Goal: Task Accomplishment & Management: Manage account settings

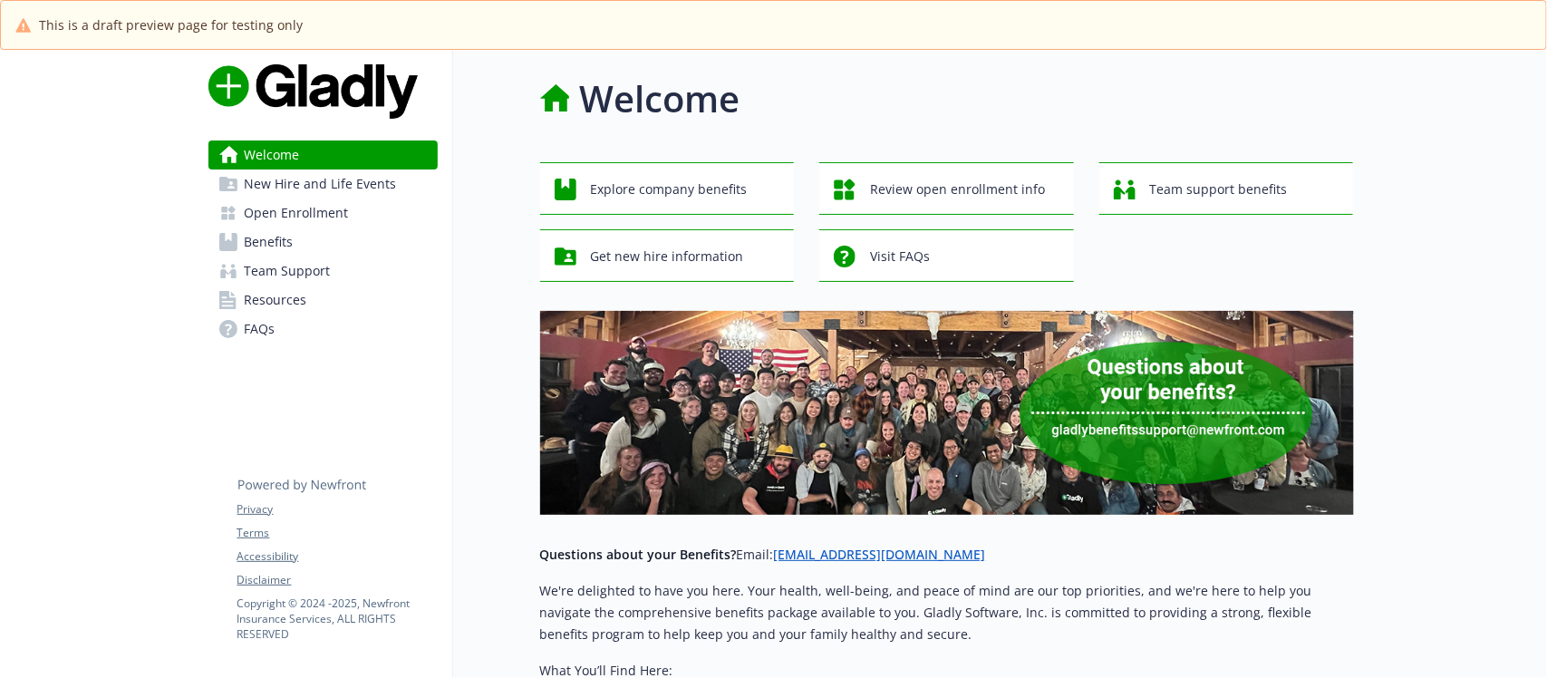
click at [279, 213] on span "Open Enrollment" at bounding box center [297, 212] width 104 height 29
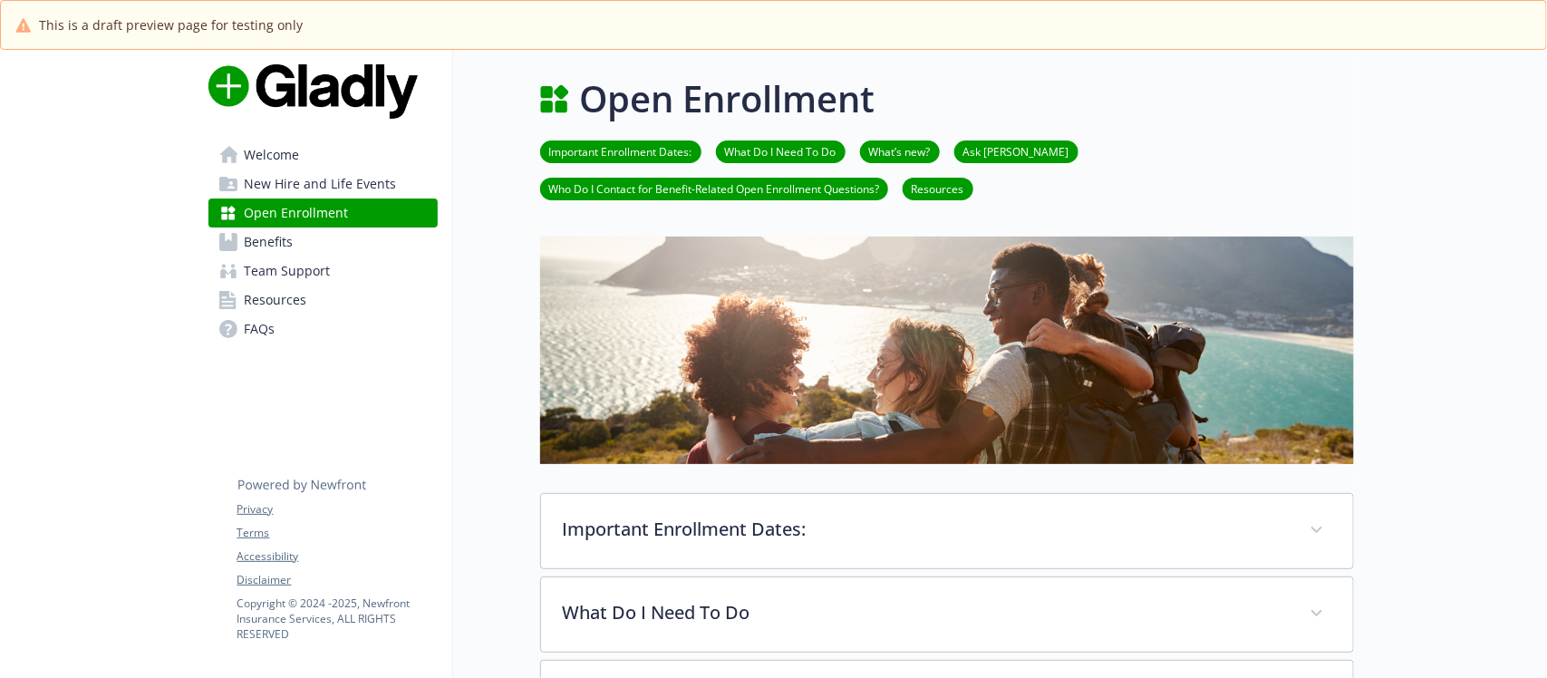
click at [653, 300] on img at bounding box center [947, 350] width 814 height 227
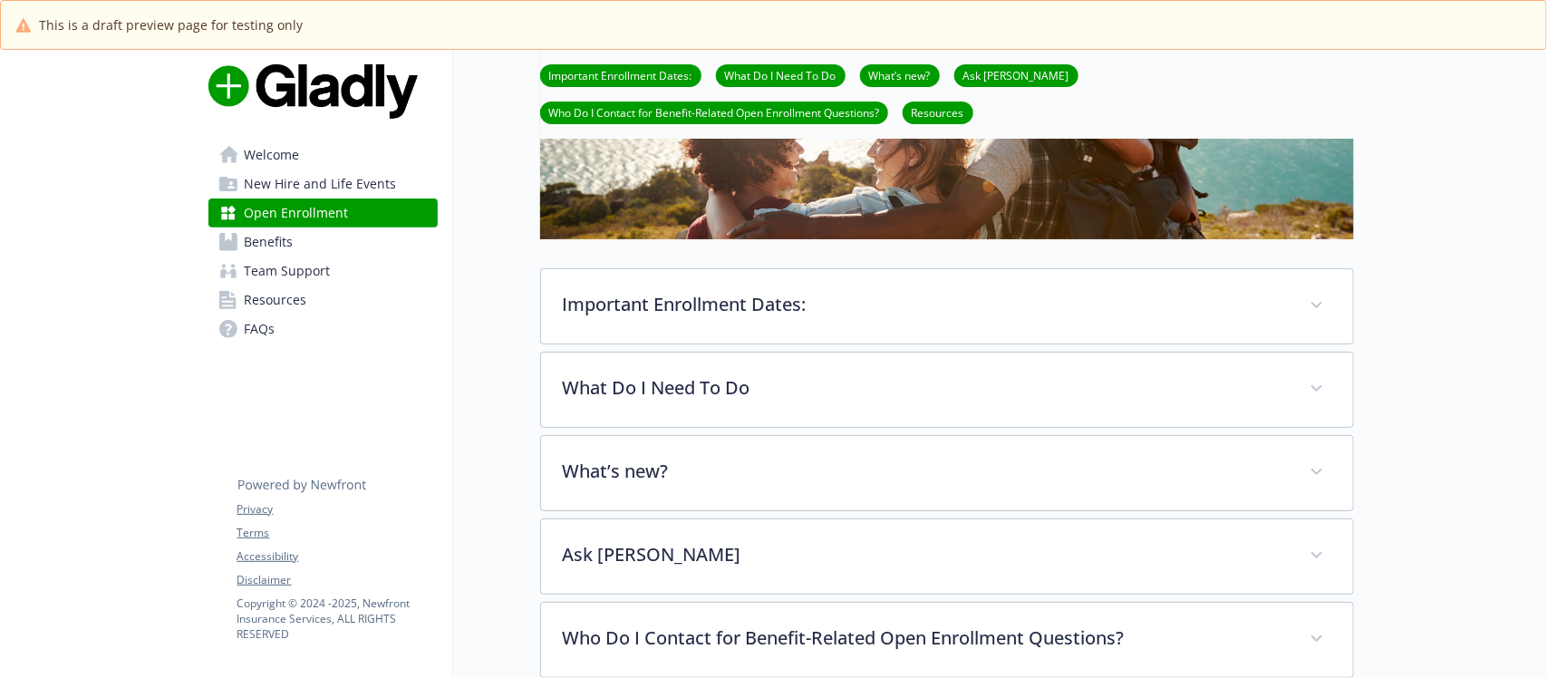
scroll to position [227, 0]
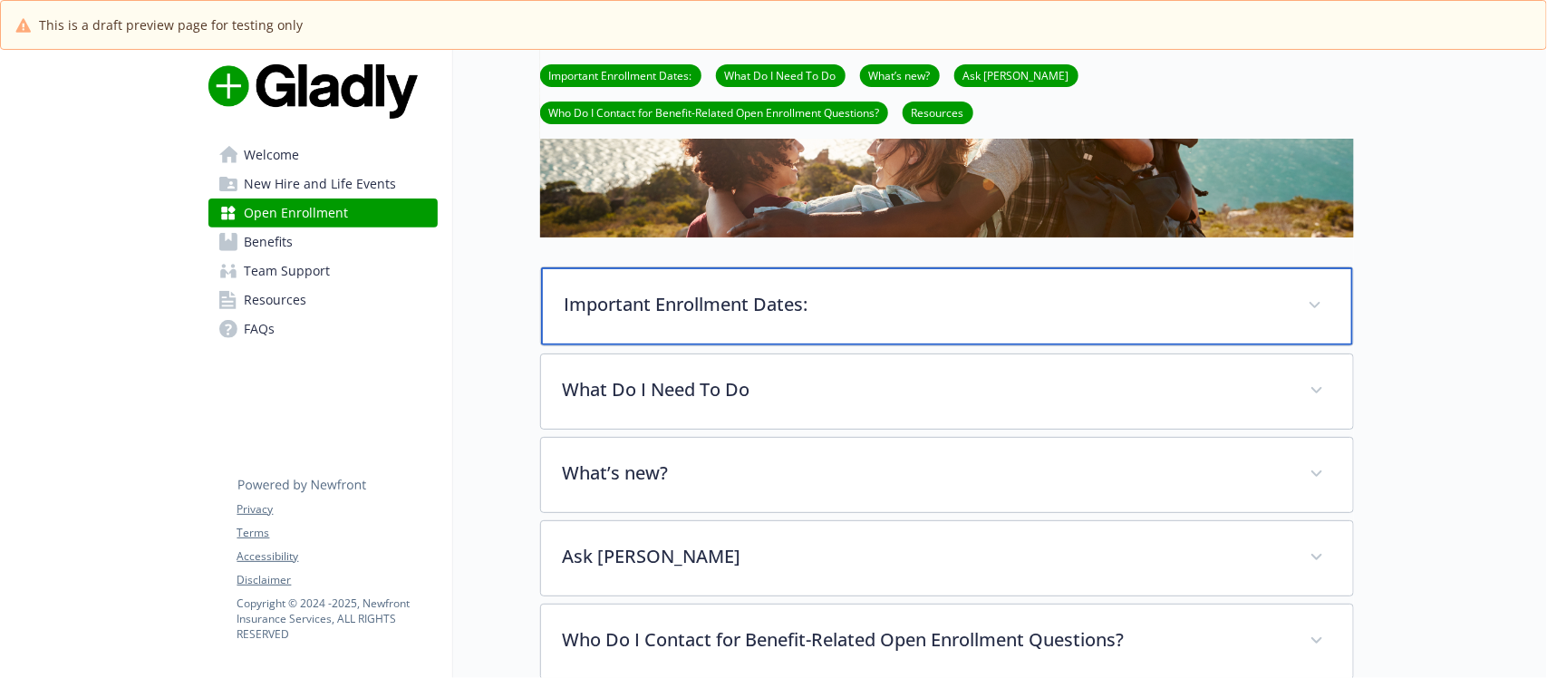
click at [768, 322] on div "Important Enrollment Dates:" at bounding box center [947, 306] width 812 height 78
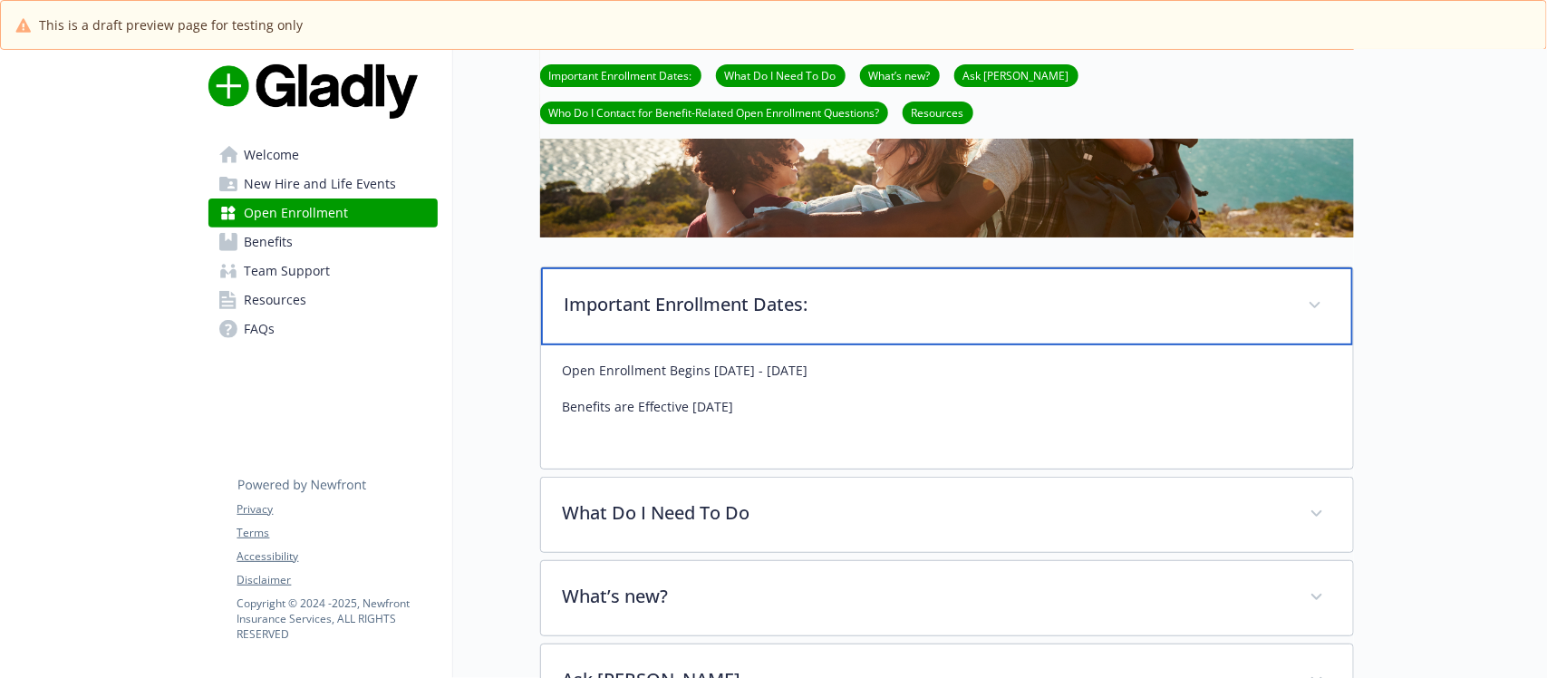
scroll to position [340, 0]
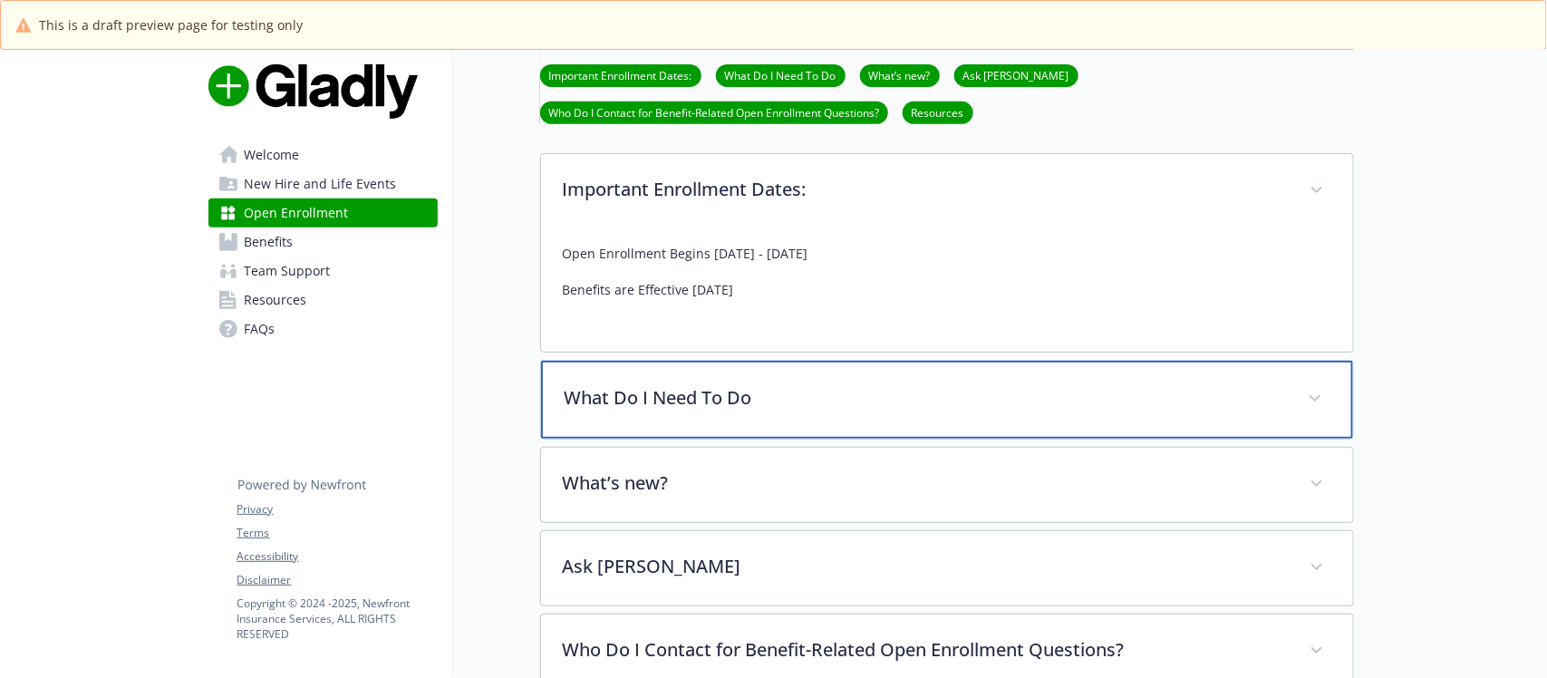
click at [796, 417] on div "What Do I Need To Do" at bounding box center [947, 400] width 812 height 78
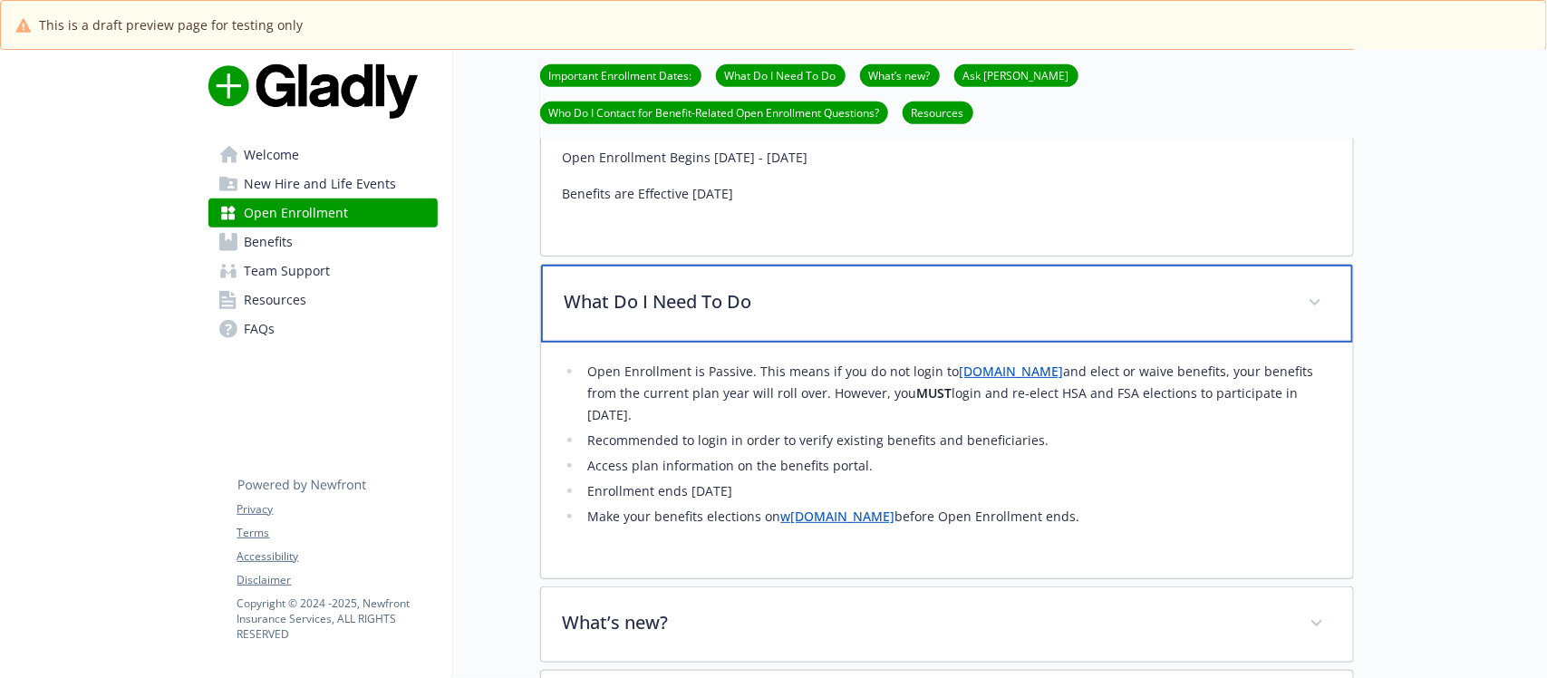
scroll to position [566, 0]
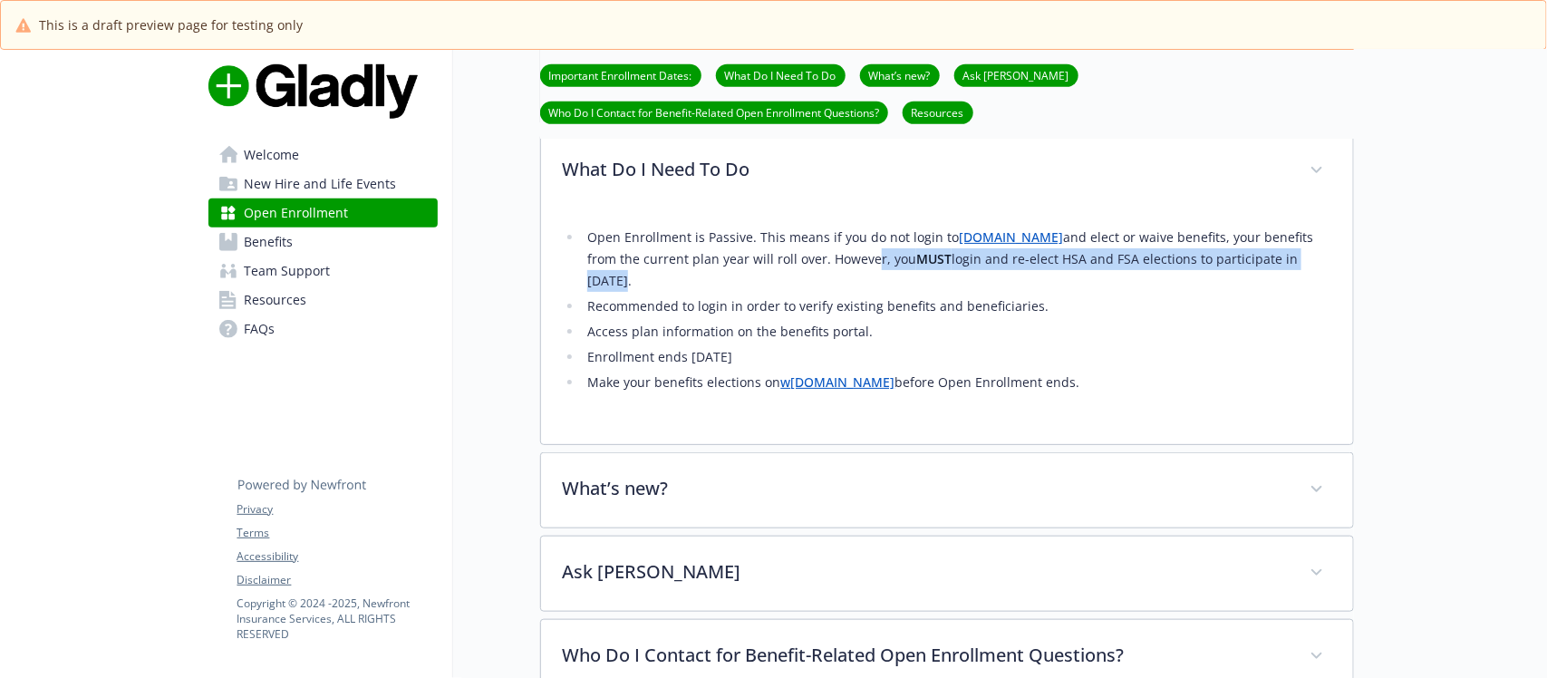
drag, startPoint x: 921, startPoint y: 268, endPoint x: 1243, endPoint y: 293, distance: 323.5
click at [1243, 292] on li "Open Enrollment is Passive. This means if you do not login to workforcenow.adp.…" at bounding box center [957, 259] width 749 height 65
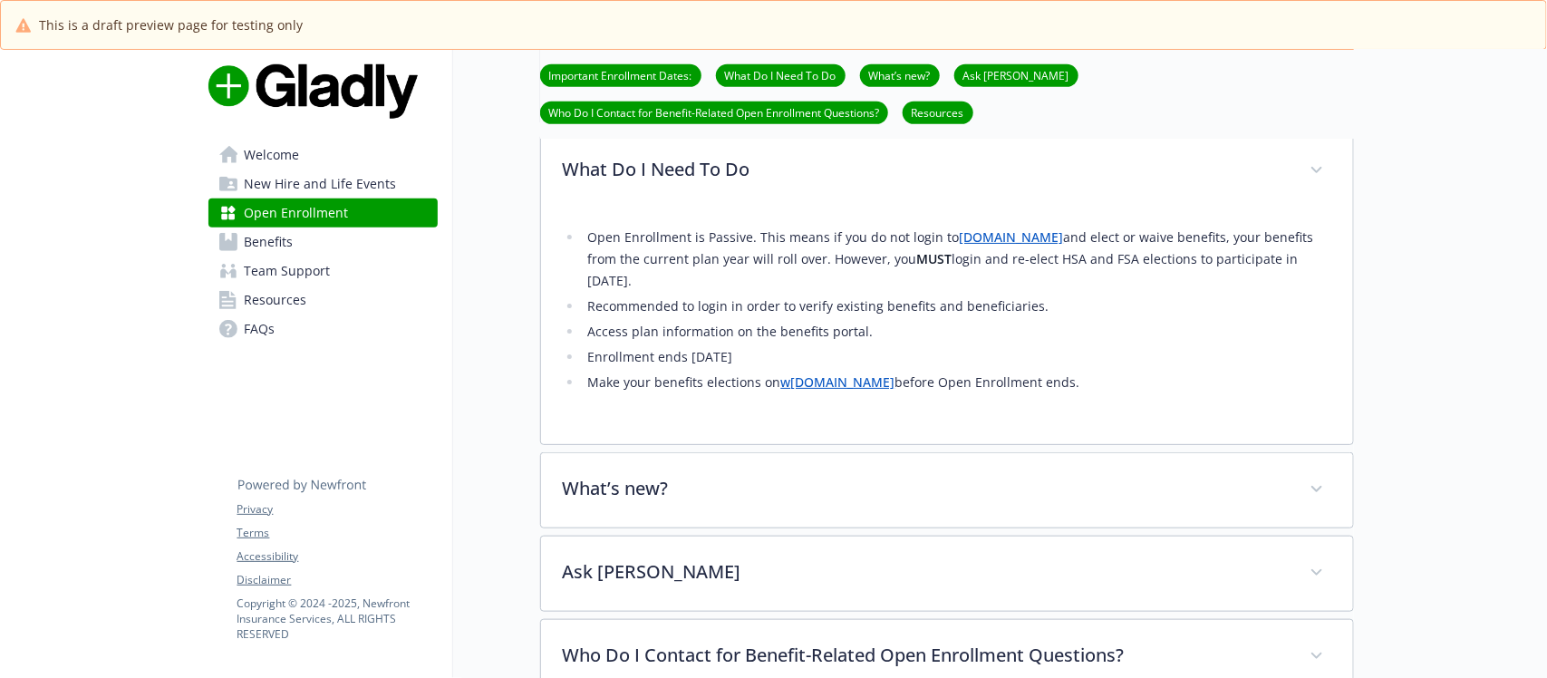
click at [1235, 326] on li "Access plan information on the benefits portal." at bounding box center [957, 332] width 749 height 22
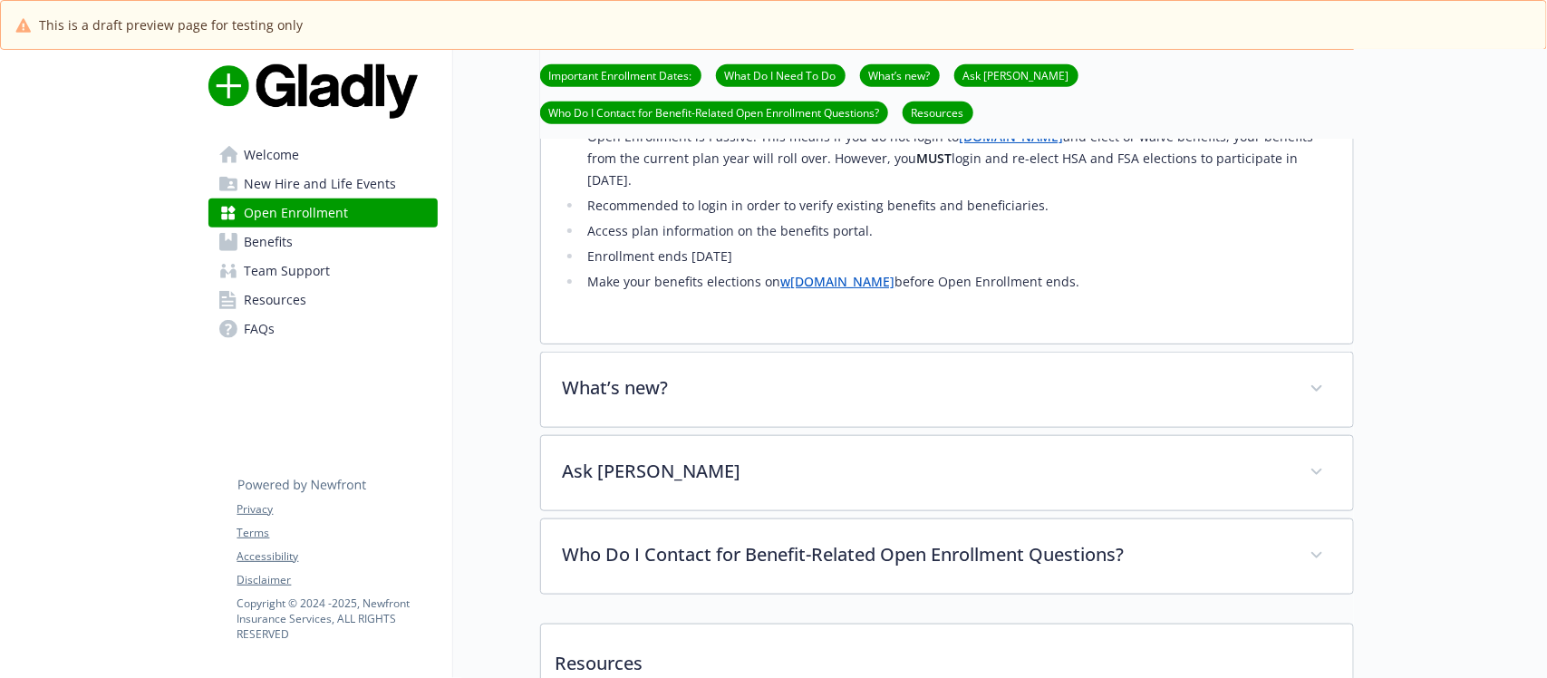
scroll to position [793, 0]
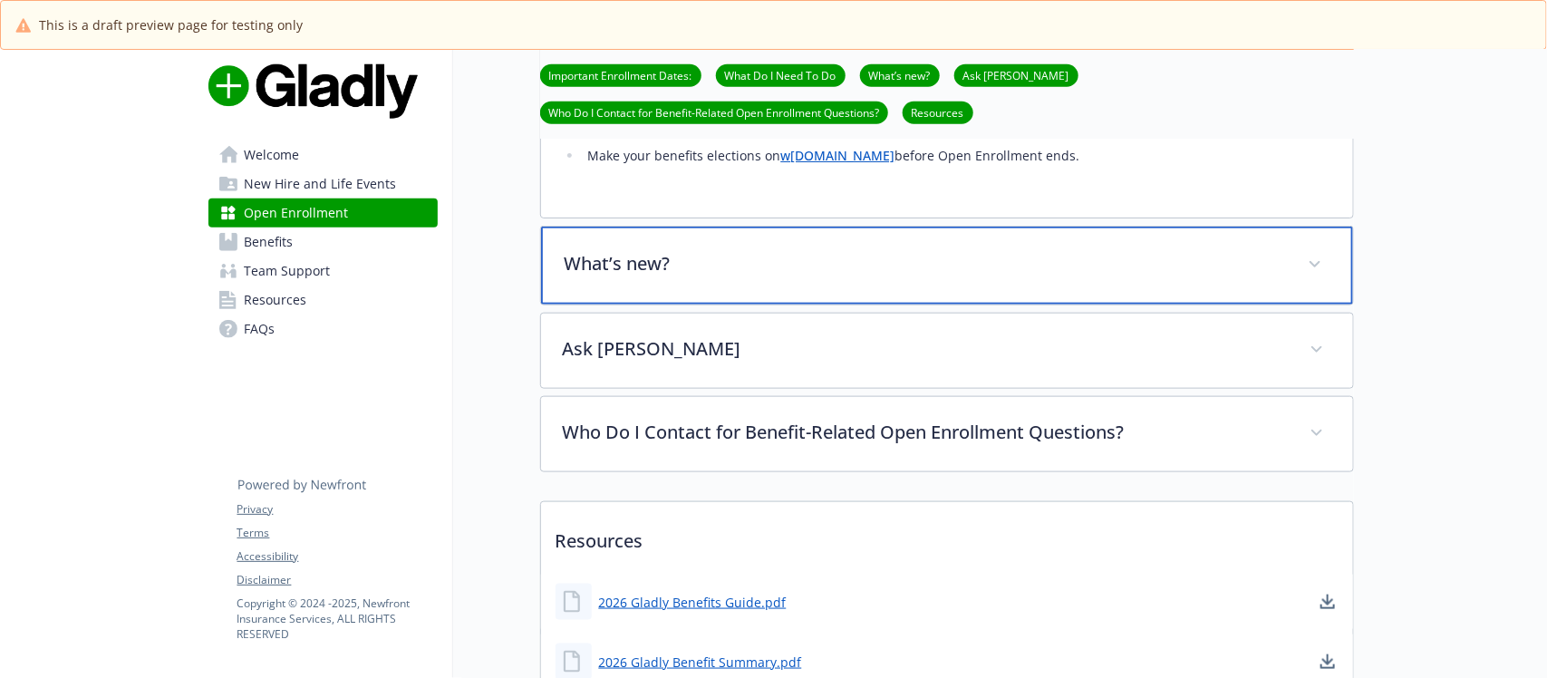
click at [675, 261] on p "What’s new?" at bounding box center [925, 263] width 721 height 27
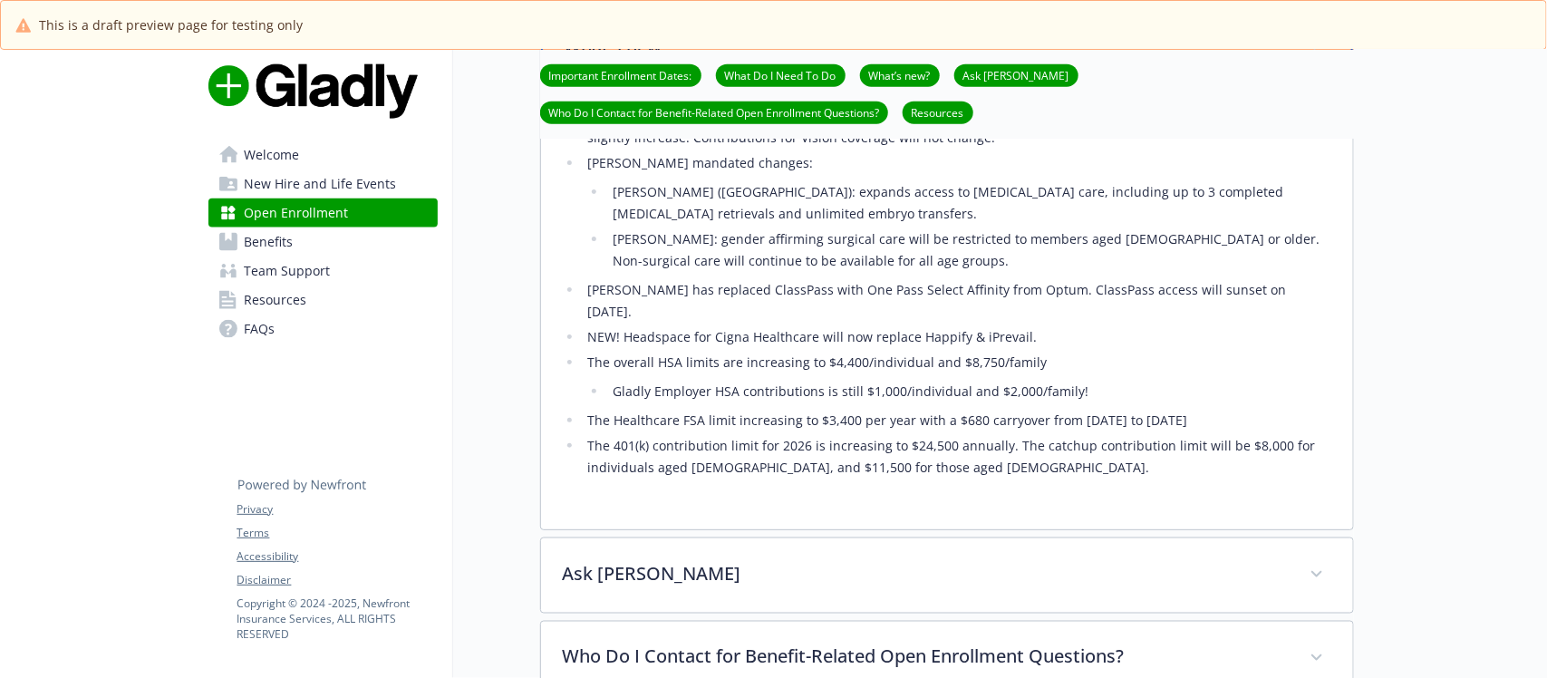
scroll to position [1359, 0]
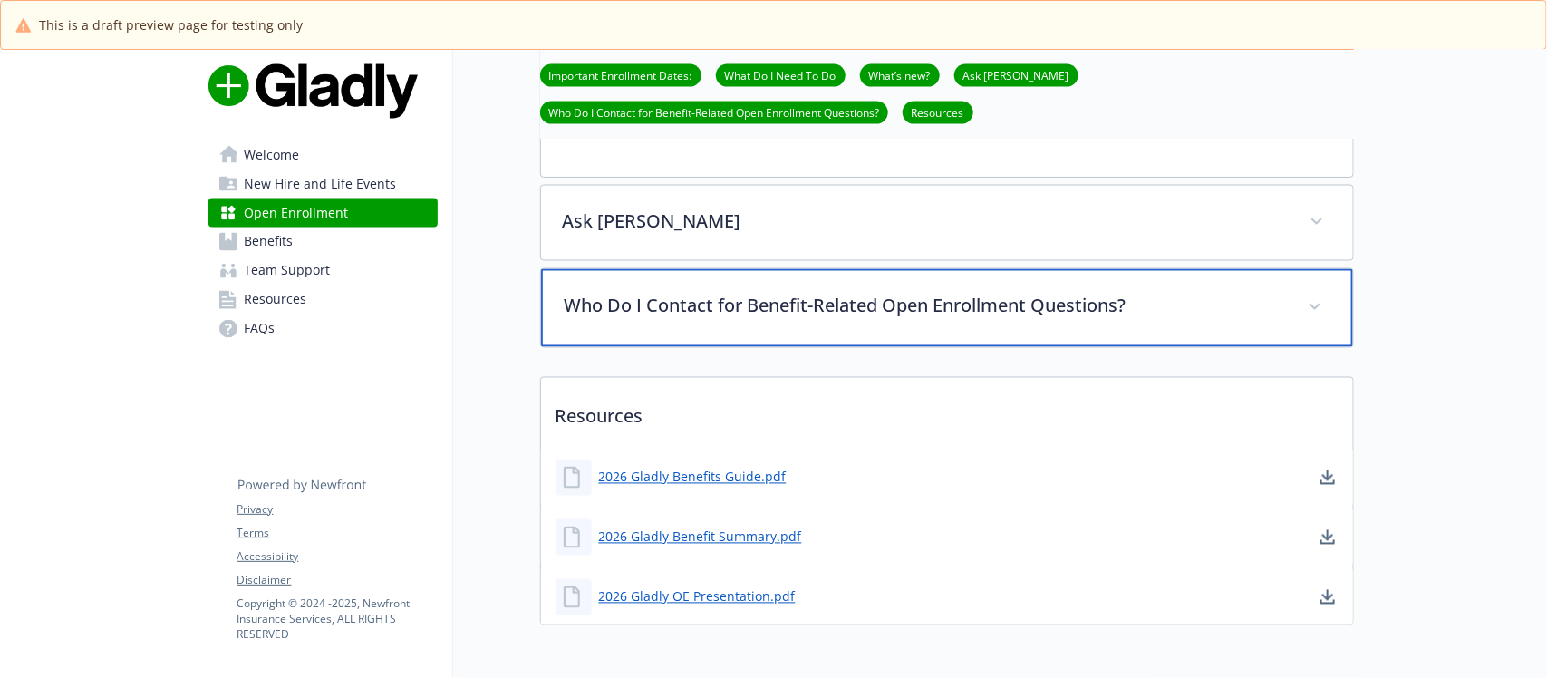
click at [948, 295] on p "Who Do I Contact for Benefit-Related Open Enrollment Questions?" at bounding box center [925, 306] width 721 height 27
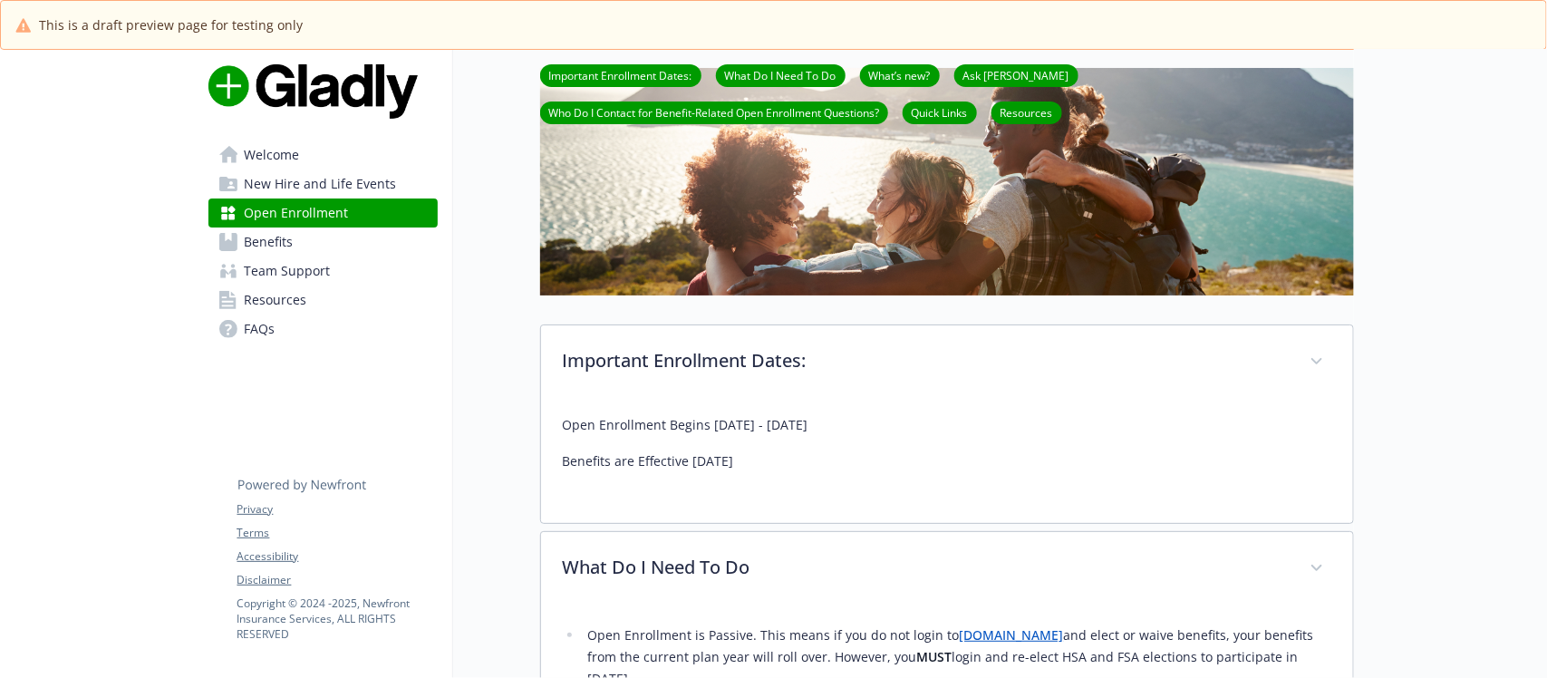
scroll to position [340, 0]
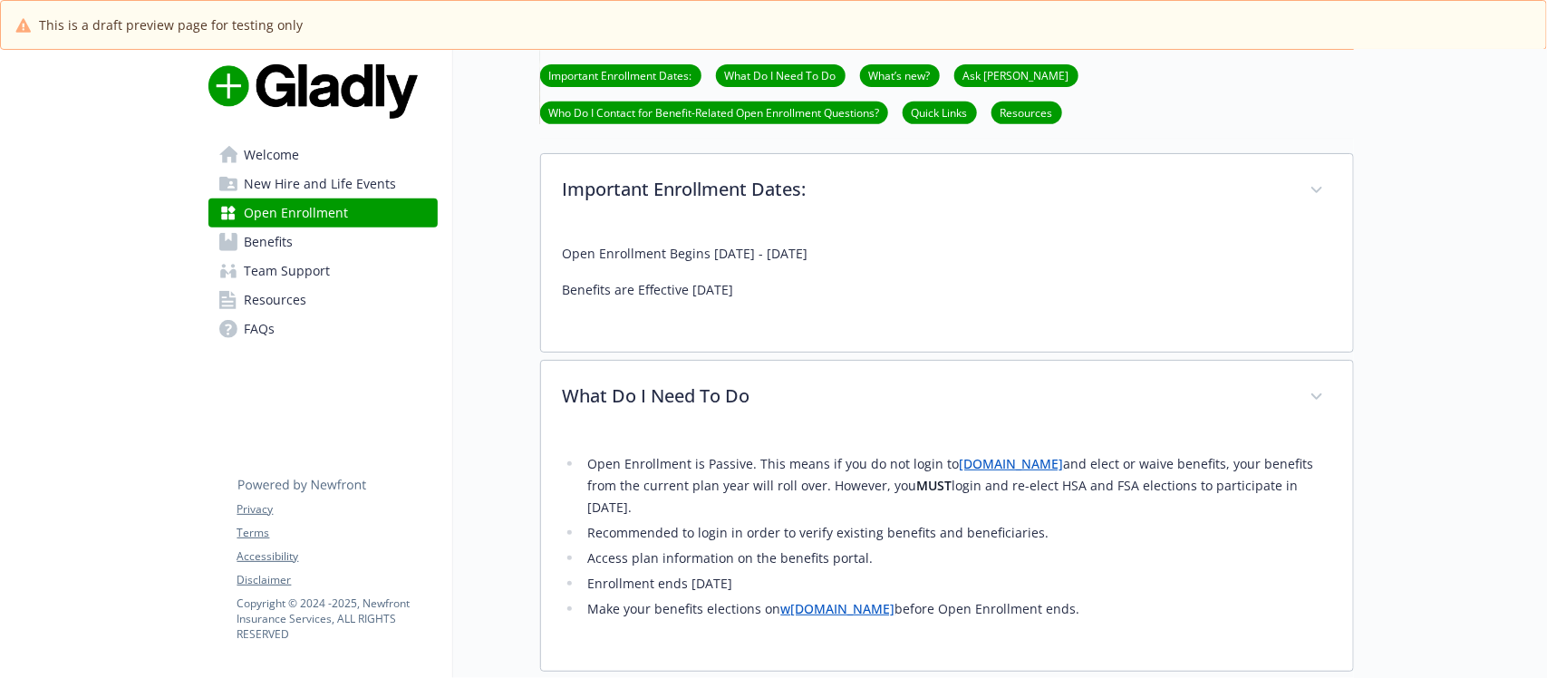
drag, startPoint x: 885, startPoint y: 241, endPoint x: 906, endPoint y: 246, distance: 21.3
click at [906, 246] on p "Open Enrollment Begins 11/5/2025 - 11/19/2025" at bounding box center [947, 254] width 768 height 22
drag, startPoint x: 592, startPoint y: 290, endPoint x: 789, endPoint y: 302, distance: 197.9
click at [700, 291] on p "Benefits are Effective 1/1/2026" at bounding box center [947, 290] width 768 height 22
click at [793, 300] on p "Benefits are Effective 1/1/2026" at bounding box center [947, 290] width 768 height 22
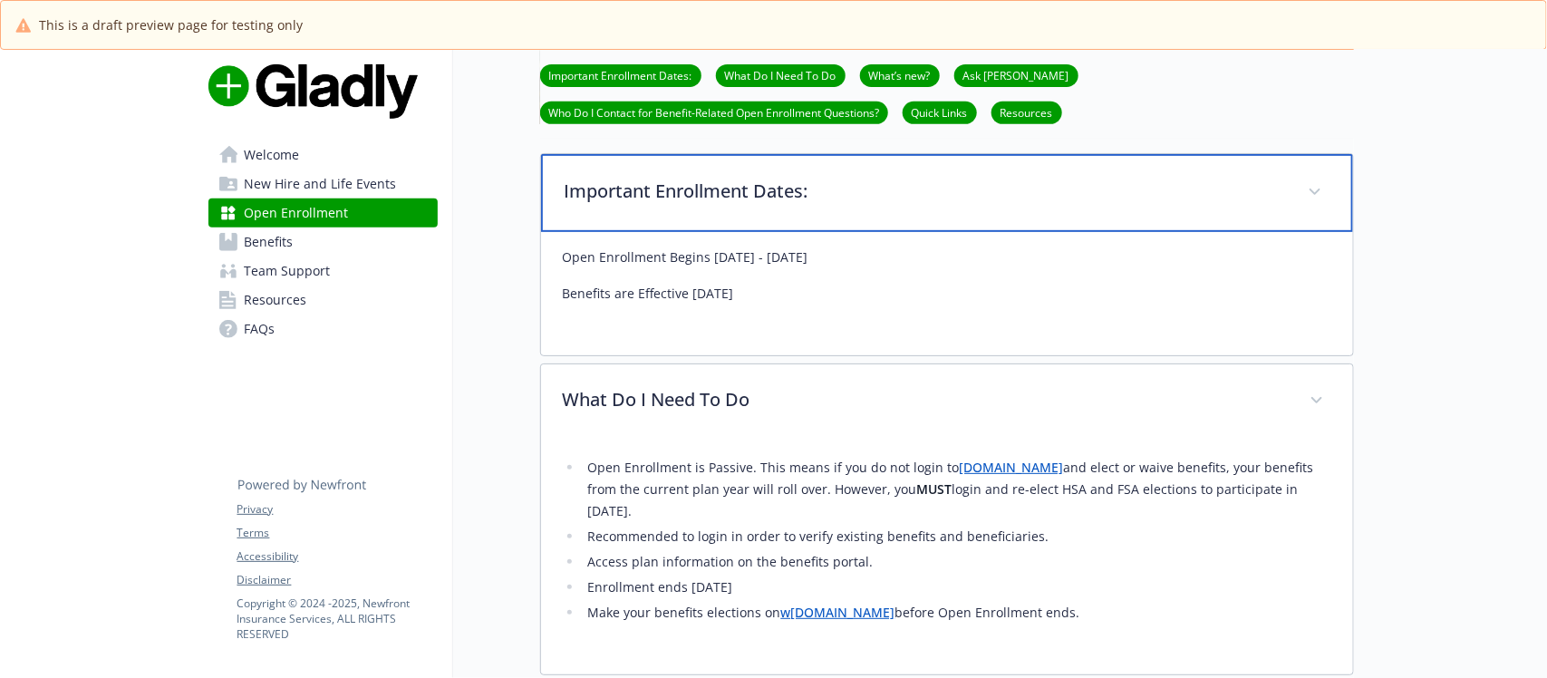
click at [1316, 191] on icon at bounding box center [1314, 191] width 11 height 7
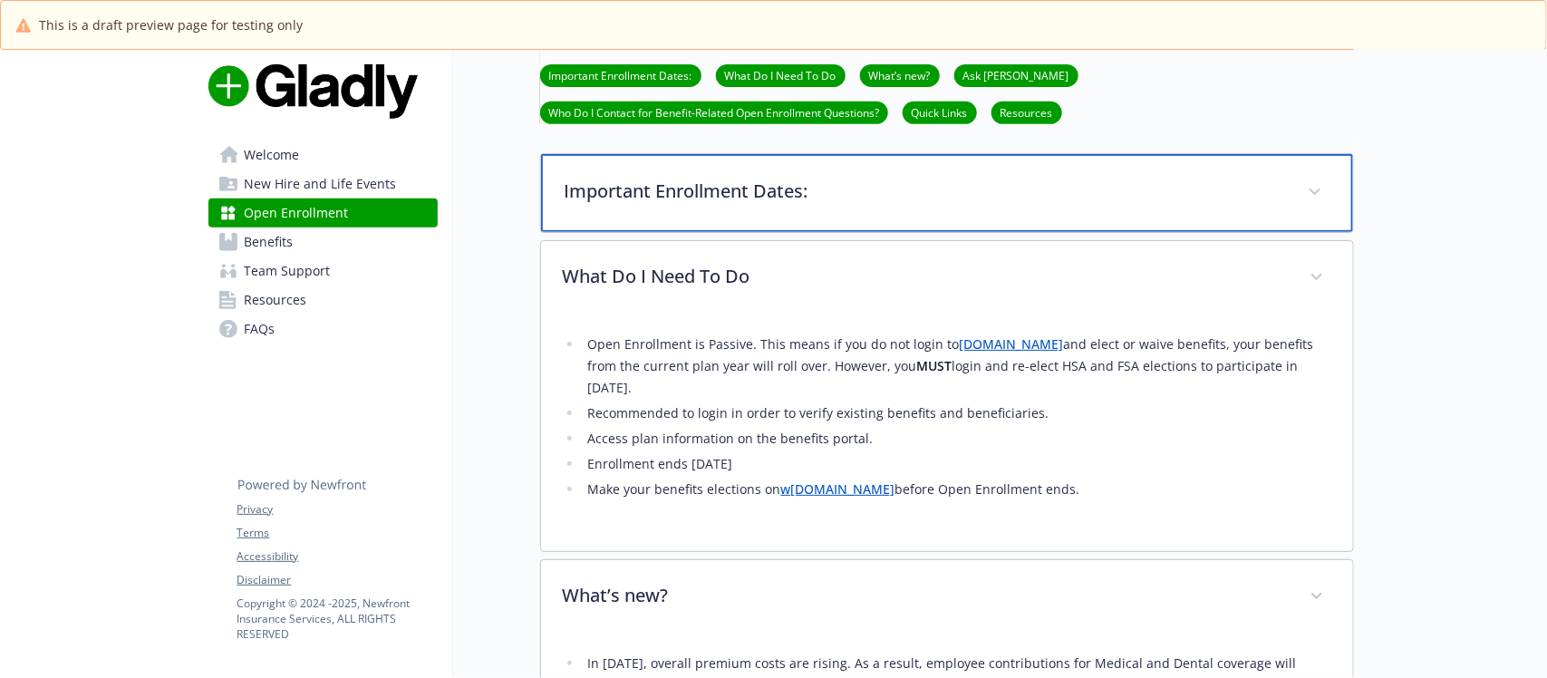
click at [924, 198] on p "Important Enrollment Dates:" at bounding box center [925, 191] width 721 height 27
click at [822, 186] on p "Important Enrollment Dates" at bounding box center [925, 191] width 721 height 27
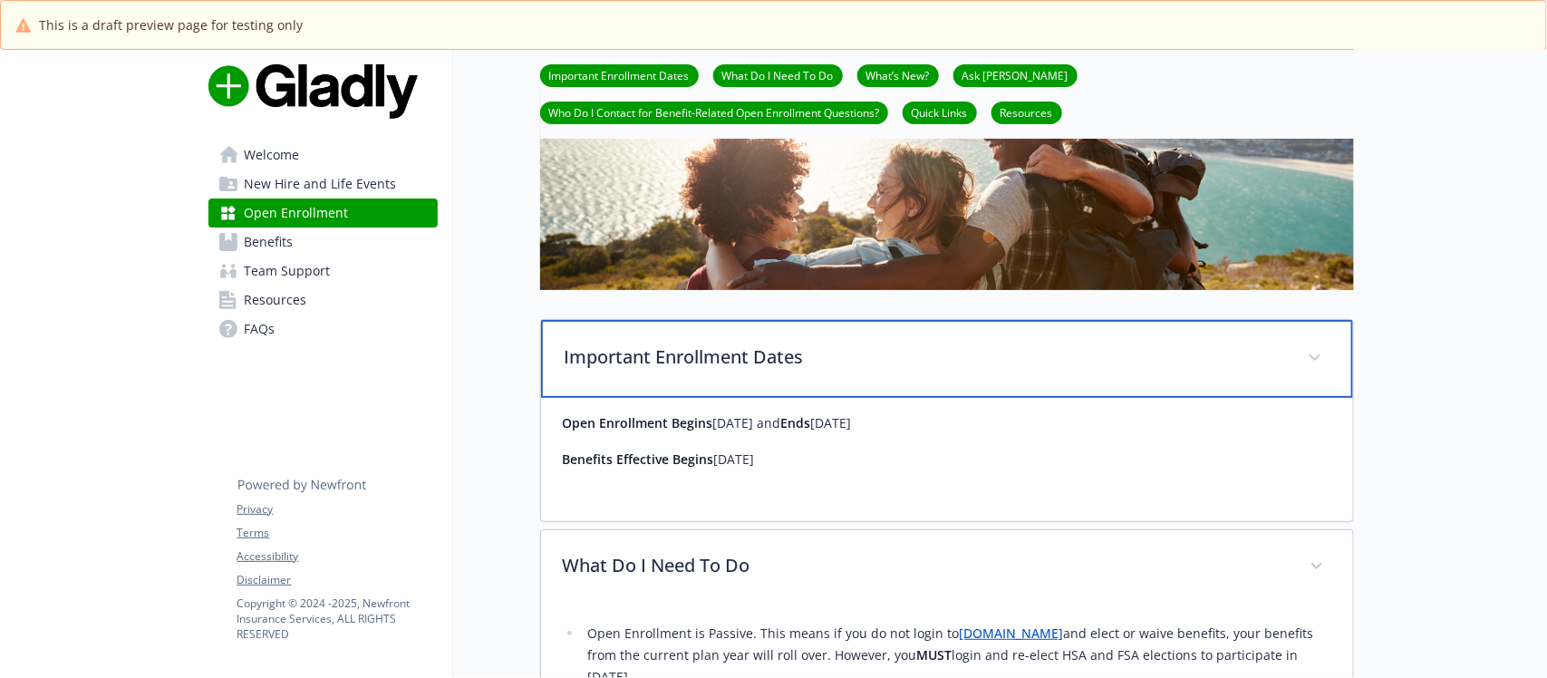
scroll to position [173, 0]
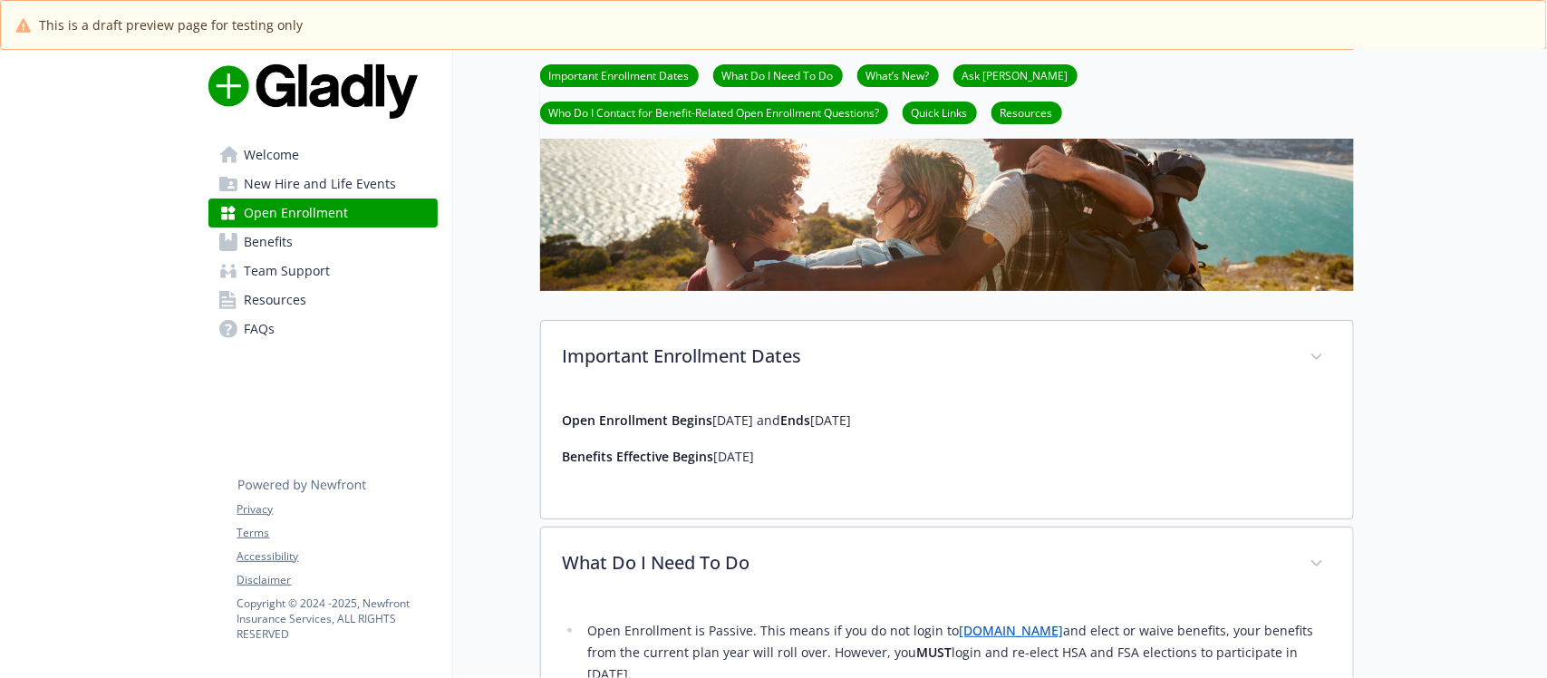
drag, startPoint x: 777, startPoint y: 423, endPoint x: 974, endPoint y: 418, distance: 197.6
click at [911, 422] on p "Open Enrollment Begins 11/5/2025 and Ends 11/19/2025" at bounding box center [947, 421] width 768 height 22
click at [843, 476] on div "Open Enrollment Begins 11/5/2025 and Ends 11/19/2025 Benefits Effective Begins …" at bounding box center [947, 445] width 768 height 101
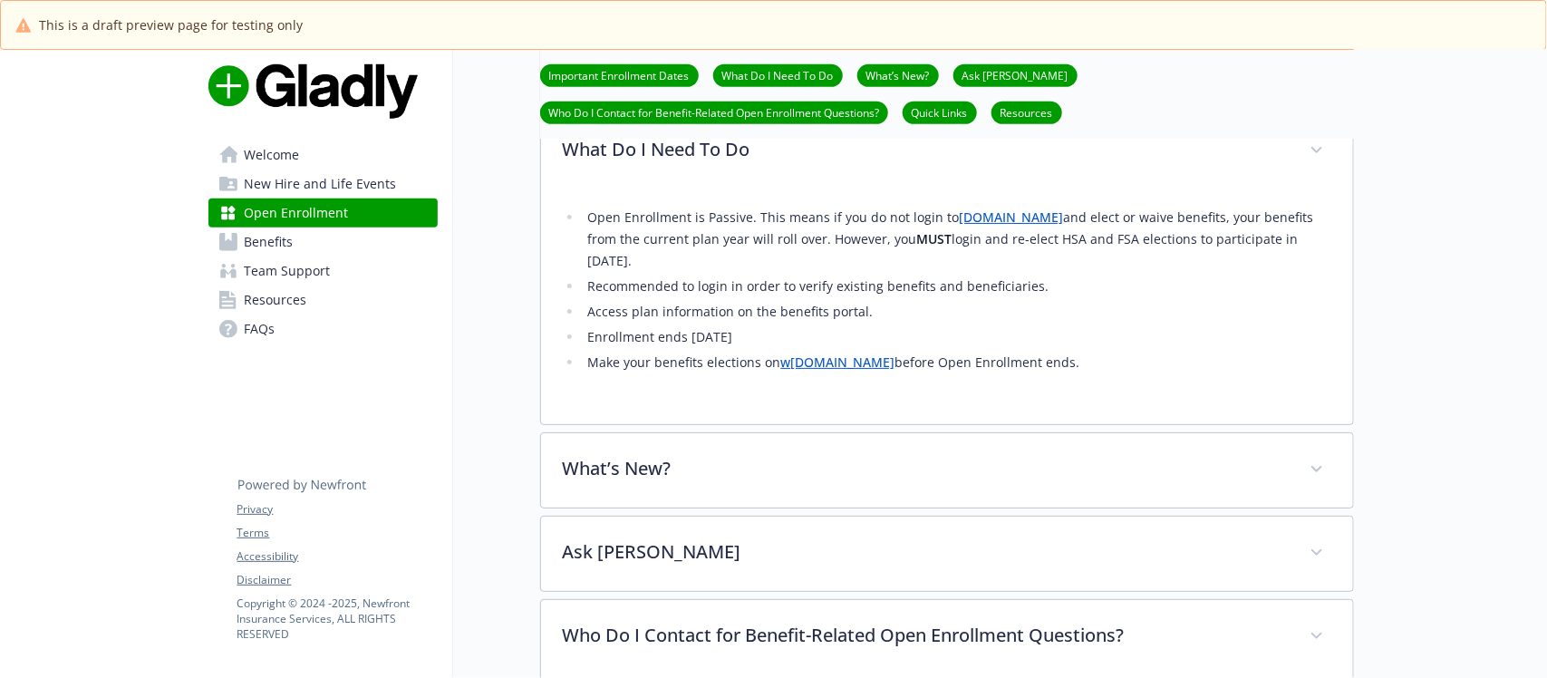
scroll to position [626, 0]
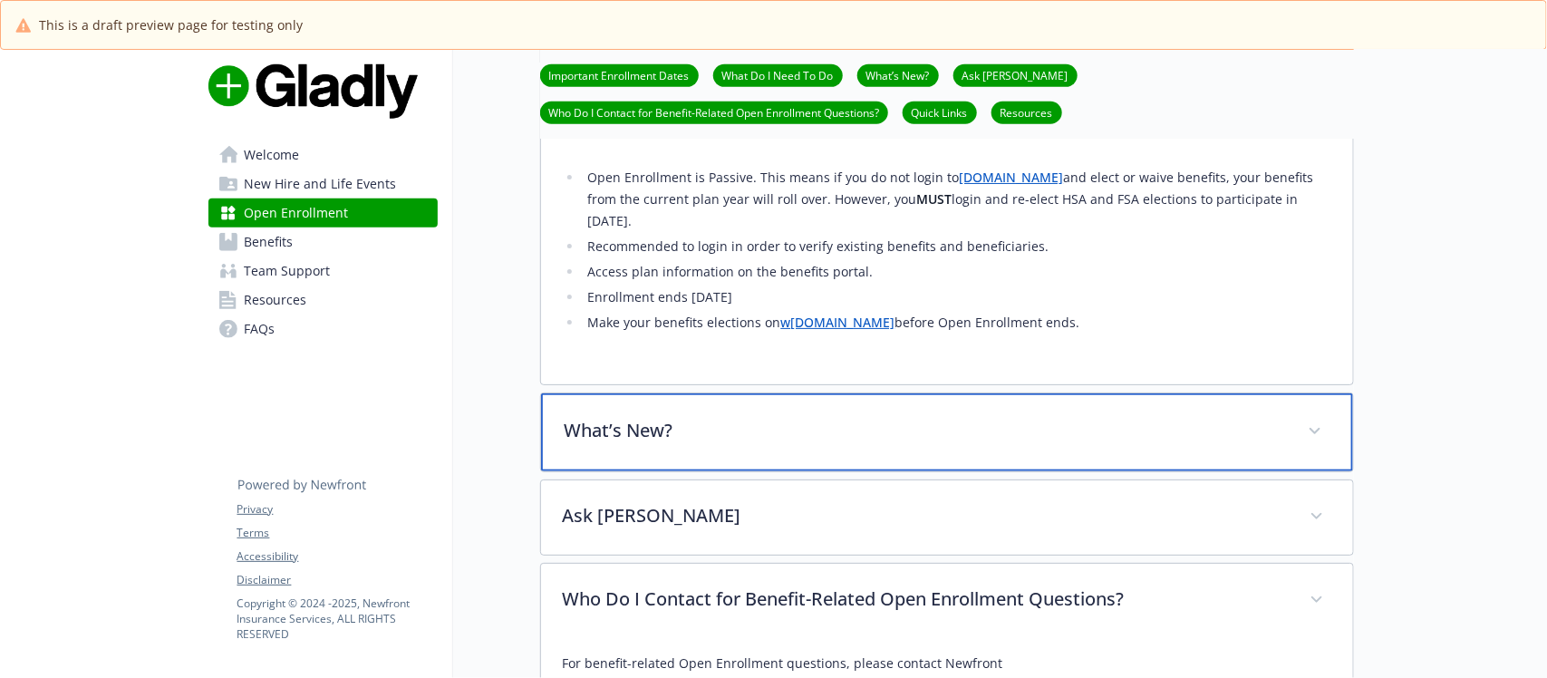
click at [980, 447] on div "What’s New?" at bounding box center [947, 432] width 812 height 78
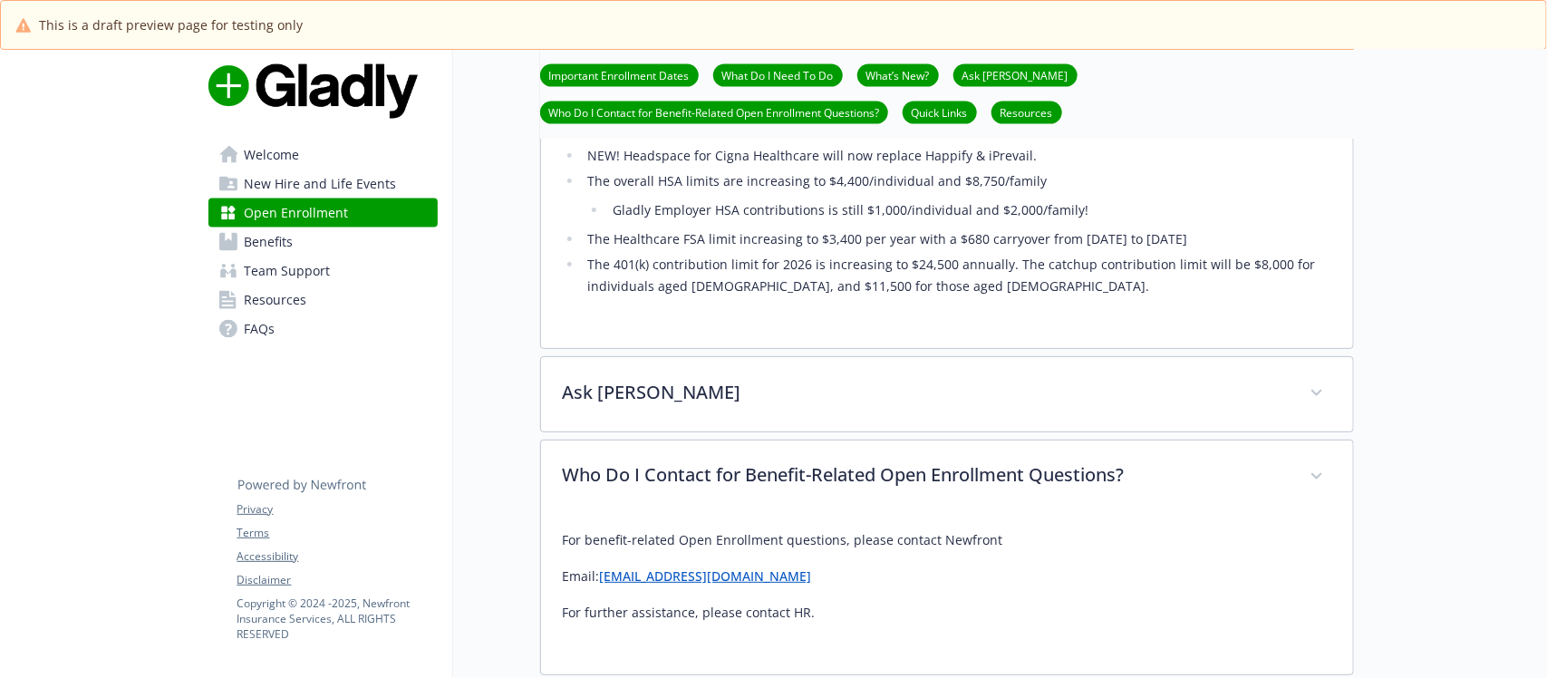
scroll to position [1193, 0]
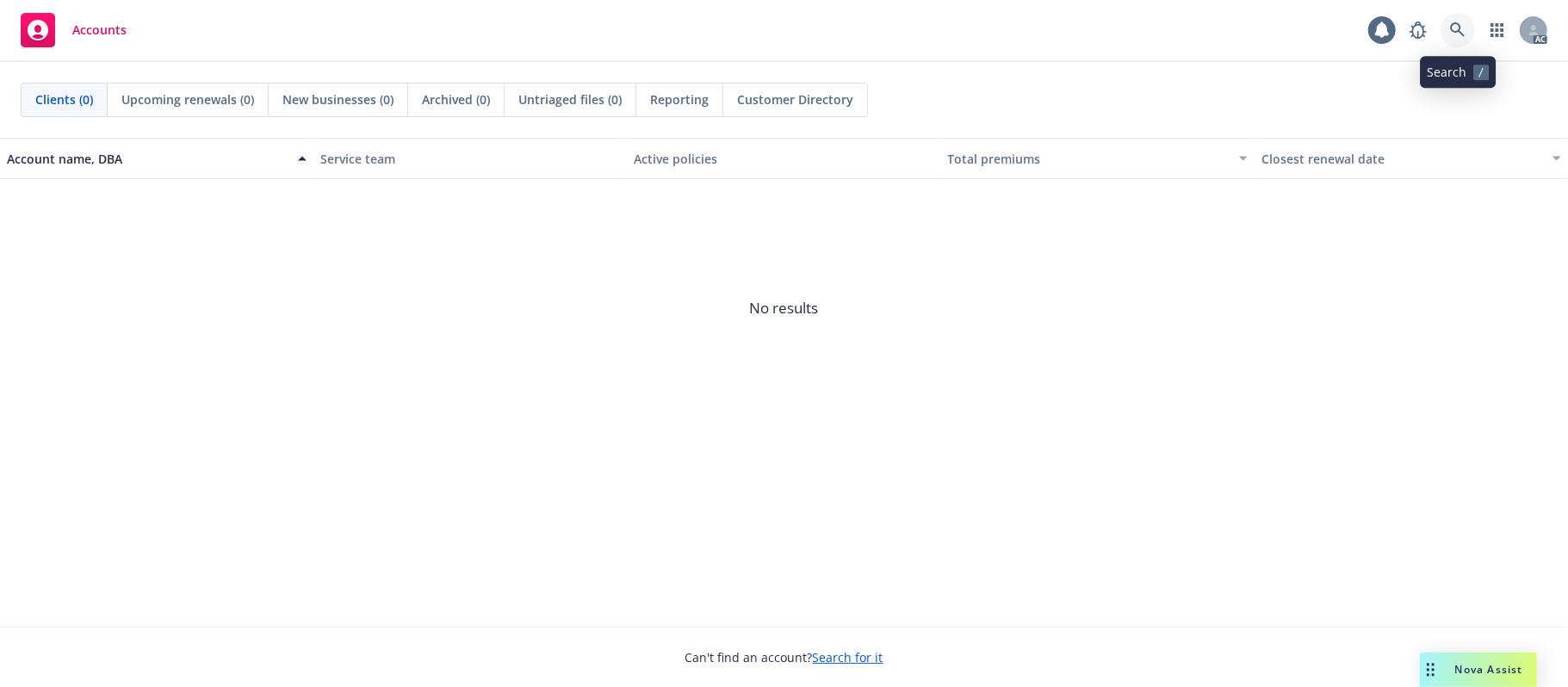
click at [1447, 25] on link at bounding box center [1458, 30] width 34 height 34
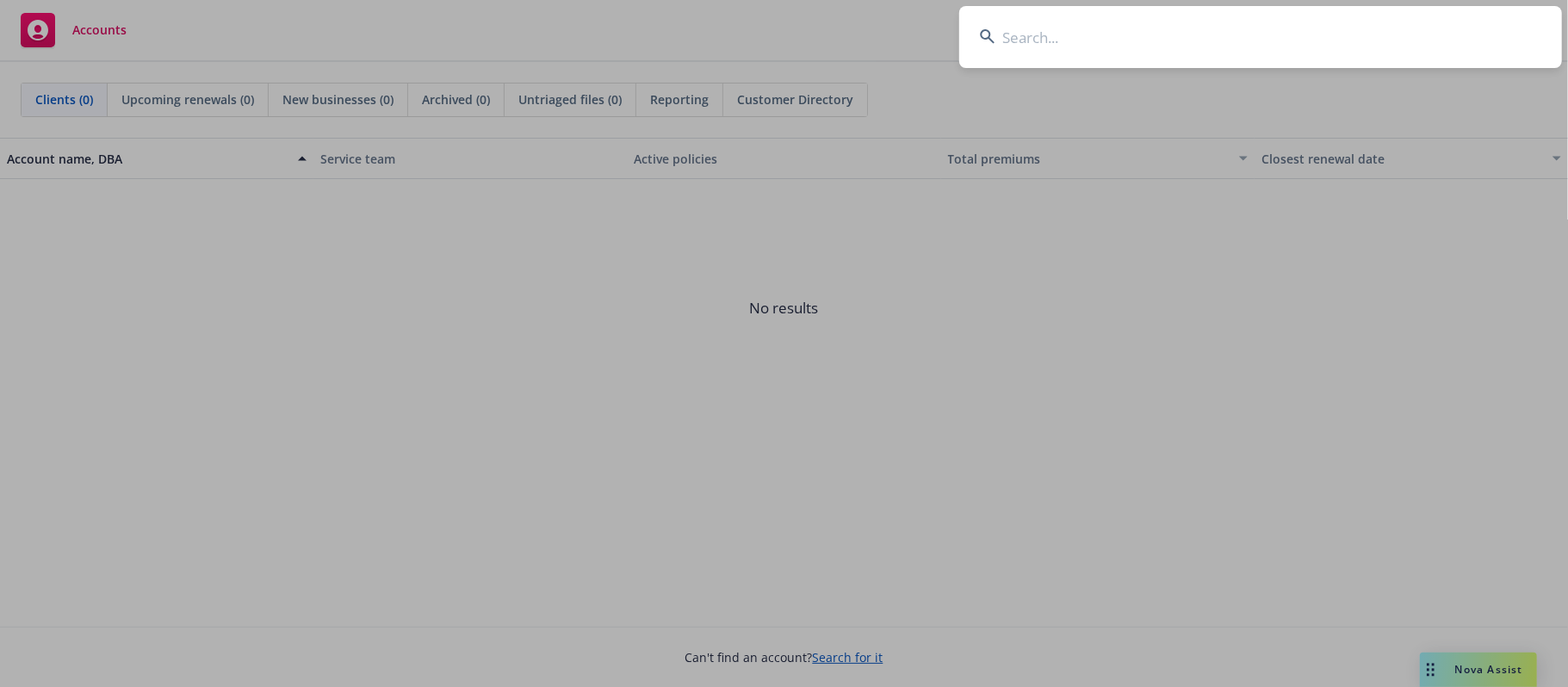
click at [1037, 47] on input at bounding box center [1261, 36] width 602 height 62
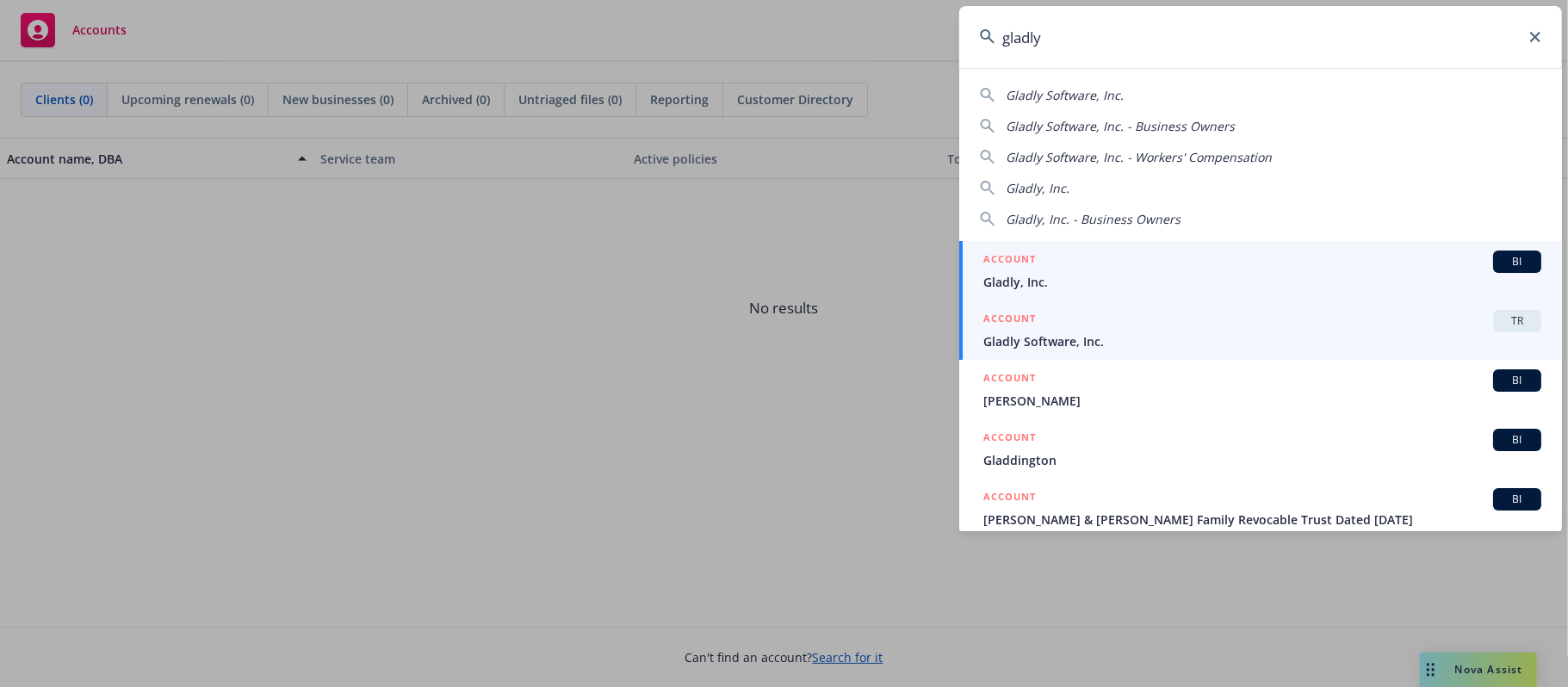
type input "gladly"
click at [1162, 327] on div "ACCOUNT TR" at bounding box center [1262, 321] width 558 height 23
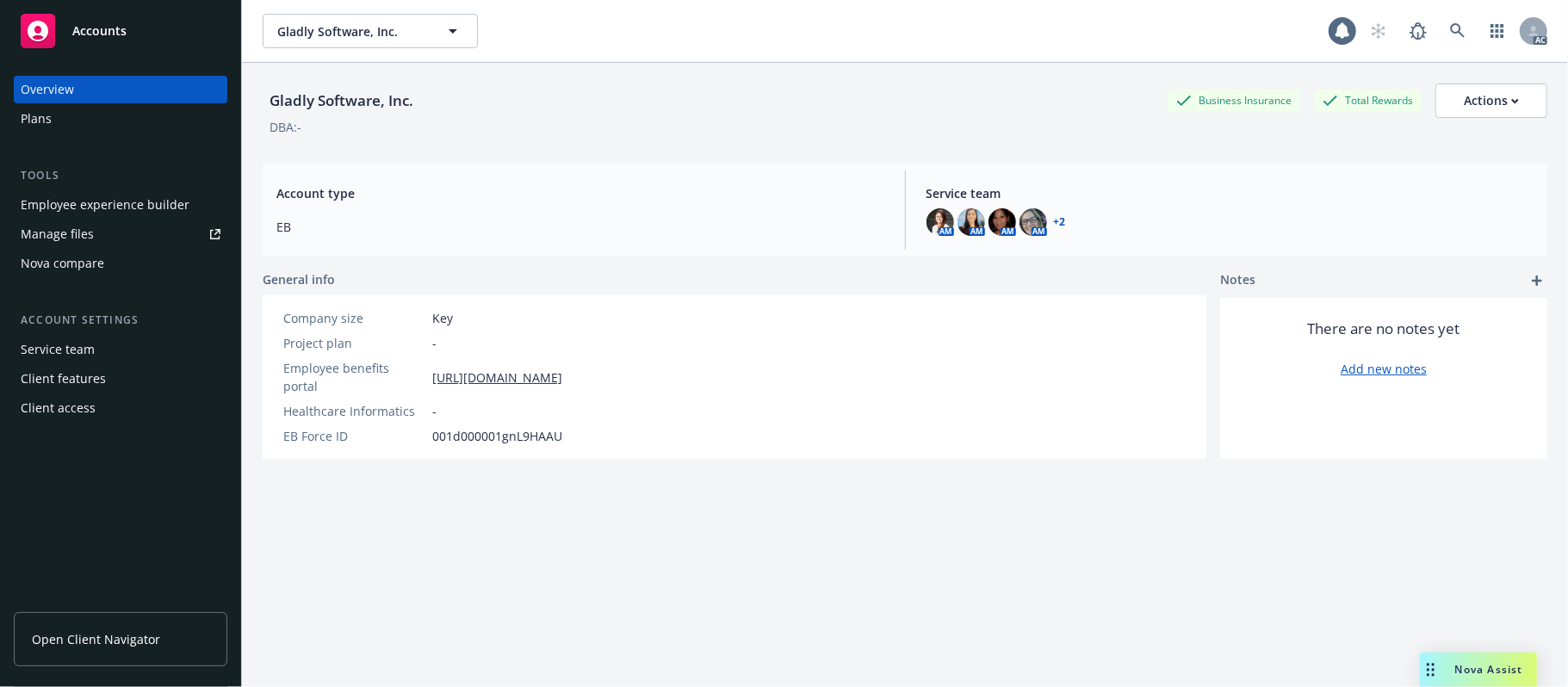
click at [93, 203] on div "Employee experience builder" at bounding box center [105, 204] width 169 height 28
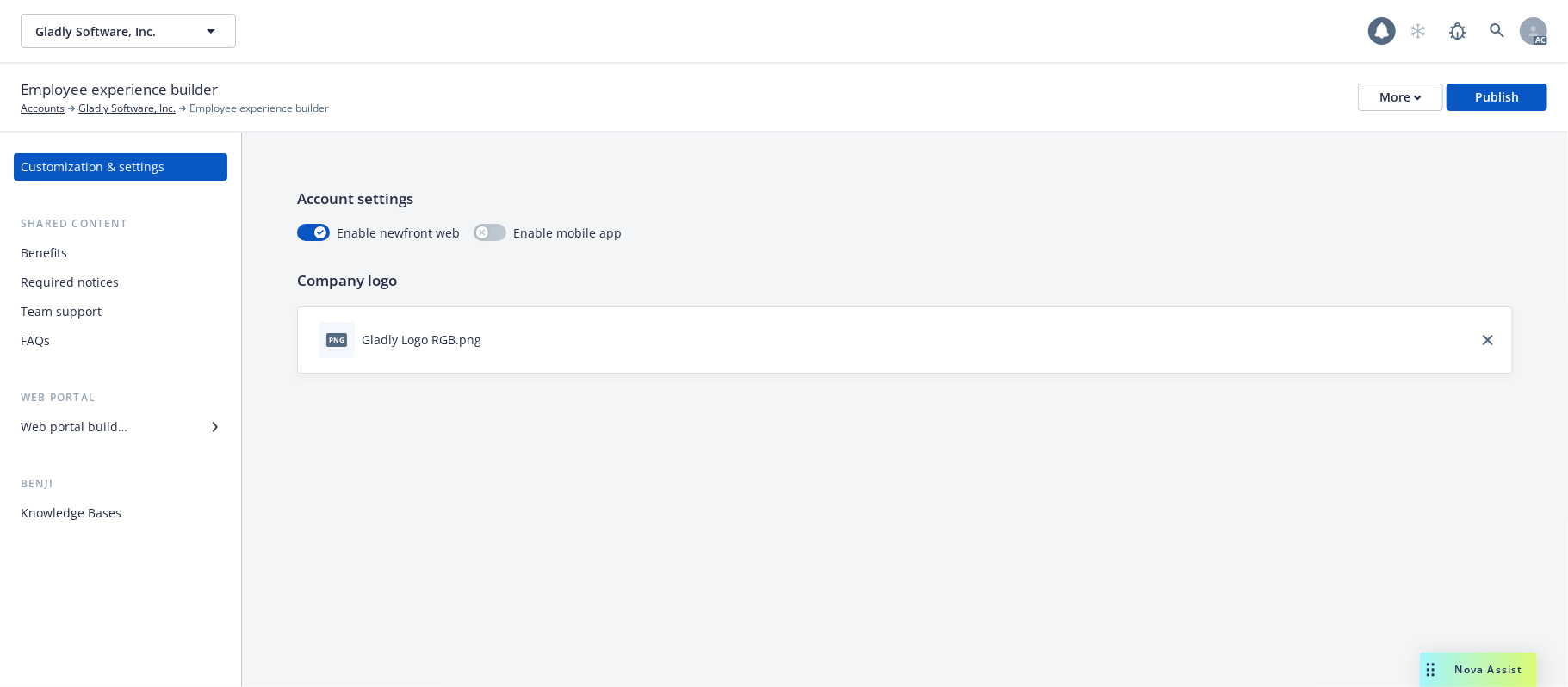
click at [90, 428] on div "Web portal builder" at bounding box center [74, 427] width 106 height 28
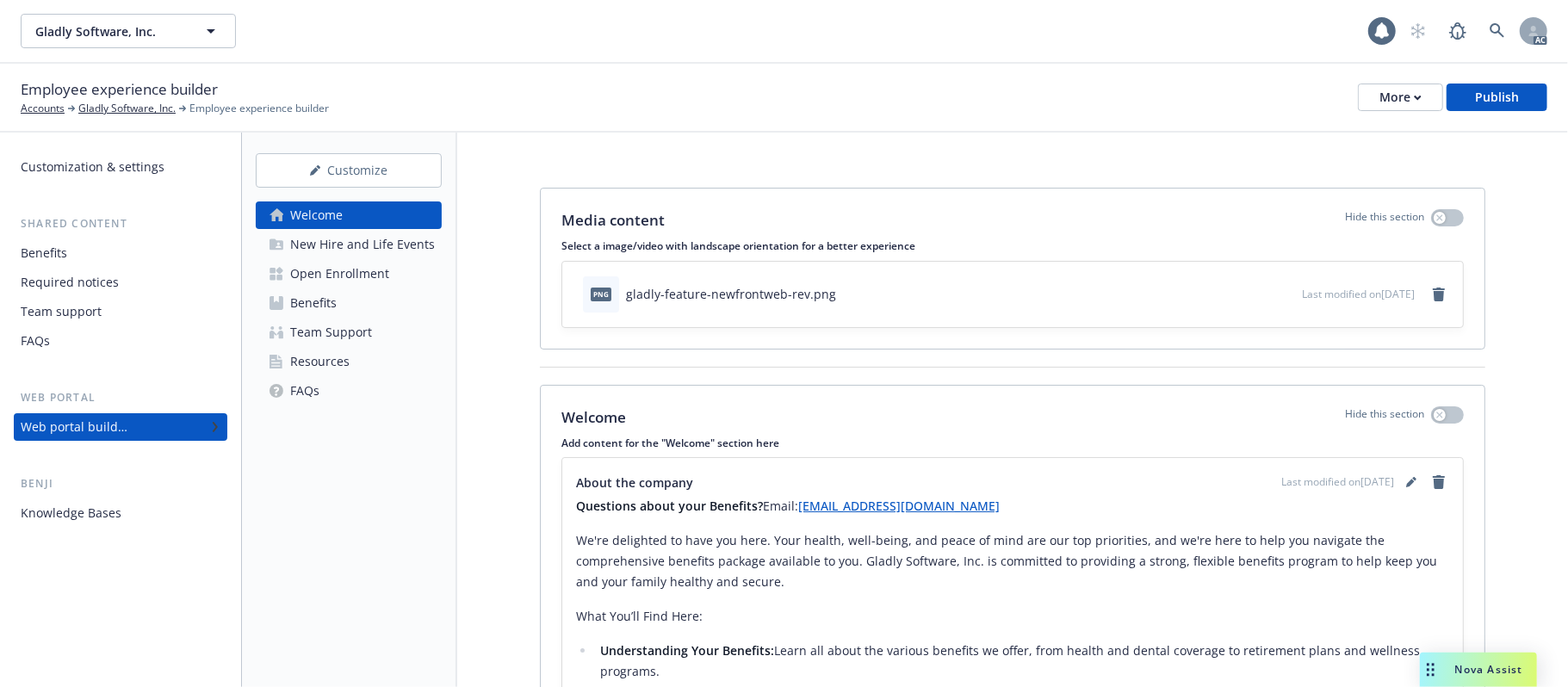
click at [371, 277] on div "Open Enrollment" at bounding box center [339, 274] width 99 height 28
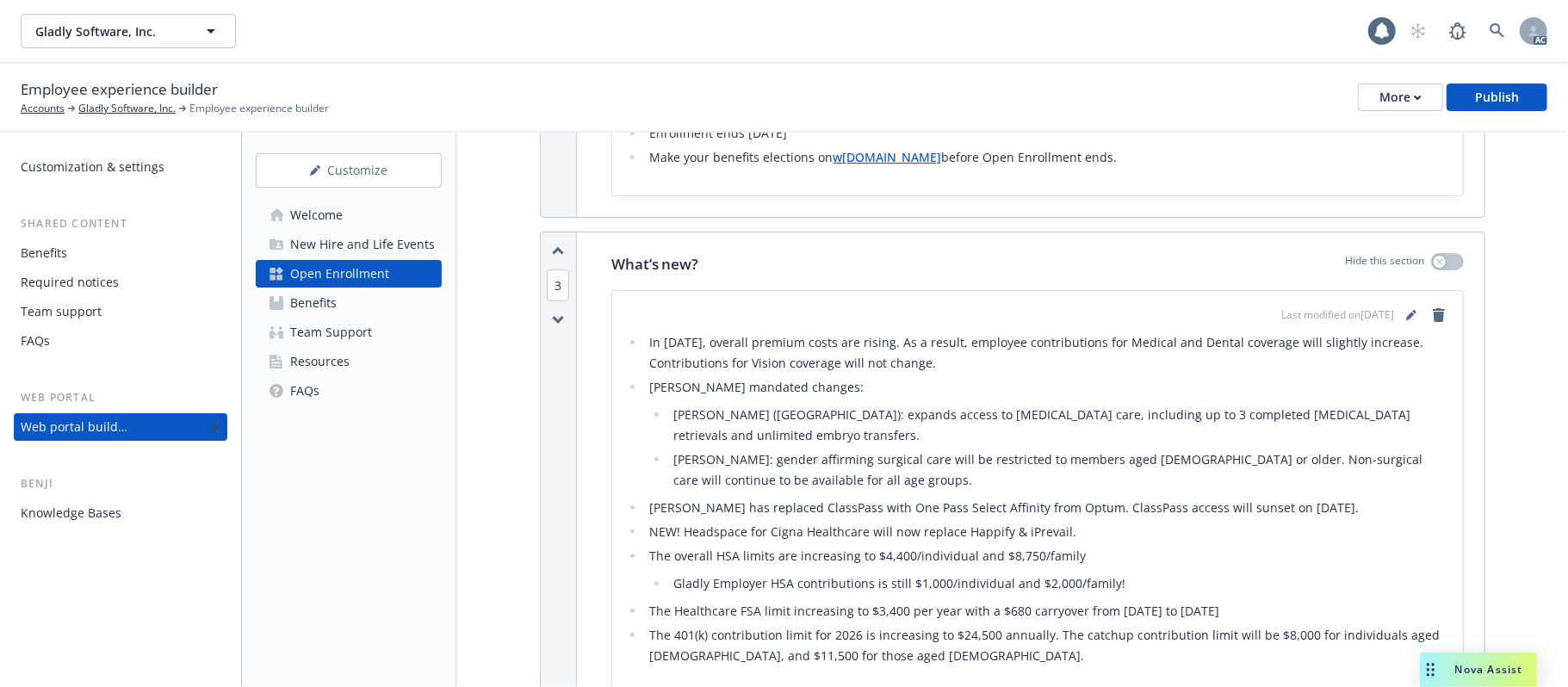
scroll to position [689, 0]
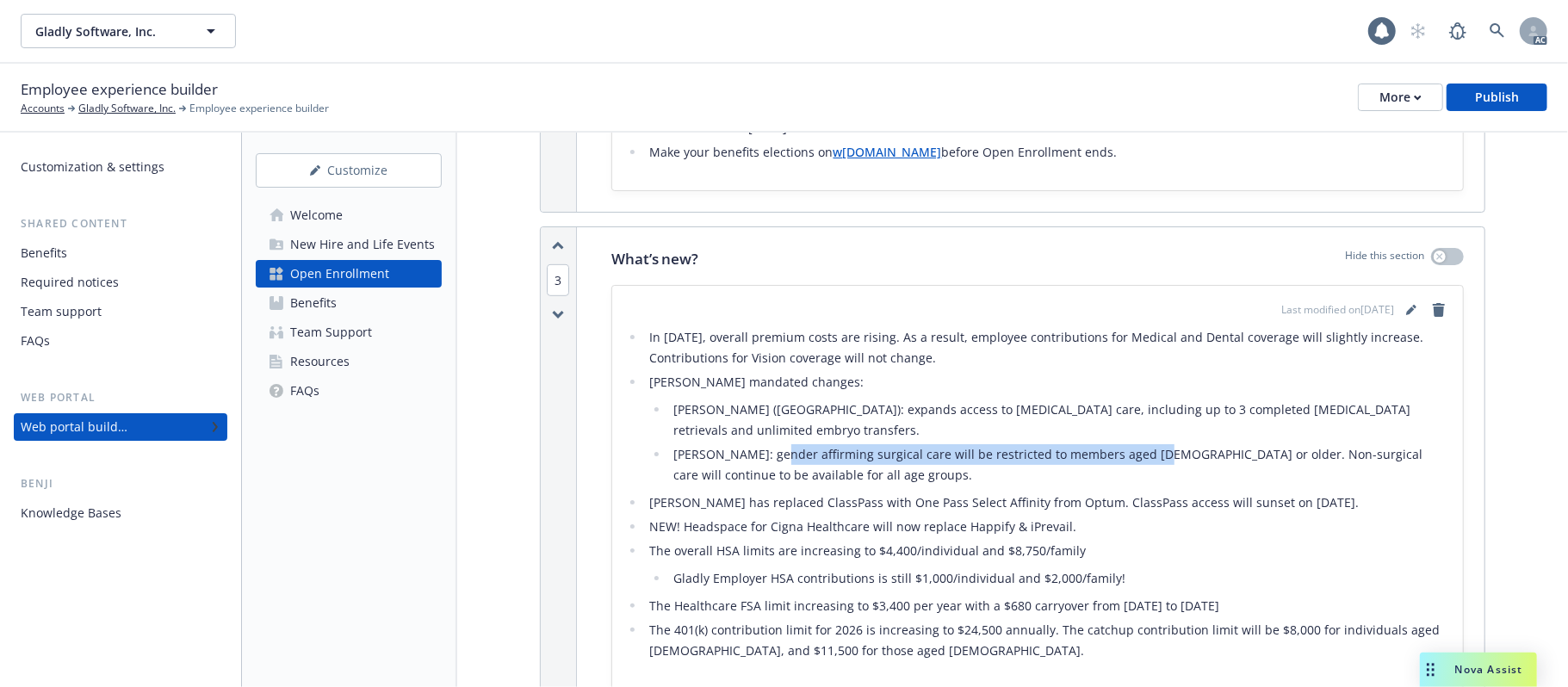
click at [1134, 445] on li "Kaiser: gender affirming surgical care will be restricted to members aged 19 or…" at bounding box center [1059, 465] width 780 height 41
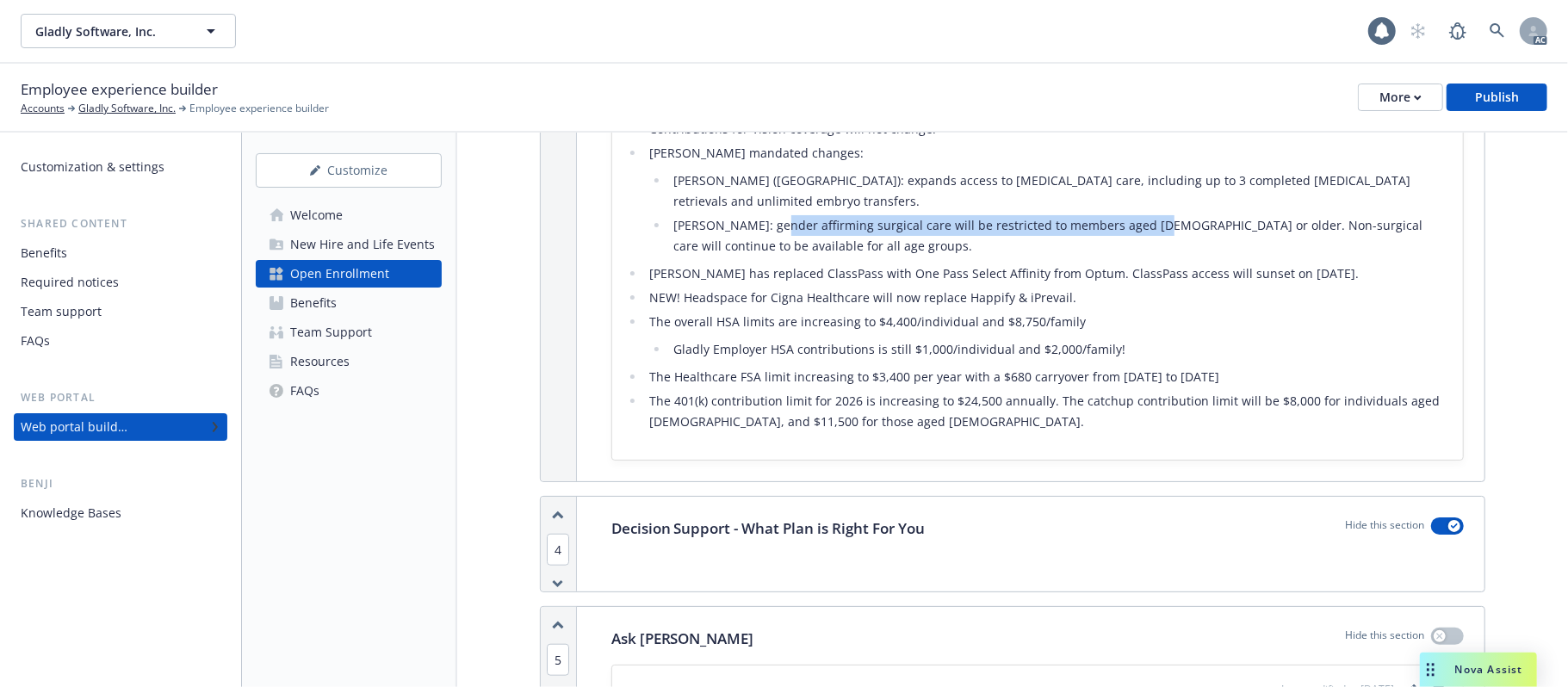
click at [345, 334] on div "Team Support" at bounding box center [331, 332] width 82 height 28
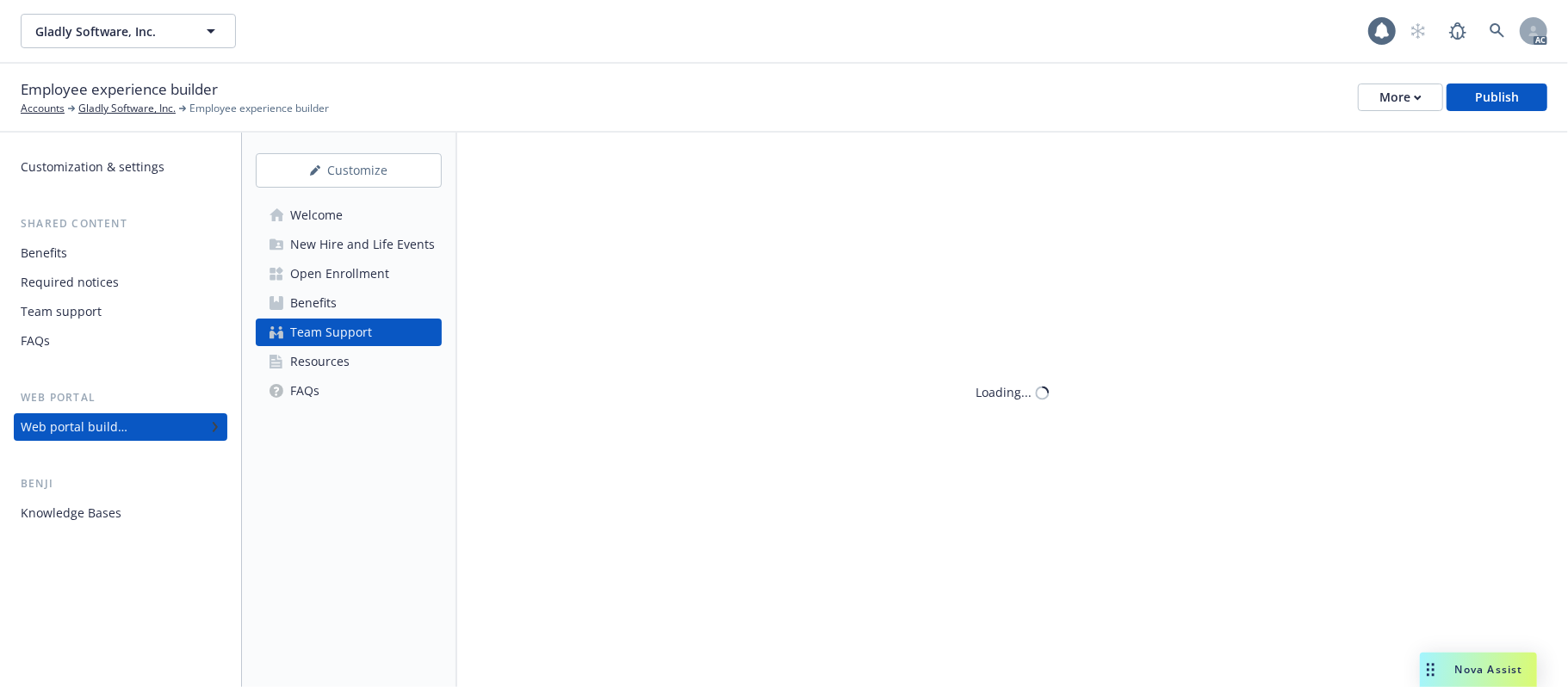
click at [322, 301] on div "Benefits" at bounding box center [313, 302] width 47 height 28
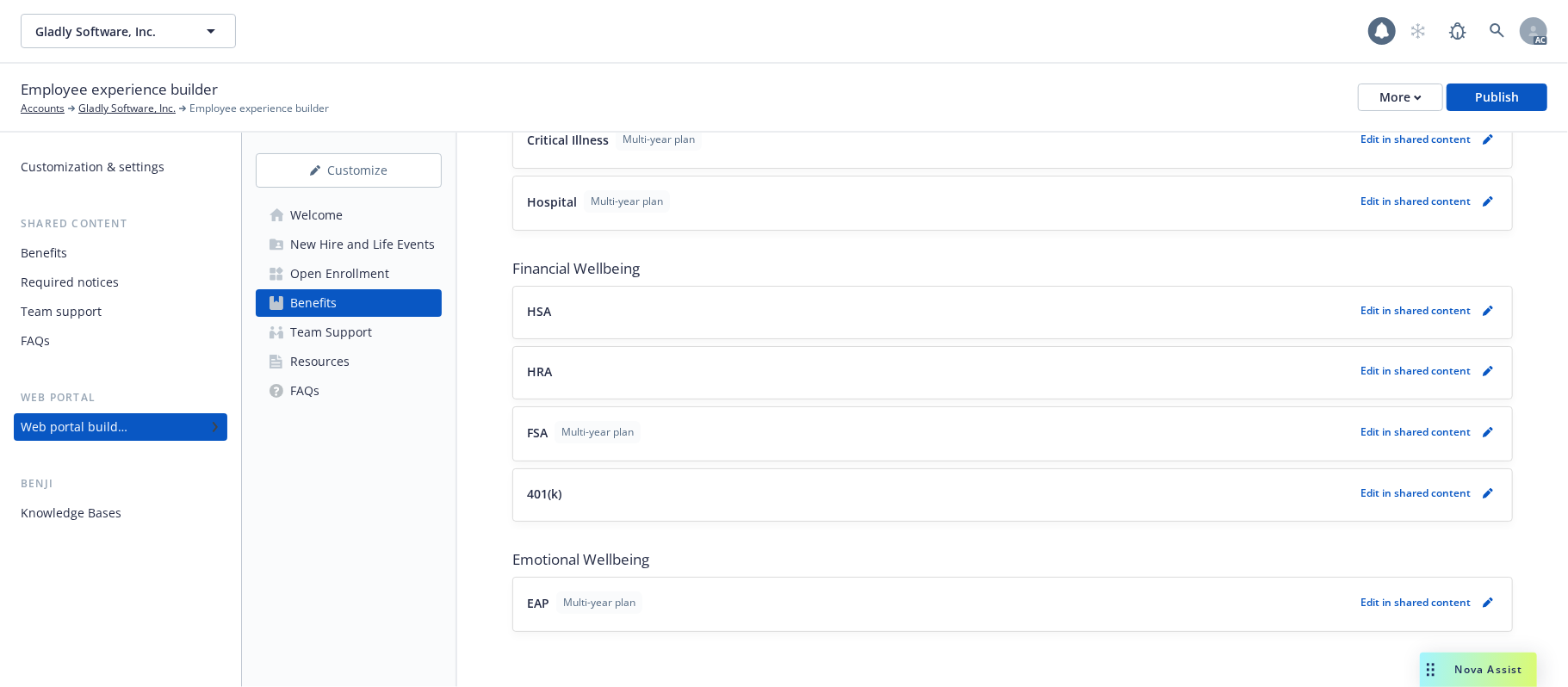
scroll to position [1380, 0]
click at [335, 276] on div "Open Enrollment" at bounding box center [339, 274] width 99 height 28
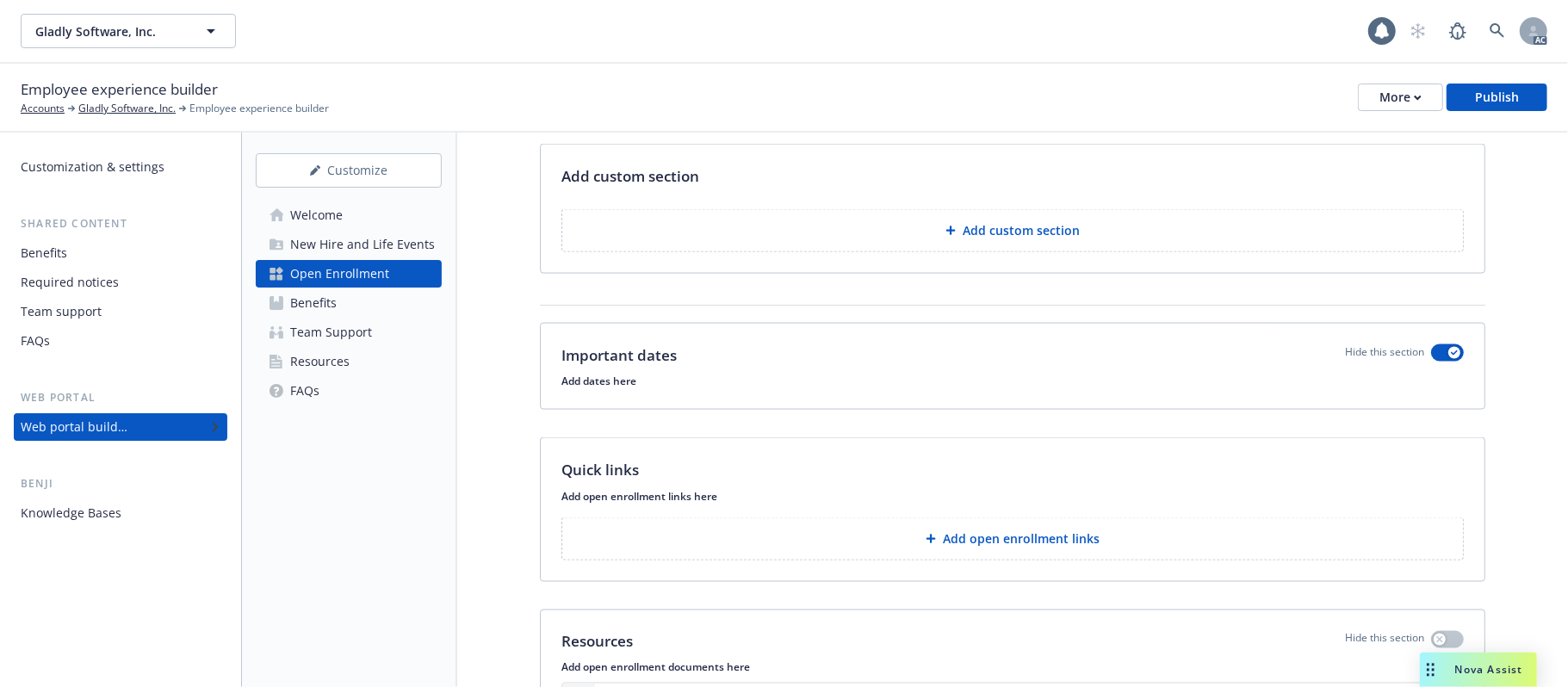
scroll to position [1779, 0]
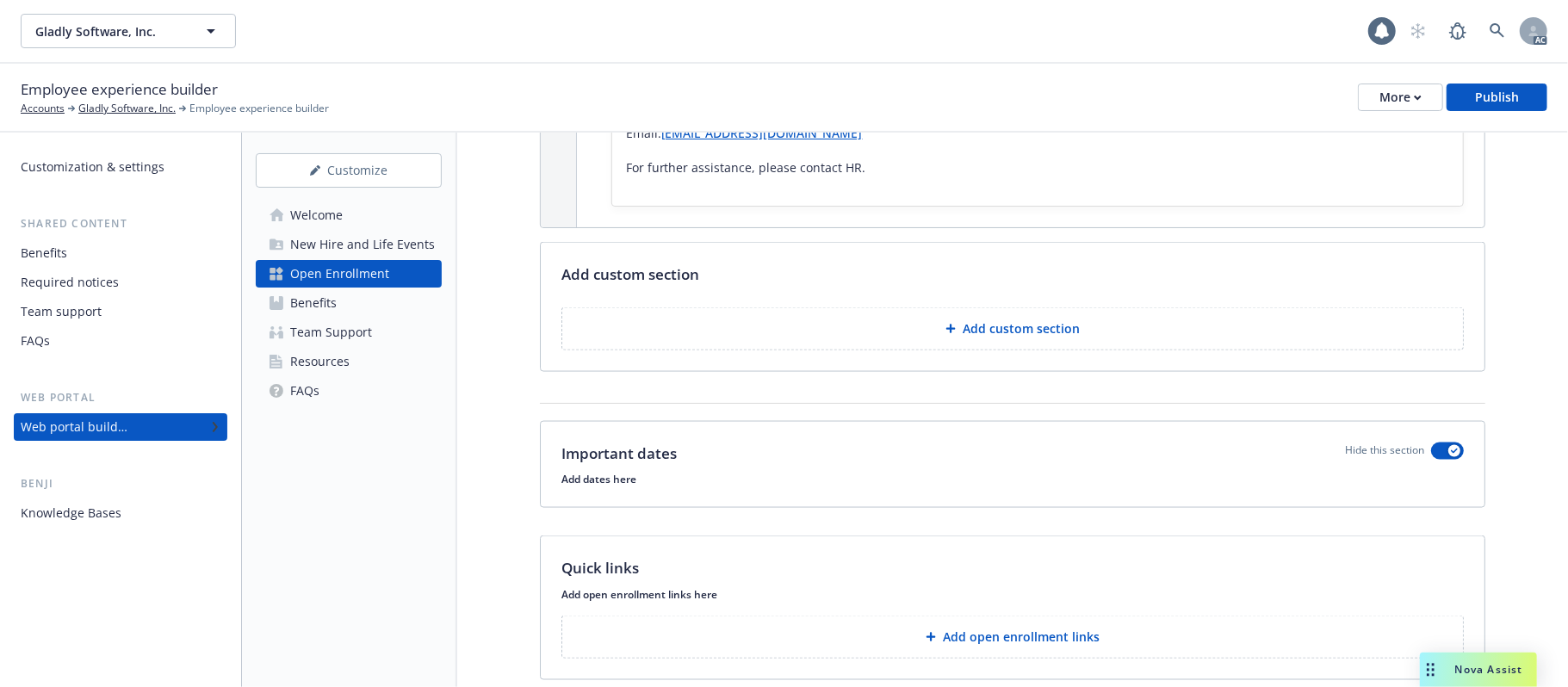
click at [316, 244] on div "New Hire and Life Events" at bounding box center [362, 244] width 144 height 28
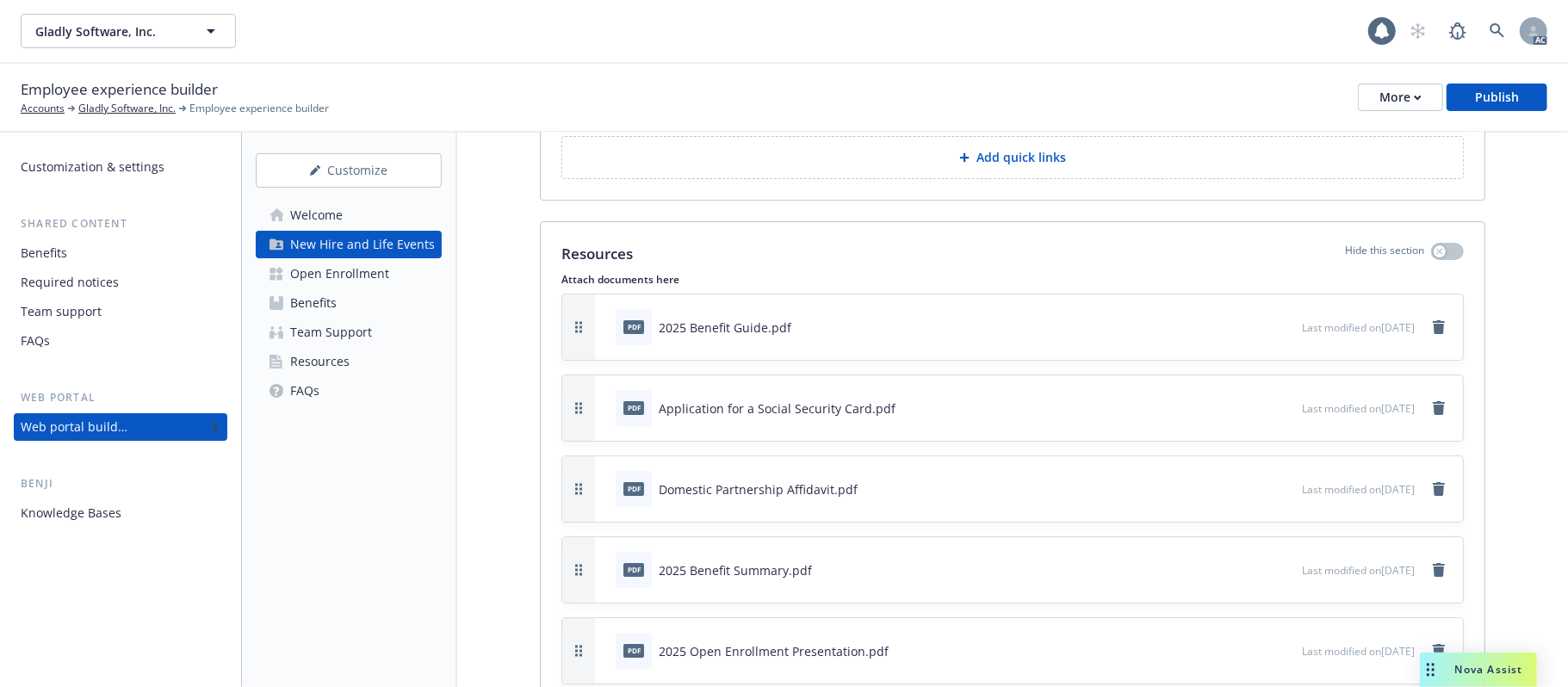
scroll to position [9214, 0]
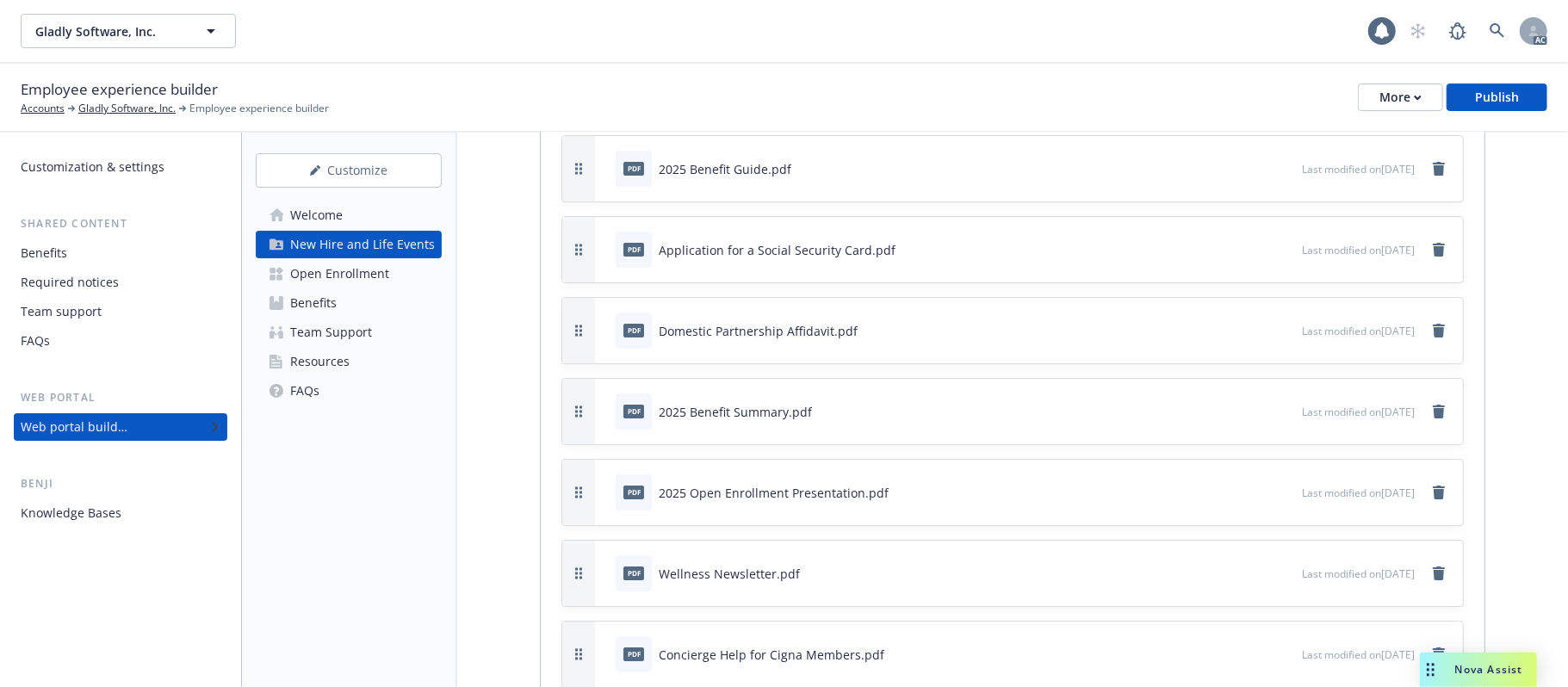
click at [370, 273] on div "Open Enrollment" at bounding box center [339, 274] width 99 height 28
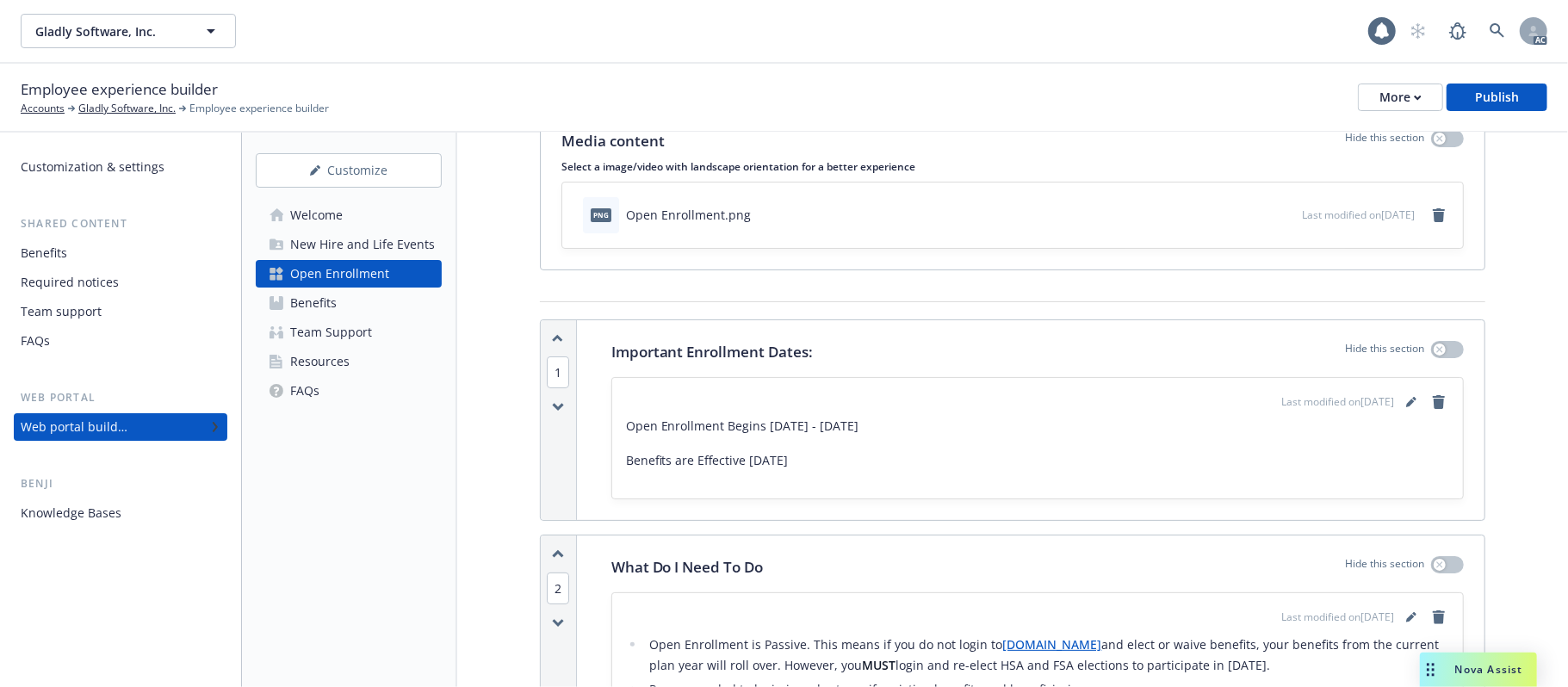
scroll to position [229, 0]
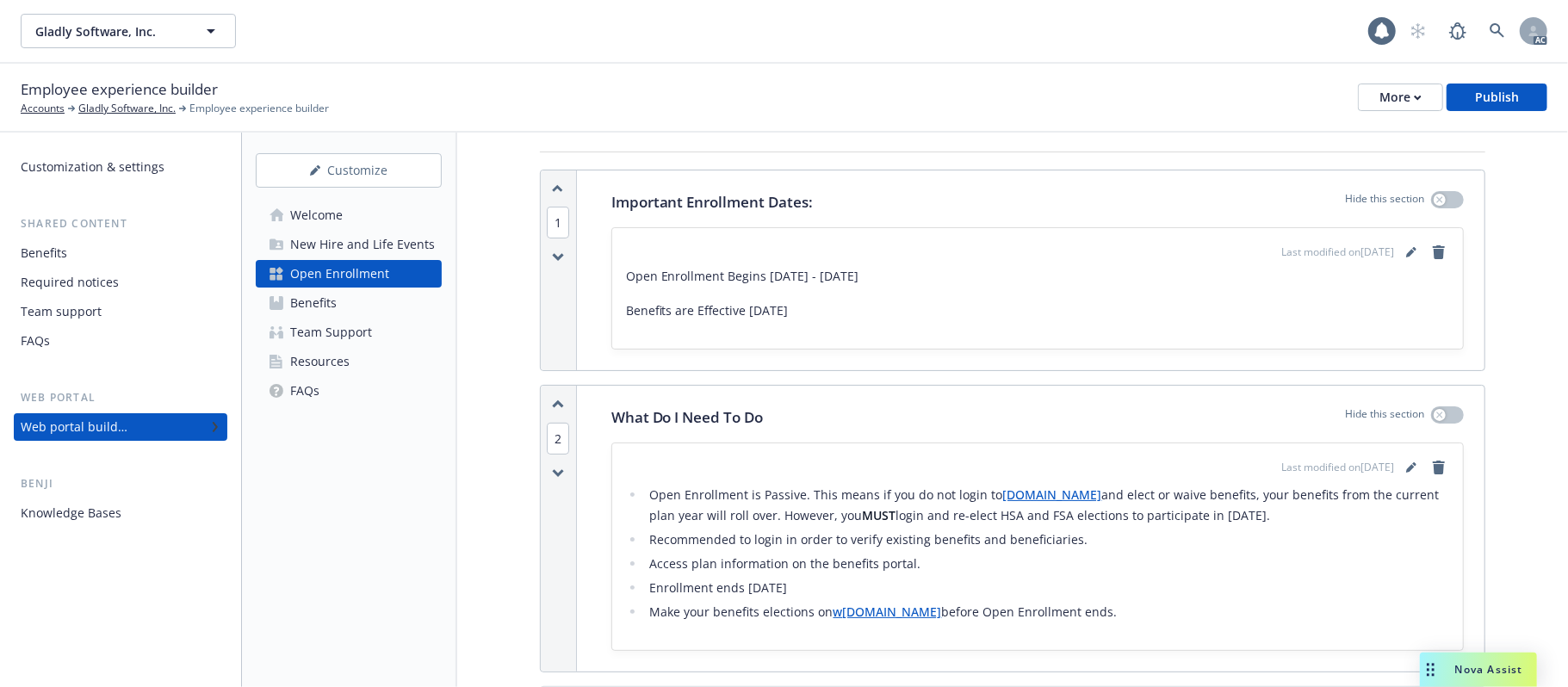
drag, startPoint x: 657, startPoint y: 272, endPoint x: 1005, endPoint y: 269, distance: 348.0
click at [1005, 269] on p "Open Enrollment Begins 11/5/2025 - 11/19/2025" at bounding box center [1038, 277] width 823 height 21
click at [980, 297] on div "Open Enrollment Begins 11/5/2025 - 11/19/2025 Benefits are Effective 1/1/2026" at bounding box center [1038, 294] width 823 height 55
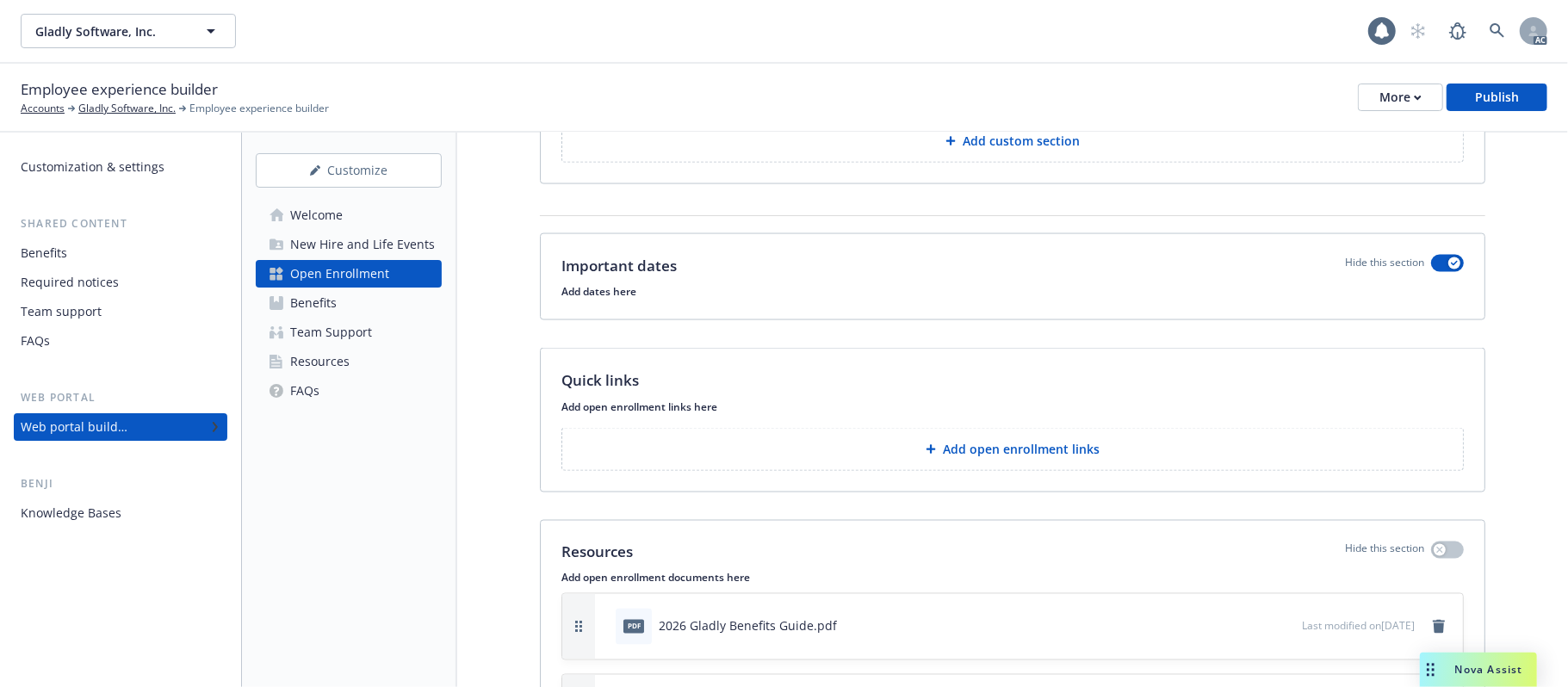
scroll to position [1837, 0]
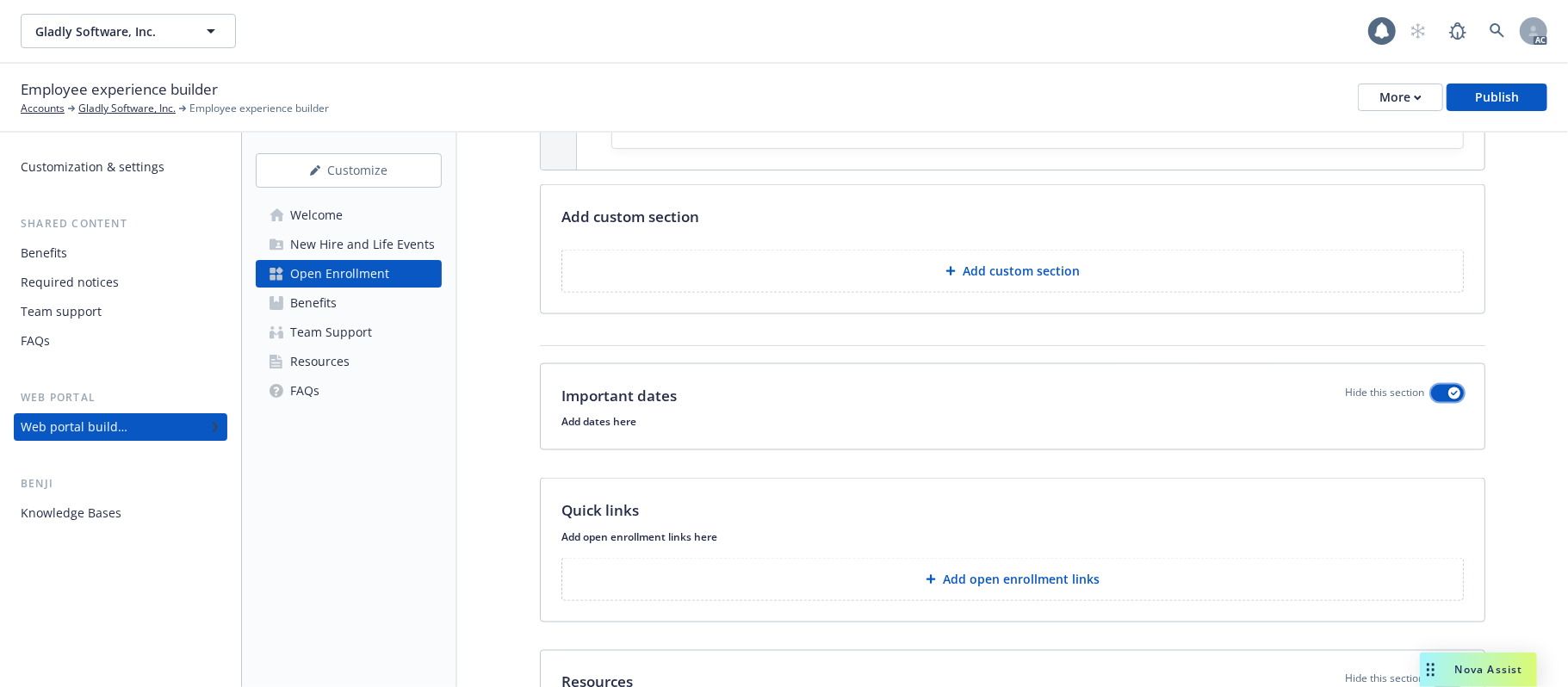
click at [1431, 385] on button "button" at bounding box center [1447, 393] width 32 height 17
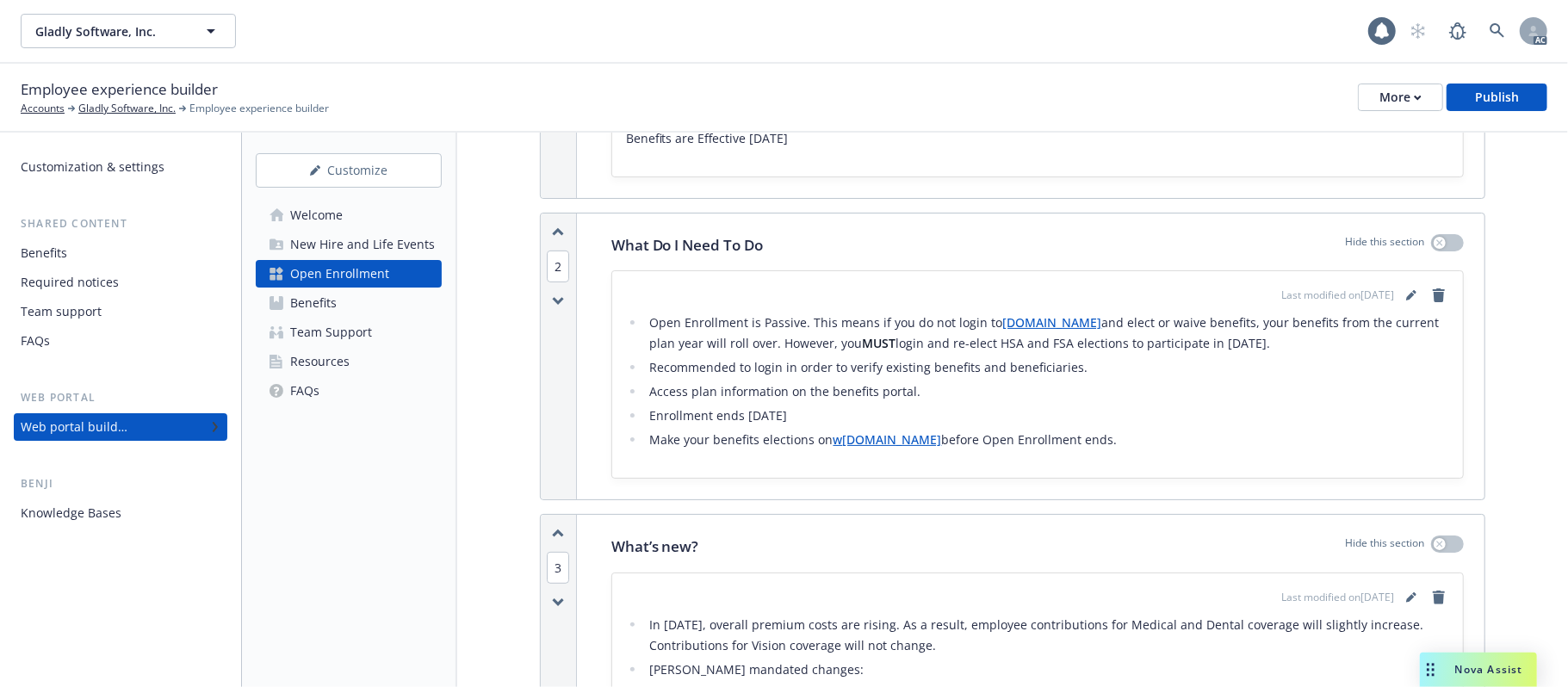
scroll to position [229, 0]
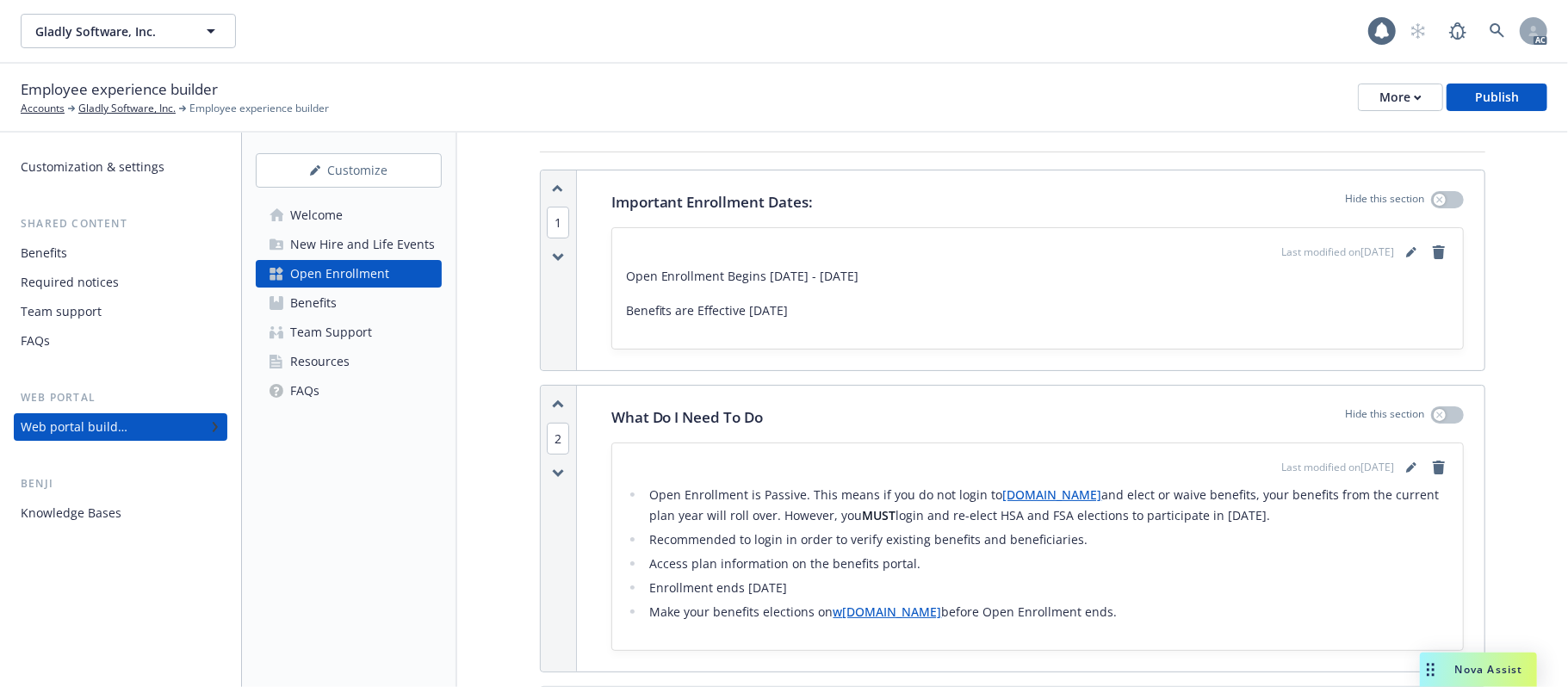
drag, startPoint x: 638, startPoint y: 310, endPoint x: 903, endPoint y: 308, distance: 265.0
click at [903, 308] on p "Benefits are Effective 1/1/2026" at bounding box center [1038, 311] width 823 height 21
click at [795, 318] on p "Benefits are Effective 1/1/2026" at bounding box center [1038, 311] width 823 height 21
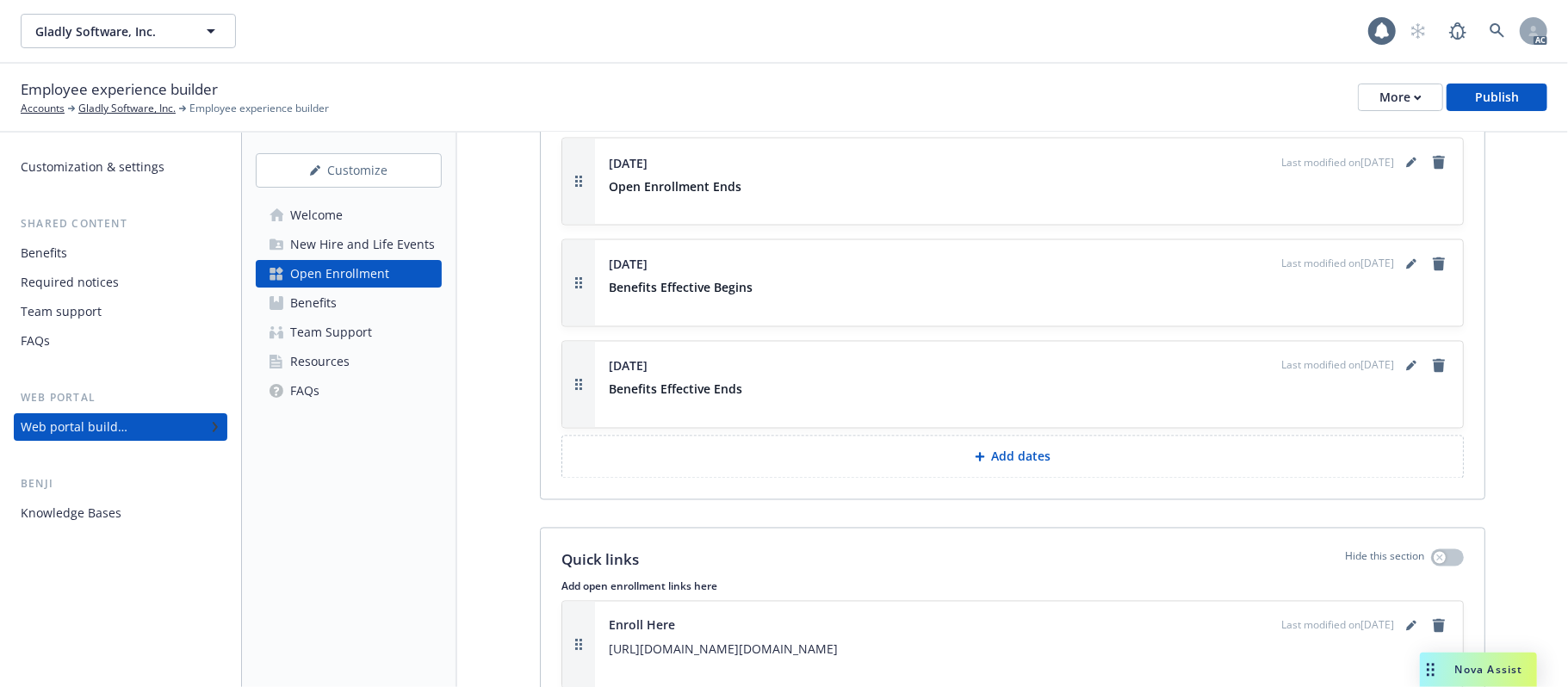
scroll to position [1996, 0]
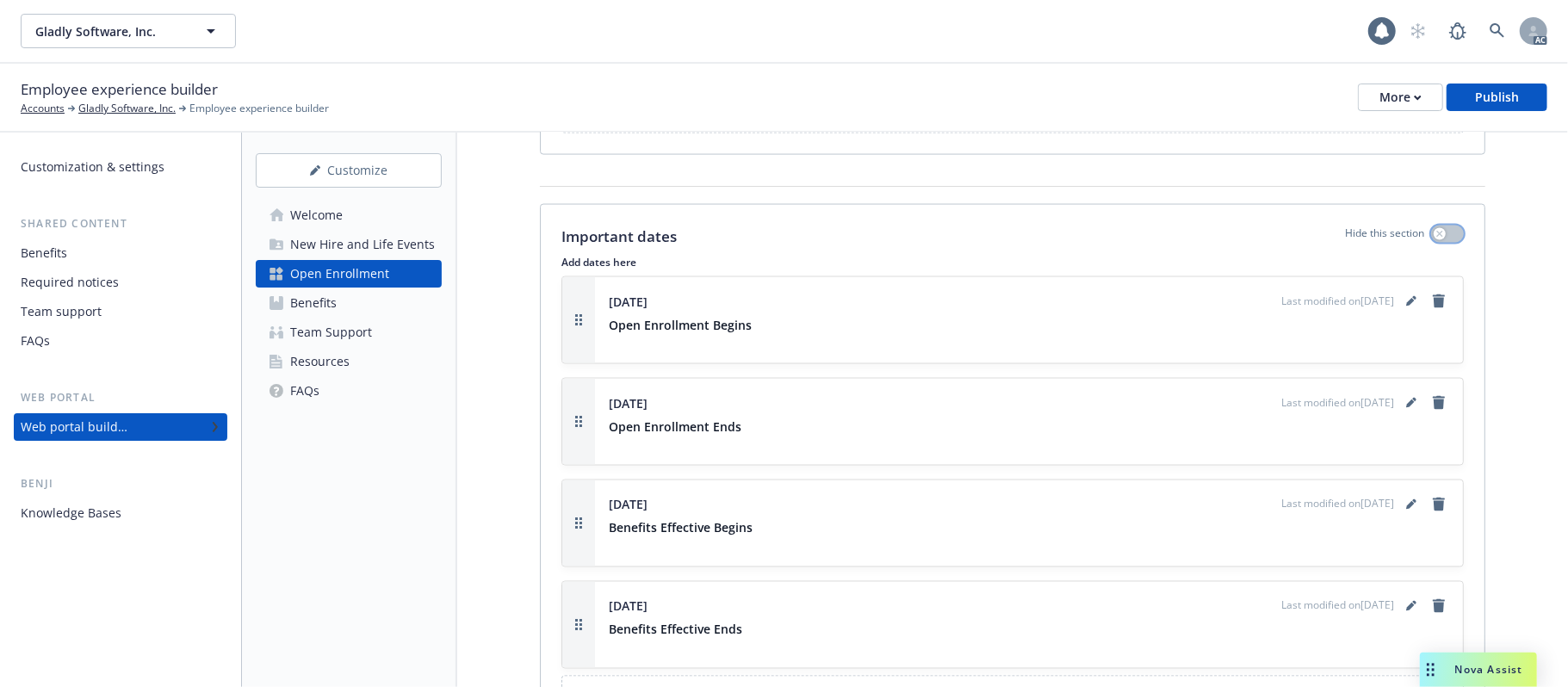
click at [1435, 225] on button "button" at bounding box center [1447, 234] width 32 height 17
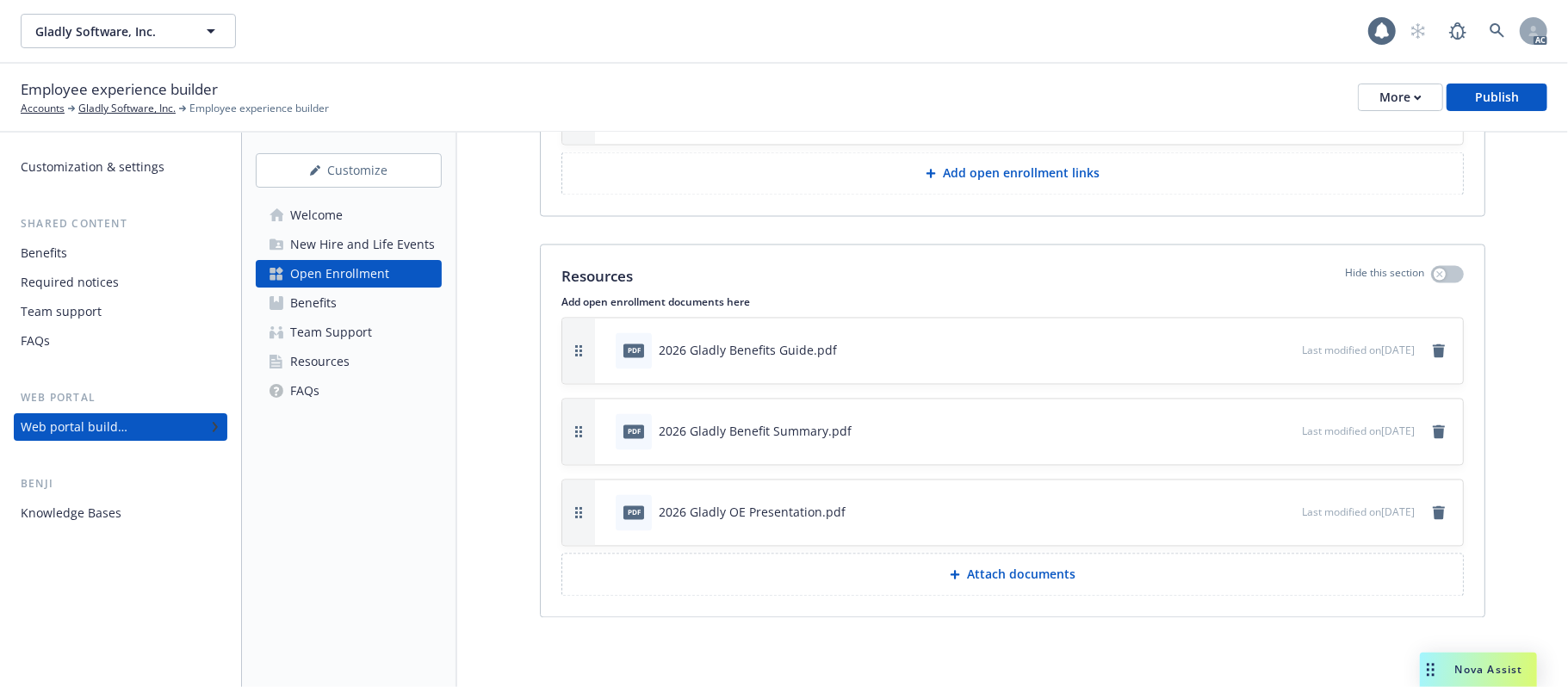
scroll to position [2347, 0]
click at [360, 245] on div "New Hire and Life Events" at bounding box center [362, 244] width 144 height 28
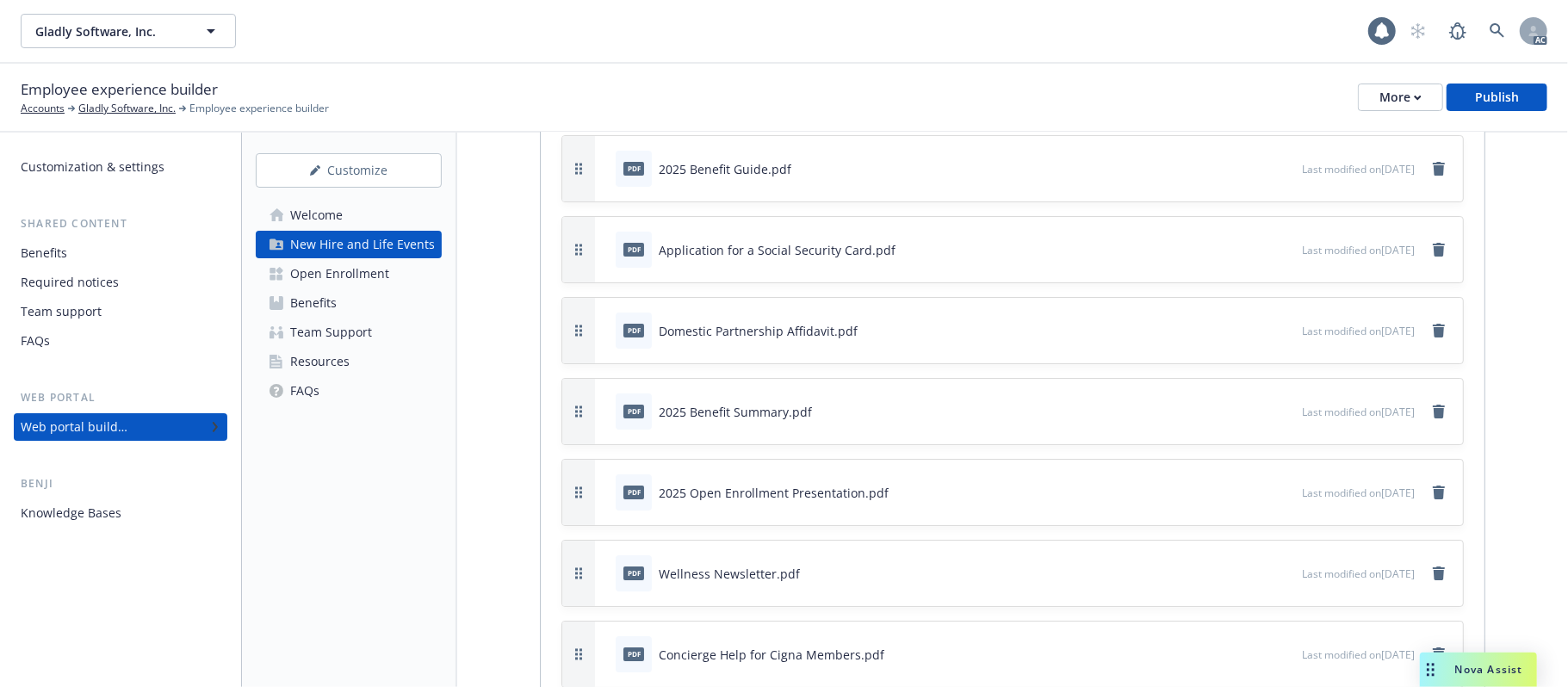
scroll to position [8984, 0]
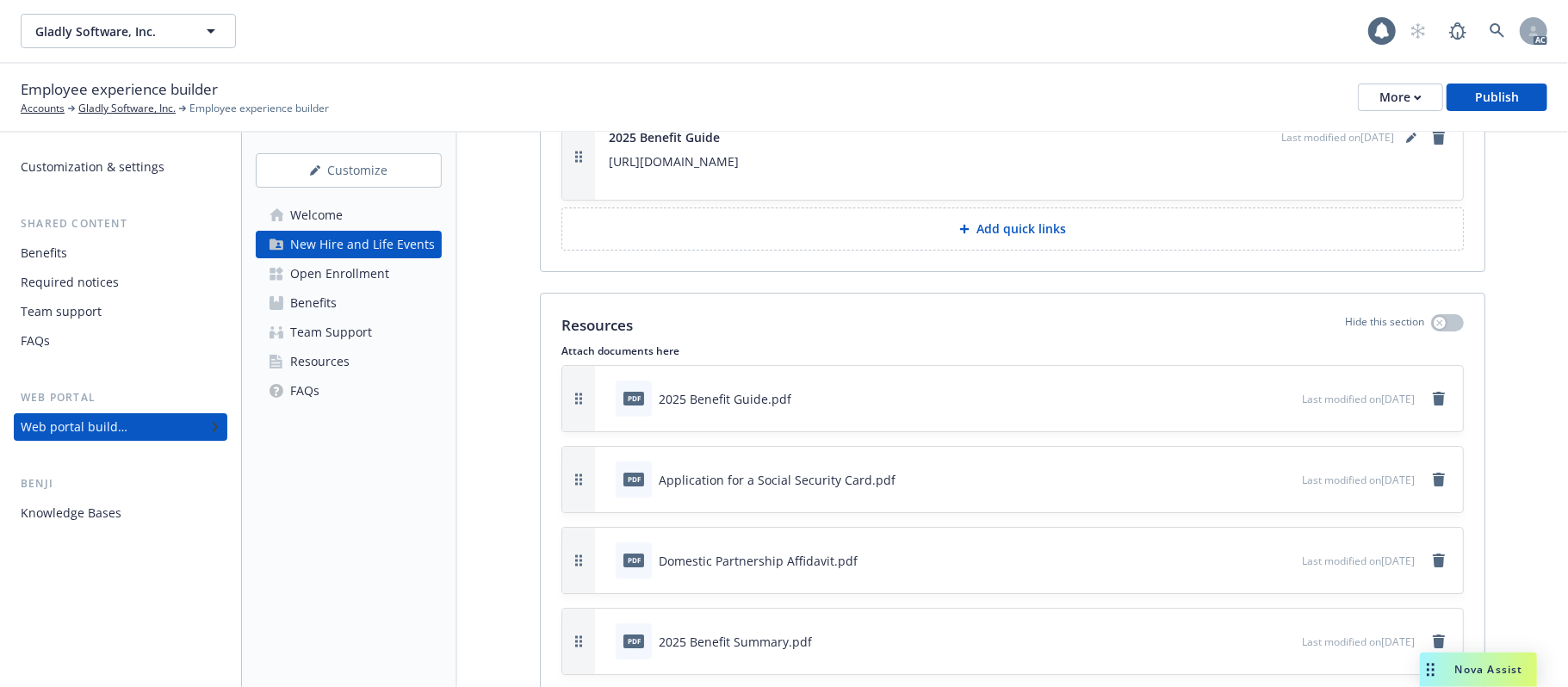
click at [308, 270] on div "Open Enrollment" at bounding box center [339, 274] width 99 height 28
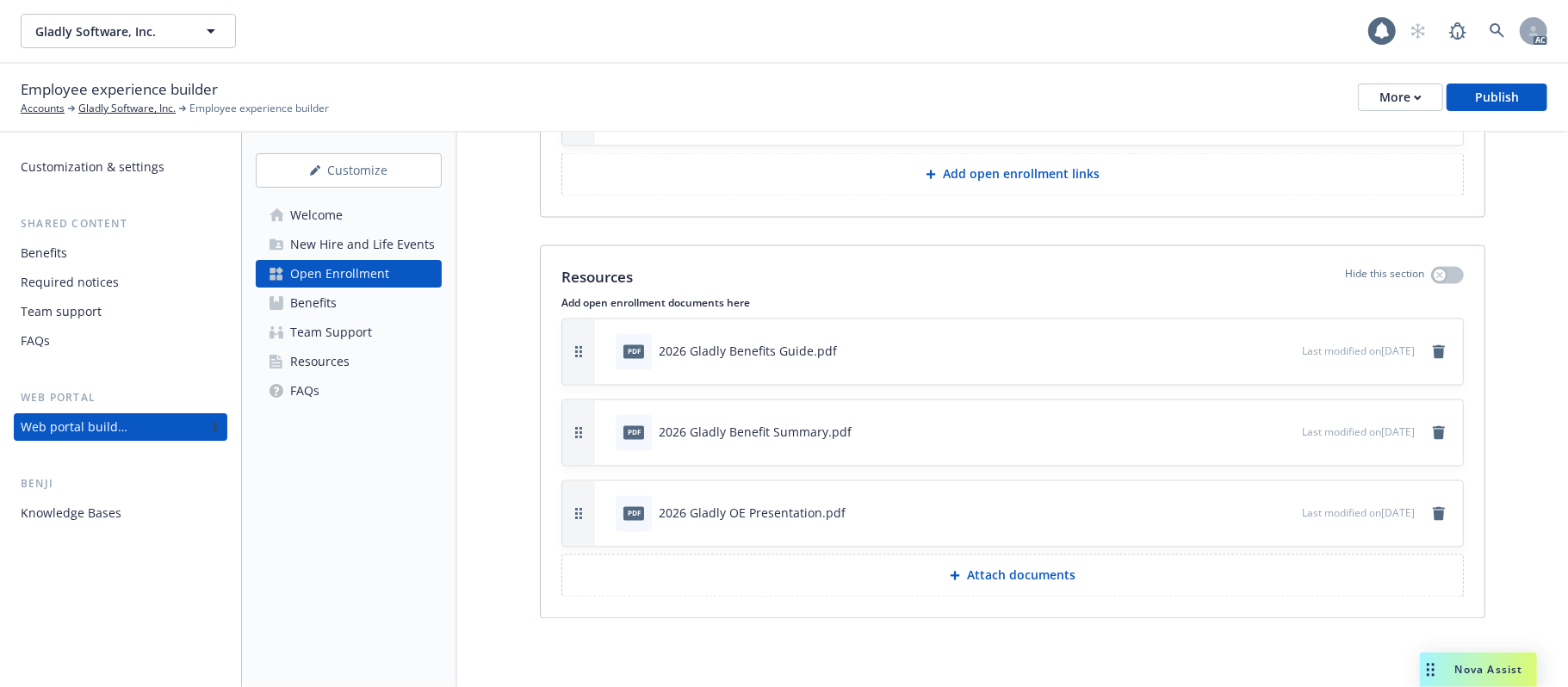
scroll to position [2347, 0]
click at [366, 248] on div "New Hire and Life Events" at bounding box center [362, 244] width 144 height 28
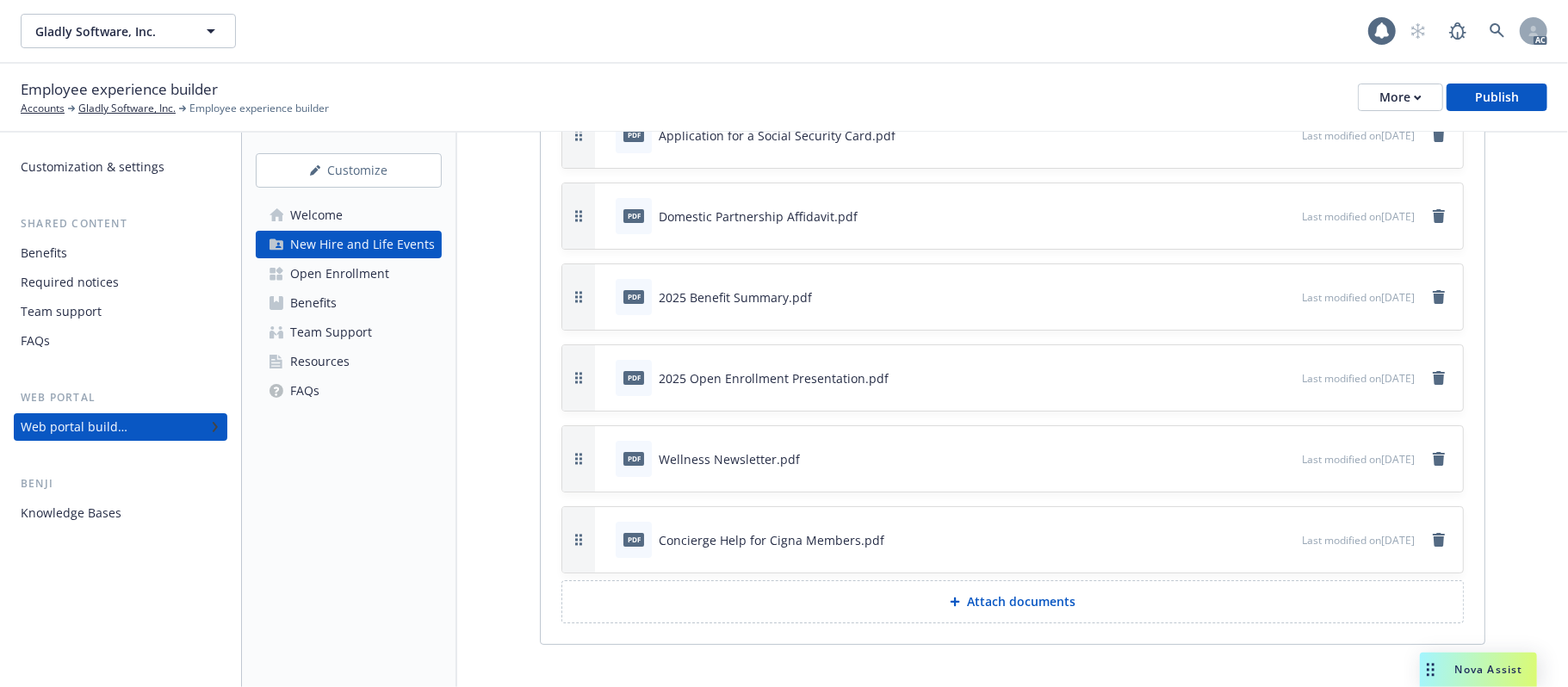
scroll to position [9100, 0]
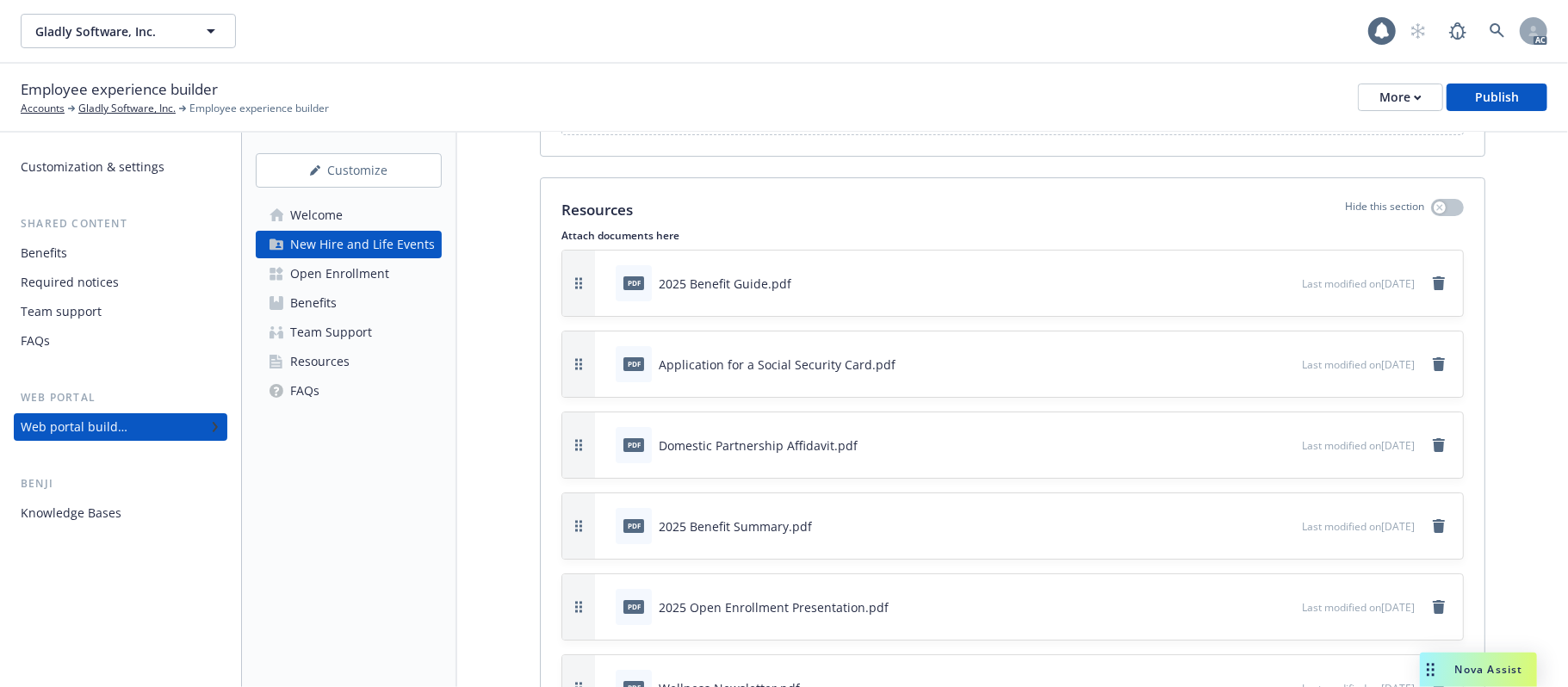
click at [333, 272] on div "Open Enrollment" at bounding box center [339, 274] width 99 height 28
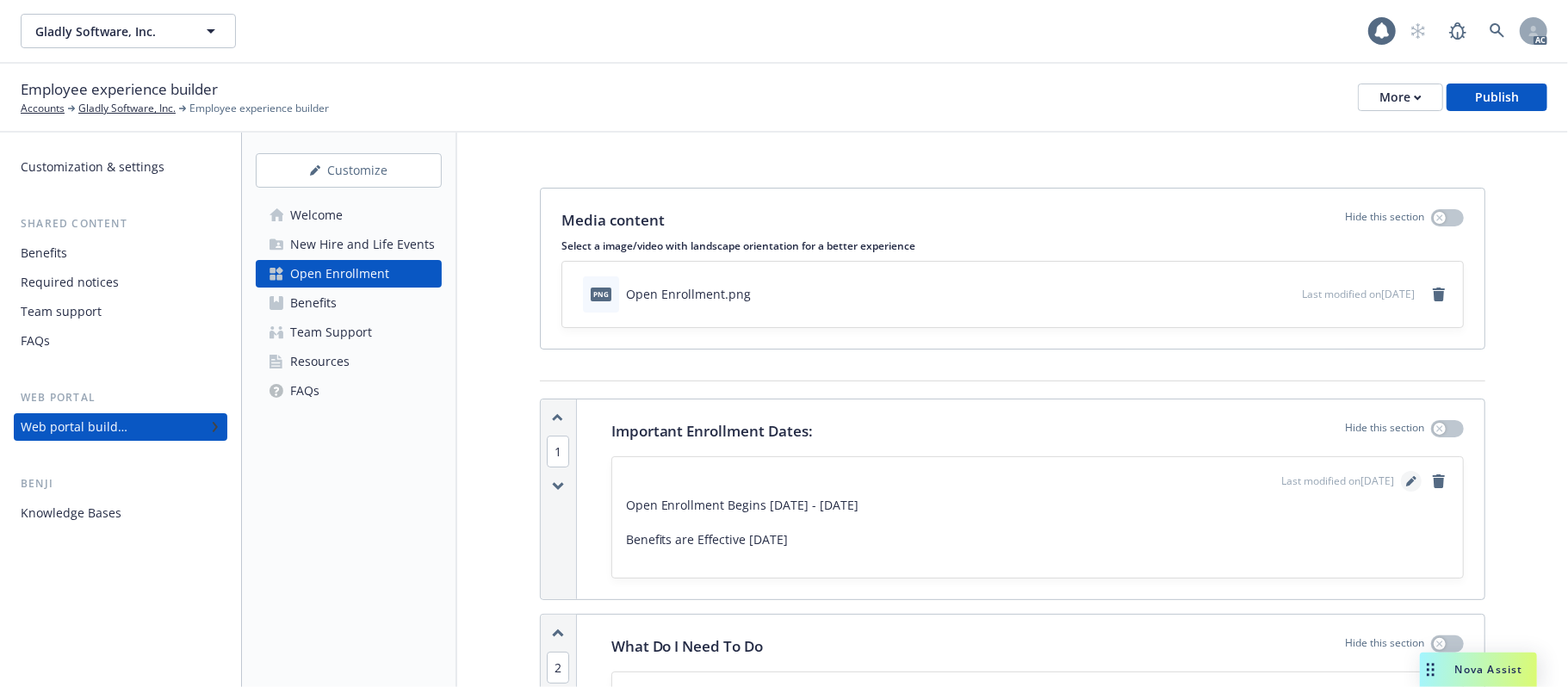
click at [1406, 482] on icon "editPencil" at bounding box center [1411, 481] width 10 height 10
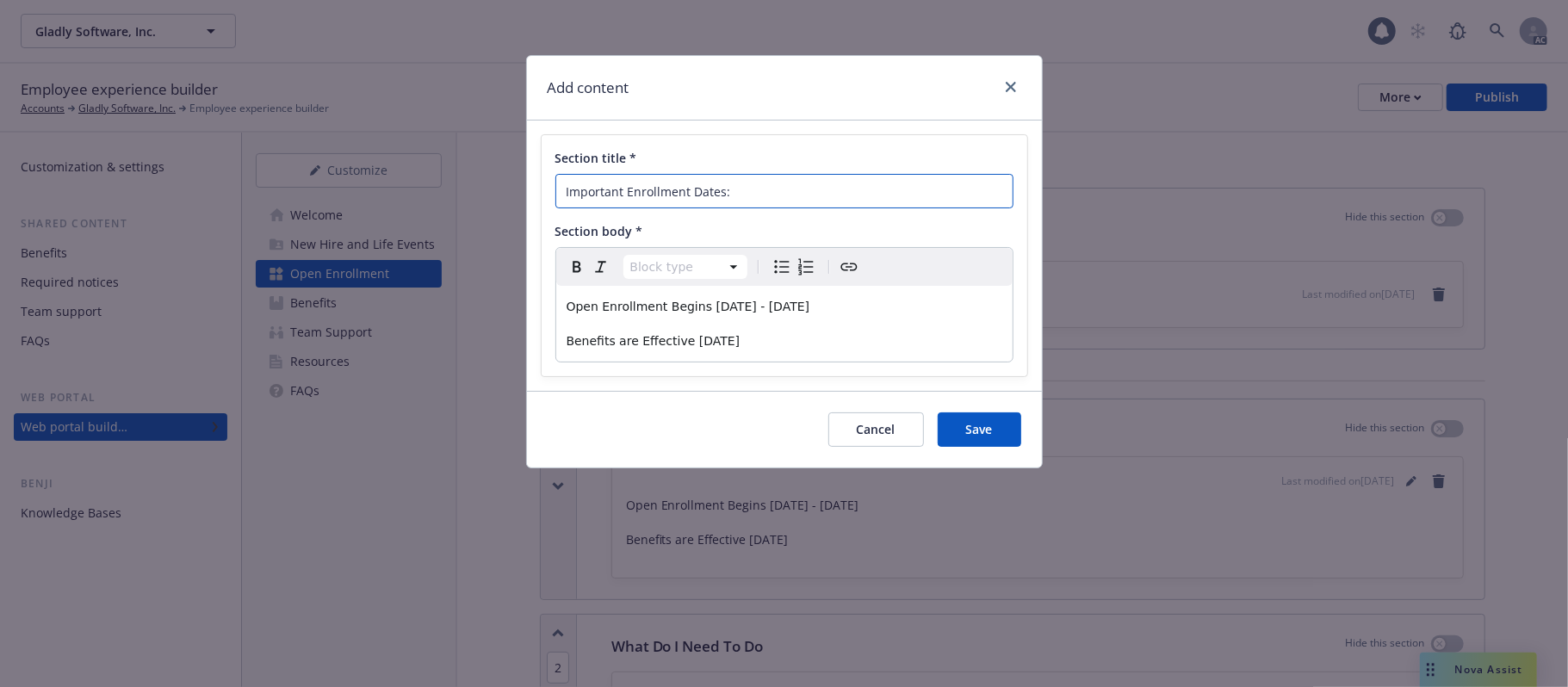
click at [749, 193] on input "Important Enrollment Dates:" at bounding box center [784, 191] width 458 height 34
type input "Important Enrollment Dates"
drag, startPoint x: 696, startPoint y: 311, endPoint x: 559, endPoint y: 311, distance: 137.0
click at [559, 311] on div "Open Enrollment Begins 11/5/2025 - 11/19/2025 Benefits are Effective 1/1/2026" at bounding box center [784, 324] width 456 height 76
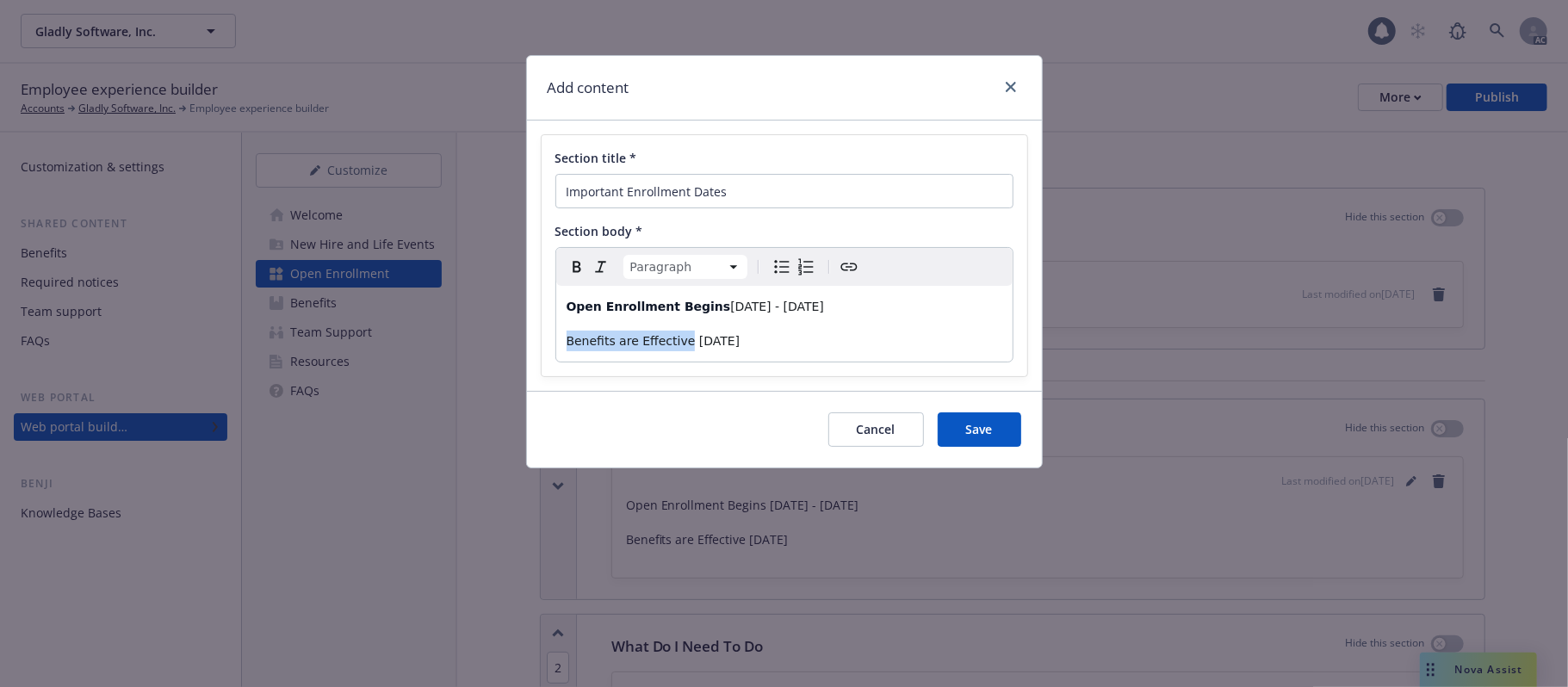
drag, startPoint x: 677, startPoint y: 338, endPoint x: 524, endPoint y: 341, distance: 153.0
click at [524, 341] on div "Add content Section title * Important Enrollment Dates Section body * Paragraph…" at bounding box center [784, 343] width 1568 height 687
click at [984, 424] on span "Save" at bounding box center [980, 429] width 27 height 16
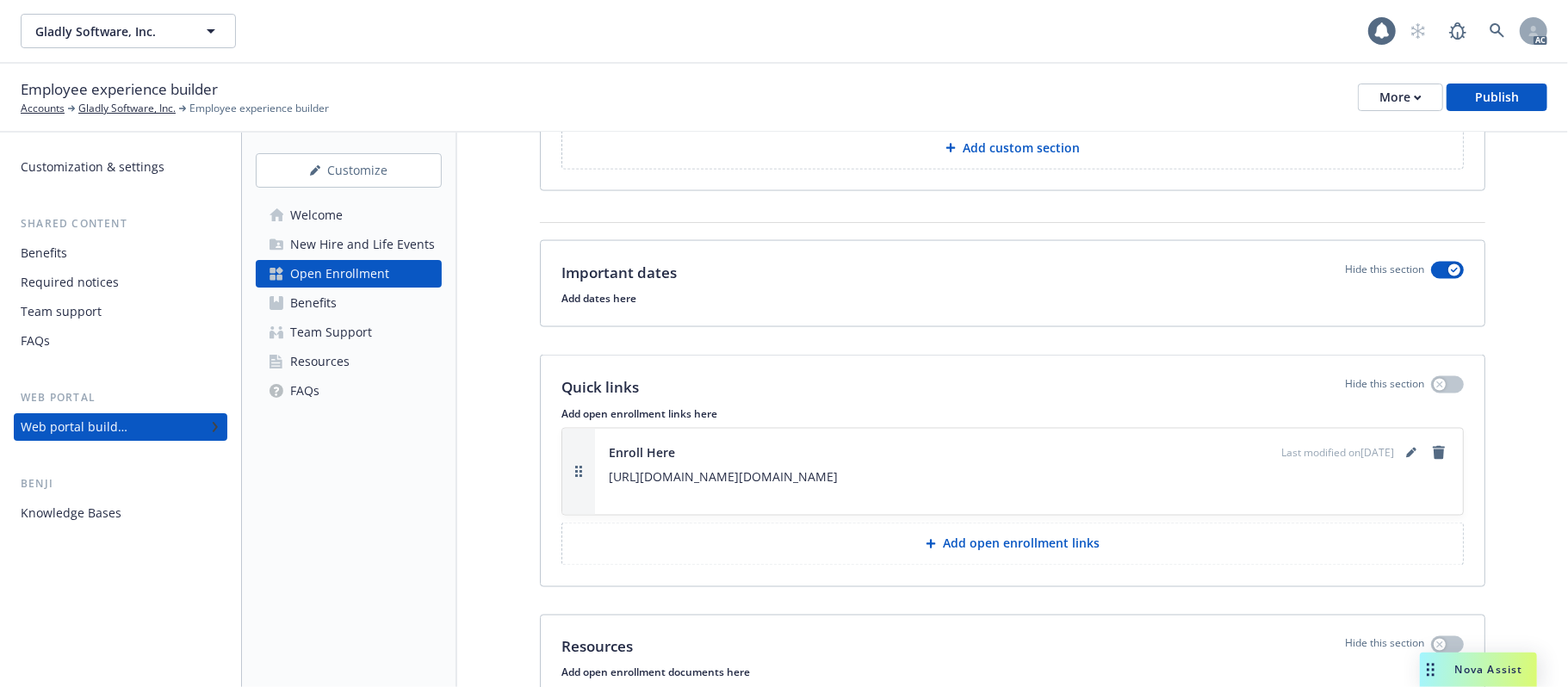
scroll to position [1951, 0]
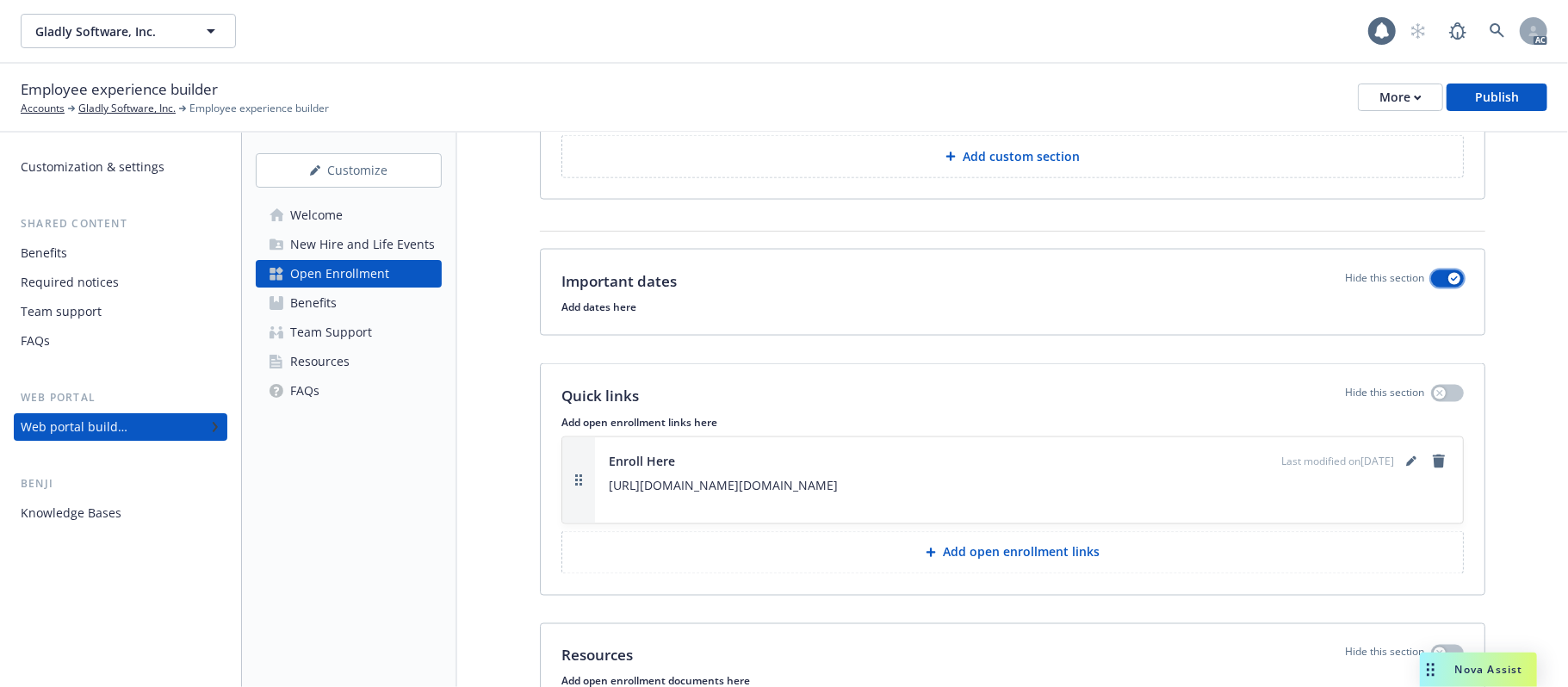
click at [1431, 271] on button "button" at bounding box center [1447, 279] width 32 height 17
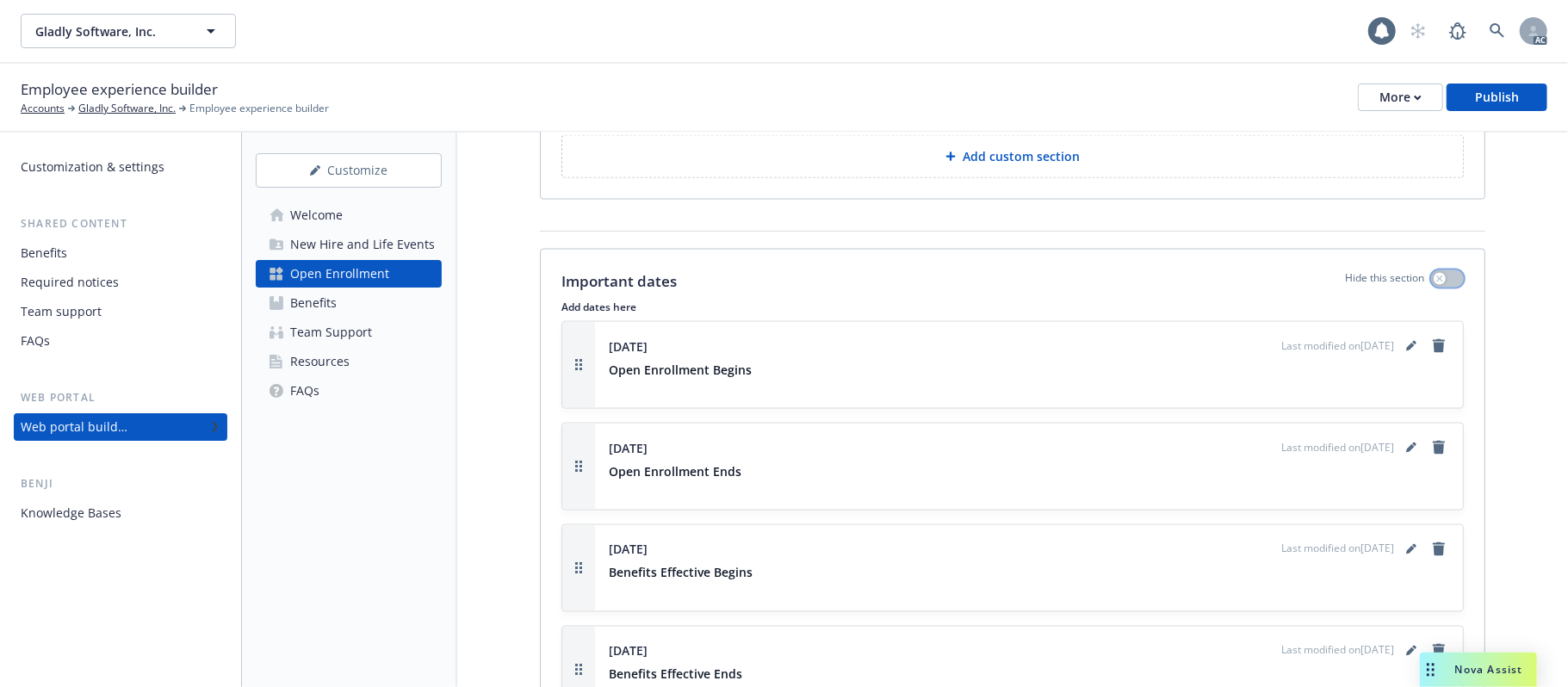
click at [1434, 273] on div "button" at bounding box center [1440, 278] width 12 height 12
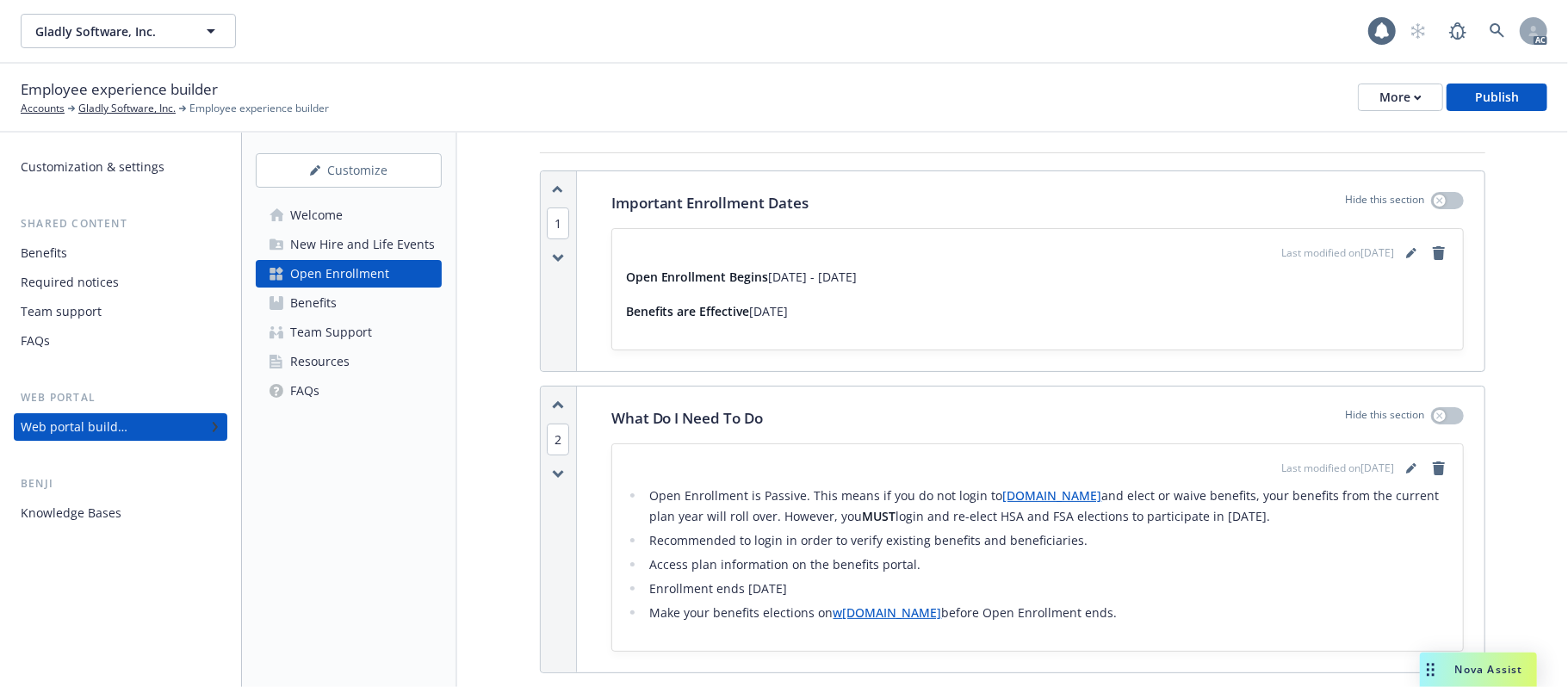
scroll to position [229, 0]
click at [1412, 252] on icon "editPencil" at bounding box center [1414, 249] width 5 height 5
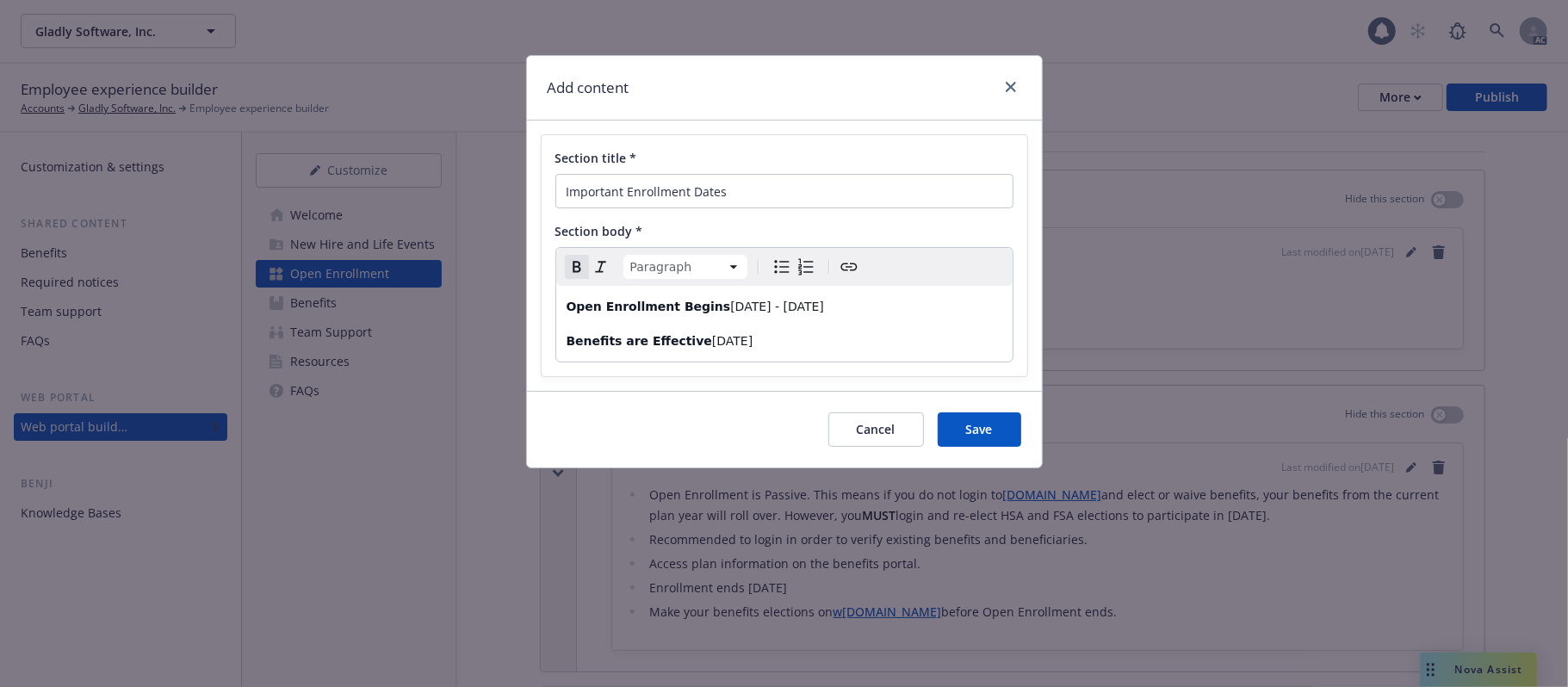
click at [621, 346] on strong "Benefits are Effective" at bounding box center [639, 341] width 145 height 13
click at [976, 424] on span "Save" at bounding box center [980, 429] width 27 height 16
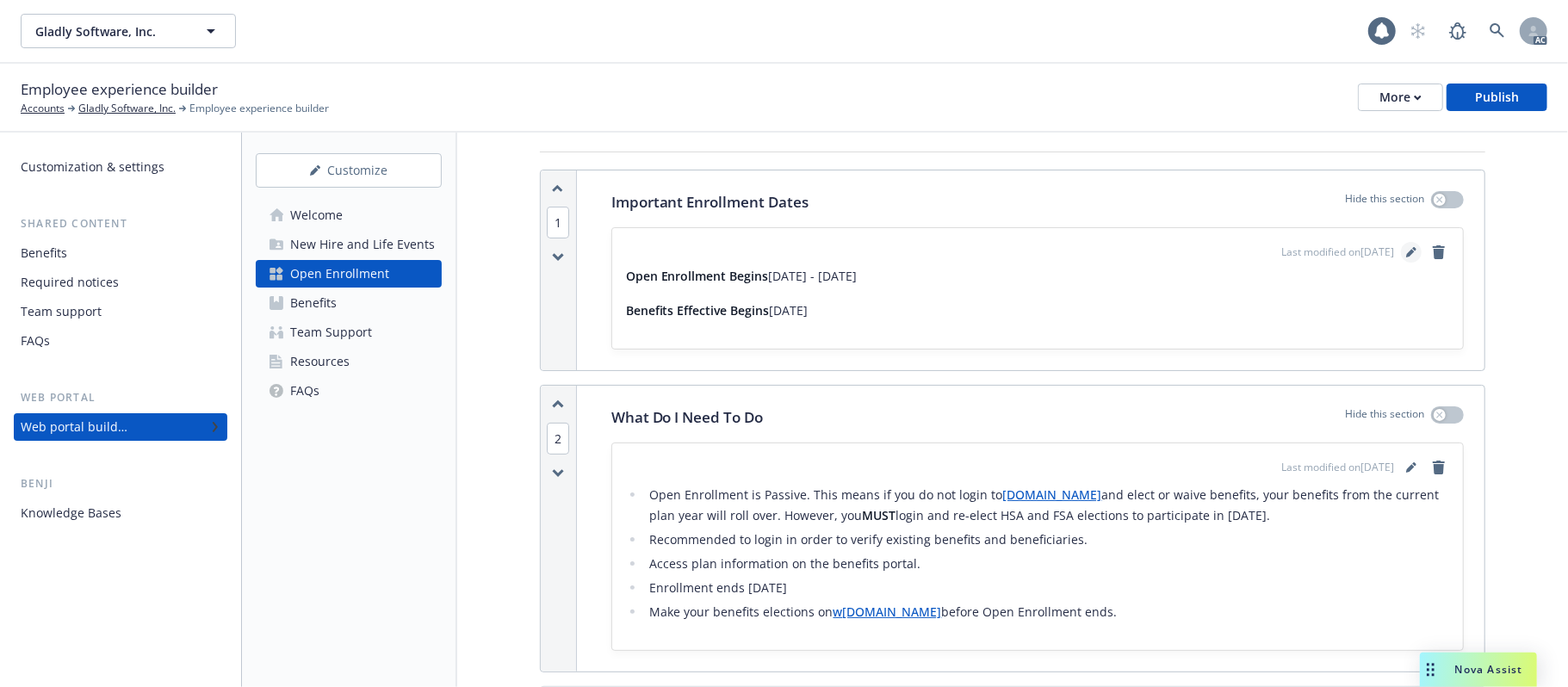
click at [1406, 253] on icon "editPencil" at bounding box center [1410, 253] width 9 height 9
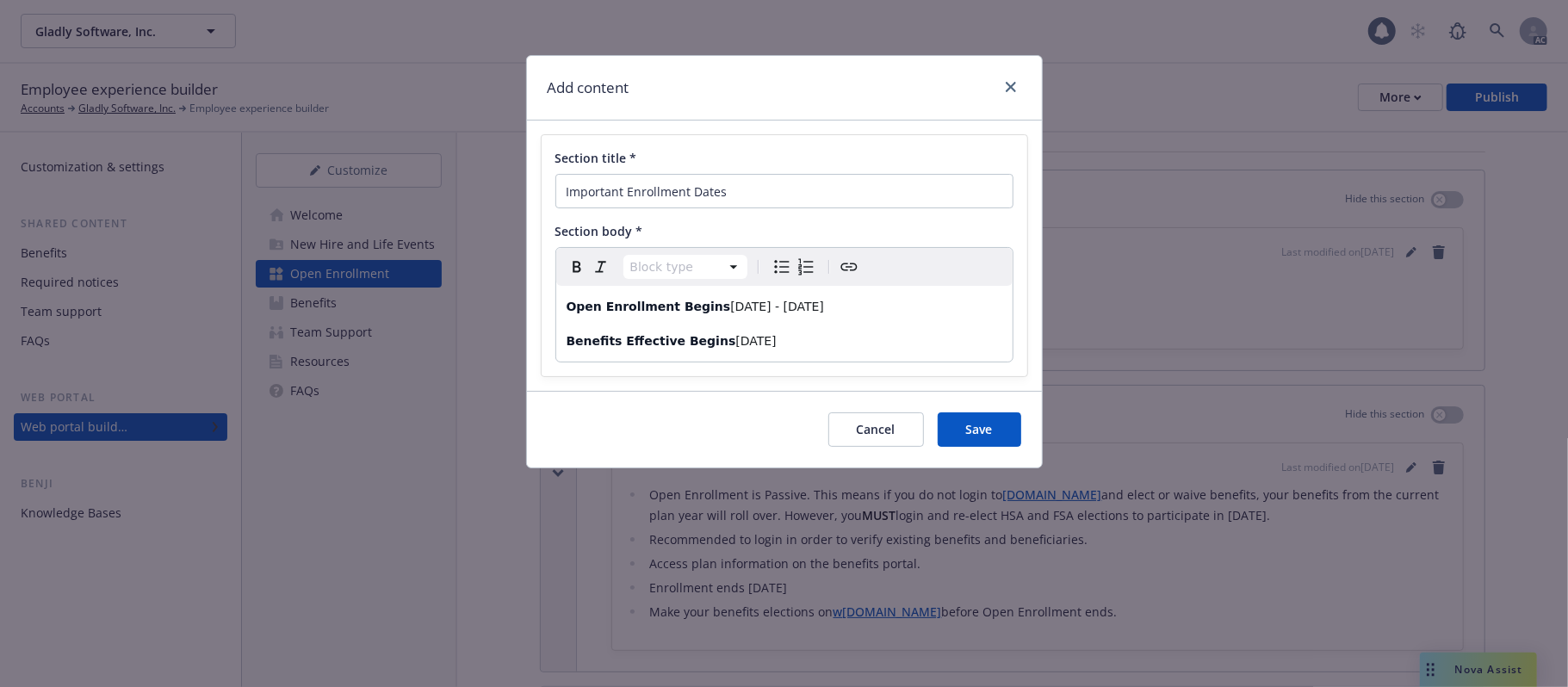
click at [775, 307] on span "11/5/2025 - 11/19/2025" at bounding box center [776, 306] width 94 height 13
click at [794, 312] on span "11/5/2025 and Ends 11/19/2025" at bounding box center [802, 306] width 144 height 13
click at [966, 349] on p "Benefits Effective Begins 1/1/2026" at bounding box center [784, 341] width 436 height 21
click at [966, 431] on span "Save" at bounding box center [980, 429] width 27 height 16
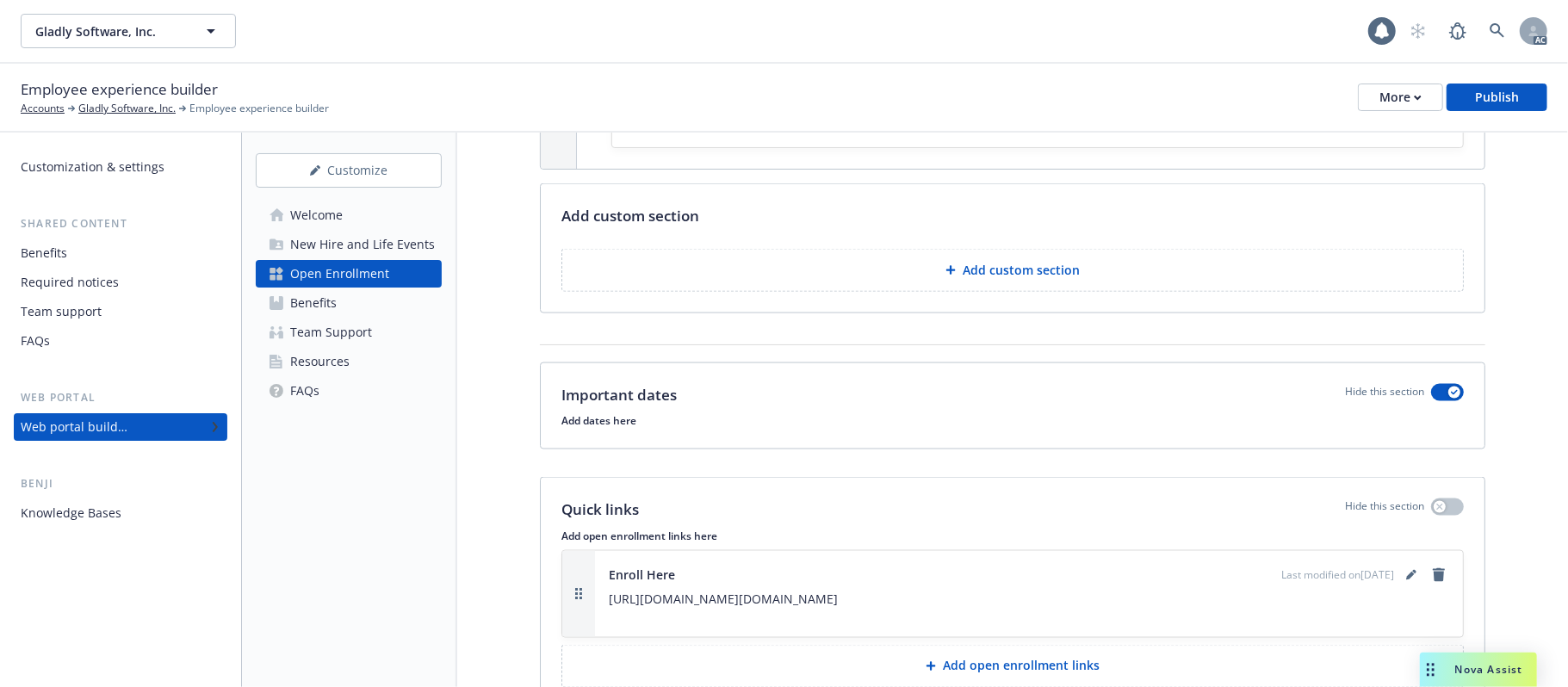
scroll to position [1837, 0]
click at [1431, 385] on button "button" at bounding box center [1447, 393] width 32 height 17
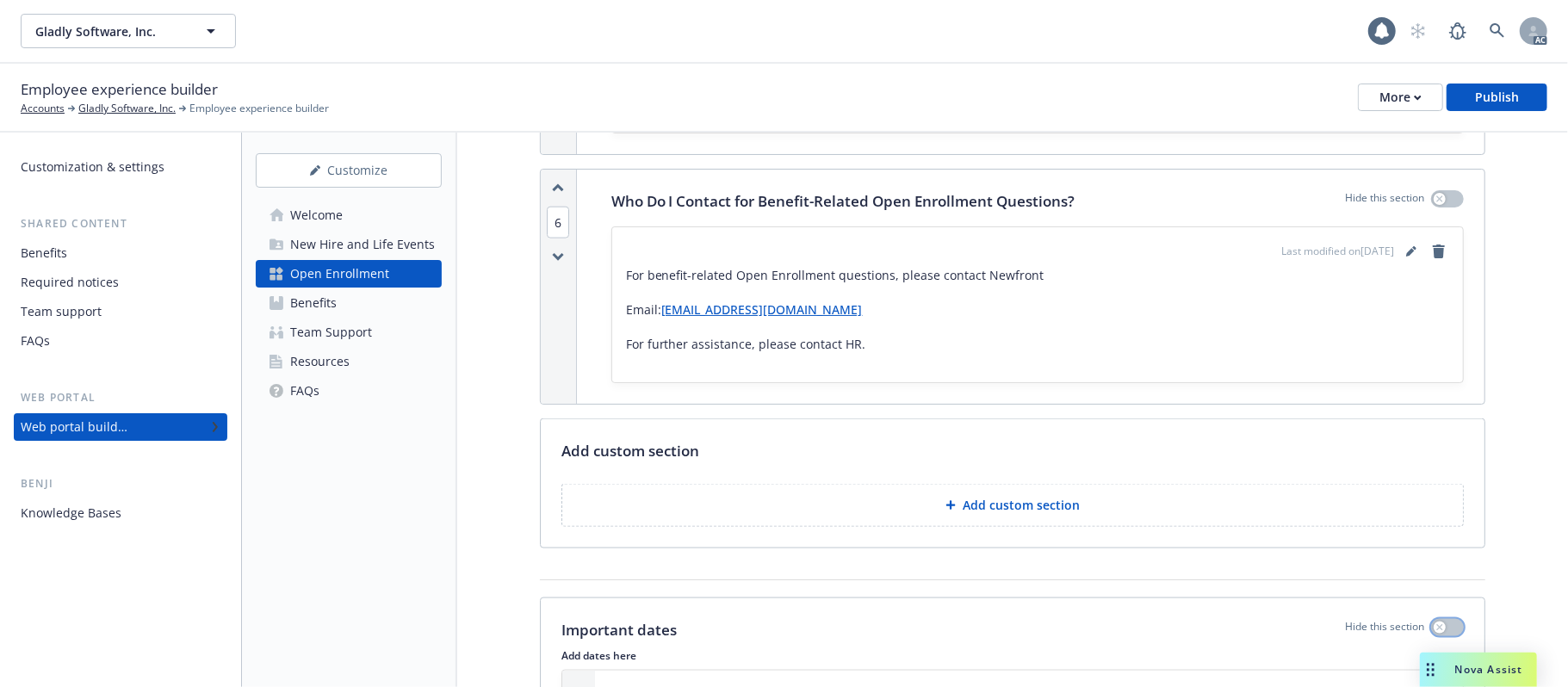
scroll to position [1722, 0]
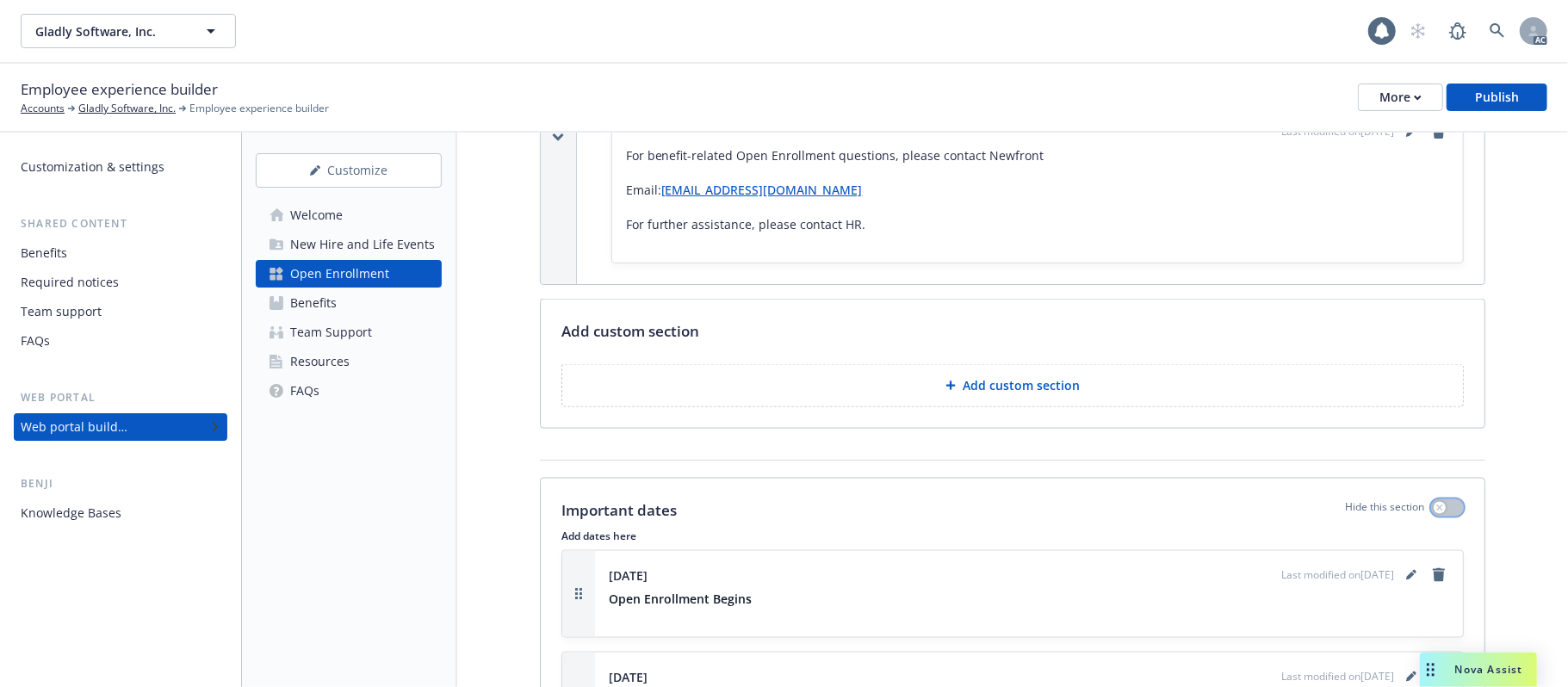
click at [1437, 505] on icon "button" at bounding box center [1440, 507] width 7 height 7
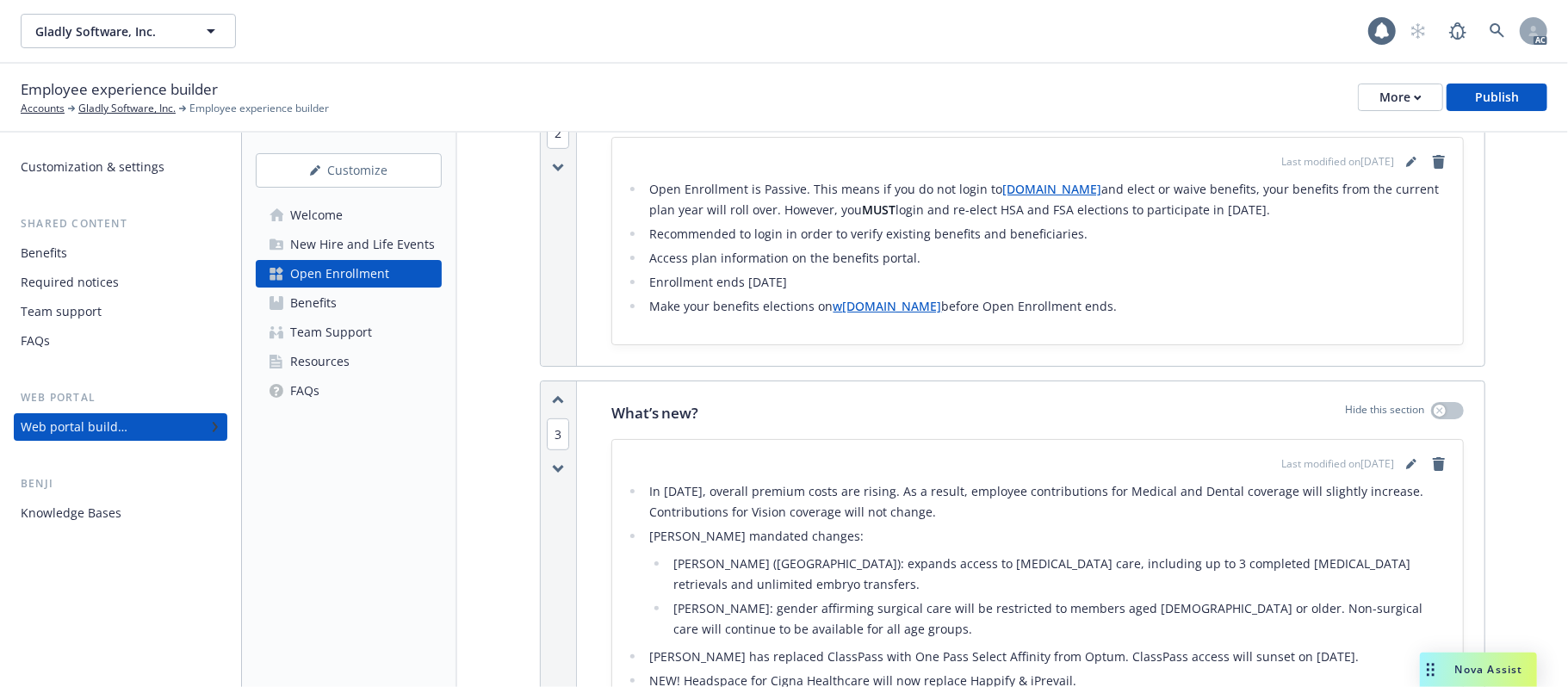
scroll to position [574, 0]
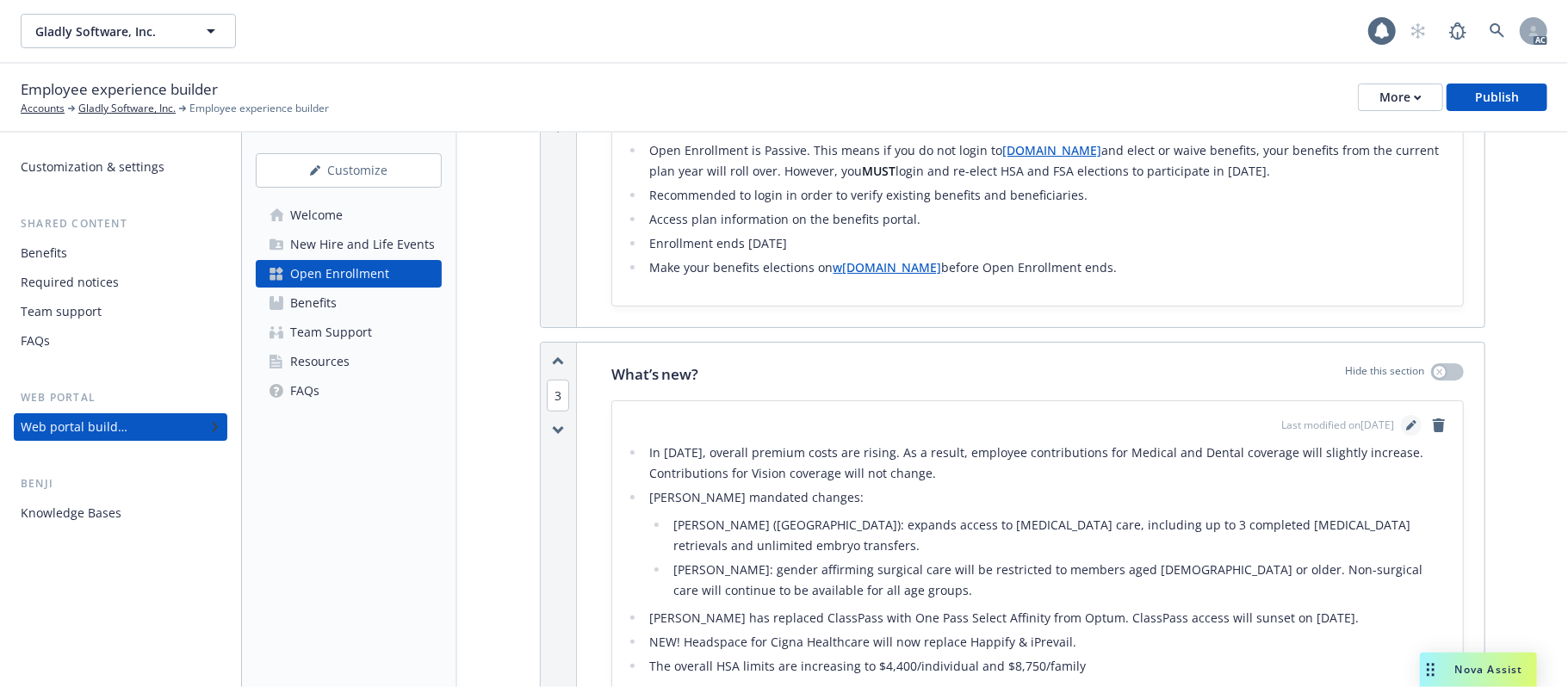
click at [1406, 429] on icon "editPencil" at bounding box center [1410, 426] width 9 height 9
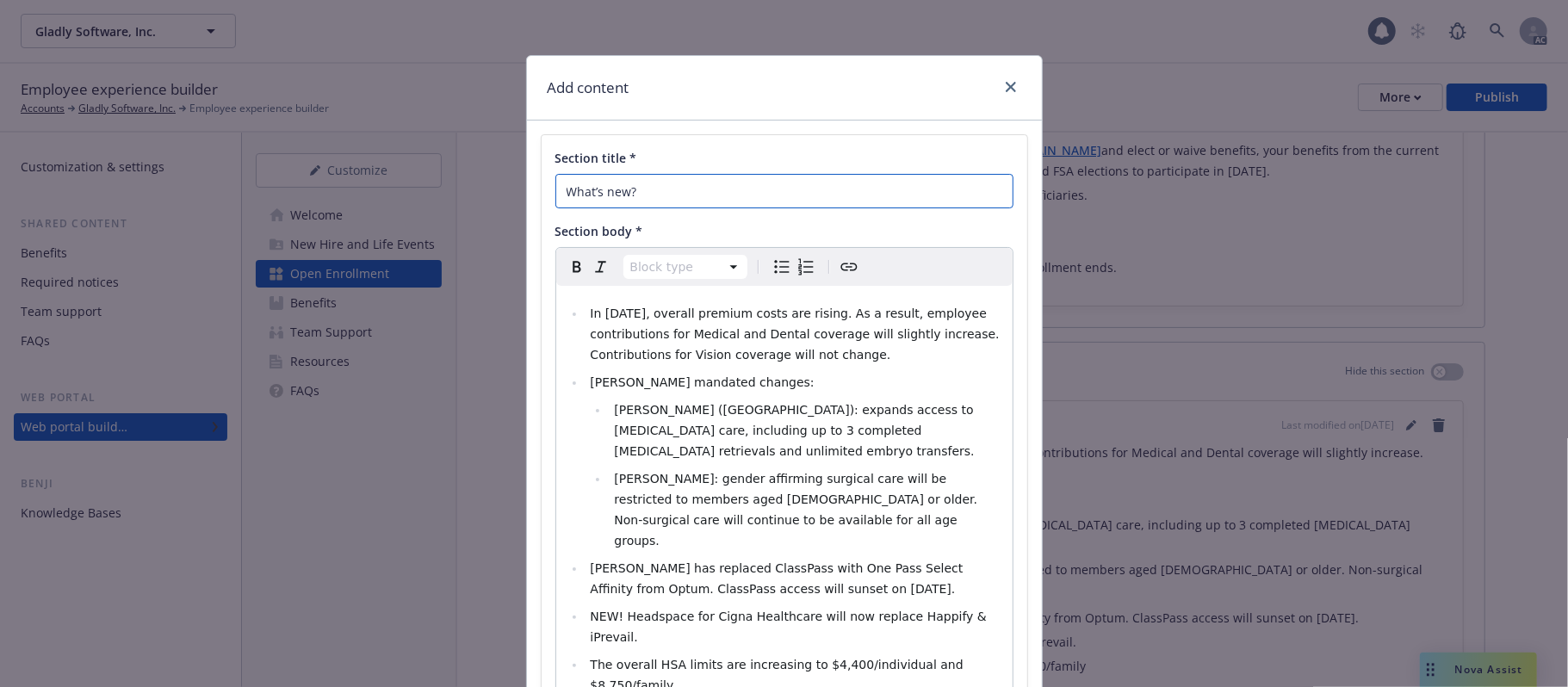
click at [603, 191] on input "What’s new?" at bounding box center [784, 191] width 458 height 34
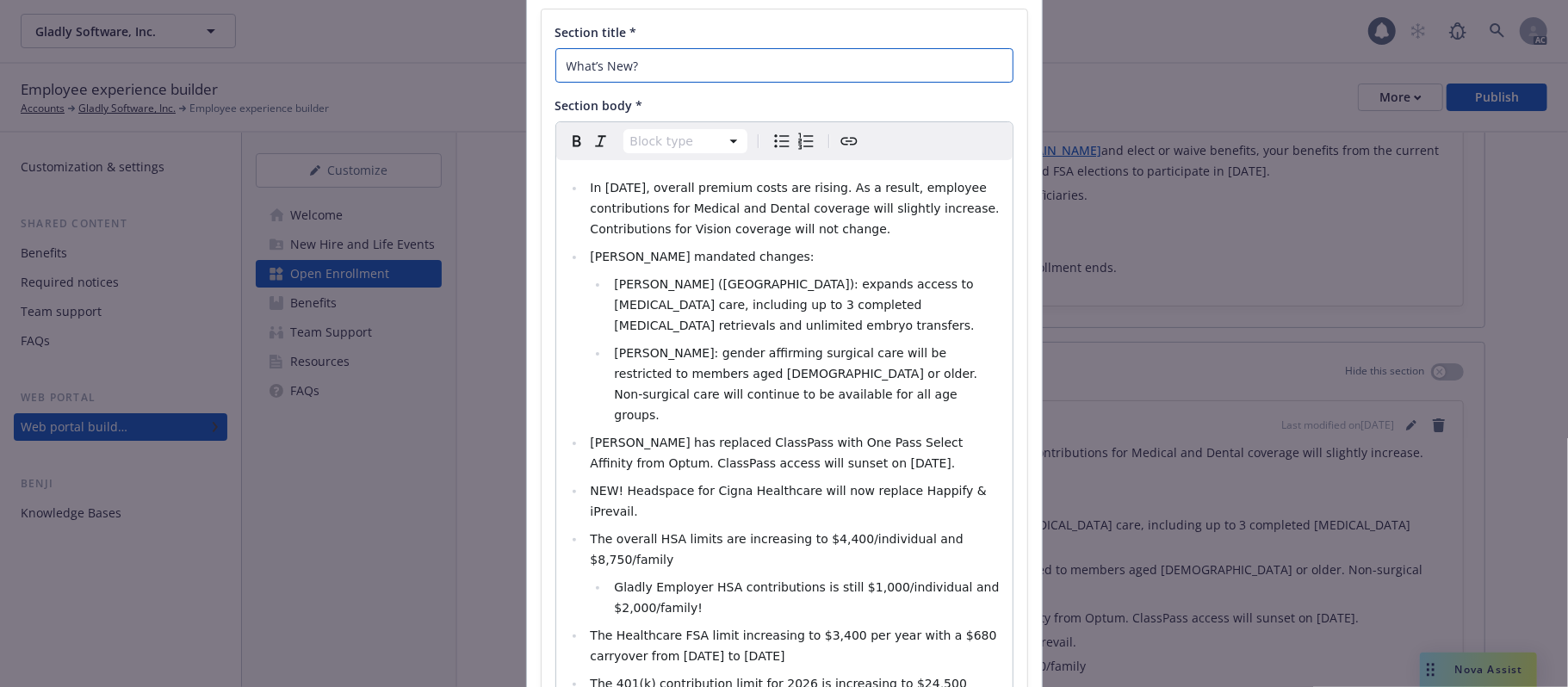
scroll to position [299, 0]
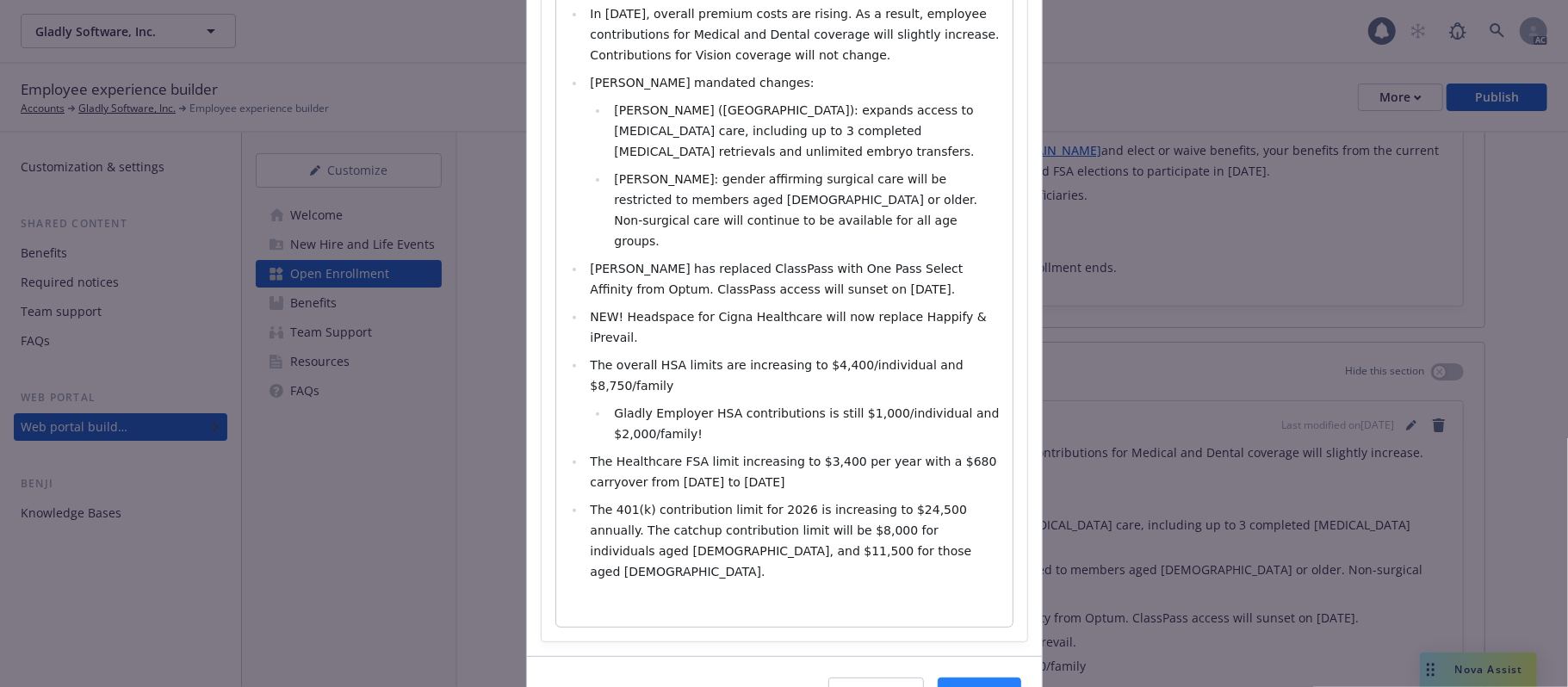
type input "What’s New?"
click at [966, 686] on span "Save" at bounding box center [980, 694] width 27 height 16
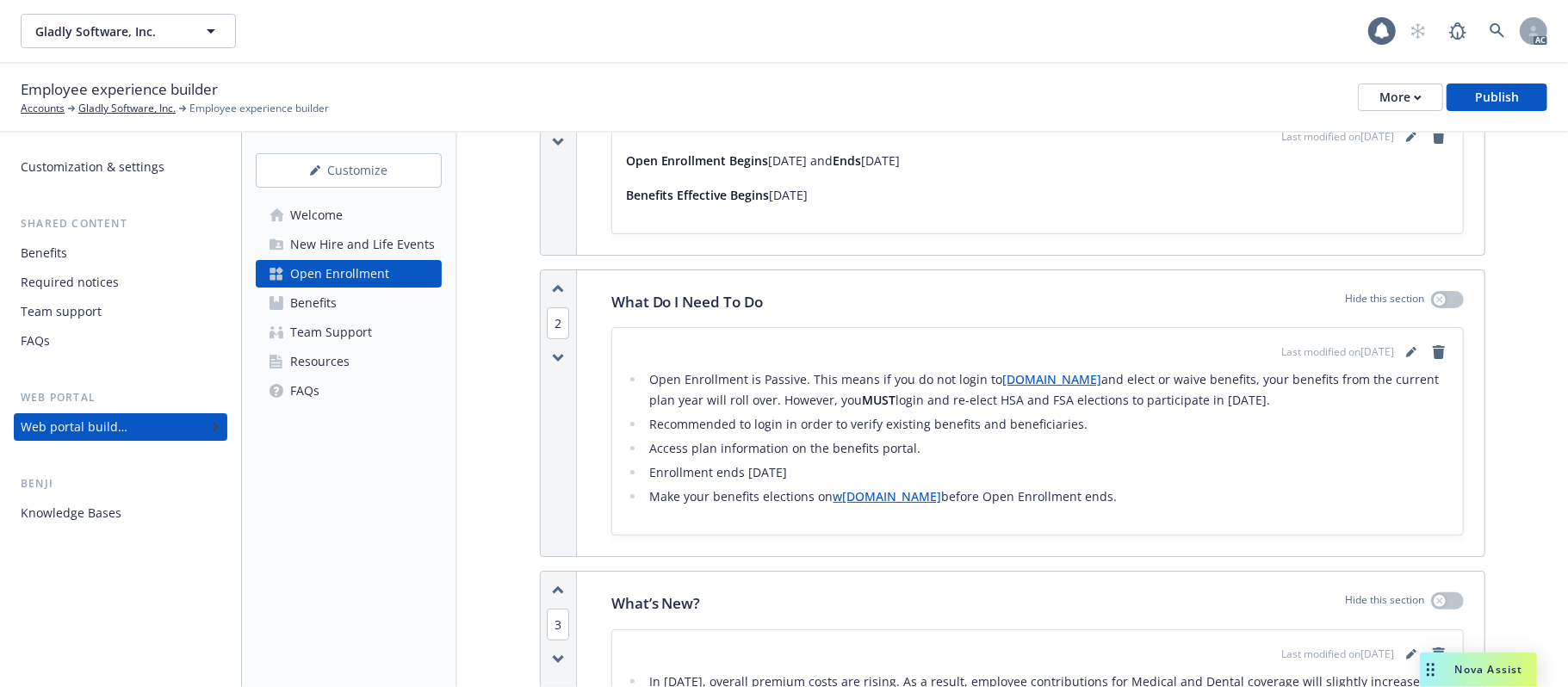
scroll to position [803, 0]
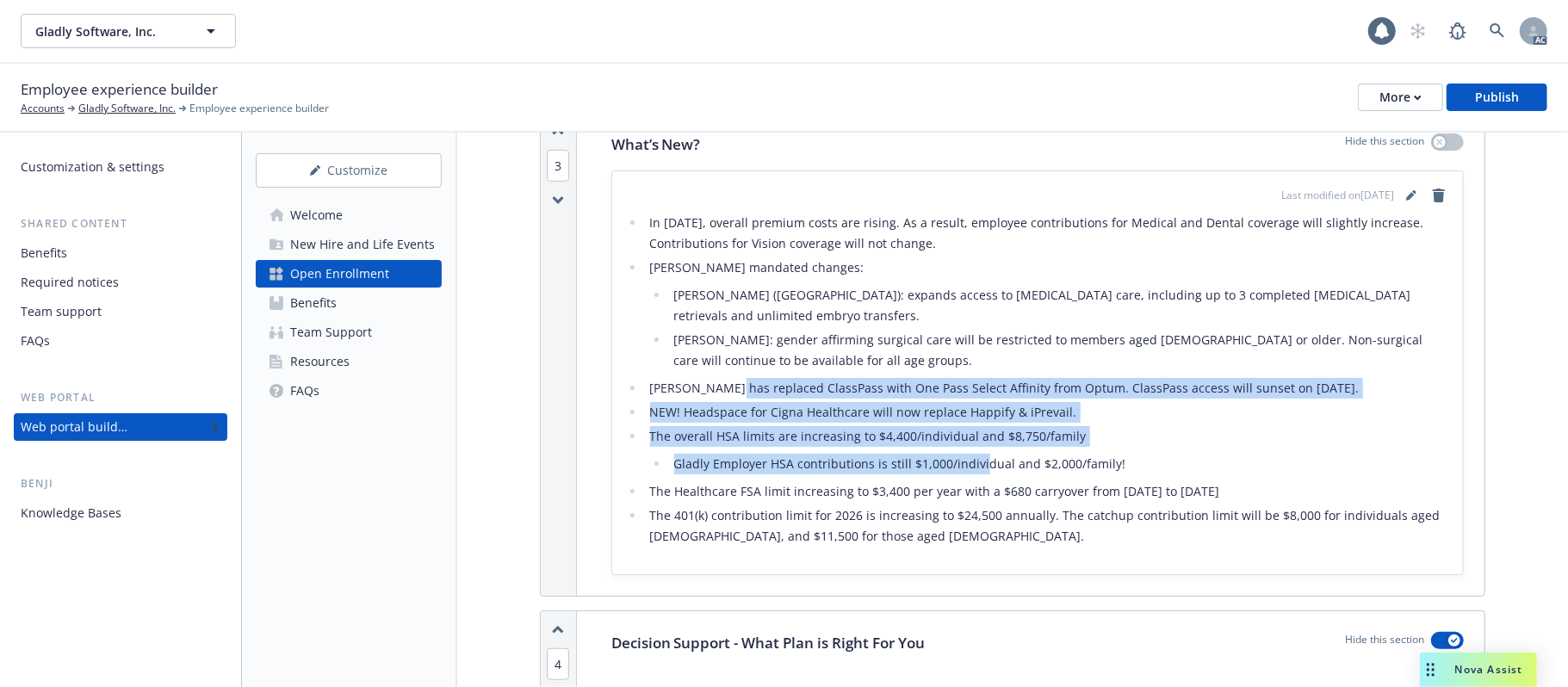
drag, startPoint x: 731, startPoint y: 375, endPoint x: 1017, endPoint y: 462, distance: 298.9
click at [1010, 452] on ul "In 2026, overall premium costs are rising. As a result, employee contributions …" at bounding box center [1038, 380] width 823 height 334
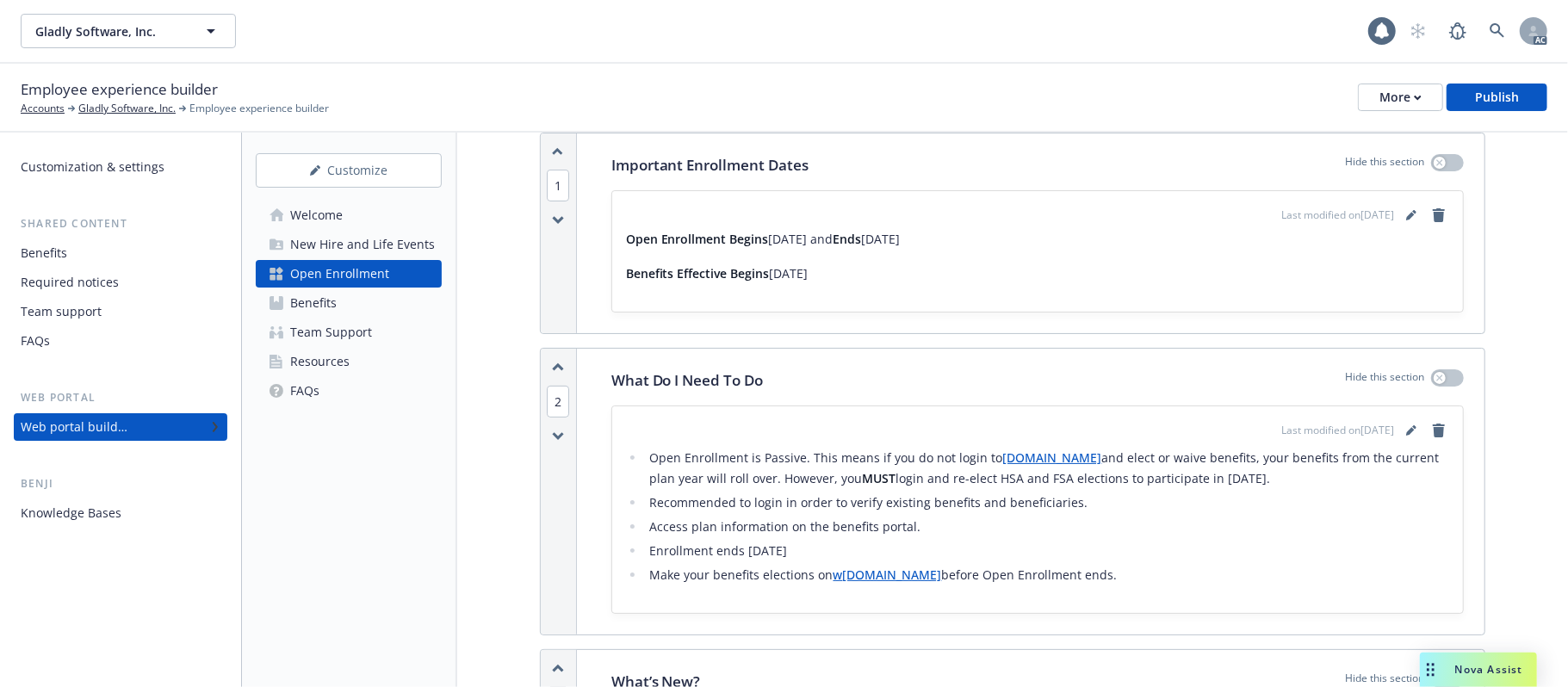
scroll to position [0, 0]
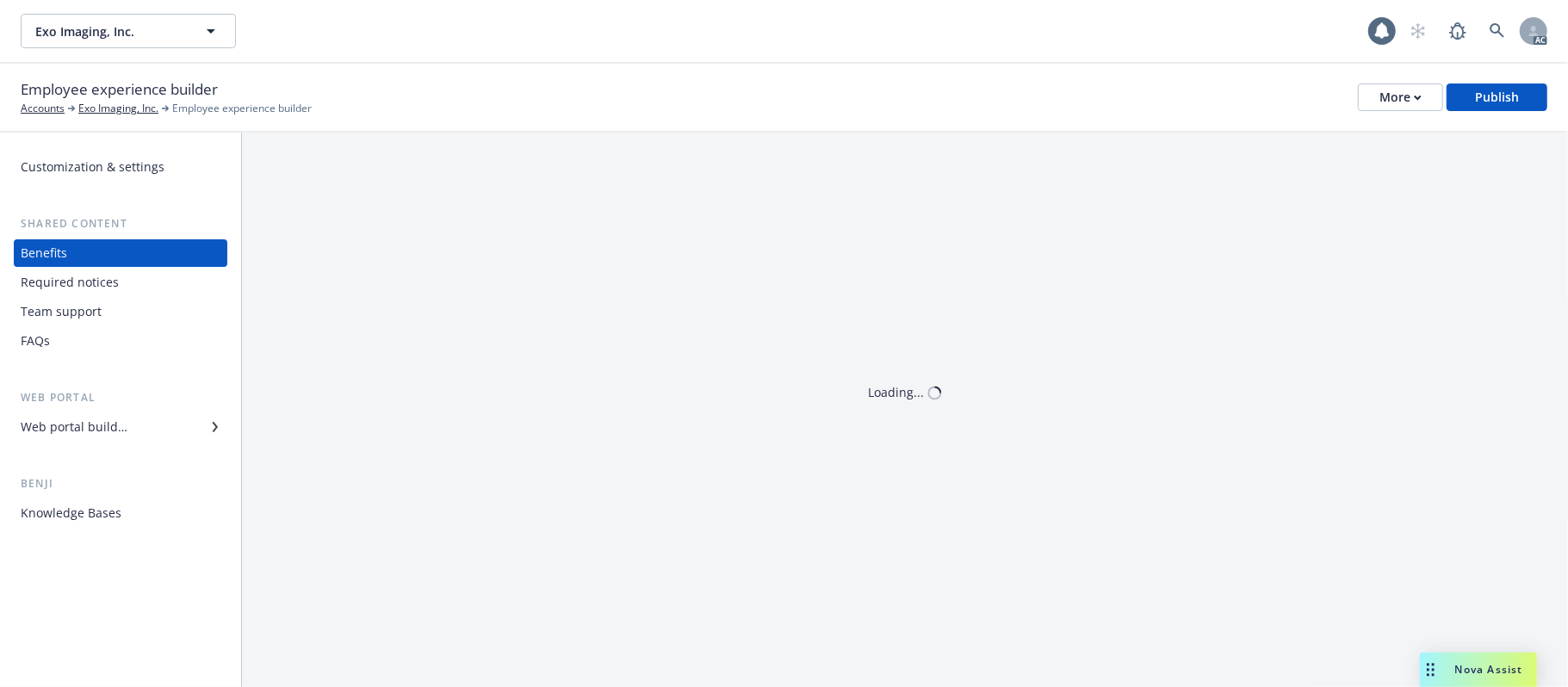
click at [119, 248] on div "Benefits" at bounding box center [121, 253] width 200 height 28
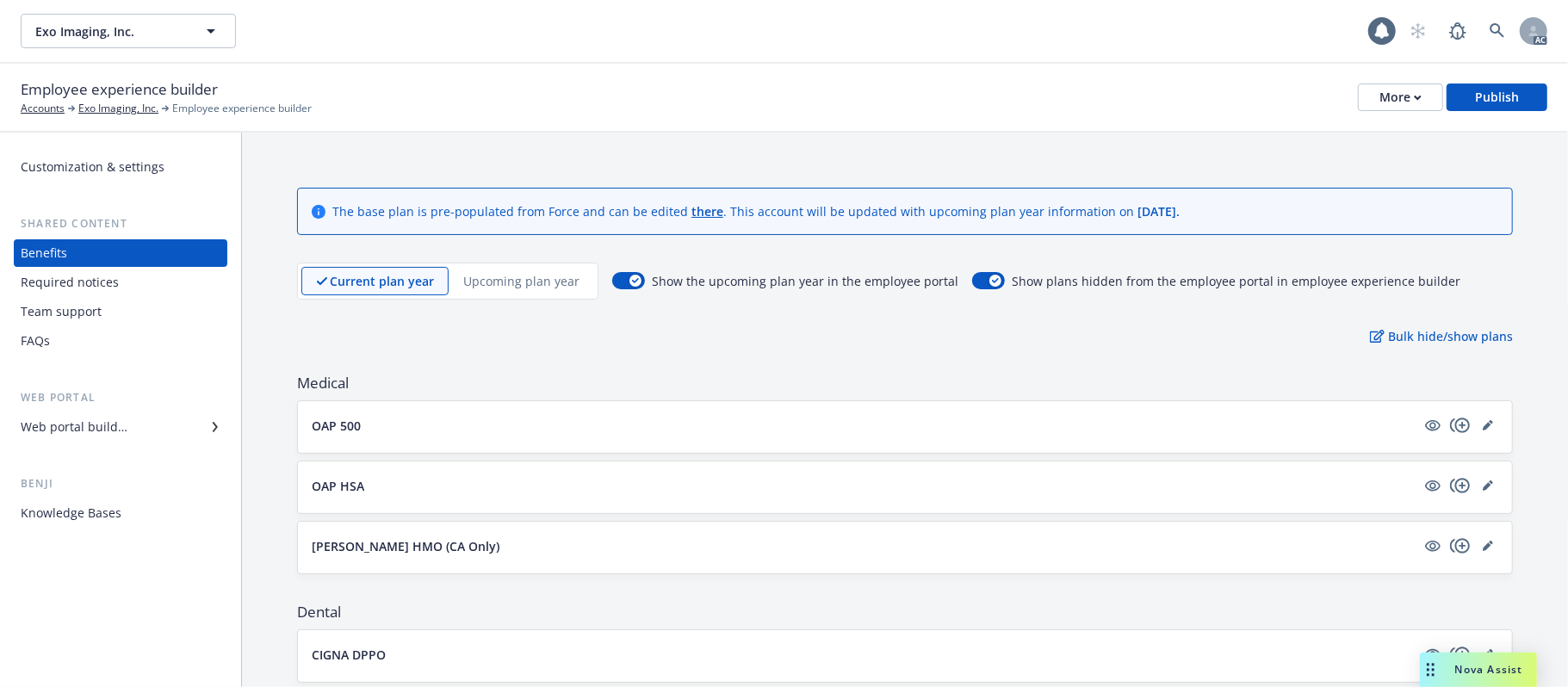
click at [418, 427] on button "OAP 500" at bounding box center [864, 426] width 1104 height 18
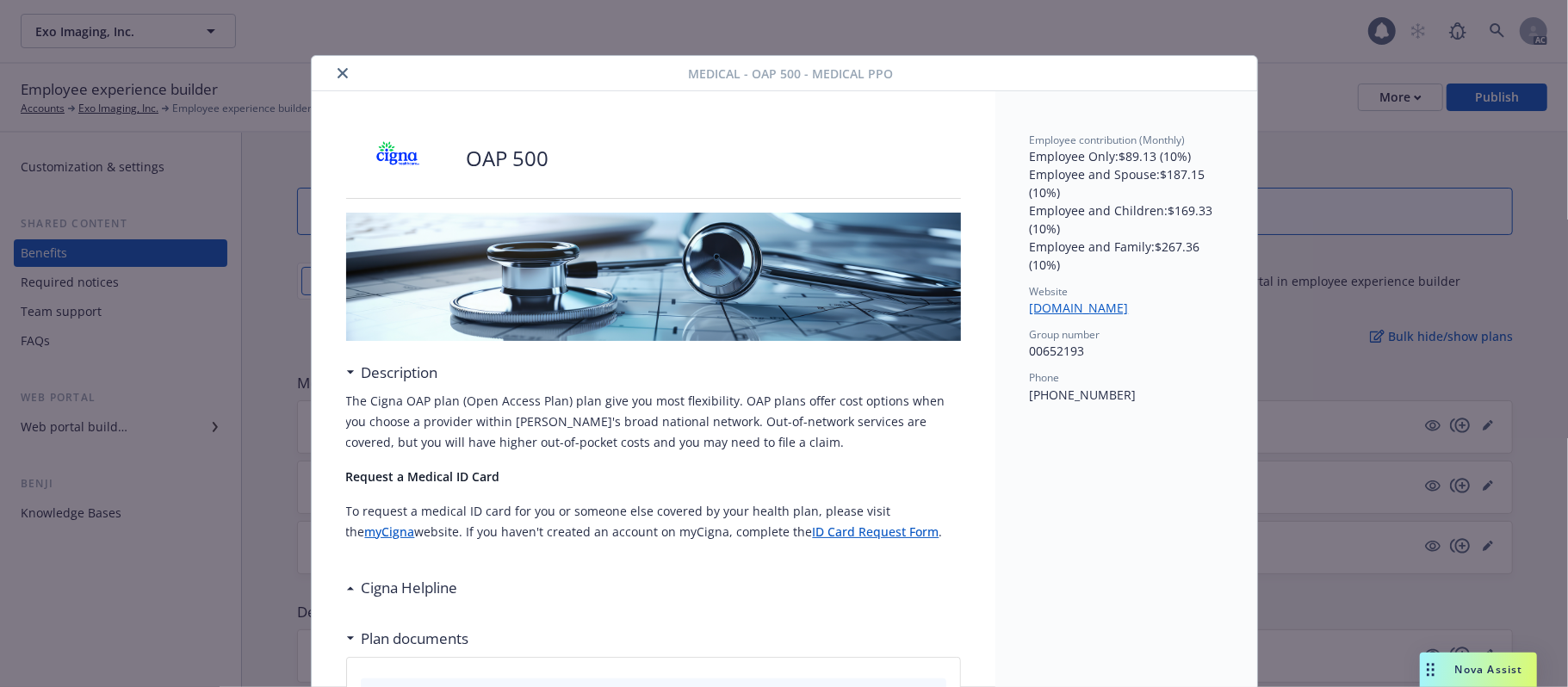
click at [337, 74] on icon "close" at bounding box center [342, 73] width 10 height 10
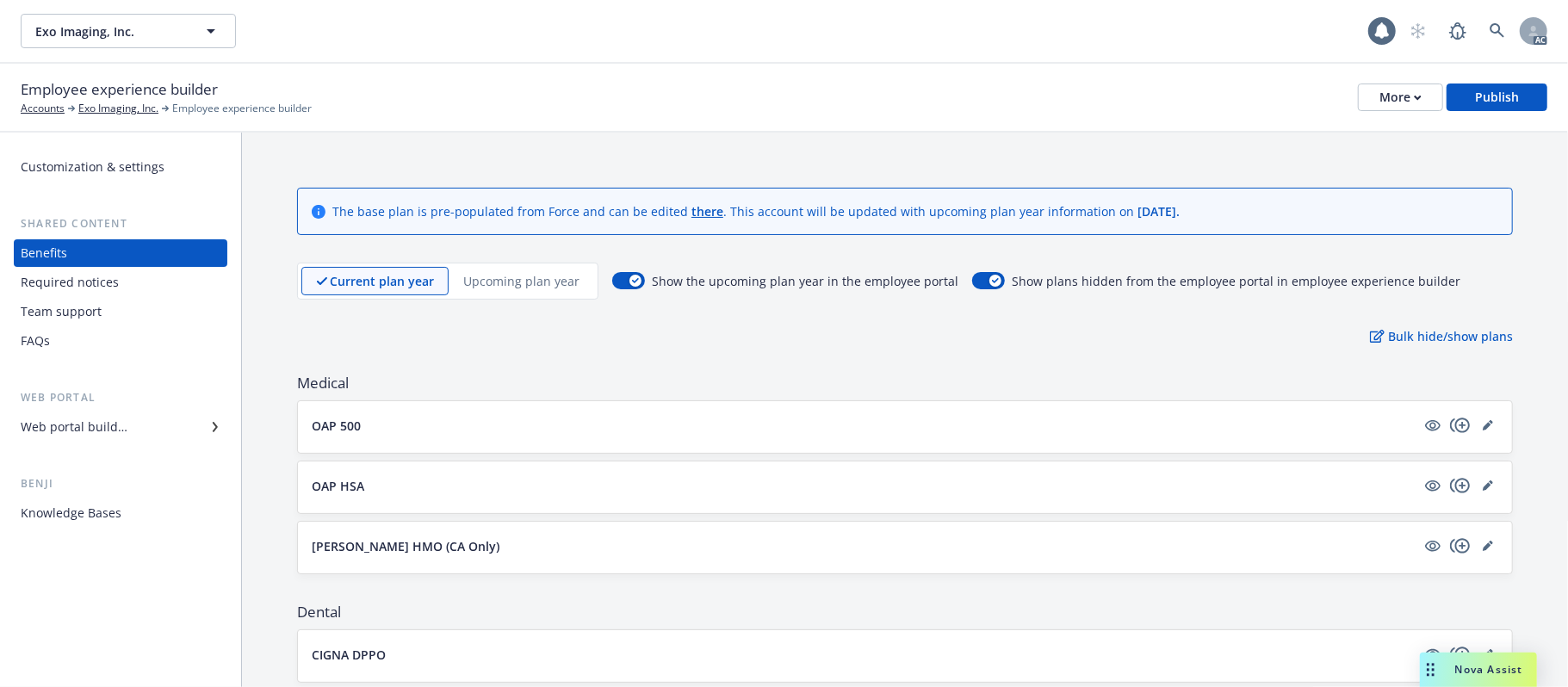
click at [496, 284] on p "Upcoming plan year" at bounding box center [522, 280] width 116 height 18
click at [525, 421] on button "OAP 500" at bounding box center [864, 426] width 1104 height 18
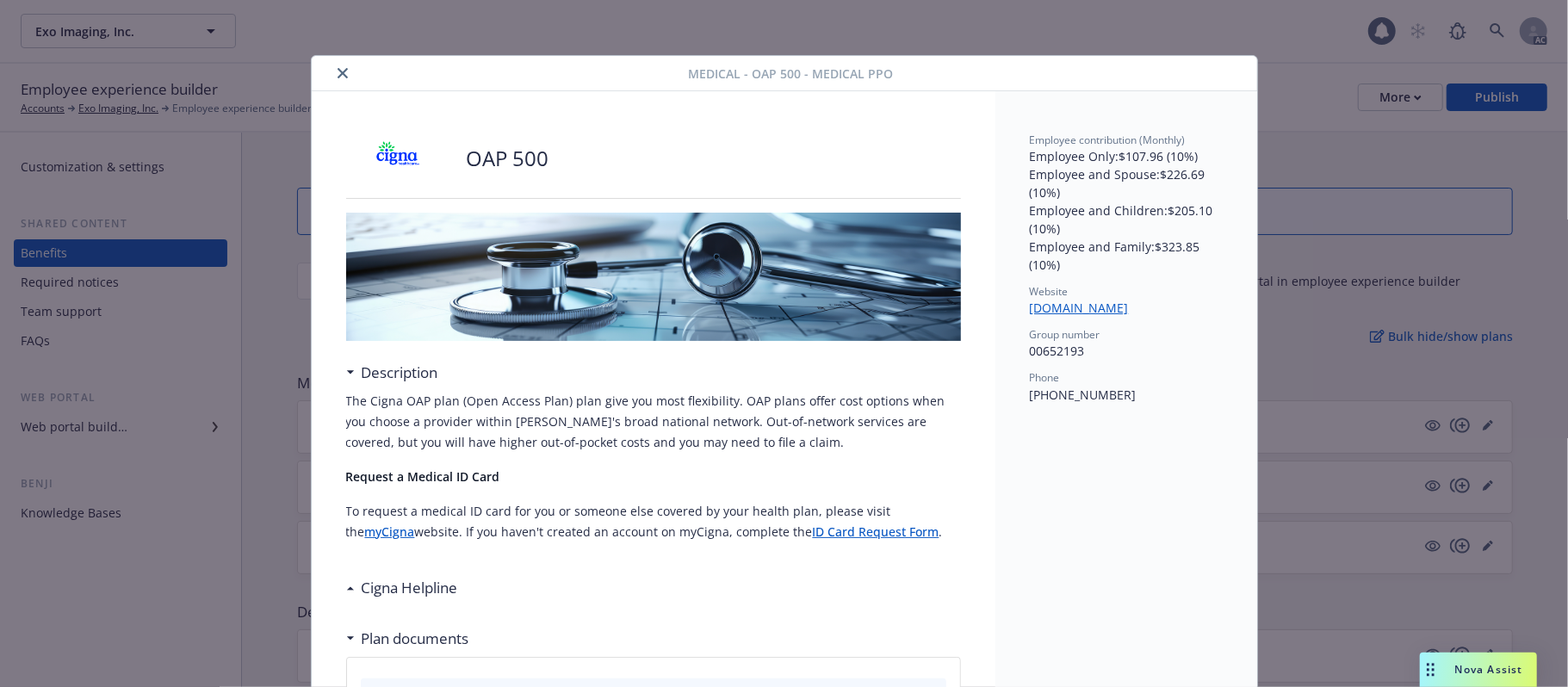
click at [337, 74] on icon "close" at bounding box center [342, 73] width 10 height 10
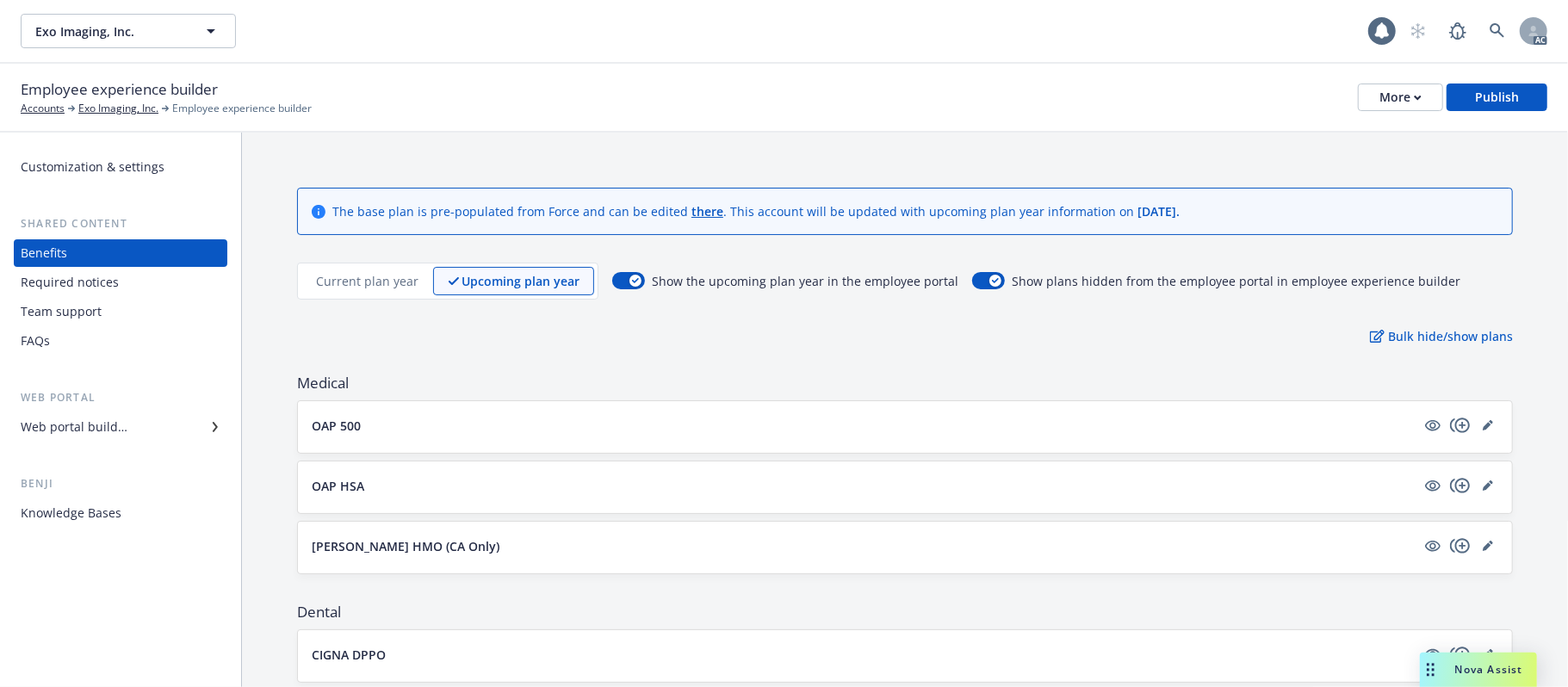
click at [387, 273] on p "Current plan year" at bounding box center [368, 280] width 103 height 18
click at [475, 436] on div "OAP 500" at bounding box center [905, 426] width 1187 height 21
click at [470, 420] on button "OAP 500" at bounding box center [864, 426] width 1104 height 18
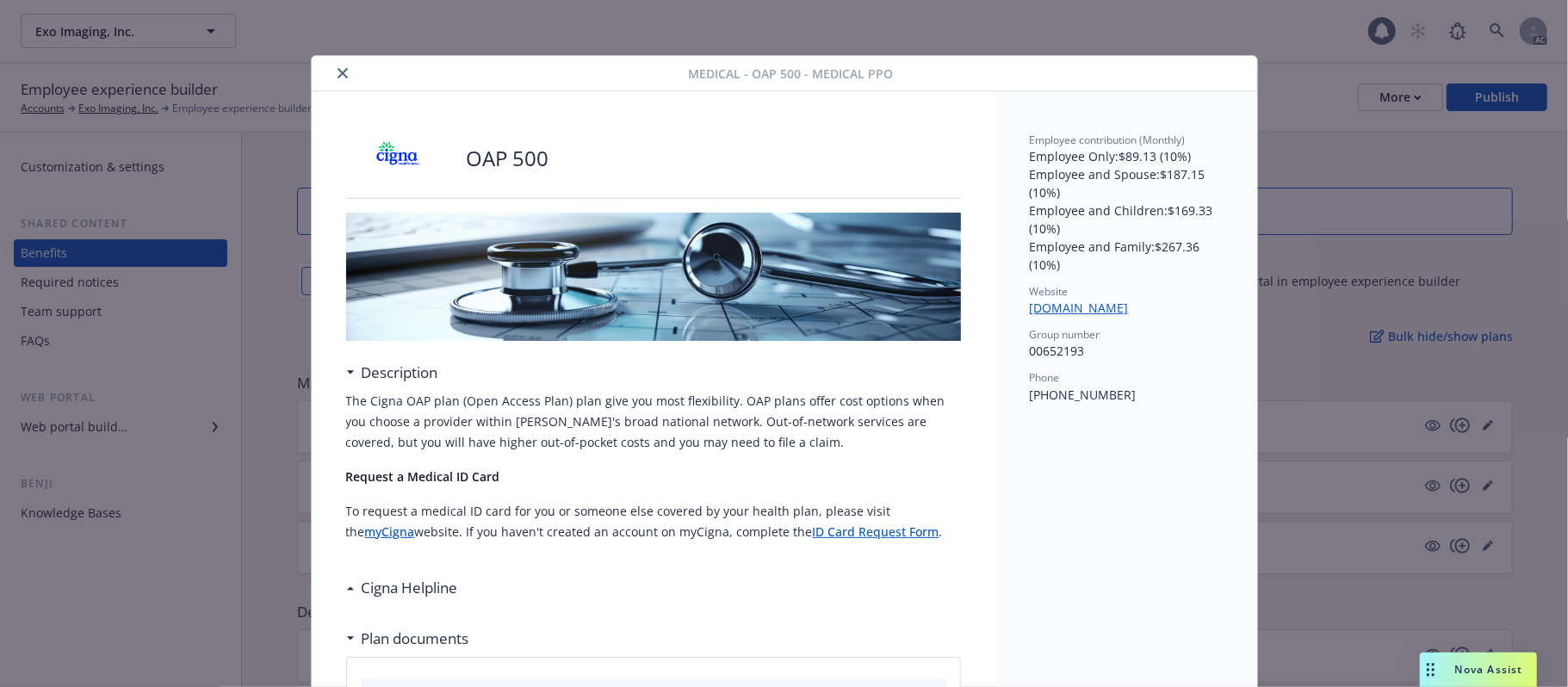
click at [337, 72] on icon "close" at bounding box center [342, 73] width 10 height 10
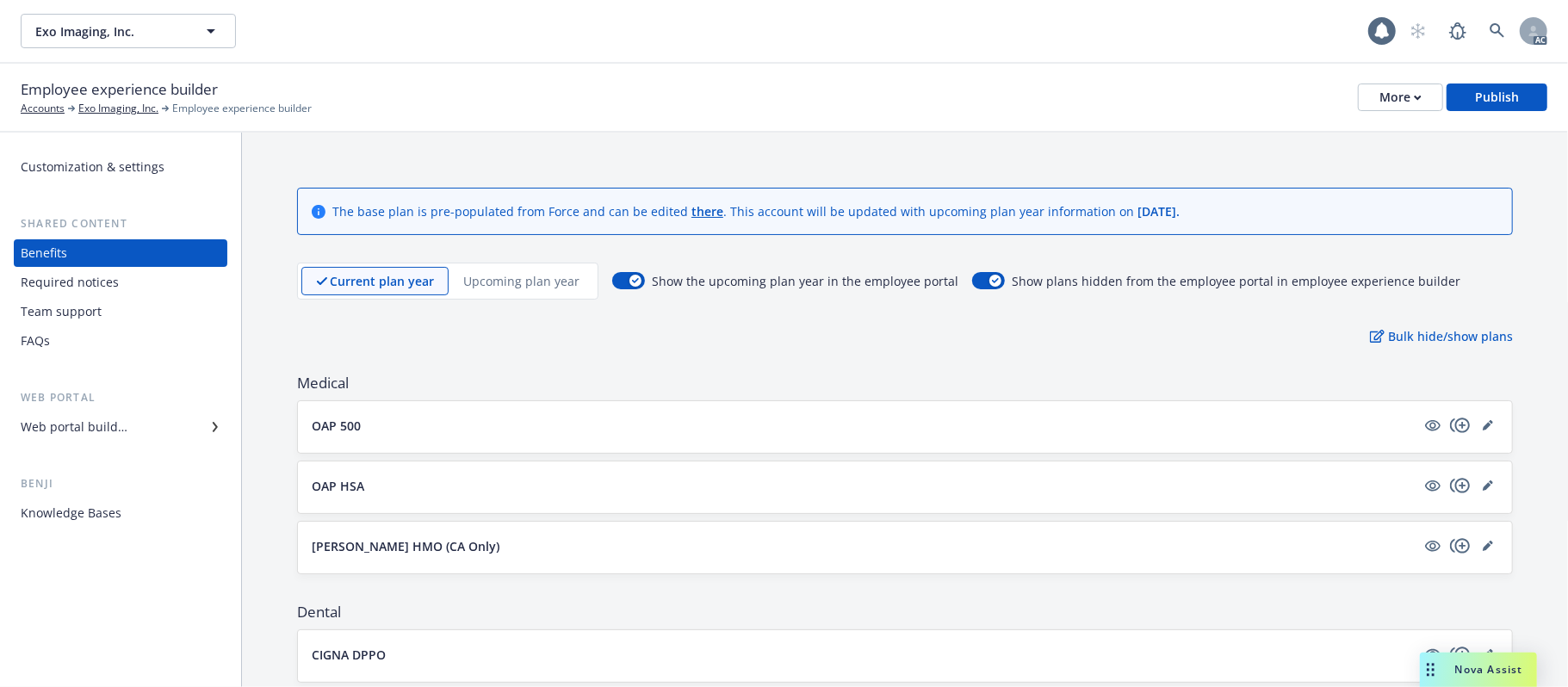
click at [543, 282] on p "Upcoming plan year" at bounding box center [522, 280] width 116 height 18
click at [537, 427] on button "OAP 500" at bounding box center [864, 426] width 1104 height 18
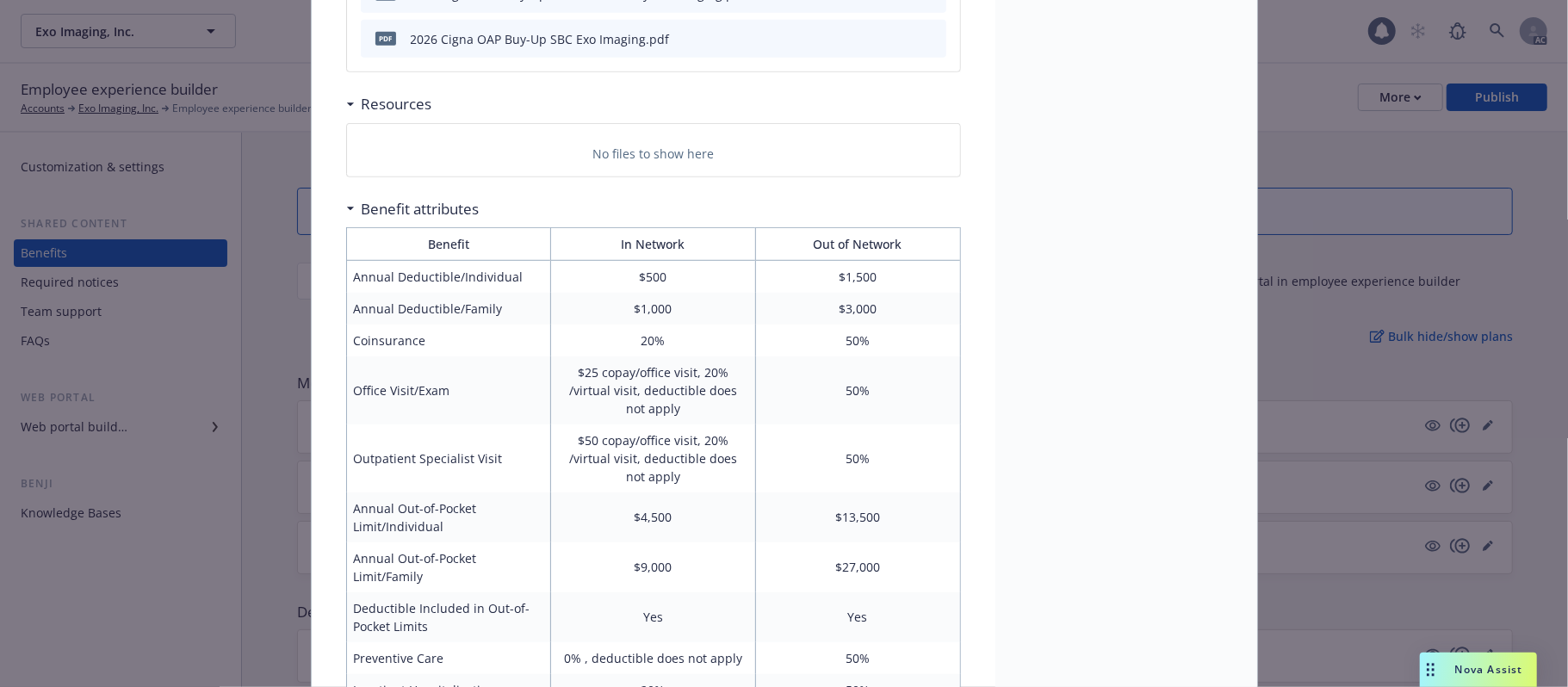
scroll to position [475, 0]
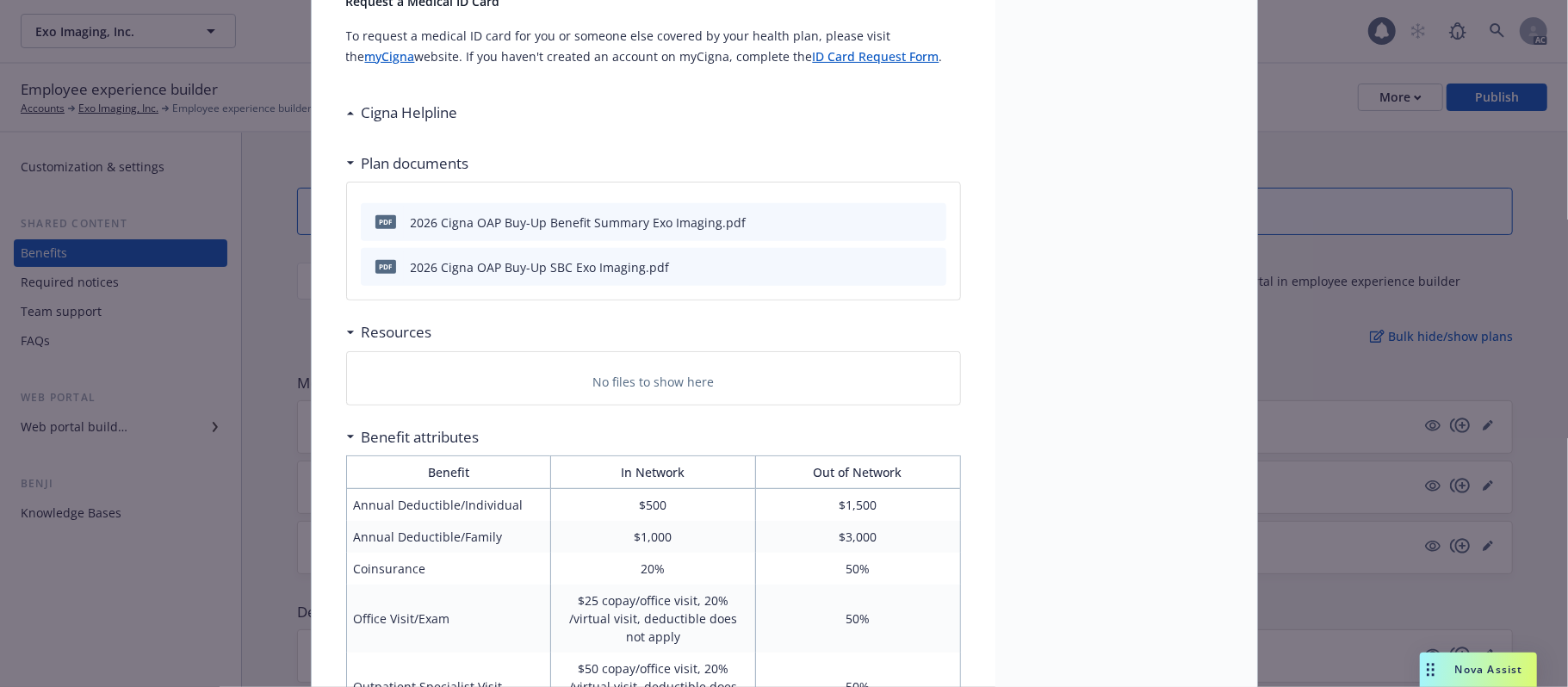
drag, startPoint x: 344, startPoint y: 331, endPoint x: 426, endPoint y: 321, distance: 82.6
click at [346, 332] on icon at bounding box center [350, 333] width 9 height 5
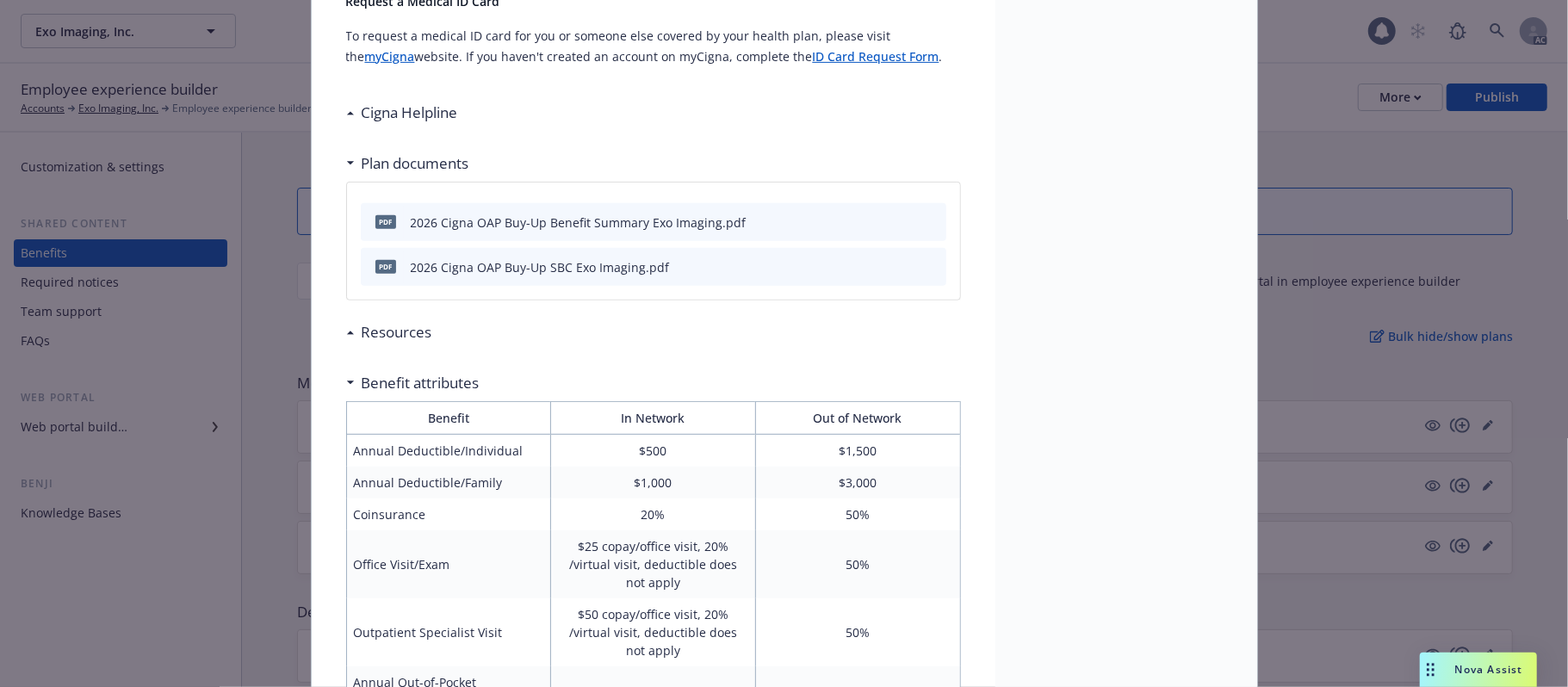
click at [346, 334] on icon at bounding box center [350, 333] width 9 height 5
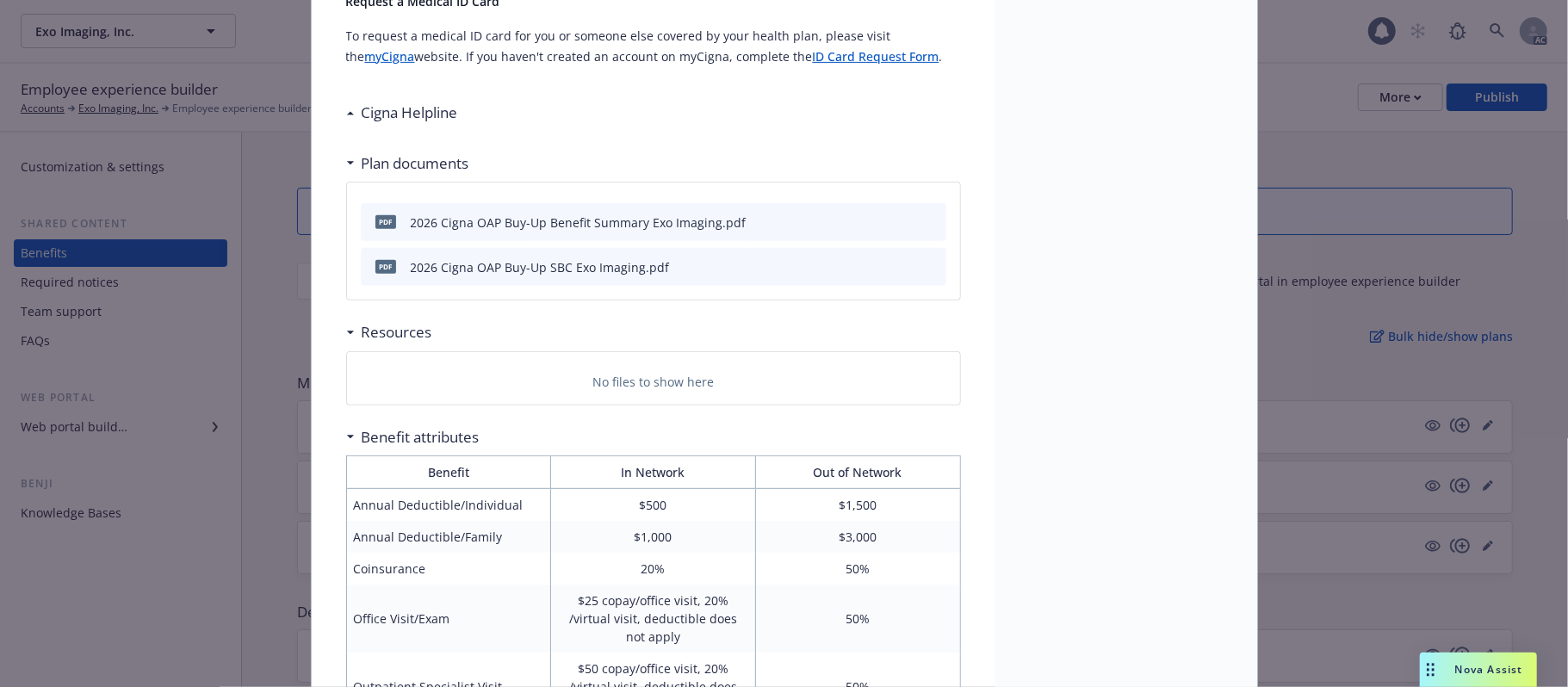
click at [346, 115] on icon at bounding box center [349, 113] width 7 height 4
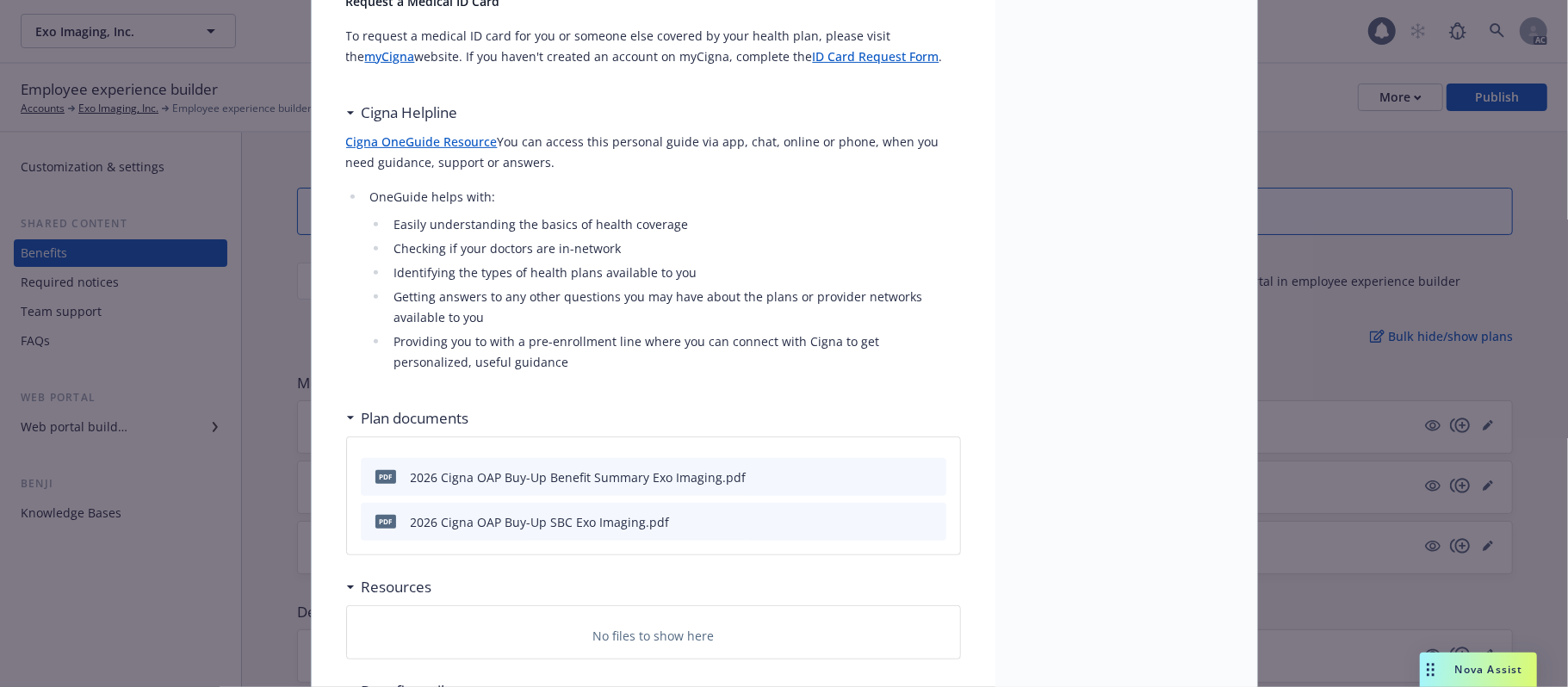
click at [346, 115] on icon at bounding box center [350, 113] width 9 height 5
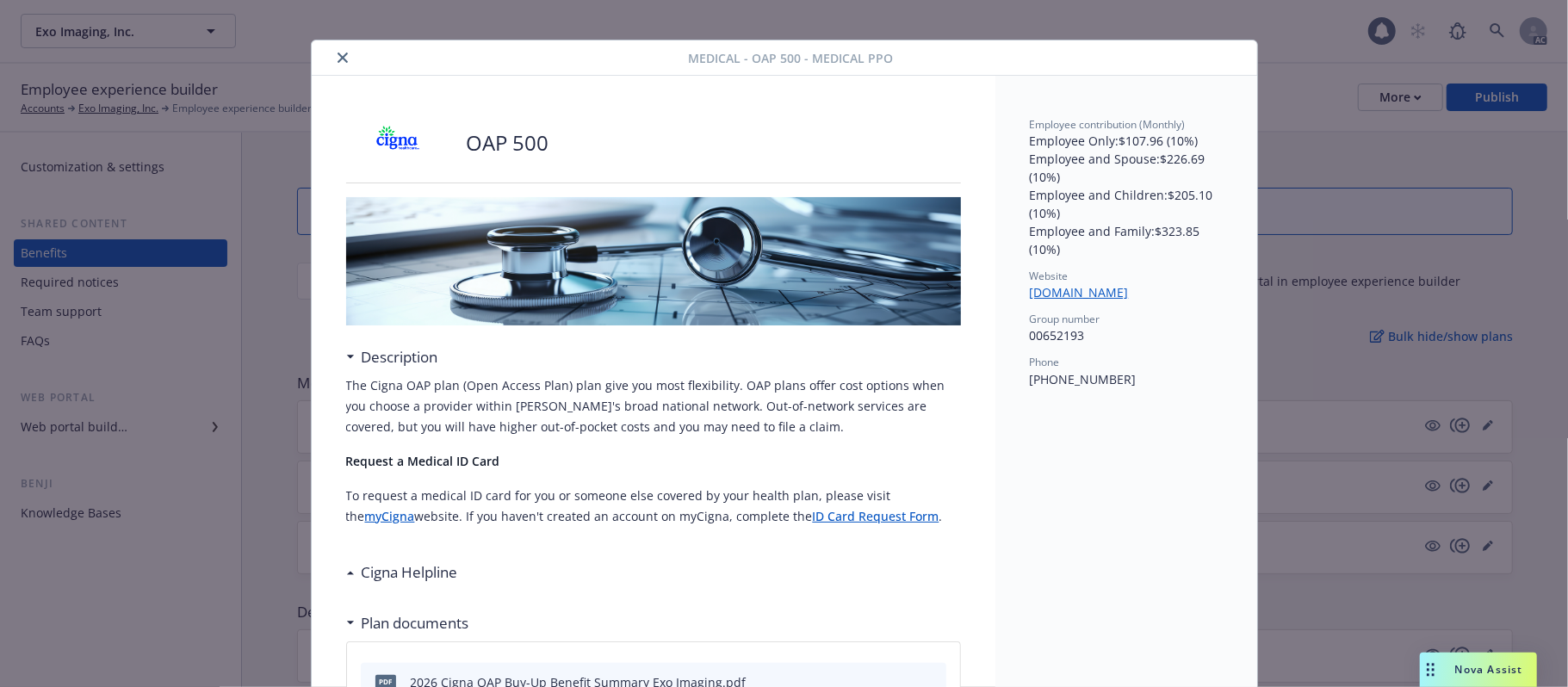
scroll to position [0, 0]
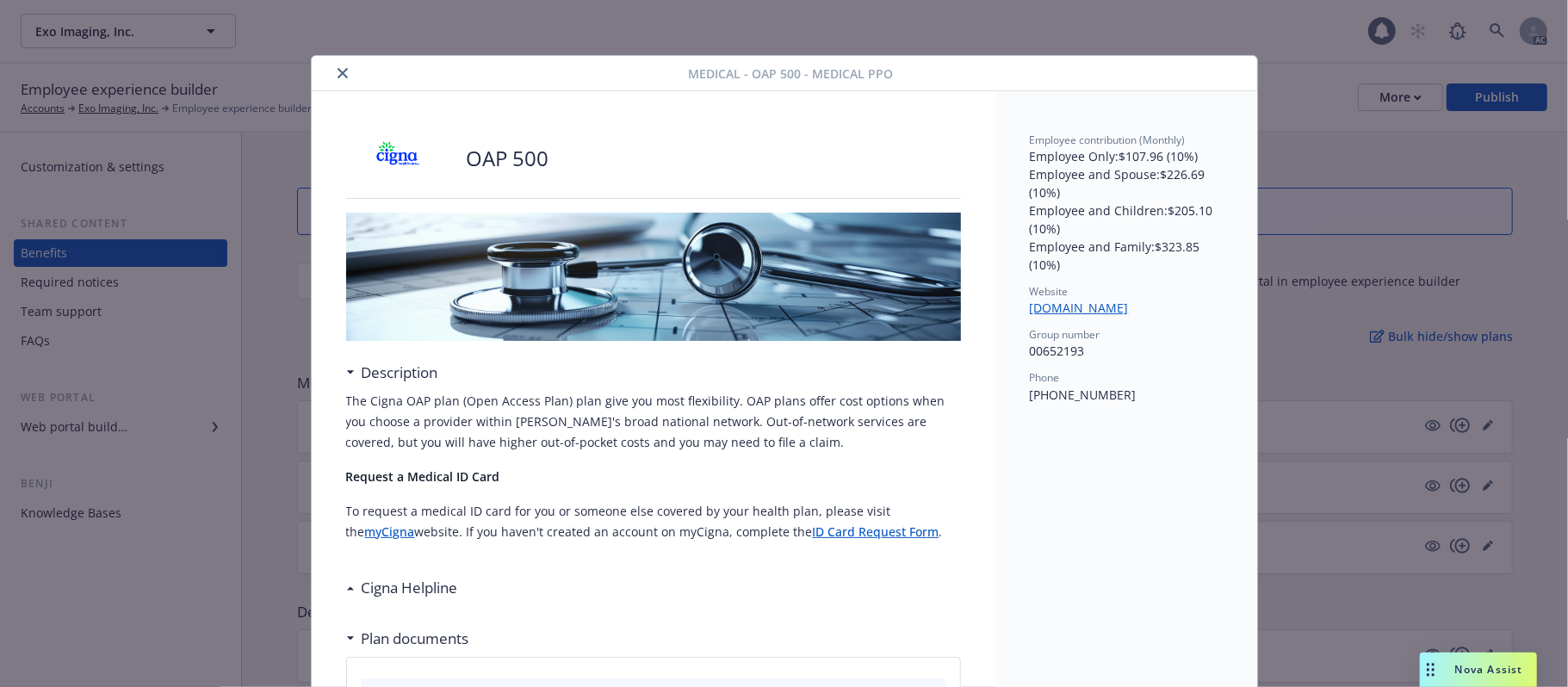
click at [337, 73] on icon "close" at bounding box center [342, 73] width 10 height 10
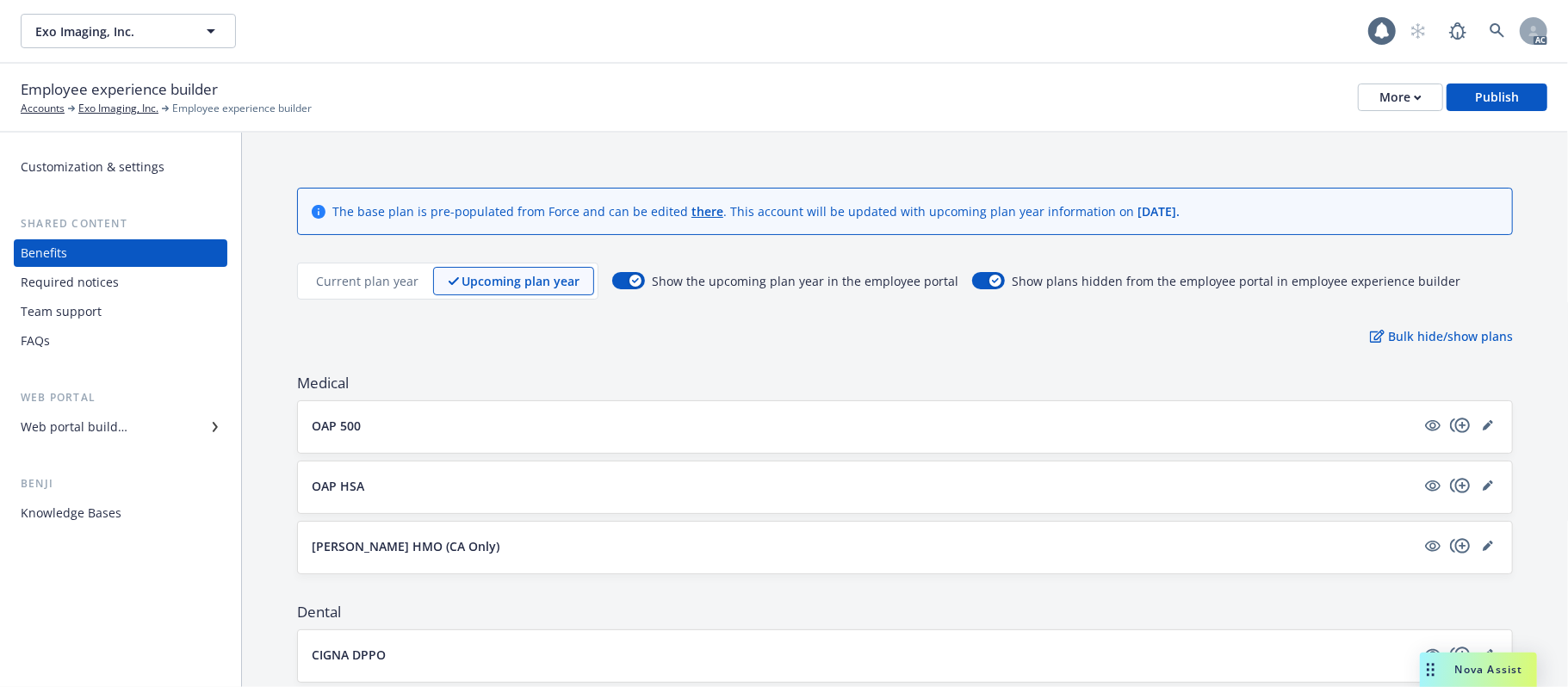
click at [403, 495] on button "OAP HSA" at bounding box center [864, 486] width 1104 height 18
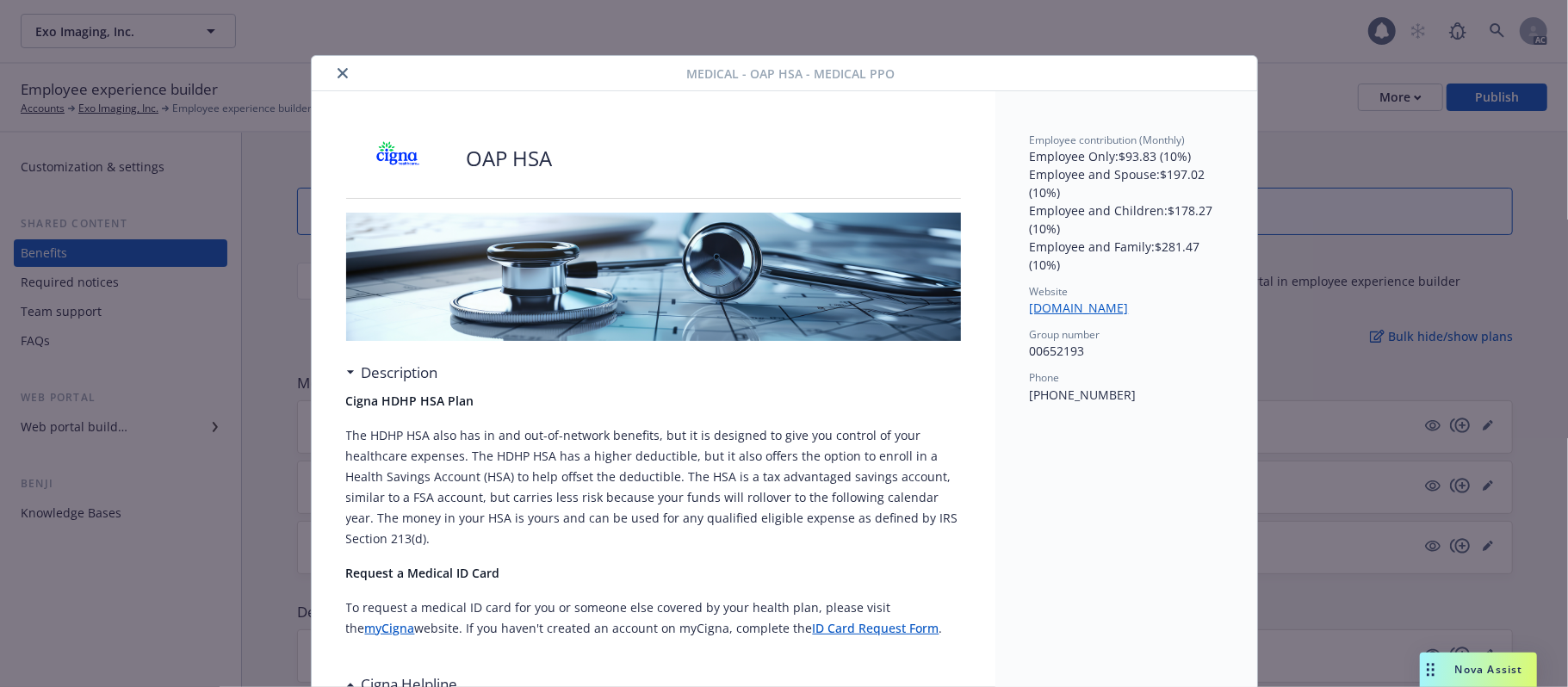
click at [337, 72] on icon "close" at bounding box center [342, 73] width 10 height 10
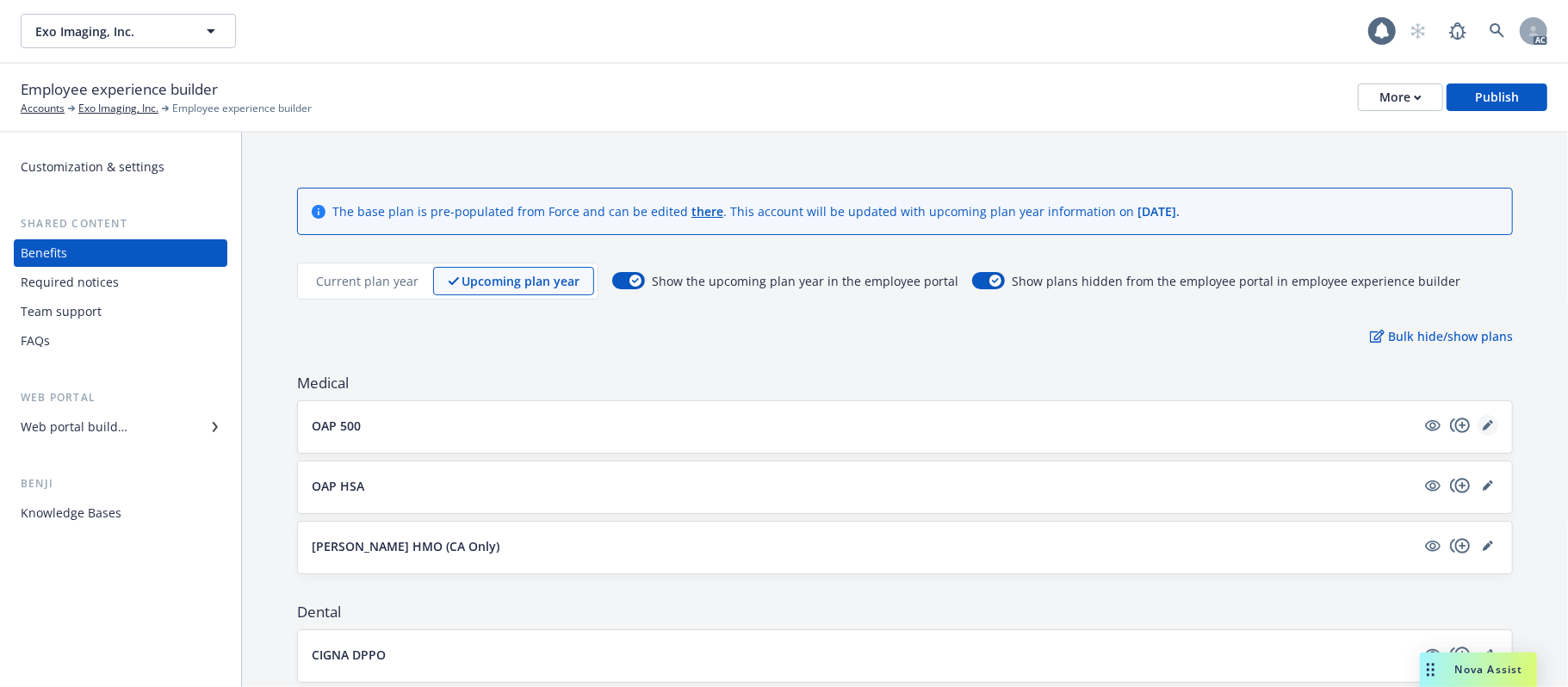
click at [1482, 427] on icon "editPencil" at bounding box center [1486, 426] width 9 height 9
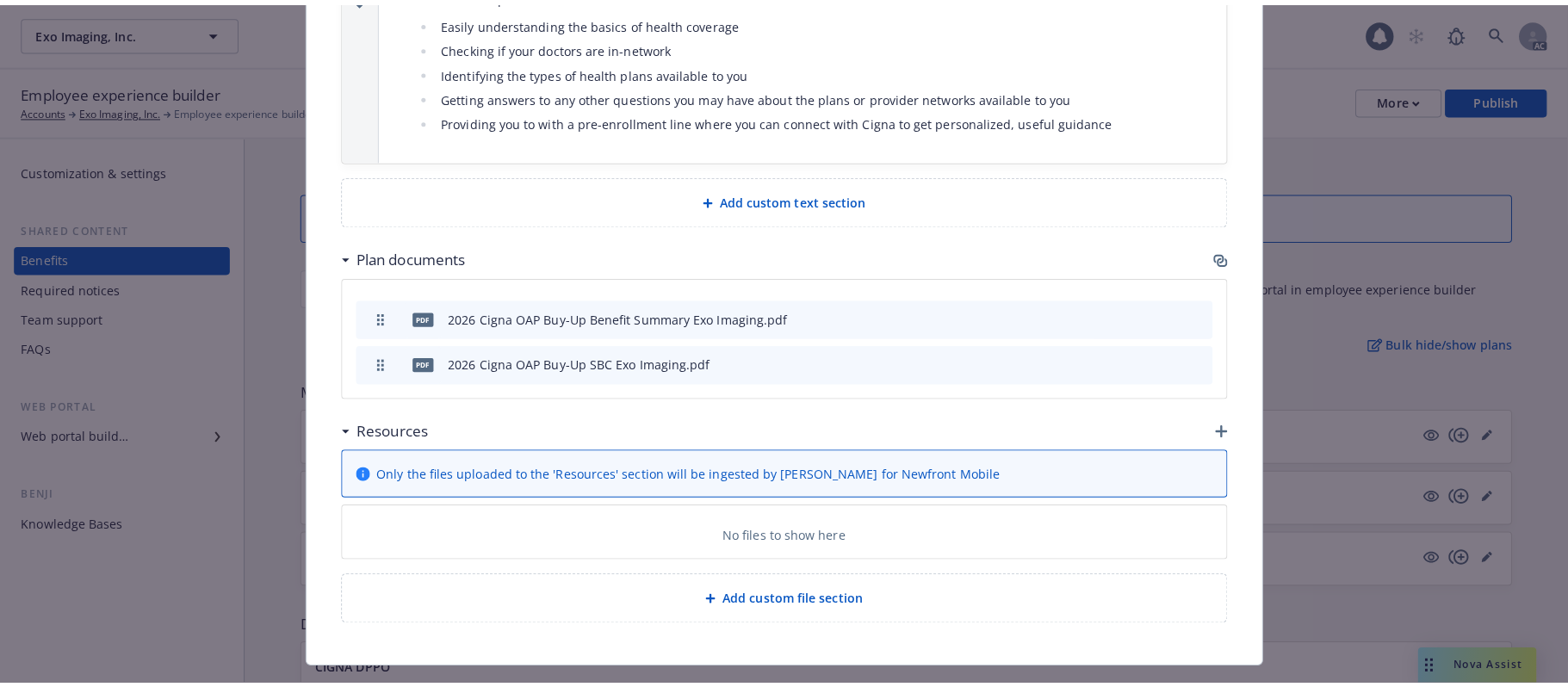
scroll to position [1103, 0]
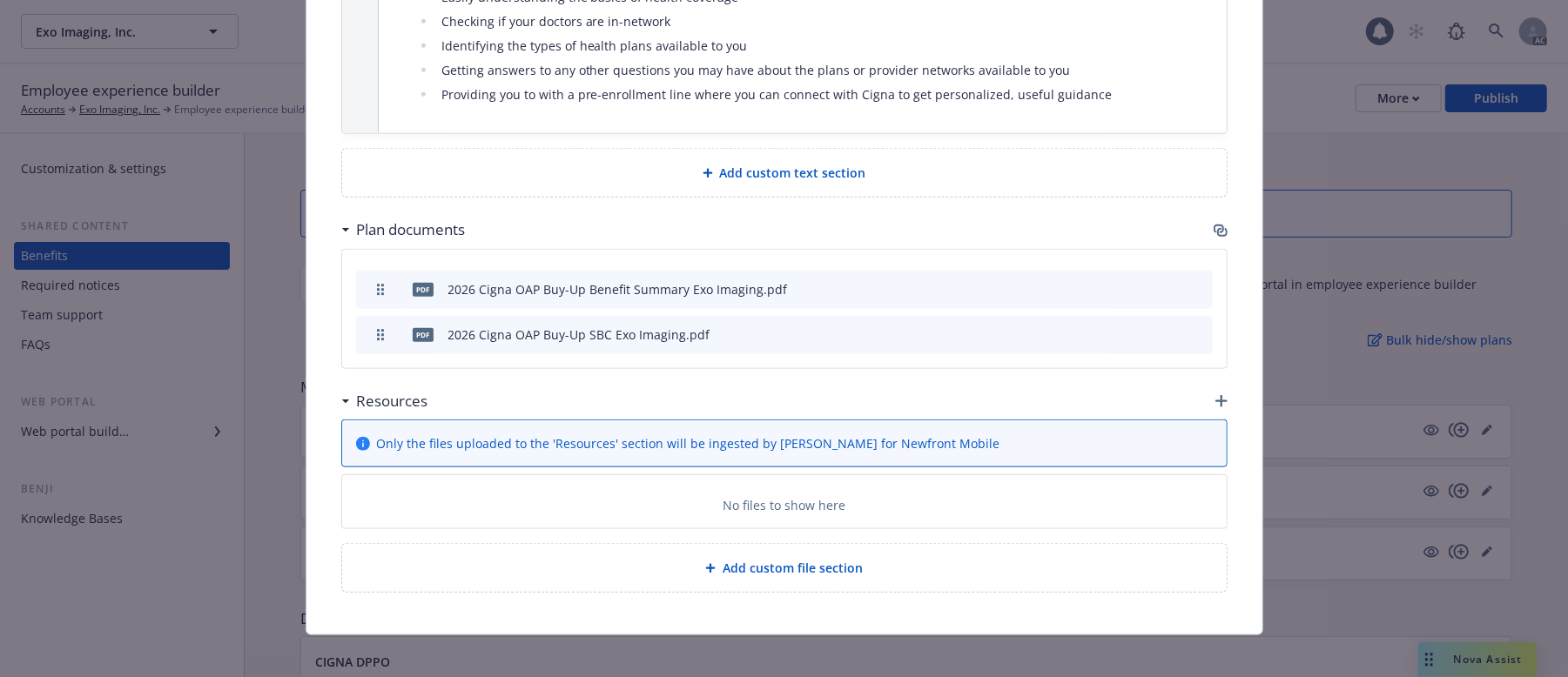
click at [1216, 395] on icon "button" at bounding box center [1221, 400] width 12 height 12
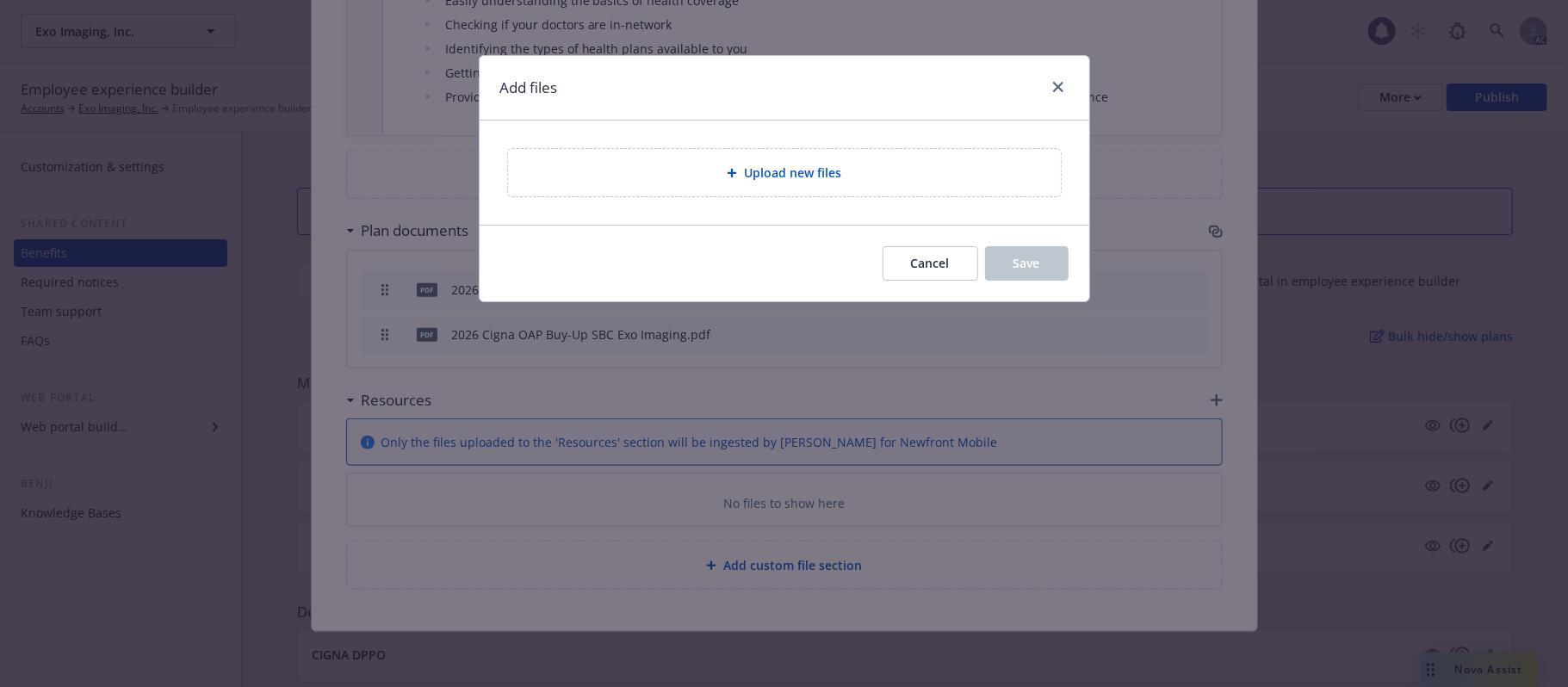
scroll to position [1086, 0]
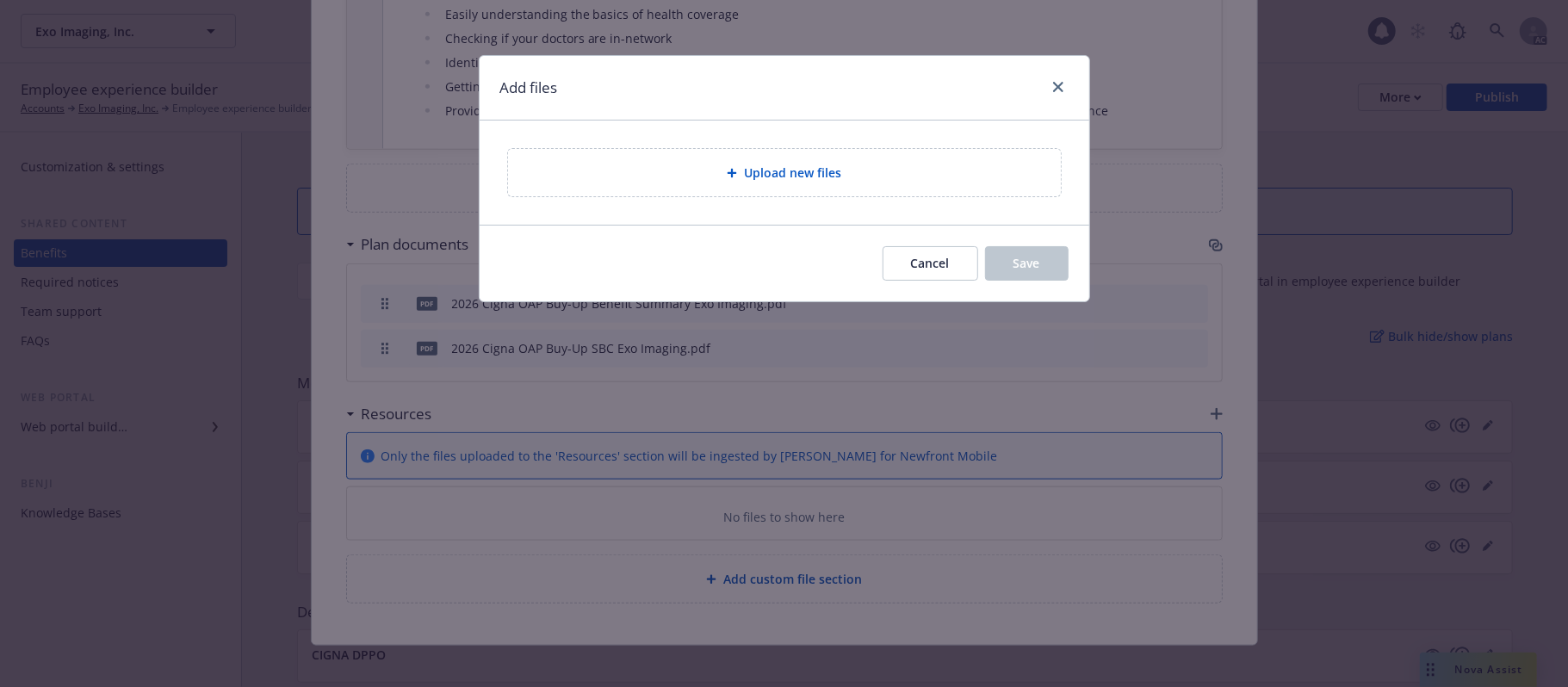
click at [730, 177] on icon at bounding box center [732, 173] width 10 height 10
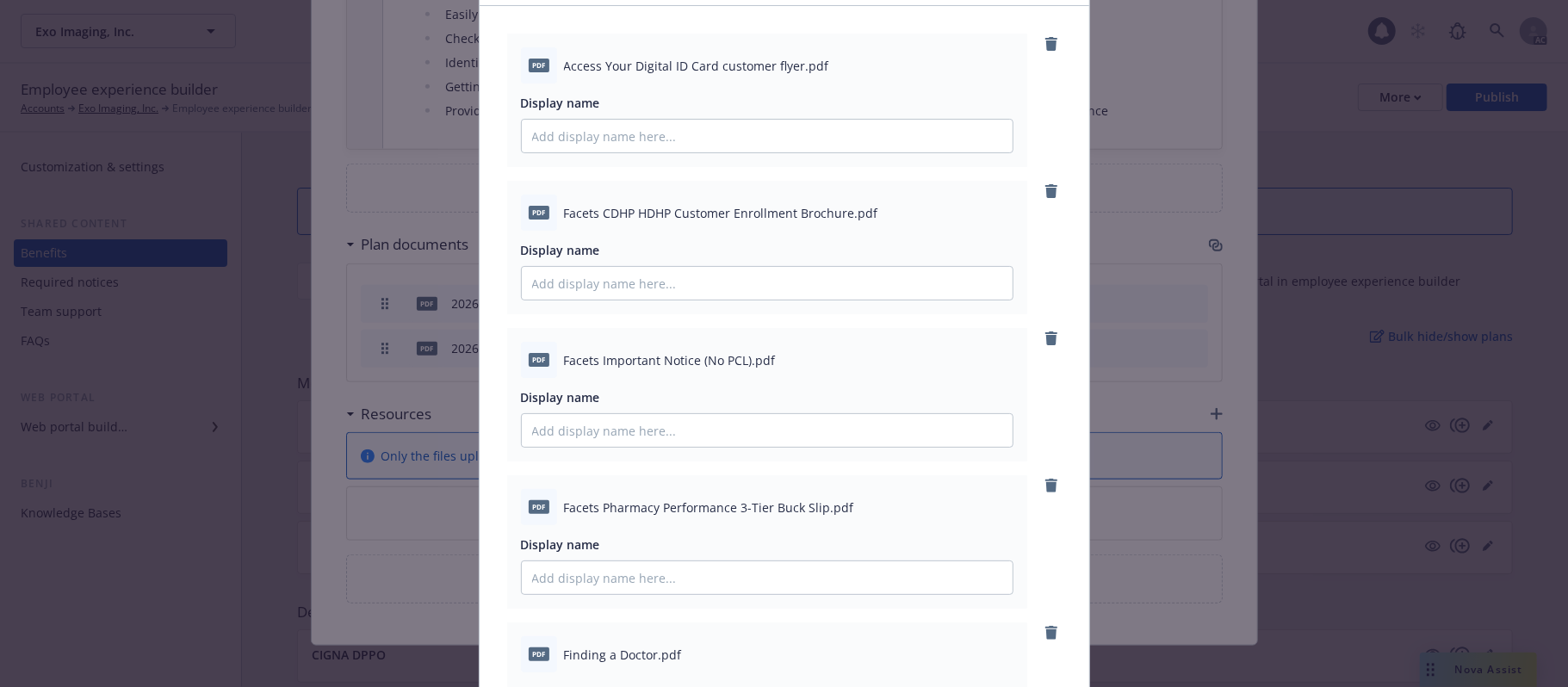
scroll to position [0, 0]
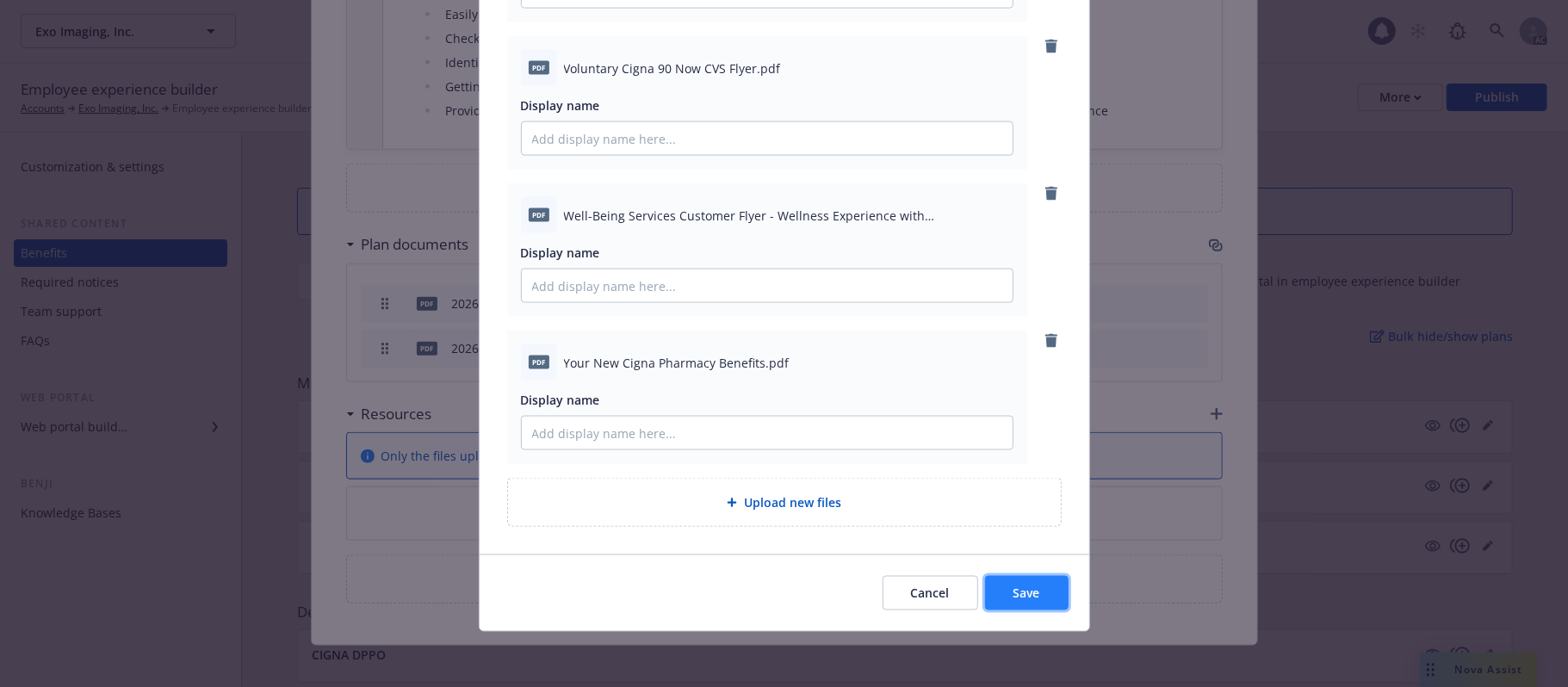
click at [1015, 589] on span "Save" at bounding box center [1027, 592] width 27 height 16
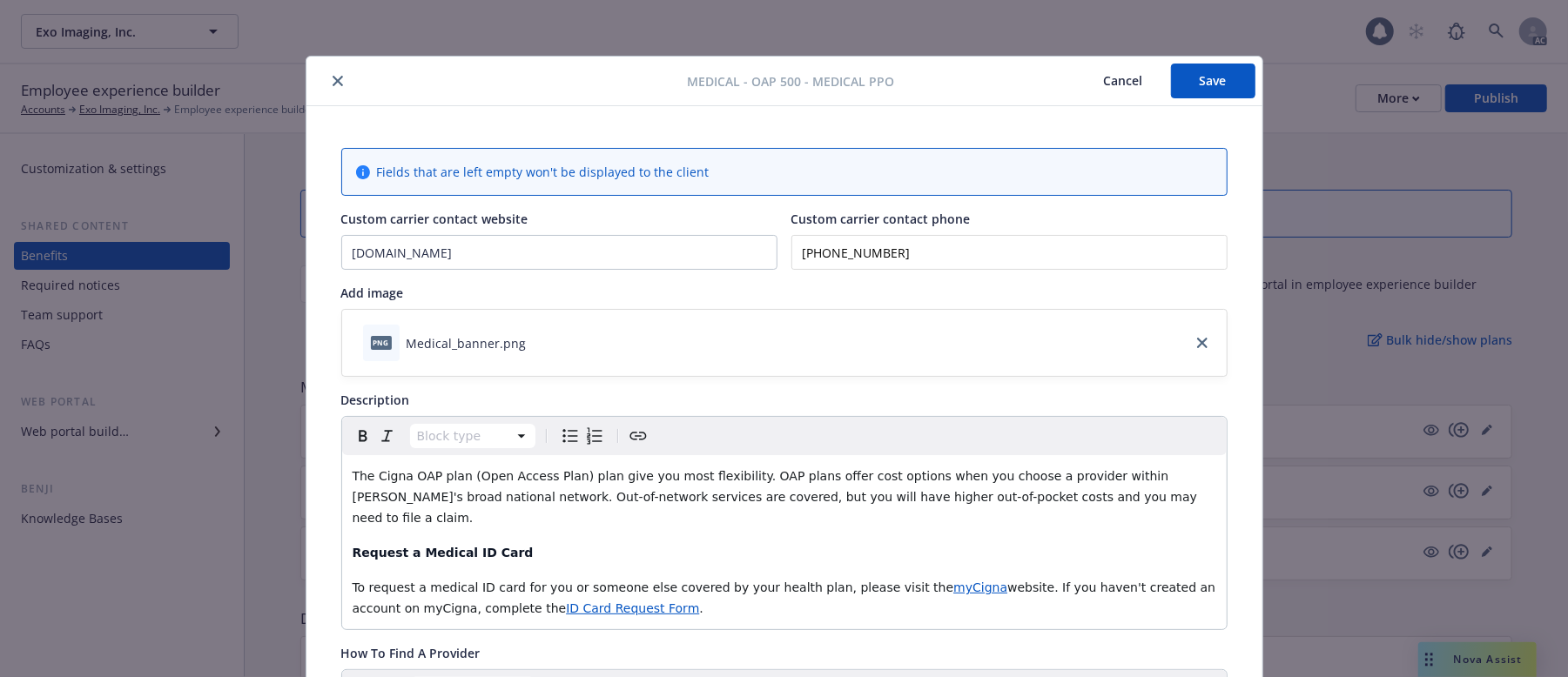
click at [1209, 66] on button "Save" at bounding box center [1213, 81] width 85 height 35
click at [1105, 80] on button "Cancel" at bounding box center [1123, 81] width 95 height 35
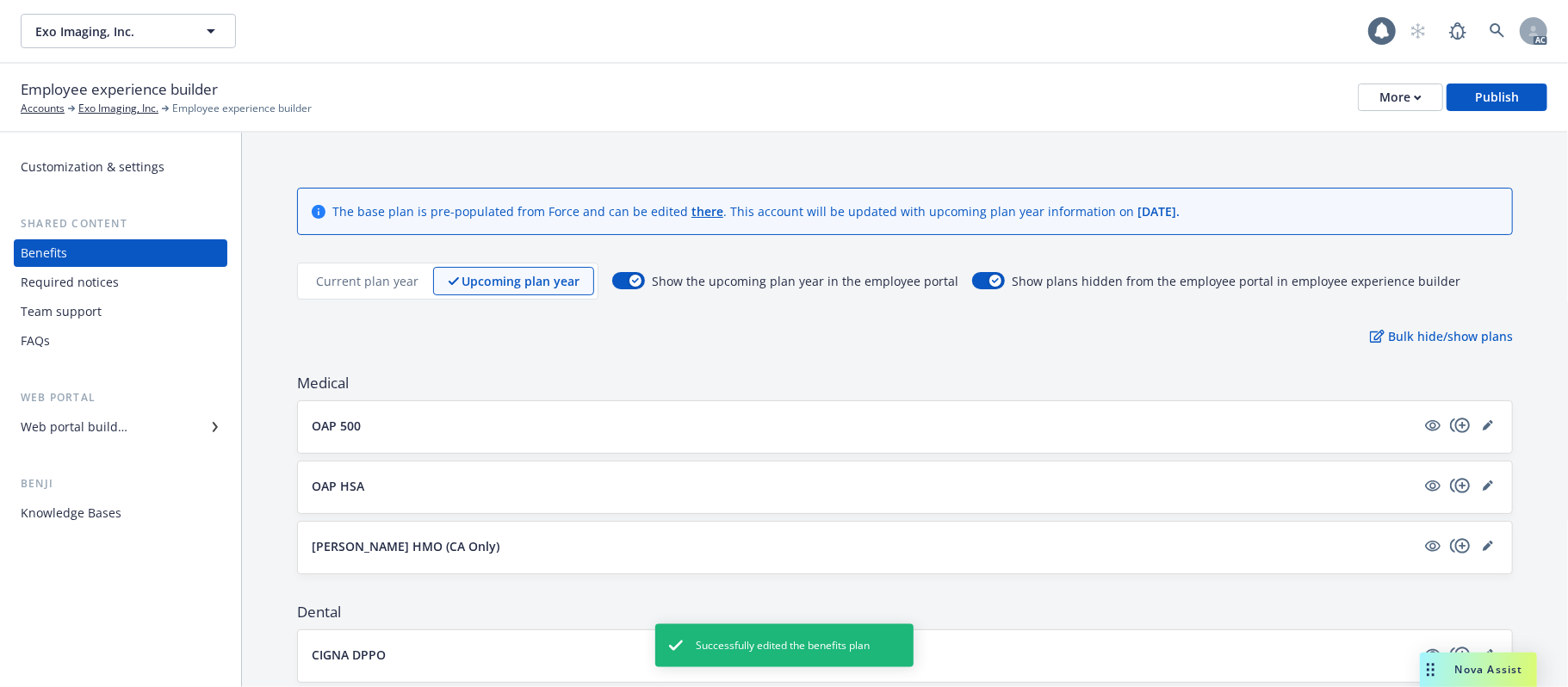
click at [331, 277] on p "Current plan year" at bounding box center [368, 280] width 103 height 18
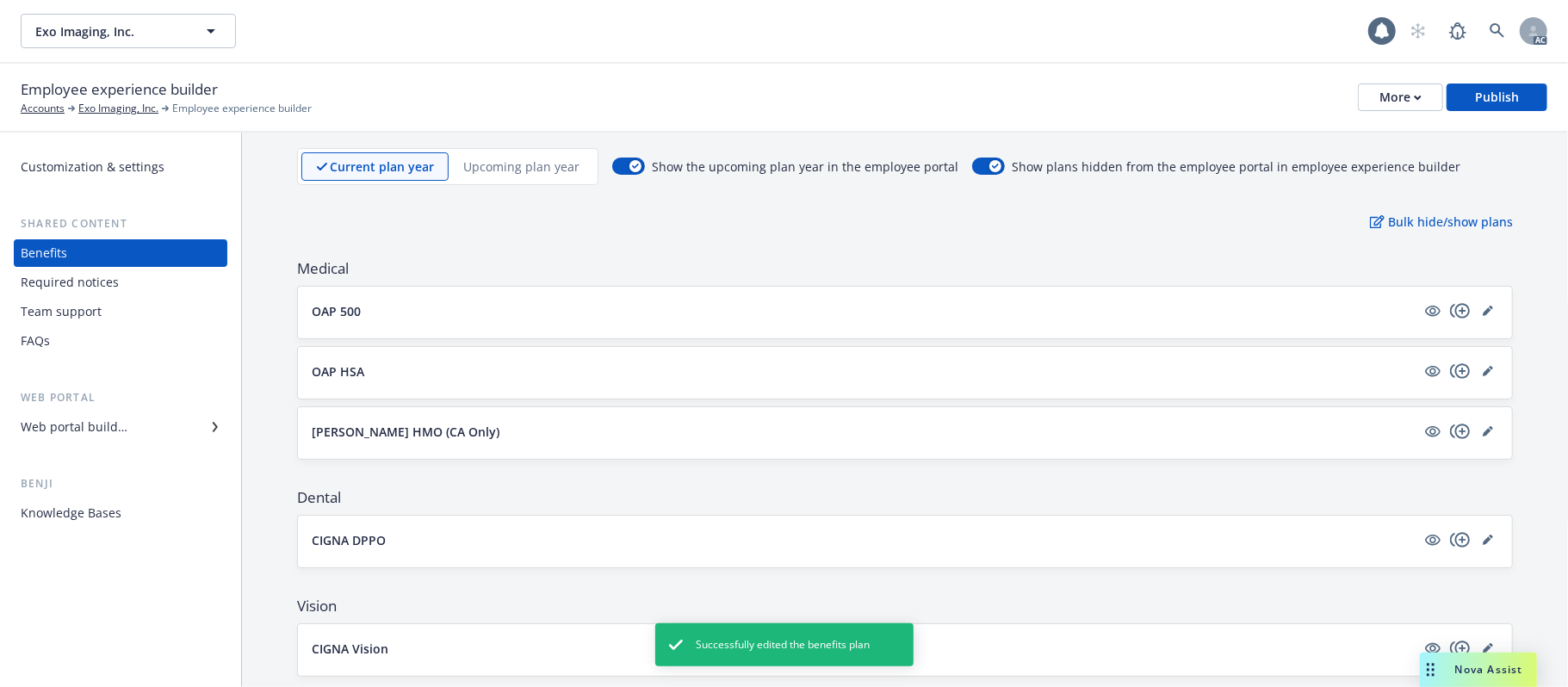
click at [725, 307] on button "OAP 500" at bounding box center [864, 311] width 1104 height 18
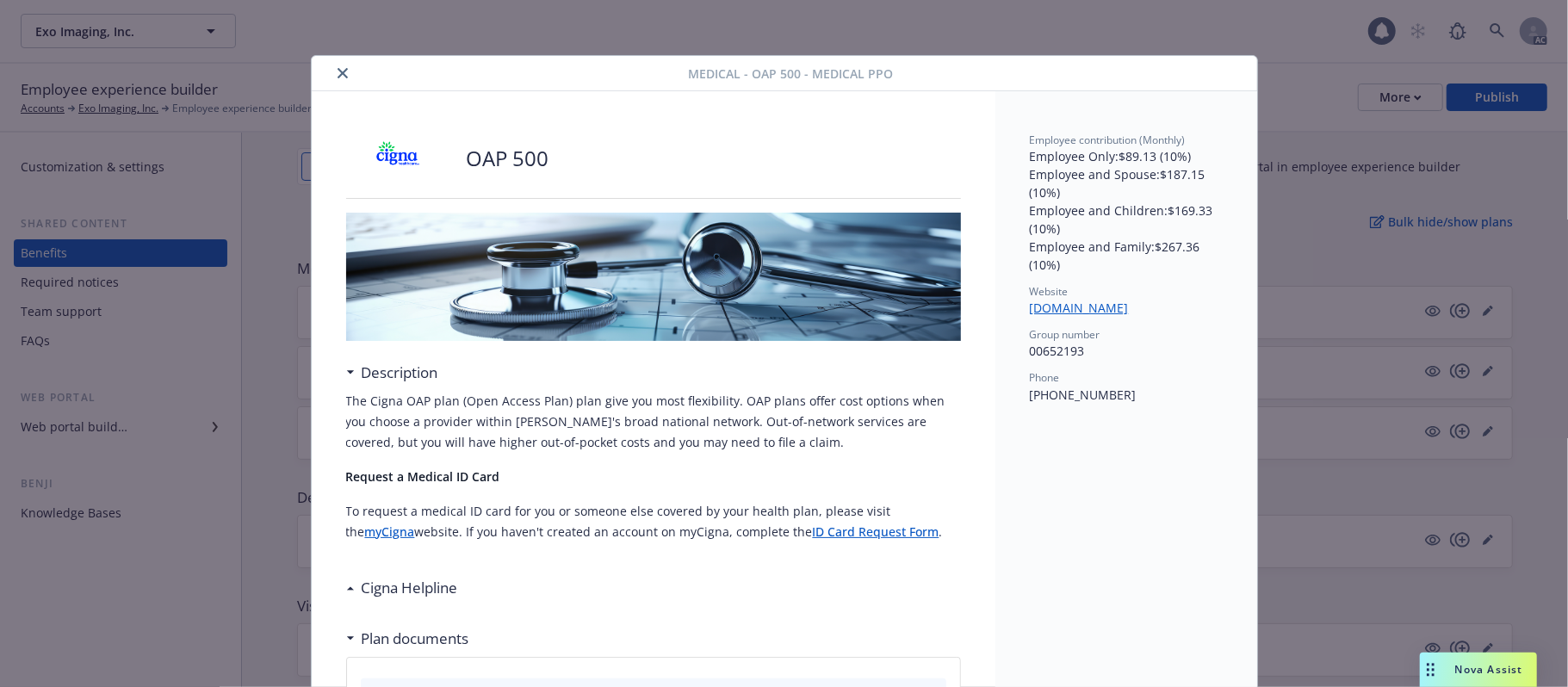
click at [337, 73] on icon "close" at bounding box center [342, 73] width 10 height 10
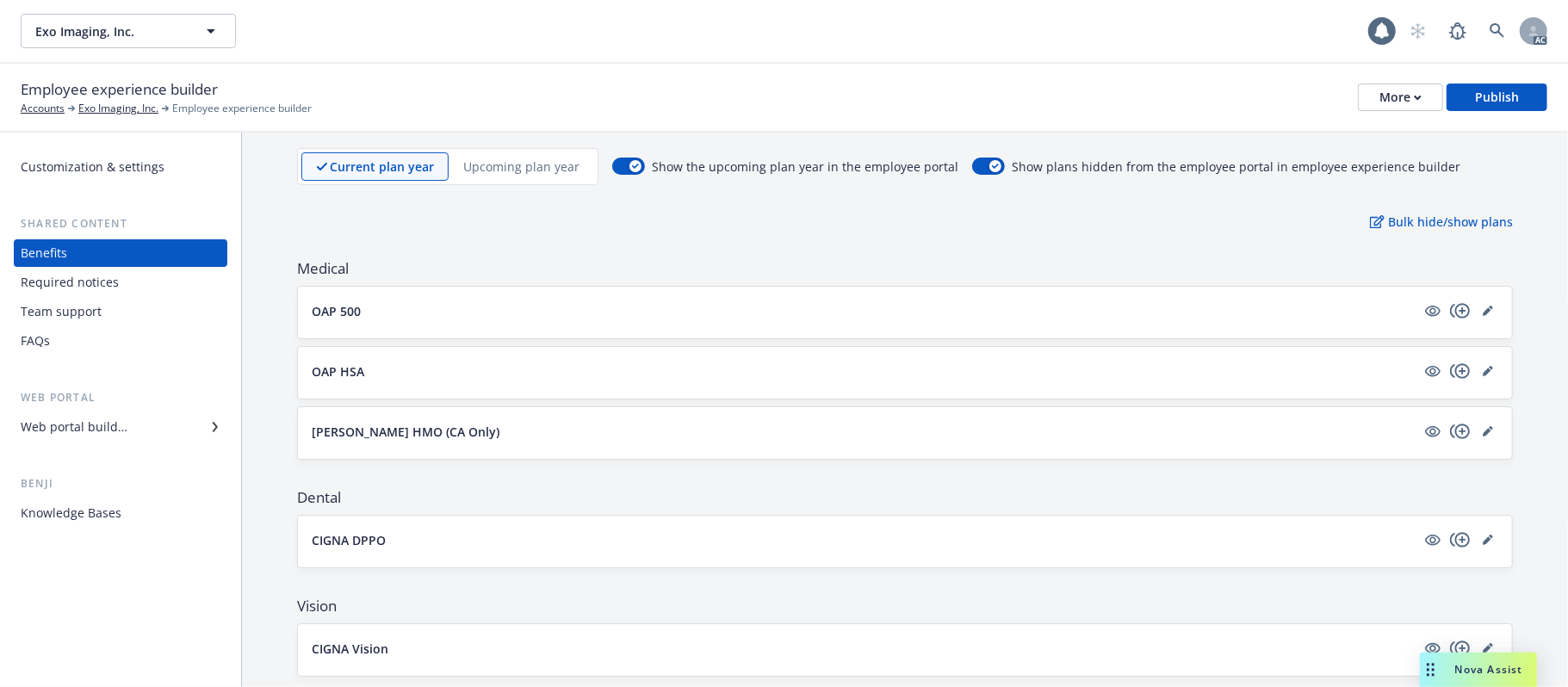
click at [496, 167] on p "Upcoming plan year" at bounding box center [522, 166] width 116 height 18
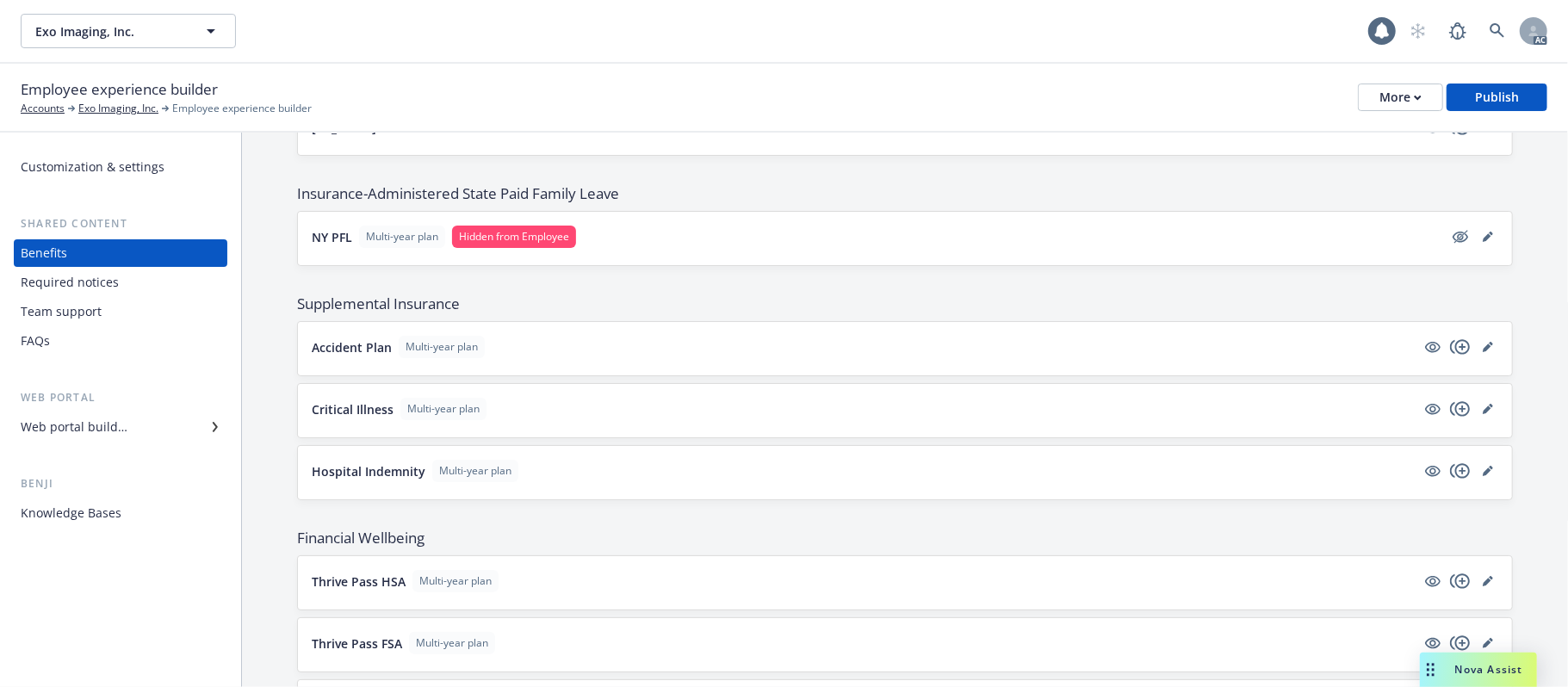
scroll to position [1041, 0]
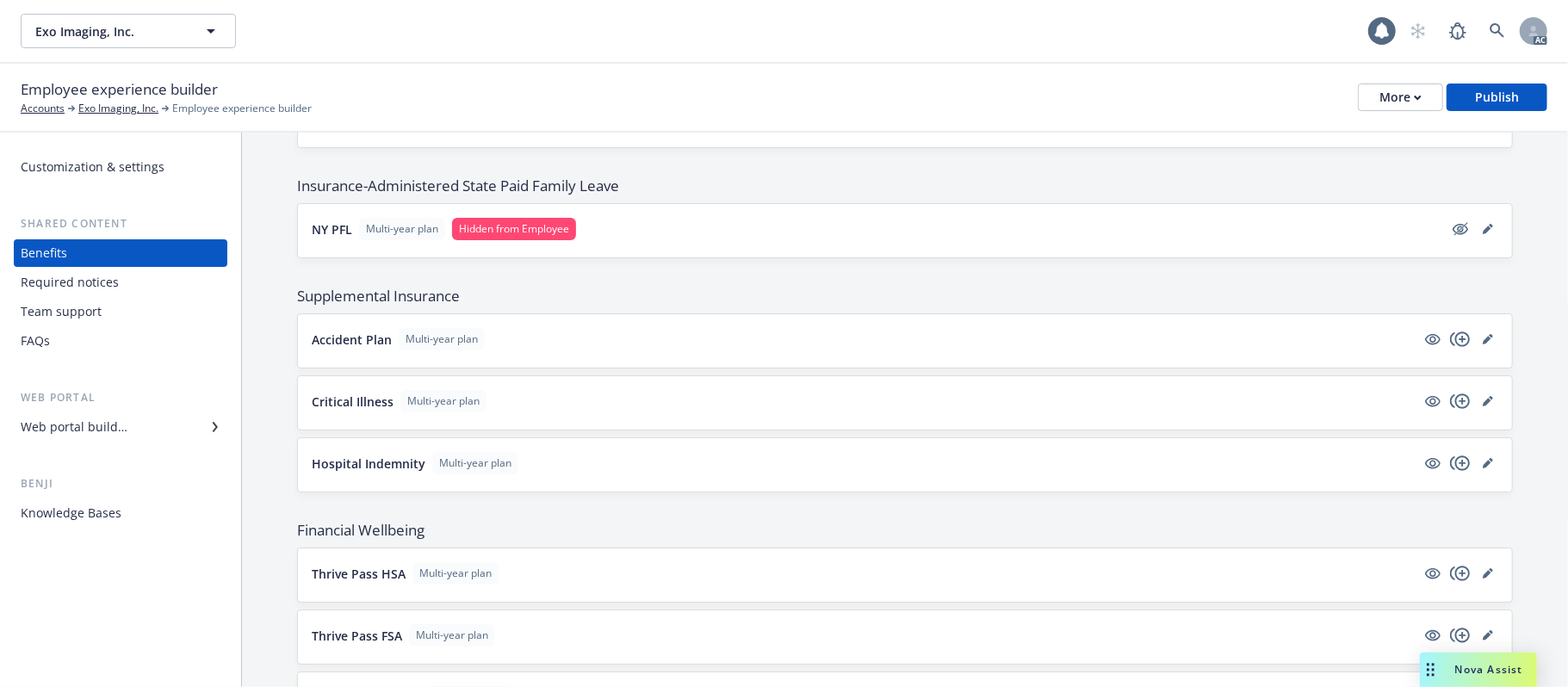
click at [776, 238] on button "NY PFL Multi-year plan Hidden from Employee" at bounding box center [877, 229] width 1132 height 23
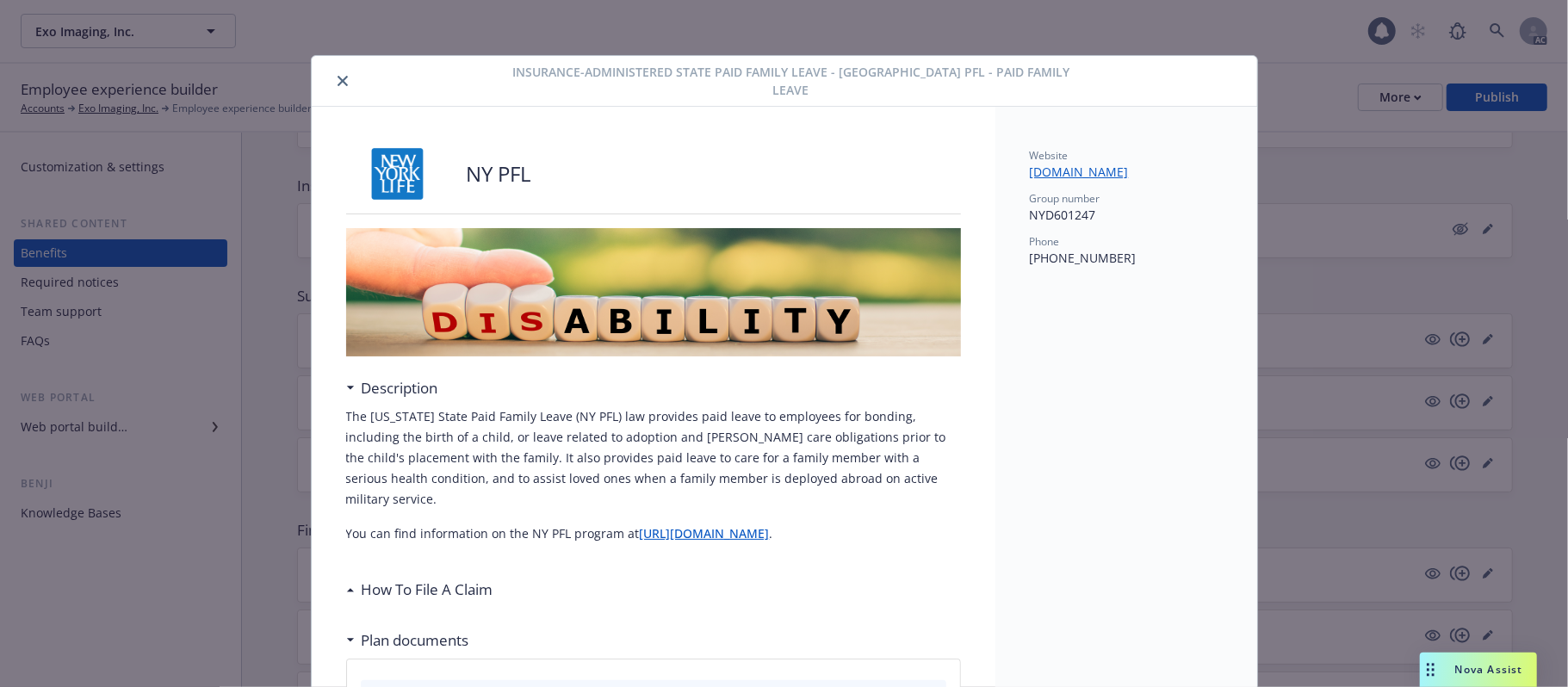
click at [335, 79] on button "close" at bounding box center [343, 81] width 21 height 21
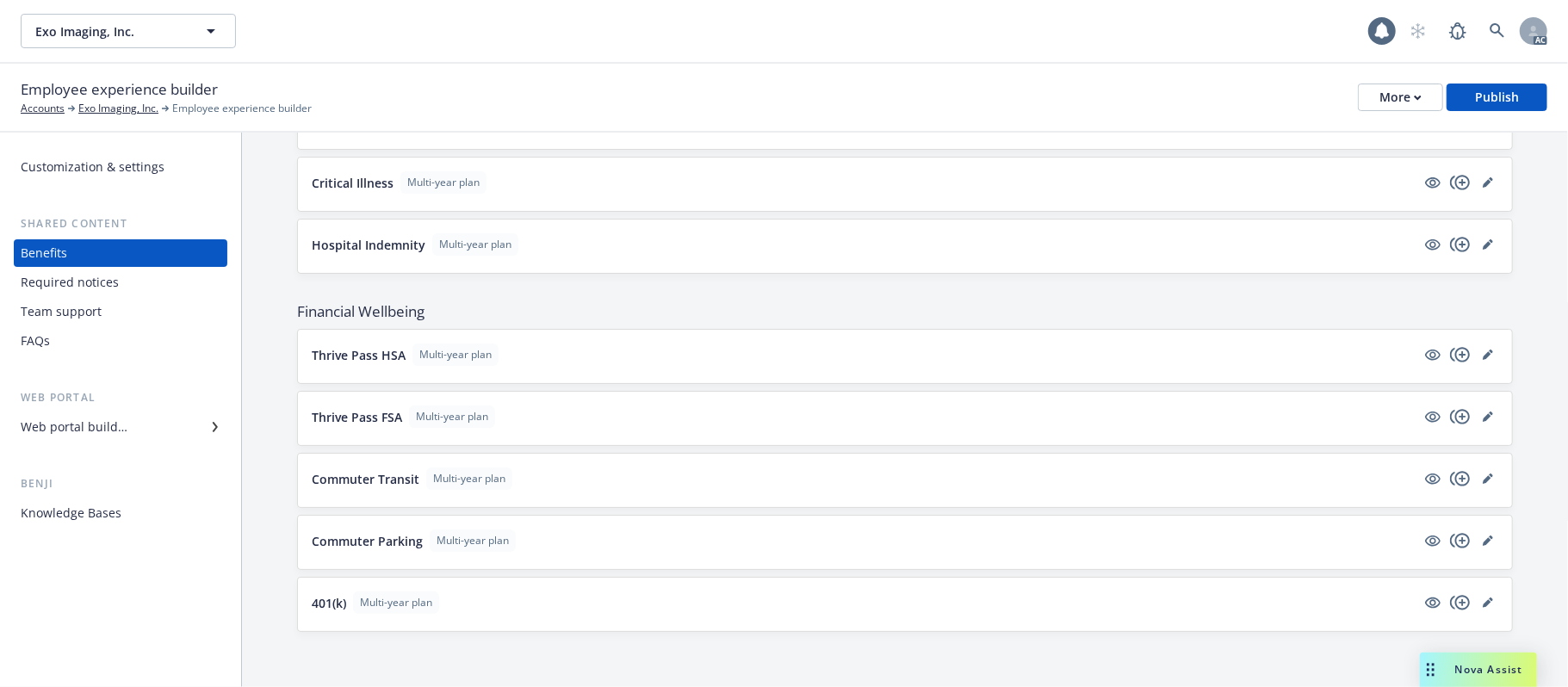
scroll to position [1271, 0]
click at [880, 608] on button "401(k) Multi-year plan" at bounding box center [864, 603] width 1104 height 23
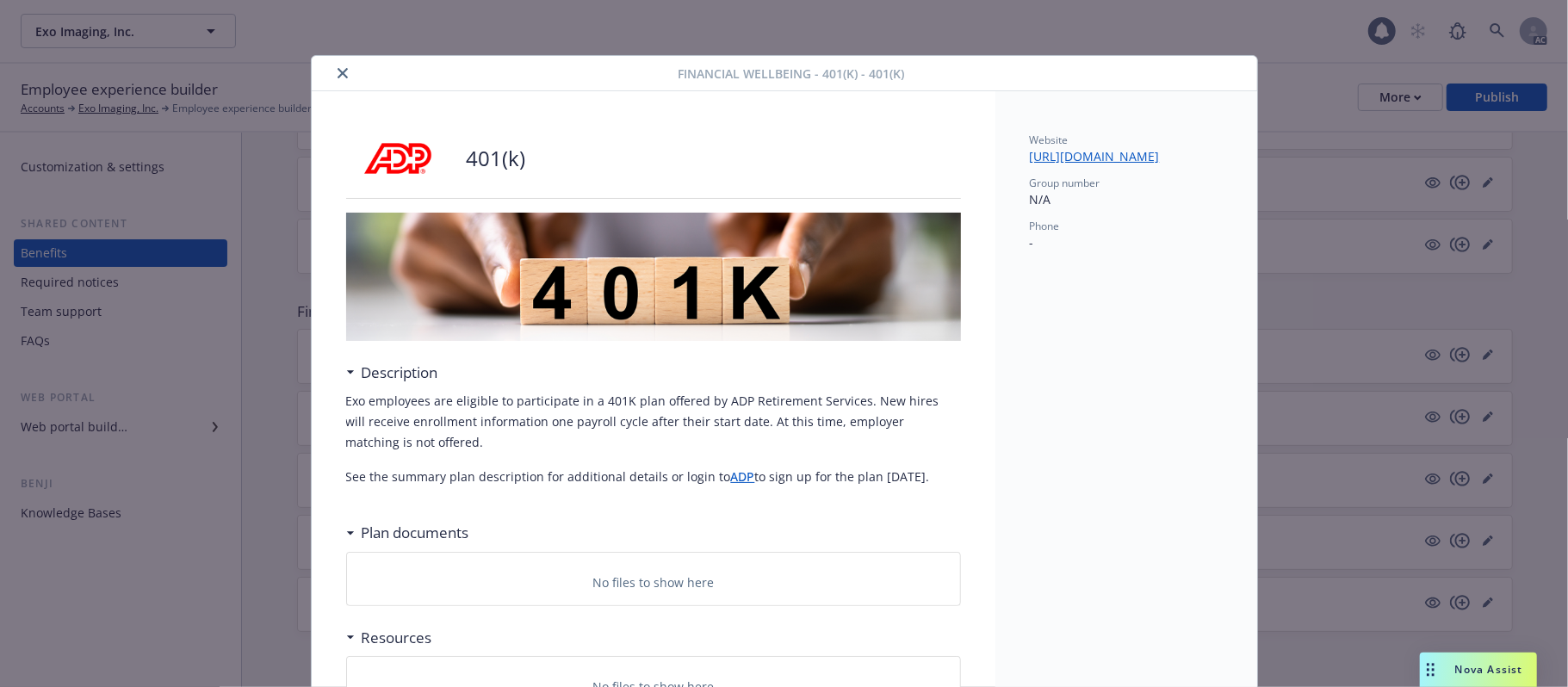
click at [337, 76] on icon "close" at bounding box center [342, 73] width 10 height 10
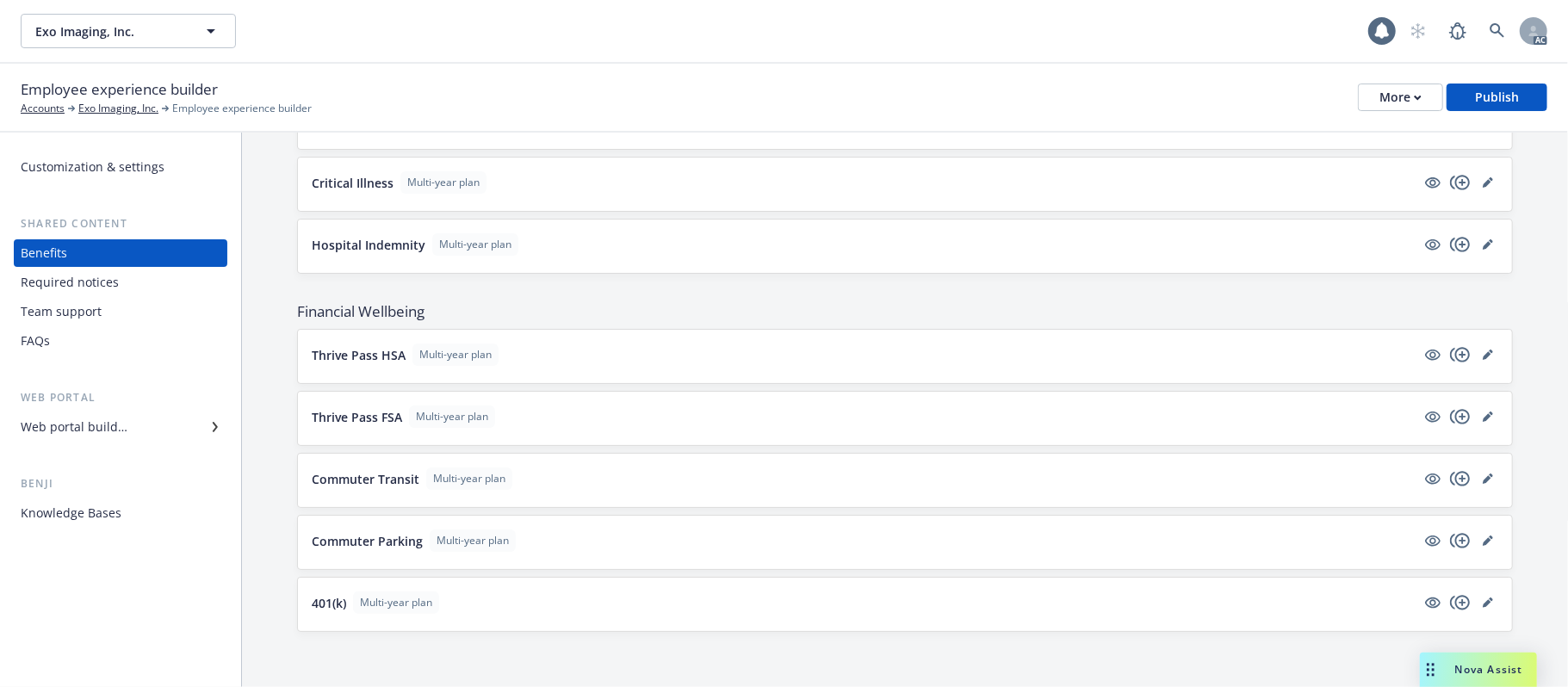
click at [745, 532] on button "Commuter Parking Multi-year plan" at bounding box center [864, 541] width 1104 height 23
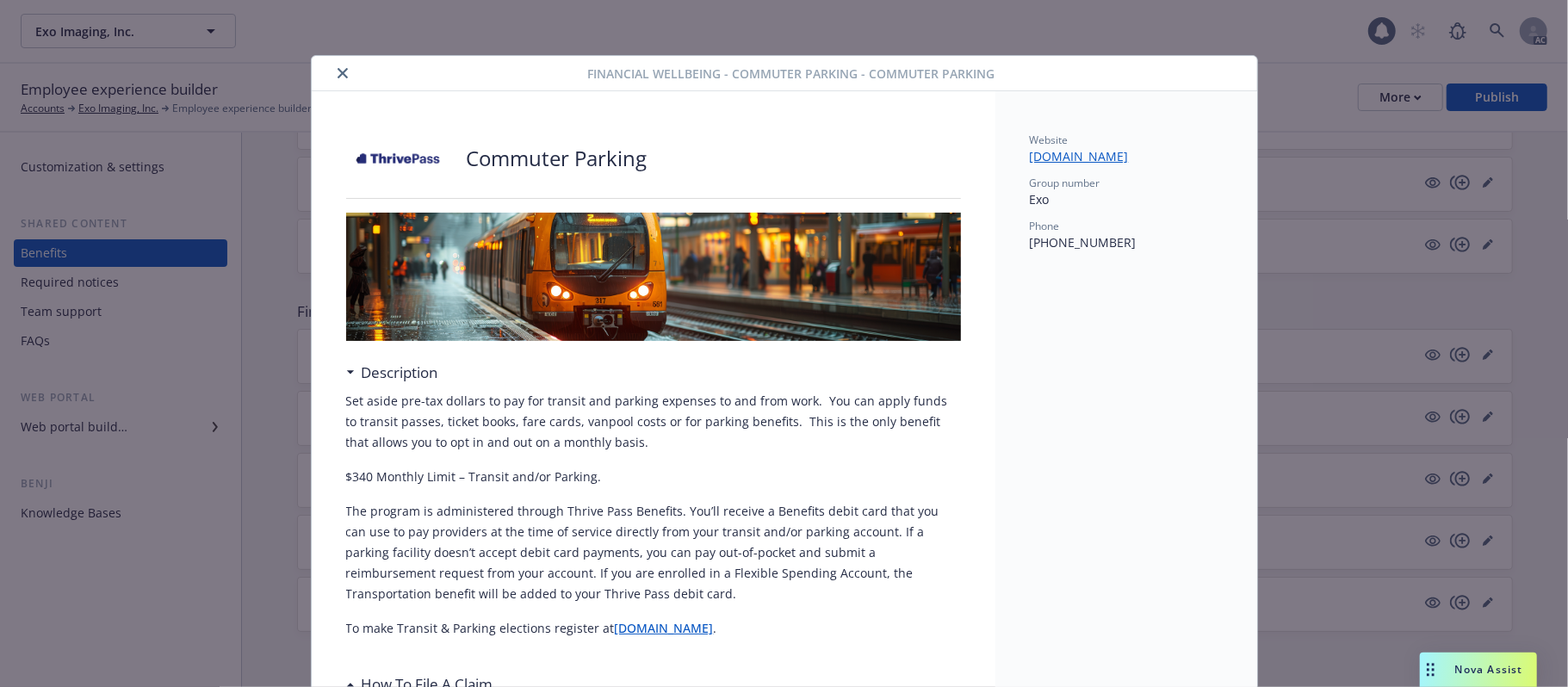
drag, startPoint x: 338, startPoint y: 70, endPoint x: 360, endPoint y: 94, distance: 32.6
click at [338, 72] on icon "close" at bounding box center [342, 73] width 10 height 10
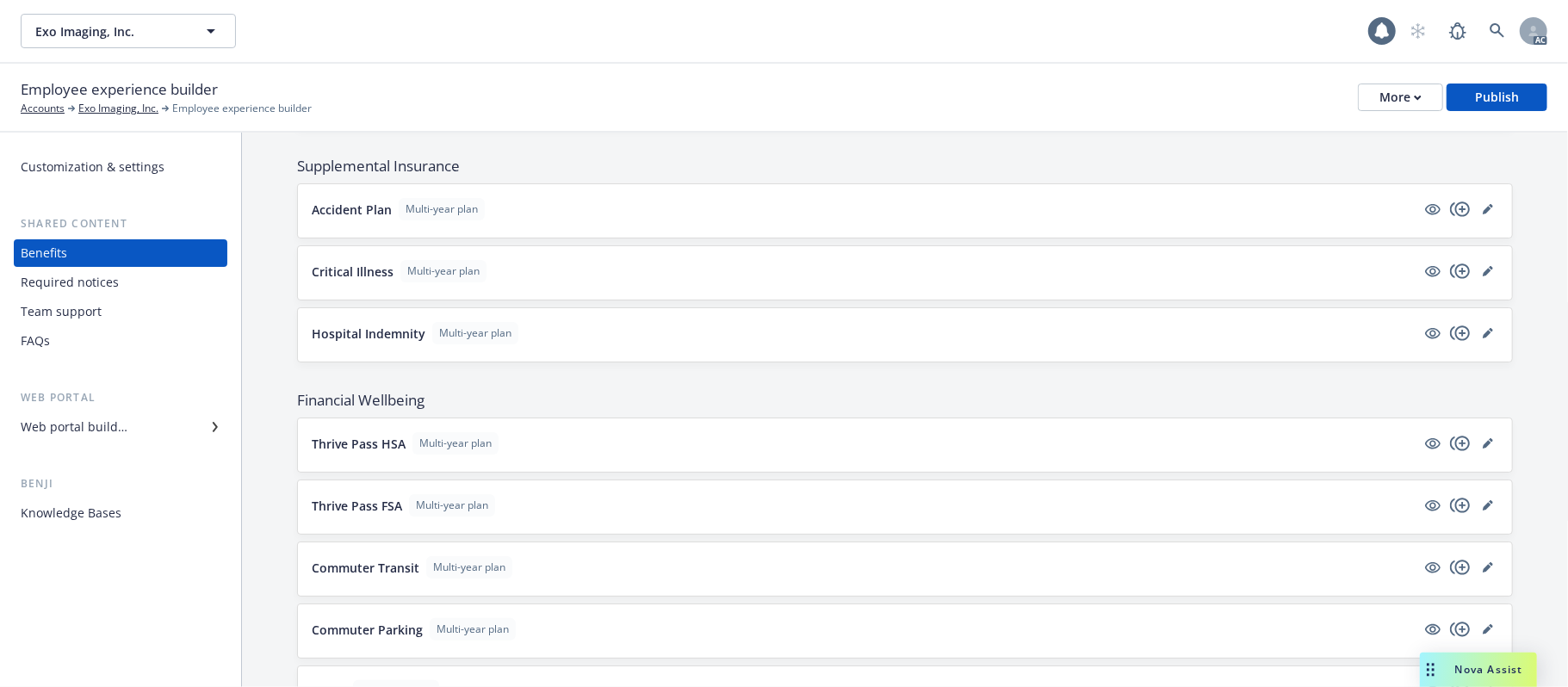
scroll to position [1041, 0]
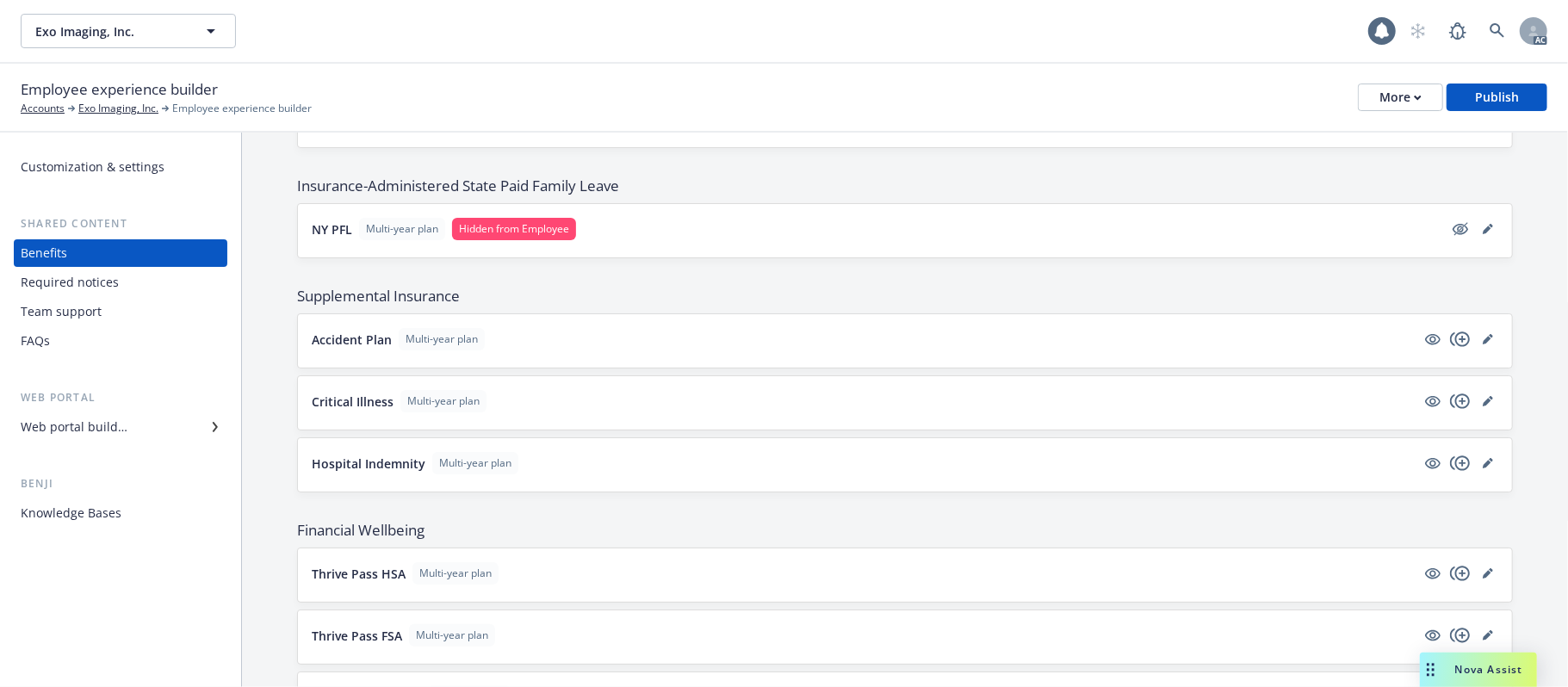
click at [846, 229] on button "NY PFL Multi-year plan Hidden from Employee" at bounding box center [877, 229] width 1132 height 23
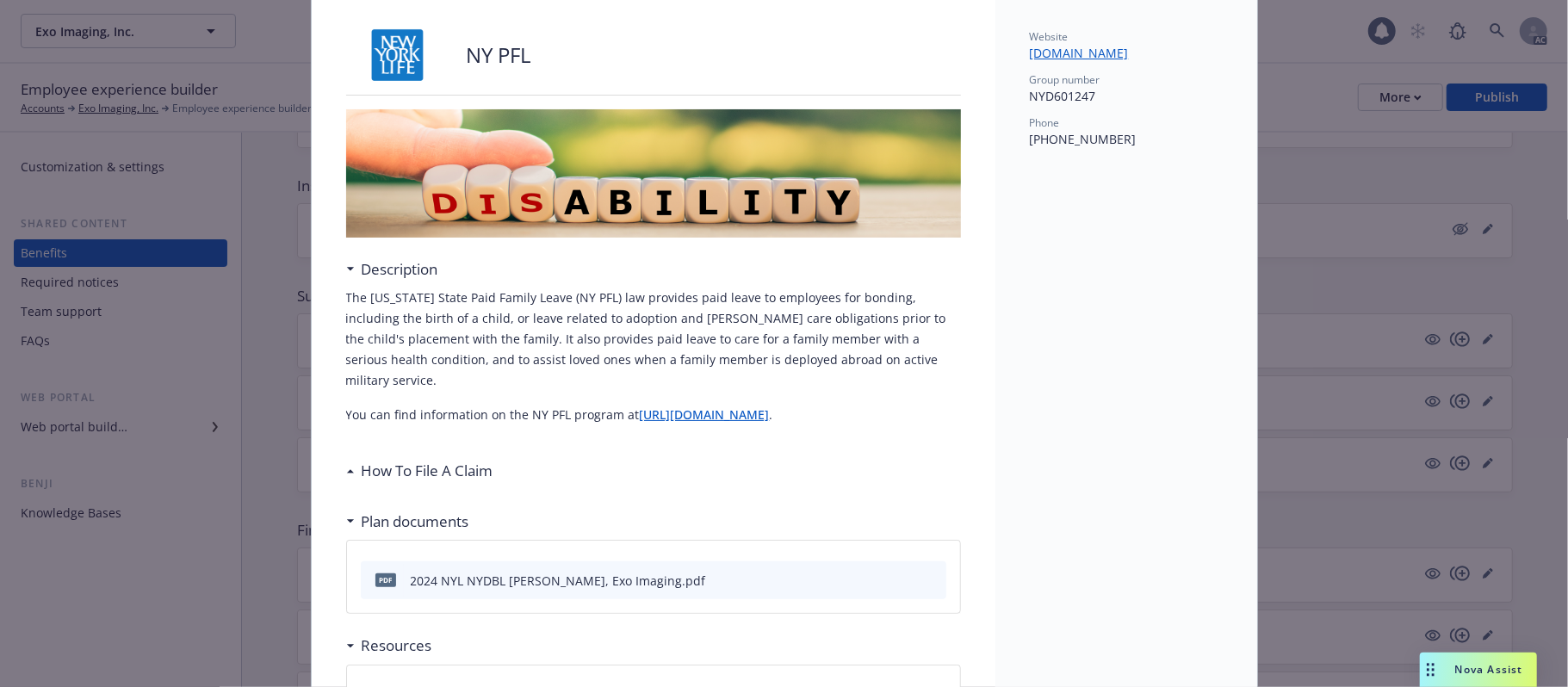
scroll to position [214, 0]
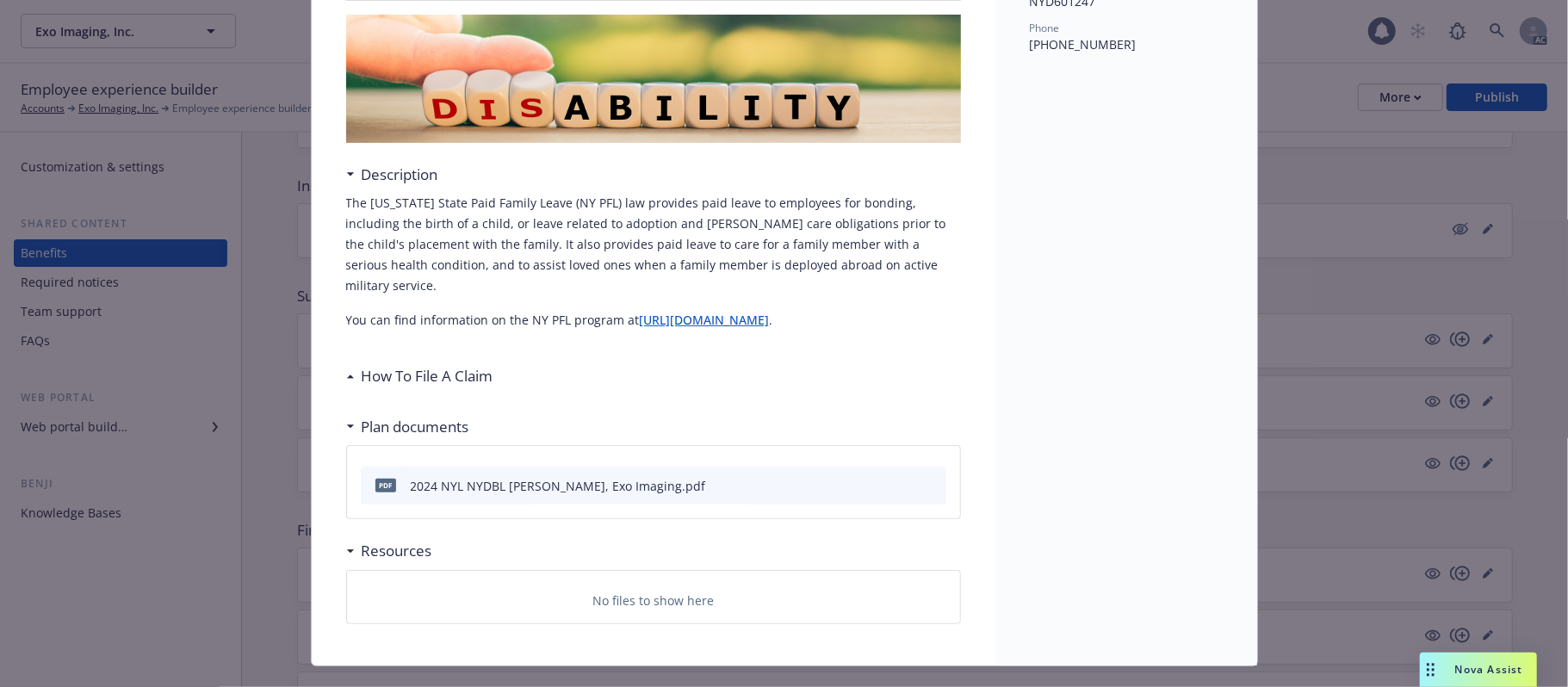
click at [335, 388] on div "NY PFL Description The [US_STATE] State Paid Family Leave (NY PFL) law provides…" at bounding box center [654, 279] width 684 height 773
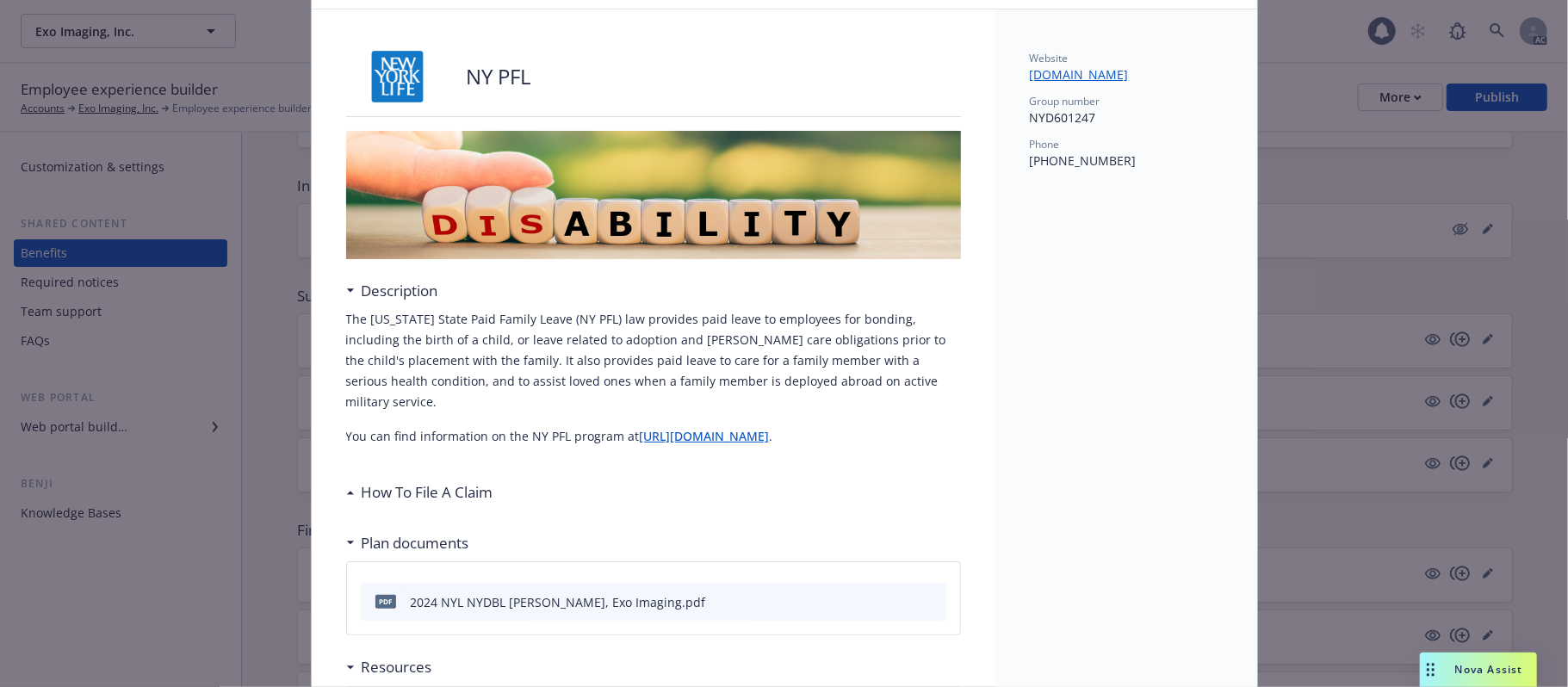
scroll to position [0, 0]
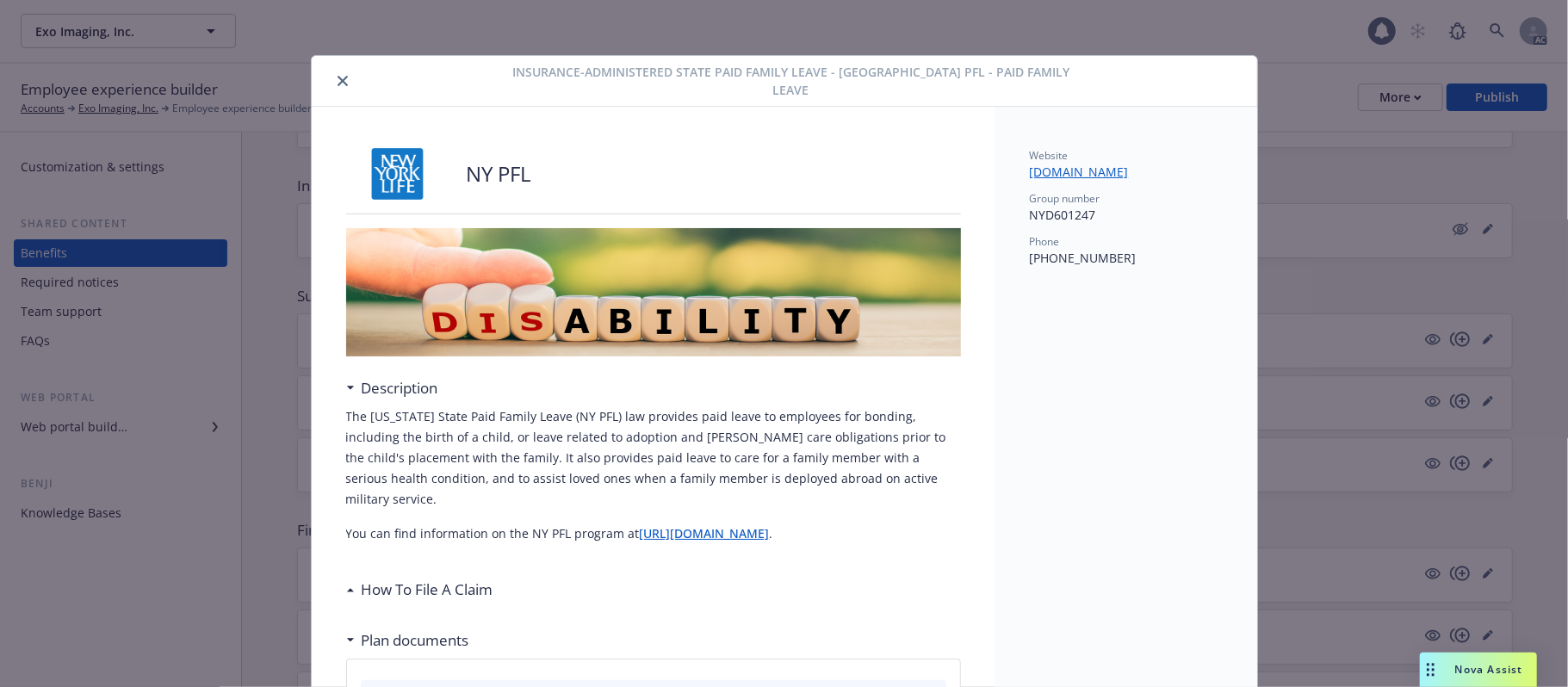
click at [337, 76] on icon "close" at bounding box center [342, 81] width 10 height 10
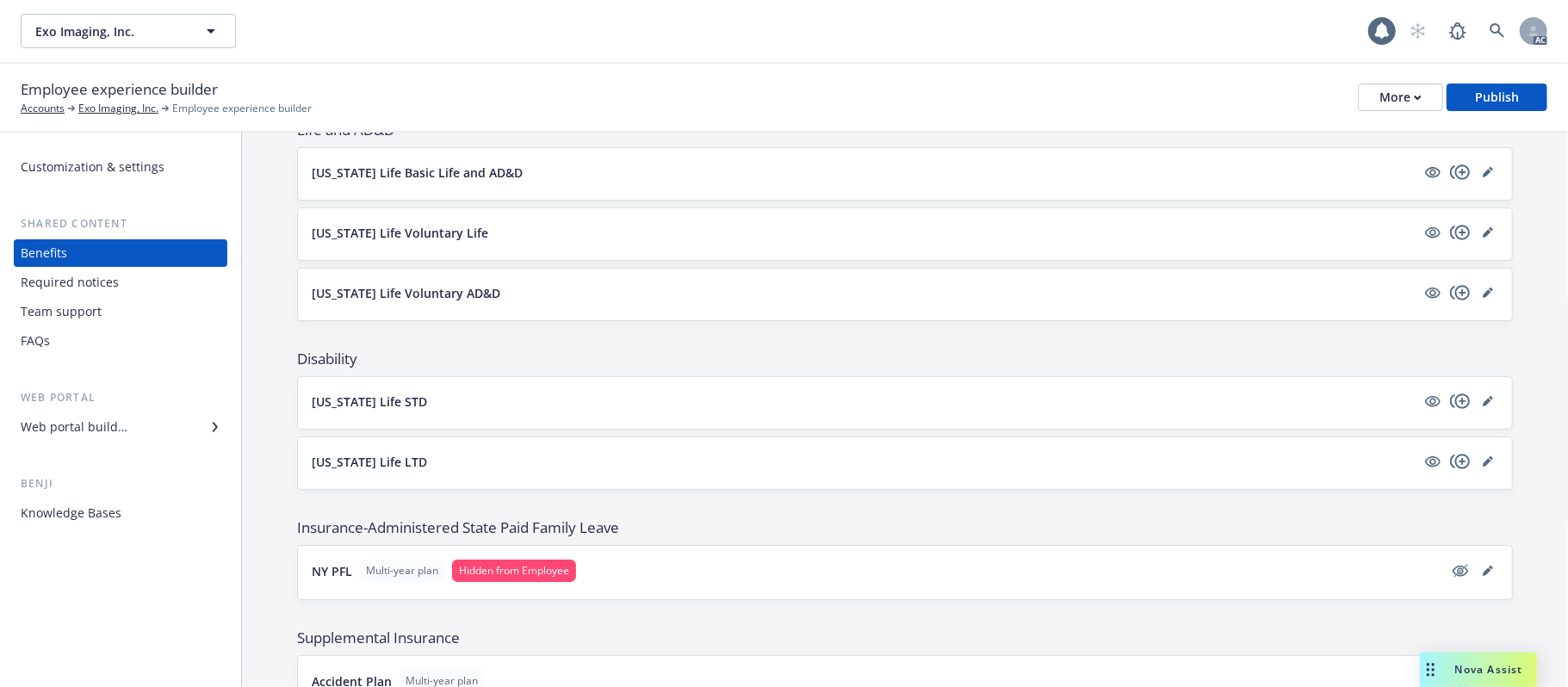
scroll to position [697, 0]
click at [717, 300] on button "[US_STATE] Life Voluntary AD&D" at bounding box center [864, 296] width 1104 height 18
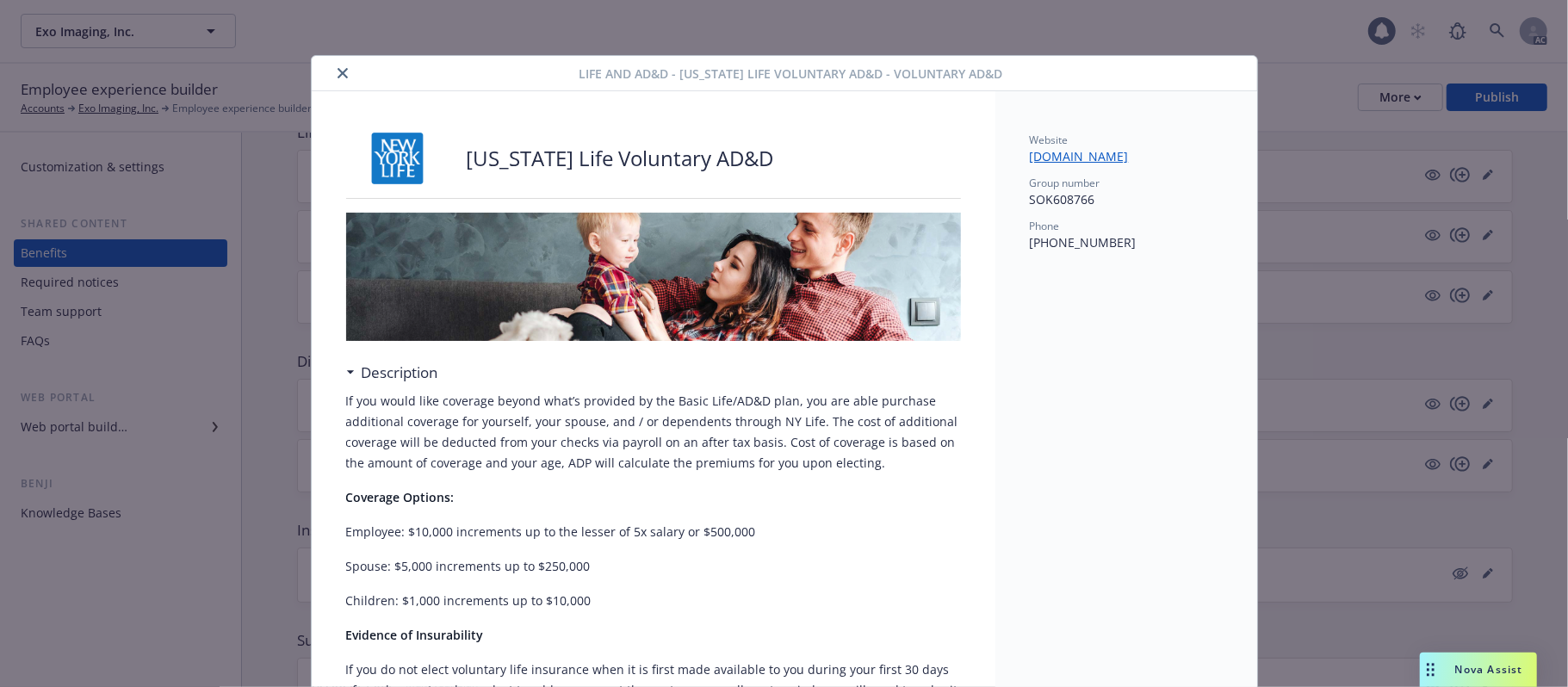
scroll to position [51, 0]
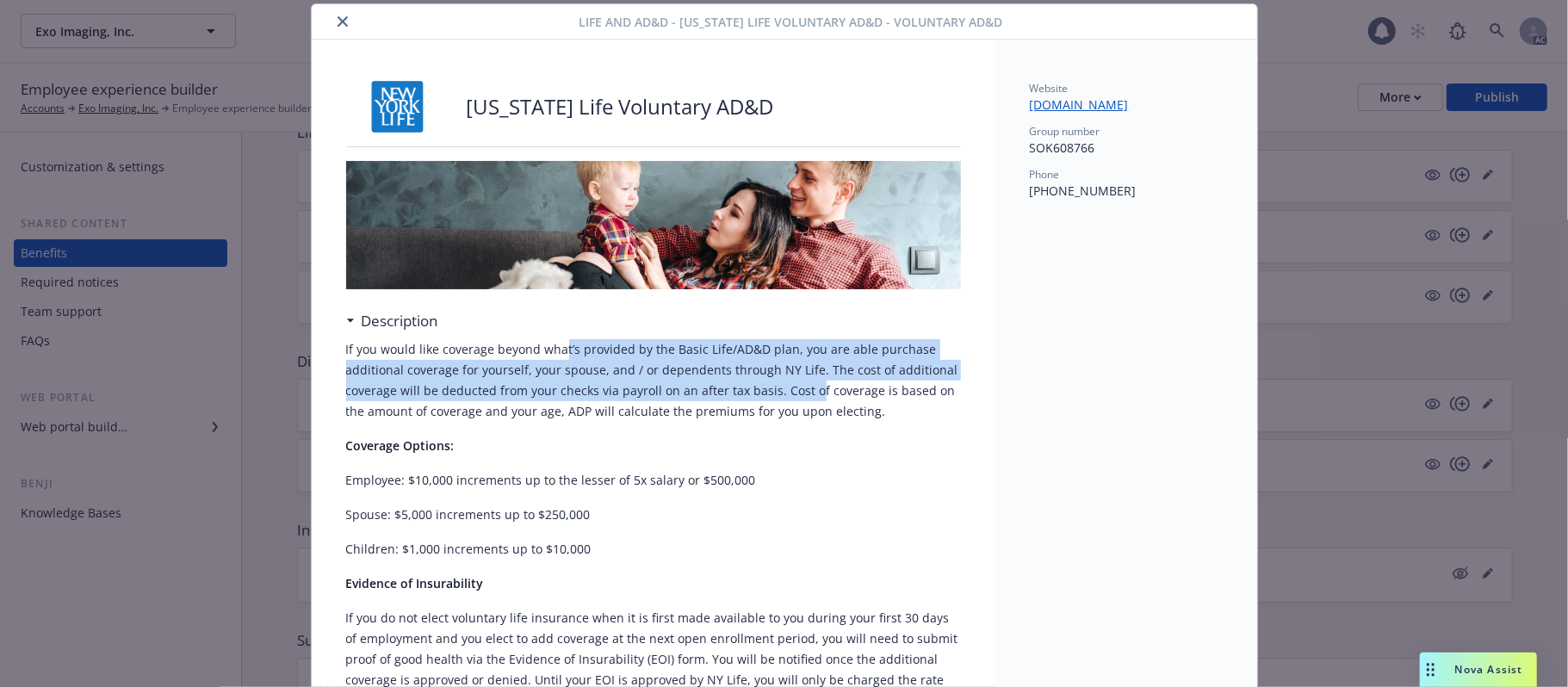
drag, startPoint x: 624, startPoint y: 359, endPoint x: 803, endPoint y: 410, distance: 186.1
click at [803, 408] on p "If you would like coverage beyond what’s provided by the Basic Life/AD&D plan, …" at bounding box center [653, 380] width 615 height 83
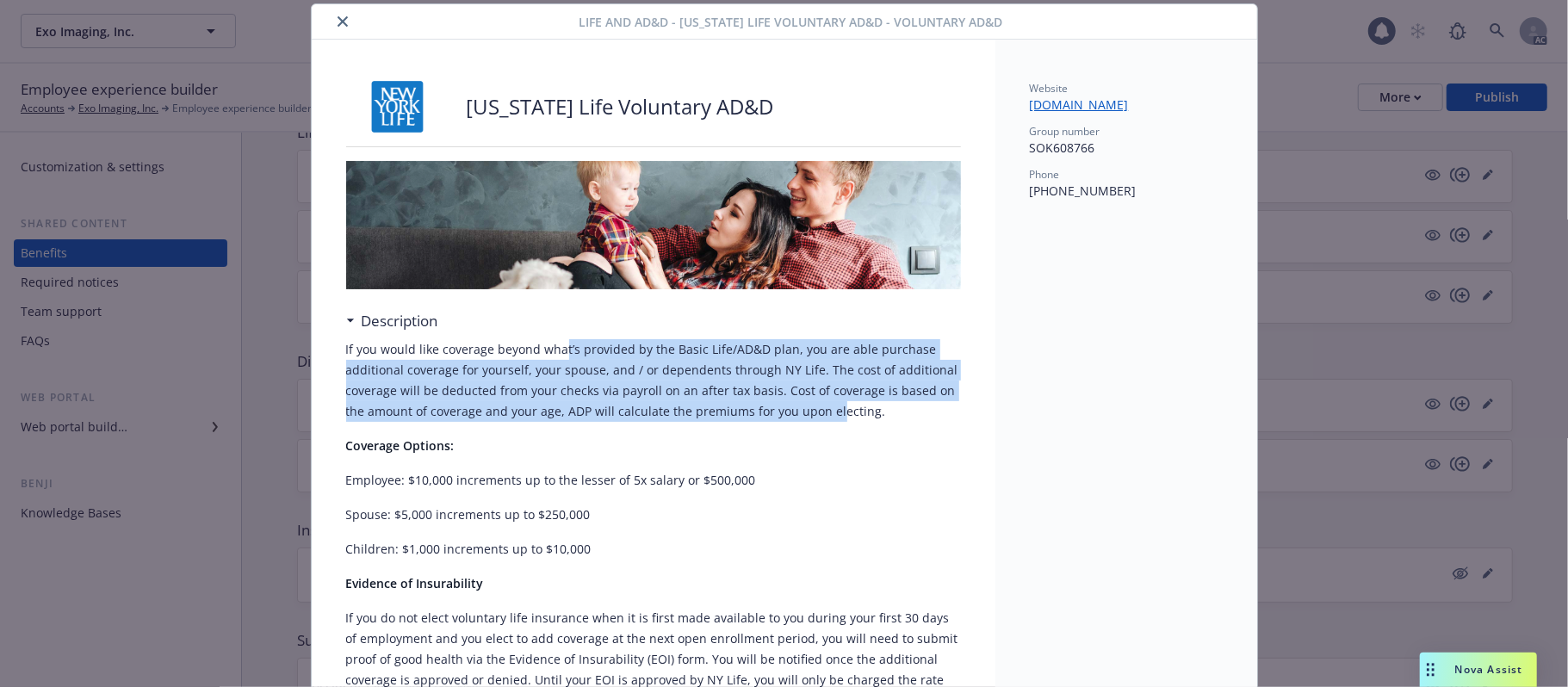
click at [696, 384] on p "If you would like coverage beyond what’s provided by the Basic Life/AD&D plan, …" at bounding box center [653, 380] width 615 height 83
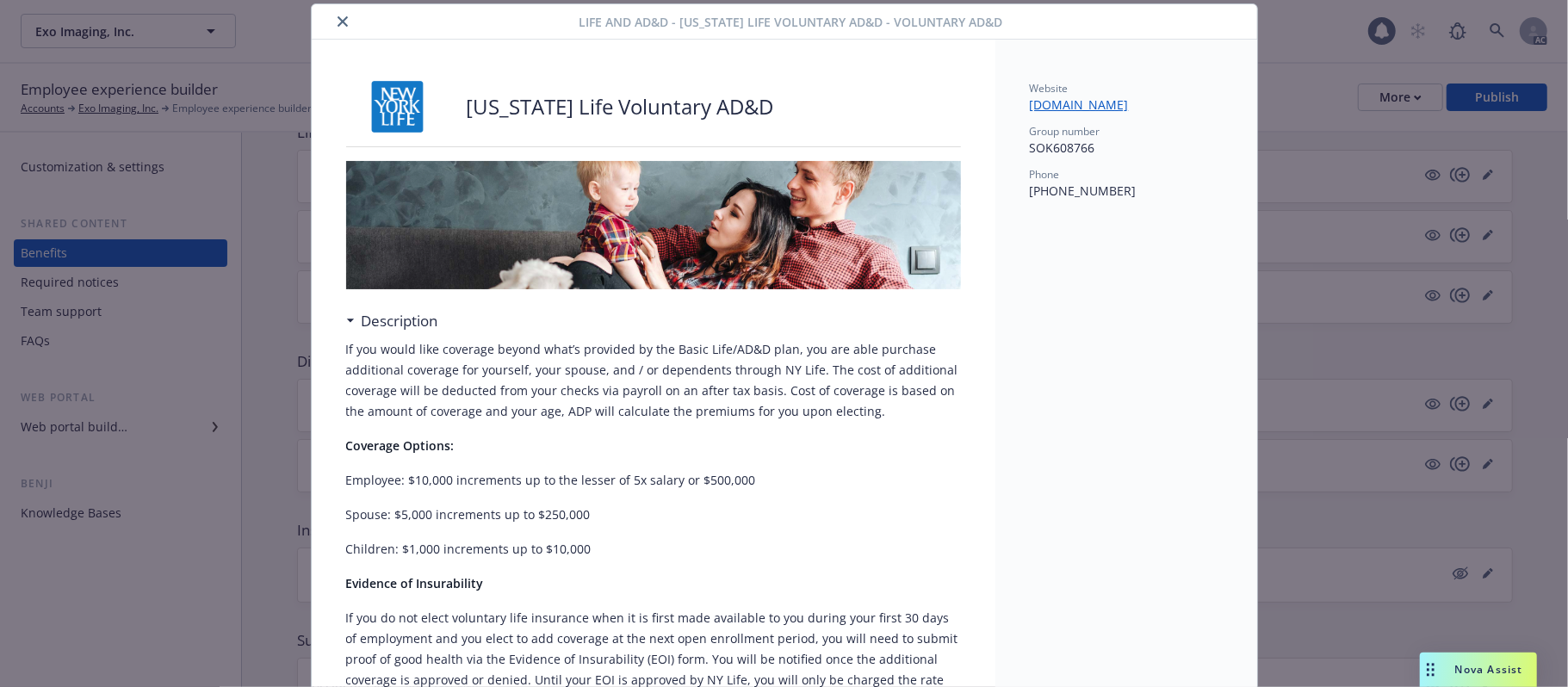
scroll to position [0, 0]
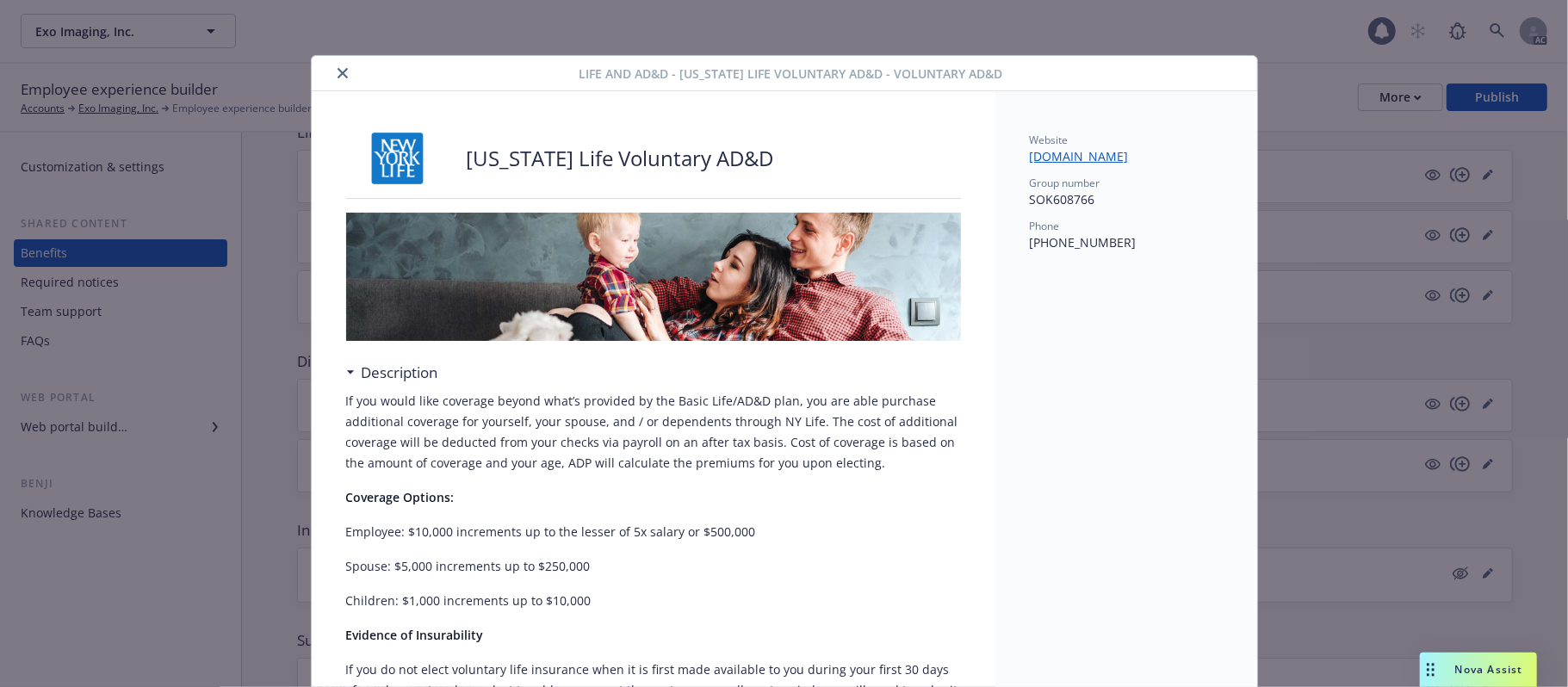
click at [339, 70] on button "close" at bounding box center [343, 73] width 21 height 21
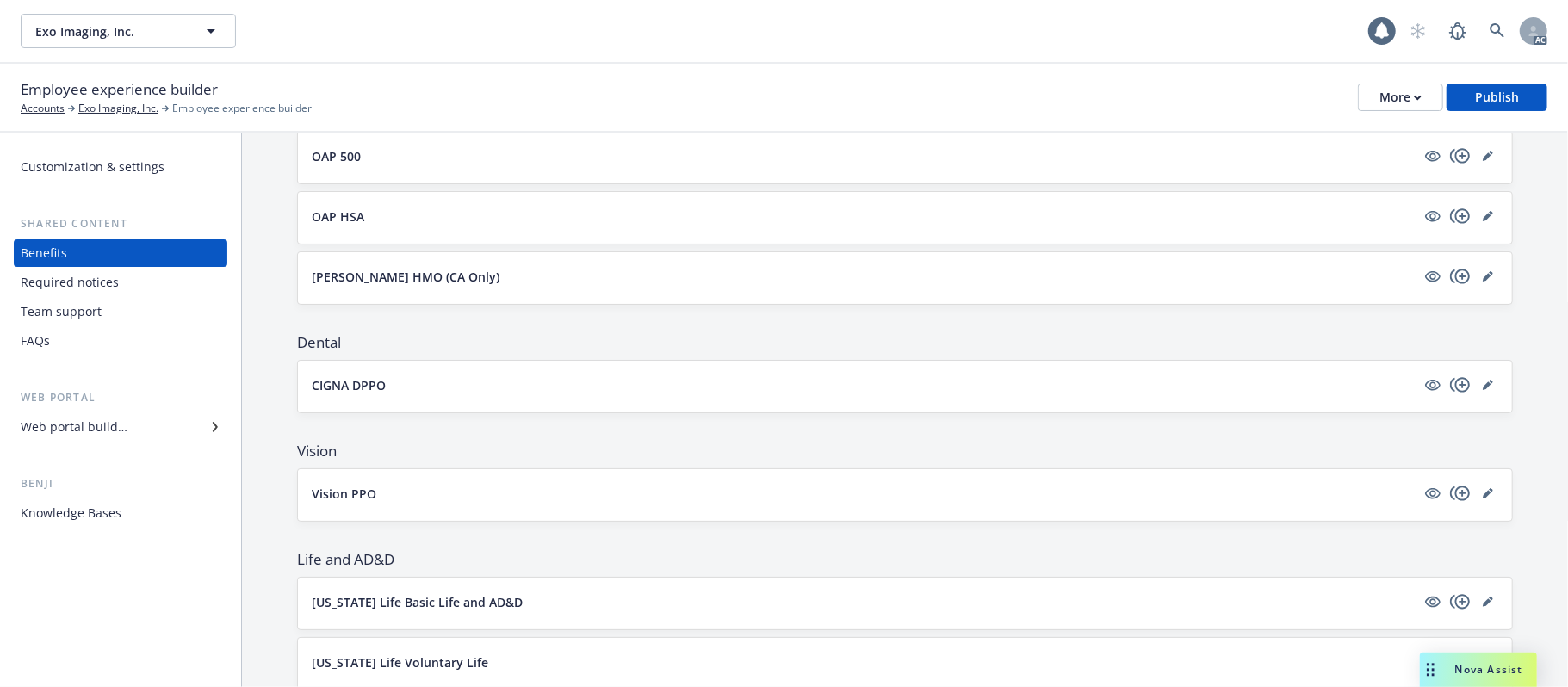
scroll to position [229, 0]
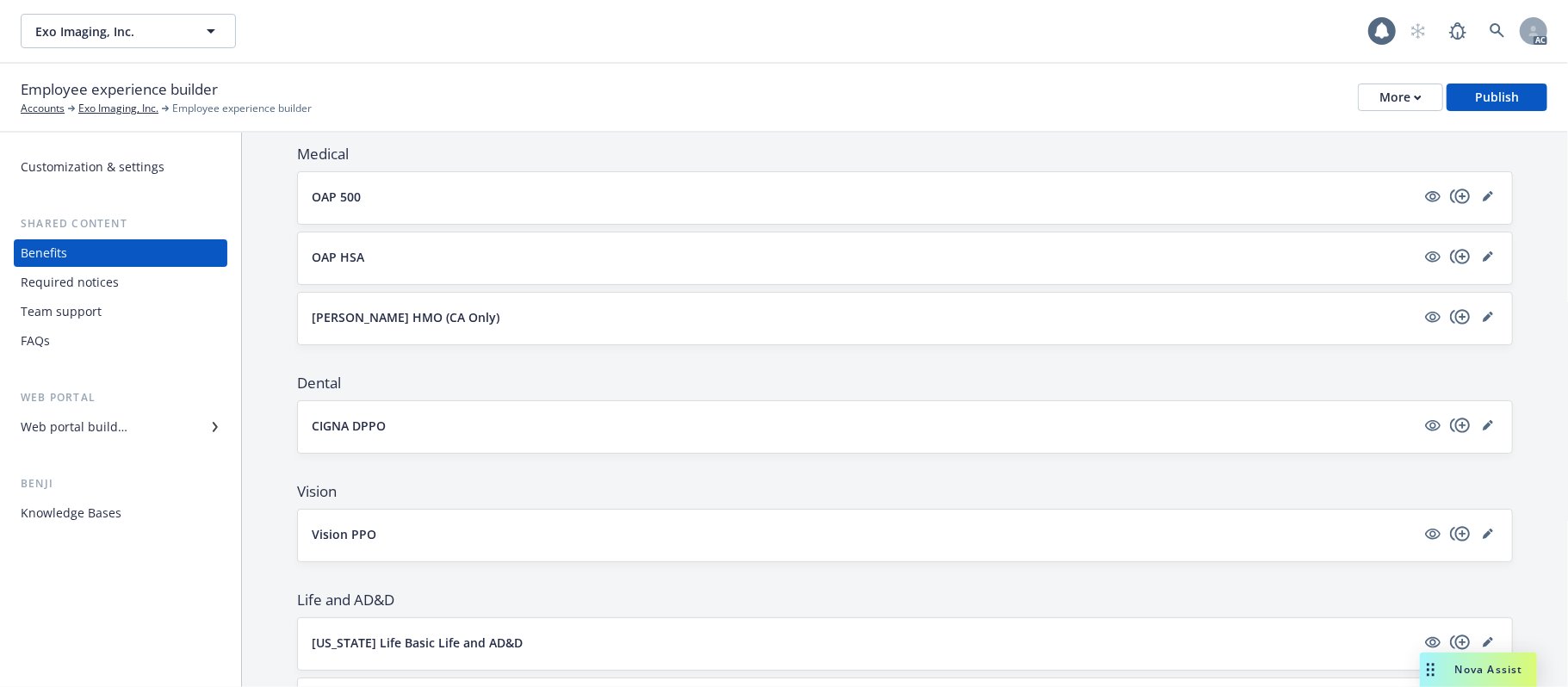
click at [638, 316] on button "[PERSON_NAME] HMO (CA Only)" at bounding box center [864, 316] width 1104 height 18
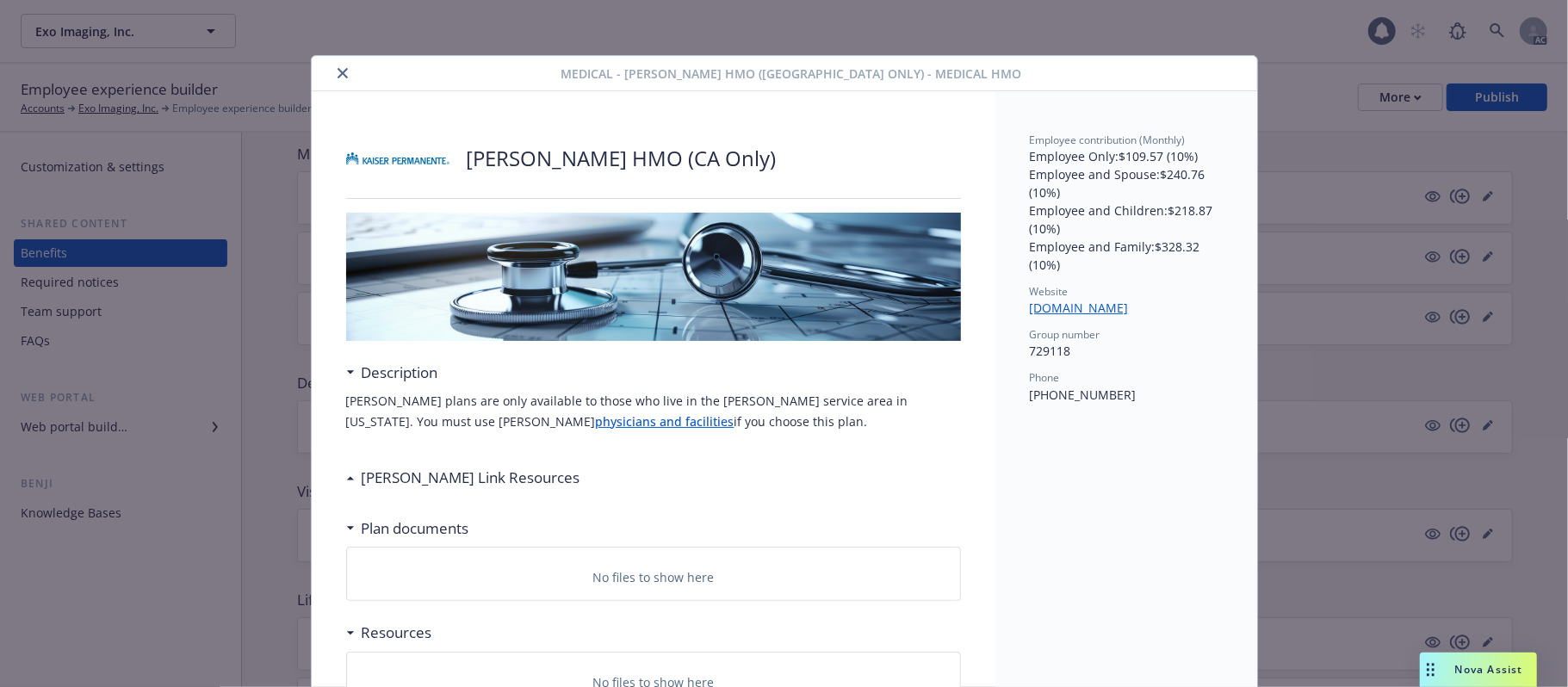
scroll to position [51, 0]
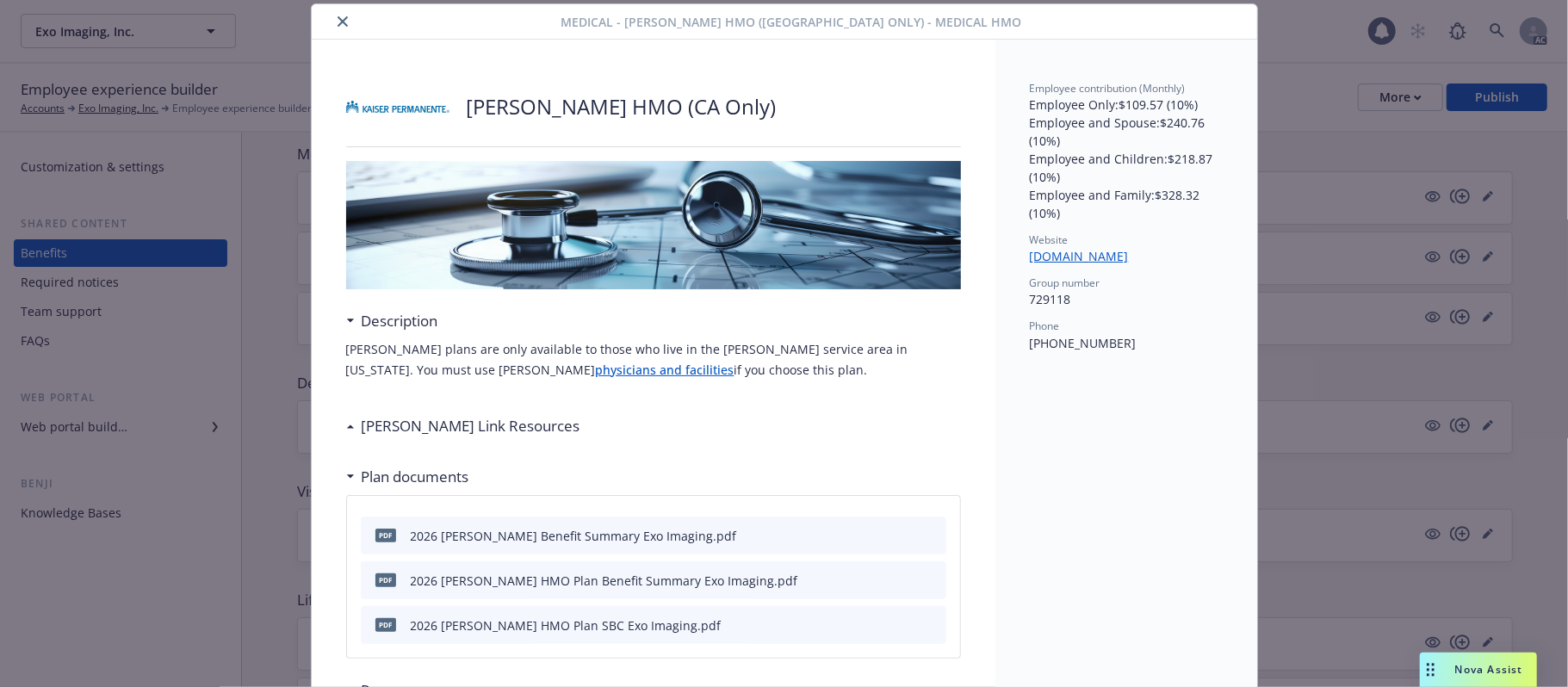
click at [346, 428] on icon at bounding box center [349, 427] width 7 height 4
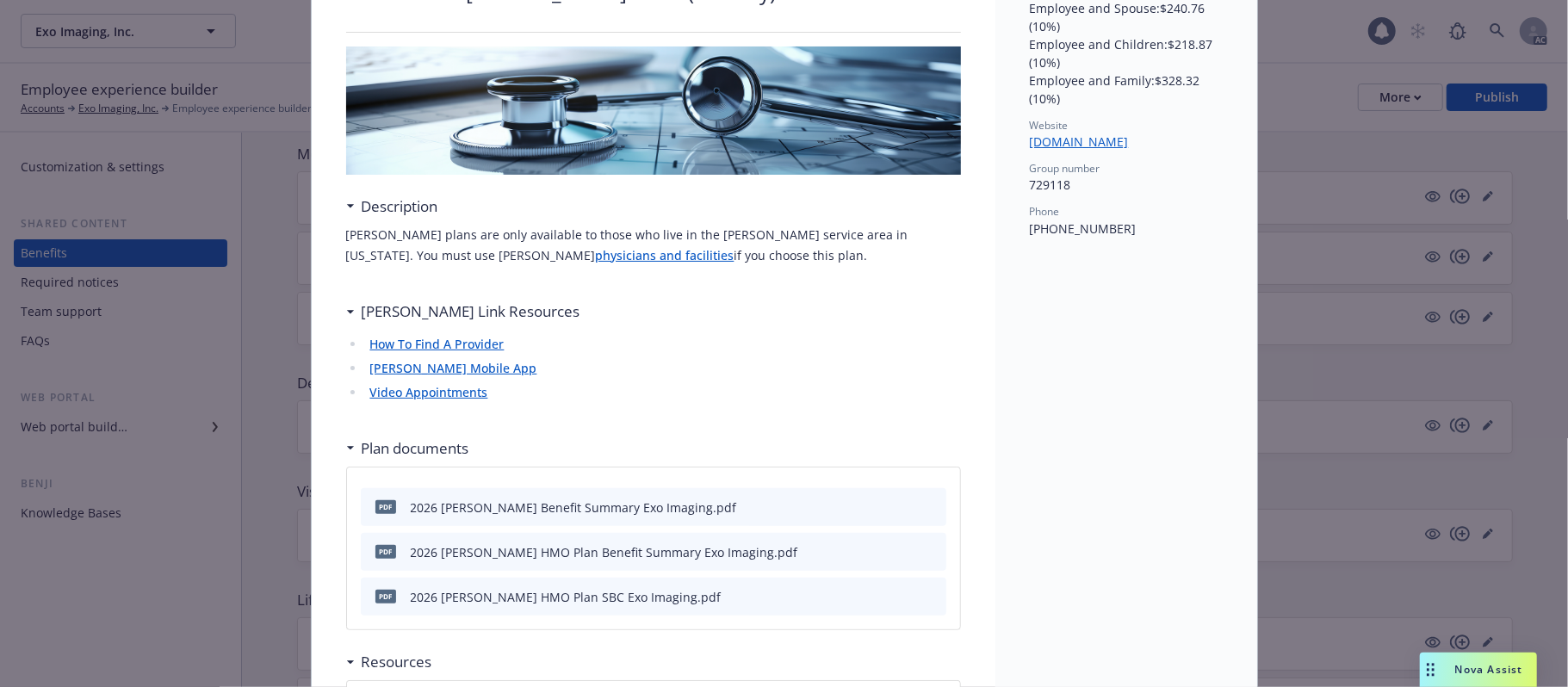
scroll to position [0, 0]
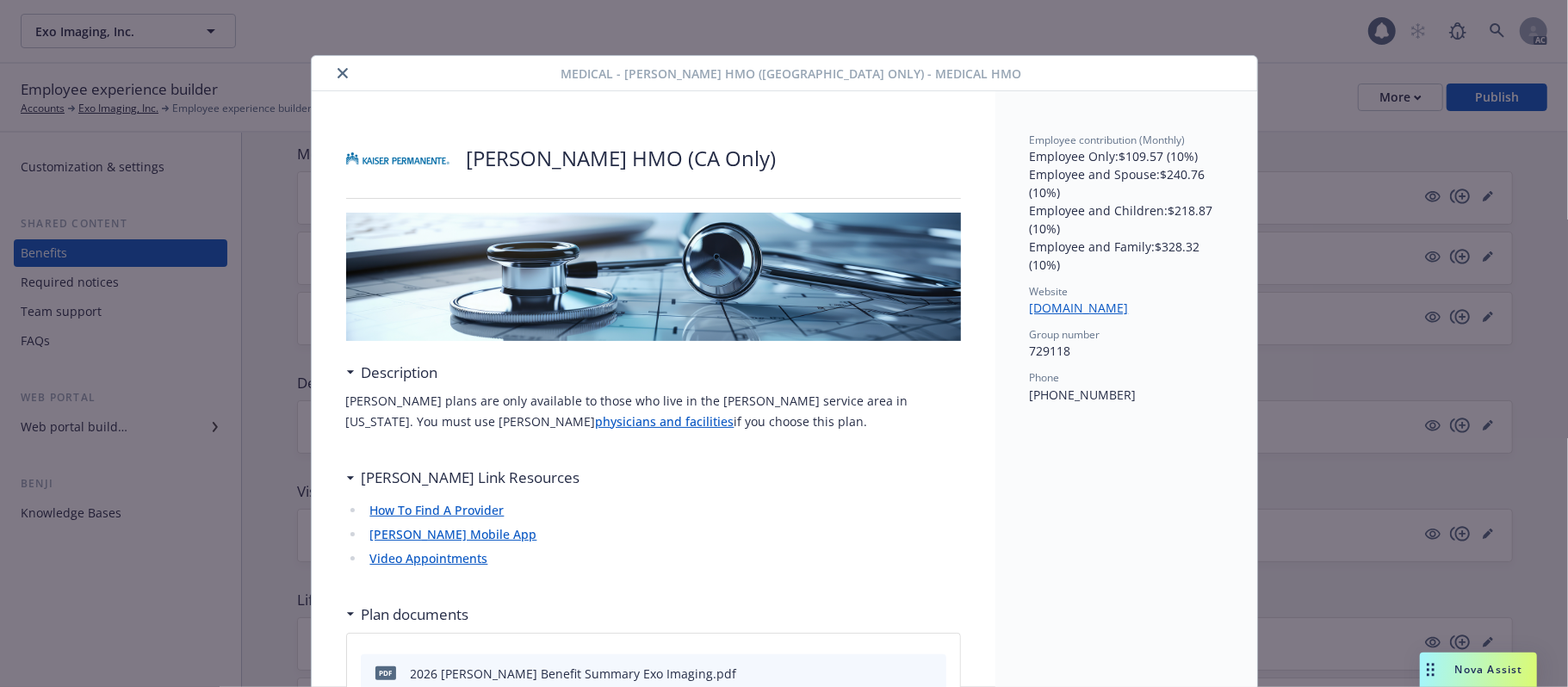
click at [333, 80] on button "close" at bounding box center [343, 73] width 21 height 21
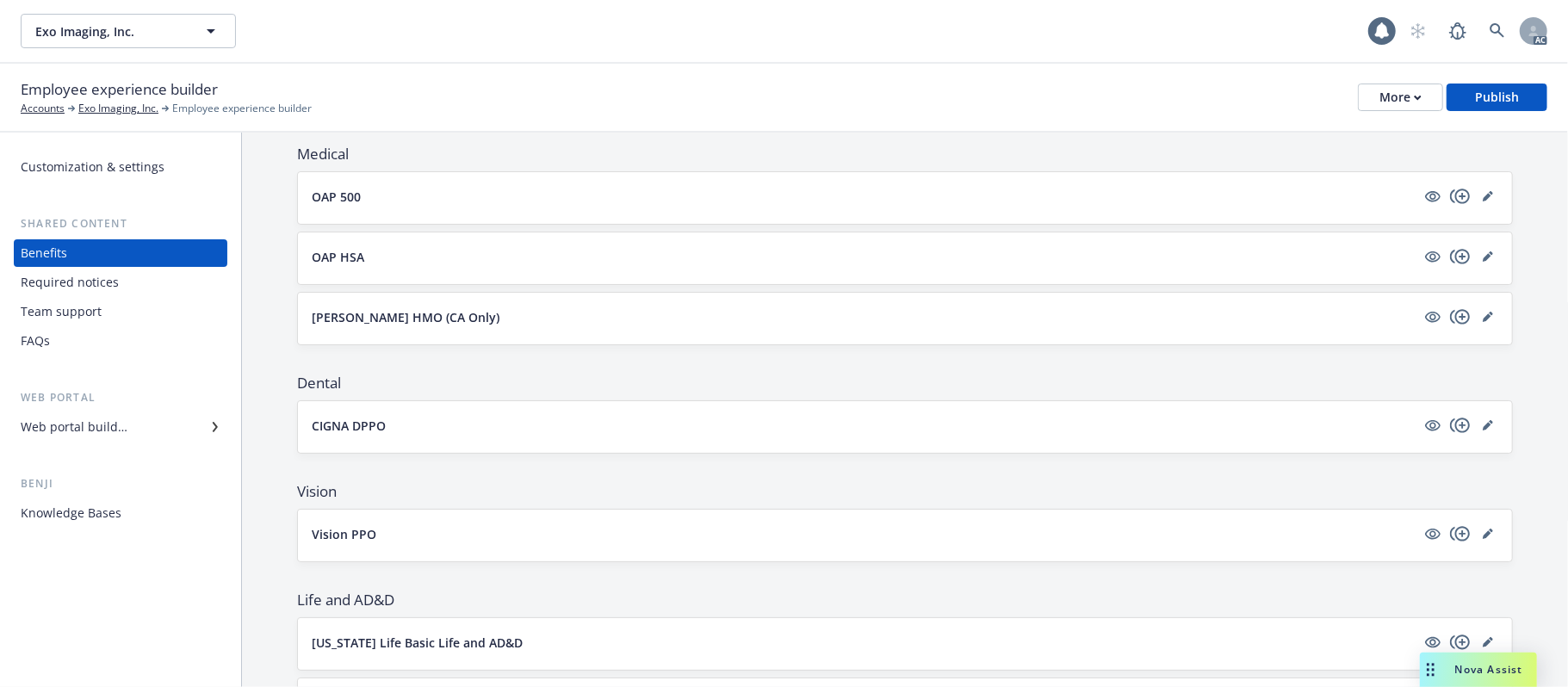
click at [656, 253] on button "OAP HSA" at bounding box center [864, 257] width 1104 height 18
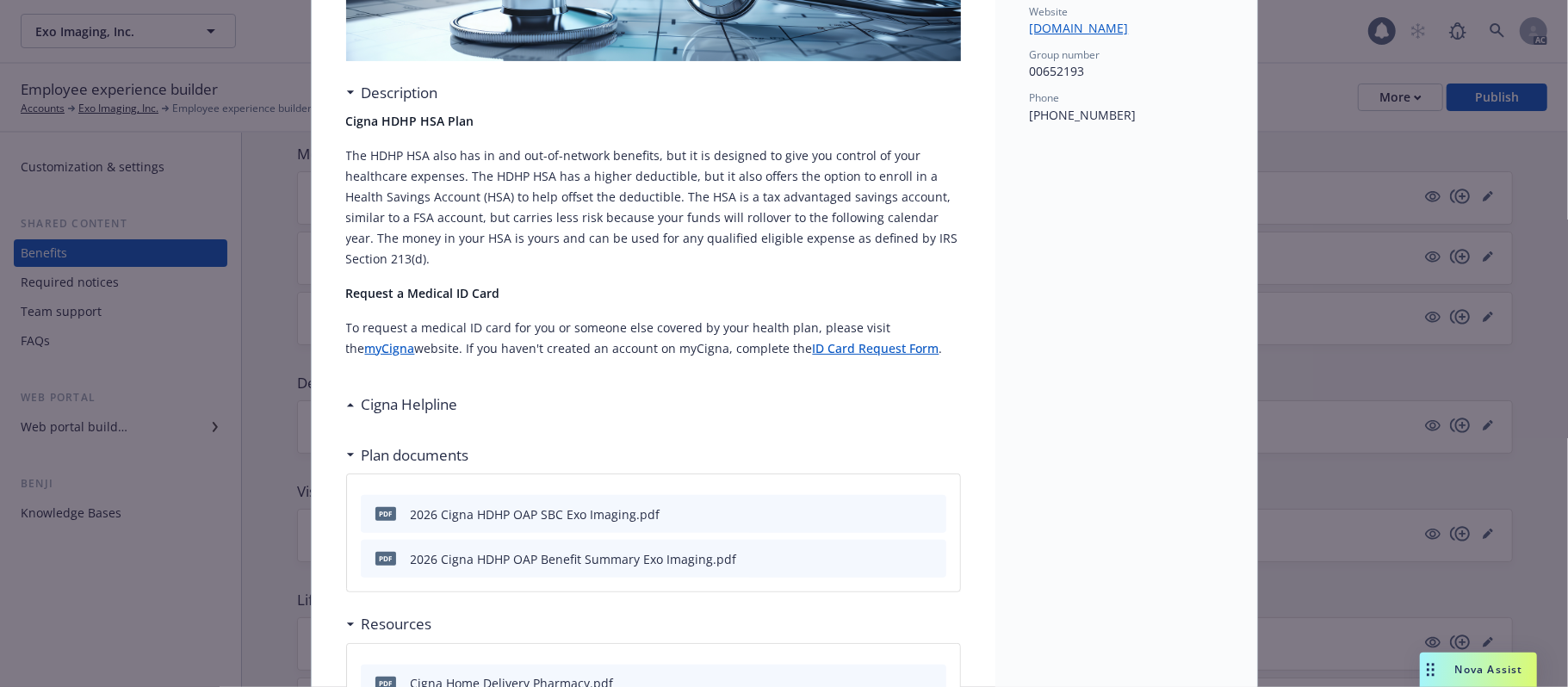
scroll to position [280, 0]
click at [346, 402] on icon at bounding box center [350, 404] width 9 height 5
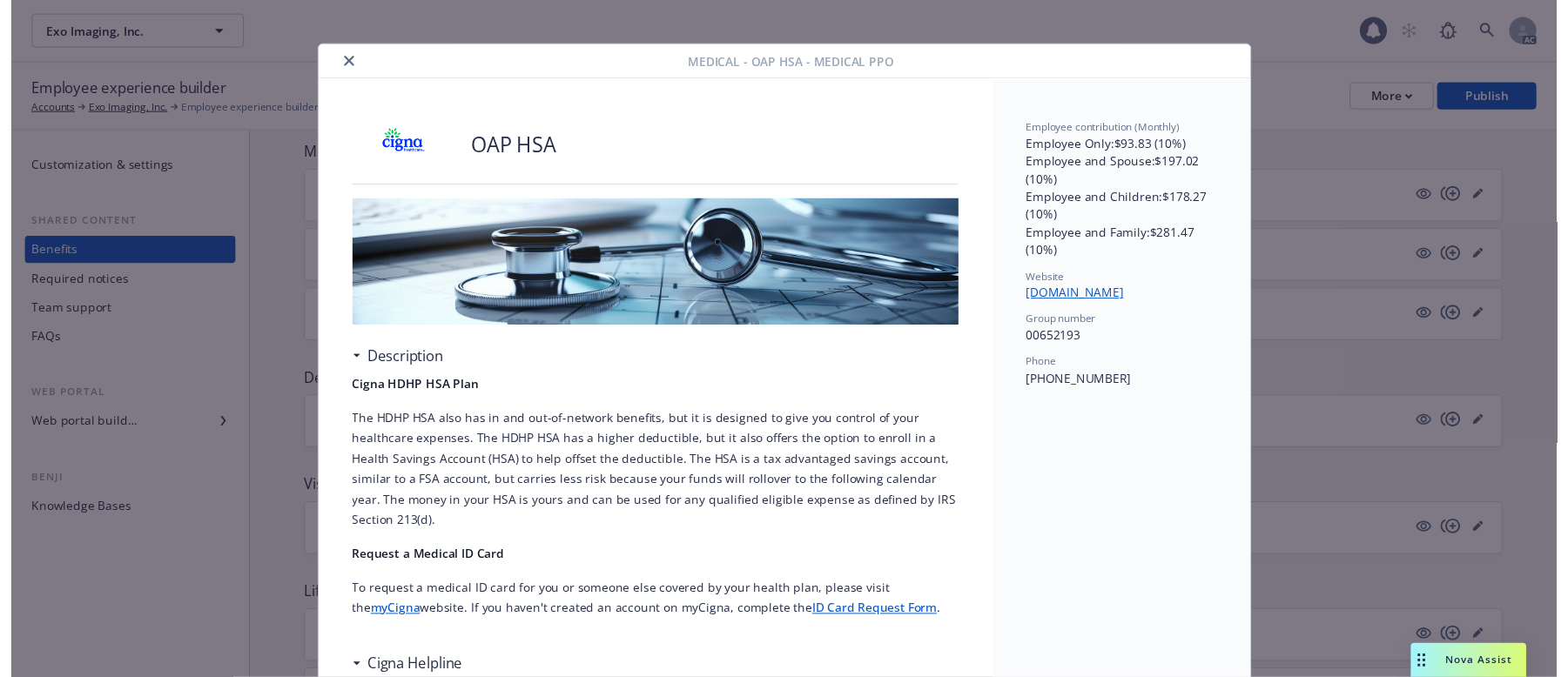
scroll to position [0, 0]
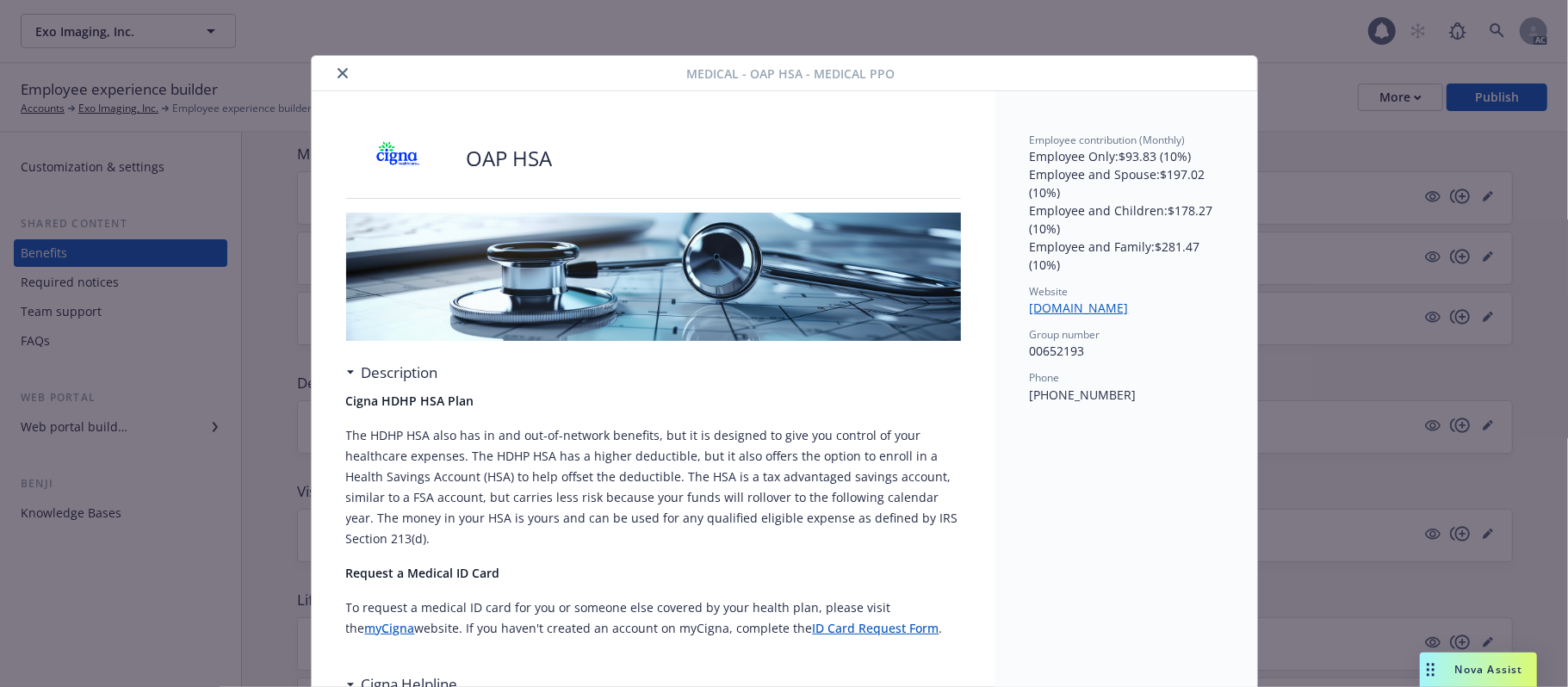
click at [337, 70] on icon "close" at bounding box center [342, 73] width 10 height 10
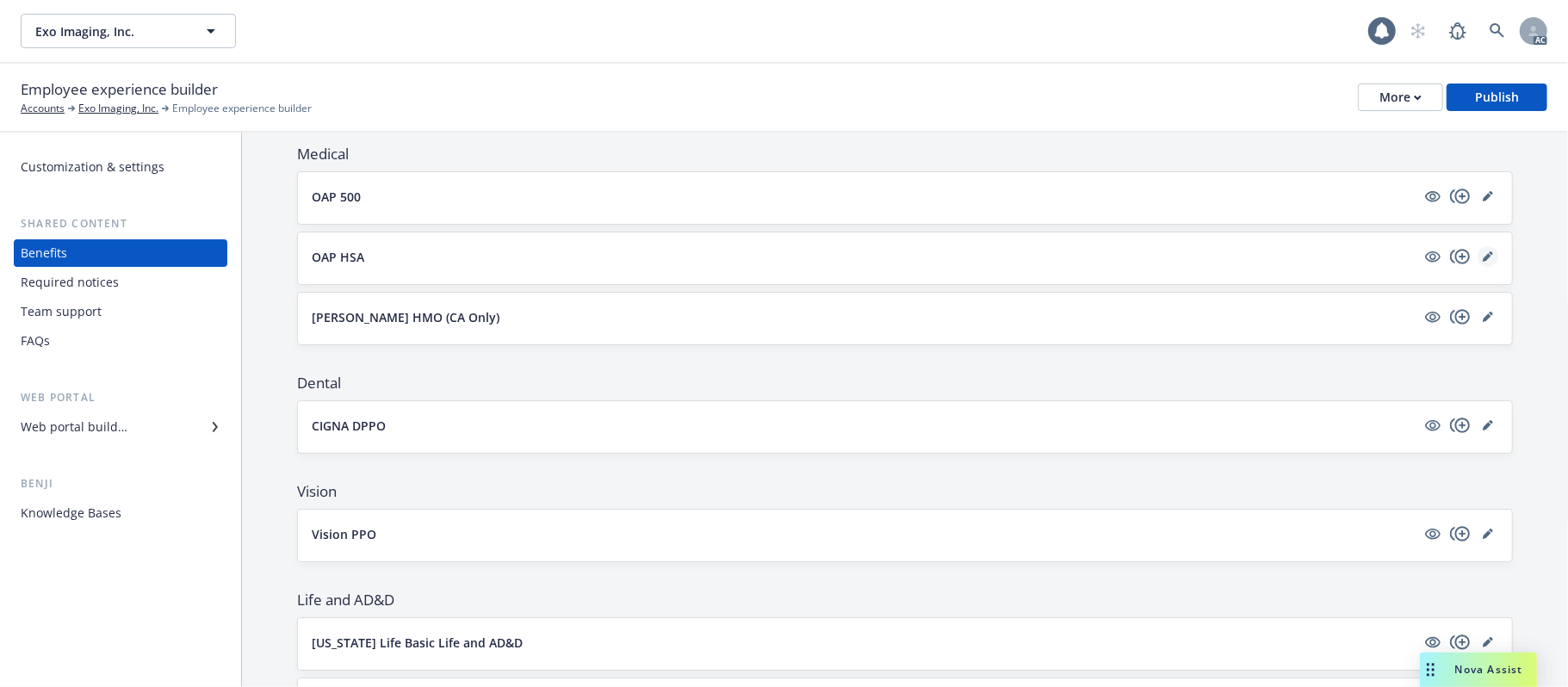
click at [1482, 256] on icon "editPencil" at bounding box center [1487, 257] width 10 height 10
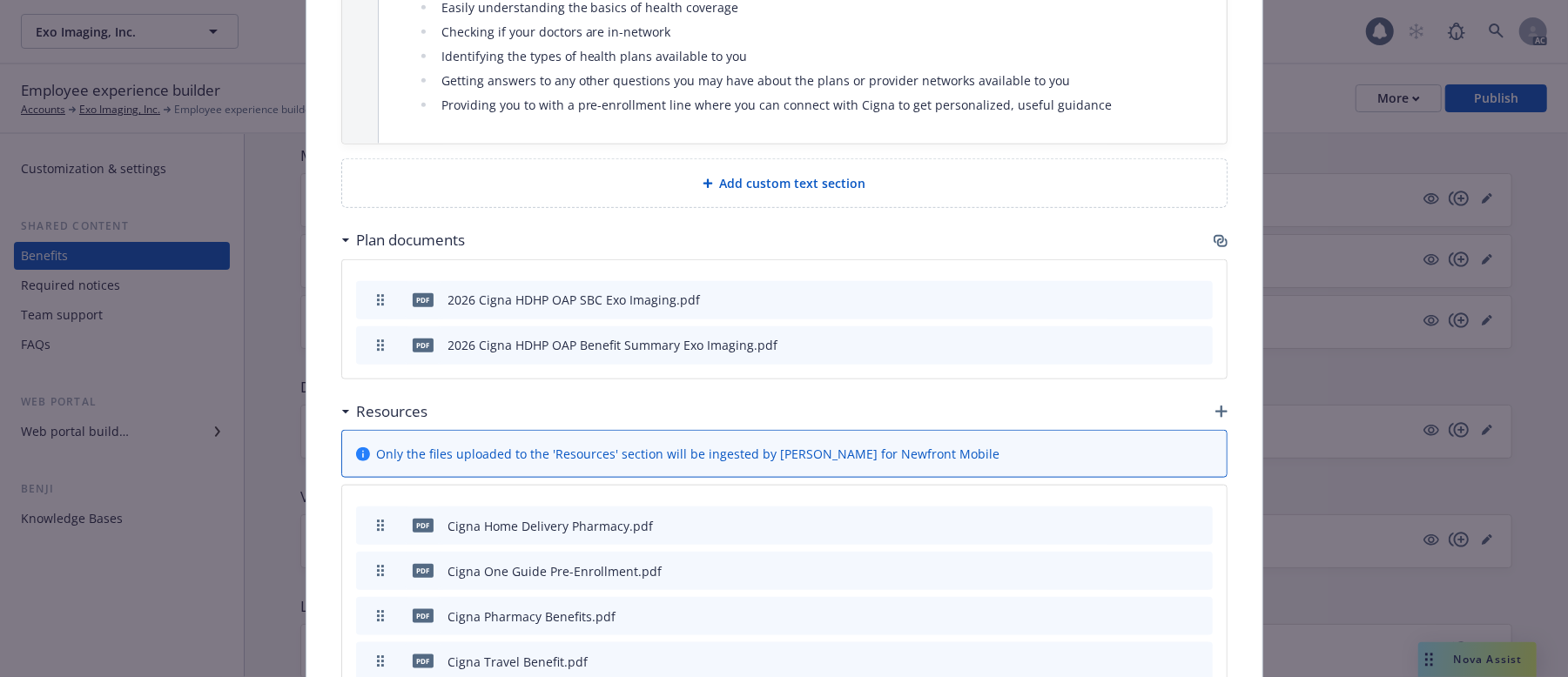
scroll to position [1097, 0]
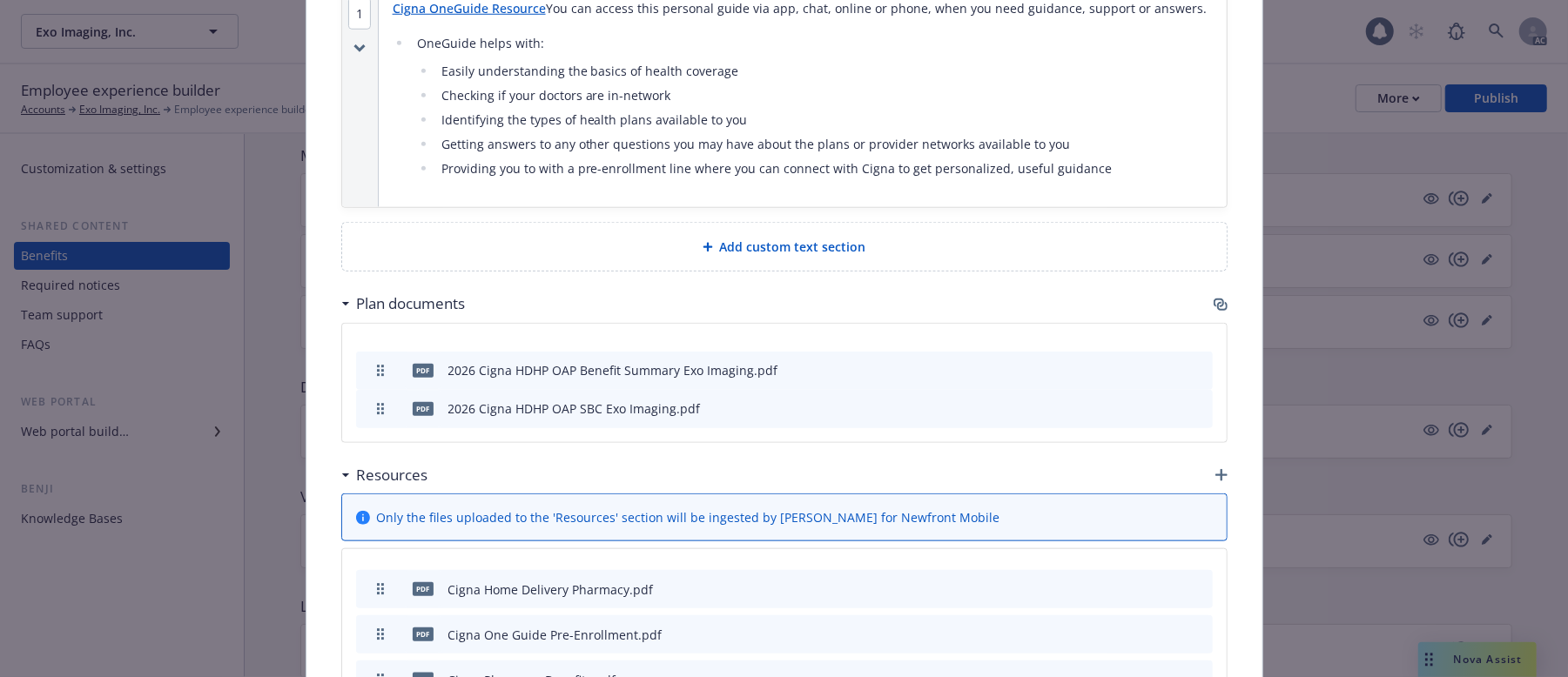
drag, startPoint x: 369, startPoint y: 408, endPoint x: 376, endPoint y: 370, distance: 38.6
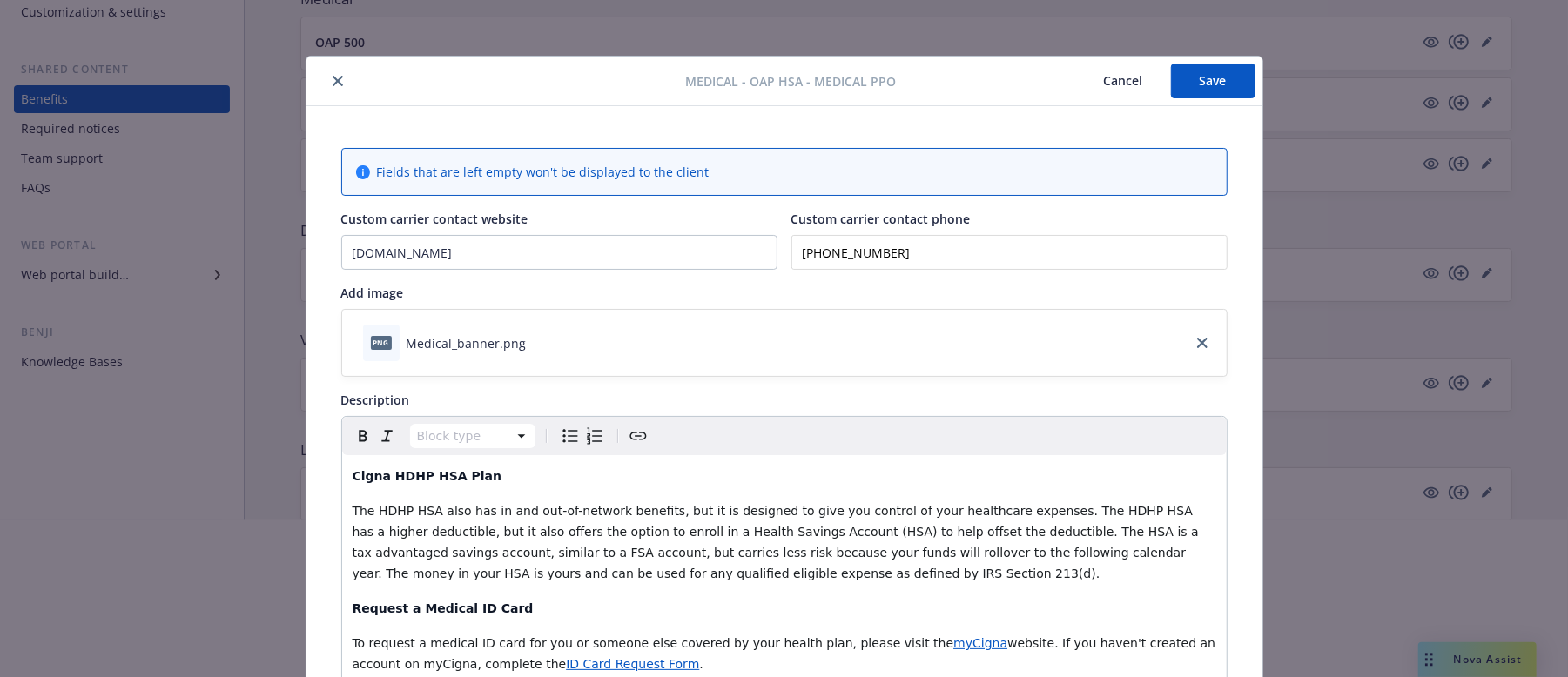
scroll to position [116, 0]
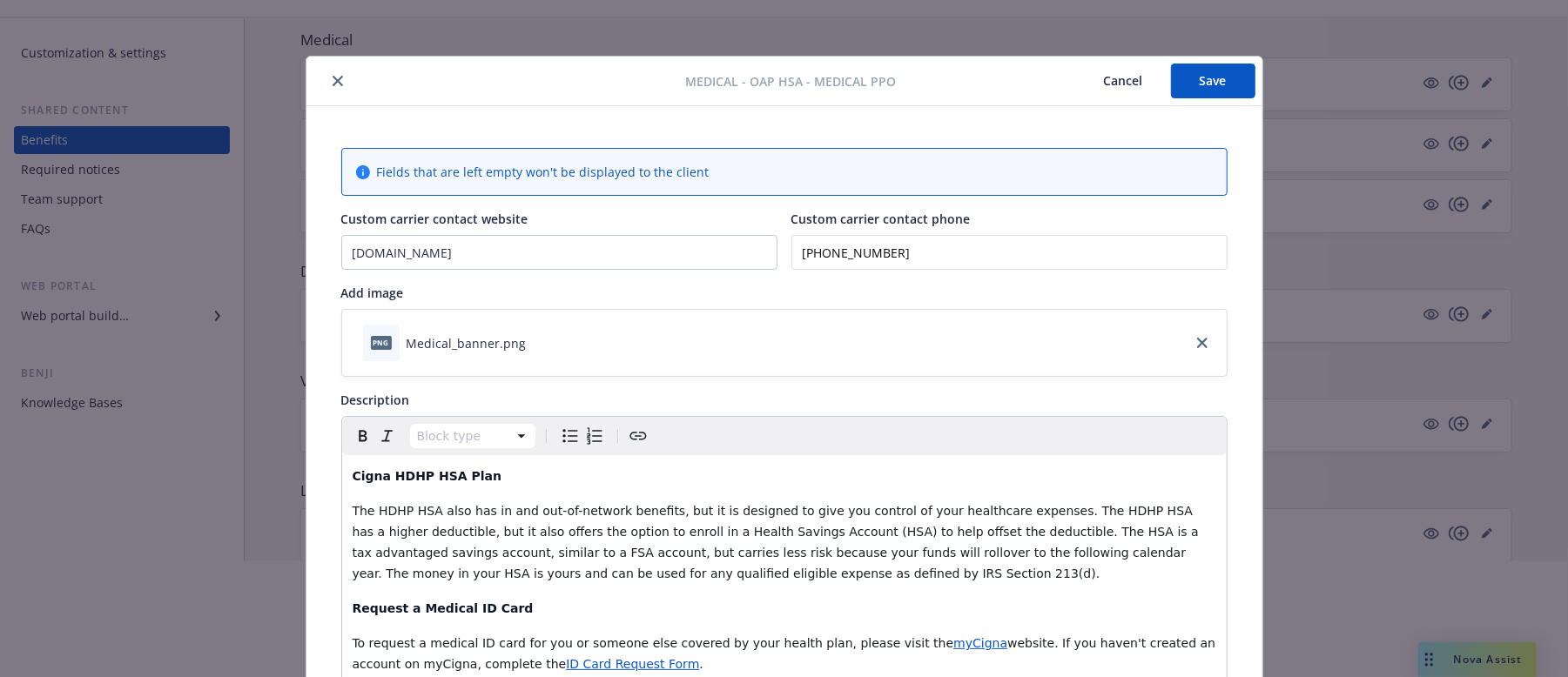
click at [1222, 73] on button "Save" at bounding box center [1213, 81] width 85 height 35
click at [1111, 81] on button "Cancel" at bounding box center [1123, 81] width 95 height 35
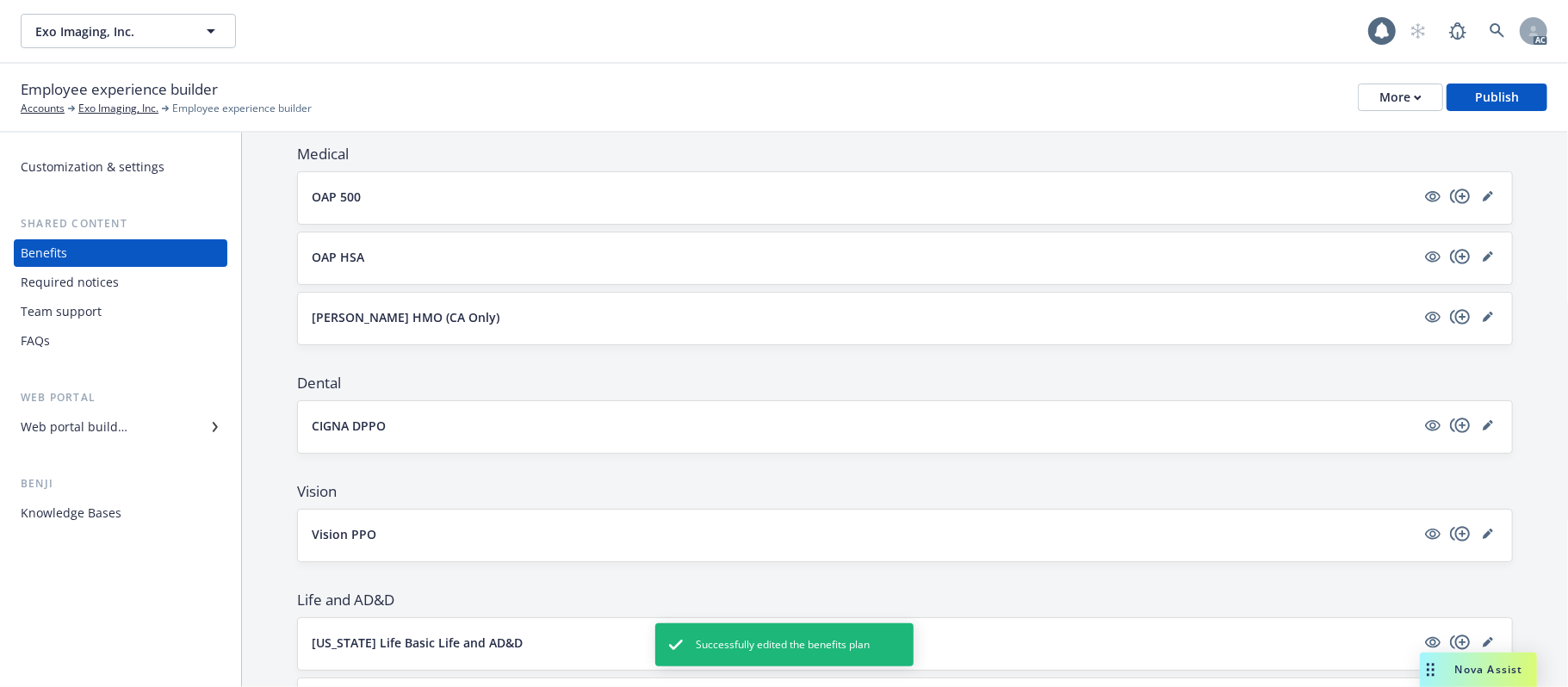
click at [1309, 198] on button "OAP 500" at bounding box center [864, 197] width 1104 height 18
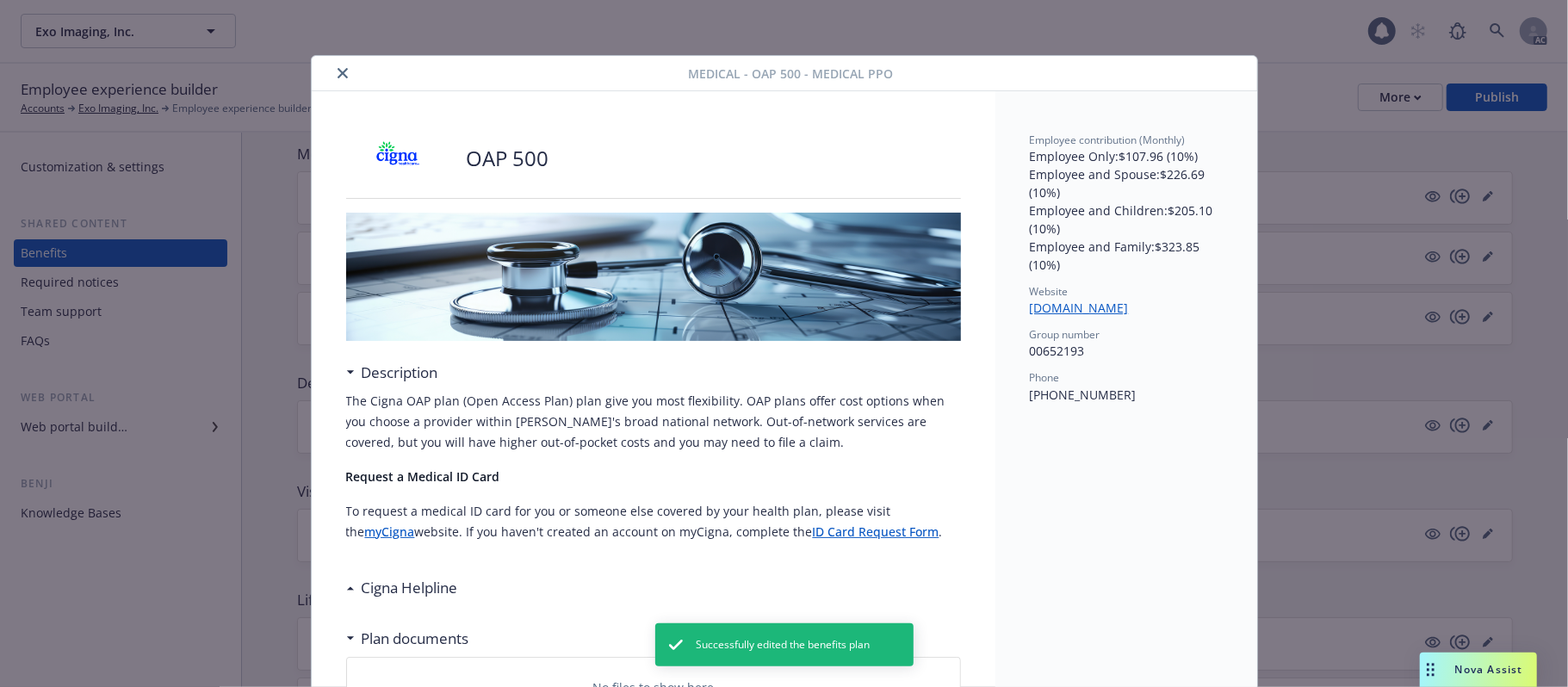
scroll to position [51, 0]
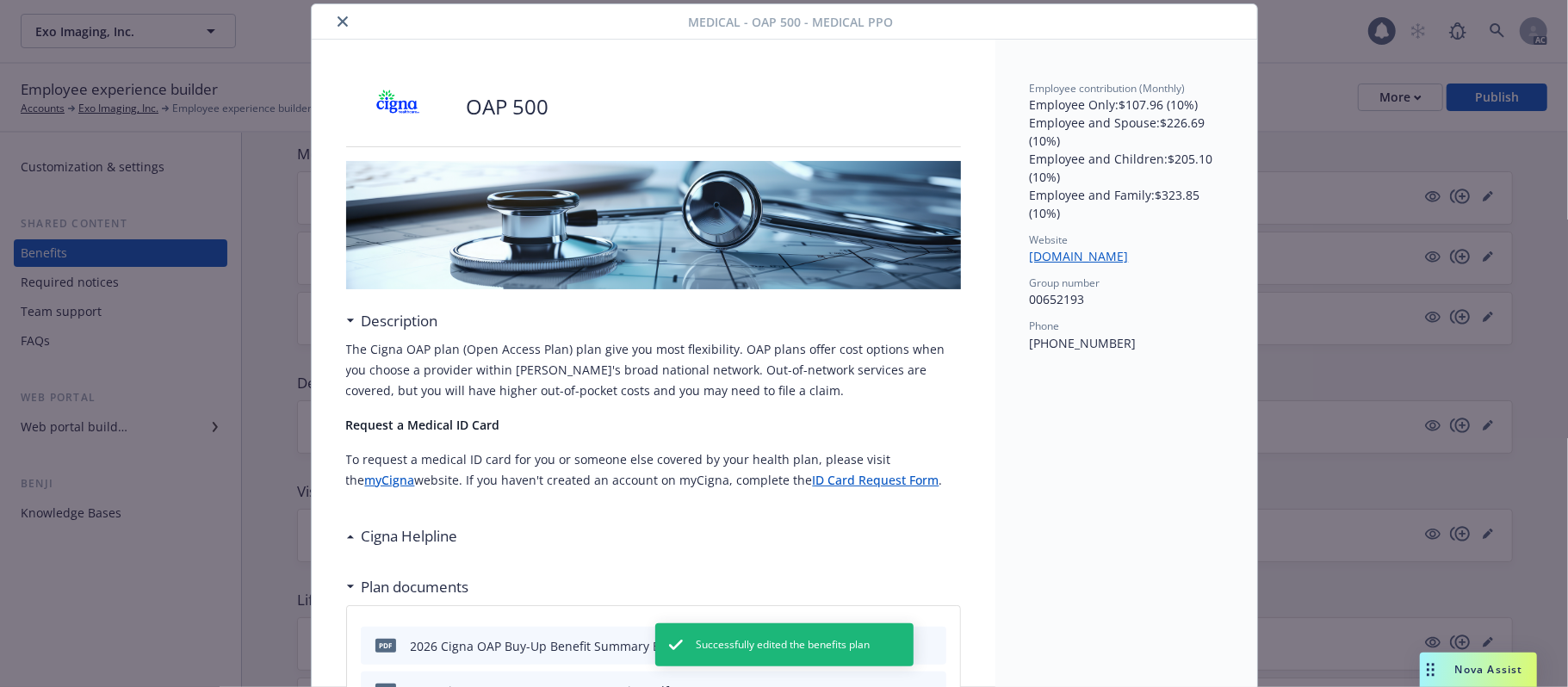
click at [346, 535] on icon at bounding box center [350, 537] width 9 height 5
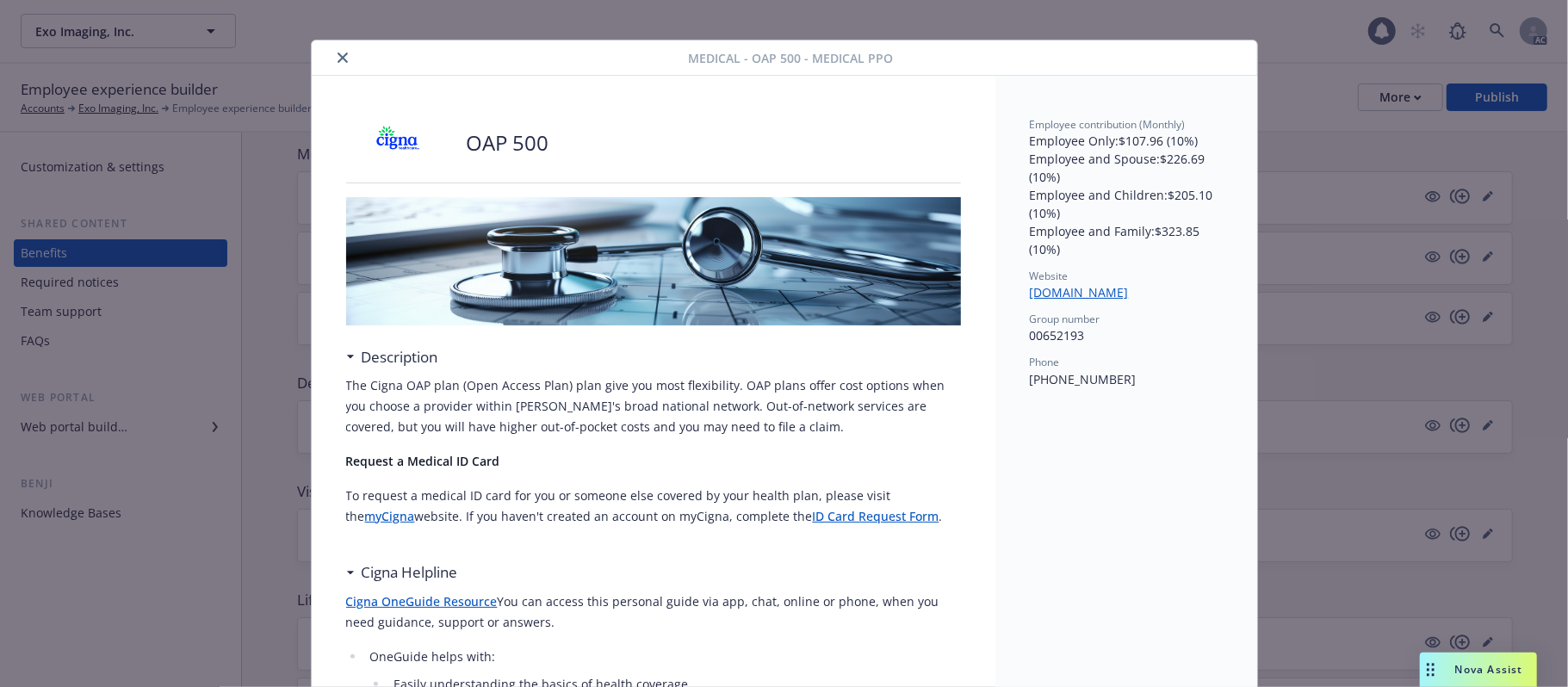
scroll to position [0, 0]
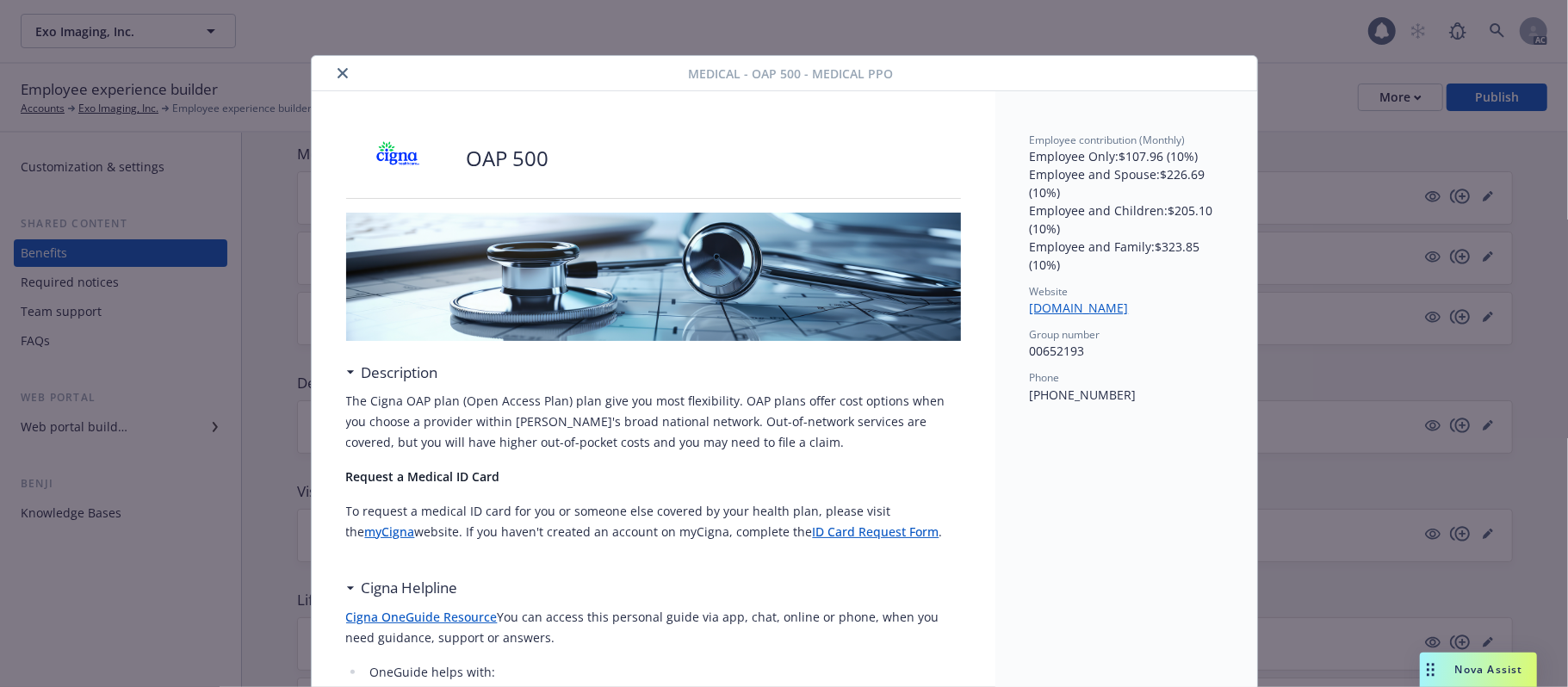
click at [337, 76] on icon "close" at bounding box center [342, 73] width 10 height 10
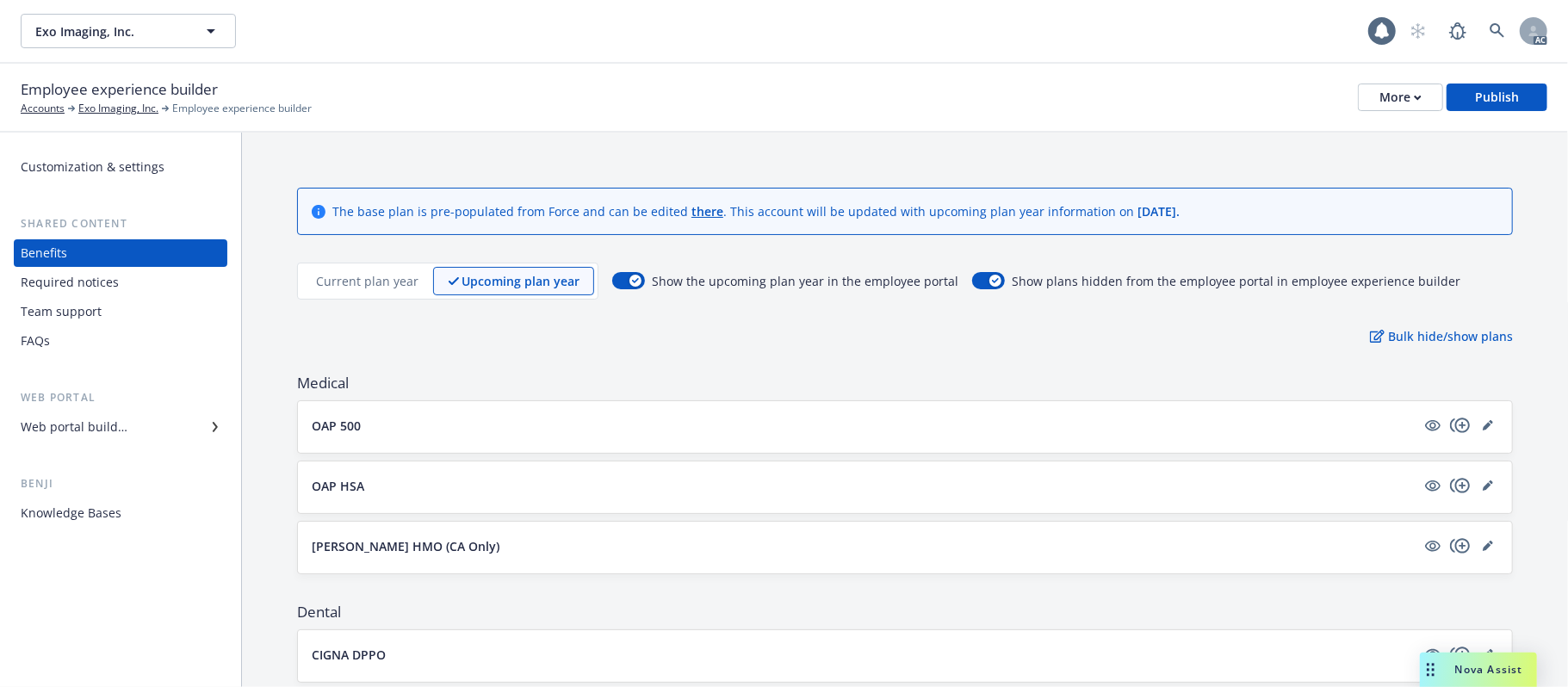
click at [1068, 428] on button "OAP 500" at bounding box center [864, 426] width 1104 height 18
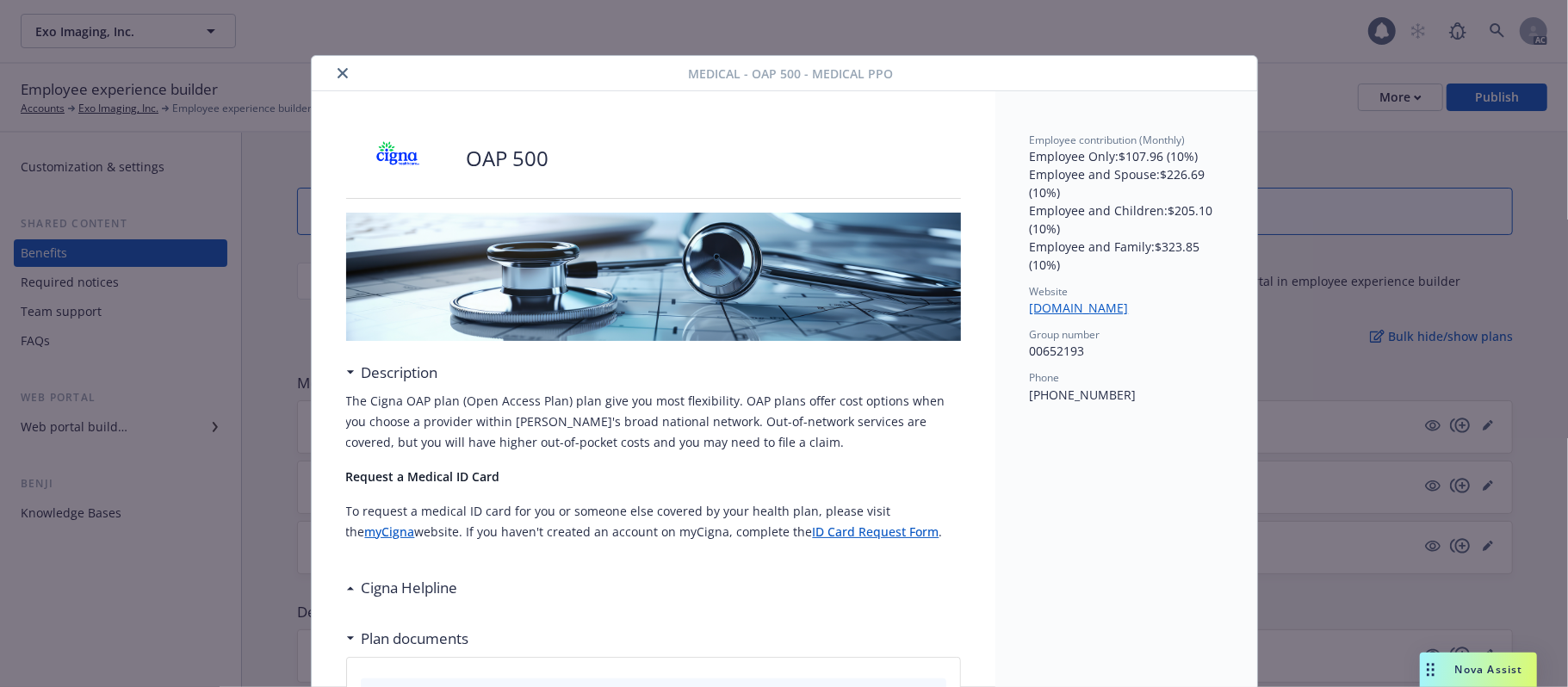
click at [337, 72] on icon "close" at bounding box center [342, 73] width 10 height 10
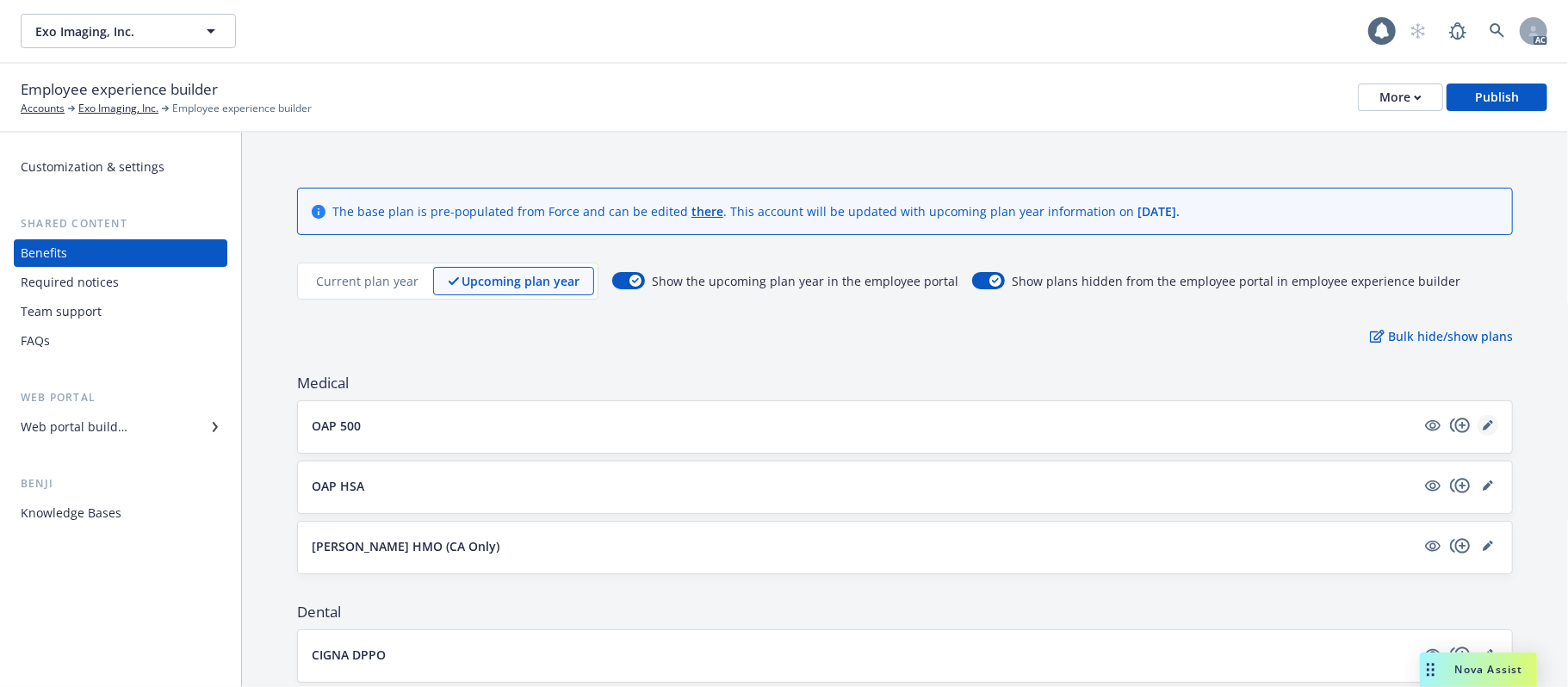
click at [1482, 427] on icon "editPencil" at bounding box center [1486, 426] width 9 height 9
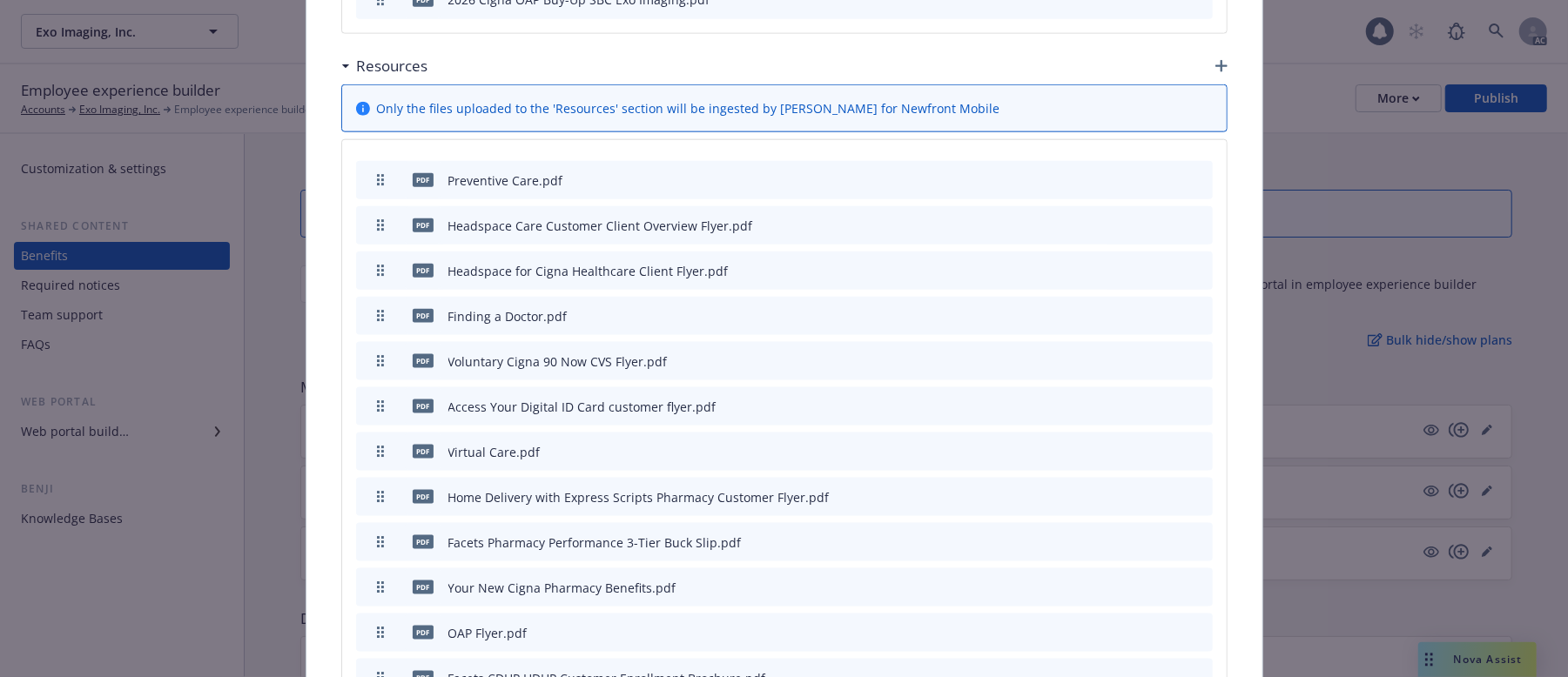
scroll to position [1490, 0]
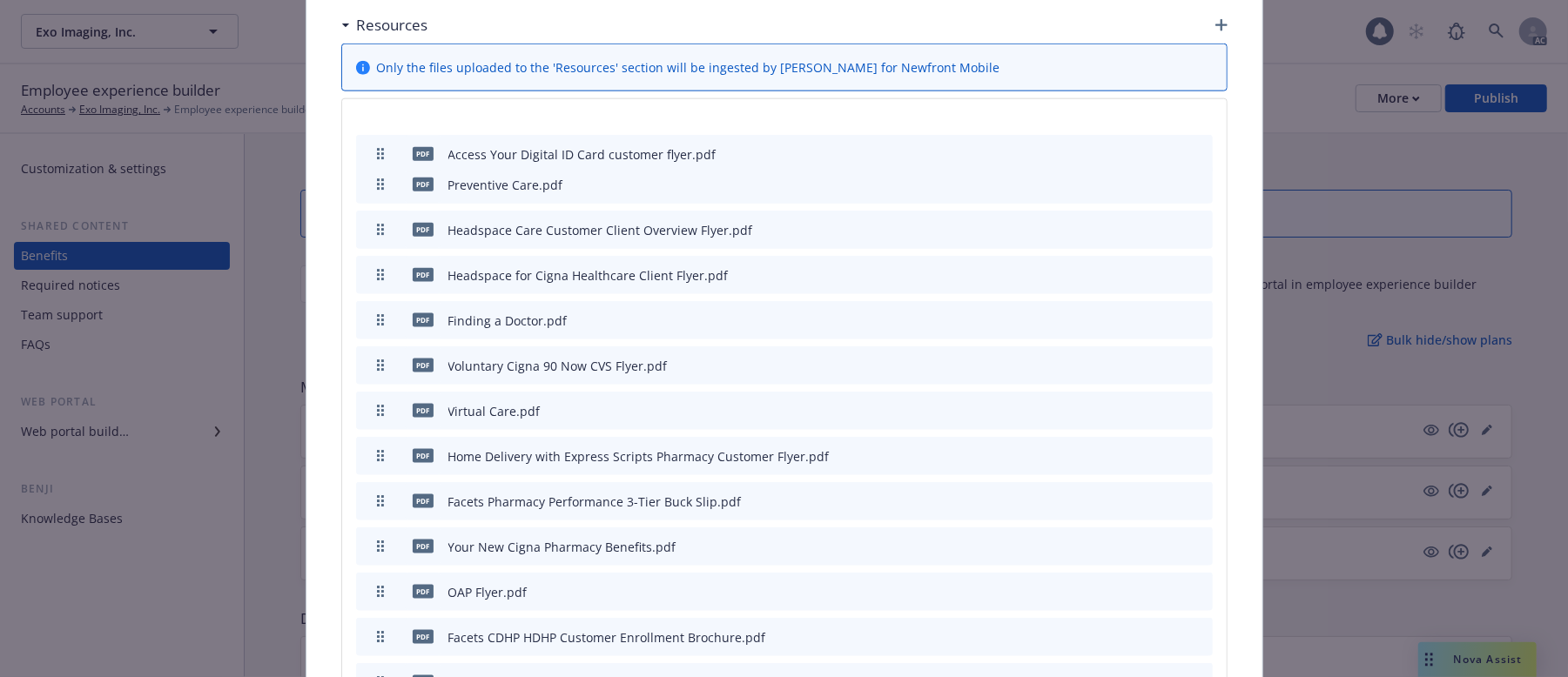
drag, startPoint x: 371, startPoint y: 351, endPoint x: 376, endPoint y: 140, distance: 211.1
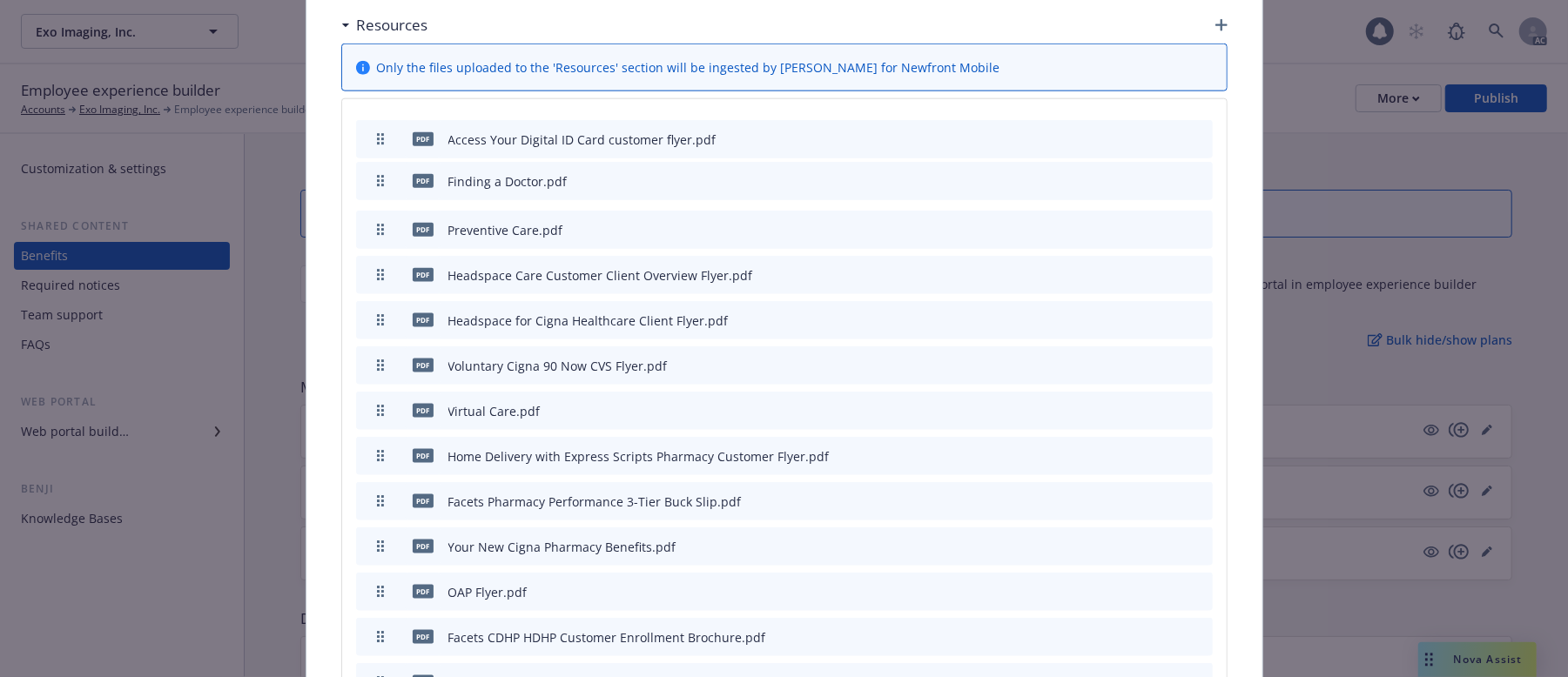
drag, startPoint x: 373, startPoint y: 306, endPoint x: 388, endPoint y: 167, distance: 139.8
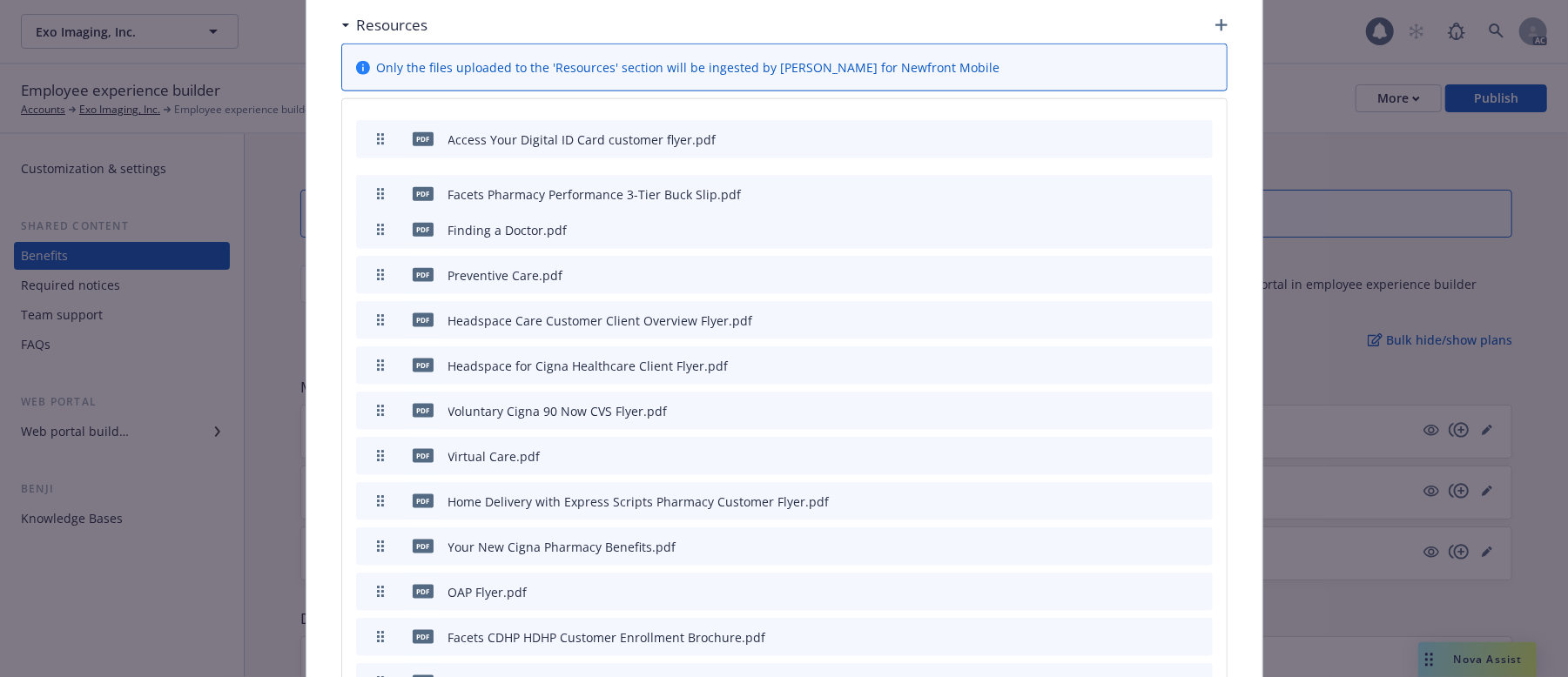
drag, startPoint x: 374, startPoint y: 482, endPoint x: 395, endPoint y: 175, distance: 307.7
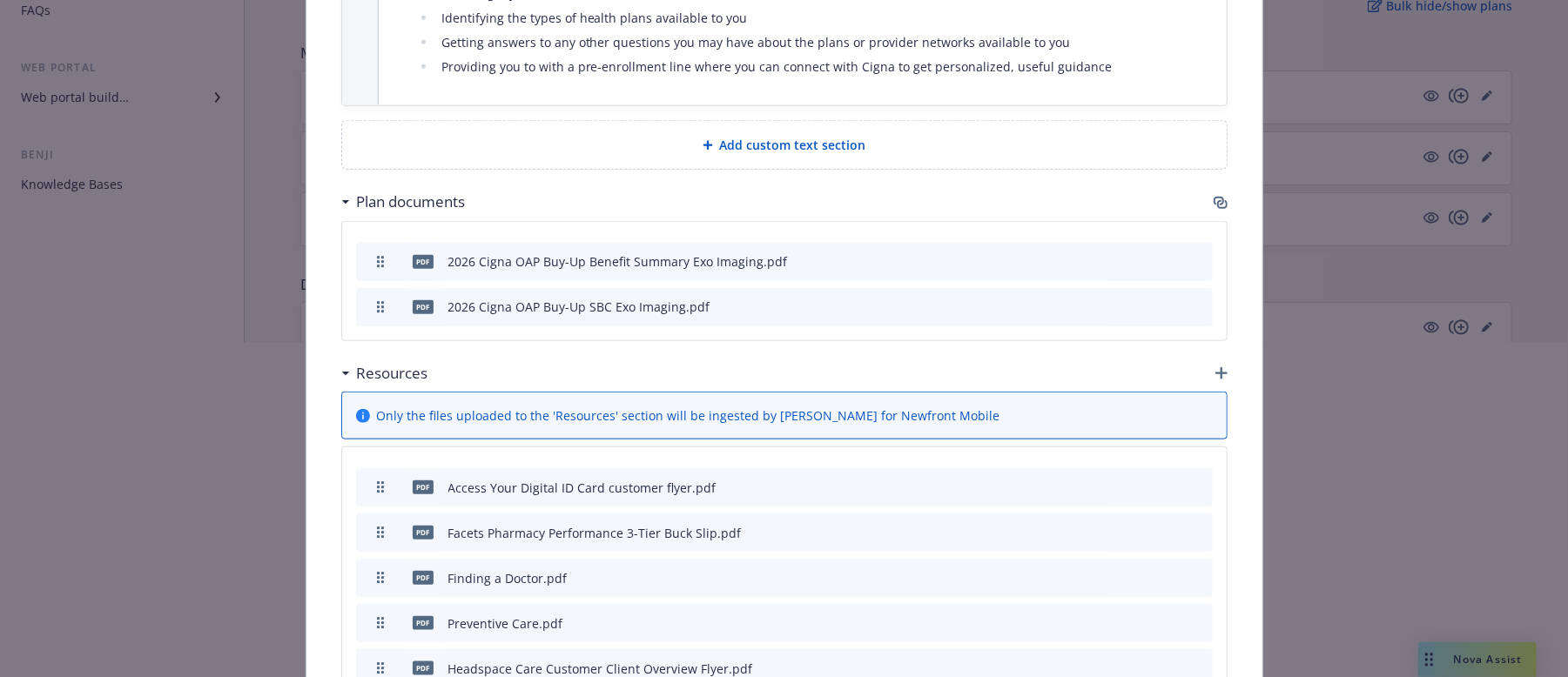
scroll to position [351, 0]
drag, startPoint x: 1554, startPoint y: 346, endPoint x: 1564, endPoint y: 395, distance: 50.0
click at [1564, 395] on div at bounding box center [784, 399] width 1568 height 111
click at [934, 343] on div at bounding box center [784, 399] width 1568 height 111
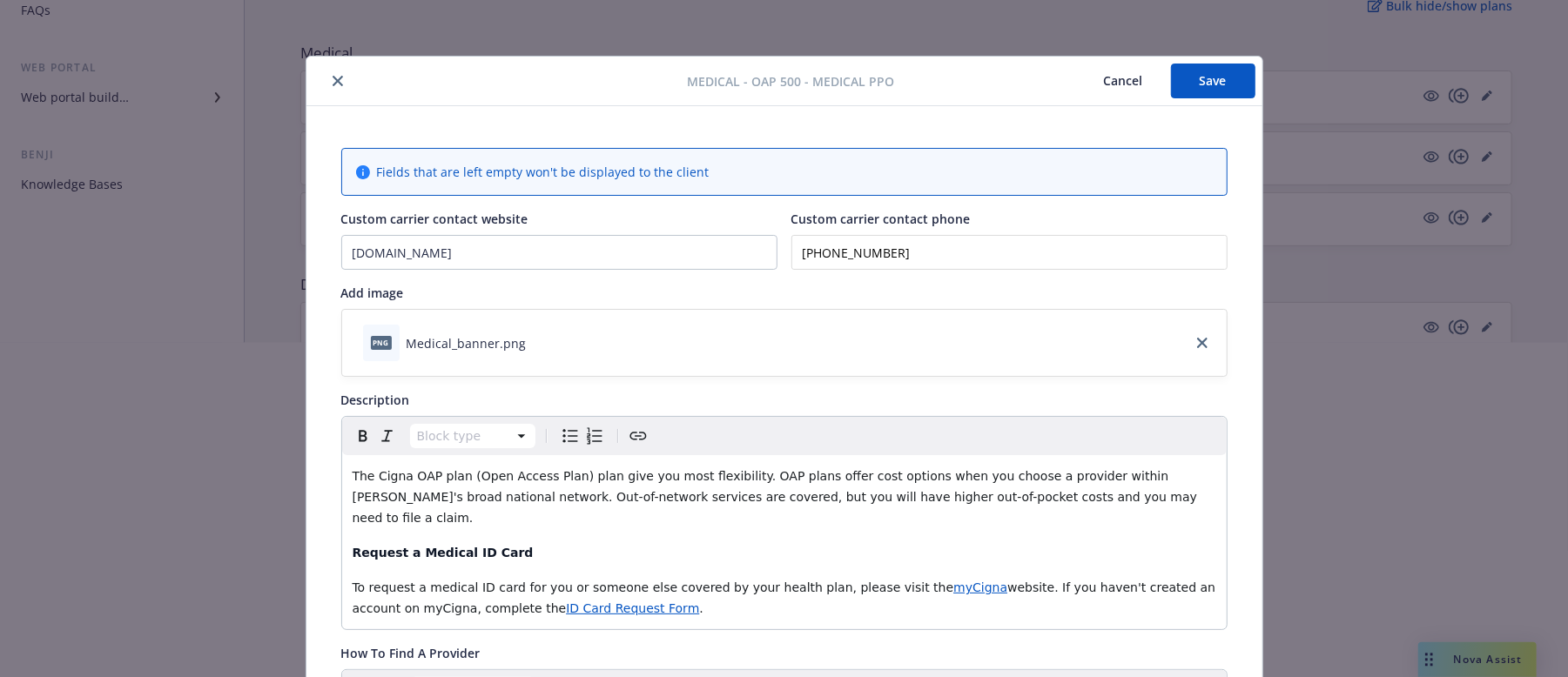
scroll to position [235, 0]
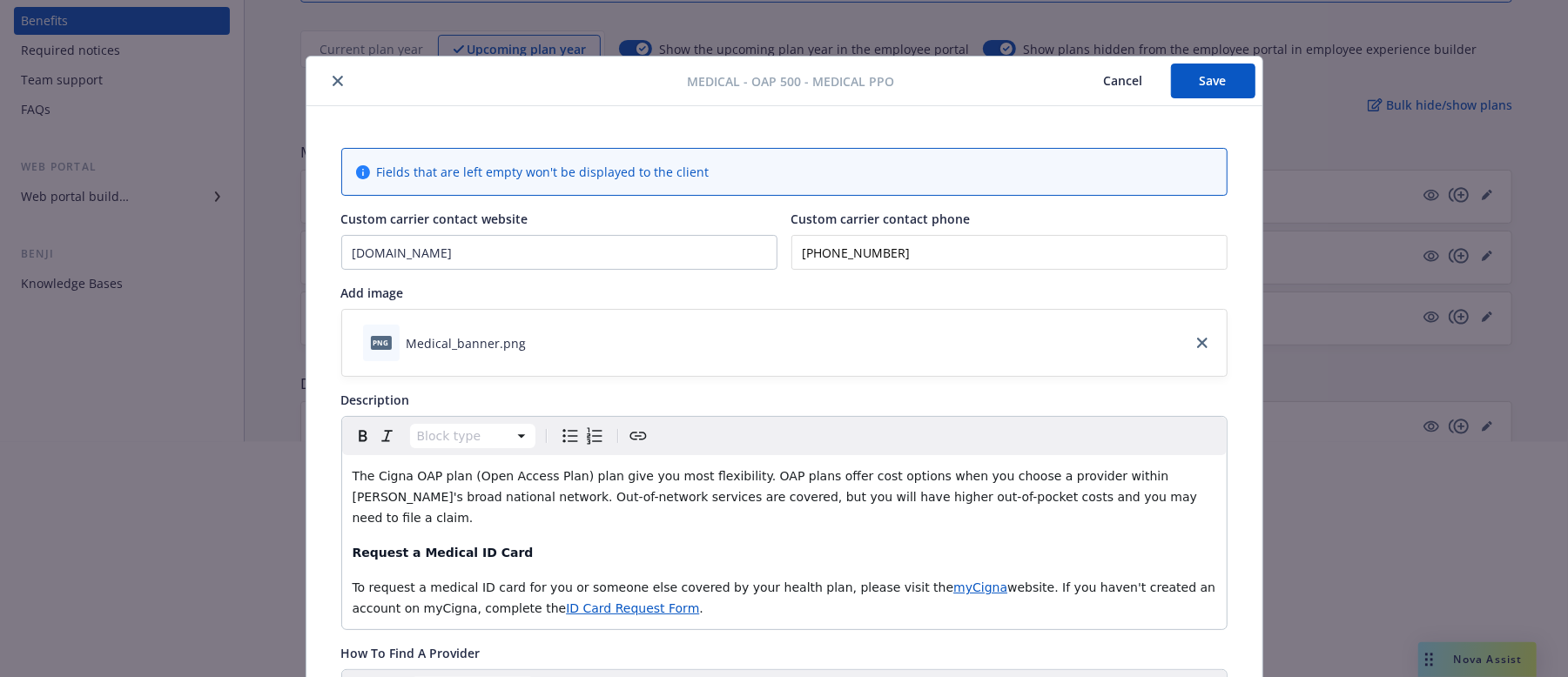
click at [1188, 81] on button "Save" at bounding box center [1213, 81] width 85 height 35
click at [1115, 84] on button "Cancel" at bounding box center [1123, 81] width 95 height 35
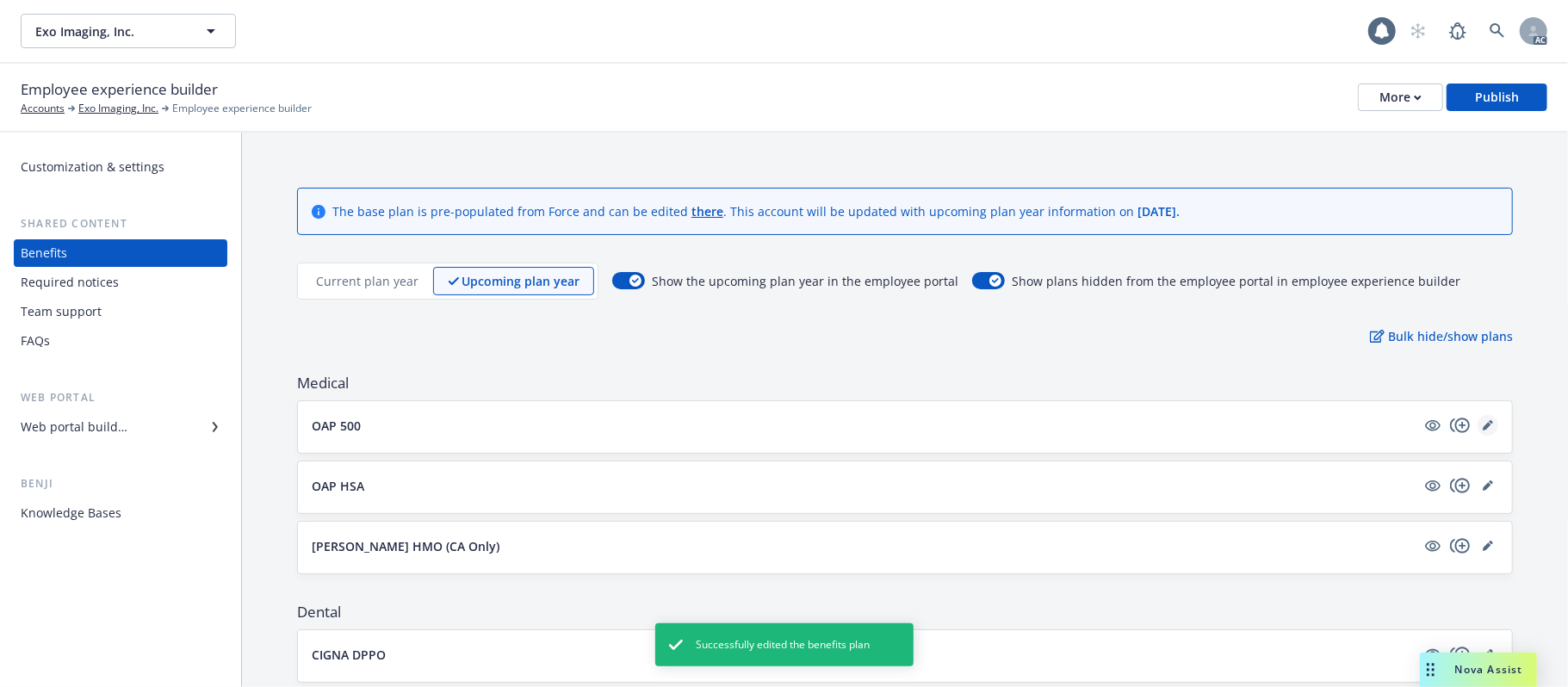
click at [1482, 426] on icon "editPencil" at bounding box center [1487, 425] width 10 height 10
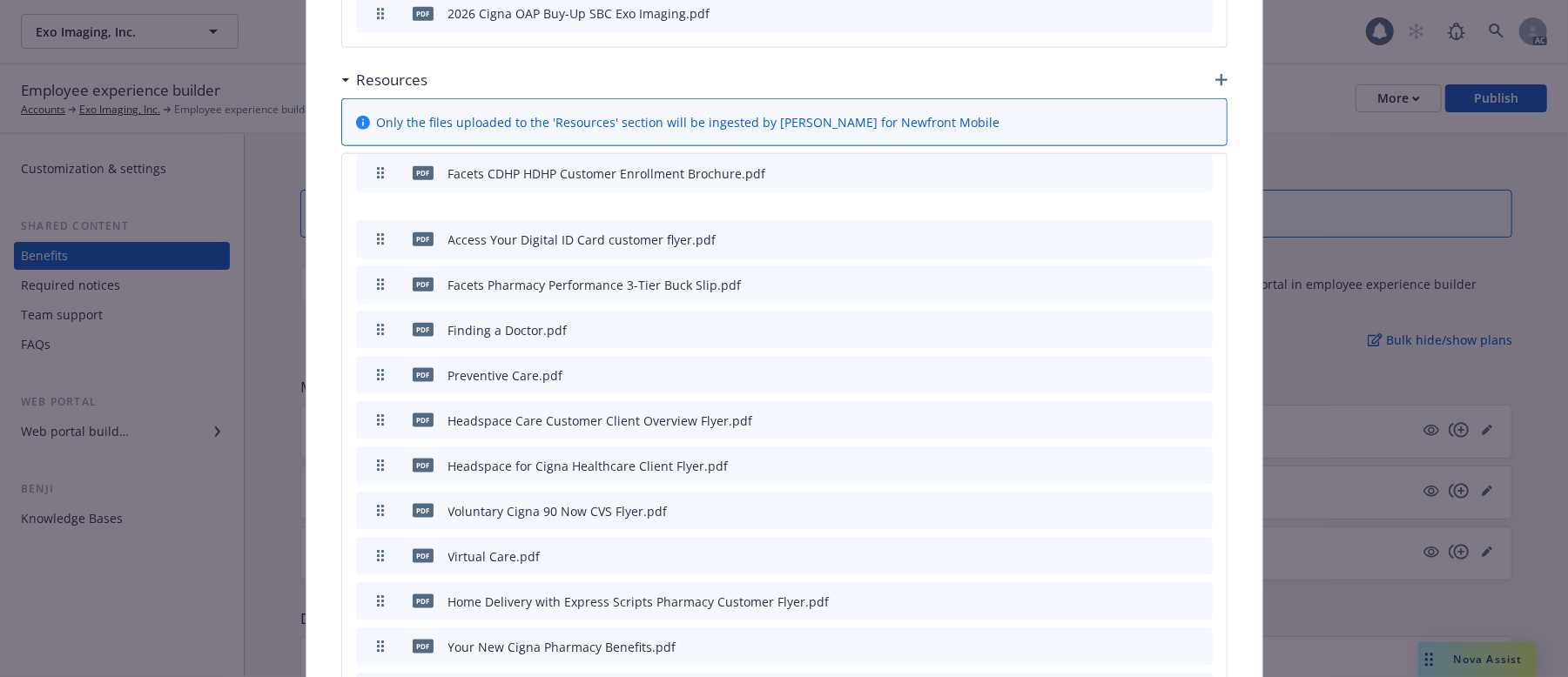
scroll to position [1425, 0]
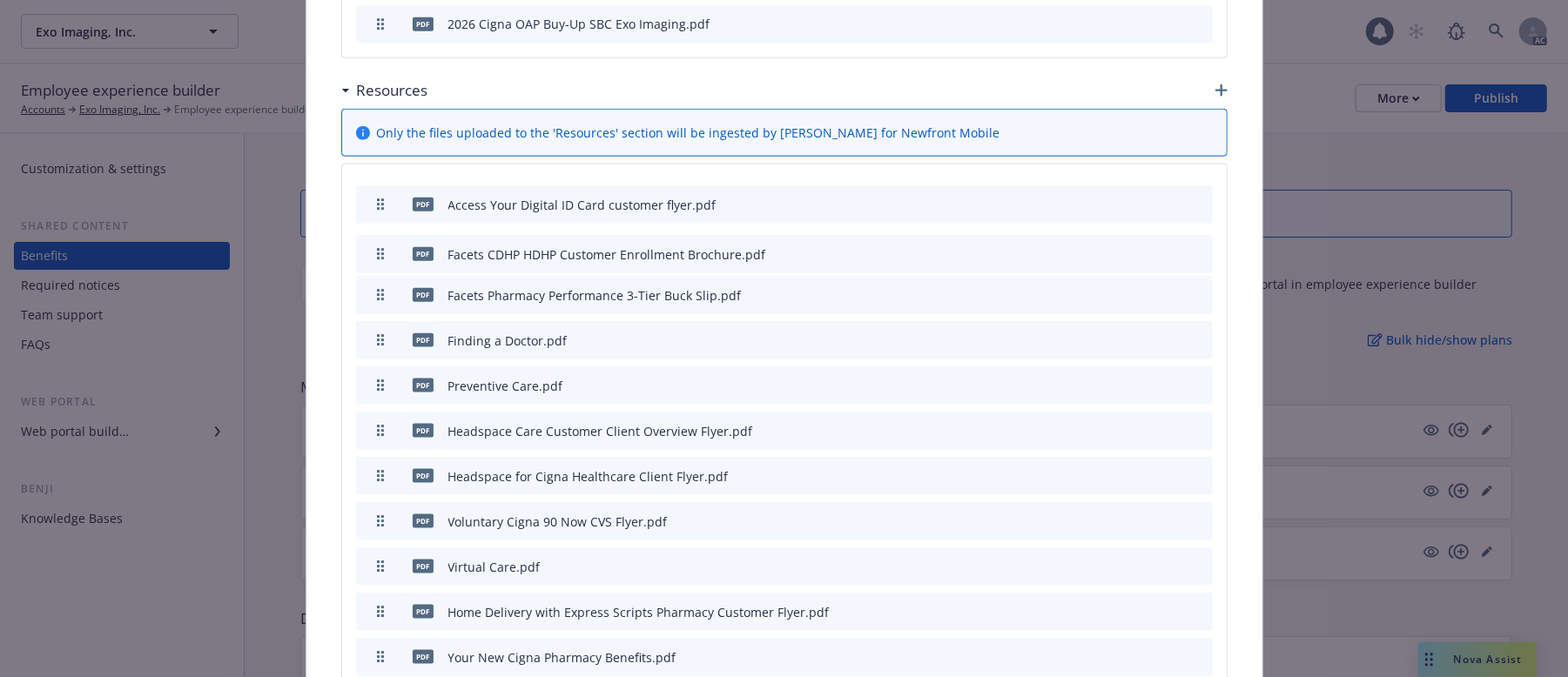
drag, startPoint x: 374, startPoint y: 554, endPoint x: 403, endPoint y: 241, distance: 314.3
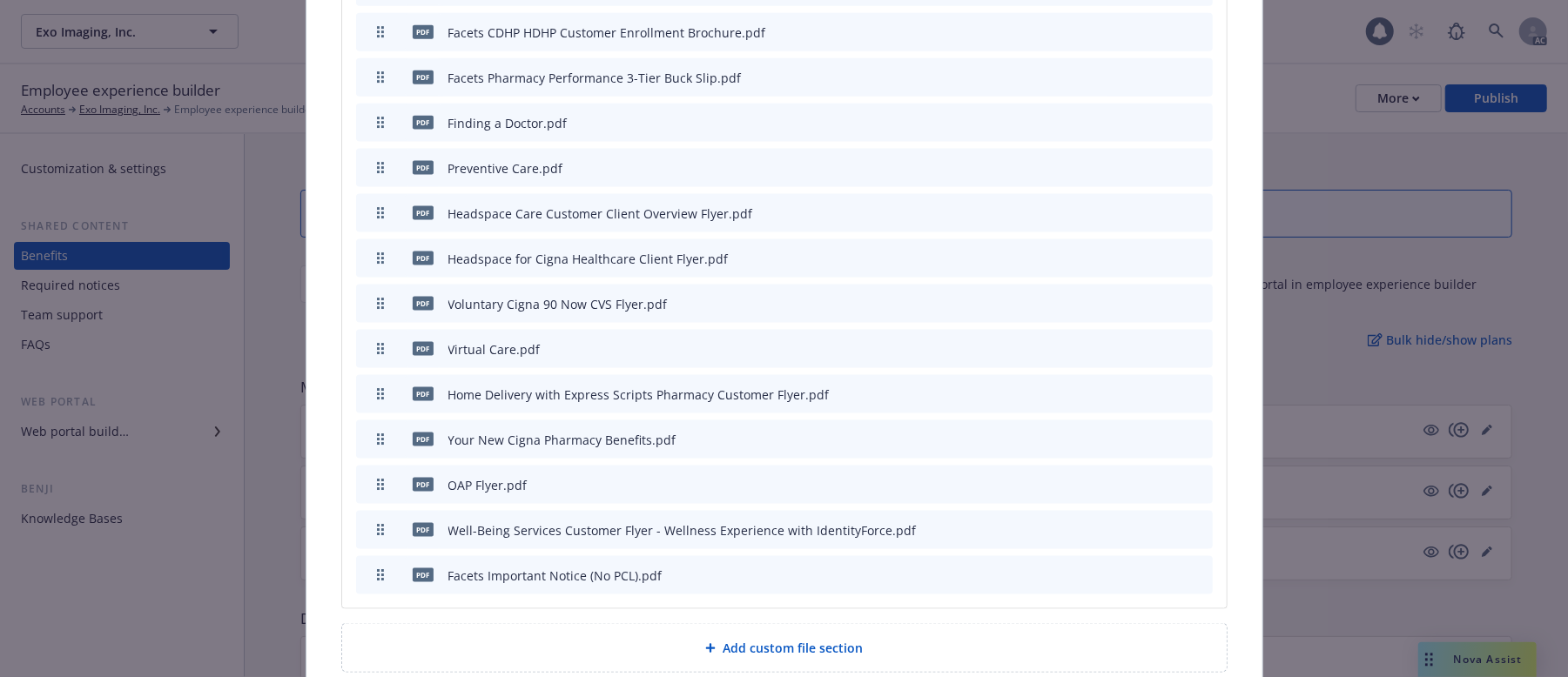
scroll to position [1657, 0]
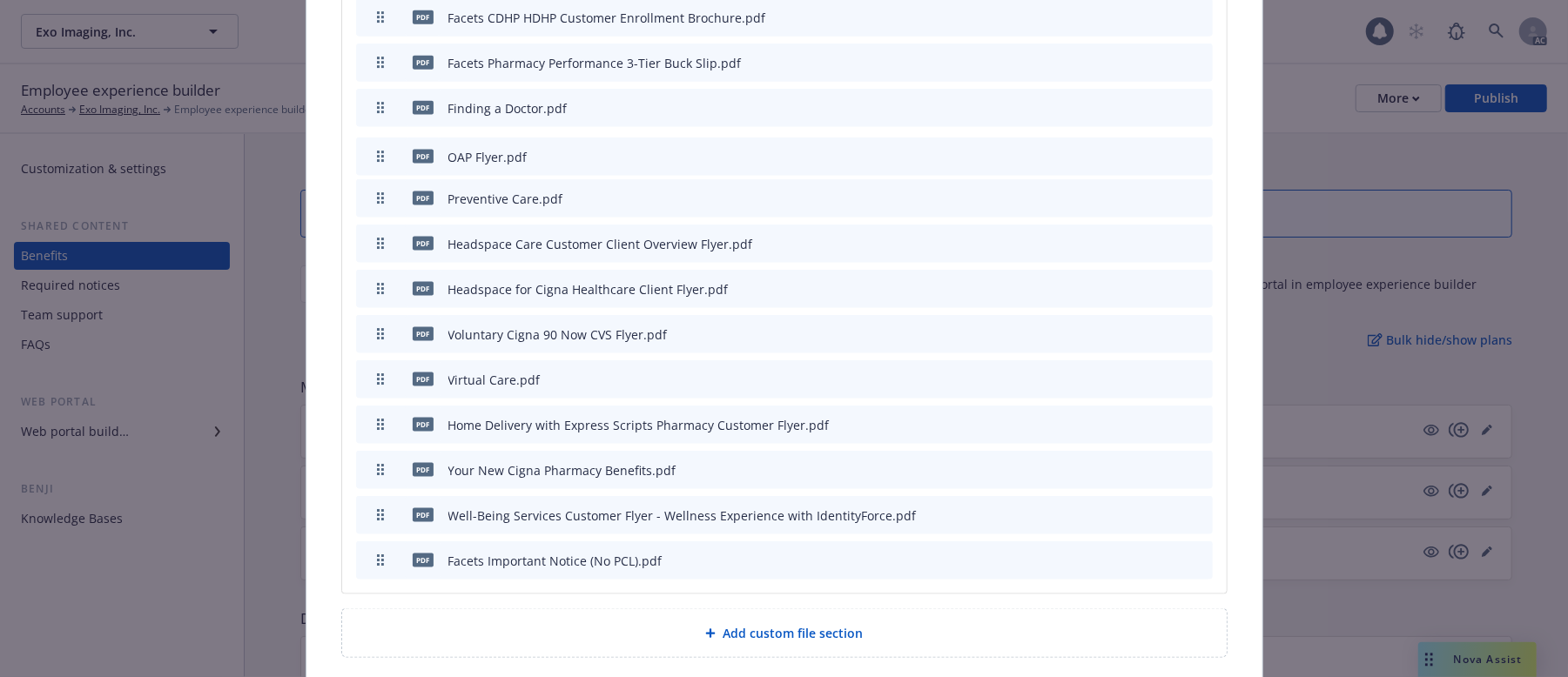
drag, startPoint x: 370, startPoint y: 456, endPoint x: 423, endPoint y: 143, distance: 317.5
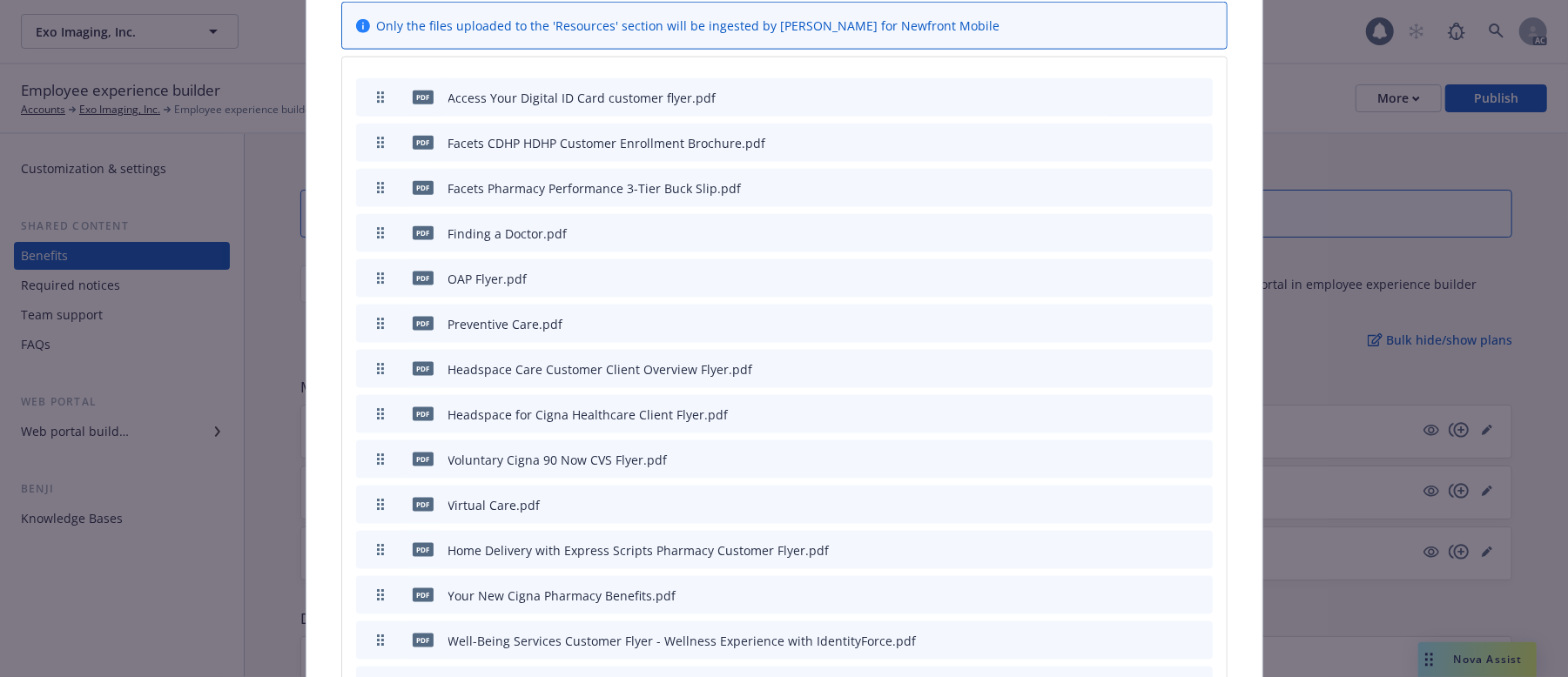
scroll to position [1573, 0]
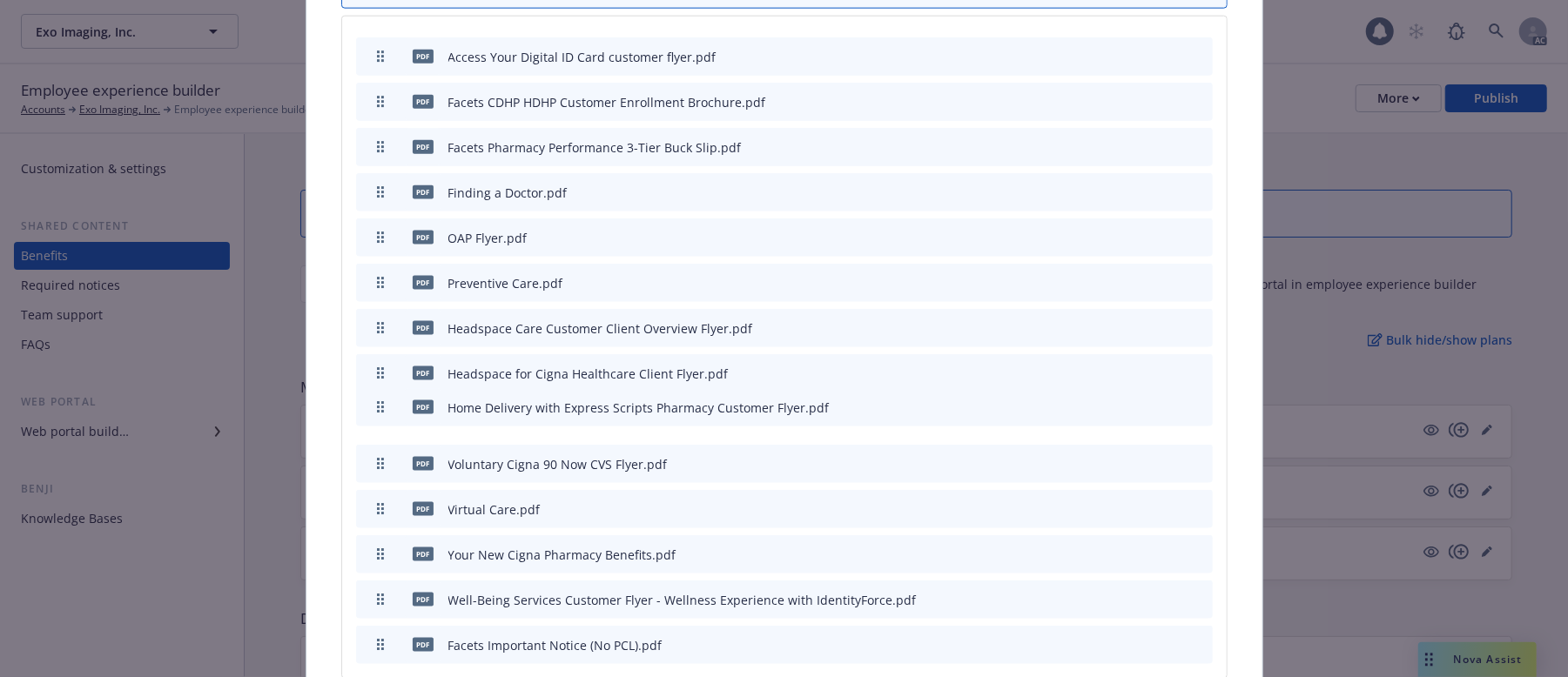
drag, startPoint x: 376, startPoint y: 496, endPoint x: 414, endPoint y: 395, distance: 107.9
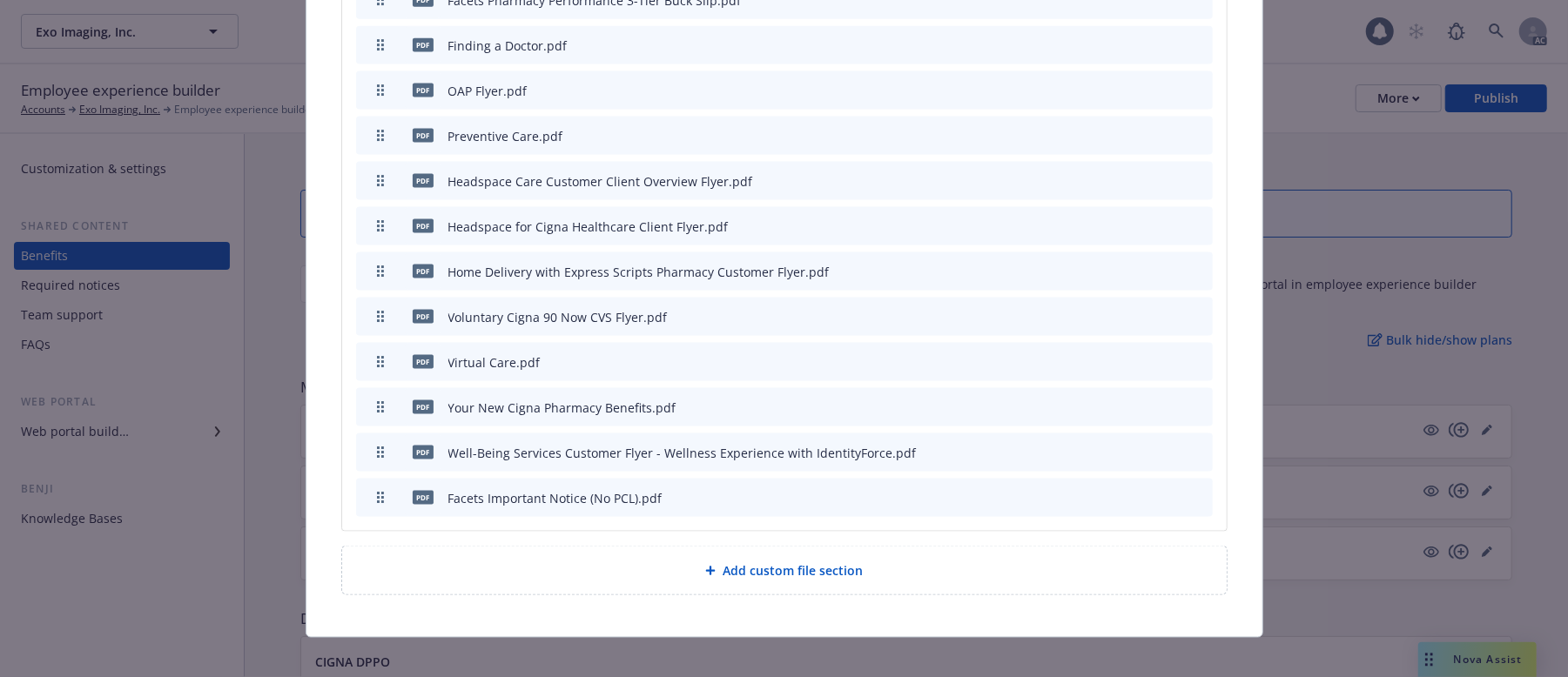
scroll to position [1723, 0]
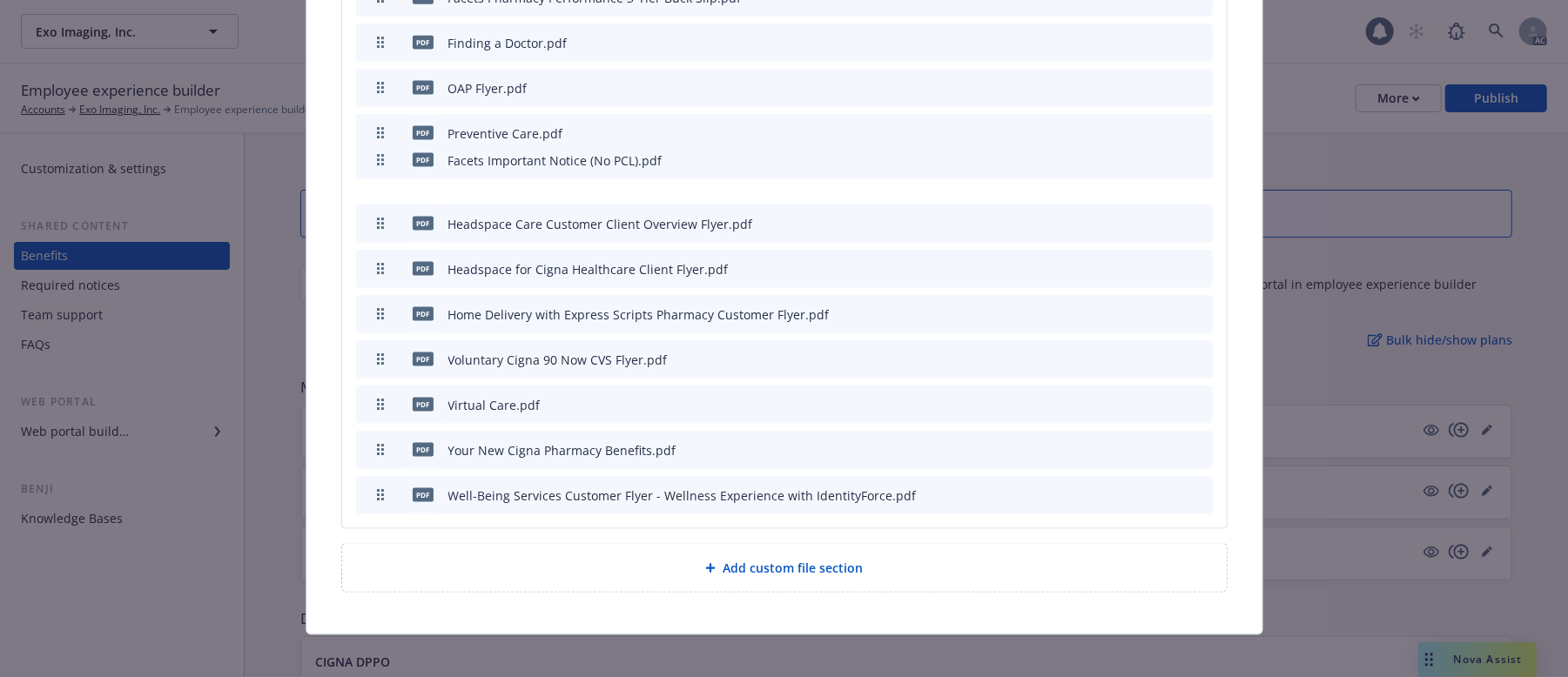
drag, startPoint x: 373, startPoint y: 478, endPoint x: 458, endPoint y: 137, distance: 351.4
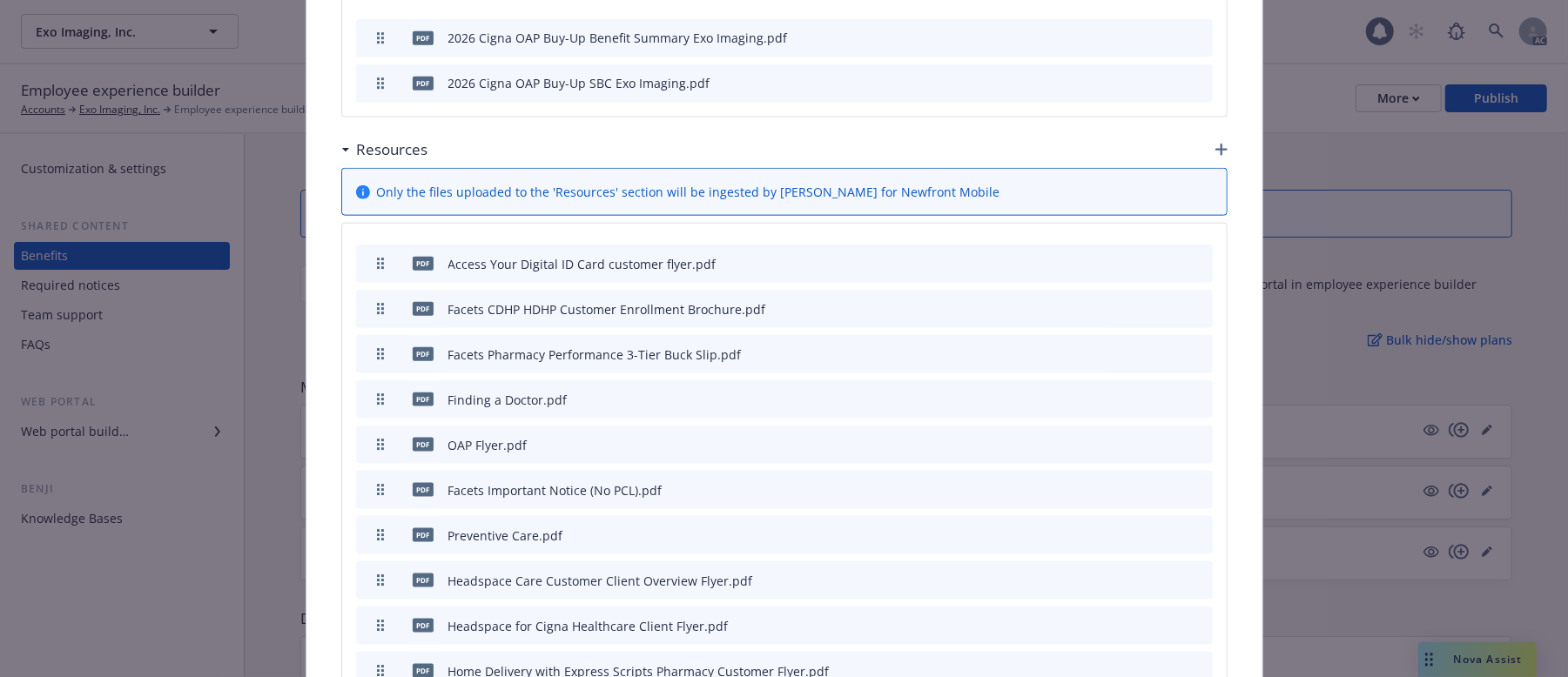
scroll to position [1483, 0]
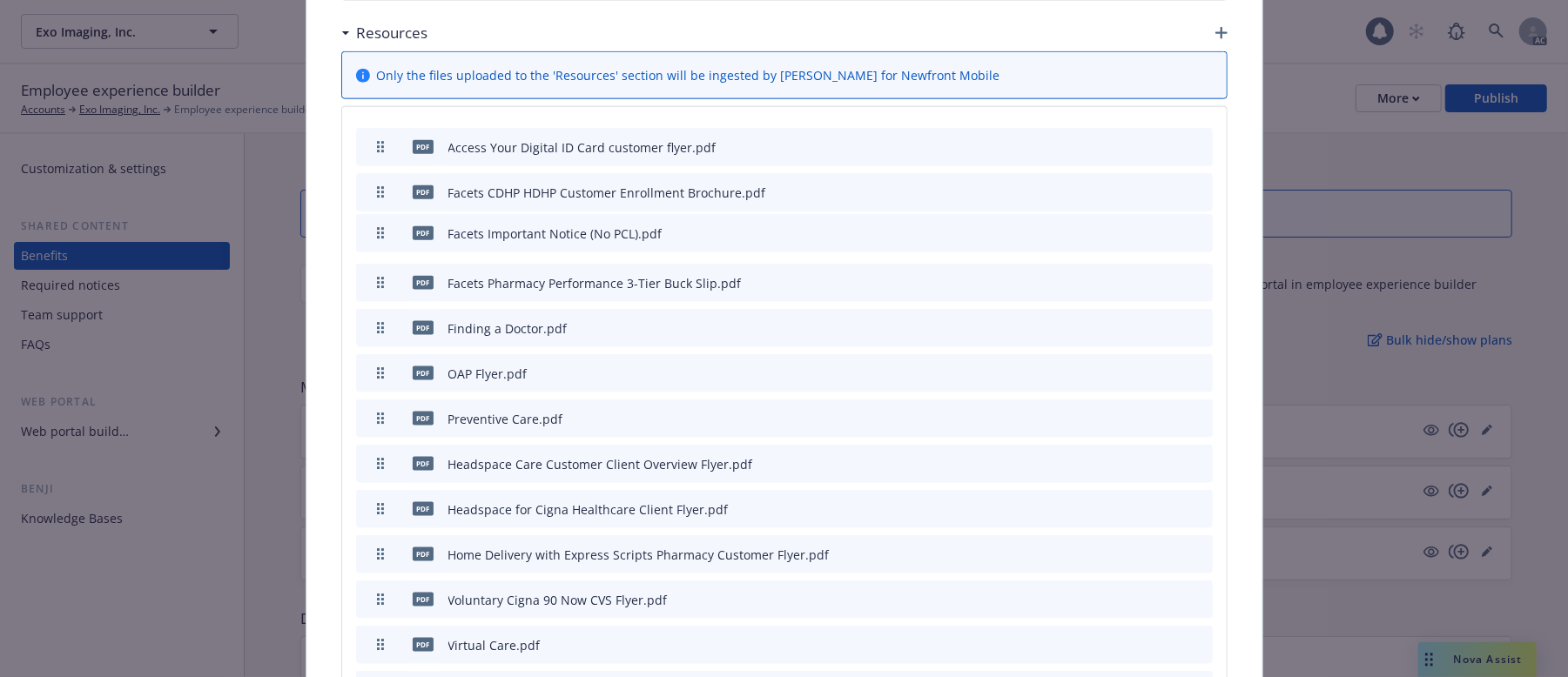
drag, startPoint x: 371, startPoint y: 358, endPoint x: 401, endPoint y: 218, distance: 143.2
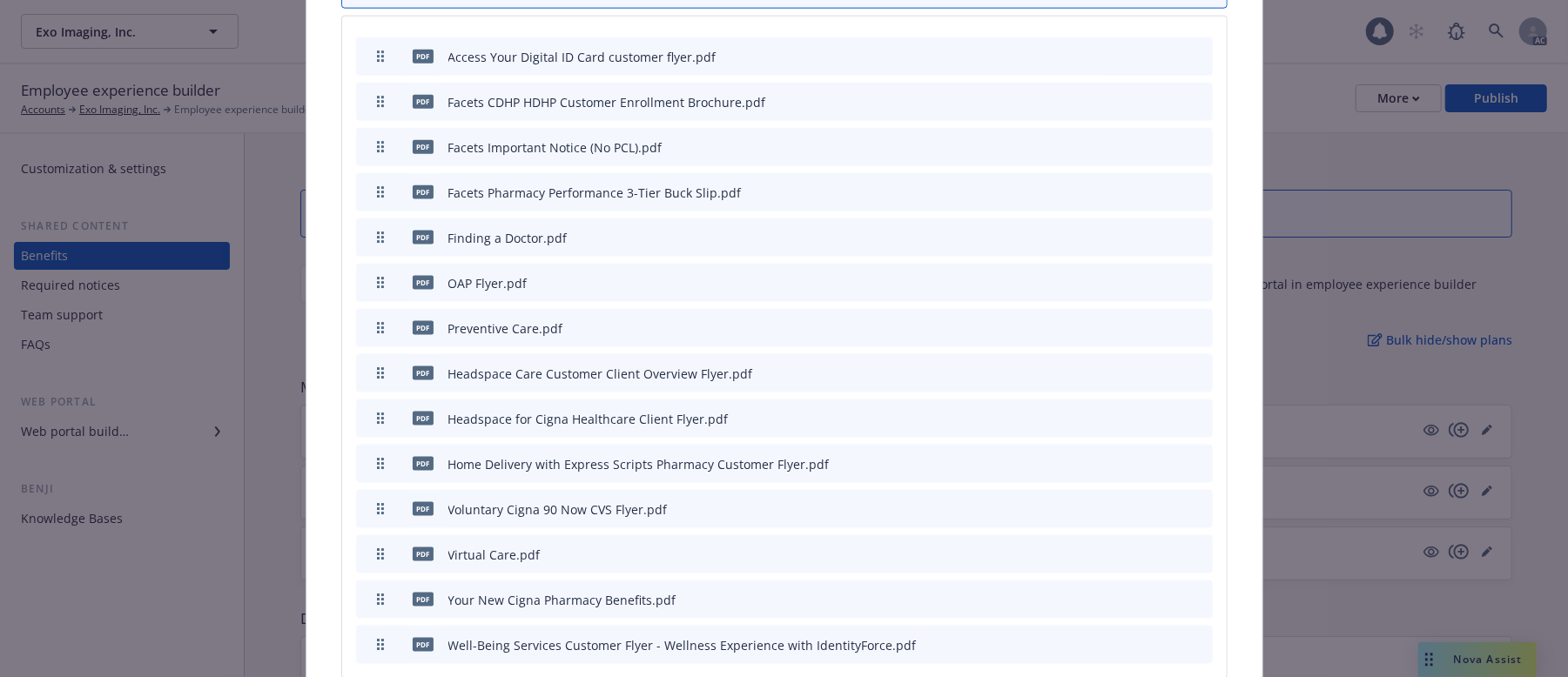
scroll to position [1599, 0]
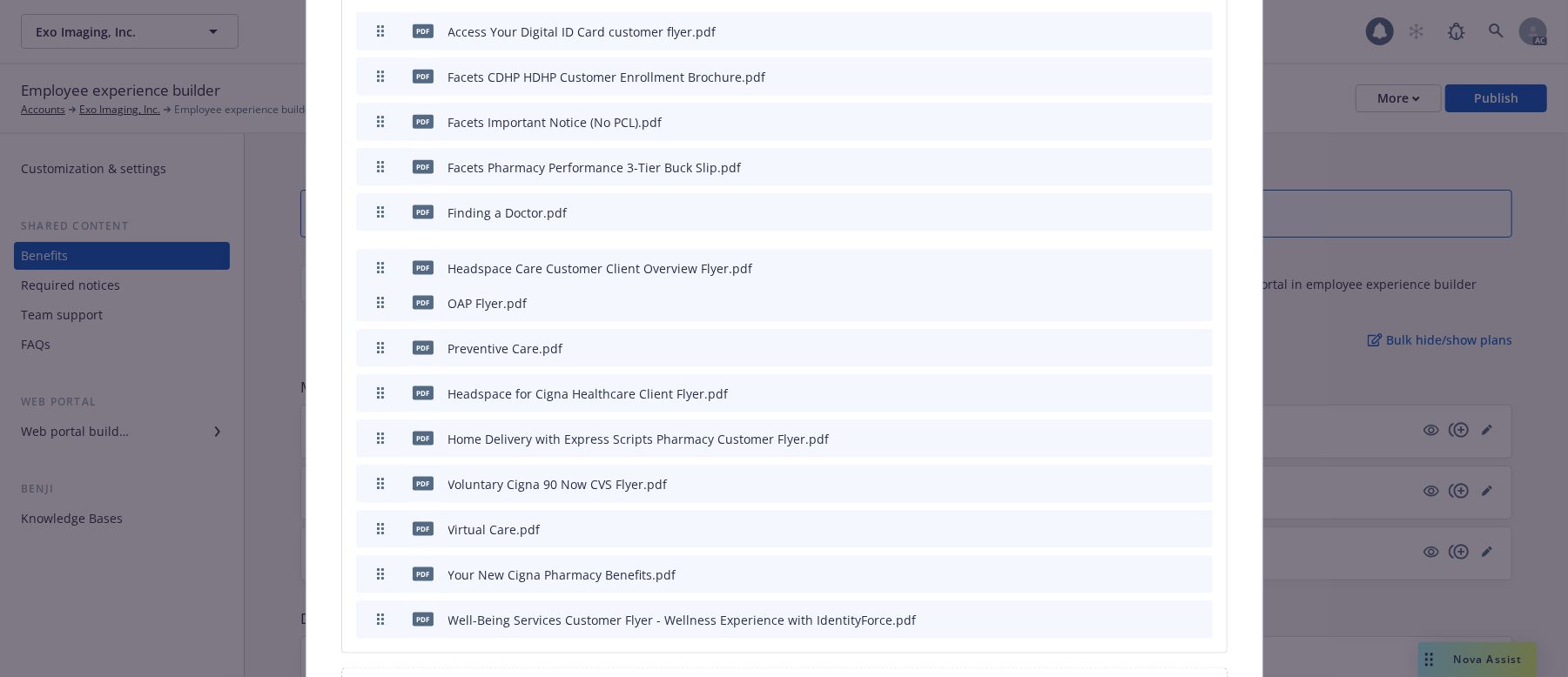
drag, startPoint x: 373, startPoint y: 334, endPoint x: 390, endPoint y: 249, distance: 86.7
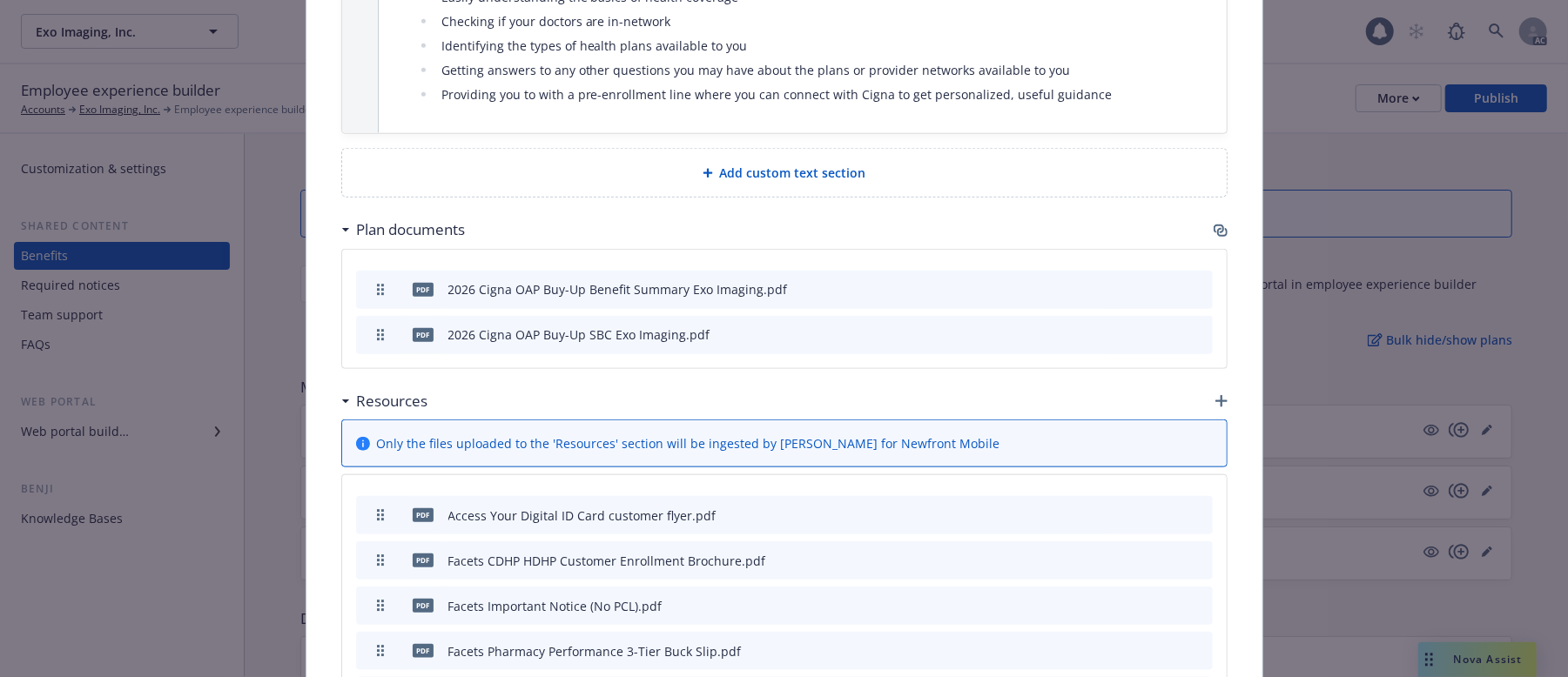
scroll to position [1406, 0]
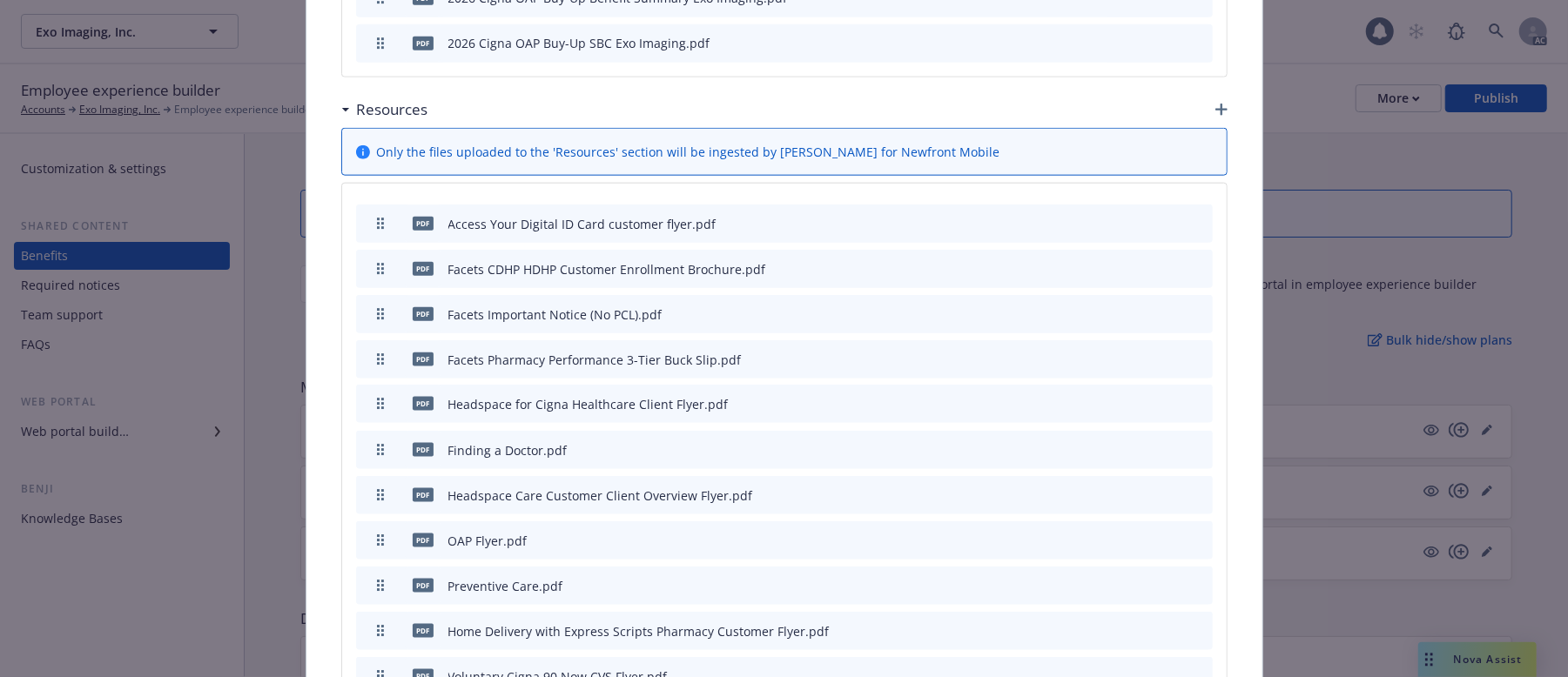
drag, startPoint x: 370, startPoint y: 570, endPoint x: 381, endPoint y: 388, distance: 182.3
drag, startPoint x: 374, startPoint y: 478, endPoint x: 398, endPoint y: 390, distance: 91.2
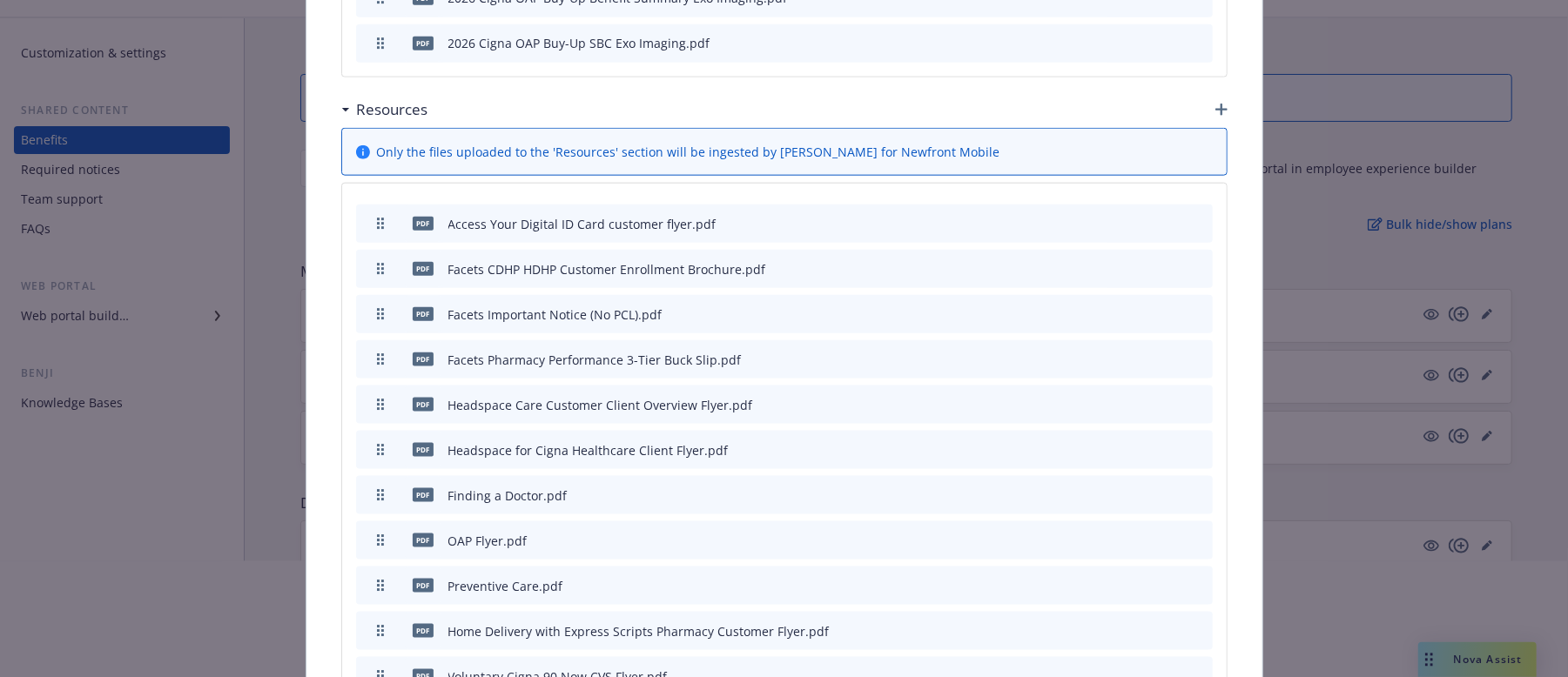
scroll to position [1522, 0]
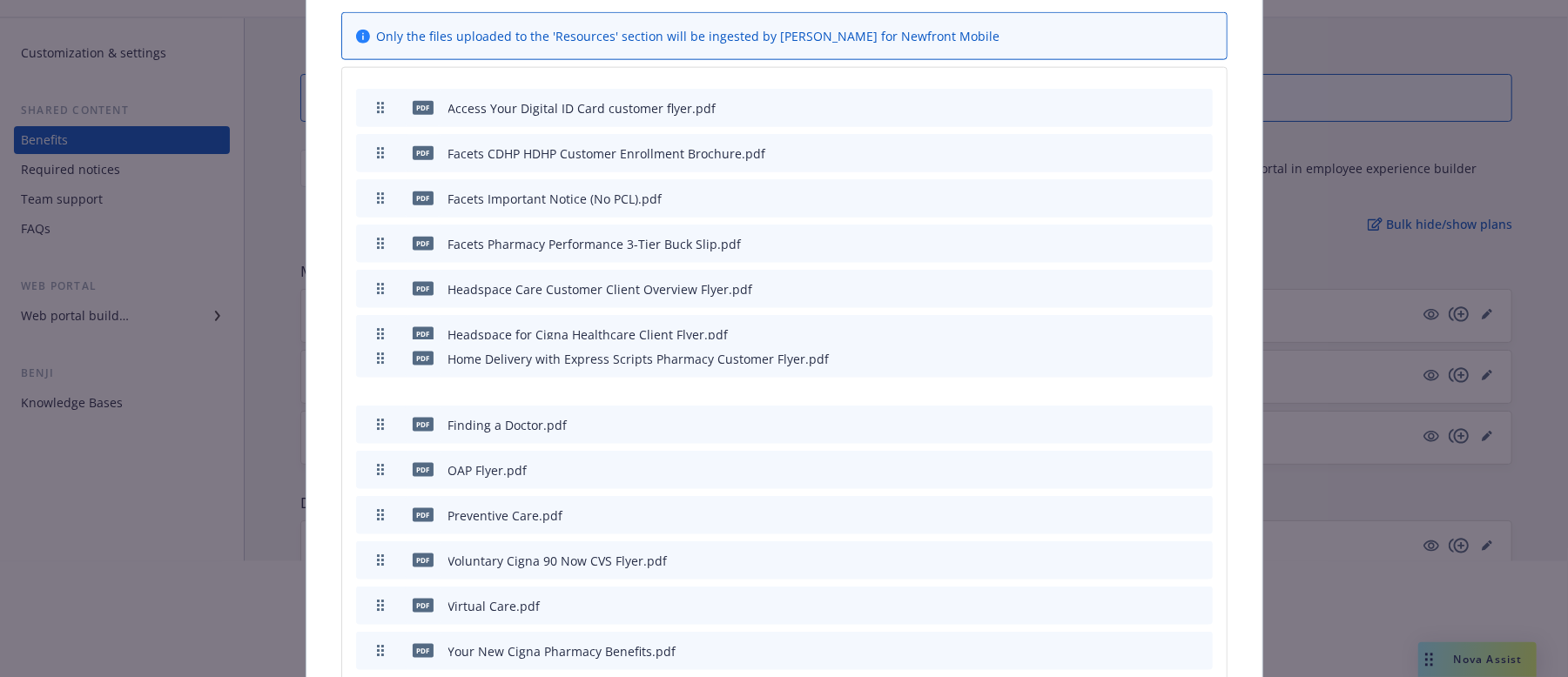
drag, startPoint x: 374, startPoint y: 499, endPoint x: 387, endPoint y: 343, distance: 156.5
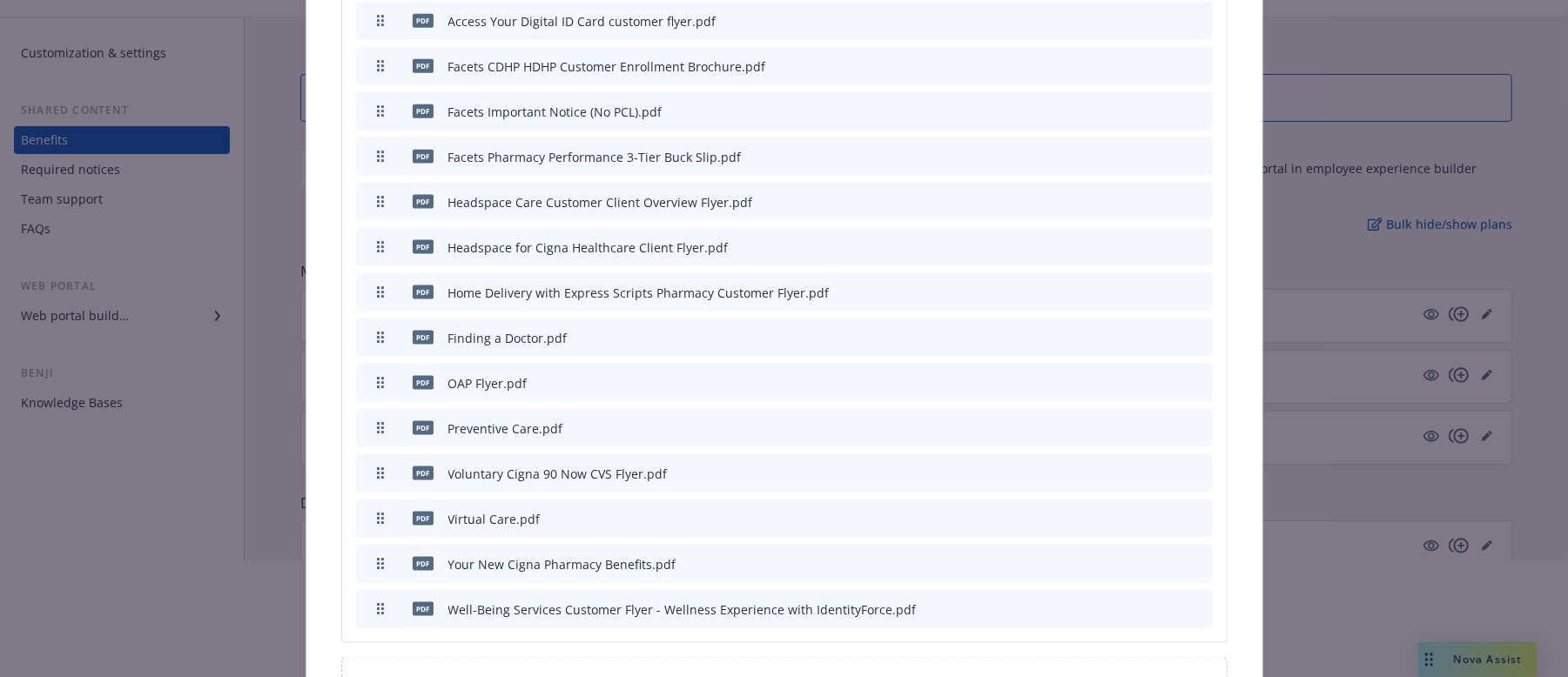
scroll to position [1723, 0]
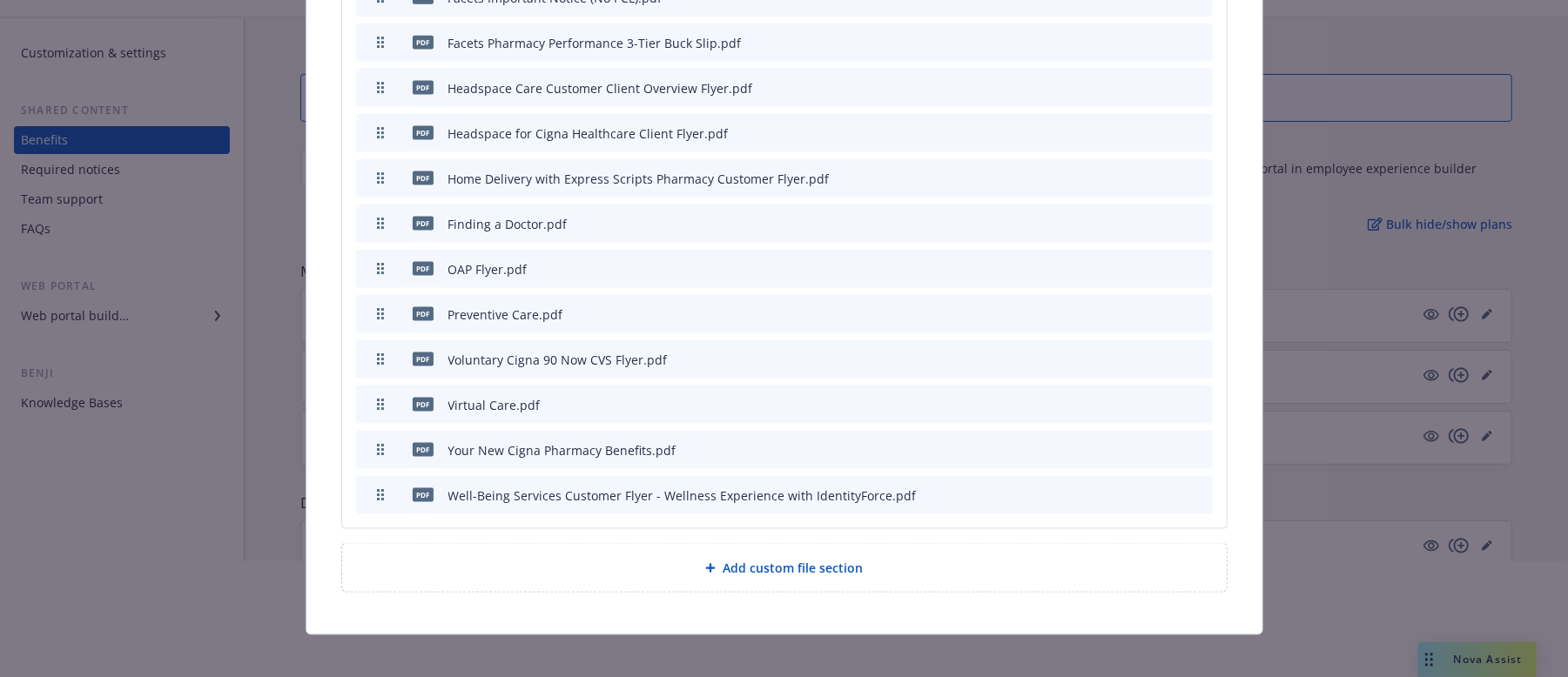
click at [376, 386] on div "pdf Virtual Care.pdf" at bounding box center [452, 404] width 178 height 36
drag, startPoint x: 374, startPoint y: 386, endPoint x: 378, endPoint y: 346, distance: 40.2
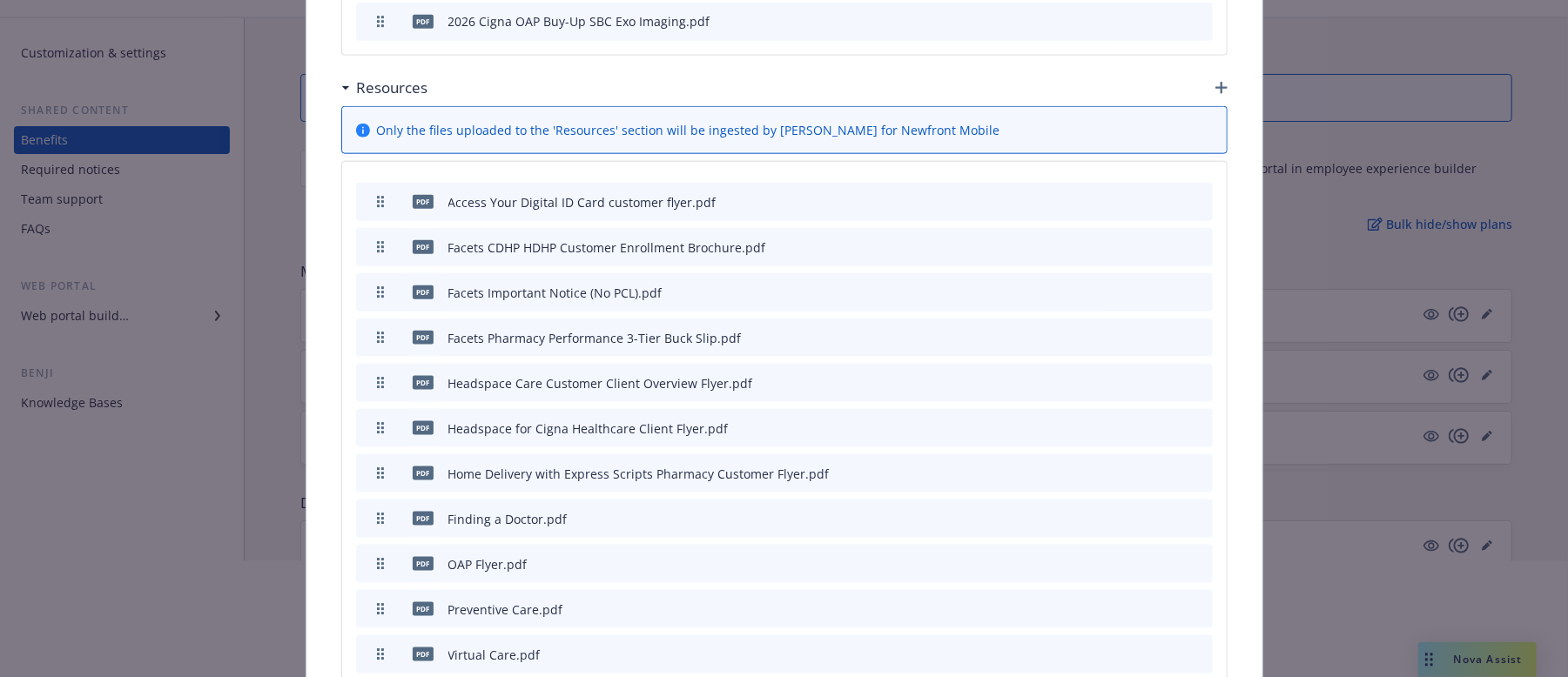
scroll to position [1457, 0]
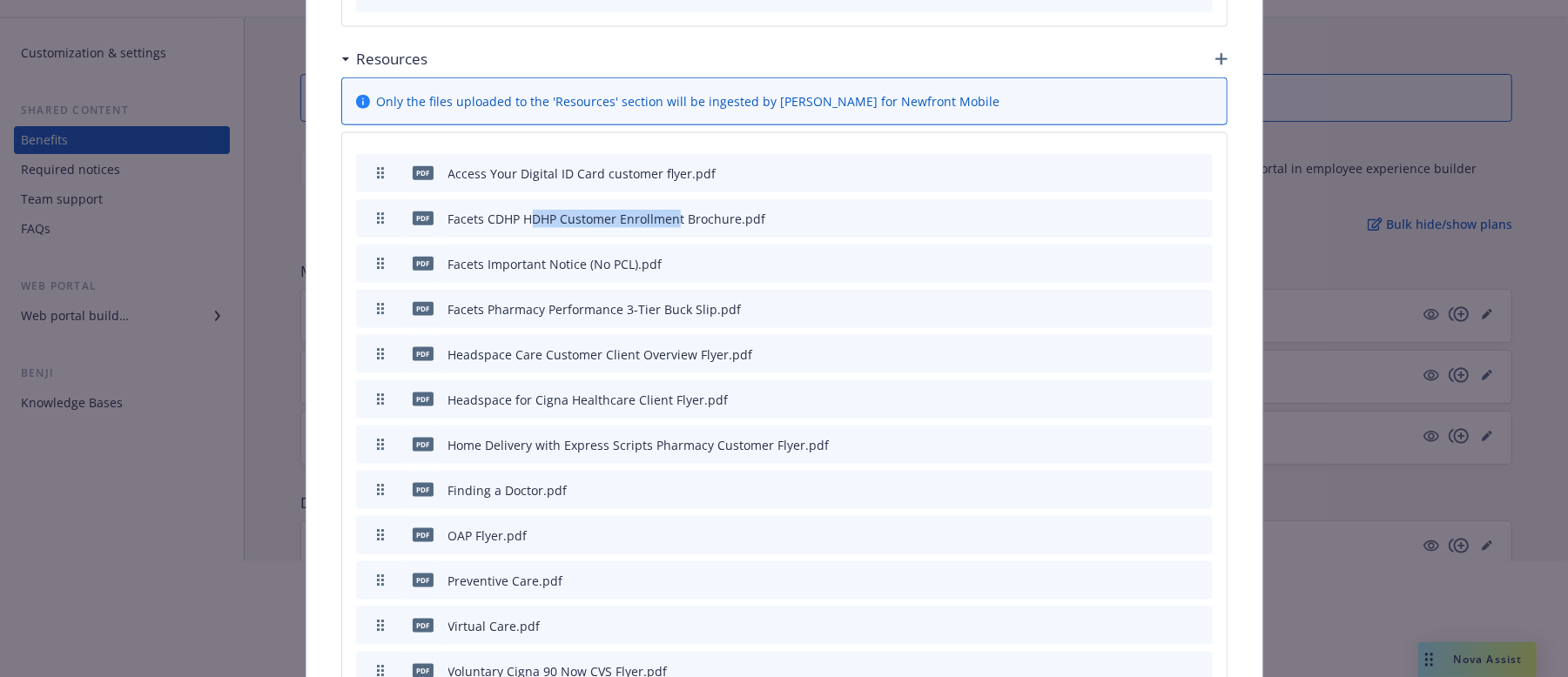
drag, startPoint x: 561, startPoint y: 199, endPoint x: 694, endPoint y: 196, distance: 133.0
click at [694, 209] on div "Facets CDHP HDHP Customer Enrollment Brochure.pdf" at bounding box center [607, 218] width 318 height 18
click at [534, 218] on div "pdf Facets CDHP HDHP Customer Enrollment Brochure.pdf" at bounding box center [565, 218] width 404 height 36
click at [1162, 256] on icon "preview file" at bounding box center [1168, 262] width 15 height 12
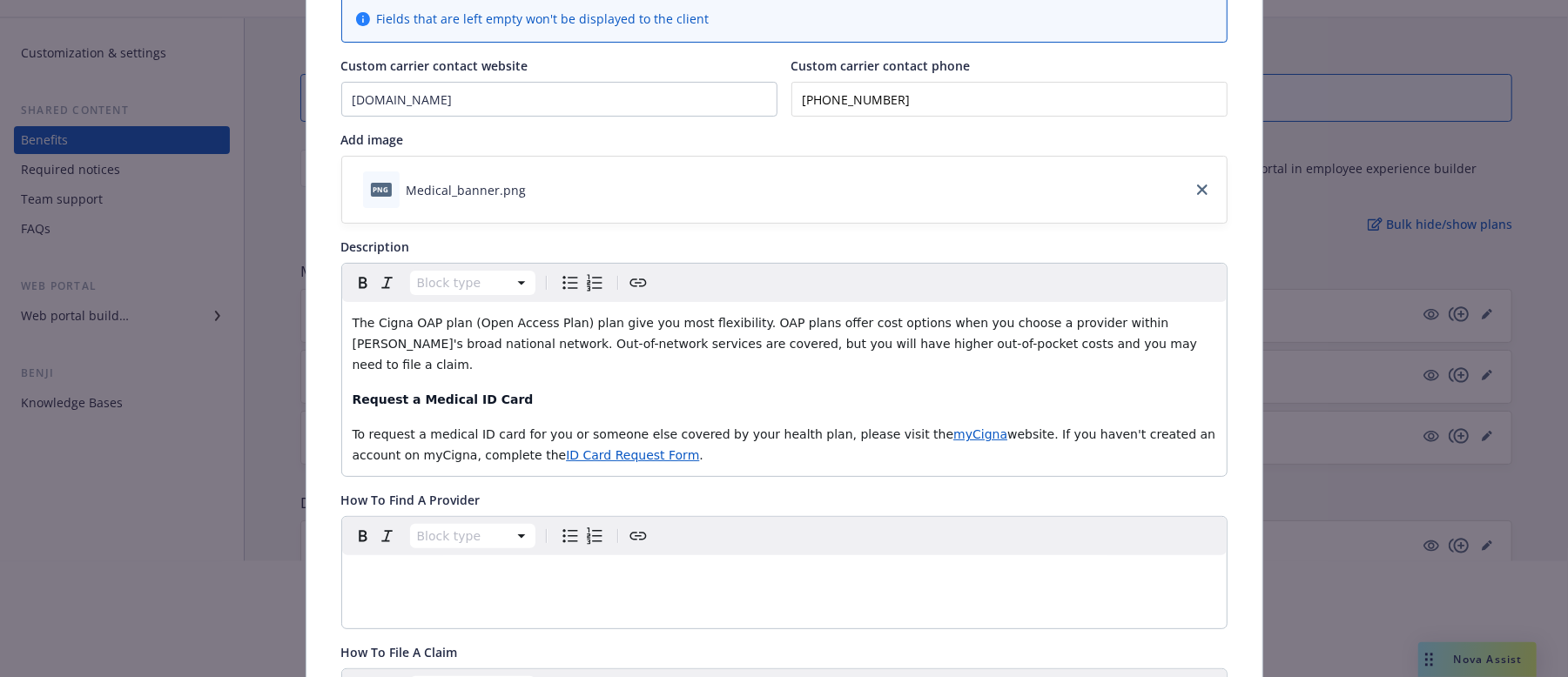
scroll to position [0, 0]
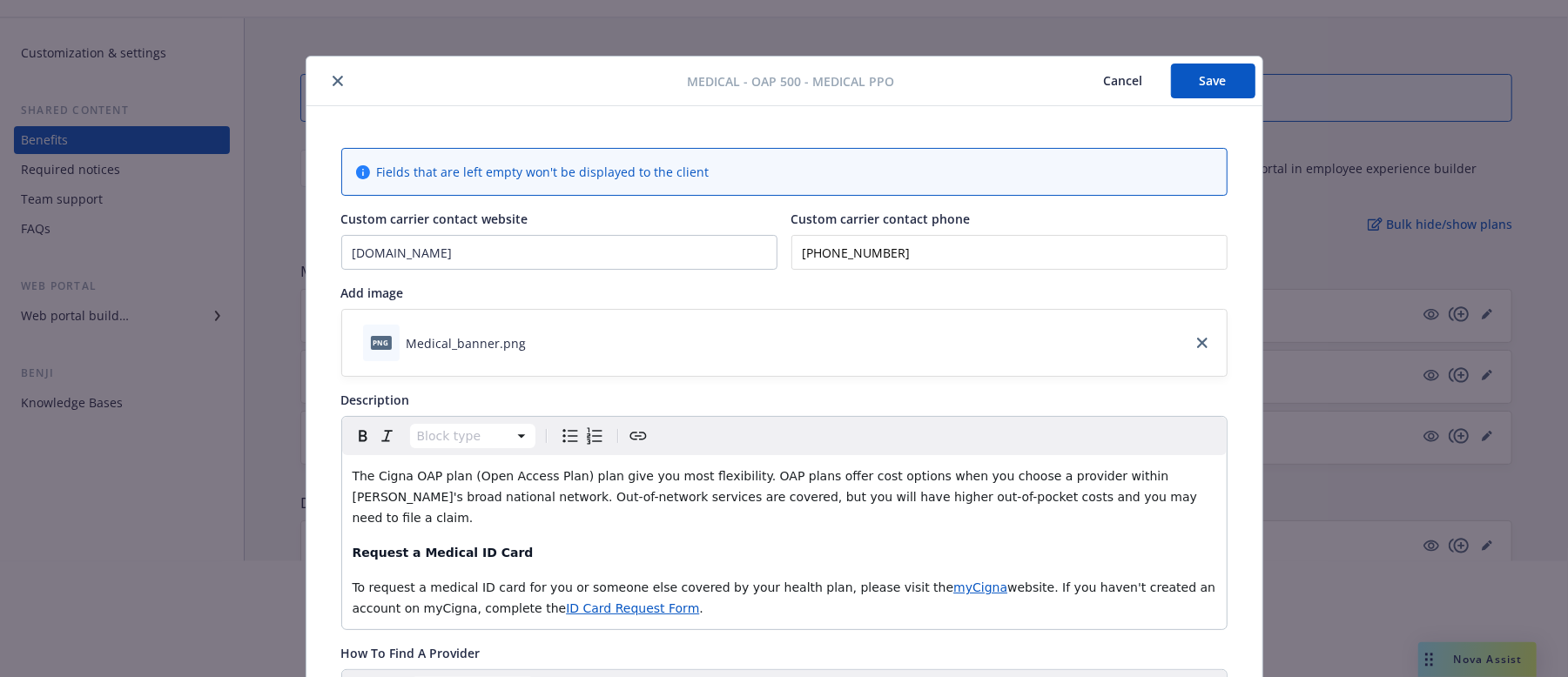
click at [1207, 85] on button "Save" at bounding box center [1213, 81] width 85 height 35
click at [1108, 84] on button "Cancel" at bounding box center [1123, 81] width 95 height 35
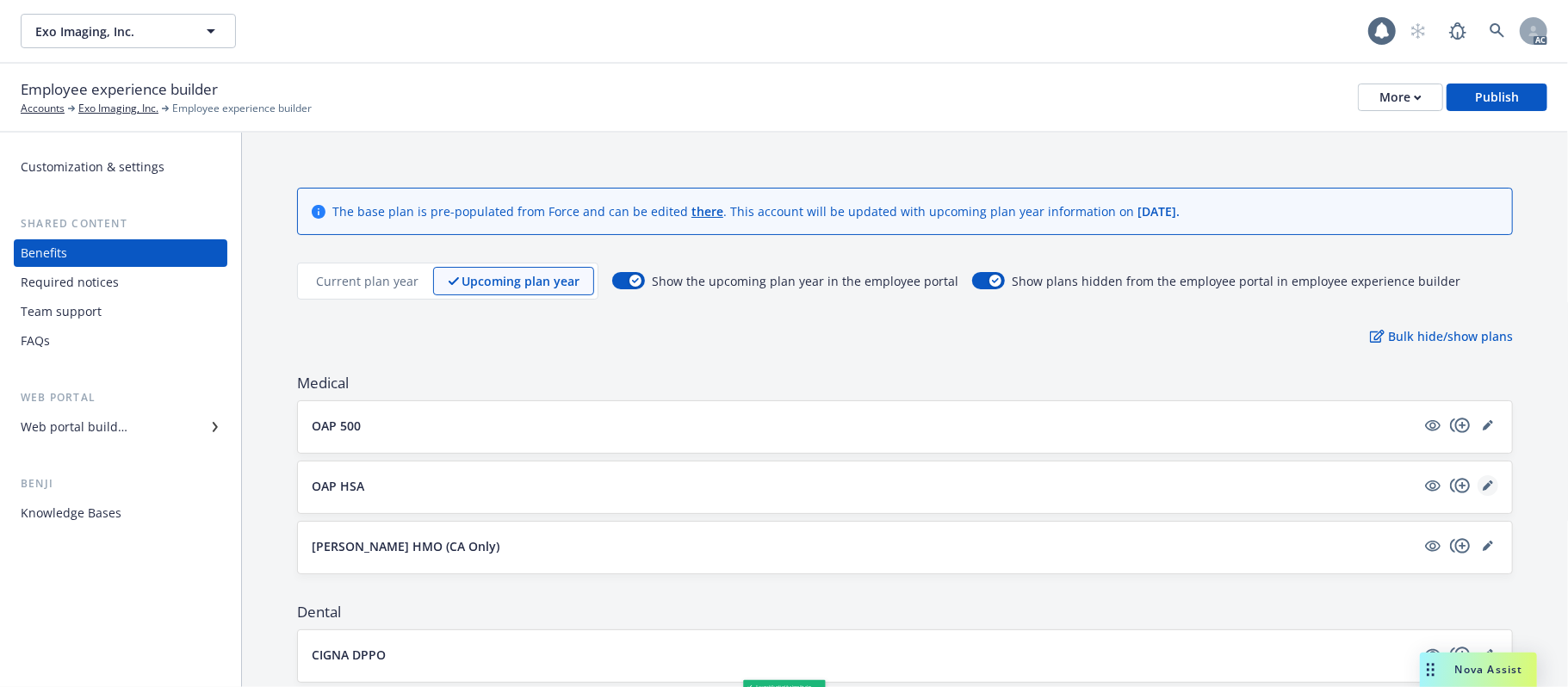
click at [1482, 486] on icon "editPencil" at bounding box center [1486, 486] width 9 height 9
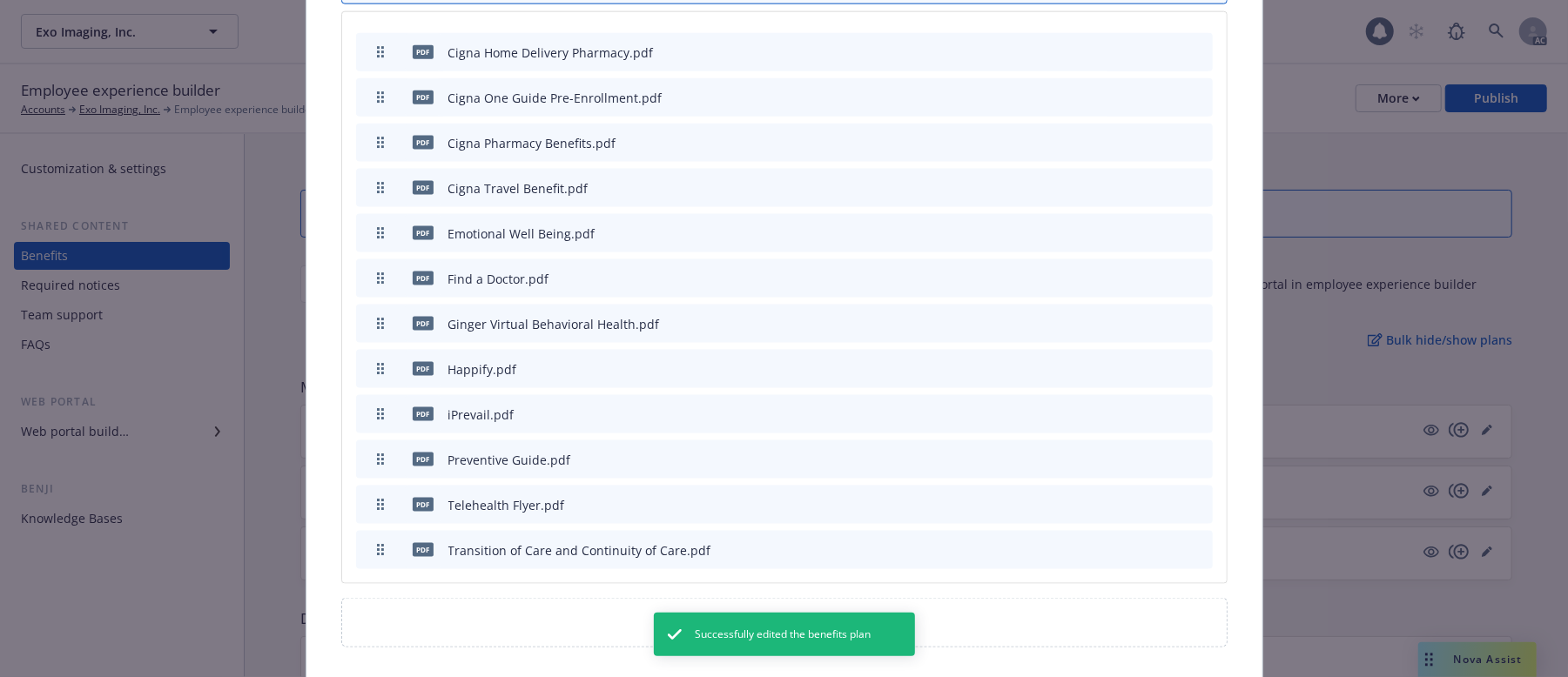
scroll to position [1592, 0]
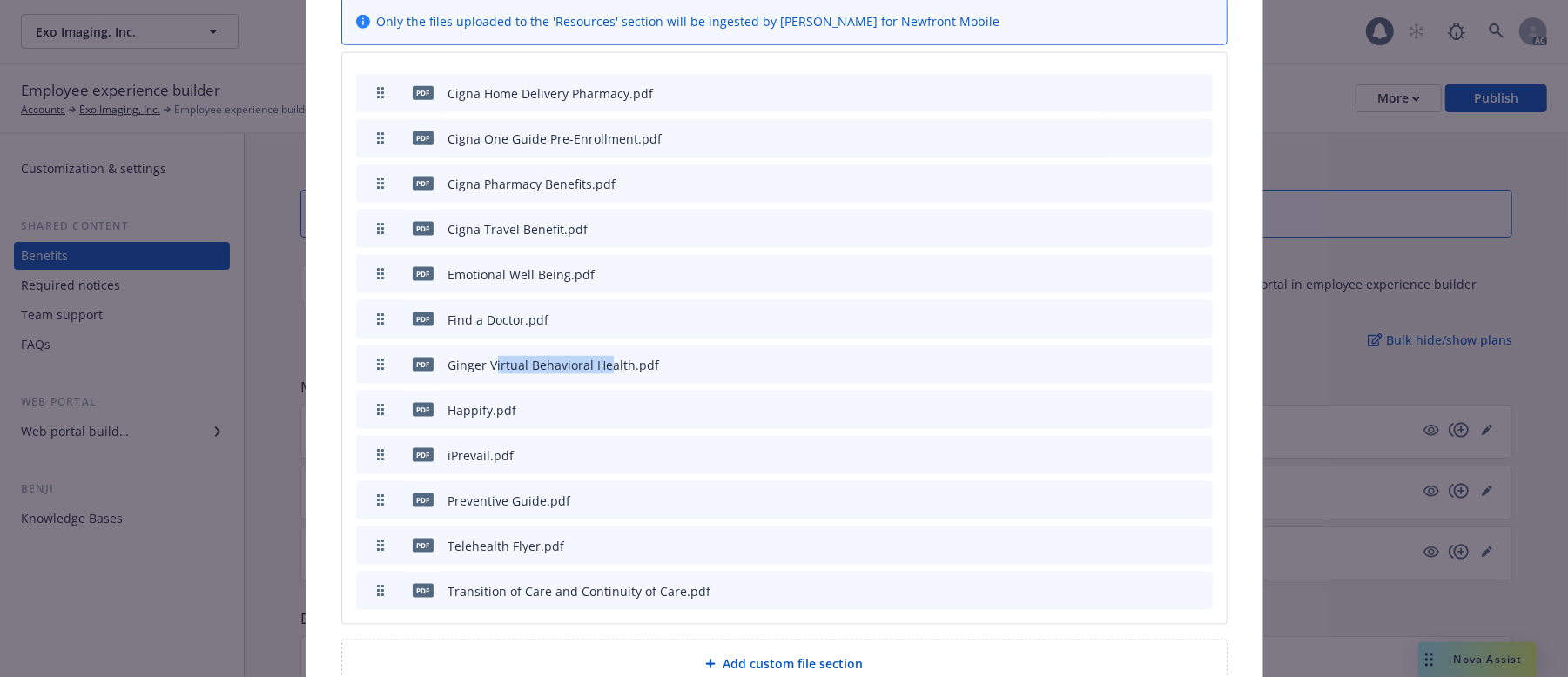
drag, startPoint x: 485, startPoint y: 375, endPoint x: 600, endPoint y: 377, distance: 115.0
click at [600, 375] on div "Ginger Virtual Behavioral Health.pdf" at bounding box center [554, 365] width 211 height 18
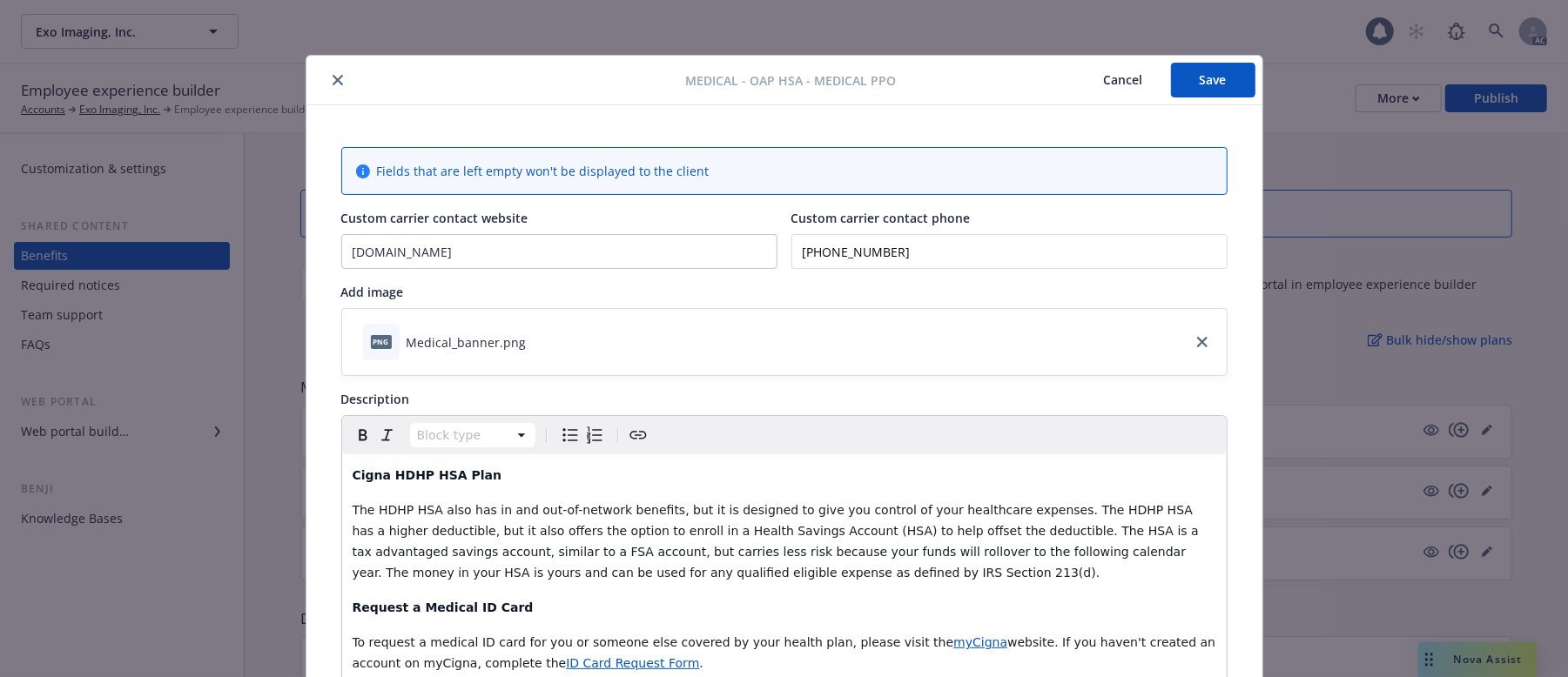
scroll to position [0, 0]
click at [1105, 77] on button "Cancel" at bounding box center [1123, 81] width 95 height 35
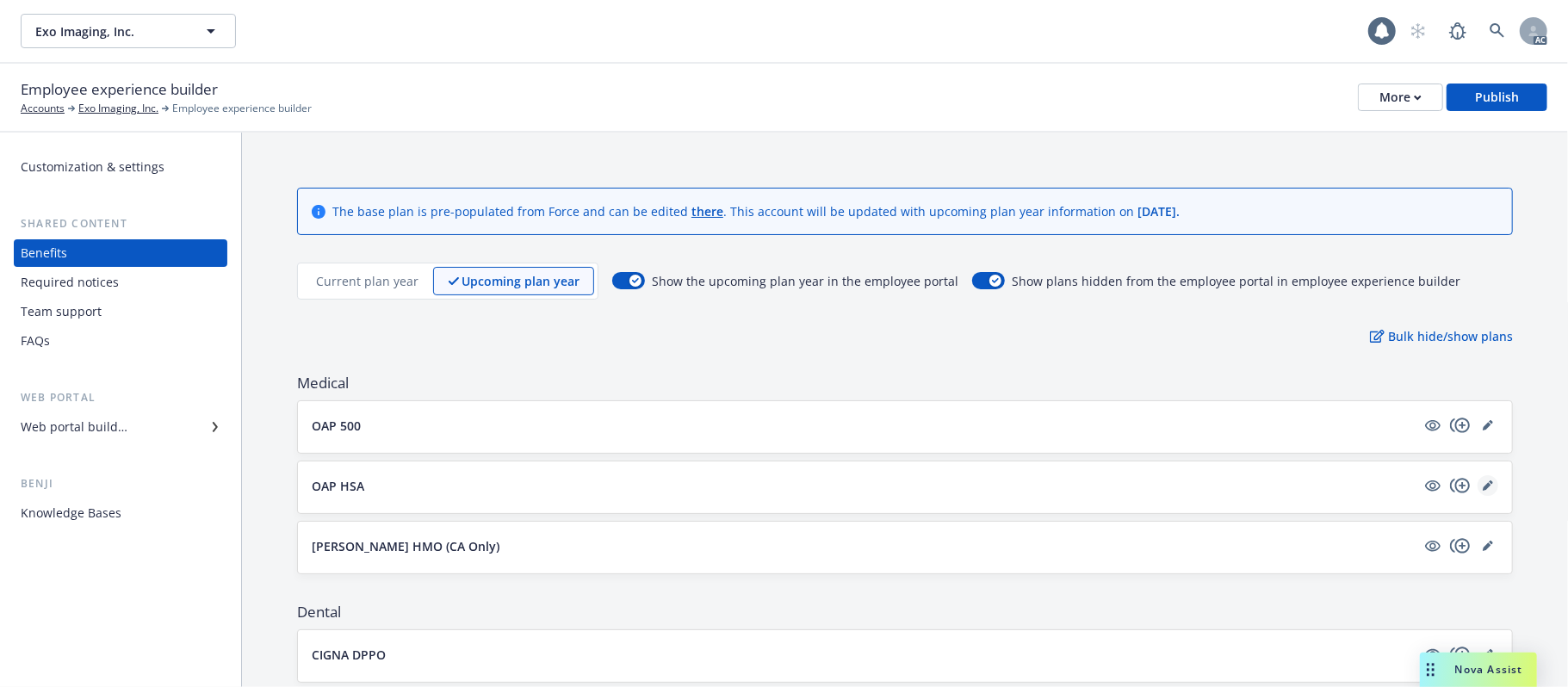
click at [1482, 486] on icon "editPencil" at bounding box center [1486, 486] width 9 height 9
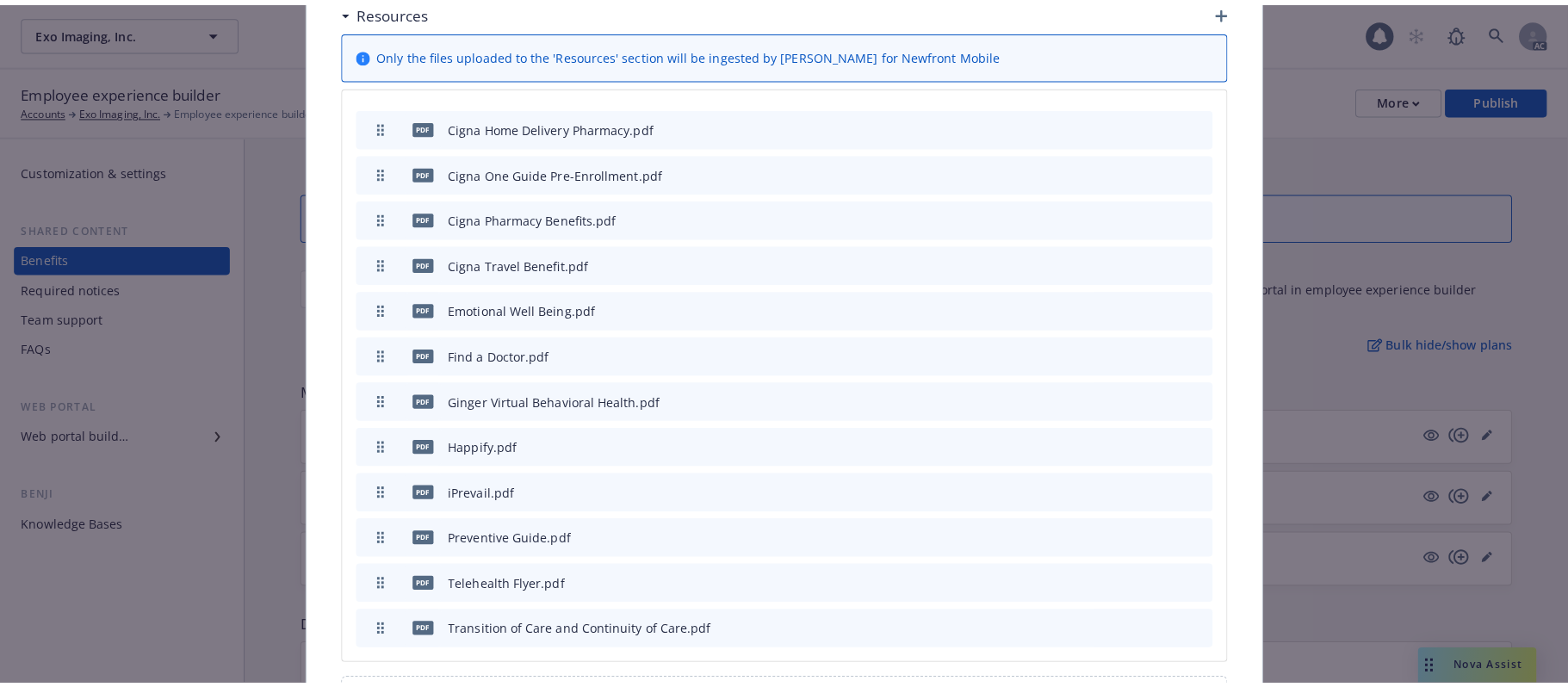
scroll to position [1691, 0]
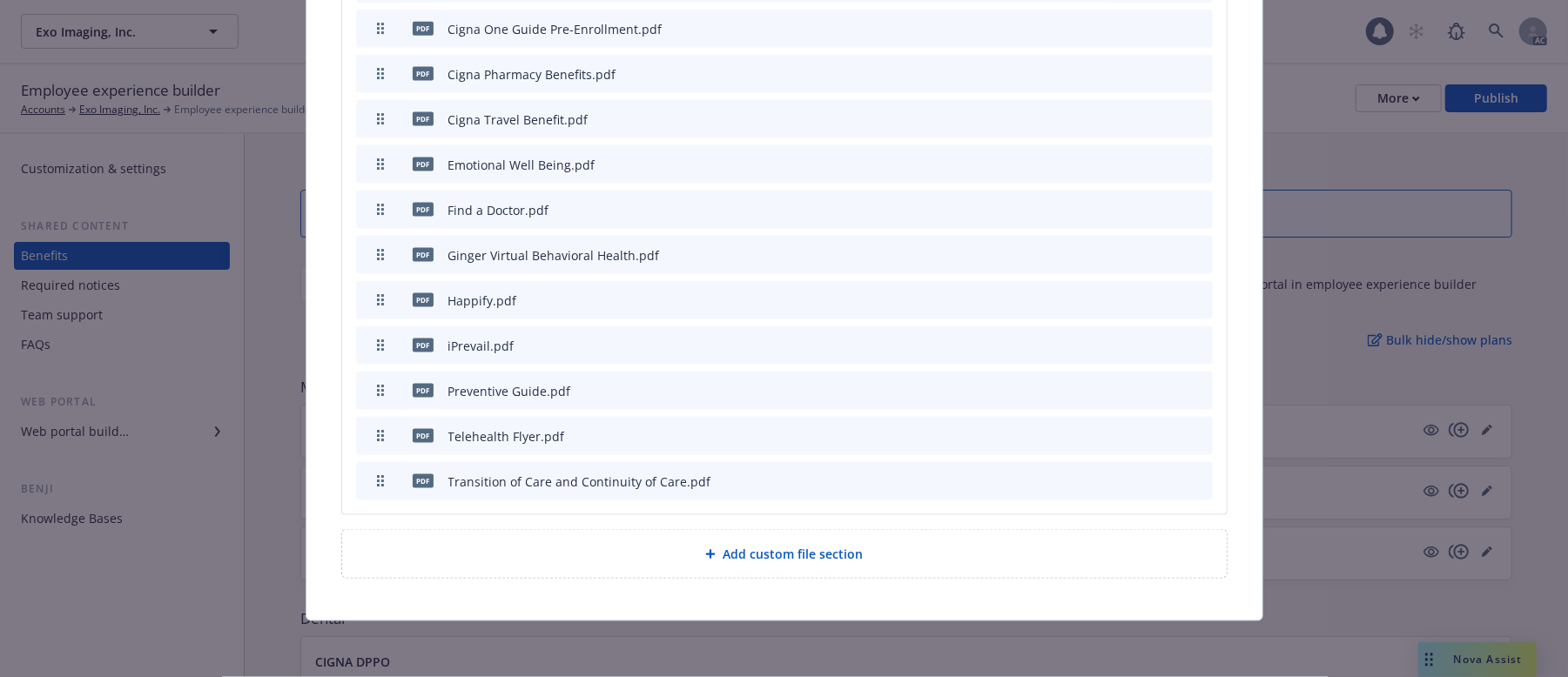
click at [729, 554] on span "Add custom file section" at bounding box center [793, 553] width 140 height 18
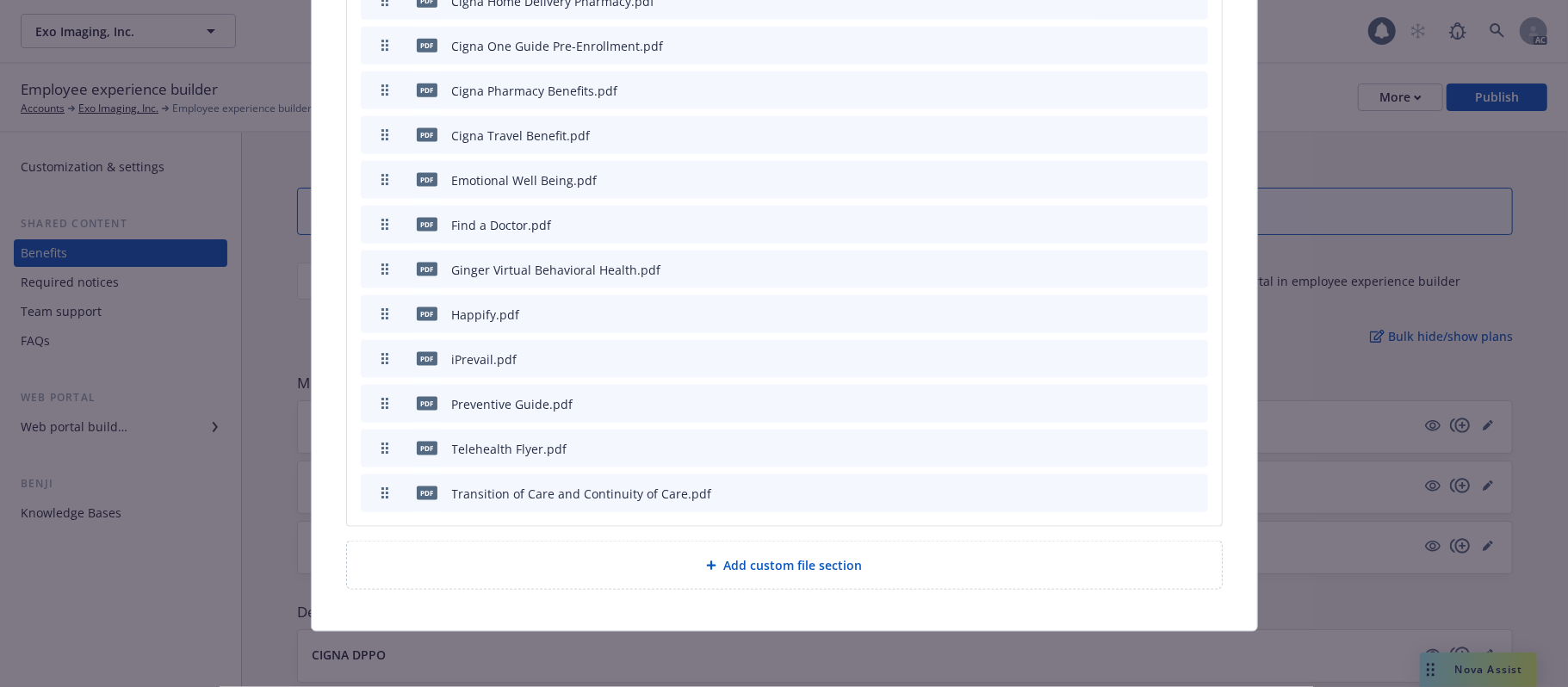
scroll to position [1674, 0]
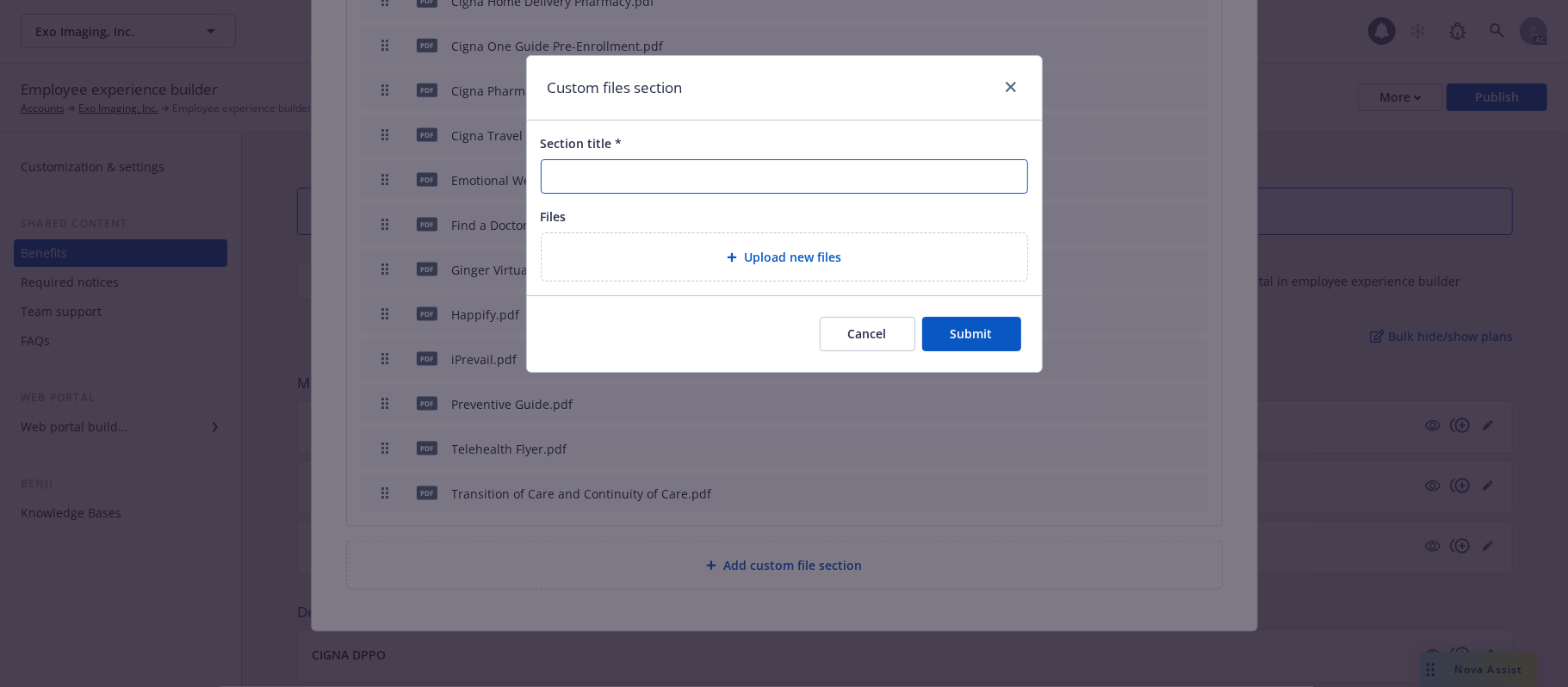
click at [591, 176] on input "Section title *" at bounding box center [784, 177] width 488 height 34
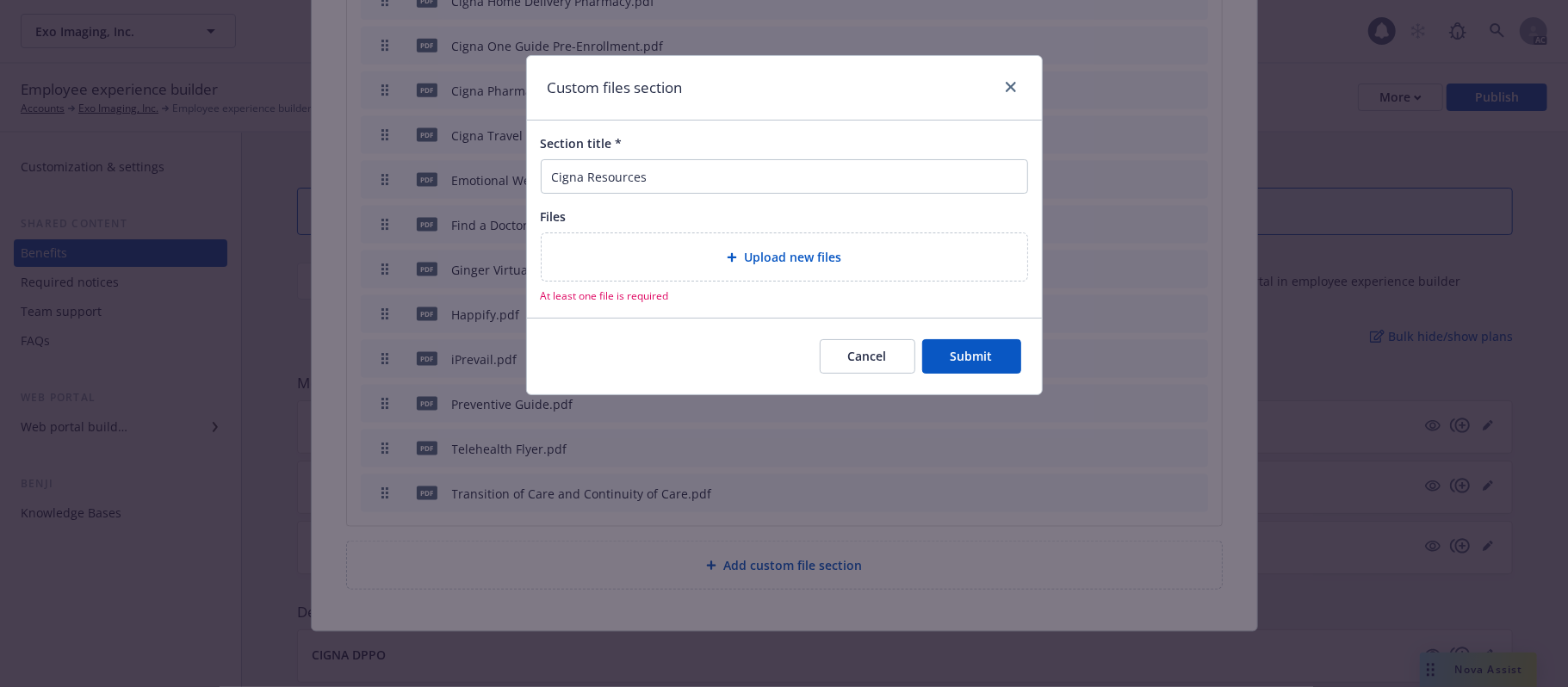
click at [720, 249] on div "Upload new files" at bounding box center [784, 257] width 458 height 20
click at [553, 178] on input "Cigna Resources" at bounding box center [784, 177] width 488 height 34
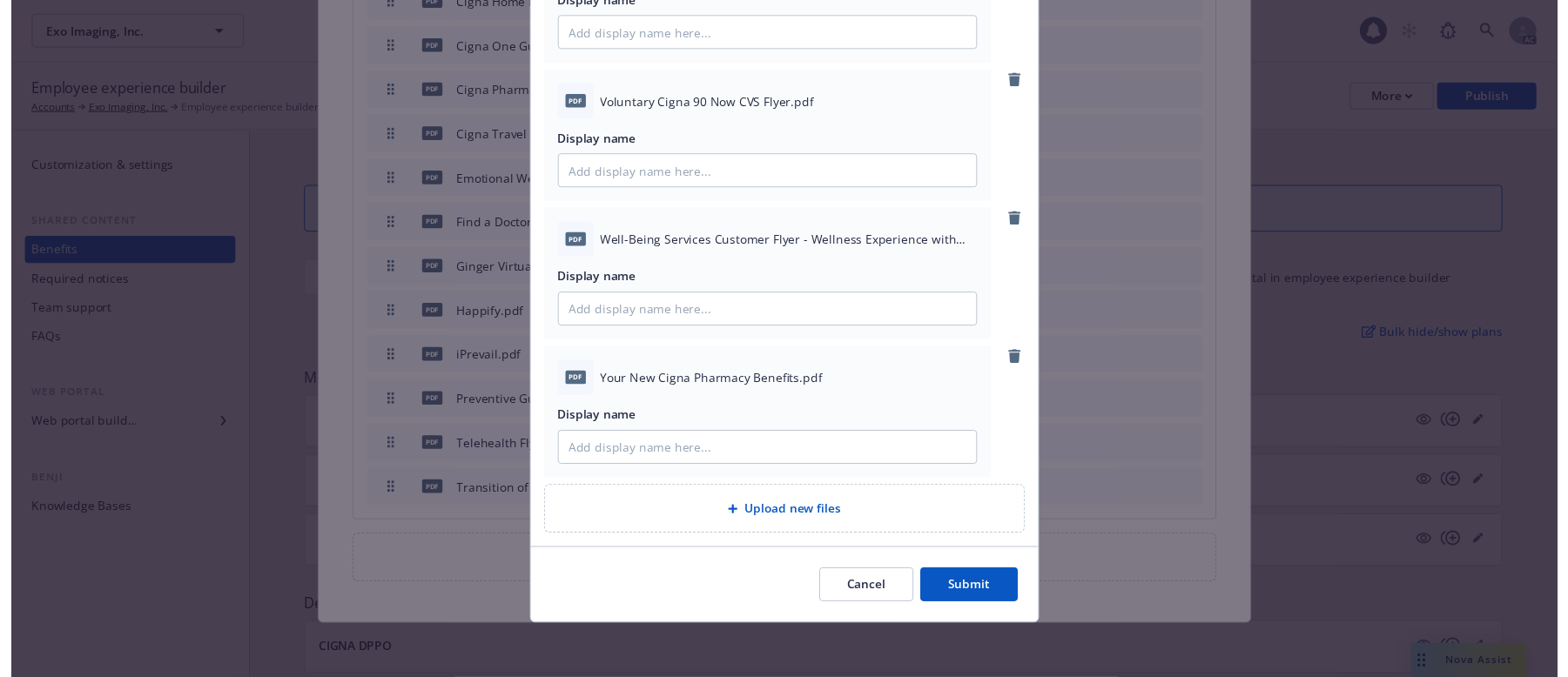
scroll to position [2009, 0]
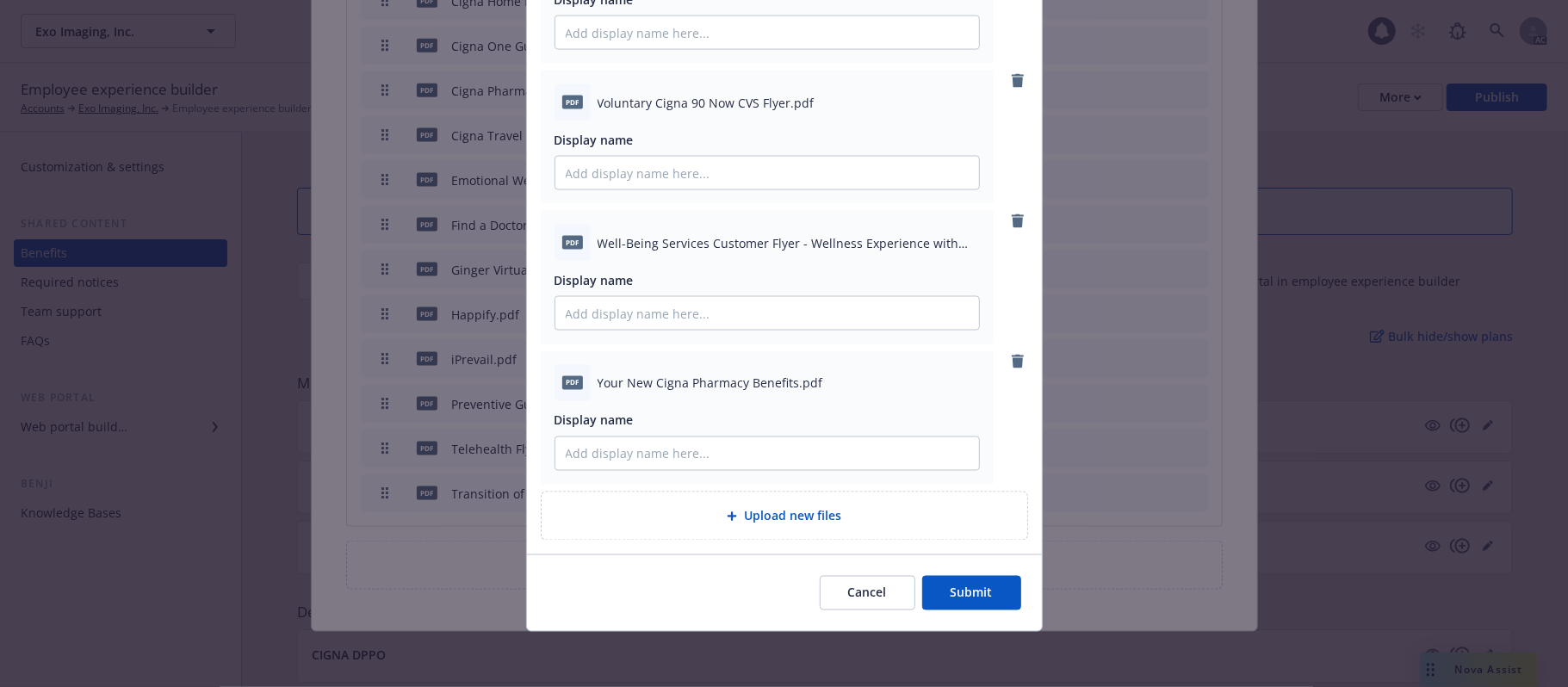
type input "2026 Cigna Resources"
click at [934, 591] on button "Submit" at bounding box center [972, 593] width 99 height 34
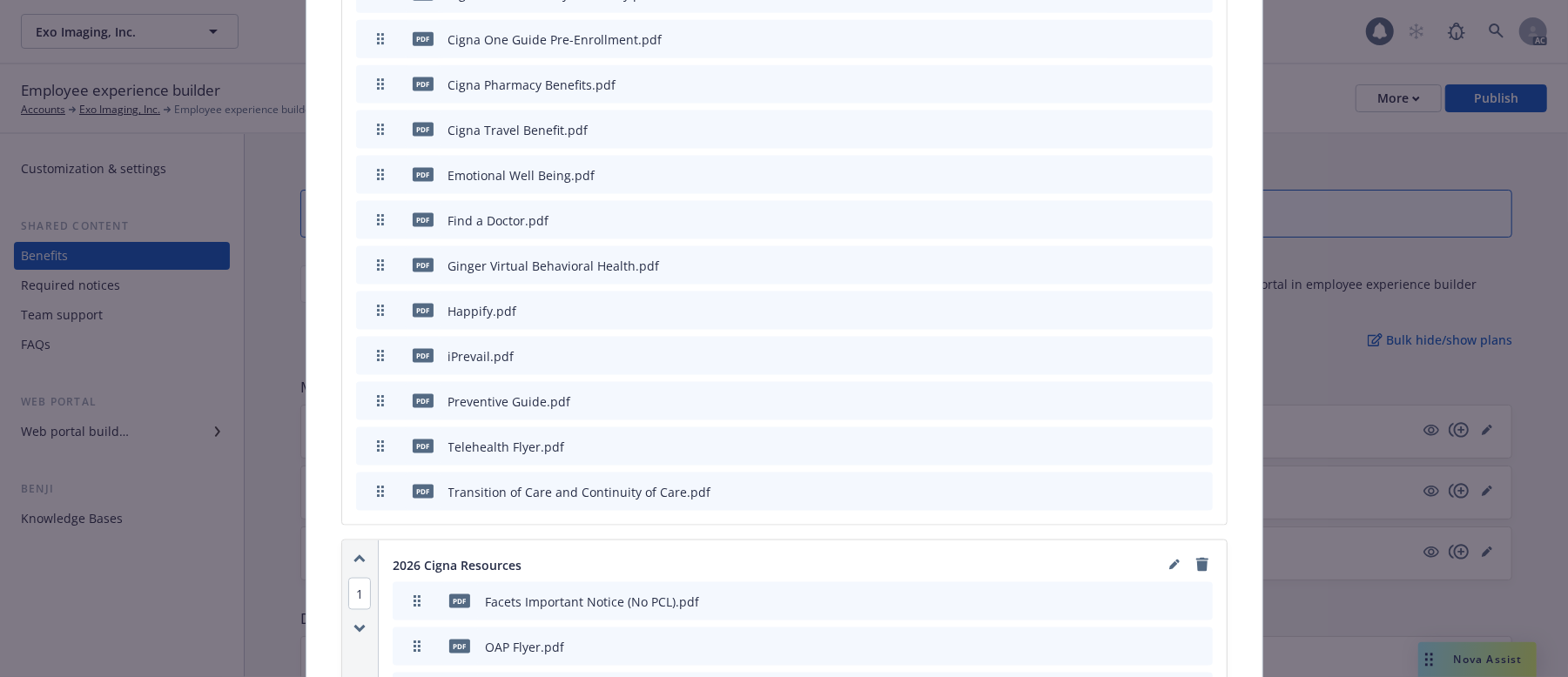
scroll to position [2156, 0]
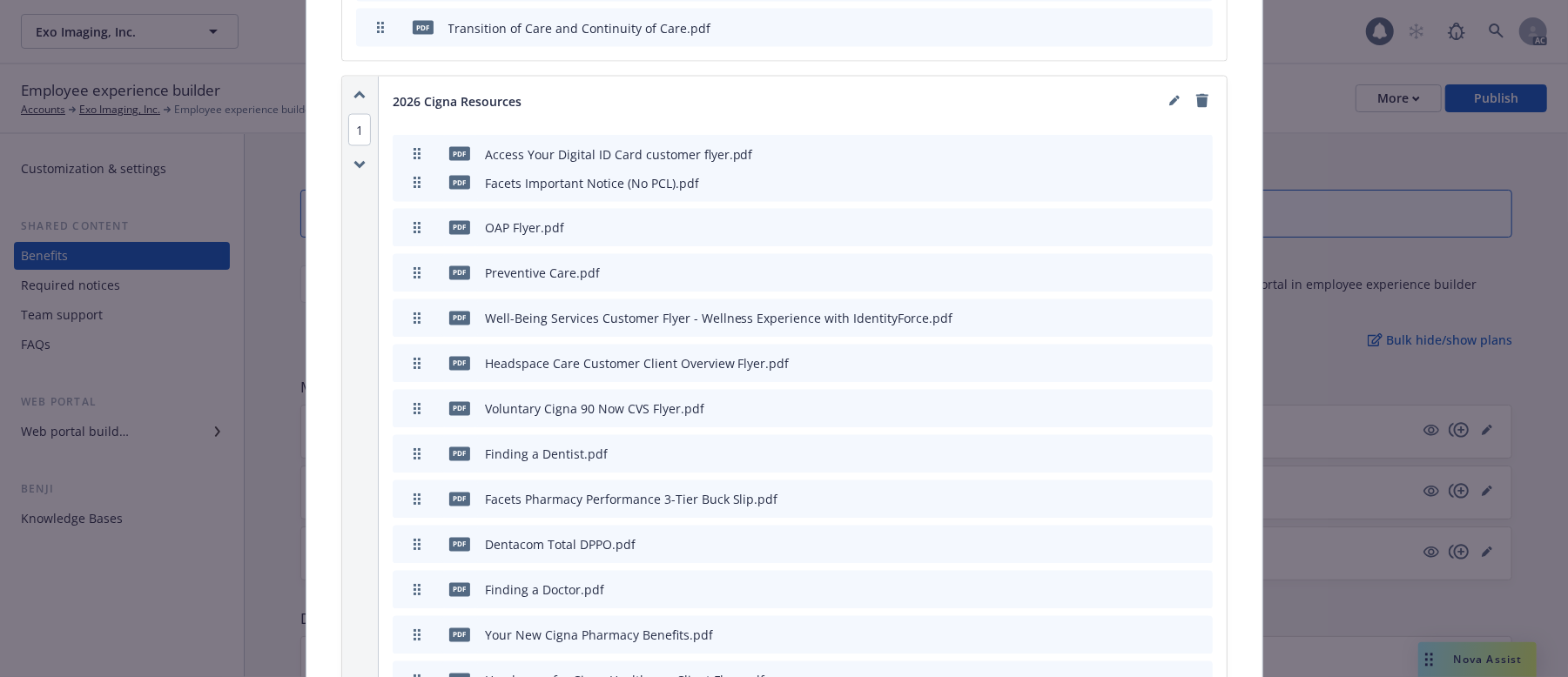
drag, startPoint x: 409, startPoint y: 231, endPoint x: 429, endPoint y: 157, distance: 76.7
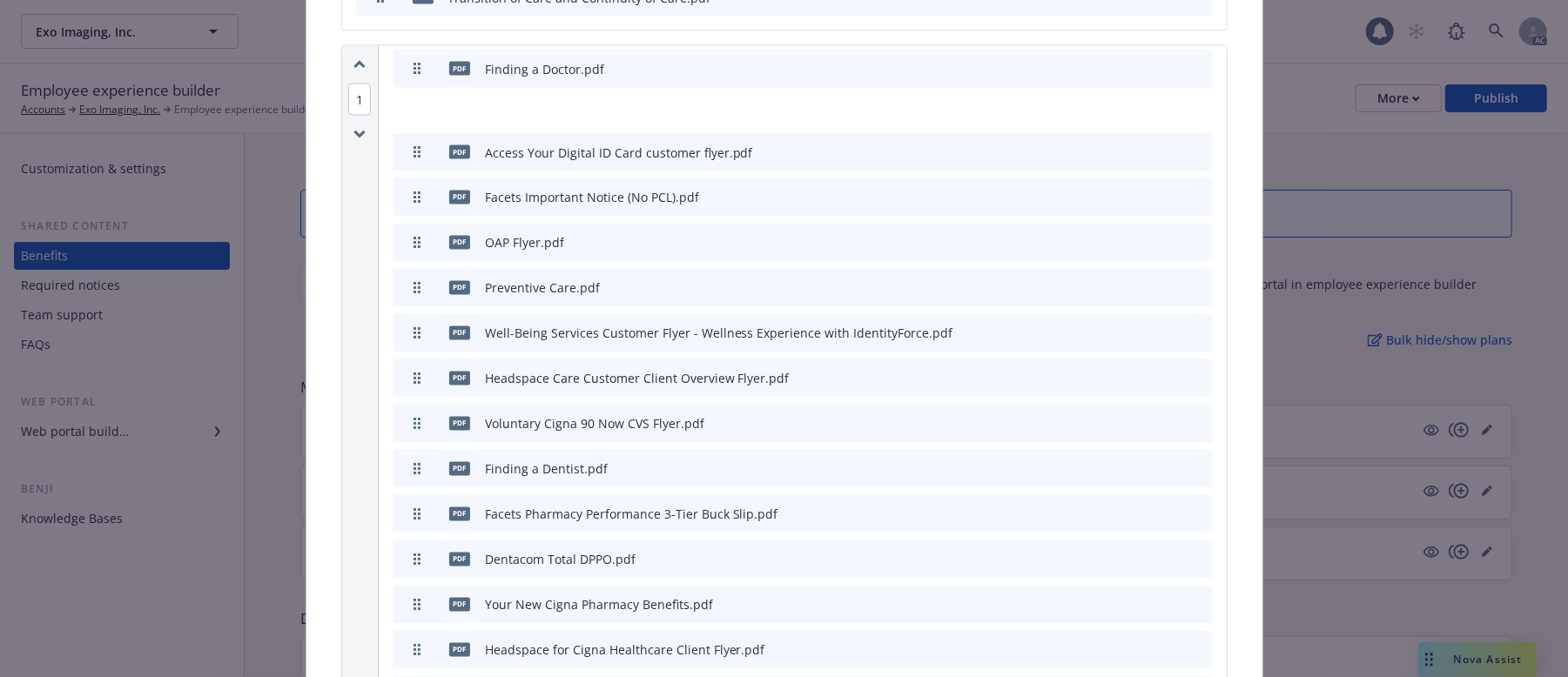
scroll to position [2160, 0]
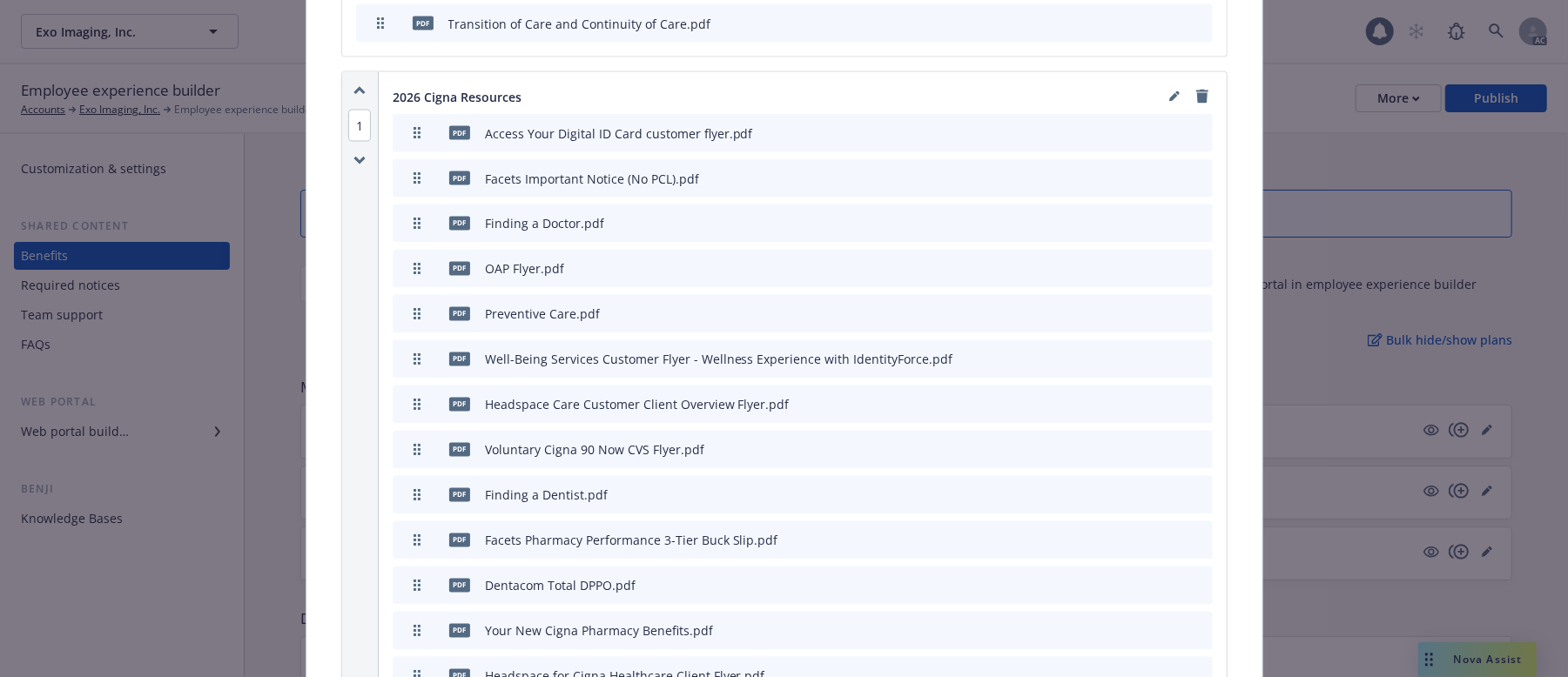
drag, startPoint x: 411, startPoint y: 367, endPoint x: 444, endPoint y: 231, distance: 139.9
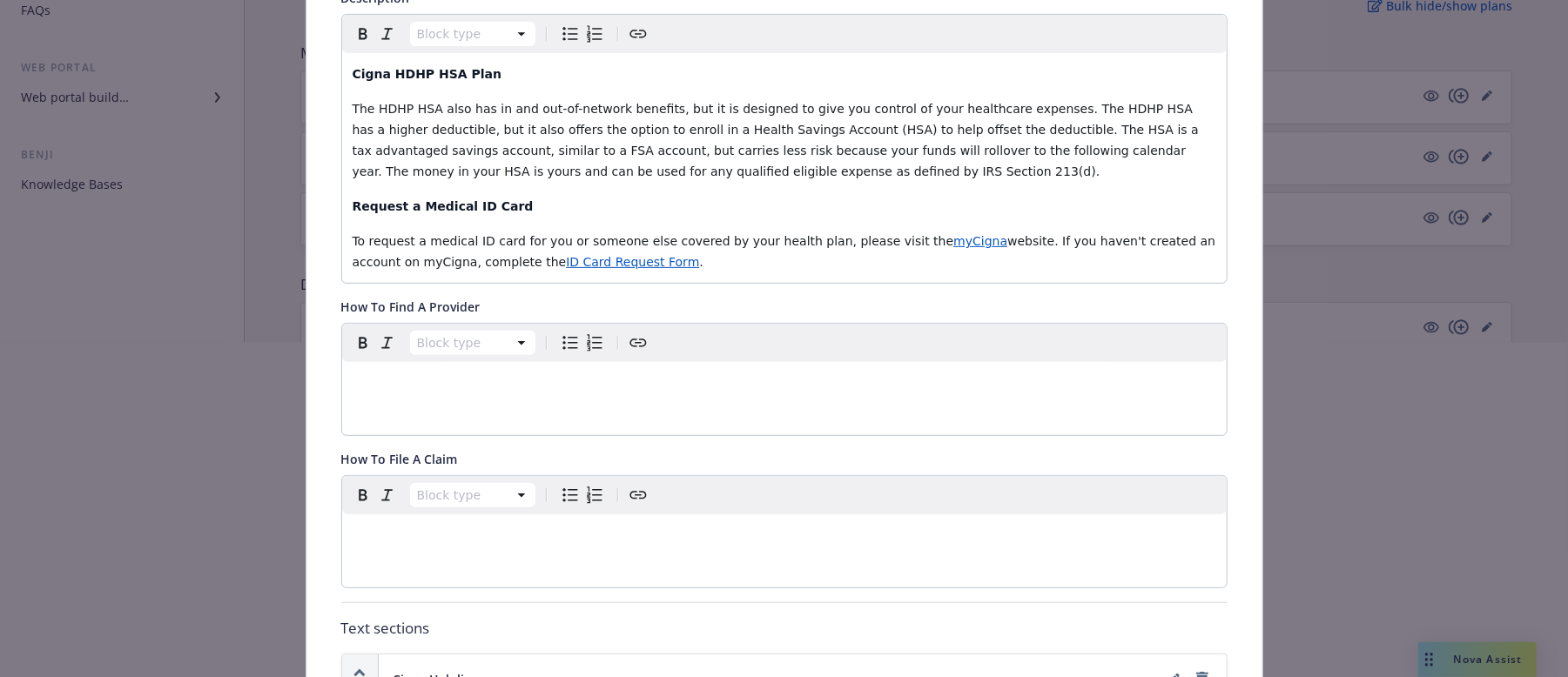
scroll to position [71, 0]
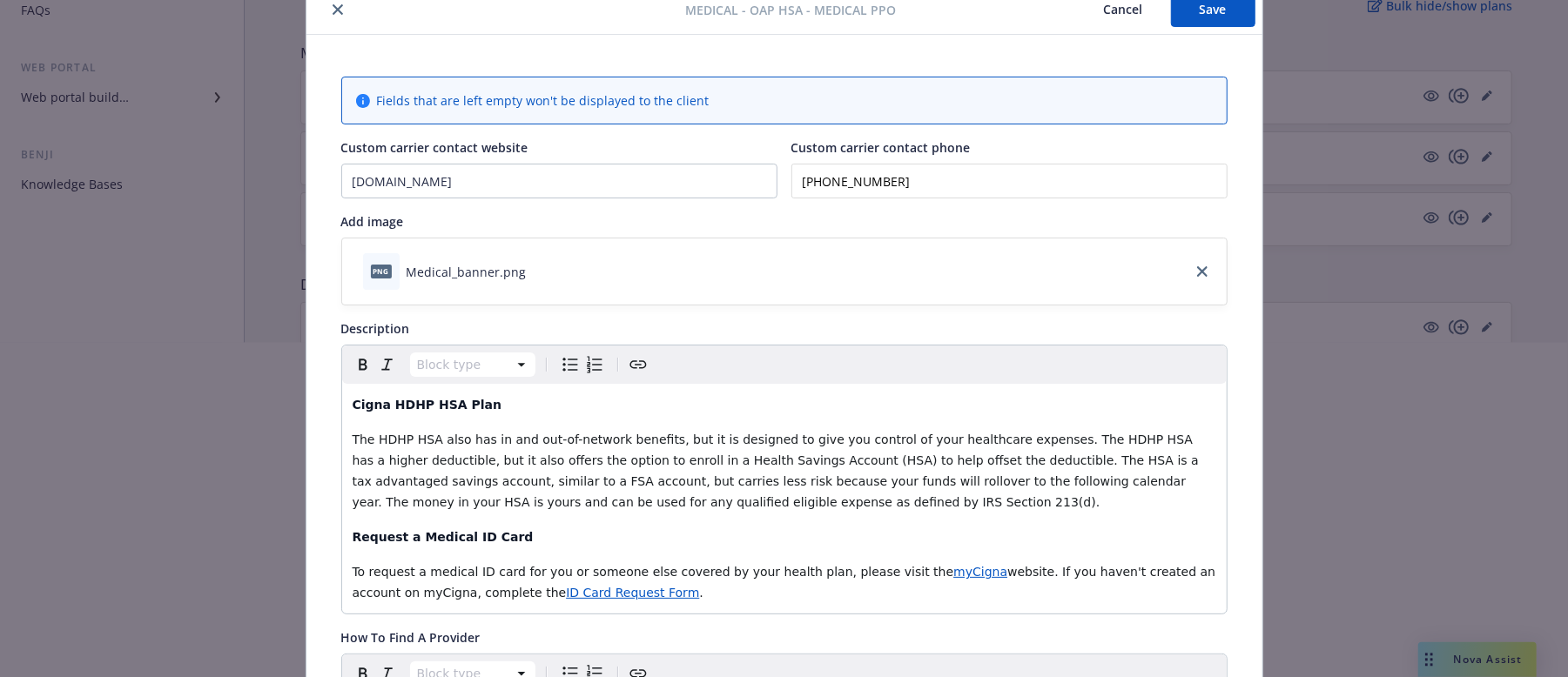
click at [1202, 15] on button "Save" at bounding box center [1213, 10] width 85 height 35
click at [1116, 9] on button "Cancel" at bounding box center [1123, 10] width 95 height 35
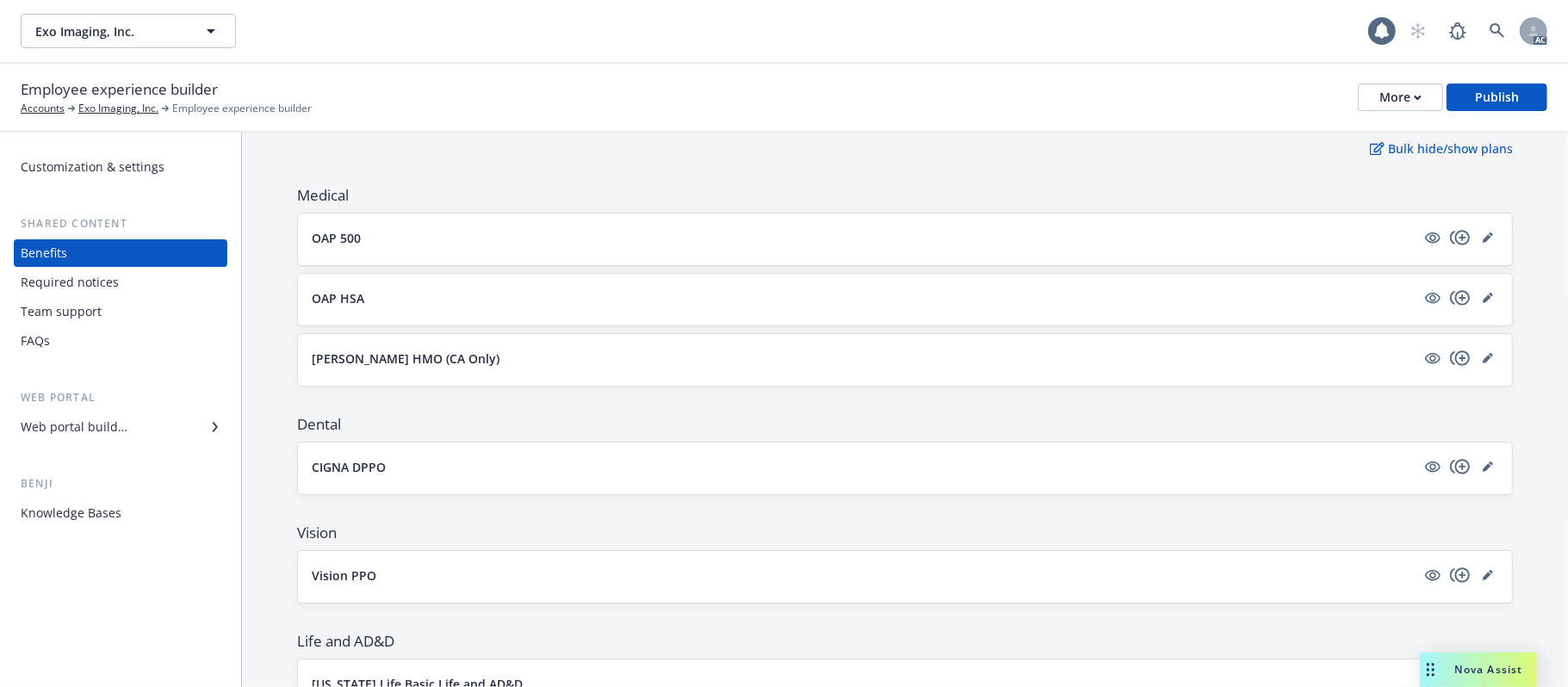
scroll to position [115, 0]
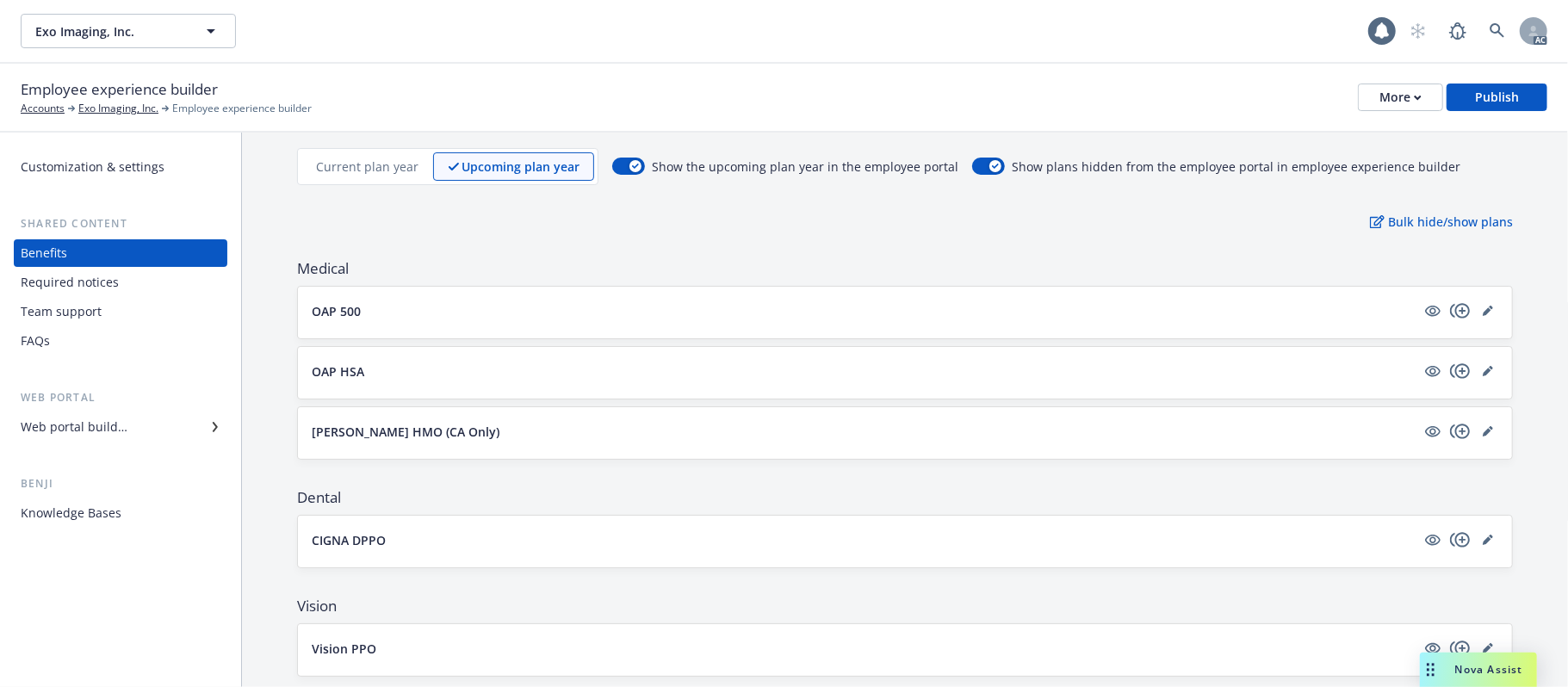
click at [545, 312] on button "OAP 500" at bounding box center [864, 311] width 1104 height 18
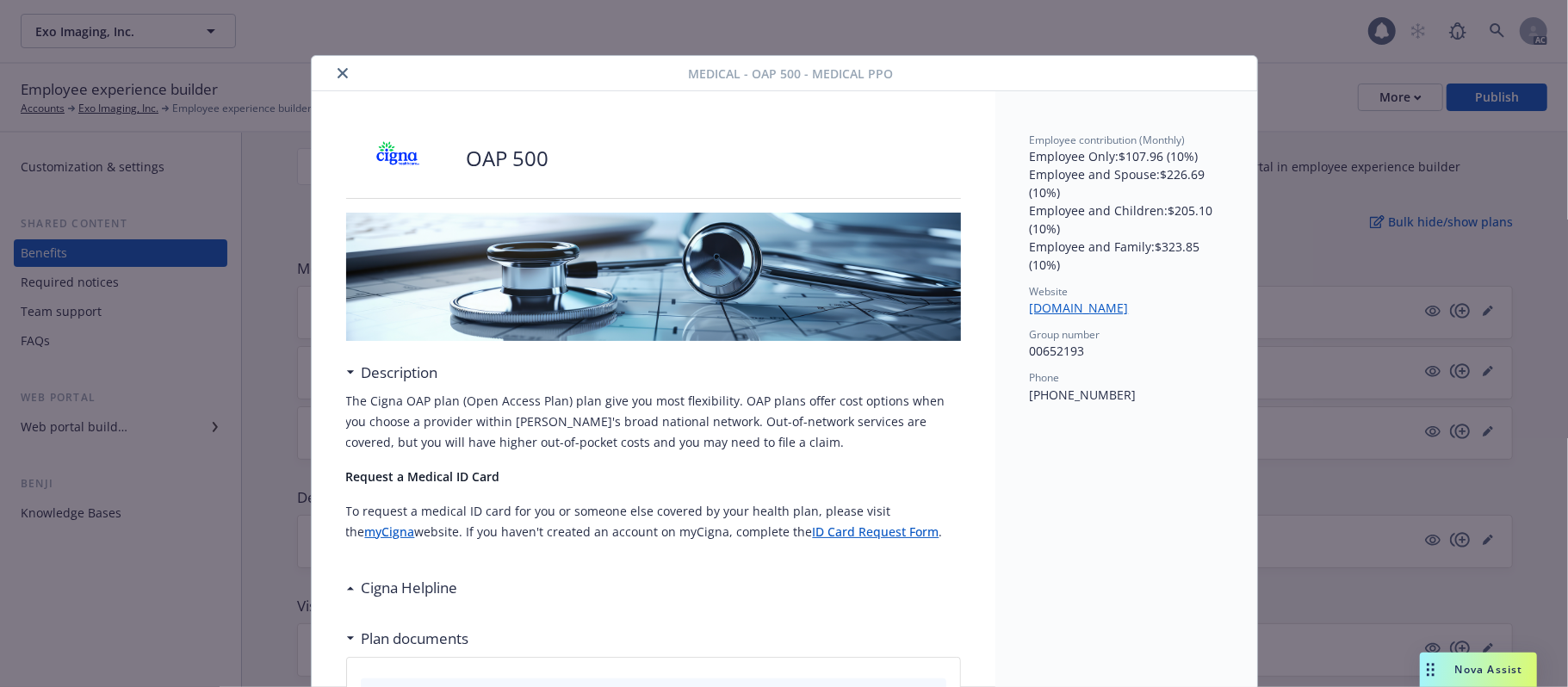
click at [335, 79] on button "close" at bounding box center [343, 73] width 21 height 21
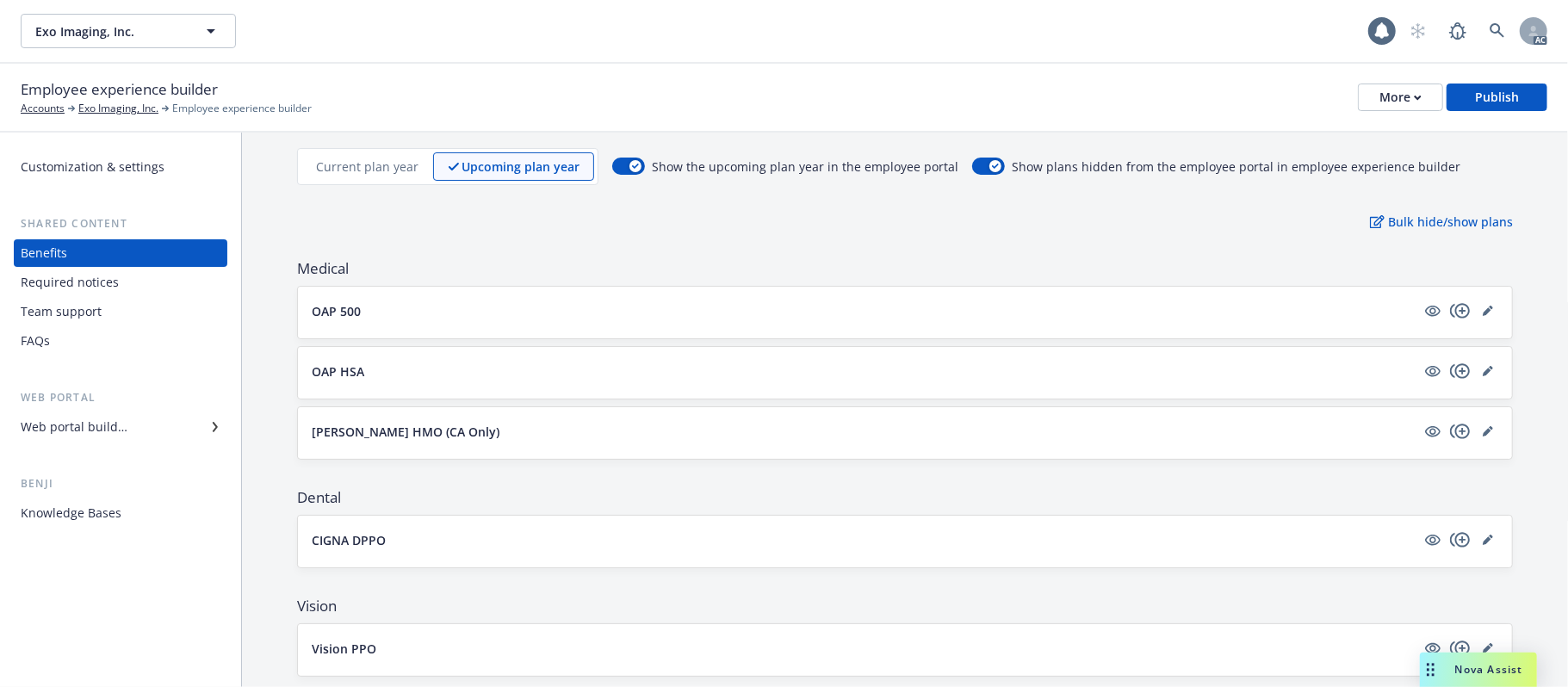
click at [354, 165] on p "Current plan year" at bounding box center [368, 166] width 103 height 18
click at [1268, 318] on button "OAP 500" at bounding box center [864, 311] width 1104 height 18
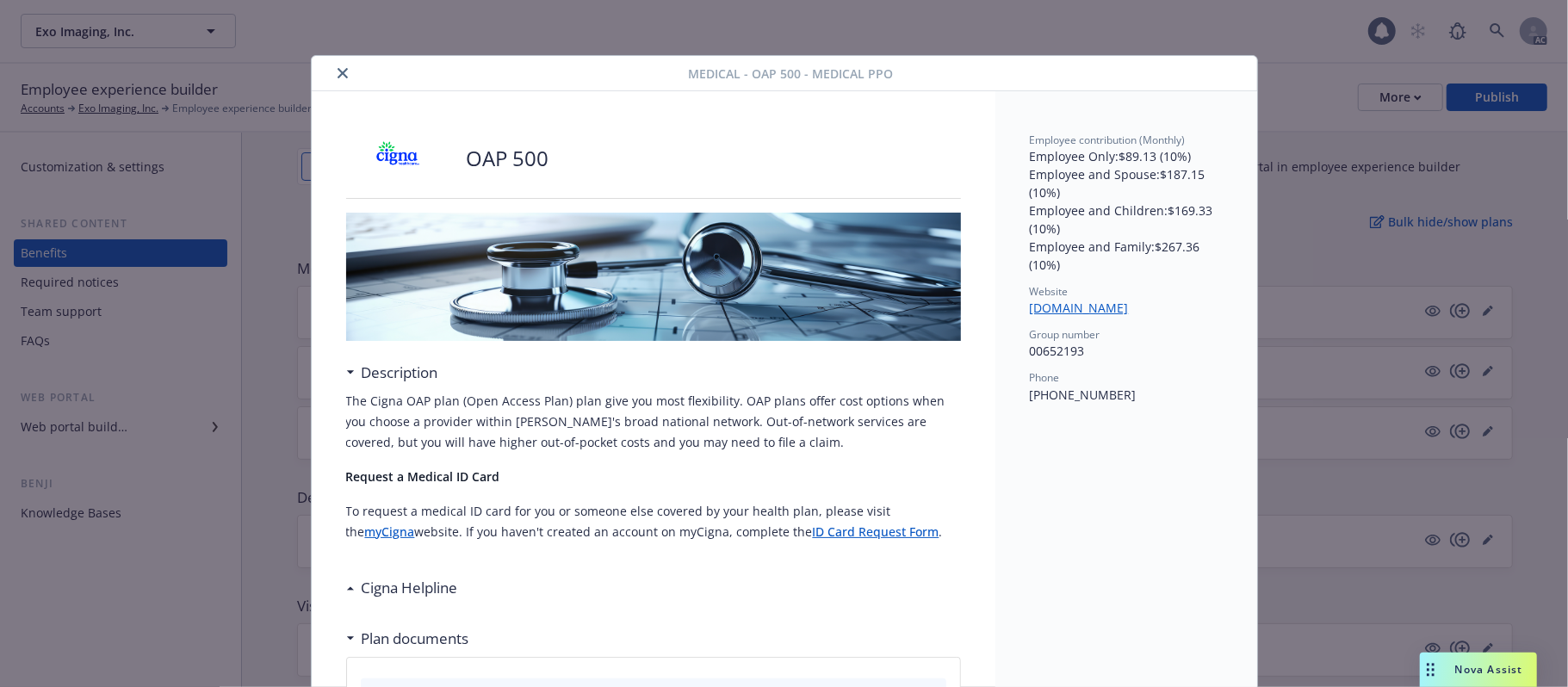
click at [337, 72] on icon "close" at bounding box center [342, 73] width 10 height 10
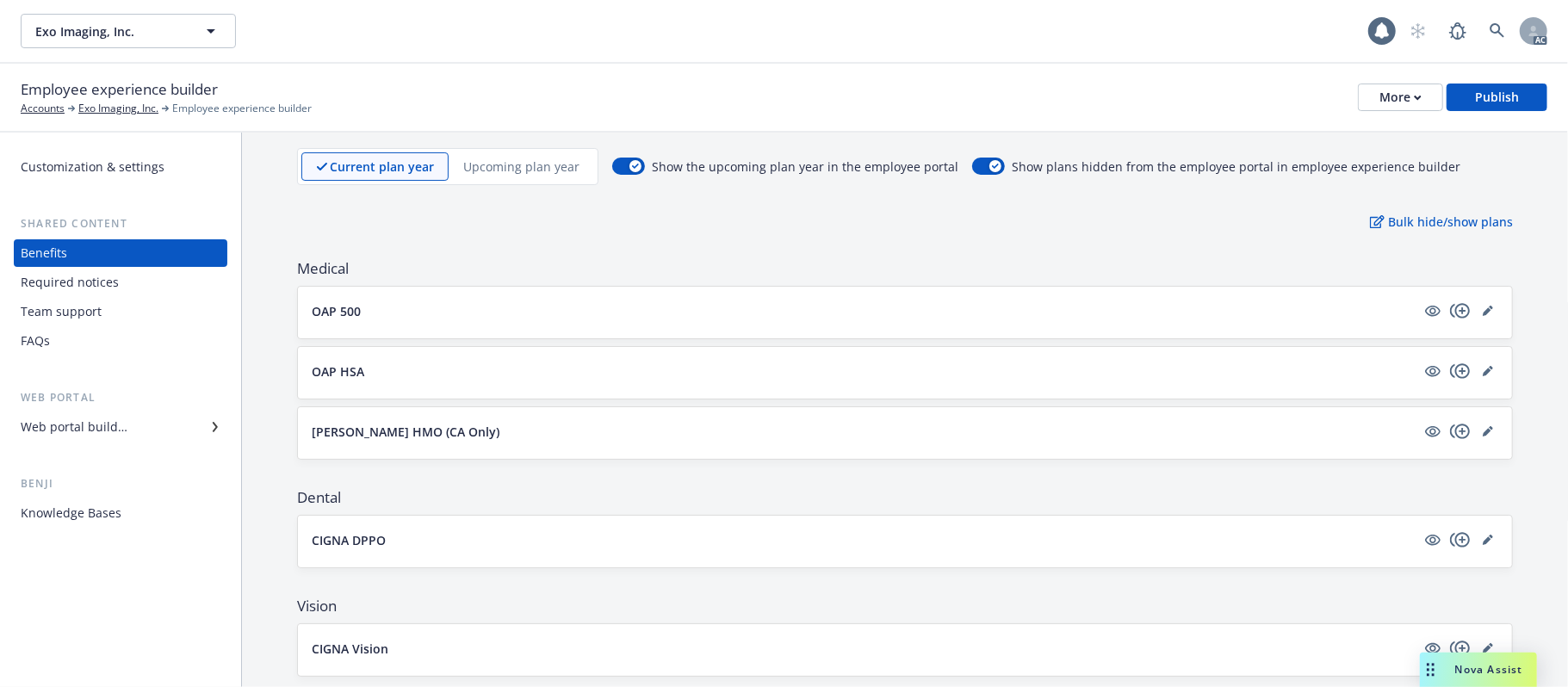
click at [507, 165] on p "Upcoming plan year" at bounding box center [522, 166] width 116 height 18
click at [679, 303] on button "OAP 500" at bounding box center [864, 311] width 1104 height 18
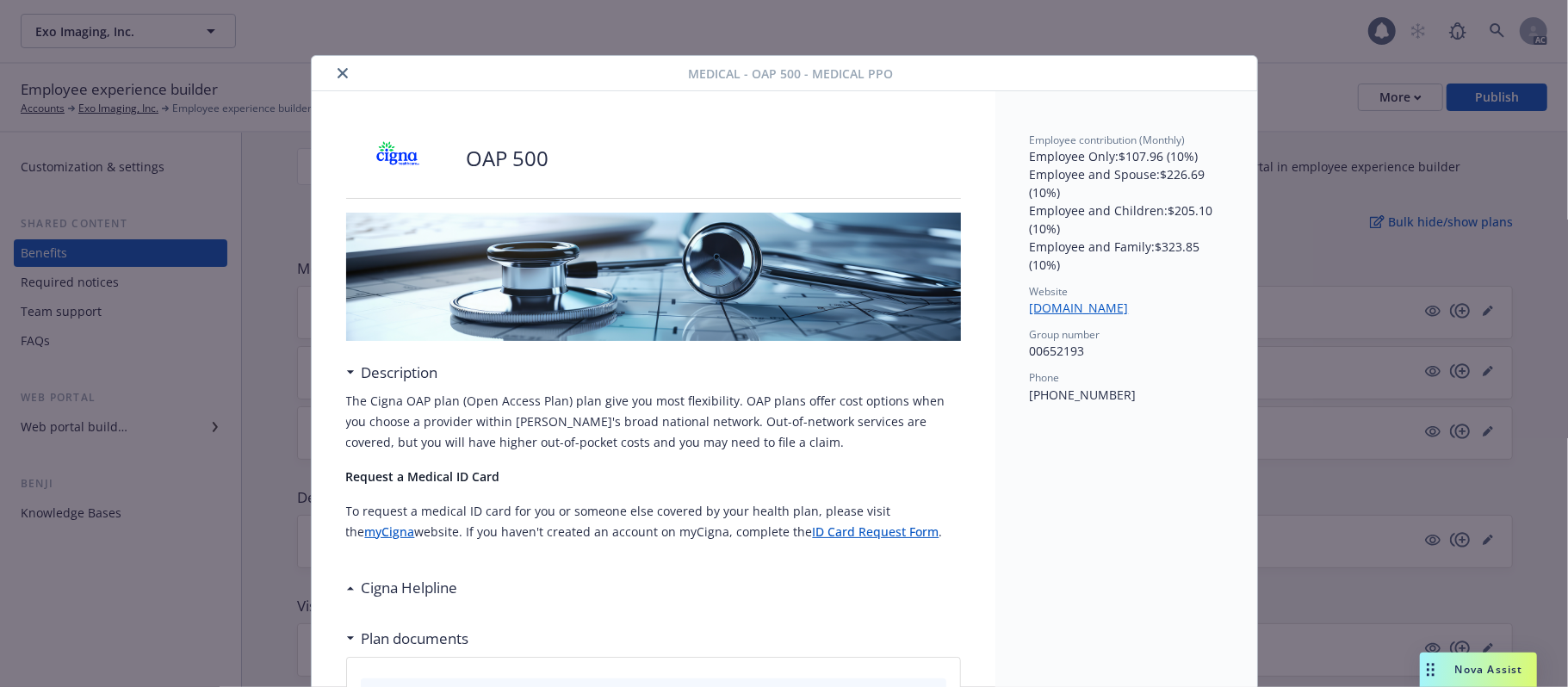
click at [337, 73] on icon "close" at bounding box center [342, 73] width 10 height 10
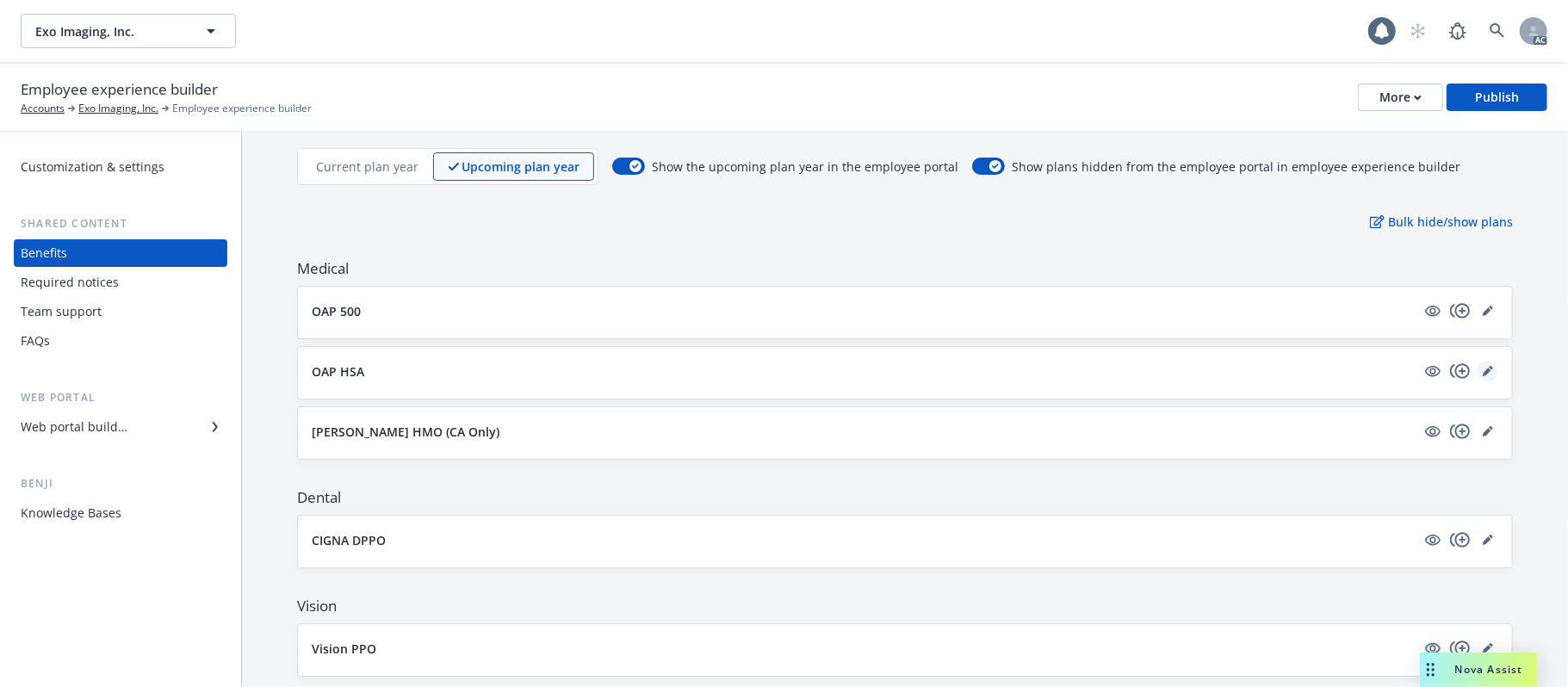
click at [1482, 372] on icon "editPencil" at bounding box center [1487, 371] width 10 height 10
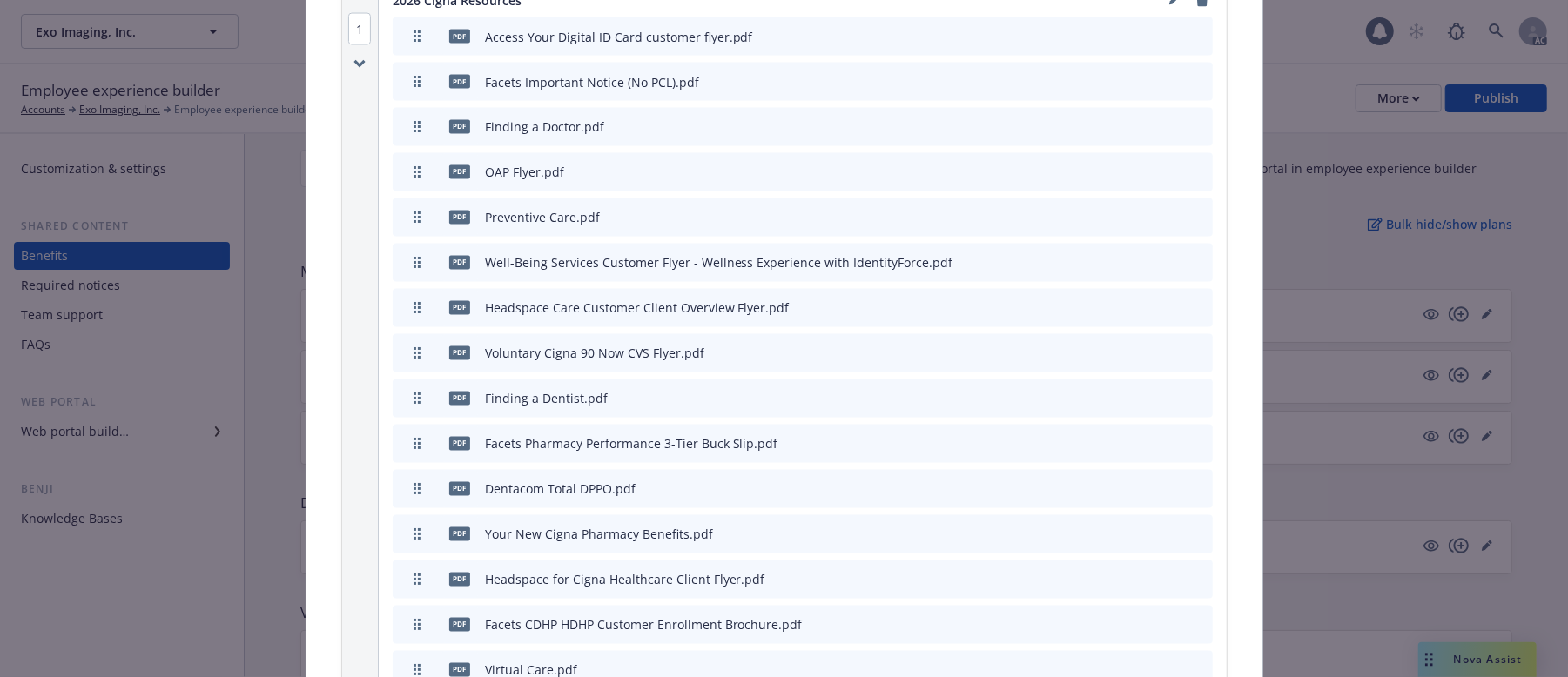
scroll to position [2489, 0]
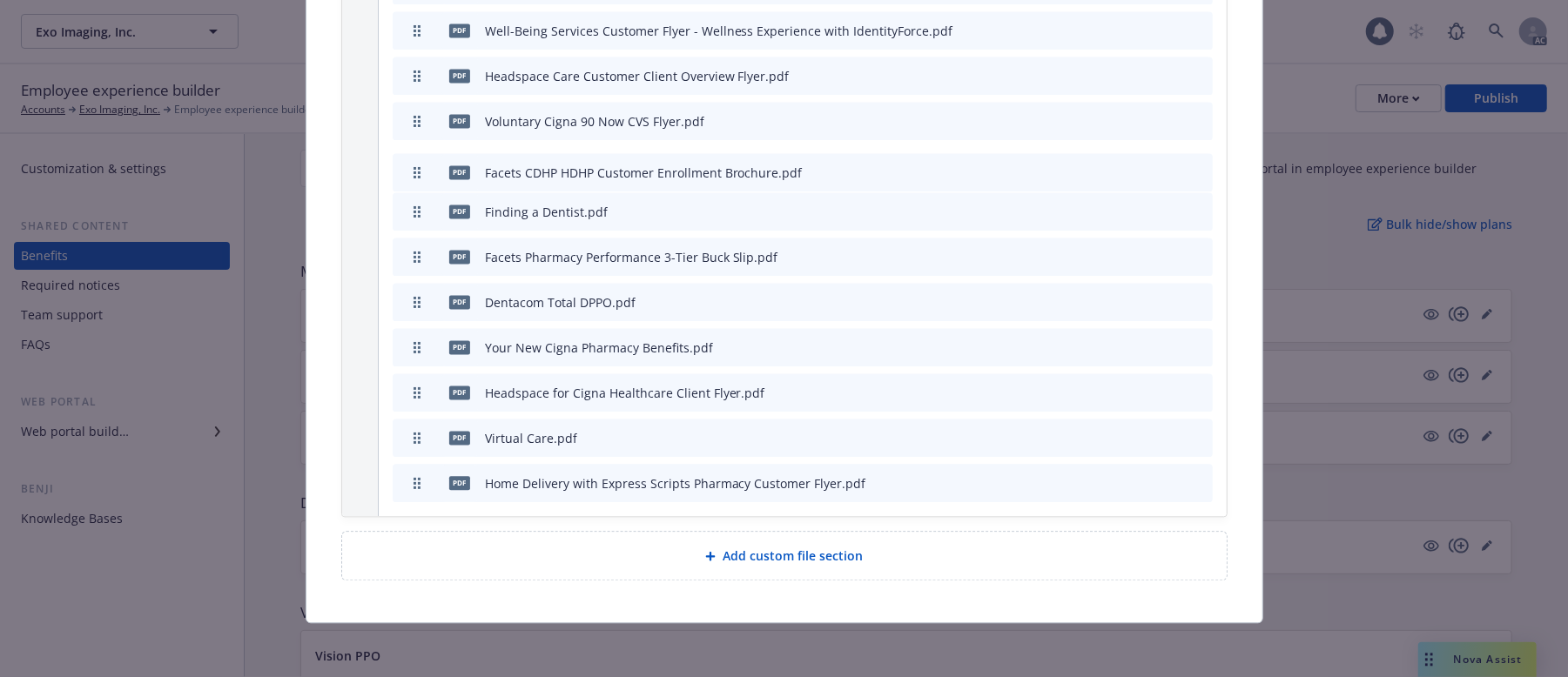
drag, startPoint x: 412, startPoint y: 397, endPoint x: 465, endPoint y: 150, distance: 252.6
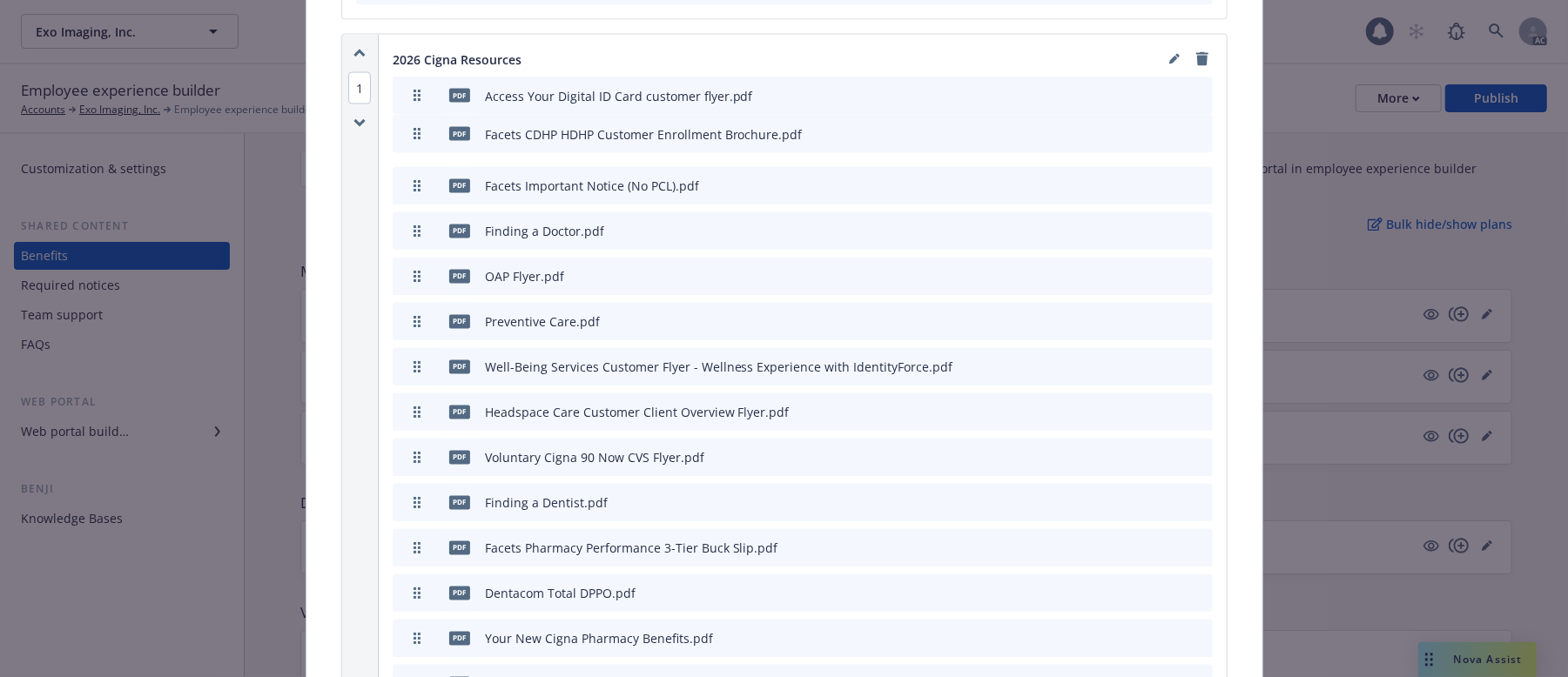
scroll to position [2186, 0]
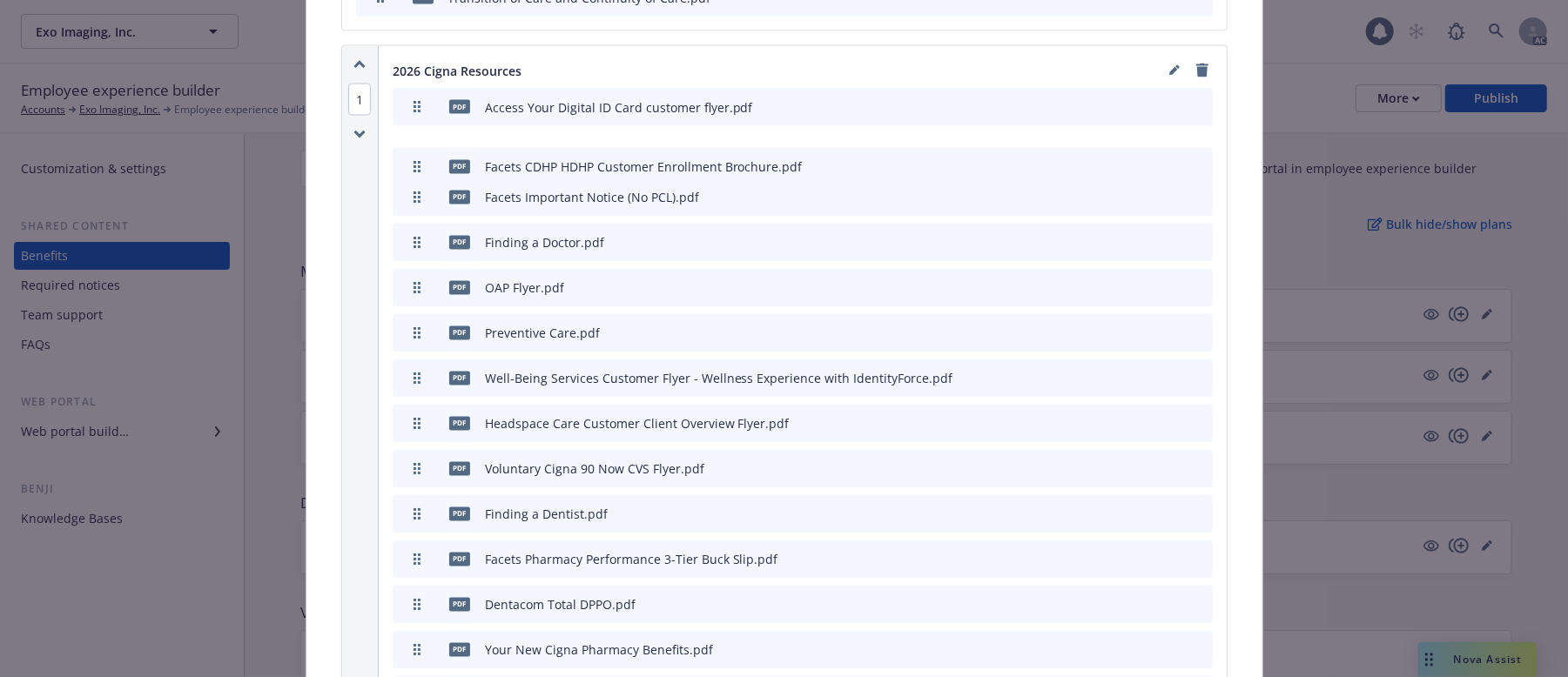
drag, startPoint x: 413, startPoint y: 401, endPoint x: 498, endPoint y: 171, distance: 245.2
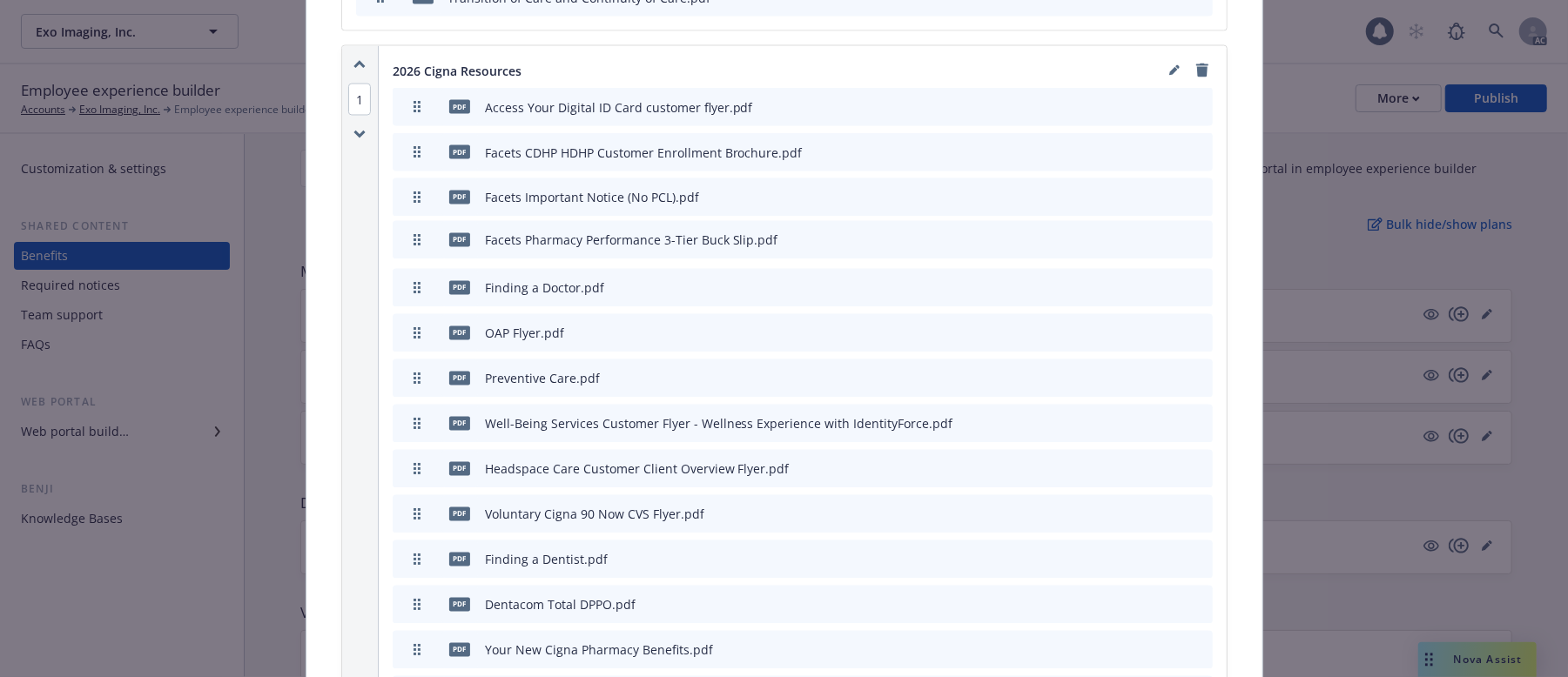
drag, startPoint x: 407, startPoint y: 566, endPoint x: 489, endPoint y: 247, distance: 329.4
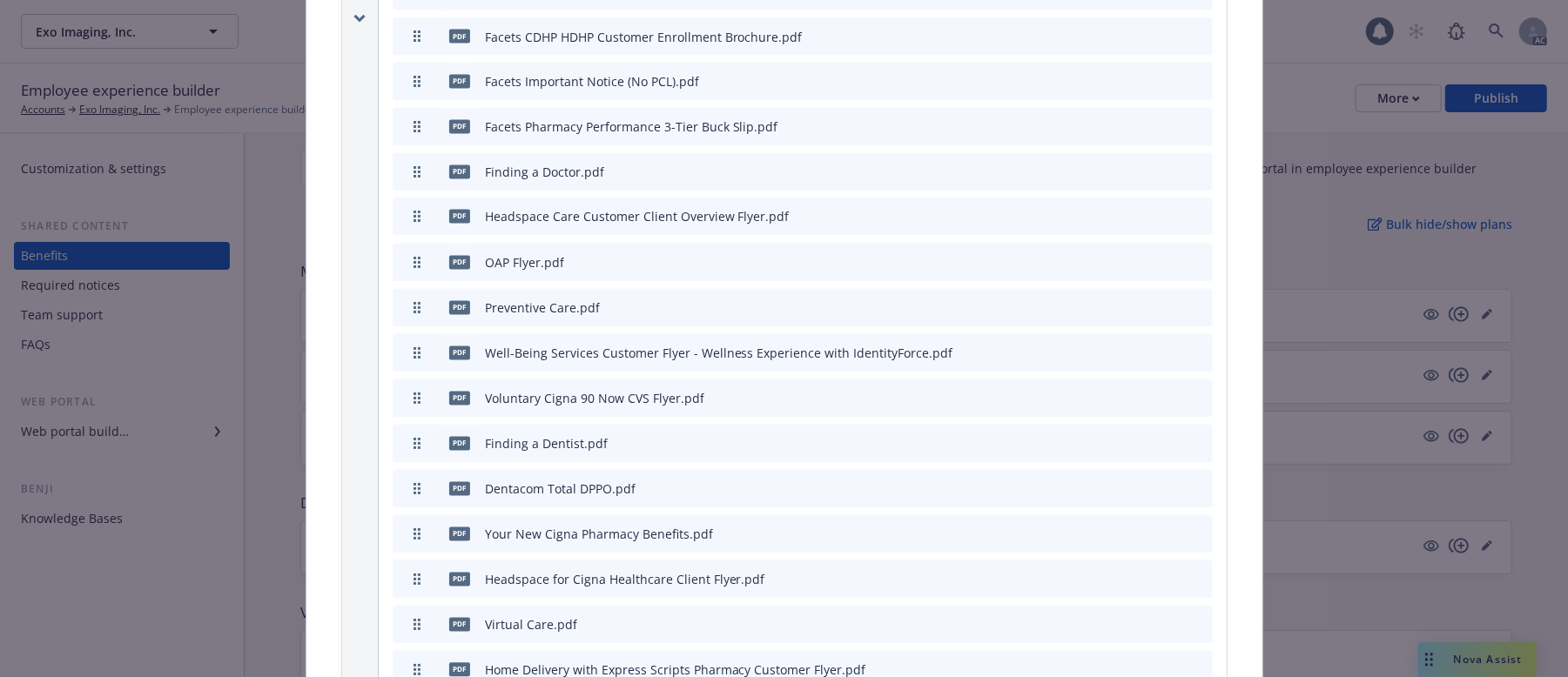
drag, startPoint x: 412, startPoint y: 358, endPoint x: 427, endPoint y: 221, distance: 137.8
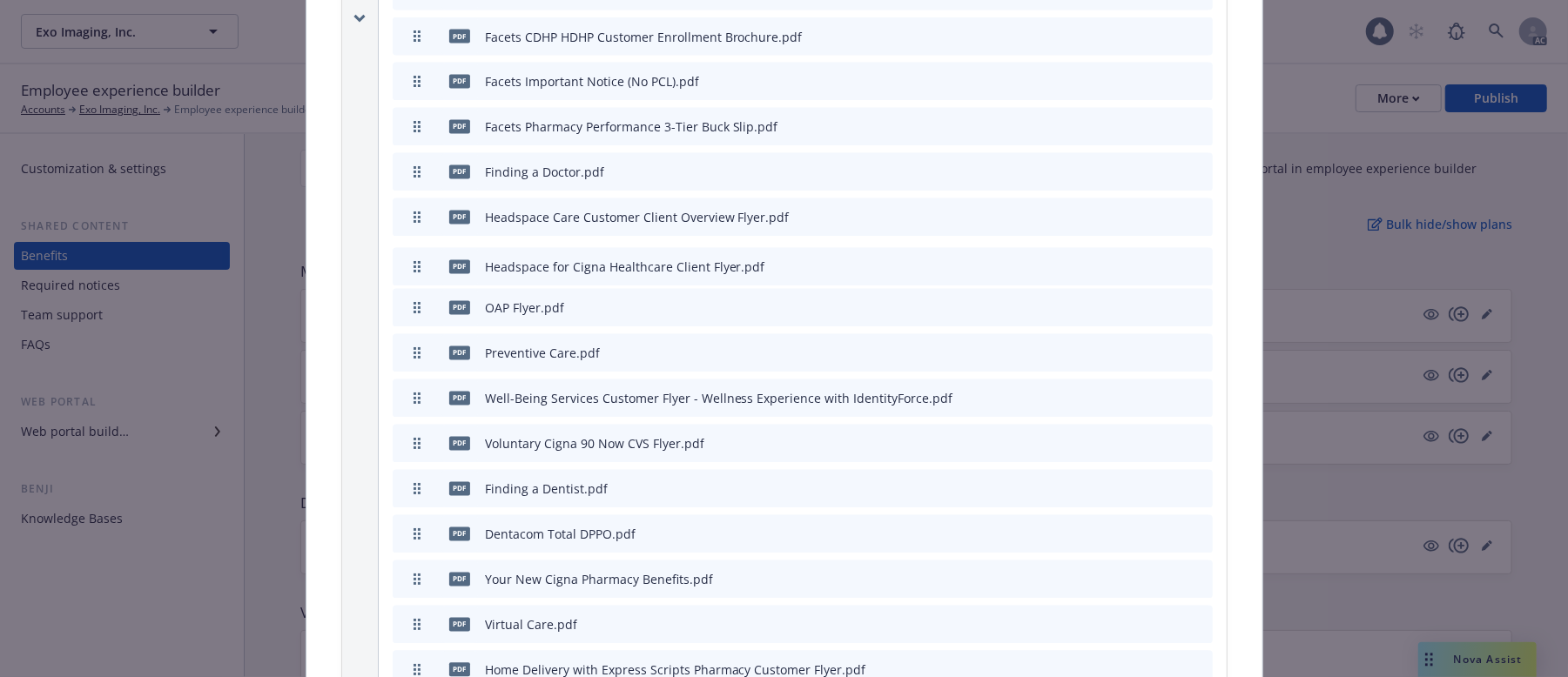
drag, startPoint x: 404, startPoint y: 585, endPoint x: 443, endPoint y: 269, distance: 318.4
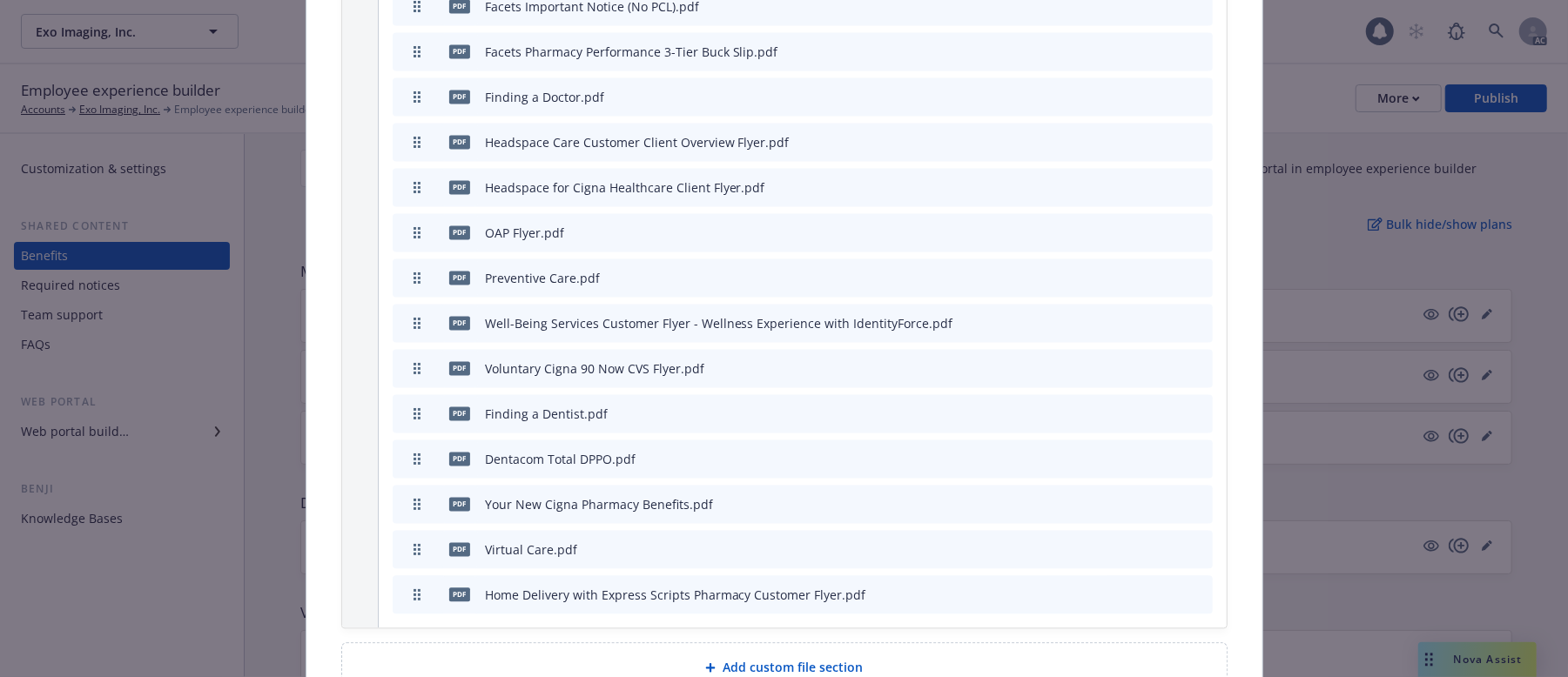
scroll to position [2417, 0]
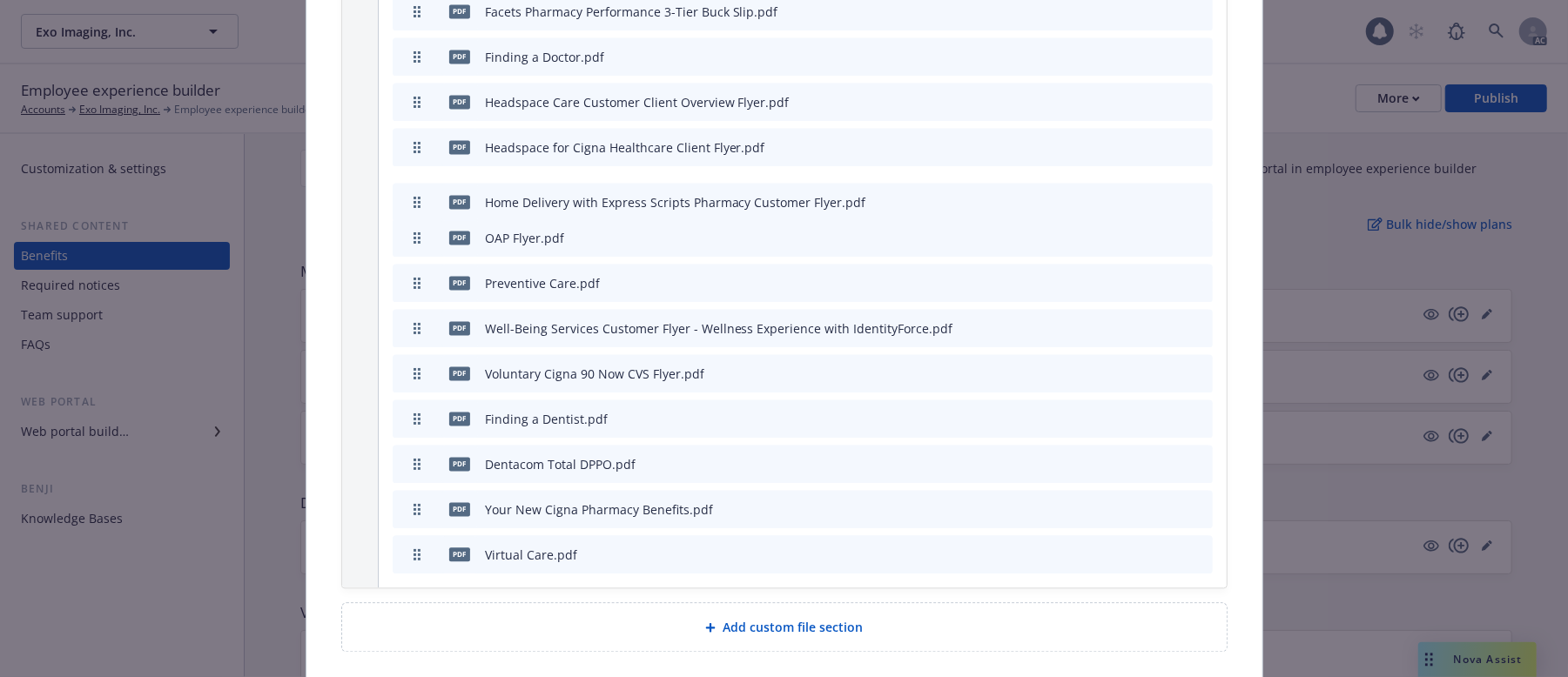
drag, startPoint x: 407, startPoint y: 559, endPoint x: 464, endPoint y: 206, distance: 357.6
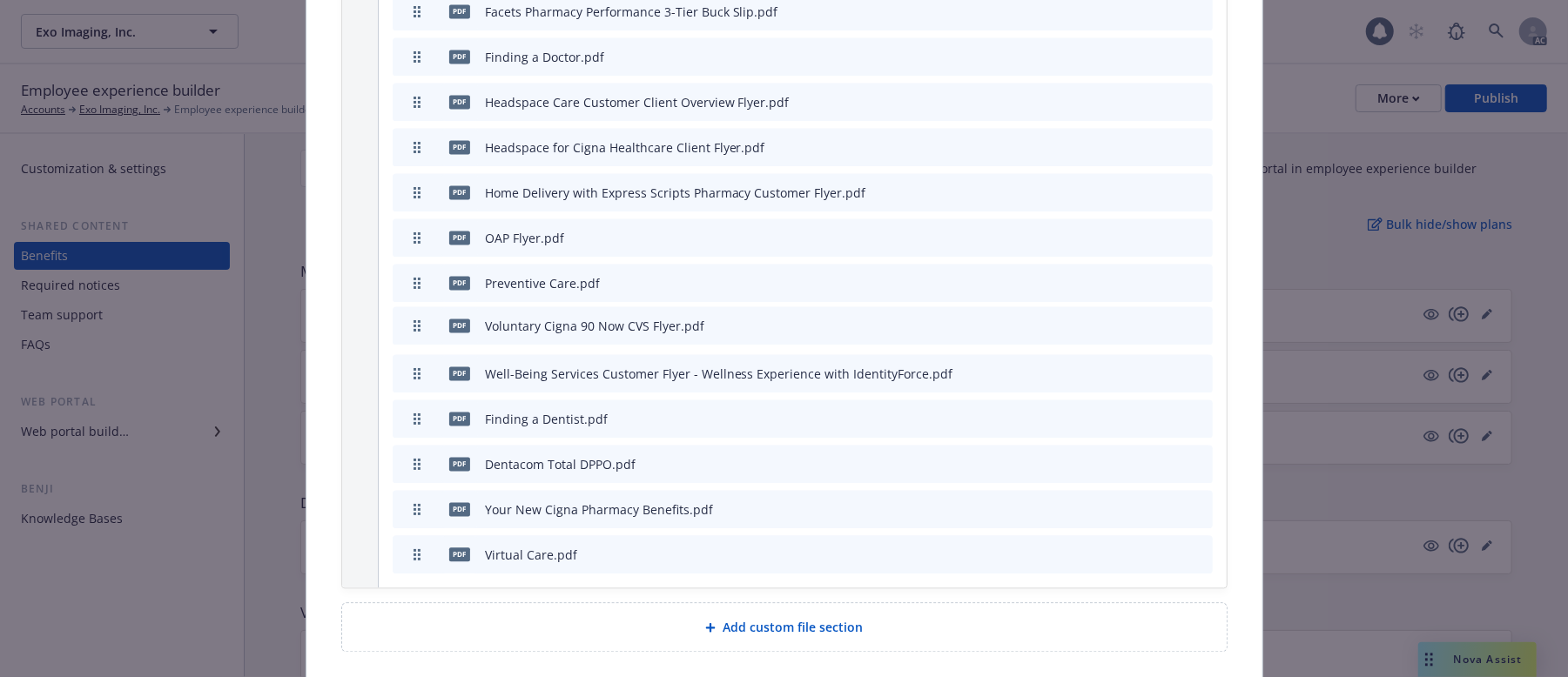
drag, startPoint x: 405, startPoint y: 380, endPoint x: 416, endPoint y: 332, distance: 49.2
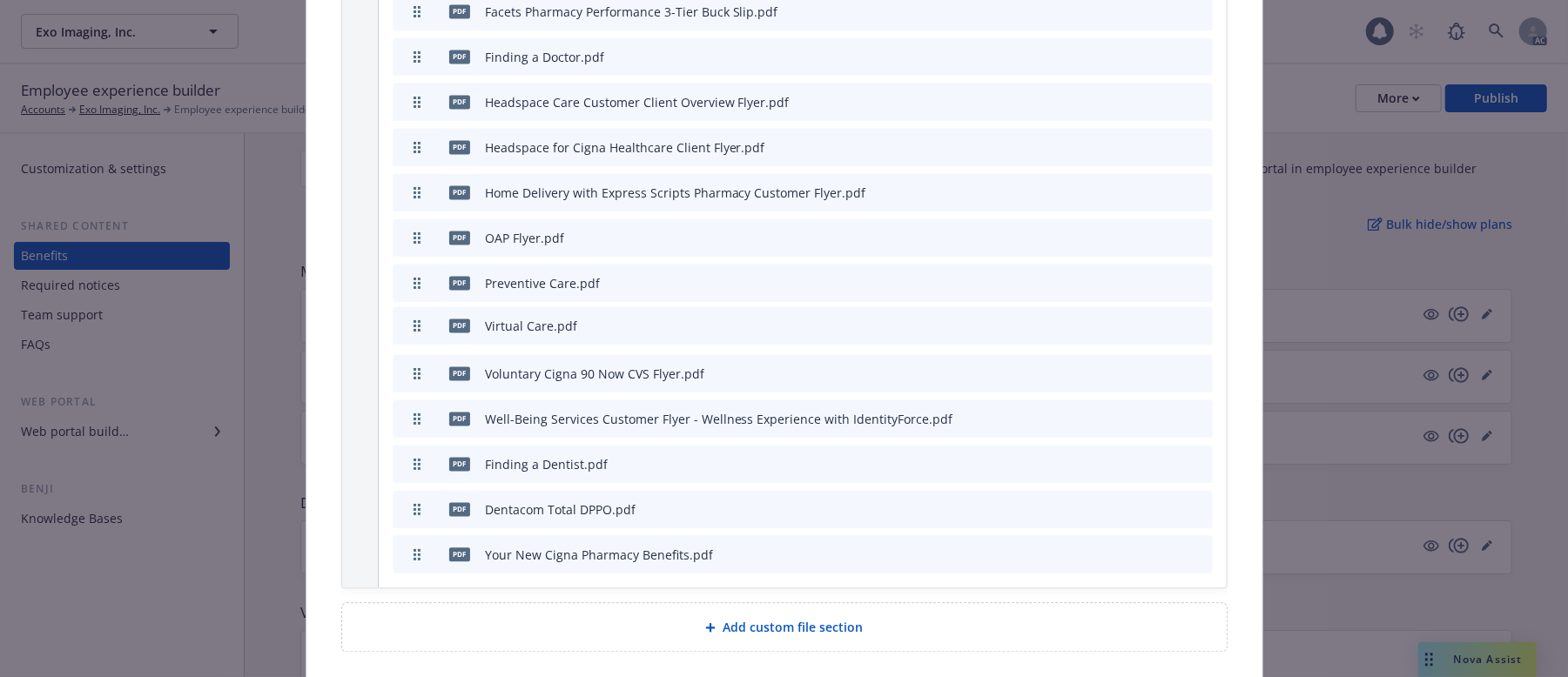
drag, startPoint x: 409, startPoint y: 562, endPoint x: 423, endPoint y: 334, distance: 228.4
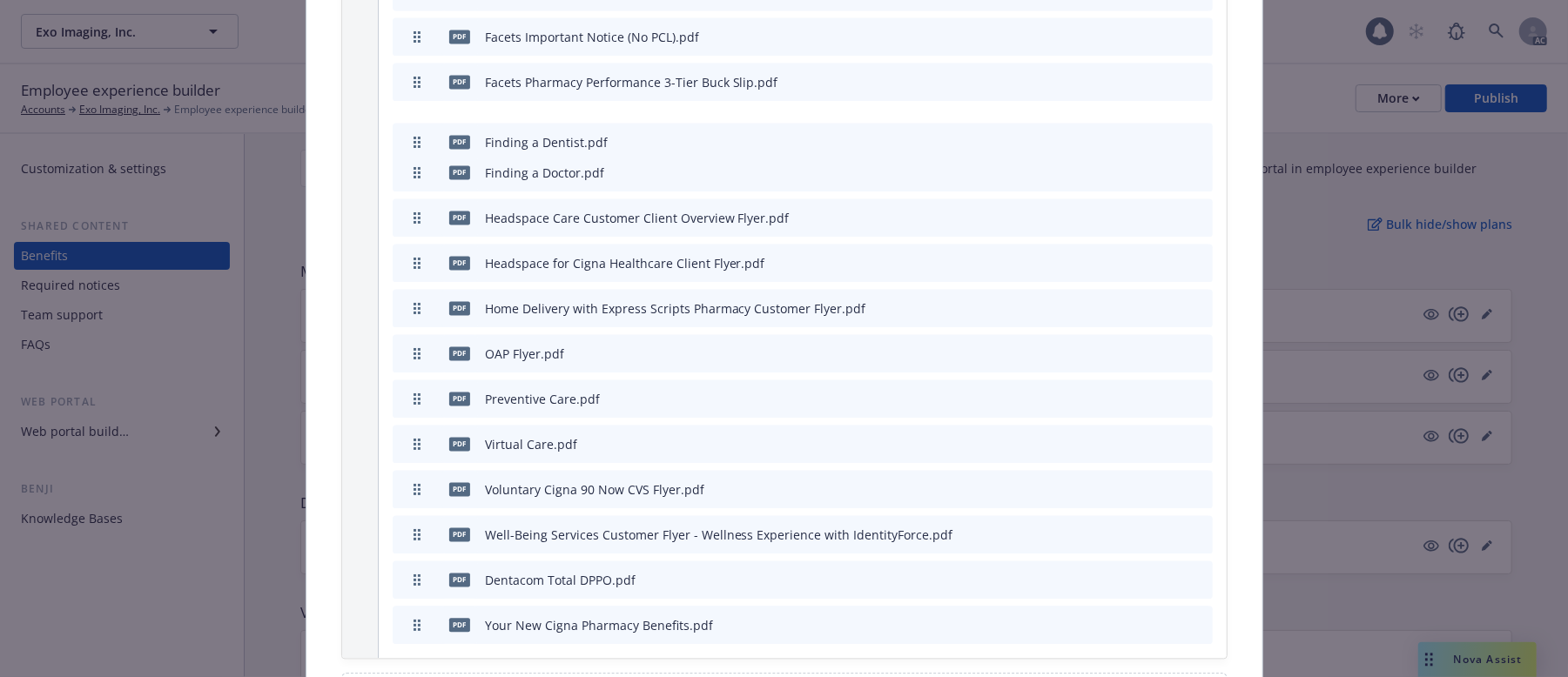
scroll to position [2333, 0]
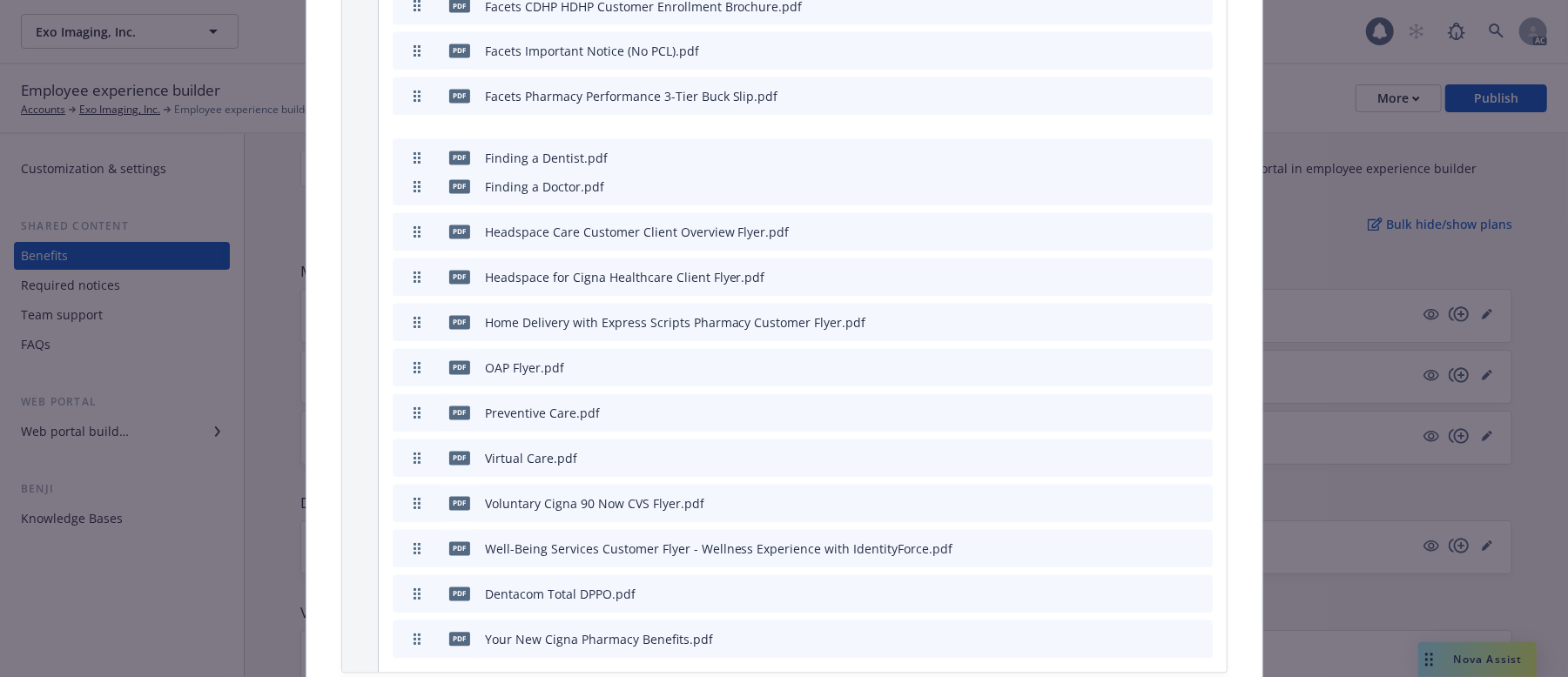
drag, startPoint x: 408, startPoint y: 471, endPoint x: 464, endPoint y: 165, distance: 311.1
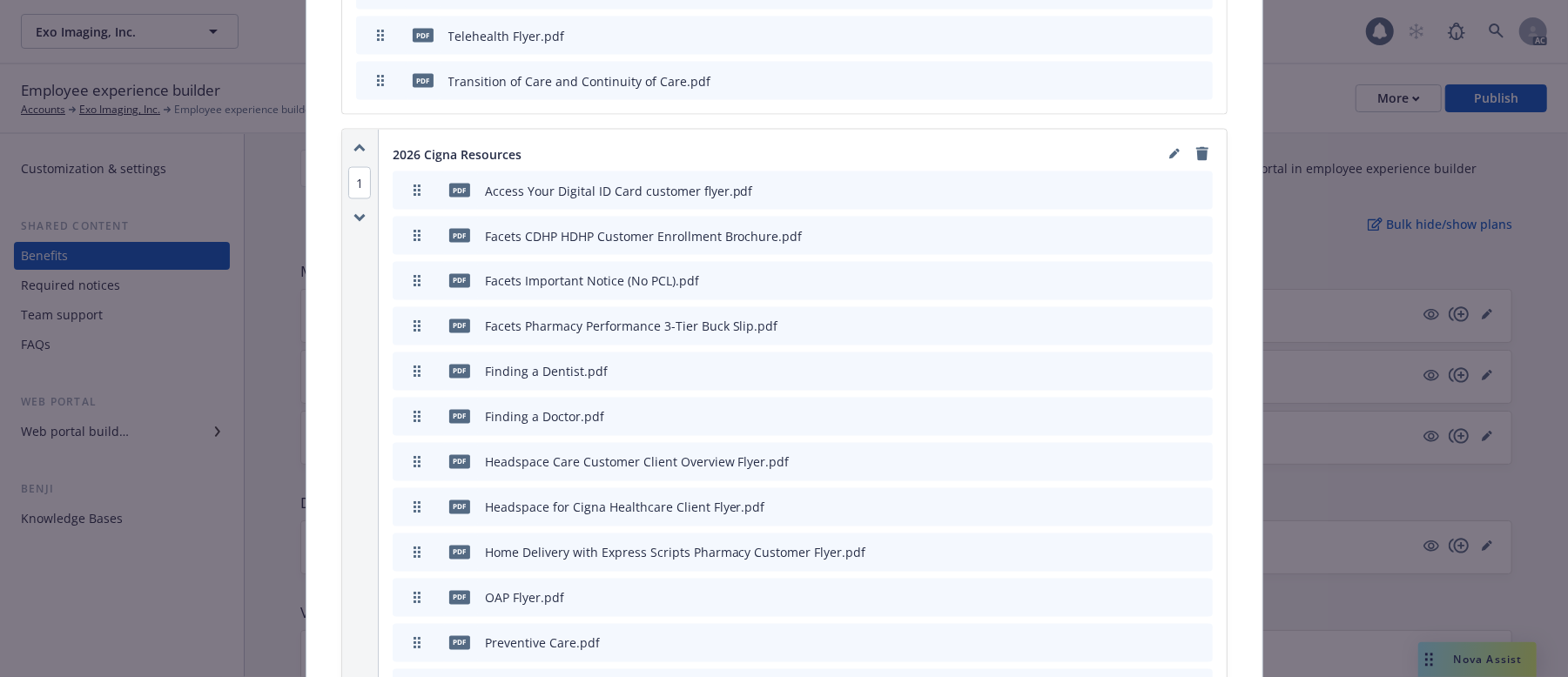
scroll to position [2100, 0]
click at [1191, 380] on icon "archive file" at bounding box center [1197, 374] width 12 height 13
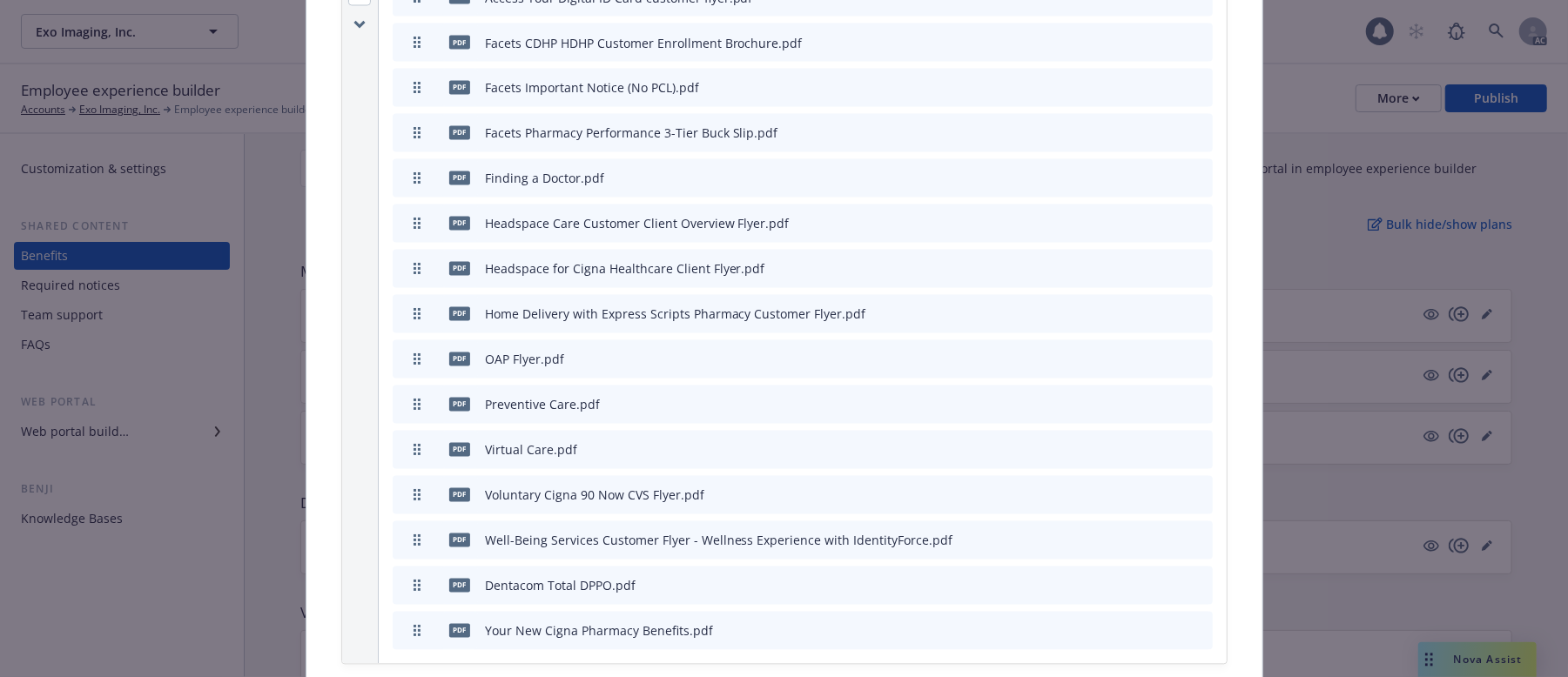
scroll to position [2333, 0]
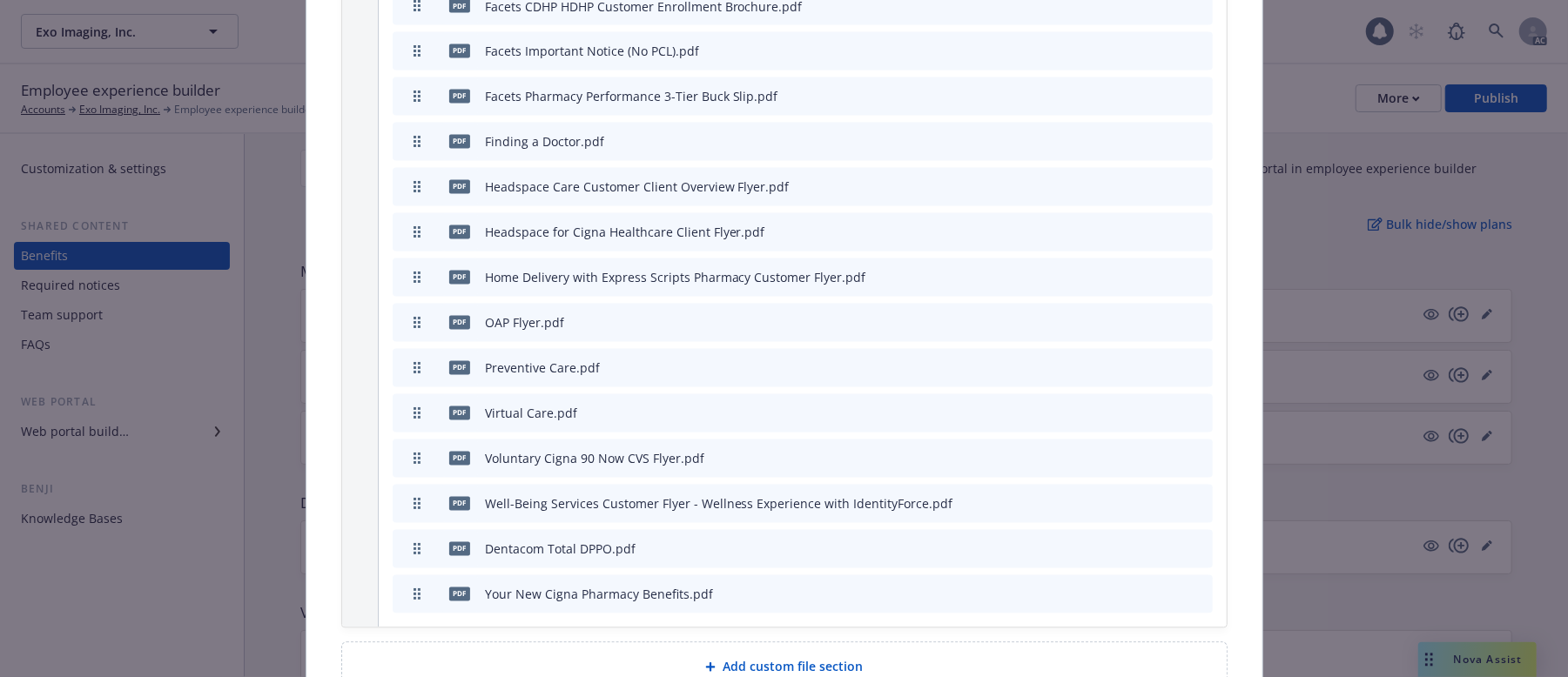
click at [1191, 554] on icon "archive file" at bounding box center [1197, 548] width 12 height 13
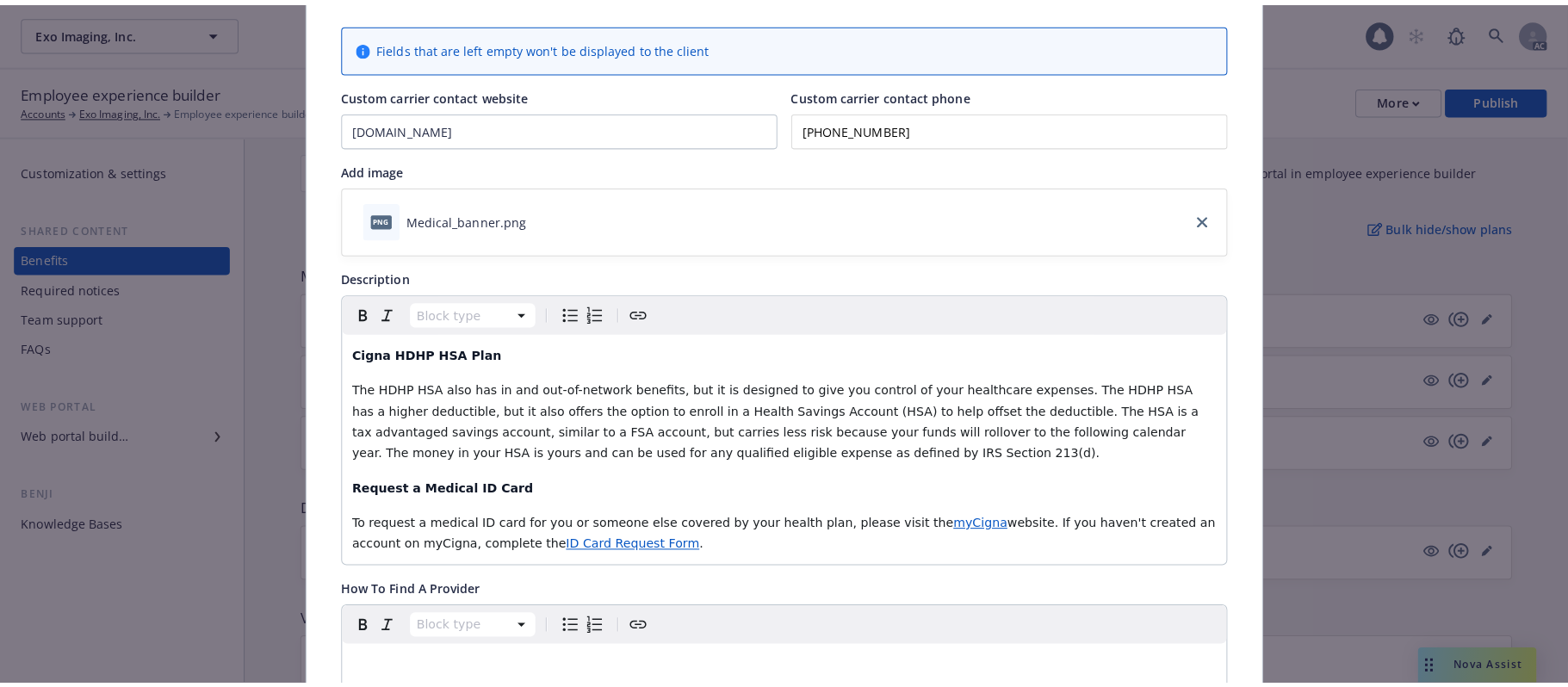
scroll to position [0, 0]
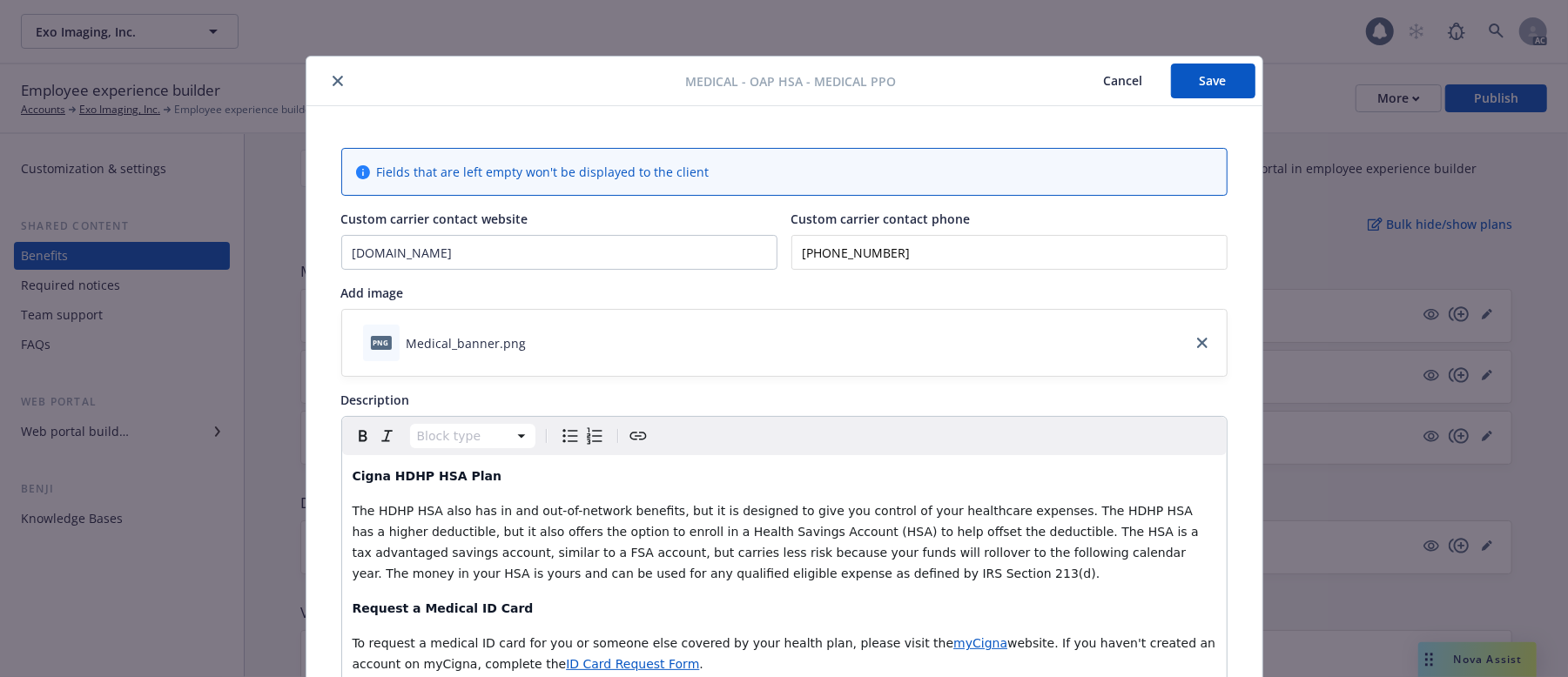
click at [1202, 81] on button "Save" at bounding box center [1213, 81] width 85 height 35
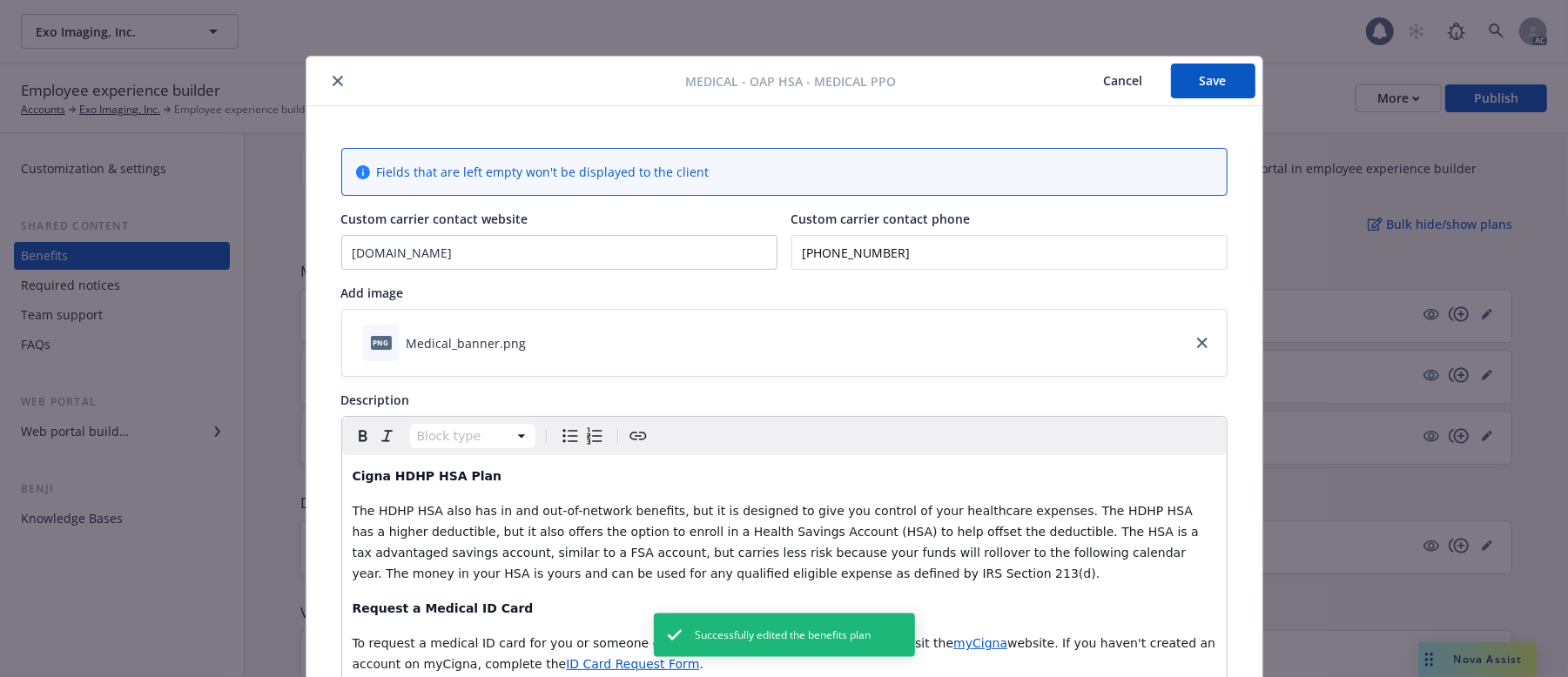
click at [1115, 81] on button "Cancel" at bounding box center [1123, 81] width 95 height 35
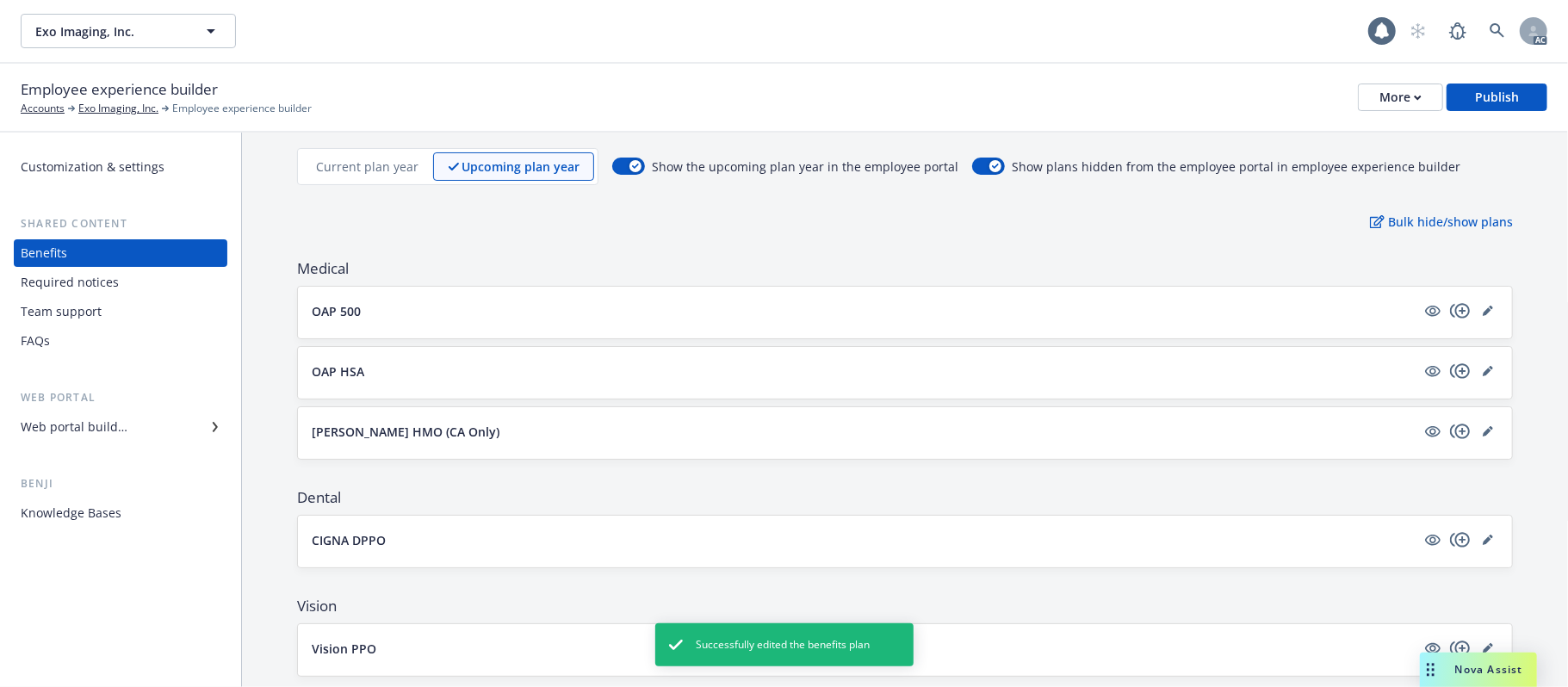
click at [896, 322] on div "OAP 500" at bounding box center [905, 312] width 1187 height 24
click at [837, 312] on button "OAP 500" at bounding box center [864, 311] width 1104 height 18
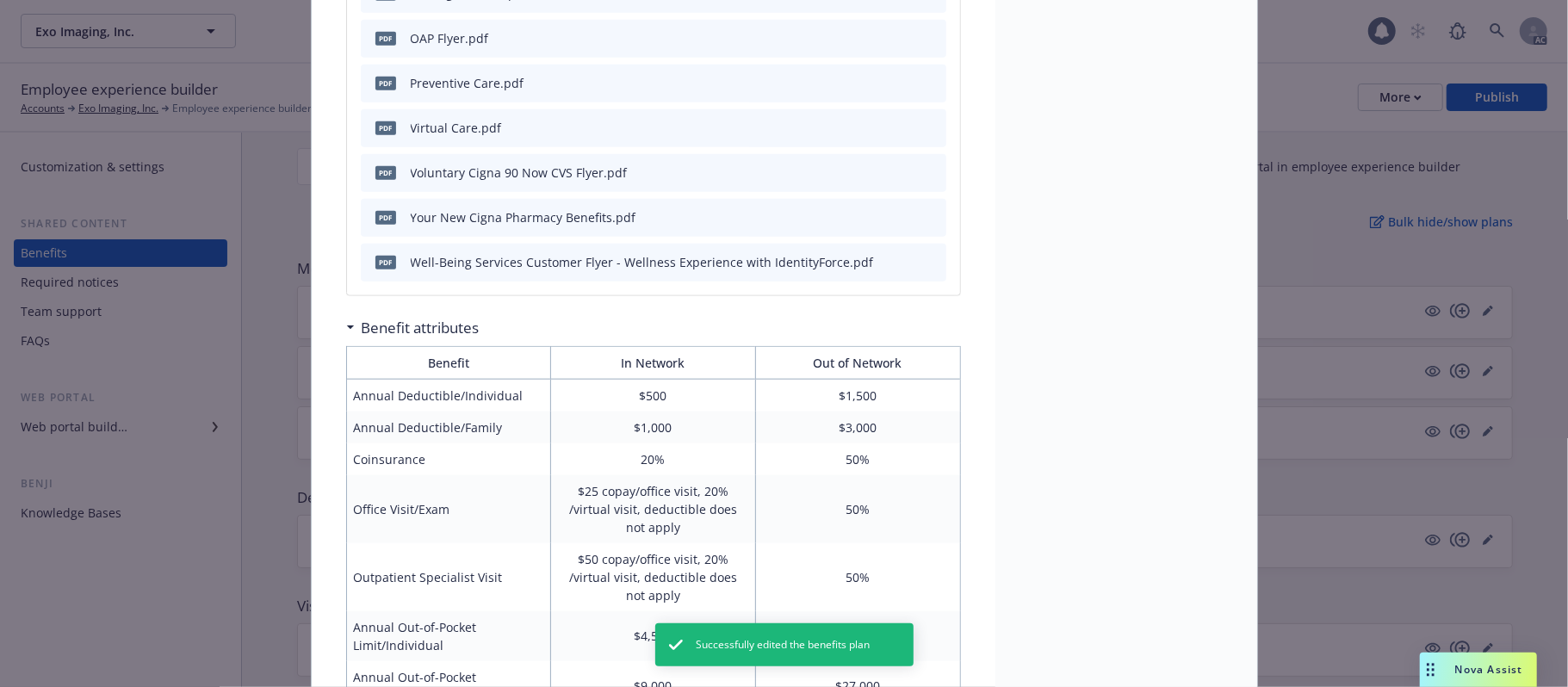
scroll to position [969, 0]
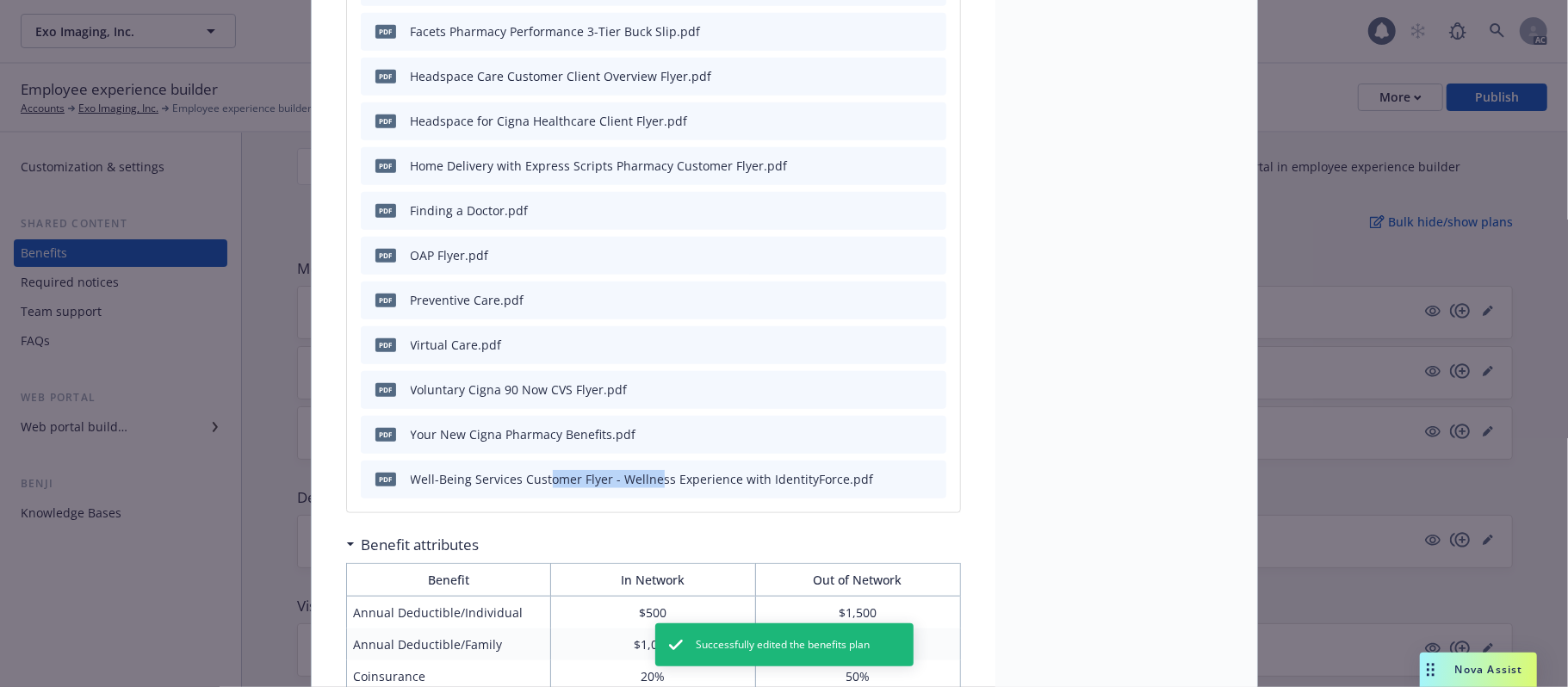
drag, startPoint x: 617, startPoint y: 476, endPoint x: 645, endPoint y: 476, distance: 28.0
click at [645, 476] on div "Well-Being Services Customer Flyer - Wellness Experience with IdentityForce.pdf" at bounding box center [642, 479] width 464 height 18
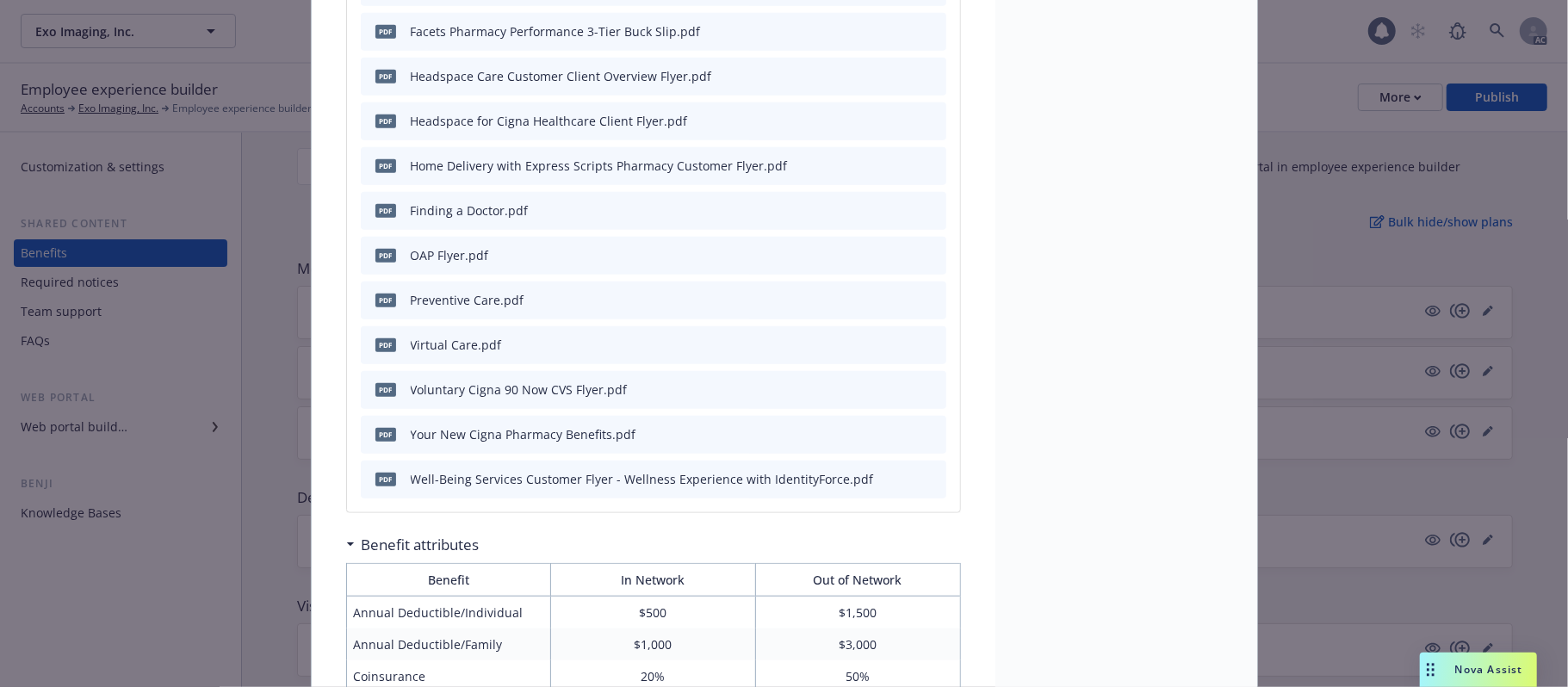
click at [472, 431] on div "Your New Cigna Pharmacy Benefits.pdf" at bounding box center [523, 434] width 225 height 18
click at [460, 475] on div "Well-Being Services Customer Flyer - Wellness Experience with IdentityForce.pdf" at bounding box center [642, 479] width 464 height 18
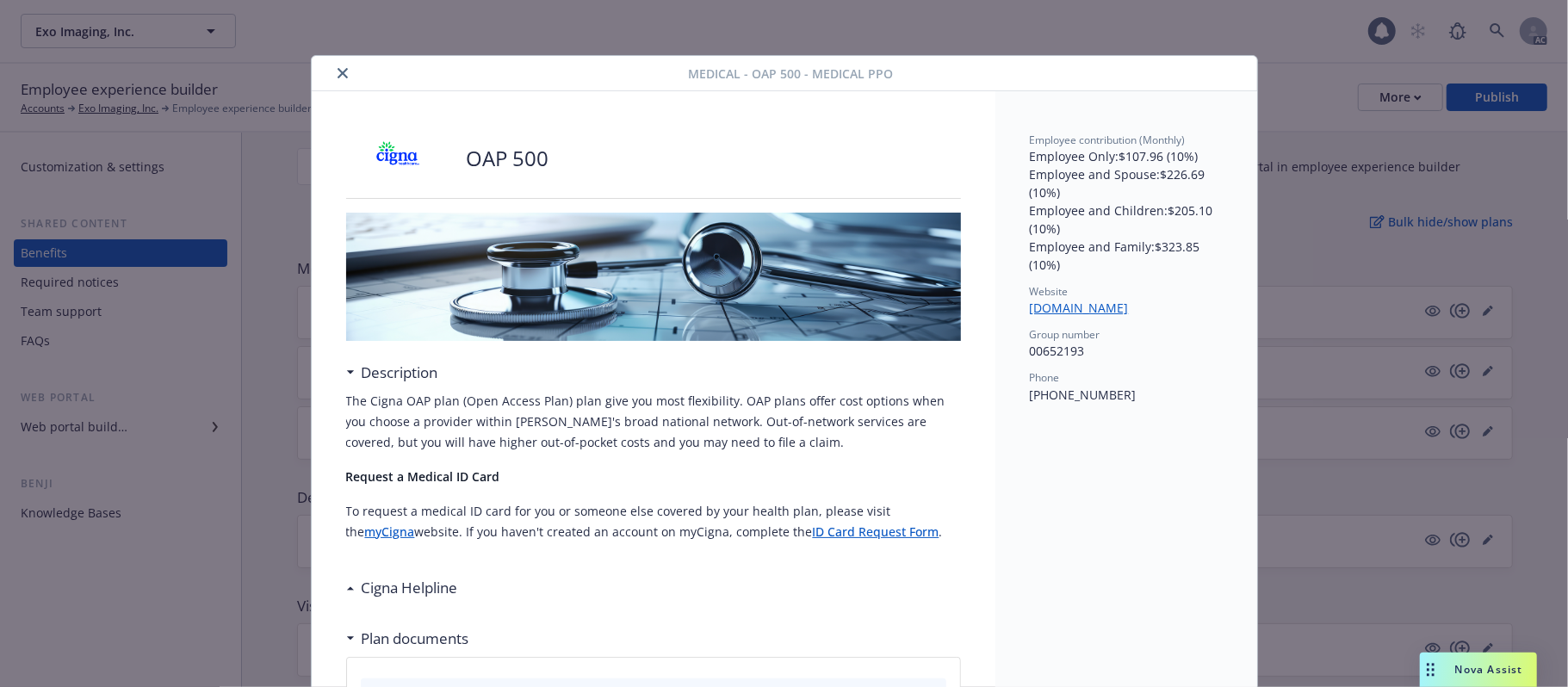
scroll to position [459, 0]
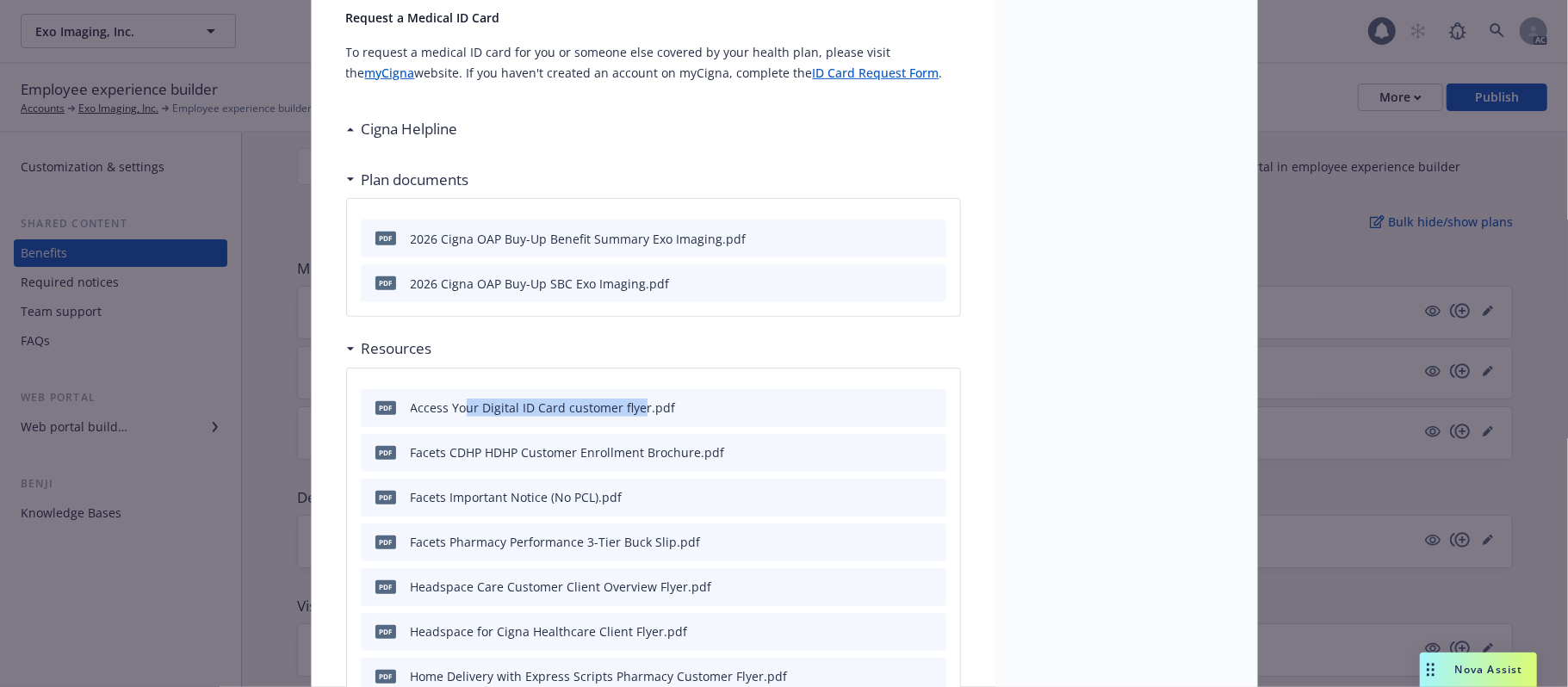
drag, startPoint x: 518, startPoint y: 398, endPoint x: 628, endPoint y: 398, distance: 110.0
click at [629, 398] on div "pdf Access Your Digital ID Card customer flyer.pdf" at bounding box center [522, 409] width 308 height 36
click at [400, 350] on h3 "Resources" at bounding box center [397, 349] width 70 height 23
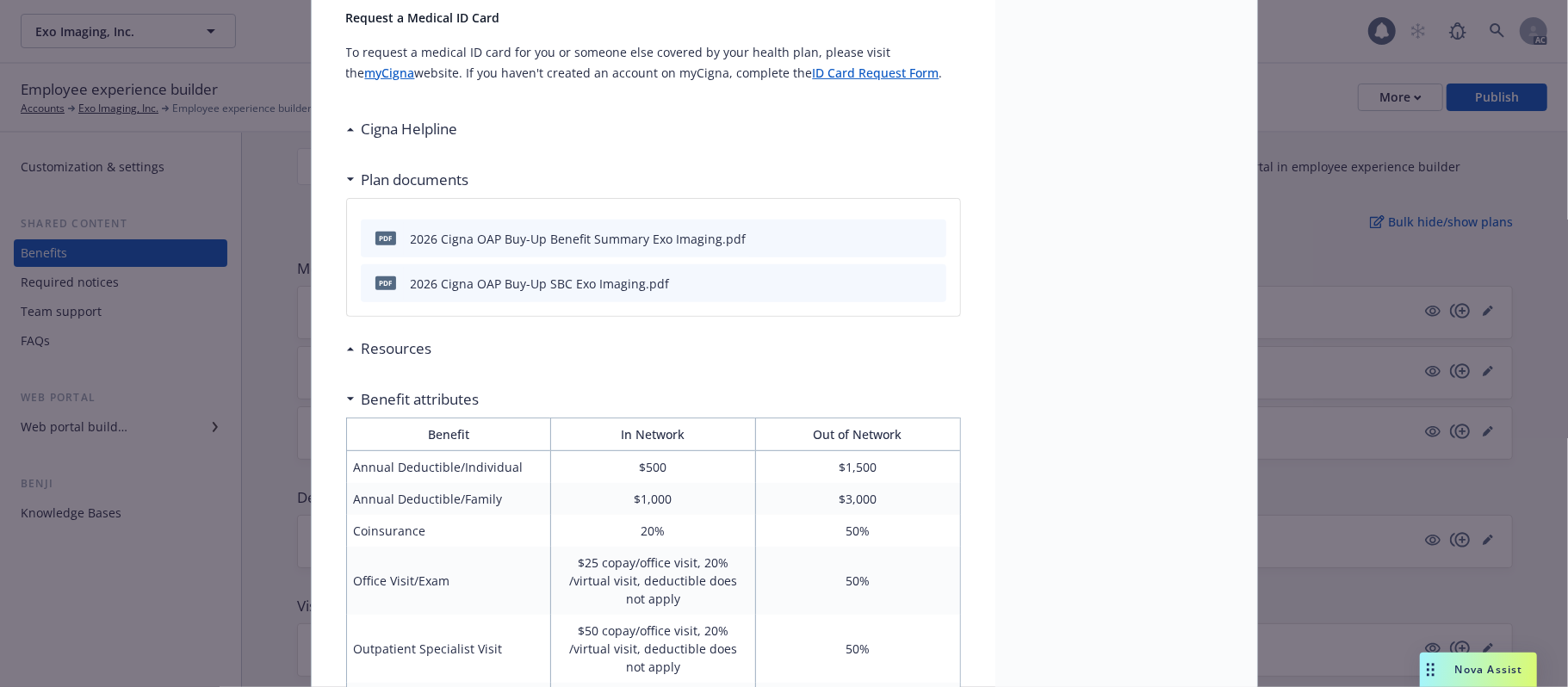
click at [400, 350] on h3 "Resources" at bounding box center [397, 349] width 70 height 23
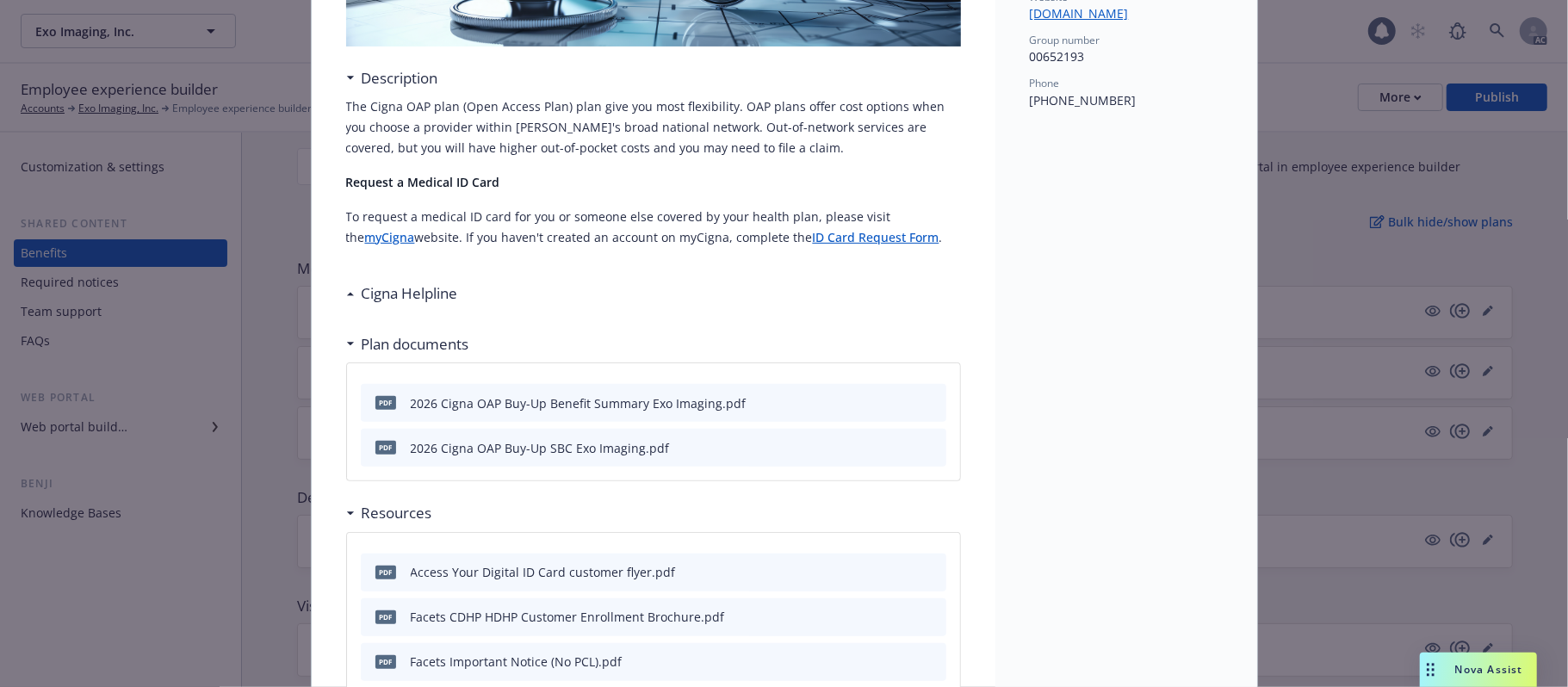
scroll to position [229, 0]
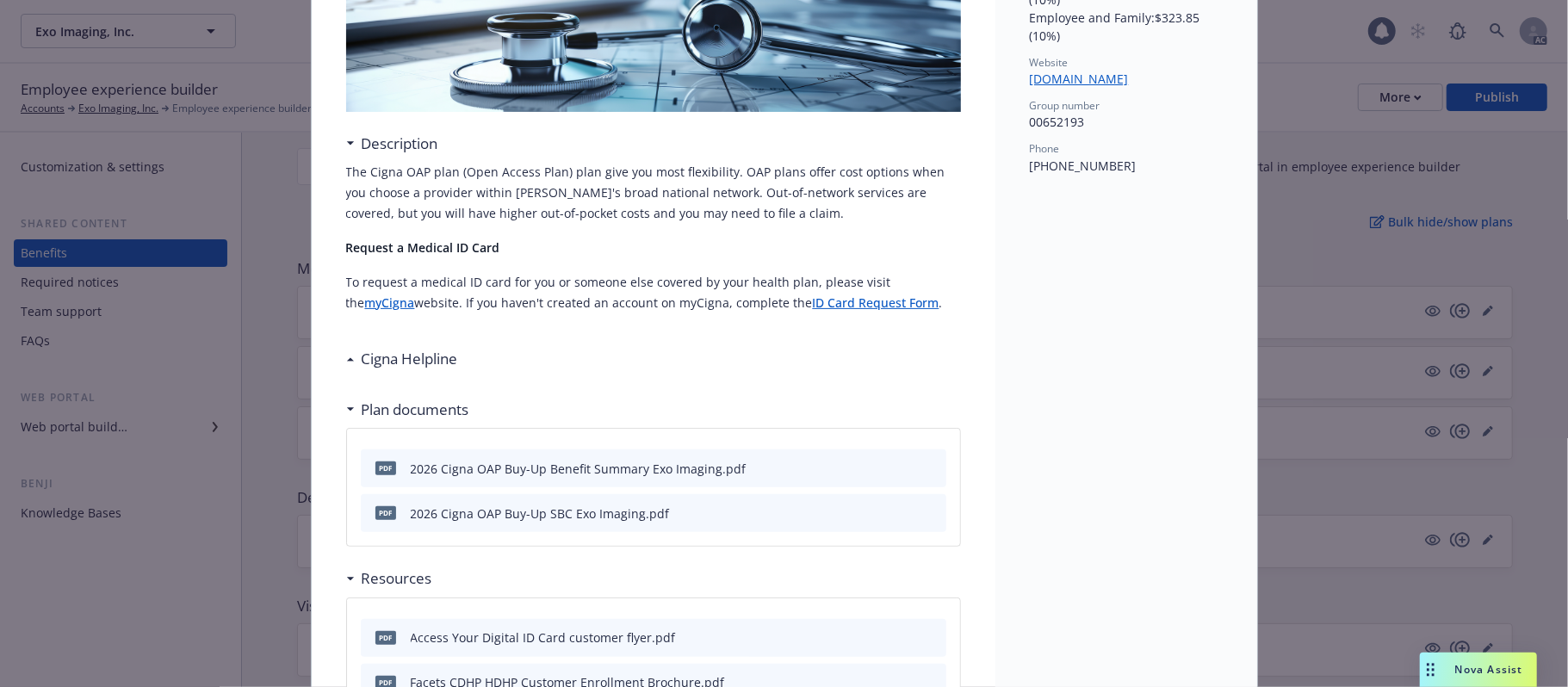
click at [425, 352] on h3 "Cigna Helpline" at bounding box center [410, 359] width 96 height 23
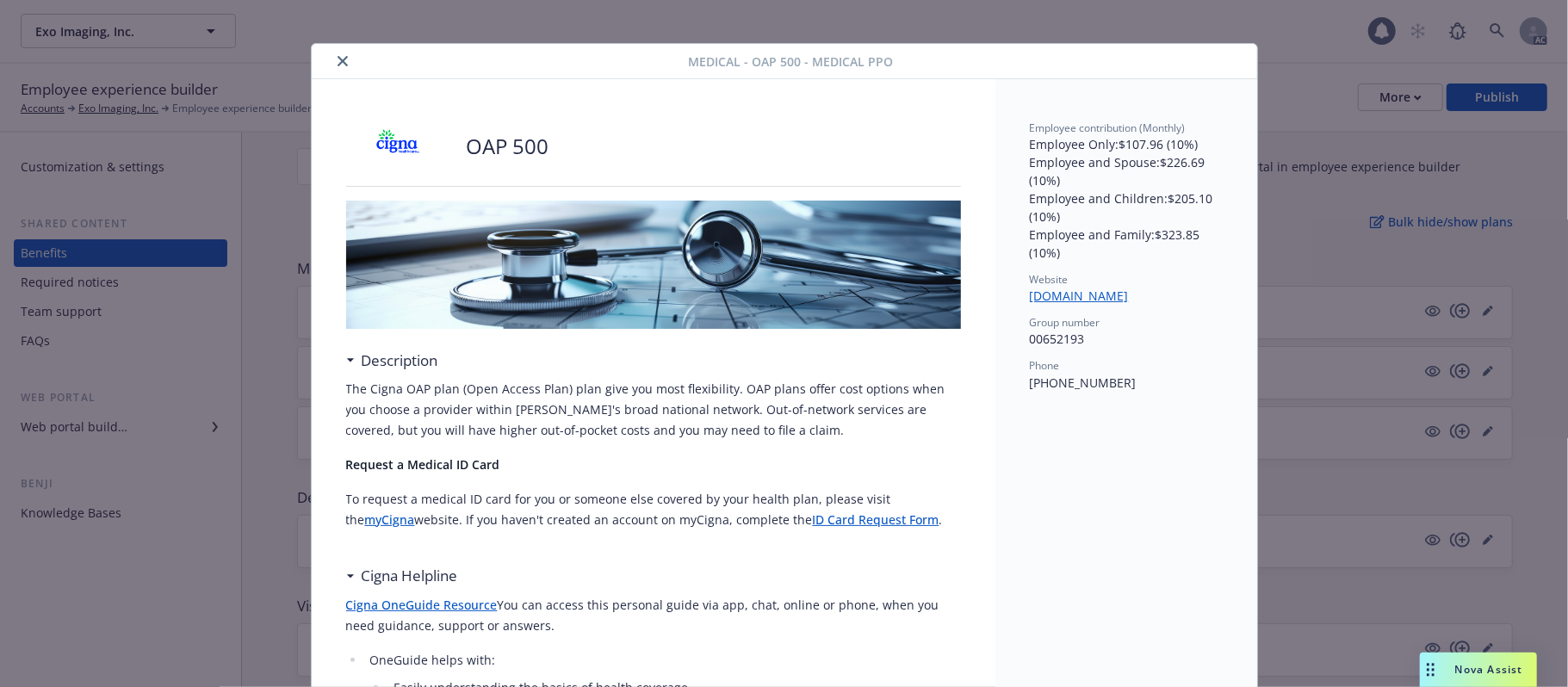
scroll to position [0, 0]
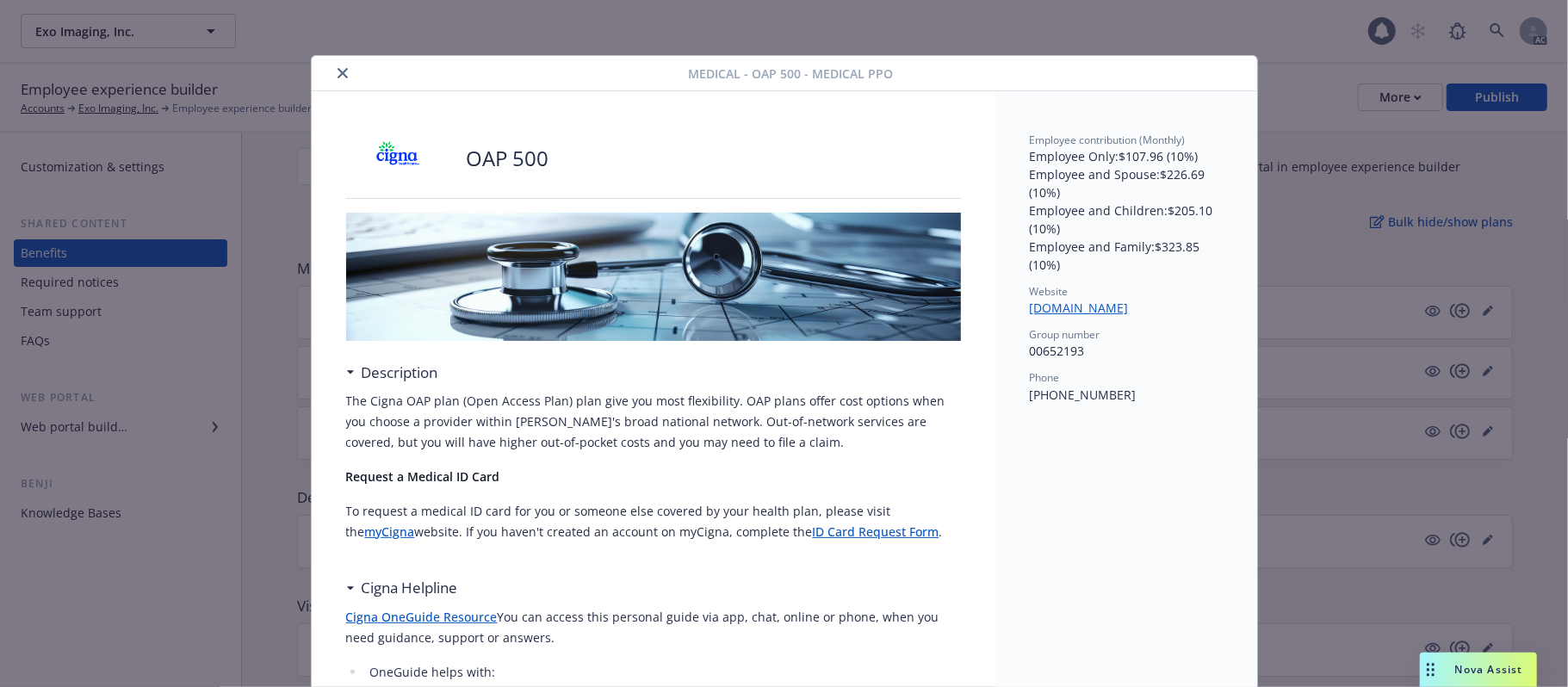
click at [337, 70] on icon "close" at bounding box center [342, 73] width 10 height 10
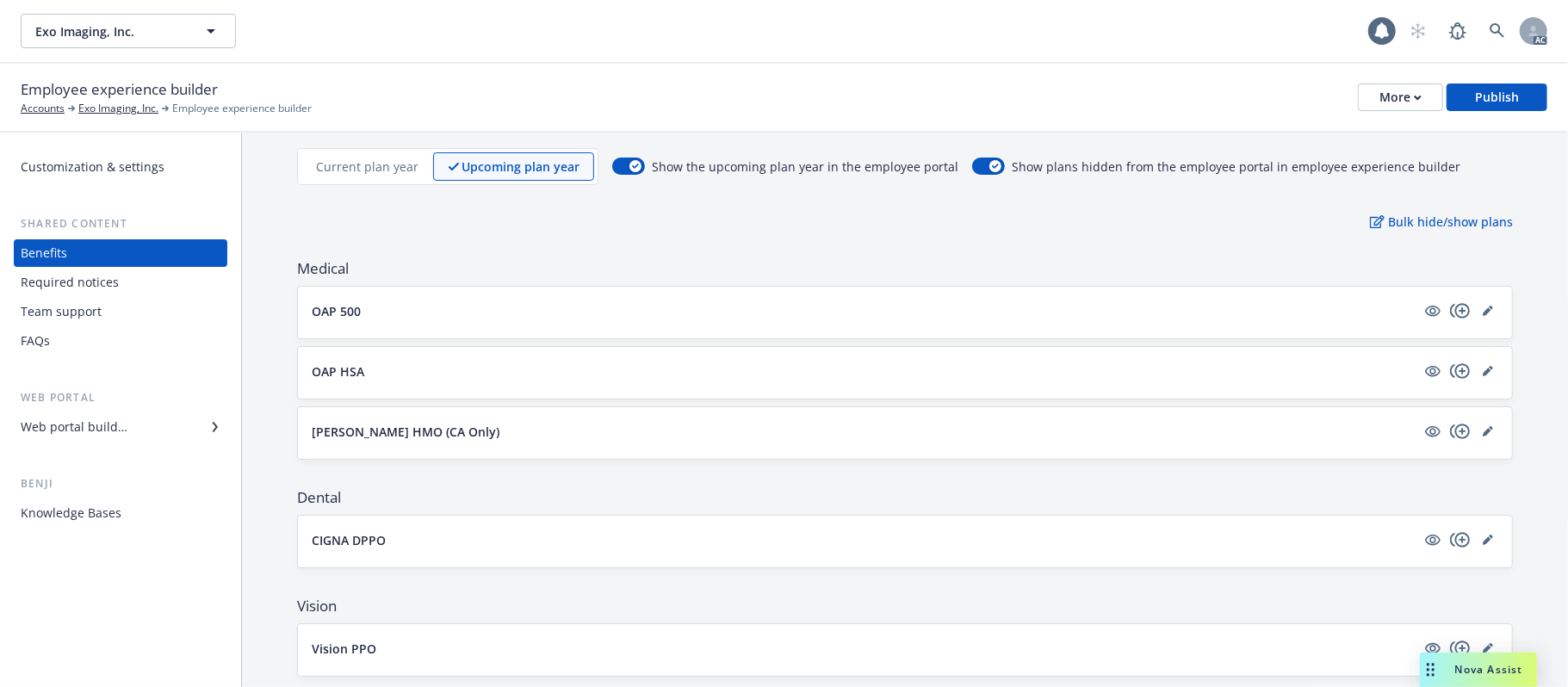
click at [373, 162] on p "Current plan year" at bounding box center [368, 166] width 103 height 18
click at [462, 314] on button "OAP 500" at bounding box center [864, 311] width 1104 height 18
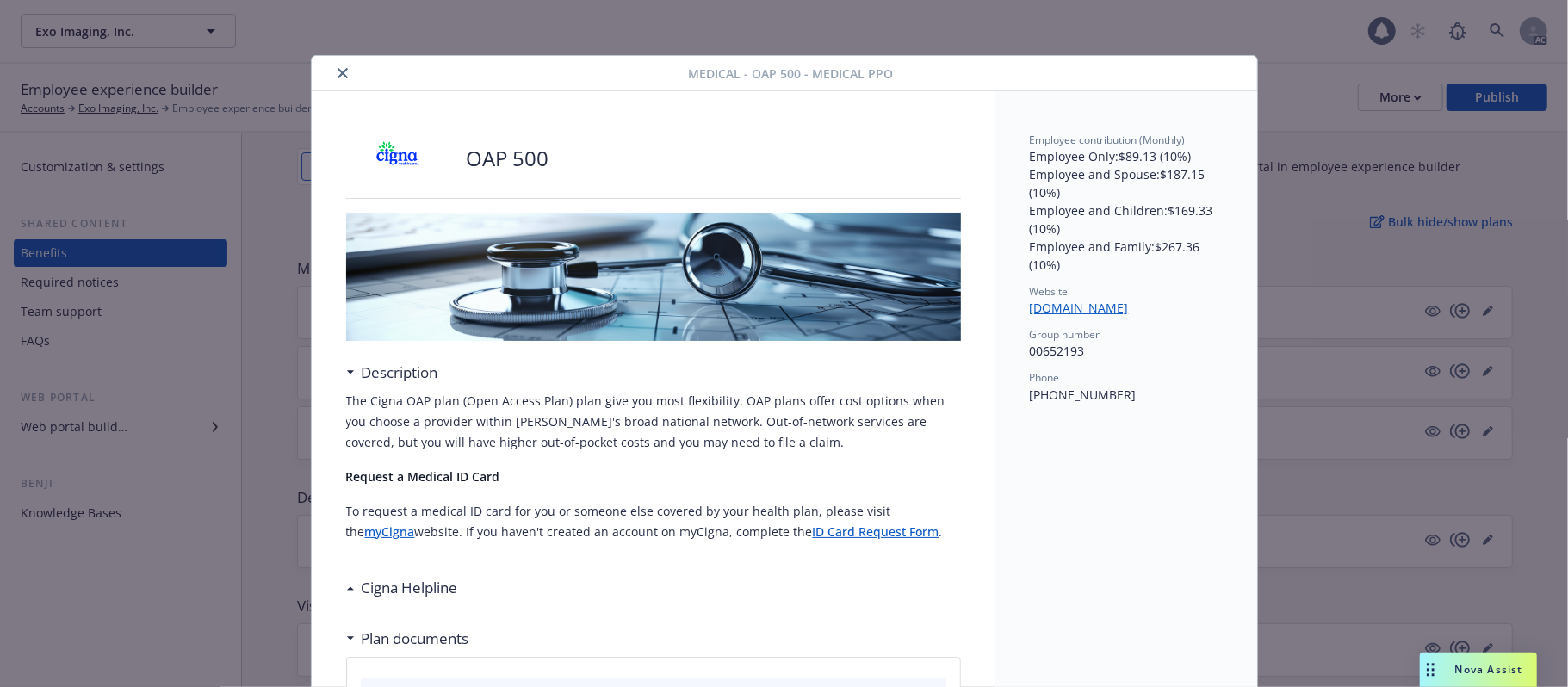
click at [337, 77] on icon "close" at bounding box center [342, 73] width 10 height 10
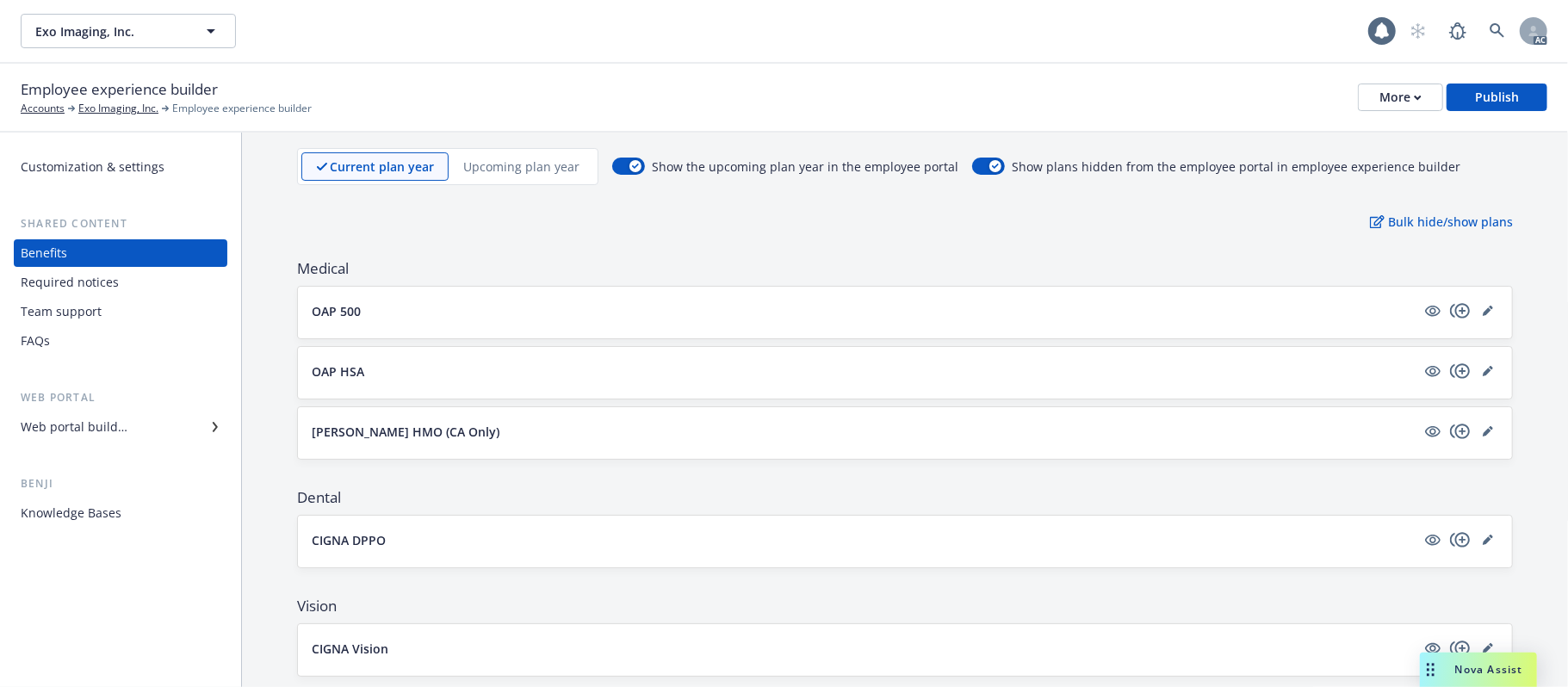
click at [525, 172] on p "Upcoming plan year" at bounding box center [522, 166] width 116 height 18
click at [1482, 312] on icon "editPencil" at bounding box center [1487, 311] width 10 height 10
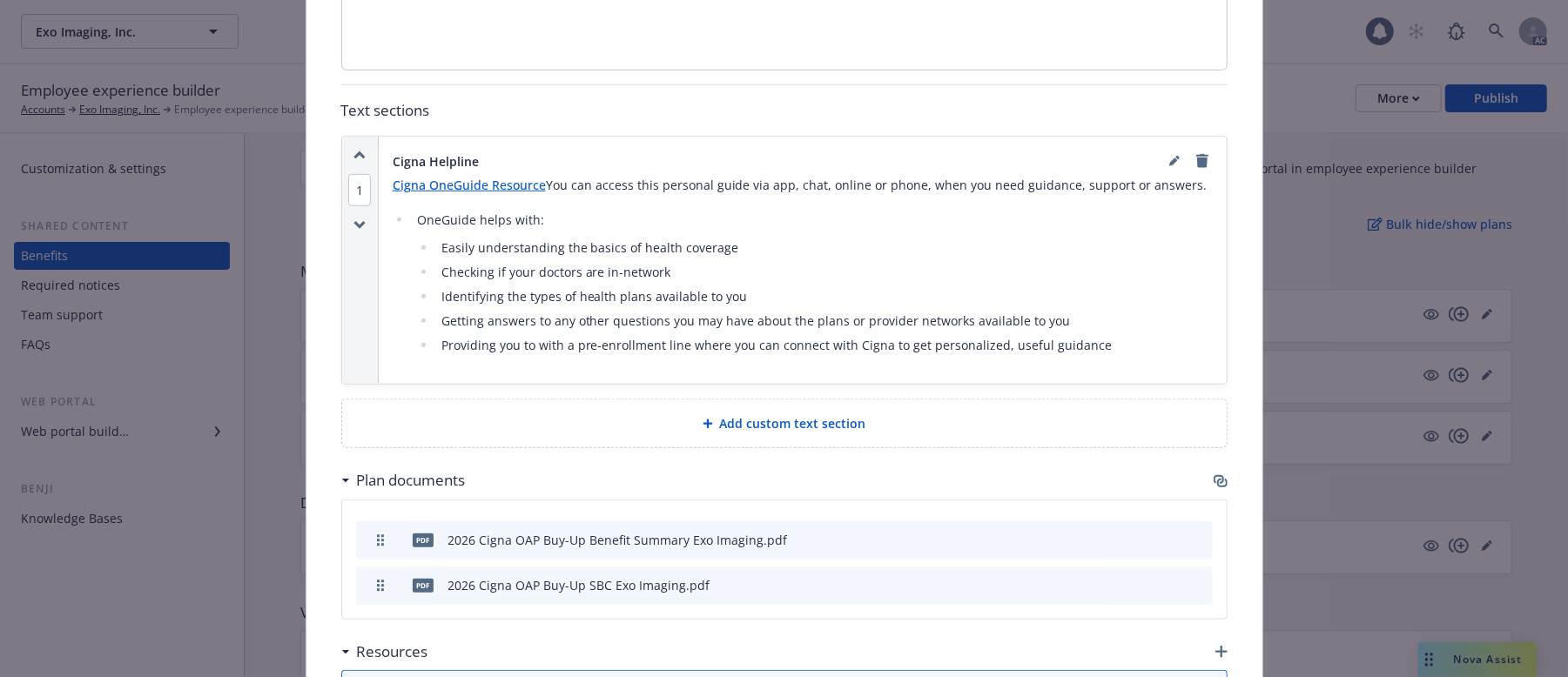
scroll to position [1212, 0]
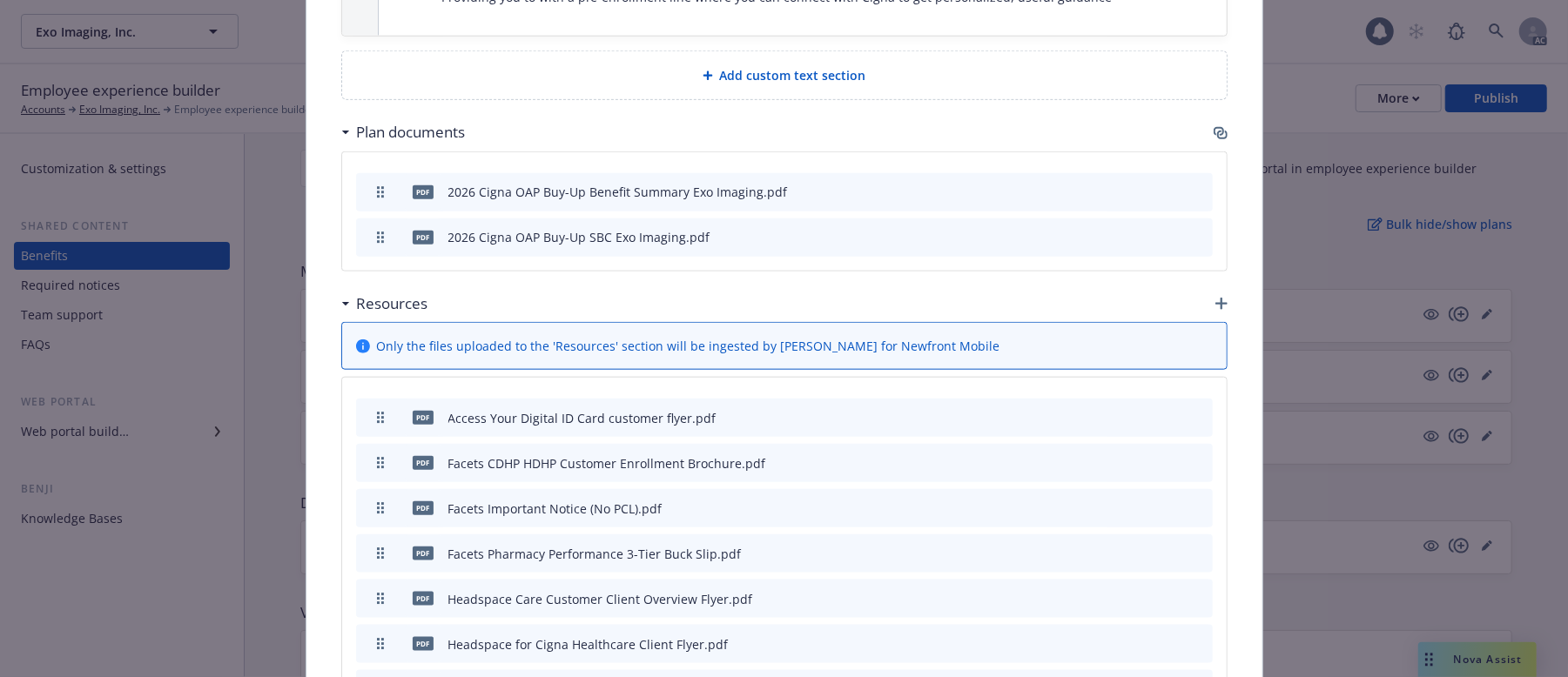
click at [1191, 455] on icon "archive file" at bounding box center [1197, 462] width 12 height 13
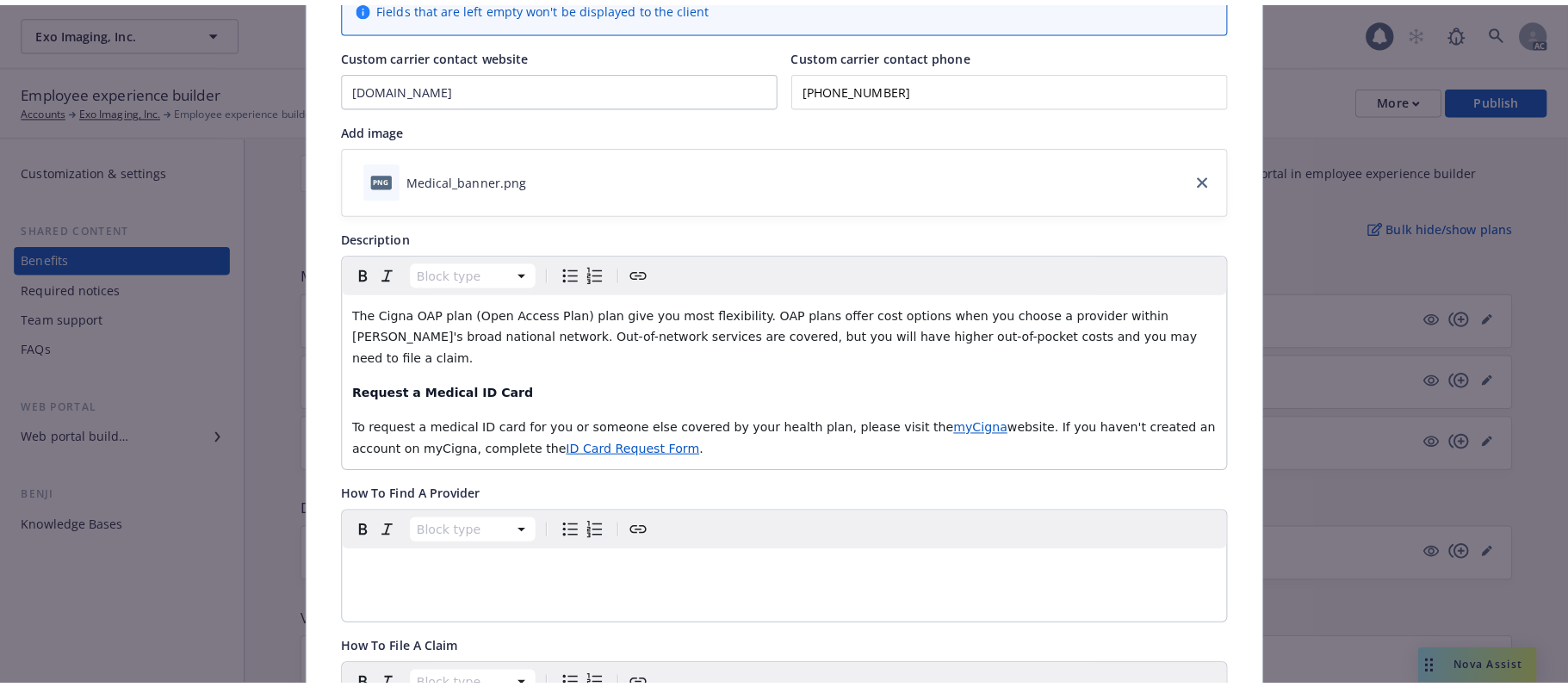
scroll to position [0, 0]
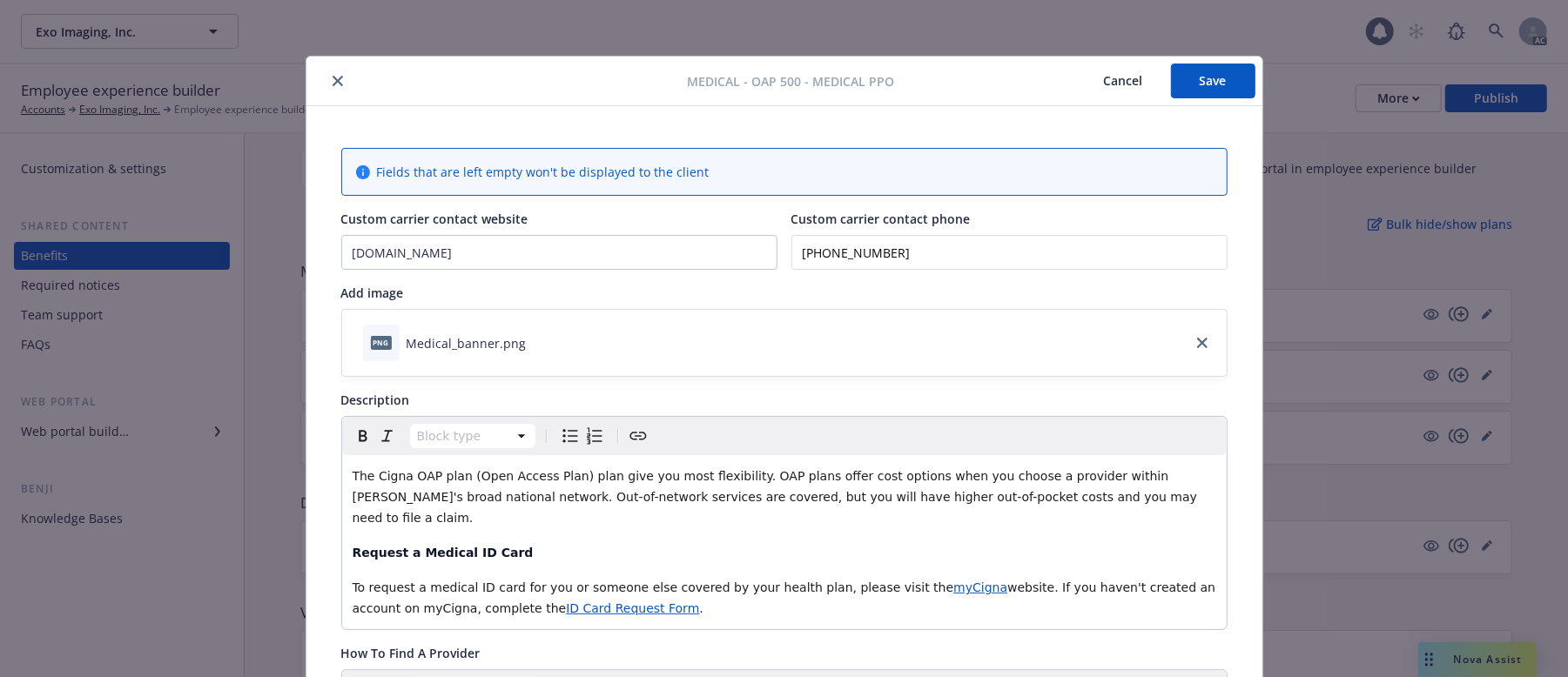
click at [1189, 82] on button "Save" at bounding box center [1213, 81] width 85 height 35
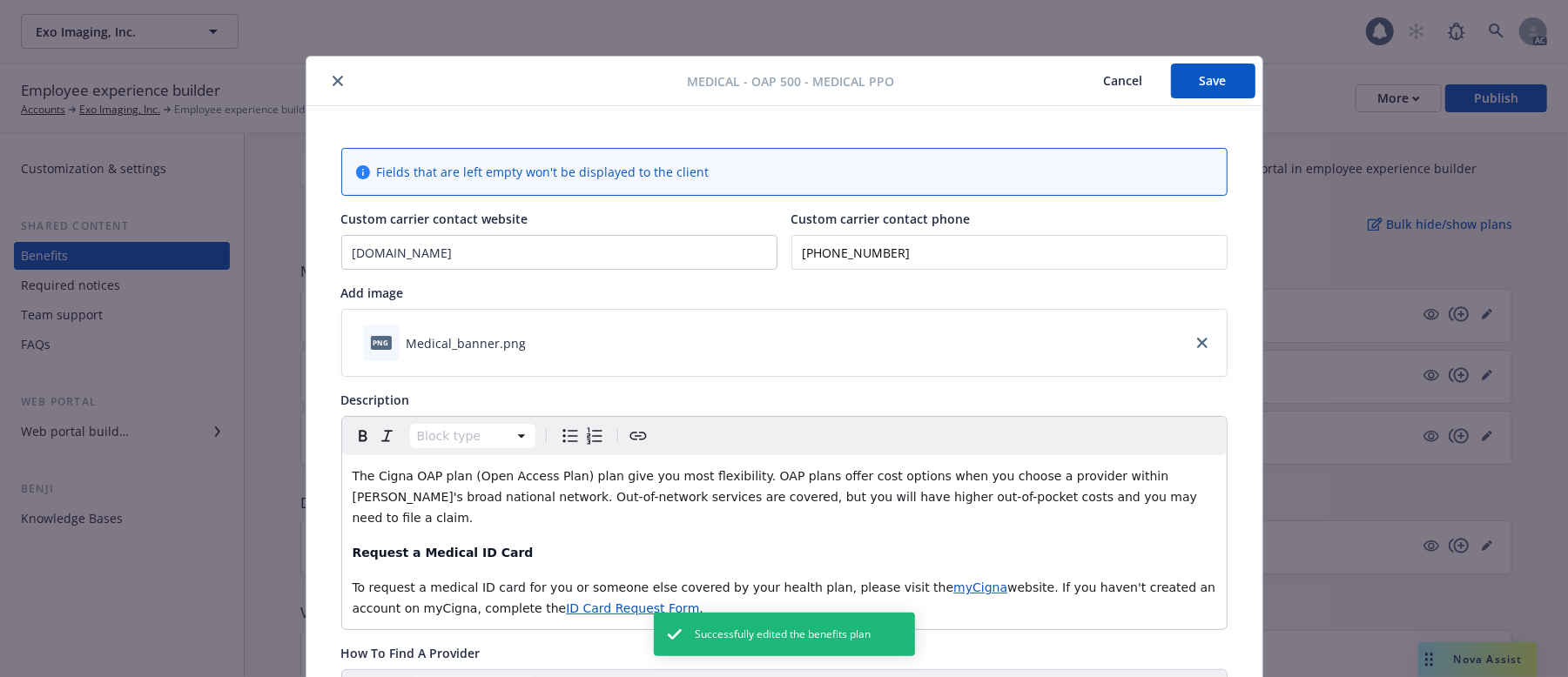
click at [1109, 84] on button "Cancel" at bounding box center [1123, 81] width 95 height 35
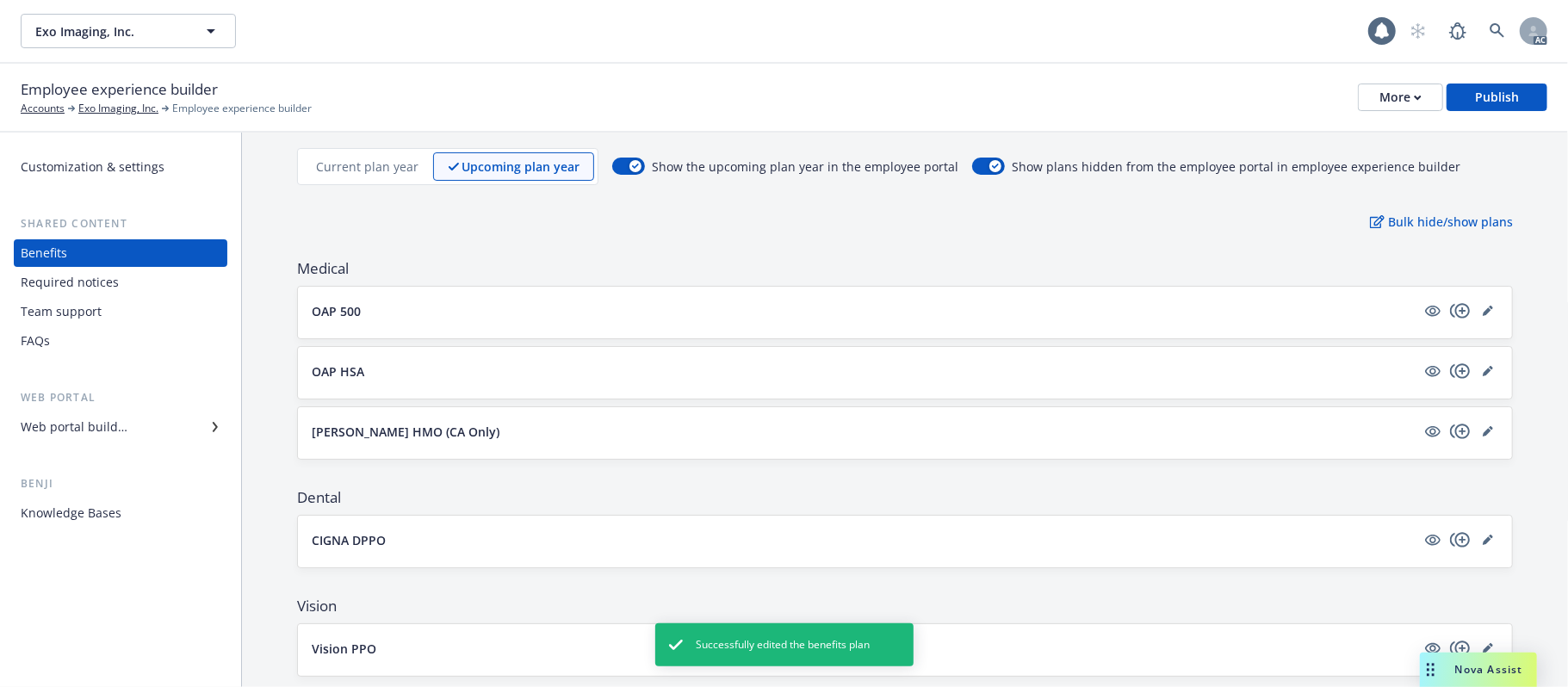
click at [1245, 435] on button "[PERSON_NAME] HMO (CA Only)" at bounding box center [864, 431] width 1104 height 18
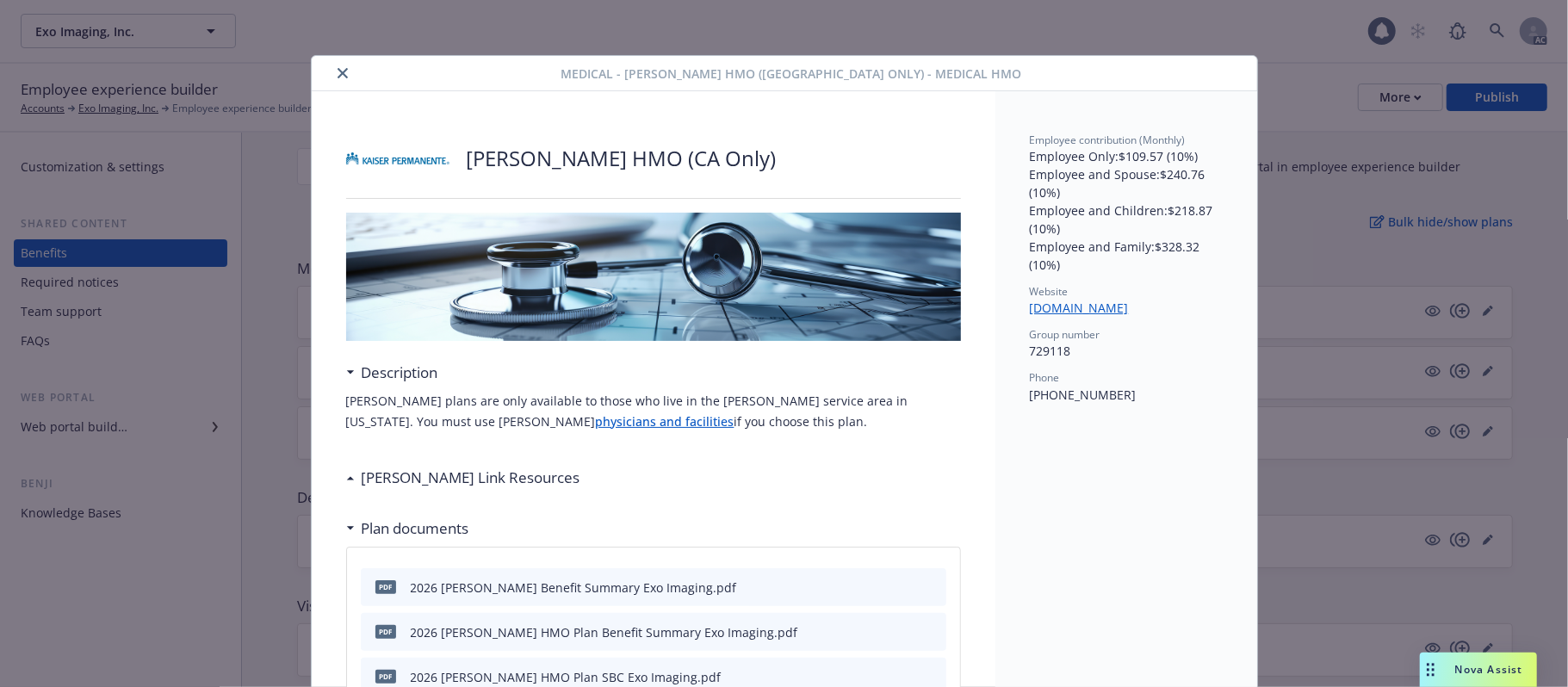
drag, startPoint x: 331, startPoint y: 72, endPoint x: 332, endPoint y: 81, distance: 9.1
click at [337, 70] on icon "close" at bounding box center [342, 73] width 10 height 10
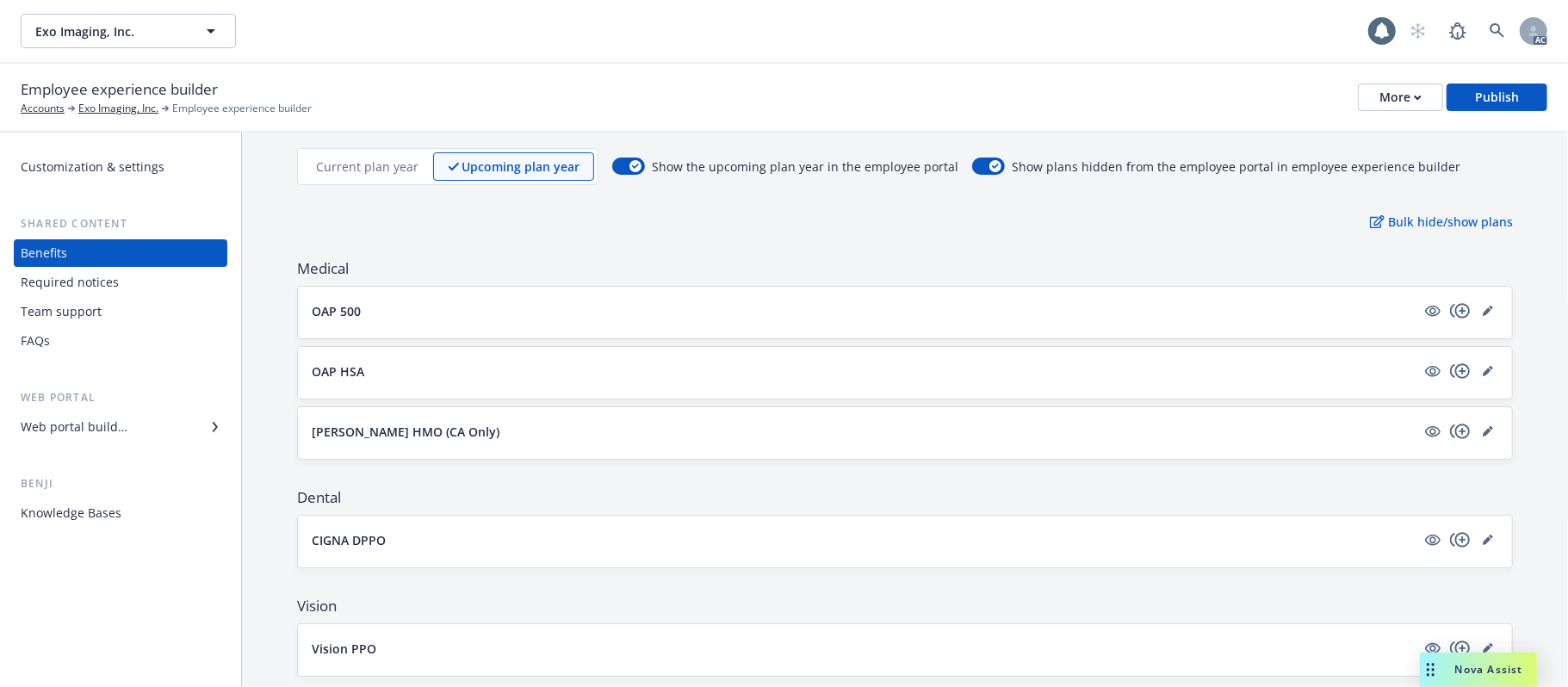
click at [358, 166] on p "Current plan year" at bounding box center [368, 166] width 103 height 18
click at [630, 431] on button "[PERSON_NAME] HMO (CA Only)" at bounding box center [864, 431] width 1104 height 18
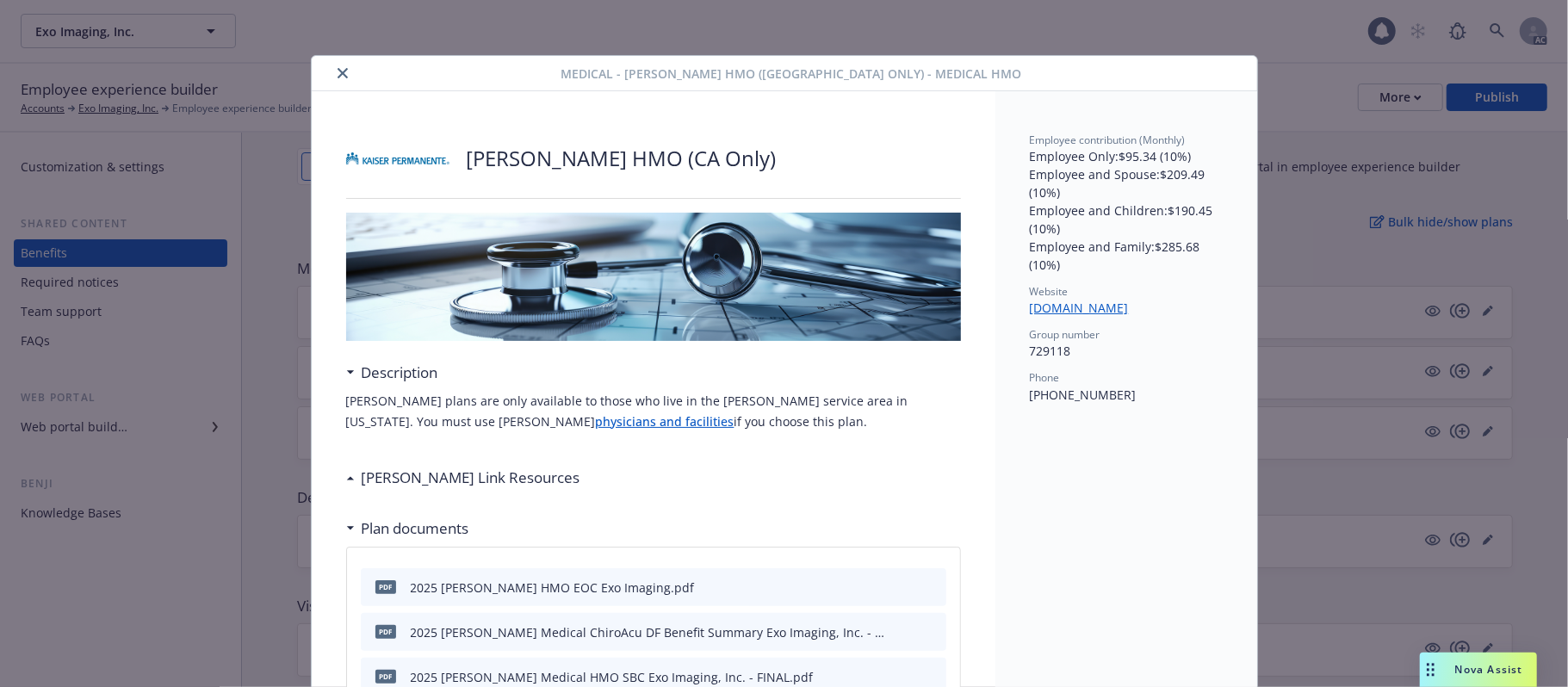
click at [337, 70] on icon "close" at bounding box center [342, 73] width 10 height 10
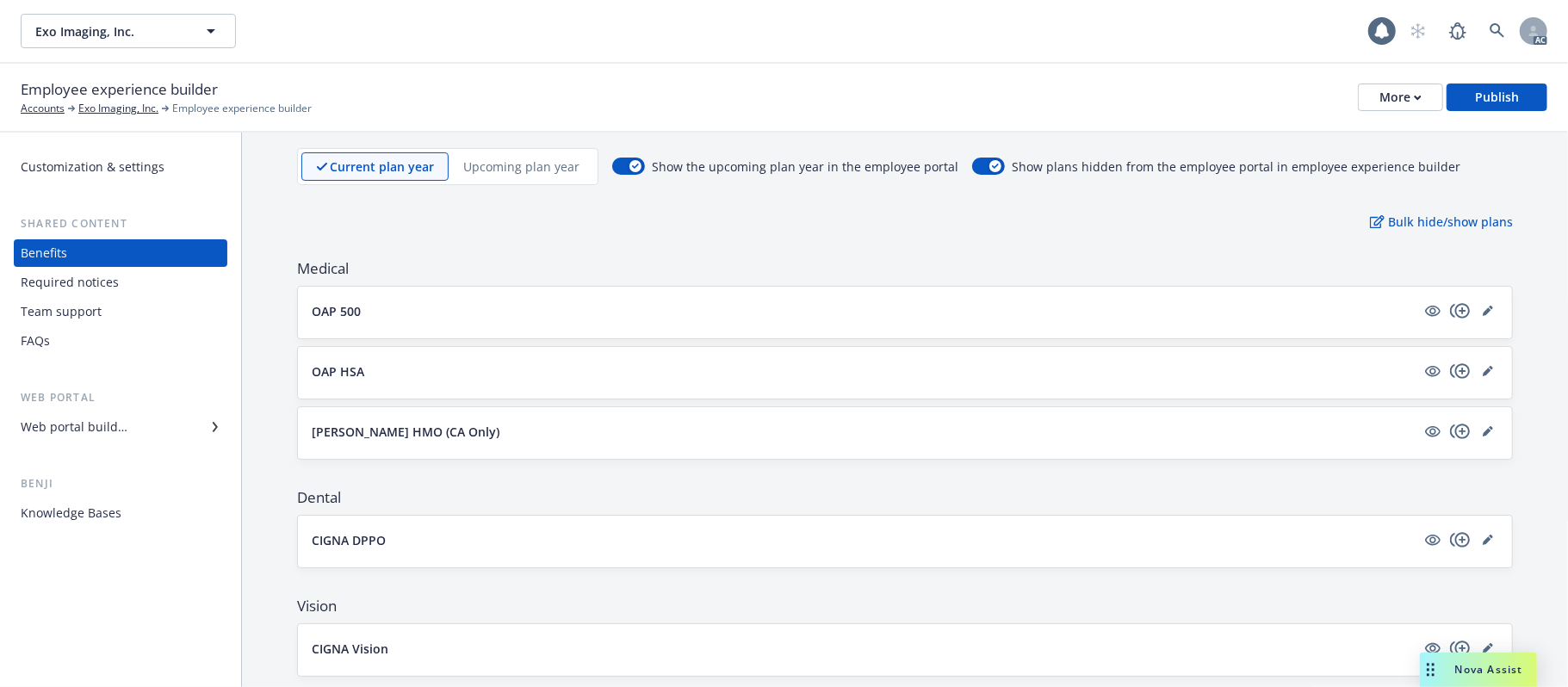
click at [508, 163] on p "Upcoming plan year" at bounding box center [522, 166] width 116 height 18
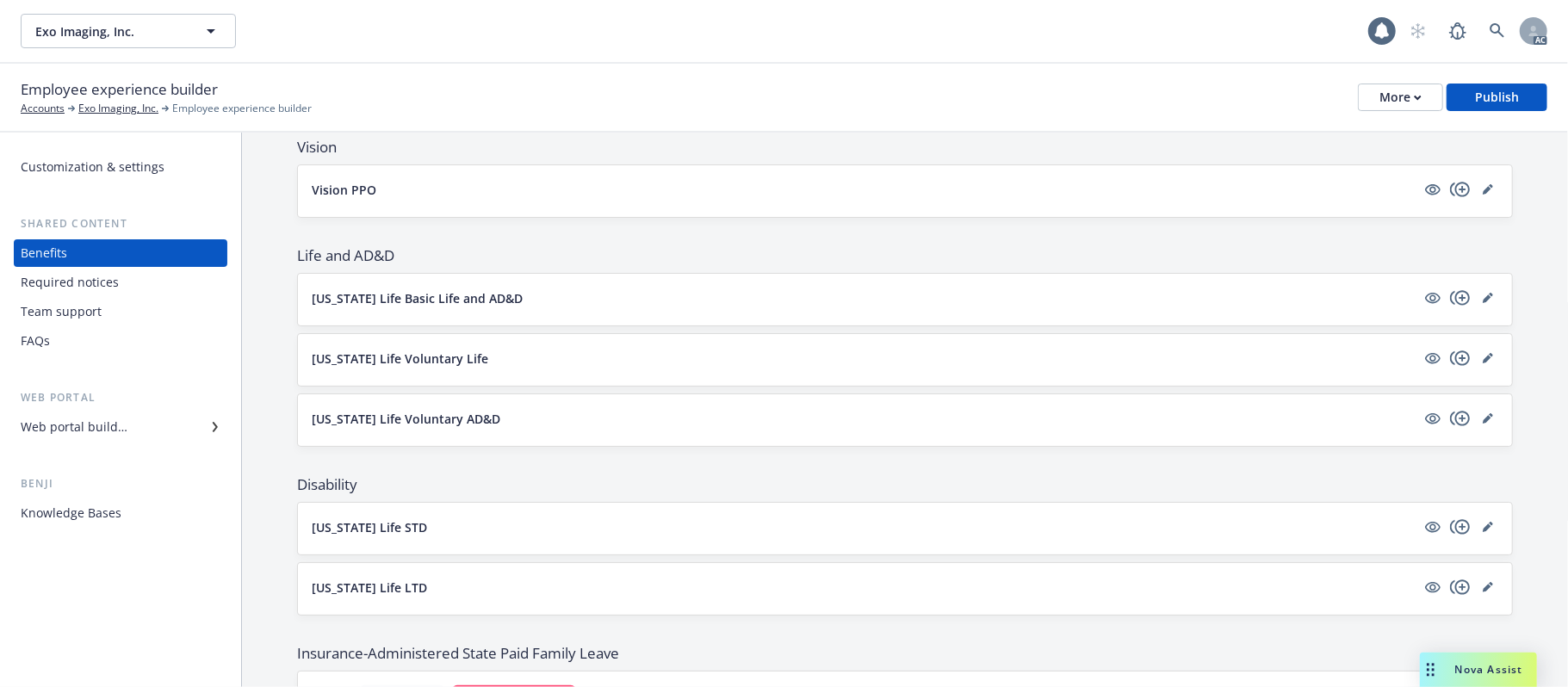
scroll to position [229, 0]
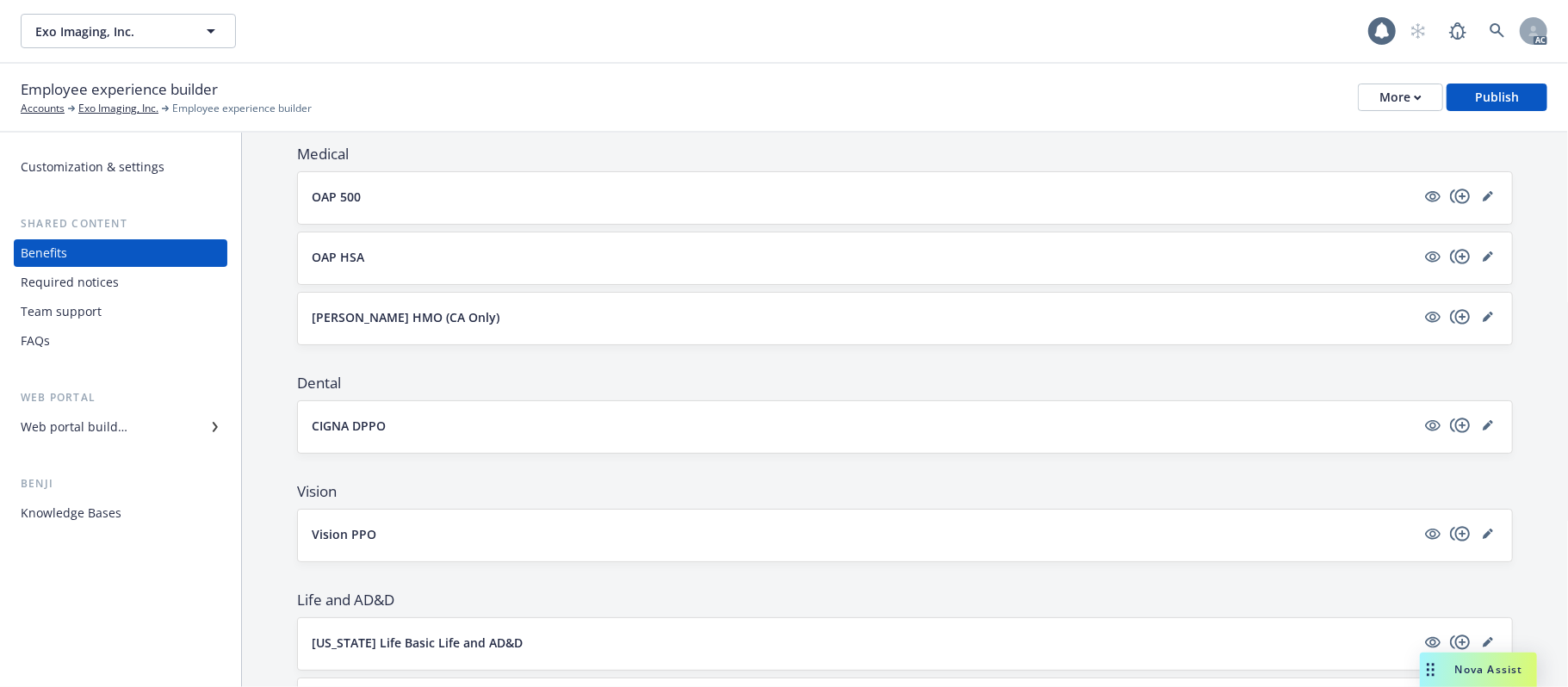
click at [555, 312] on button "[PERSON_NAME] HMO (CA Only)" at bounding box center [864, 316] width 1104 height 18
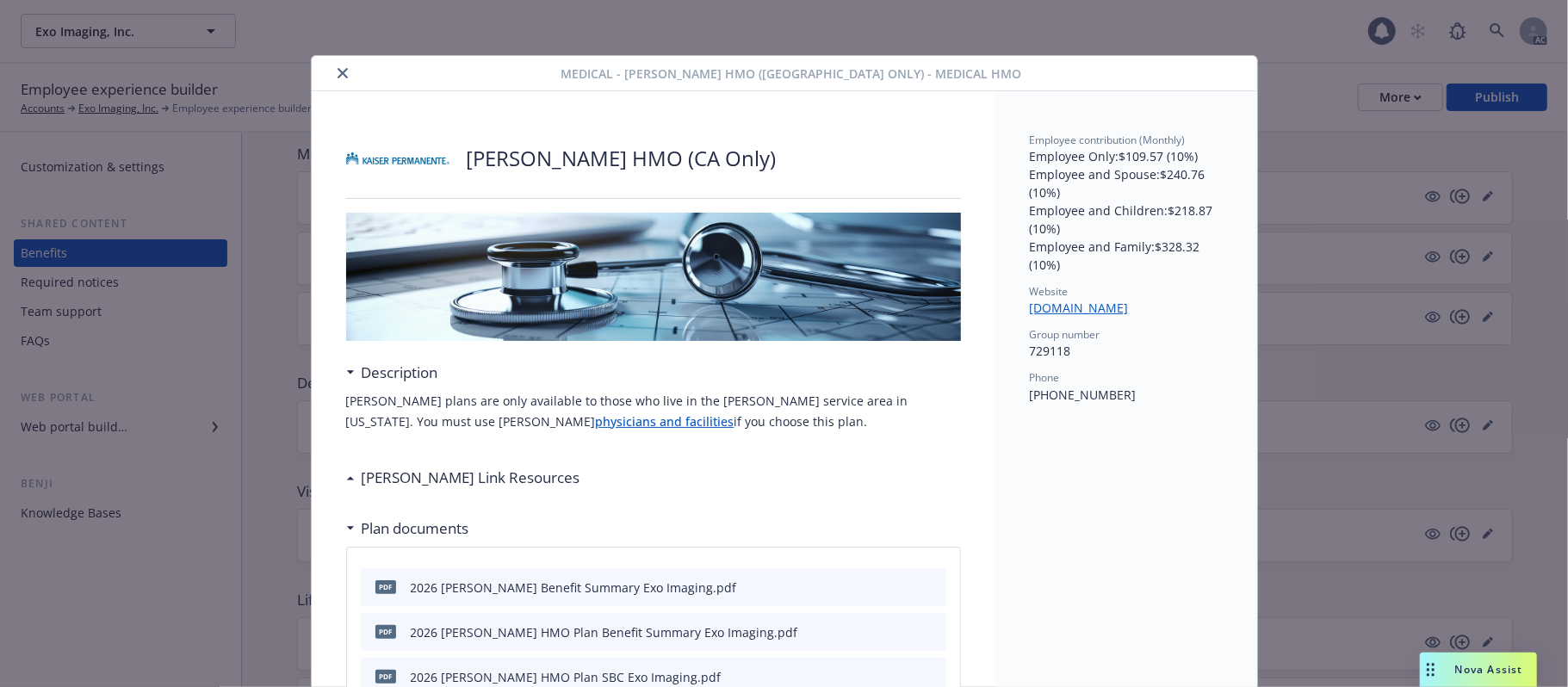
click at [337, 76] on icon "close" at bounding box center [342, 73] width 10 height 10
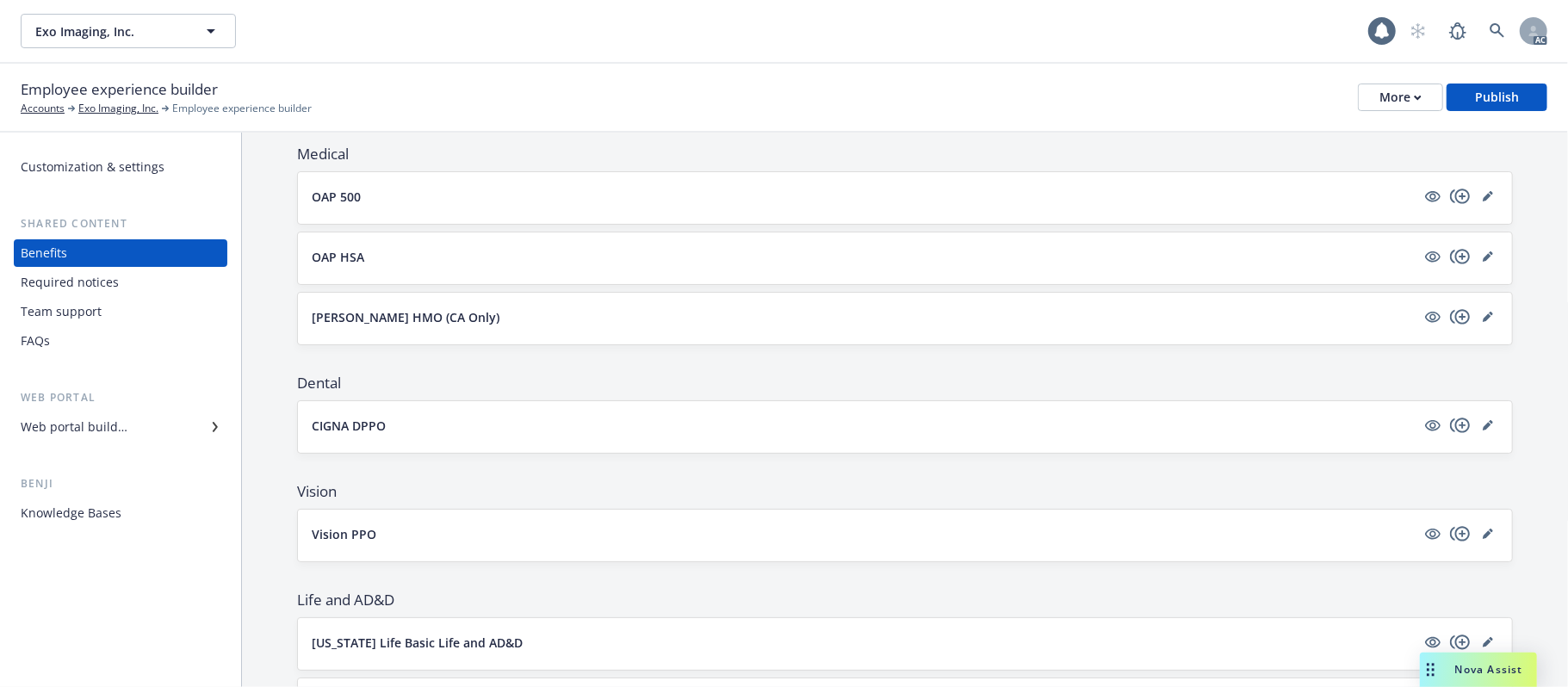
click at [677, 261] on button "OAP HSA" at bounding box center [864, 257] width 1104 height 18
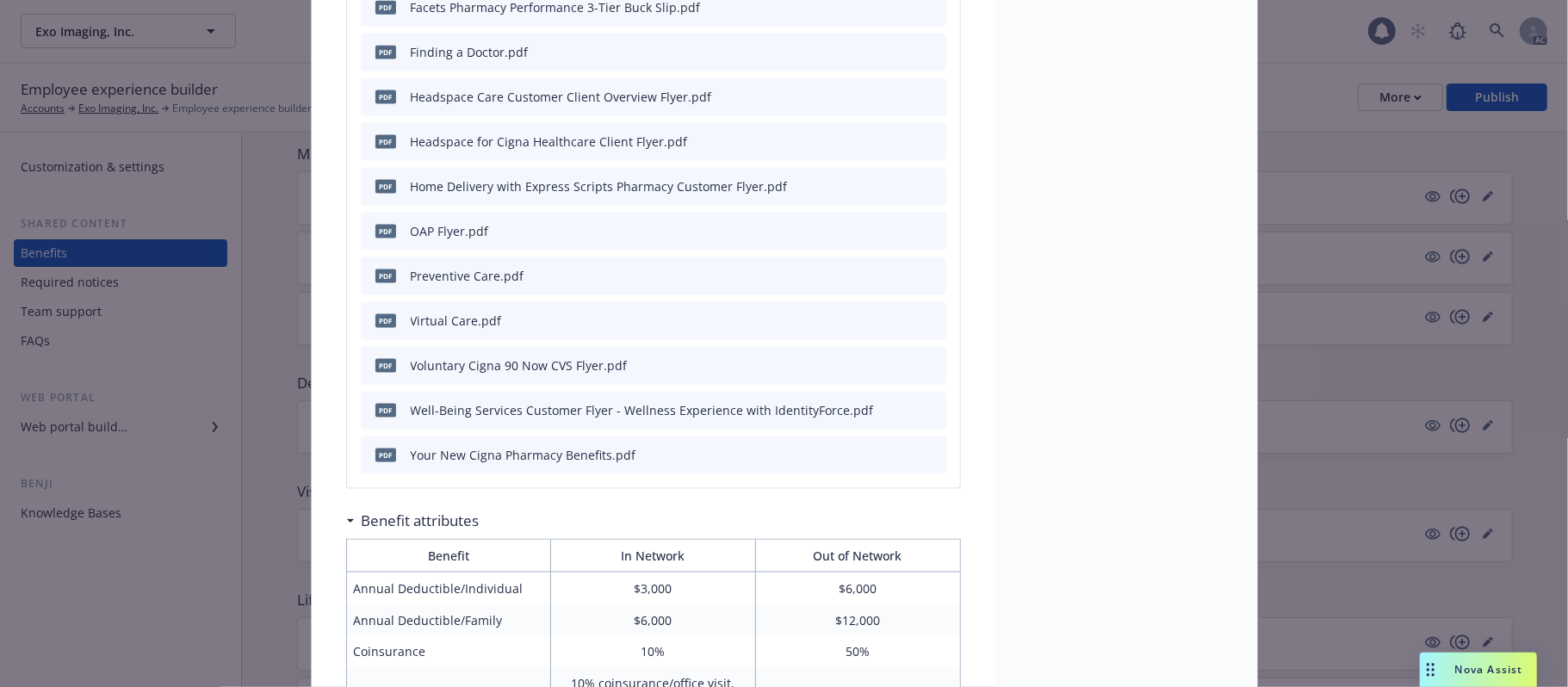
scroll to position [1774, 0]
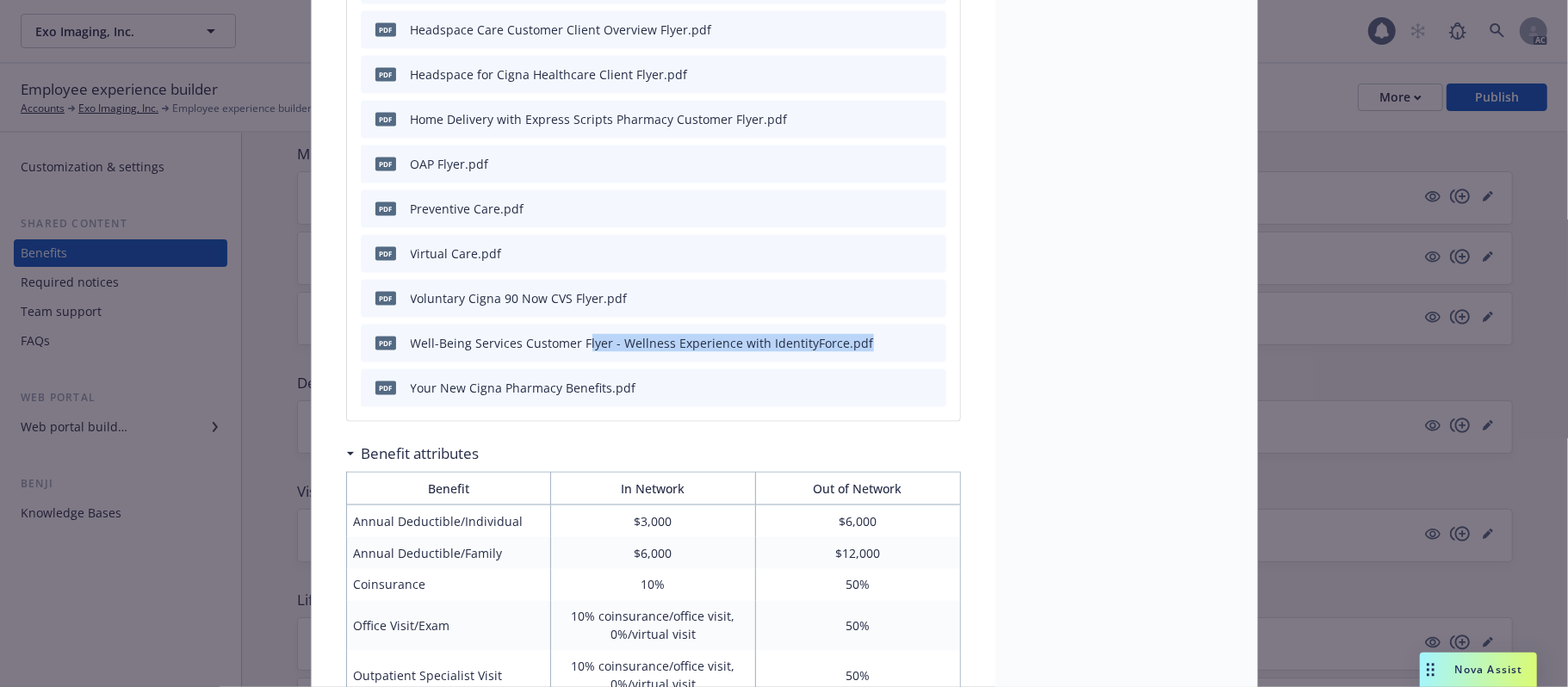
drag, startPoint x: 845, startPoint y: 321, endPoint x: 882, endPoint y: 328, distance: 37.7
click at [884, 325] on div "pdf Well-Being Services Customer Flyer - Wellness Experience with IdentityForce…" at bounding box center [654, 344] width 585 height 38
click at [757, 370] on div "pdf Your New Cigna Pharmacy Benefits.pdf" at bounding box center [654, 389] width 585 height 38
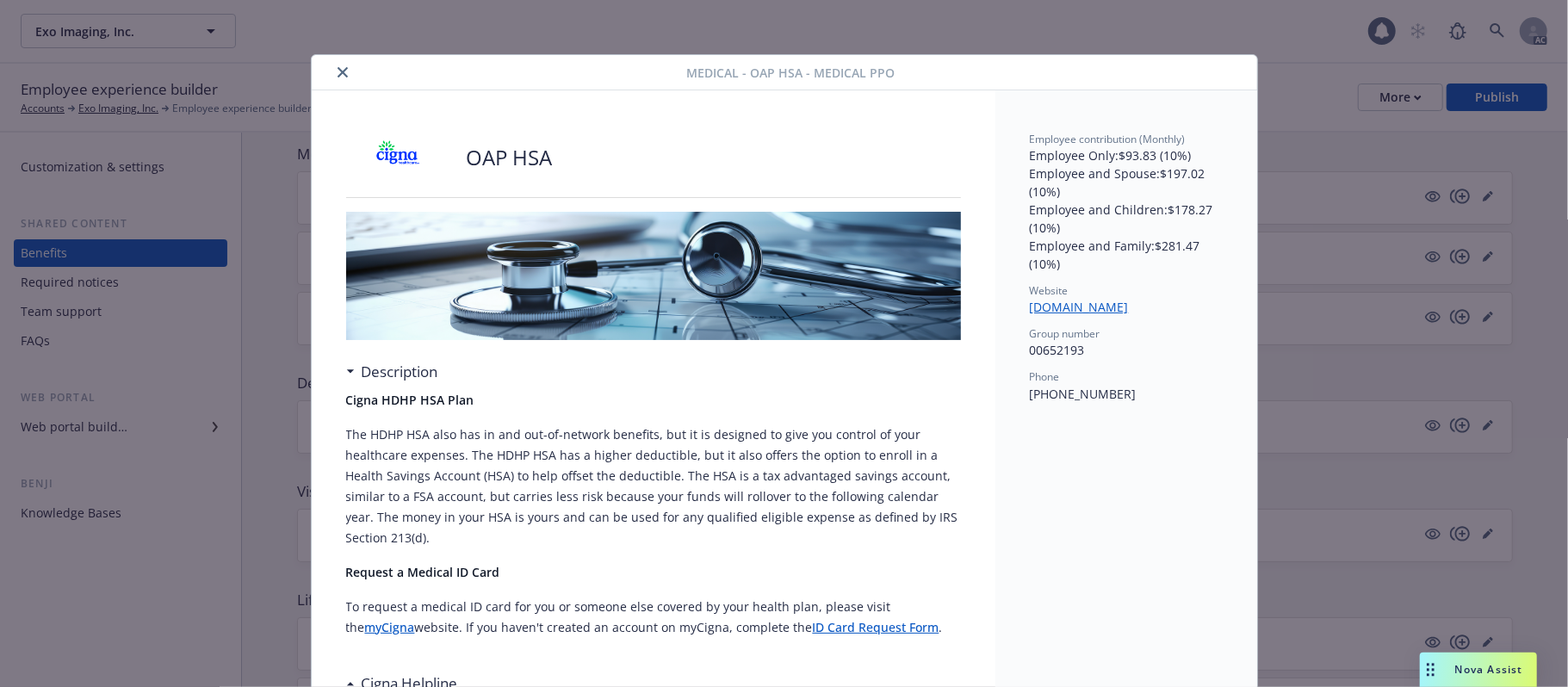
scroll to position [0, 0]
click at [337, 76] on icon "close" at bounding box center [342, 73] width 10 height 10
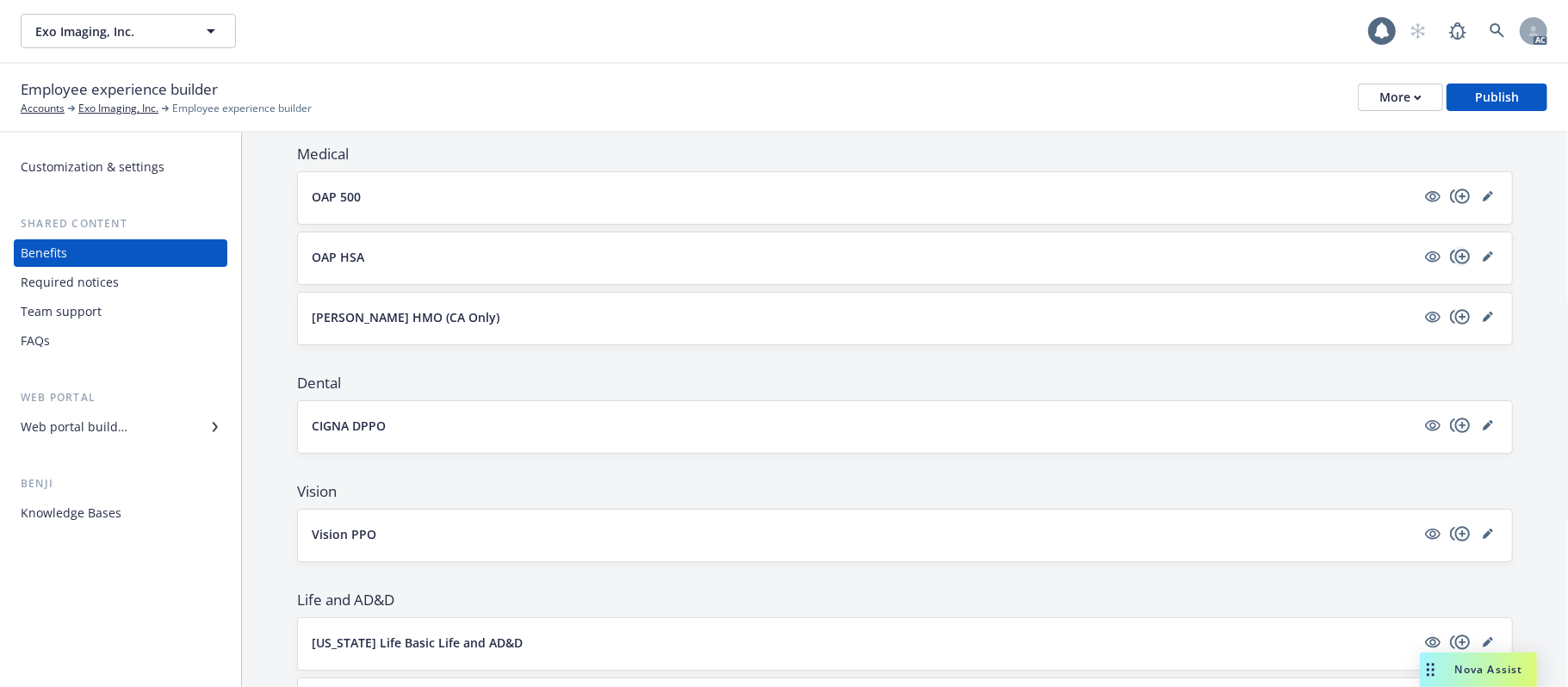
click at [1450, 257] on icon "copyPlus" at bounding box center [1461, 257] width 21 height 21
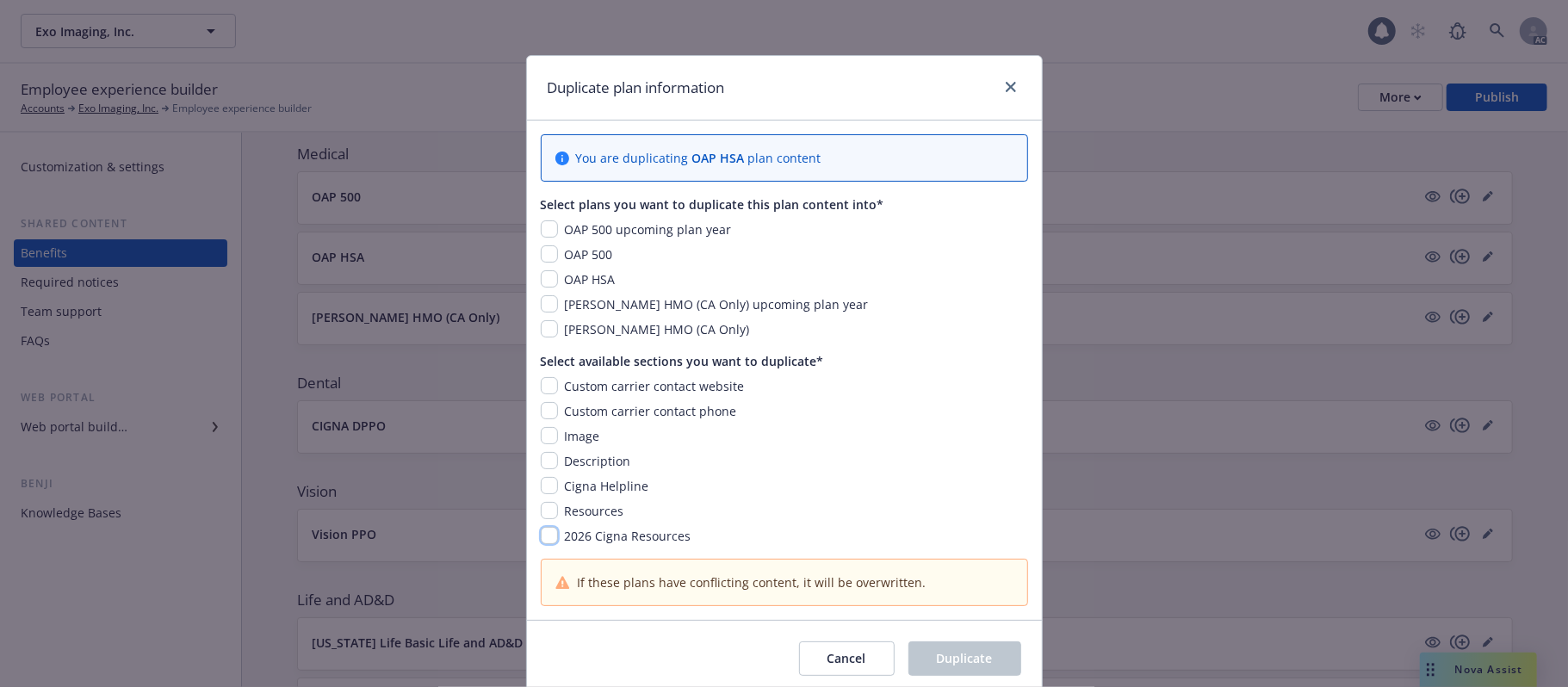
drag, startPoint x: 536, startPoint y: 535, endPoint x: 602, endPoint y: 464, distance: 96.9
click at [541, 535] on input "checkbox" at bounding box center [549, 536] width 17 height 17
checkbox input "true"
click at [541, 231] on input "checkbox" at bounding box center [549, 229] width 17 height 17
checkbox input "true"
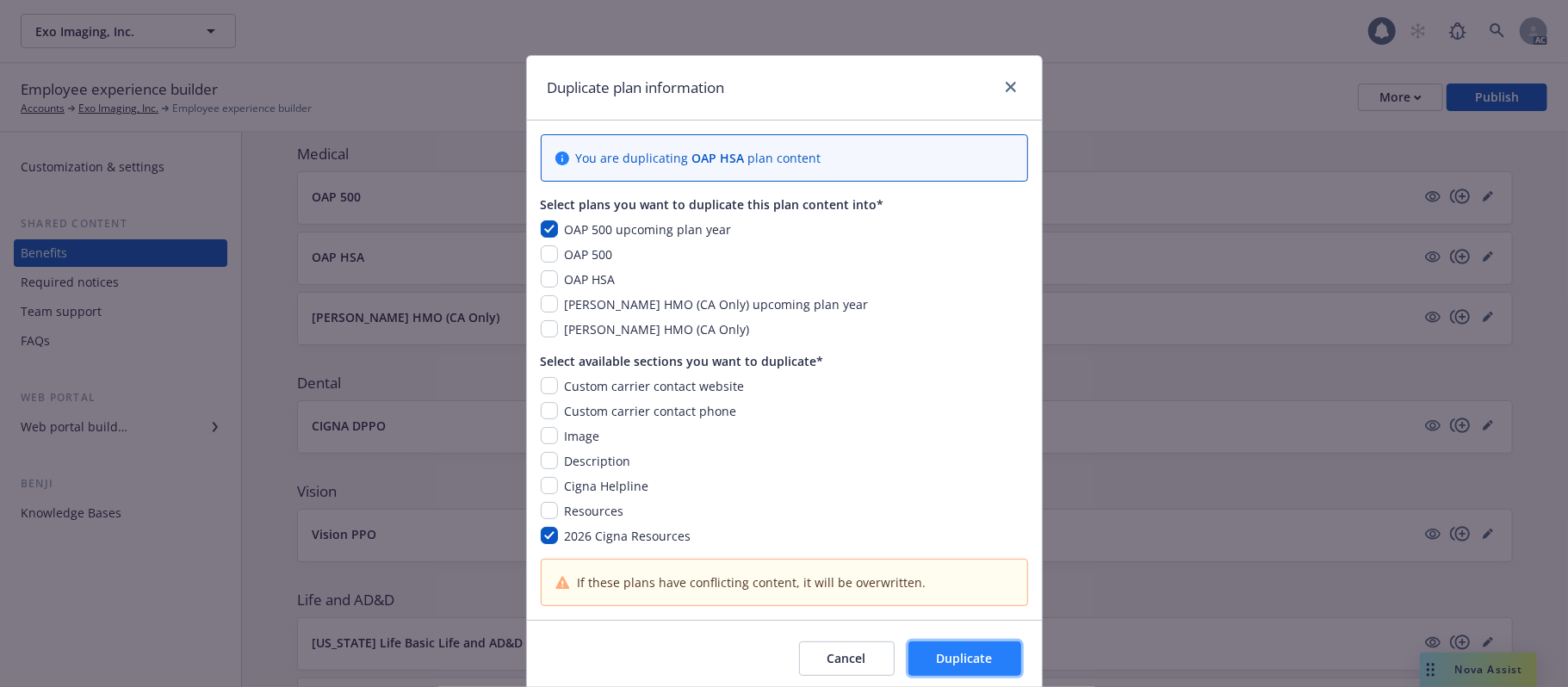
click at [947, 658] on span "Duplicate" at bounding box center [965, 658] width 56 height 16
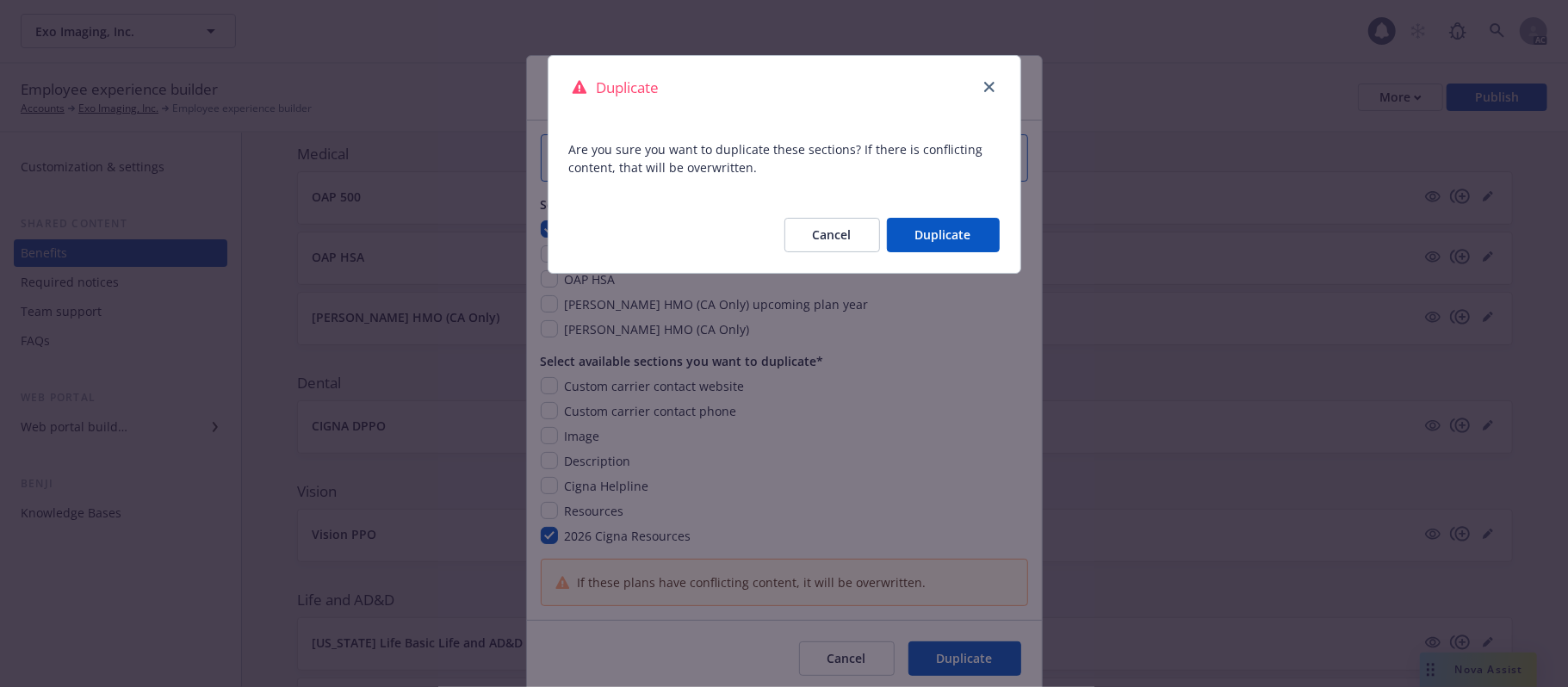
click at [924, 241] on button "Duplicate" at bounding box center [943, 235] width 113 height 34
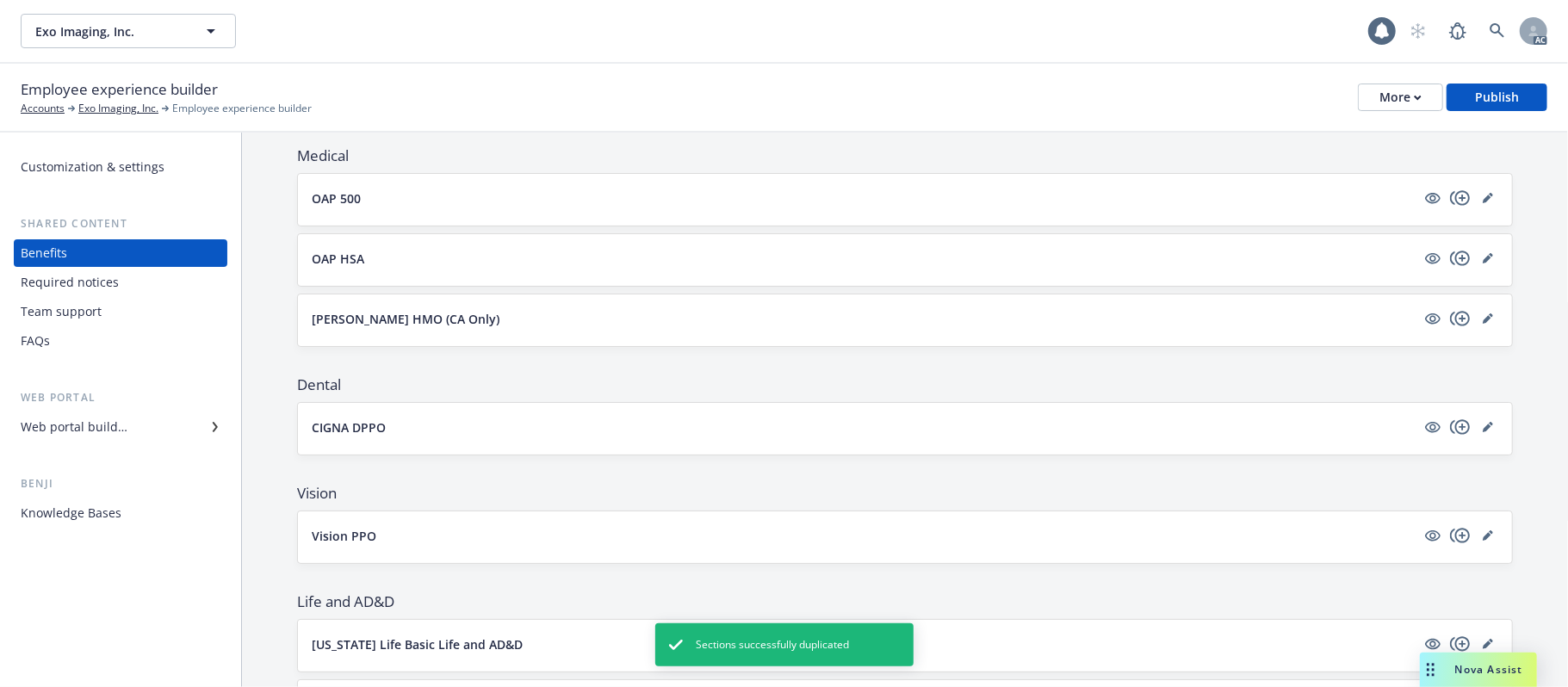
scroll to position [229, 0]
click at [708, 198] on button "OAP 500" at bounding box center [864, 197] width 1104 height 18
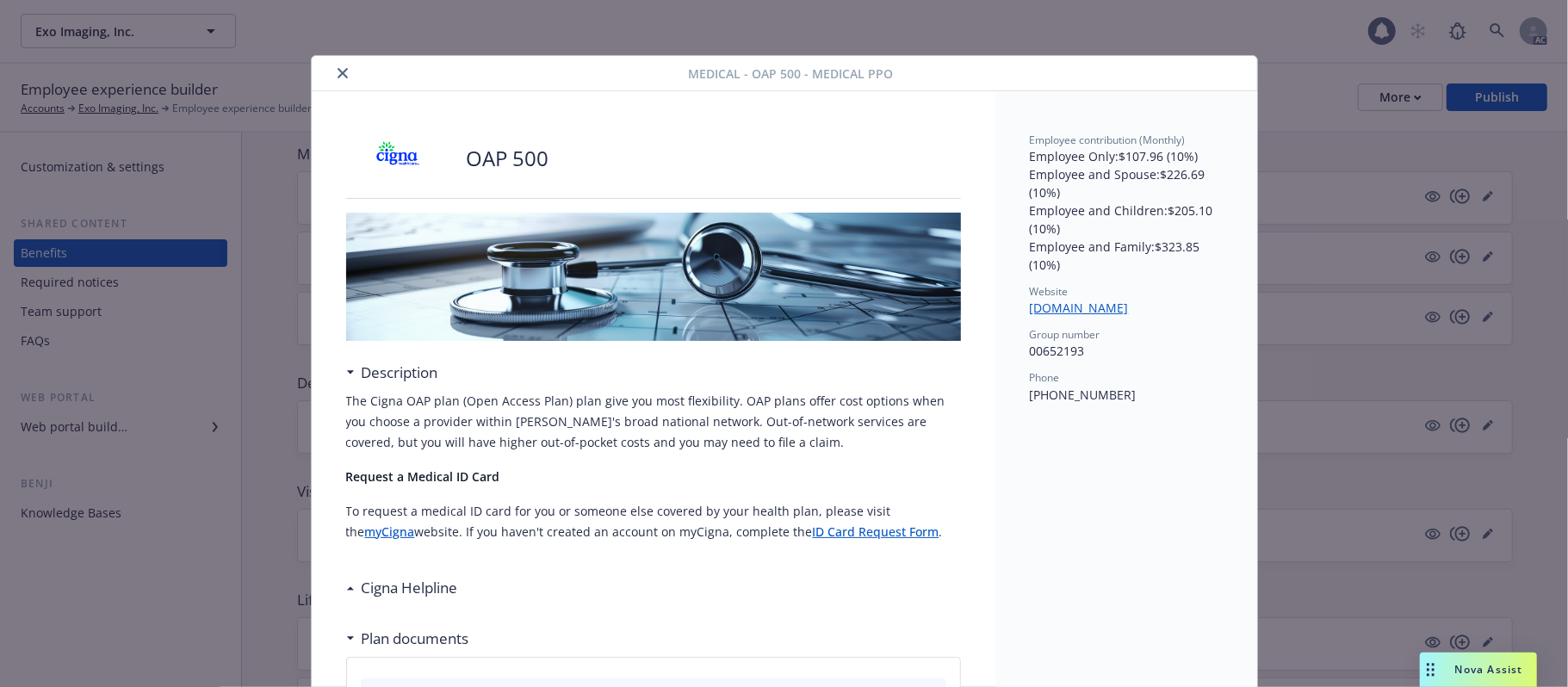
click at [337, 78] on icon "close" at bounding box center [342, 73] width 10 height 10
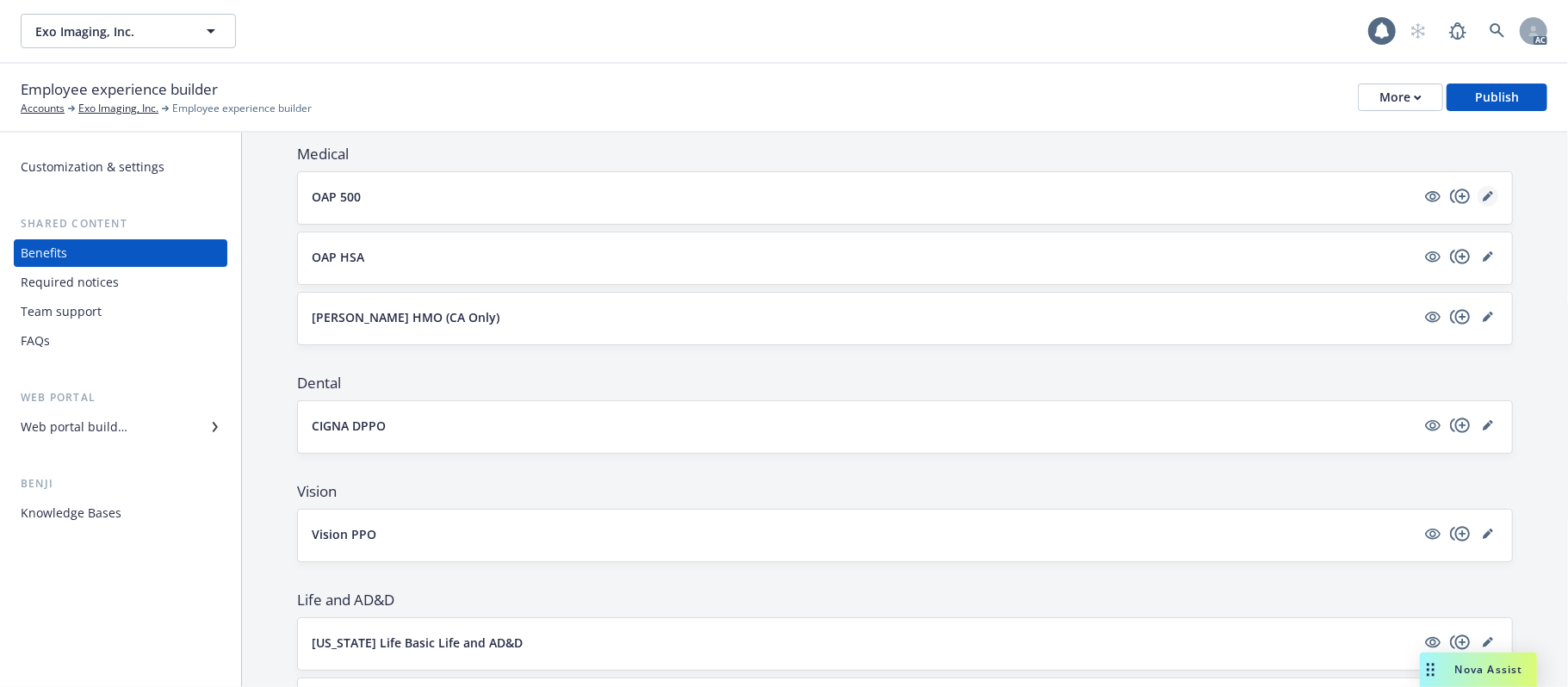
click at [1482, 198] on icon "editPencil" at bounding box center [1487, 196] width 10 height 10
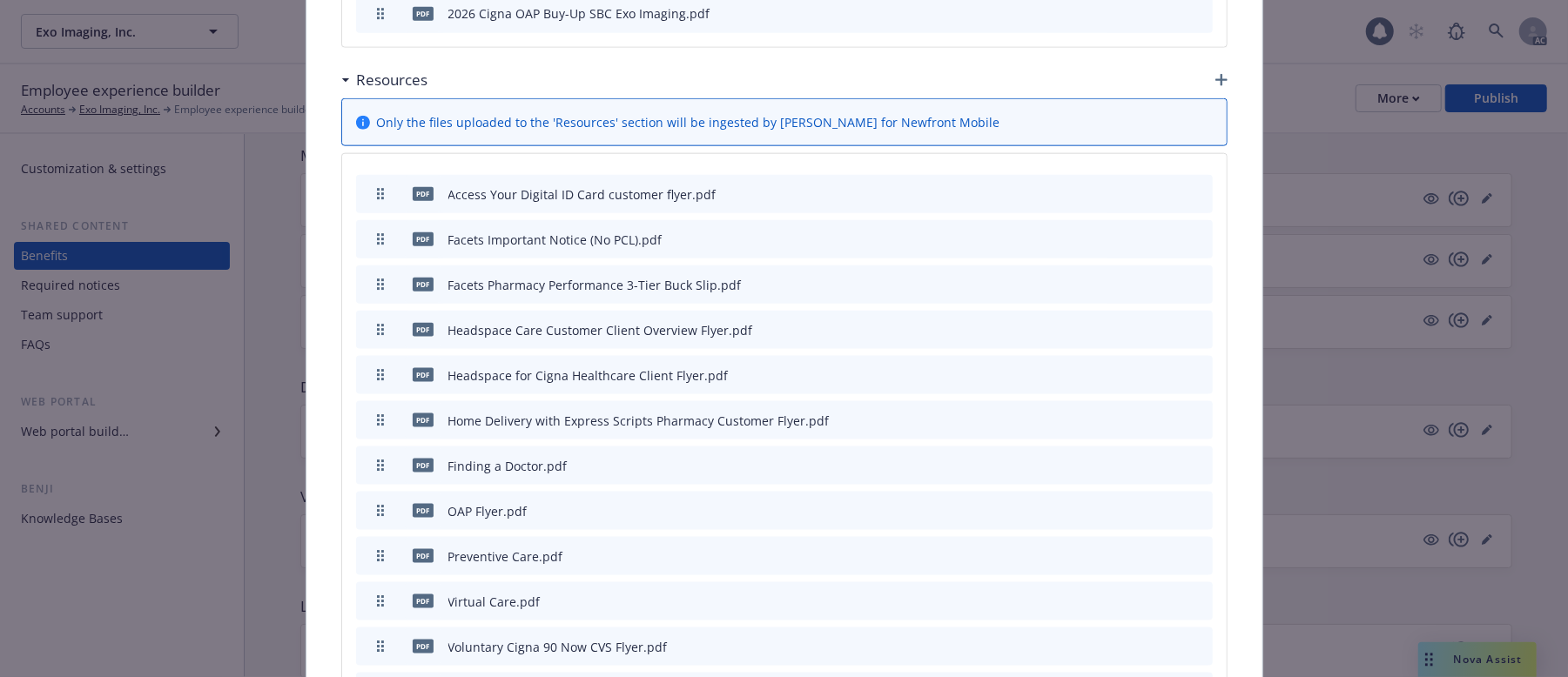
scroll to position [1444, 0]
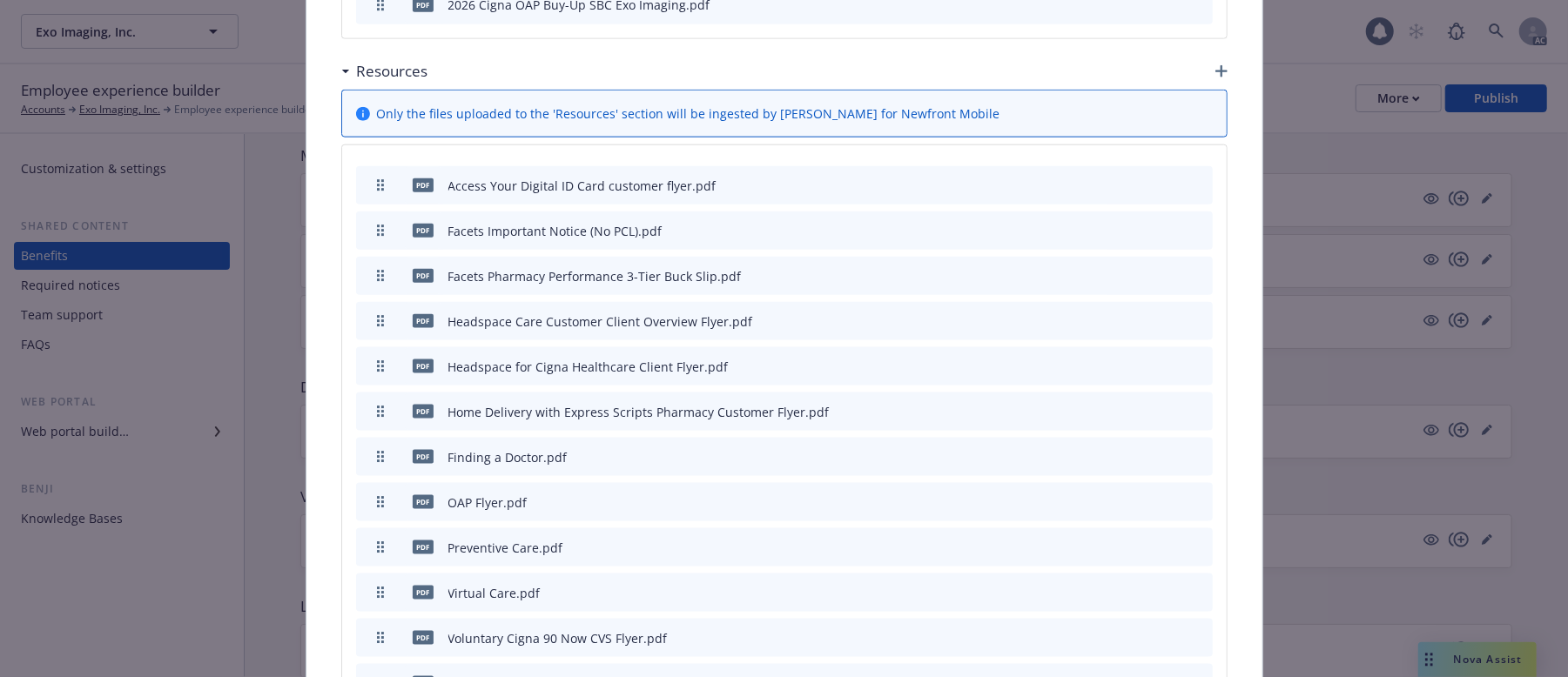
click at [1194, 178] on icon "archive file" at bounding box center [1197, 184] width 13 height 13
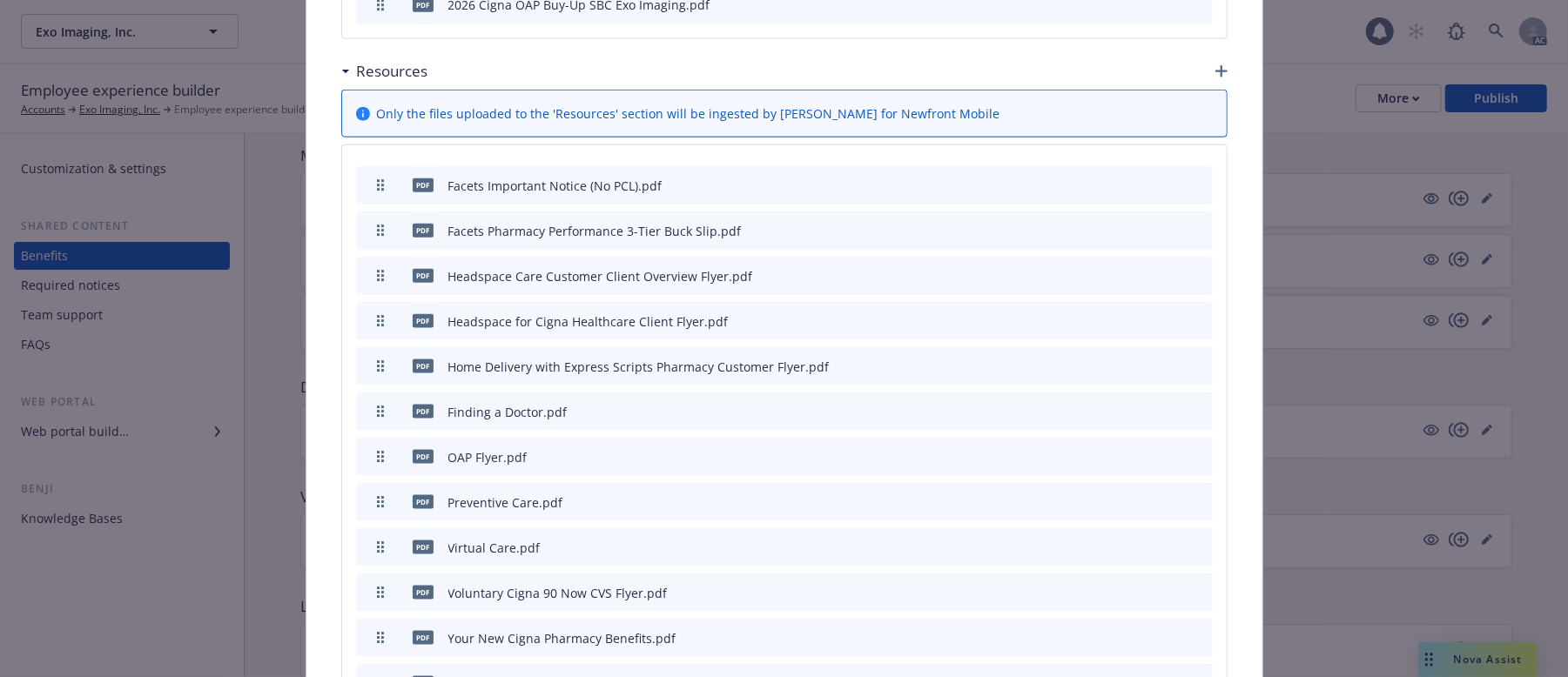
click at [1190, 178] on icon "archive file" at bounding box center [1197, 184] width 13 height 13
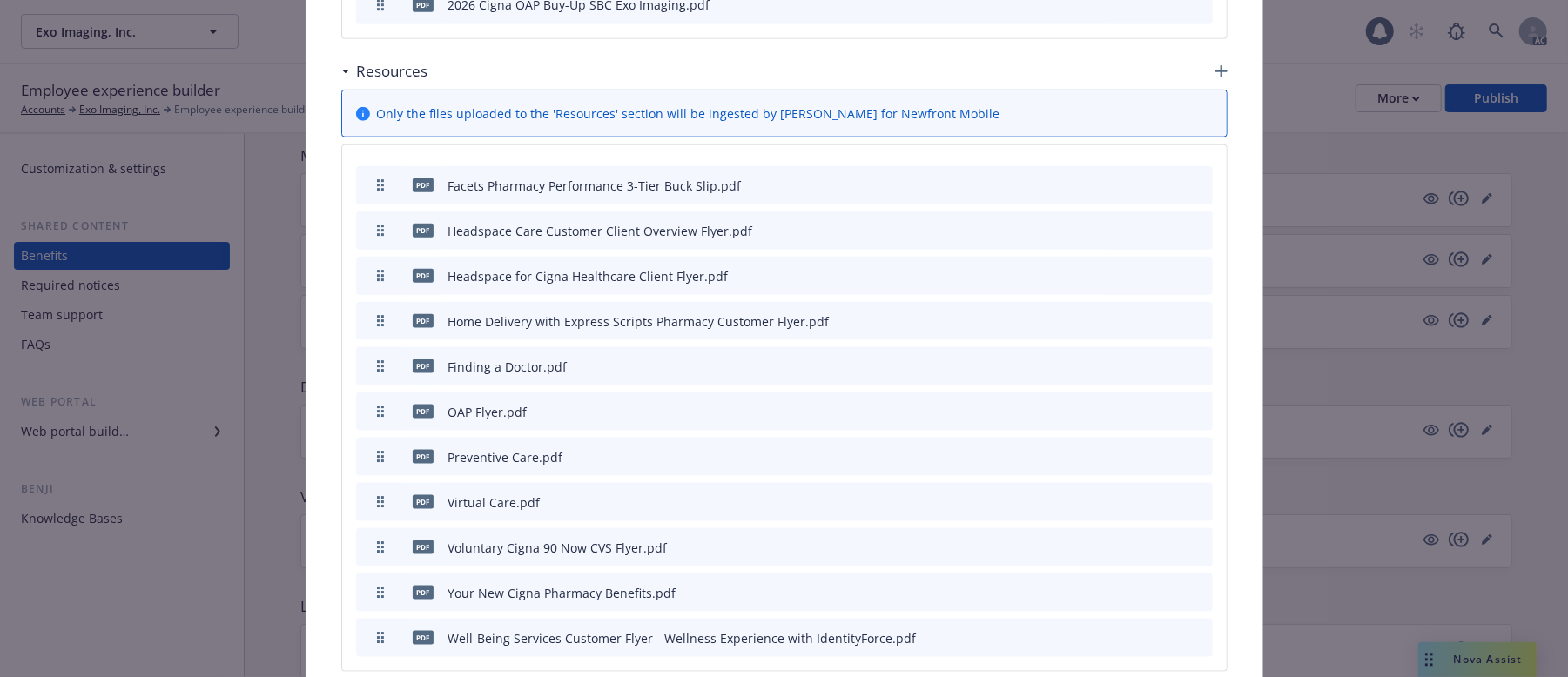
click at [1191, 178] on icon "archive file" at bounding box center [1197, 184] width 12 height 13
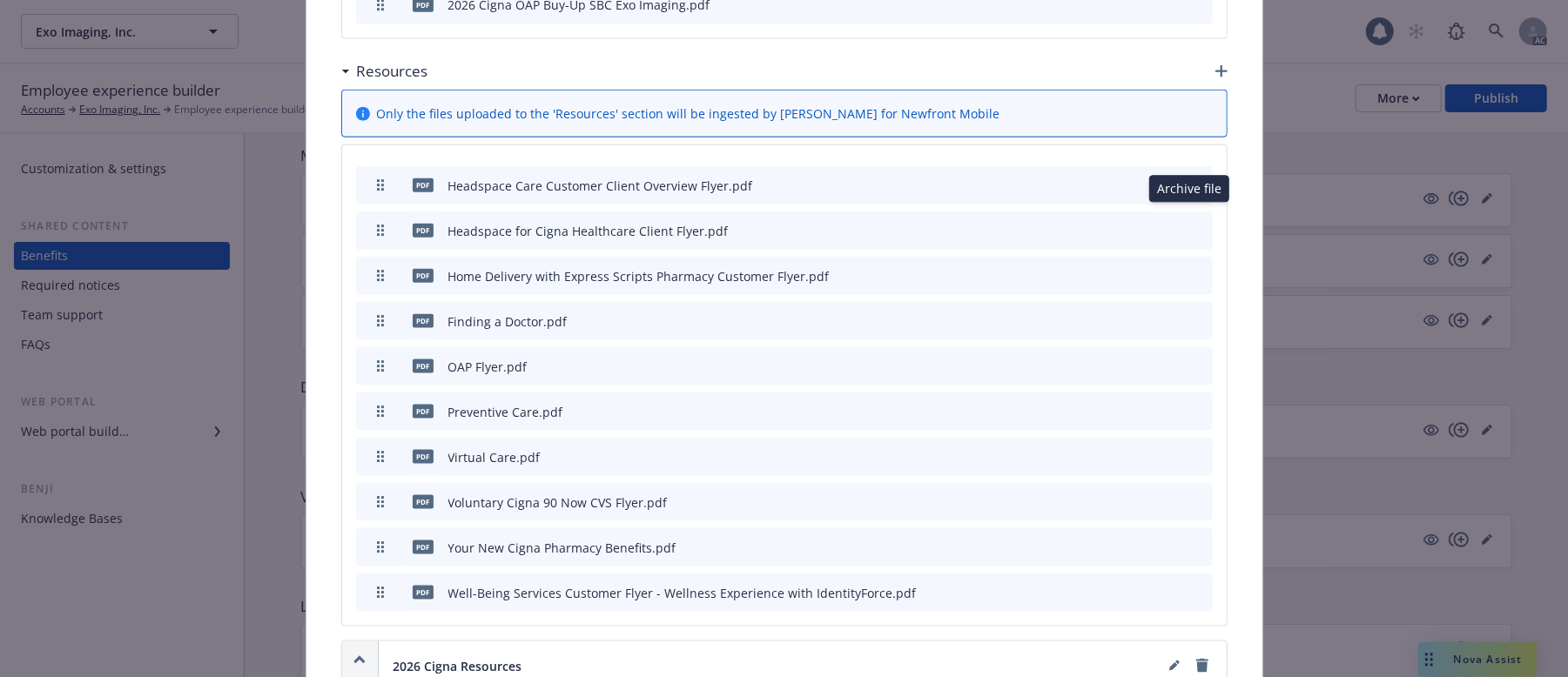
click at [1191, 223] on icon "archive file" at bounding box center [1197, 230] width 12 height 13
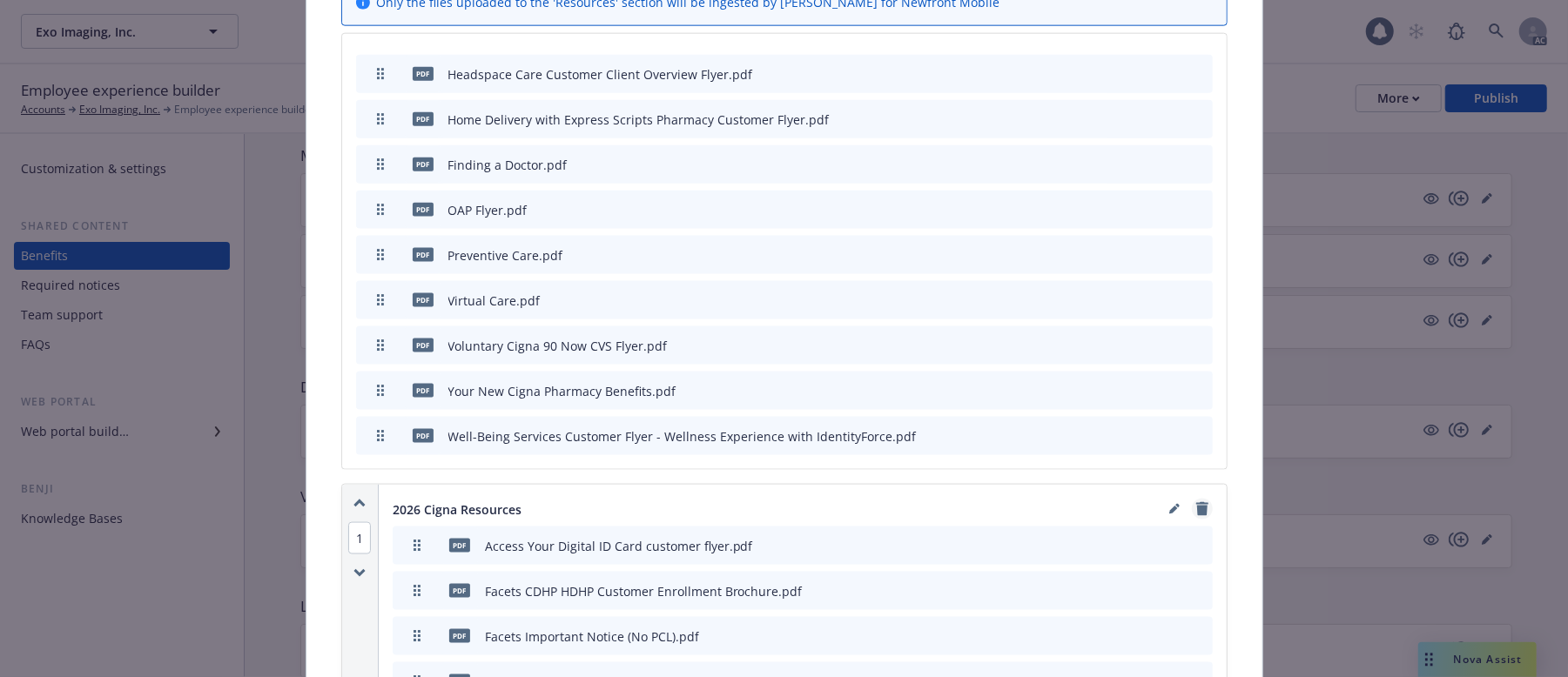
scroll to position [1676, 0]
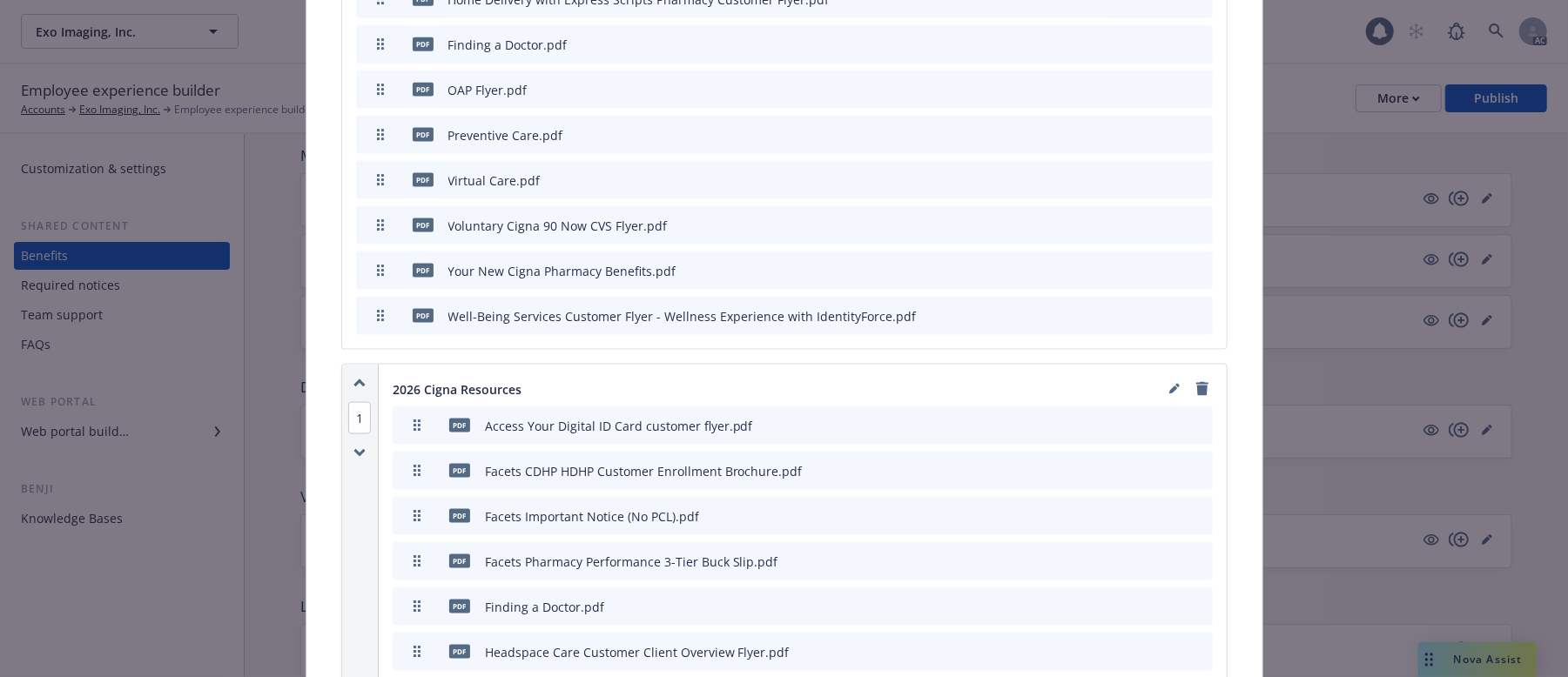
click at [1191, 308] on icon "archive file" at bounding box center [1197, 315] width 12 height 13
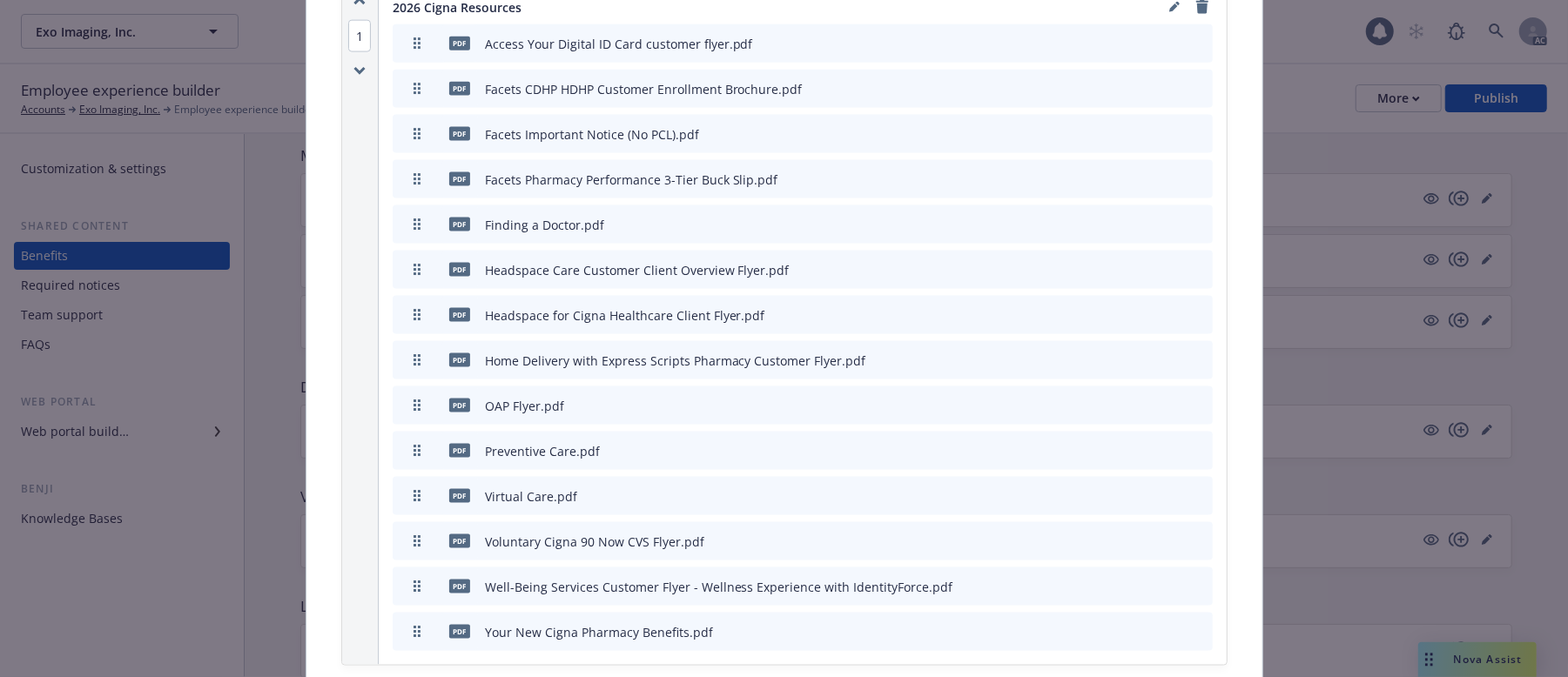
scroll to position [1314, 0]
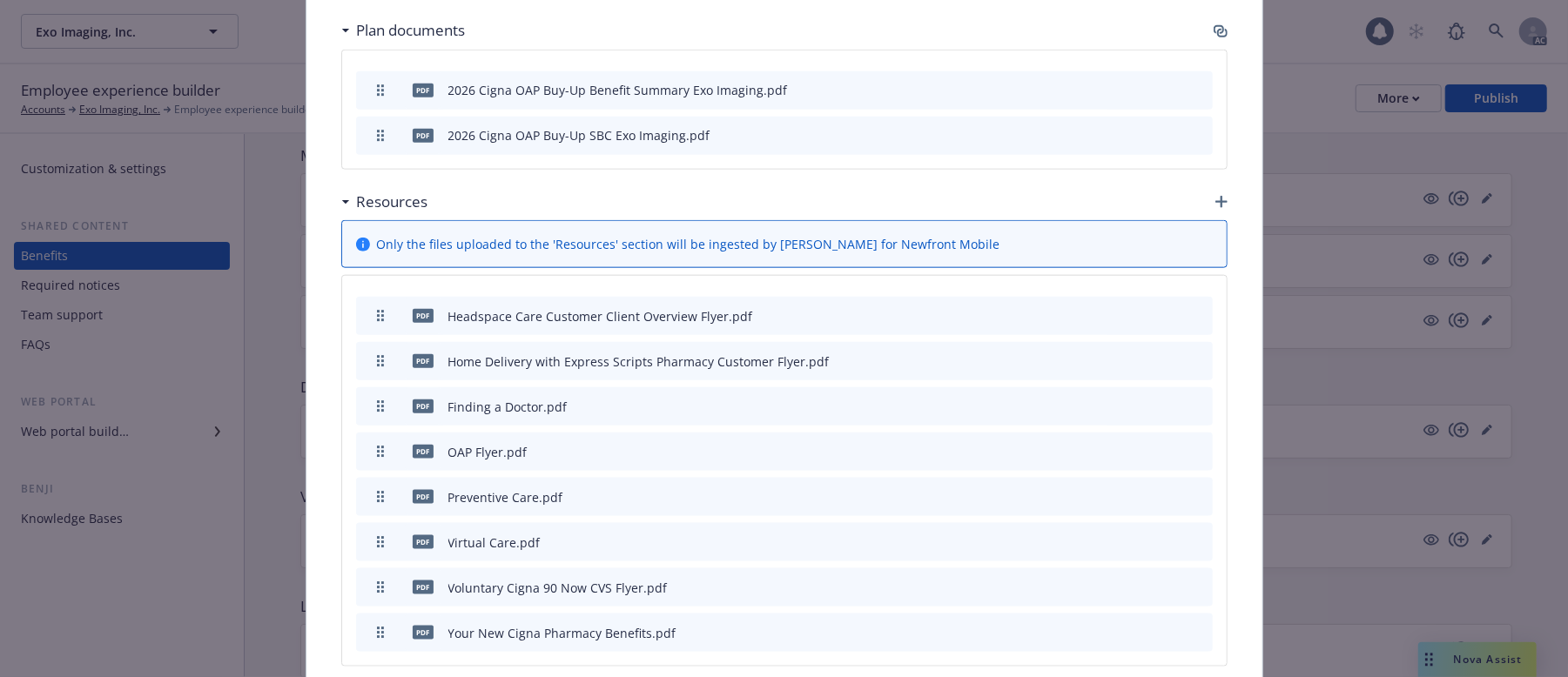
click at [1188, 313] on div "pdf Headspace Care Customer Client Overview Flyer.pdf" at bounding box center [785, 316] width 857 height 38
click at [1192, 307] on button at bounding box center [1199, 316] width 13 height 18
click at [1191, 308] on icon "archive file" at bounding box center [1197, 315] width 12 height 13
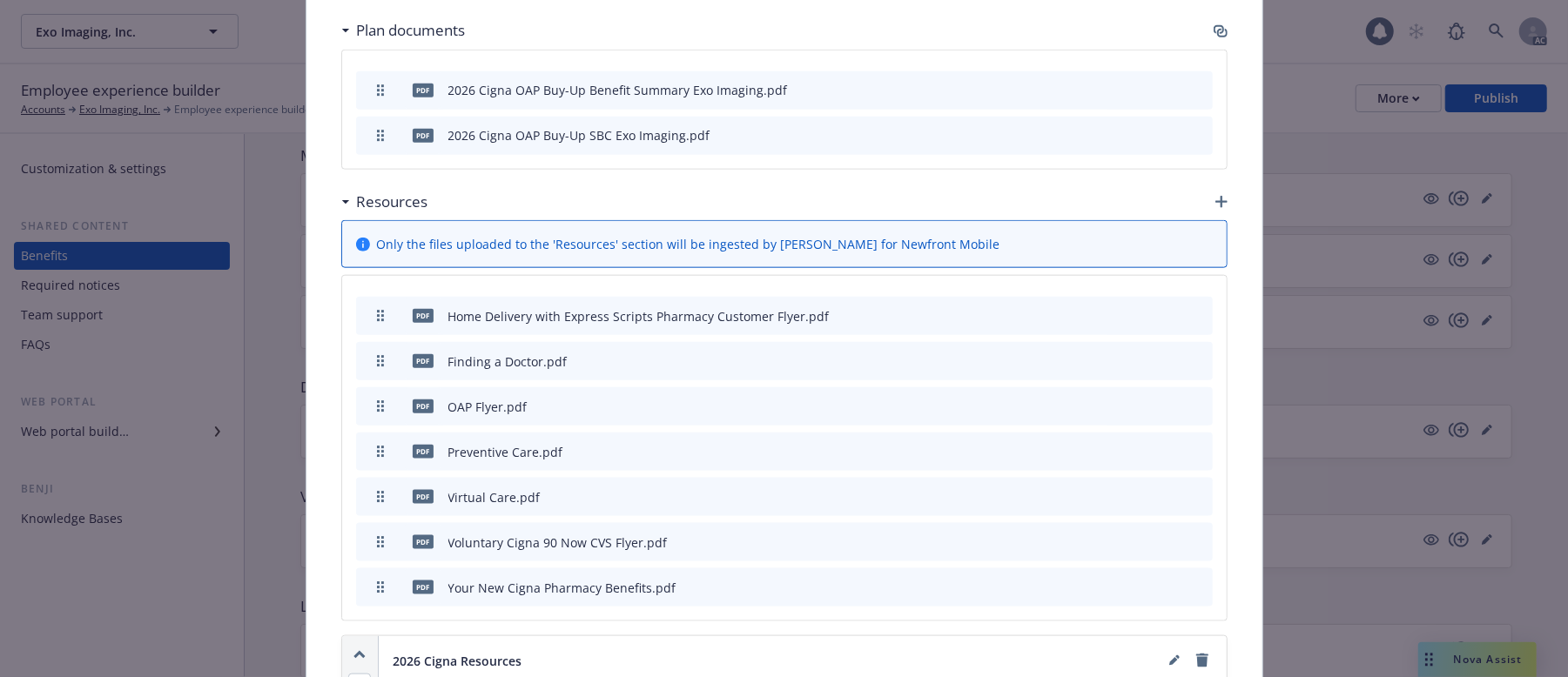
click at [1191, 308] on icon "archive file" at bounding box center [1197, 315] width 12 height 13
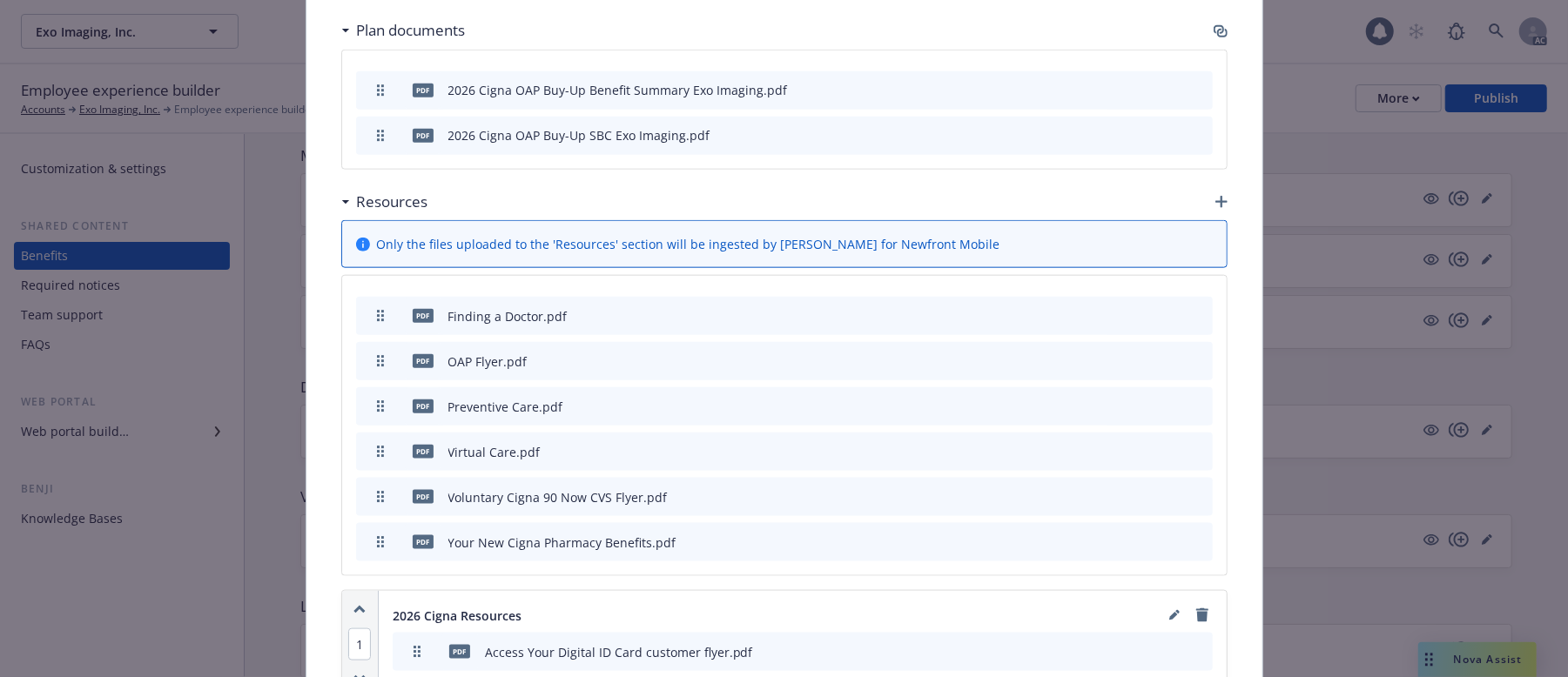
click at [1191, 353] on icon "archive file" at bounding box center [1197, 360] width 12 height 13
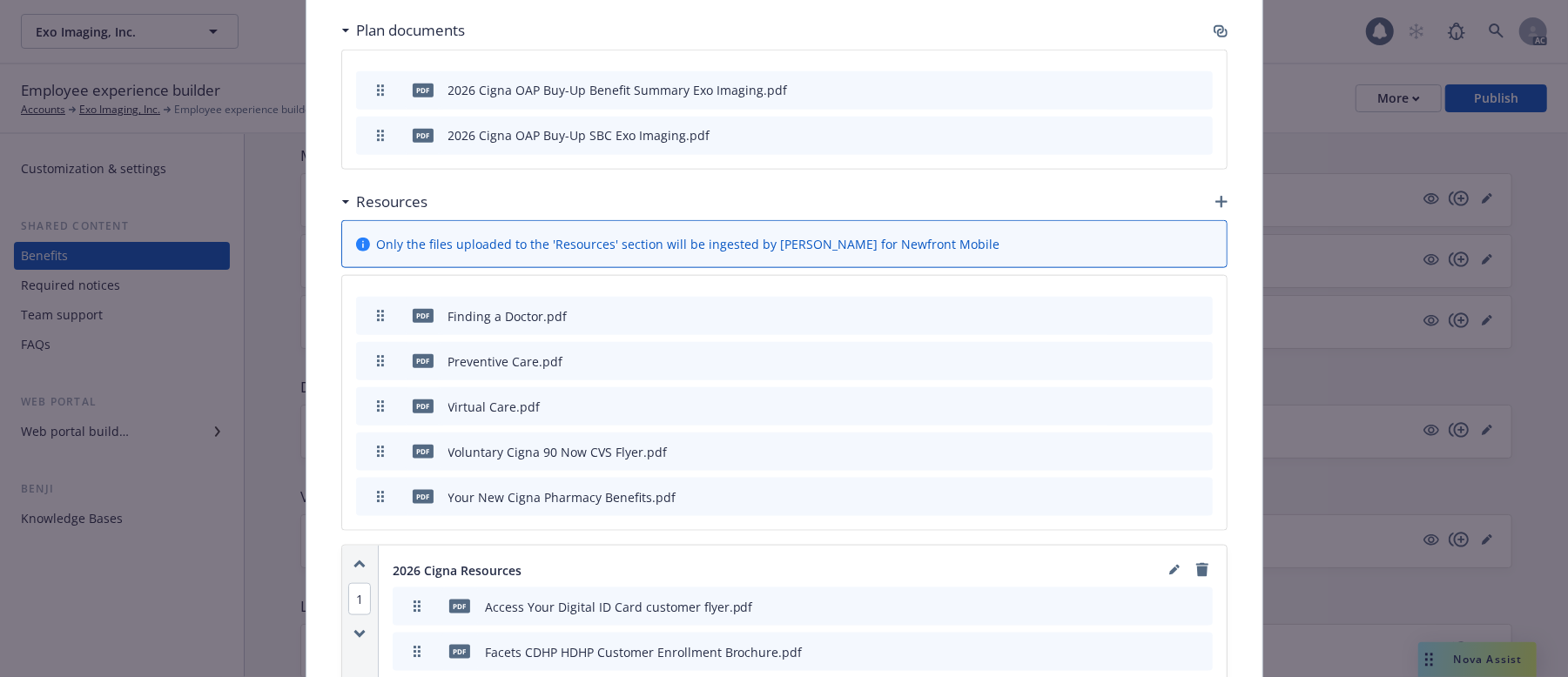
click at [1191, 353] on icon "archive file" at bounding box center [1197, 360] width 12 height 13
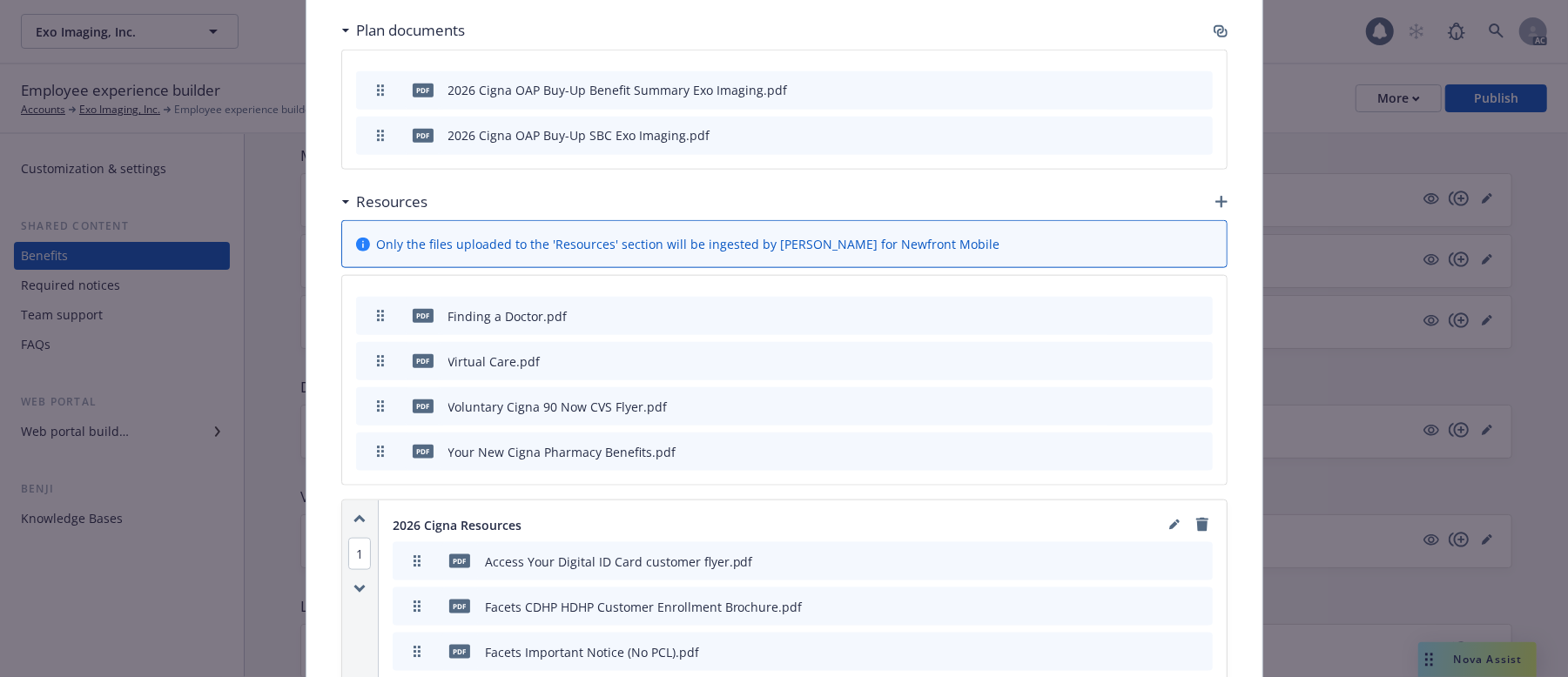
click at [1192, 352] on button at bounding box center [1199, 361] width 13 height 18
click at [1191, 353] on icon "archive file" at bounding box center [1197, 360] width 12 height 13
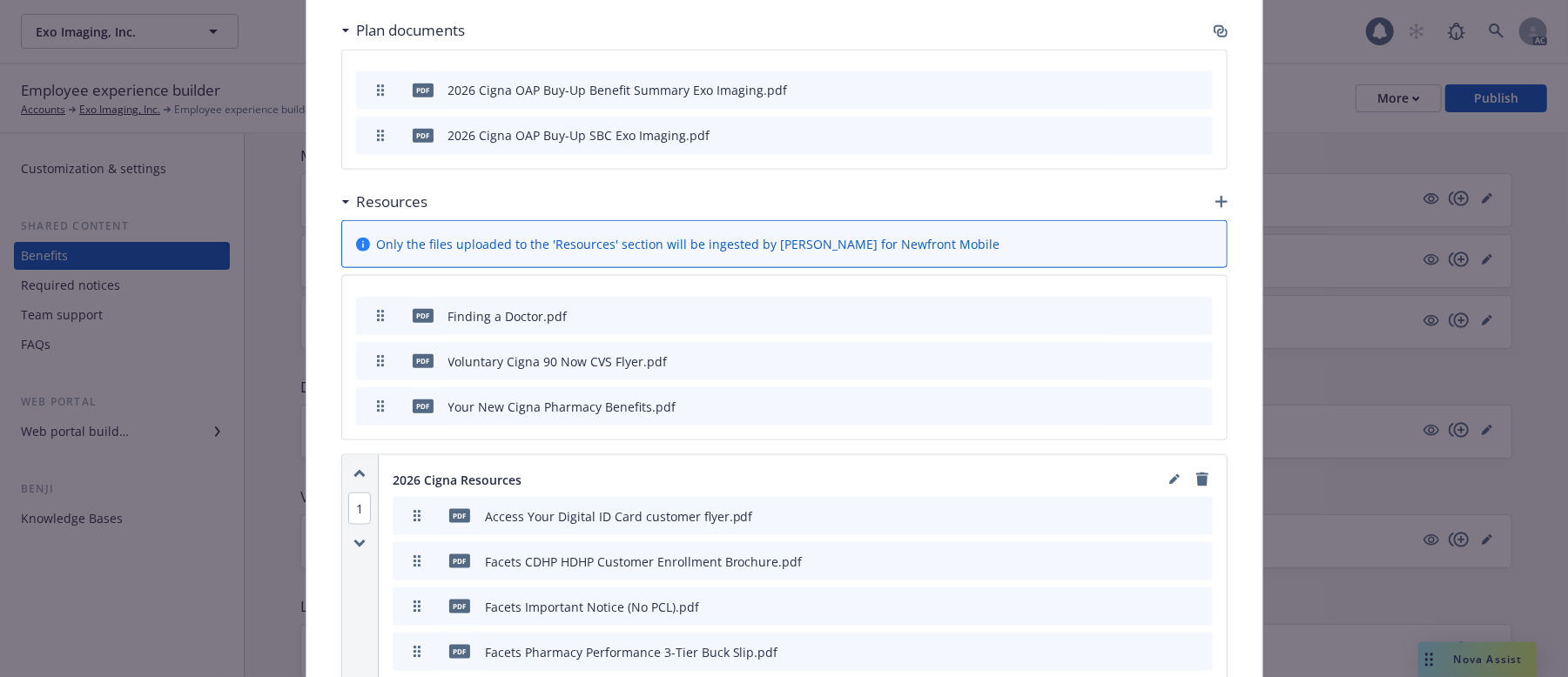
click at [1191, 308] on icon "archive file" at bounding box center [1197, 315] width 12 height 13
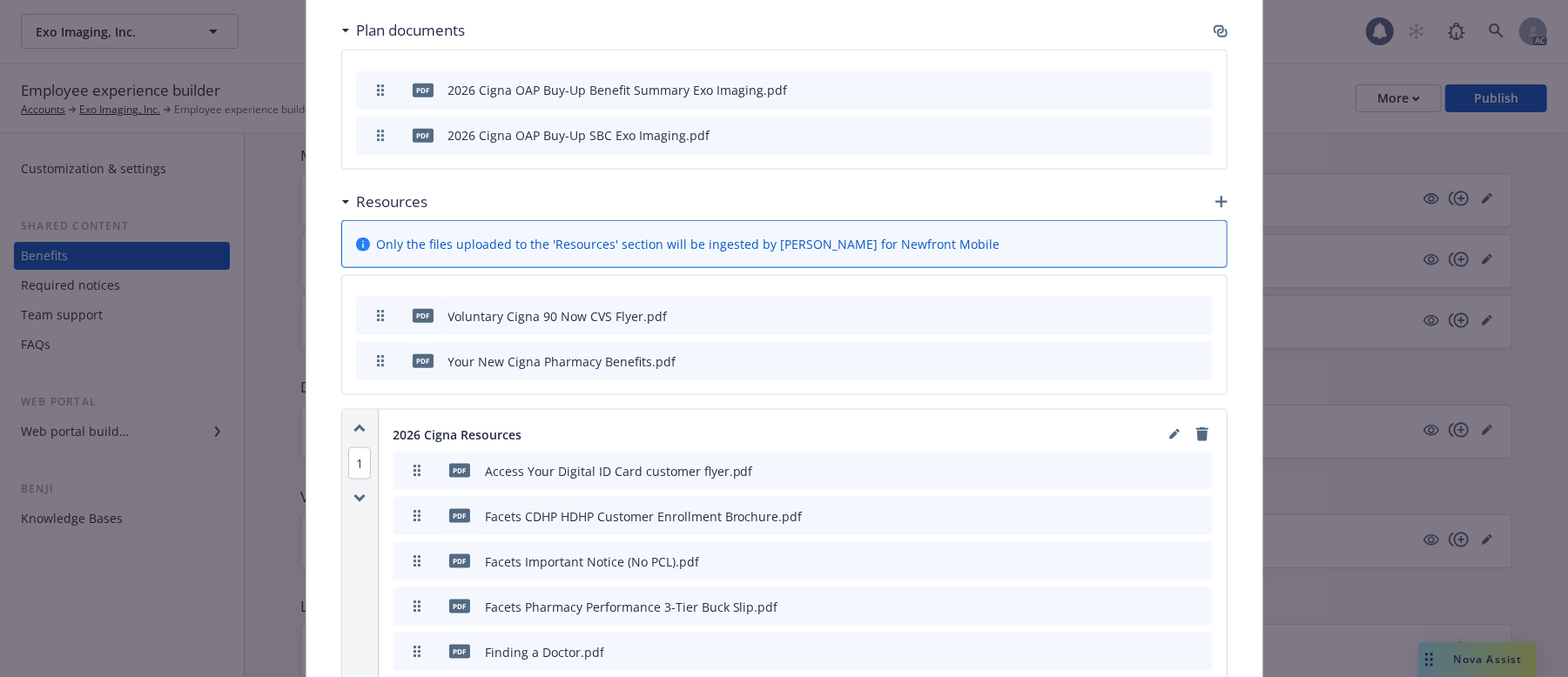
click at [1191, 308] on icon "archive file" at bounding box center [1197, 315] width 12 height 13
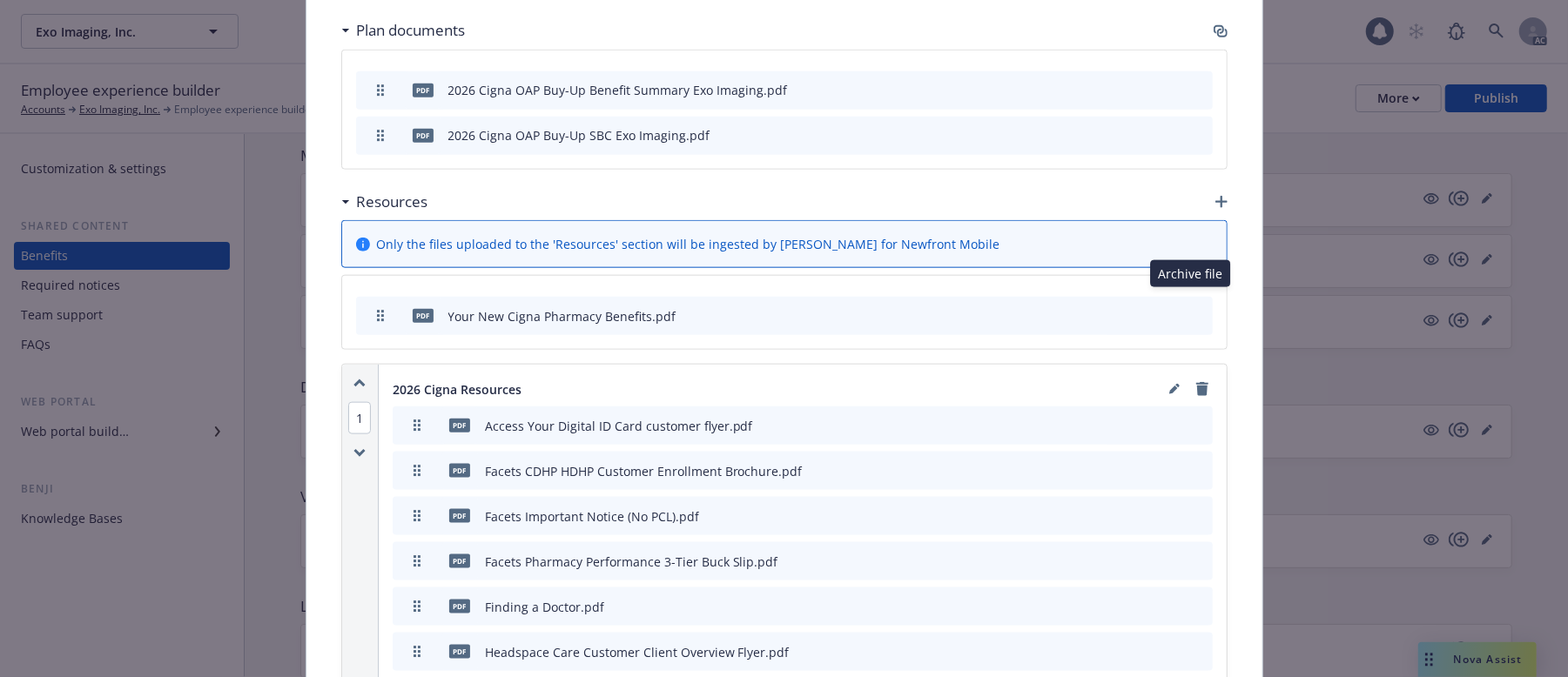
click at [1191, 308] on icon "archive file" at bounding box center [1197, 315] width 12 height 13
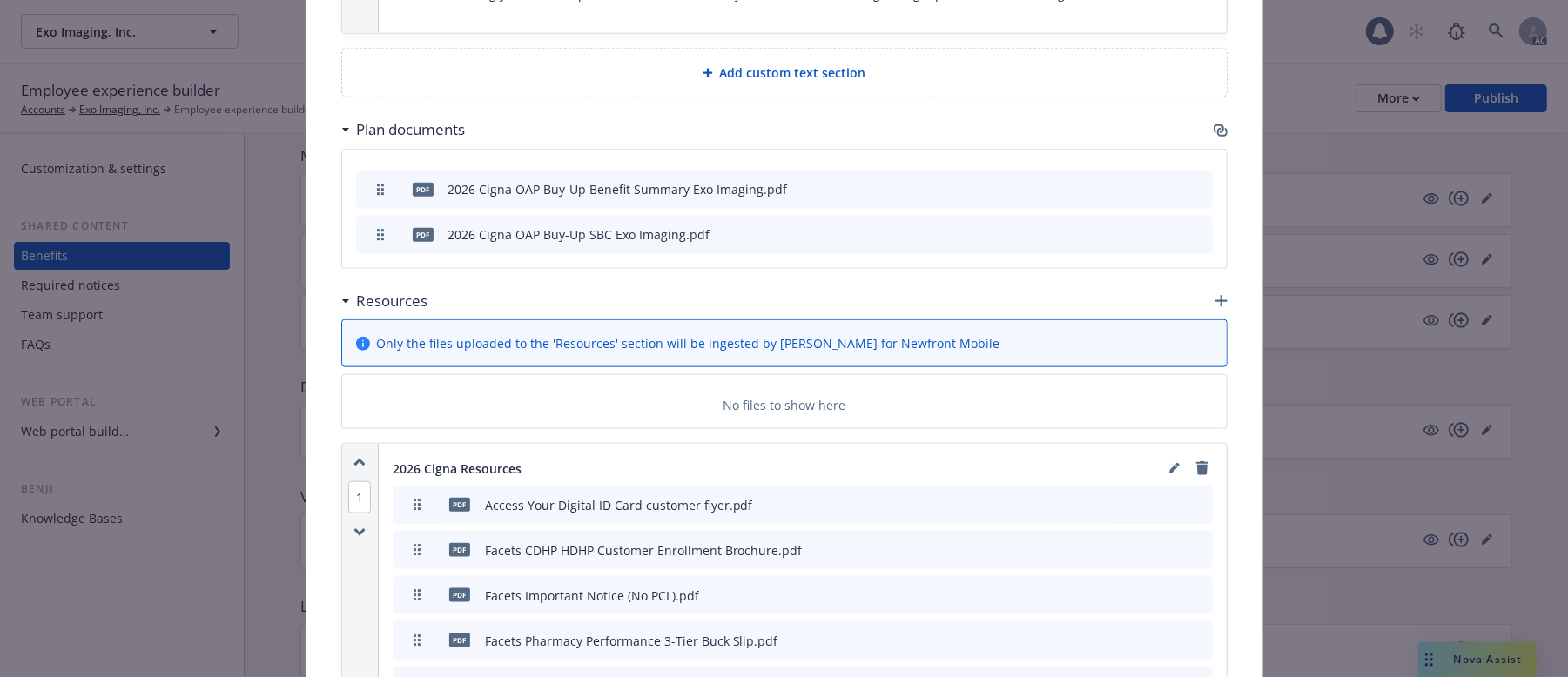
scroll to position [1392, 0]
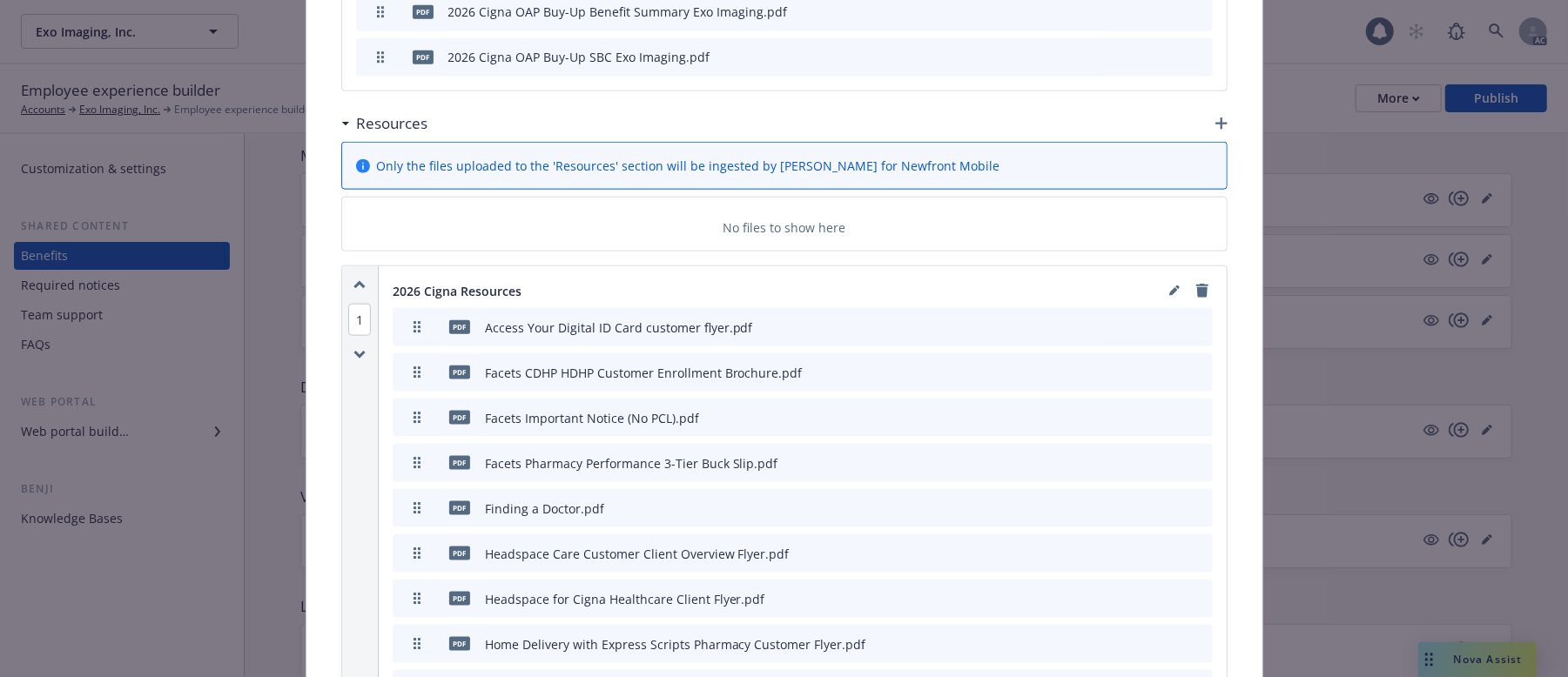
click at [1195, 363] on button "archive file" at bounding box center [1197, 372] width 17 height 17
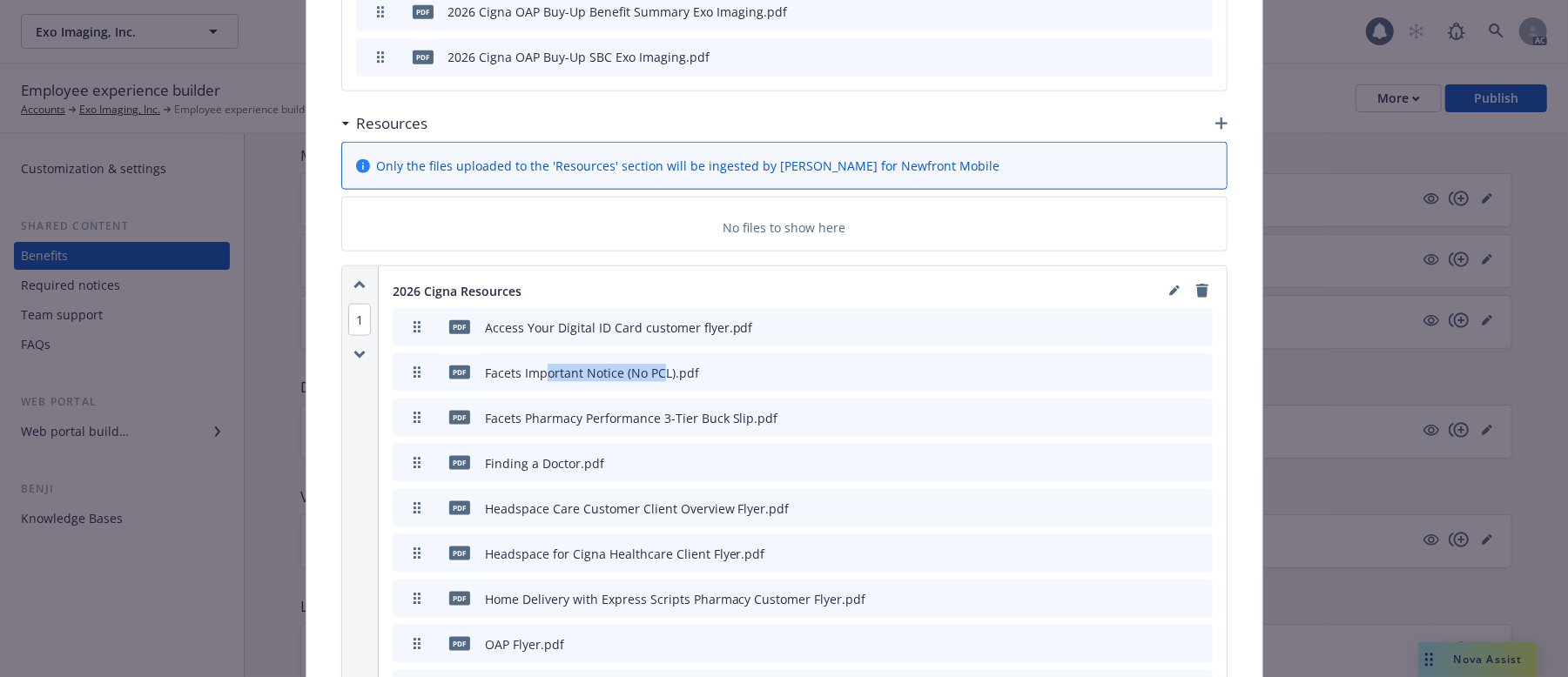
click at [663, 364] on div "Facets Important Notice (No PCL).pdf" at bounding box center [592, 373] width 214 height 18
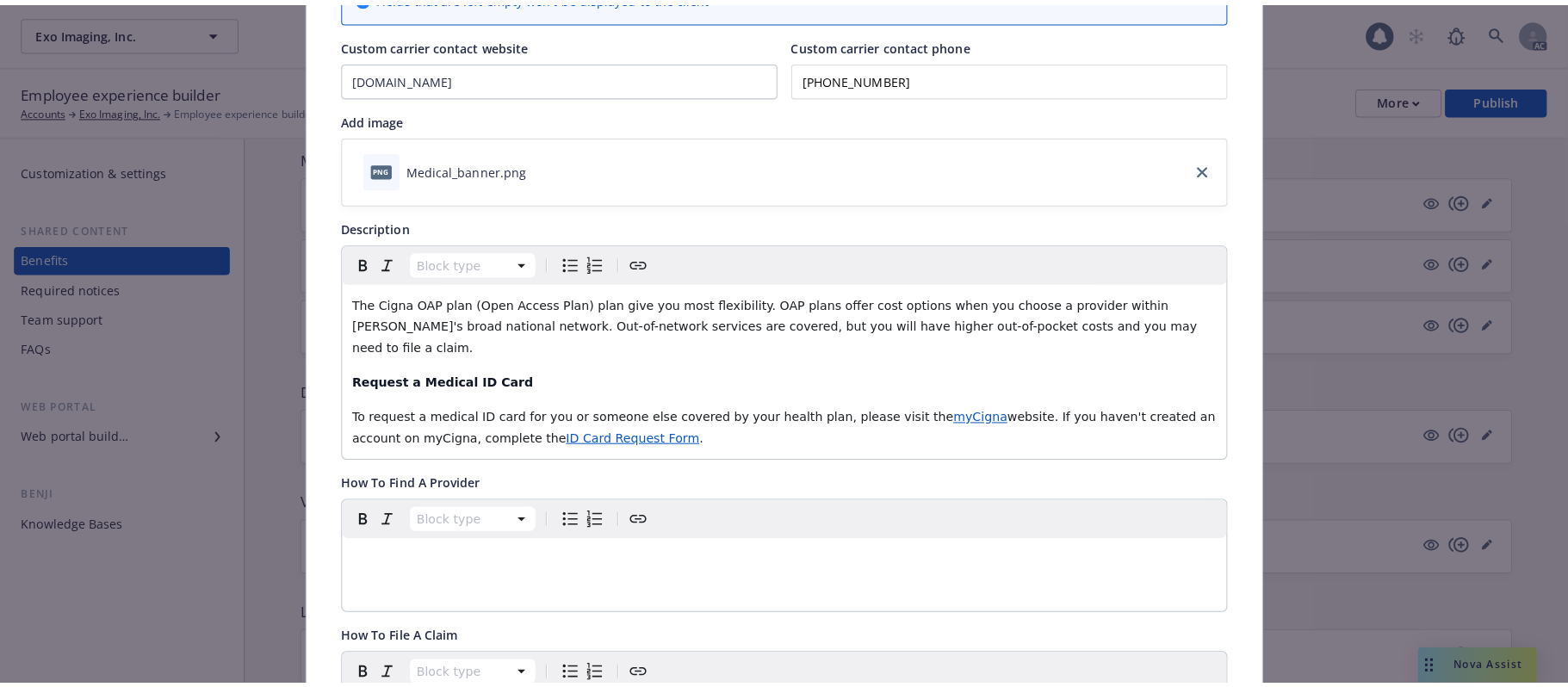
scroll to position [0, 0]
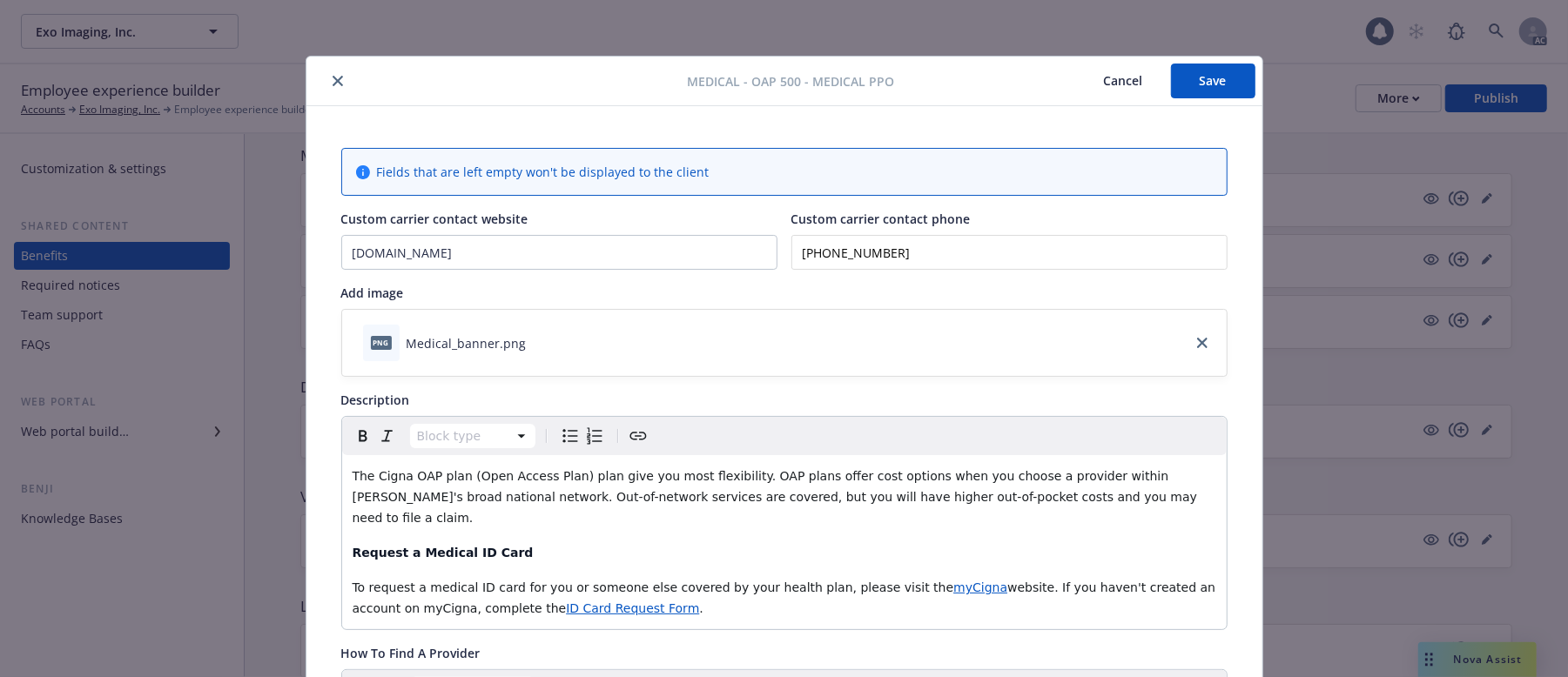
click at [1210, 78] on button "Save" at bounding box center [1213, 81] width 85 height 35
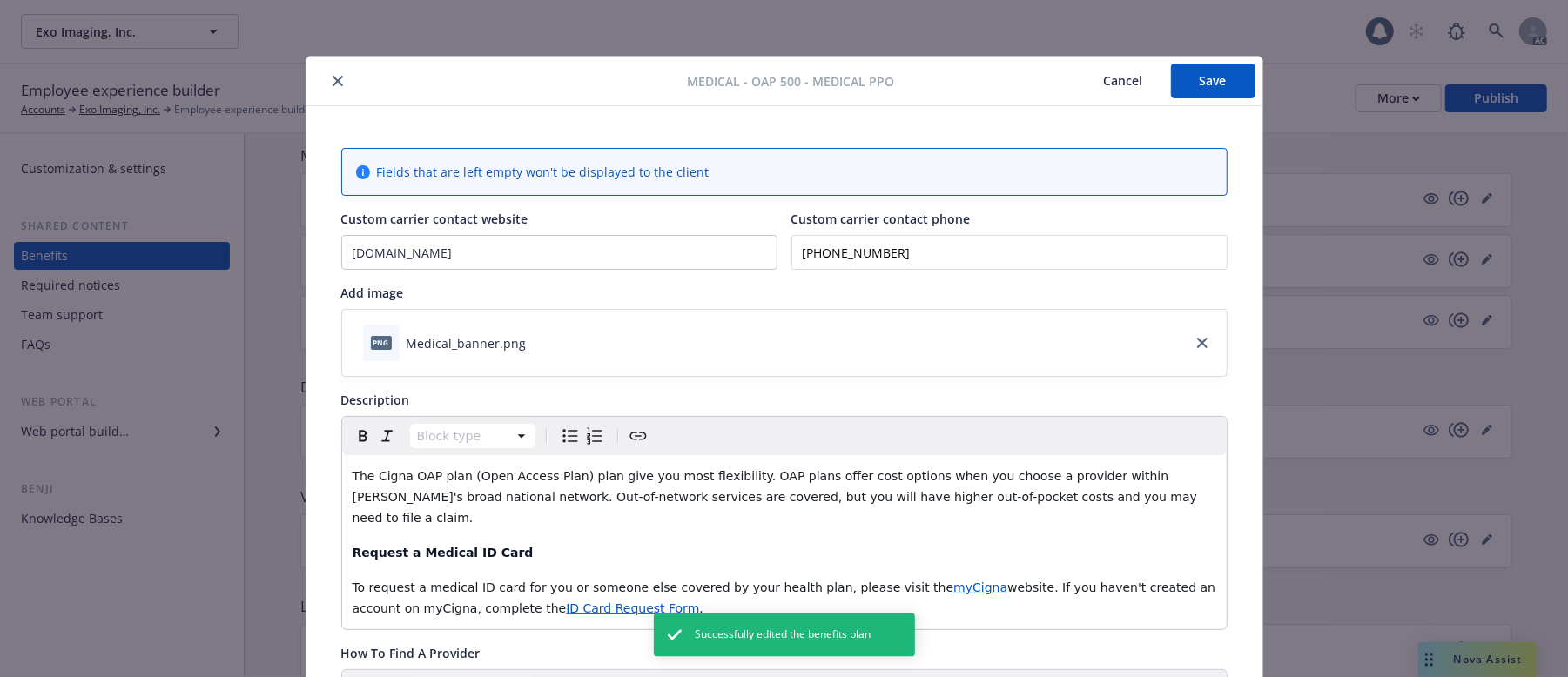
click at [1121, 79] on button "Cancel" at bounding box center [1123, 81] width 95 height 35
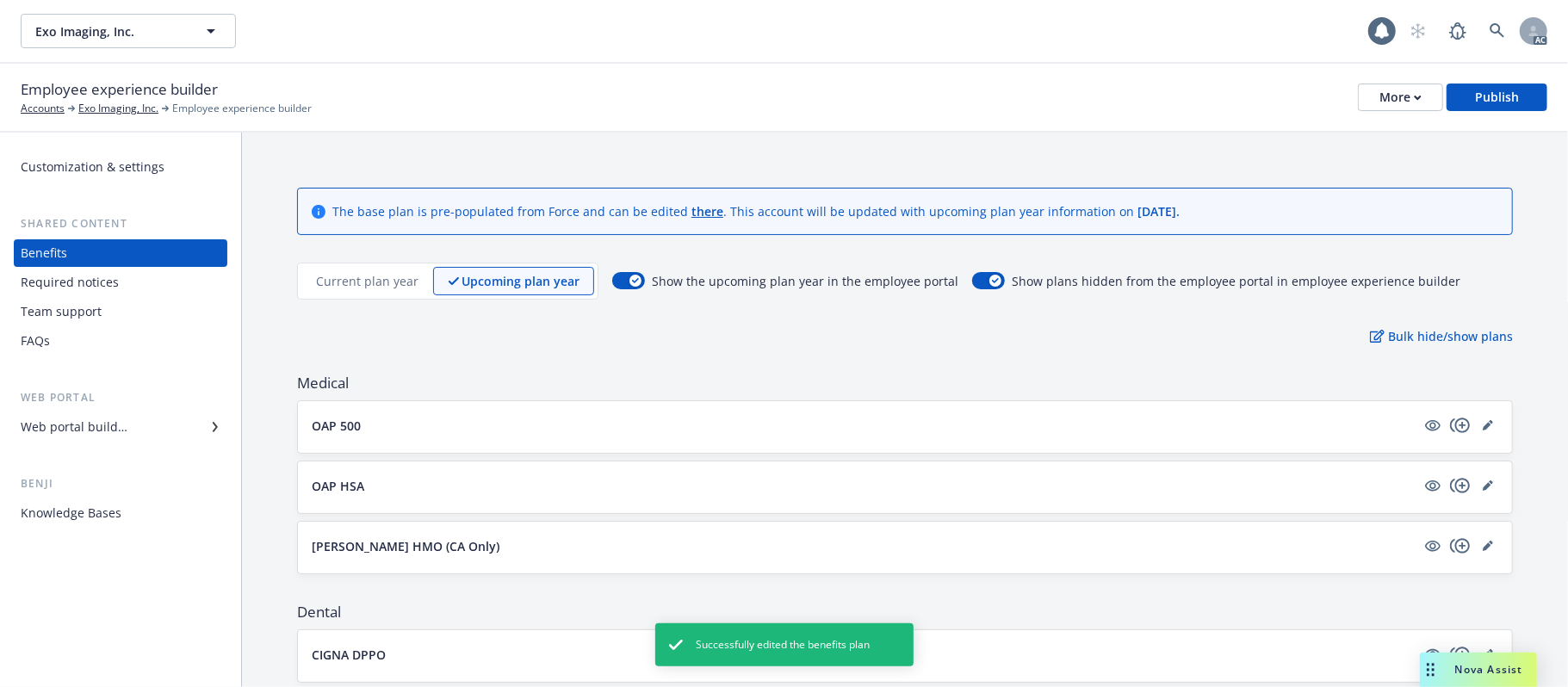
click at [381, 283] on p "Current plan year" at bounding box center [368, 280] width 103 height 18
click at [1450, 425] on icon "copyPlus" at bounding box center [1460, 425] width 20 height 14
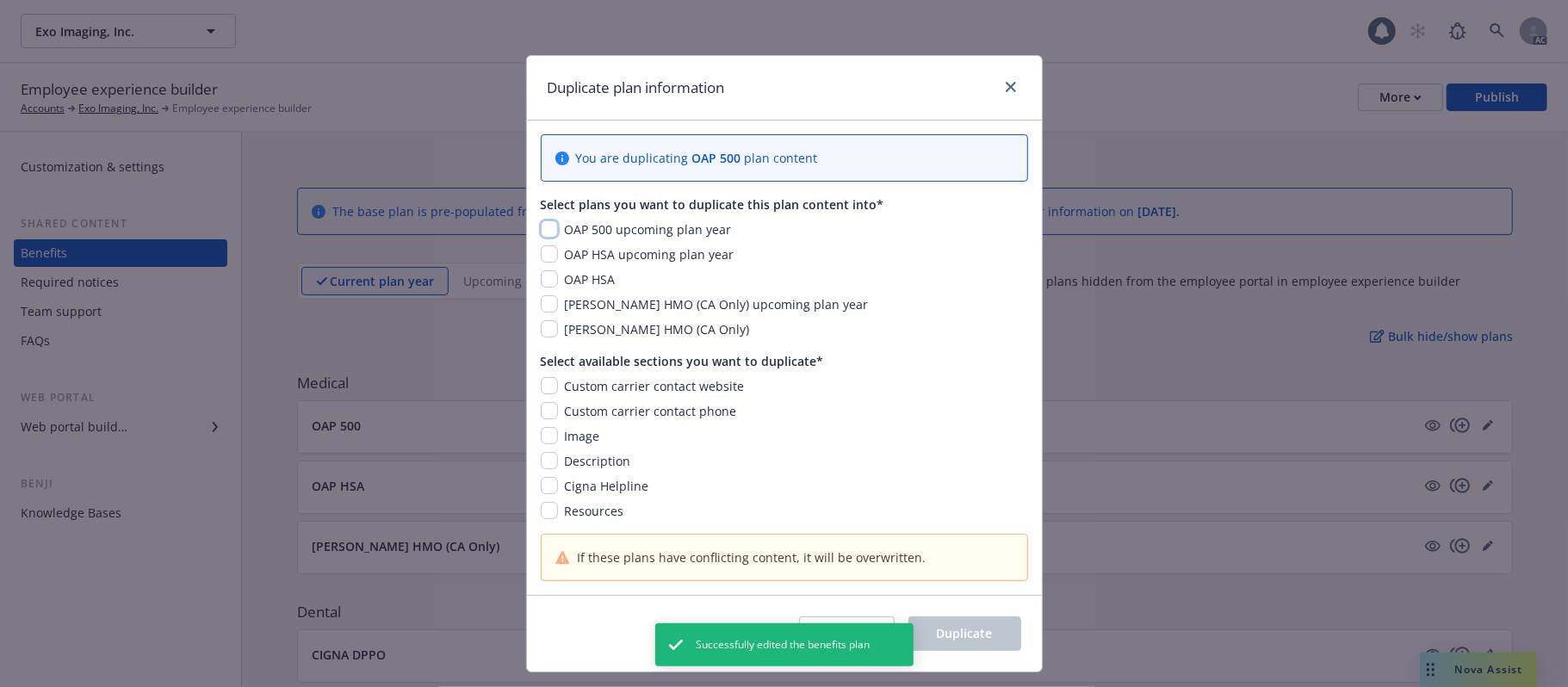
click at [542, 232] on input "checkbox" at bounding box center [549, 229] width 17 height 17
checkbox input "true"
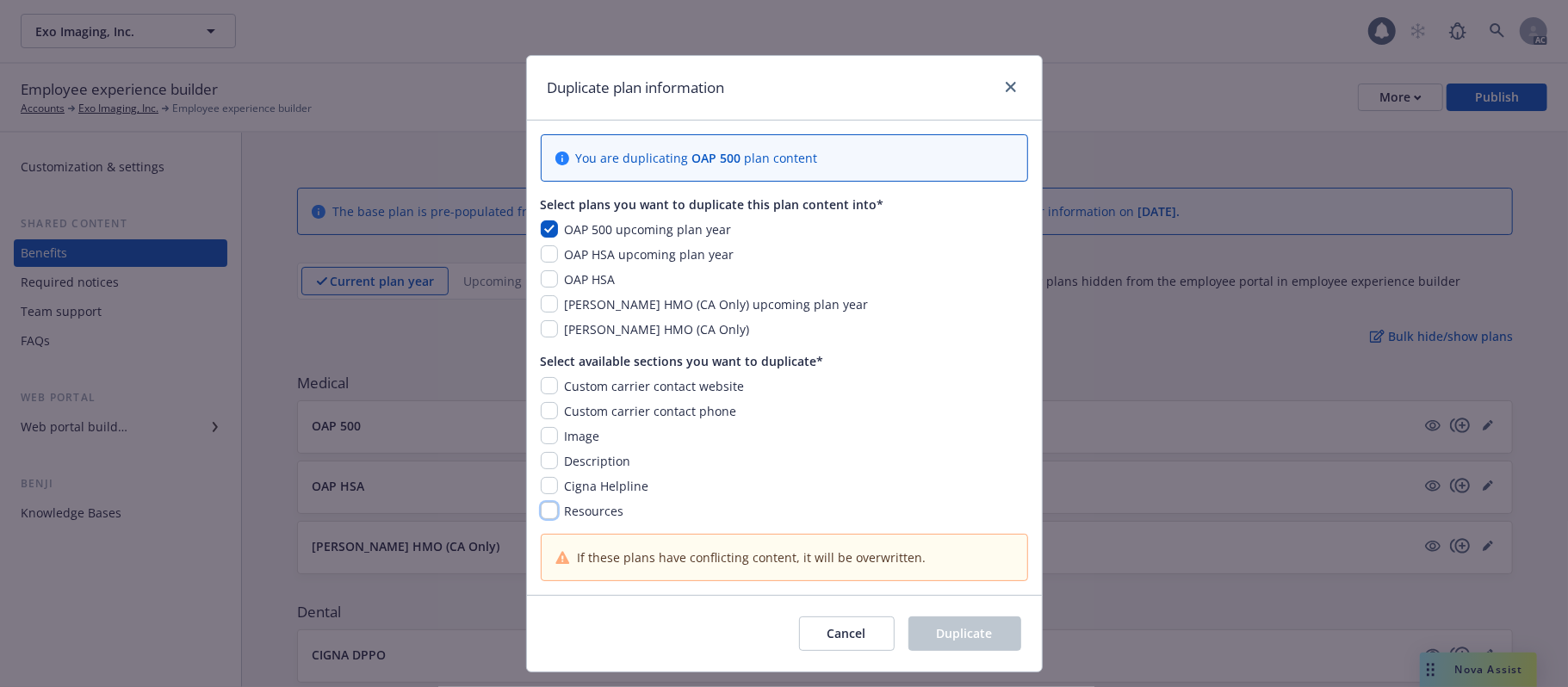
click at [541, 507] on input "checkbox" at bounding box center [549, 510] width 17 height 17
checkbox input "true"
click at [951, 634] on span "Duplicate" at bounding box center [965, 633] width 56 height 16
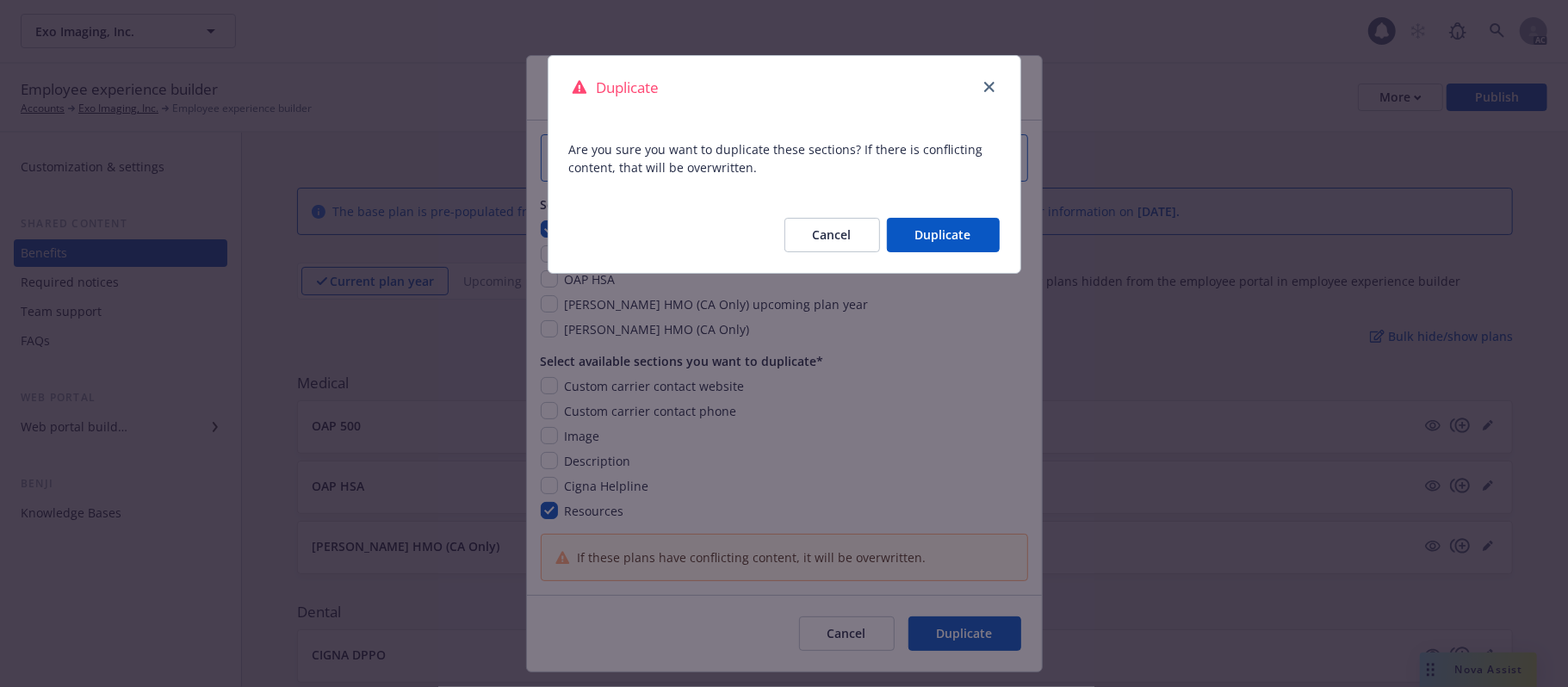
click at [932, 231] on button "Duplicate" at bounding box center [943, 235] width 113 height 34
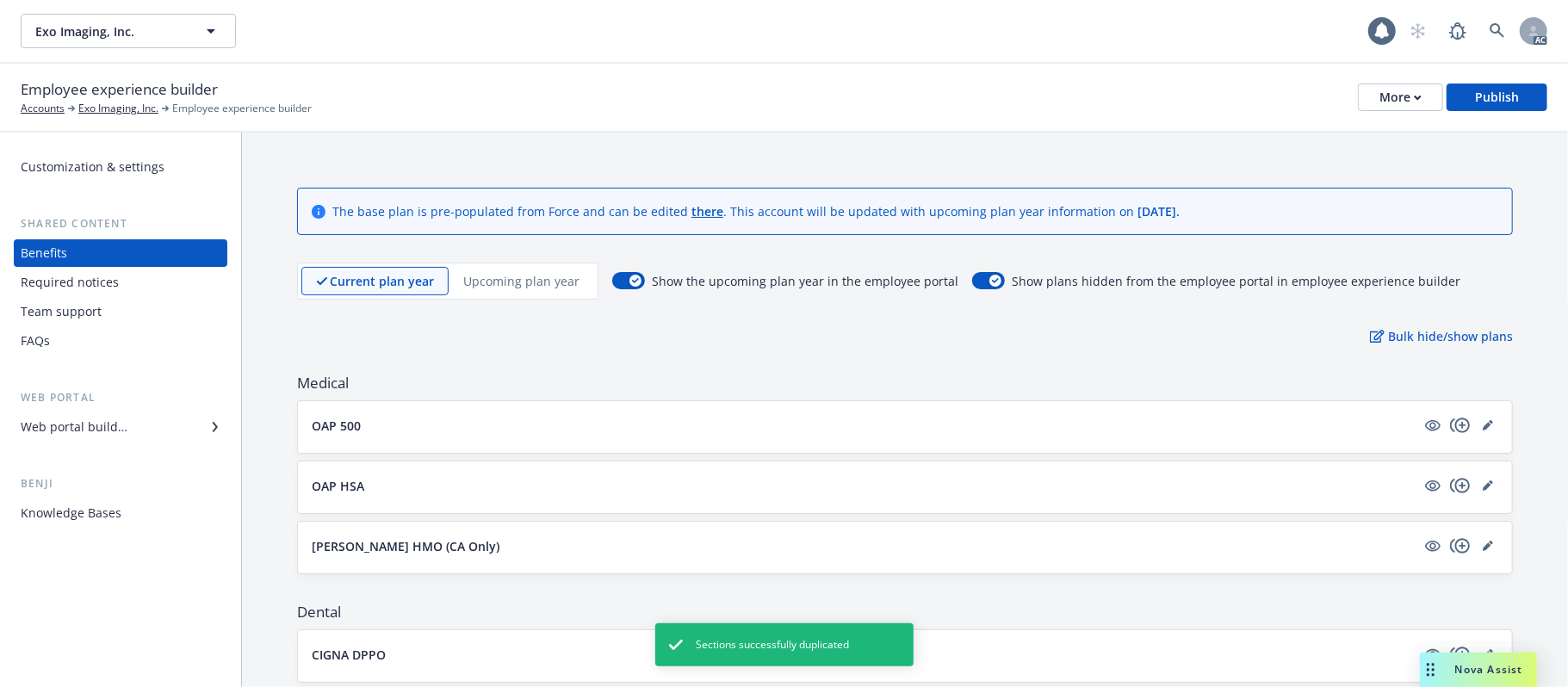
click at [514, 280] on p "Upcoming plan year" at bounding box center [522, 280] width 116 height 18
click at [448, 431] on button "OAP 500" at bounding box center [864, 426] width 1104 height 18
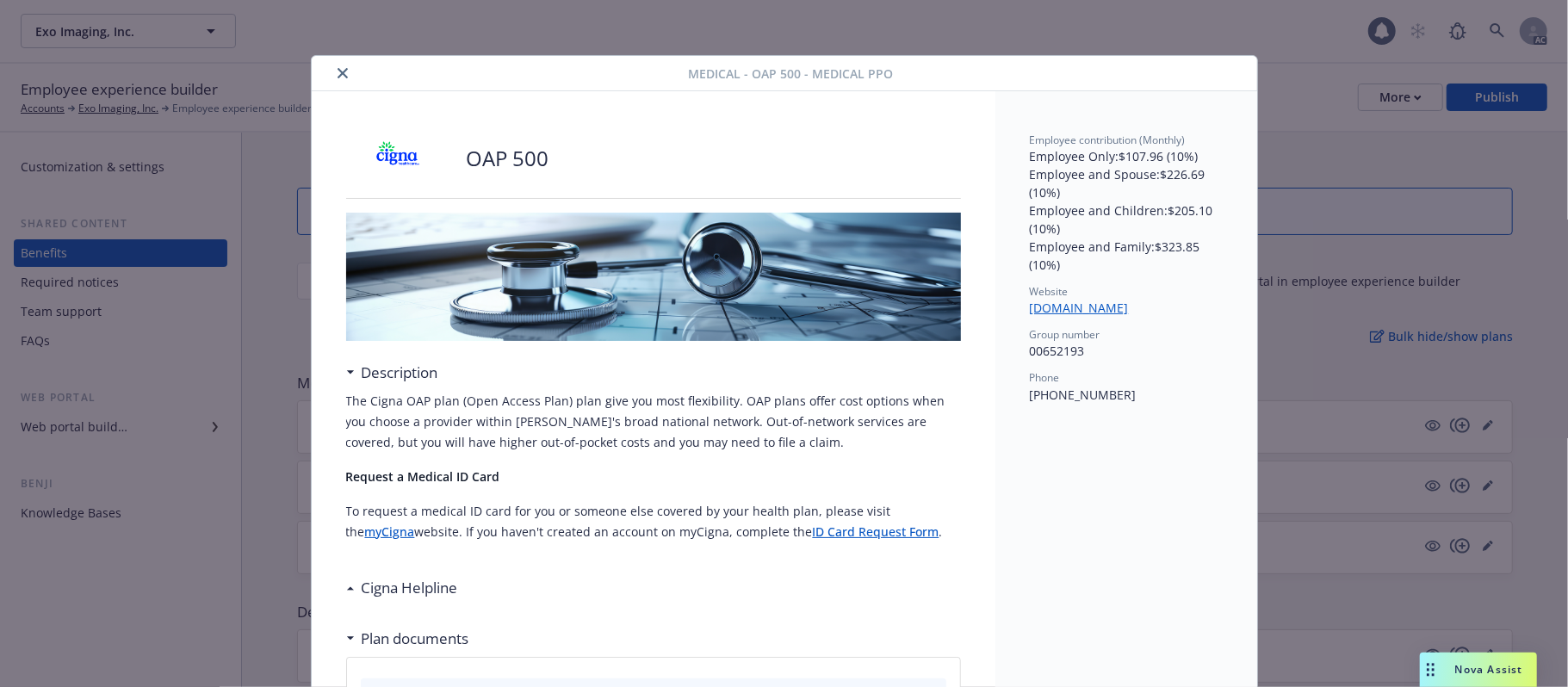
click at [337, 72] on icon "close" at bounding box center [342, 73] width 10 height 10
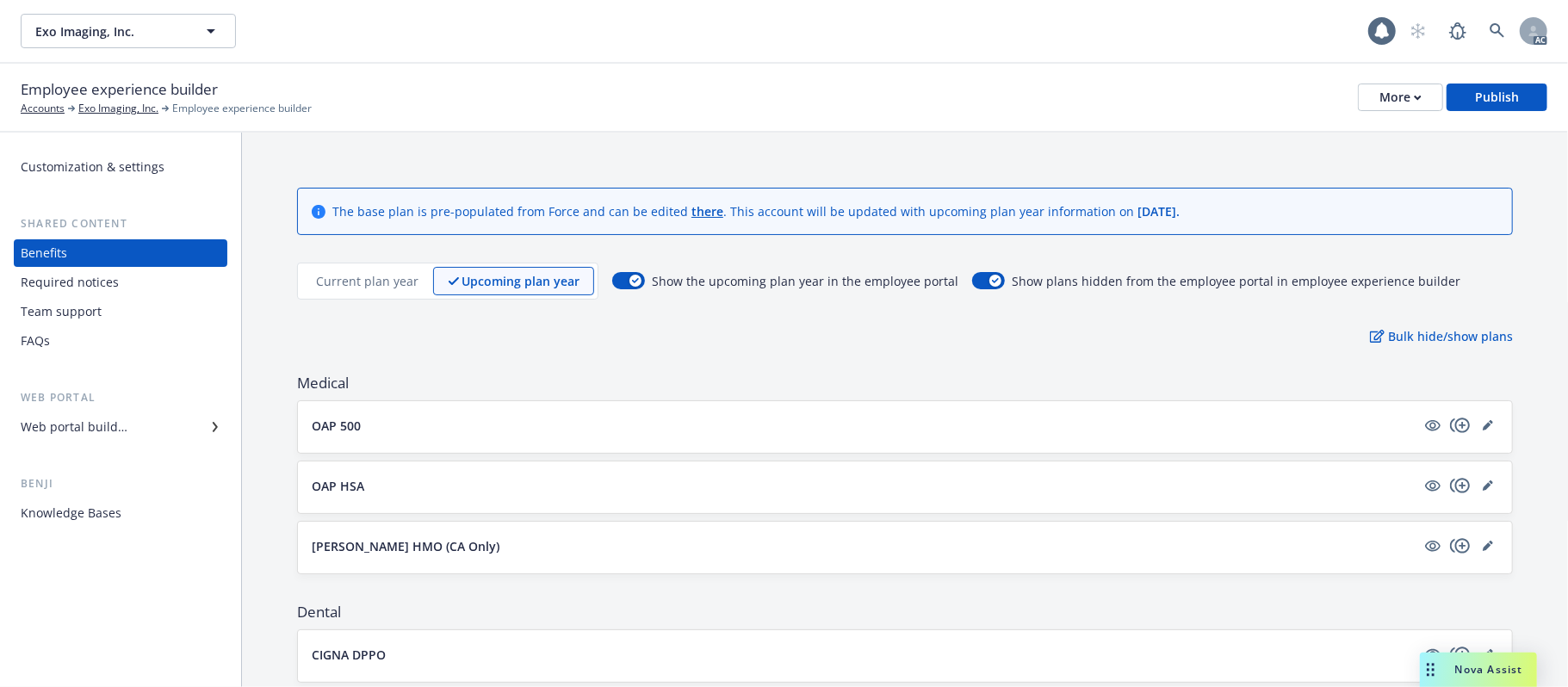
click at [1056, 482] on button "OAP HSA" at bounding box center [864, 486] width 1104 height 18
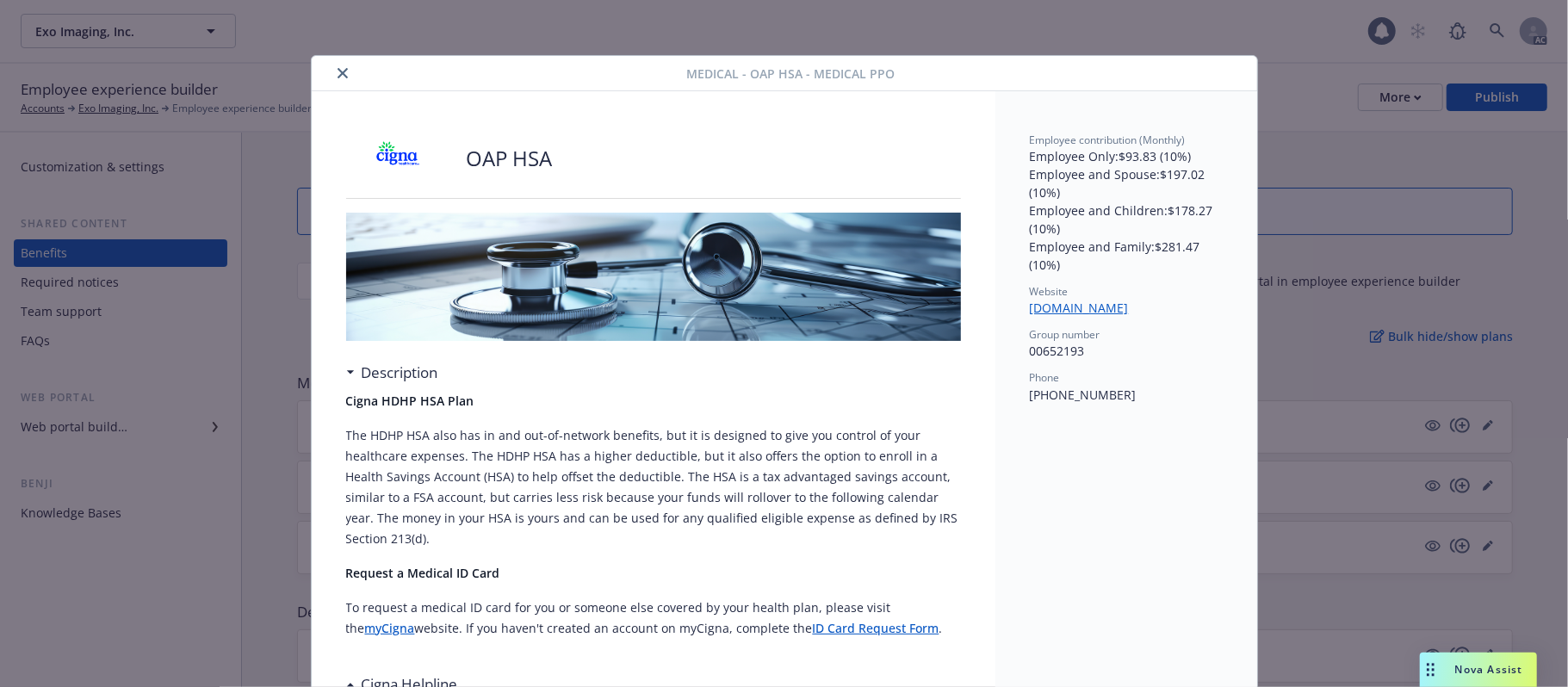
click at [338, 70] on icon "close" at bounding box center [342, 73] width 10 height 10
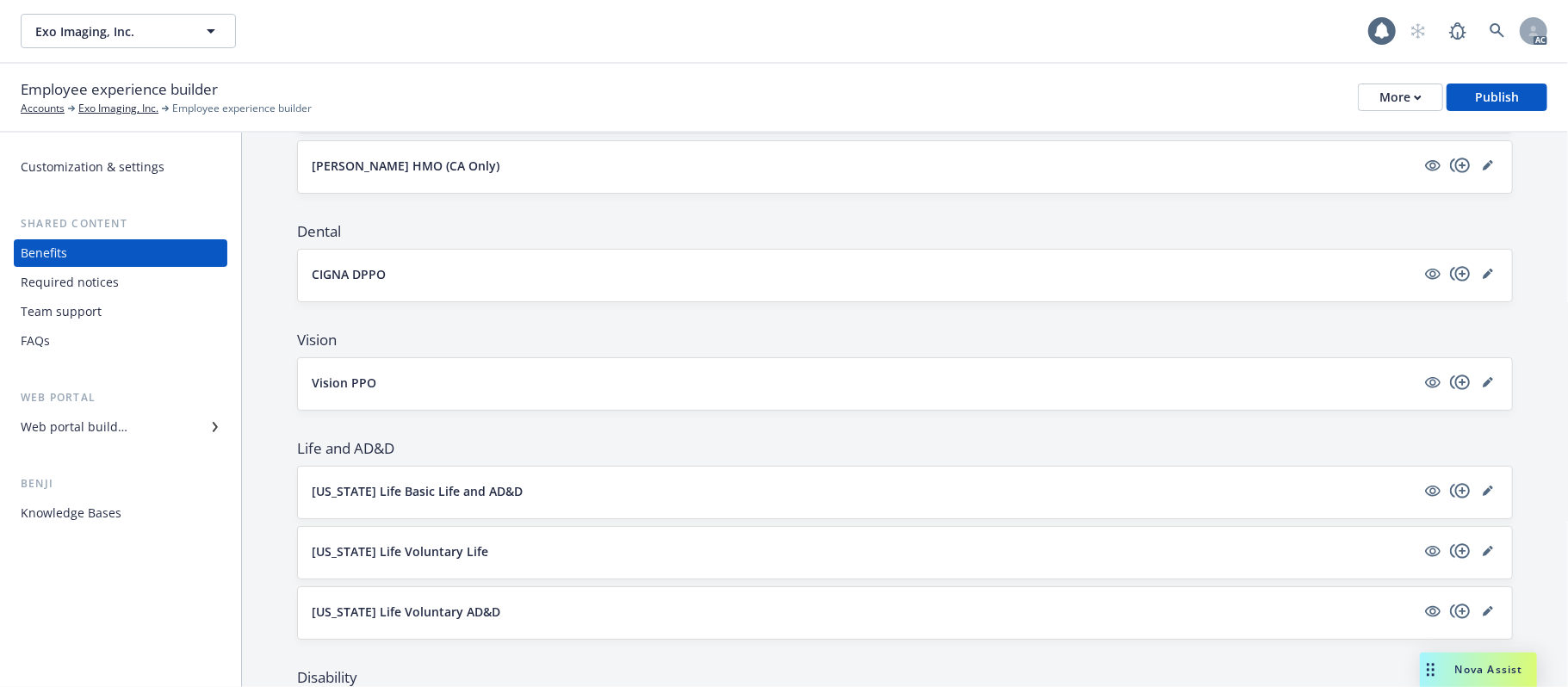
scroll to position [229, 0]
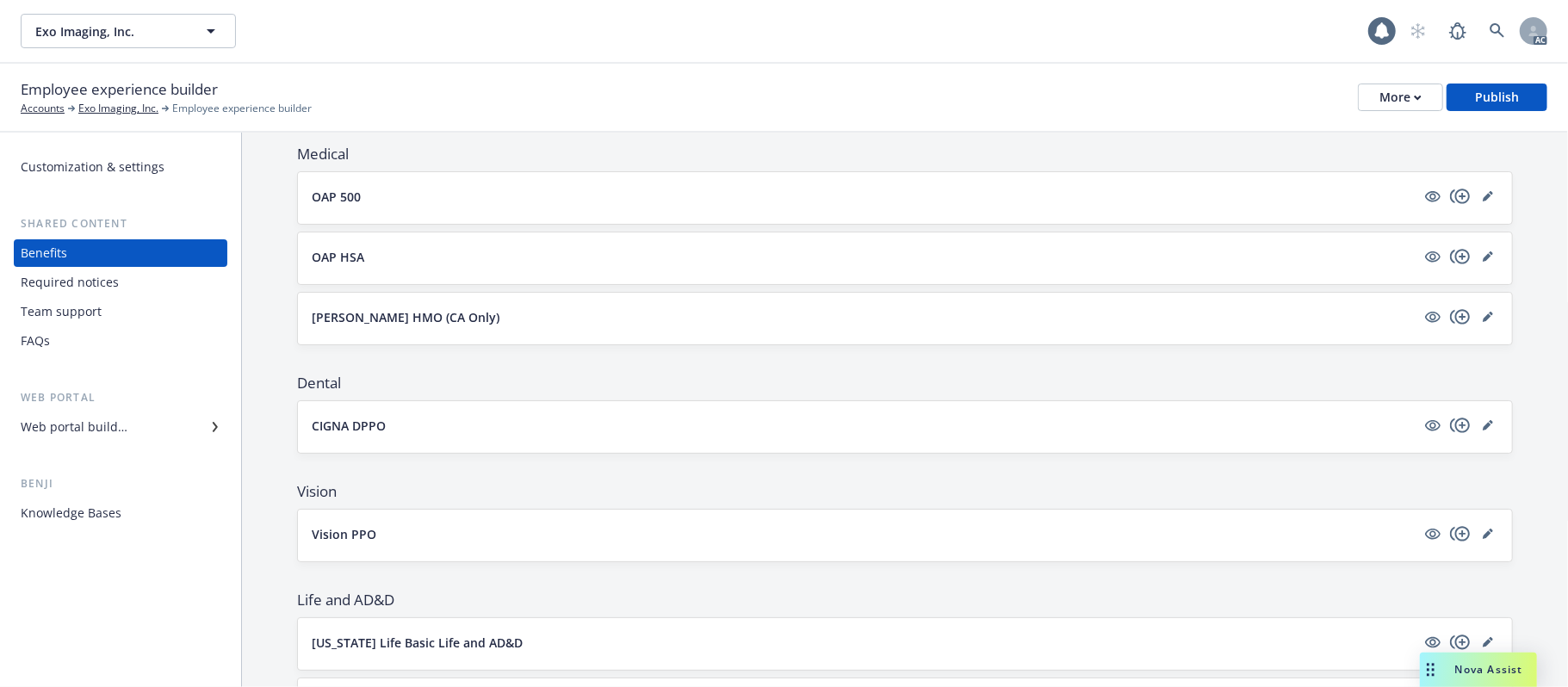
click at [831, 317] on button "[PERSON_NAME] HMO (CA Only)" at bounding box center [864, 316] width 1104 height 18
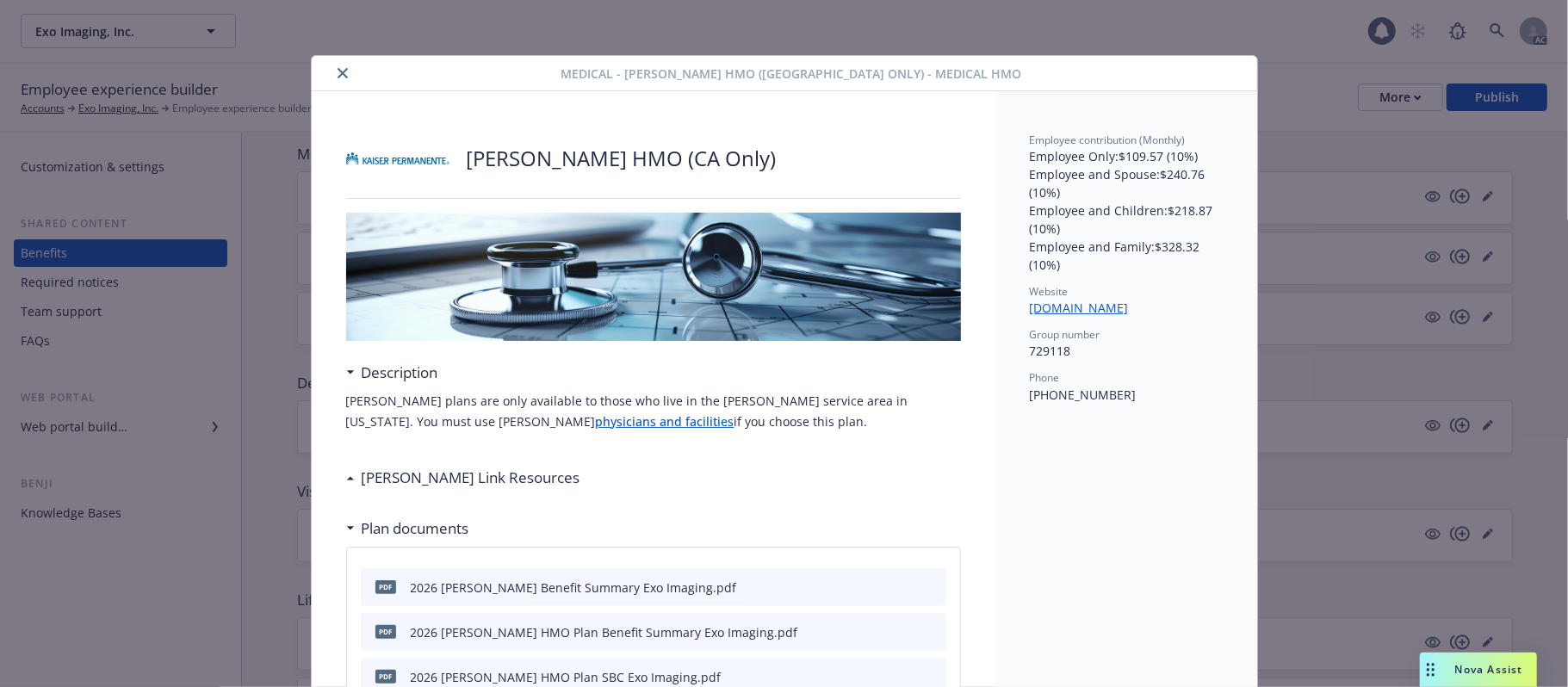
click at [337, 74] on icon "close" at bounding box center [342, 73] width 10 height 10
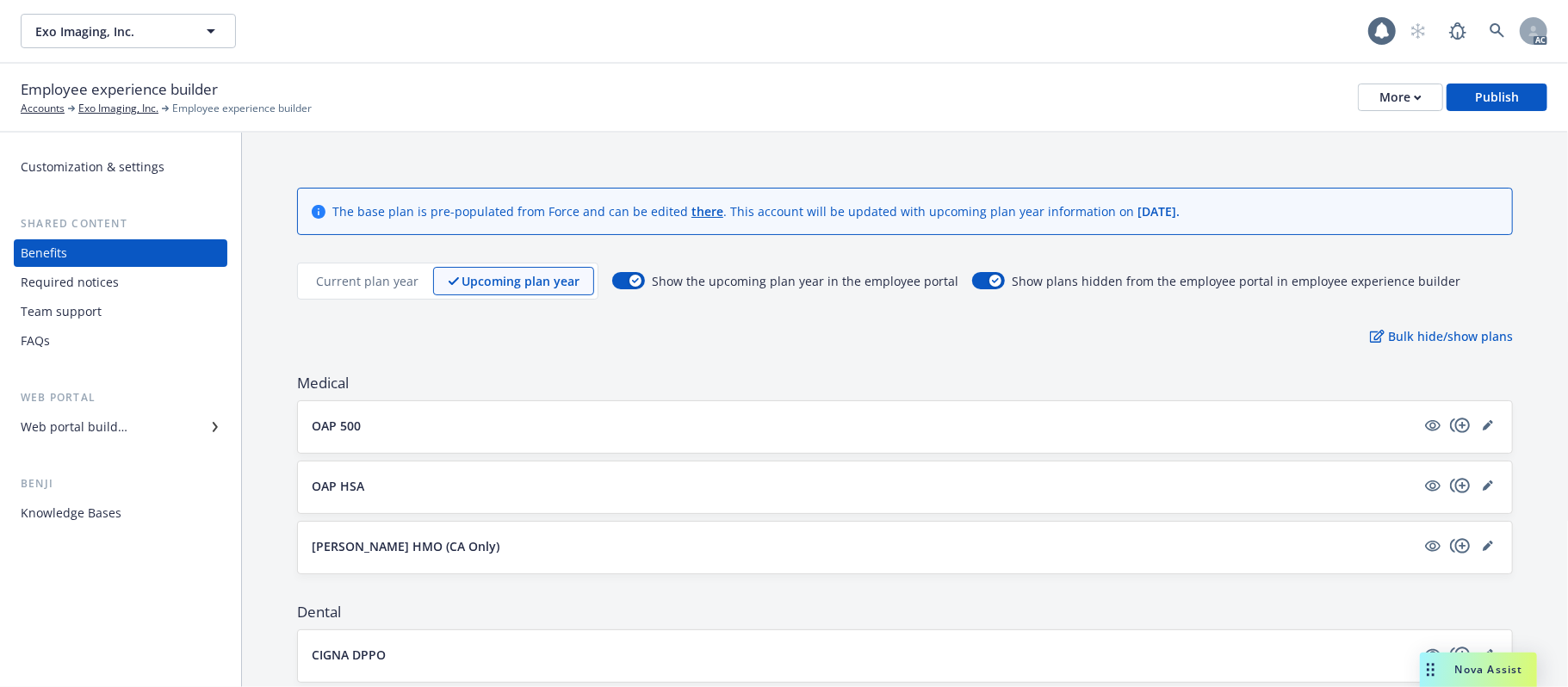
click at [394, 279] on p "Current plan year" at bounding box center [368, 280] width 103 height 18
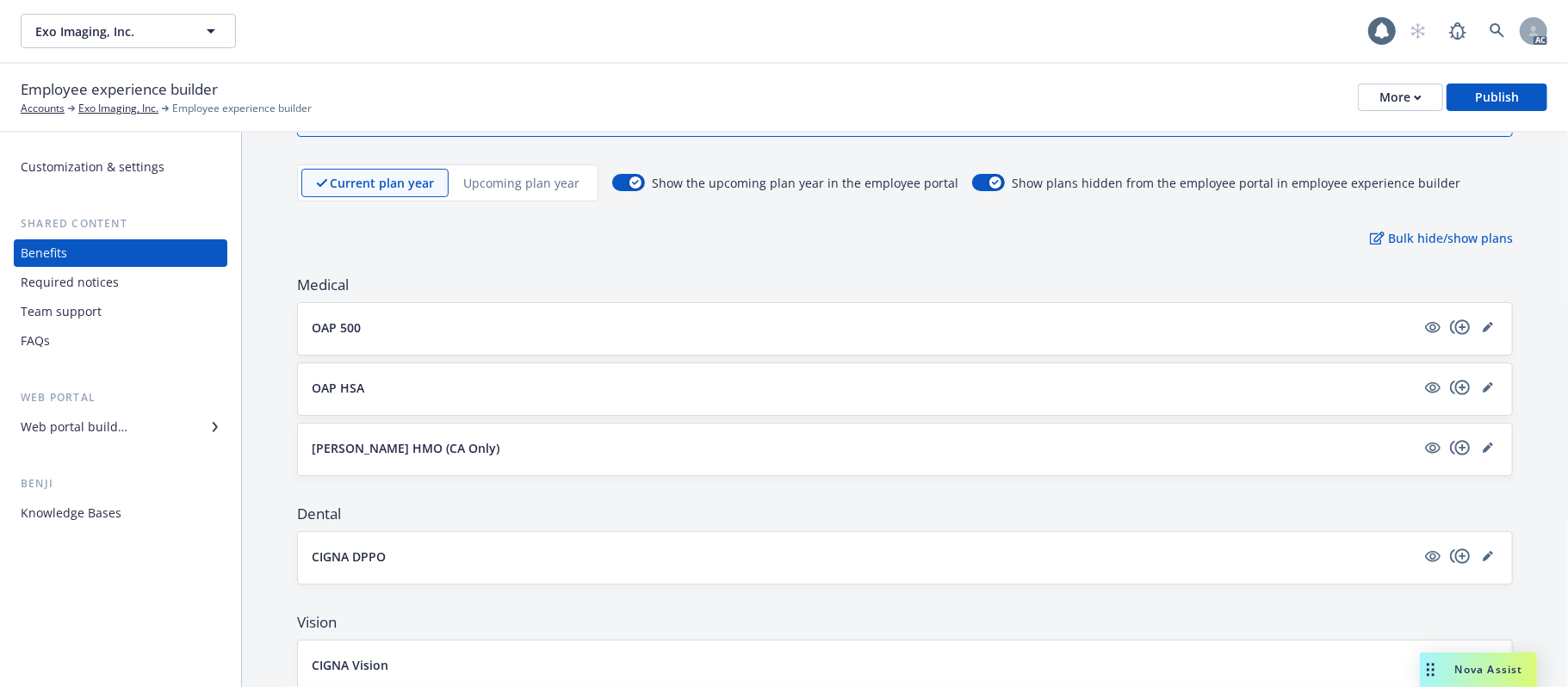
scroll to position [229, 0]
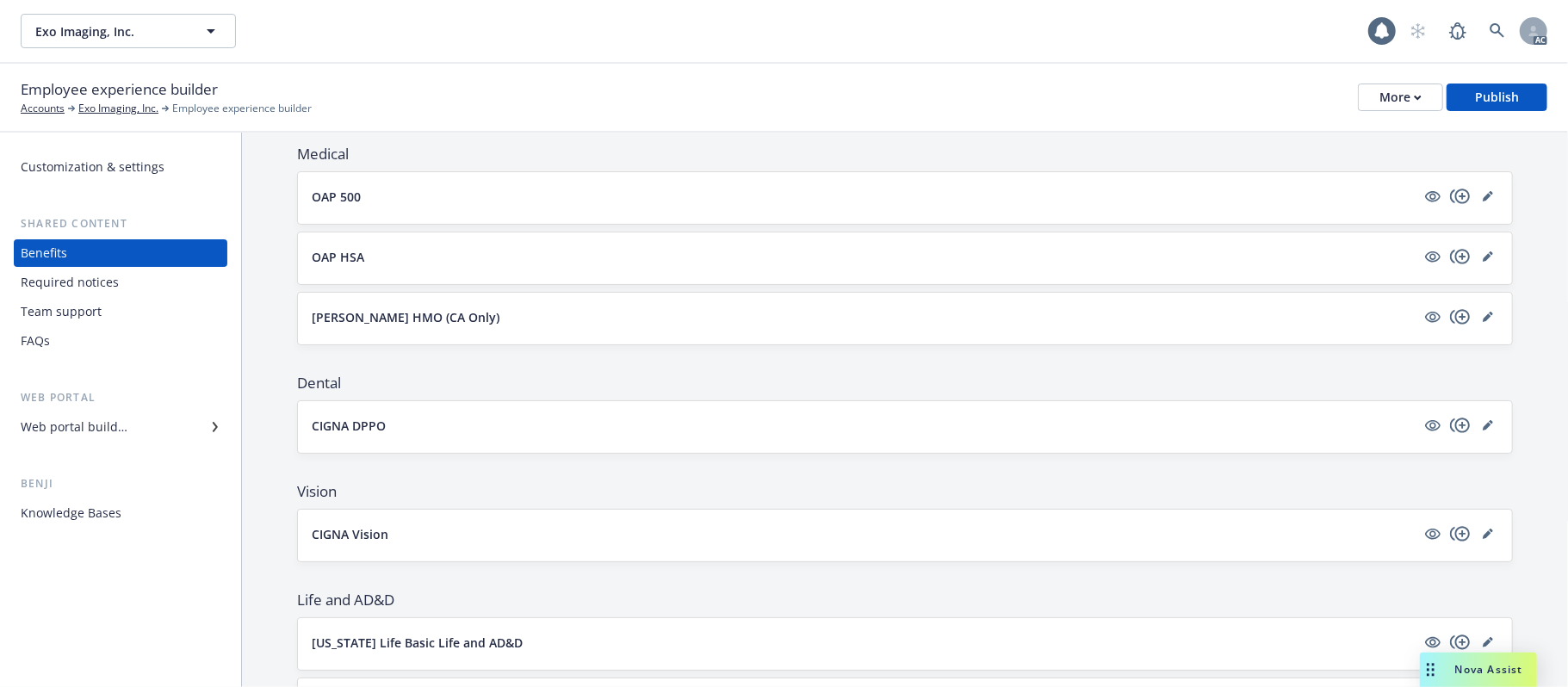
click at [674, 312] on button "[PERSON_NAME] HMO (CA Only)" at bounding box center [864, 316] width 1104 height 18
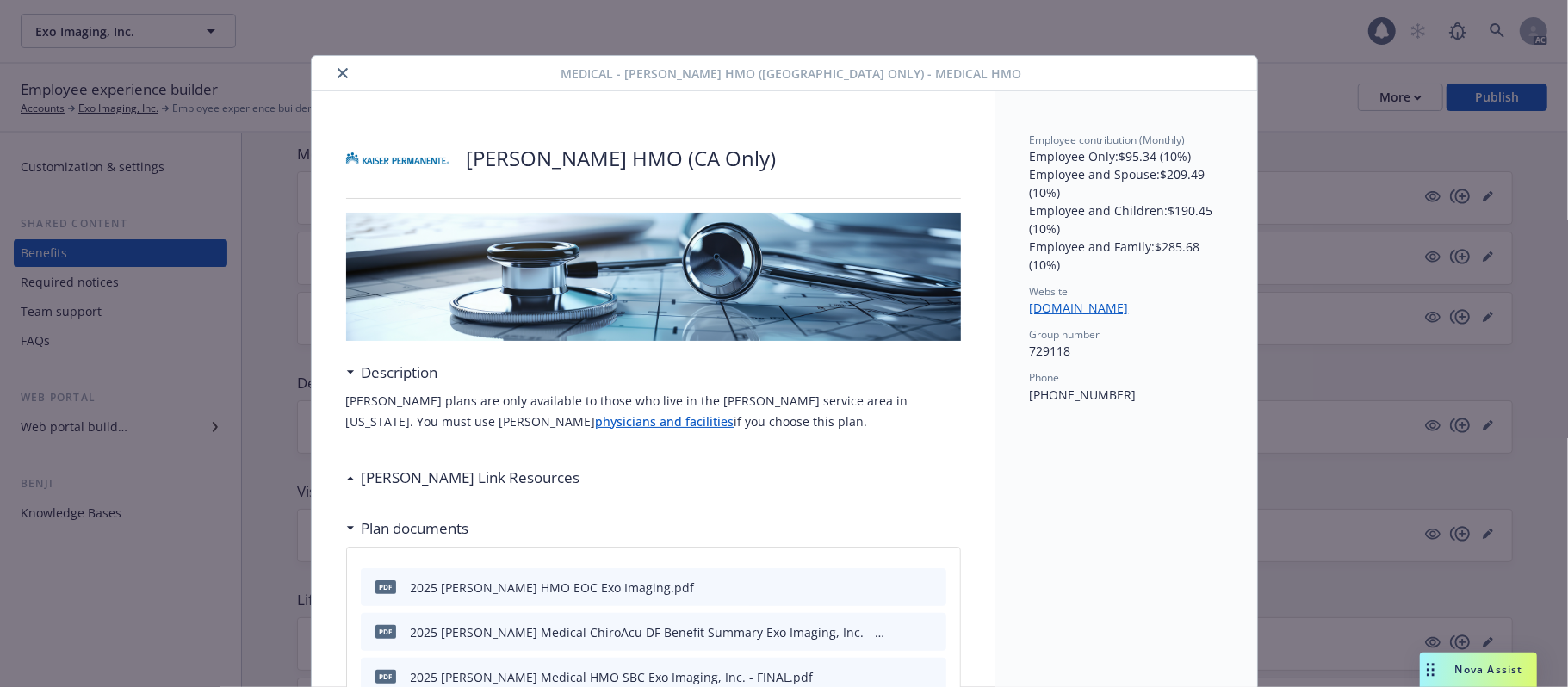
click at [337, 69] on icon "close" at bounding box center [342, 73] width 10 height 10
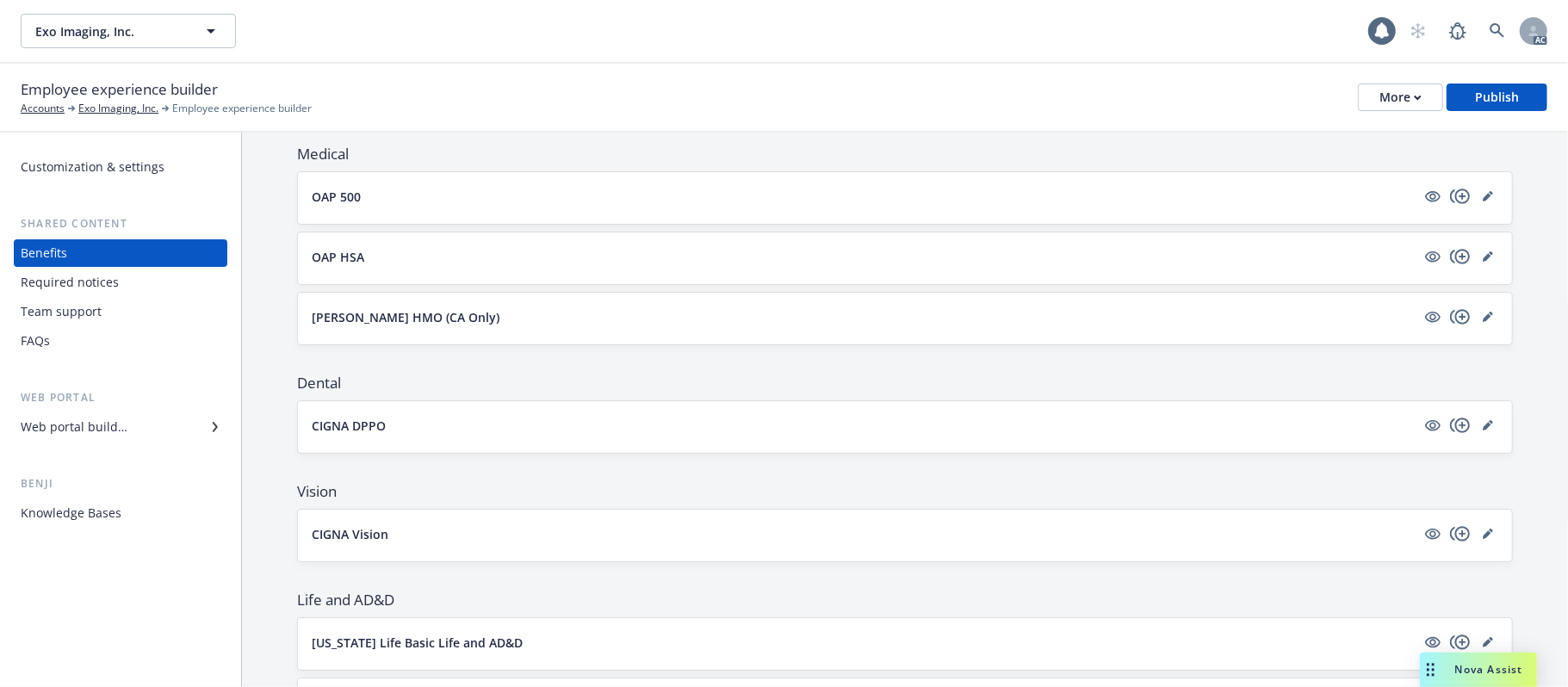
click at [758, 434] on button "CIGNA DPPO" at bounding box center [864, 426] width 1104 height 18
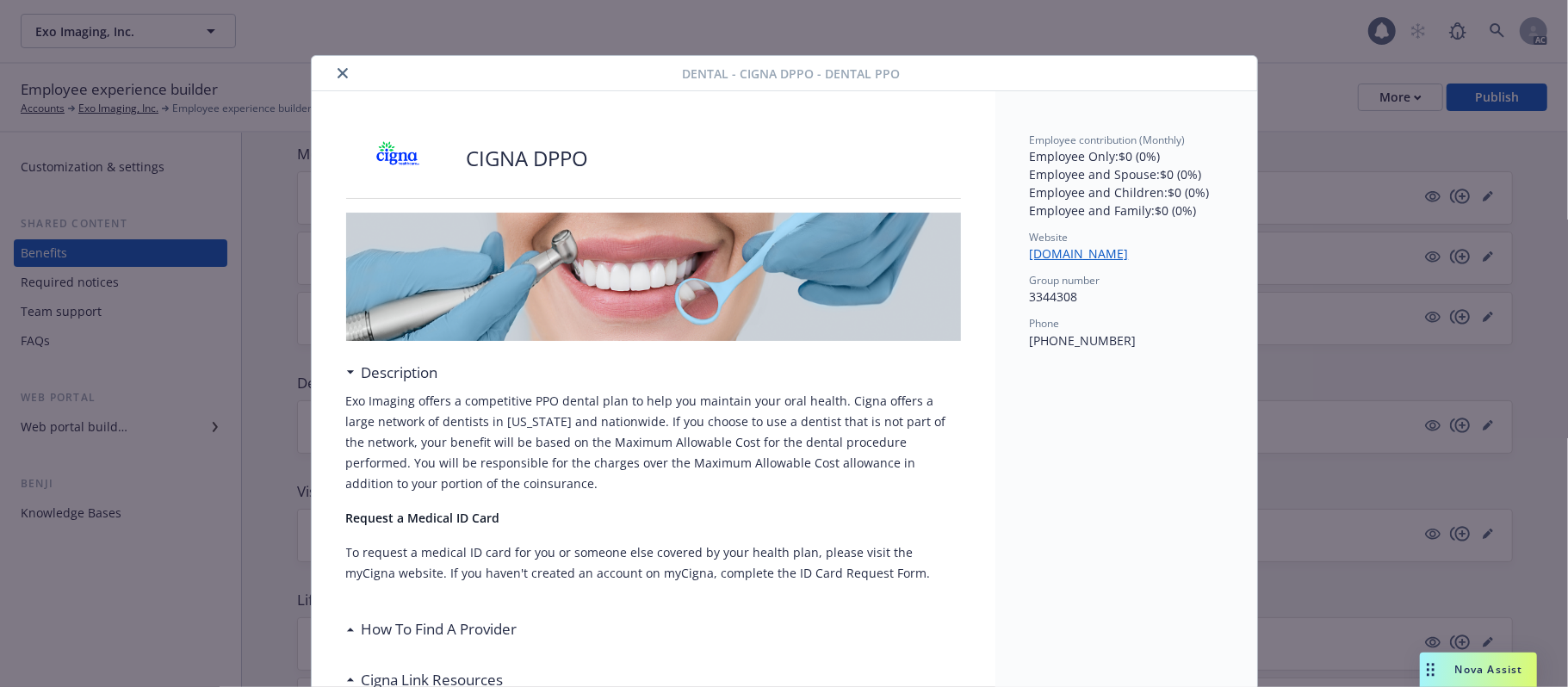
click at [337, 72] on icon "close" at bounding box center [342, 73] width 10 height 10
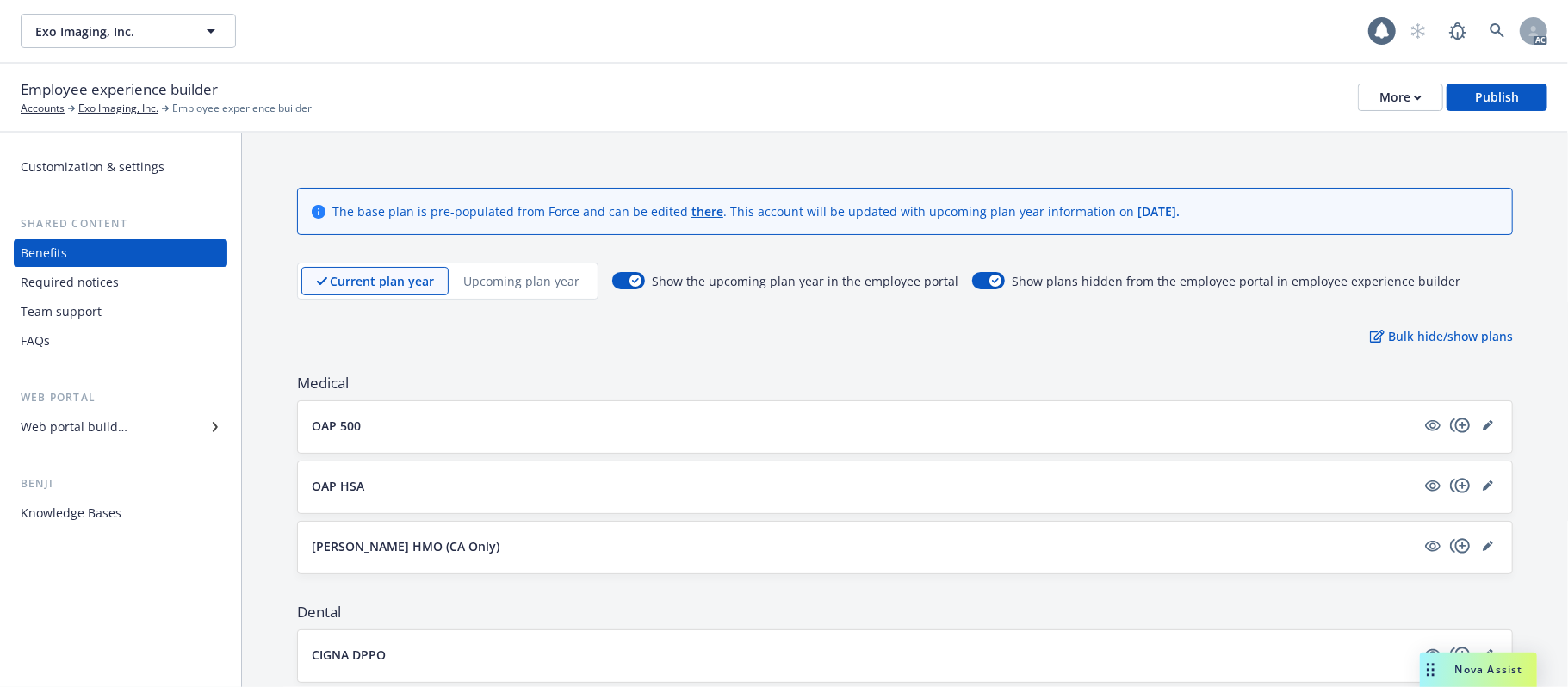
click at [497, 280] on p "Upcoming plan year" at bounding box center [522, 280] width 116 height 18
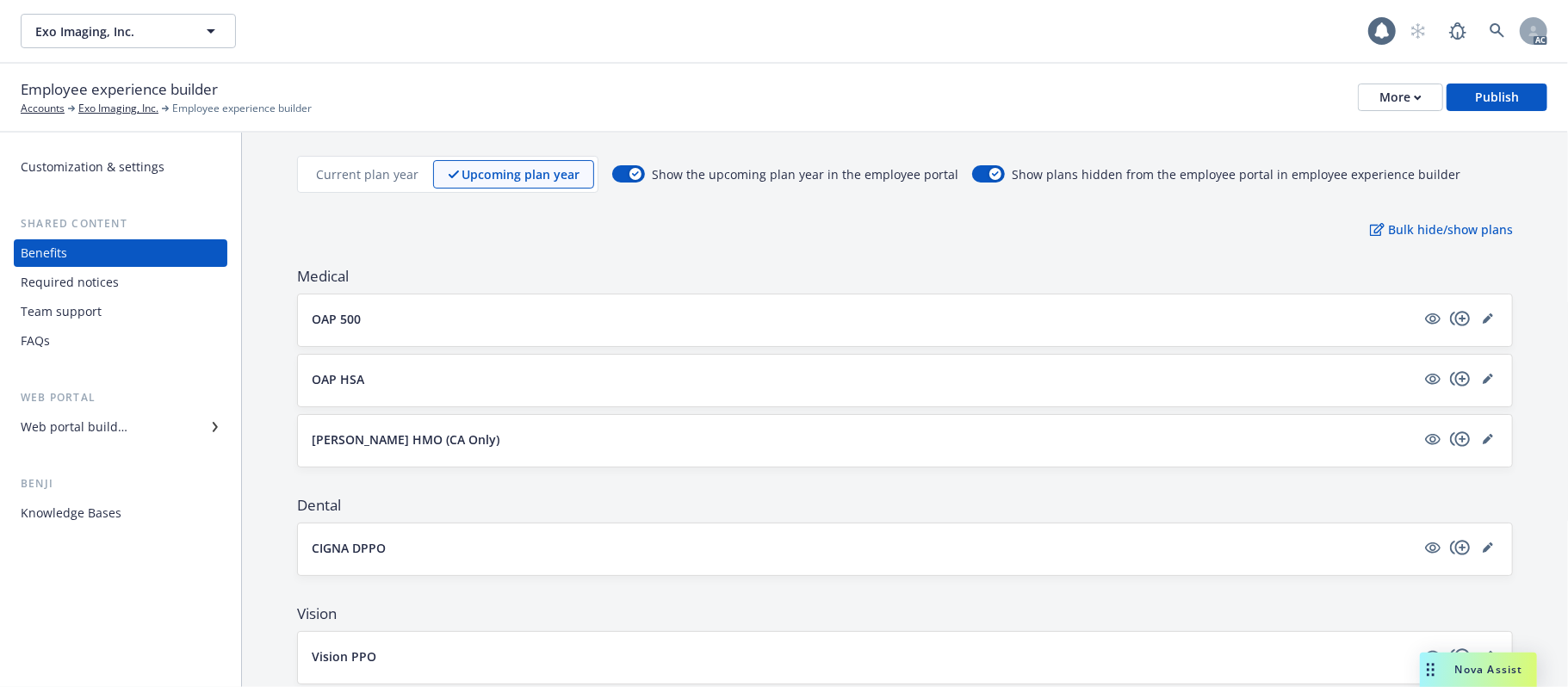
scroll to position [229, 0]
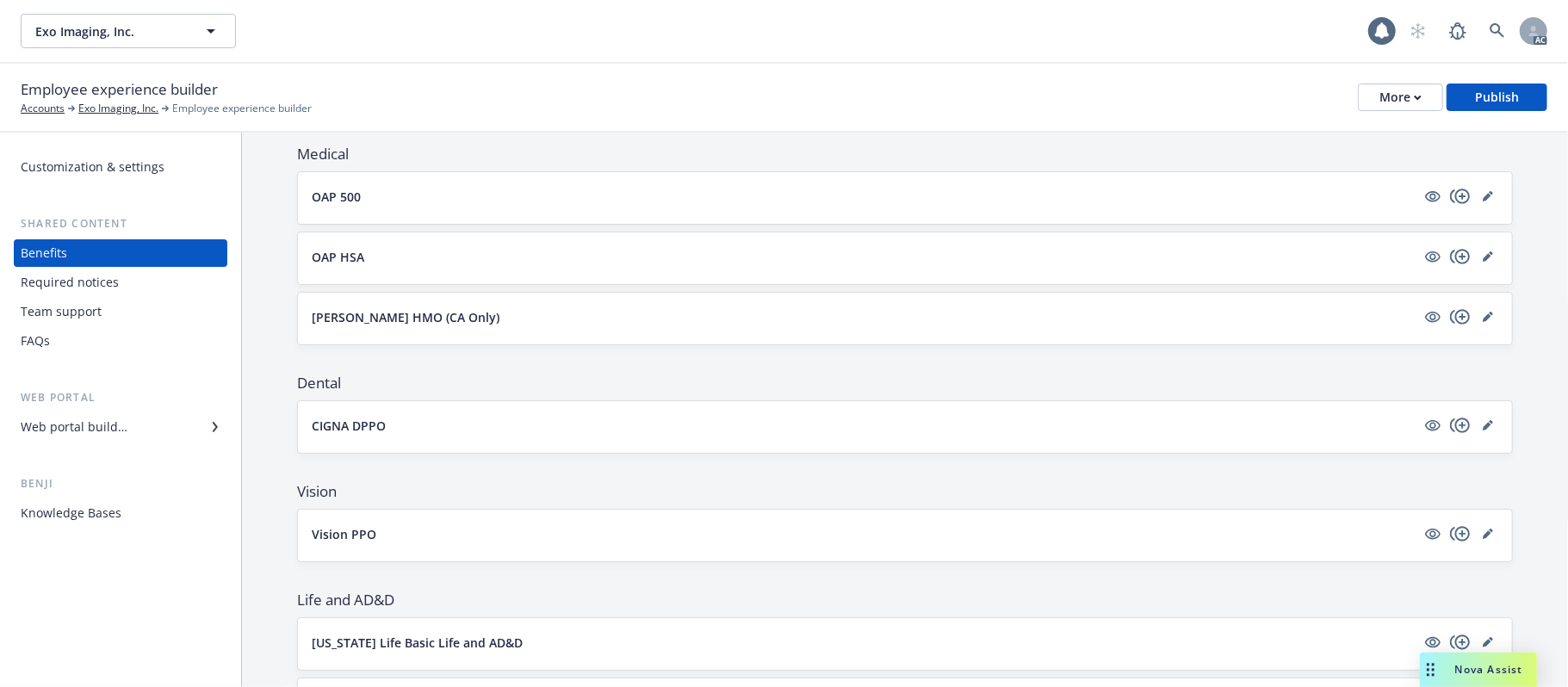
click at [863, 311] on button "[PERSON_NAME] HMO (CA Only)" at bounding box center [864, 316] width 1104 height 18
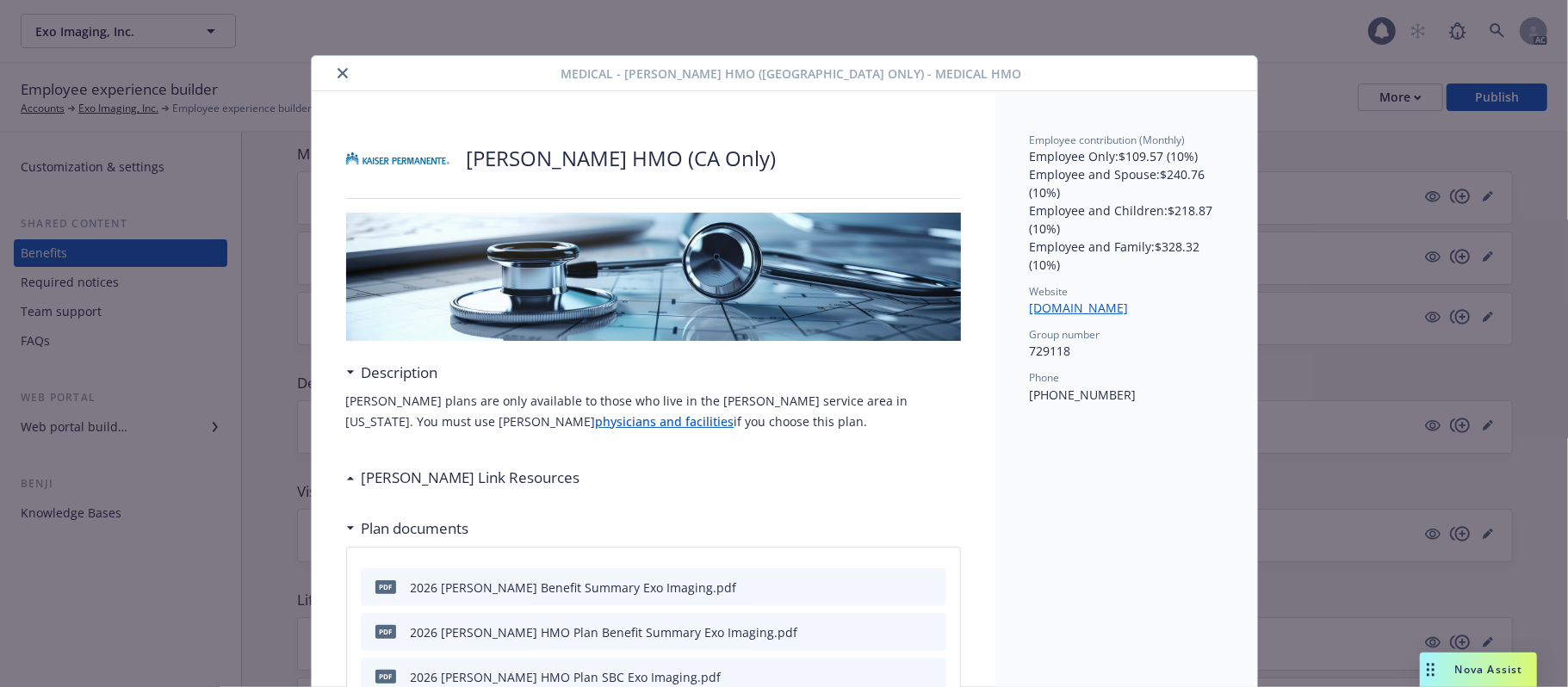
click at [337, 76] on icon "close" at bounding box center [342, 73] width 10 height 10
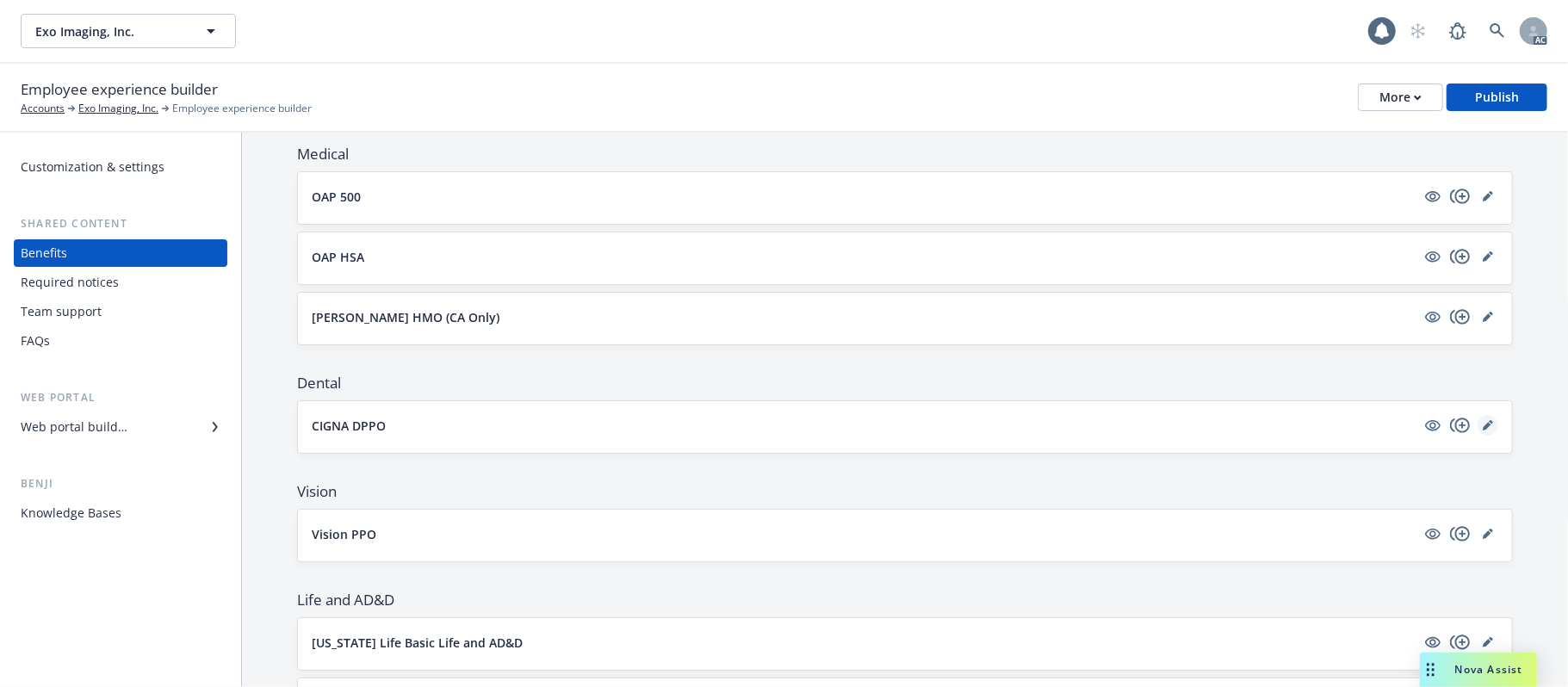
click at [1478, 425] on link "editPencil" at bounding box center [1488, 426] width 21 height 21
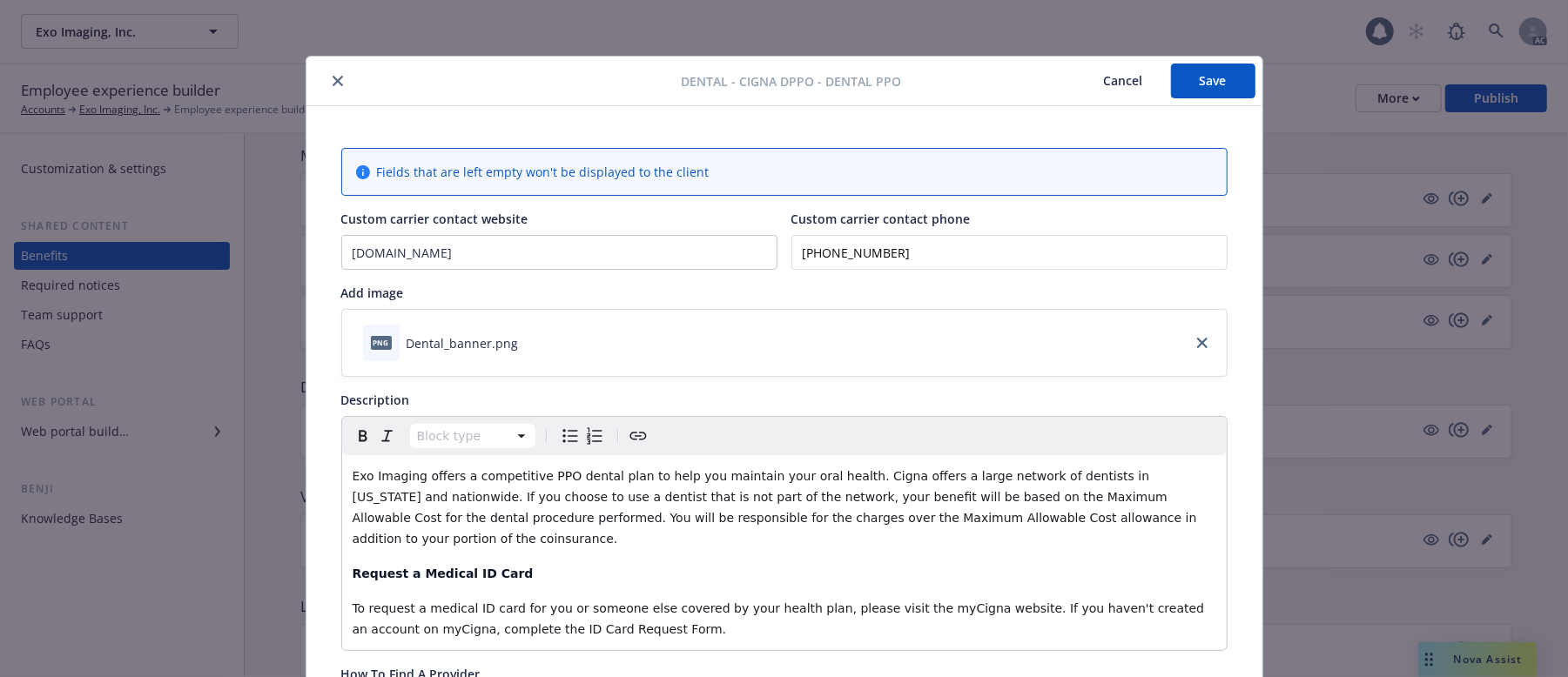
click at [1105, 82] on button "Cancel" at bounding box center [1123, 81] width 95 height 35
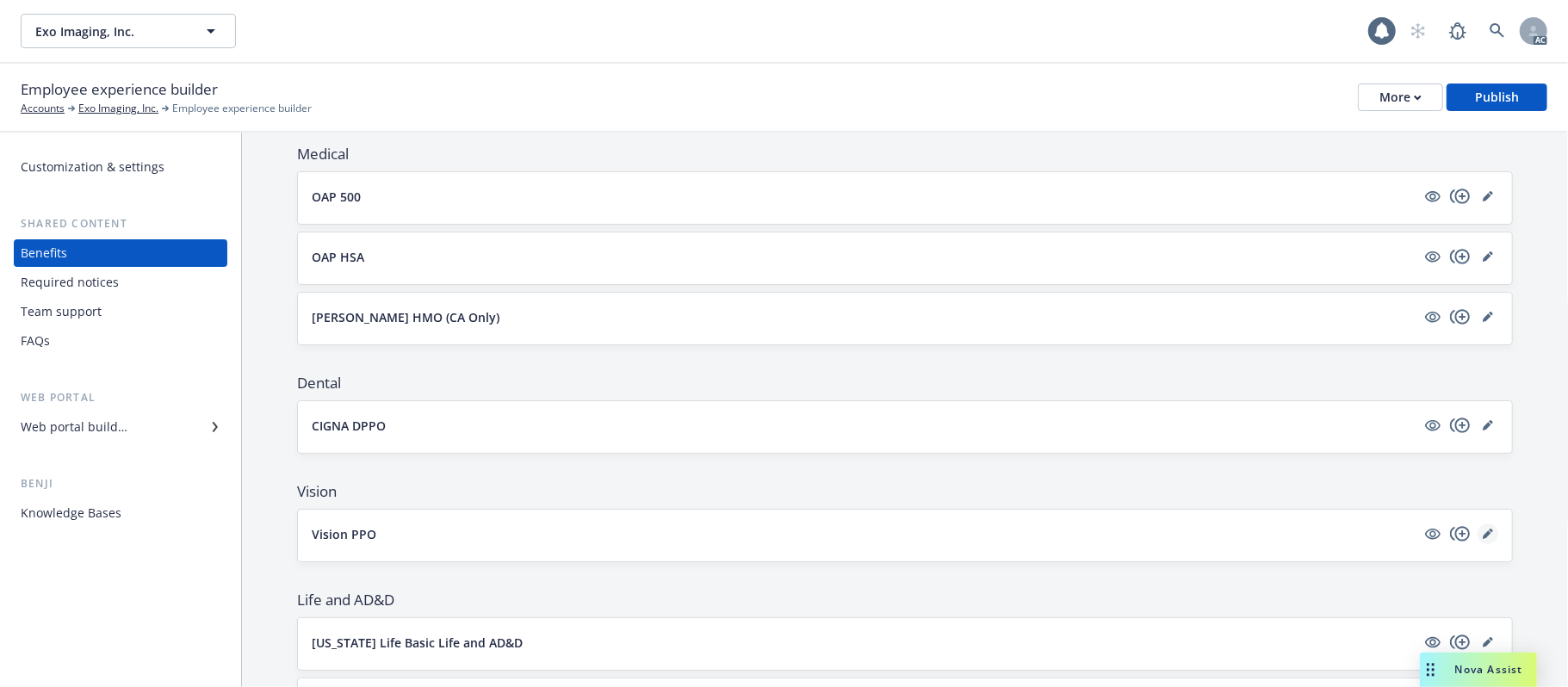
click at [1482, 537] on icon "editPencil" at bounding box center [1487, 533] width 10 height 10
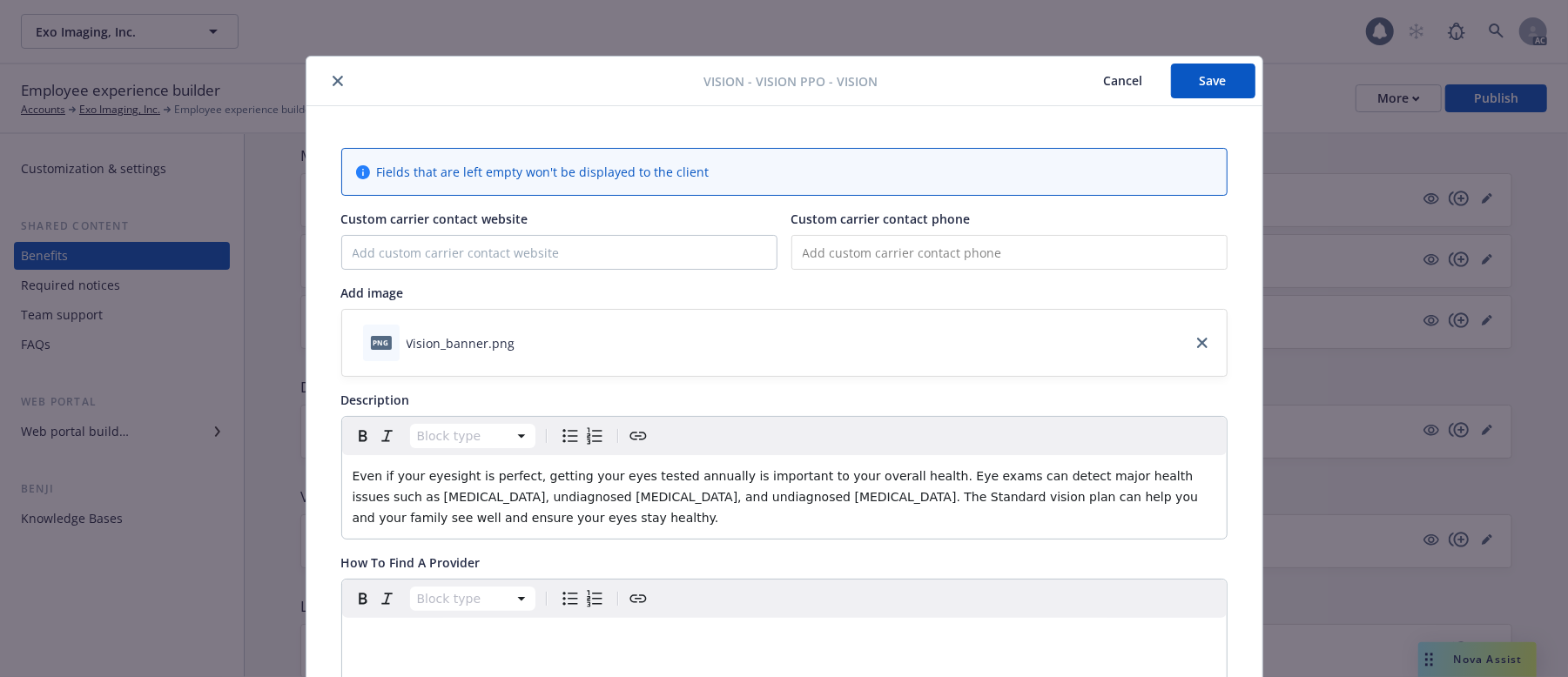
click at [332, 81] on icon "close" at bounding box center [337, 81] width 11 height 11
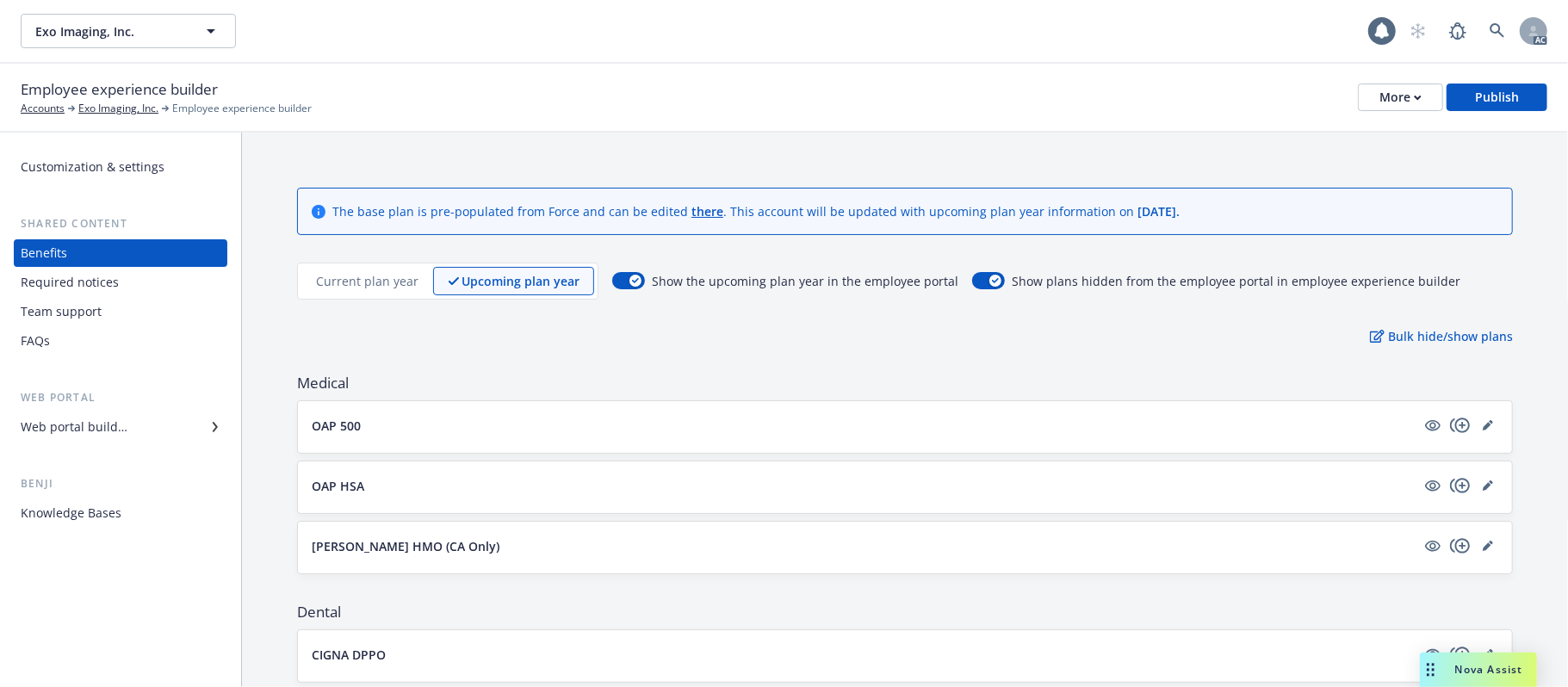
click at [391, 282] on p "Current plan year" at bounding box center [368, 280] width 103 height 18
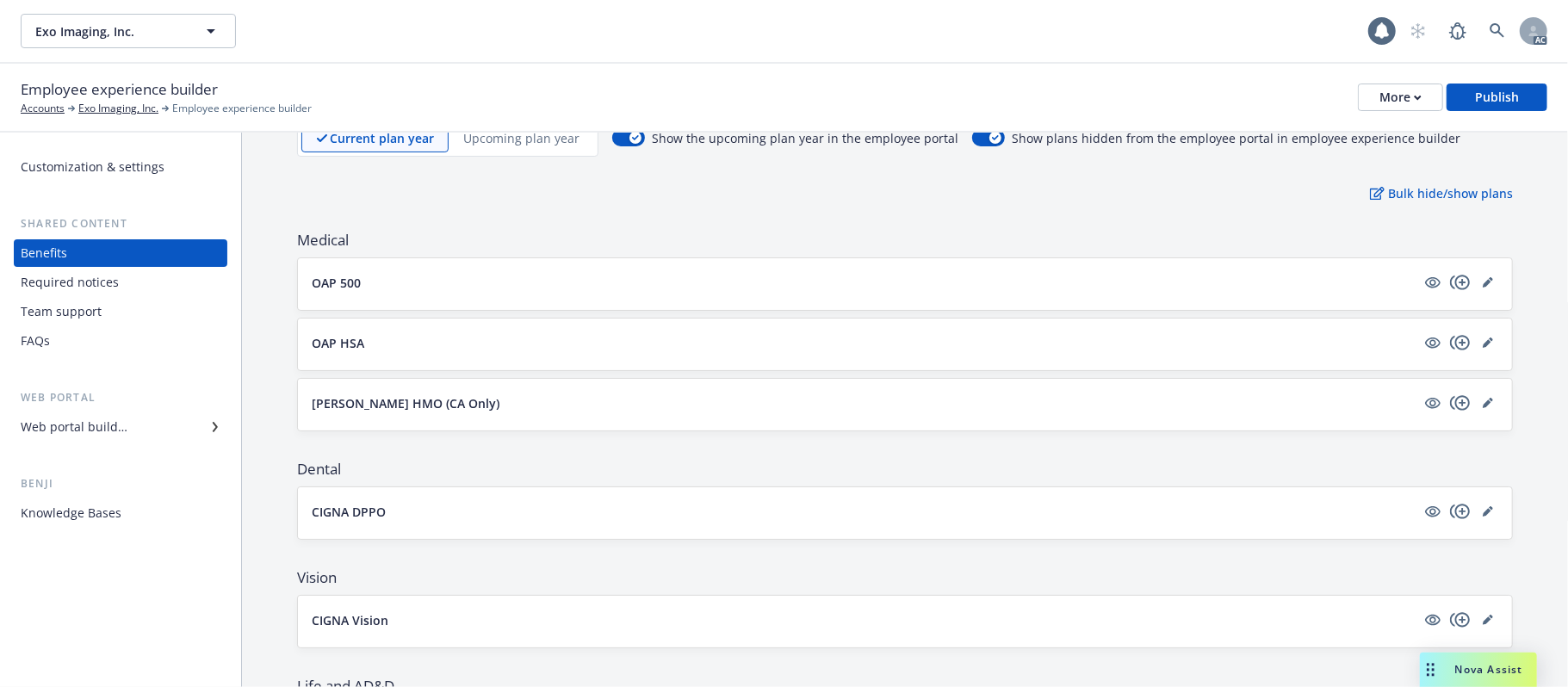
scroll to position [344, 0]
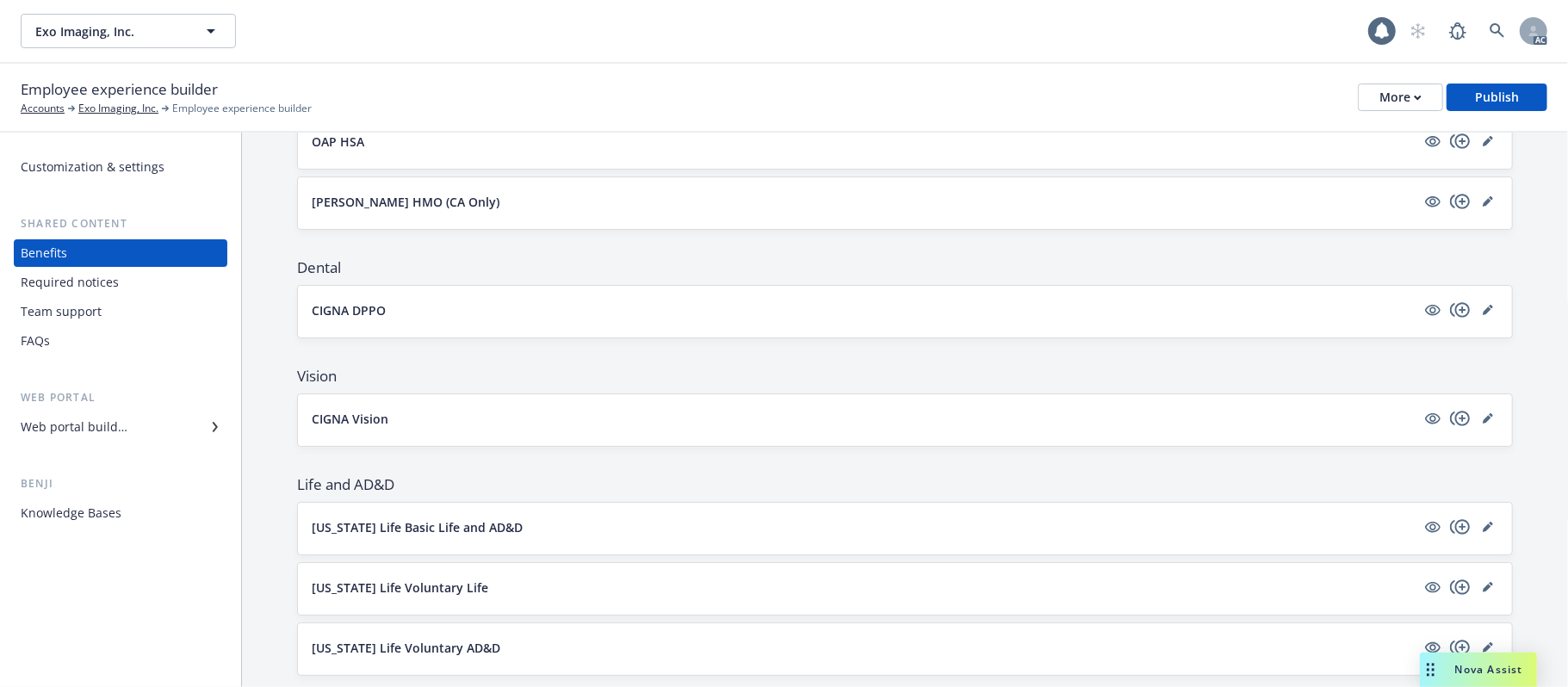
click at [501, 420] on button "CIGNA Vision" at bounding box center [864, 418] width 1104 height 18
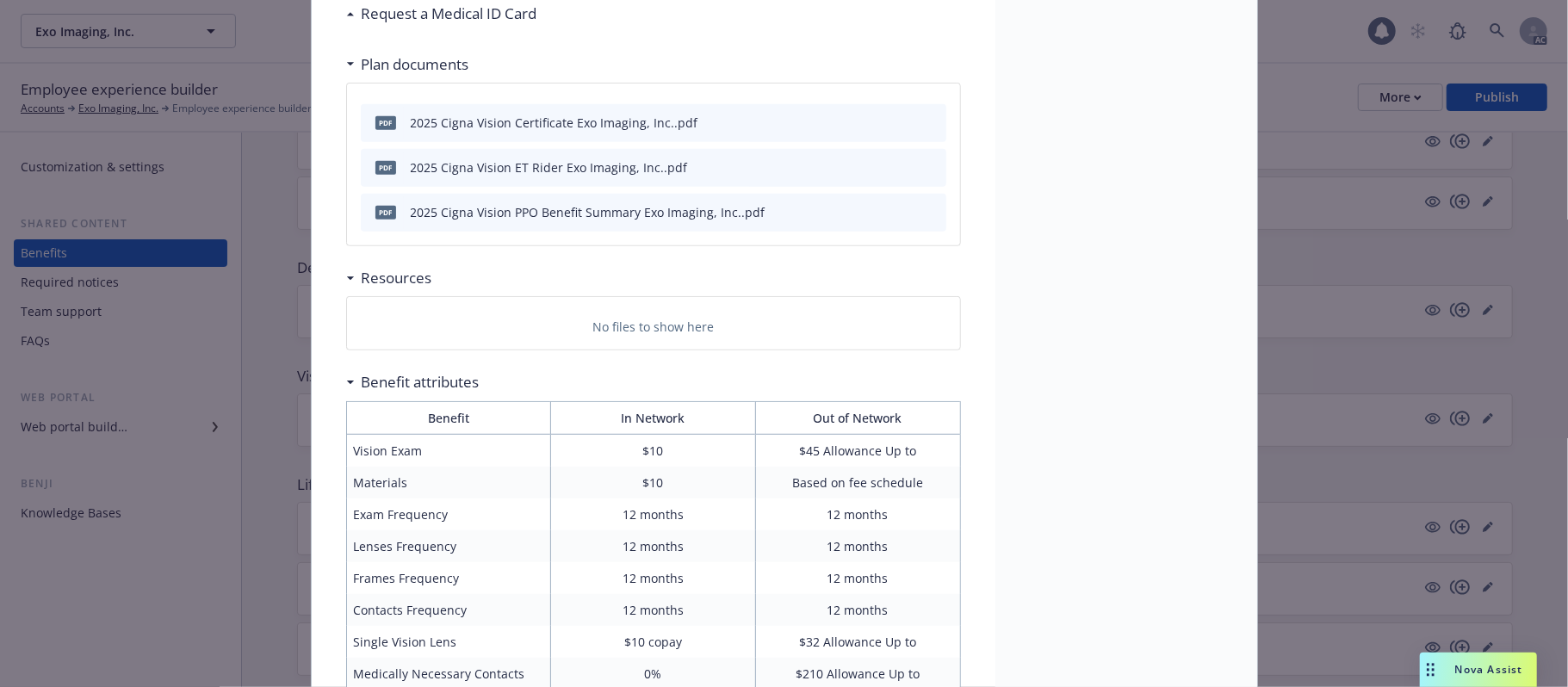
scroll to position [344, 0]
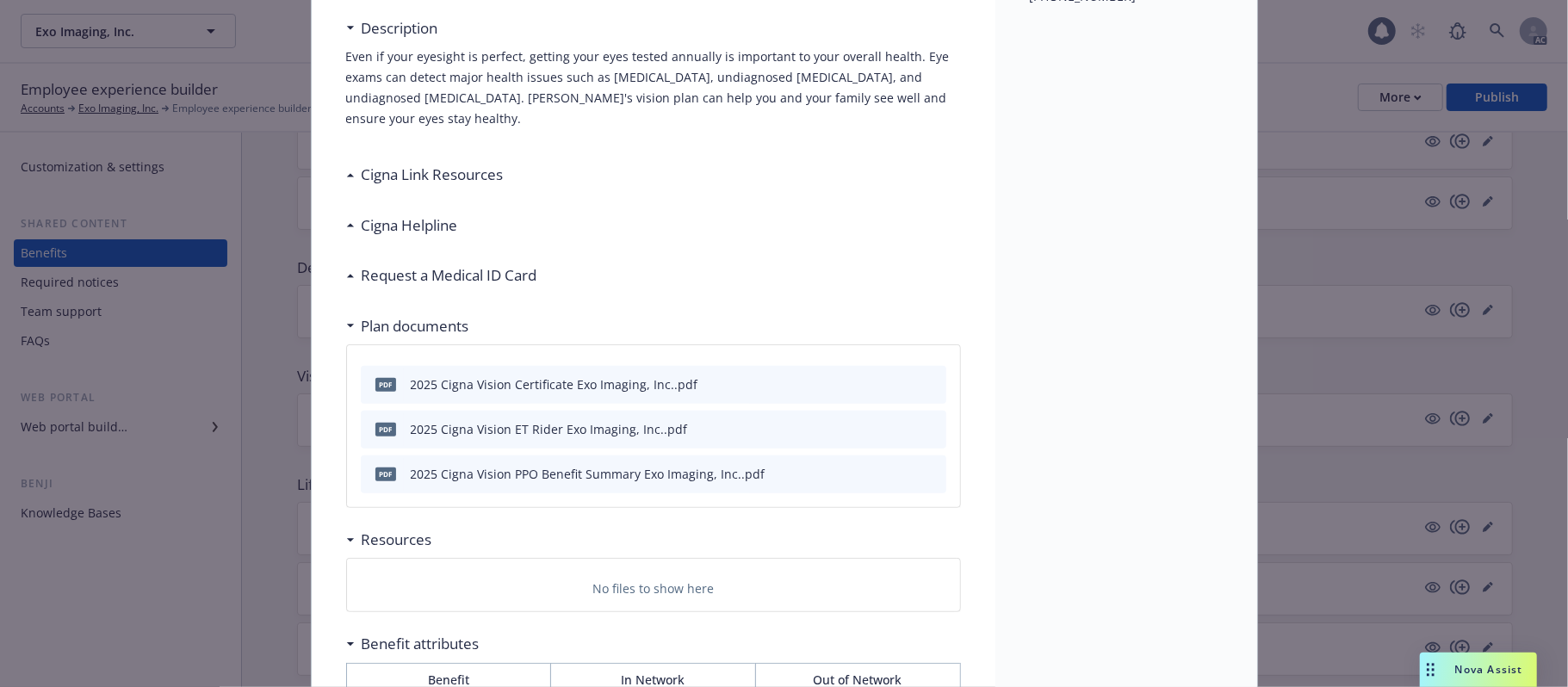
click at [346, 163] on div "Cigna Link Resources" at bounding box center [425, 175] width 158 height 23
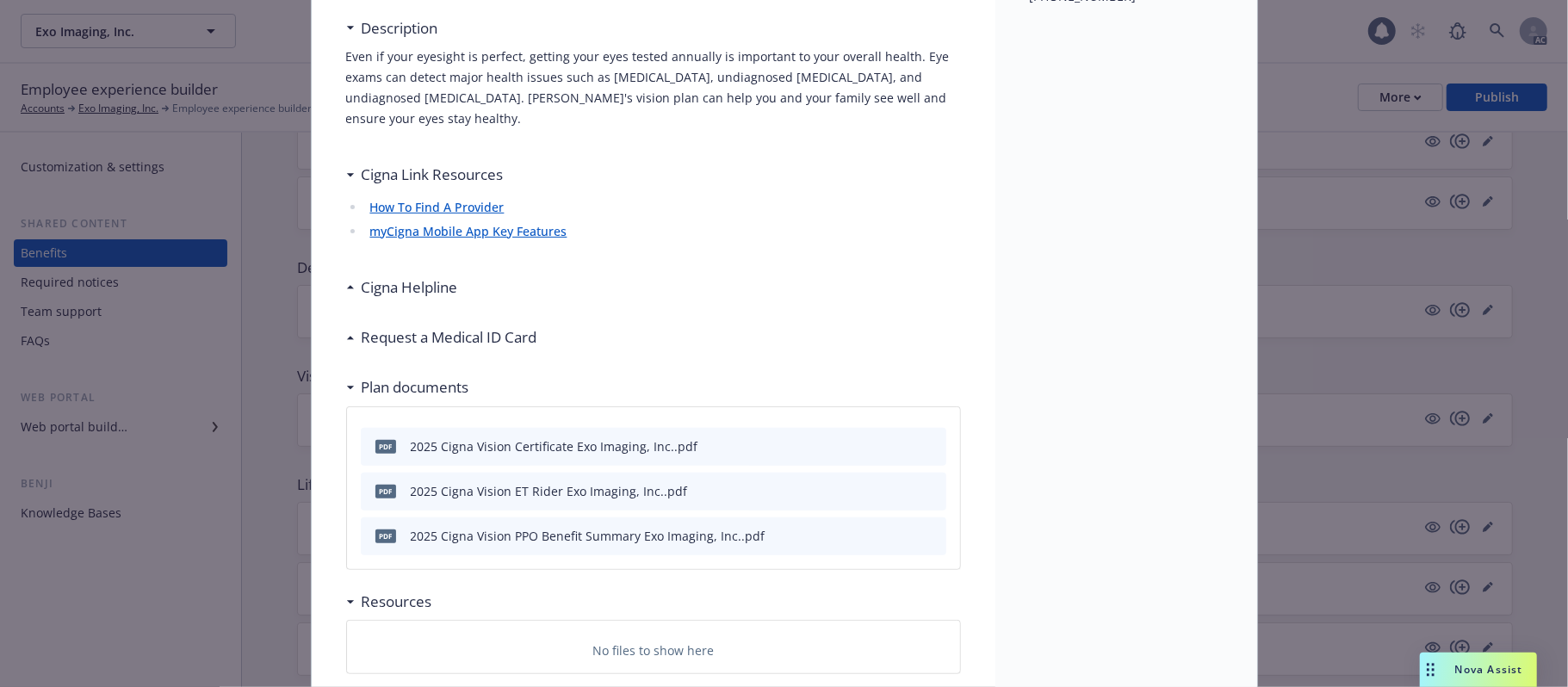
scroll to position [0, 0]
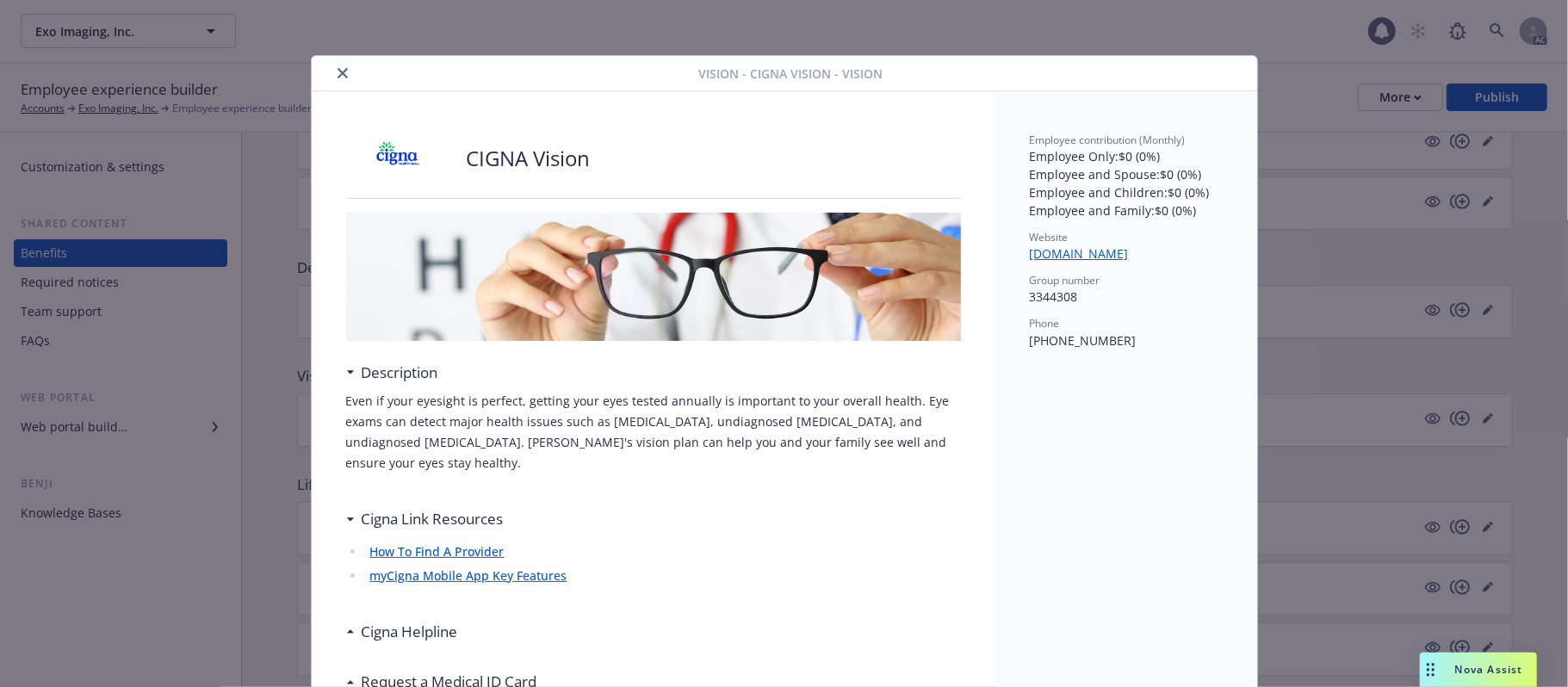
click at [337, 74] on icon "close" at bounding box center [342, 73] width 10 height 10
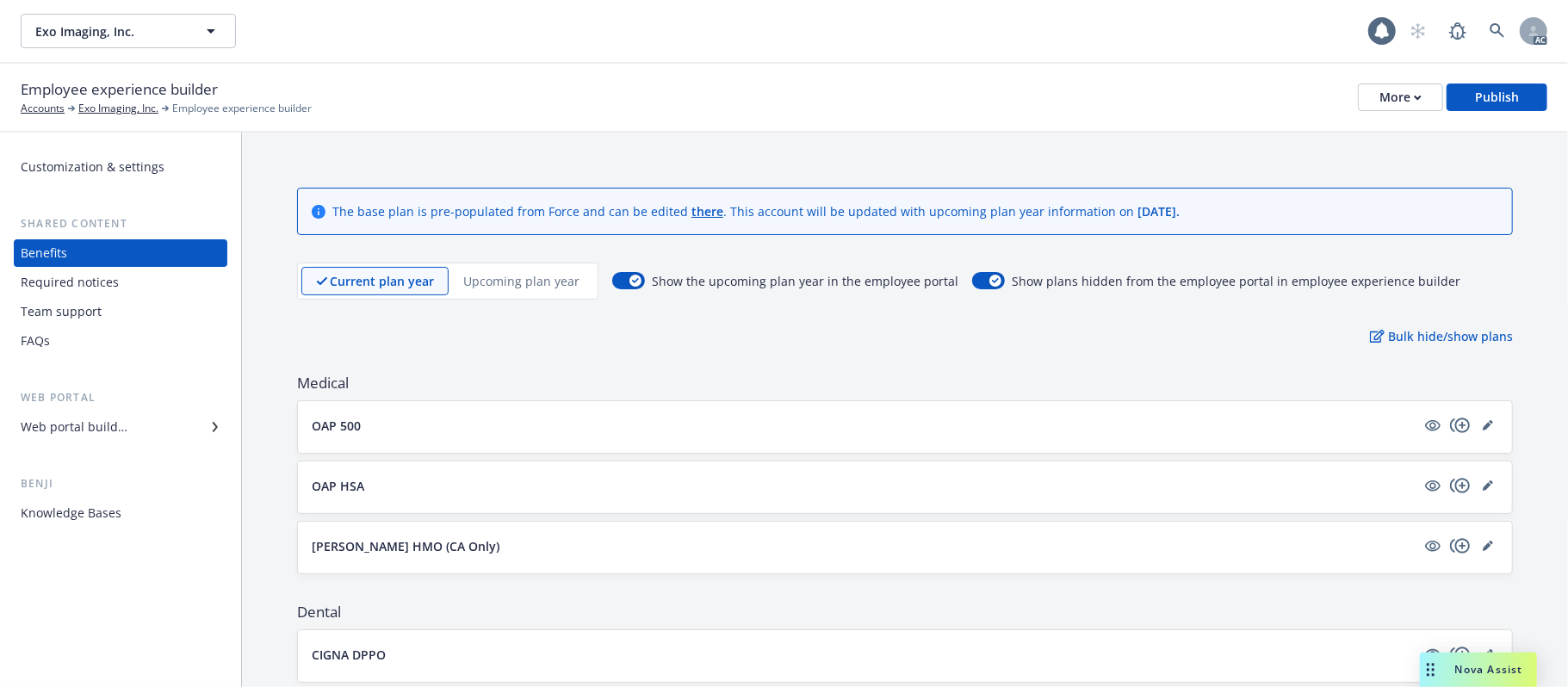
click at [524, 284] on p "Upcoming plan year" at bounding box center [522, 280] width 116 height 18
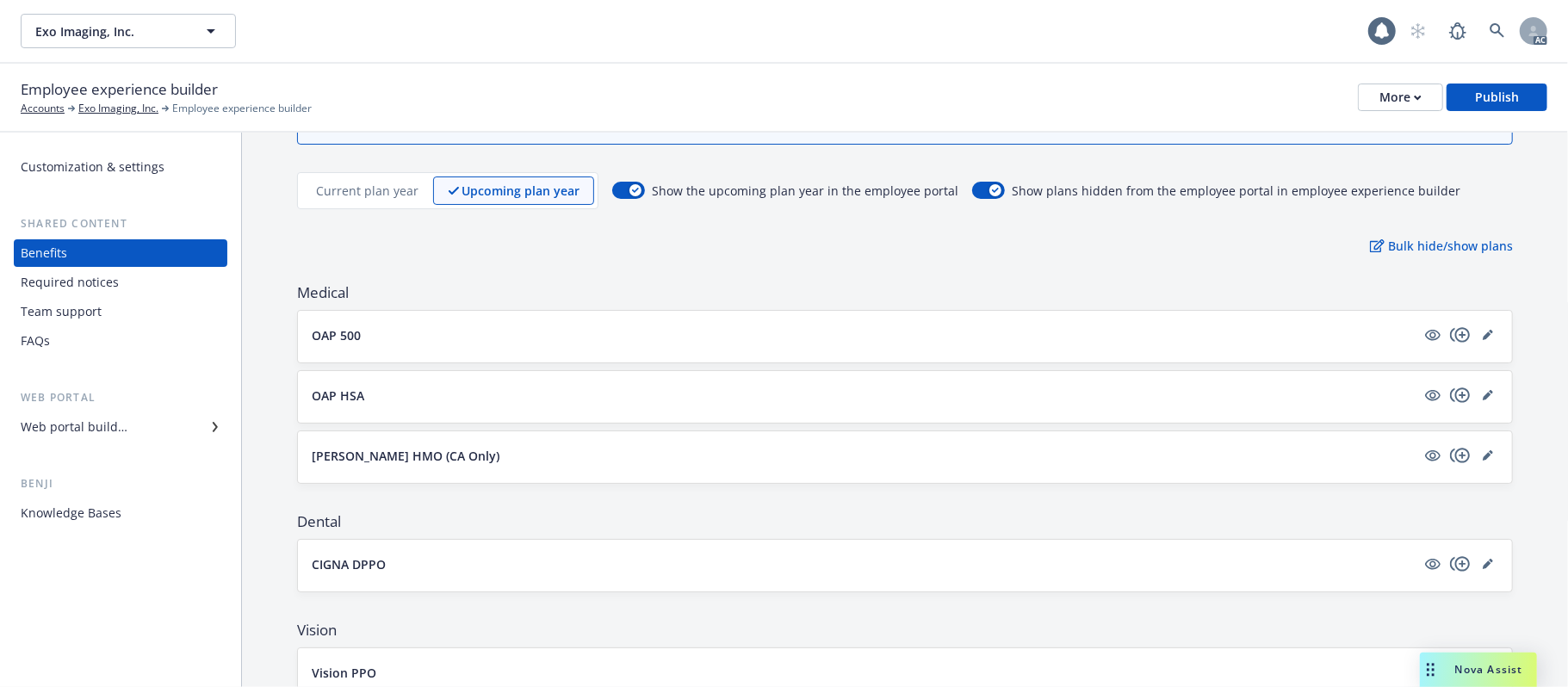
scroll to position [229, 0]
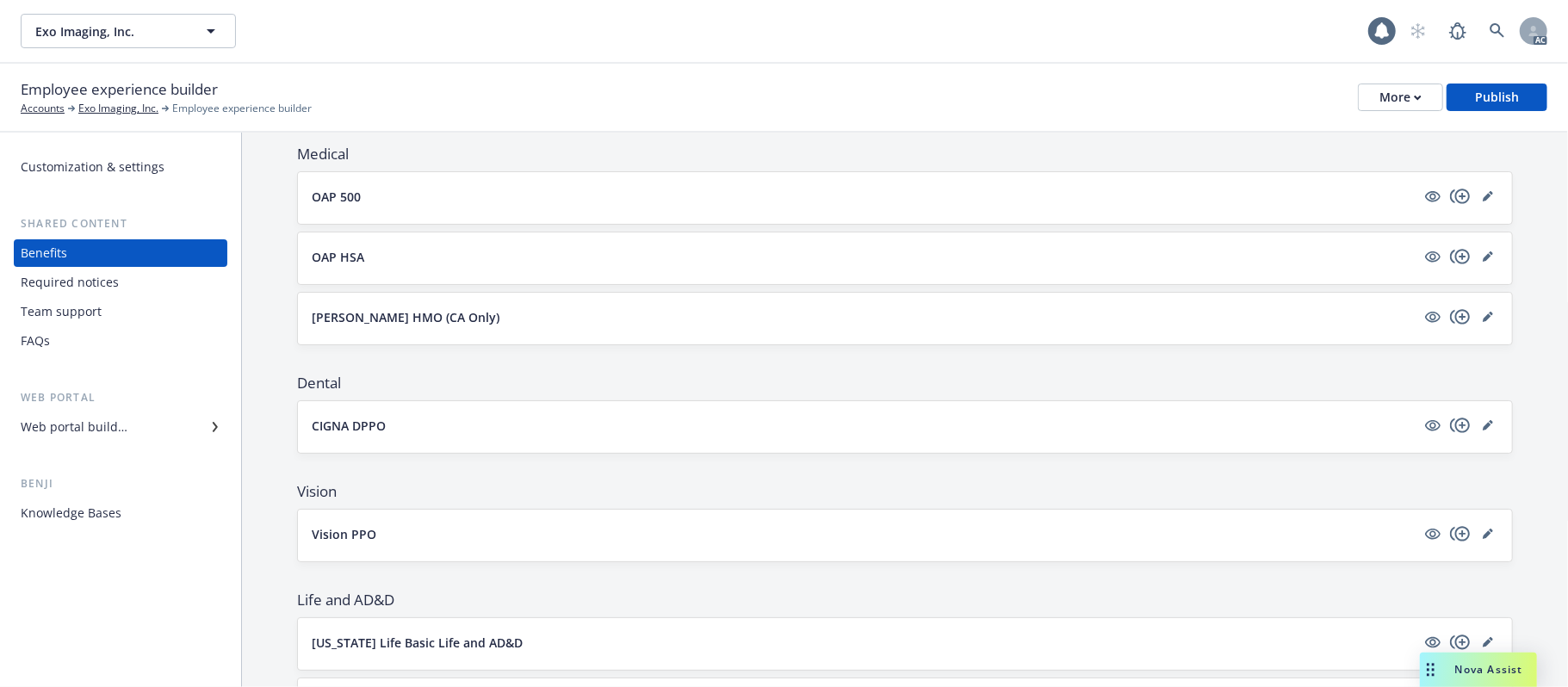
click at [1103, 528] on button "Vision PPO" at bounding box center [864, 534] width 1104 height 18
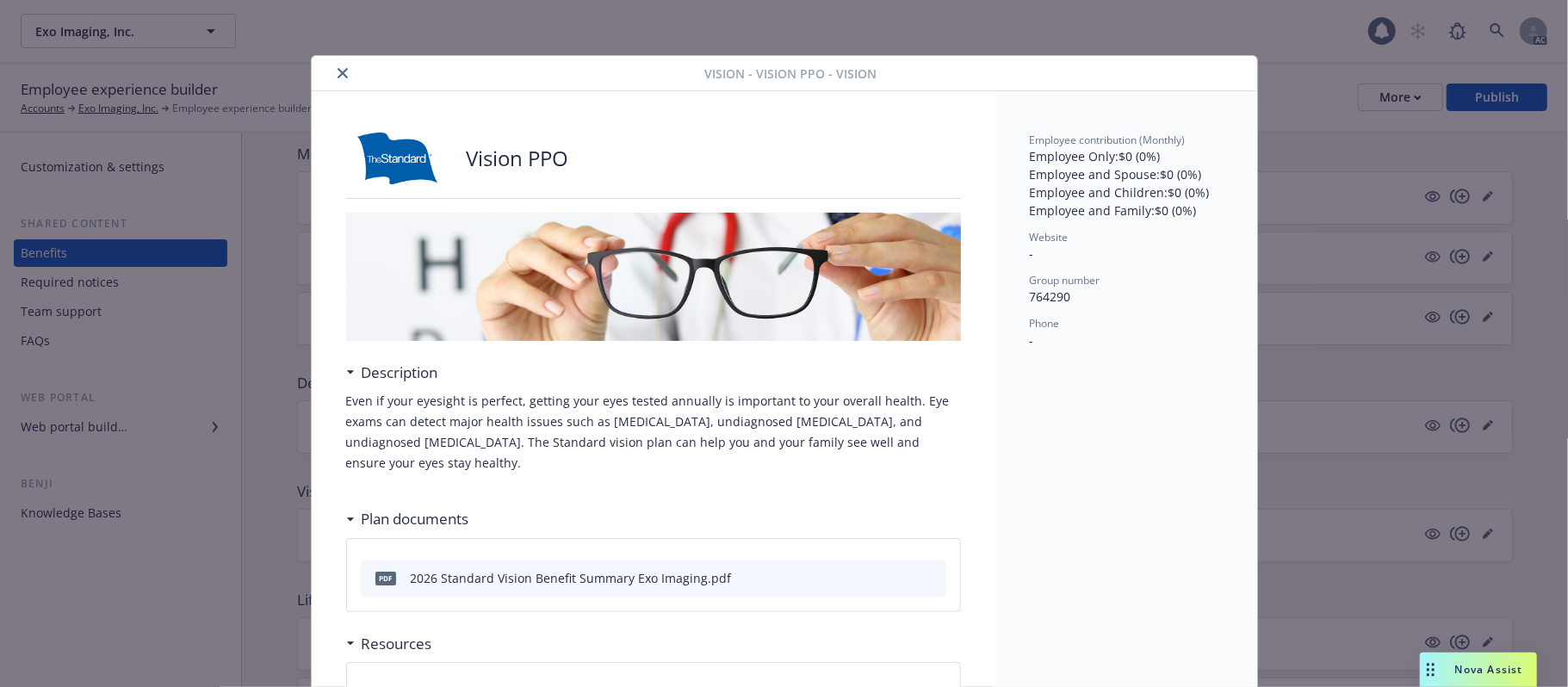
click at [337, 73] on icon "close" at bounding box center [342, 73] width 10 height 10
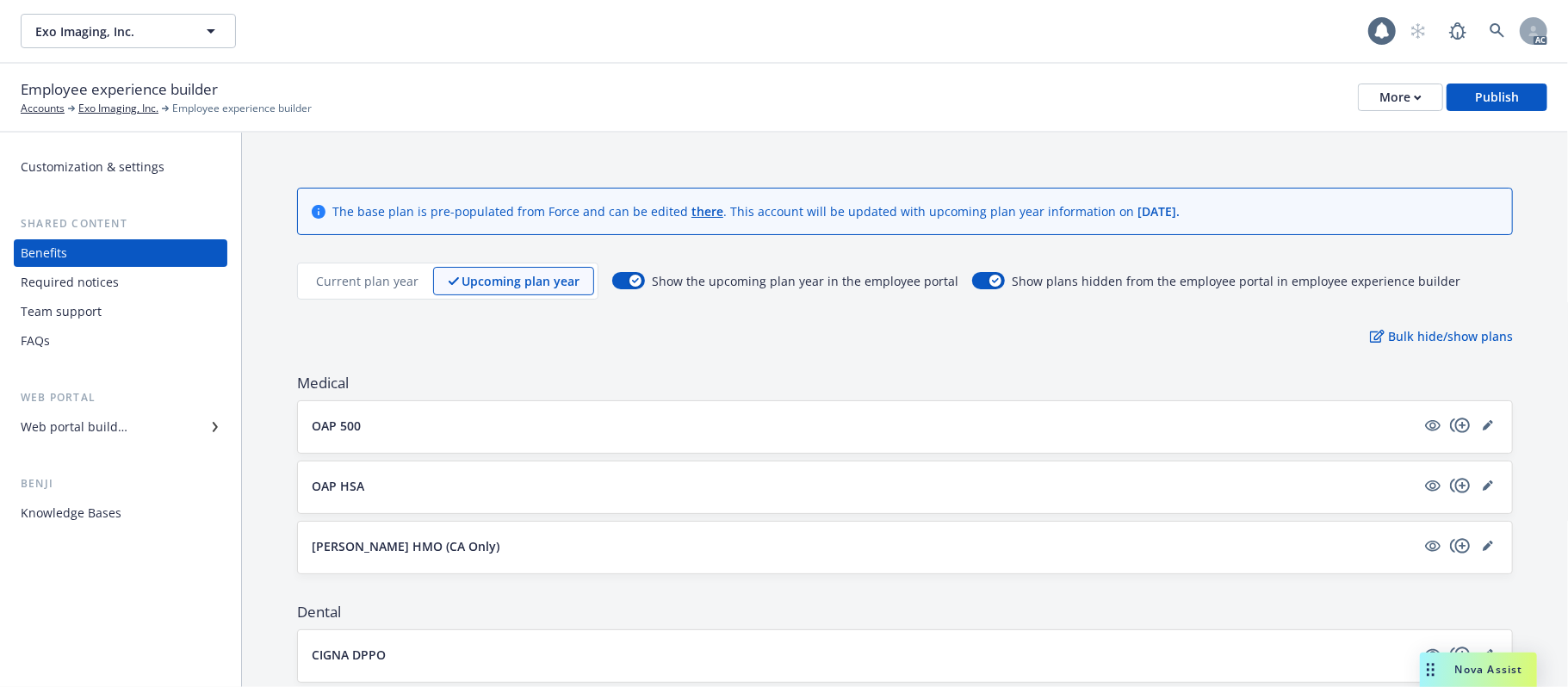
click at [343, 279] on p "Current plan year" at bounding box center [368, 280] width 103 height 18
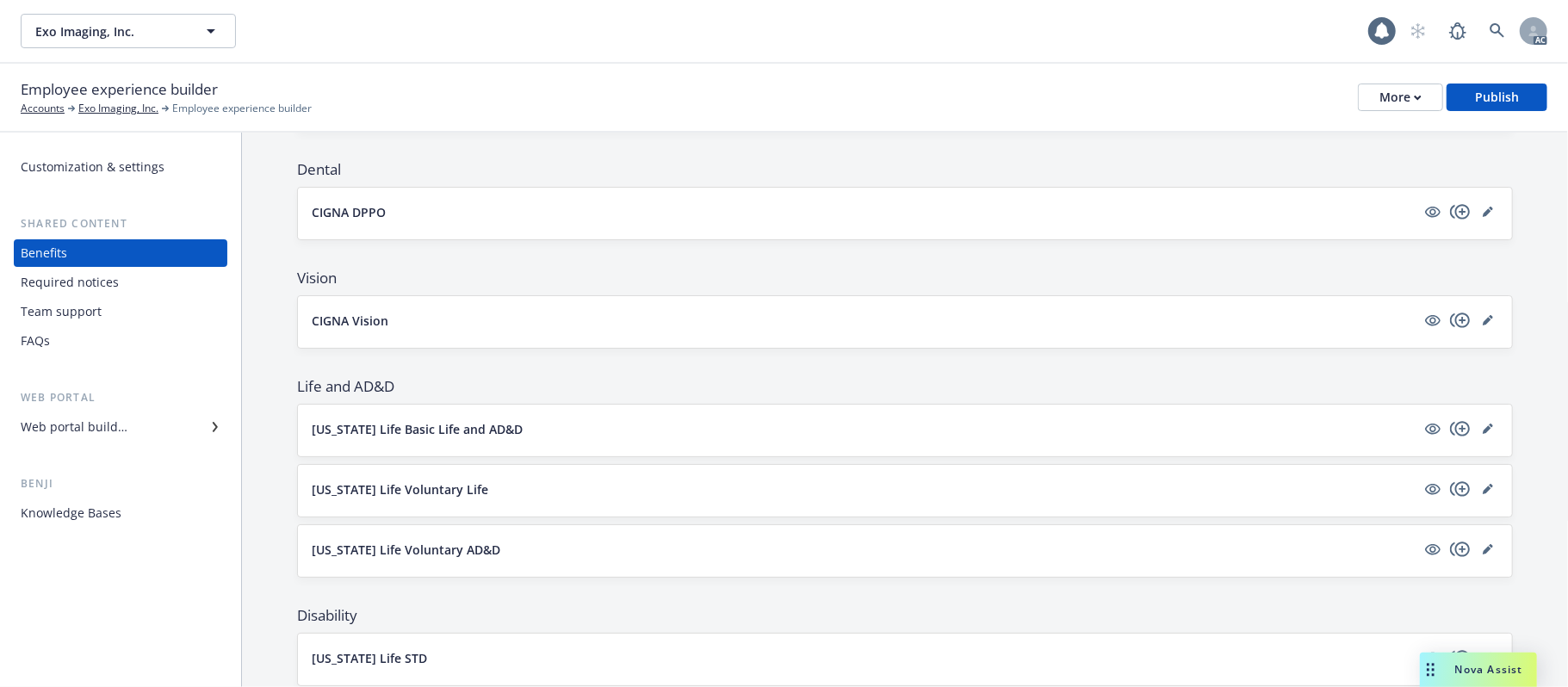
scroll to position [459, 0]
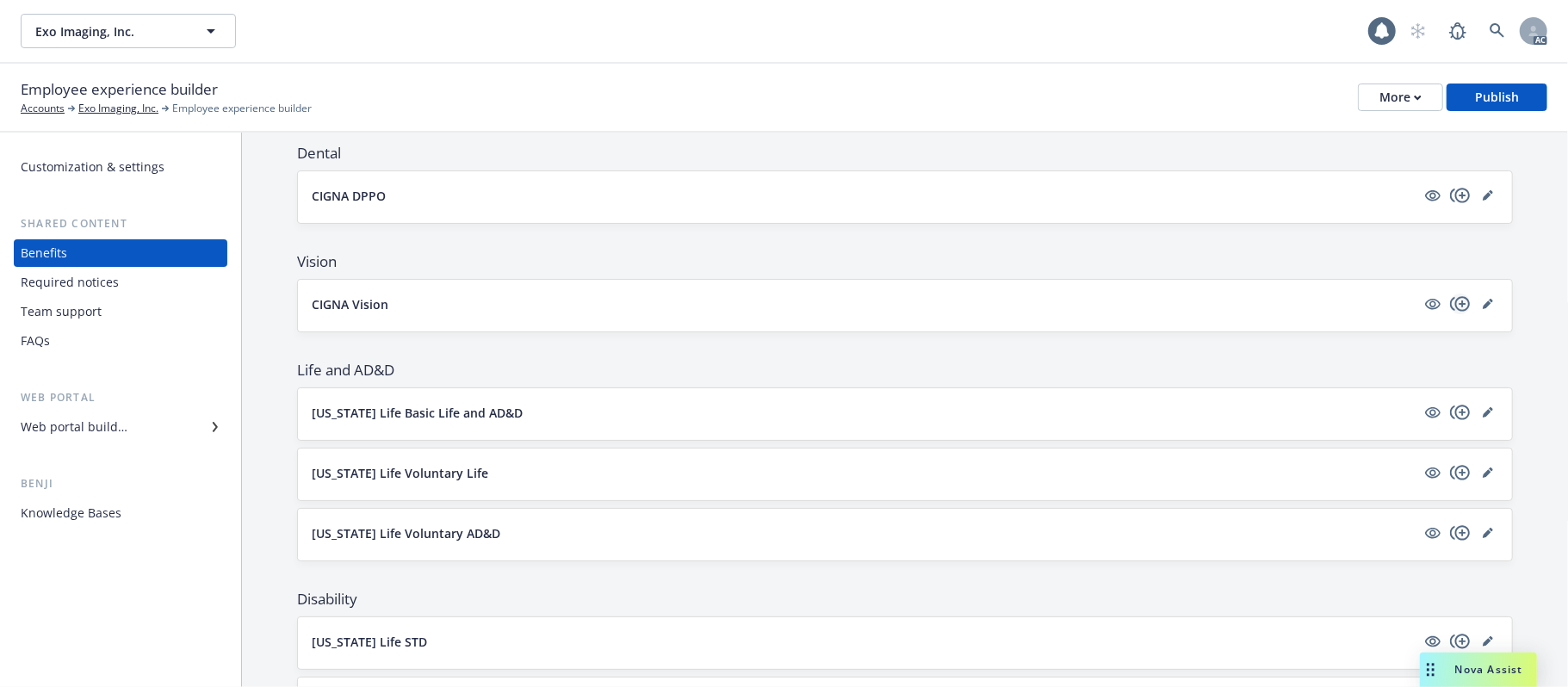
click at [1450, 311] on icon "copyPlus" at bounding box center [1461, 304] width 21 height 21
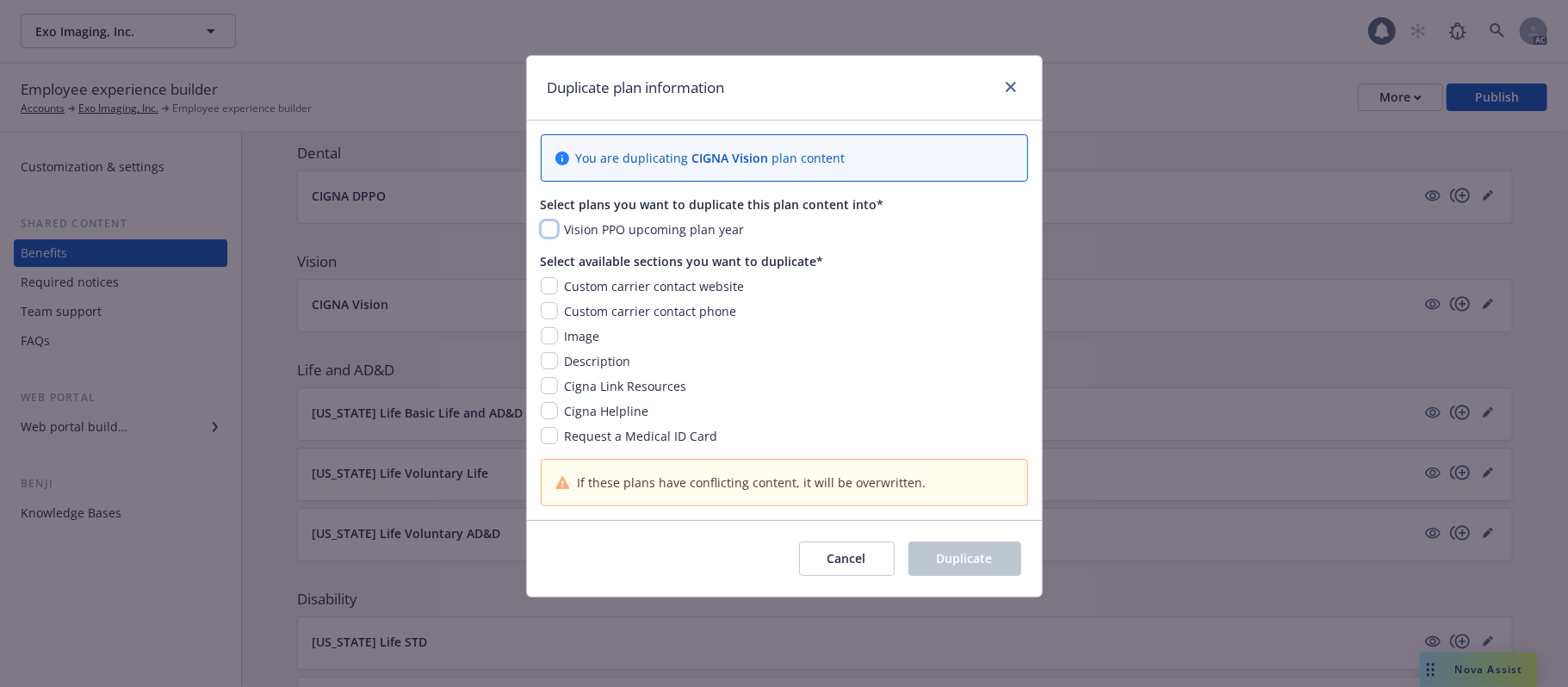
click at [552, 234] on input "checkbox" at bounding box center [549, 229] width 17 height 17
checkbox input "true"
click at [545, 388] on input "checkbox" at bounding box center [549, 386] width 17 height 17
checkbox input "true"
click at [546, 411] on input "checkbox" at bounding box center [549, 410] width 17 height 17
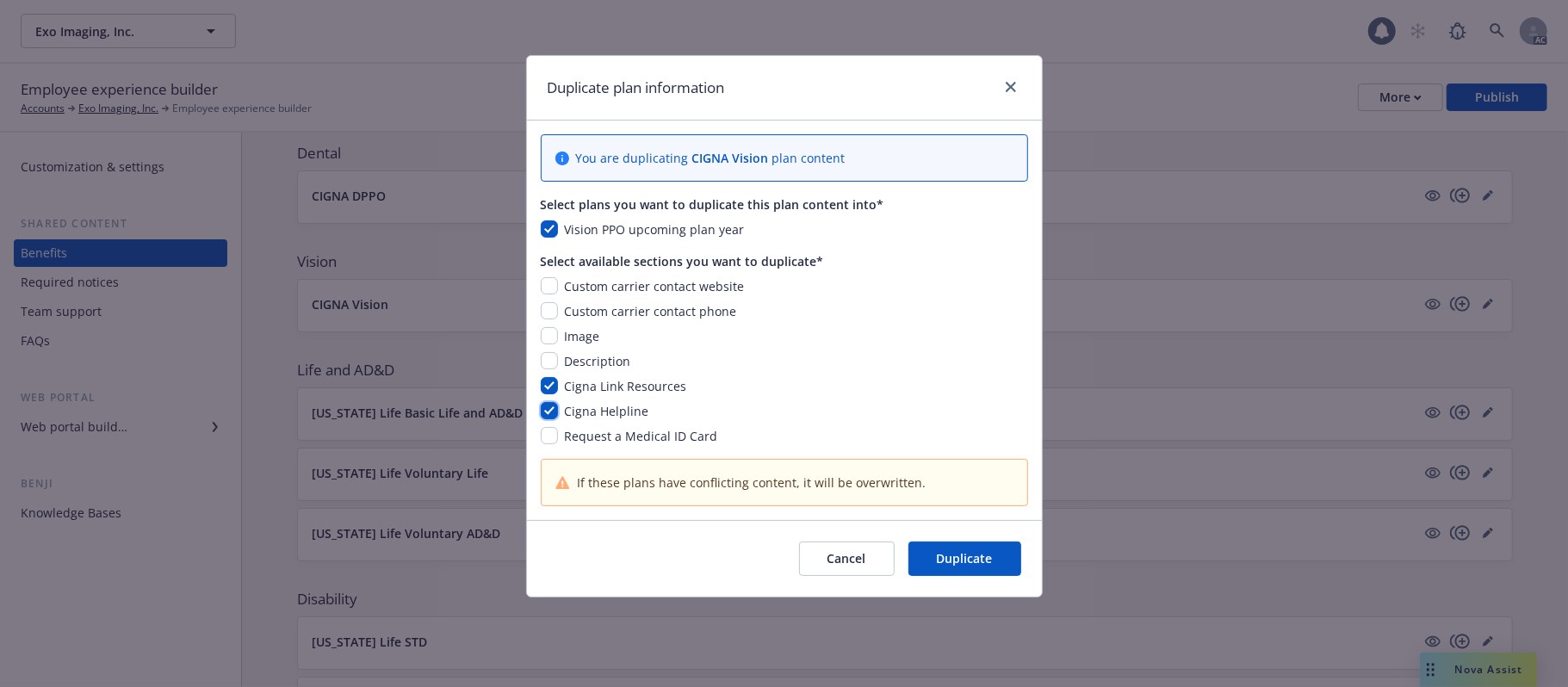
checkbox input "true"
click at [546, 436] on input "checkbox" at bounding box center [549, 435] width 17 height 17
checkbox input "true"
click at [945, 558] on span "Duplicate" at bounding box center [965, 558] width 56 height 16
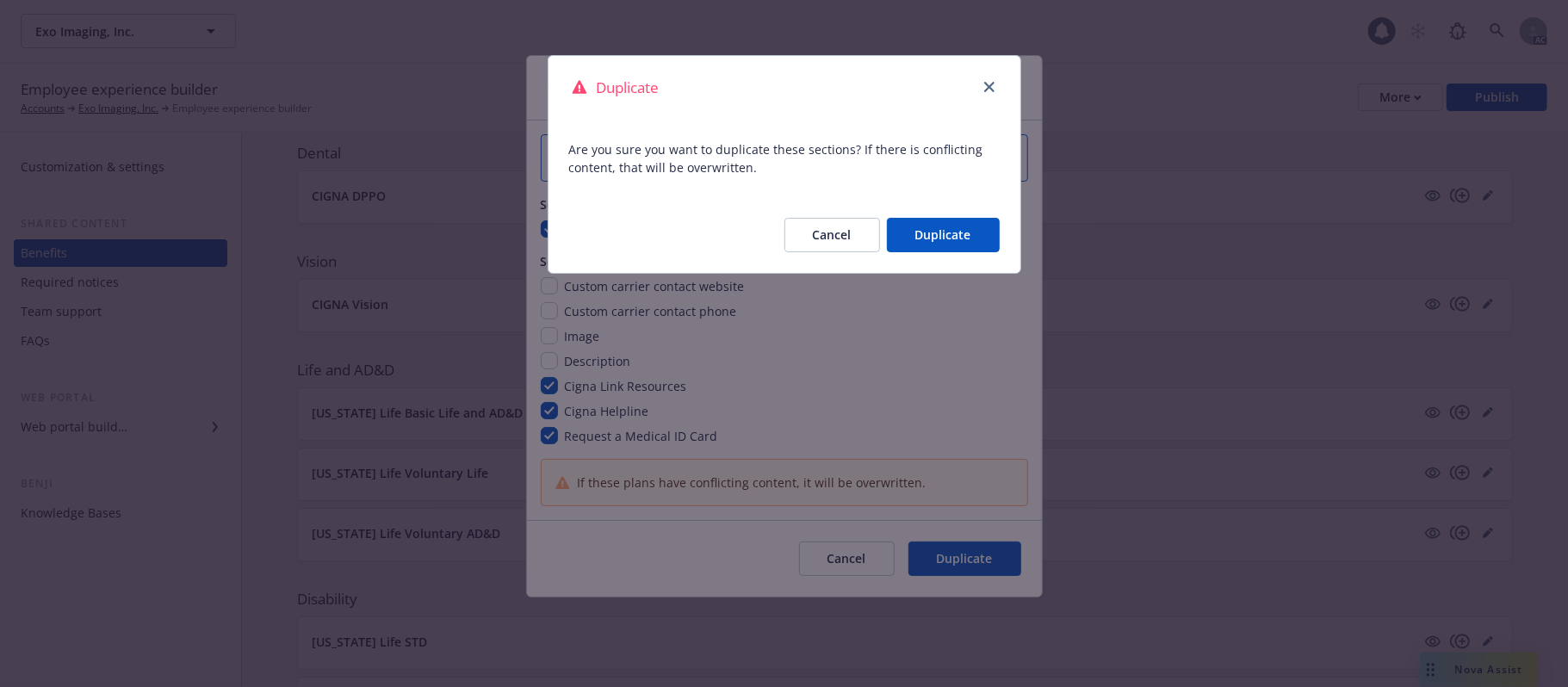
click at [955, 241] on button "Duplicate" at bounding box center [943, 235] width 113 height 34
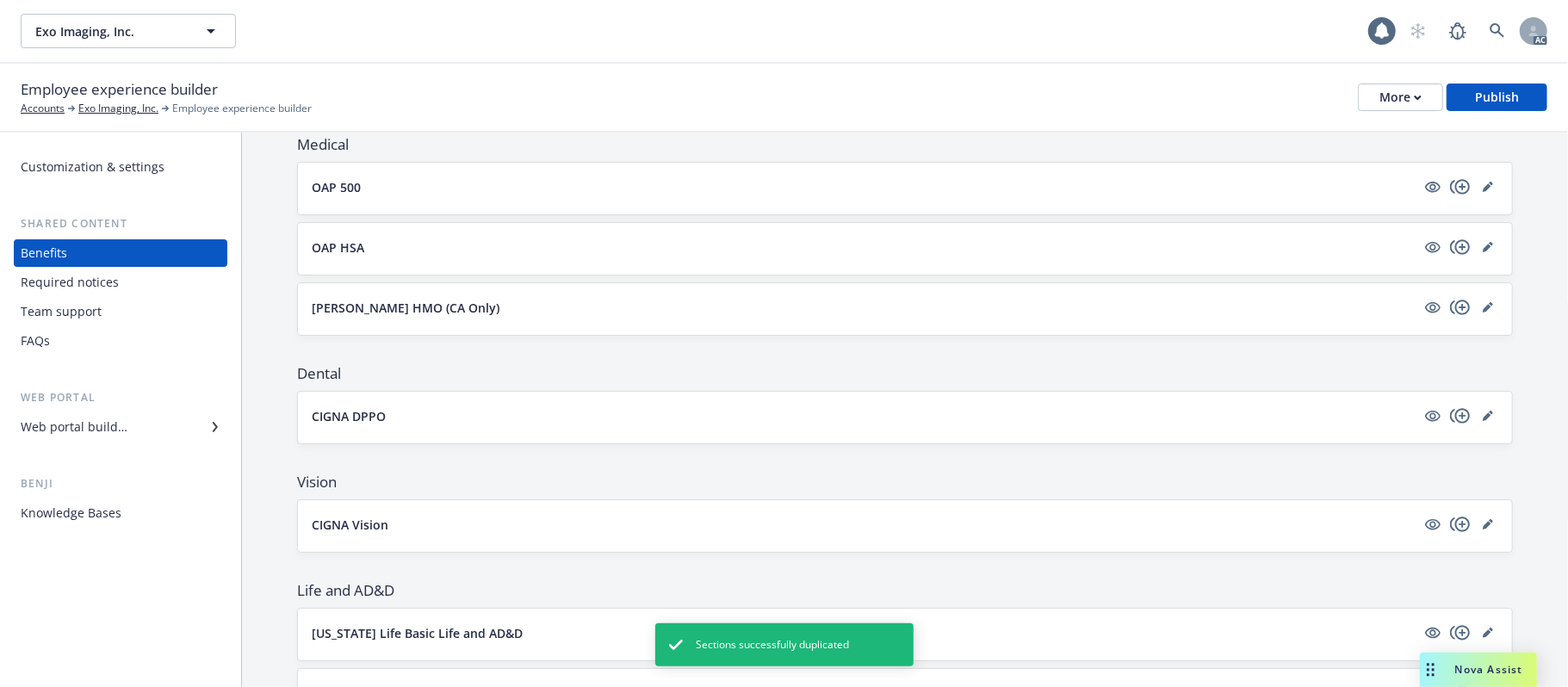
scroll to position [0, 0]
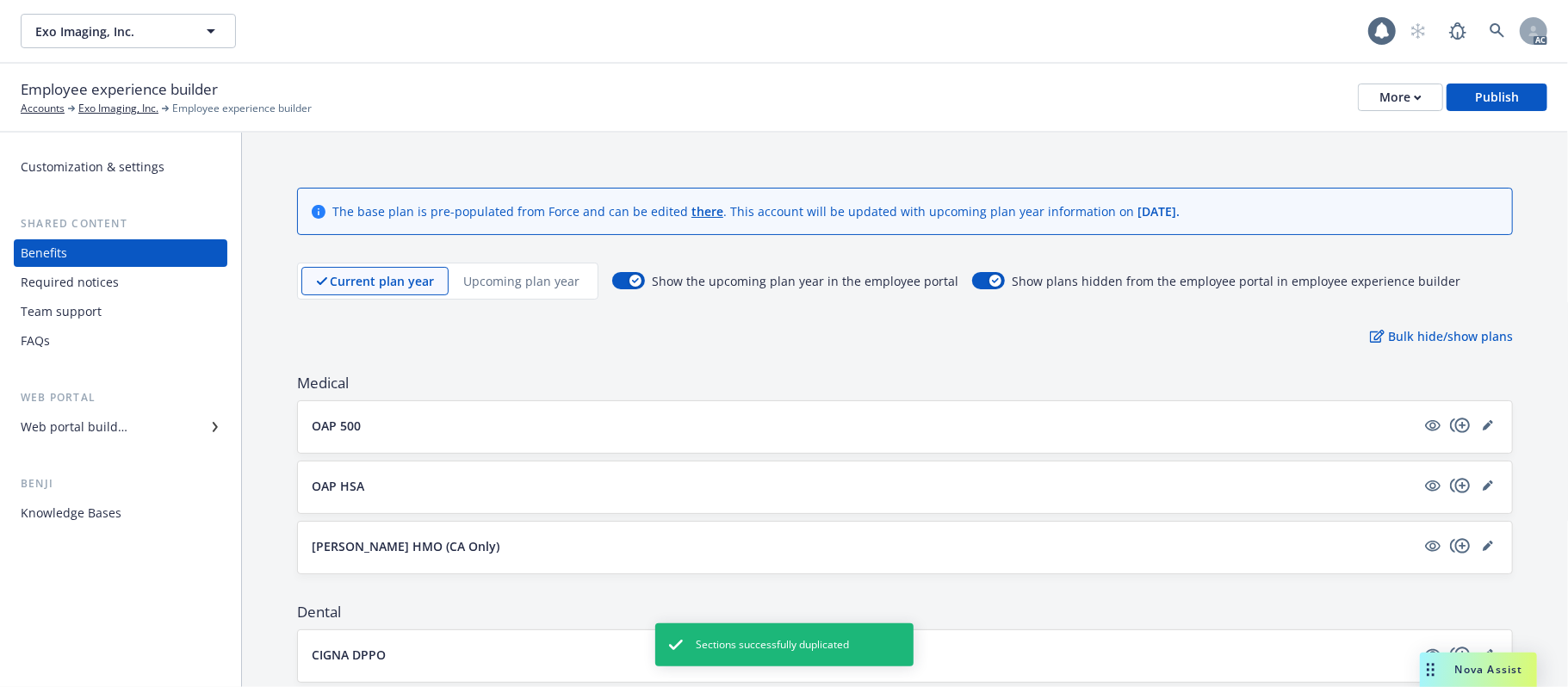
click at [492, 280] on p "Upcoming plan year" at bounding box center [522, 280] width 116 height 18
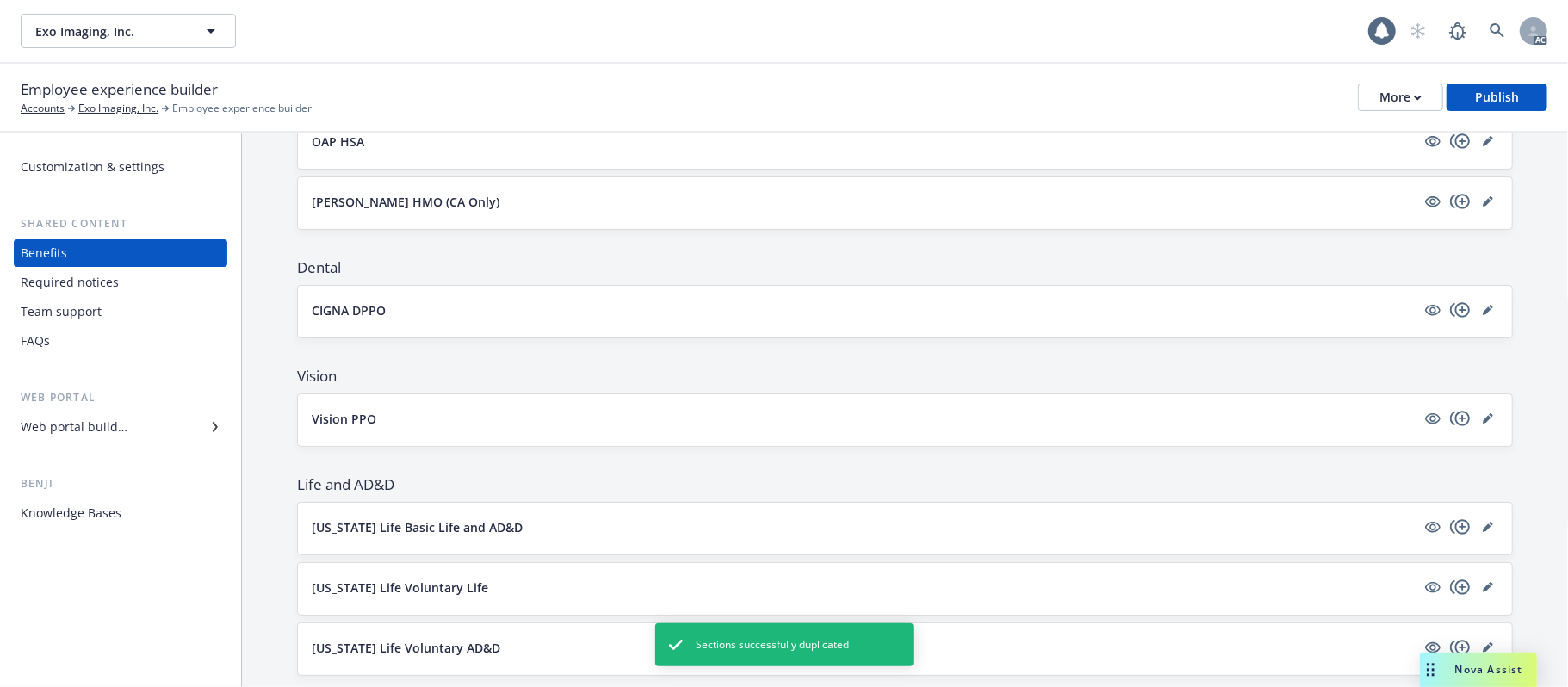
click at [489, 418] on button "Vision PPO" at bounding box center [864, 418] width 1104 height 18
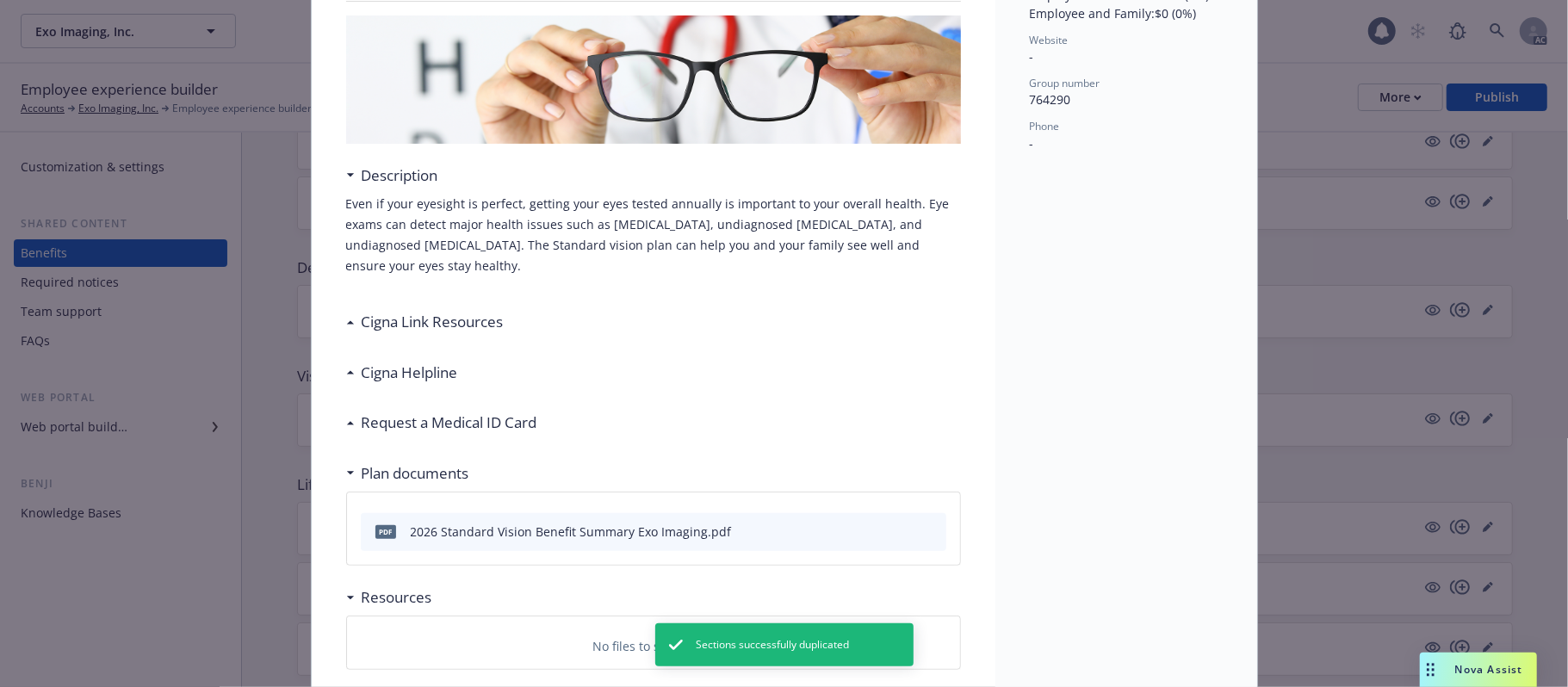
scroll to position [280, 0]
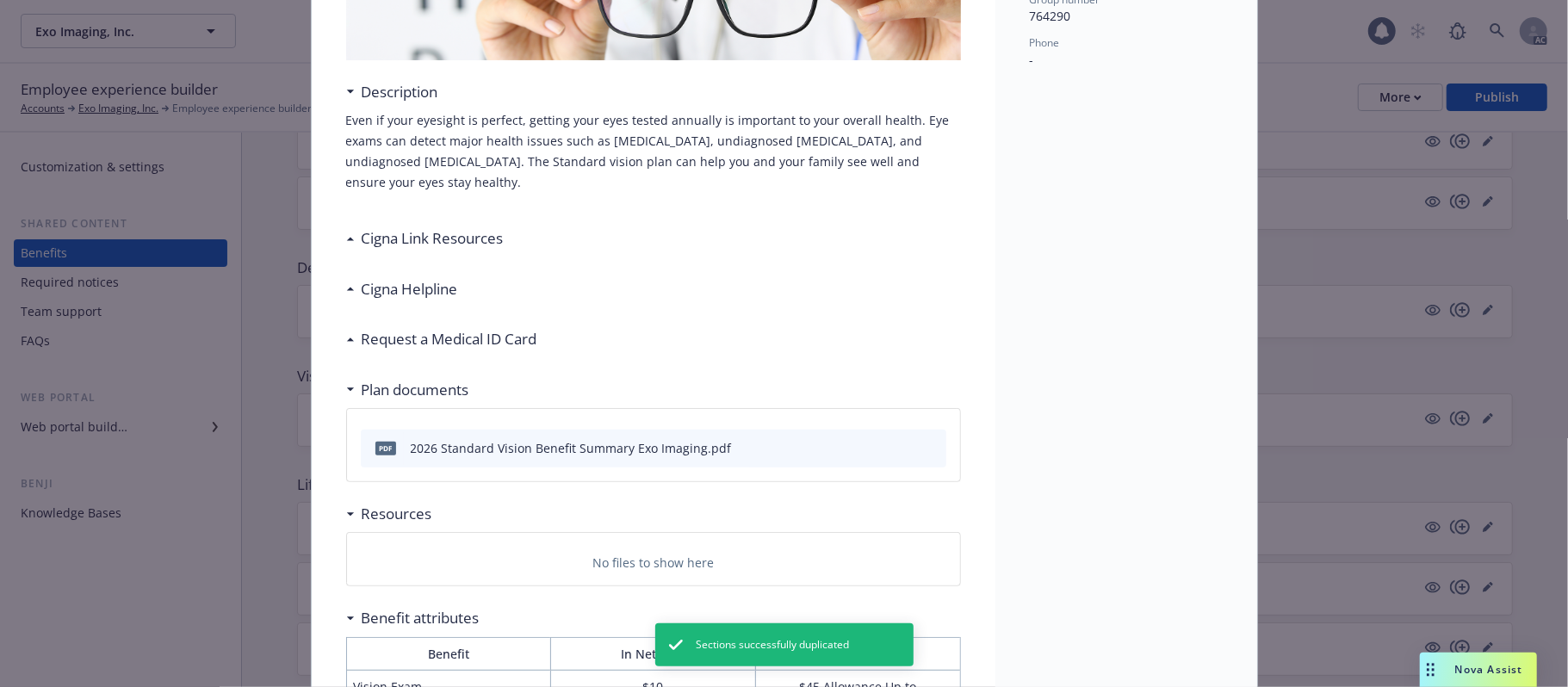
click at [346, 239] on icon at bounding box center [350, 239] width 9 height 5
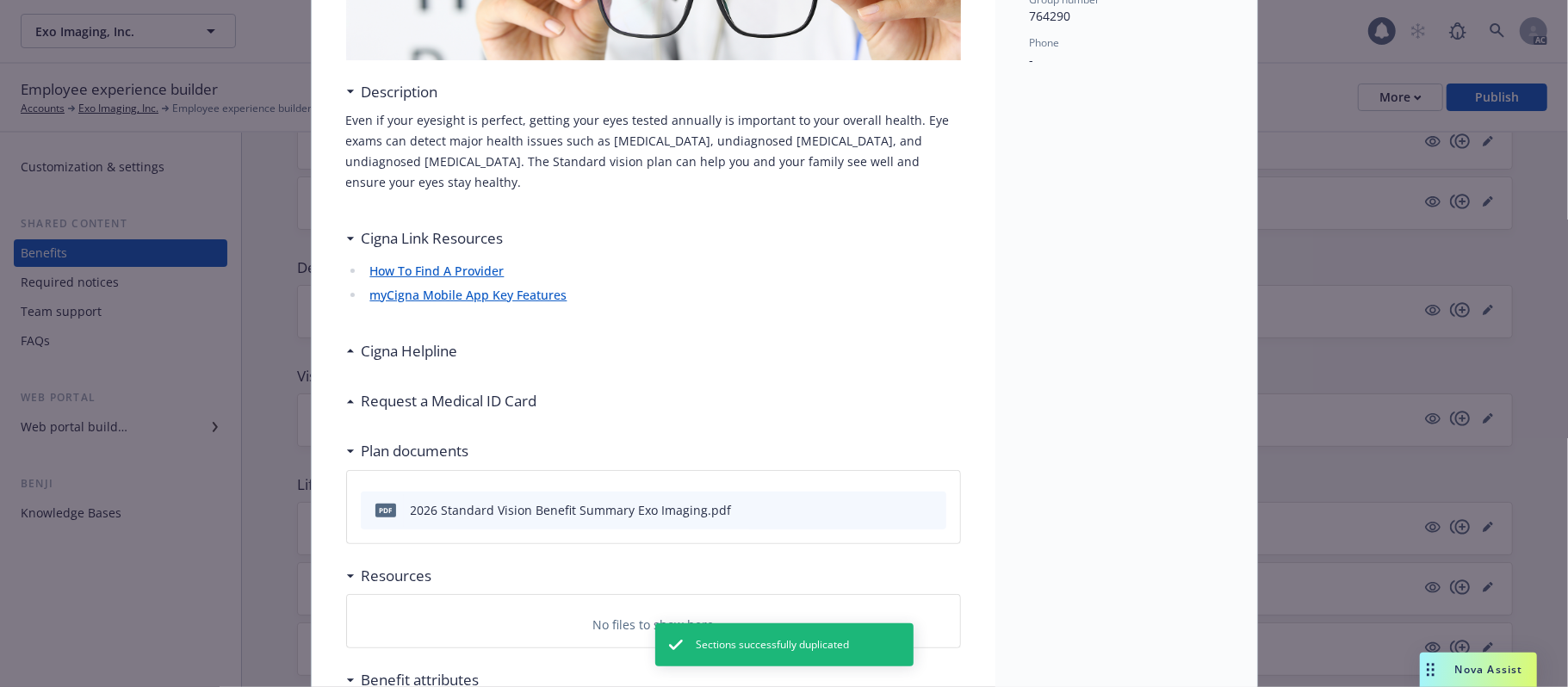
click at [335, 239] on div "Vision PPO Description Even if your eyesight is perfect, getting your eyes test…" at bounding box center [654, 502] width 684 height 1383
click at [335, 235] on div "Vision PPO Description Even if your eyesight is perfect, getting your eyes test…" at bounding box center [654, 502] width 684 height 1383
click at [346, 237] on icon at bounding box center [350, 239] width 9 height 5
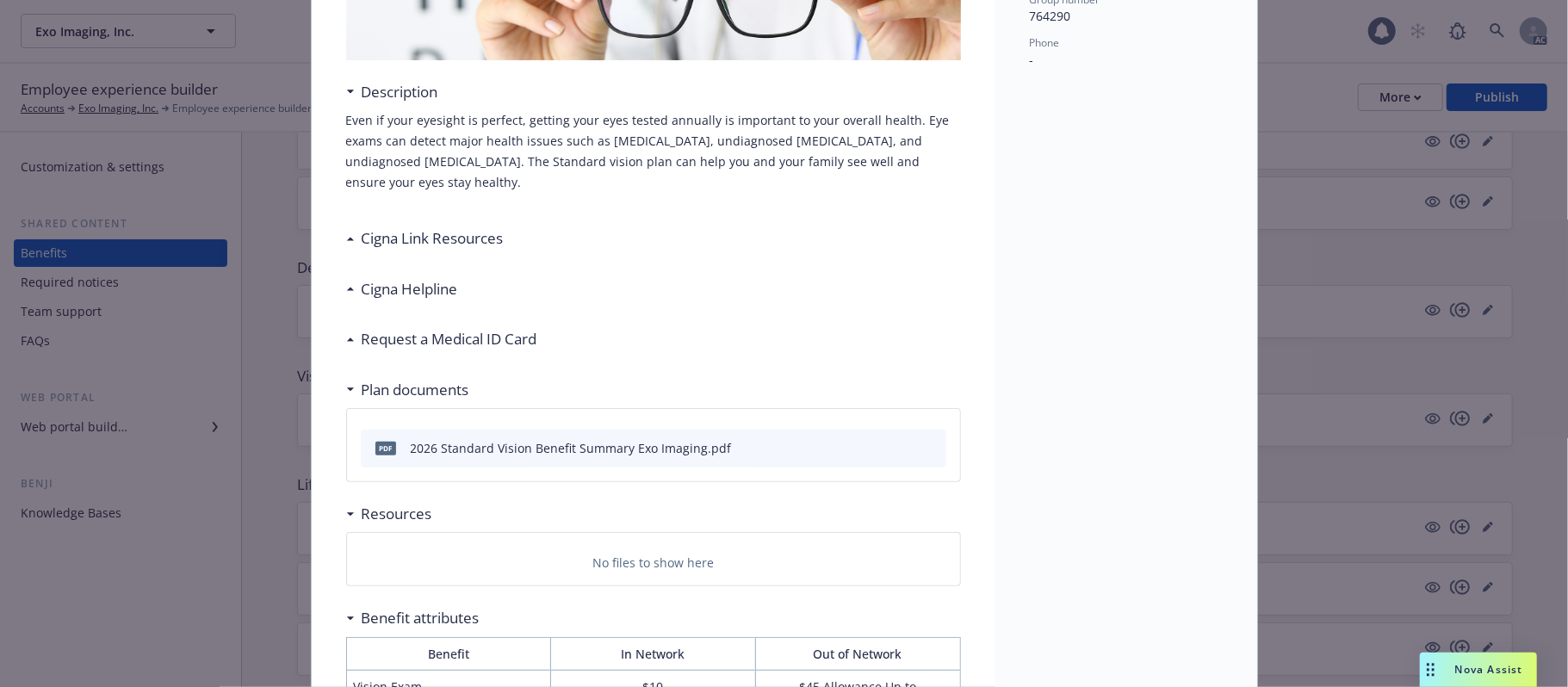
click at [354, 293] on div "Cigna Helpline" at bounding box center [406, 290] width 104 height 23
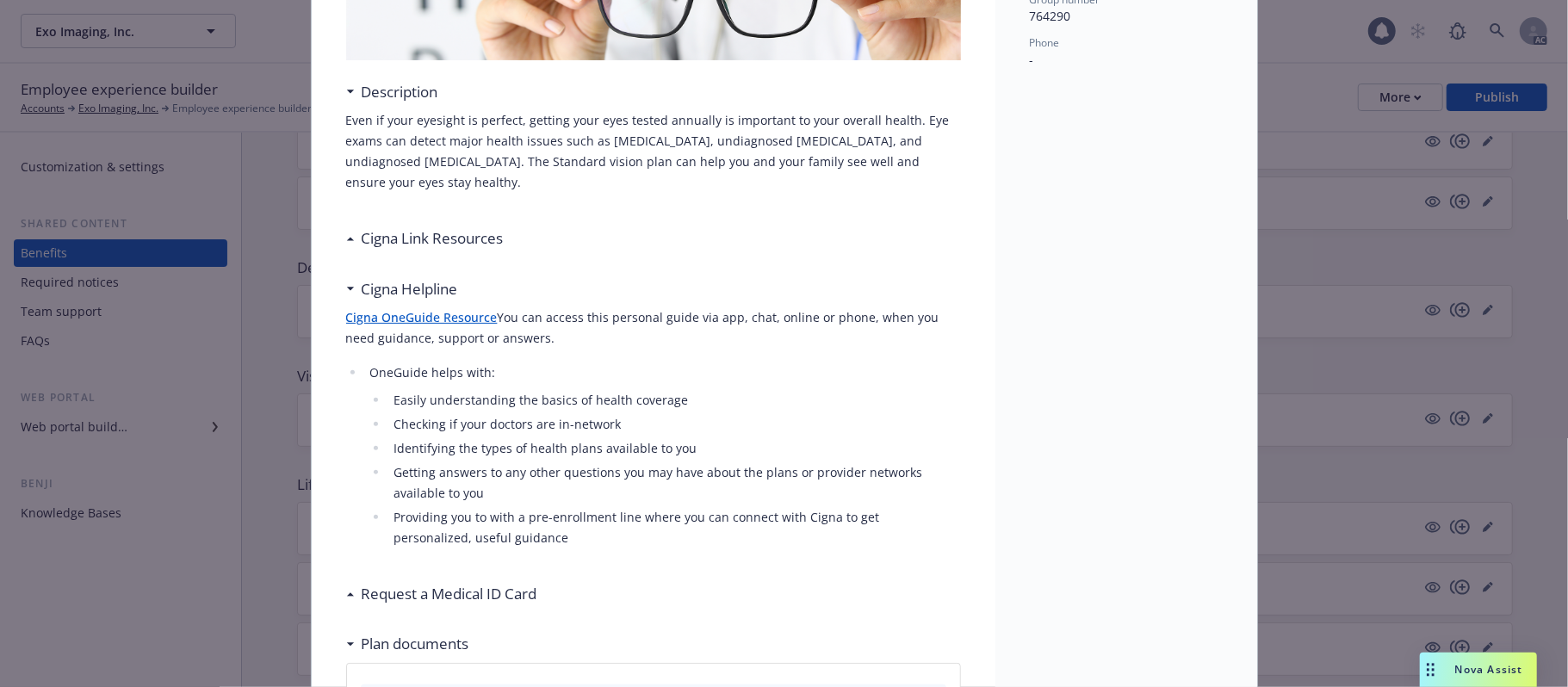
click at [354, 293] on div "Cigna Helpline" at bounding box center [406, 290] width 104 height 23
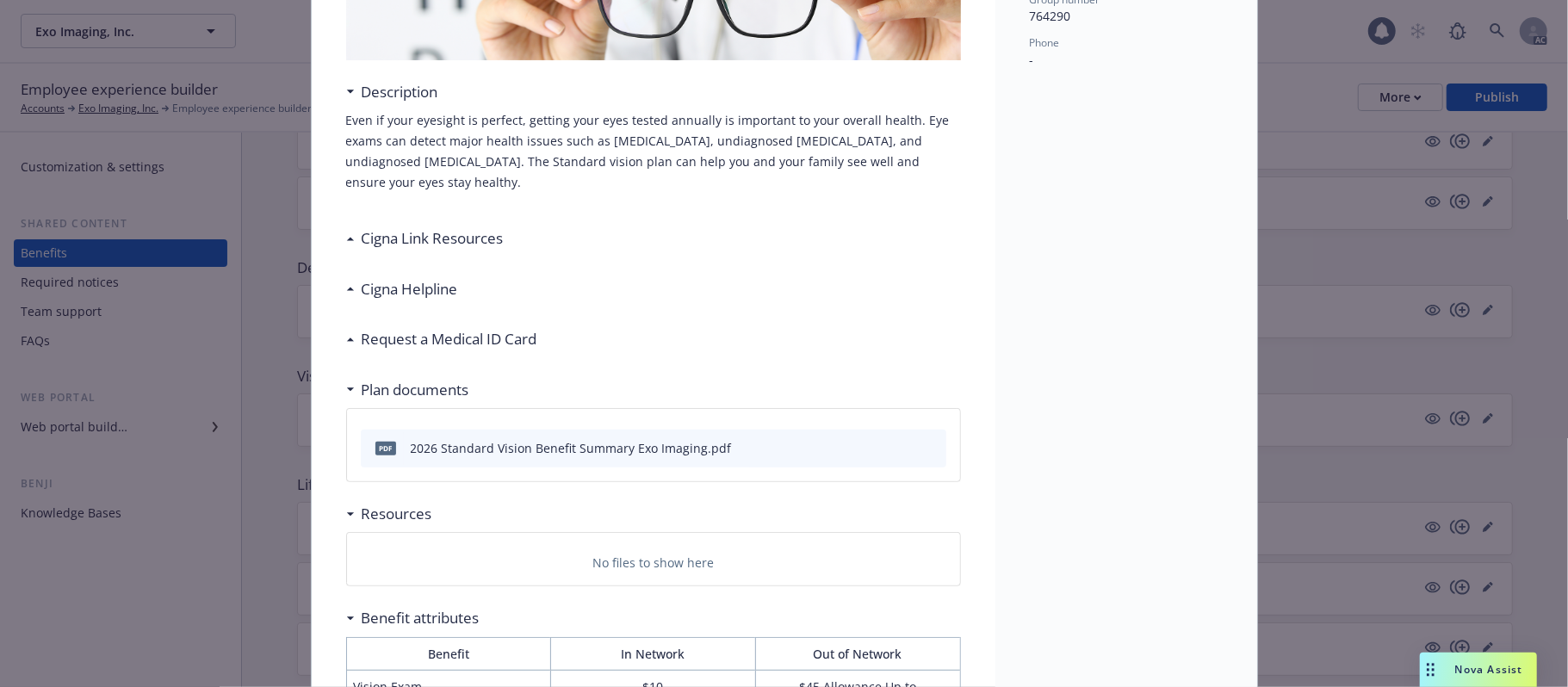
click at [346, 341] on icon at bounding box center [349, 339] width 7 height 4
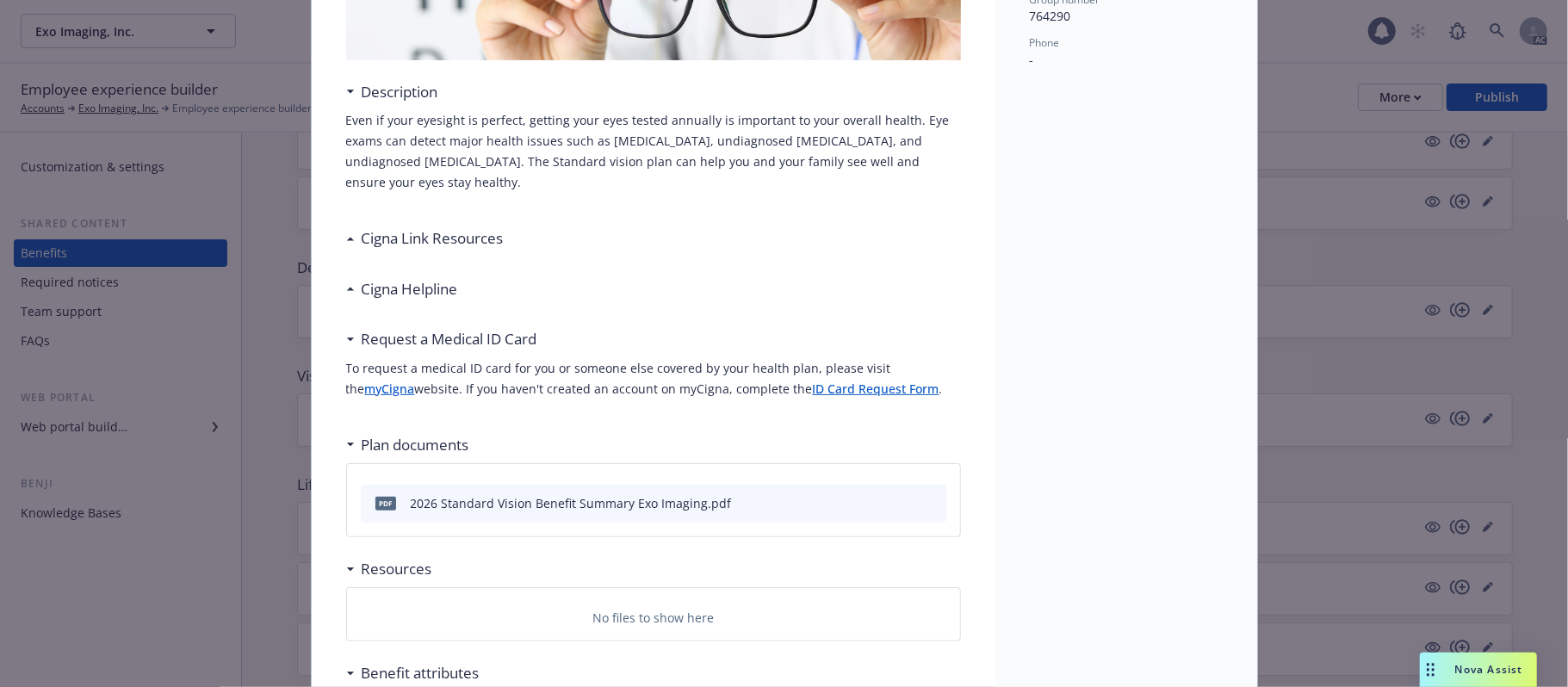
click at [346, 341] on icon at bounding box center [349, 339] width 7 height 4
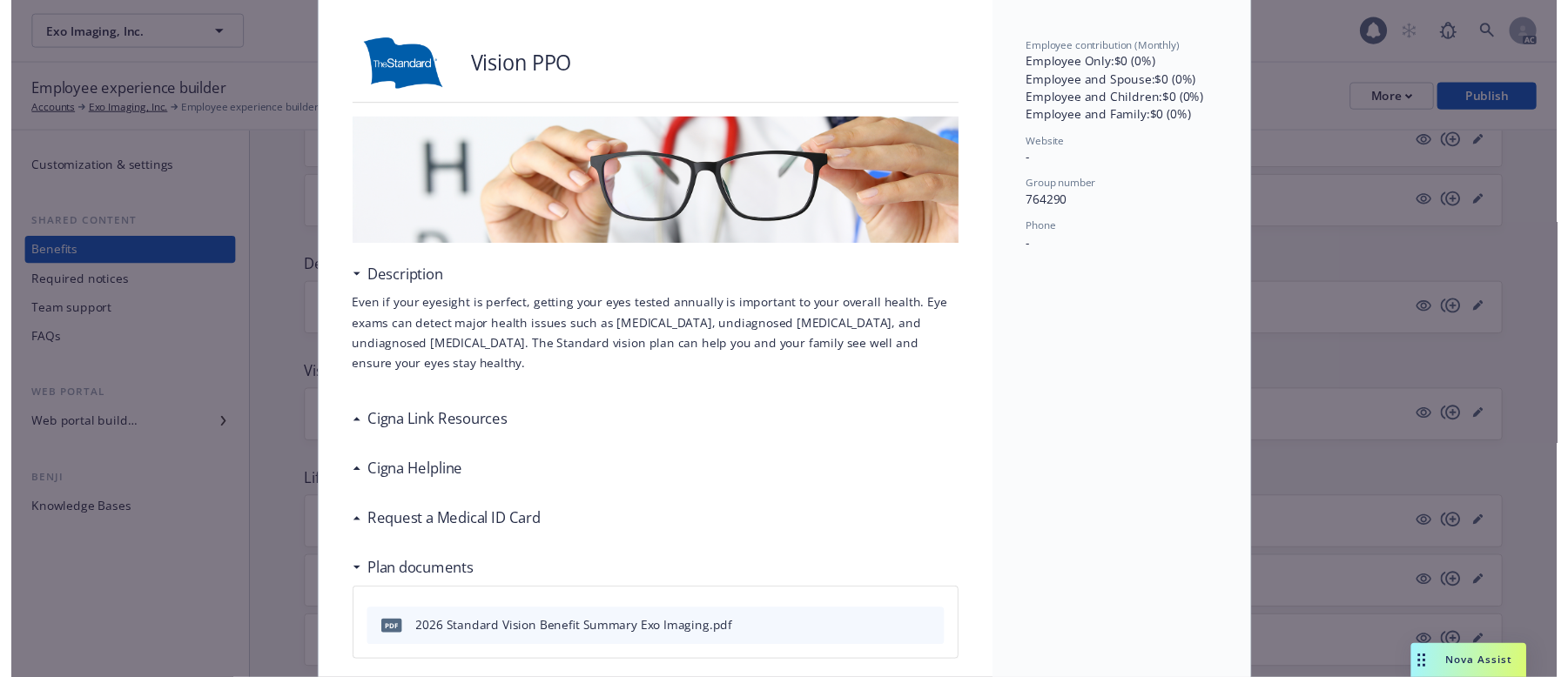
scroll to position [0, 0]
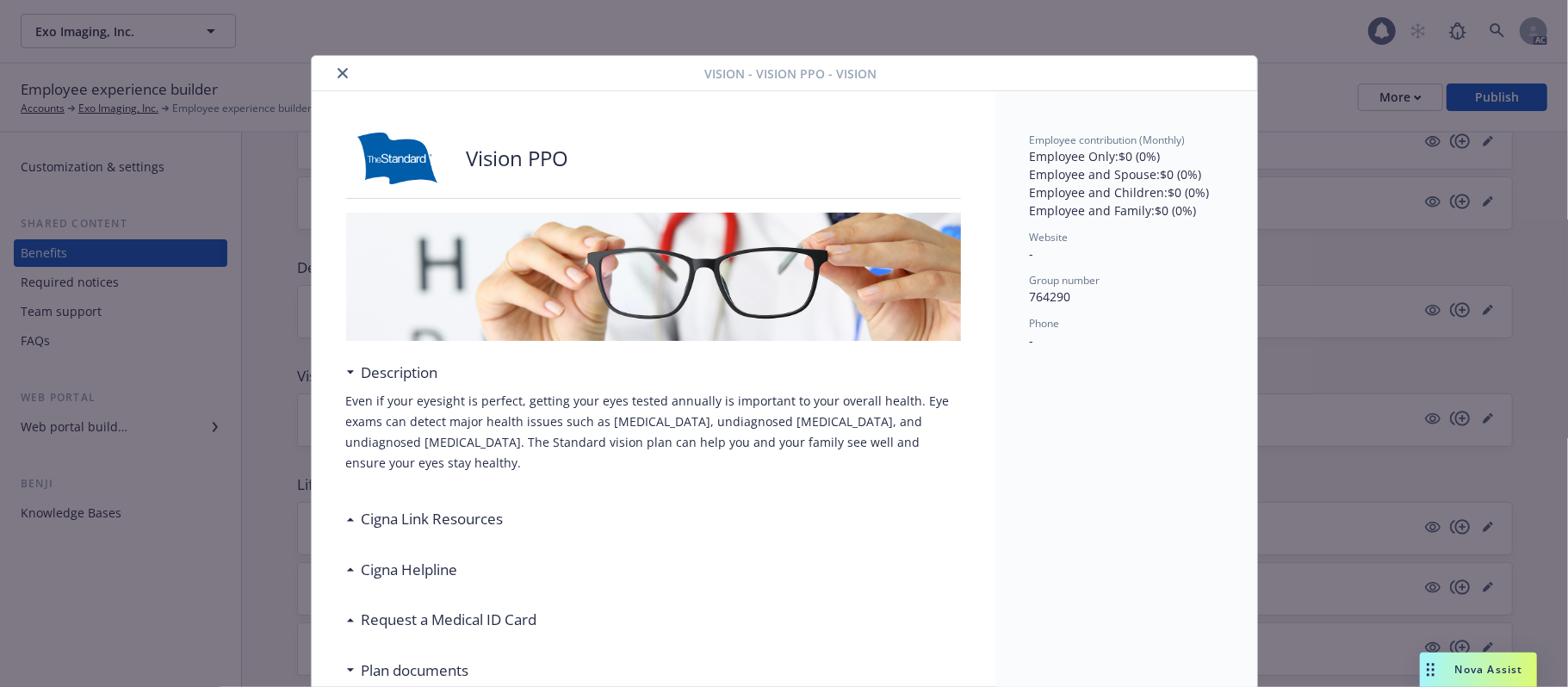
click at [337, 73] on icon "close" at bounding box center [342, 73] width 10 height 10
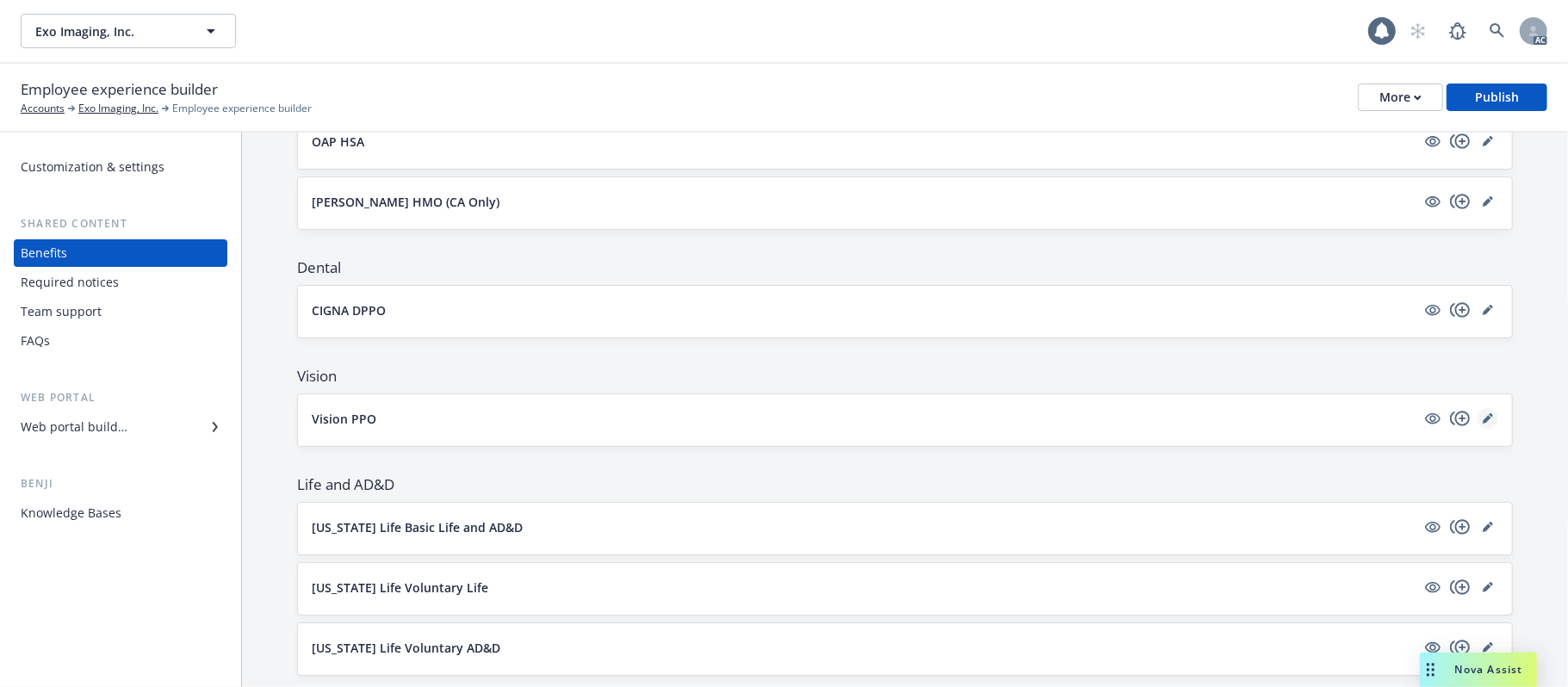
click at [1482, 421] on icon "editPencil" at bounding box center [1487, 418] width 10 height 10
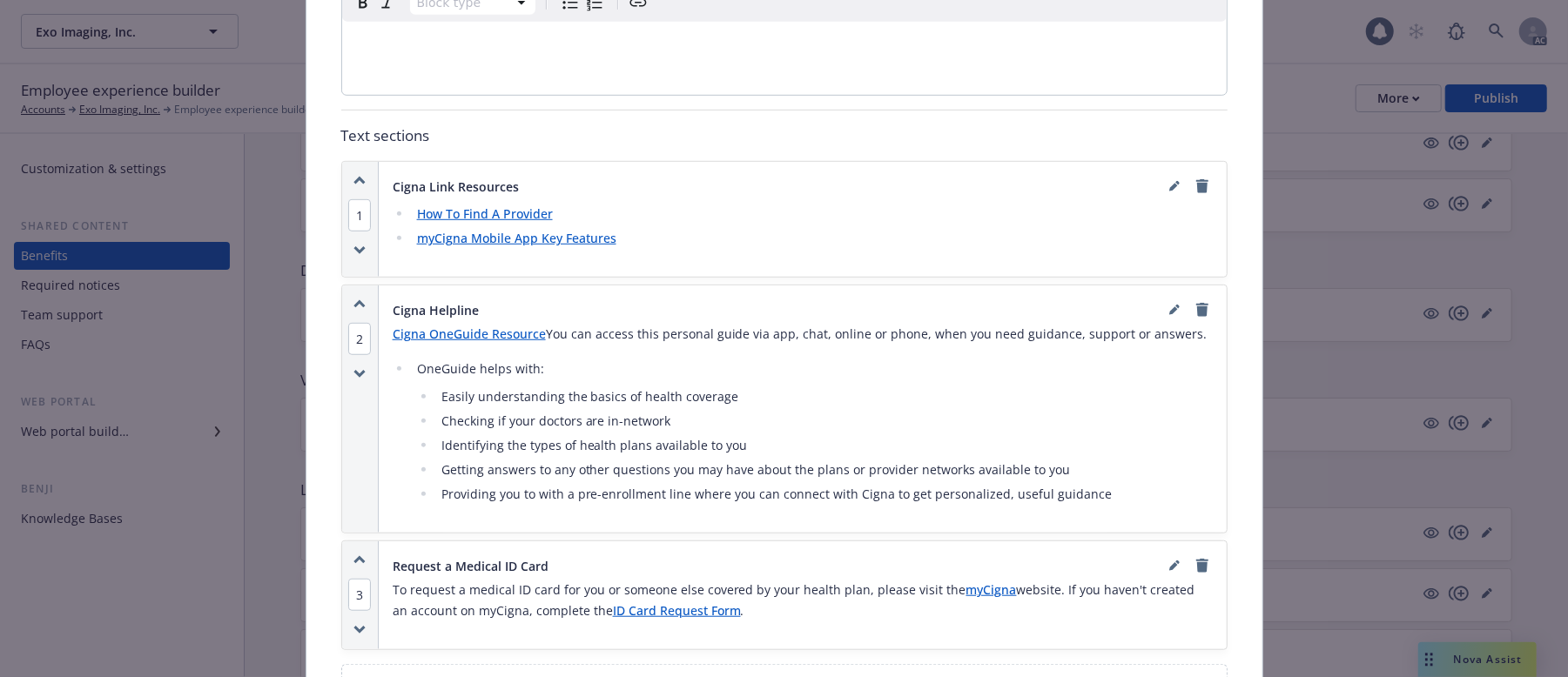
scroll to position [979, 0]
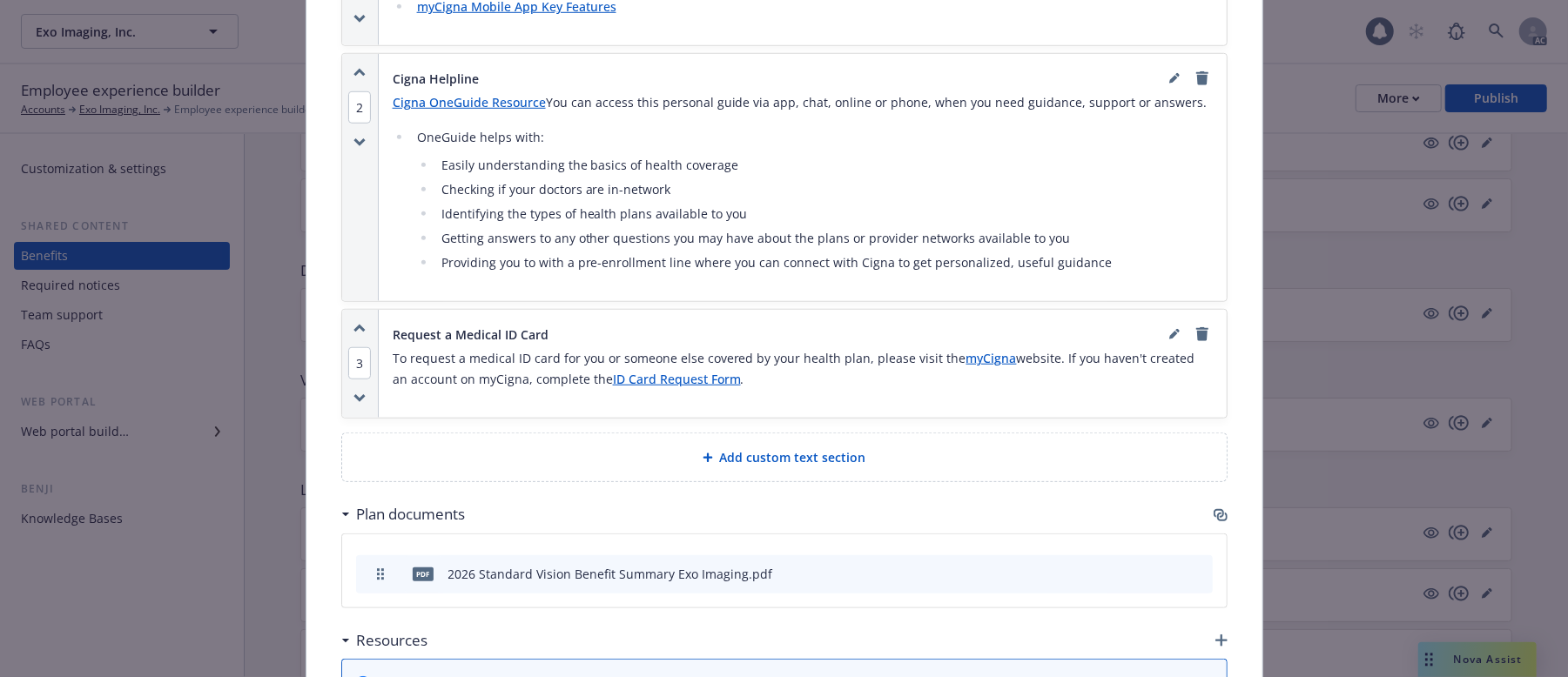
click at [355, 330] on icon "button" at bounding box center [360, 328] width 10 height 5
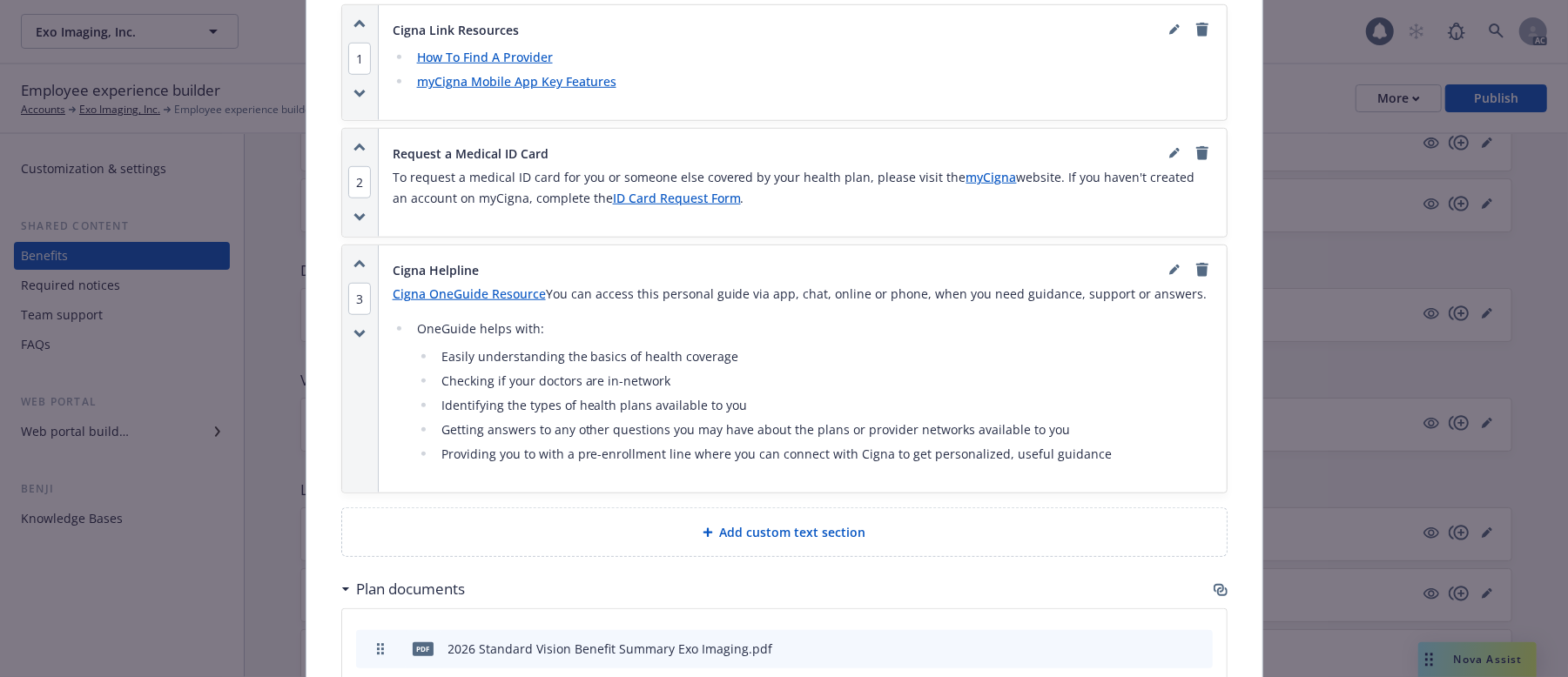
scroll to position [864, 0]
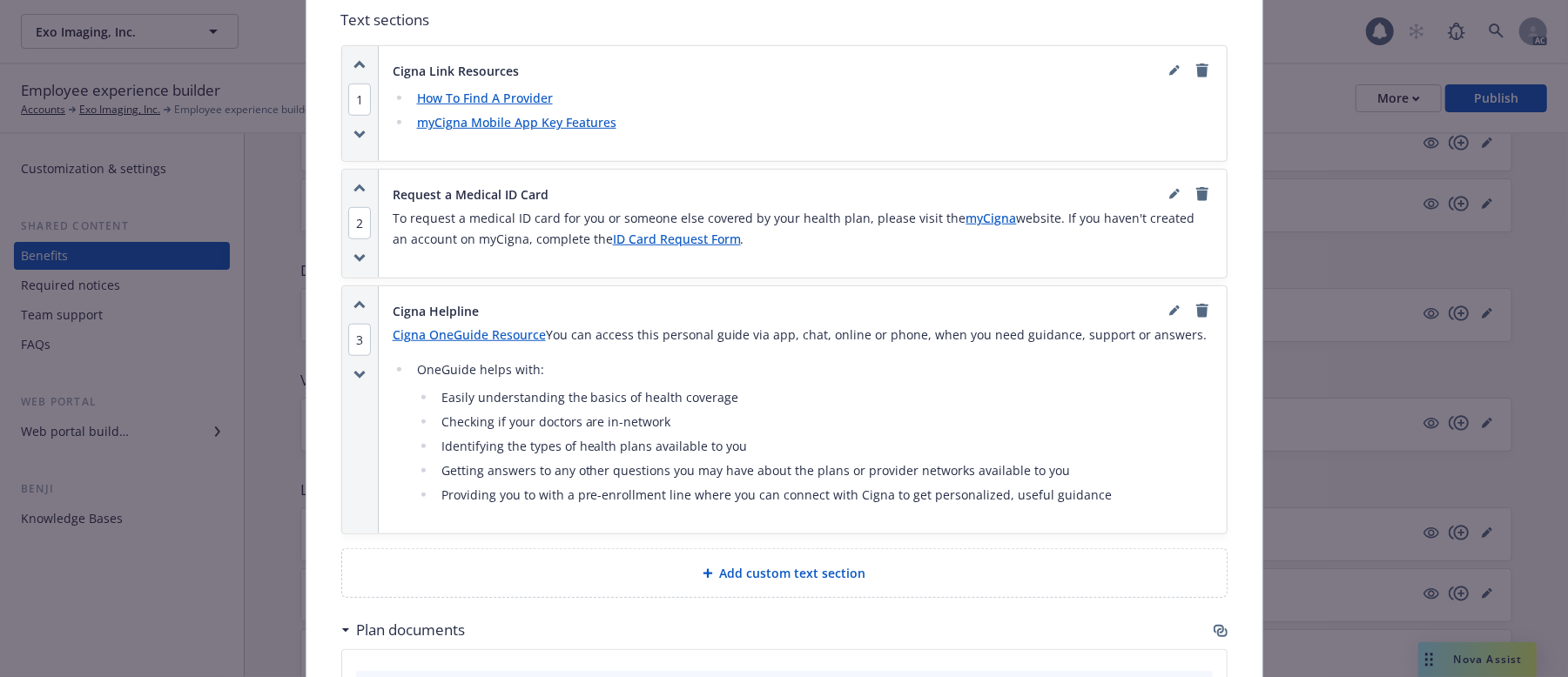
click at [355, 190] on icon "button" at bounding box center [360, 188] width 10 height 5
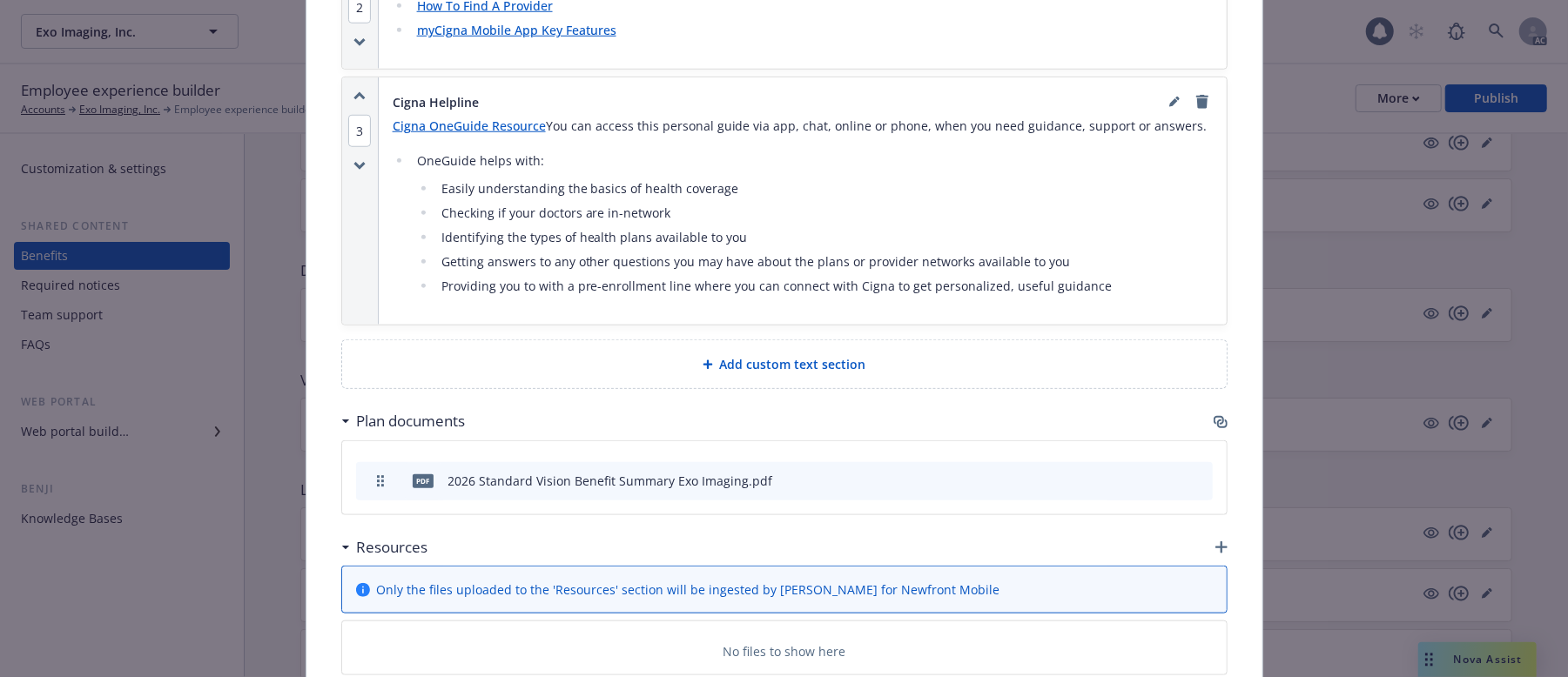
scroll to position [1212, 0]
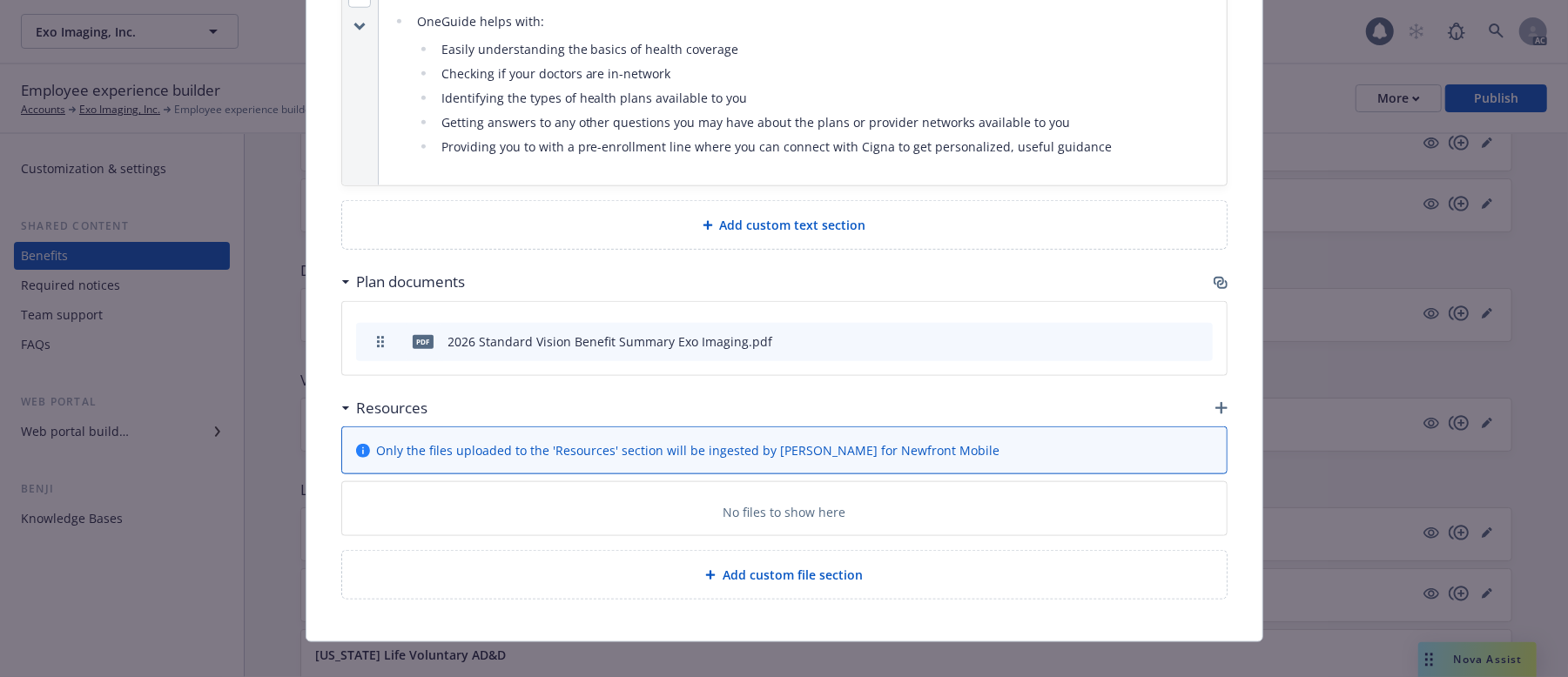
click at [1213, 286] on icon "button" at bounding box center [1220, 282] width 13 height 13
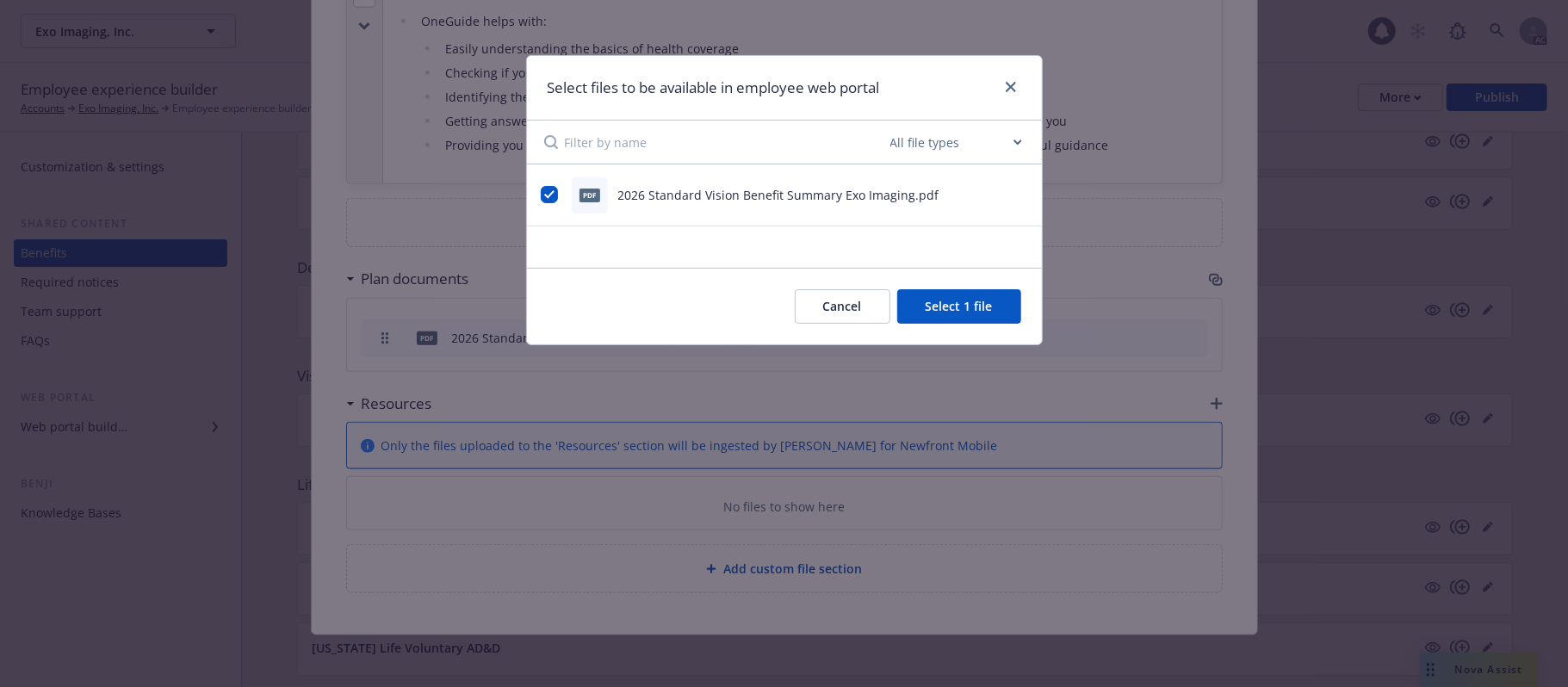
click at [850, 315] on button "Cancel" at bounding box center [842, 306] width 96 height 34
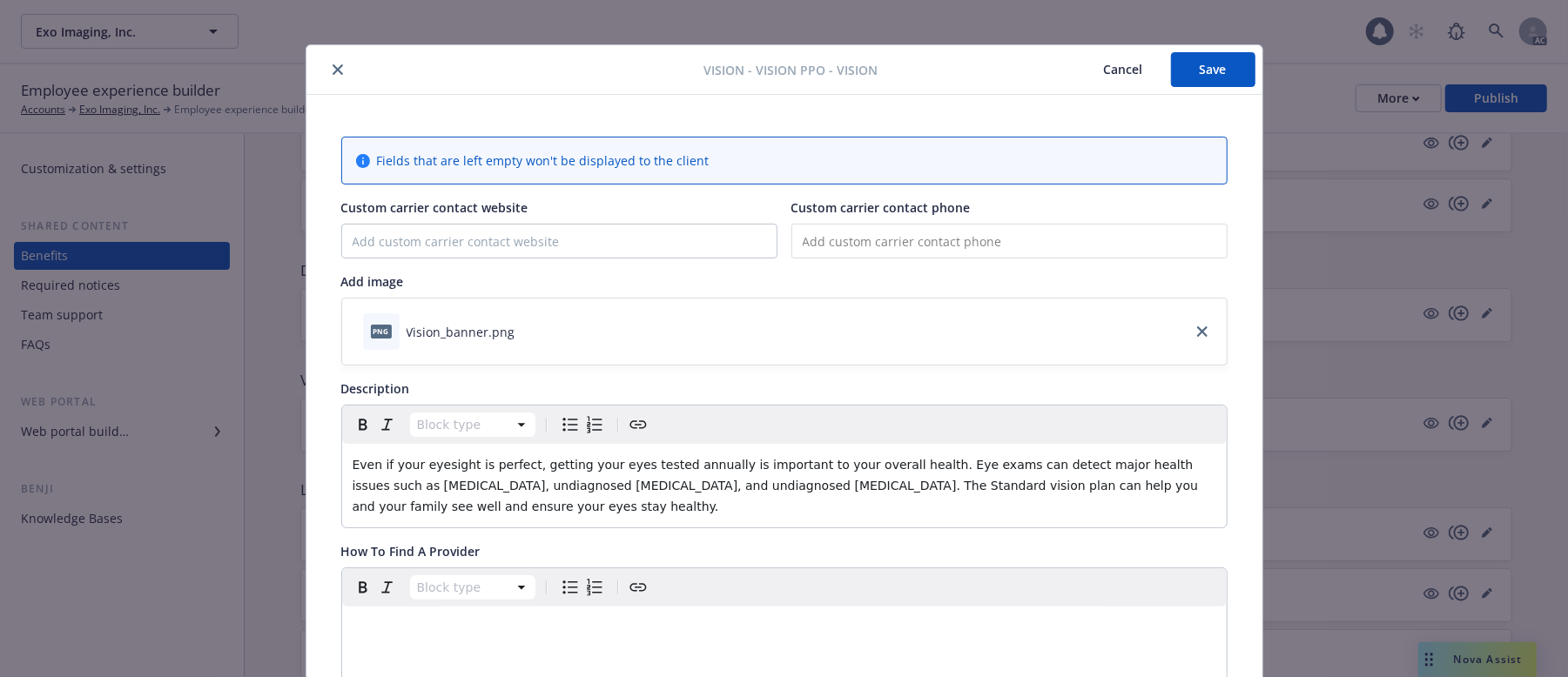
scroll to position [0, 0]
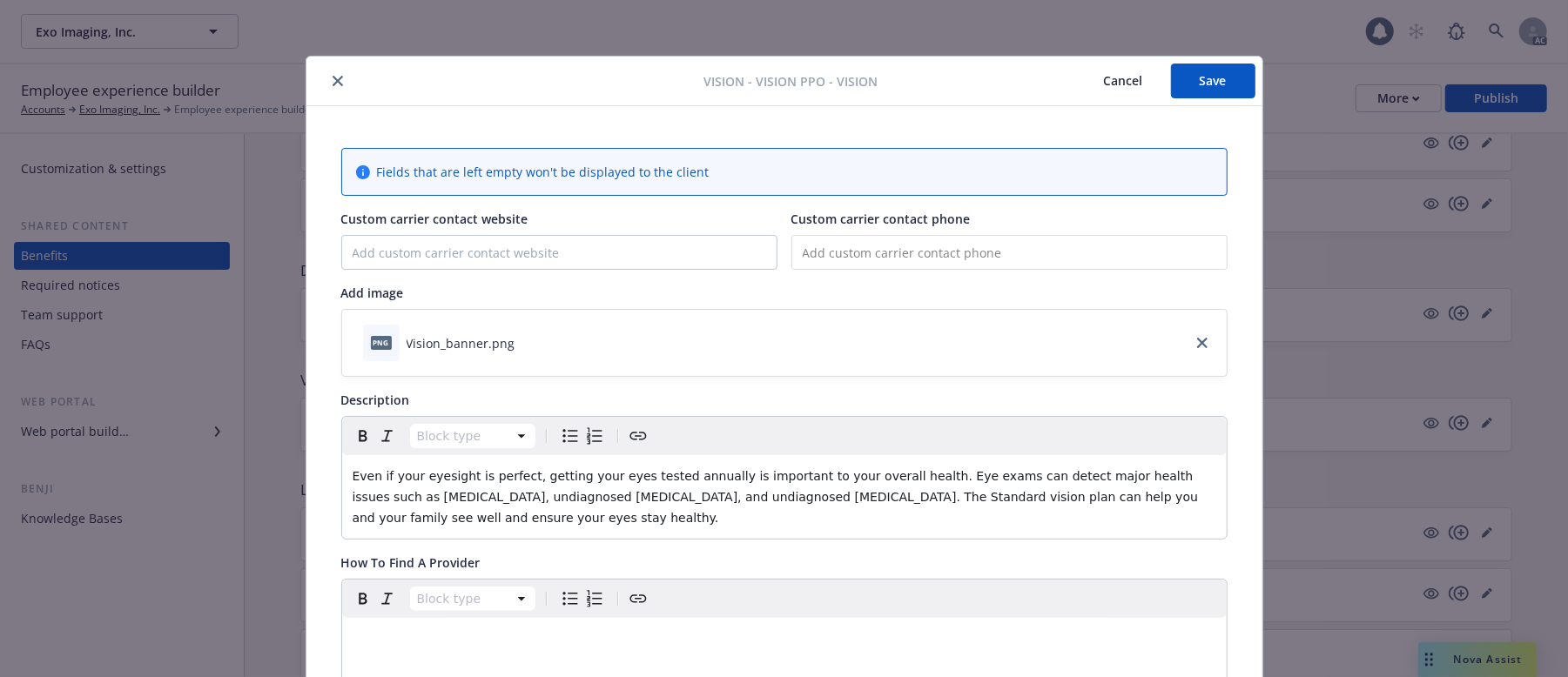
click at [1203, 91] on button "Save" at bounding box center [1213, 81] width 85 height 35
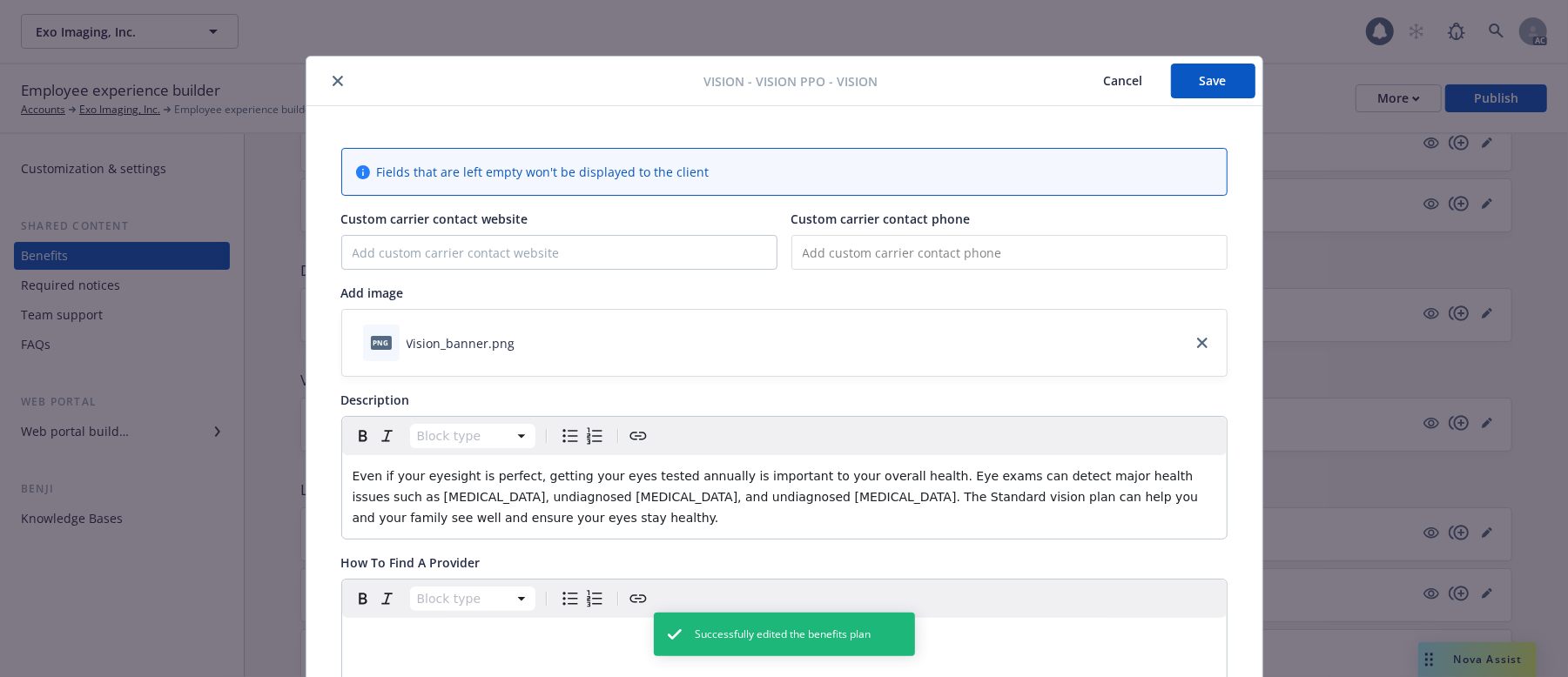
click at [1109, 82] on button "Cancel" at bounding box center [1123, 81] width 95 height 35
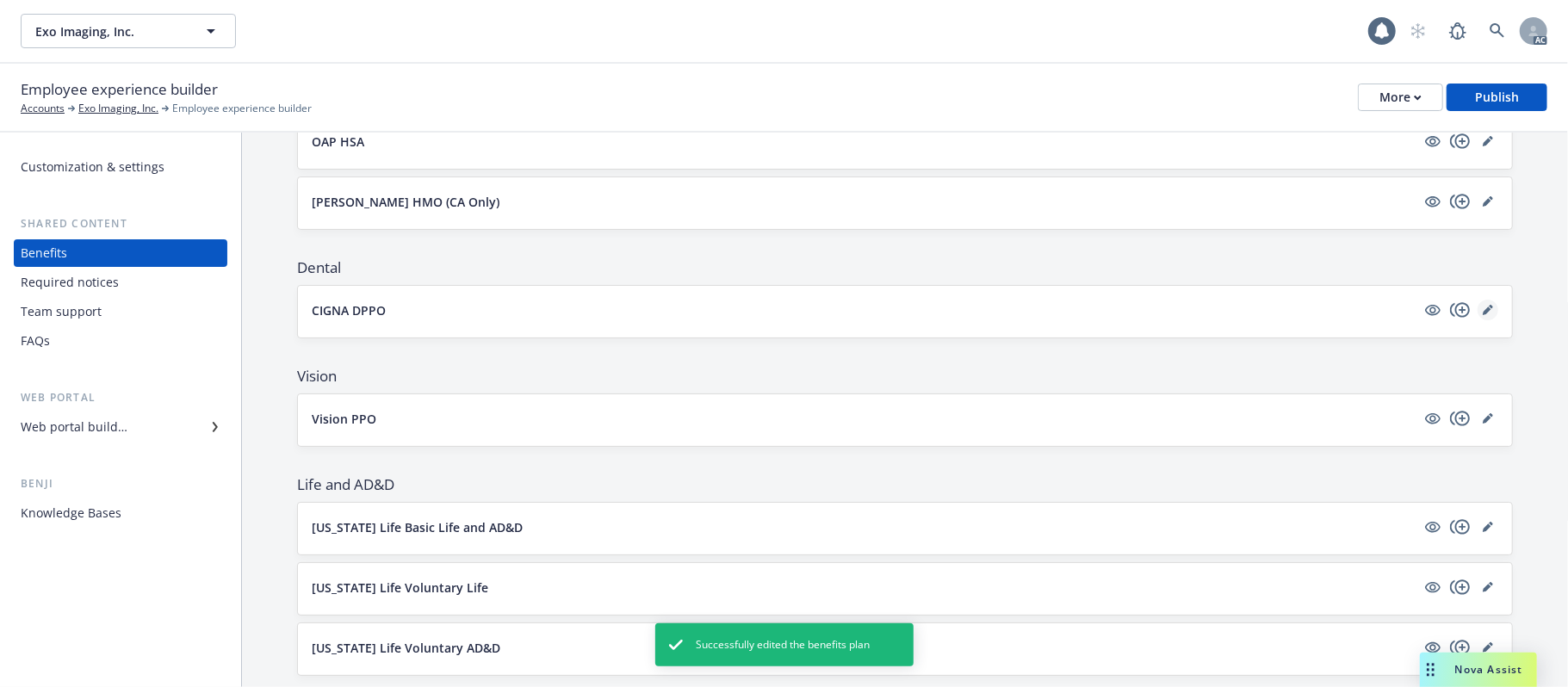
click at [1482, 310] on icon "editPencil" at bounding box center [1487, 310] width 10 height 10
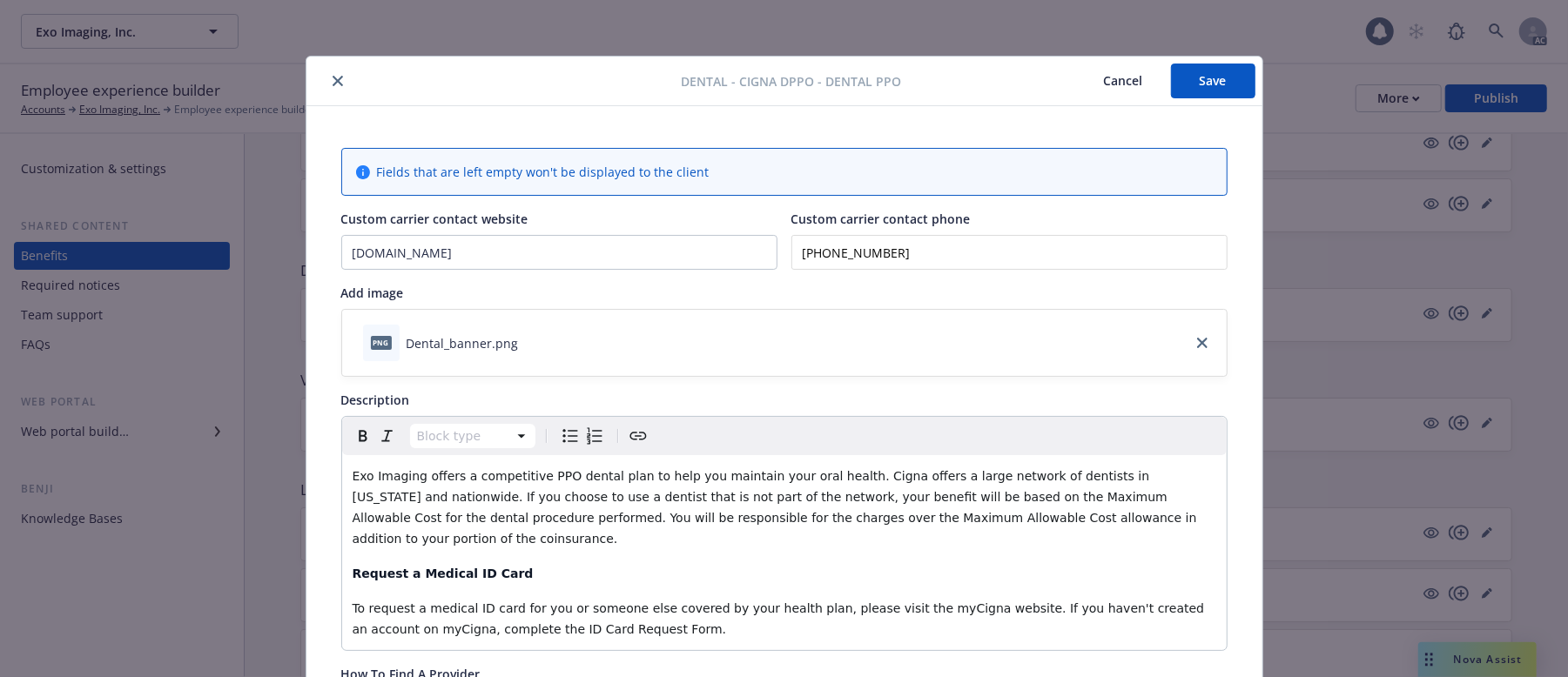
click at [1188, 73] on button "Save" at bounding box center [1213, 81] width 85 height 35
click at [1109, 81] on button "Cancel" at bounding box center [1123, 81] width 95 height 35
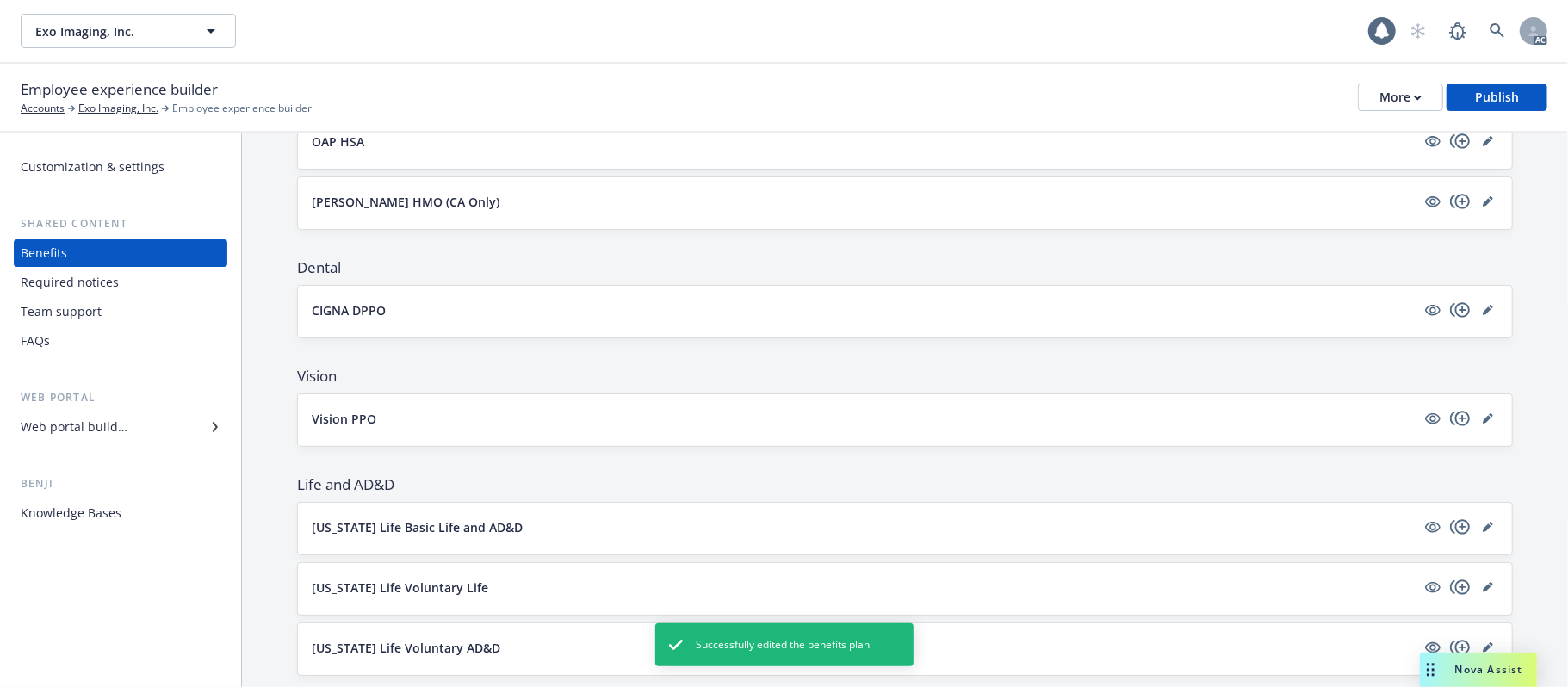
click at [687, 420] on button "Vision PPO" at bounding box center [864, 418] width 1104 height 18
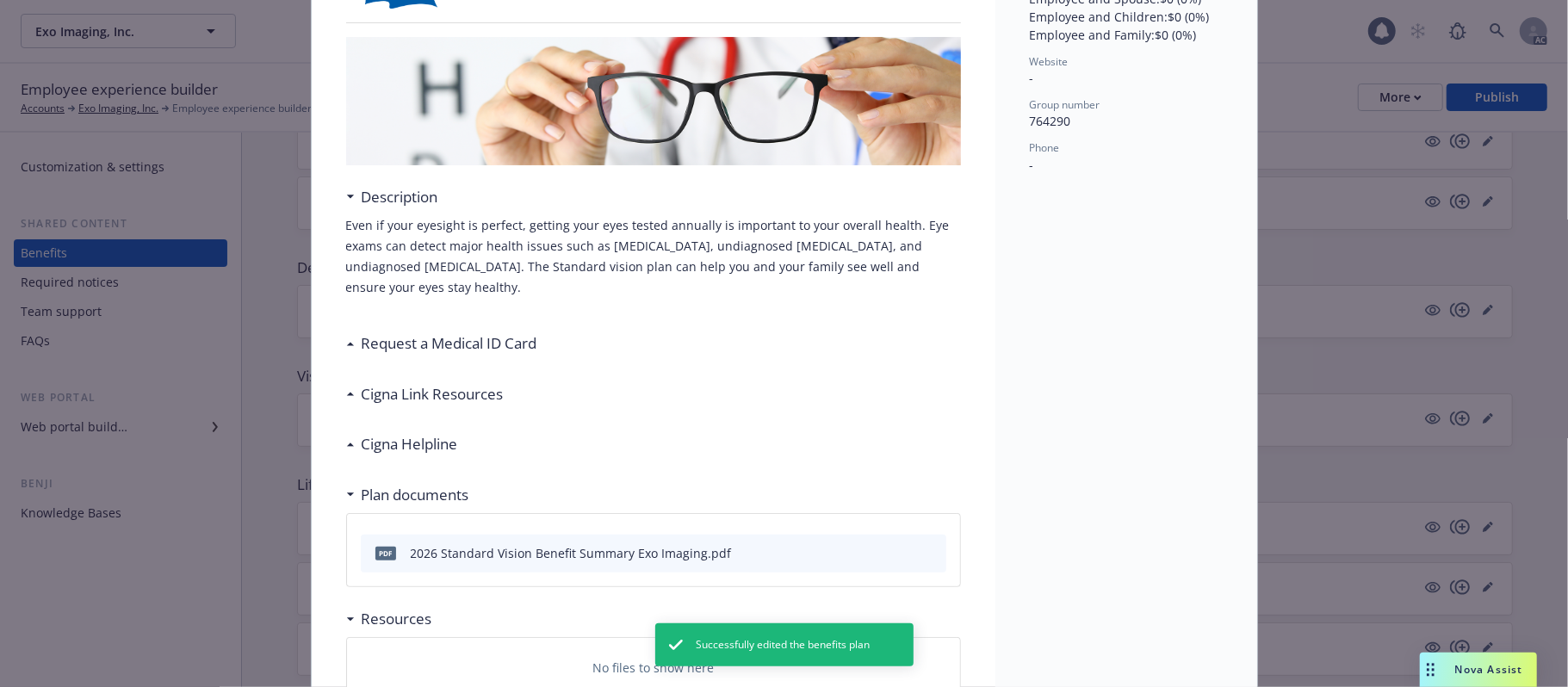
scroll to position [396, 0]
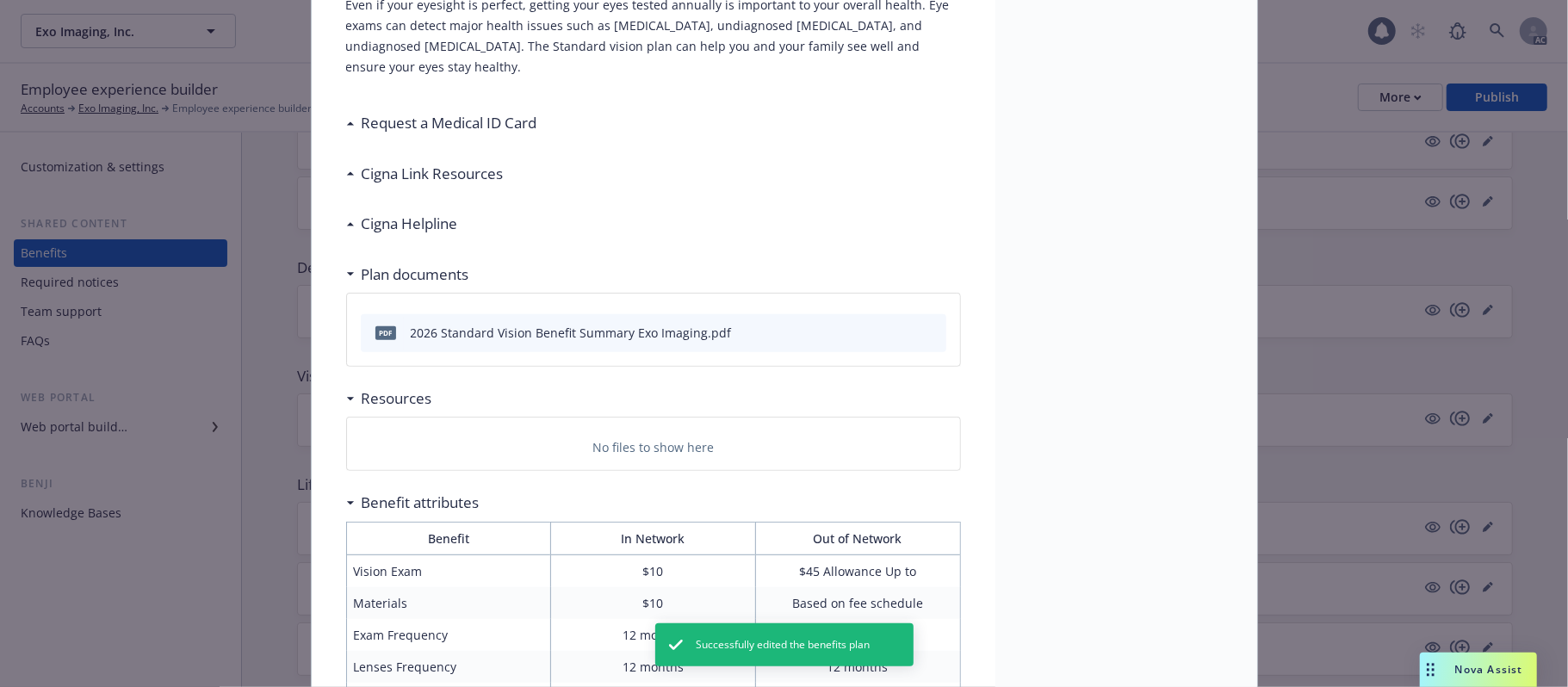
click at [446, 181] on h3 "Cigna Link Resources" at bounding box center [433, 174] width 143 height 23
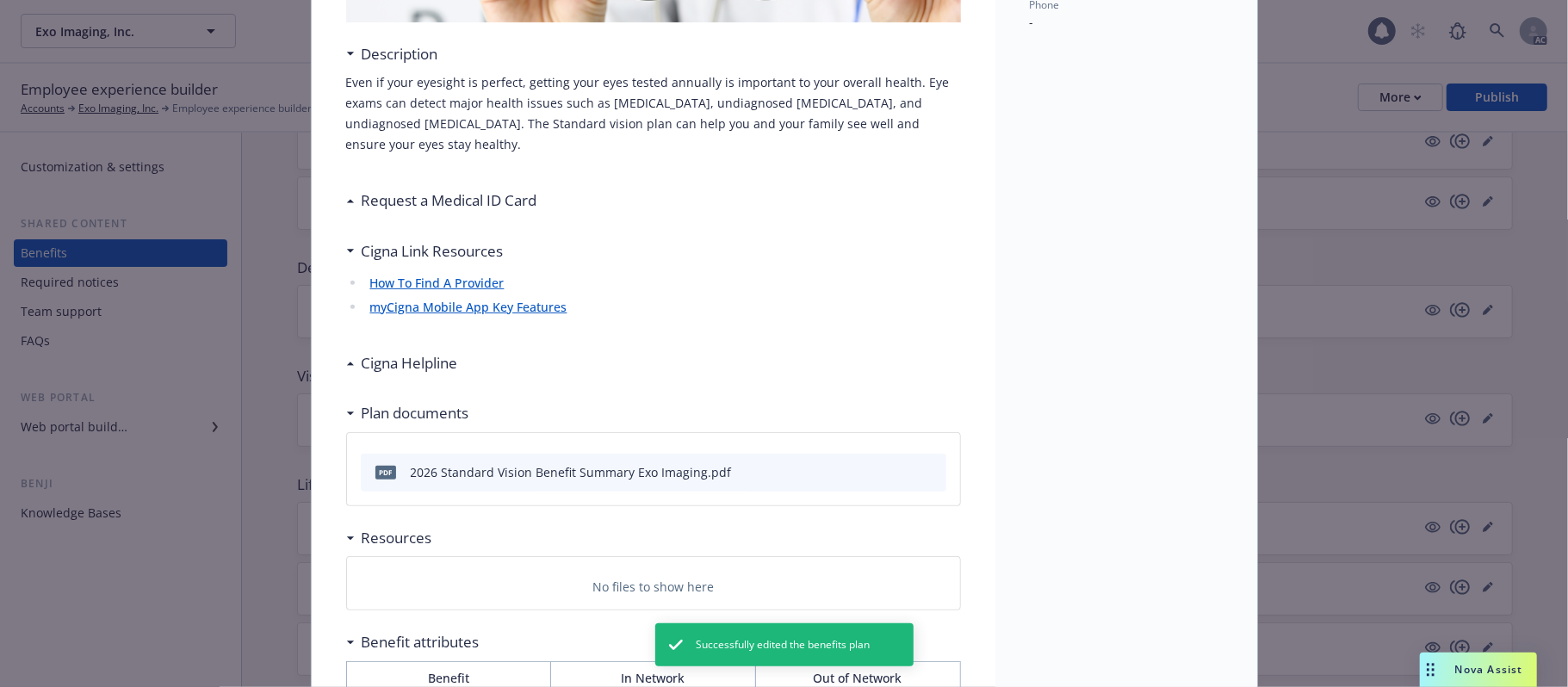
scroll to position [280, 0]
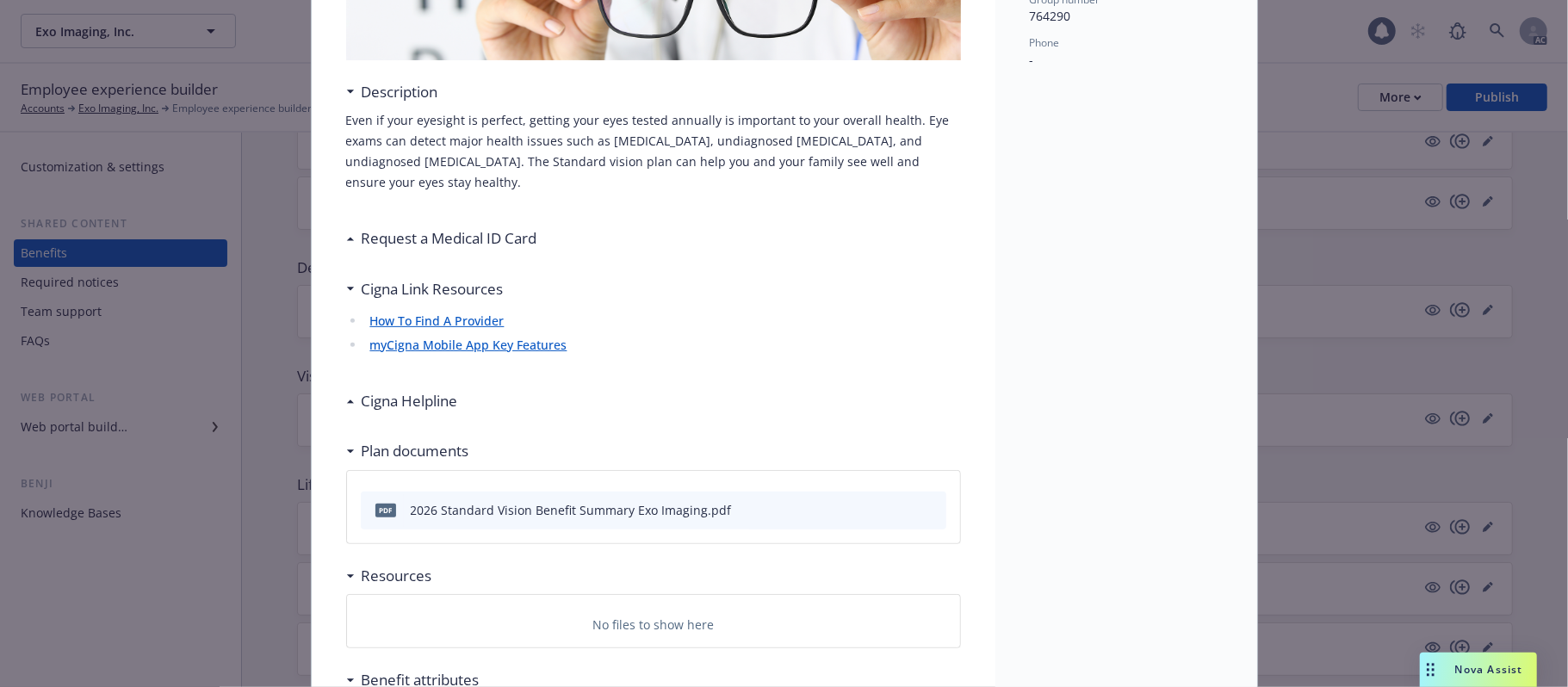
click at [346, 401] on icon at bounding box center [350, 401] width 9 height 5
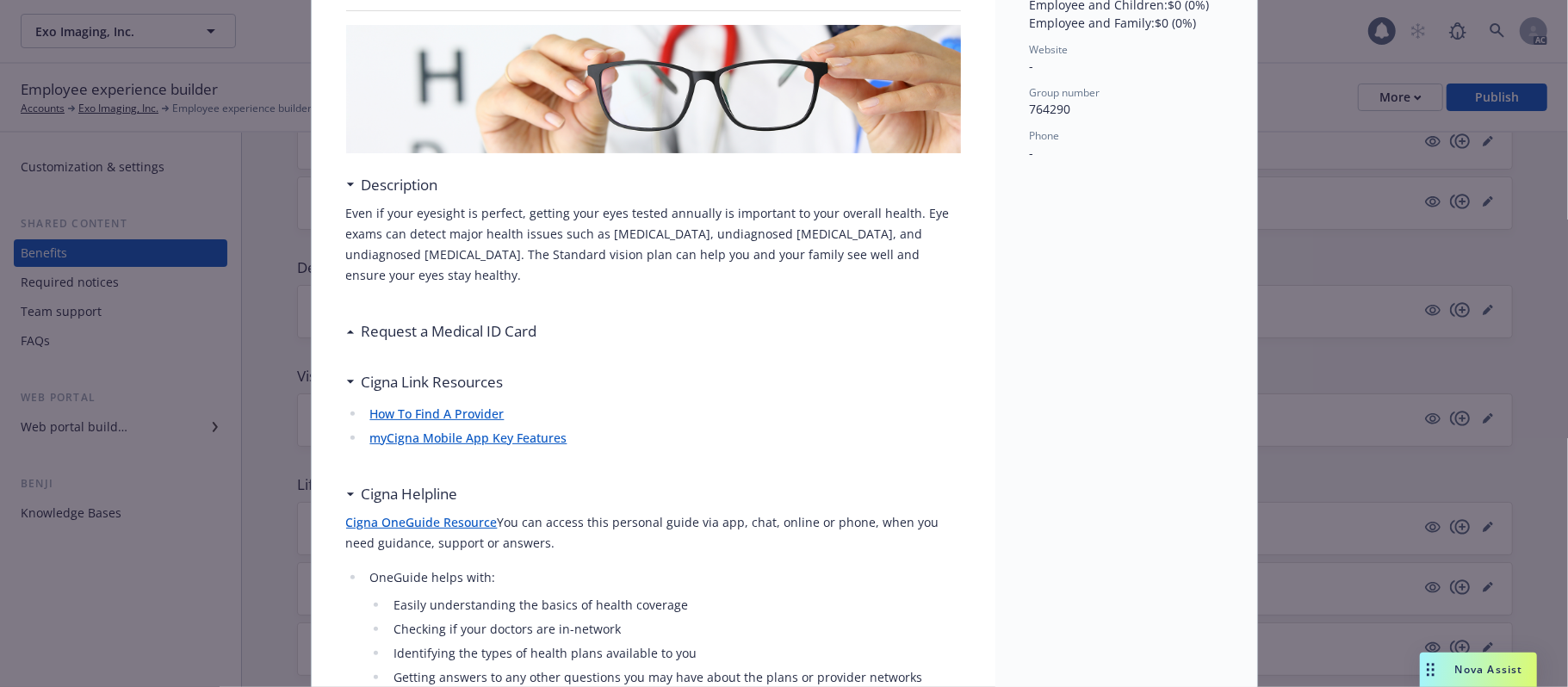
scroll to position [166, 0]
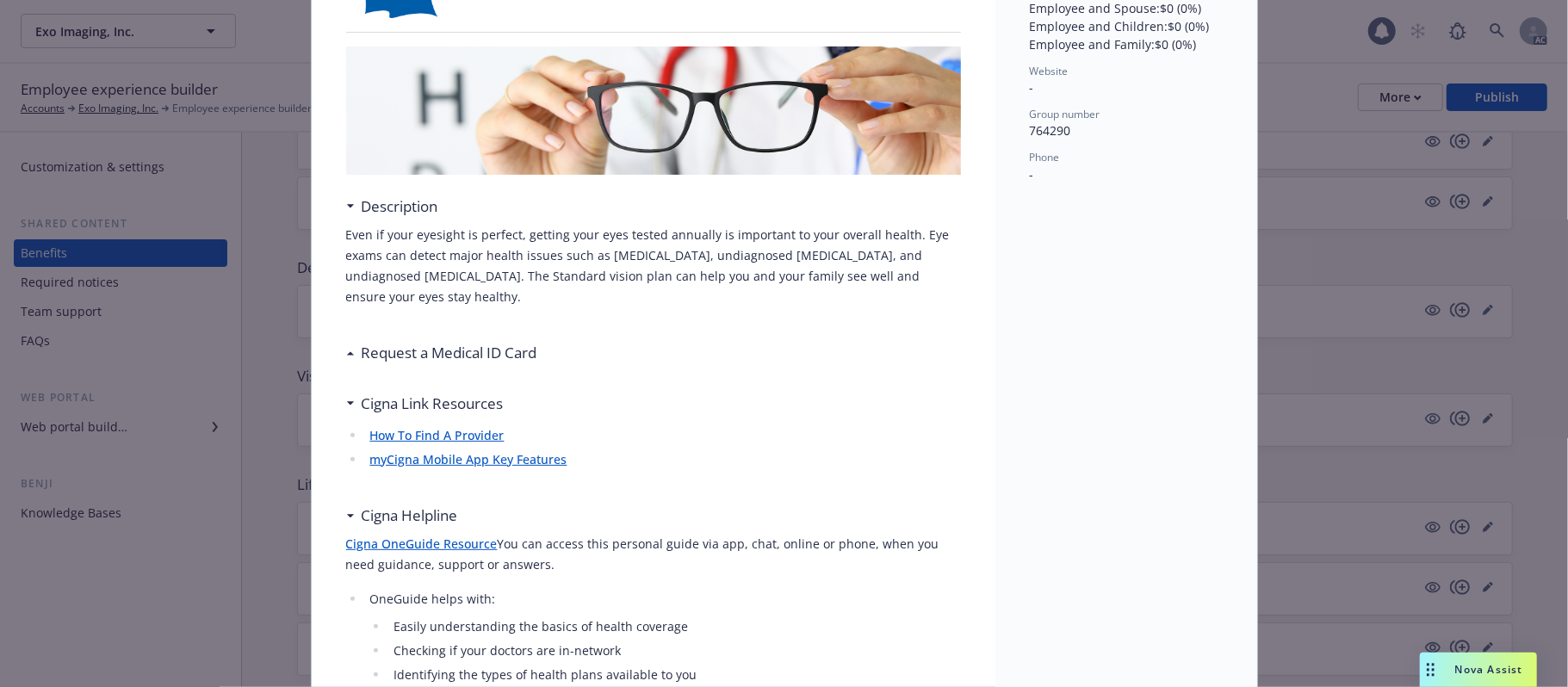
click at [346, 355] on div "Request a Medical ID Card" at bounding box center [441, 353] width 191 height 23
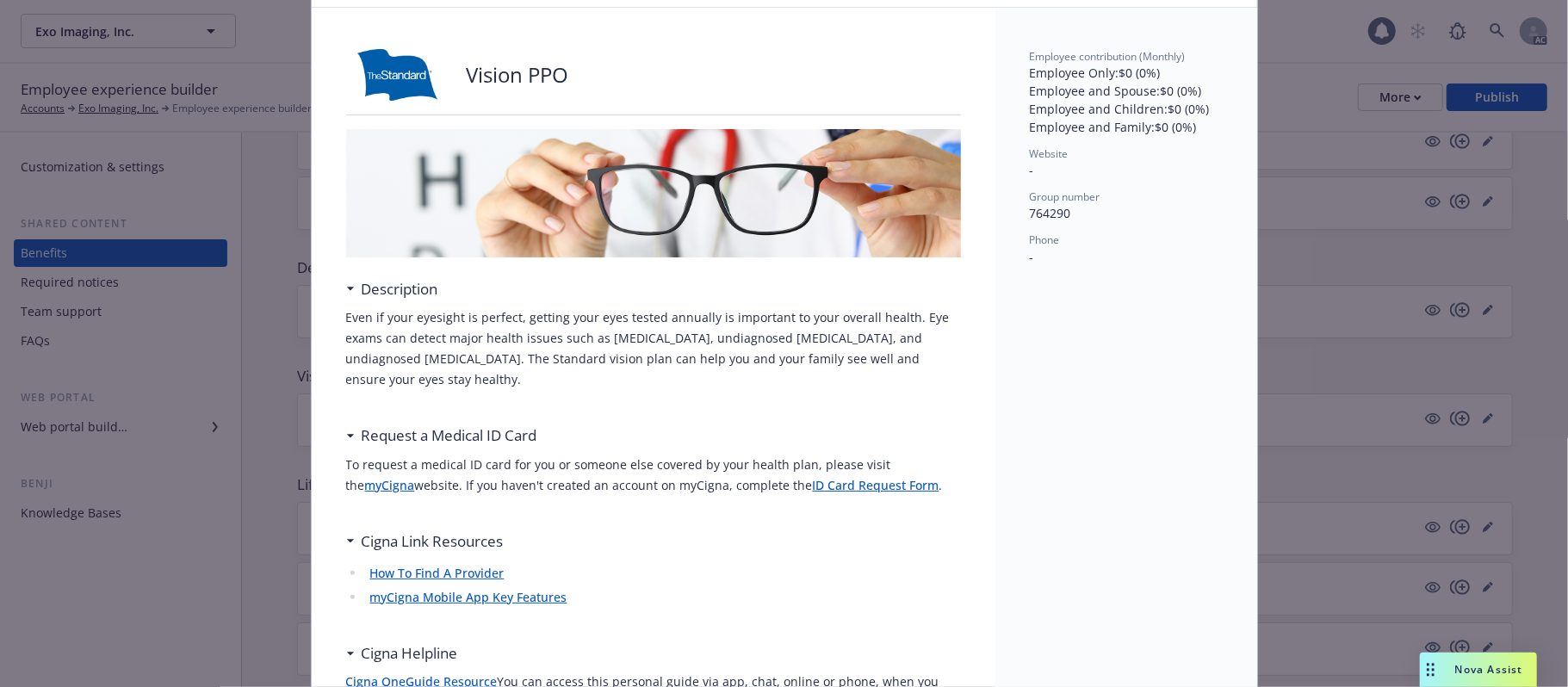
scroll to position [0, 0]
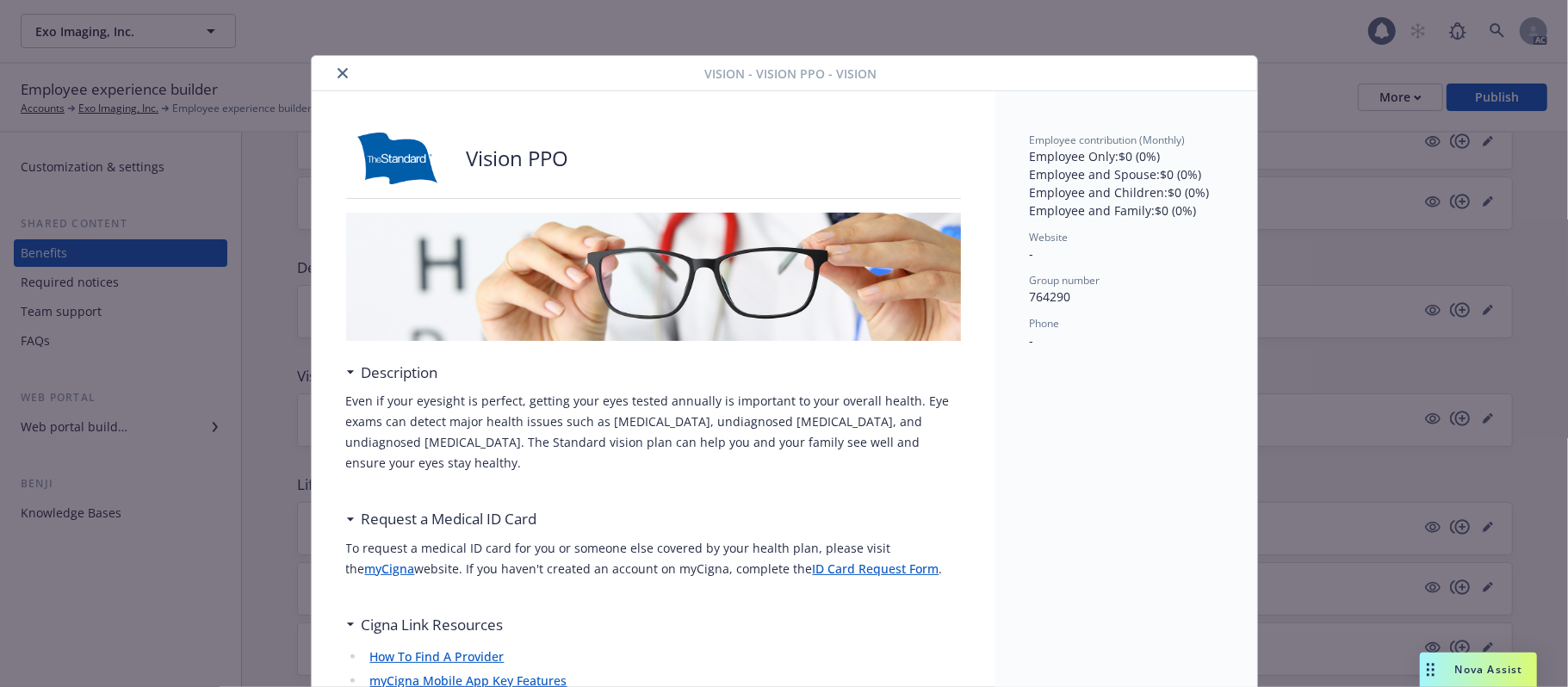
click at [333, 72] on button "close" at bounding box center [343, 73] width 21 height 21
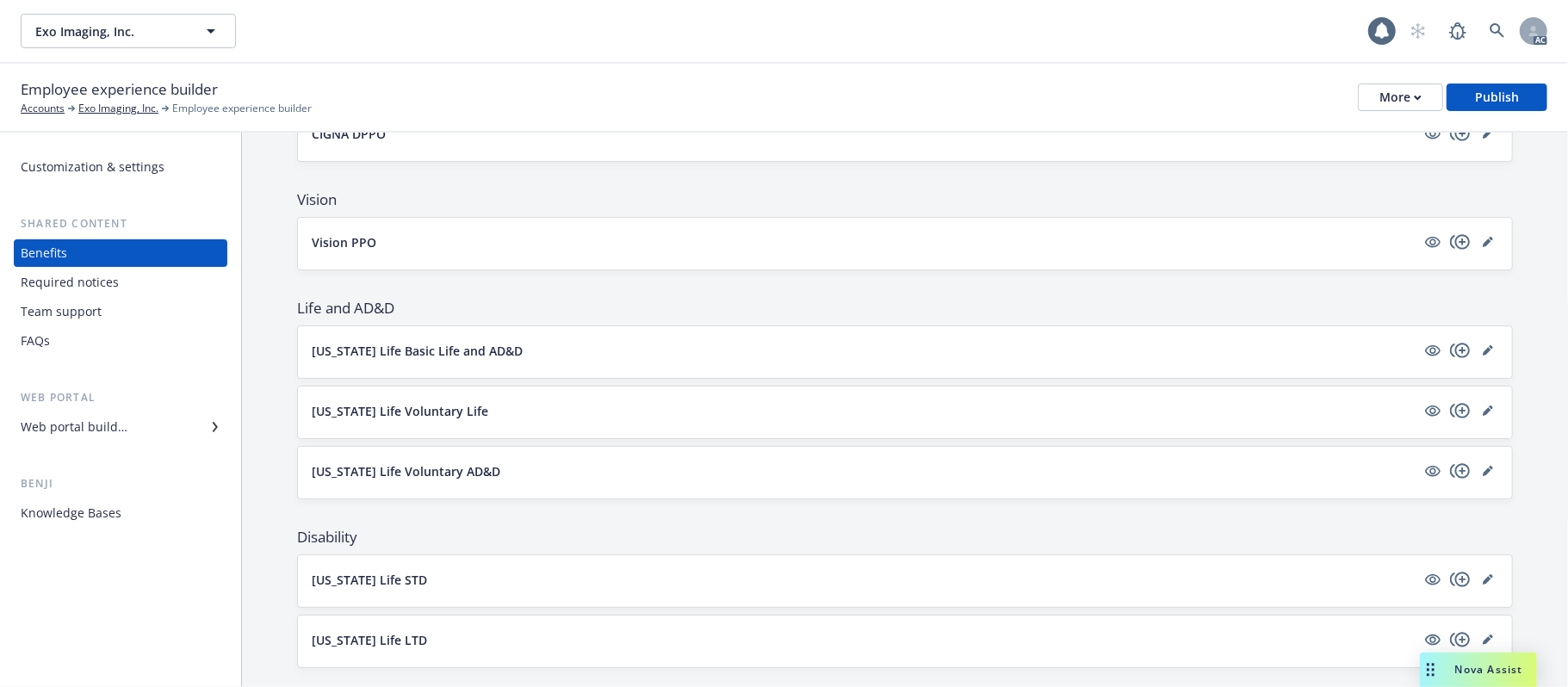
scroll to position [574, 0]
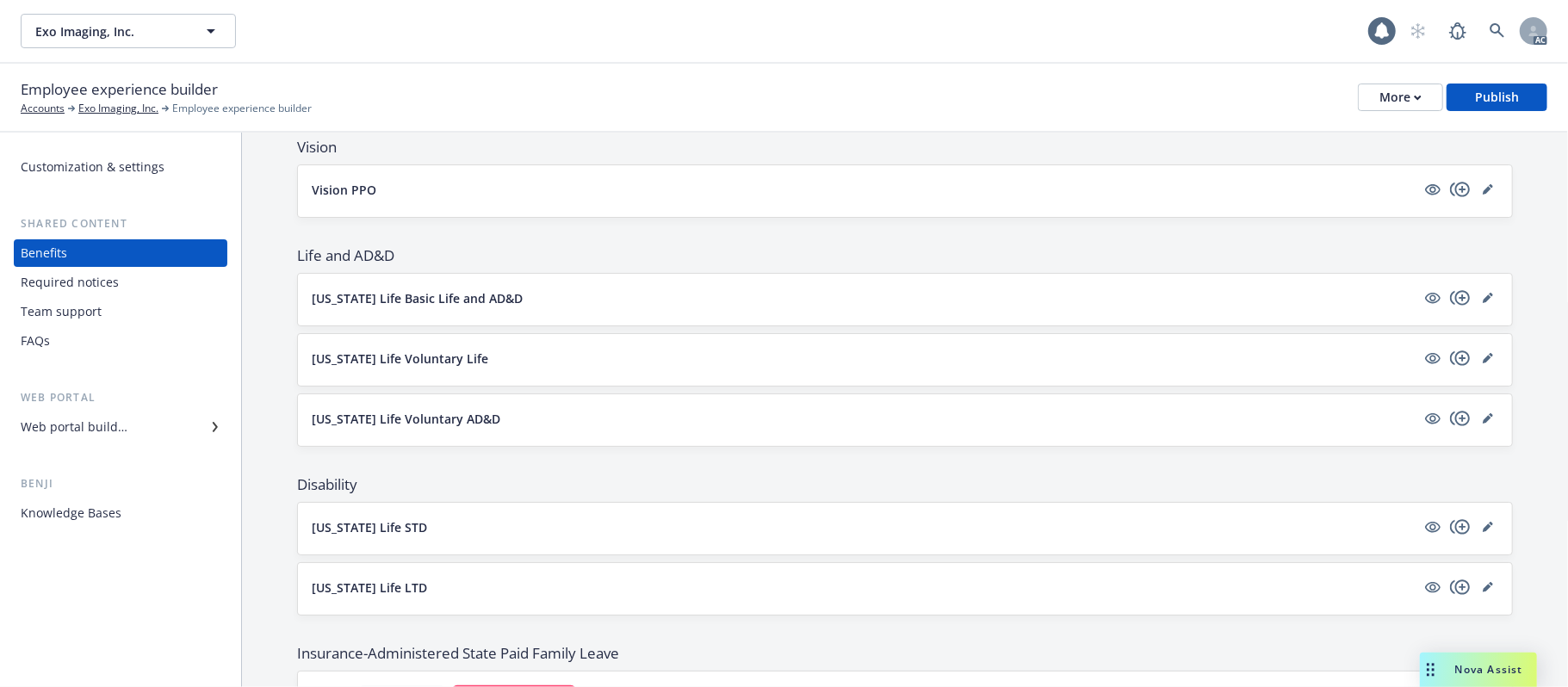
click at [1257, 298] on button "[US_STATE] Life Basic Life and AD&D" at bounding box center [864, 297] width 1104 height 18
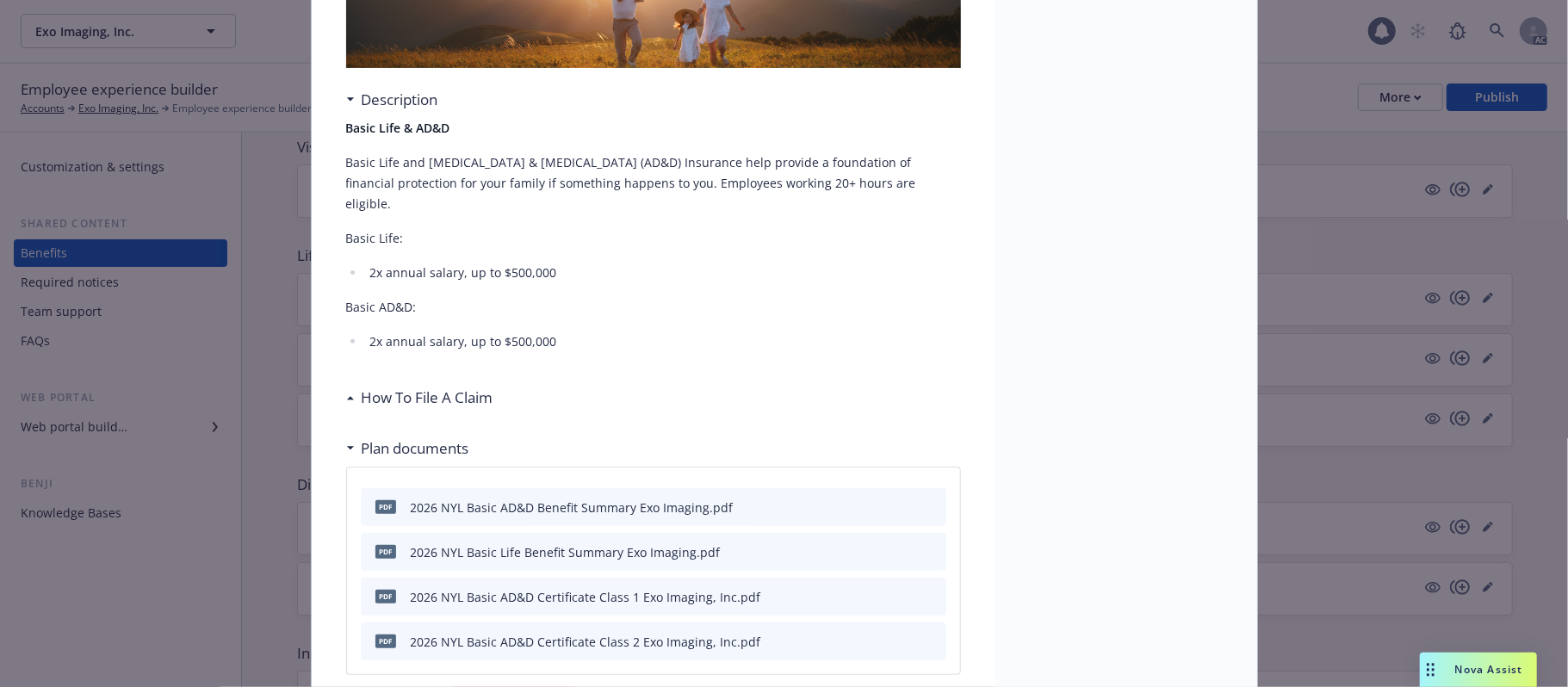
scroll to position [280, 0]
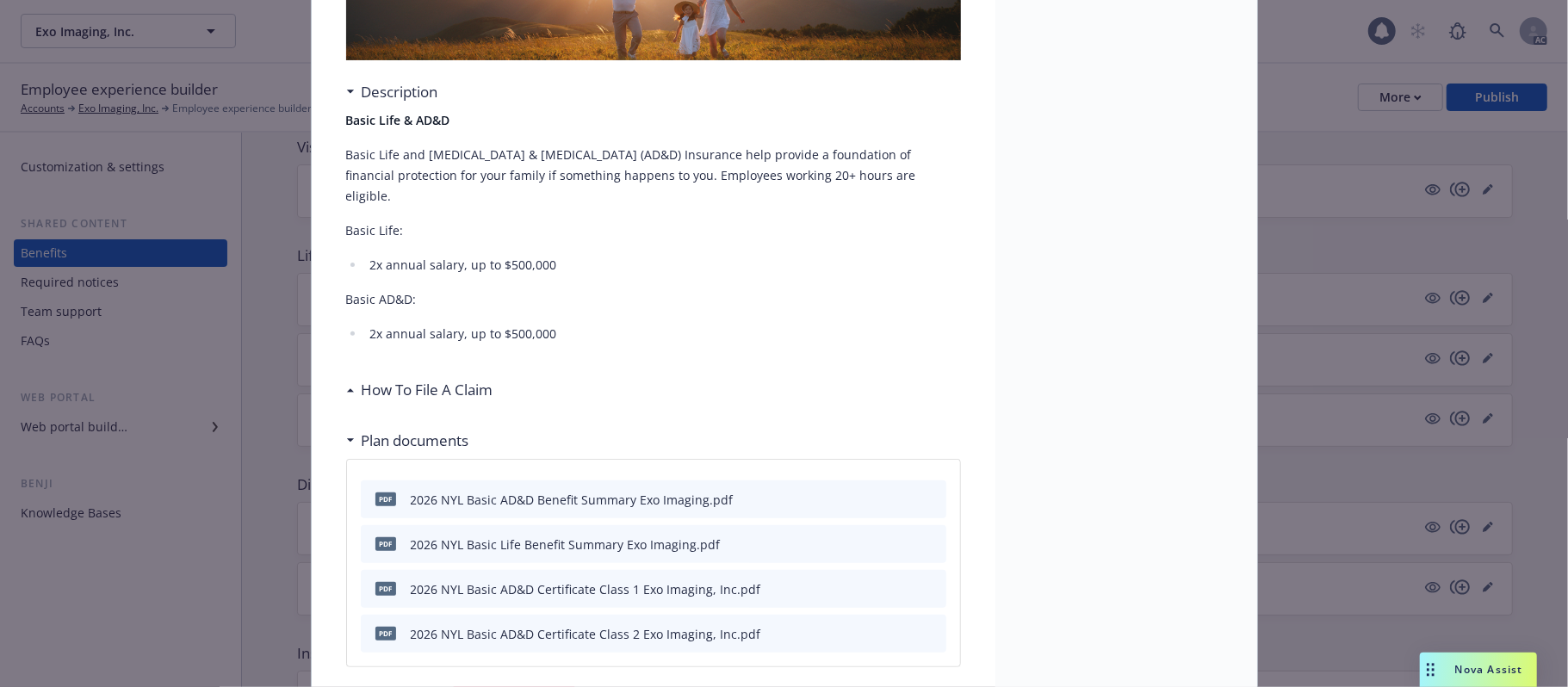
click at [346, 389] on icon at bounding box center [350, 391] width 9 height 5
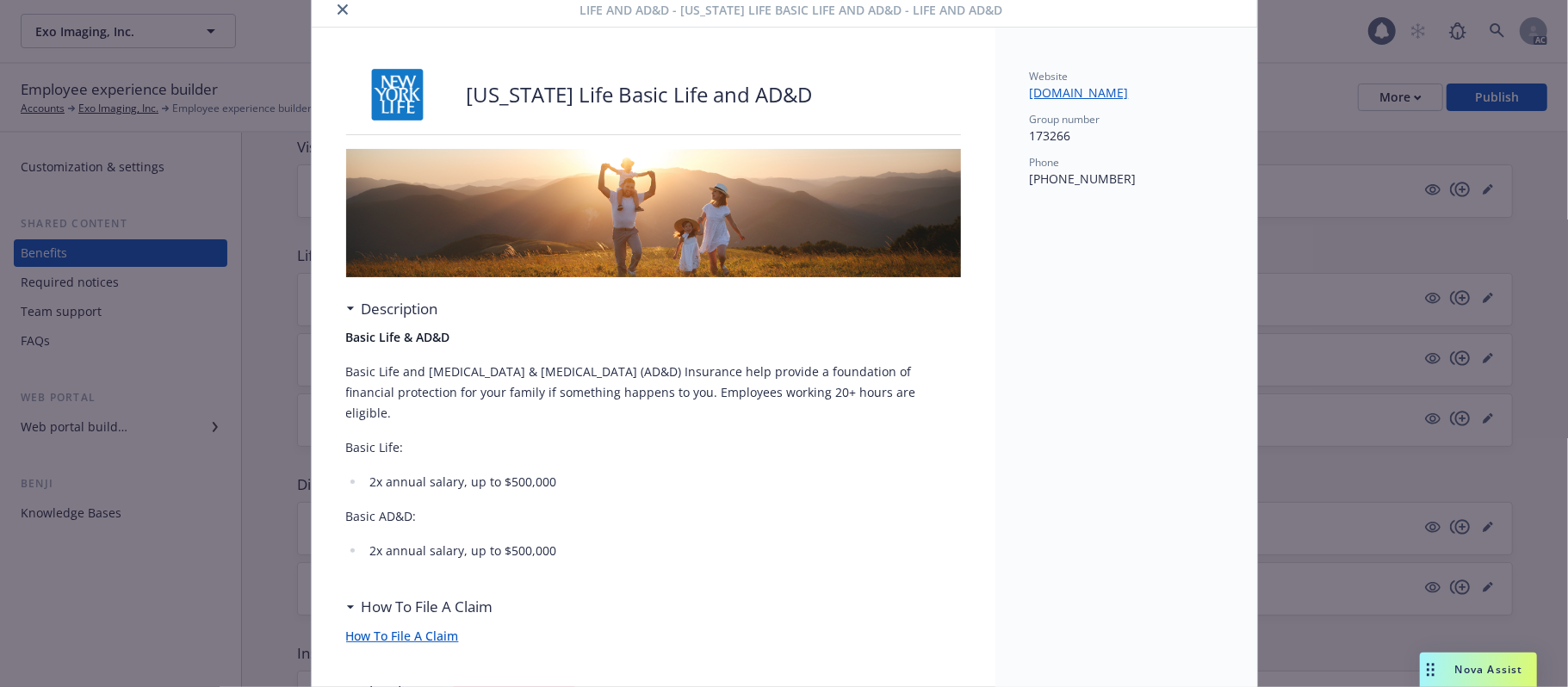
scroll to position [0, 0]
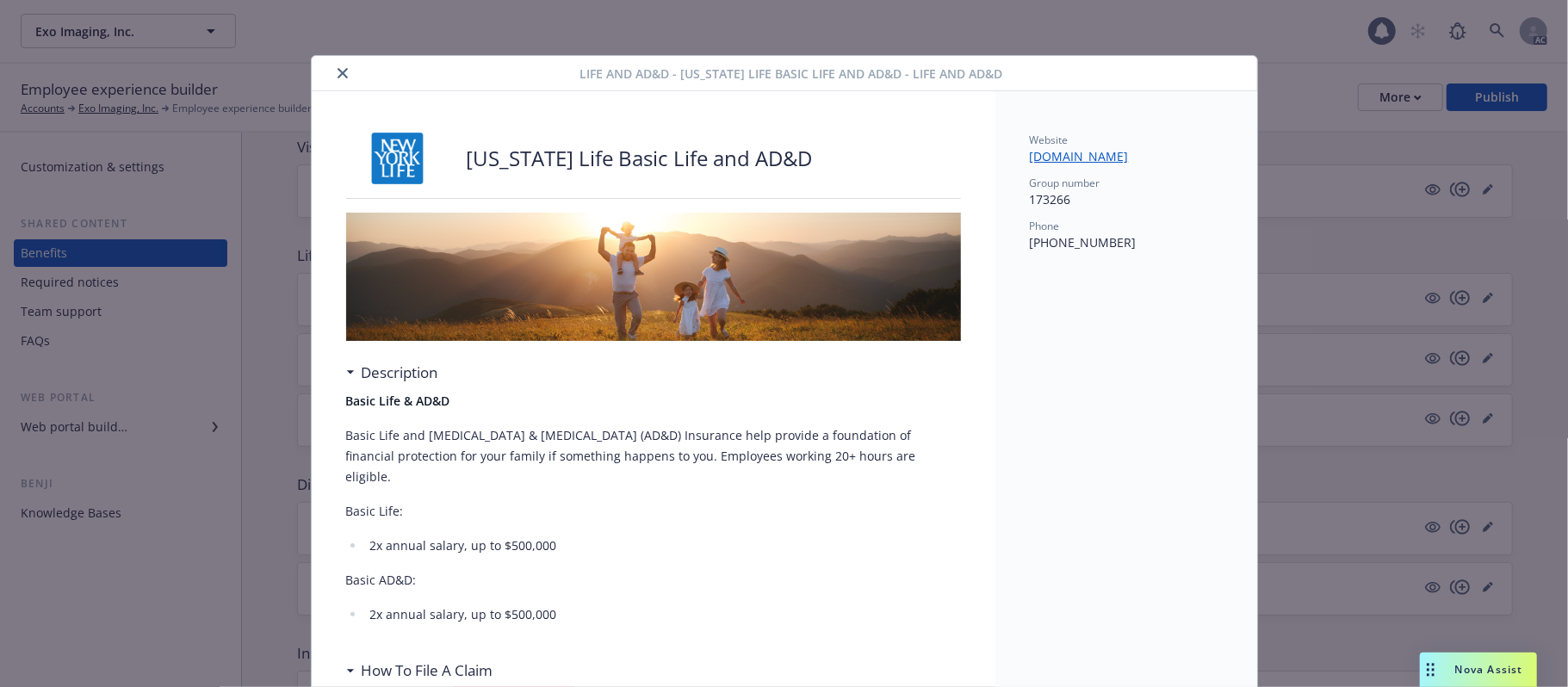
click at [337, 76] on icon "close" at bounding box center [342, 73] width 10 height 10
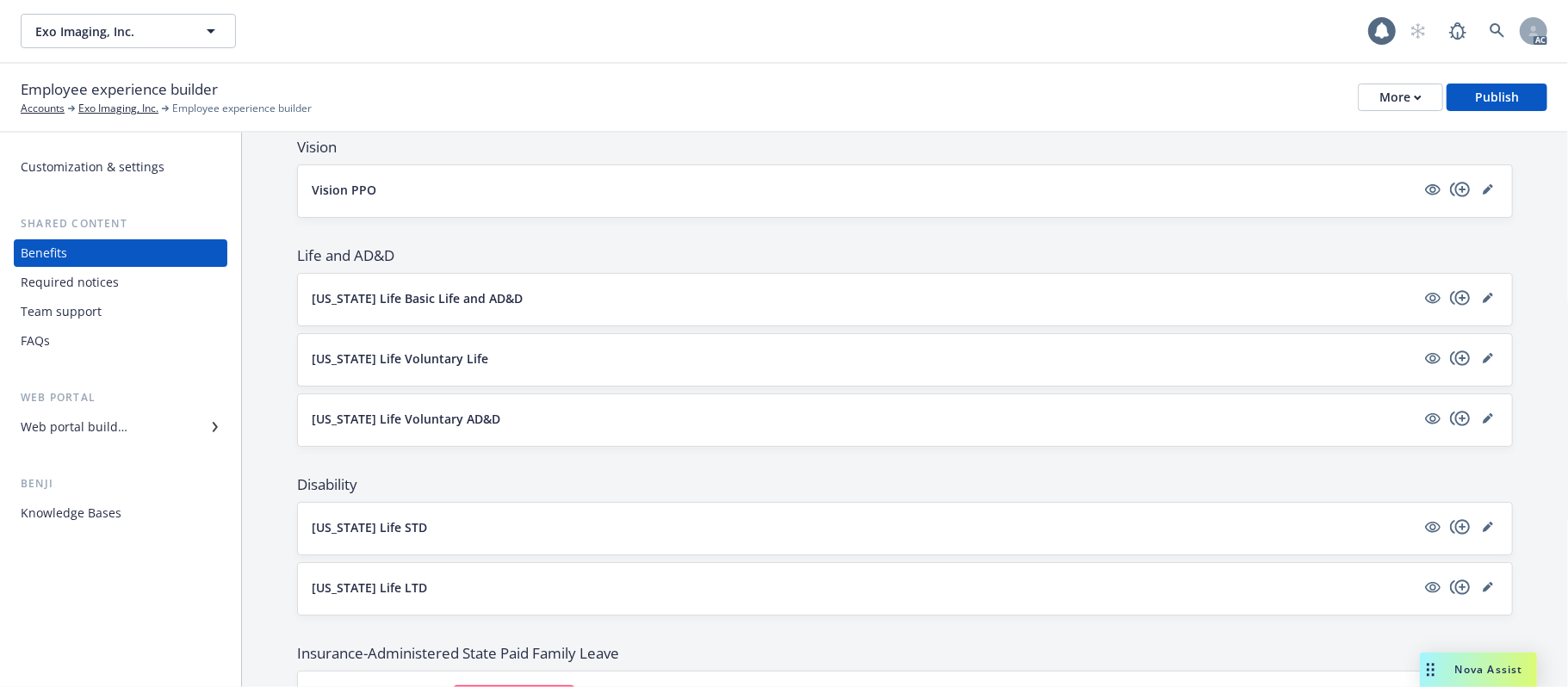
click at [735, 360] on button "[US_STATE] Life Voluntary Life" at bounding box center [864, 358] width 1104 height 18
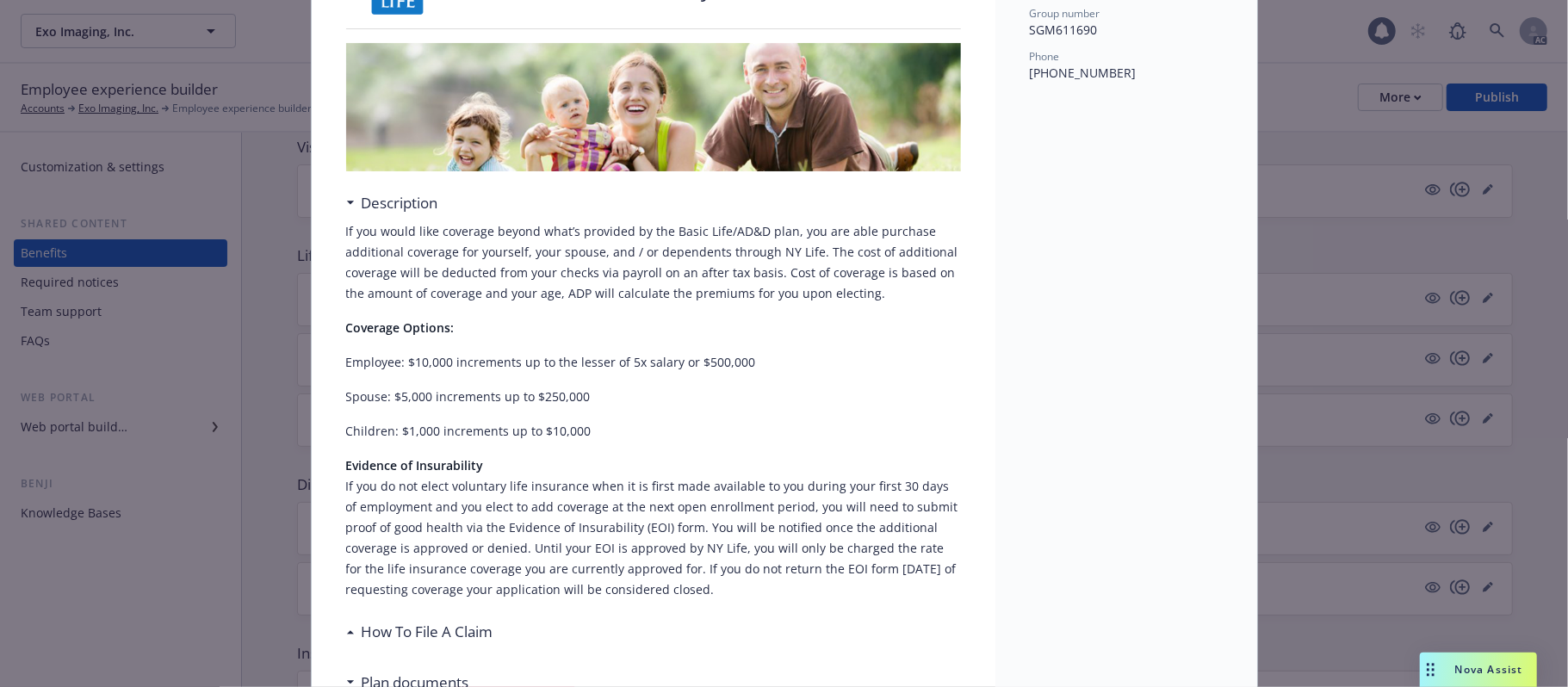
scroll to position [280, 0]
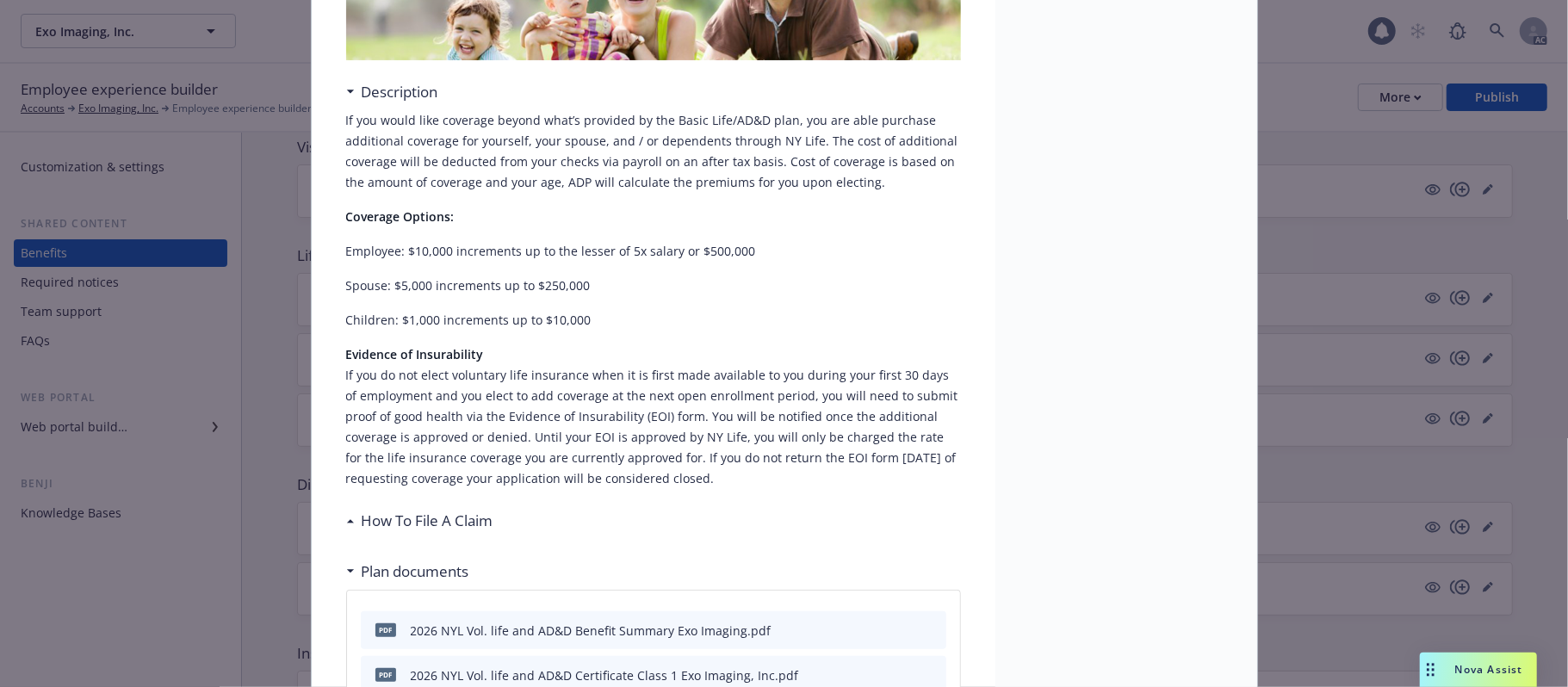
click at [391, 521] on h3 "How To File A Claim" at bounding box center [428, 521] width 132 height 23
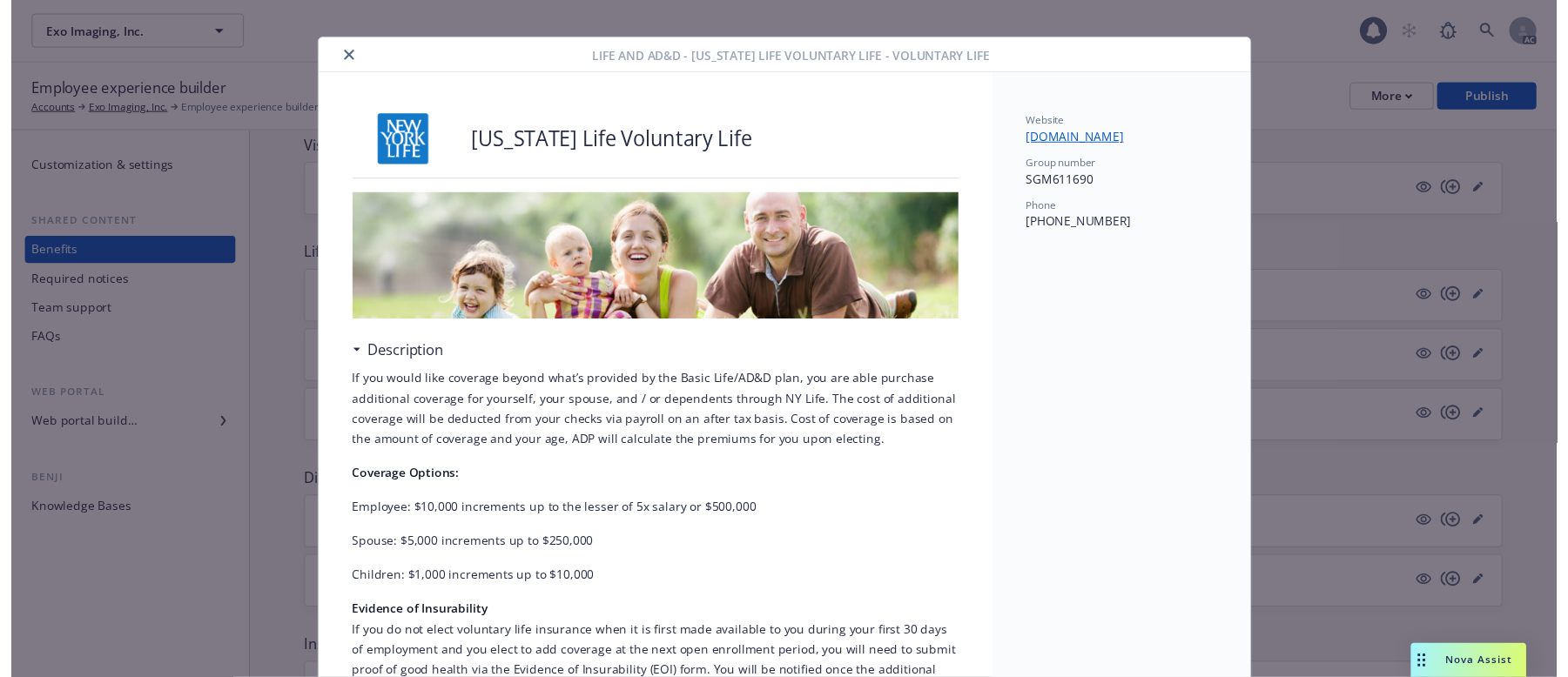
scroll to position [0, 0]
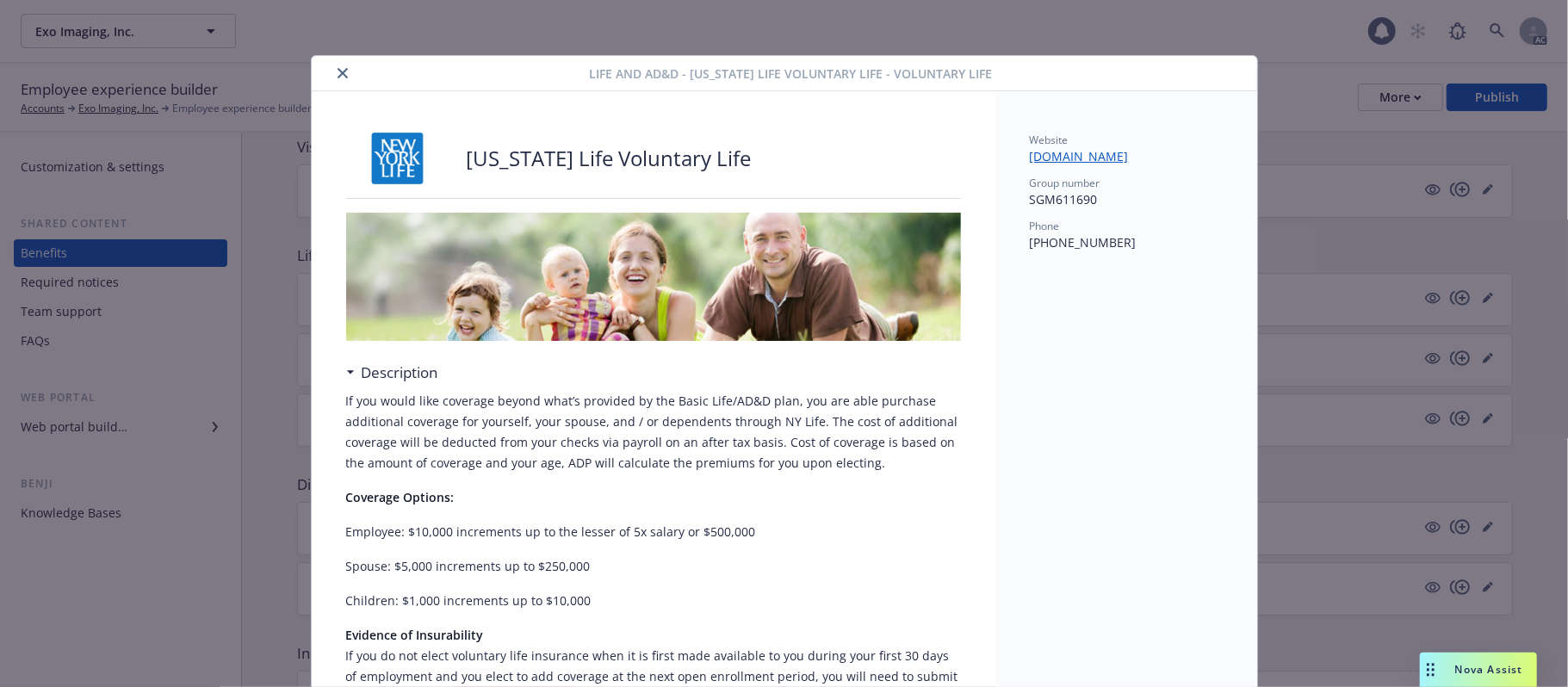
click at [337, 73] on icon "close" at bounding box center [342, 73] width 10 height 10
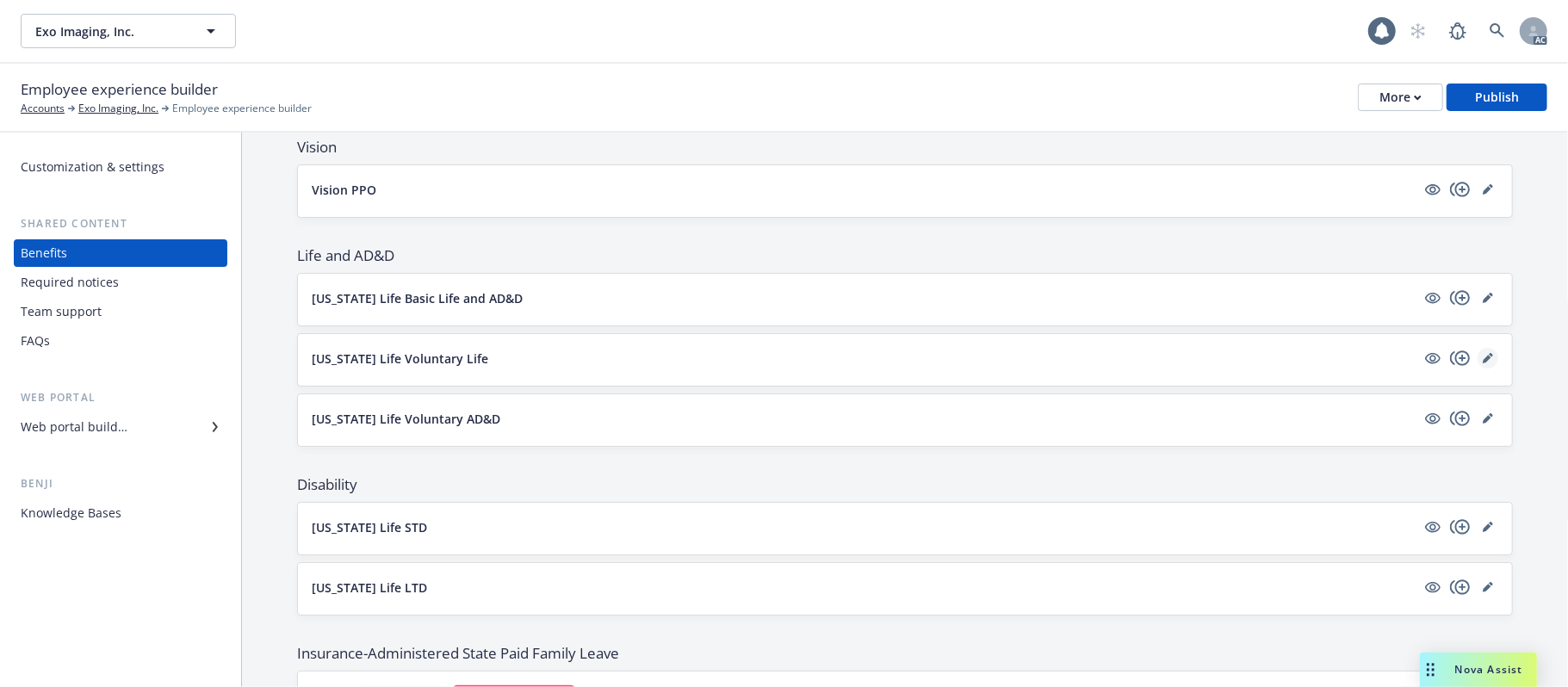
click at [1482, 363] on icon "editPencil" at bounding box center [1487, 358] width 10 height 10
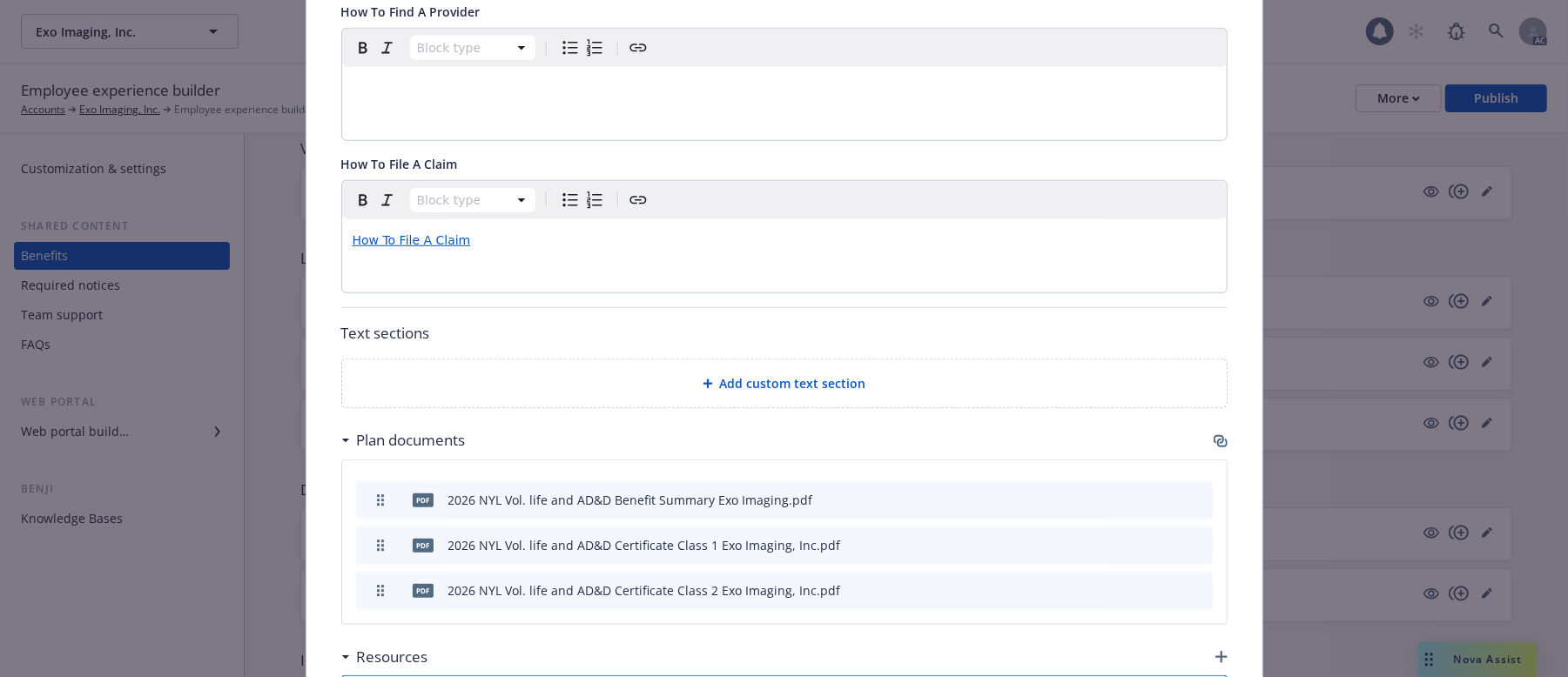
scroll to position [1097, 0]
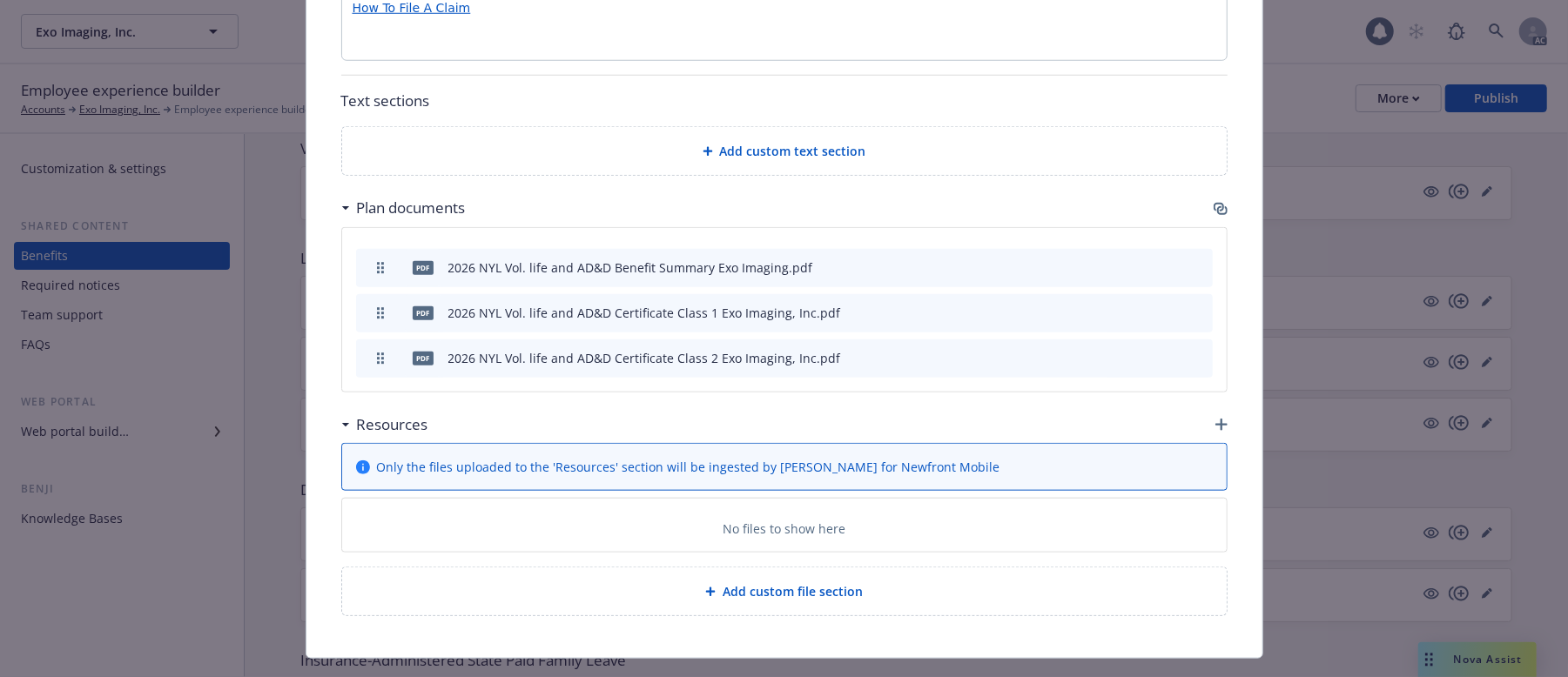
click at [1213, 203] on icon "button" at bounding box center [1218, 206] width 11 height 9
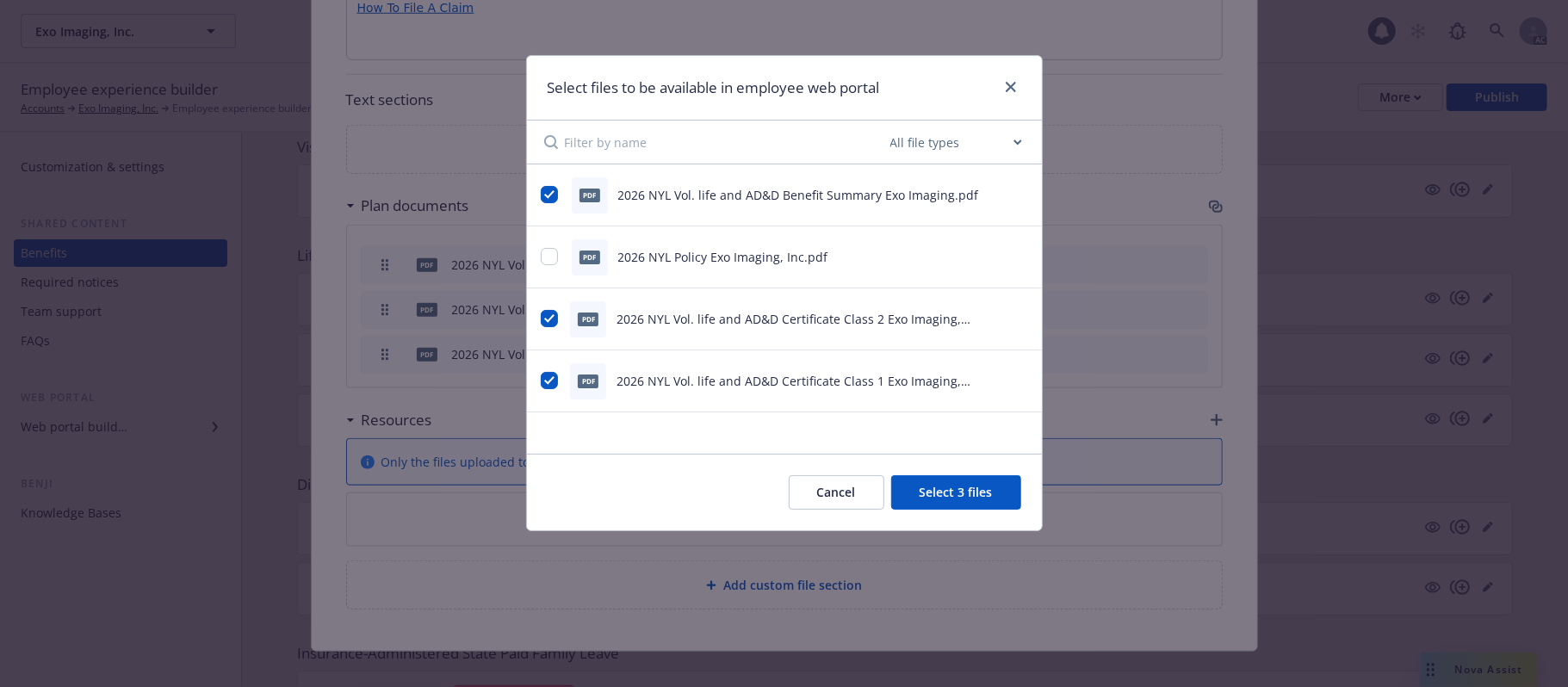
click at [807, 492] on button "Cancel" at bounding box center [836, 492] width 96 height 34
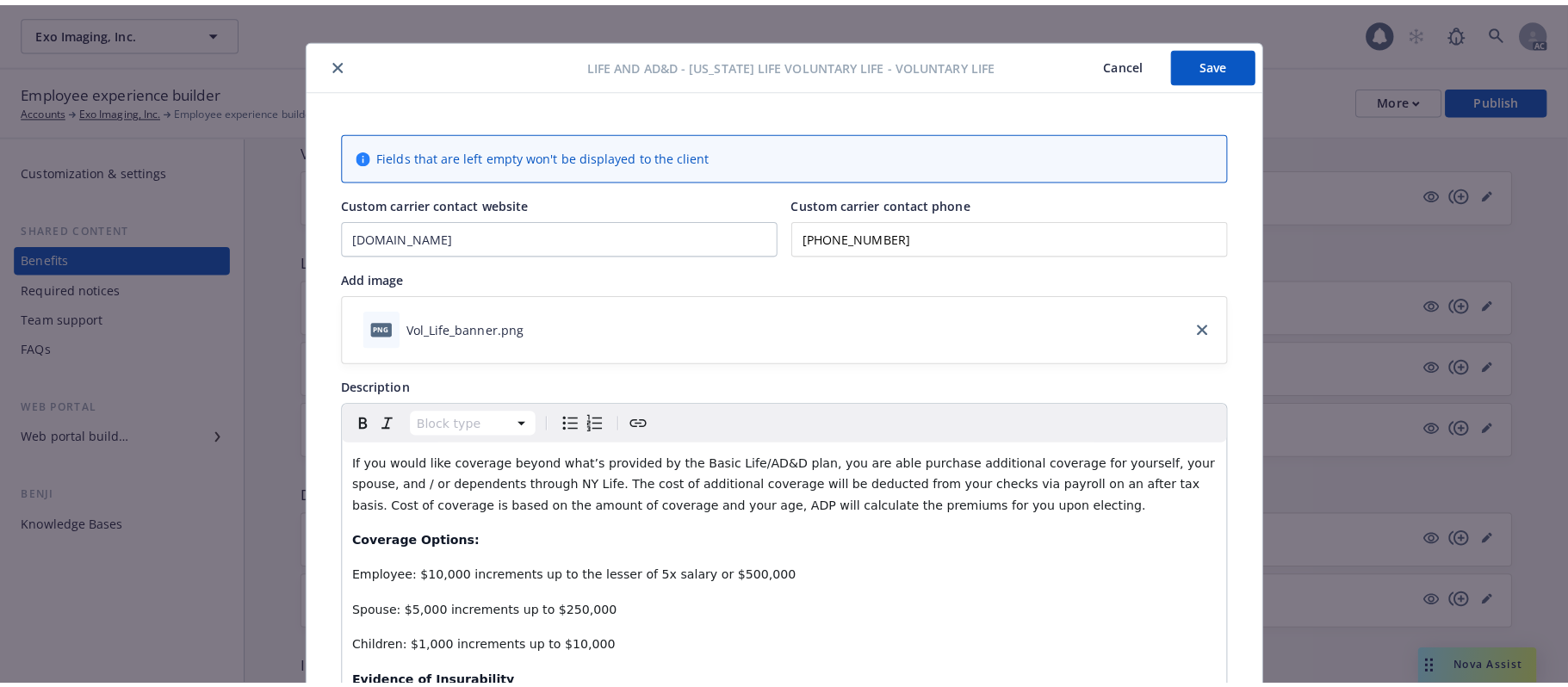
scroll to position [0, 0]
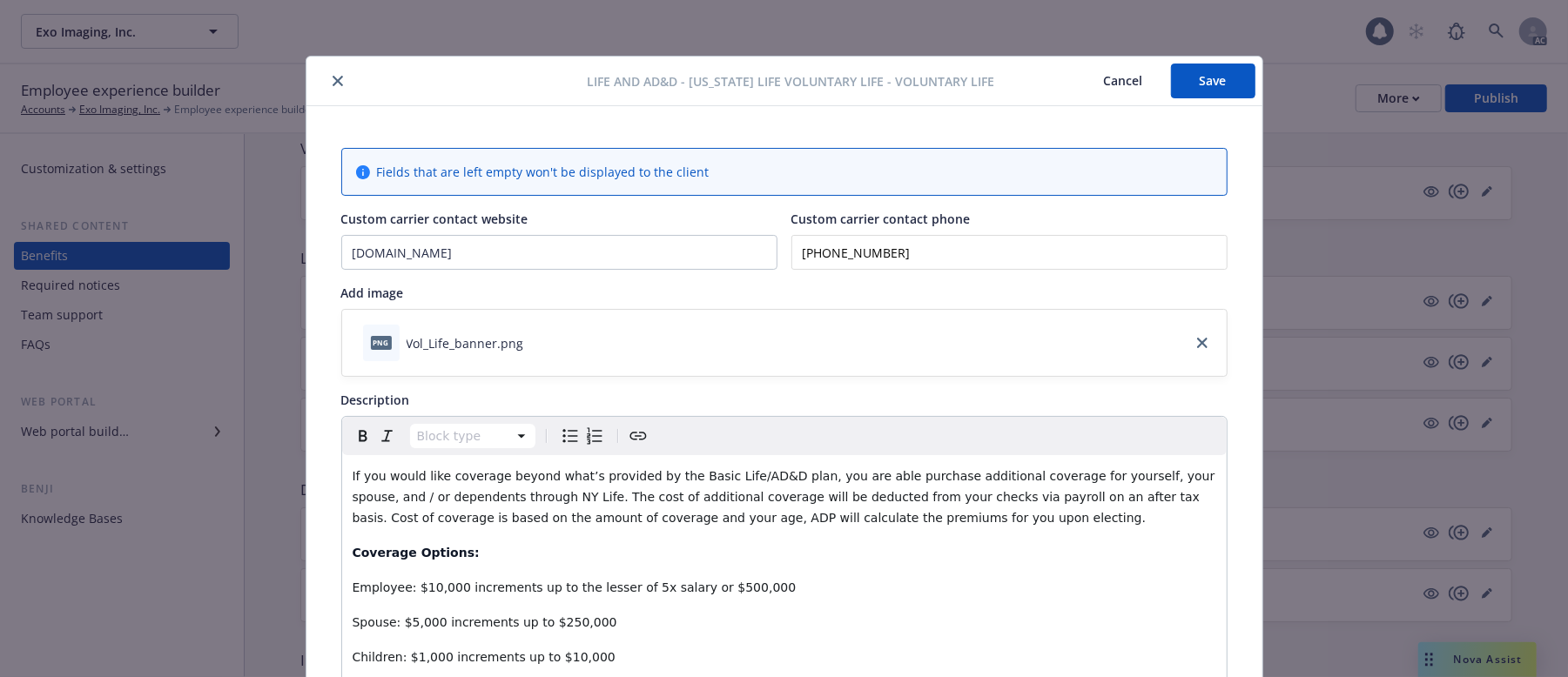
click at [1106, 74] on button "Cancel" at bounding box center [1123, 81] width 95 height 35
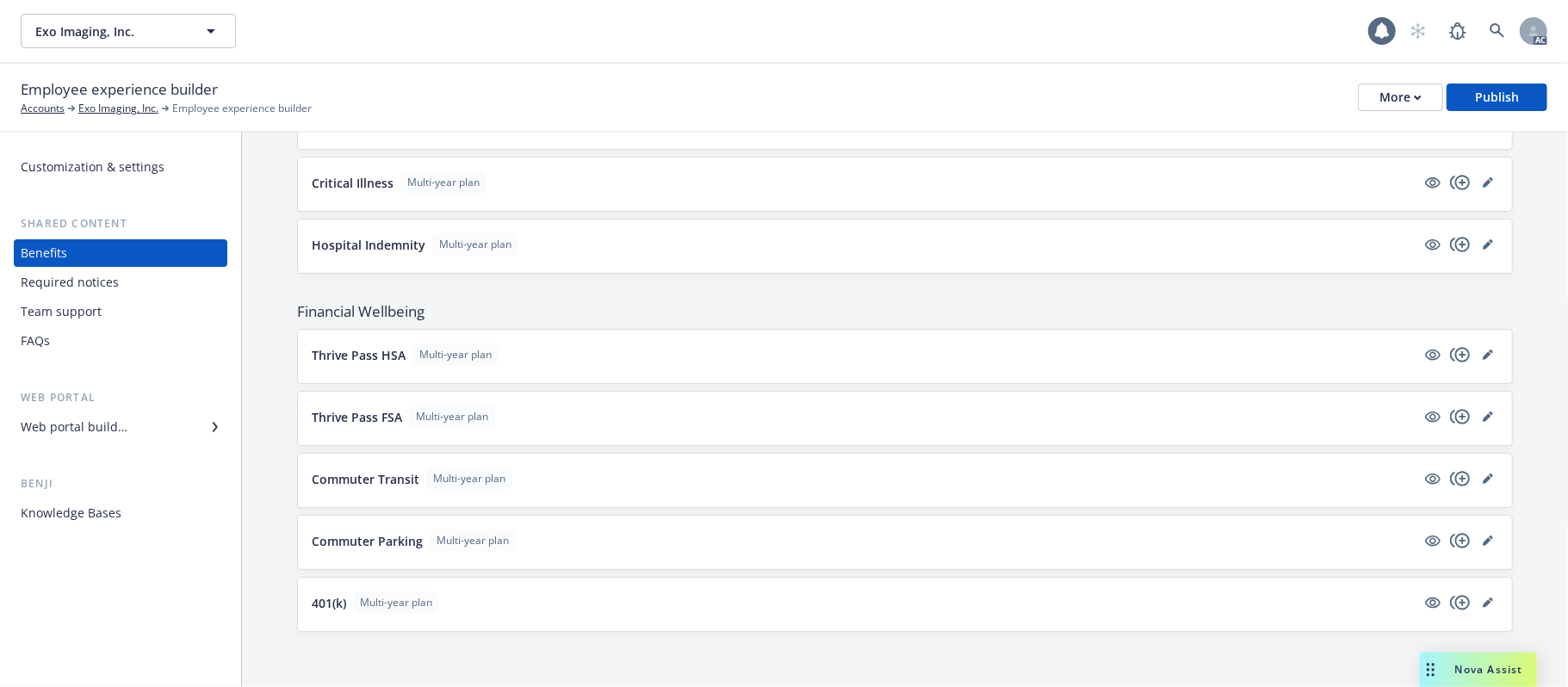
scroll to position [1155, 0]
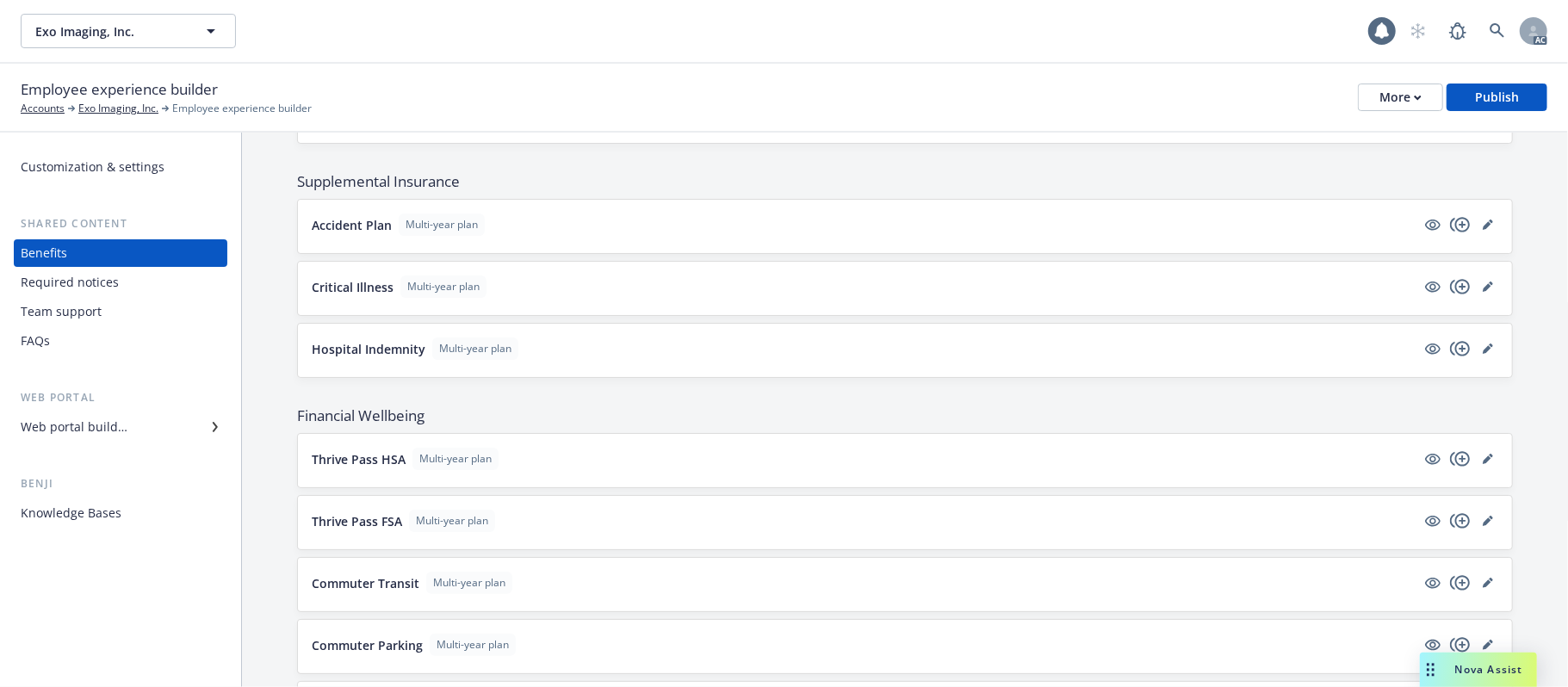
click at [775, 236] on button "Accident Plan Multi-year plan" at bounding box center [864, 225] width 1104 height 23
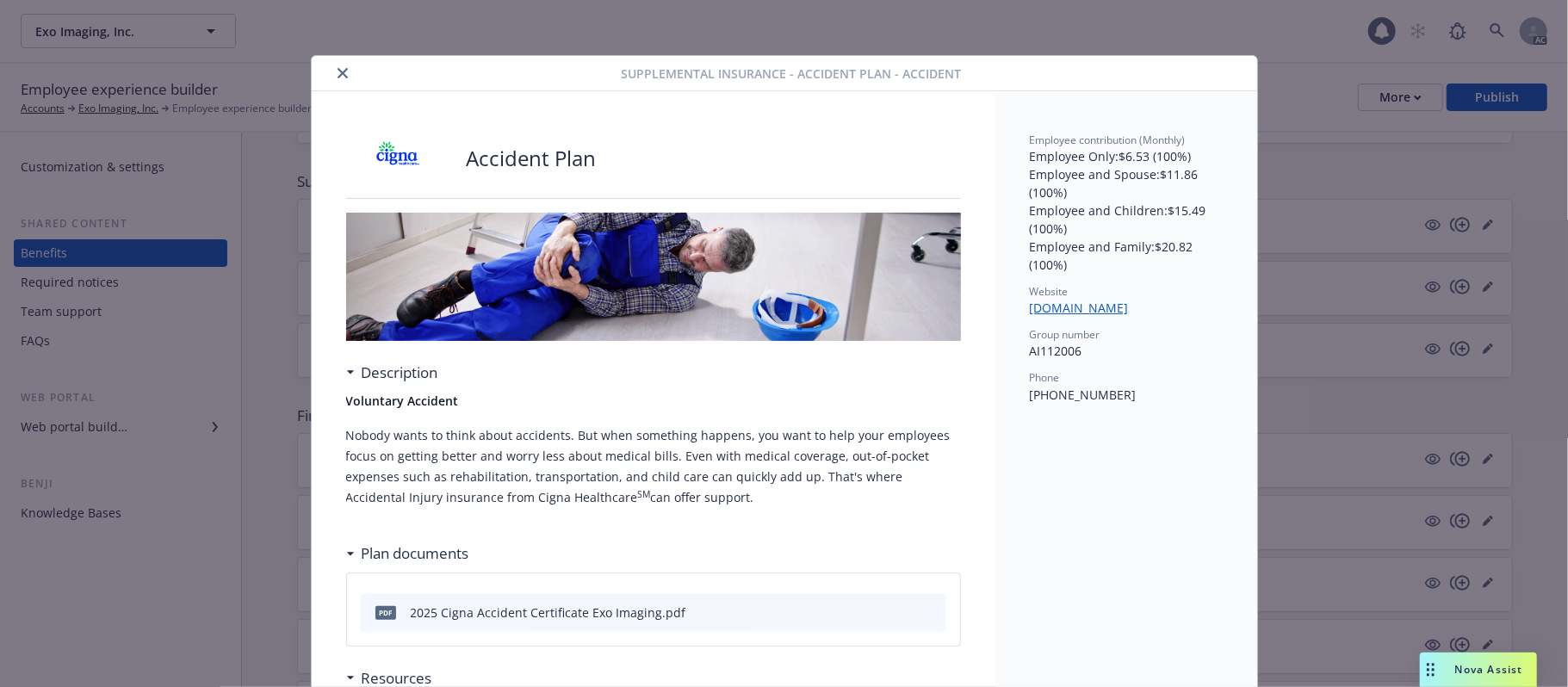
click at [337, 74] on icon "close" at bounding box center [342, 73] width 10 height 10
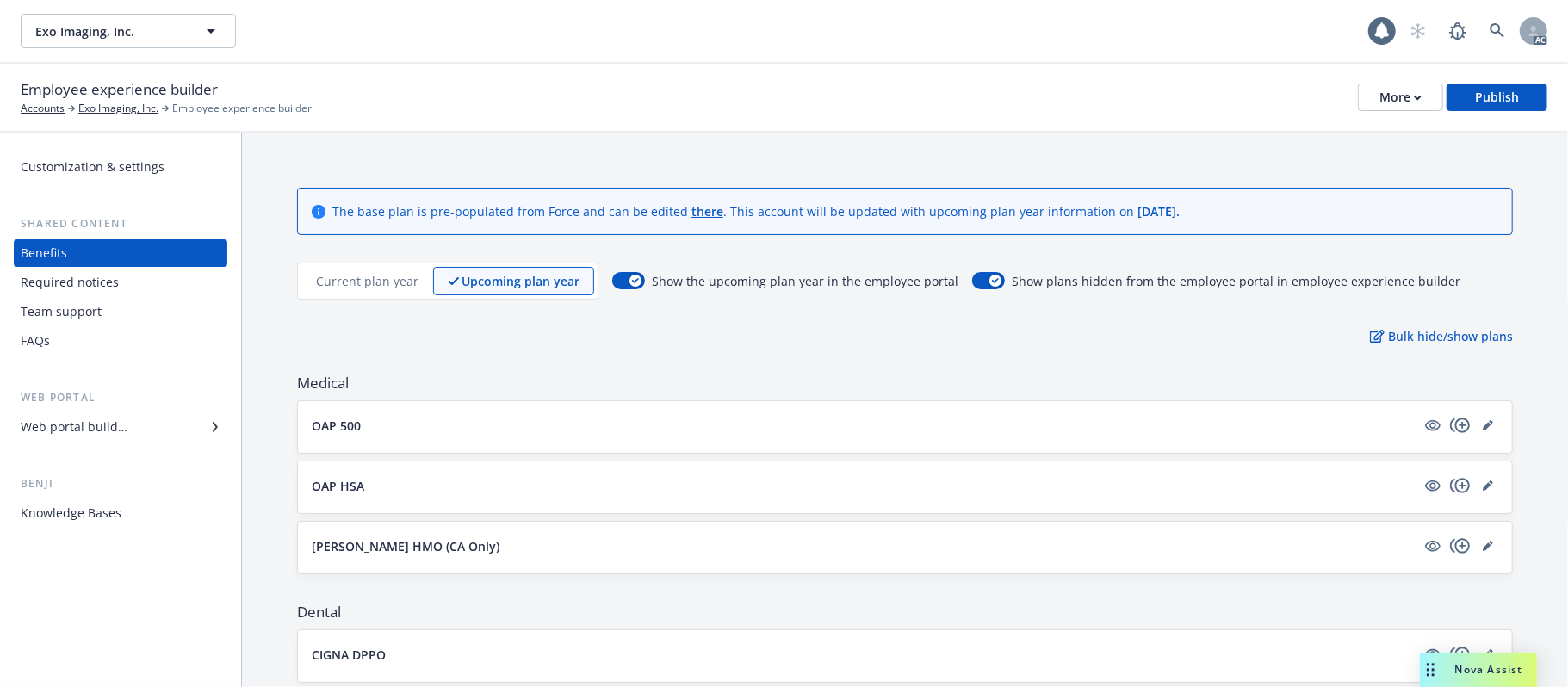
click at [373, 280] on p "Current plan year" at bounding box center [368, 280] width 103 height 18
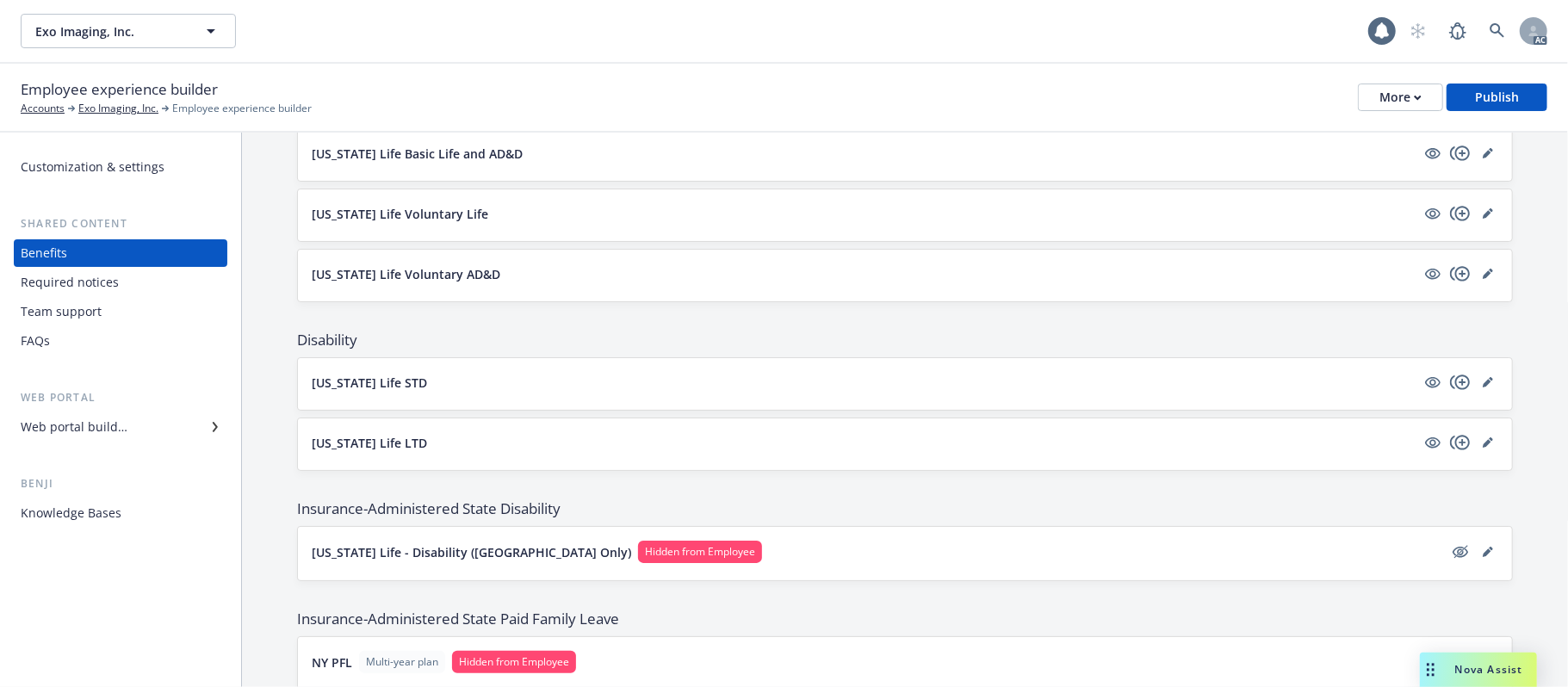
scroll to position [574, 0]
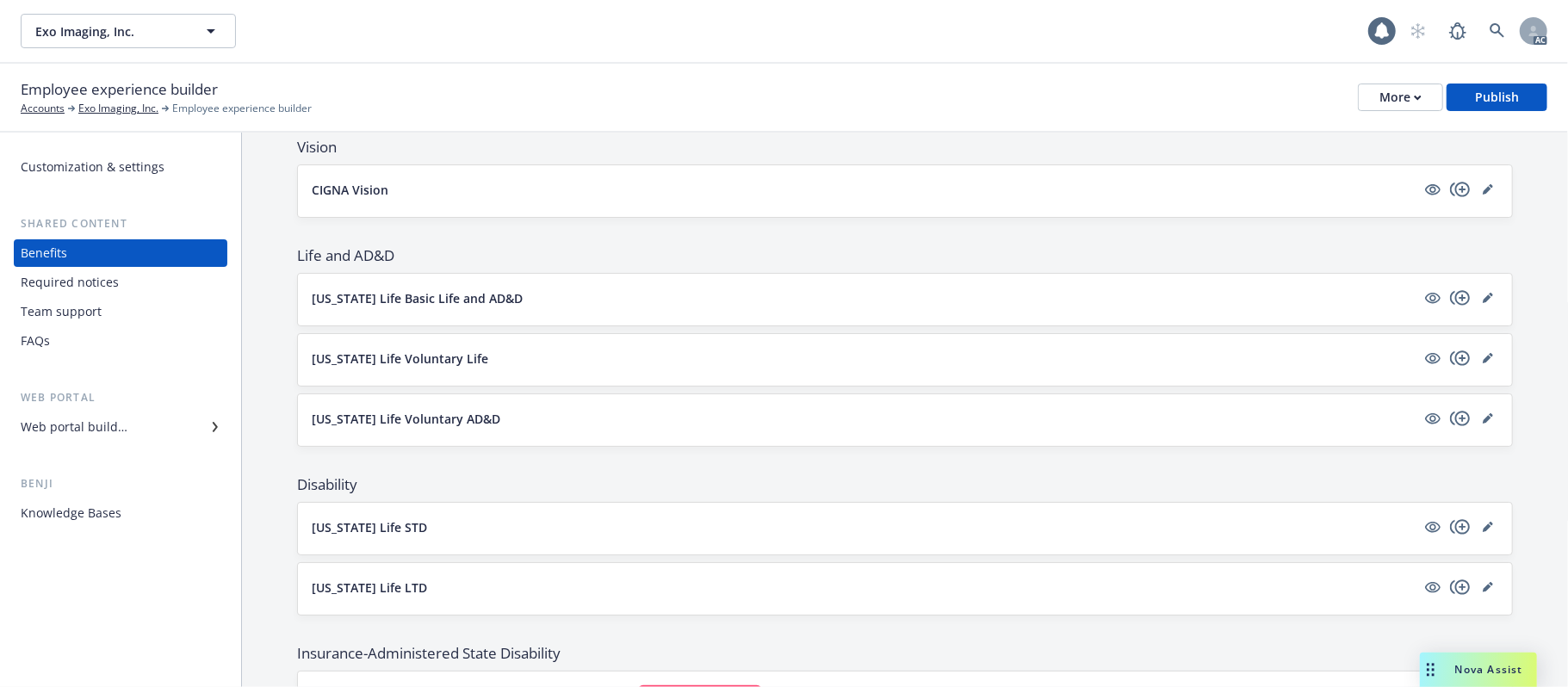
click at [735, 299] on button "[US_STATE] Life Basic Life and AD&D" at bounding box center [864, 297] width 1104 height 18
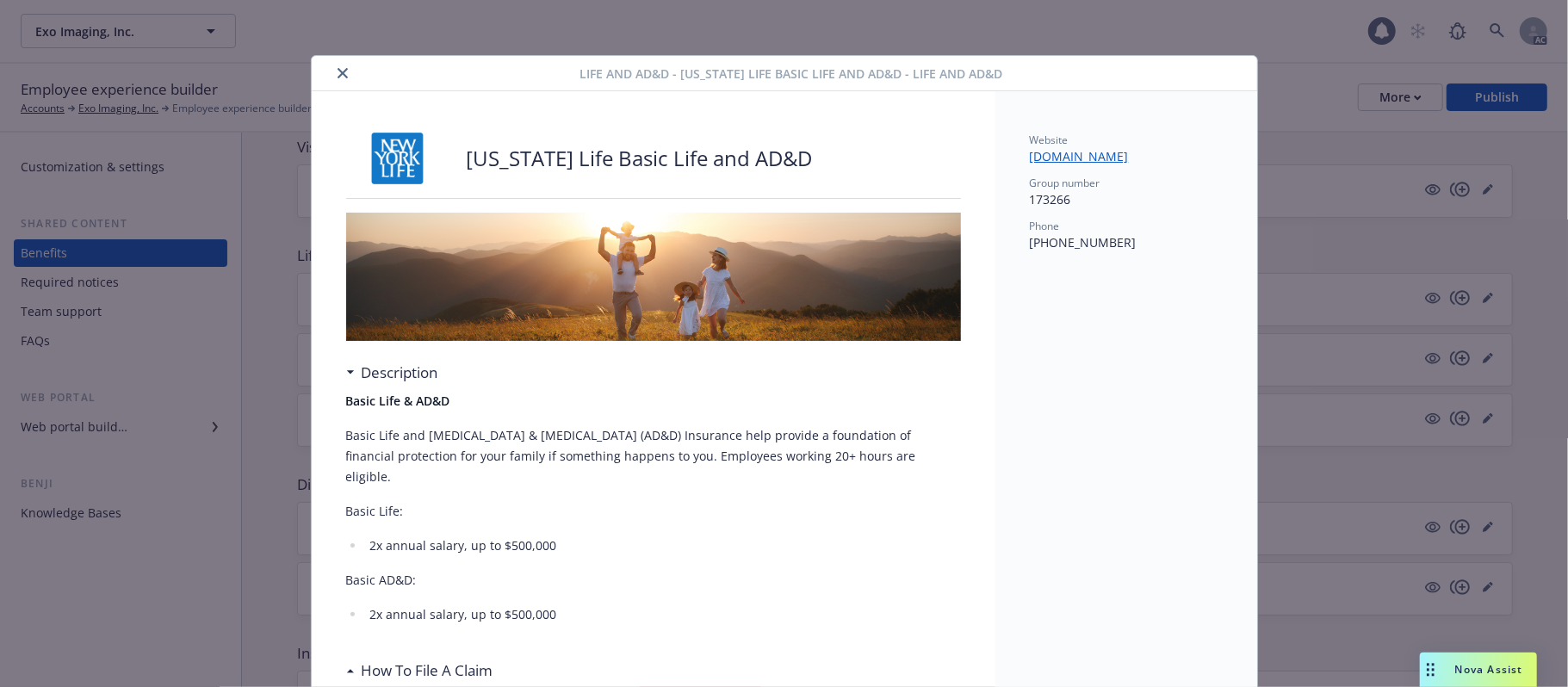
click at [333, 67] on button "close" at bounding box center [343, 73] width 21 height 21
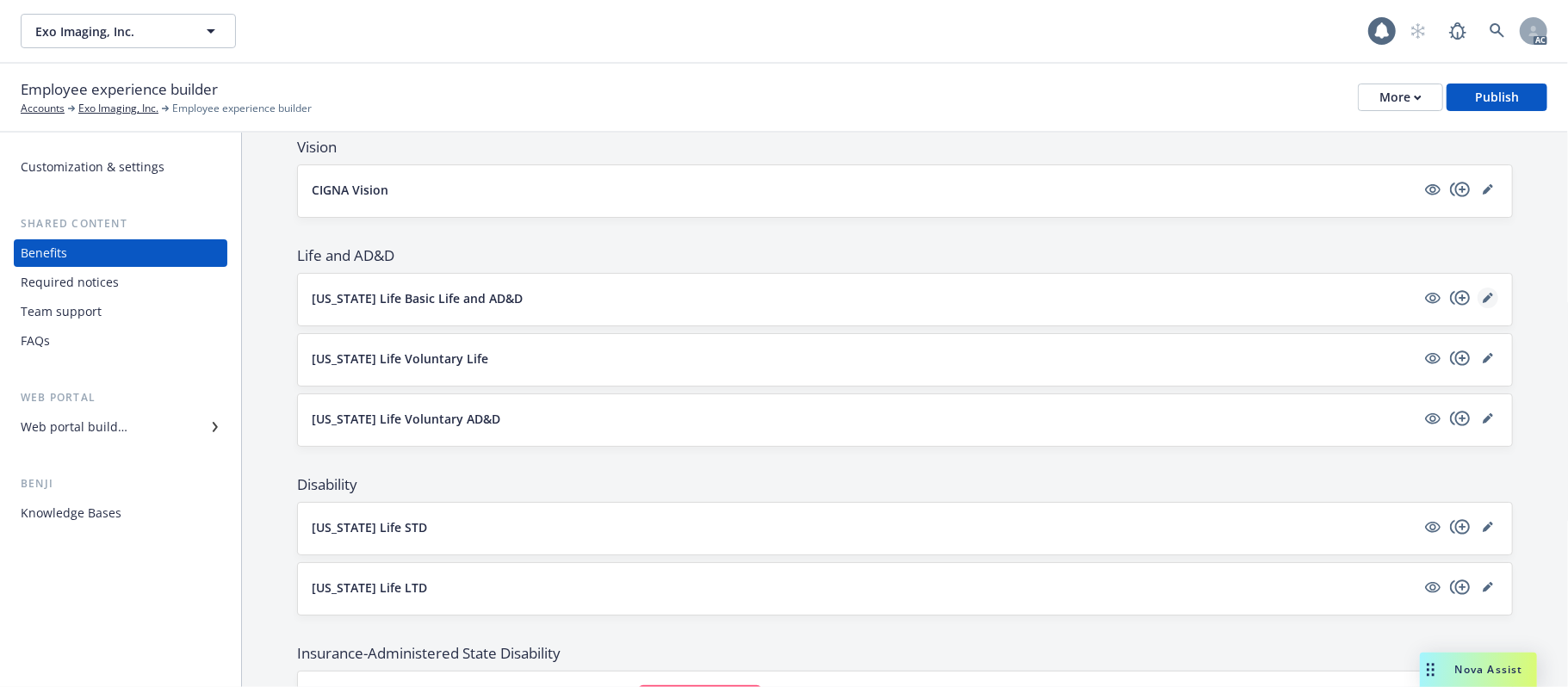
click at [1482, 301] on icon "editPencil" at bounding box center [1487, 297] width 10 height 10
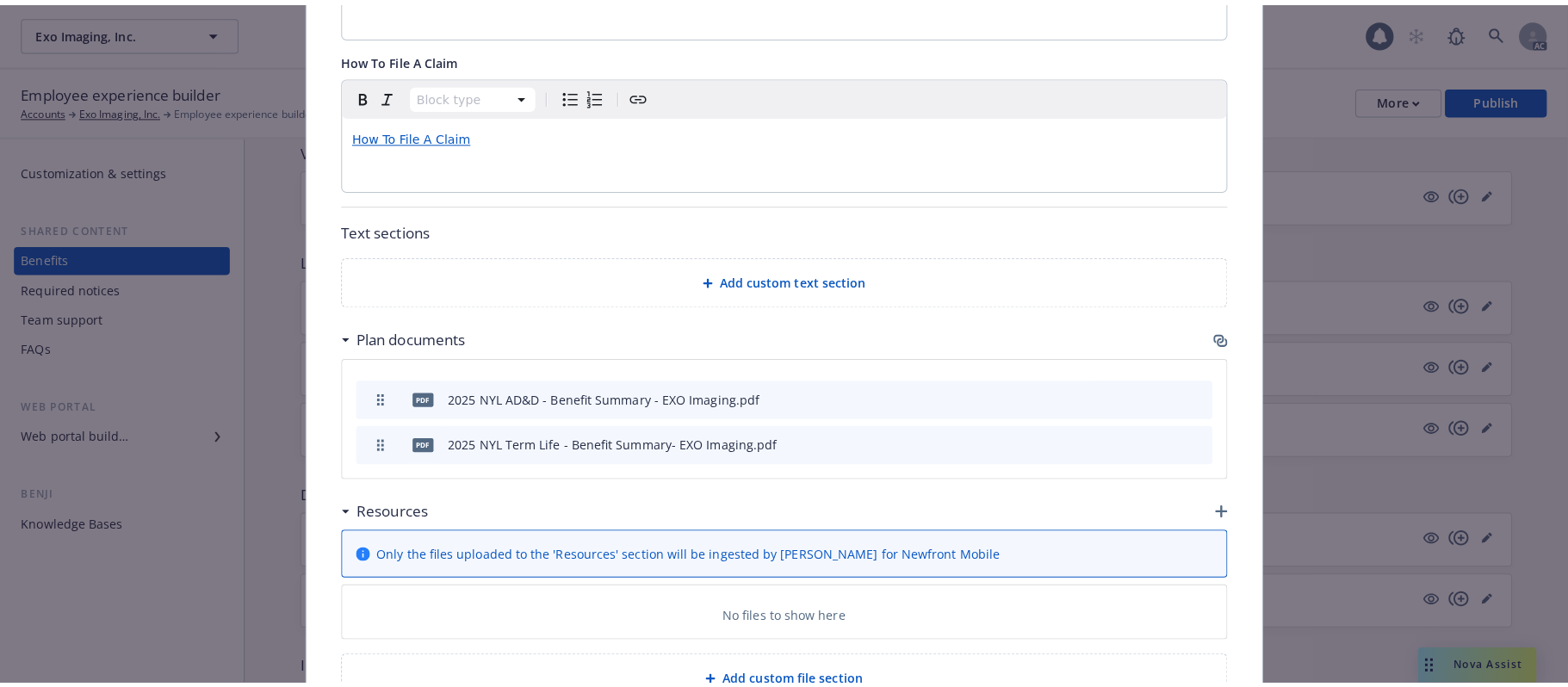
scroll to position [960, 0]
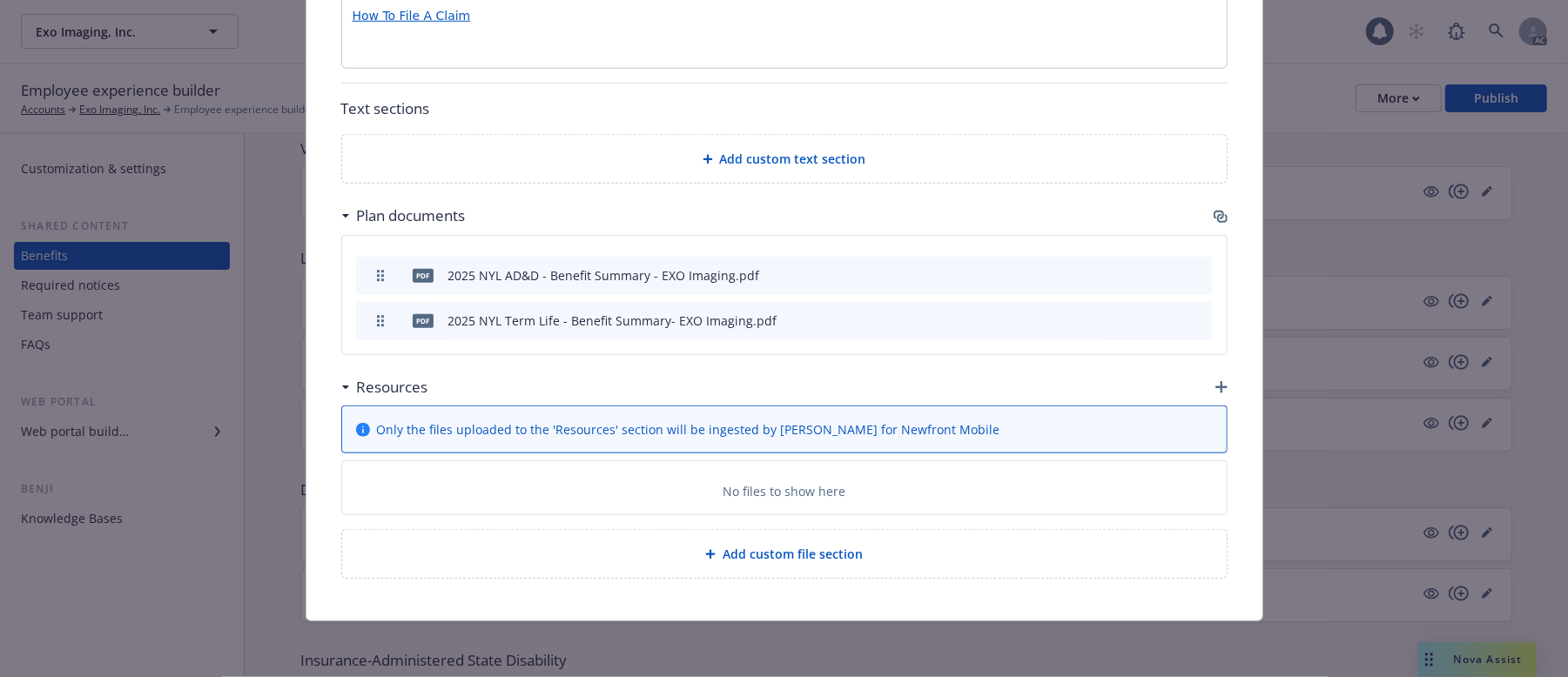
click at [1213, 213] on icon "button" at bounding box center [1220, 216] width 13 height 13
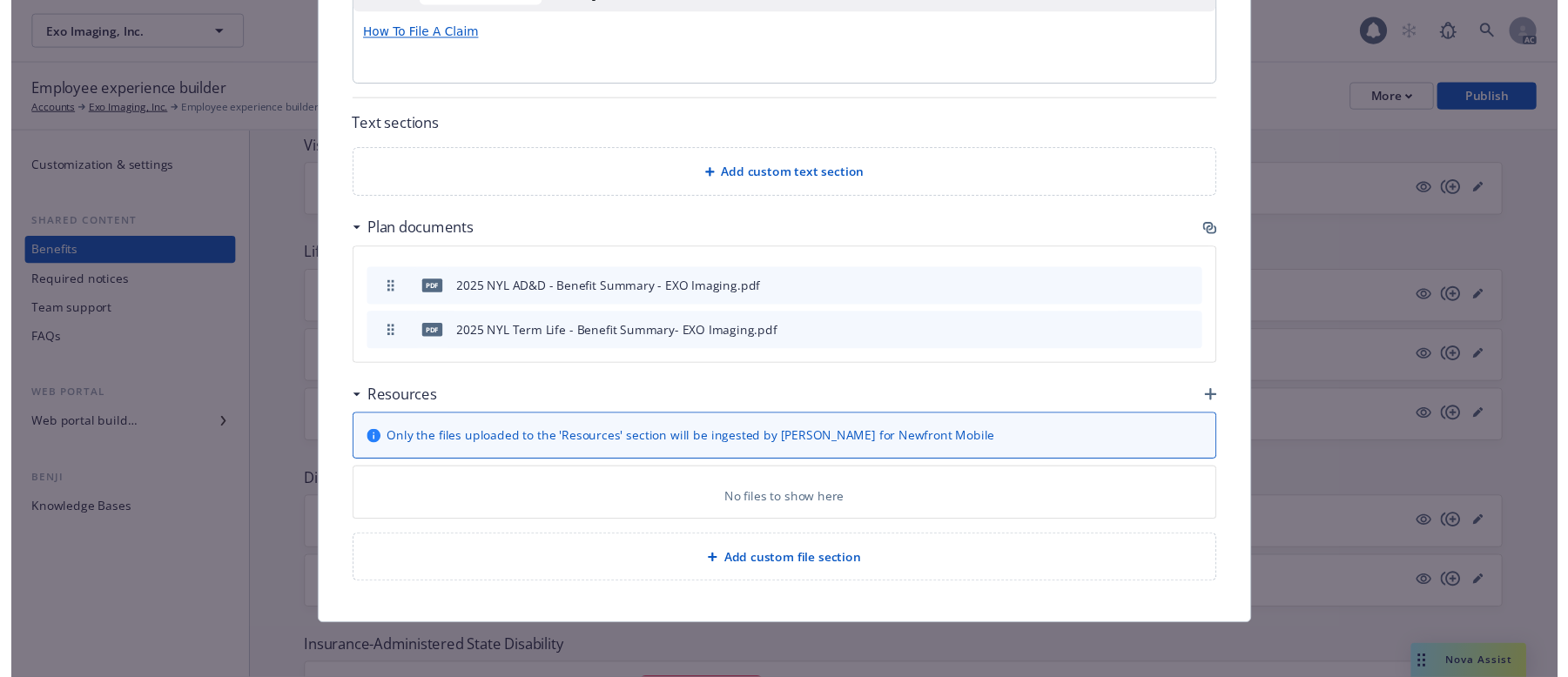
scroll to position [952, 0]
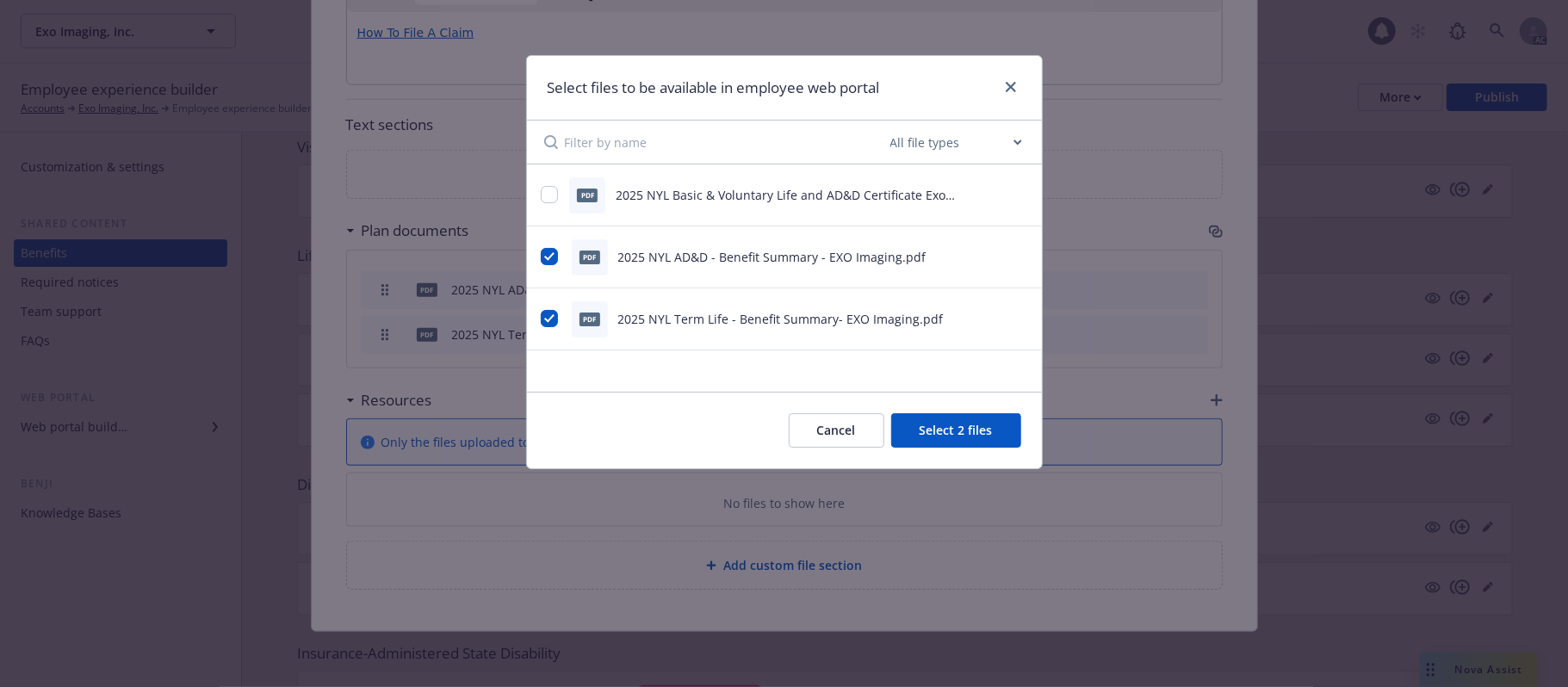
click at [824, 435] on button "Cancel" at bounding box center [836, 430] width 96 height 34
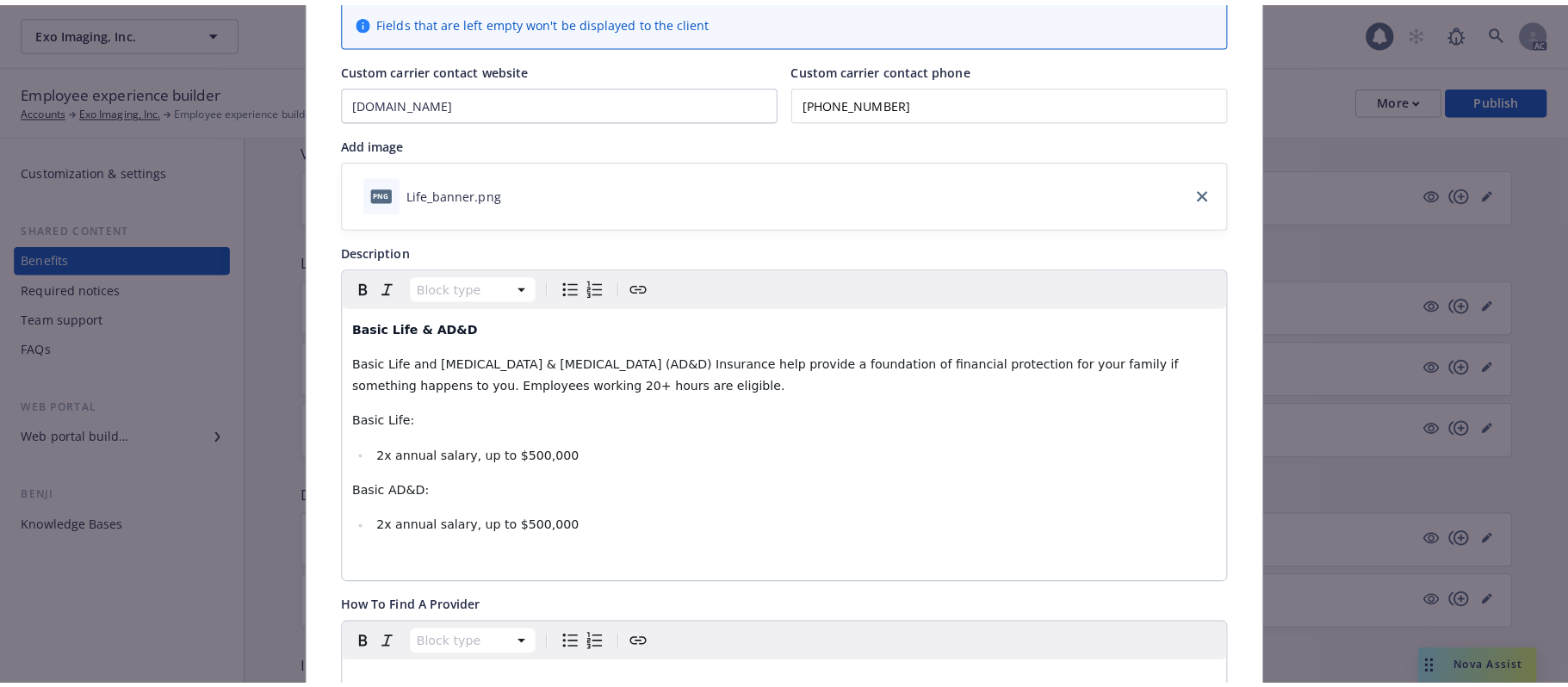
scroll to position [0, 0]
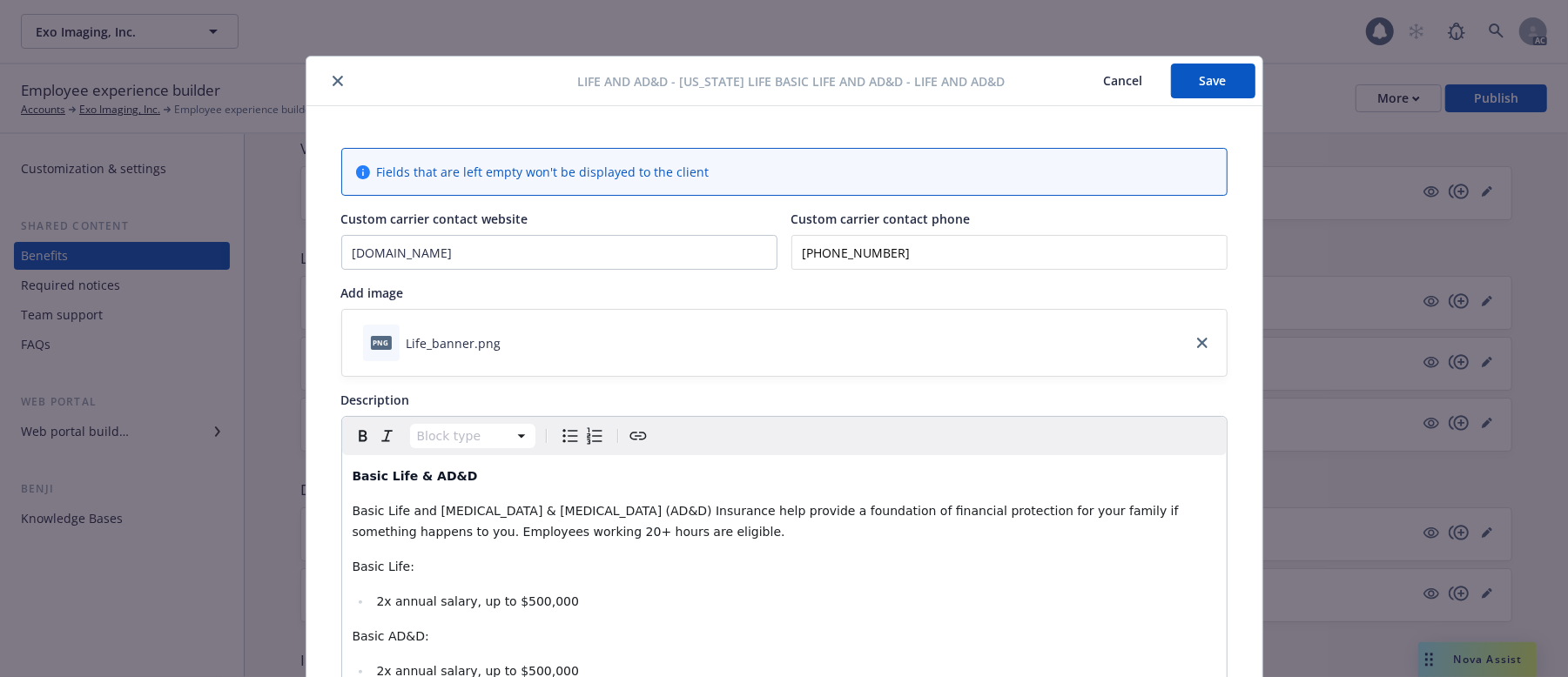
click at [332, 82] on icon "close" at bounding box center [337, 81] width 11 height 11
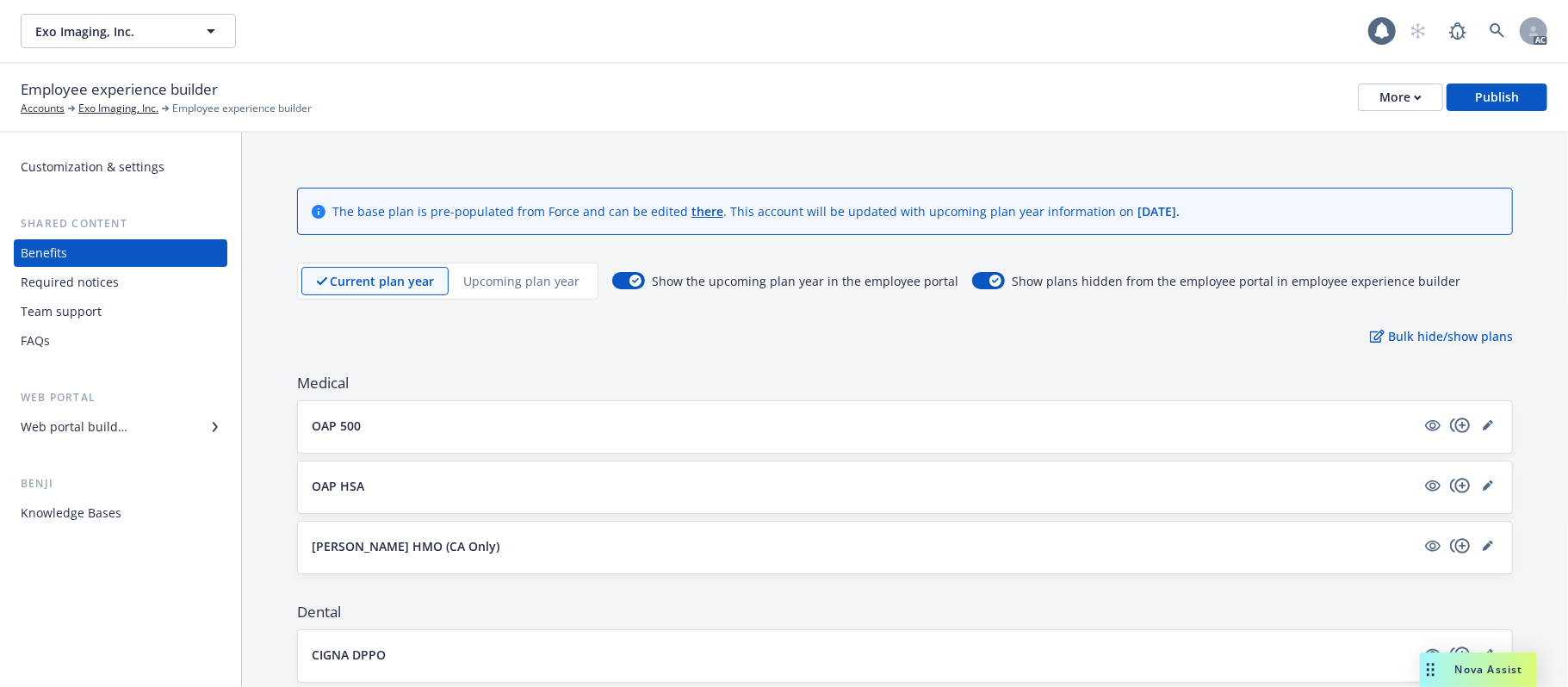
click at [518, 276] on p "Upcoming plan year" at bounding box center [522, 280] width 116 height 18
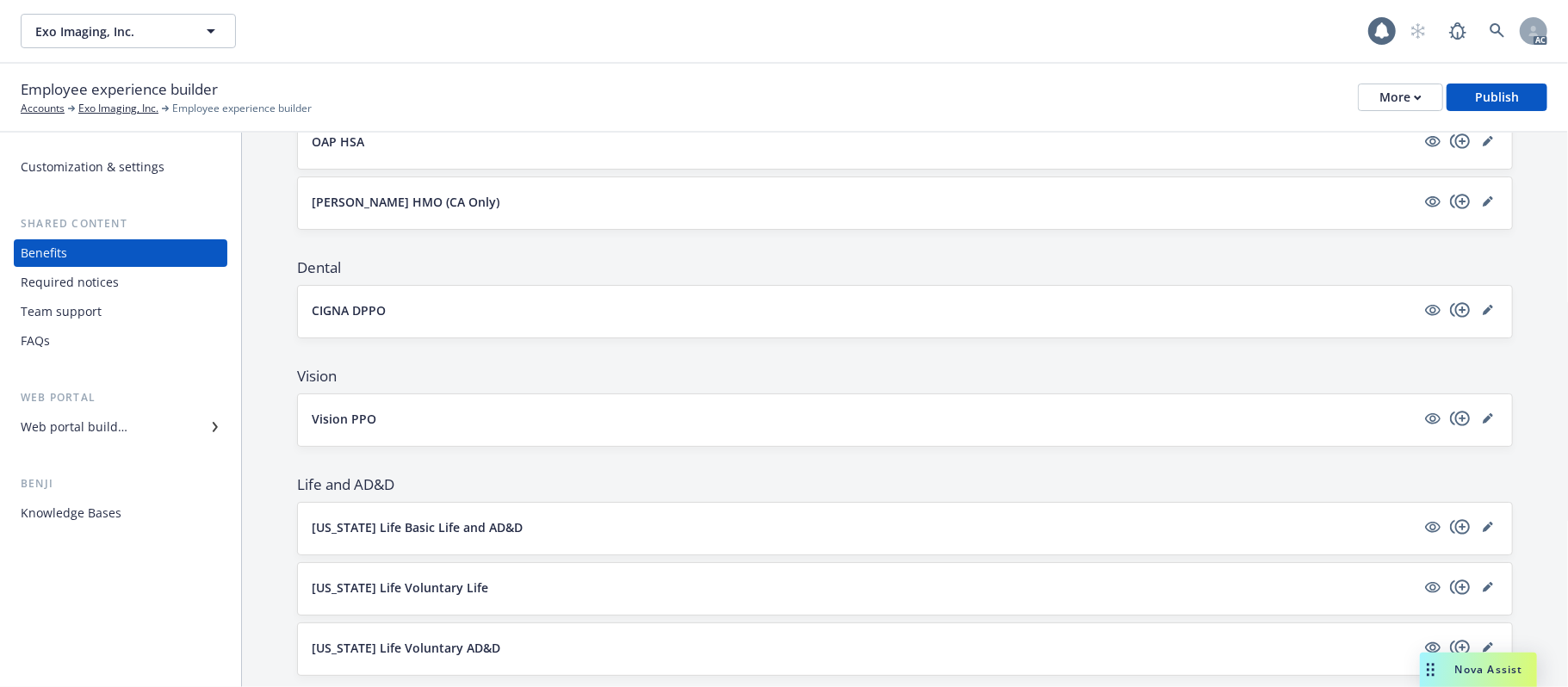
click at [735, 420] on button "Vision PPO" at bounding box center [864, 418] width 1104 height 18
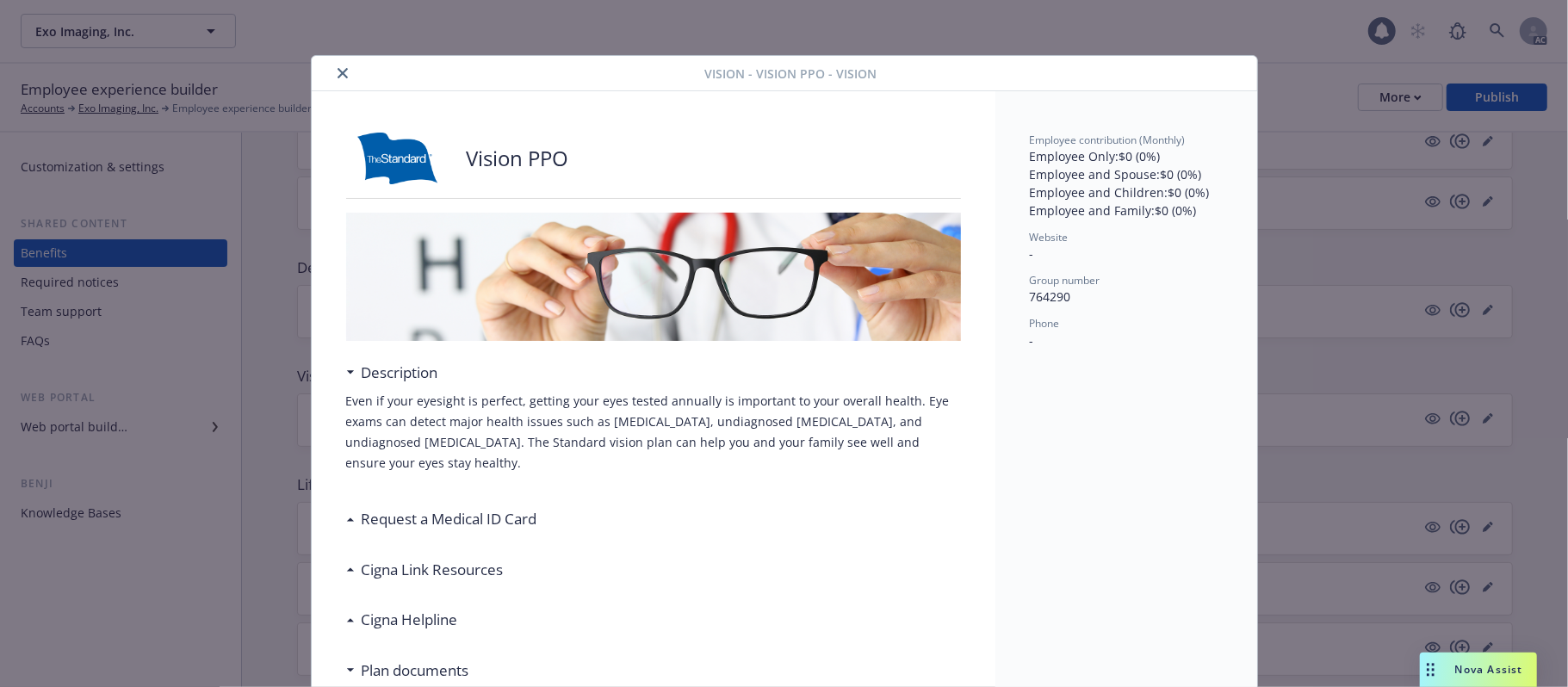
scroll to position [51, 0]
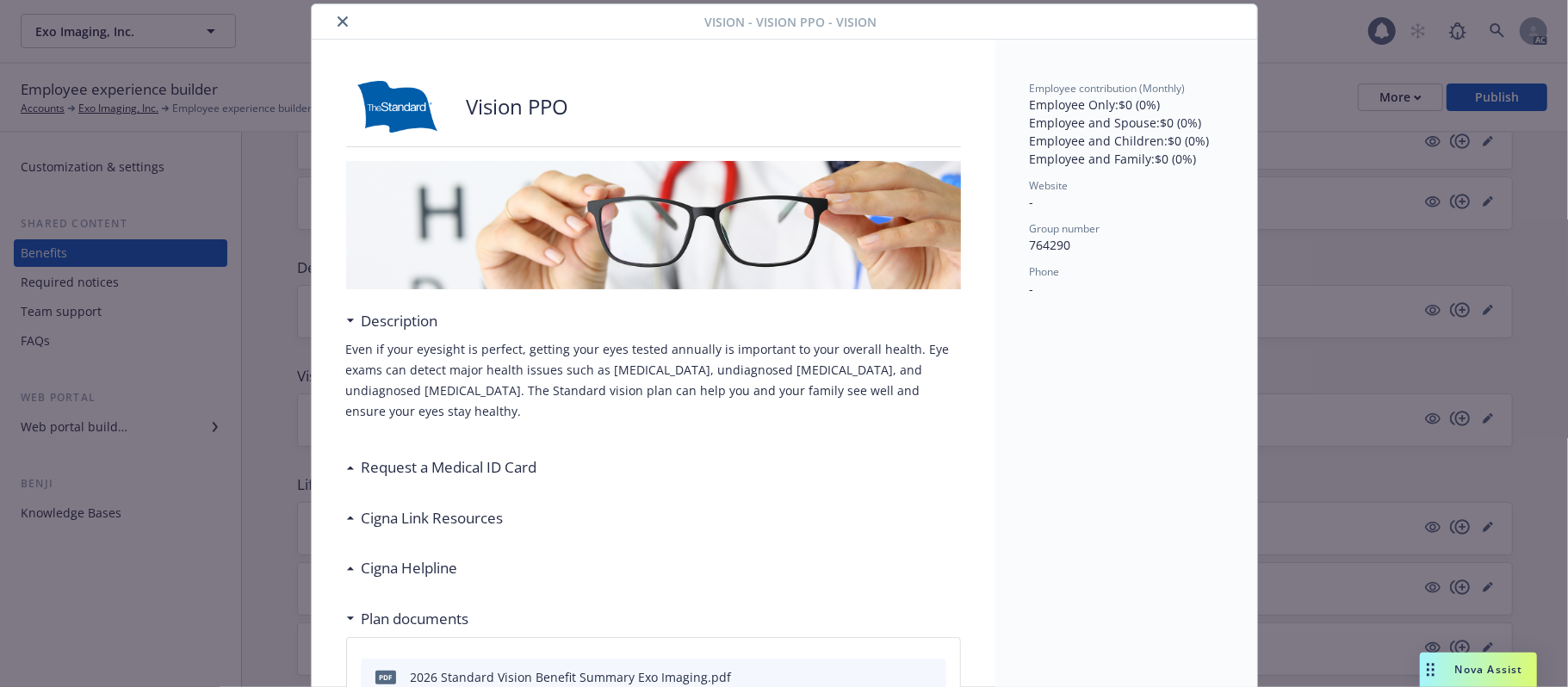
click at [333, 21] on button "close" at bounding box center [343, 22] width 21 height 21
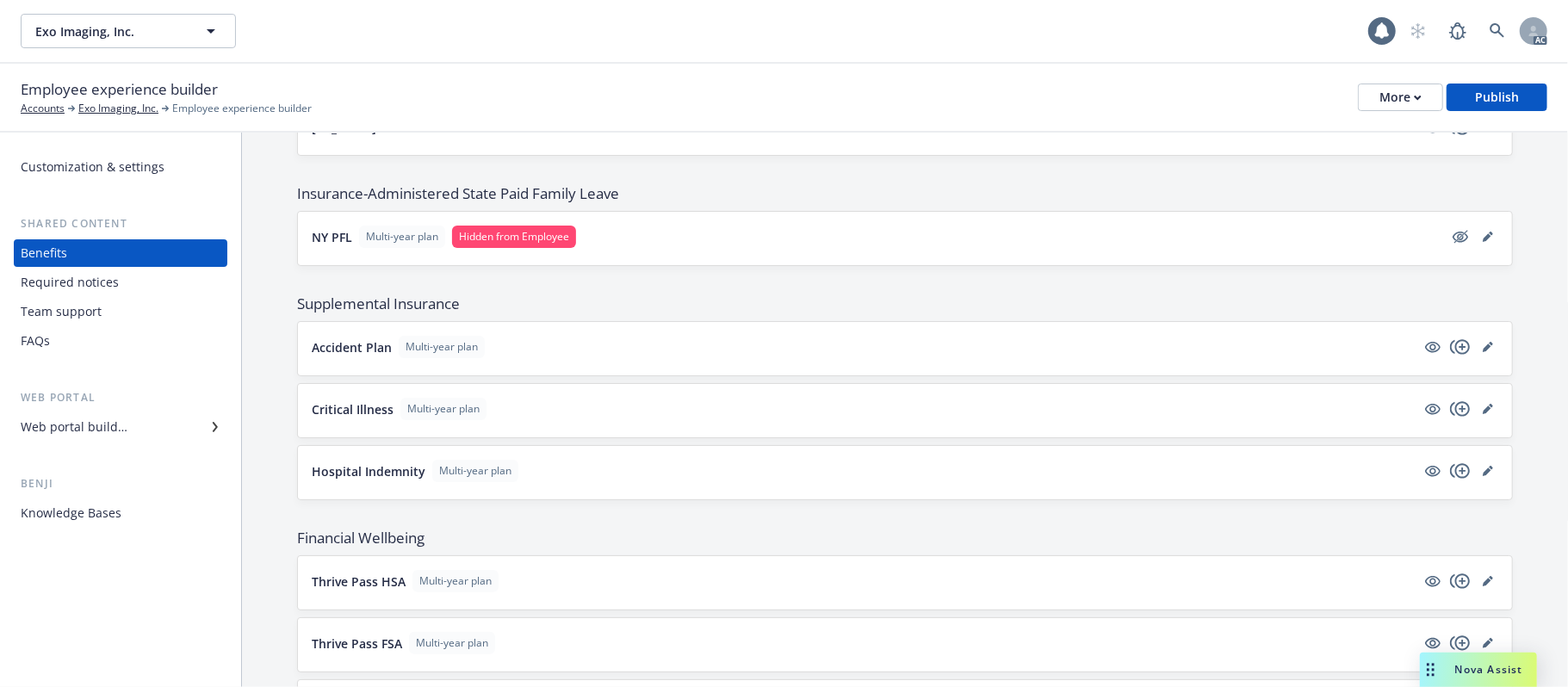
scroll to position [1262, 0]
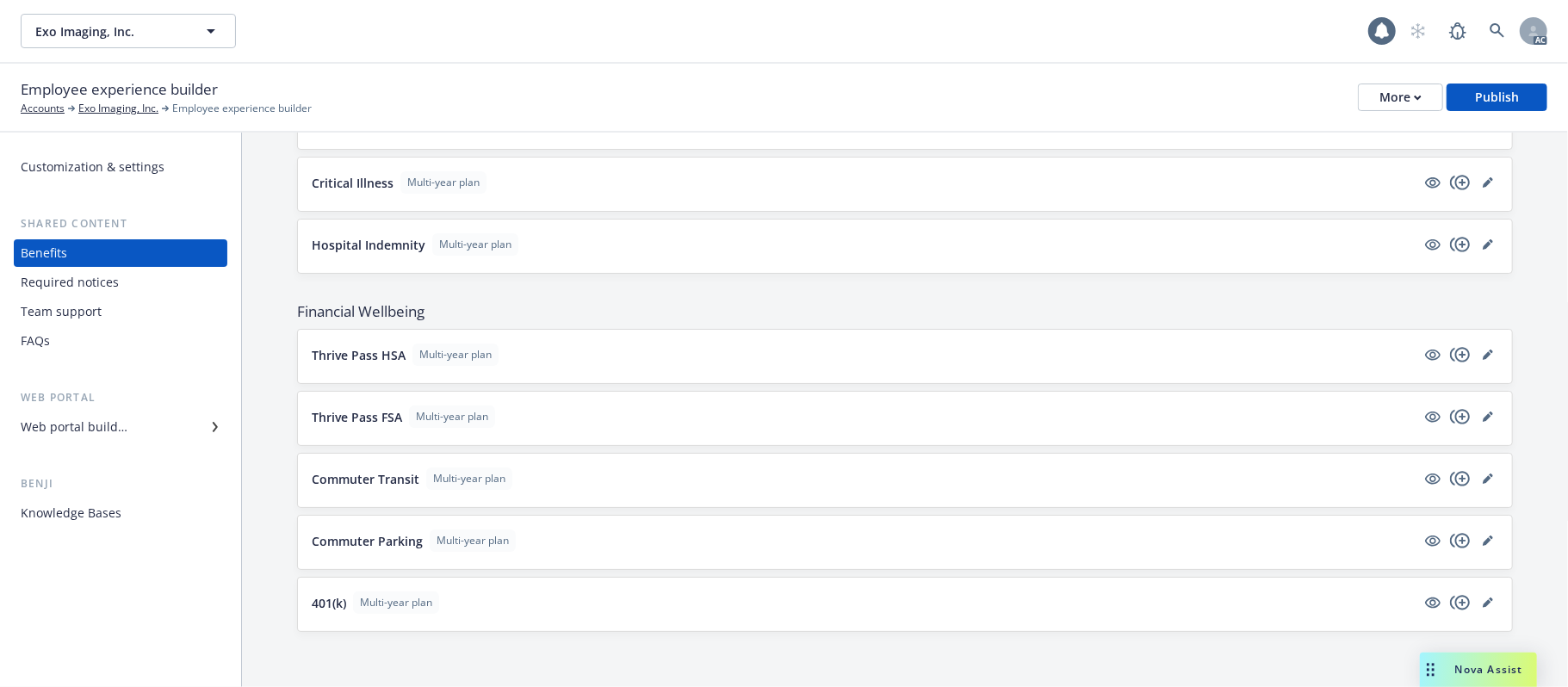
click at [918, 358] on button "Thrive Pass HSA Multi-year plan" at bounding box center [864, 355] width 1104 height 23
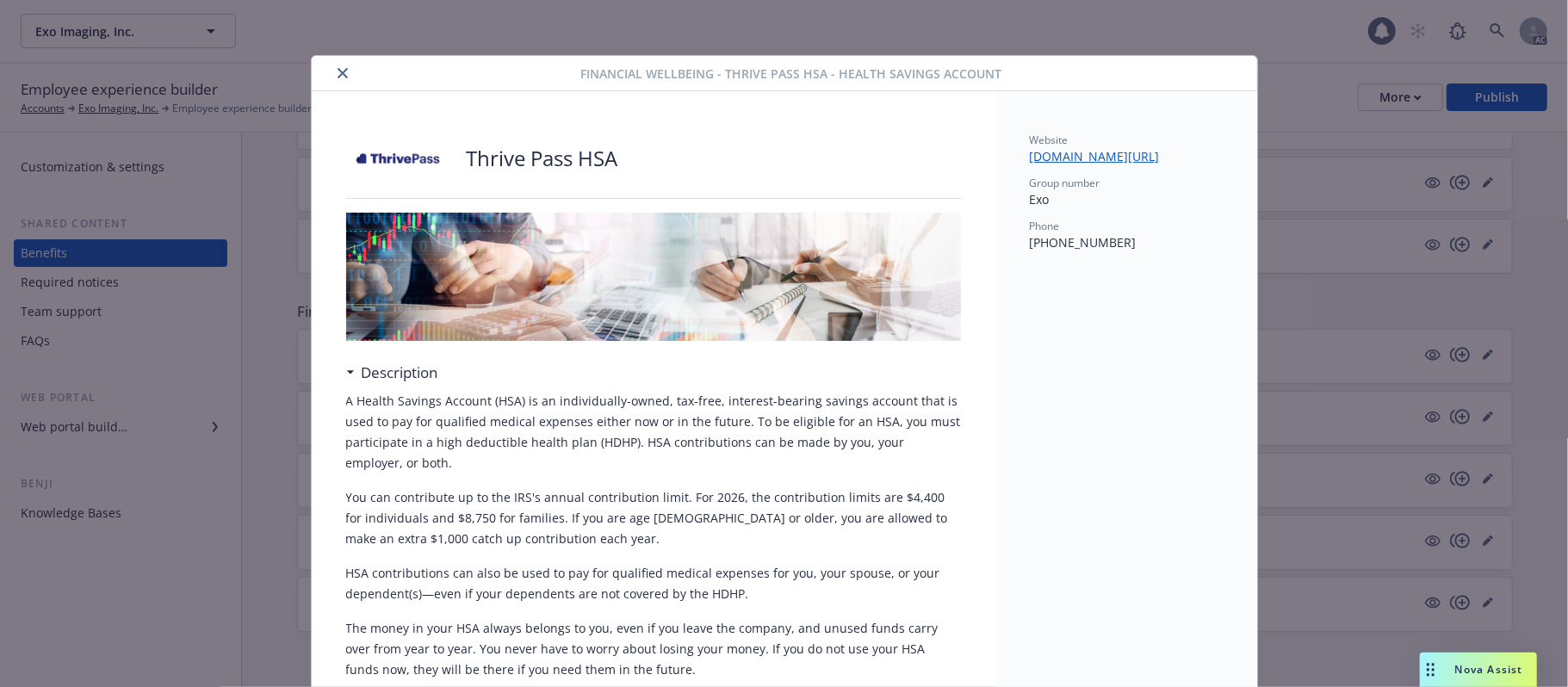
click at [337, 77] on icon "close" at bounding box center [342, 73] width 10 height 10
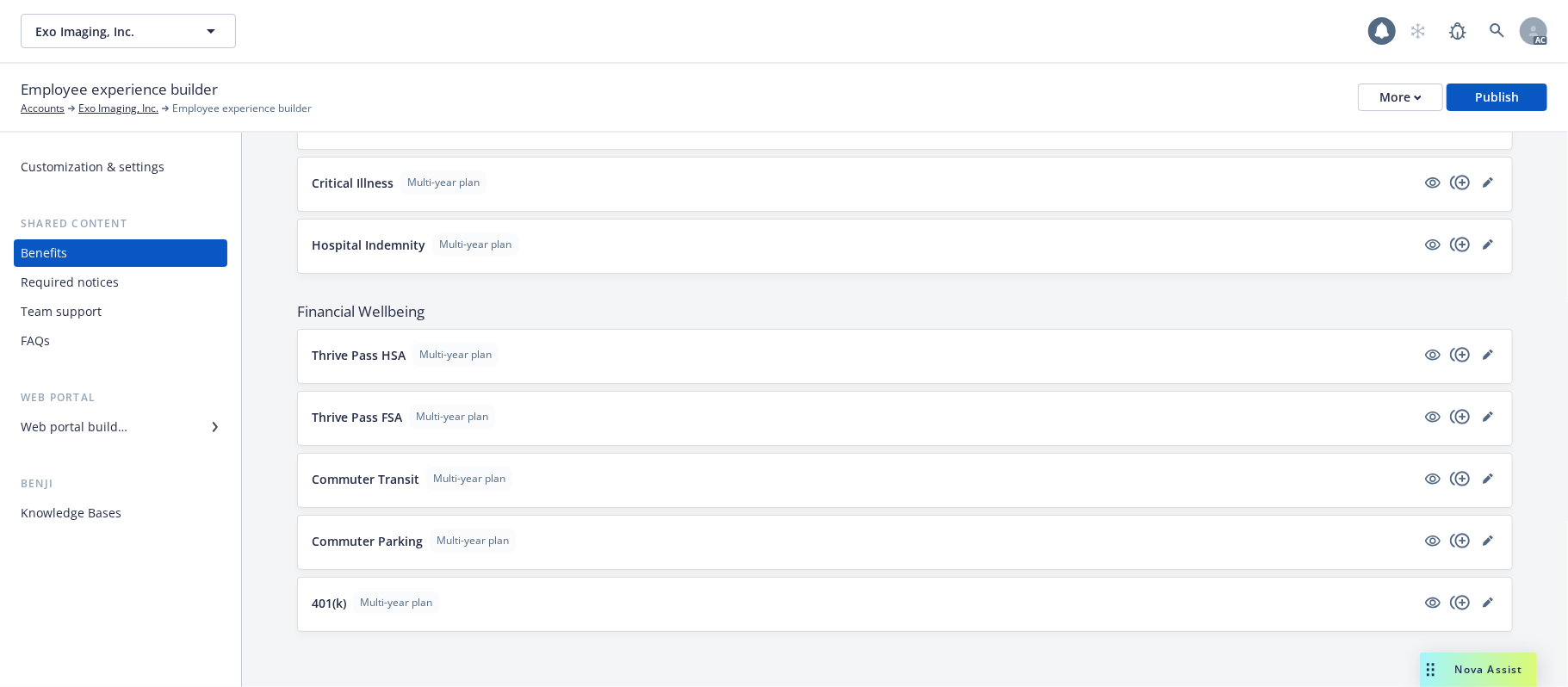
scroll to position [1271, 0]
click at [712, 608] on button "401(k) Multi-year plan" at bounding box center [864, 603] width 1104 height 23
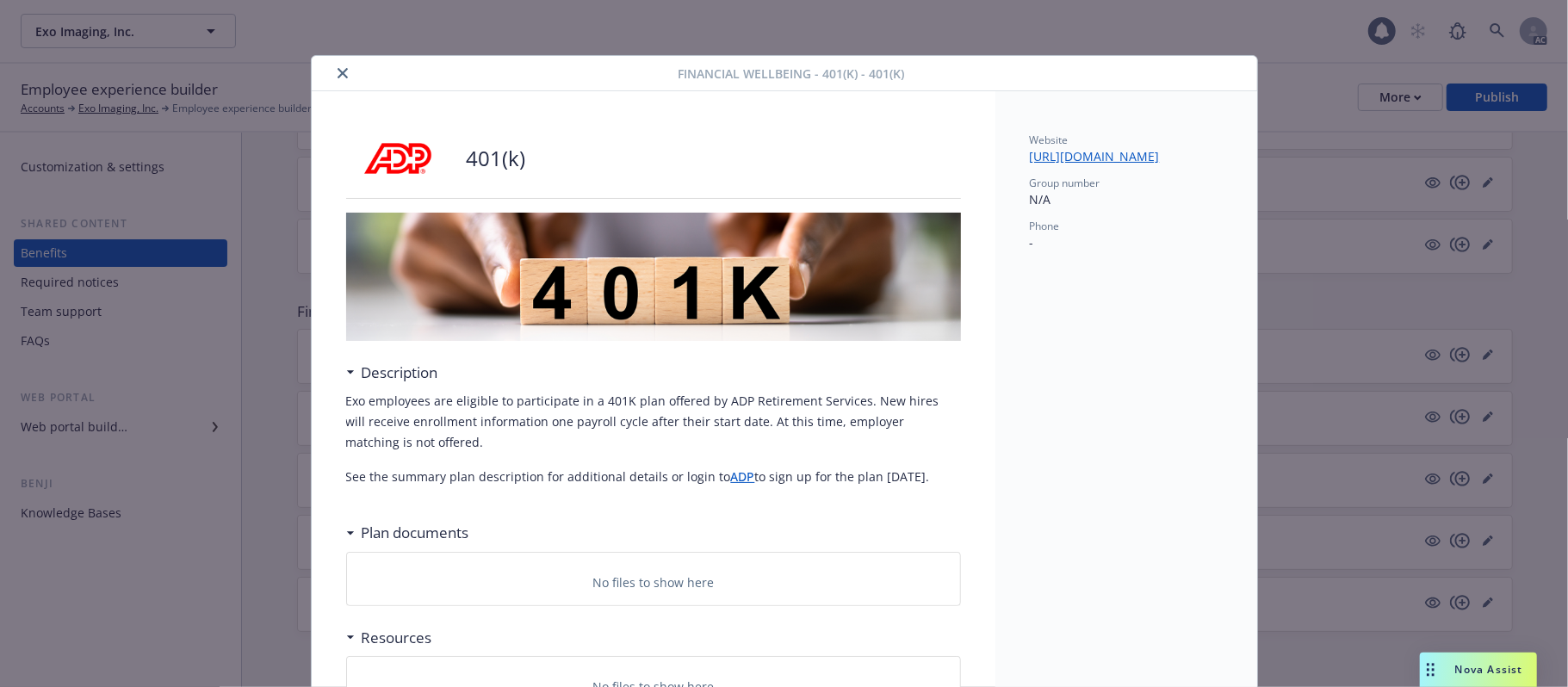
click at [337, 72] on icon "close" at bounding box center [342, 73] width 10 height 10
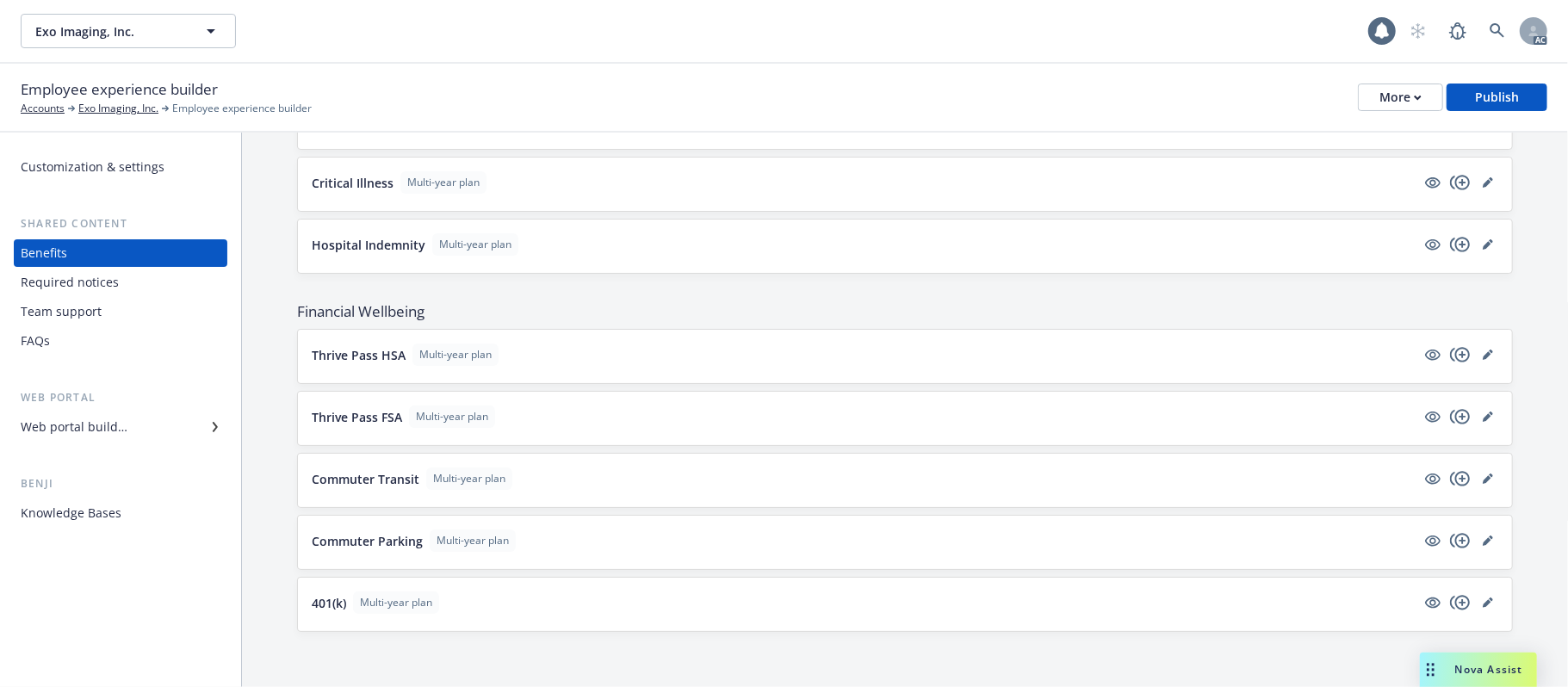
click at [639, 546] on button "Commuter Parking Multi-year plan" at bounding box center [864, 541] width 1104 height 23
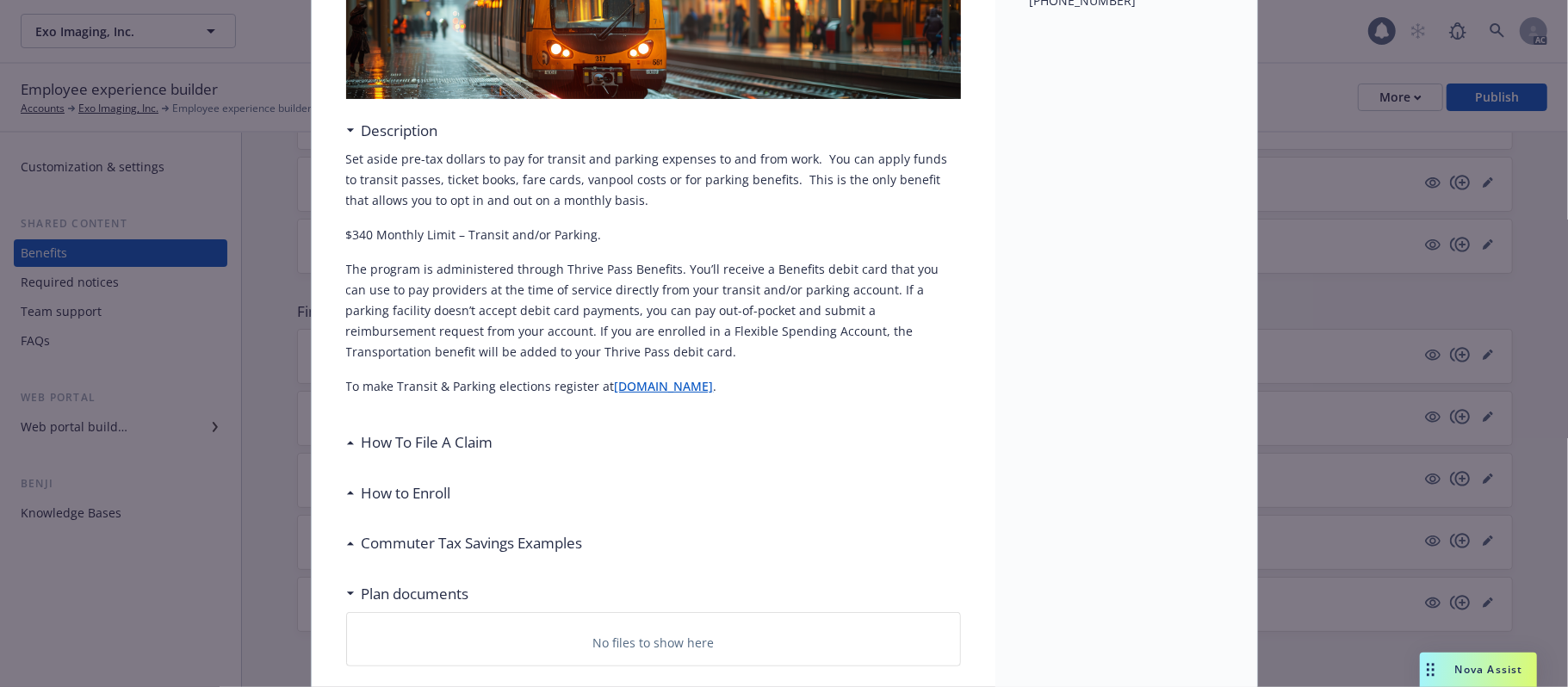
scroll to position [280, 0]
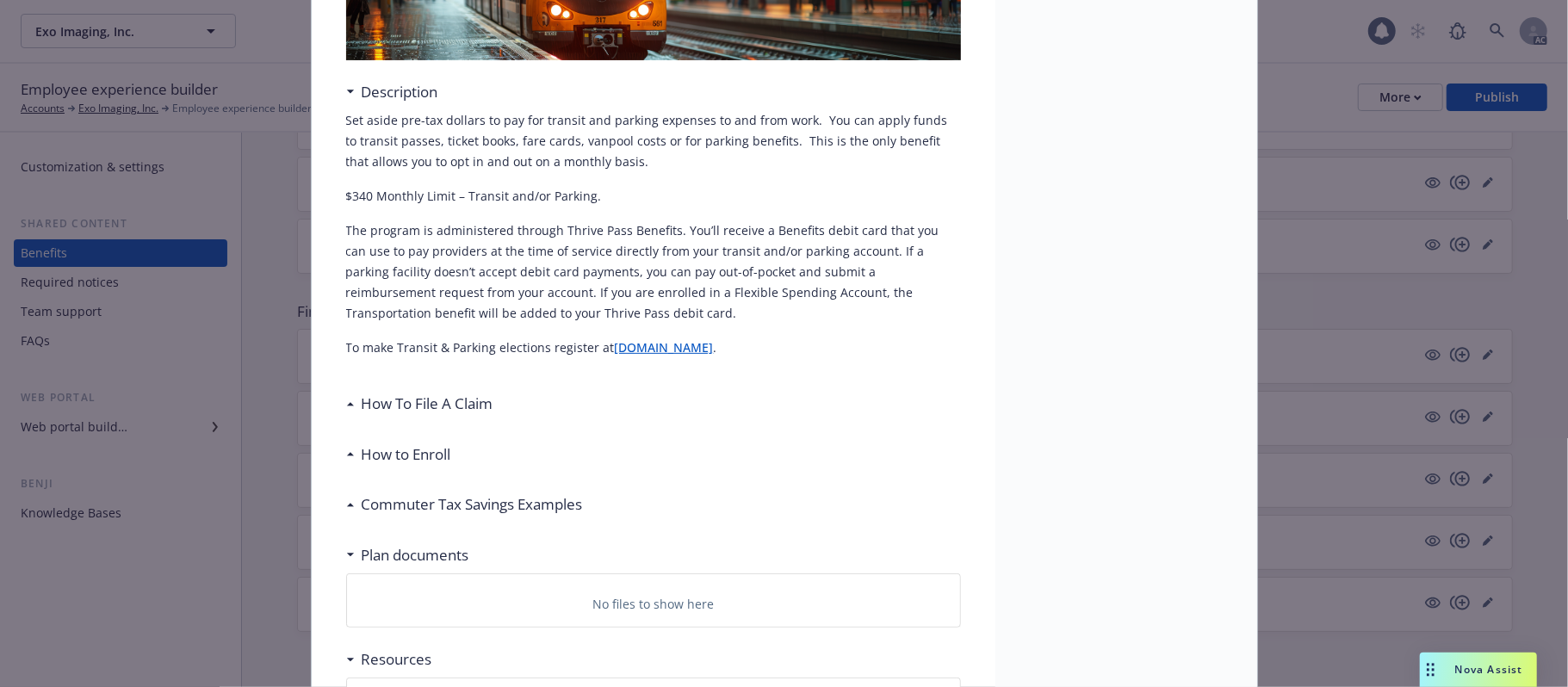
click at [414, 386] on div "How To File A Claim" at bounding box center [653, 404] width 615 height 36
click at [401, 407] on h3 "How To File A Claim" at bounding box center [428, 404] width 132 height 23
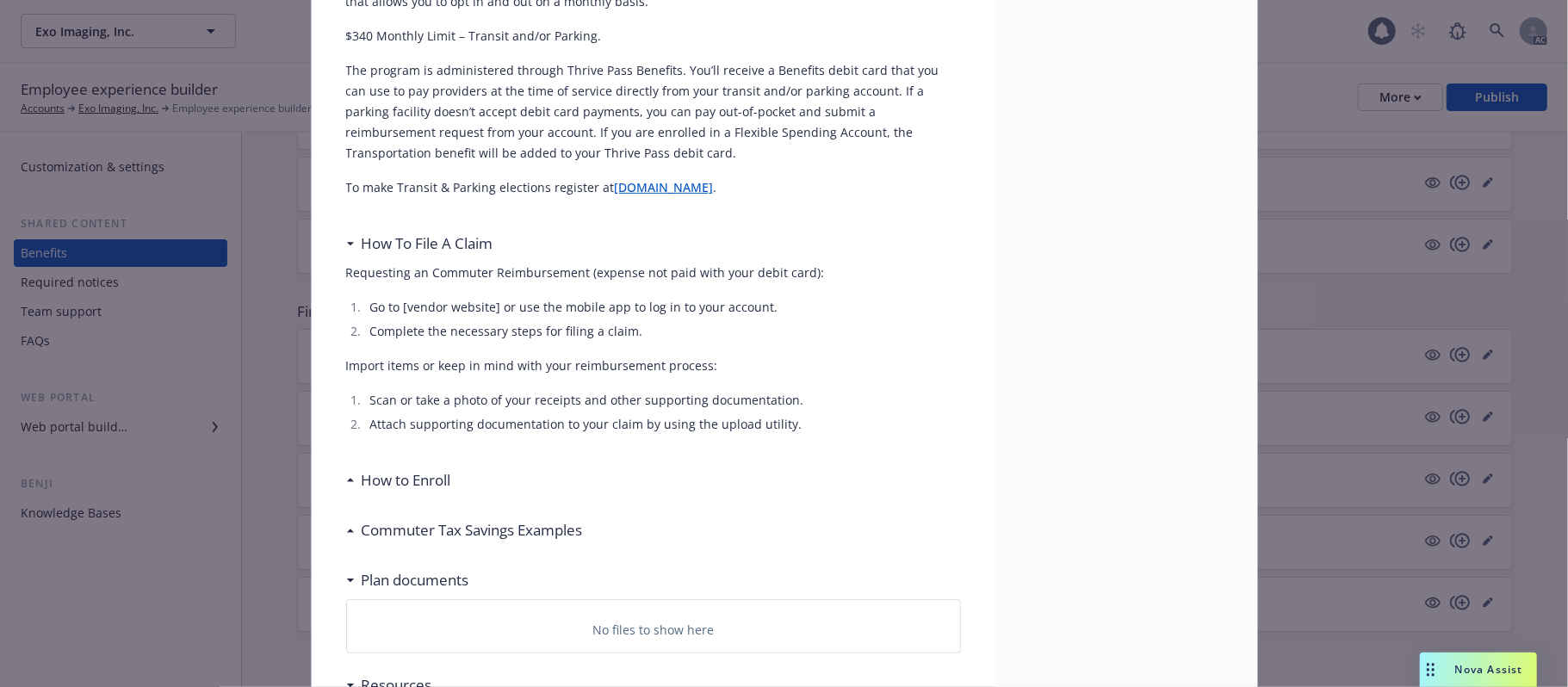
scroll to position [625, 0]
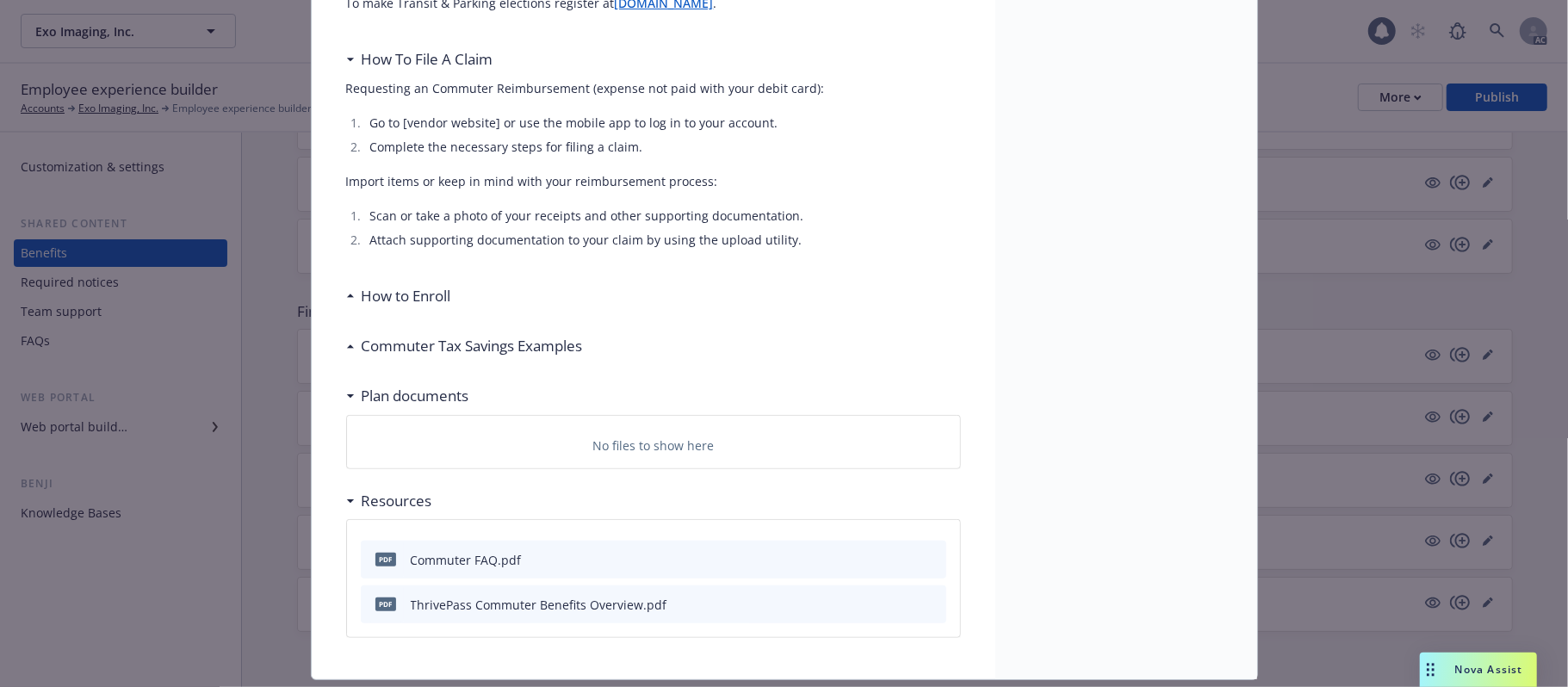
click at [393, 288] on h3 "How to Enroll" at bounding box center [407, 296] width 89 height 23
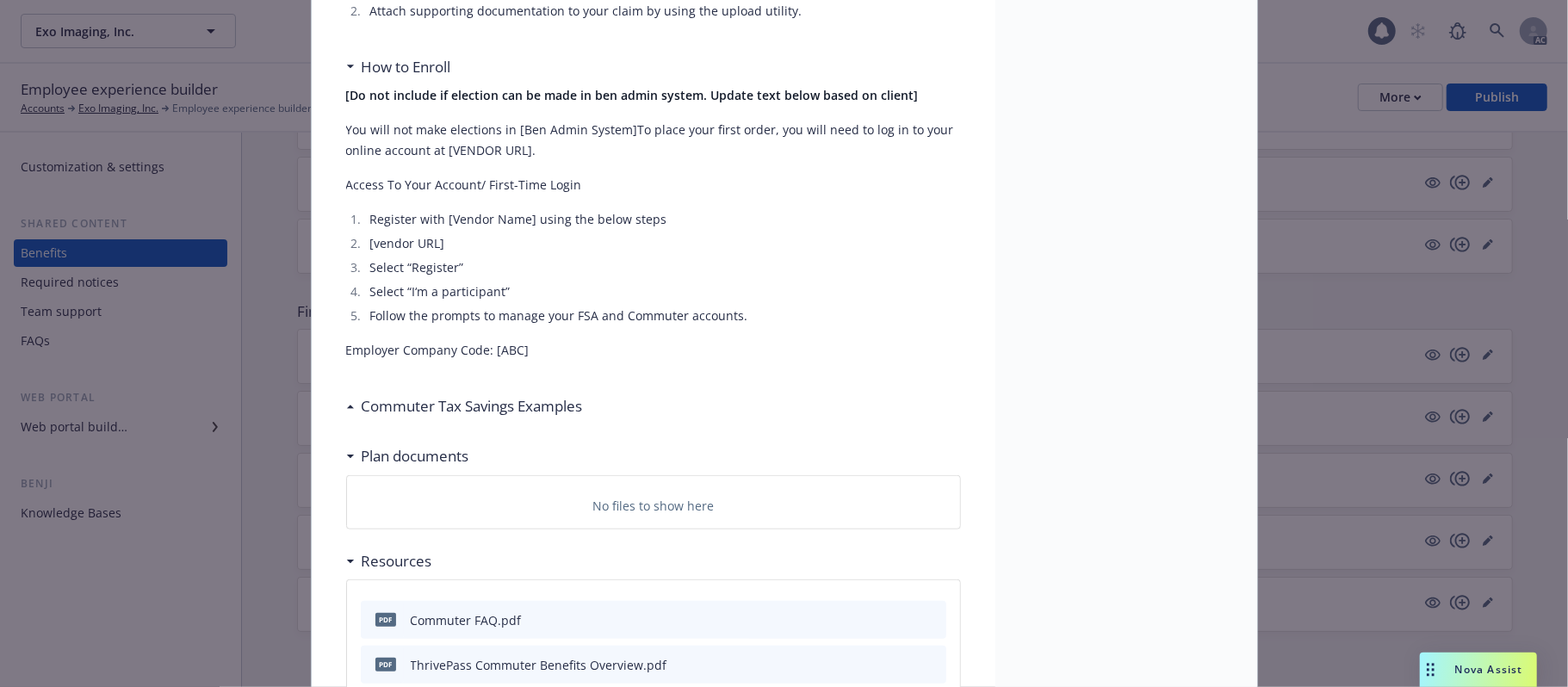
scroll to position [855, 0]
click at [452, 410] on h3 "Commuter Tax Savings Examples" at bounding box center [472, 406] width 221 height 23
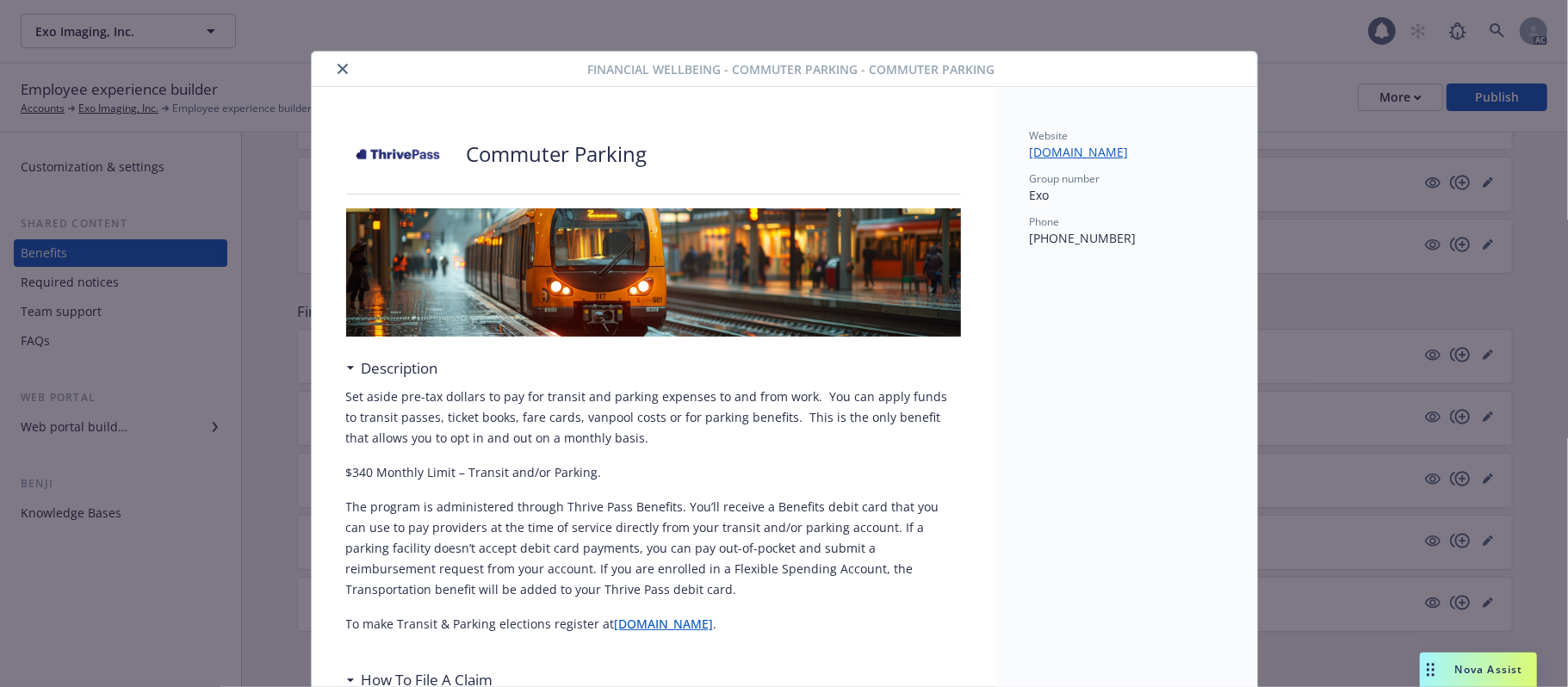
scroll to position [0, 0]
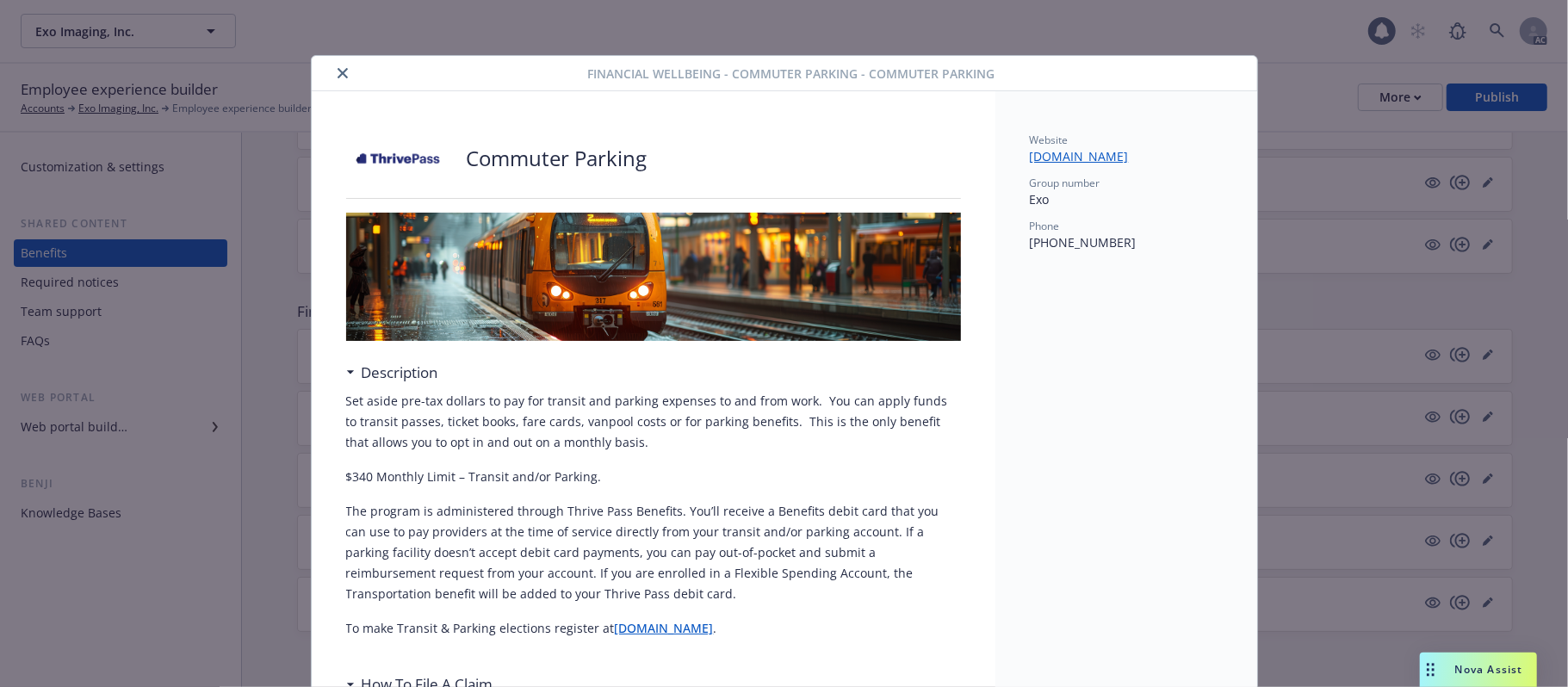
click at [337, 73] on icon "close" at bounding box center [342, 73] width 10 height 10
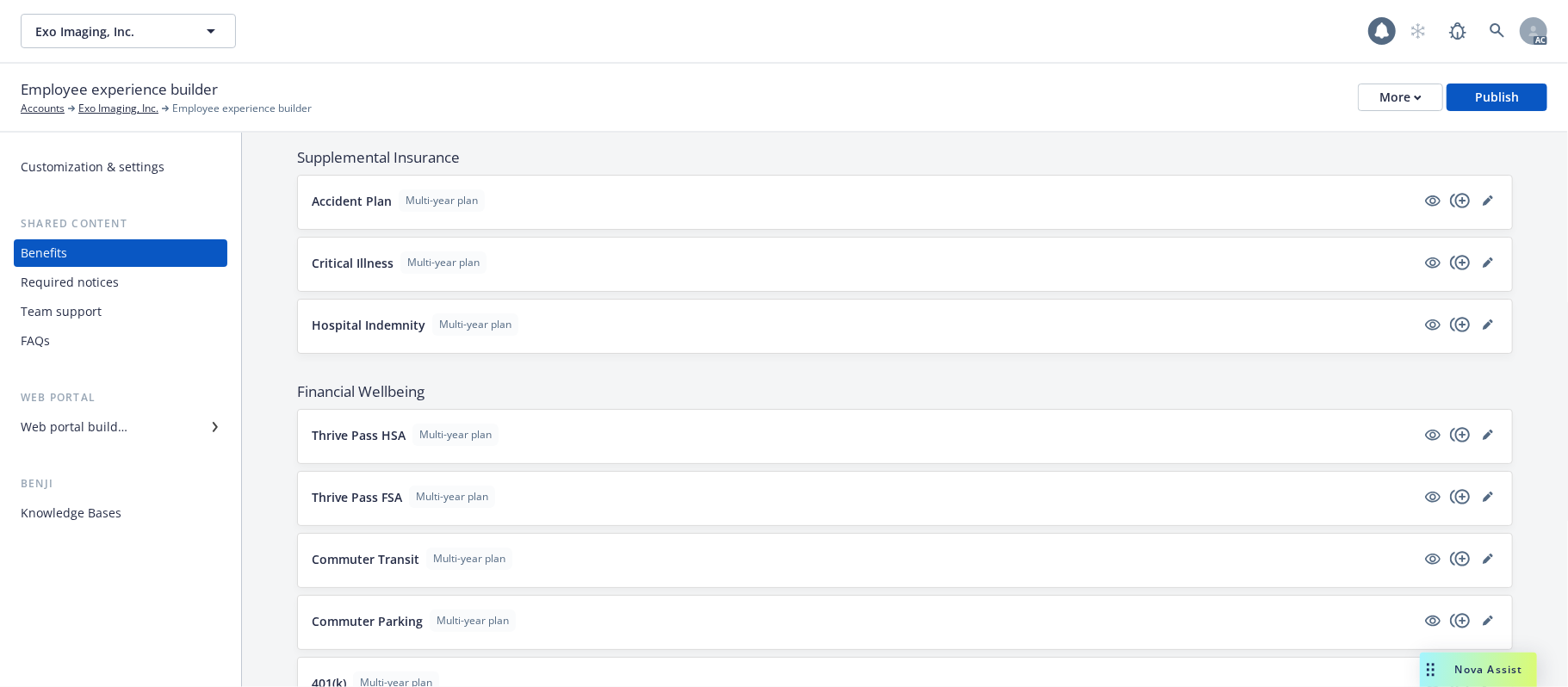
scroll to position [1041, 0]
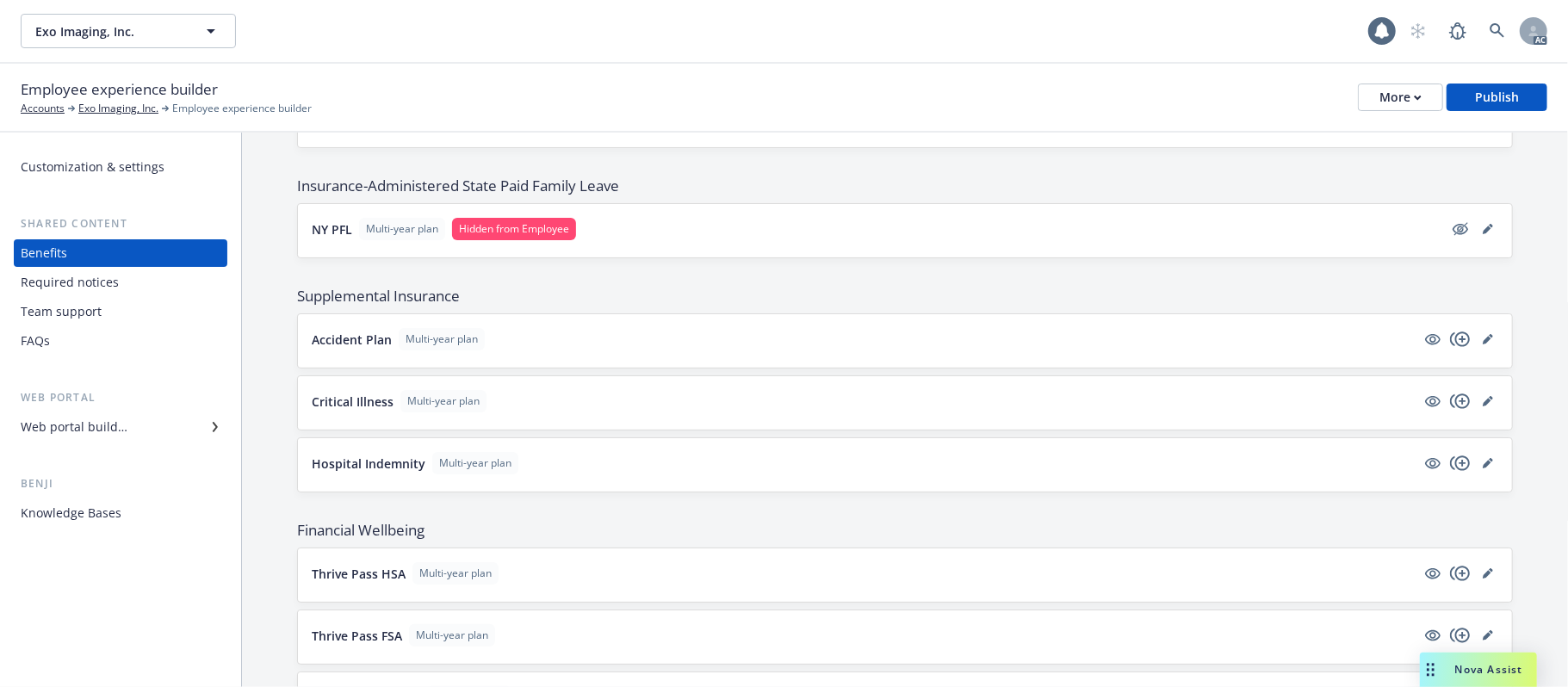
click at [807, 470] on button "Hospital Indemnity Multi-year plan" at bounding box center [864, 464] width 1104 height 23
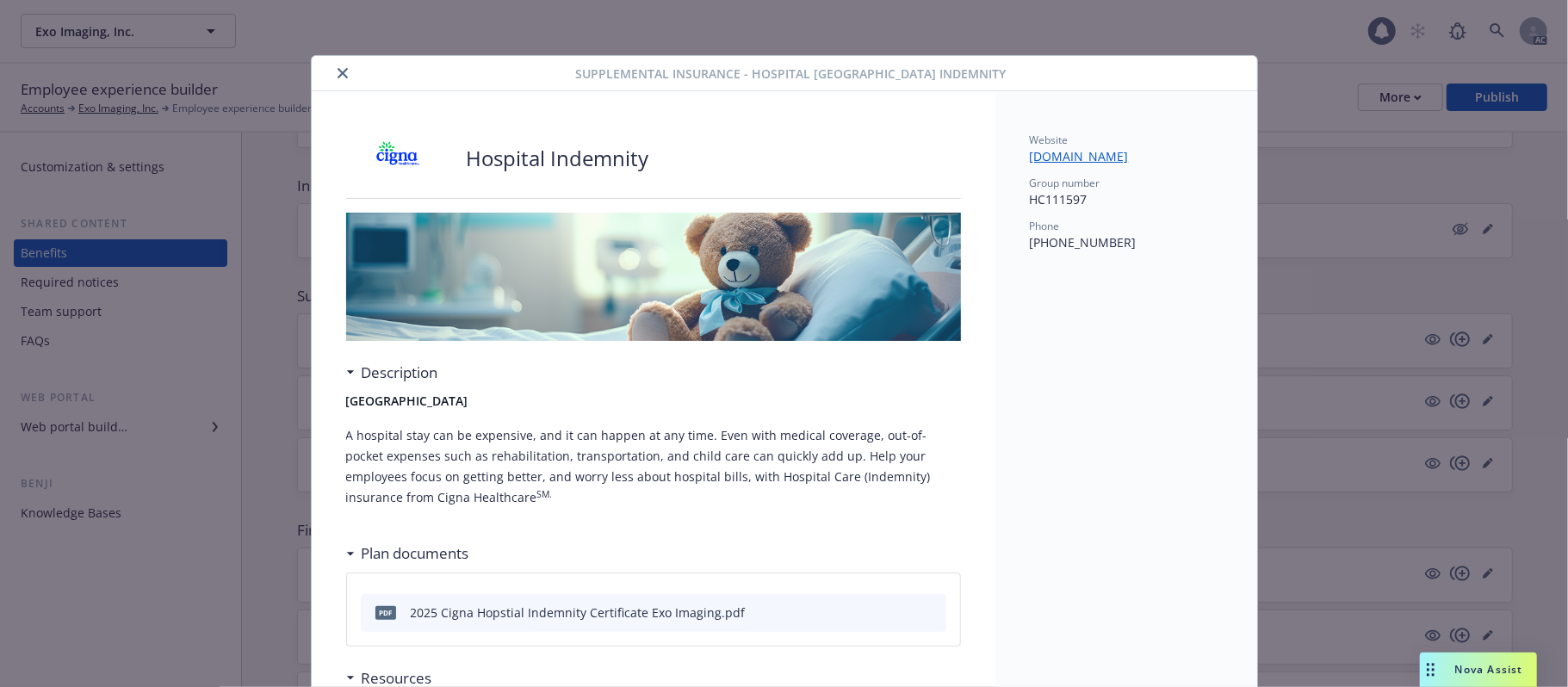
click at [337, 73] on icon "close" at bounding box center [342, 73] width 10 height 10
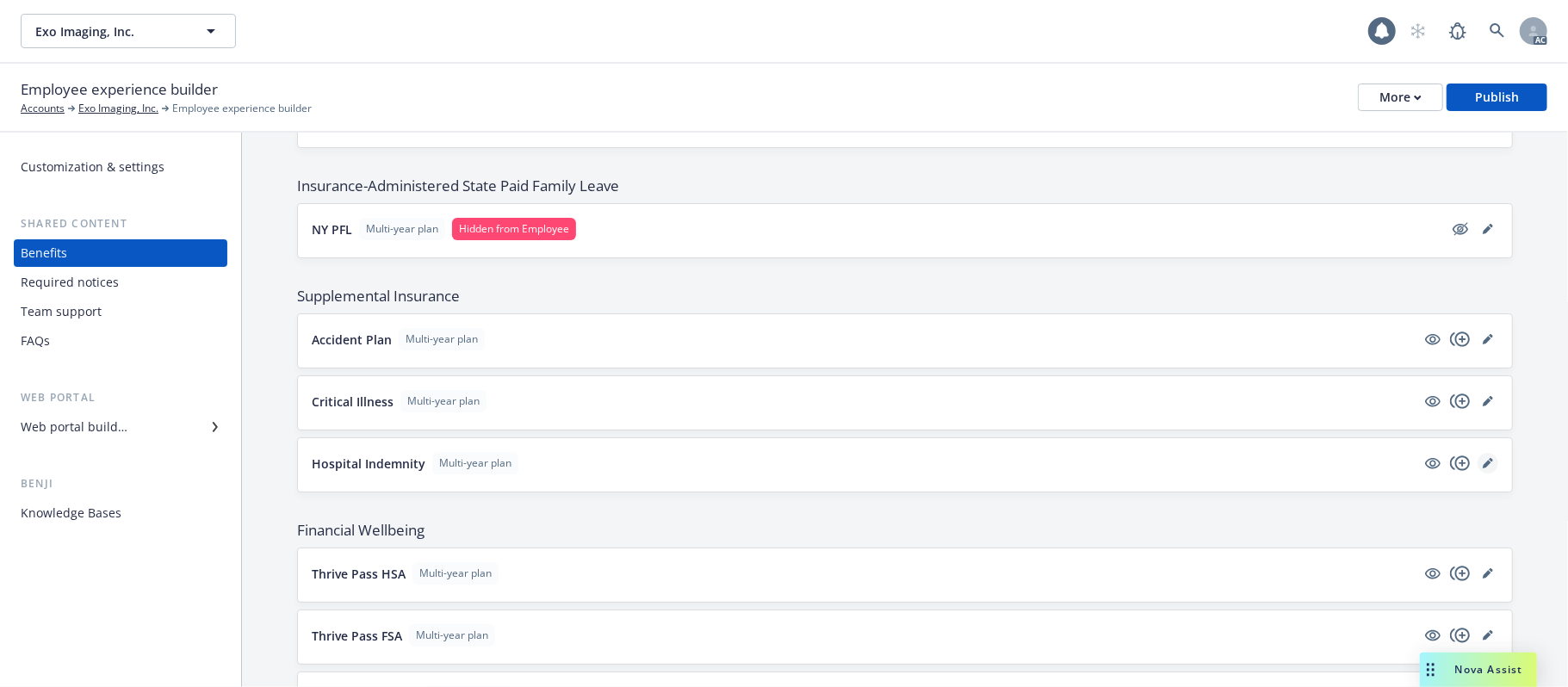
click at [1482, 467] on icon "editPencil" at bounding box center [1487, 463] width 10 height 10
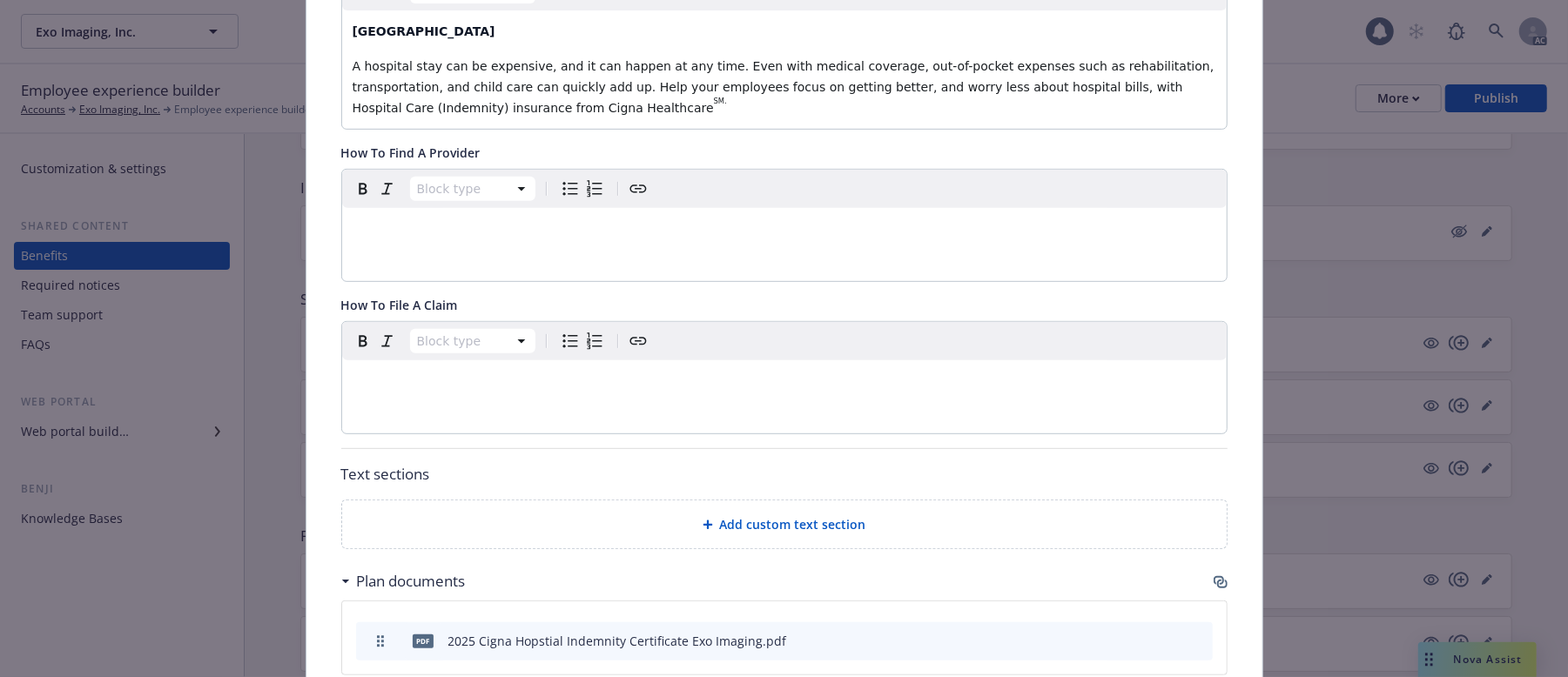
scroll to position [712, 0]
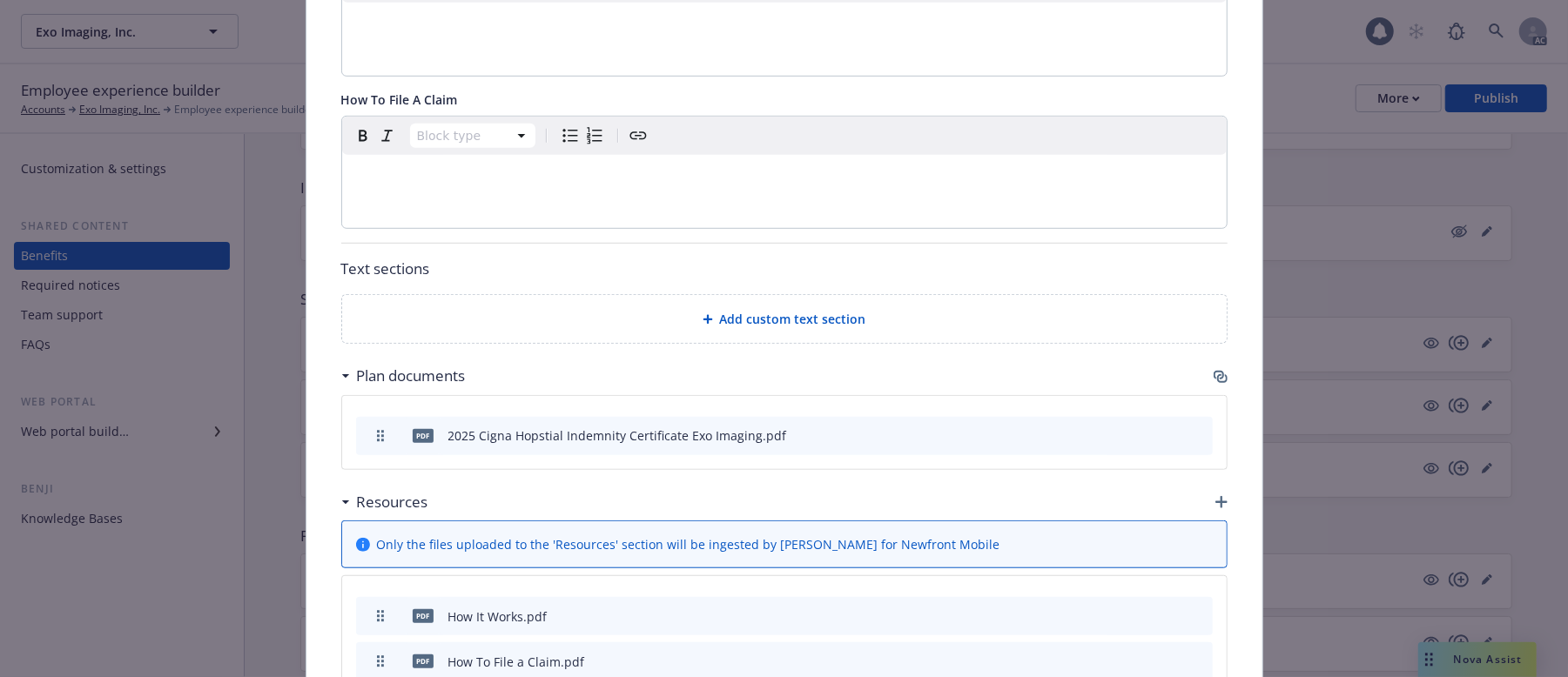
click at [1213, 381] on icon "button" at bounding box center [1220, 376] width 13 height 13
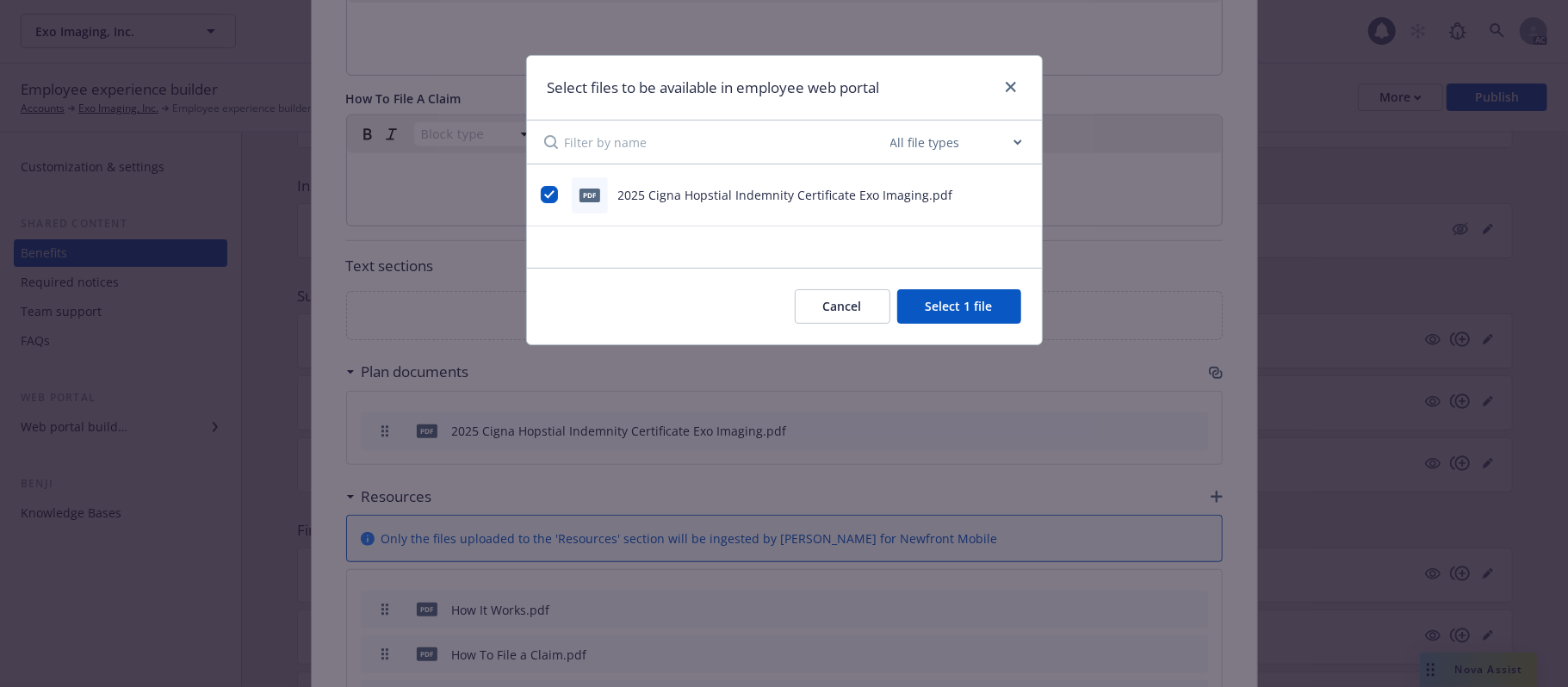
click at [829, 305] on button "Cancel" at bounding box center [842, 306] width 96 height 34
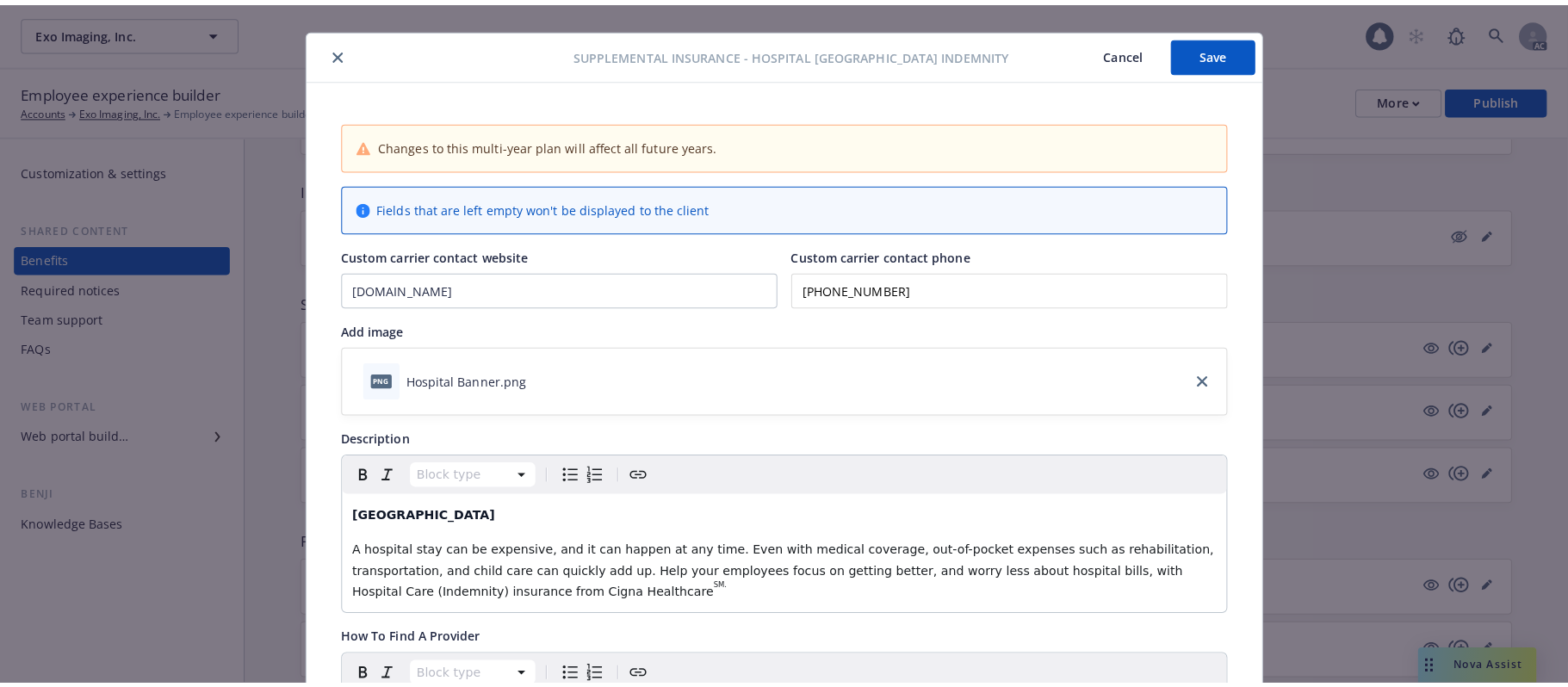
scroll to position [15, 0]
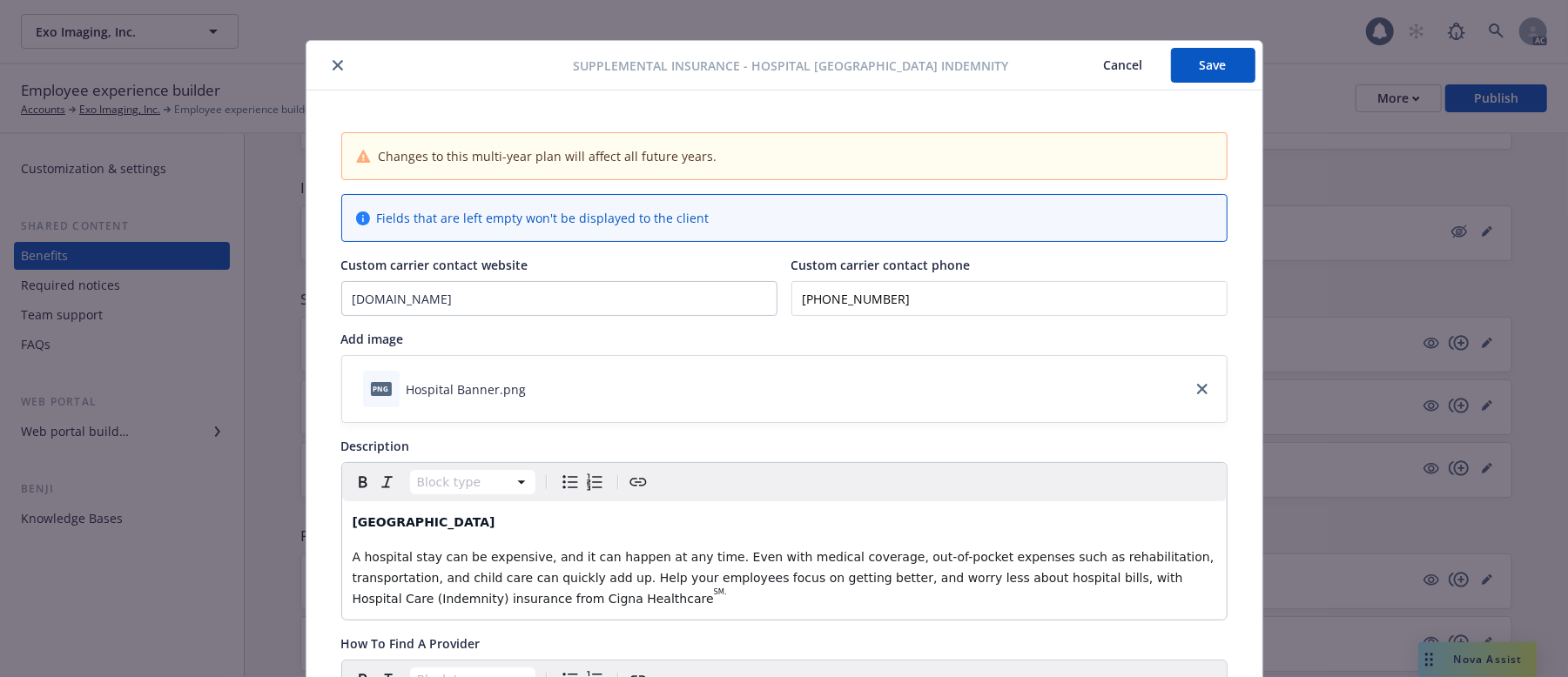
click at [332, 62] on icon "close" at bounding box center [337, 65] width 11 height 11
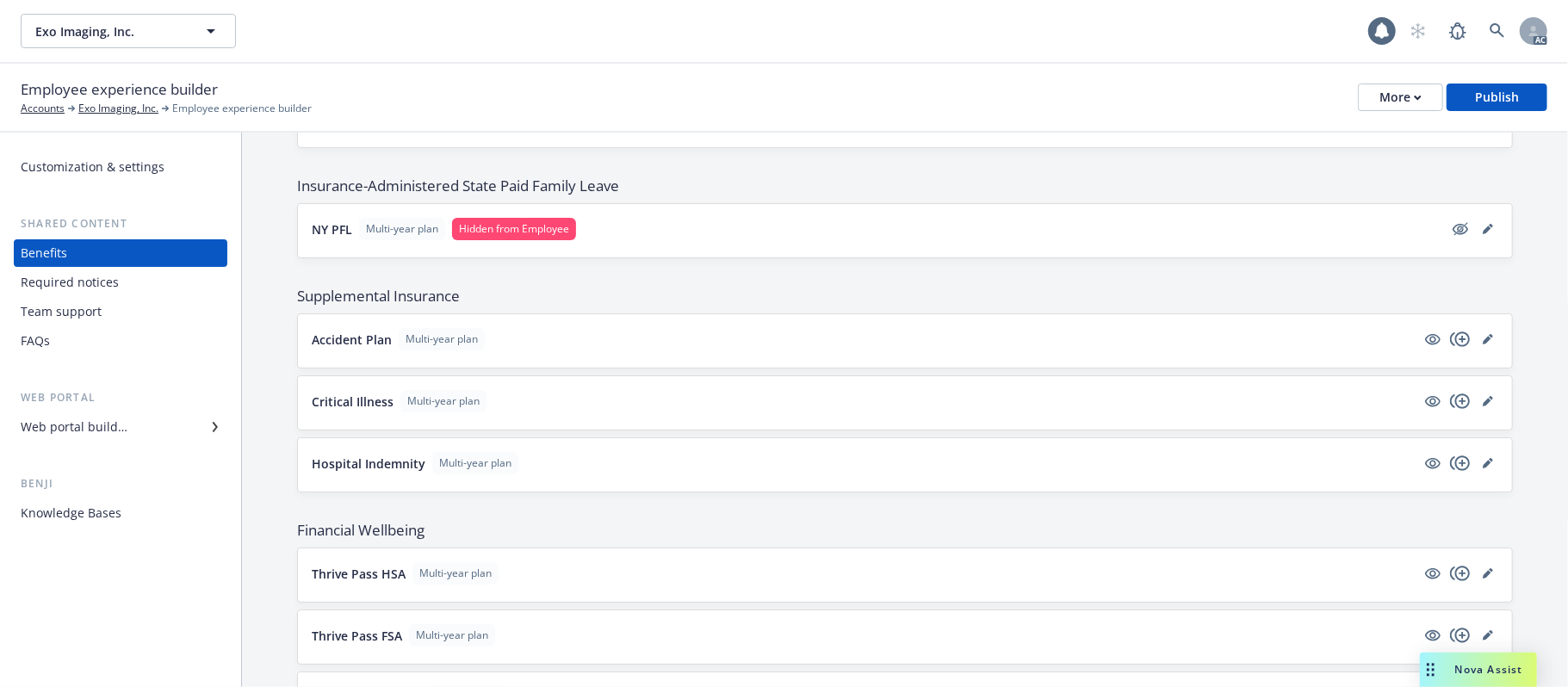
click at [899, 403] on button "Critical Illness Multi-year plan" at bounding box center [864, 402] width 1104 height 23
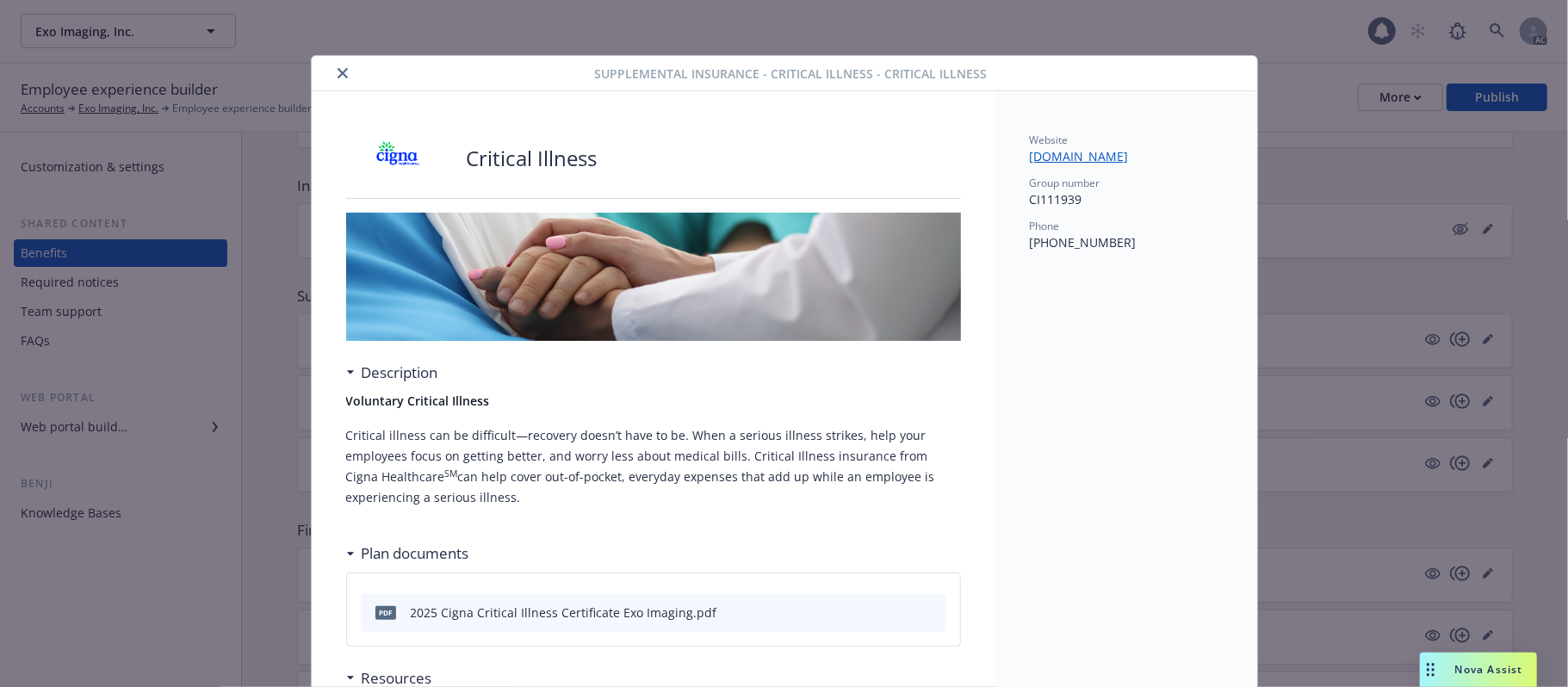
click at [335, 67] on button "close" at bounding box center [343, 73] width 21 height 21
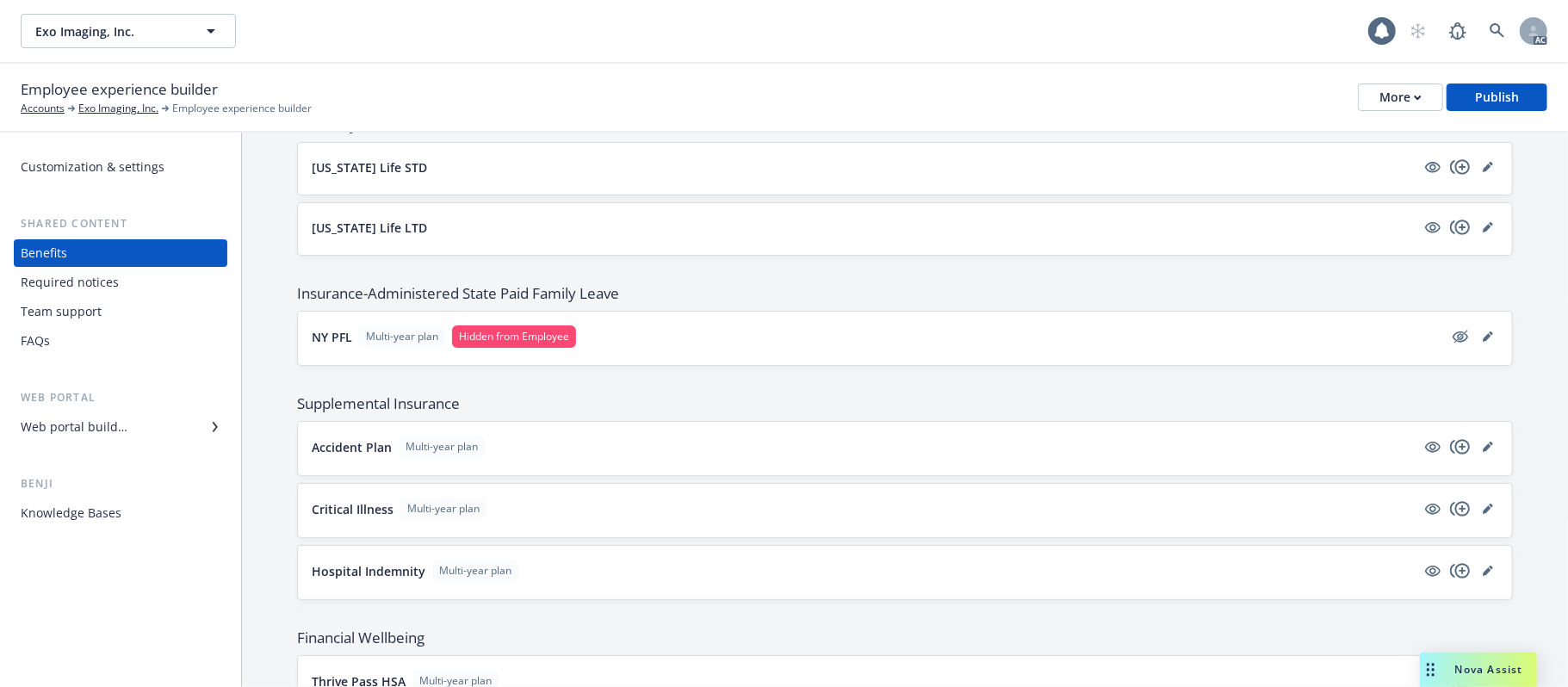
scroll to position [811, 0]
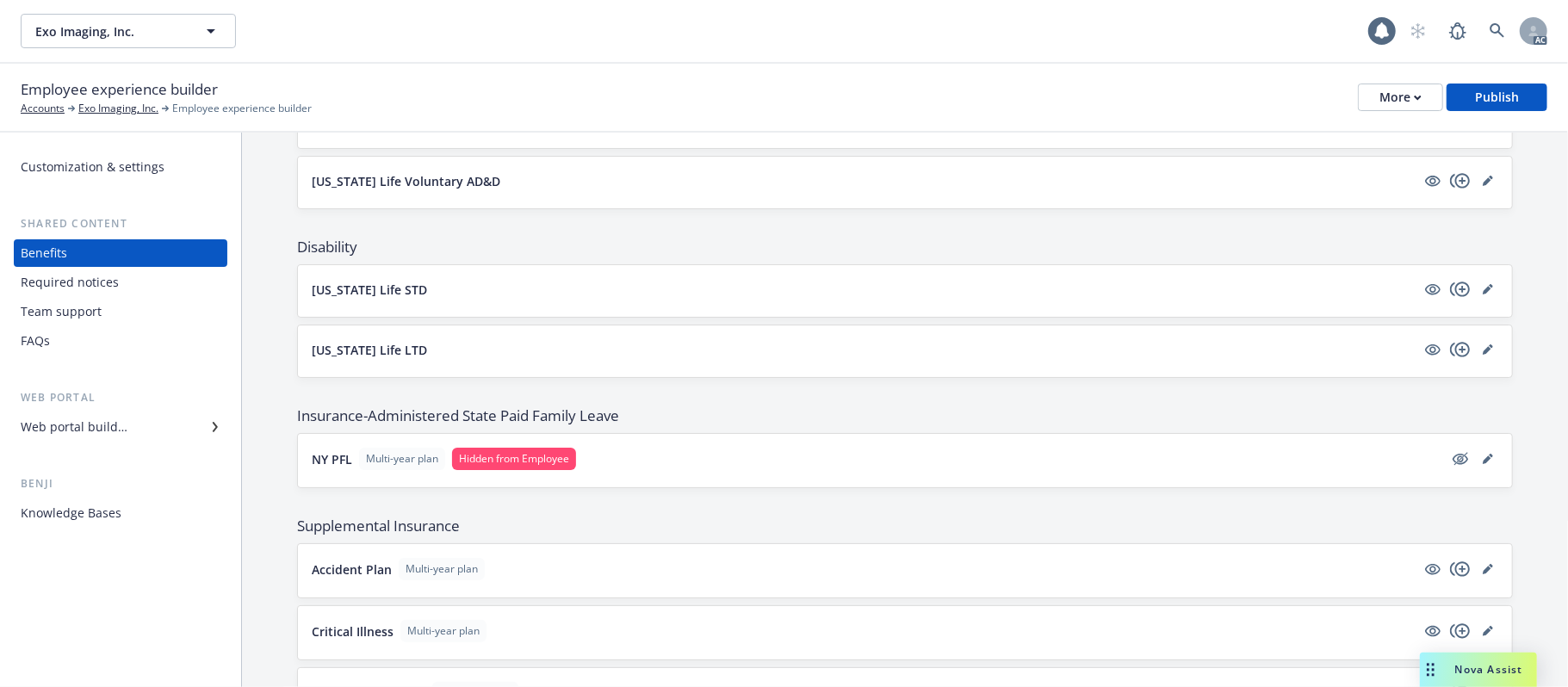
click at [717, 464] on button "NY PFL Multi-year plan Hidden from Employee" at bounding box center [877, 459] width 1132 height 23
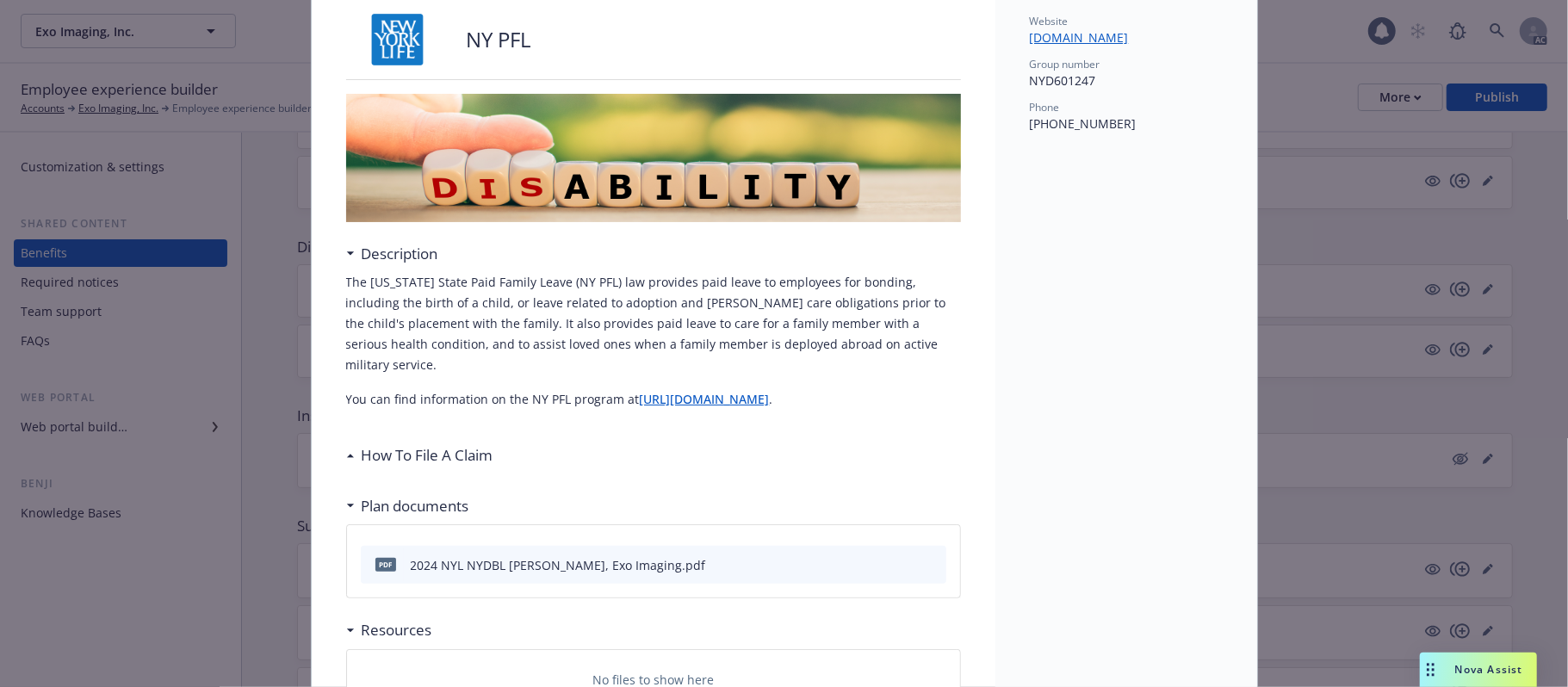
scroll to position [214, 0]
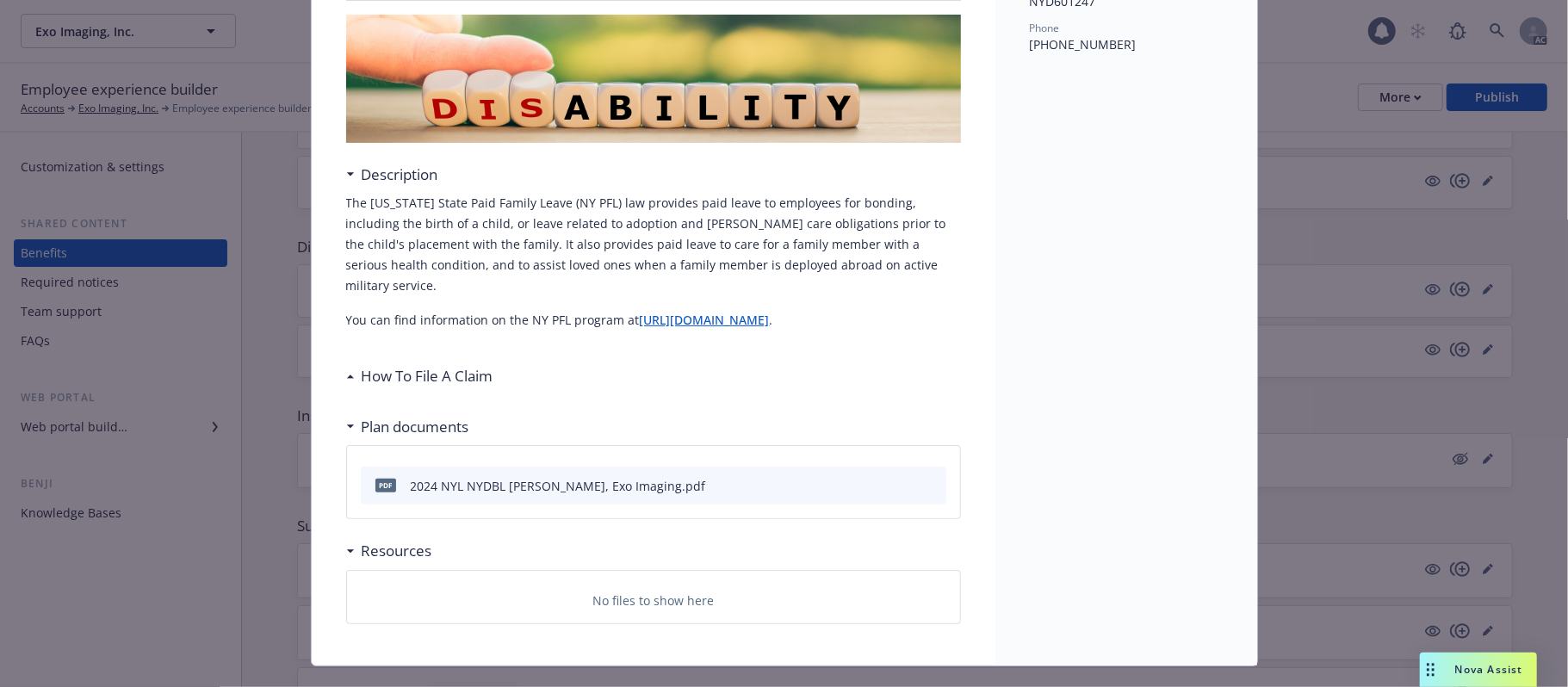
click at [346, 374] on icon at bounding box center [350, 376] width 9 height 5
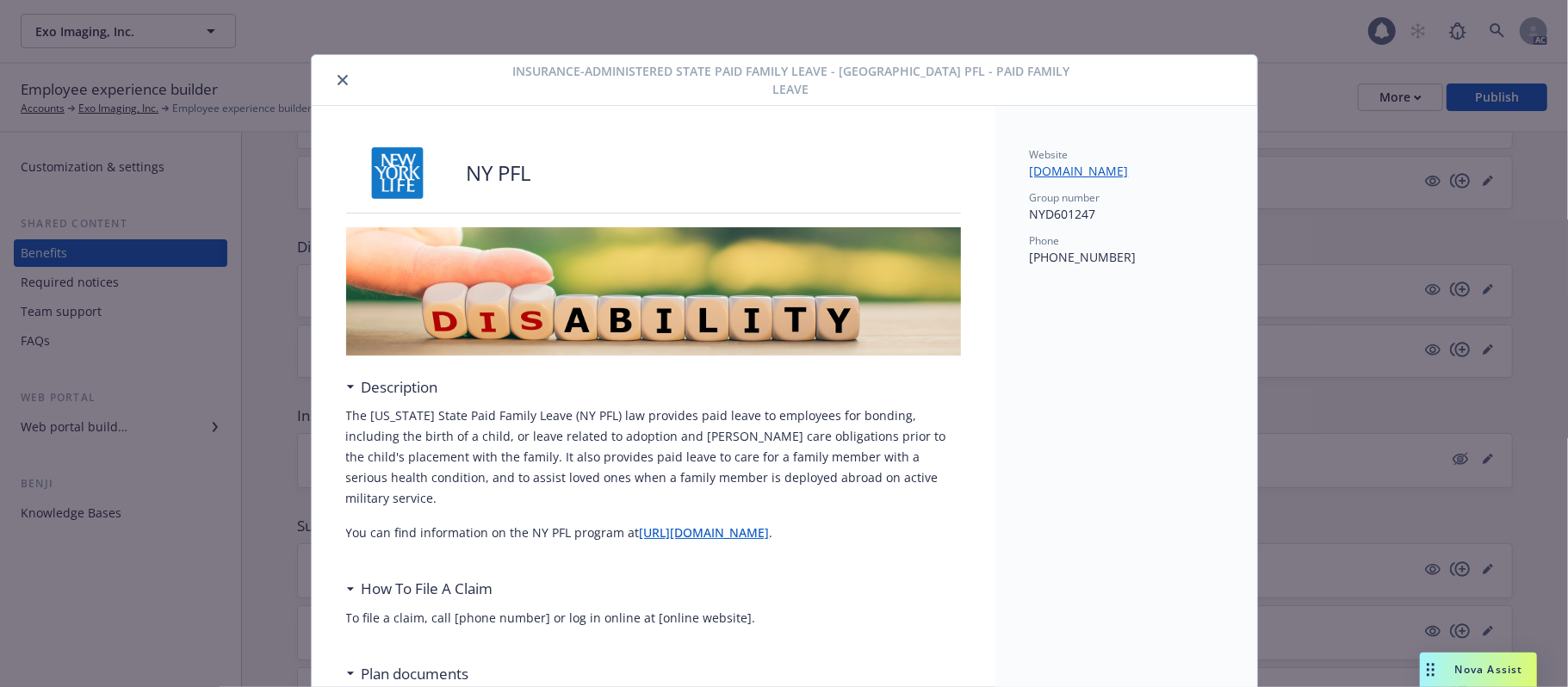
scroll to position [0, 0]
click at [337, 76] on icon "close" at bounding box center [342, 81] width 10 height 10
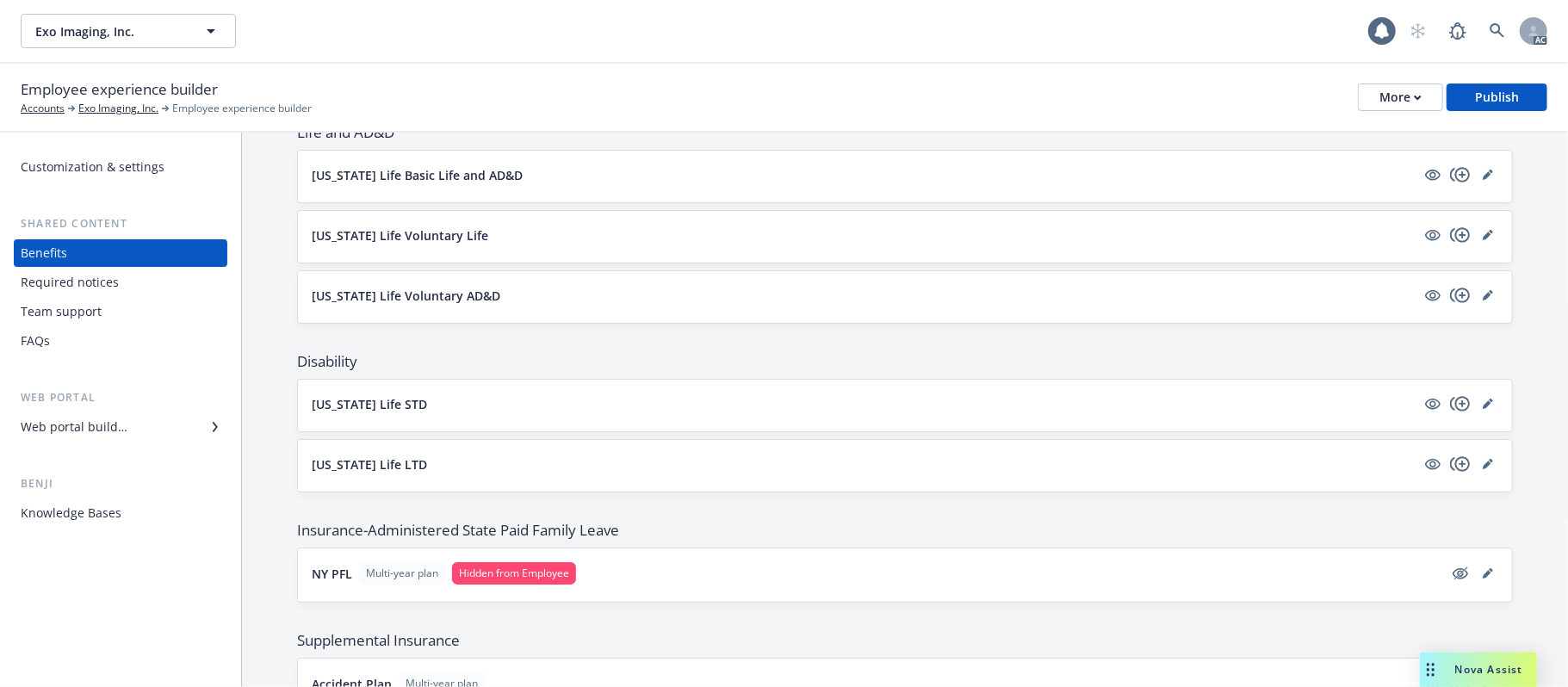
scroll to position [582, 0]
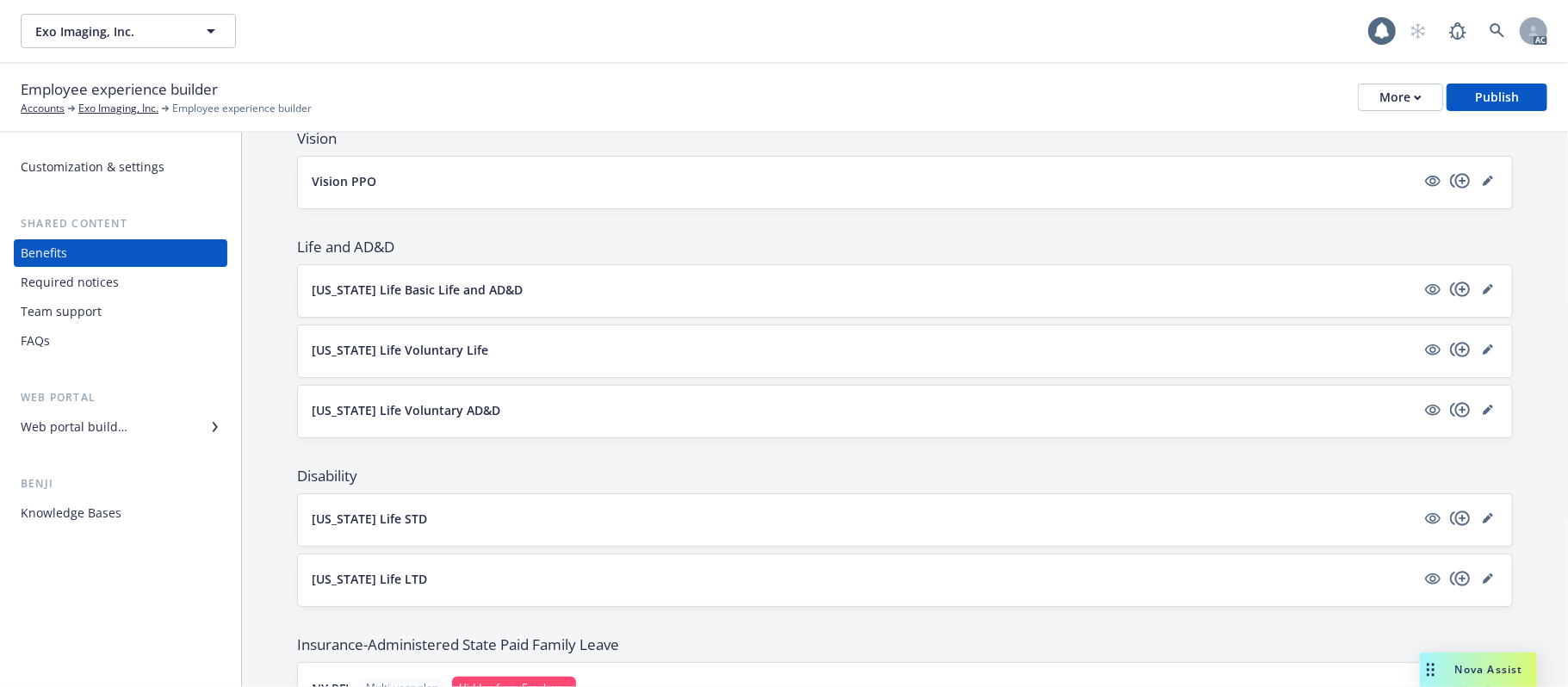
click at [772, 294] on button "[US_STATE] Life Basic Life and AD&D" at bounding box center [864, 289] width 1104 height 18
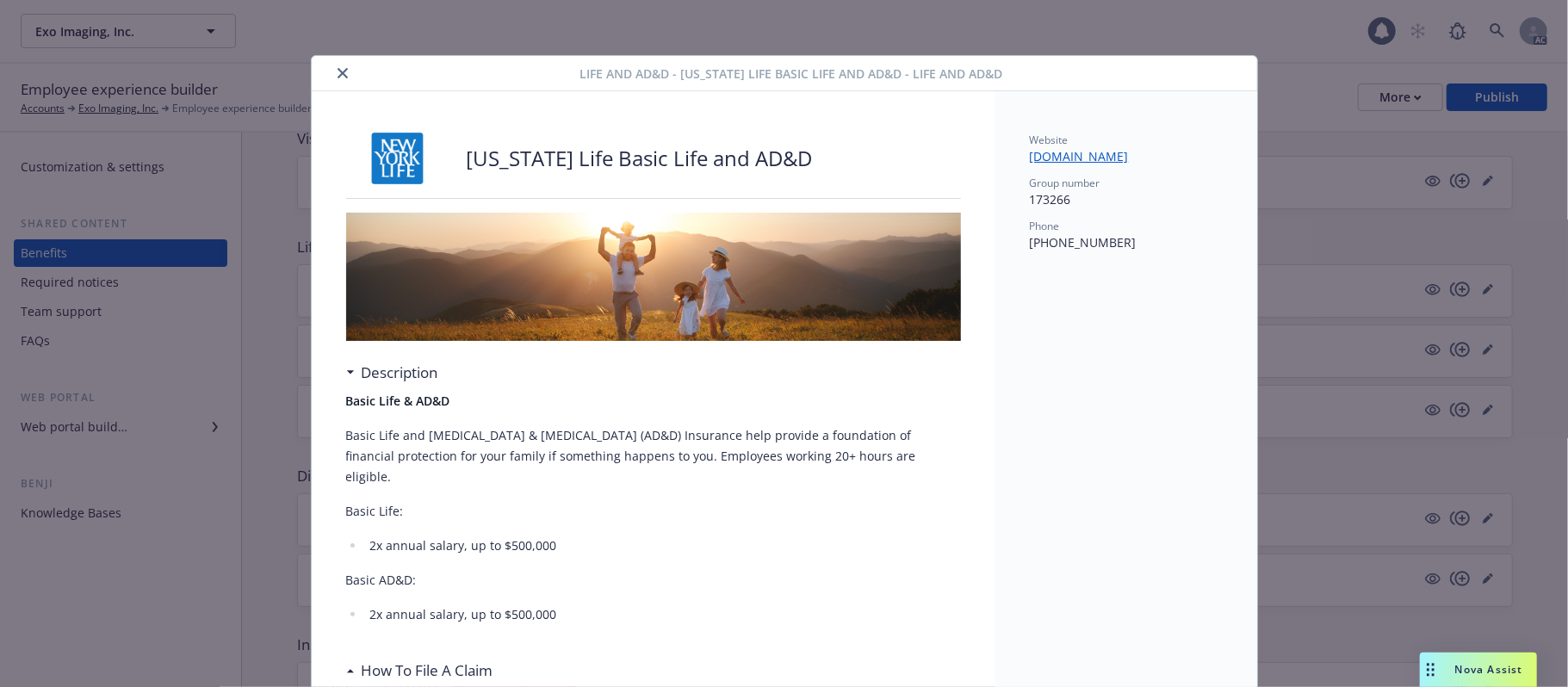
click at [337, 72] on icon "close" at bounding box center [342, 73] width 10 height 10
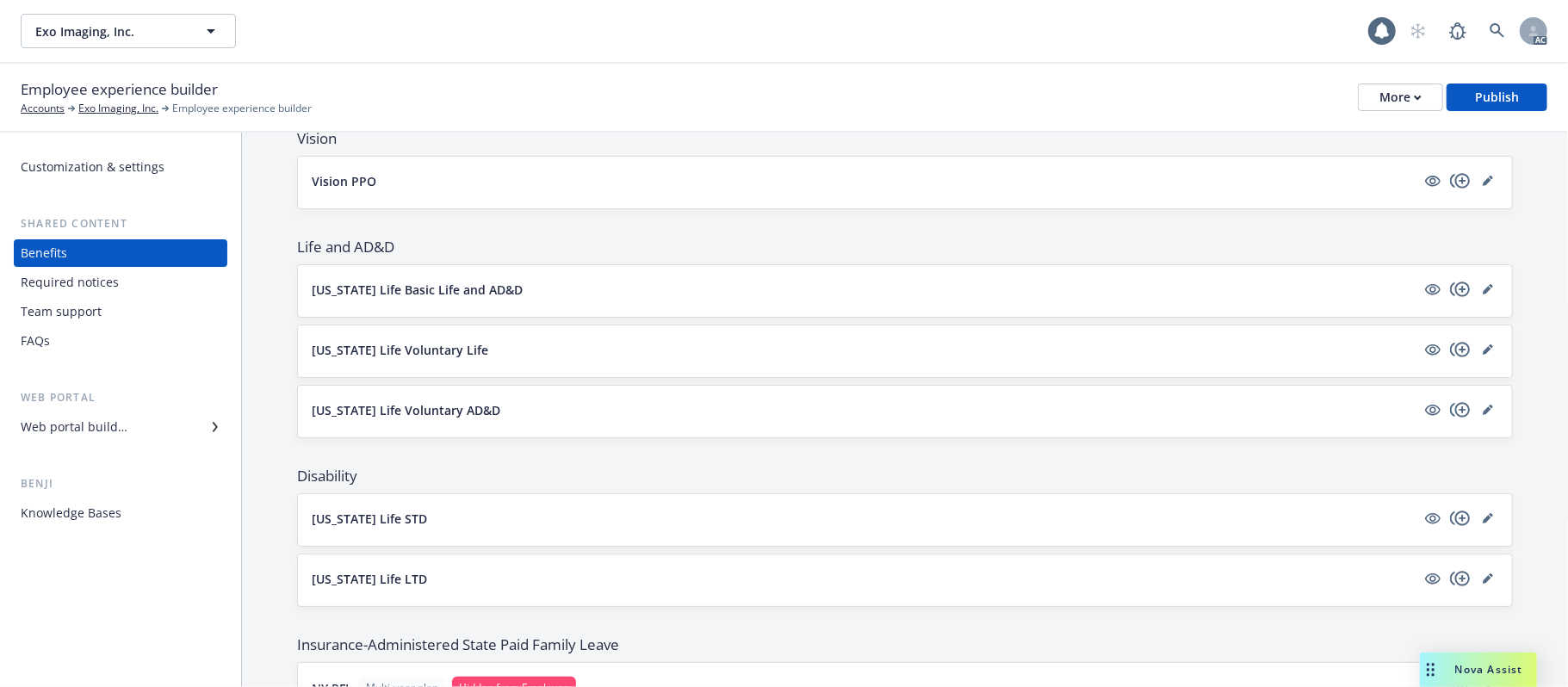
click at [656, 359] on button "[US_STATE] Life Voluntary Life" at bounding box center [864, 350] width 1104 height 18
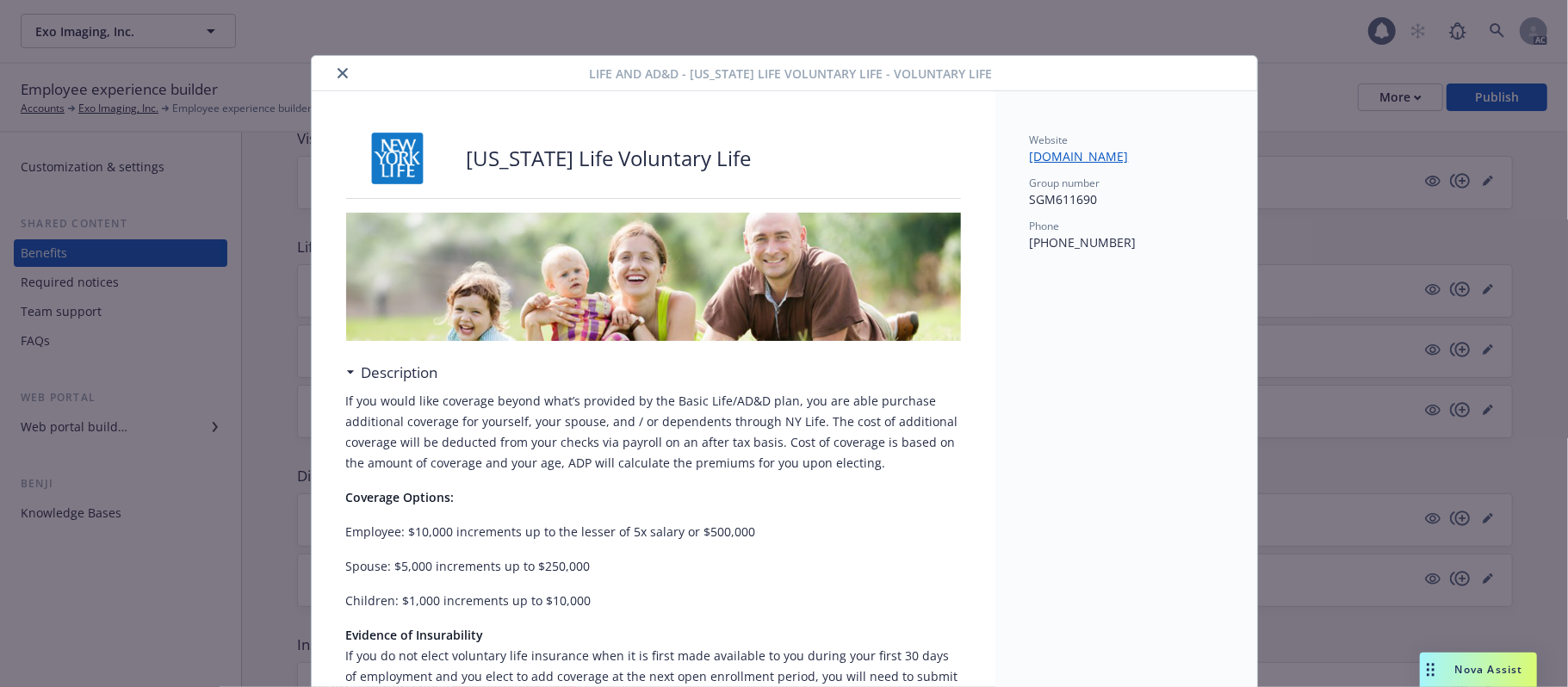
click at [337, 68] on icon "close" at bounding box center [342, 73] width 10 height 10
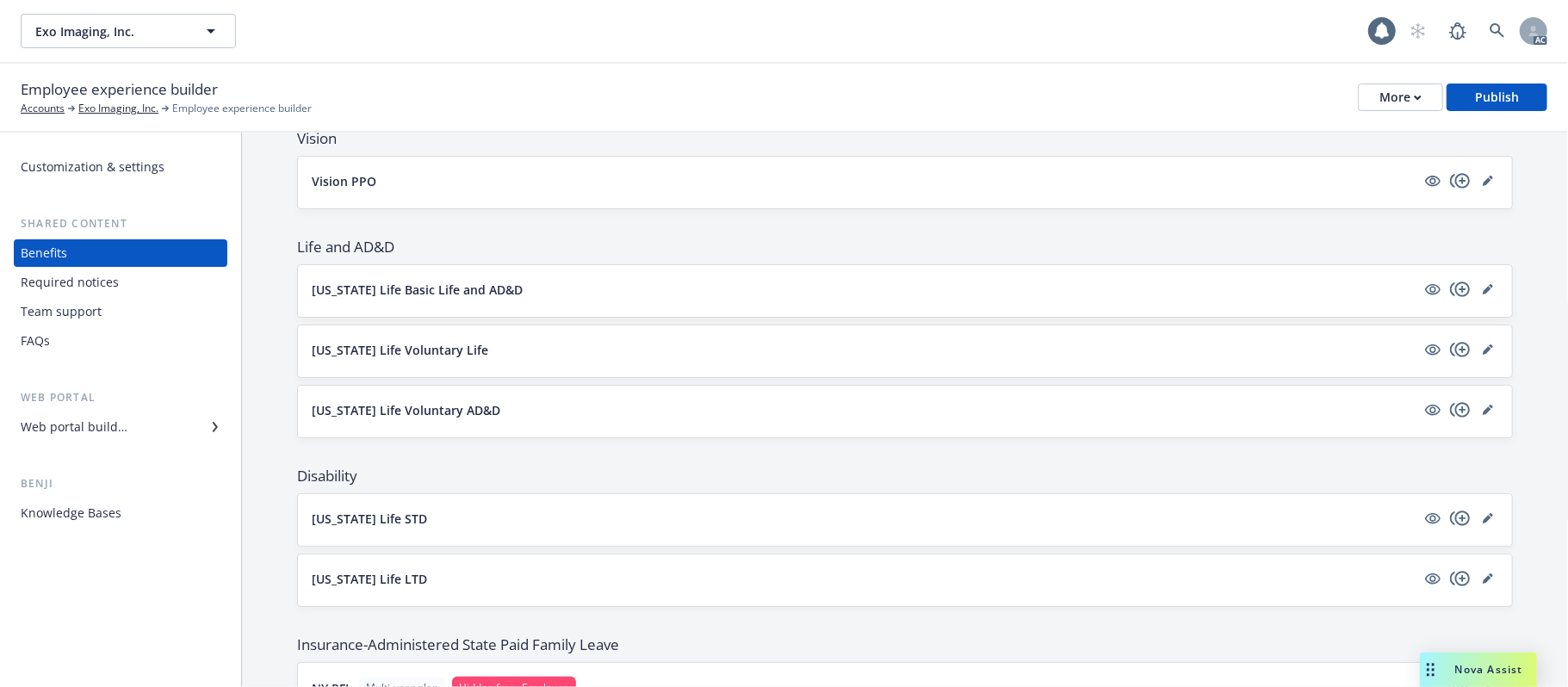
click at [714, 407] on button "[US_STATE] Life Voluntary AD&D" at bounding box center [864, 410] width 1104 height 18
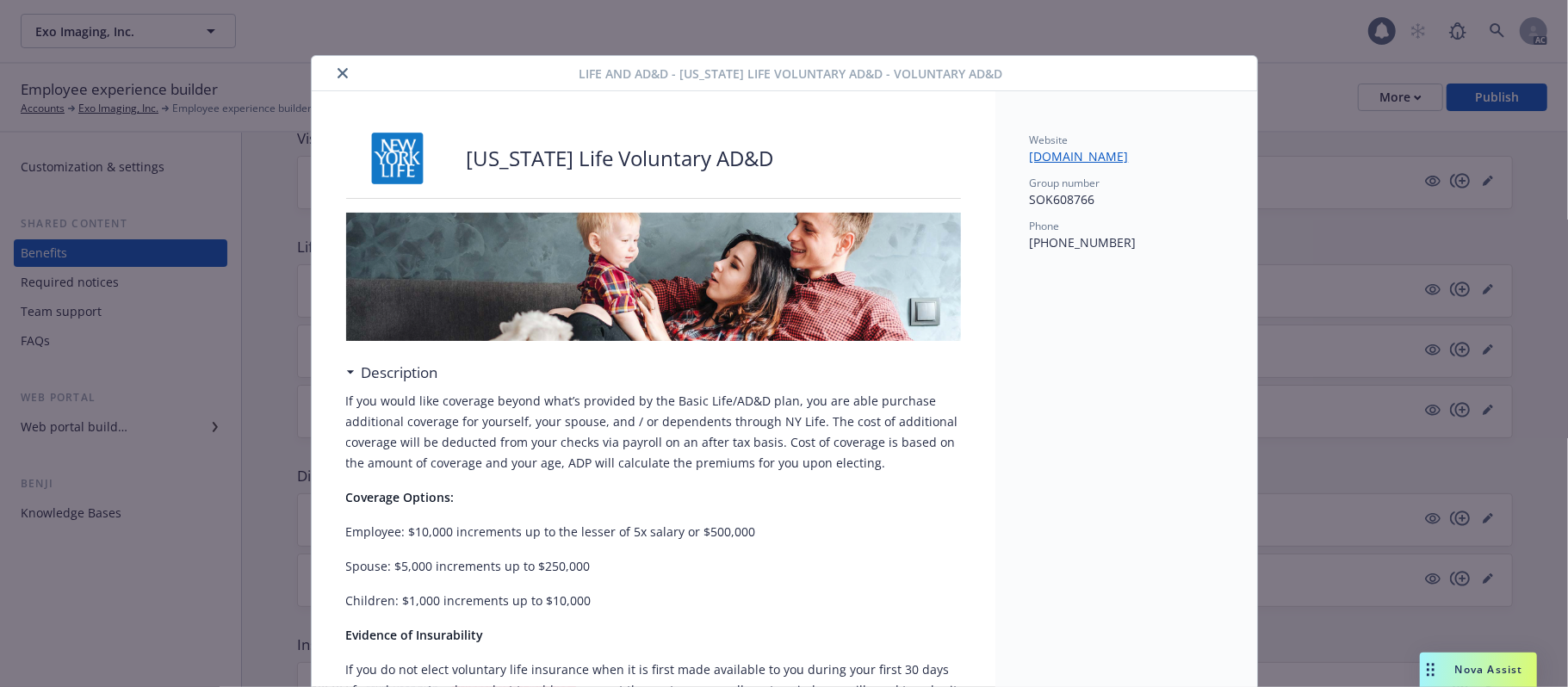
click at [337, 68] on icon "close" at bounding box center [342, 73] width 10 height 10
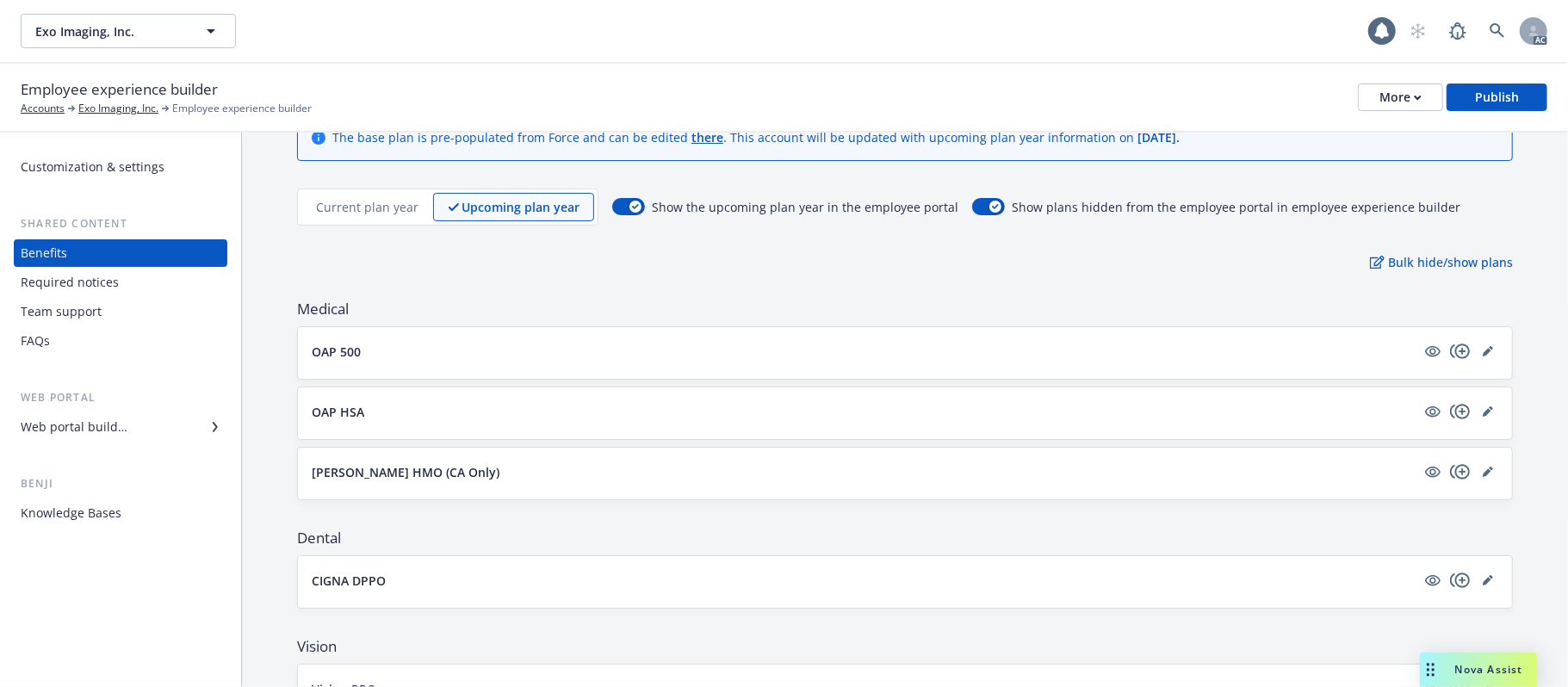
scroll to position [115, 0]
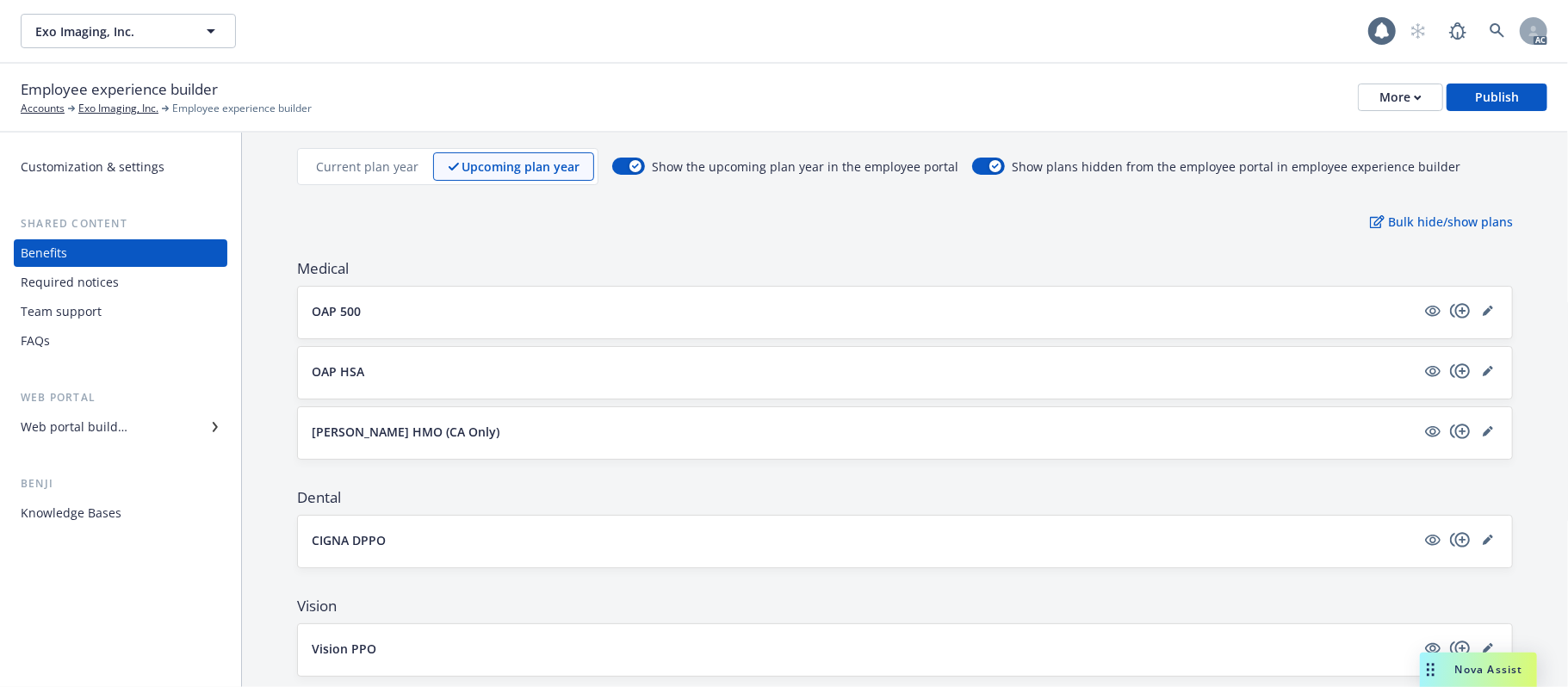
click at [543, 316] on button "OAP 500" at bounding box center [864, 311] width 1104 height 18
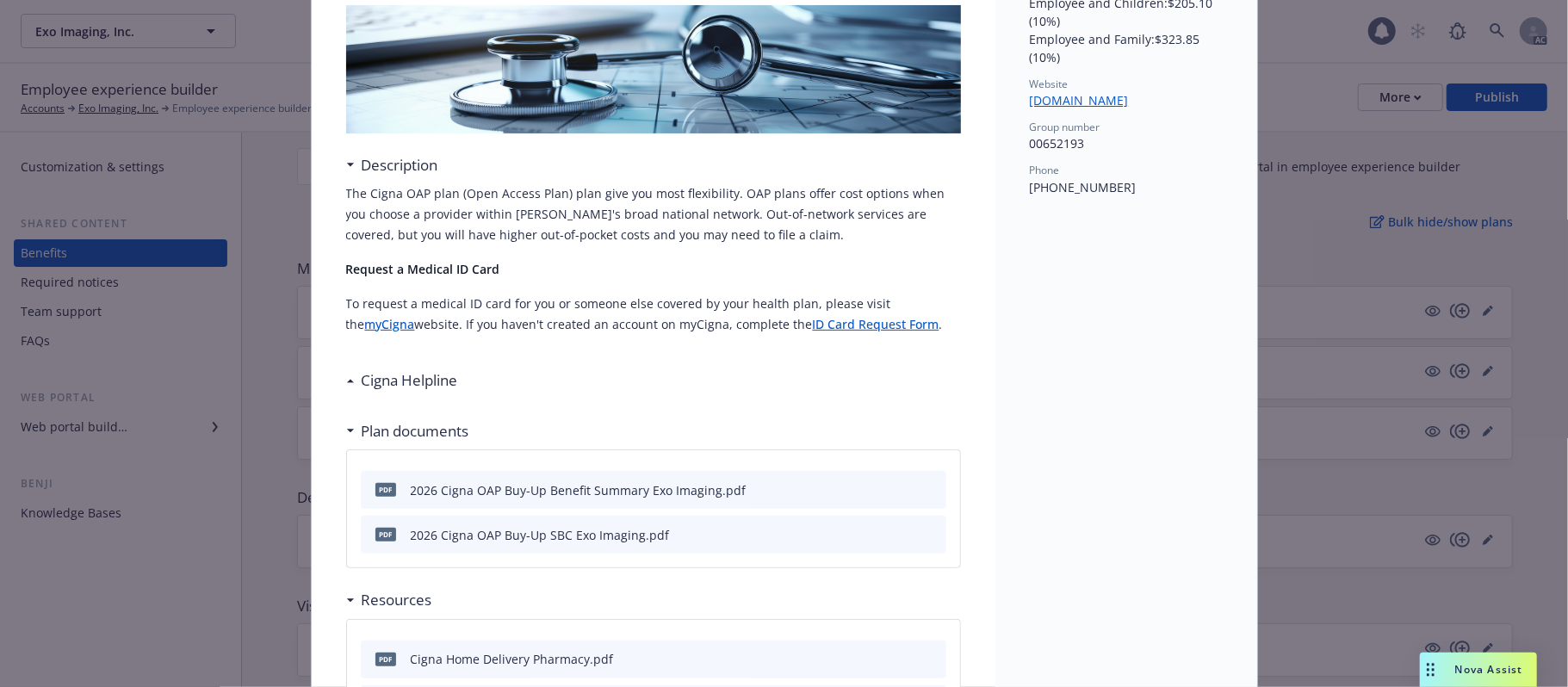
scroll to position [280, 0]
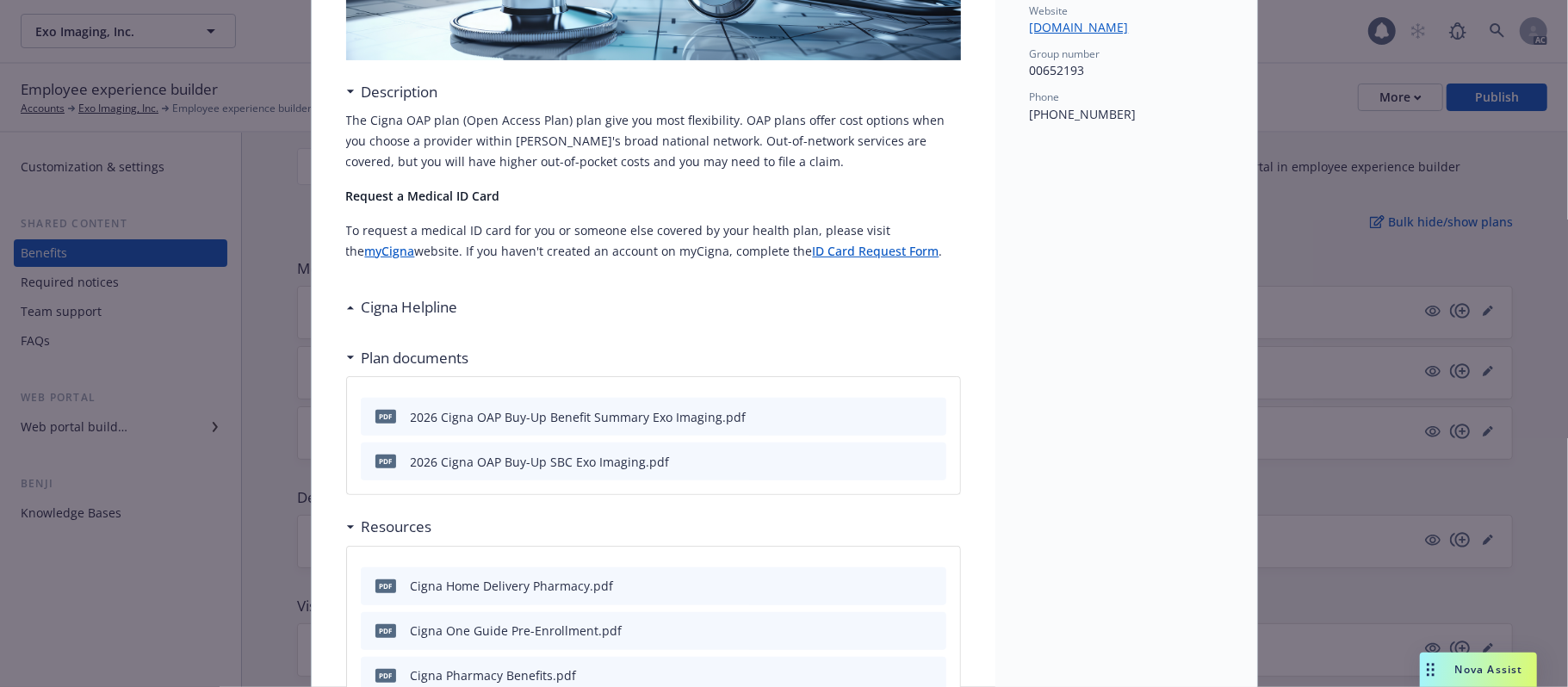
click at [354, 307] on div "Cigna Helpline" at bounding box center [406, 308] width 104 height 23
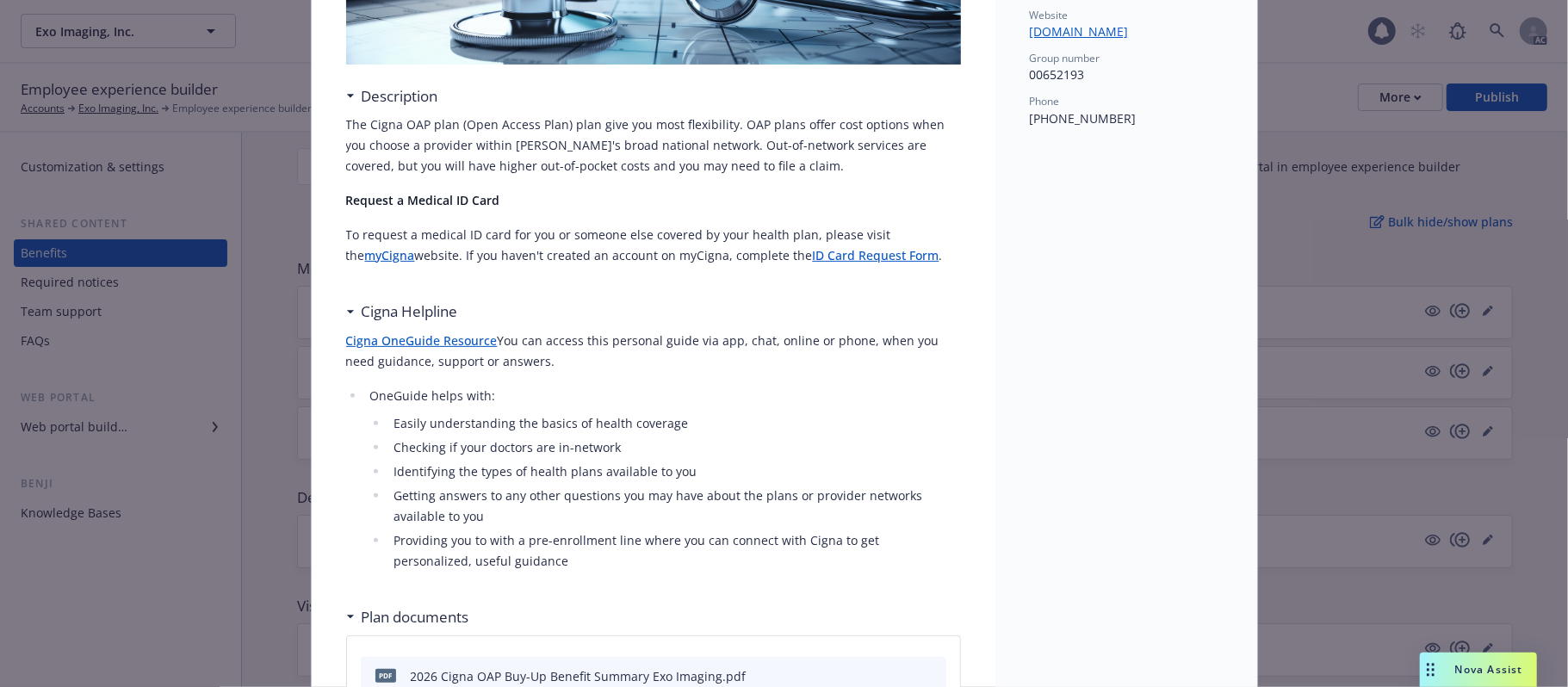
scroll to position [0, 0]
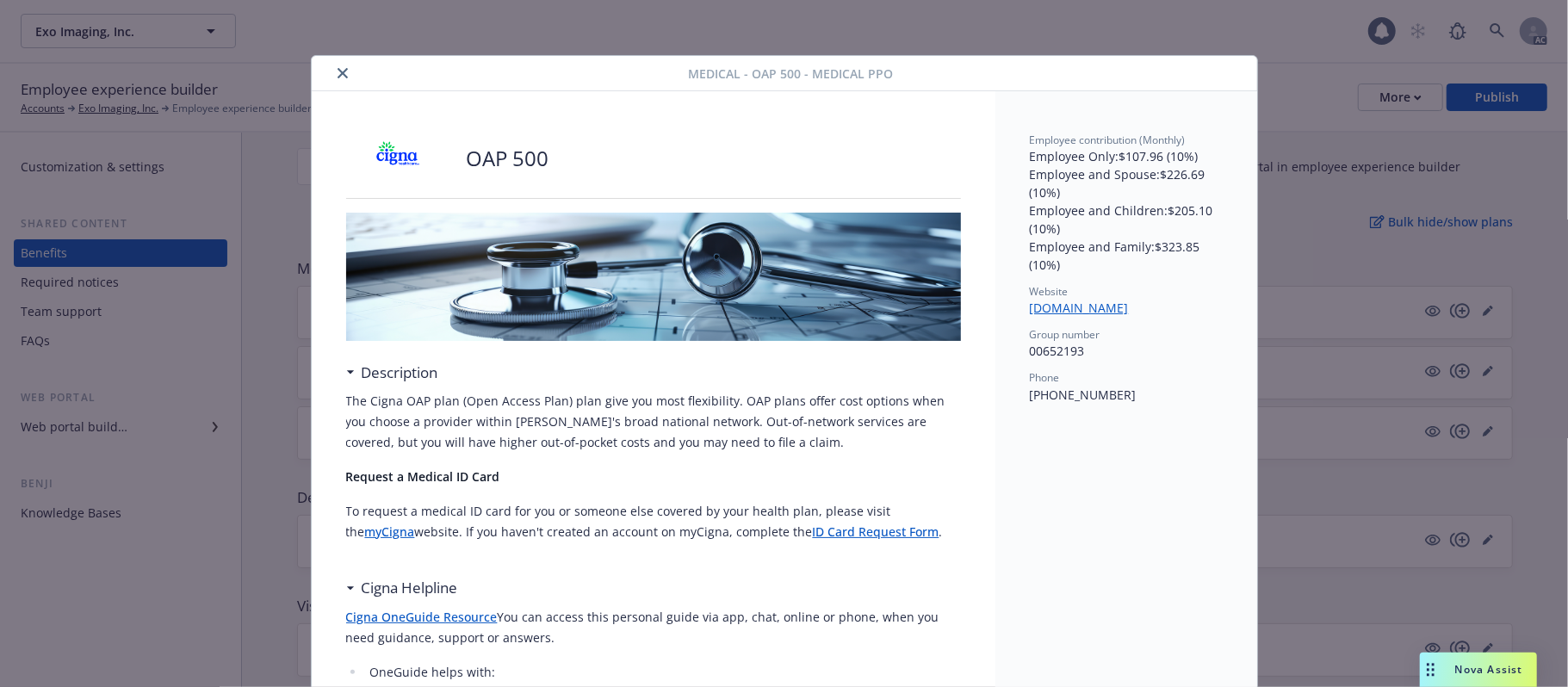
click at [333, 80] on button "close" at bounding box center [343, 73] width 21 height 21
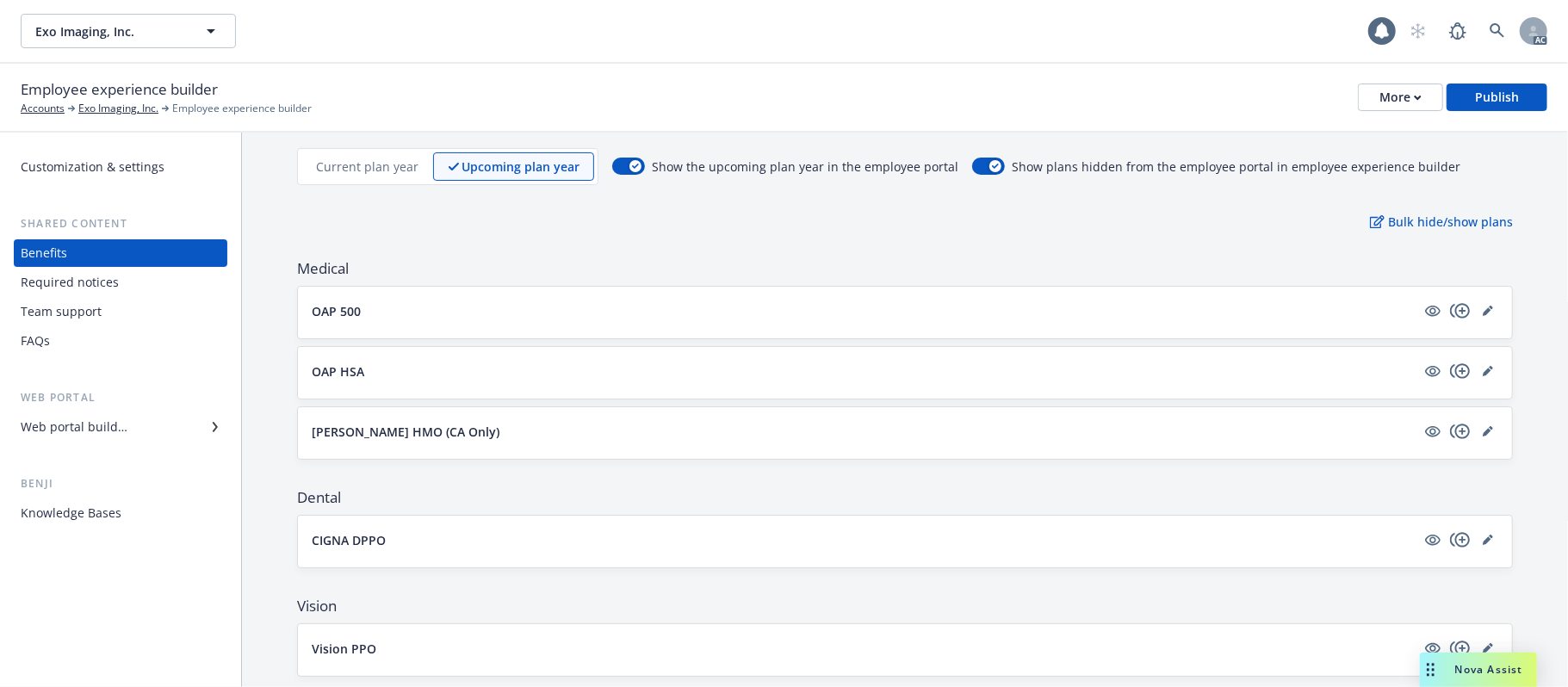
click at [840, 310] on button "OAP 500" at bounding box center [864, 311] width 1104 height 18
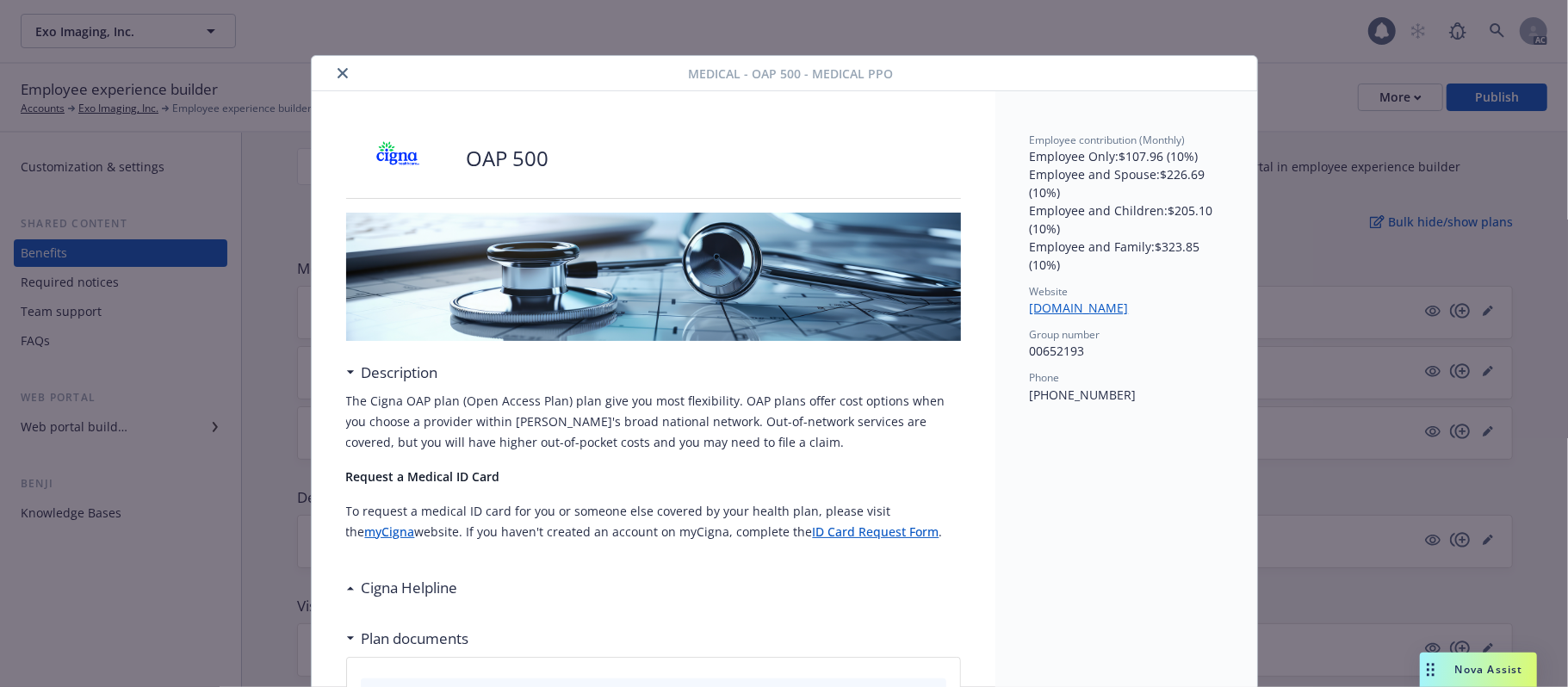
scroll to position [51, 0]
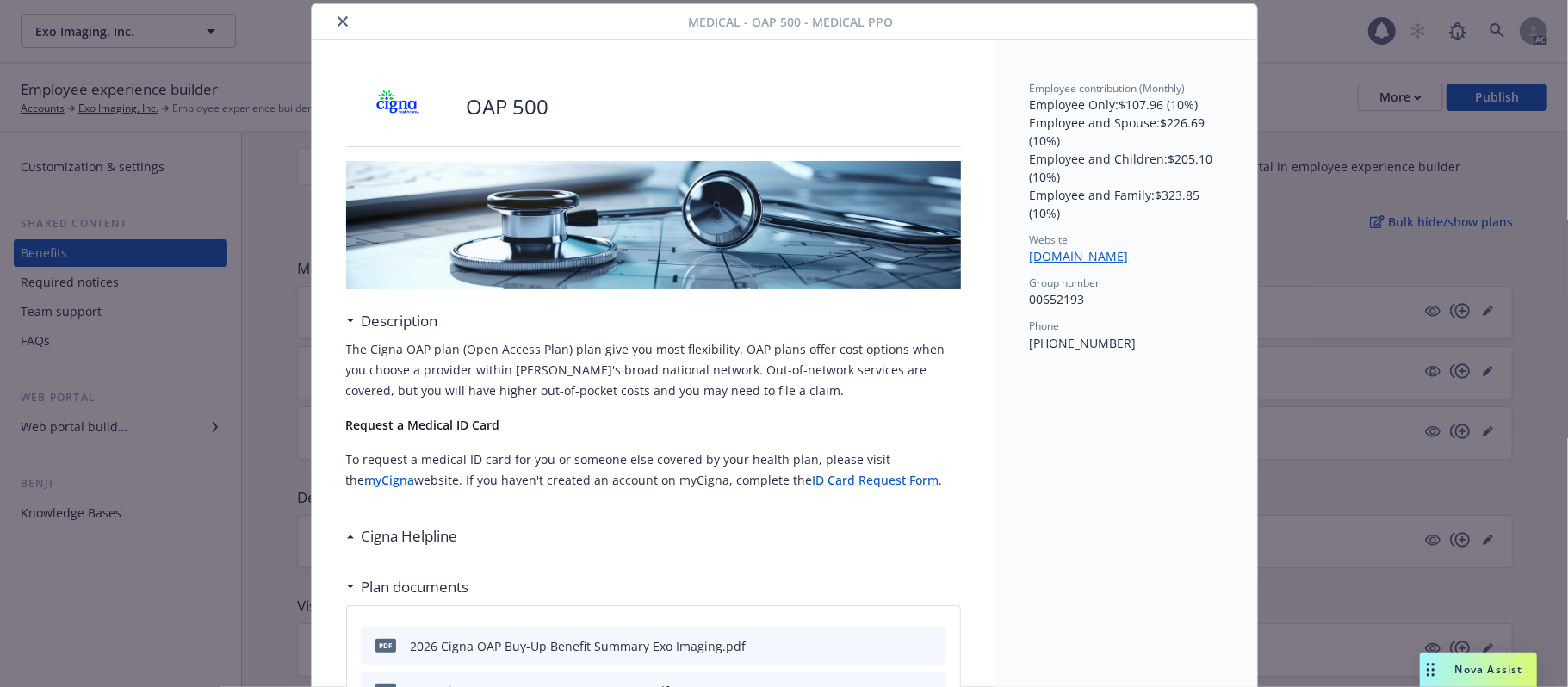
click at [337, 23] on icon "close" at bounding box center [342, 21] width 10 height 10
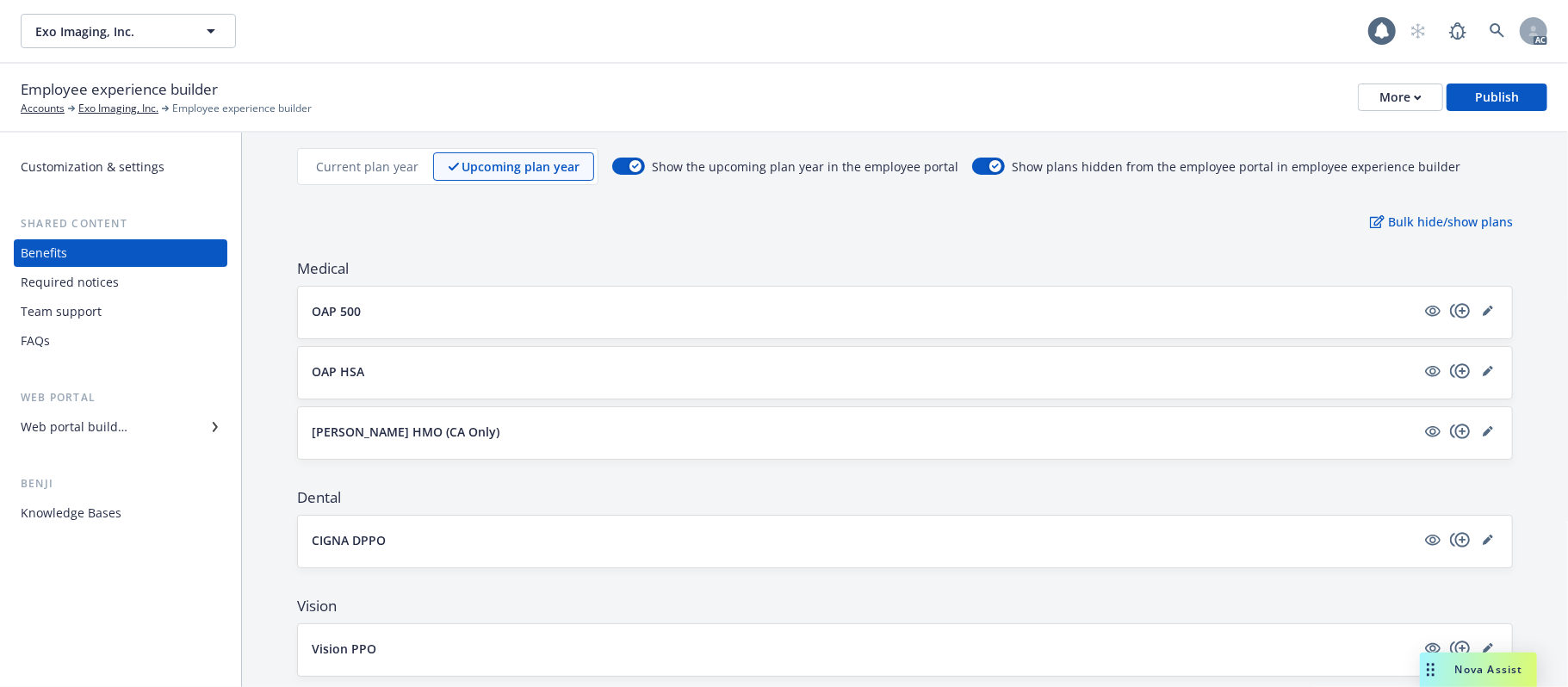
click at [684, 371] on button "OAP HSA" at bounding box center [864, 372] width 1104 height 18
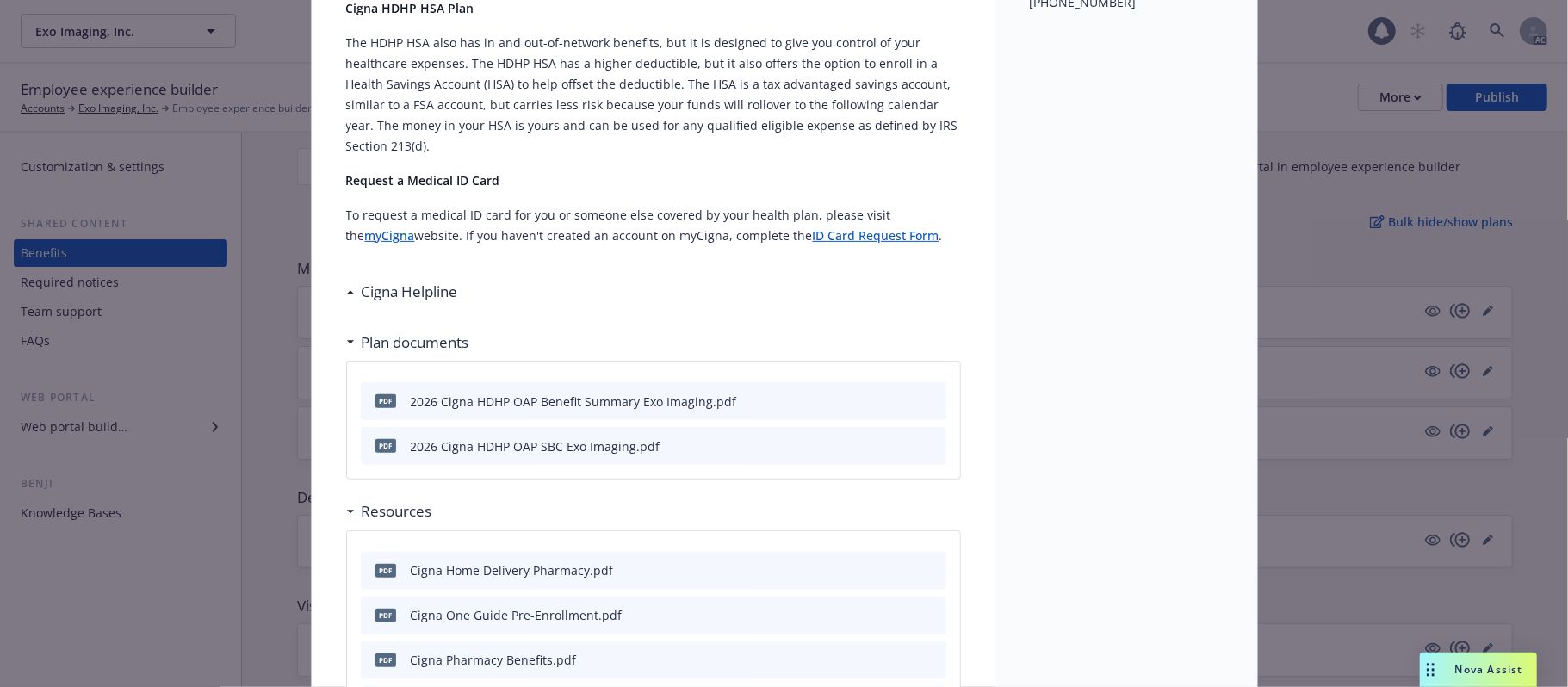
scroll to position [396, 0]
click at [346, 287] on icon at bounding box center [349, 289] width 7 height 4
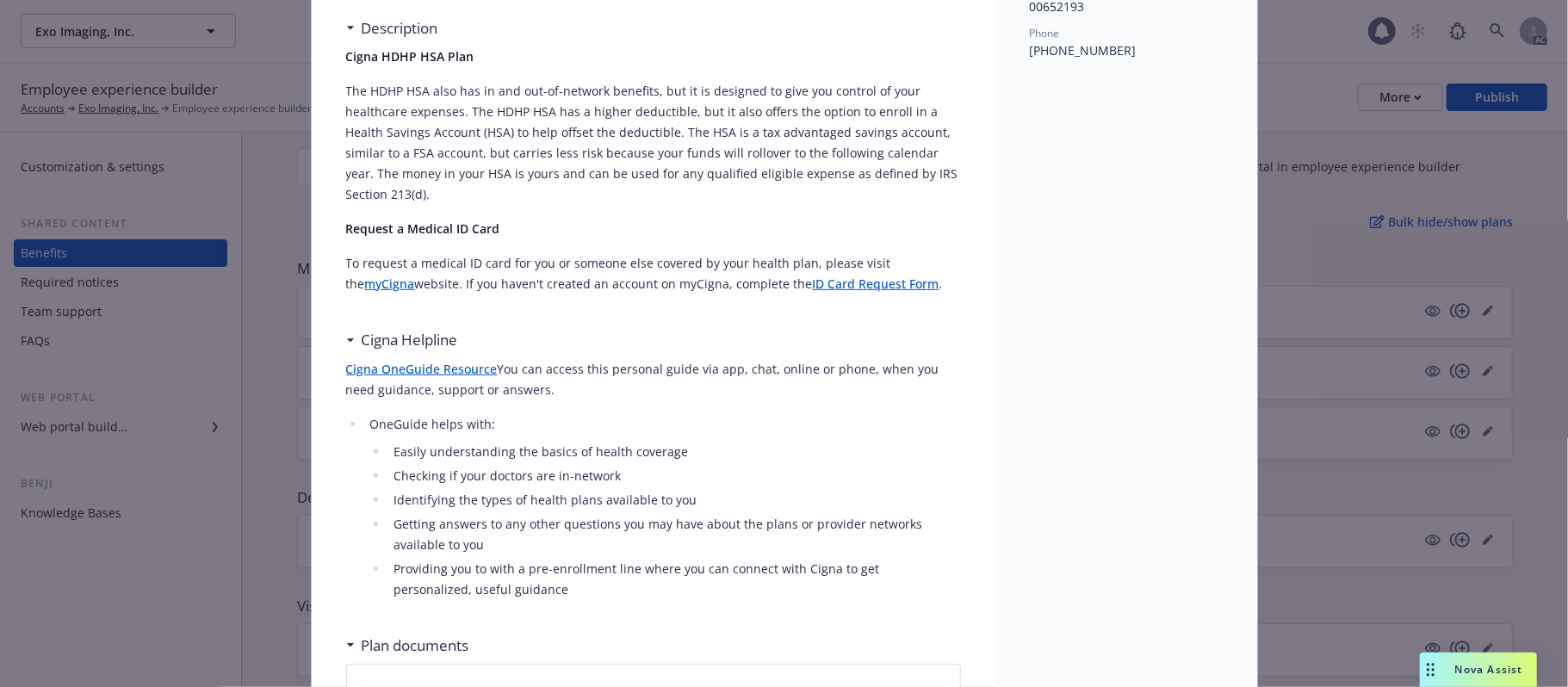
scroll to position [0, 0]
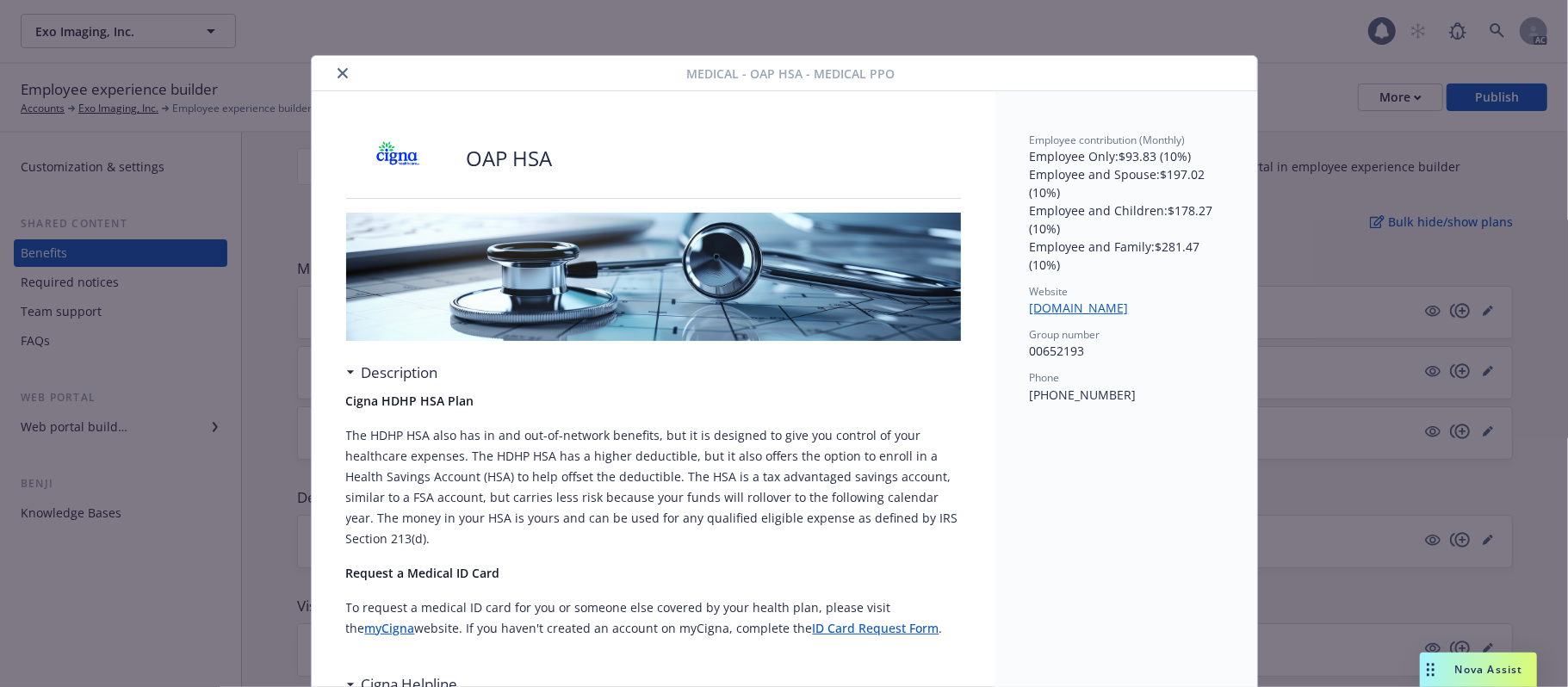
click at [337, 68] on icon "close" at bounding box center [342, 73] width 10 height 10
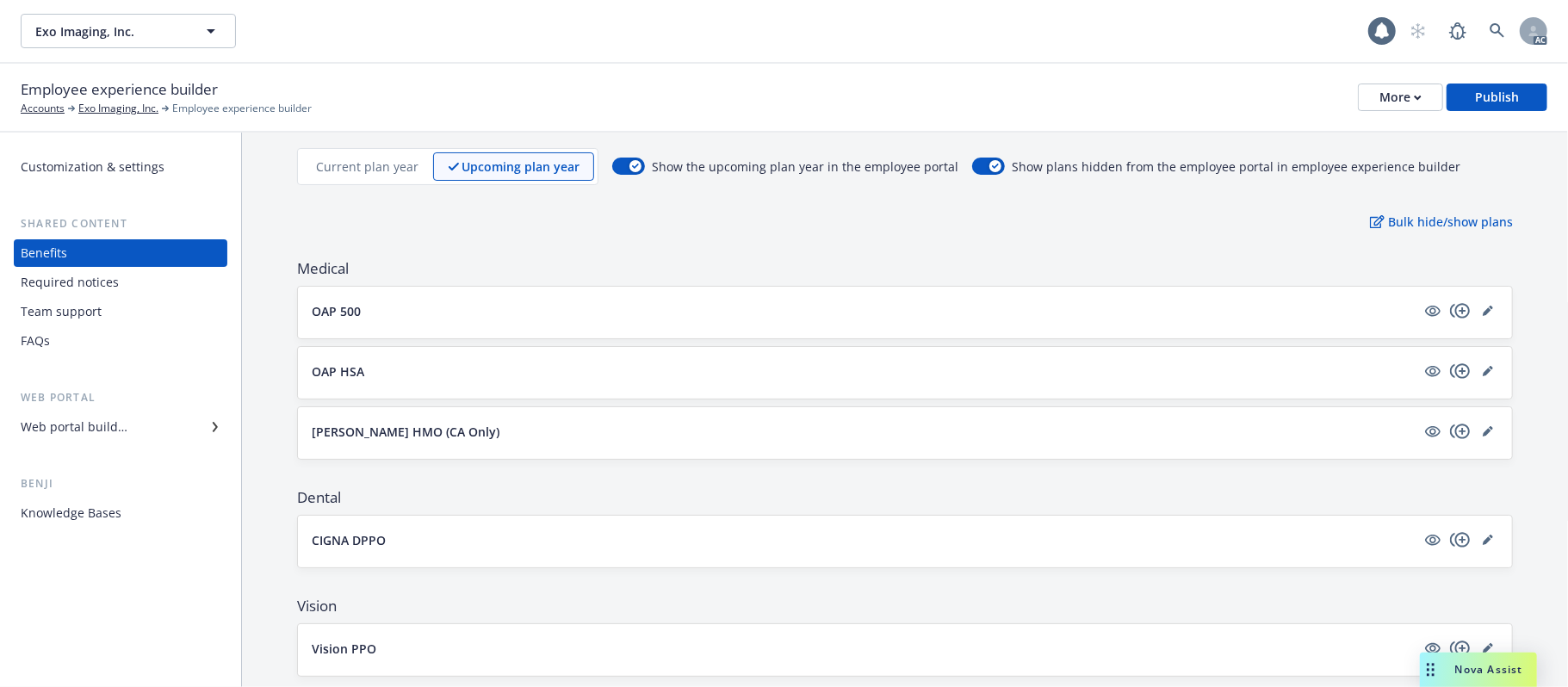
click at [707, 430] on button "[PERSON_NAME] HMO (CA Only)" at bounding box center [864, 431] width 1104 height 18
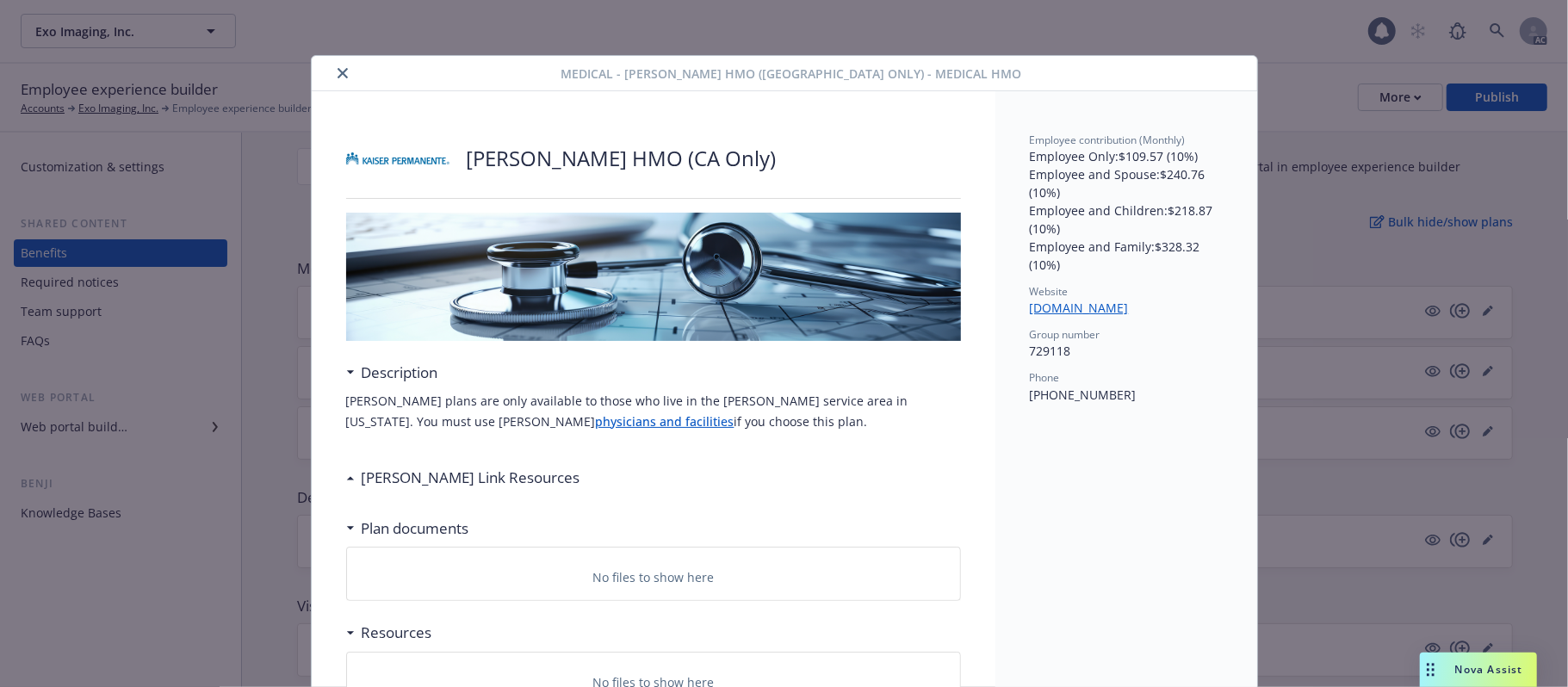
scroll to position [51, 0]
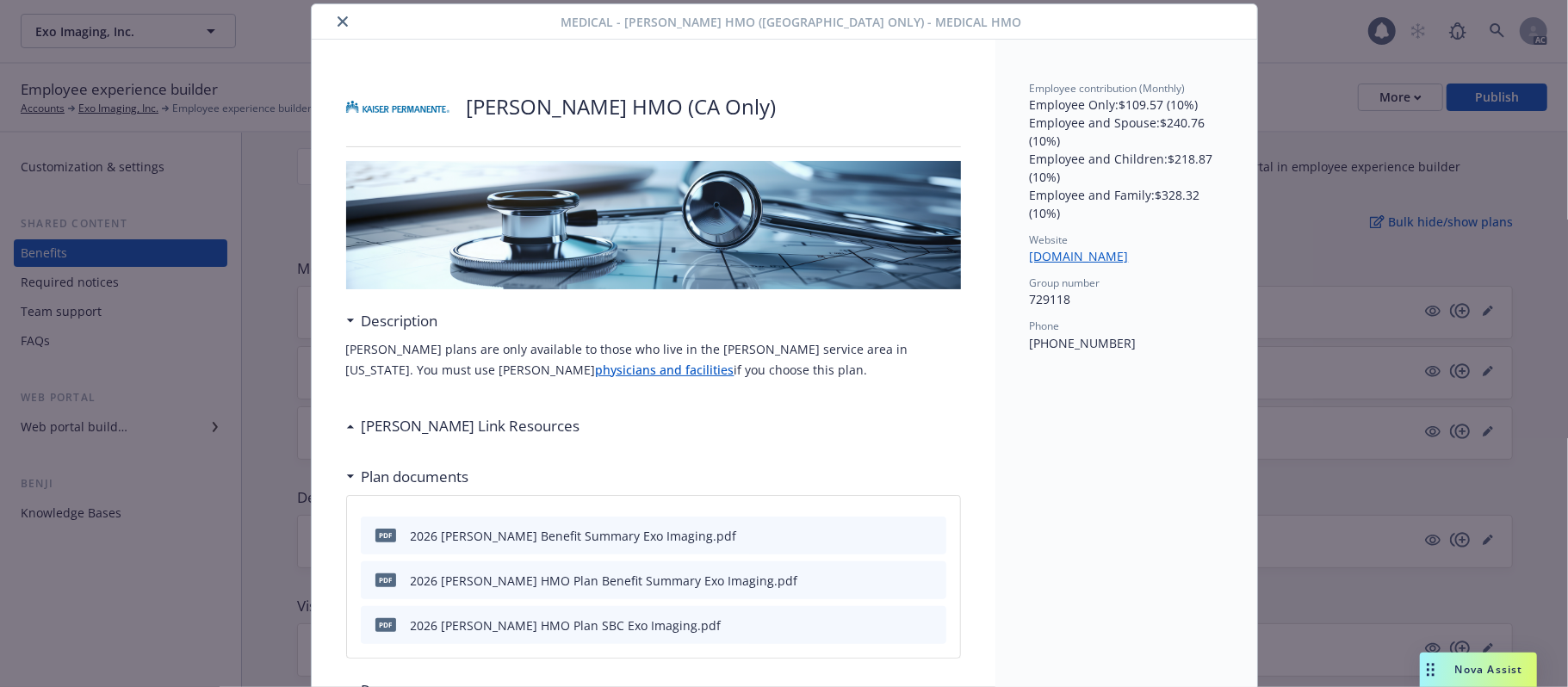
click at [346, 428] on icon at bounding box center [350, 427] width 9 height 5
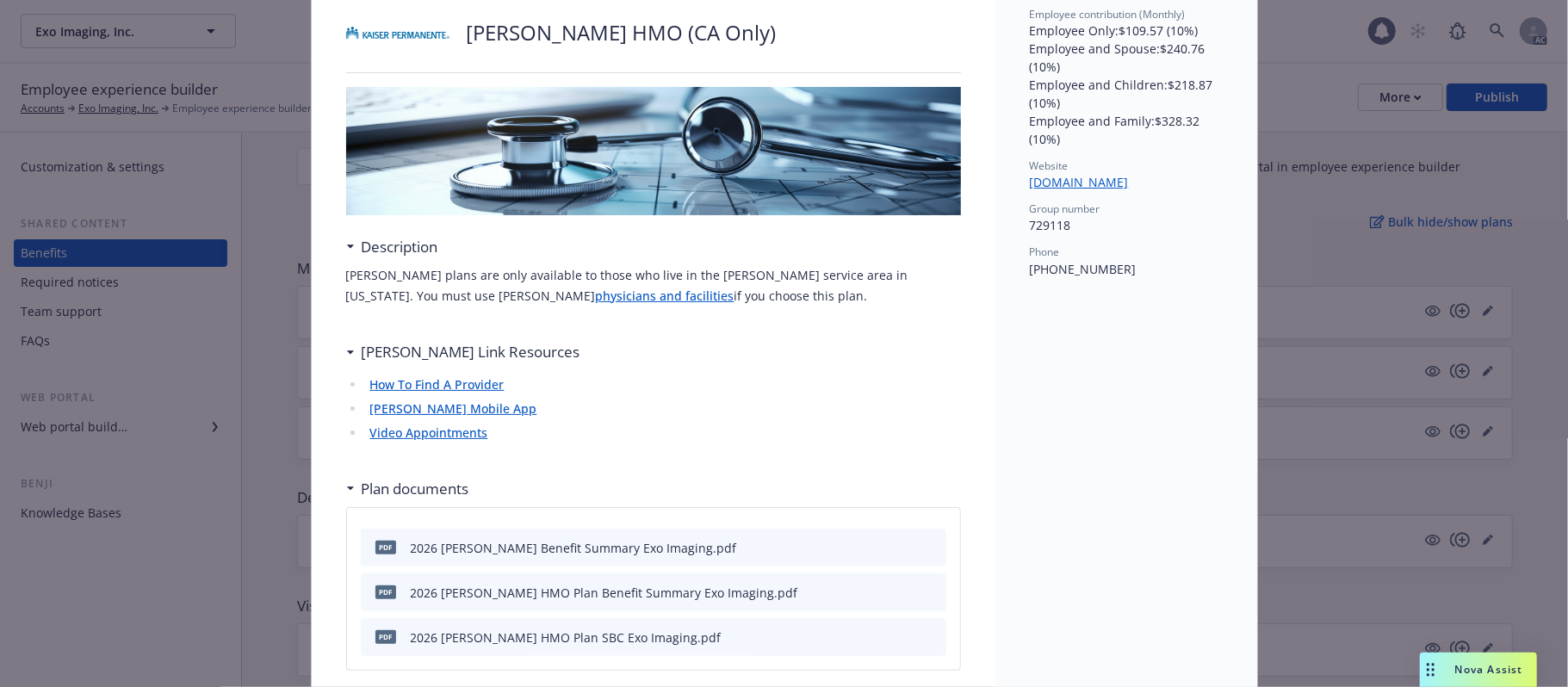
scroll to position [0, 0]
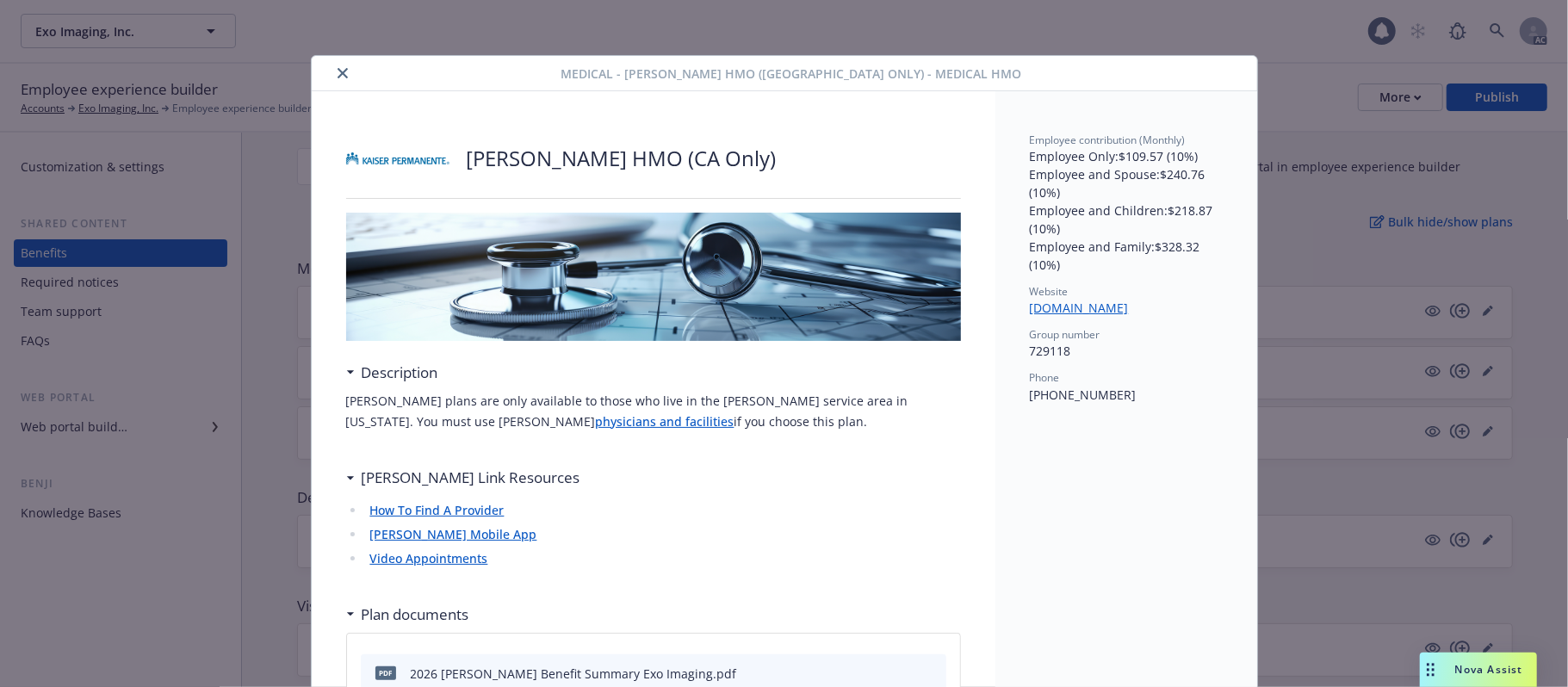
click at [338, 74] on icon "close" at bounding box center [342, 73] width 10 height 10
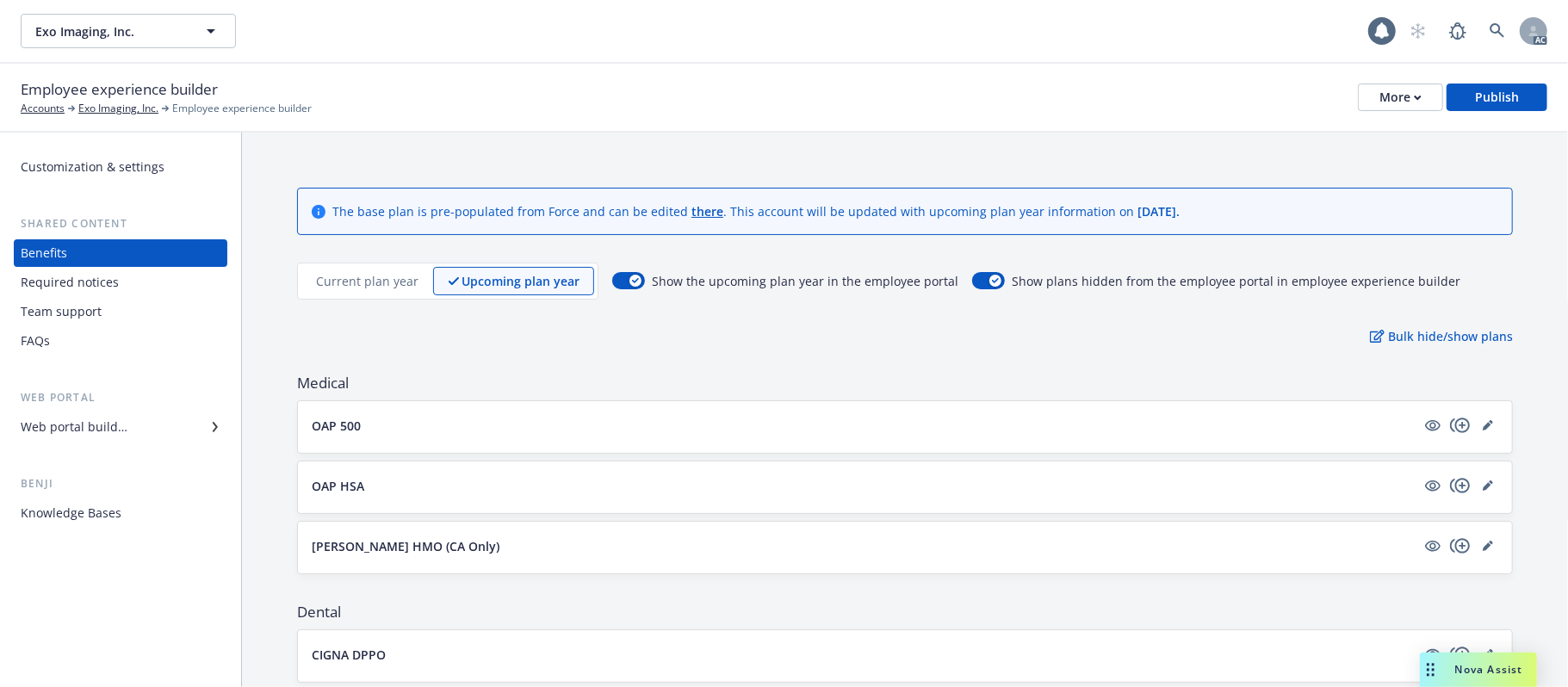
click at [482, 432] on button "OAP 500" at bounding box center [864, 426] width 1104 height 18
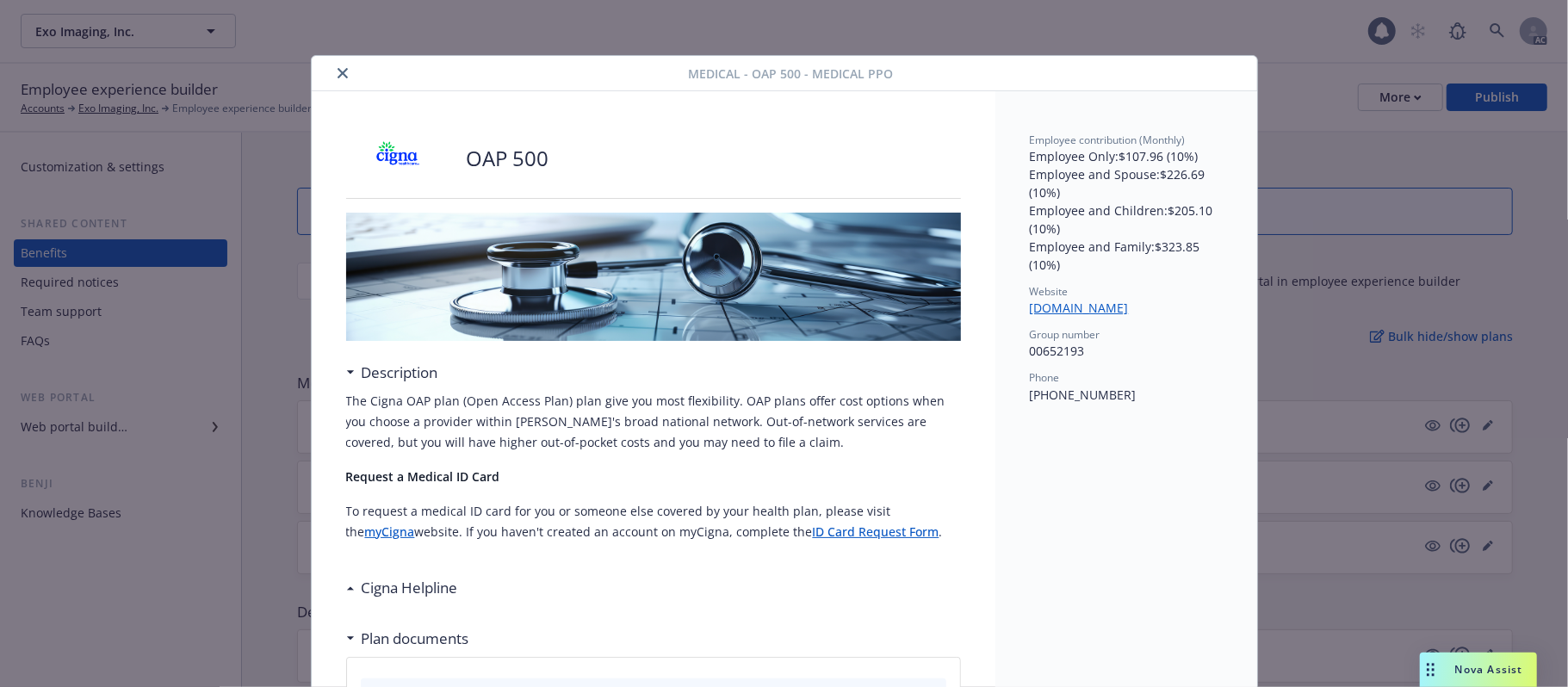
click at [337, 73] on icon "close" at bounding box center [342, 73] width 10 height 10
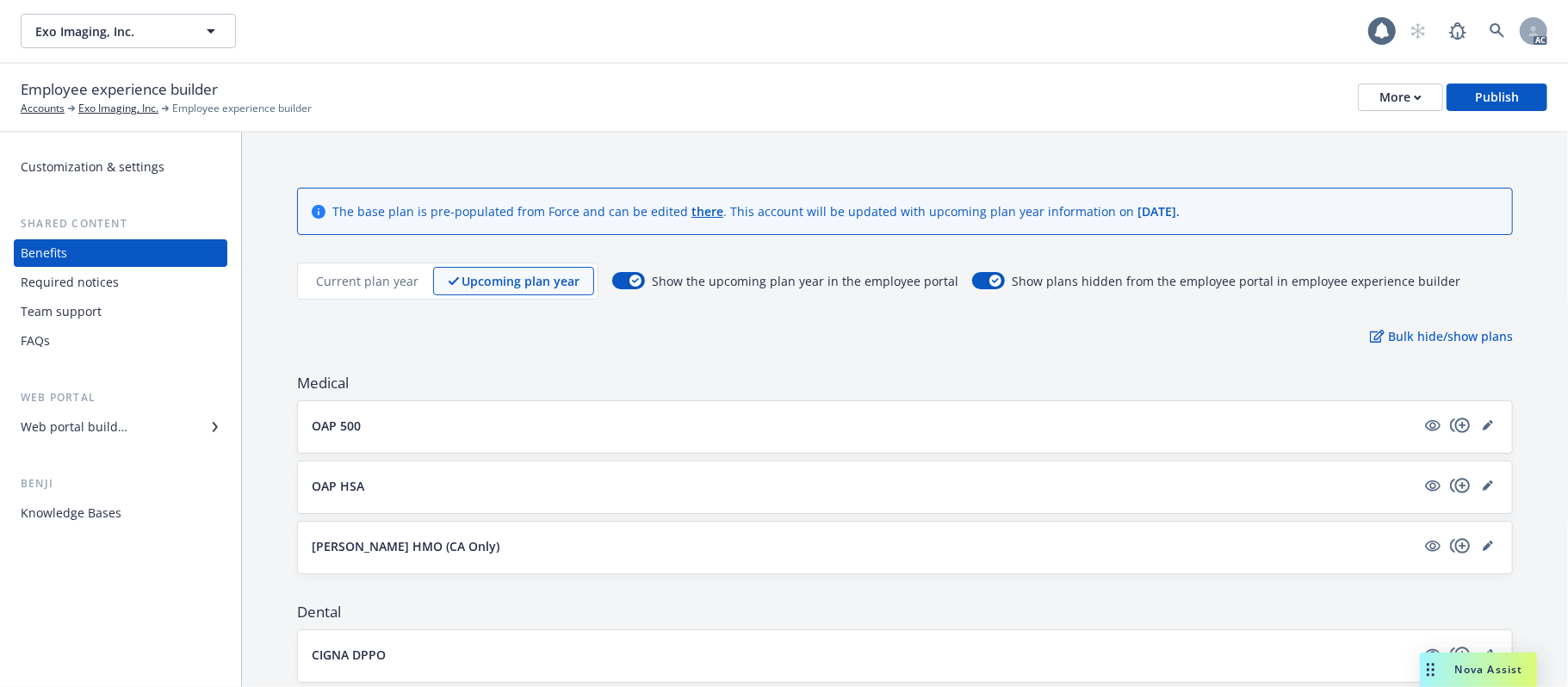
click at [896, 489] on button "OAP HSA" at bounding box center [864, 486] width 1104 height 18
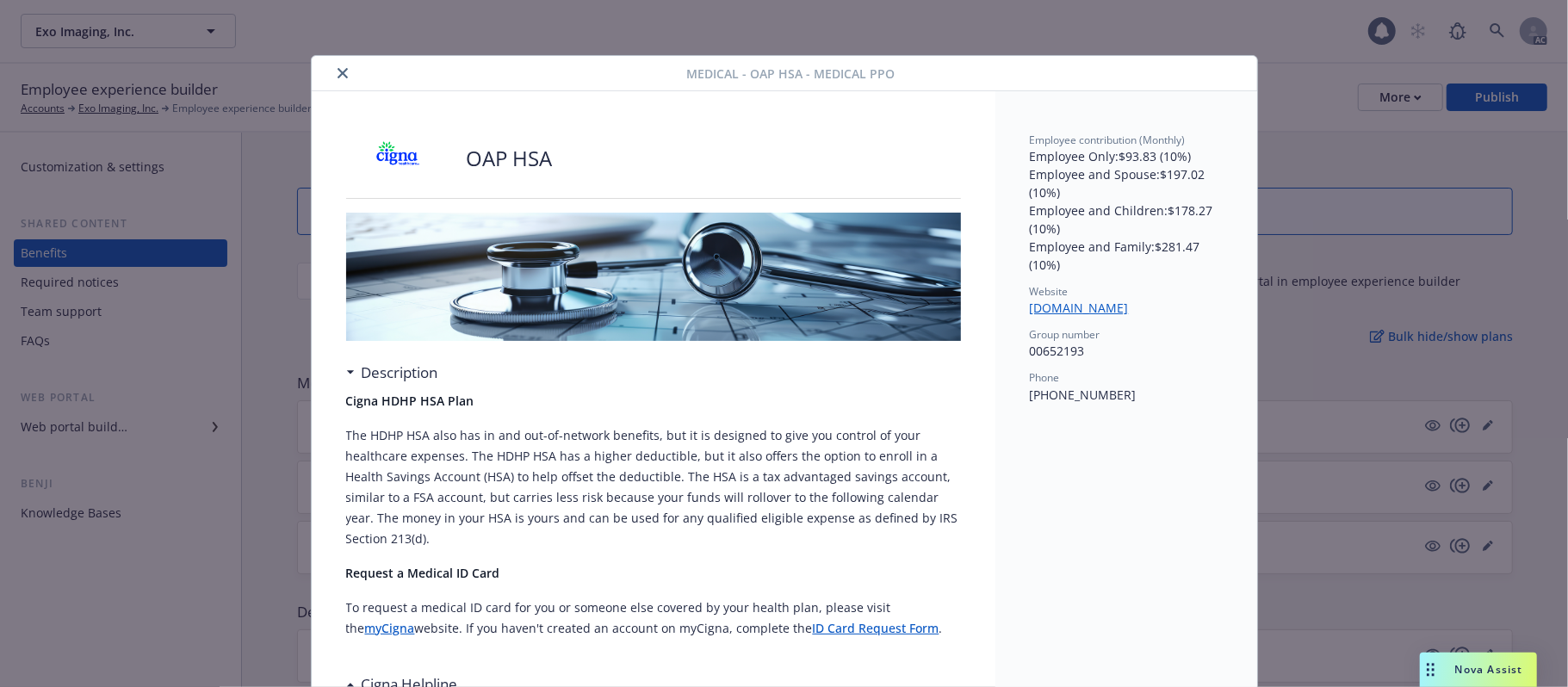
click at [337, 78] on icon "close" at bounding box center [342, 73] width 10 height 10
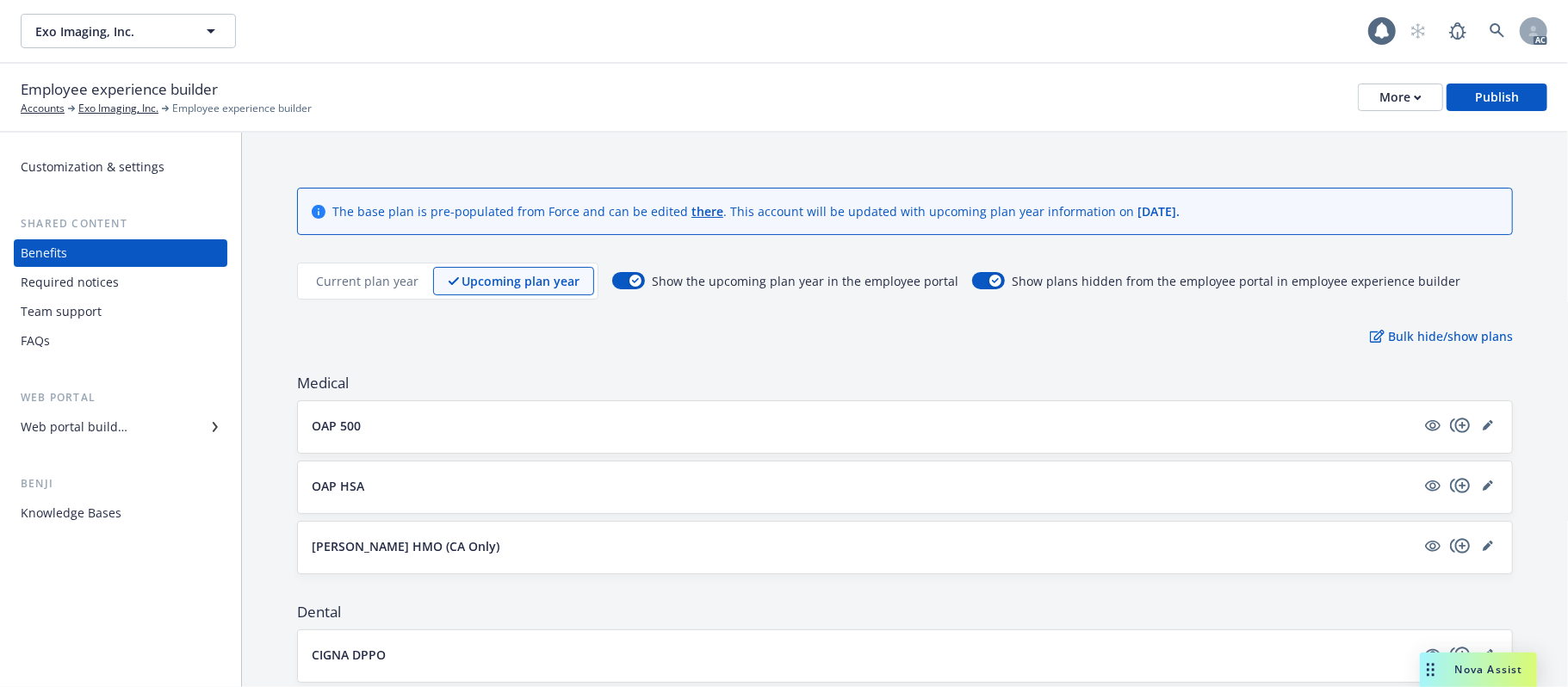
scroll to position [229, 0]
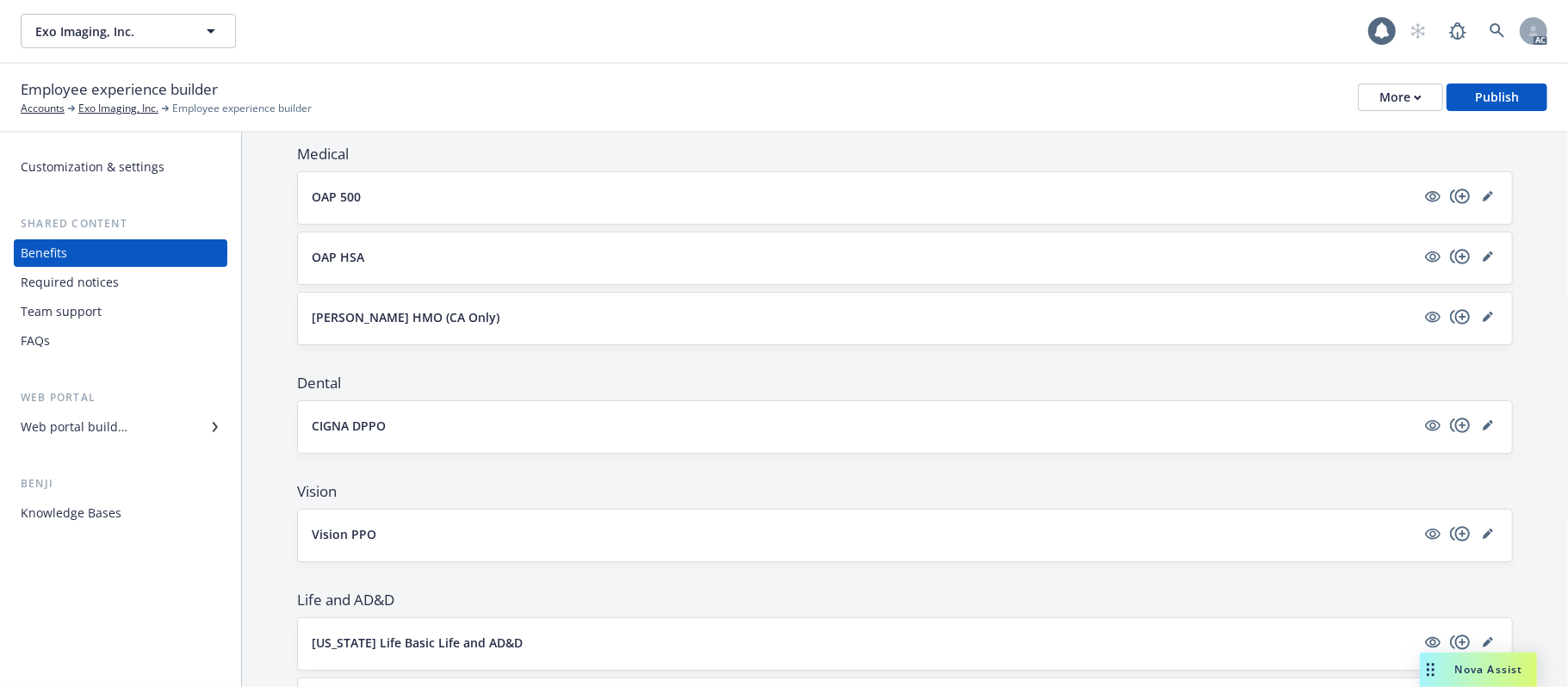
click at [794, 321] on button "[PERSON_NAME] HMO (CA Only)" at bounding box center [864, 316] width 1104 height 18
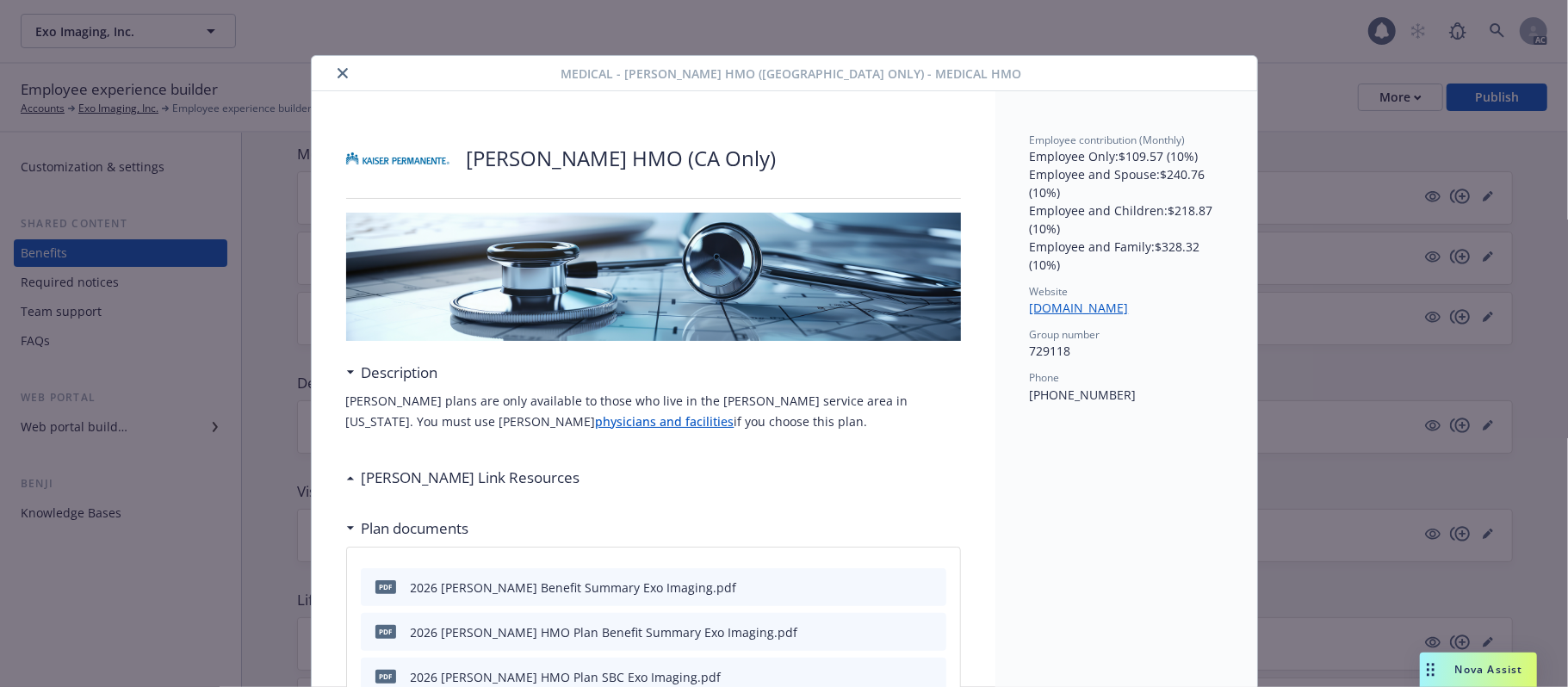
click at [337, 76] on icon "close" at bounding box center [342, 73] width 10 height 10
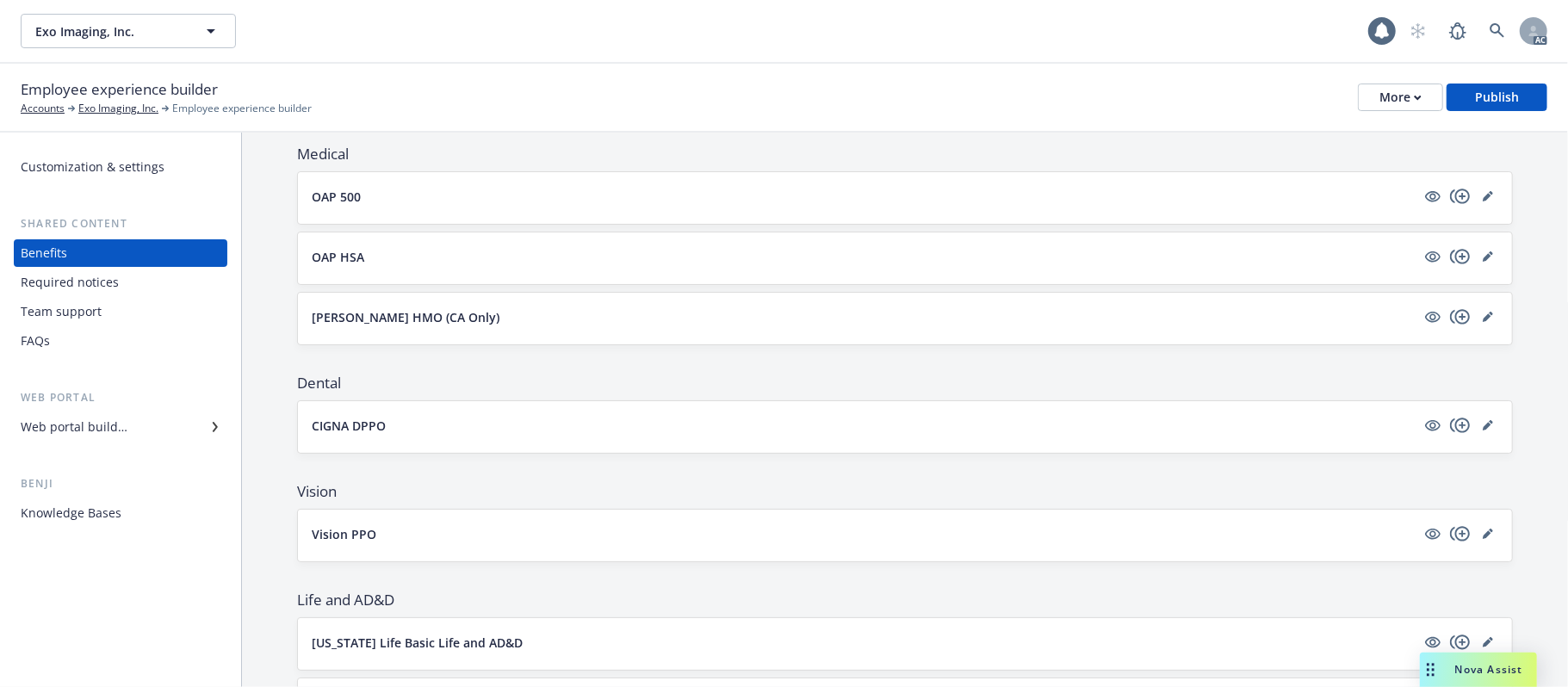
click at [648, 426] on button "CIGNA DPPO" at bounding box center [864, 426] width 1104 height 18
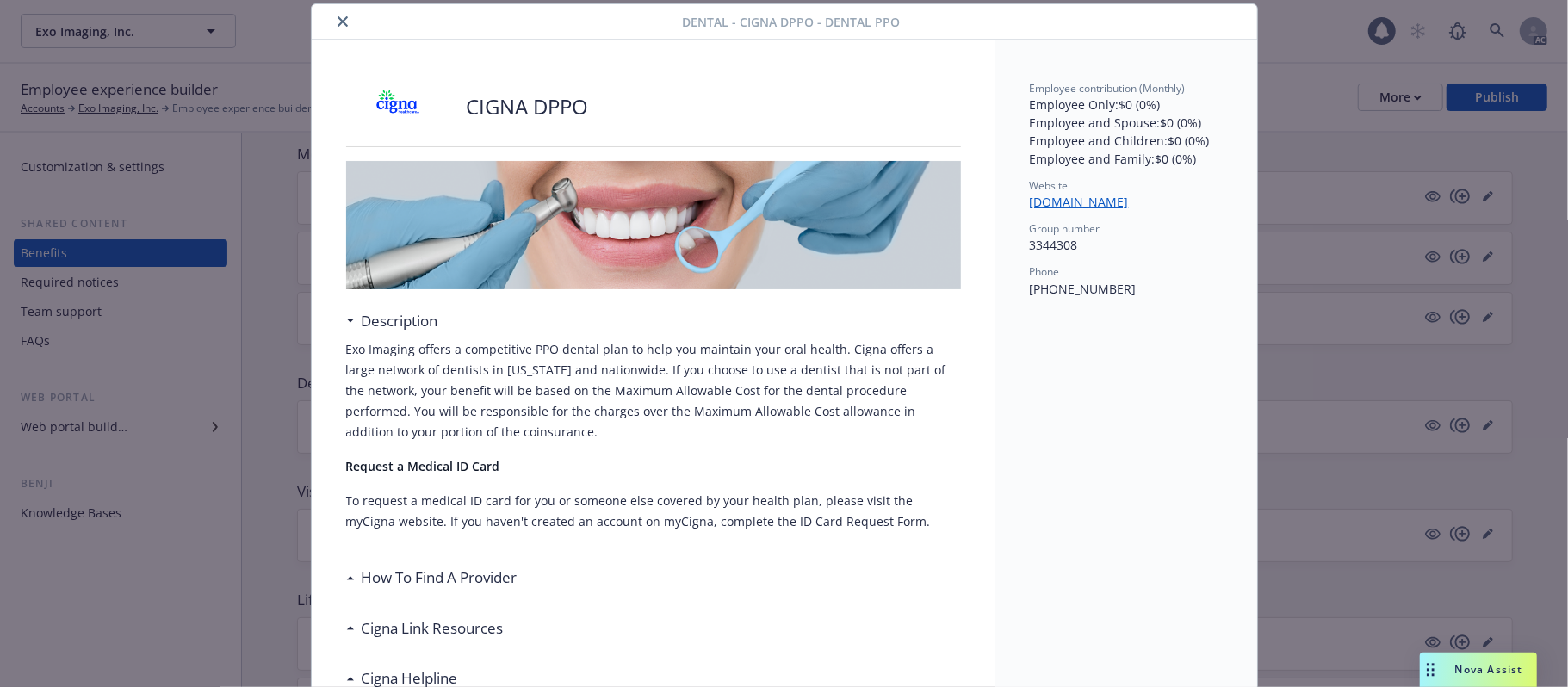
scroll to position [280, 0]
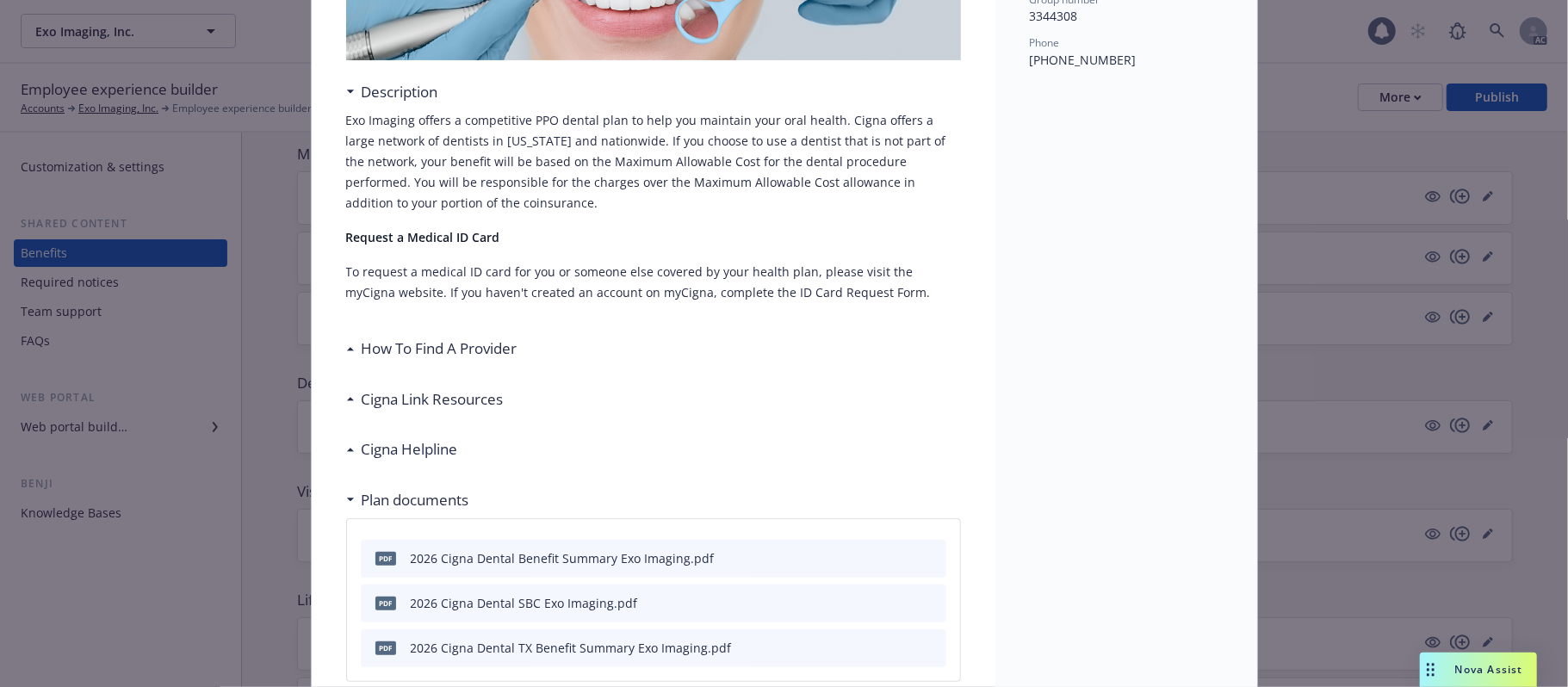
click at [346, 400] on icon at bounding box center [349, 400] width 7 height 4
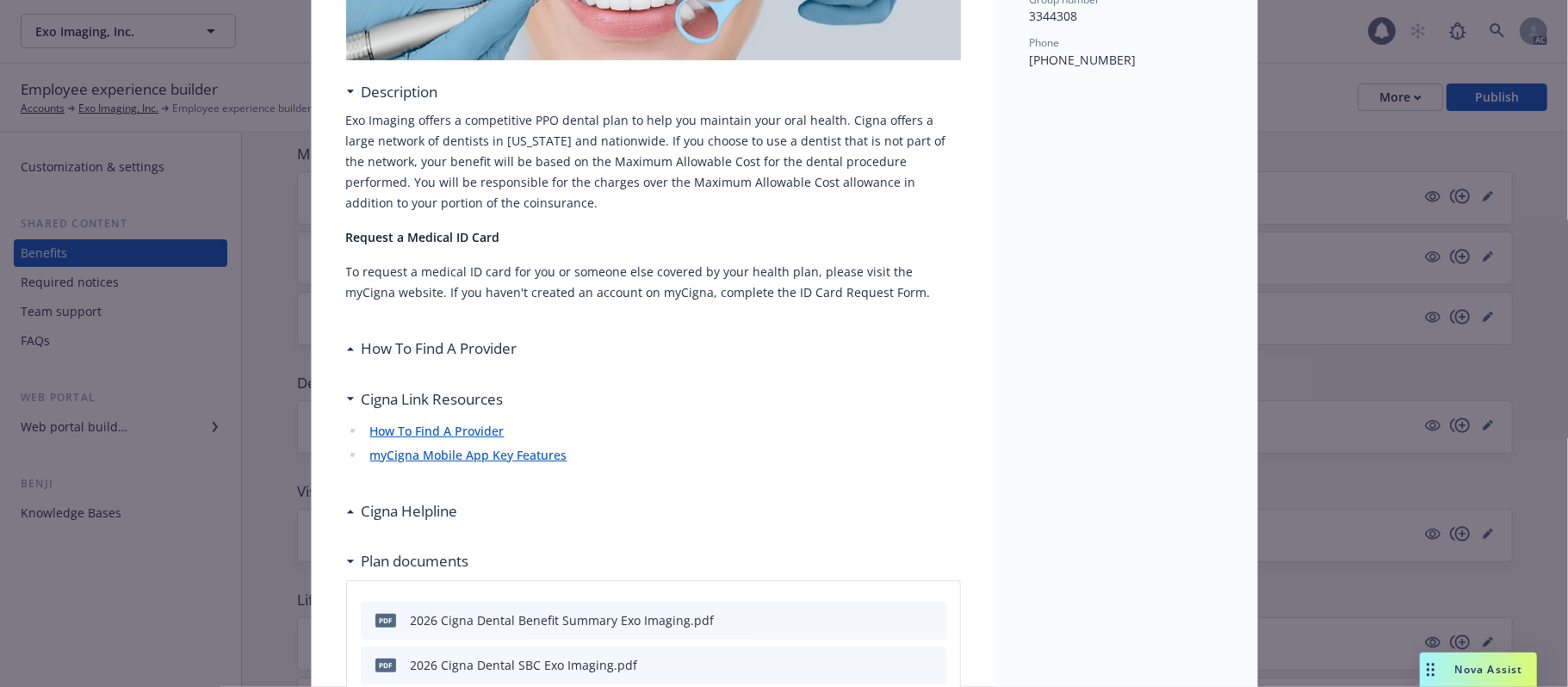
click at [346, 513] on div "Cigna Helpline" at bounding box center [402, 512] width 112 height 23
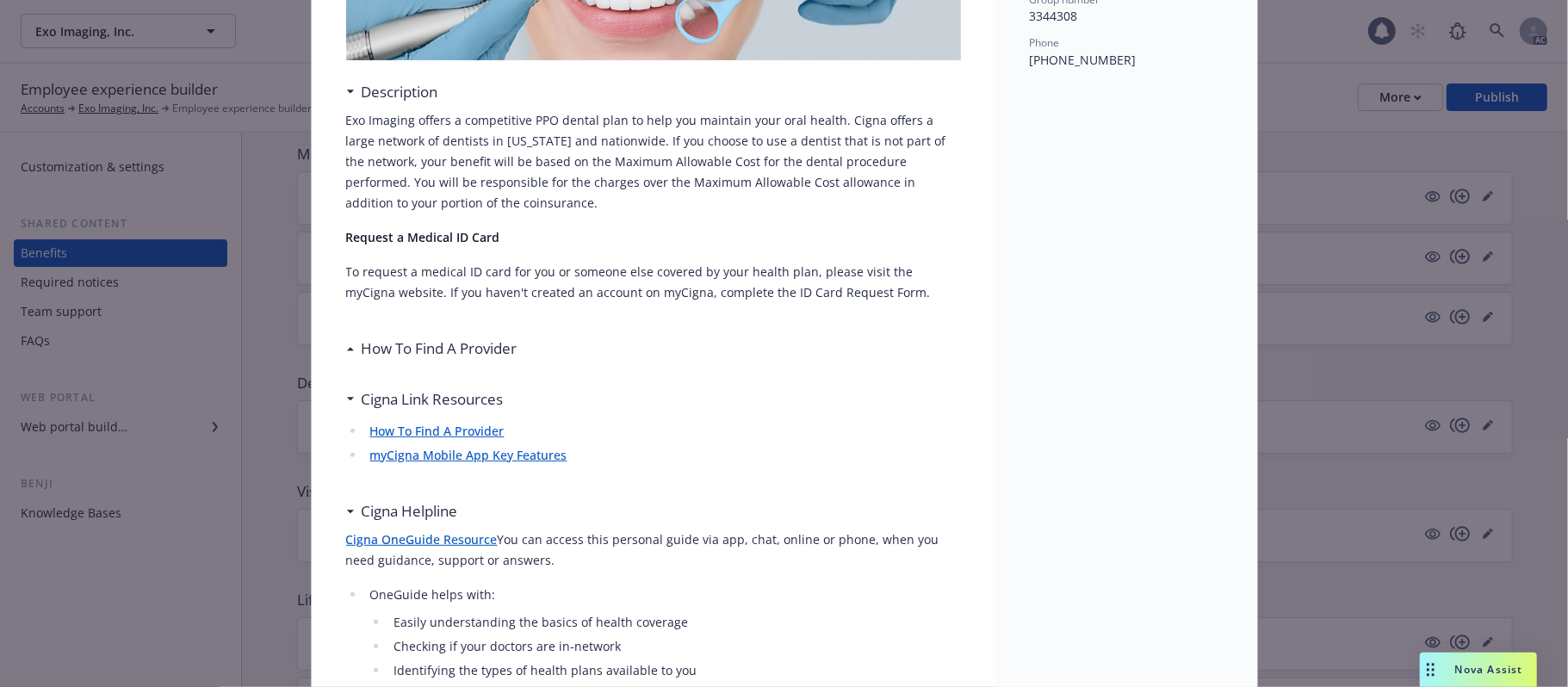
scroll to position [0, 0]
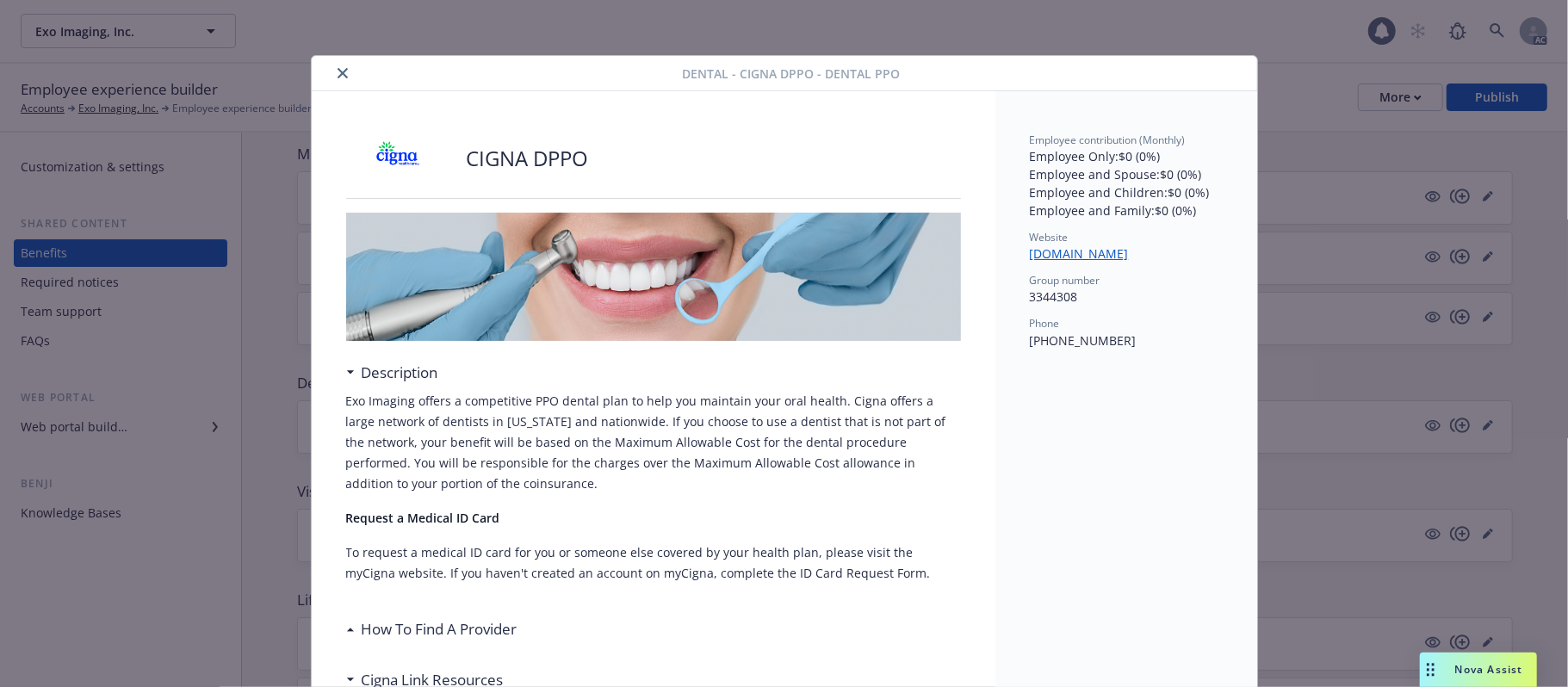
click at [337, 78] on icon "close" at bounding box center [342, 73] width 10 height 10
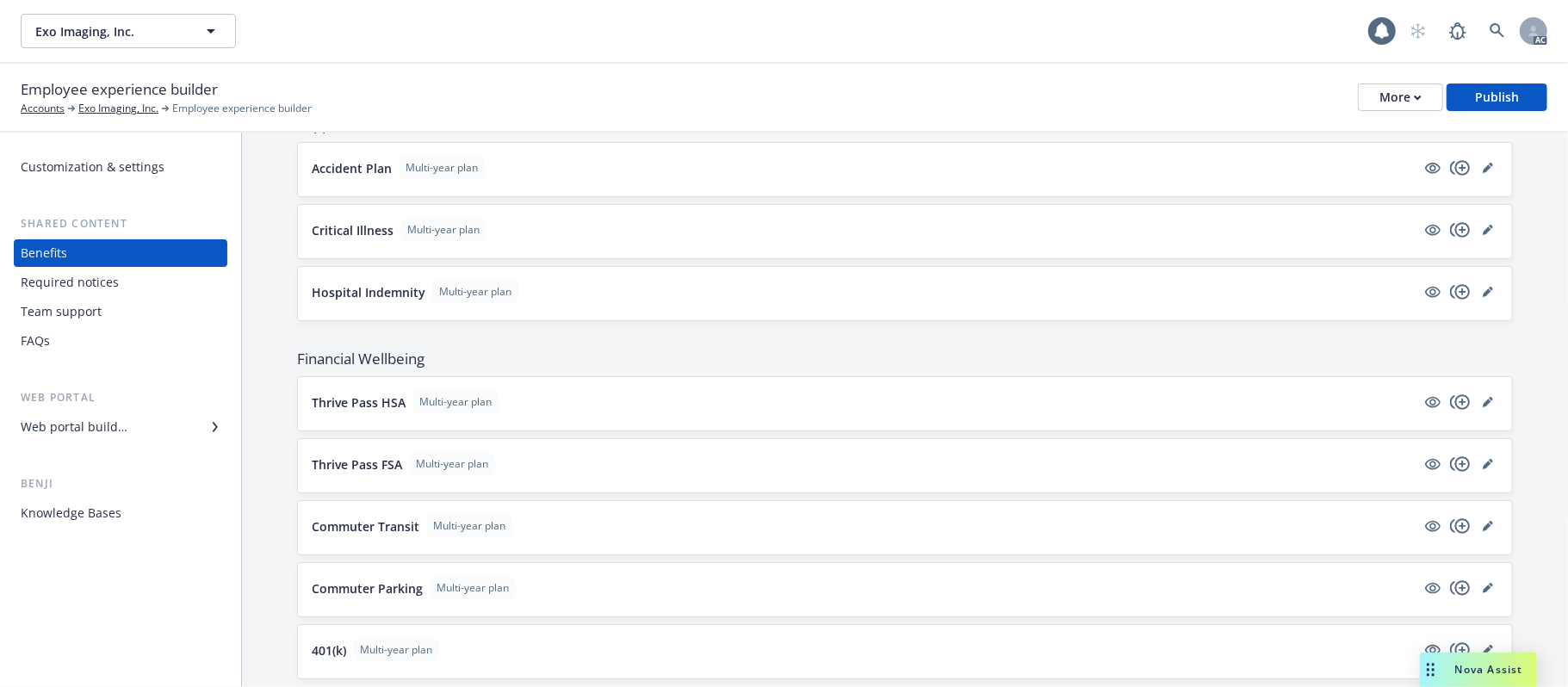
scroll to position [1271, 0]
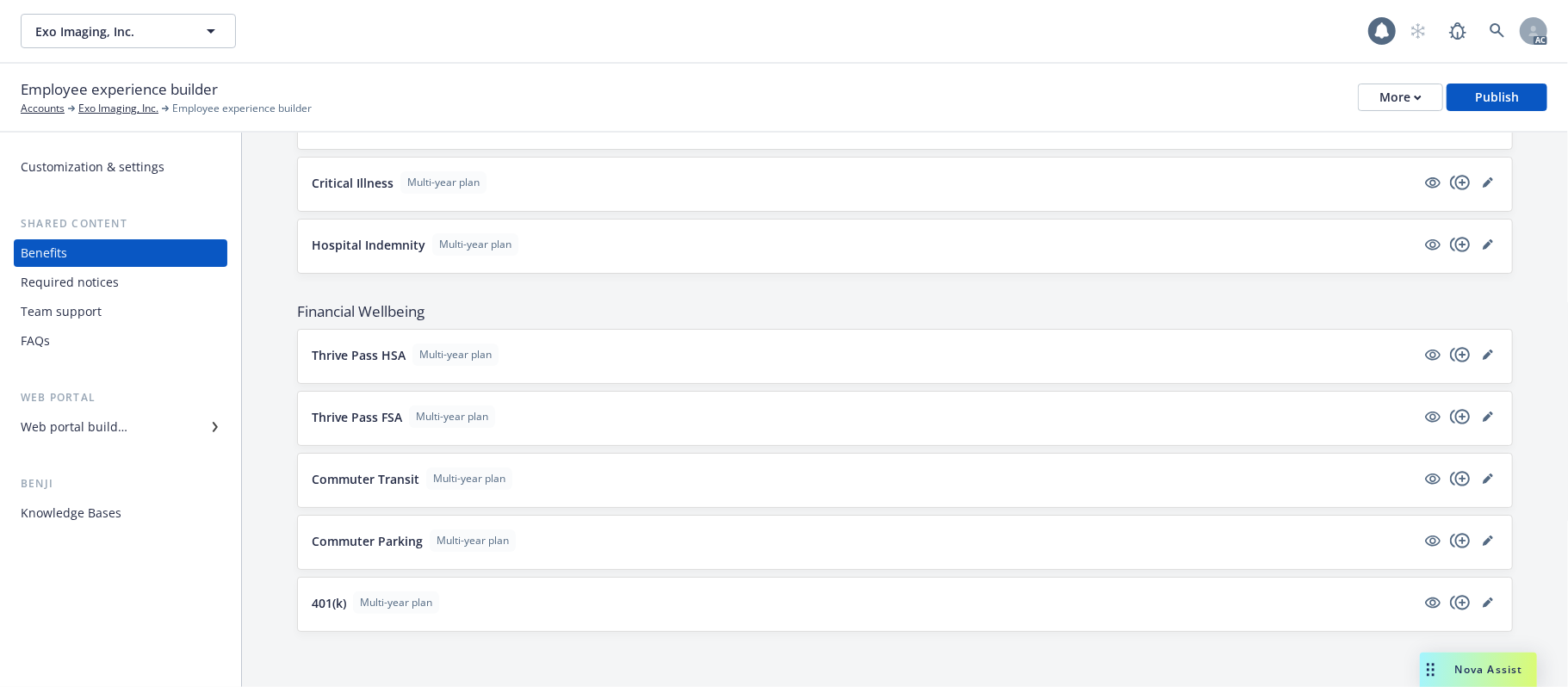
click at [591, 354] on button "Thrive Pass HSA Multi-year plan" at bounding box center [864, 355] width 1104 height 23
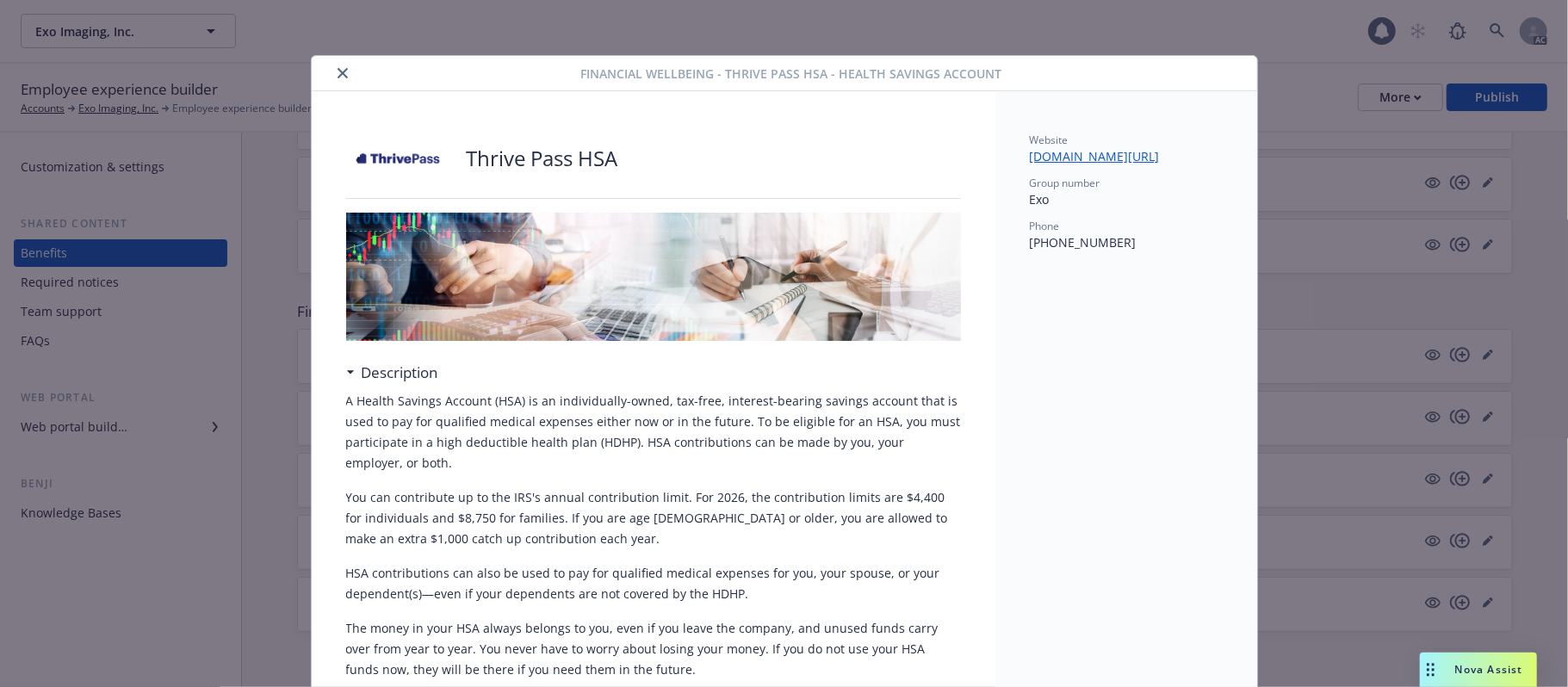
click at [337, 77] on icon "close" at bounding box center [342, 73] width 10 height 10
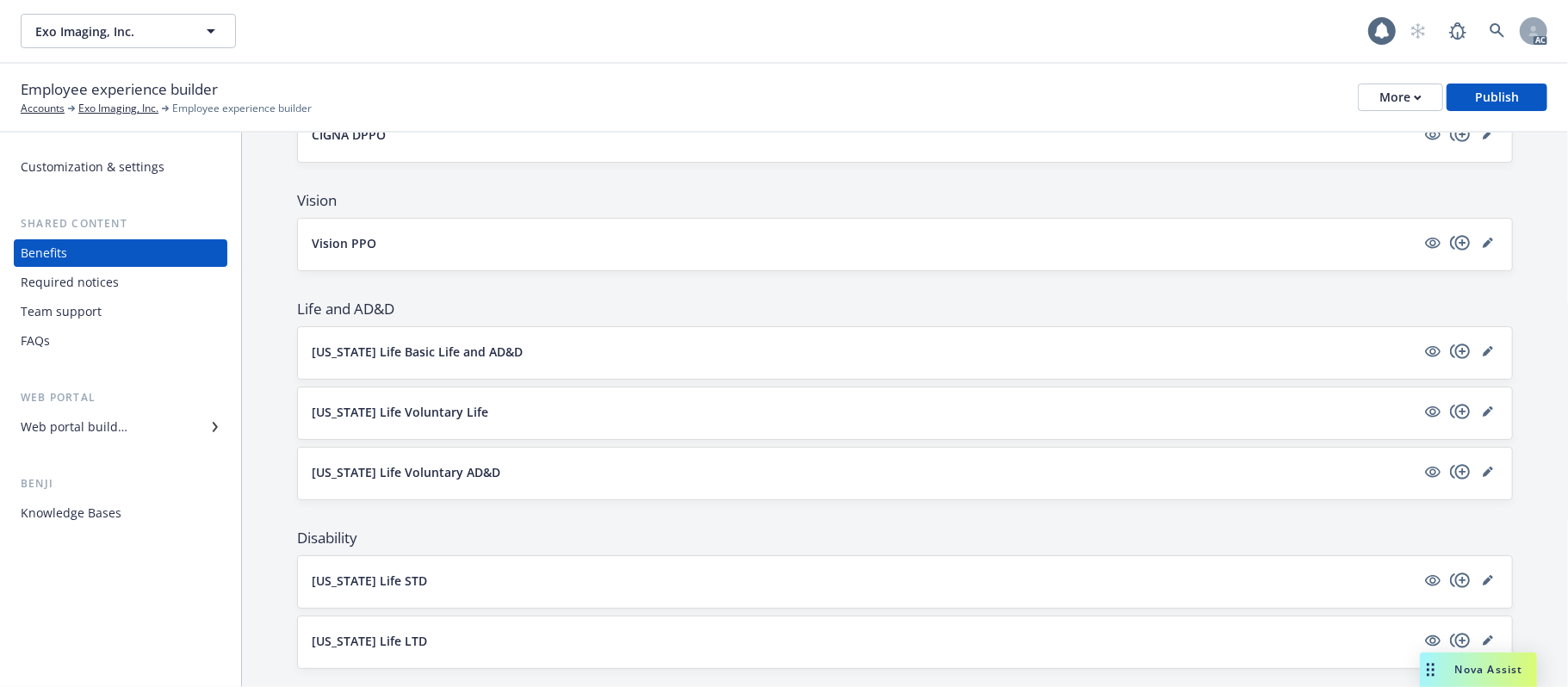
scroll to position [697, 0]
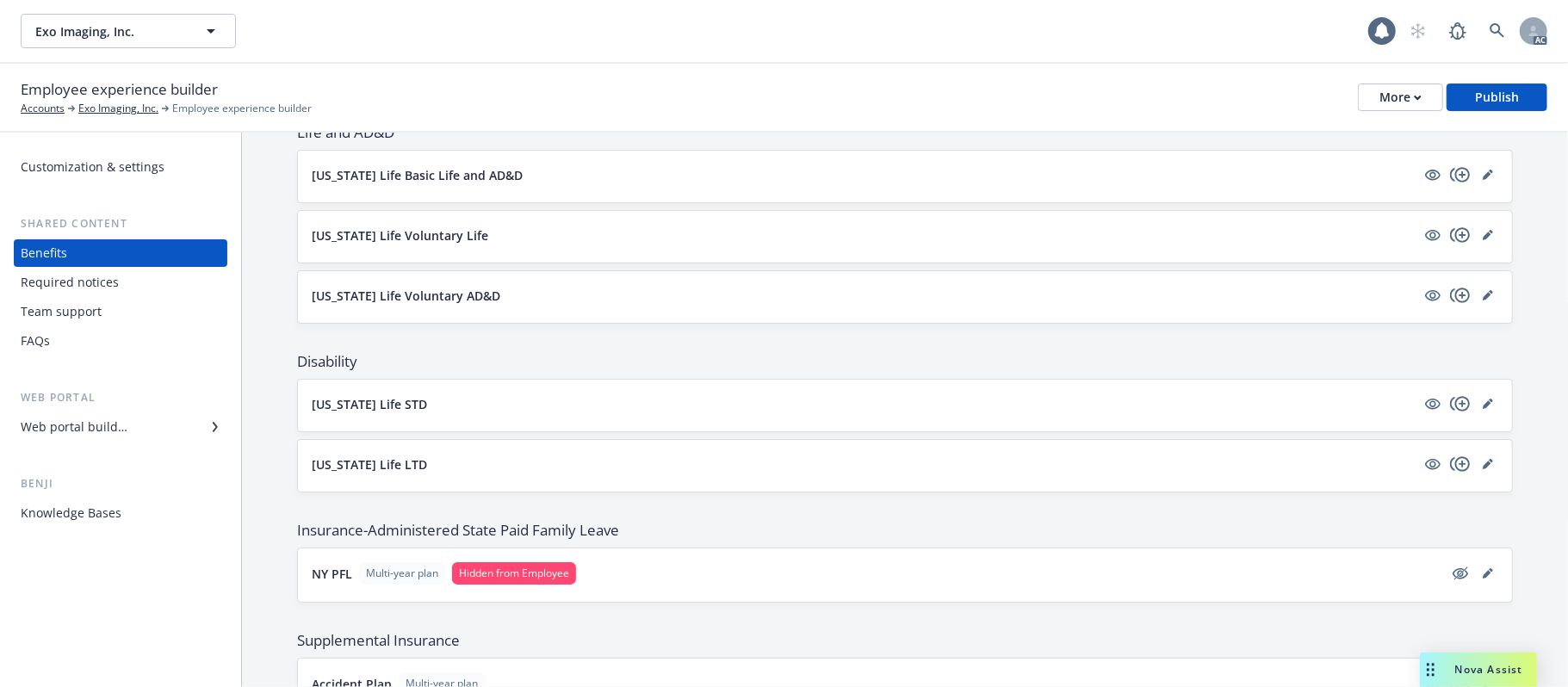
click at [624, 407] on button "[US_STATE] Life STD" at bounding box center [864, 404] width 1104 height 18
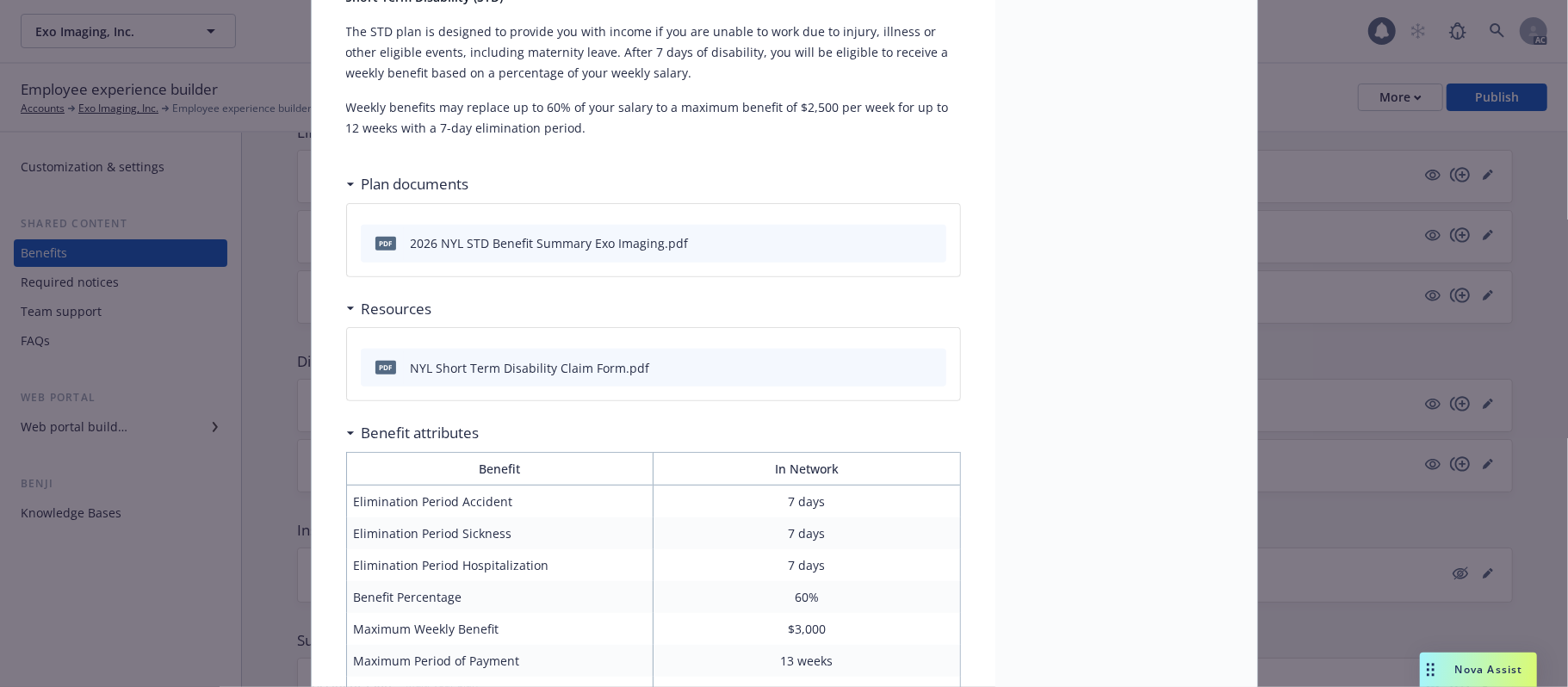
scroll to position [178, 0]
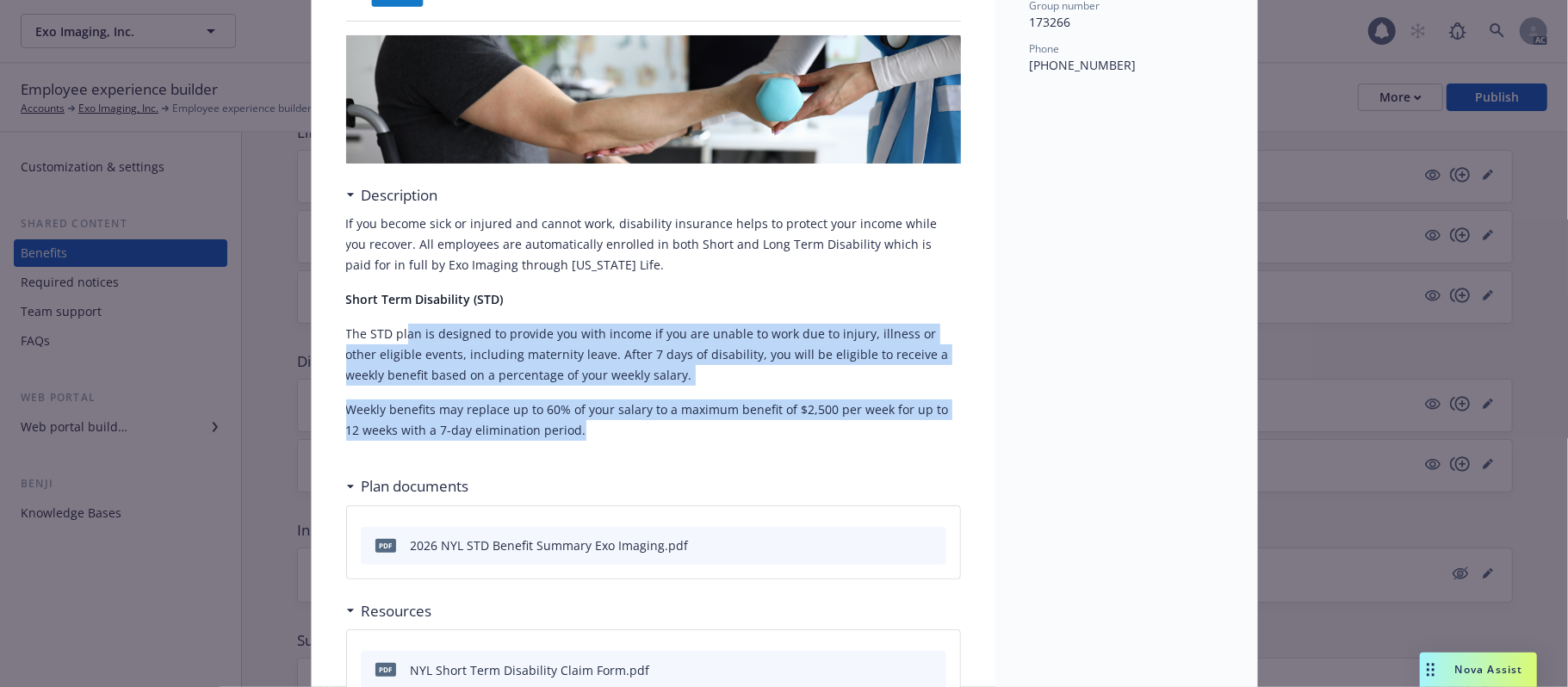
drag, startPoint x: 460, startPoint y: 332, endPoint x: 680, endPoint y: 439, distance: 244.6
click at [680, 439] on div "If you become sick or injured and cannot work, disability insurance helps to pr…" at bounding box center [653, 327] width 615 height 227
click at [556, 373] on p "The STD plan is designed to provide you with income if you are unable to work d…" at bounding box center [653, 354] width 615 height 62
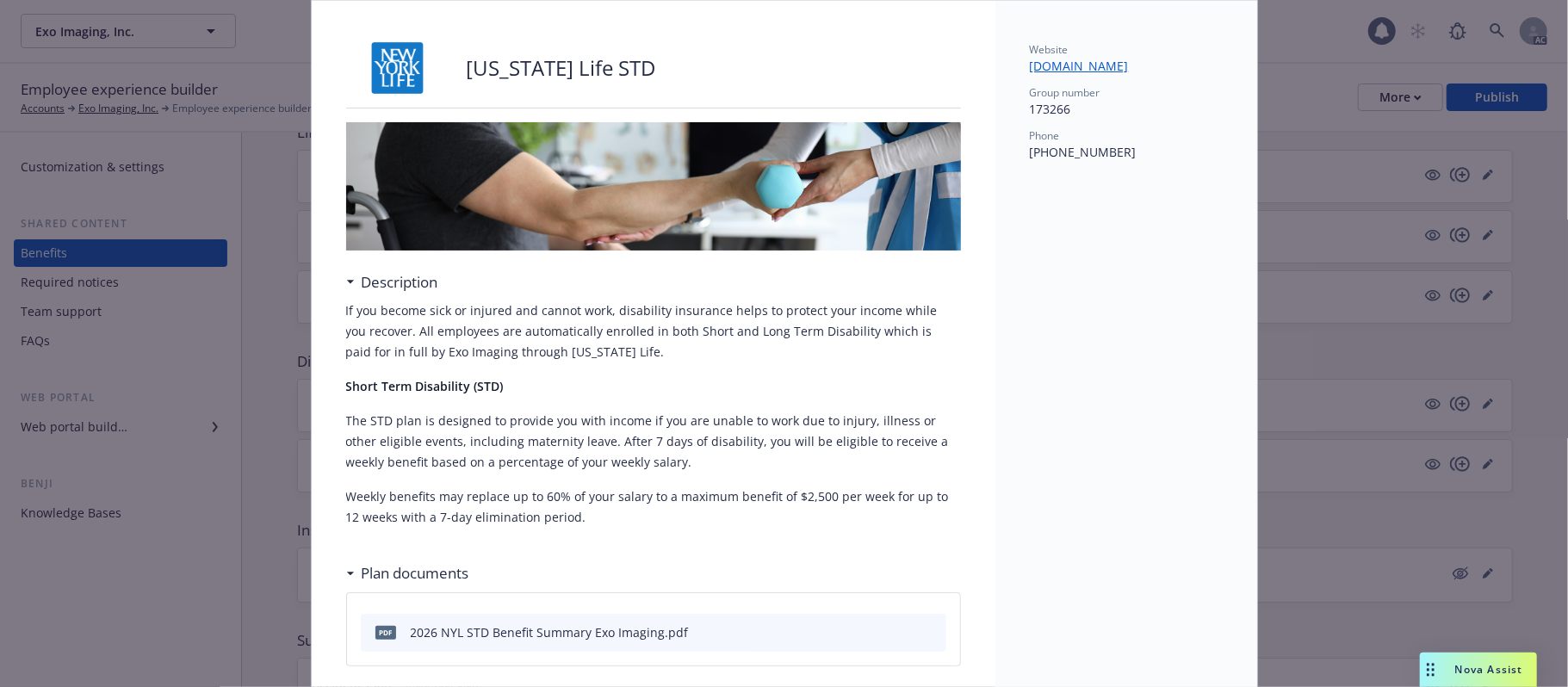
scroll to position [0, 0]
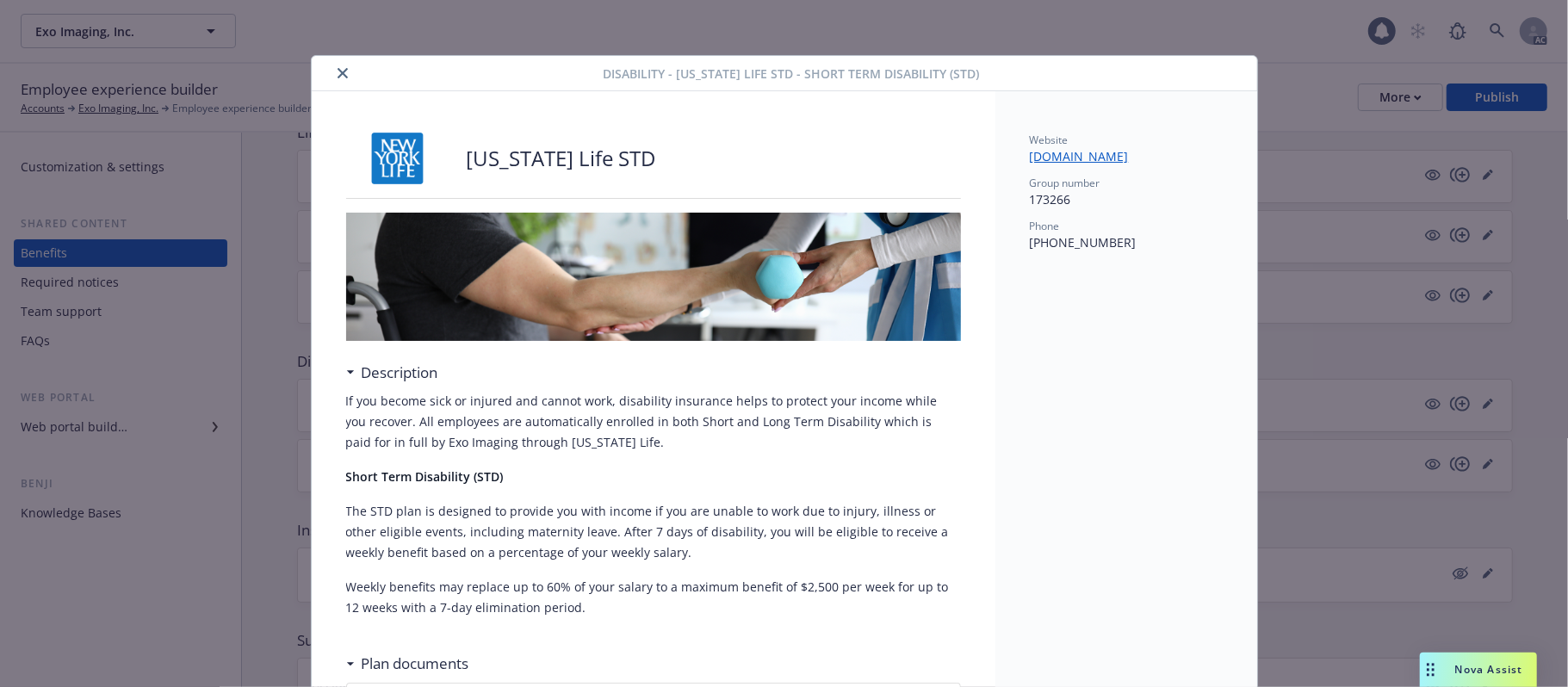
click at [335, 66] on button "close" at bounding box center [343, 73] width 21 height 21
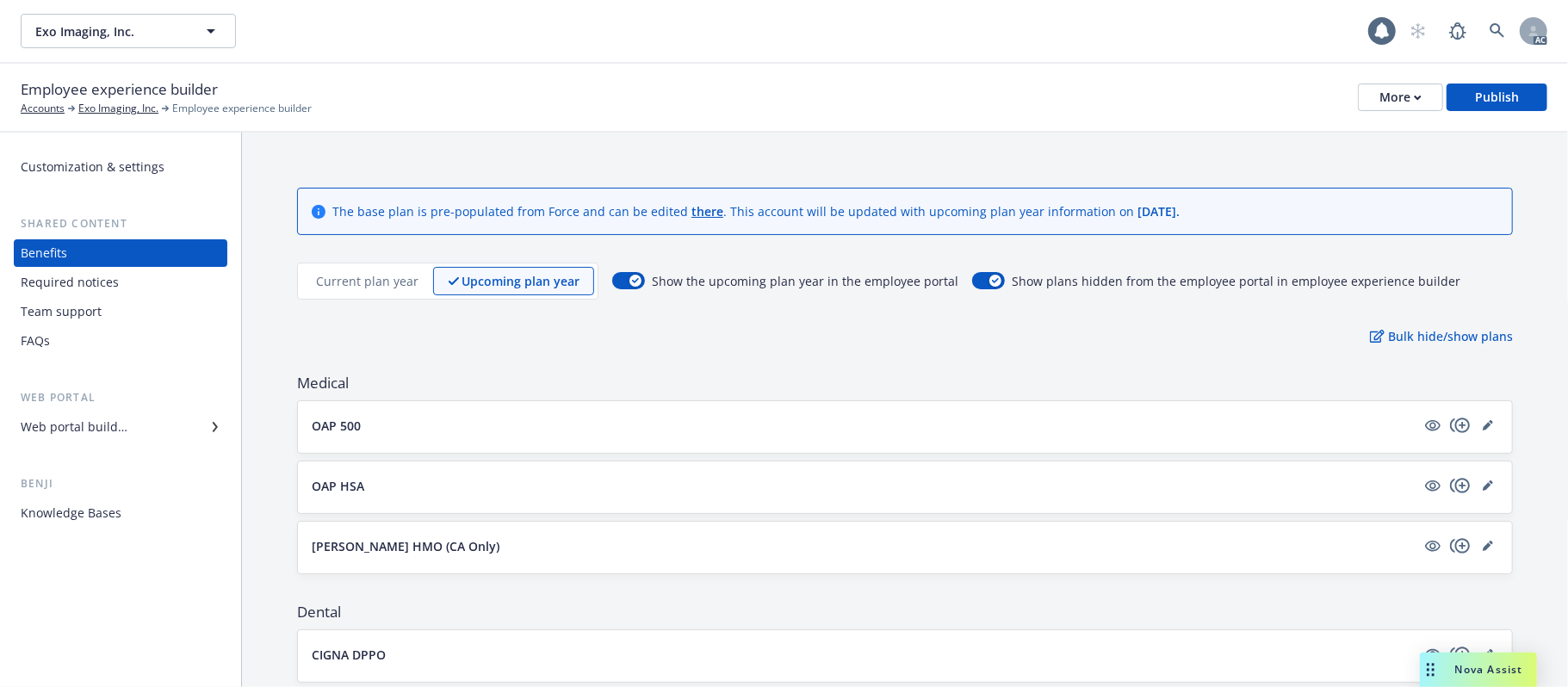
click at [638, 426] on button "OAP 500" at bounding box center [864, 426] width 1104 height 18
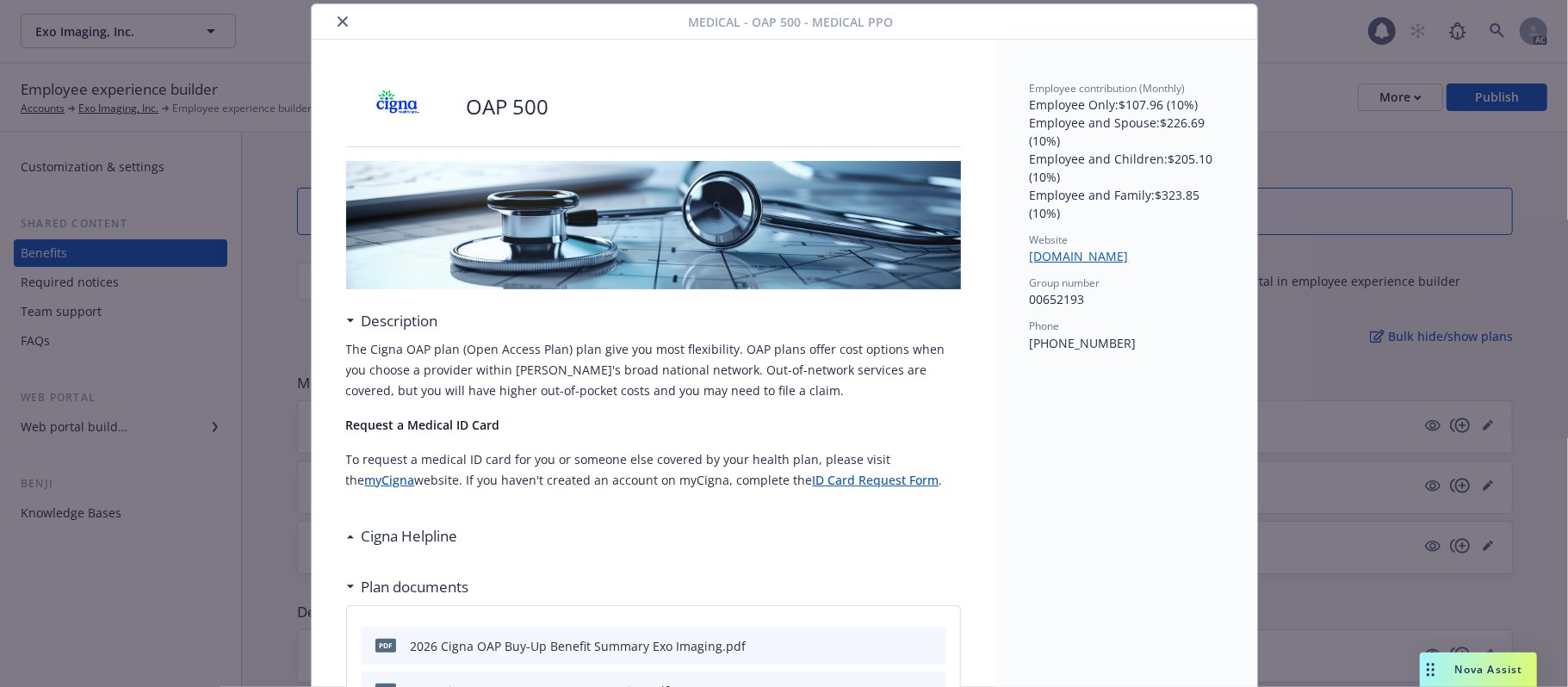
scroll to position [510, 0]
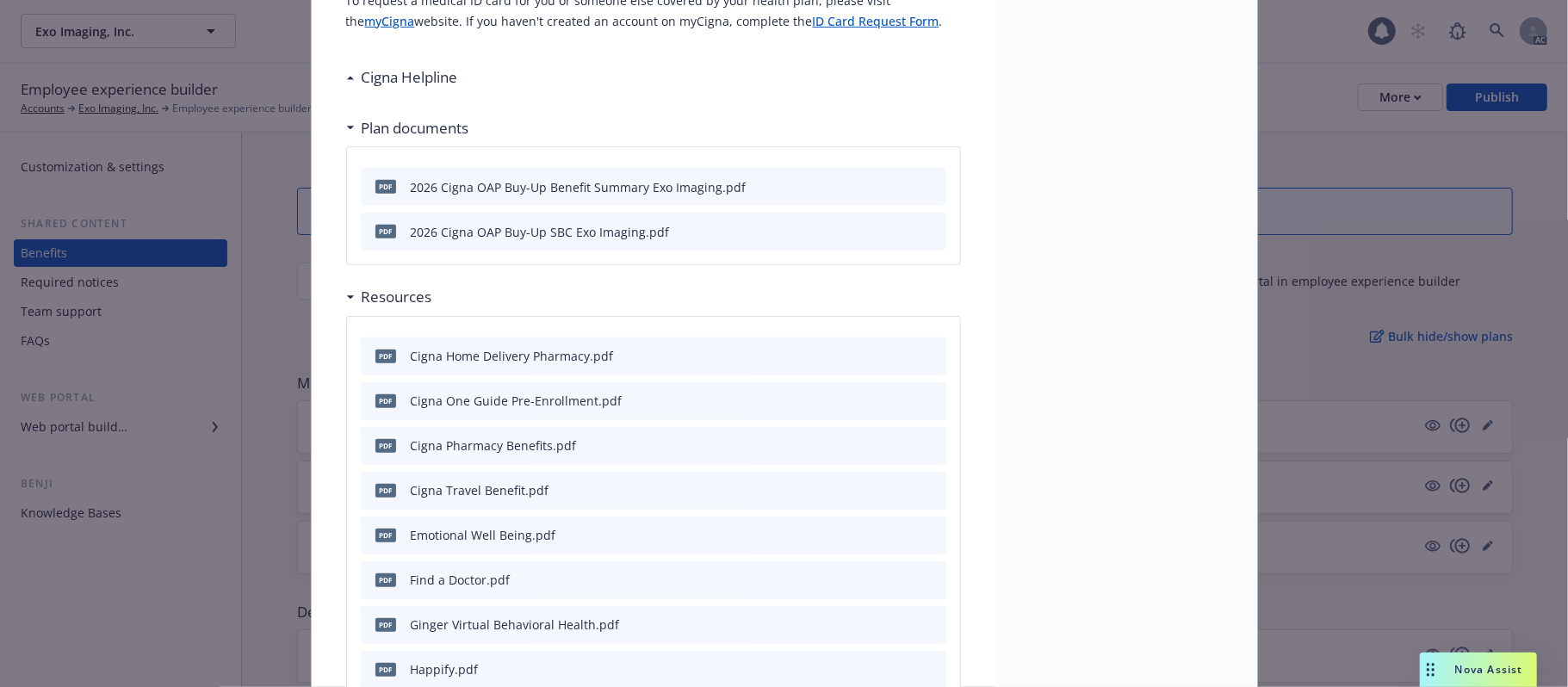
click at [367, 69] on h3 "Cigna Helpline" at bounding box center [410, 78] width 96 height 23
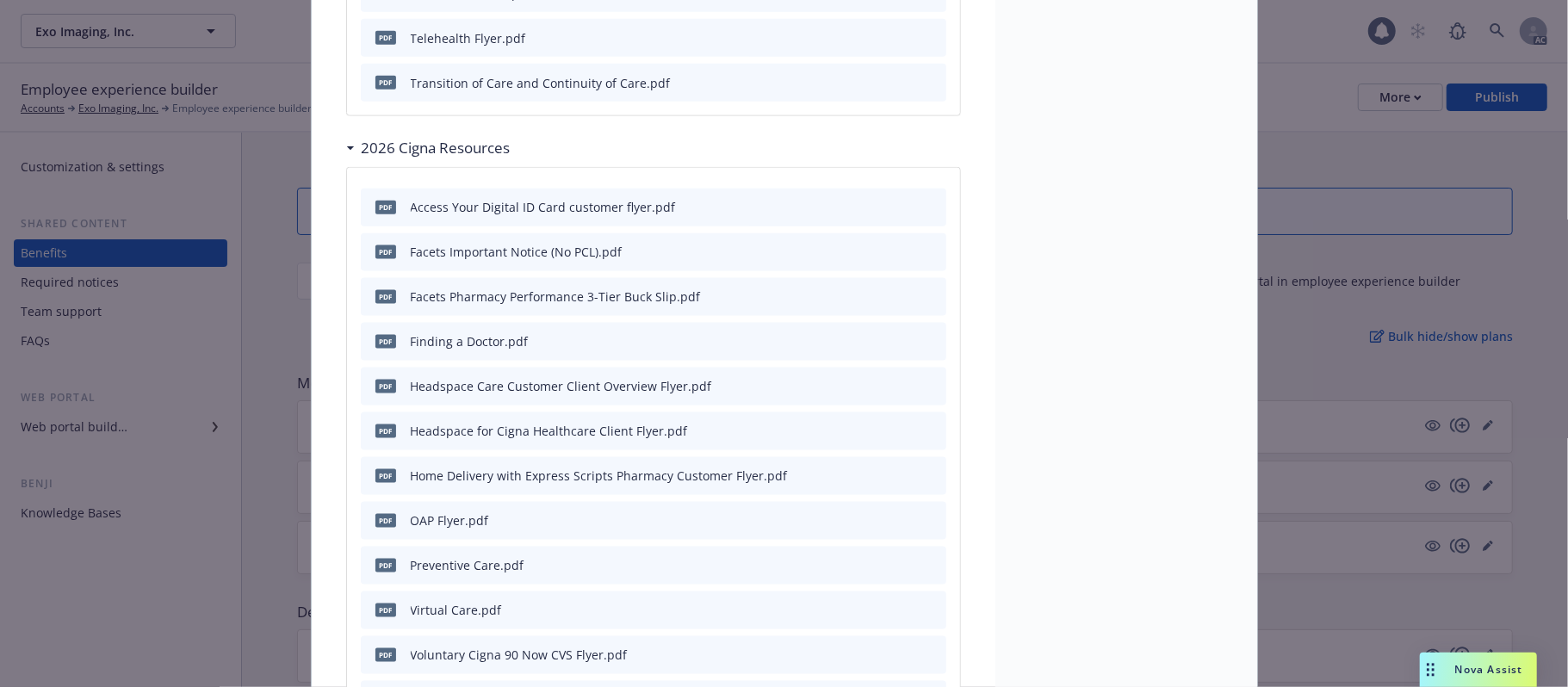
scroll to position [1658, 0]
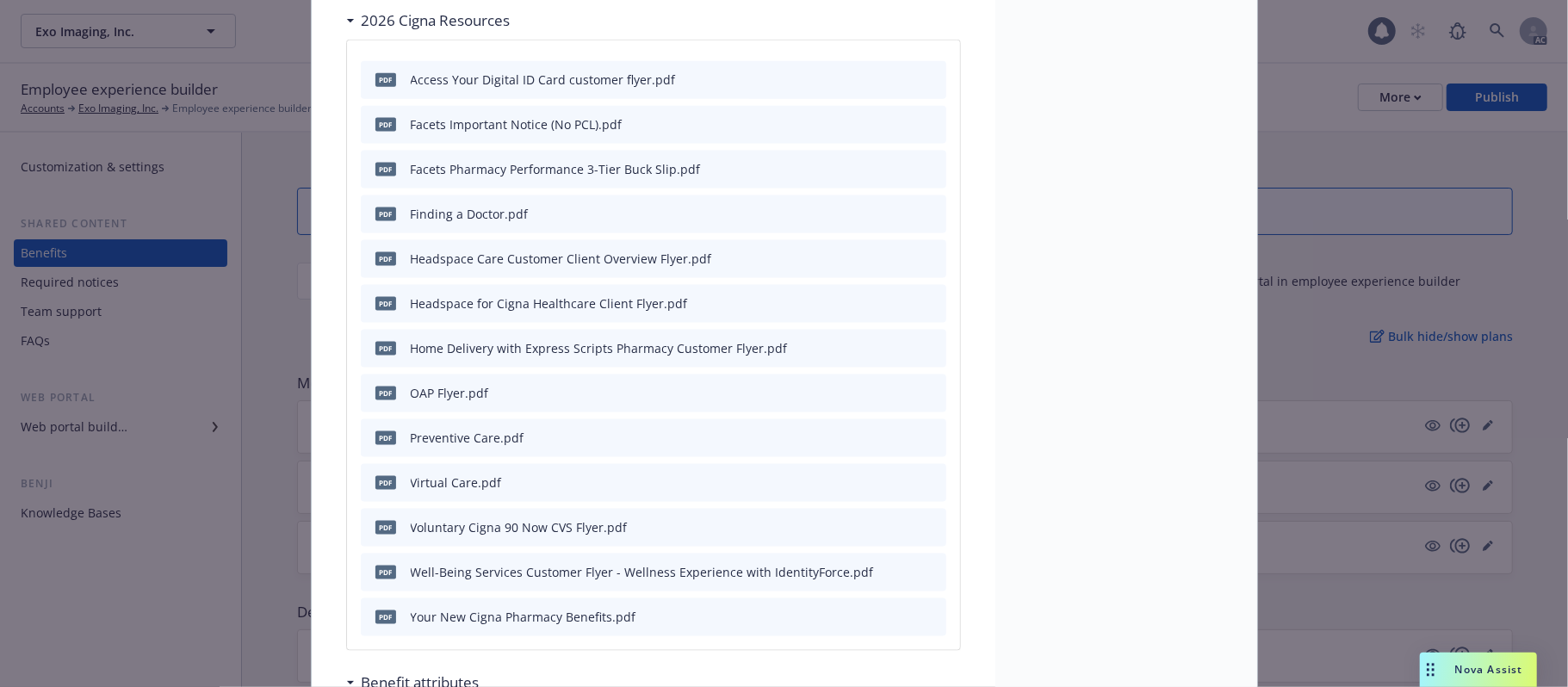
click at [923, 80] on icon "preview file" at bounding box center [930, 78] width 15 height 12
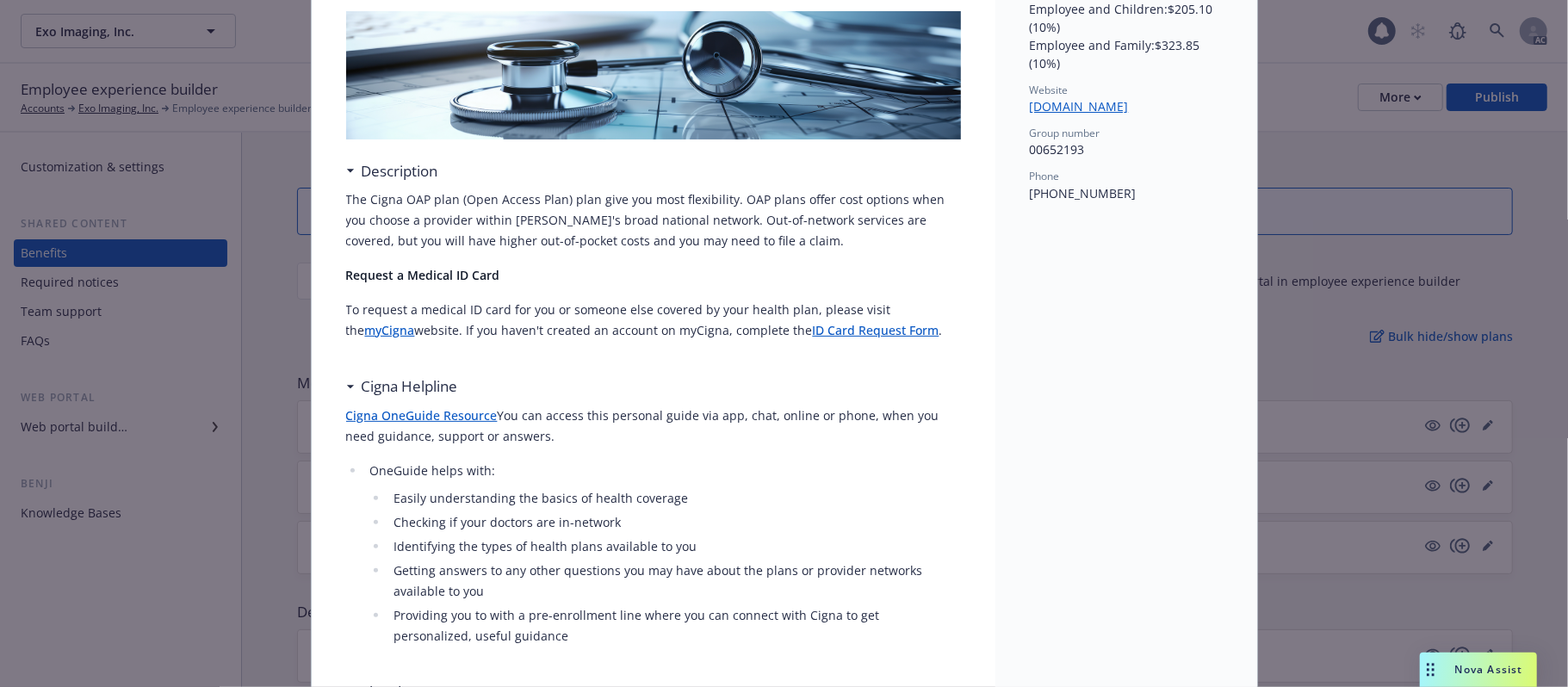
scroll to position [0, 0]
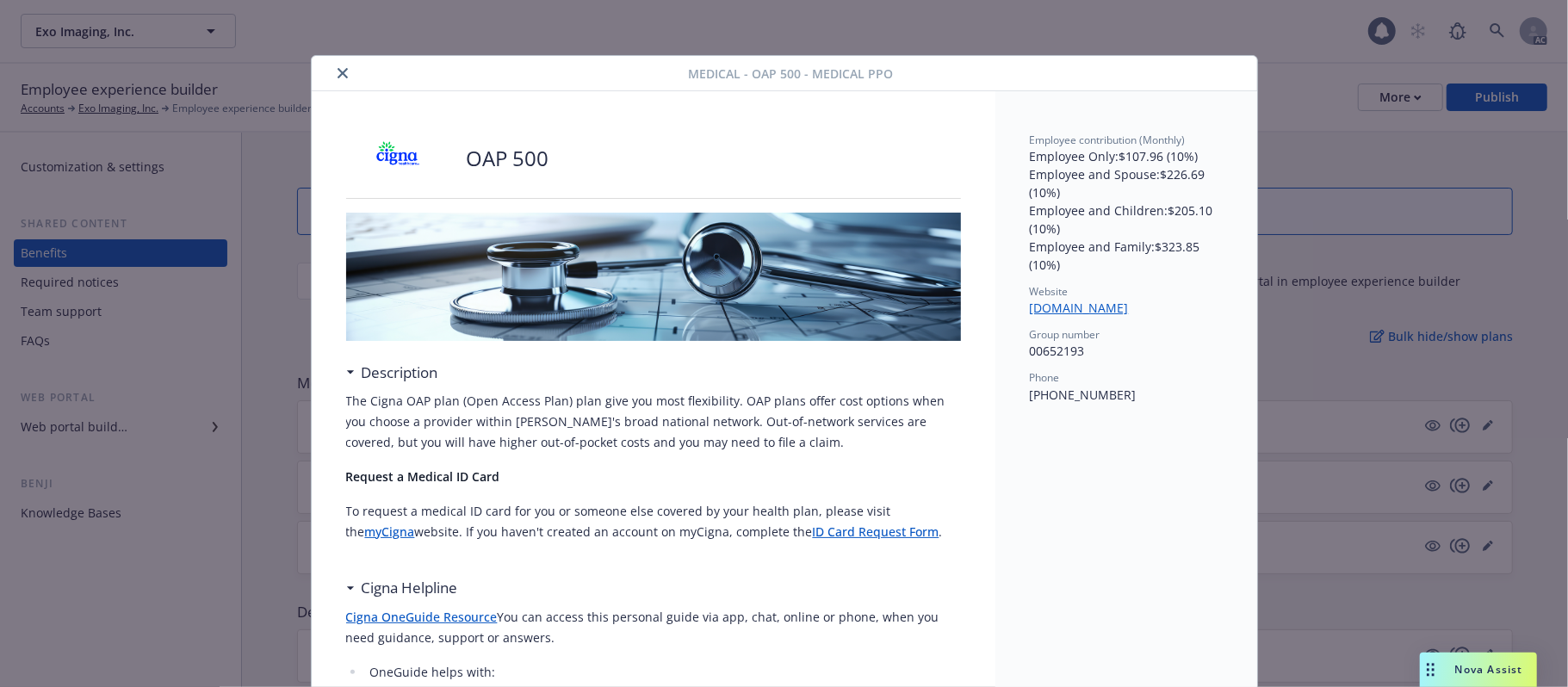
click at [337, 70] on icon "close" at bounding box center [342, 73] width 10 height 10
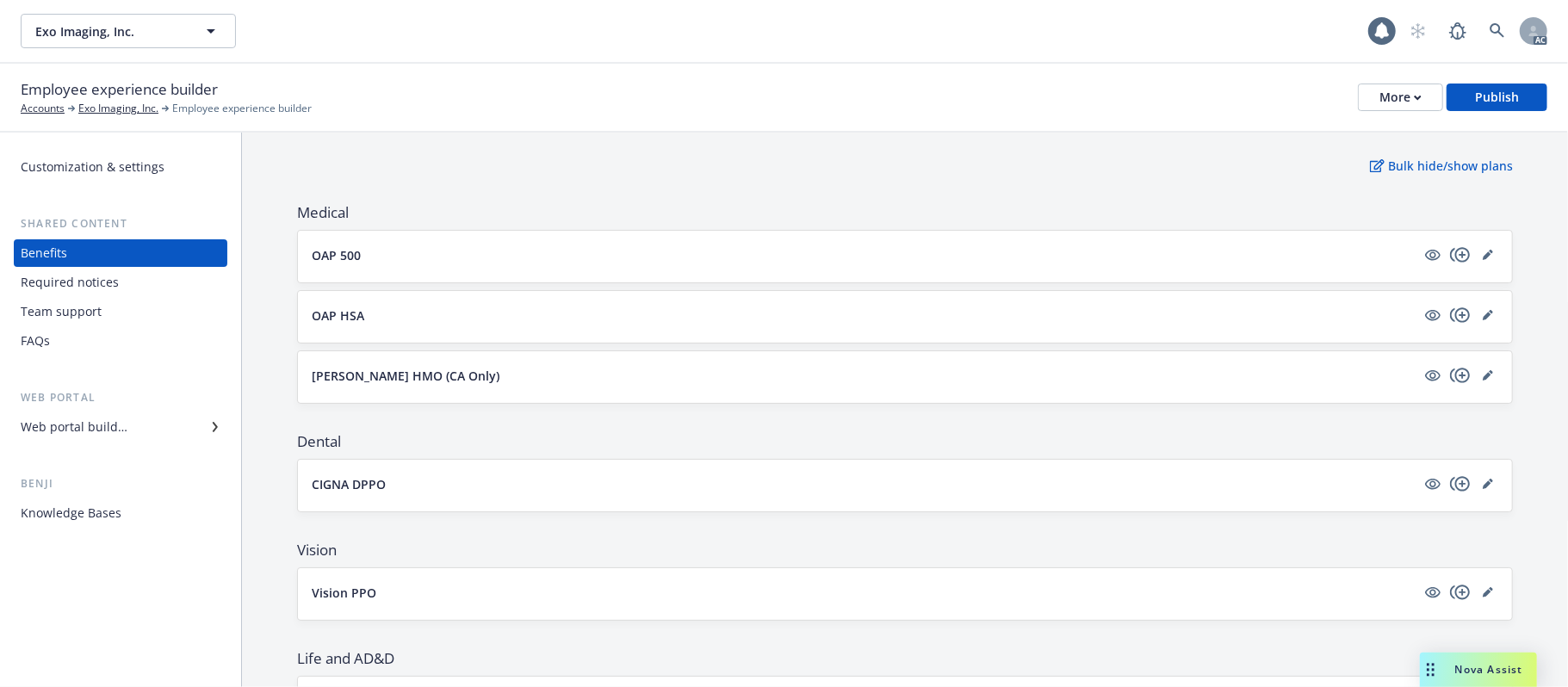
scroll to position [344, 0]
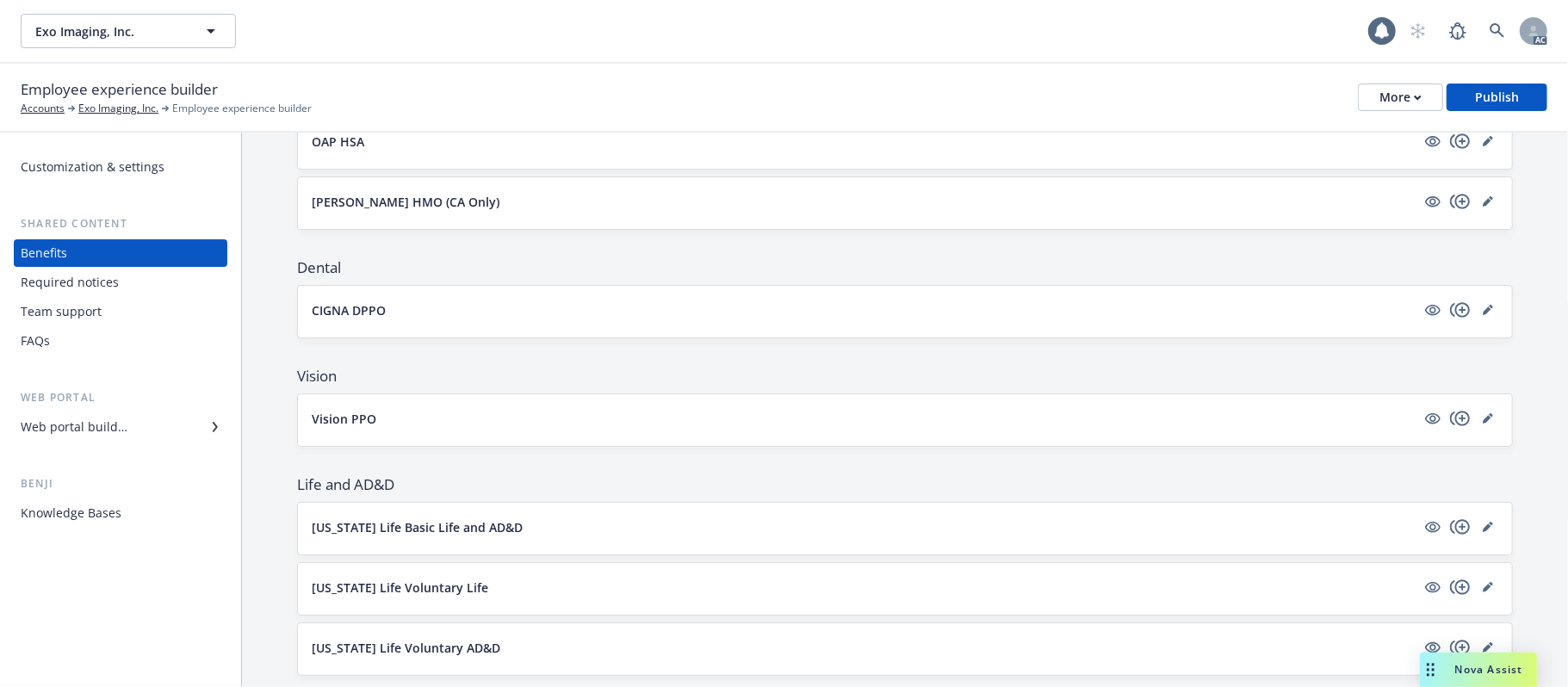
click at [563, 424] on button "Vision PPO" at bounding box center [864, 418] width 1104 height 18
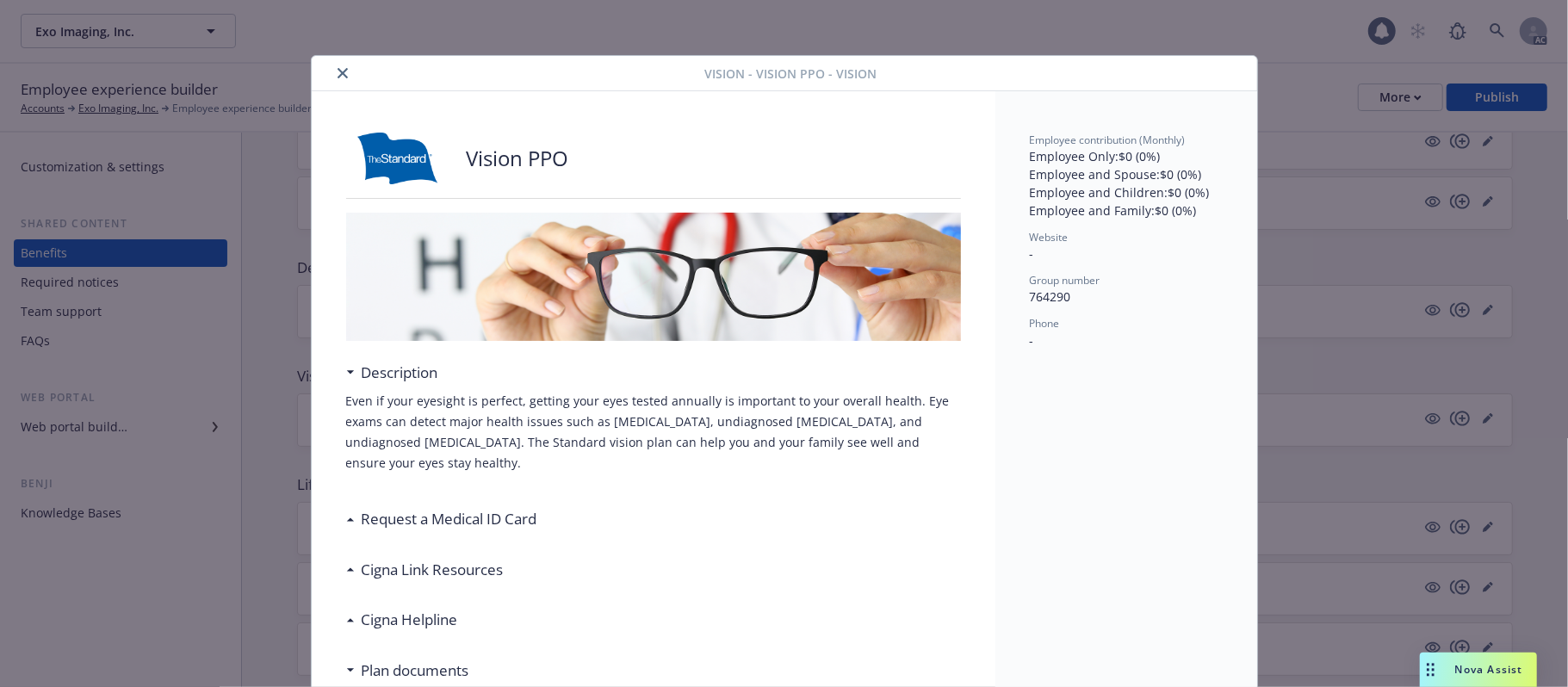
click at [337, 68] on icon "close" at bounding box center [342, 73] width 10 height 10
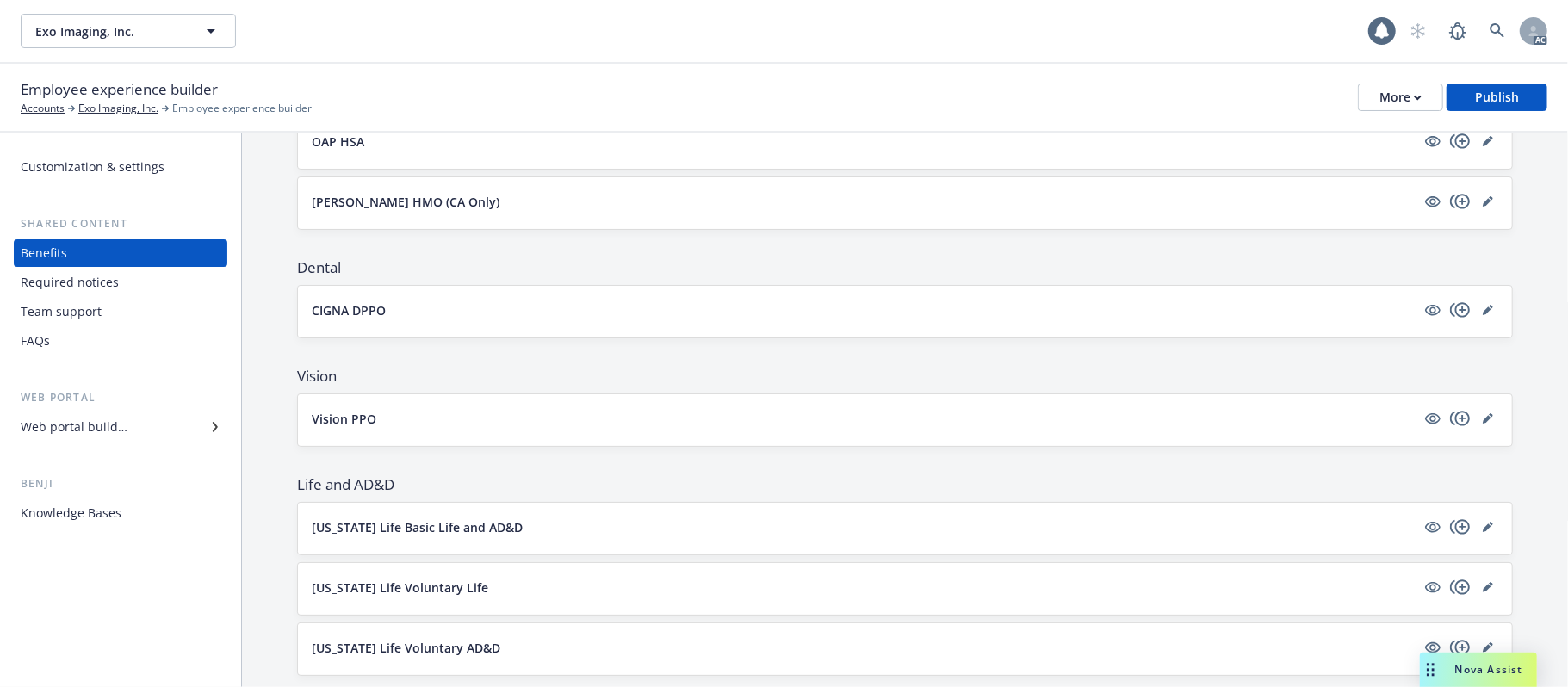
click at [704, 432] on div "Vision PPO" at bounding box center [905, 420] width 1187 height 24
click at [702, 422] on button "Vision PPO" at bounding box center [864, 418] width 1104 height 18
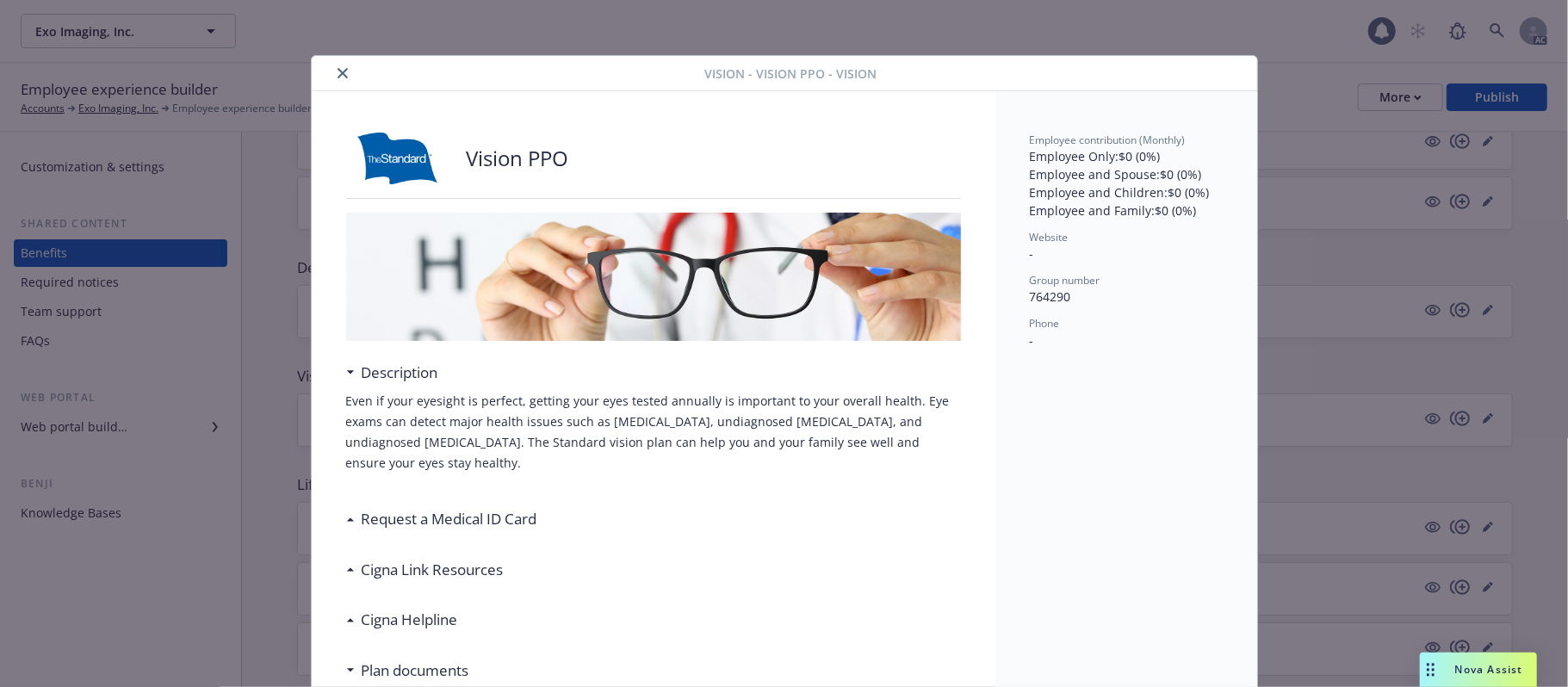
click at [337, 74] on icon "close" at bounding box center [342, 73] width 10 height 10
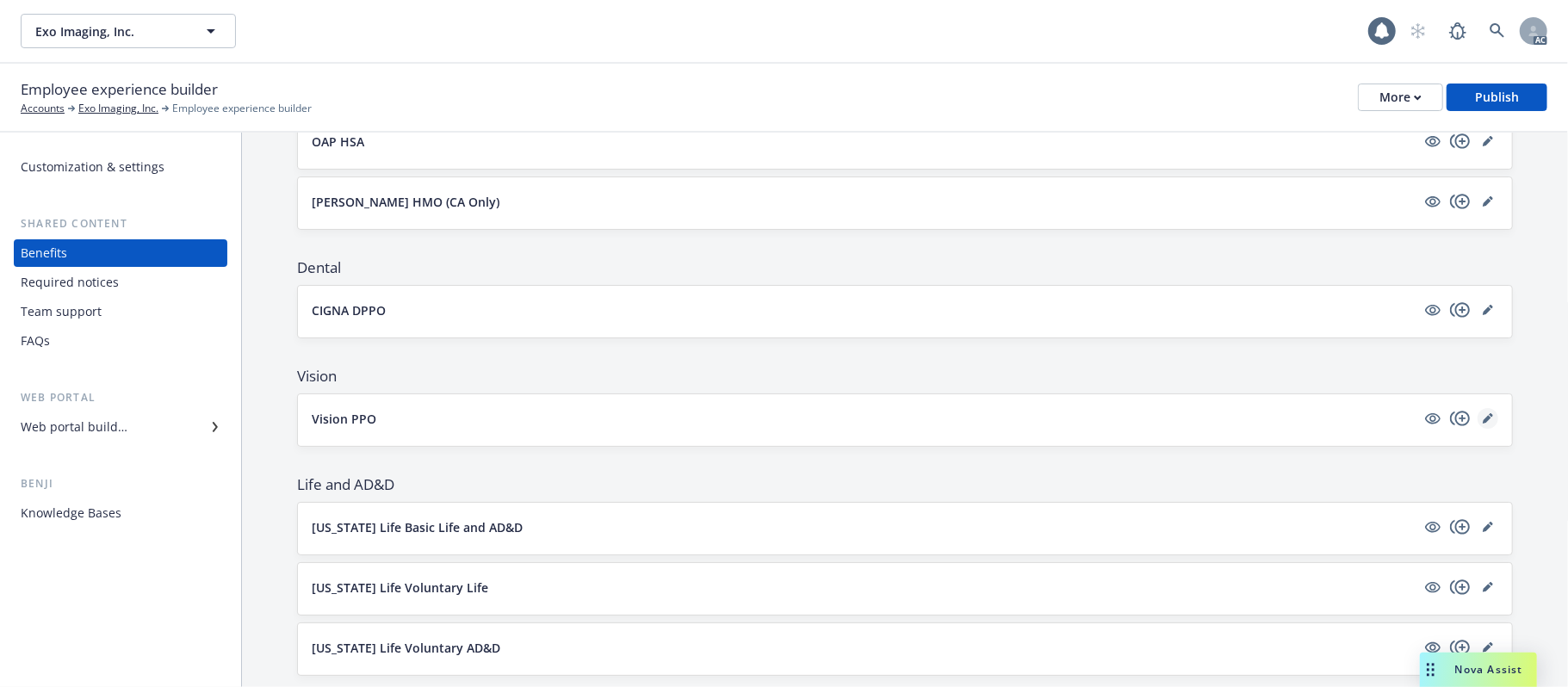
click at [1482, 422] on icon "editPencil" at bounding box center [1486, 419] width 9 height 9
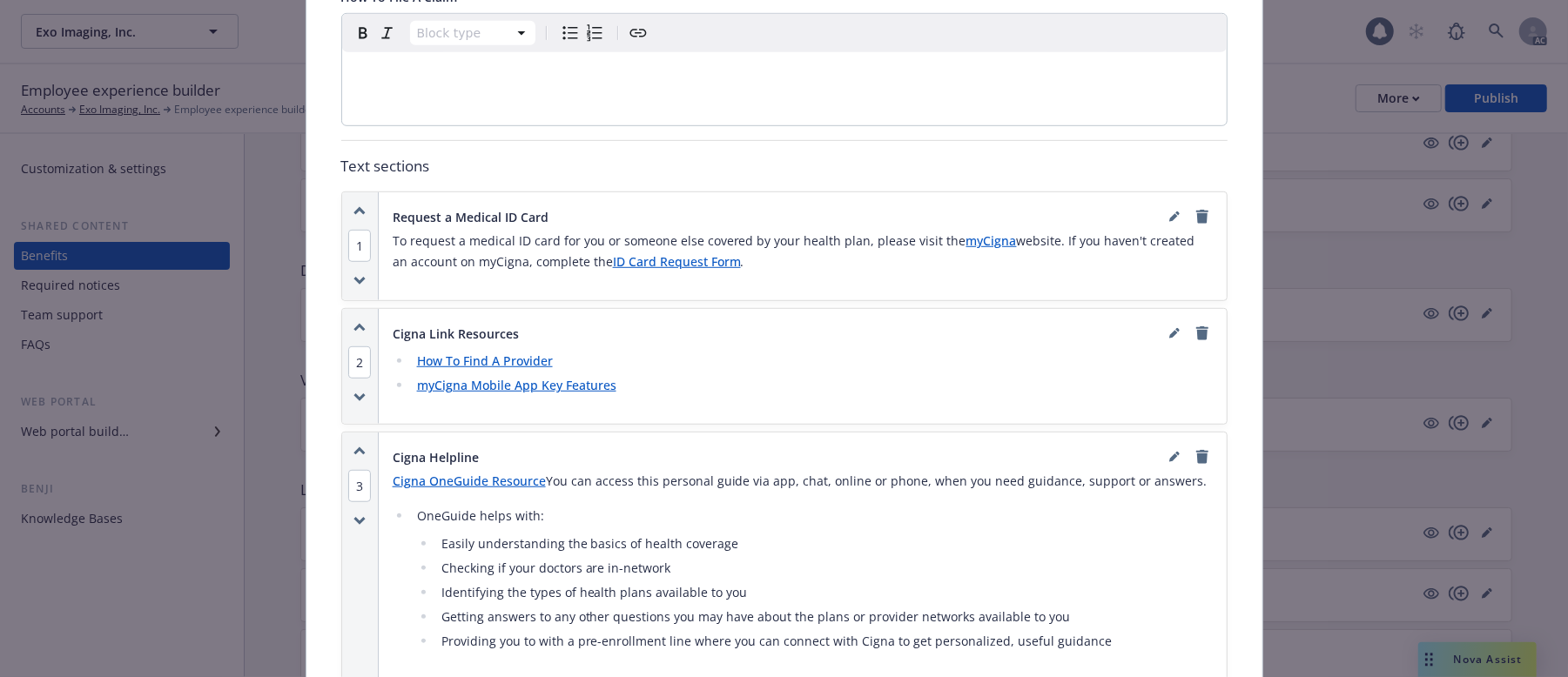
scroll to position [748, 0]
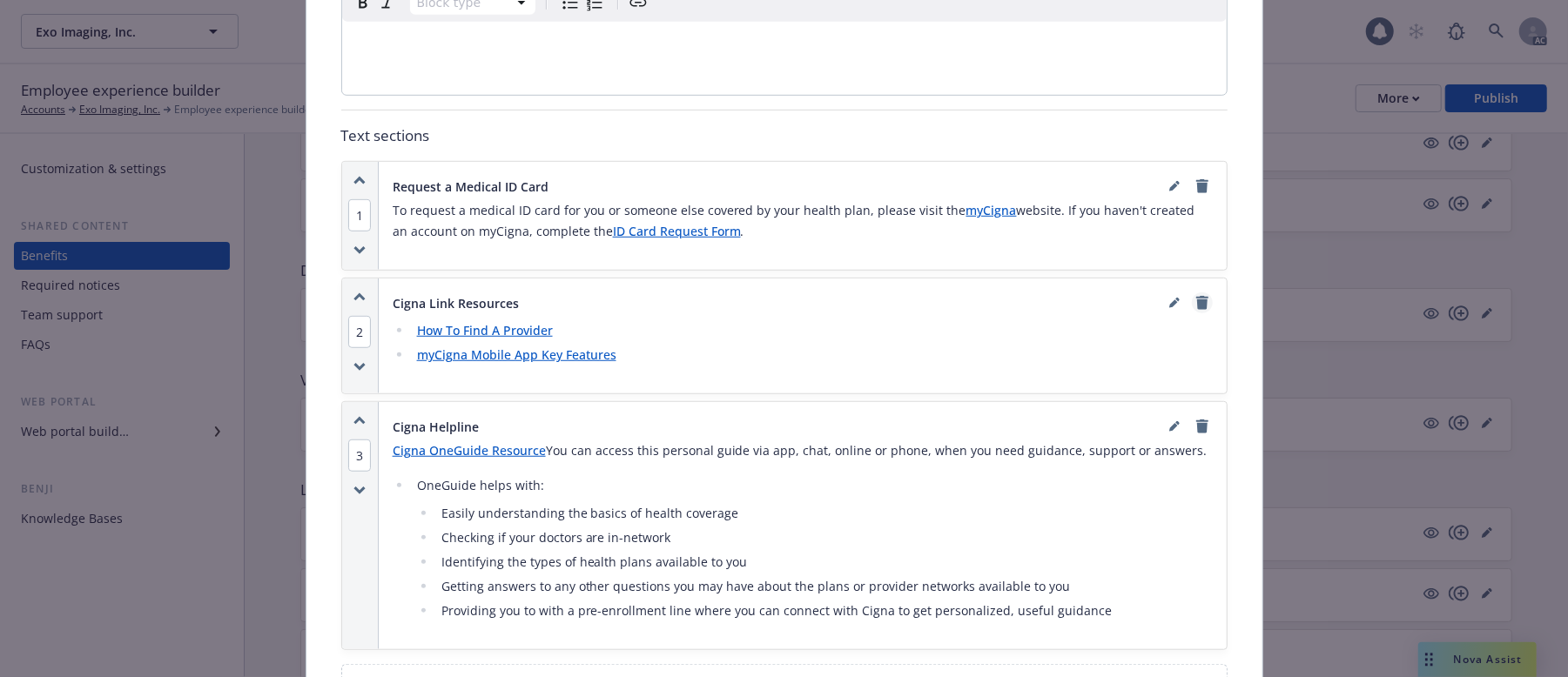
click at [1195, 310] on icon "remove" at bounding box center [1202, 302] width 13 height 13
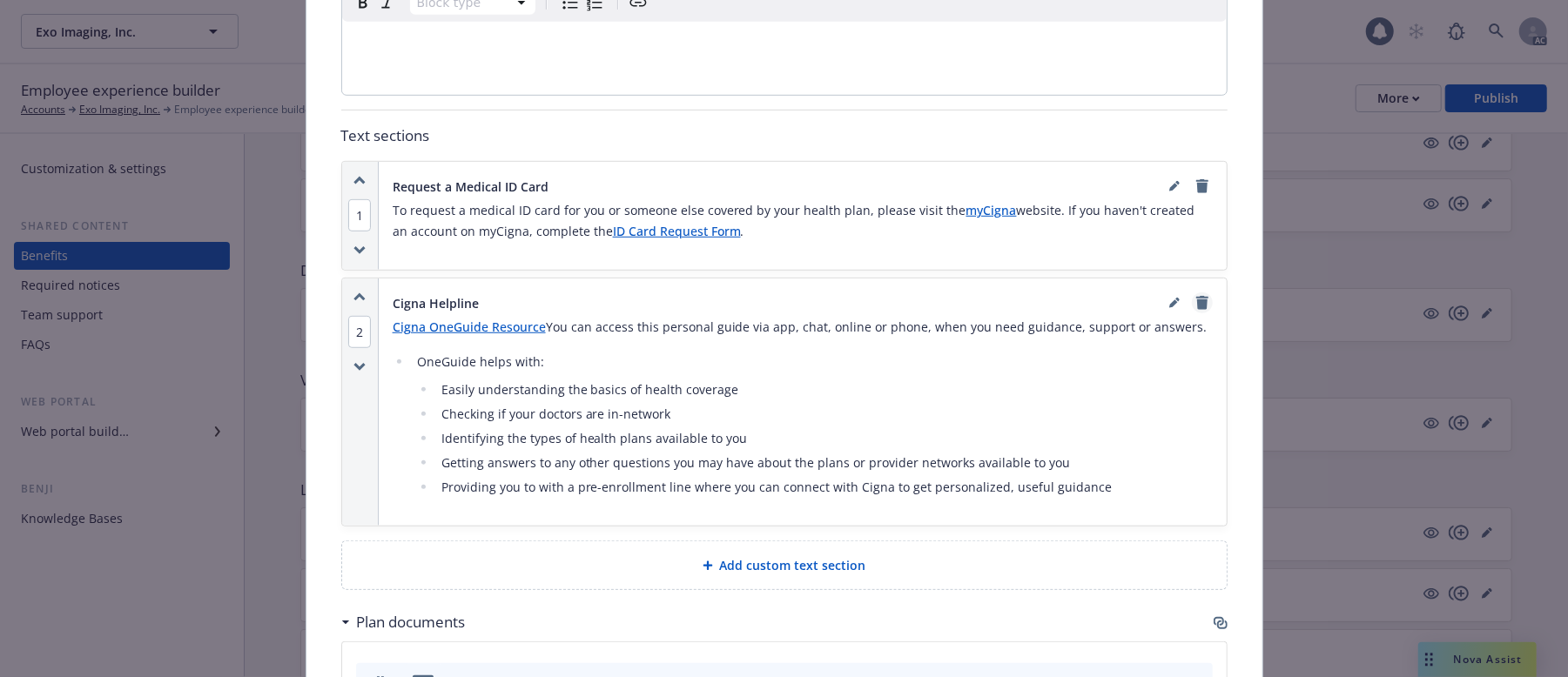
click at [1195, 302] on icon "remove" at bounding box center [1202, 302] width 13 height 13
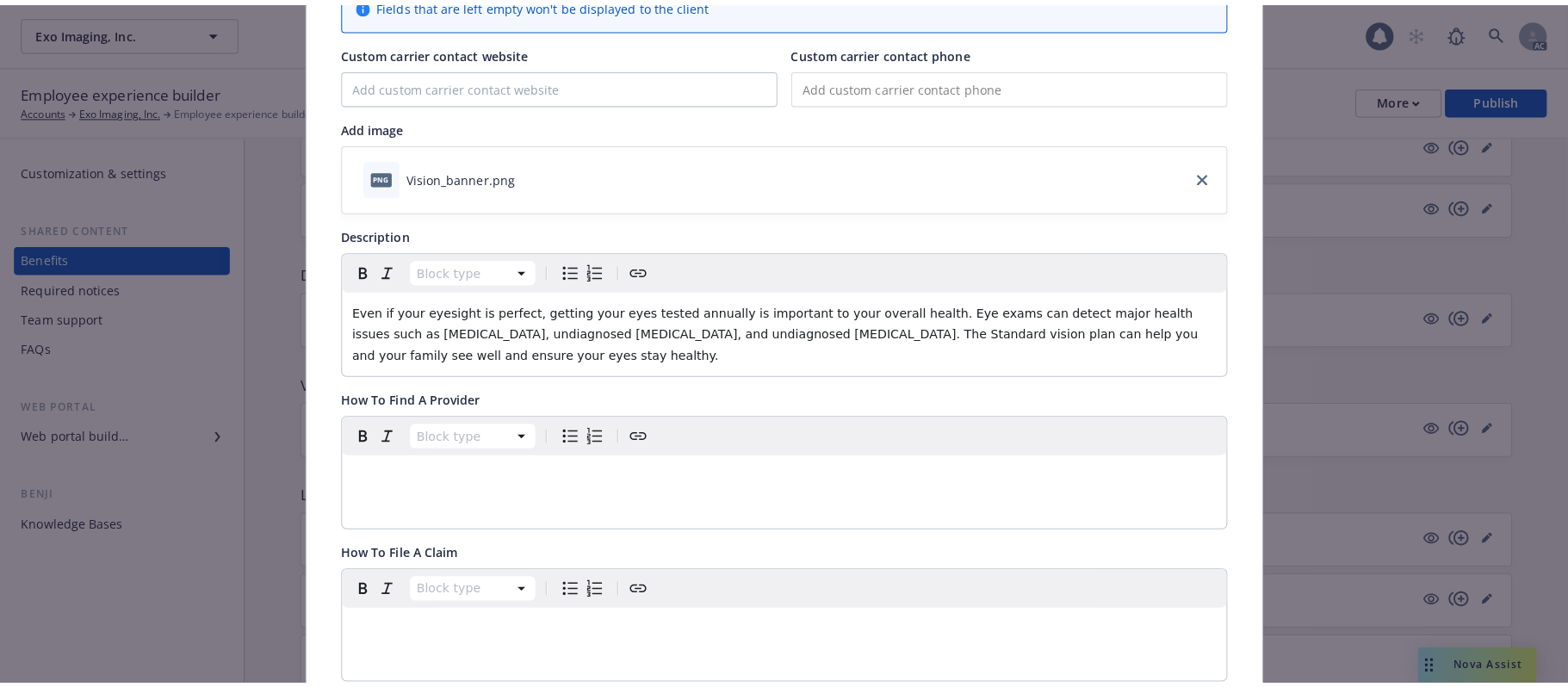
scroll to position [0, 0]
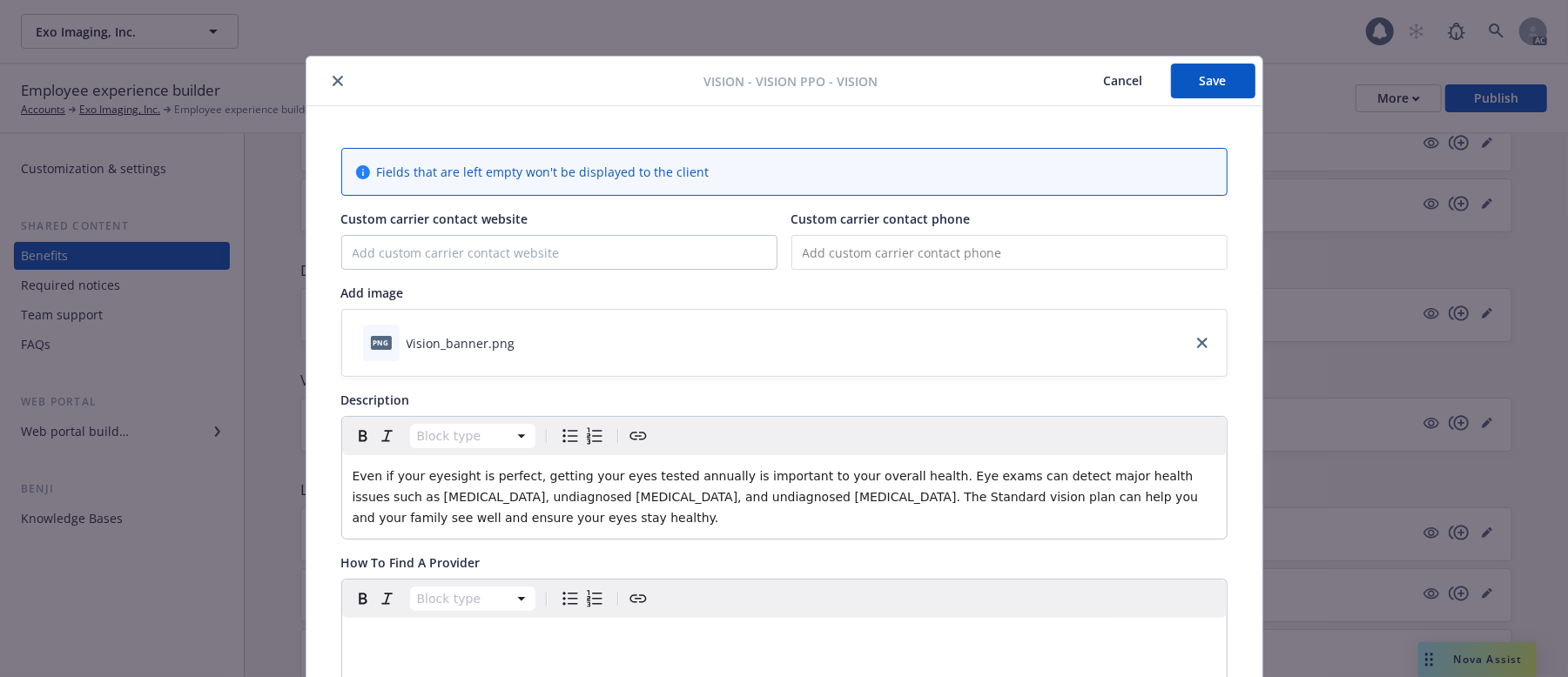
click at [1196, 85] on button "Save" at bounding box center [1213, 81] width 85 height 35
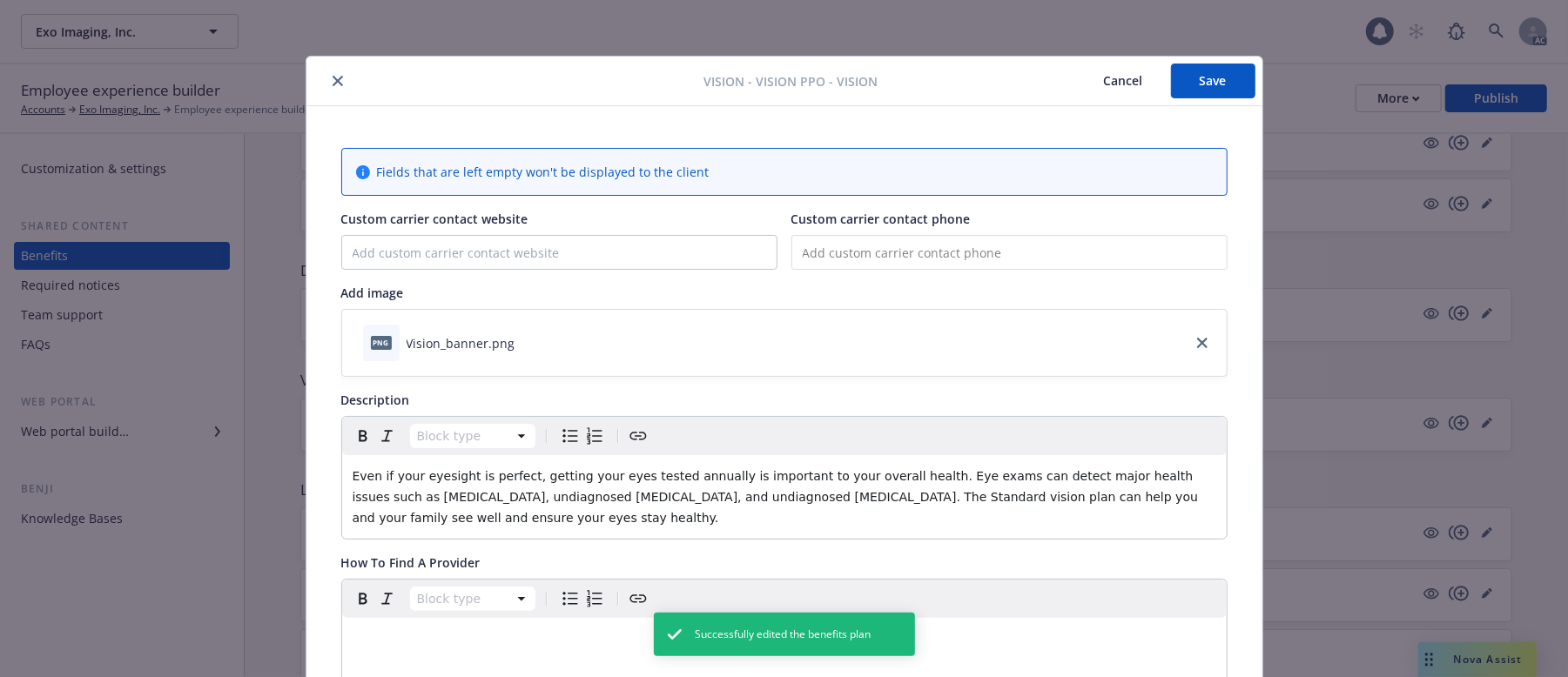
click at [1113, 84] on button "Cancel" at bounding box center [1123, 81] width 95 height 35
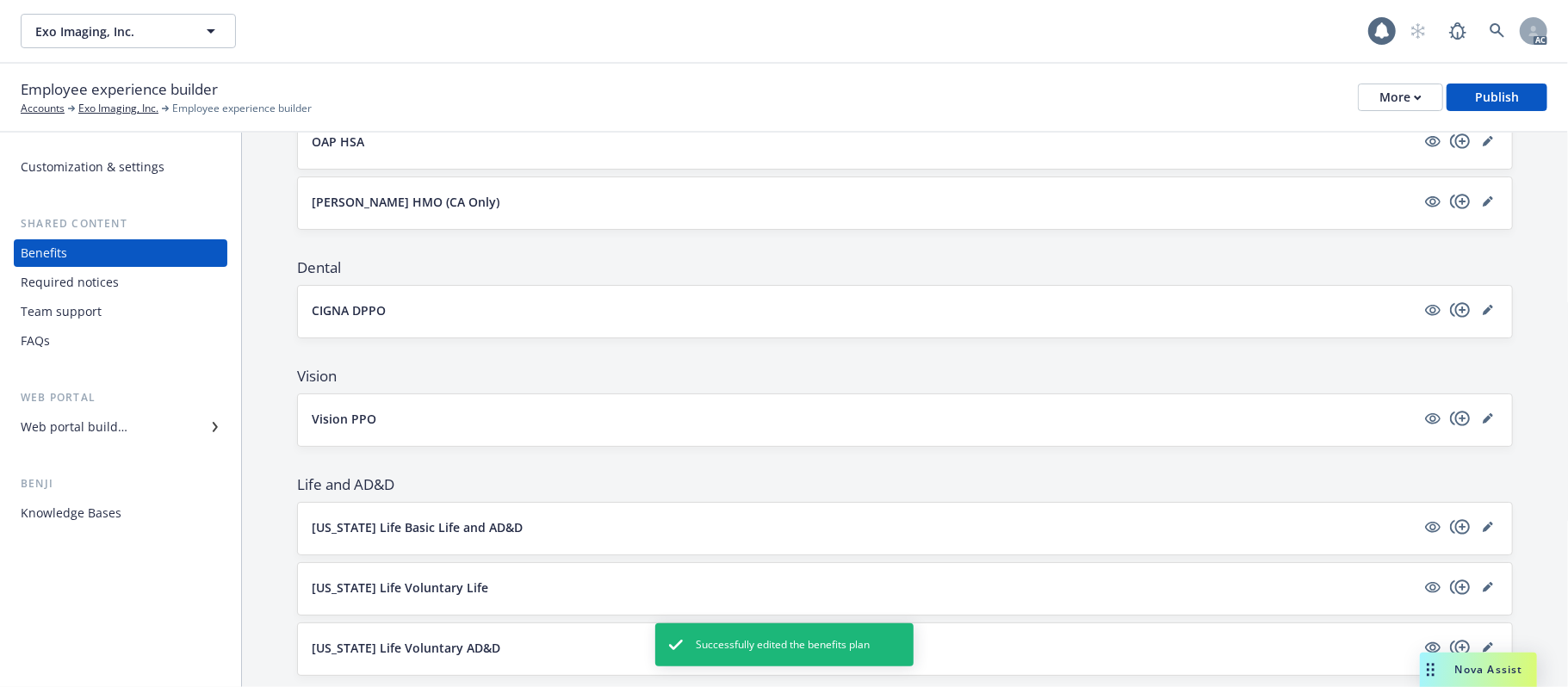
click at [693, 315] on button "CIGNA DPPO" at bounding box center [864, 310] width 1104 height 18
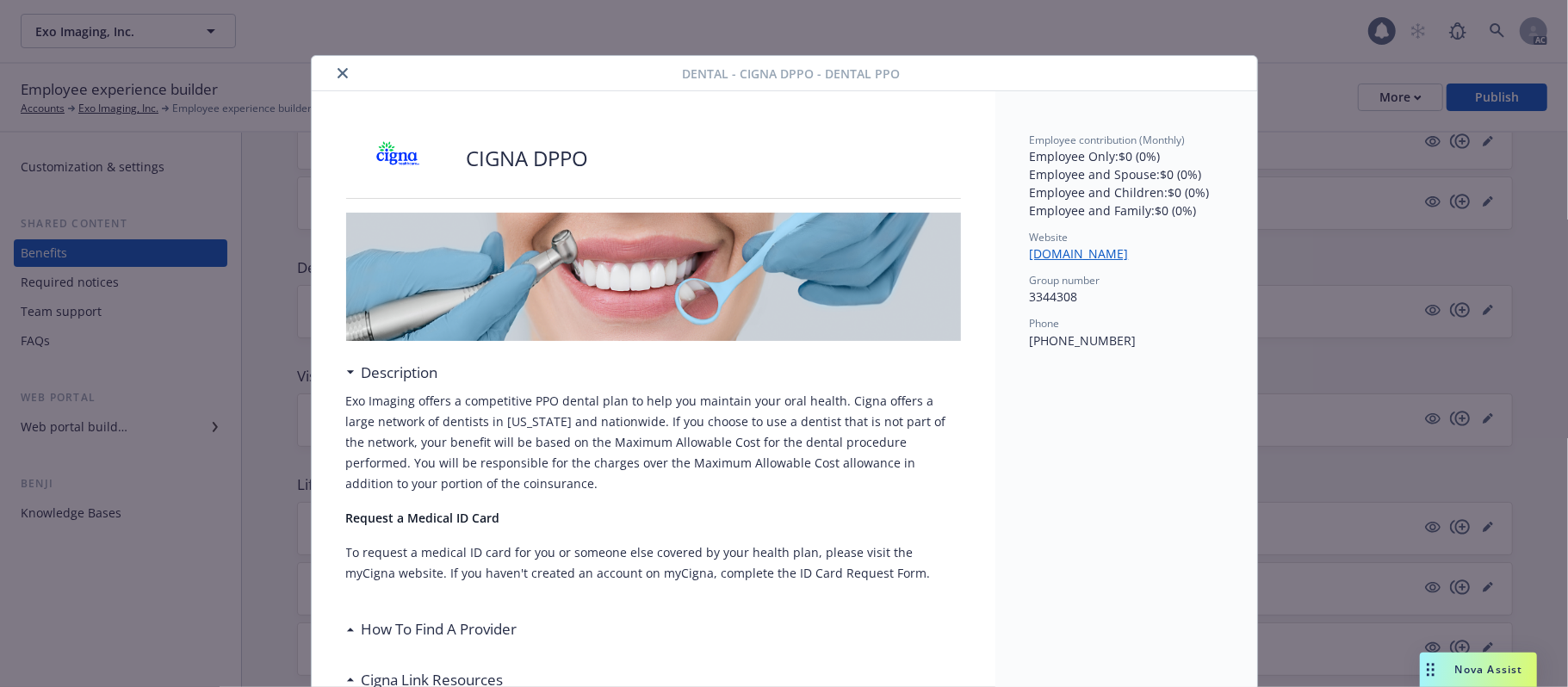
click at [337, 73] on icon "close" at bounding box center [342, 73] width 10 height 10
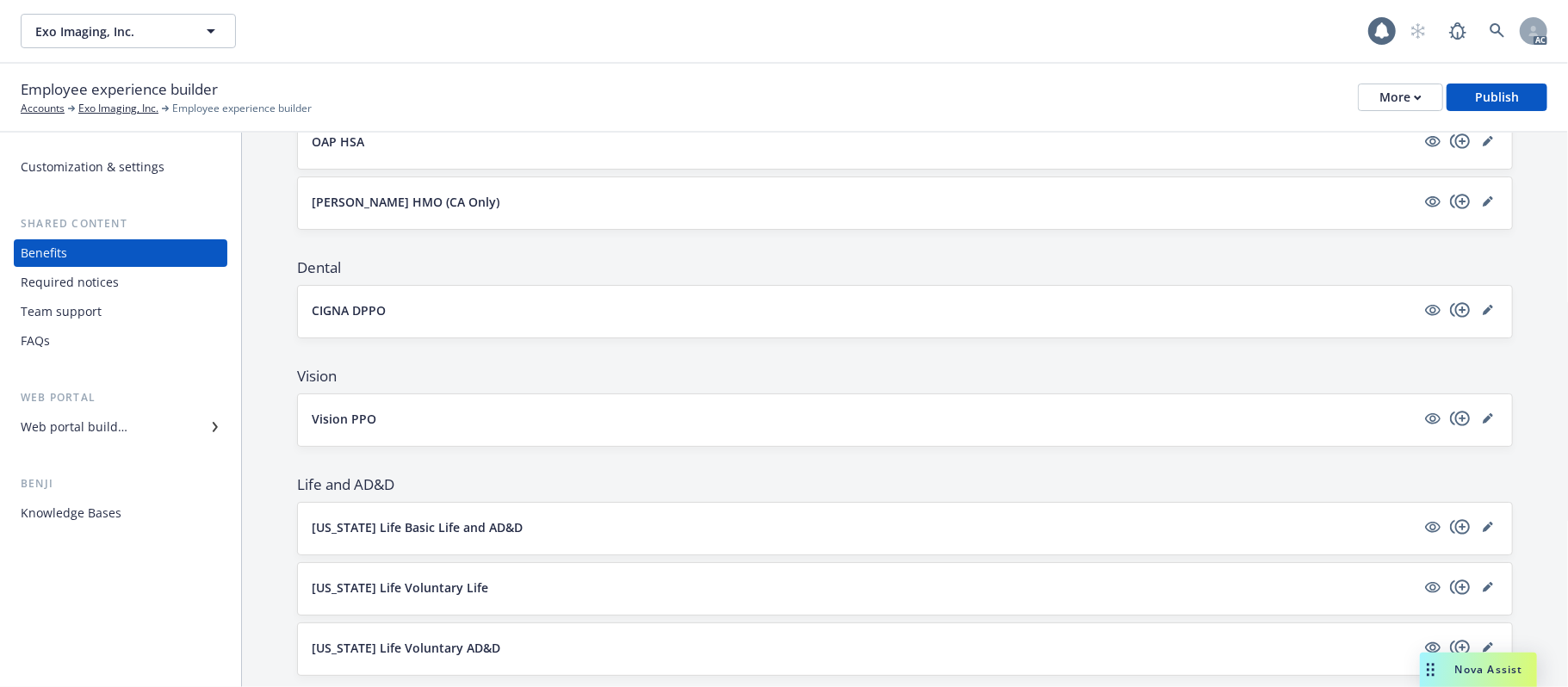
click at [577, 421] on button "Vision PPO" at bounding box center [864, 418] width 1104 height 18
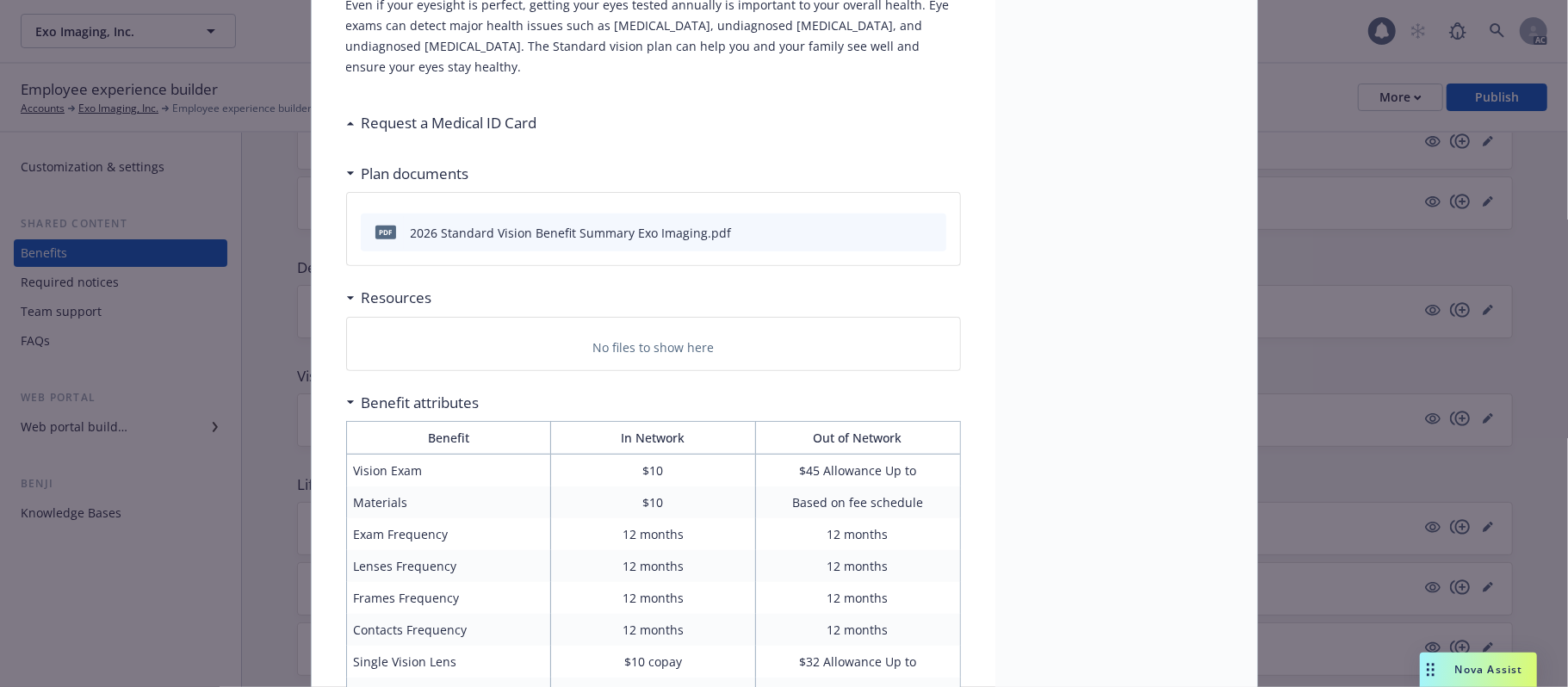
scroll to position [166, 0]
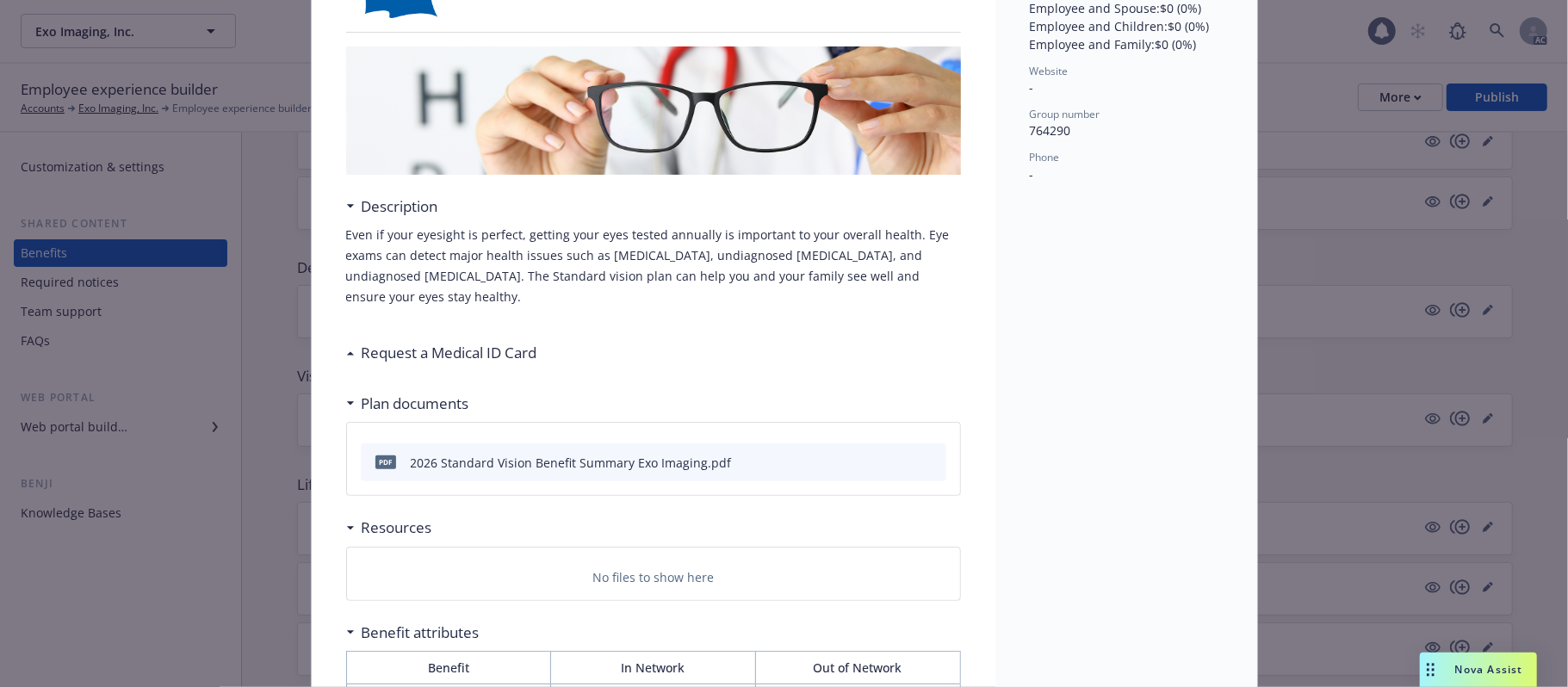
click at [346, 353] on icon at bounding box center [350, 353] width 9 height 5
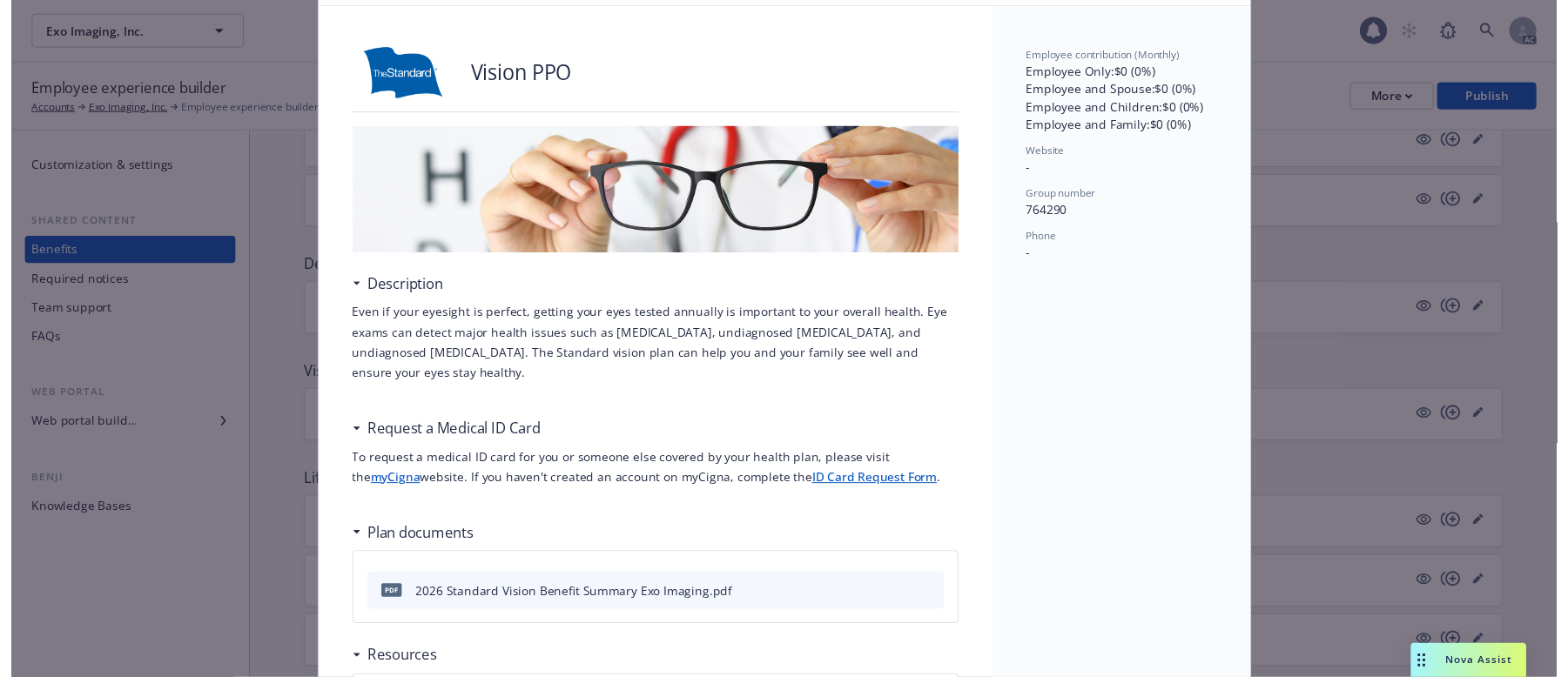
scroll to position [0, 0]
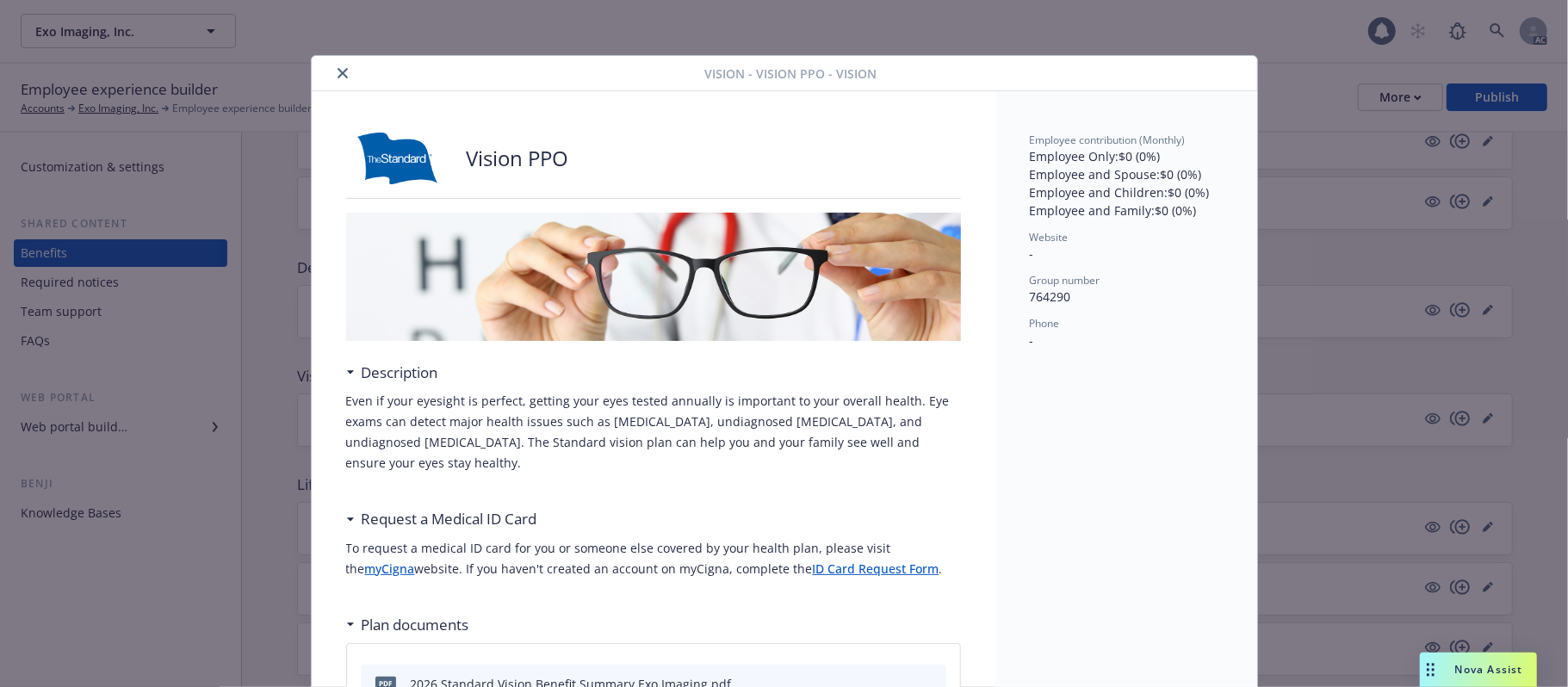
click at [344, 69] on div at bounding box center [511, 73] width 387 height 21
click at [337, 73] on icon "close" at bounding box center [342, 73] width 10 height 10
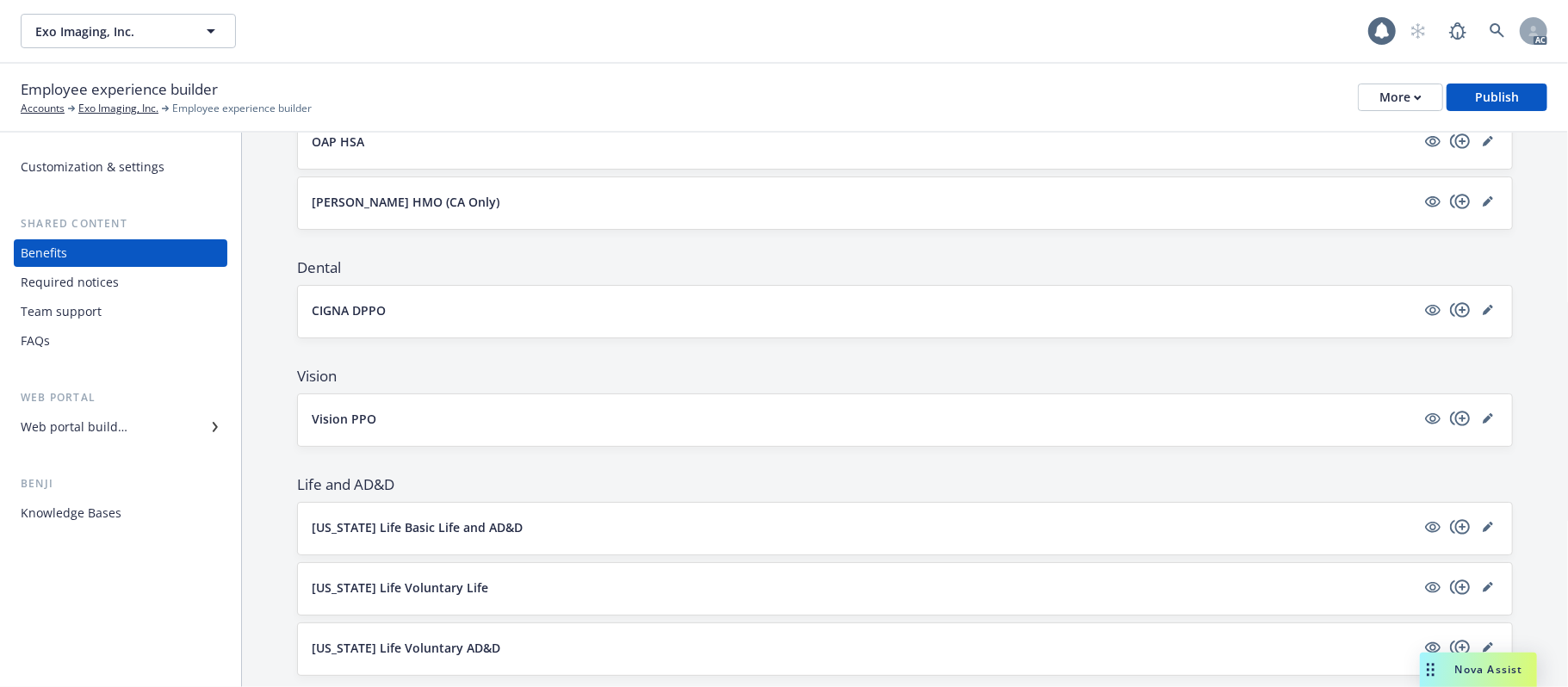
click at [1165, 301] on div "CIGNA DPPO" at bounding box center [905, 310] width 1187 height 21
click at [1482, 312] on icon "editPencil" at bounding box center [1487, 310] width 10 height 10
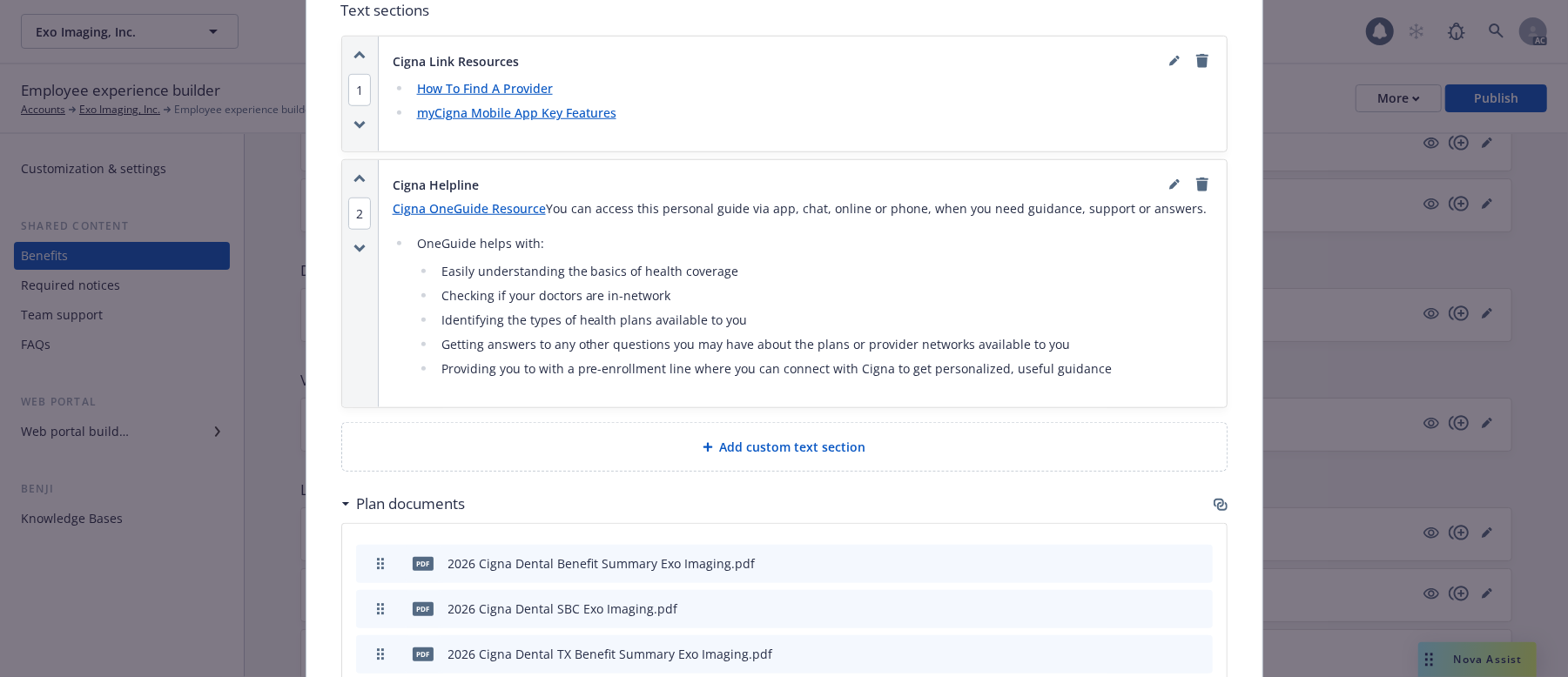
scroll to position [1097, 0]
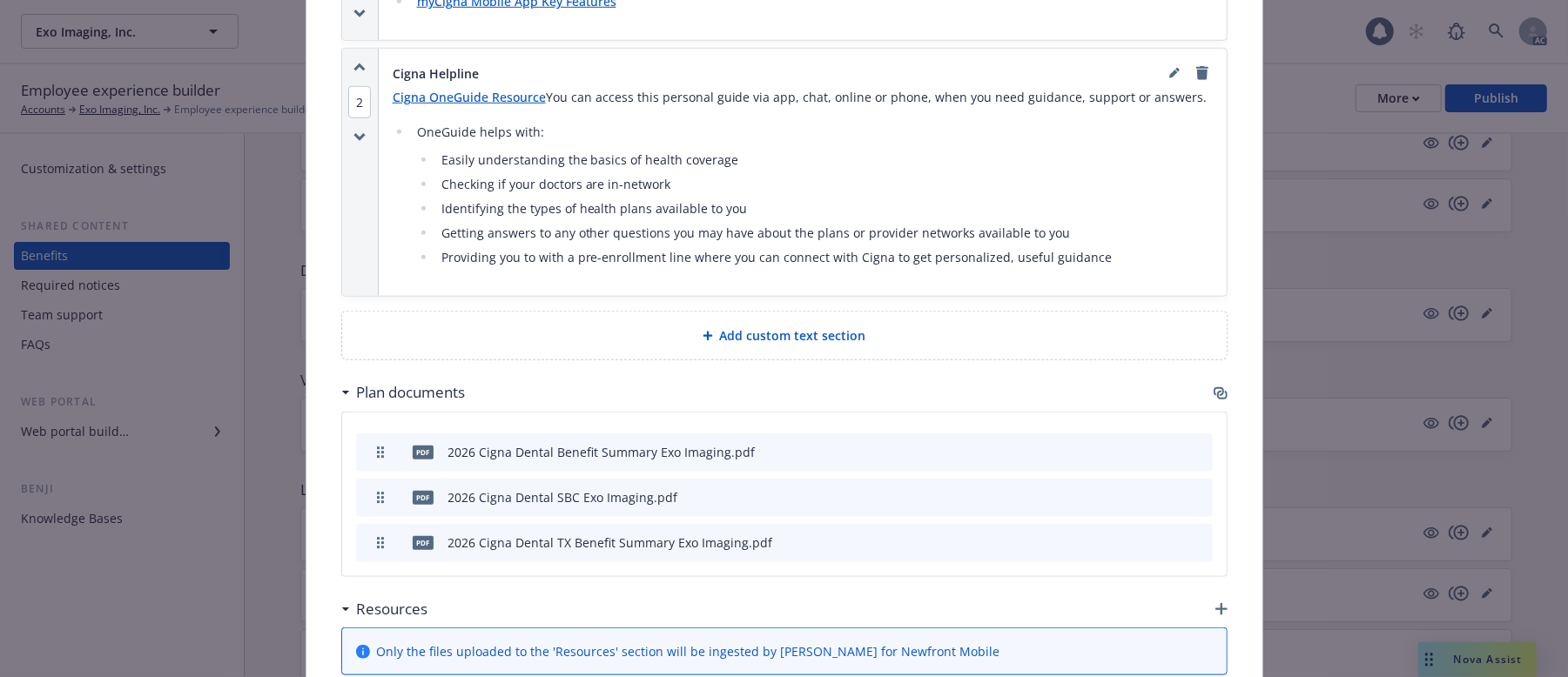
click at [787, 326] on span "Add custom text section" at bounding box center [793, 335] width 146 height 18
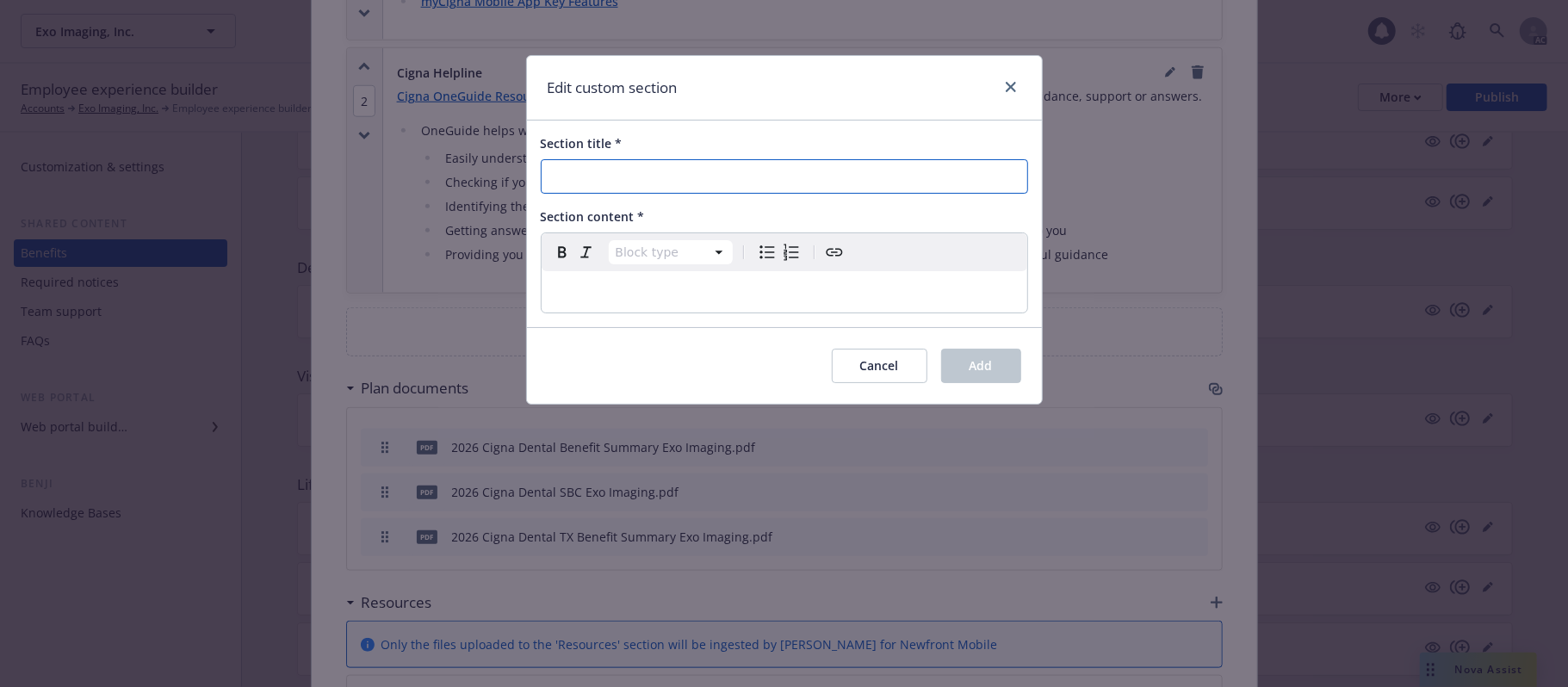
click at [665, 186] on input "Section title *" at bounding box center [784, 177] width 488 height 34
click at [854, 363] on button "Cancel" at bounding box center [879, 366] width 96 height 34
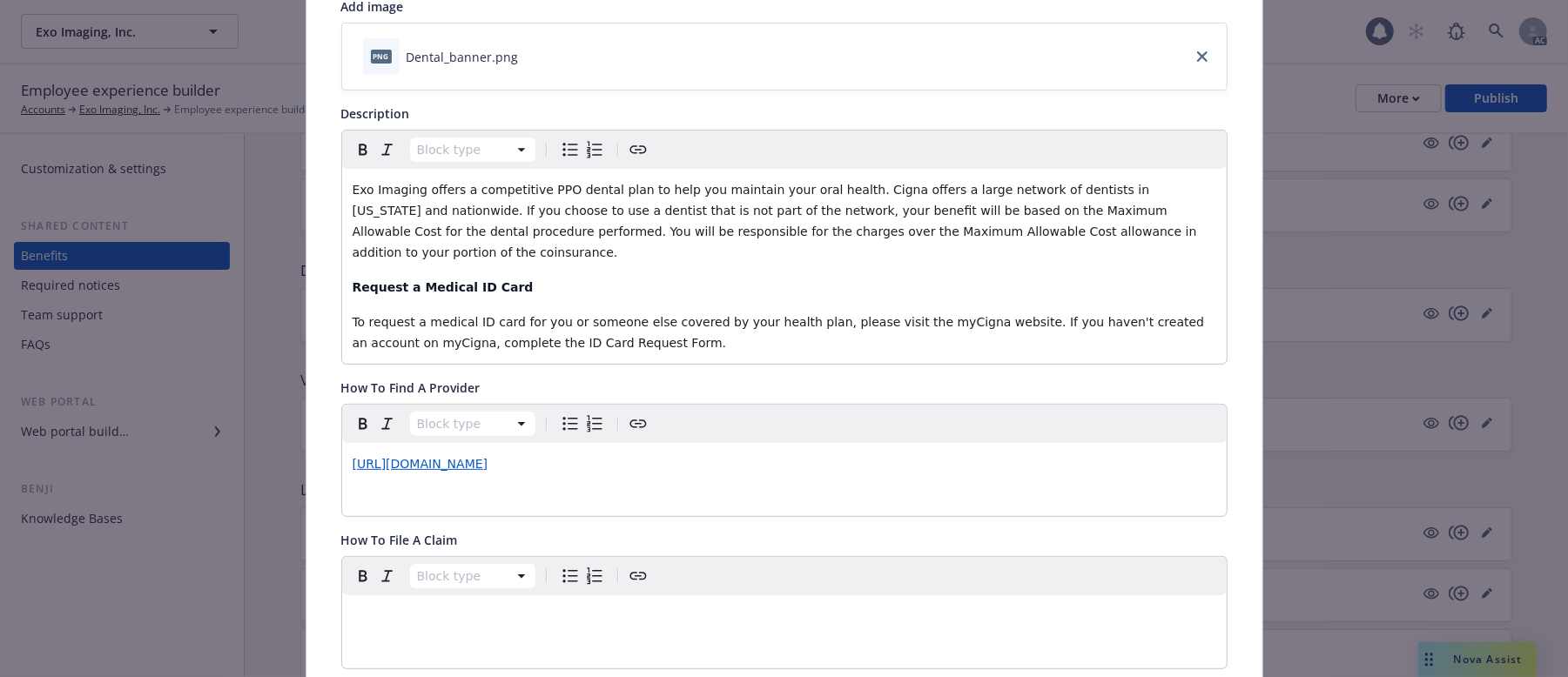
scroll to position [283, 0]
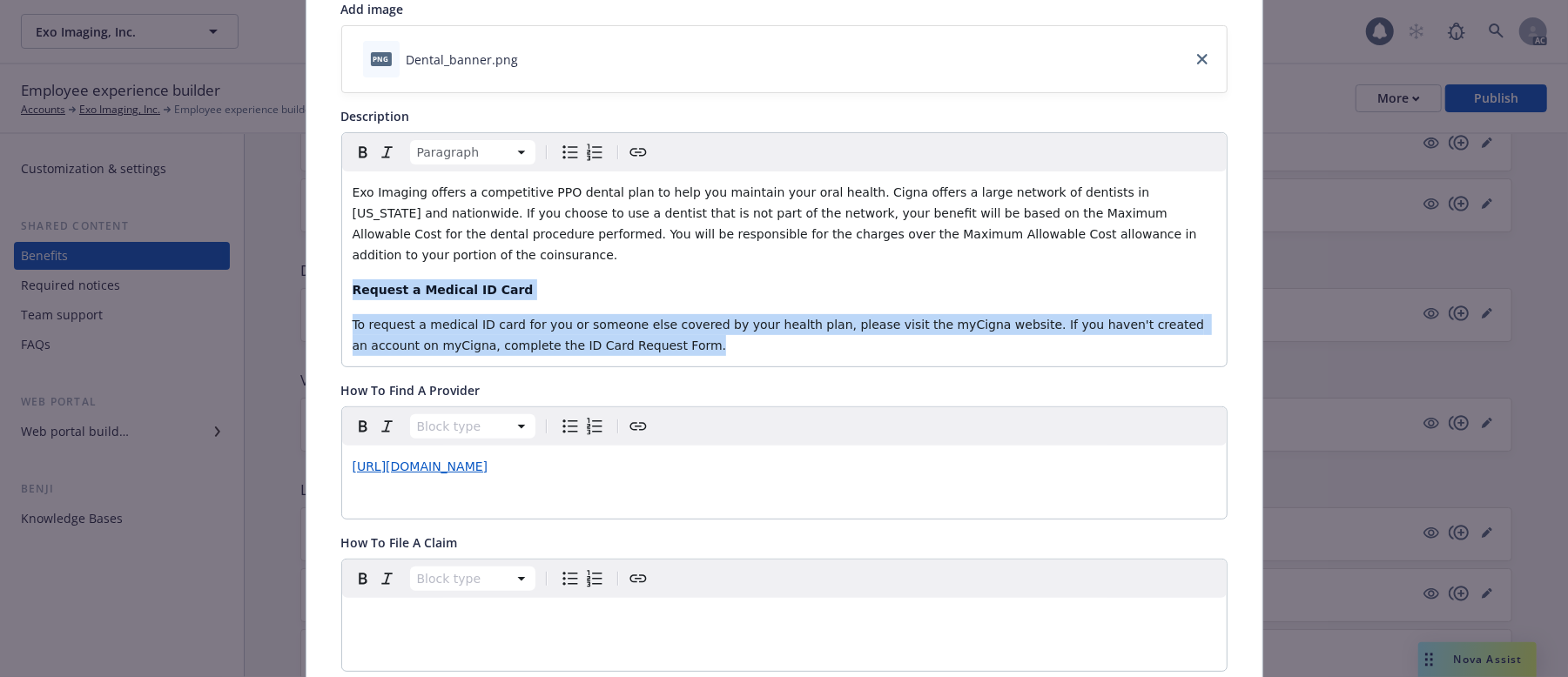
drag, startPoint x: 613, startPoint y: 322, endPoint x: 347, endPoint y: 269, distance: 271.2
click at [347, 269] on div "Exo Imaging offers a competitive PPO dental plan to help you maintain your oral…" at bounding box center [784, 269] width 885 height 195
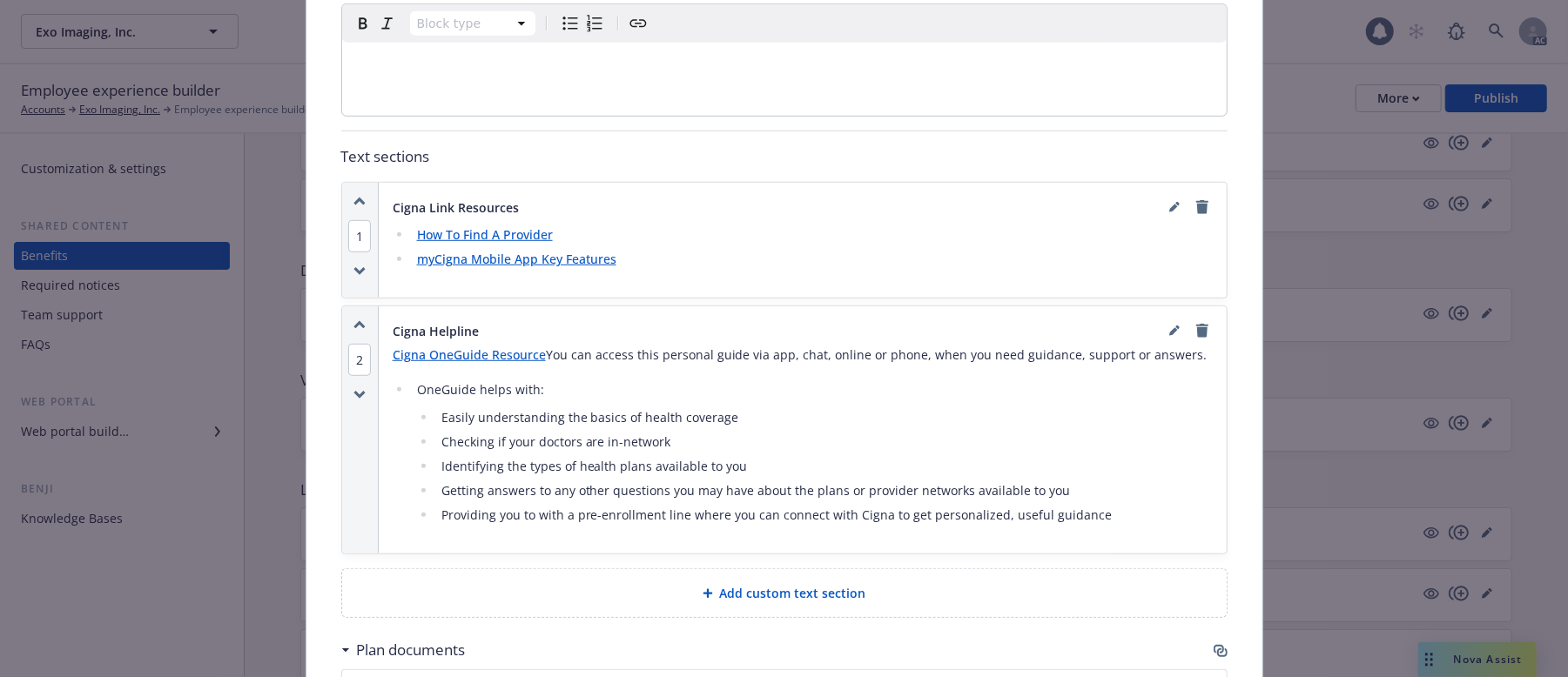
scroll to position [864, 0]
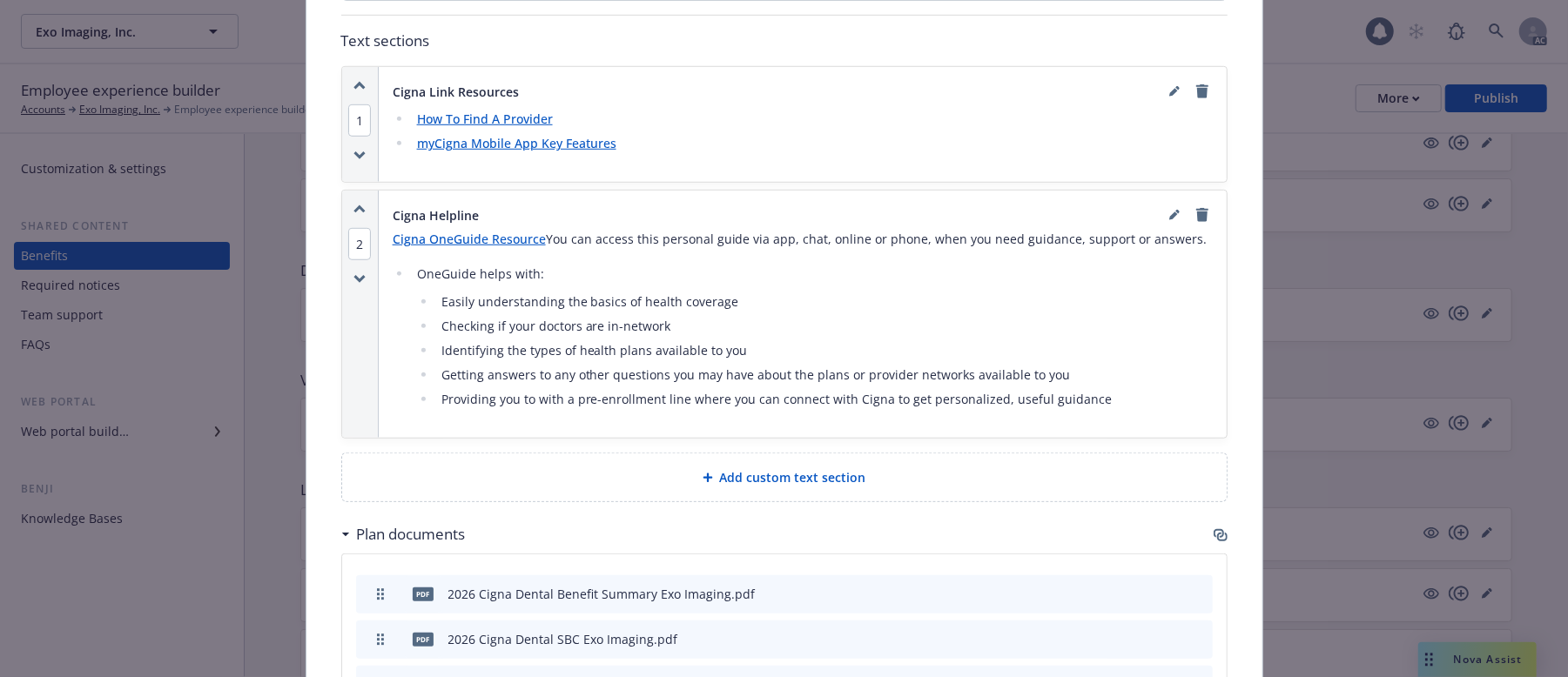
click at [767, 469] on span "Add custom text section" at bounding box center [793, 477] width 146 height 18
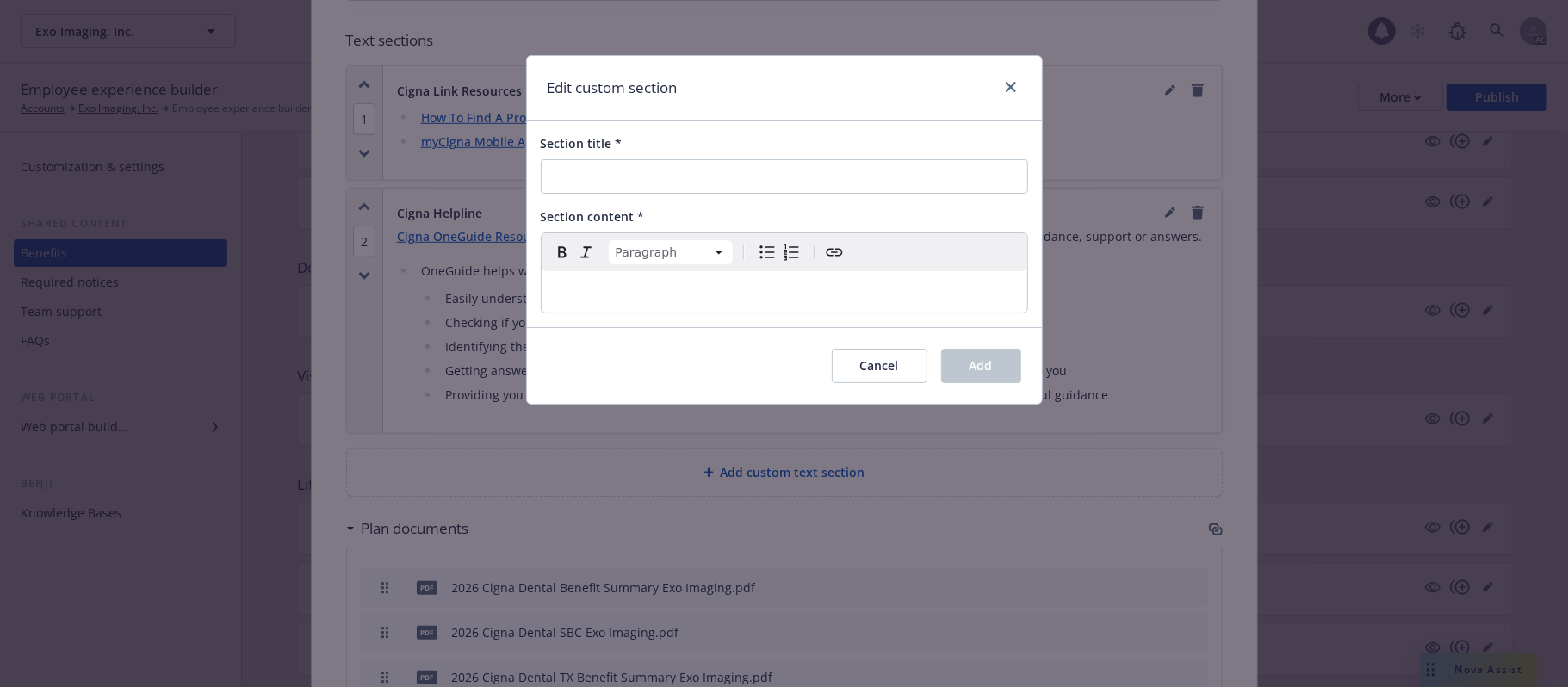
click at [581, 287] on p "editable markdown" at bounding box center [784, 292] width 465 height 21
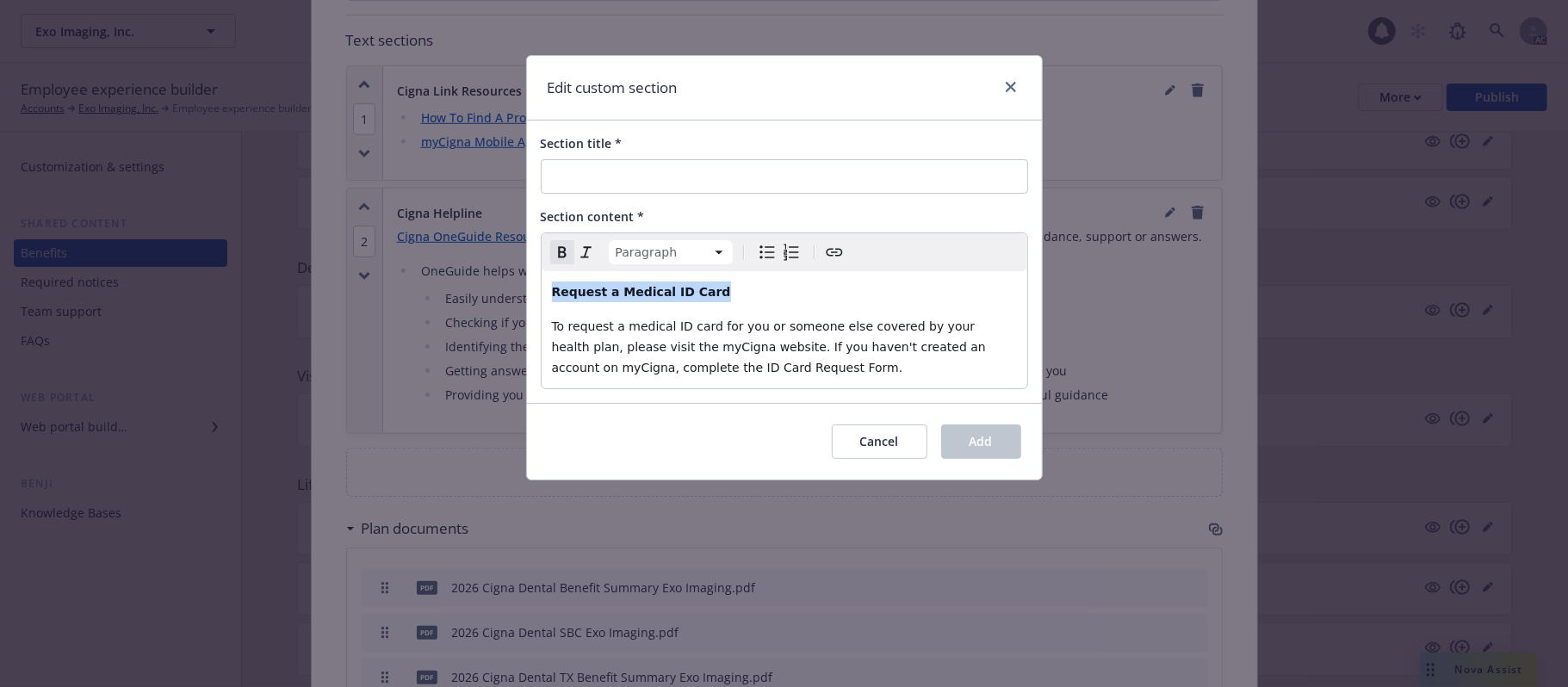
drag, startPoint x: 704, startPoint y: 296, endPoint x: 518, endPoint y: 298, distance: 186.0
click at [520, 298] on div "Edit custom section Section title * Section content * Paragraph Paragraph Headi…" at bounding box center [784, 343] width 1568 height 687
click at [614, 172] on input "Section title *" at bounding box center [784, 177] width 488 height 34
paste input "Request a Medical ID Card"
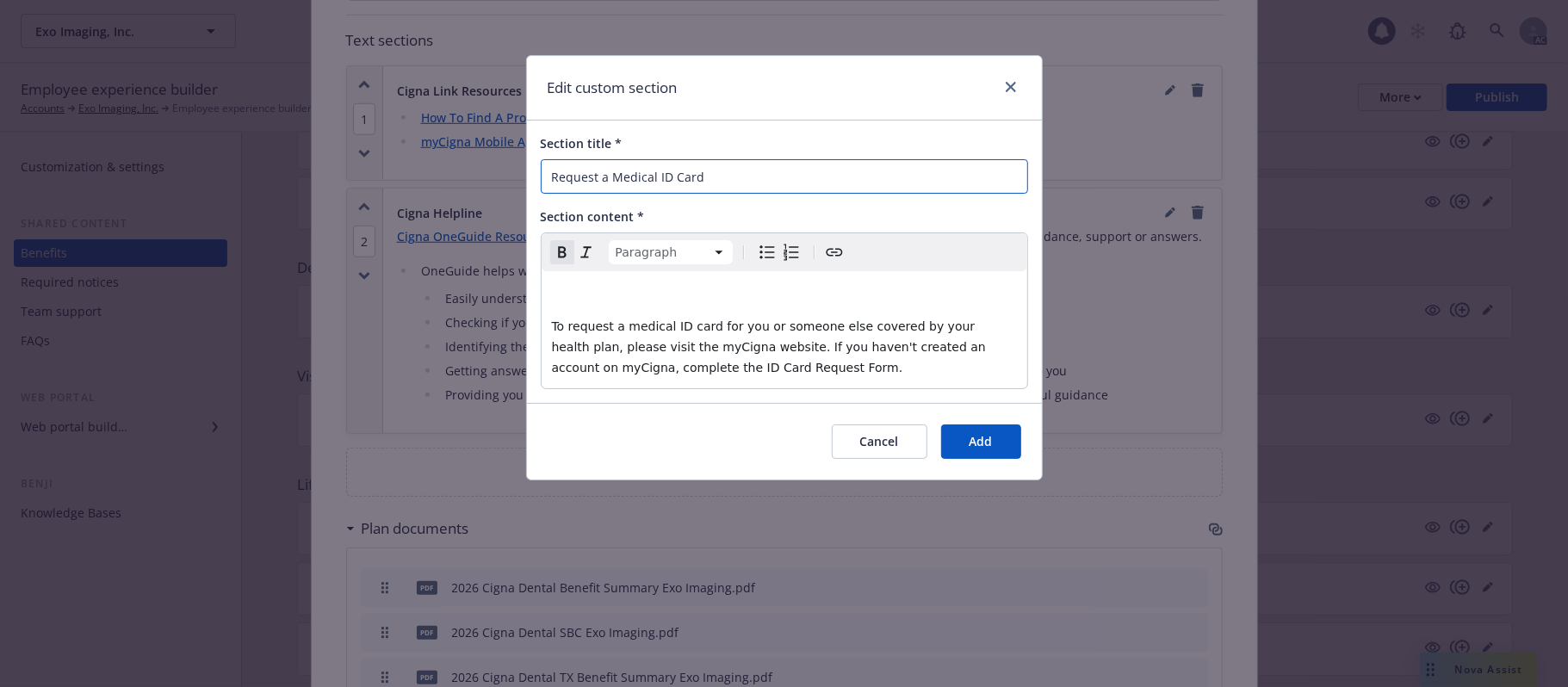
type input "Request a Medical ID Card"
click at [620, 286] on p "editable markdown" at bounding box center [784, 292] width 465 height 21
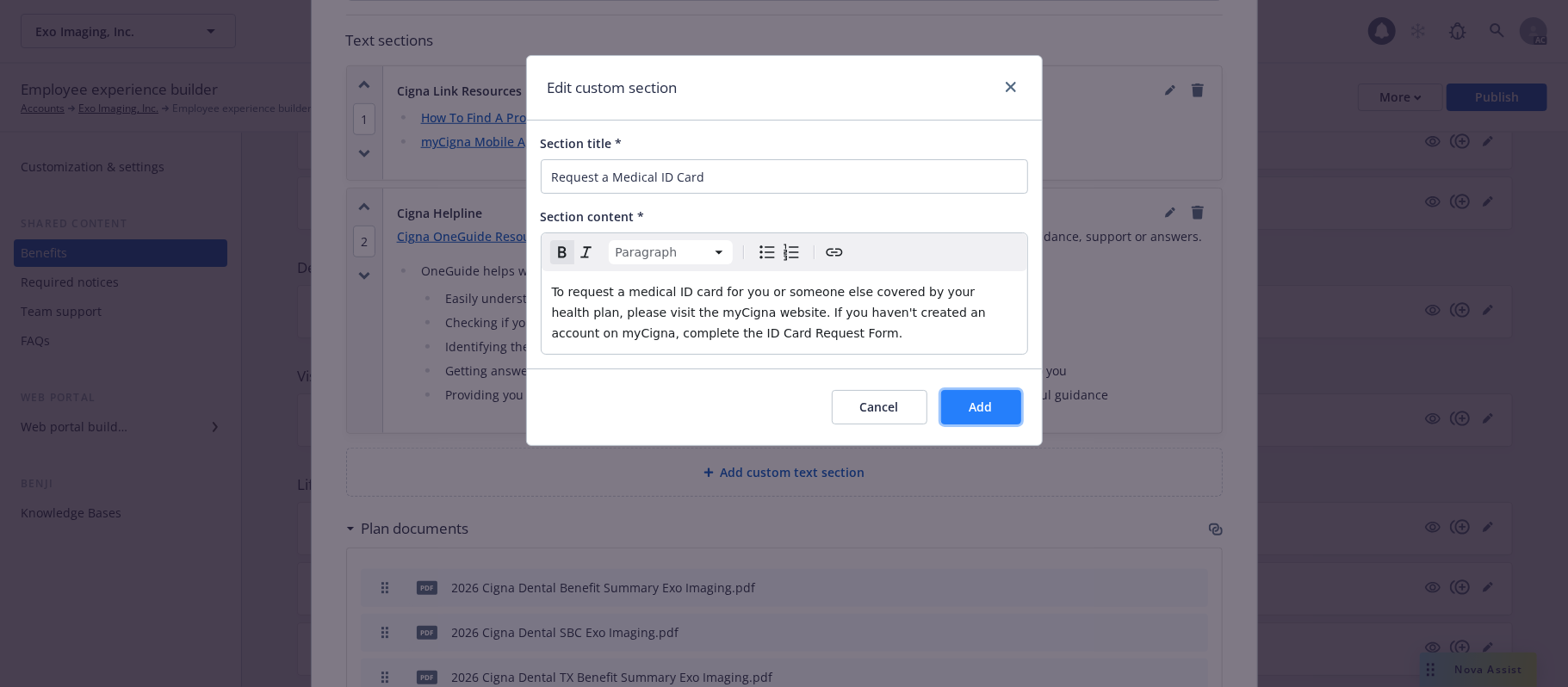
click at [1010, 408] on button "Add" at bounding box center [981, 408] width 80 height 34
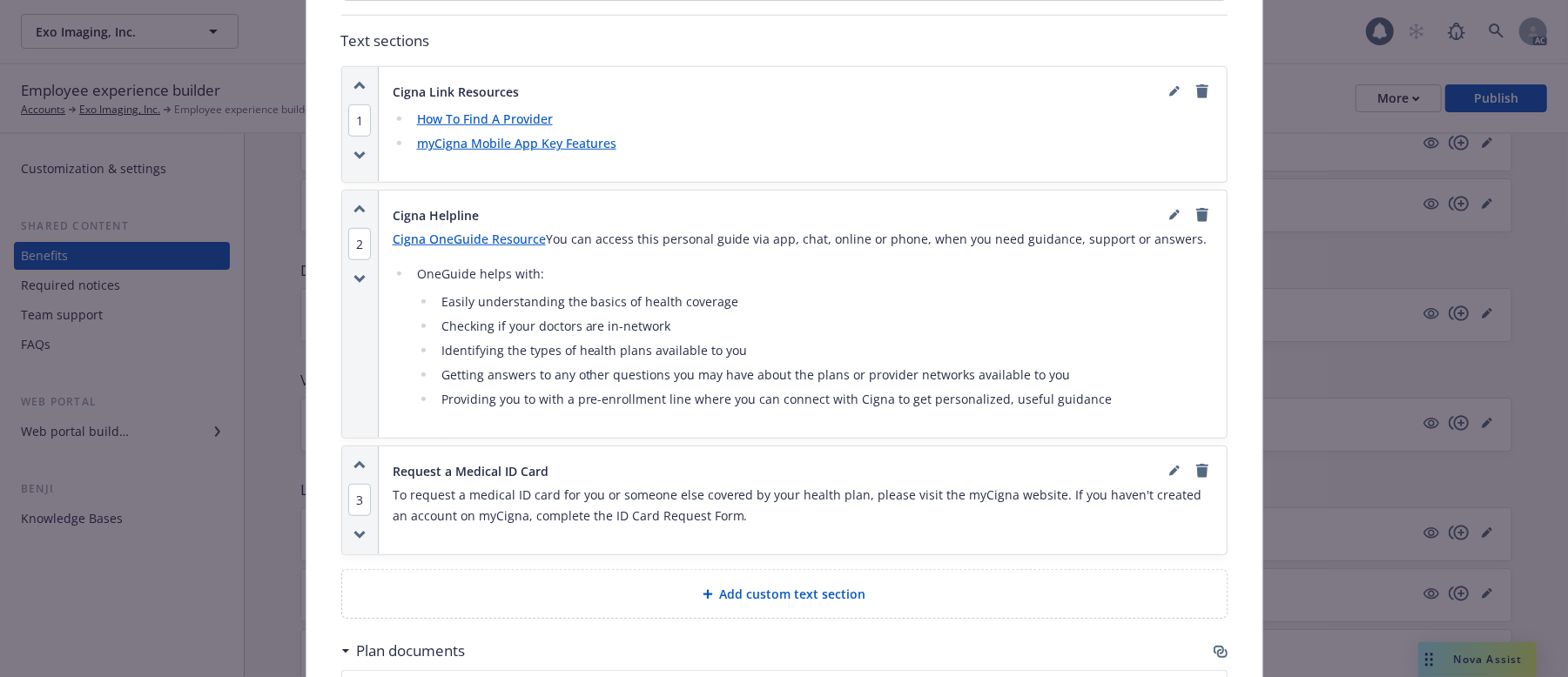
click at [353, 484] on span "3" at bounding box center [359, 500] width 23 height 33
click at [377, 432] on button "1" at bounding box center [384, 438] width 35 height 46
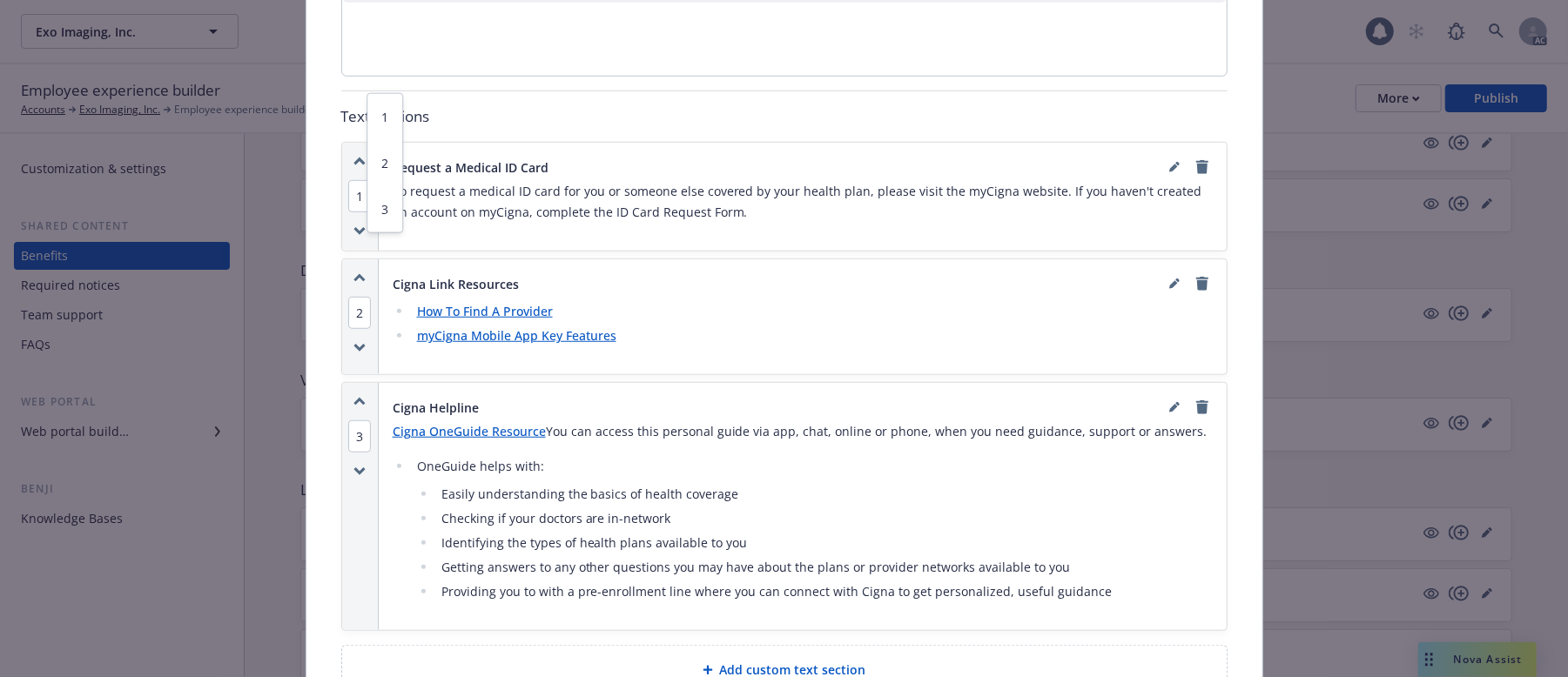
scroll to position [748, 0]
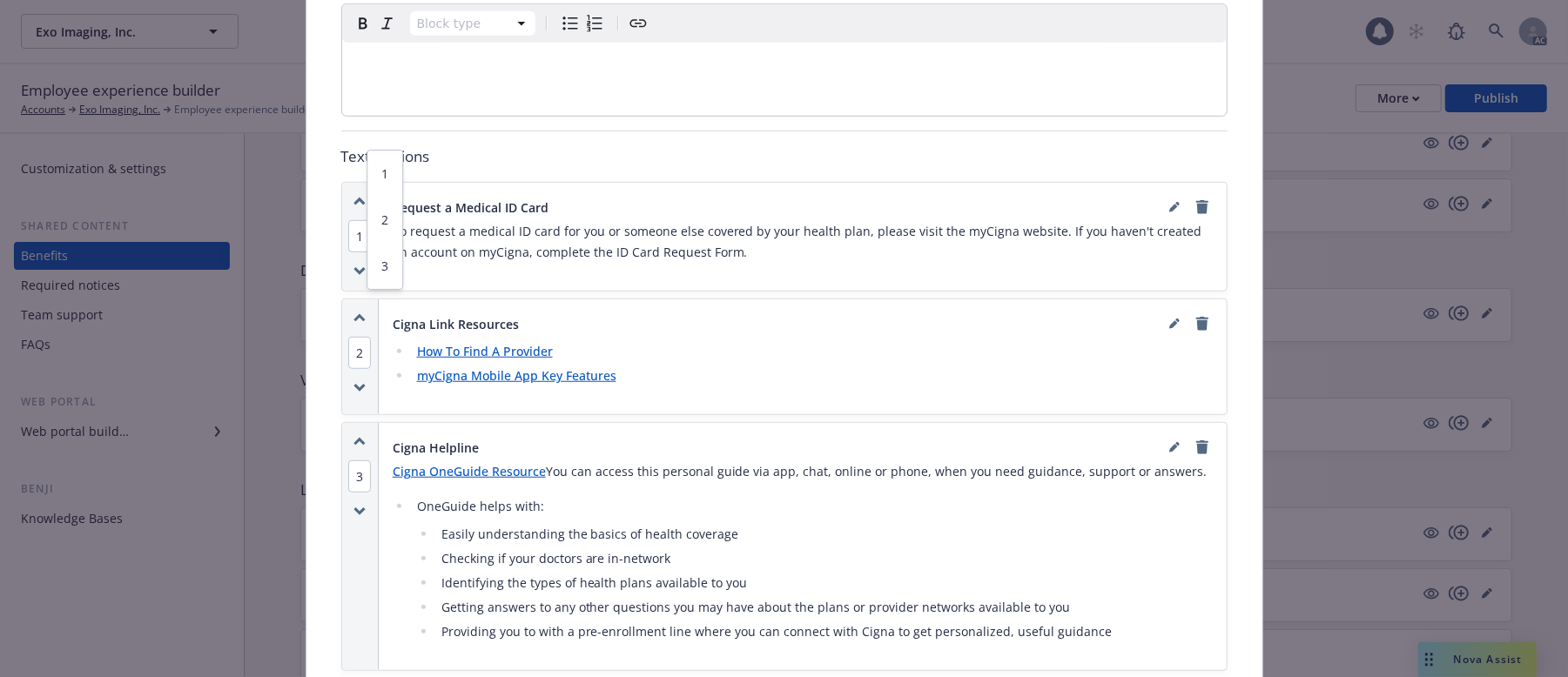
click at [710, 221] on p "To request a medical ID card for you or someone else covered by your health pla…" at bounding box center [803, 241] width 821 height 41
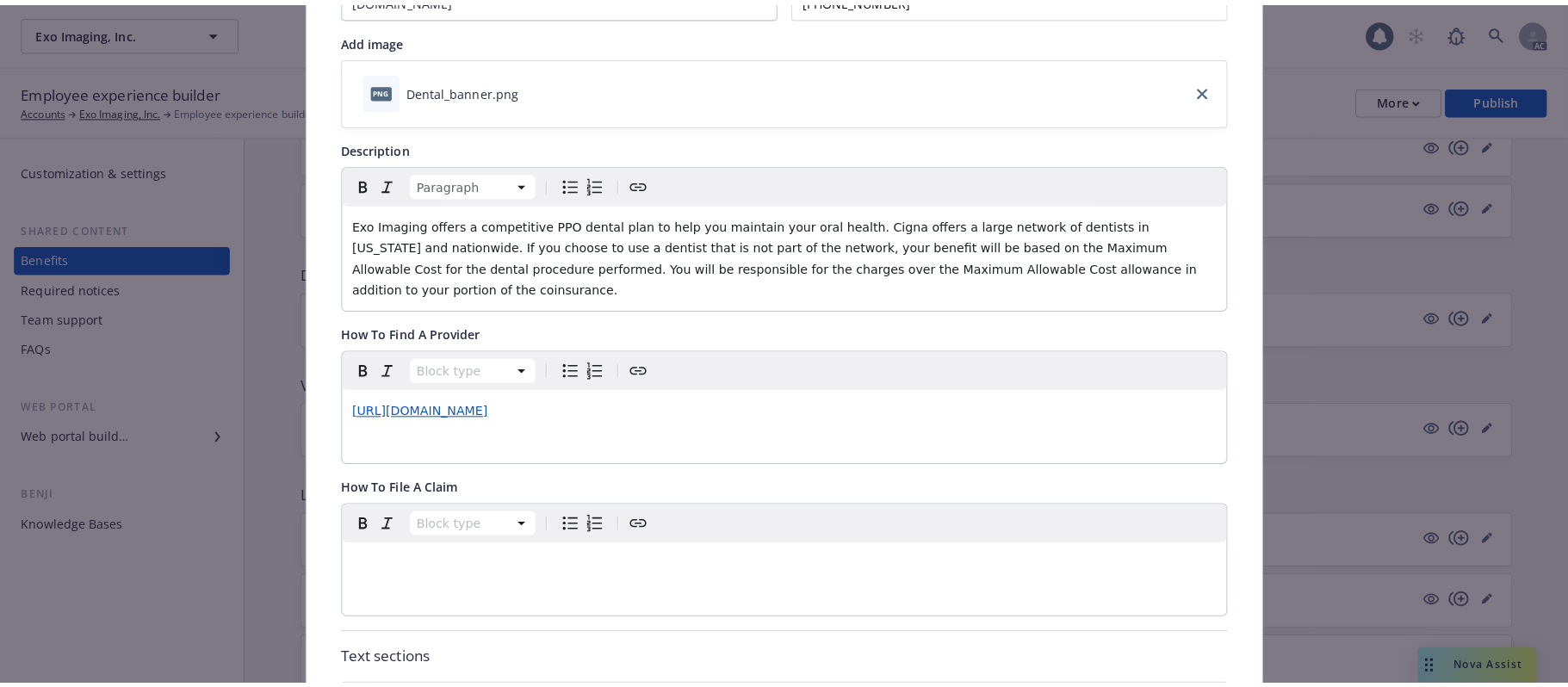
scroll to position [51, 0]
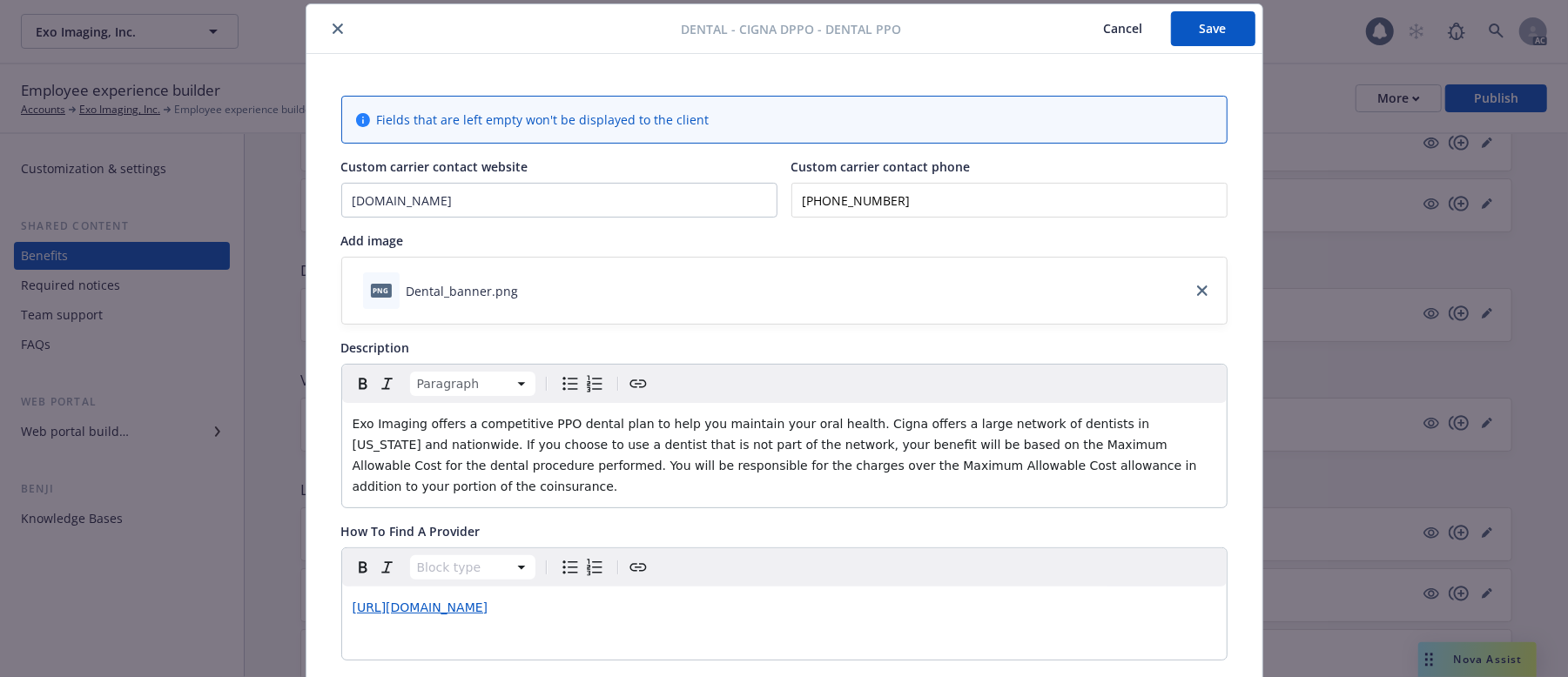
click at [1194, 33] on button "Save" at bounding box center [1213, 29] width 85 height 35
click at [1121, 26] on button "Cancel" at bounding box center [1123, 29] width 95 height 35
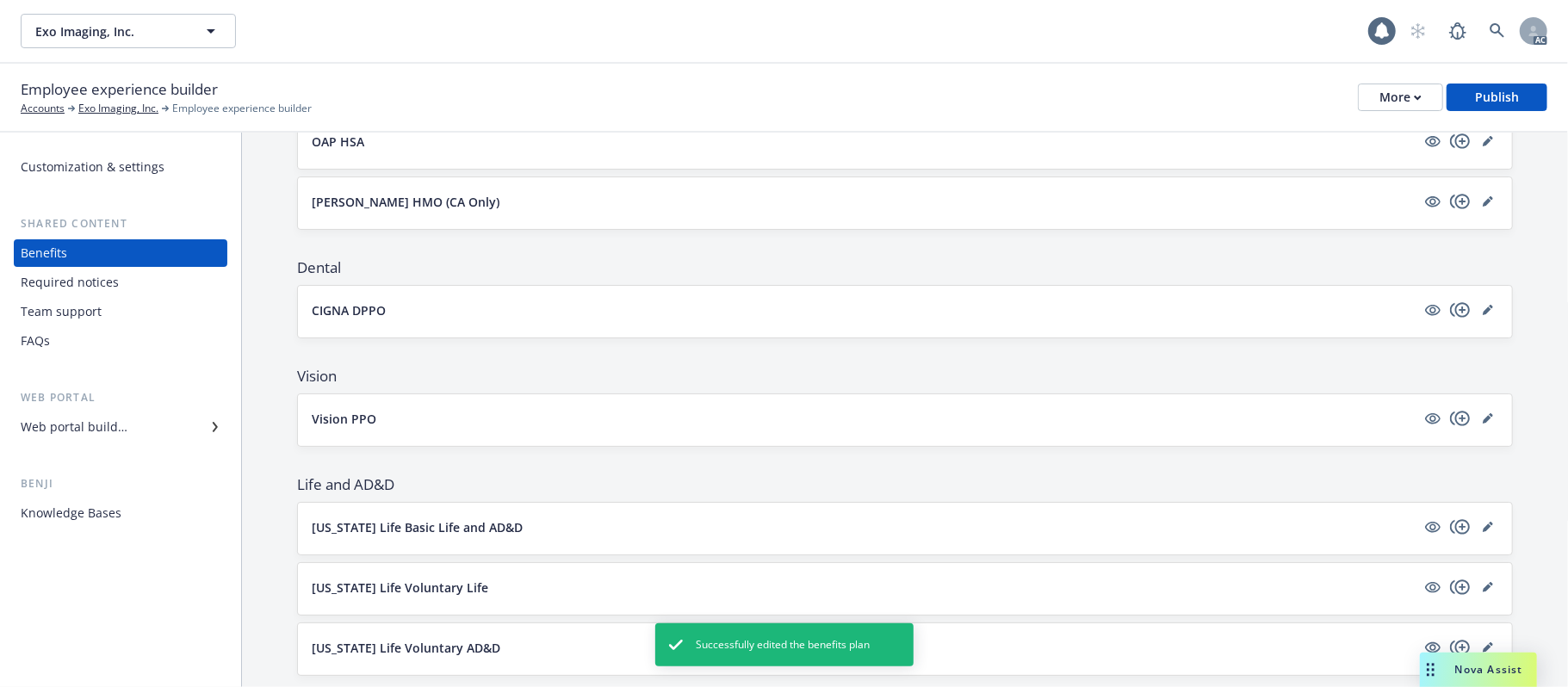
click at [593, 303] on button "CIGNA DPPO" at bounding box center [864, 310] width 1104 height 18
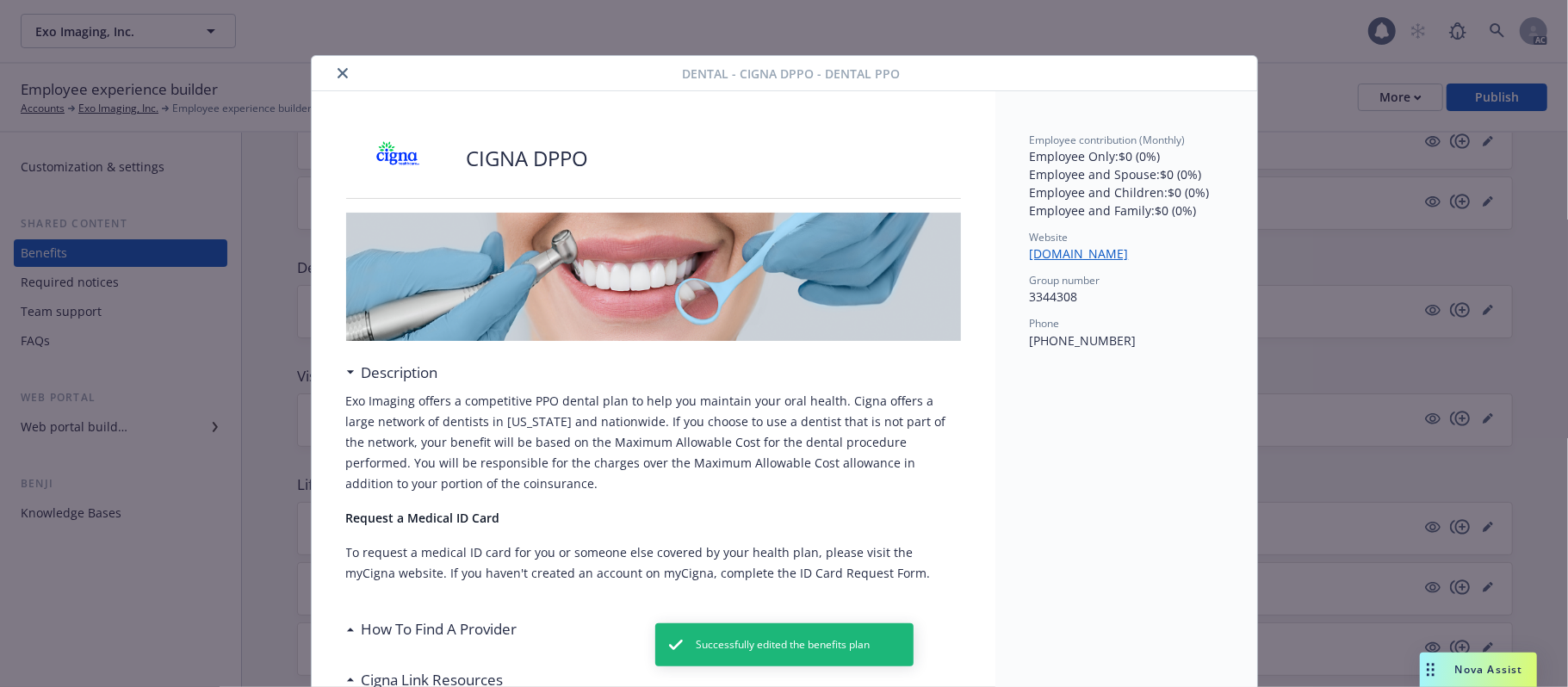
scroll to position [51, 0]
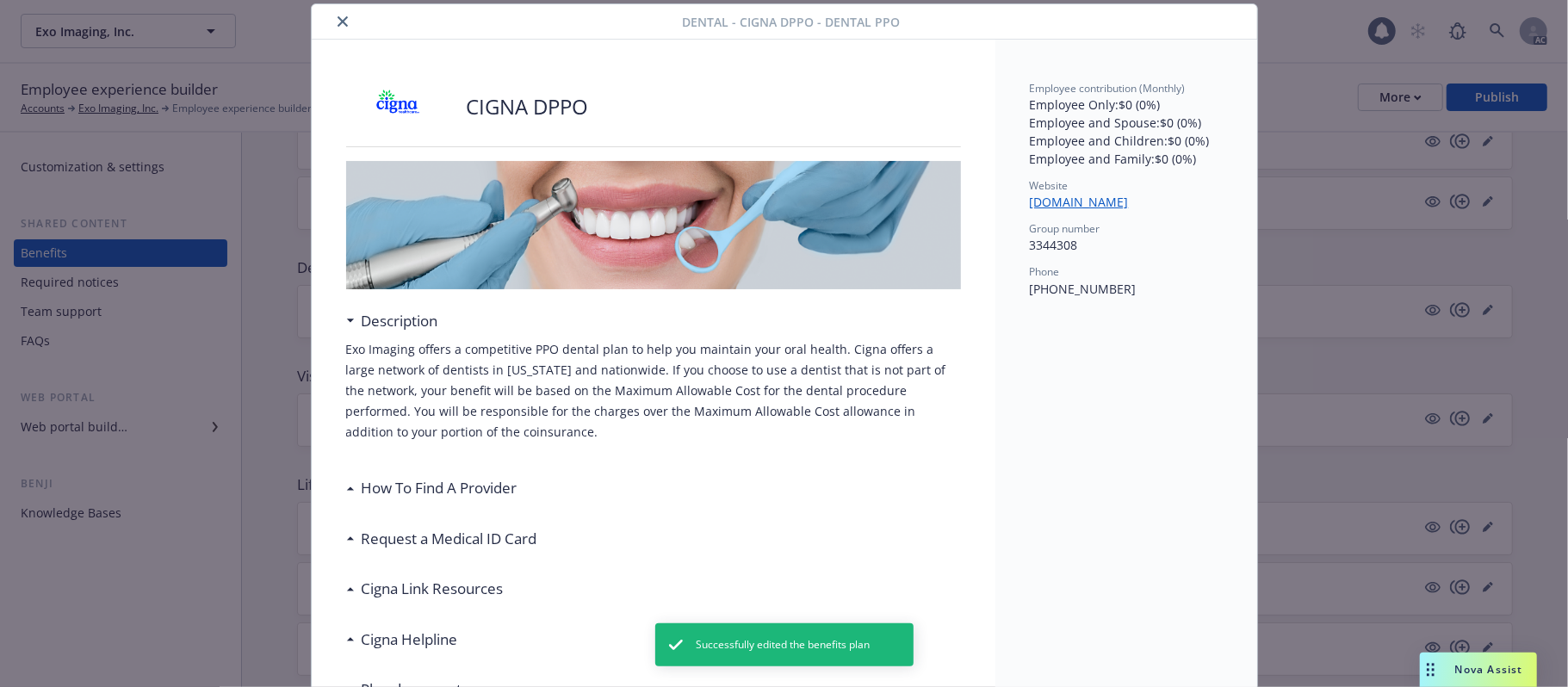
click at [383, 542] on h3 "Request a Medical ID Card" at bounding box center [449, 540] width 176 height 23
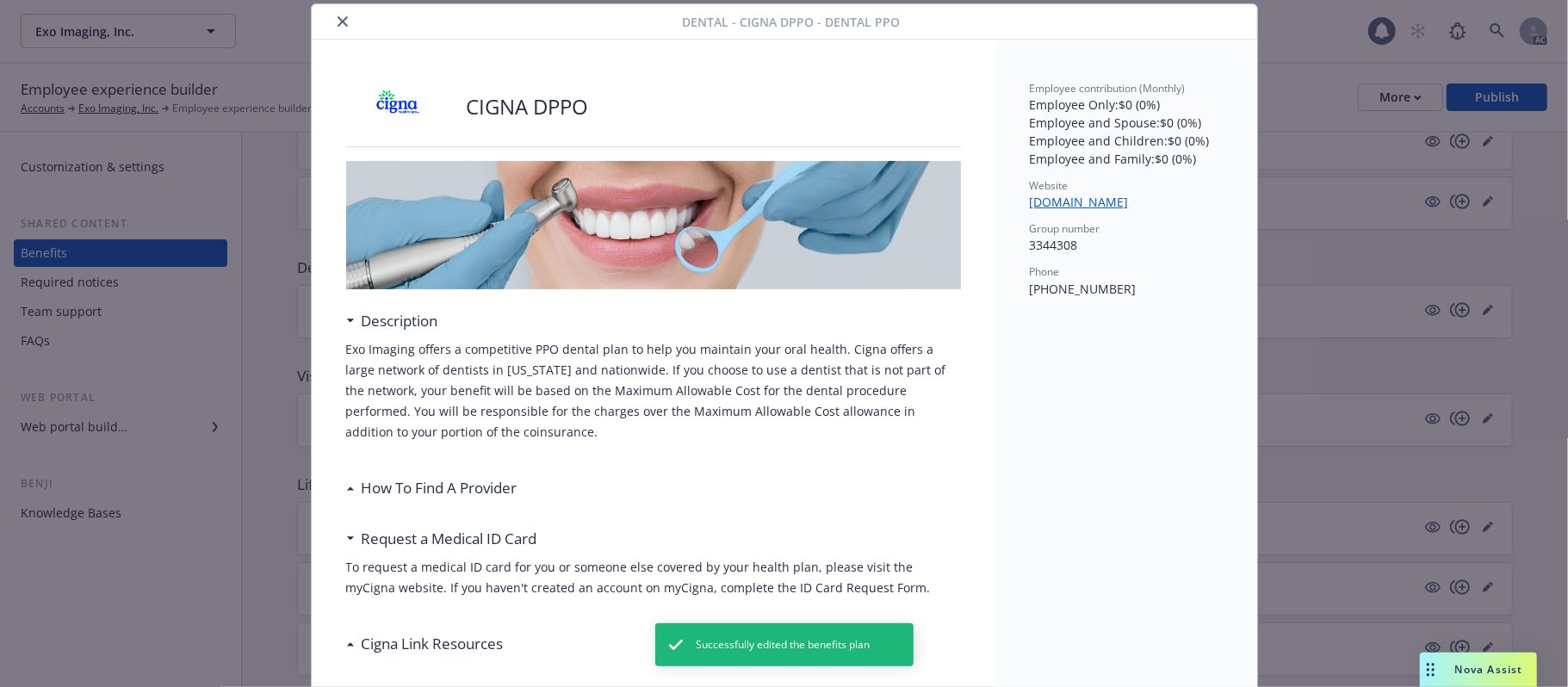
click at [365, 487] on h3 "How To Find A Provider" at bounding box center [440, 488] width 156 height 23
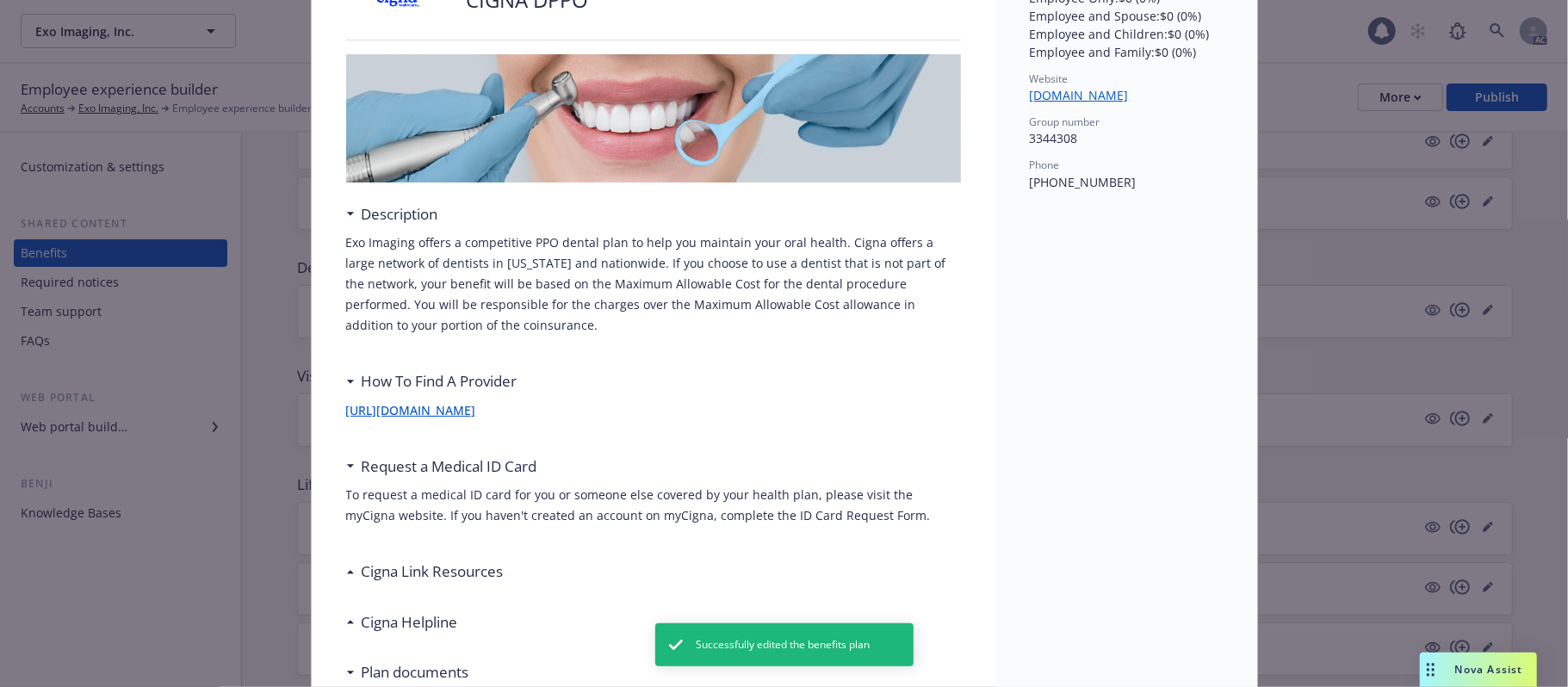
scroll to position [280, 0]
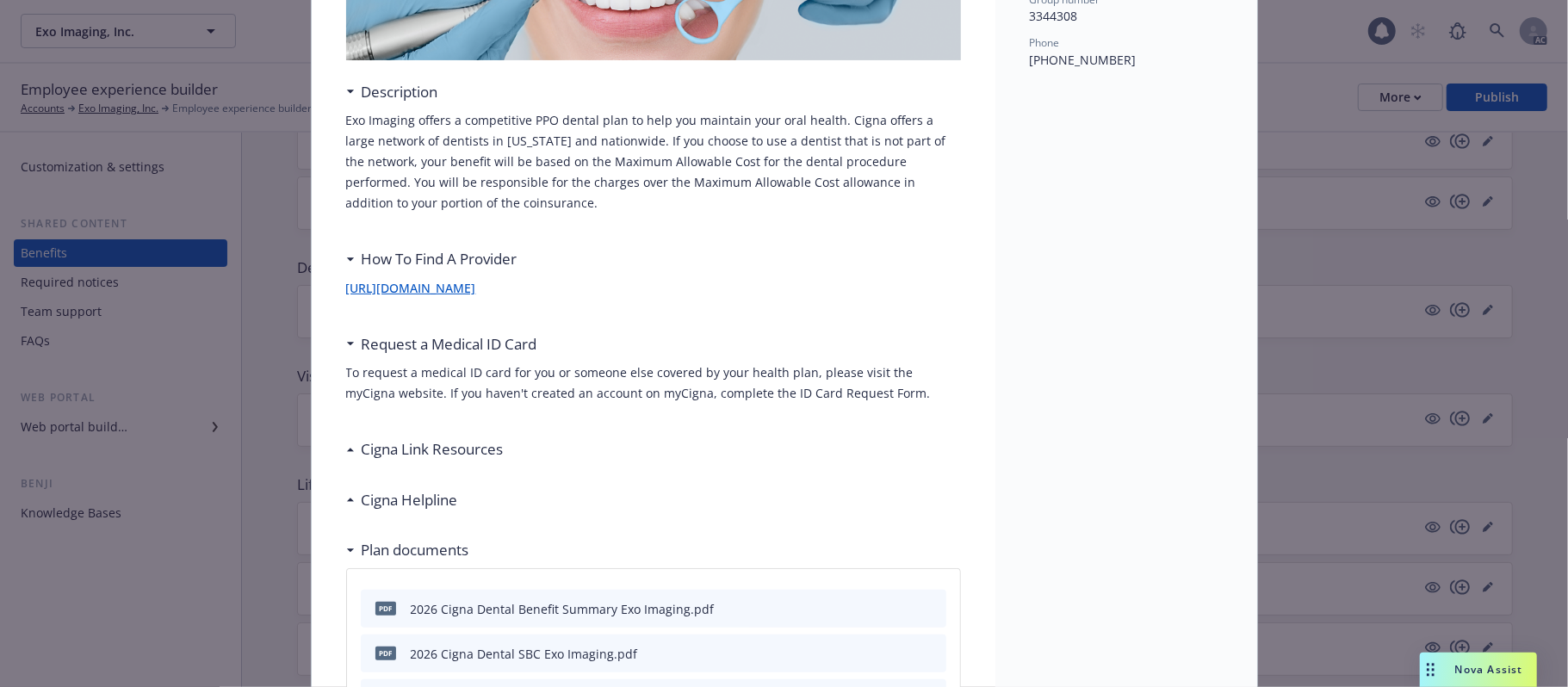
click at [400, 448] on h3 "Cigna Link Resources" at bounding box center [433, 449] width 143 height 23
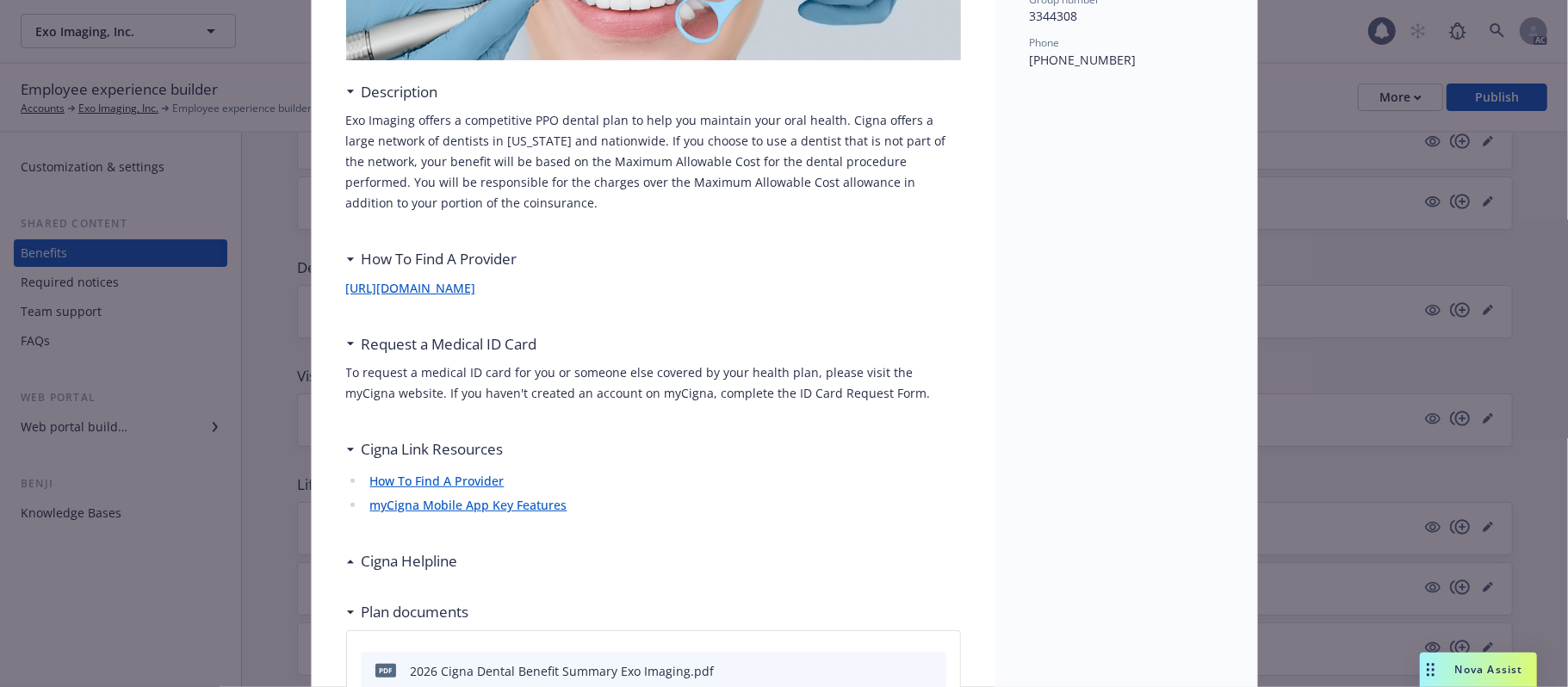
click at [362, 568] on h3 "Cigna Helpline" at bounding box center [410, 562] width 96 height 23
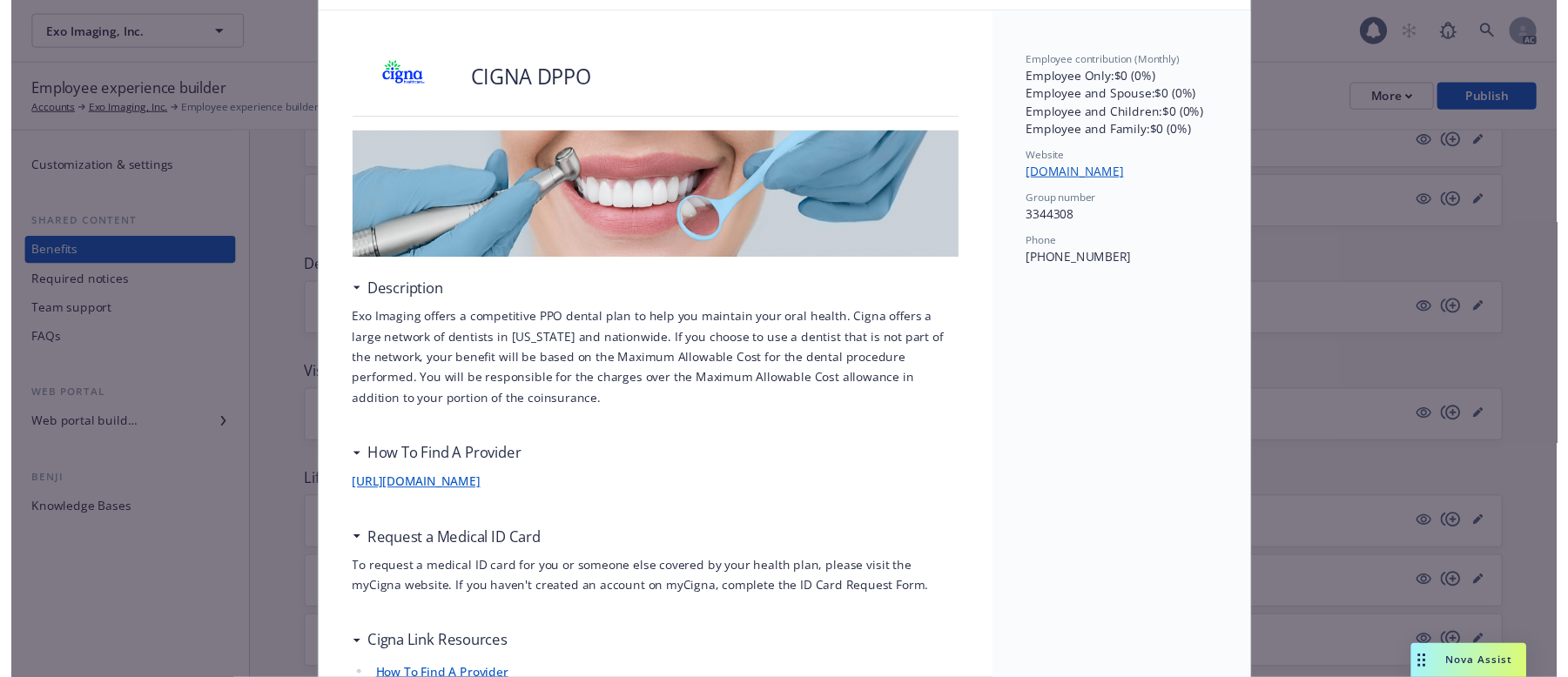
scroll to position [0, 0]
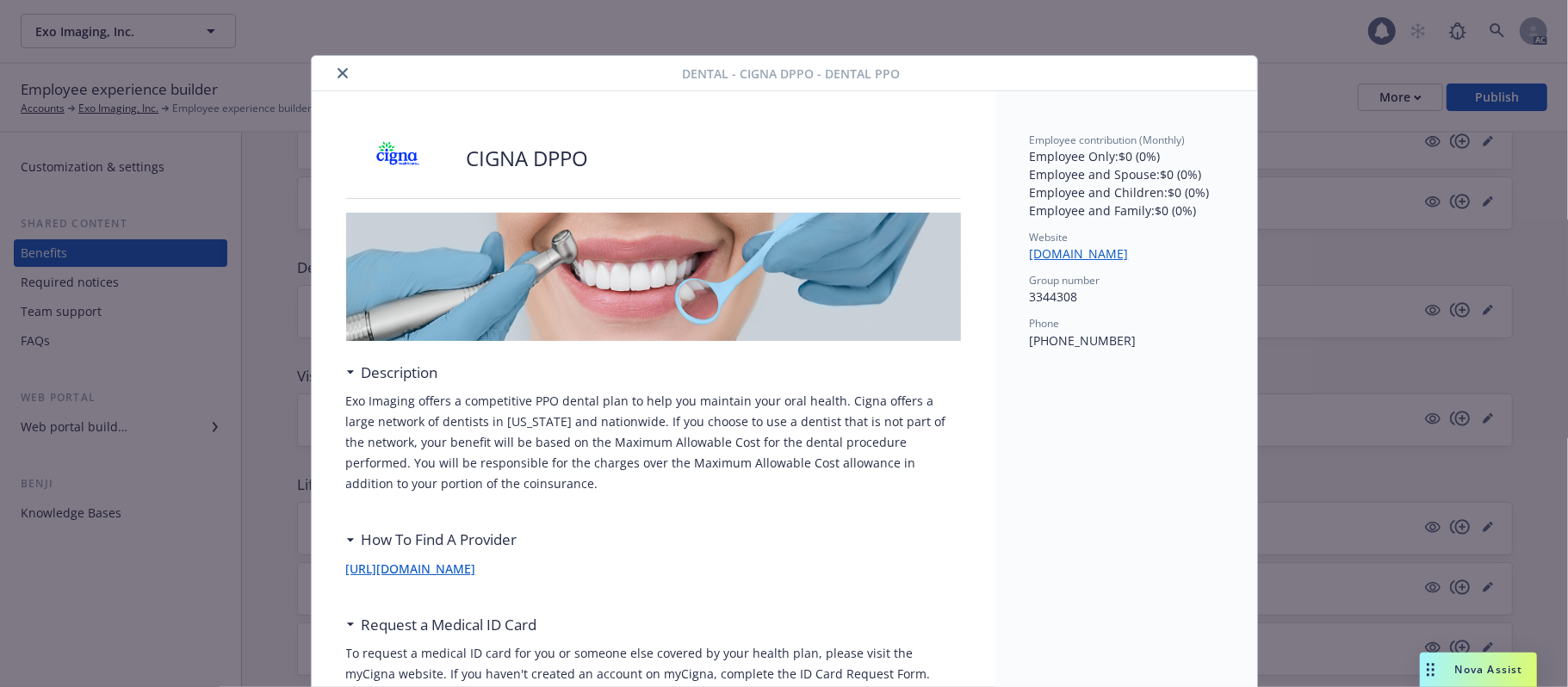
click at [337, 72] on icon "close" at bounding box center [342, 73] width 10 height 10
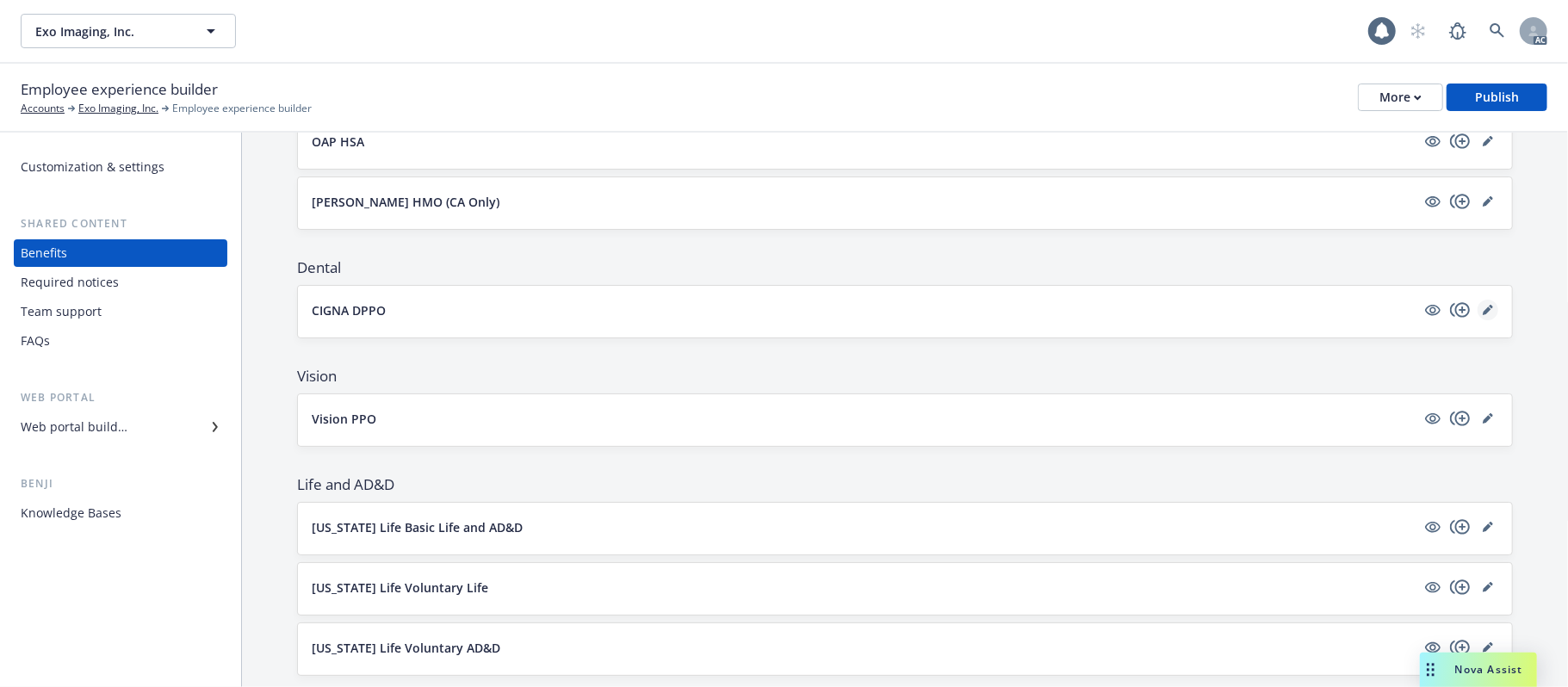
click at [1482, 308] on icon "editPencil" at bounding box center [1487, 310] width 10 height 10
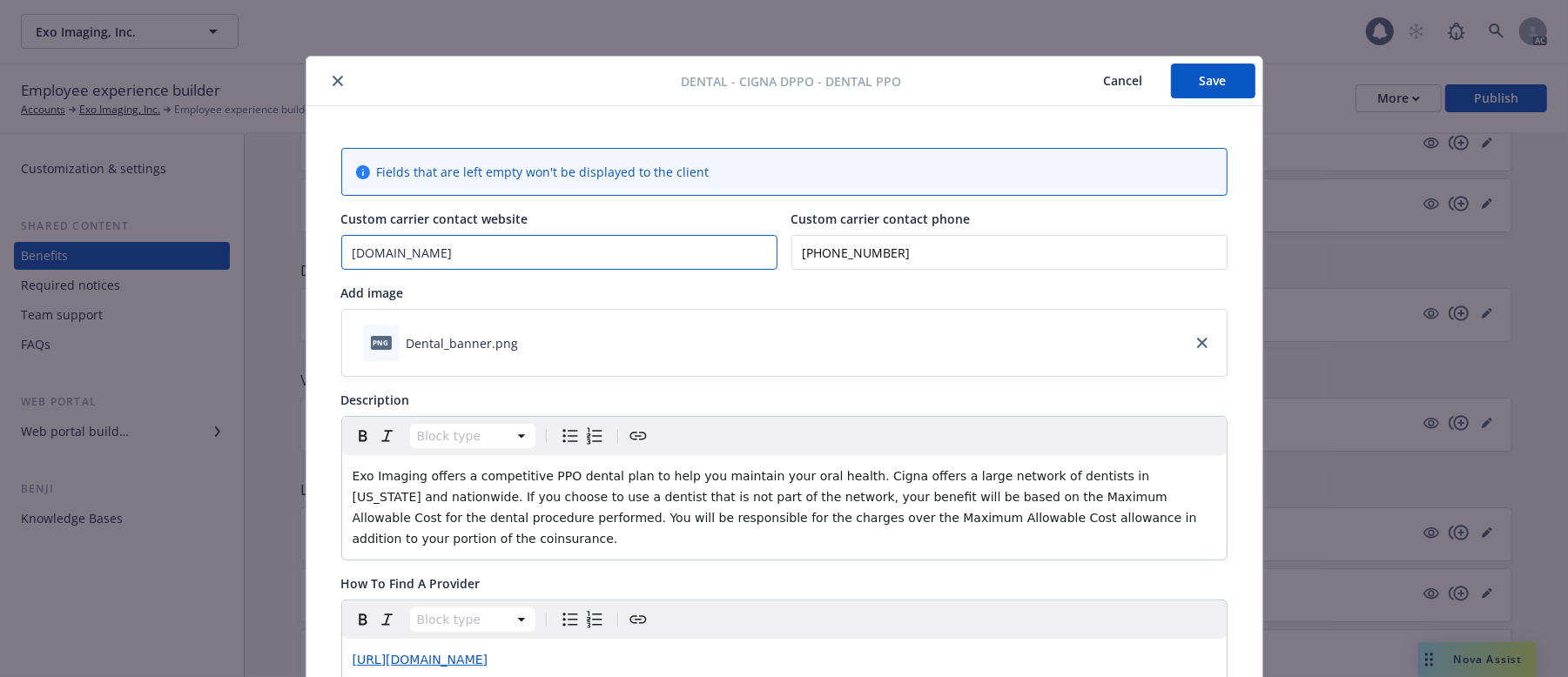
drag, startPoint x: 465, startPoint y: 262, endPoint x: 341, endPoint y: 262, distance: 124.0
click at [342, 262] on input "[DOMAIN_NAME]" at bounding box center [559, 253] width 434 height 33
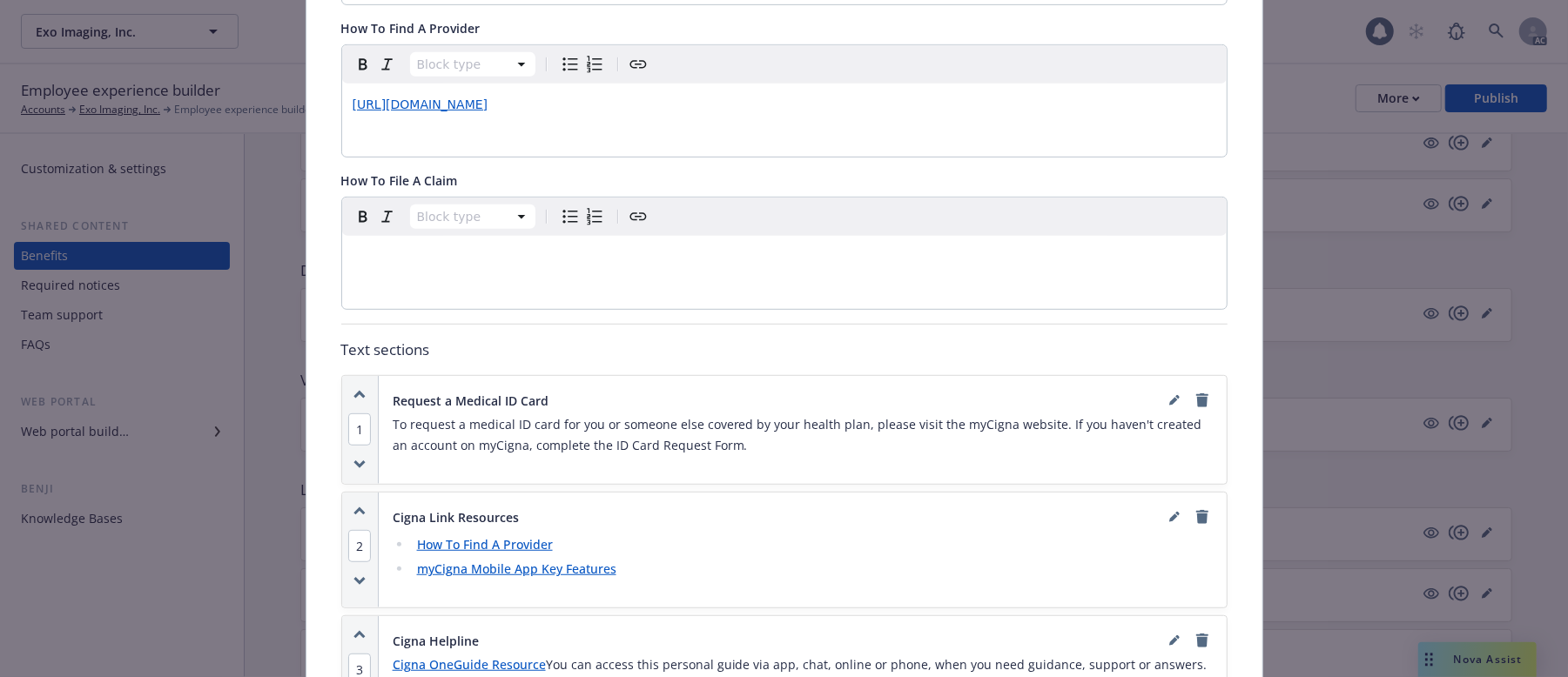
scroll to position [580, 0]
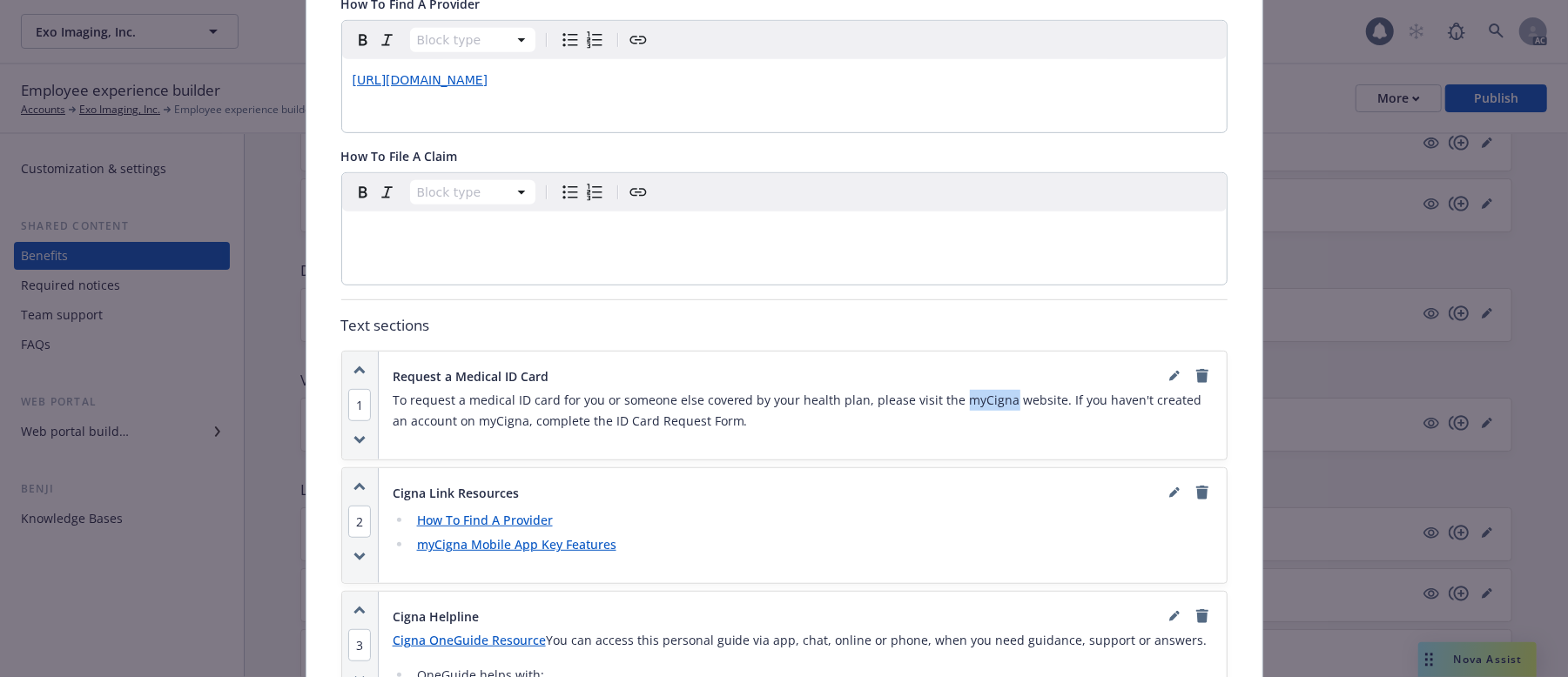
drag, startPoint x: 943, startPoint y: 384, endPoint x: 990, endPoint y: 380, distance: 47.2
click at [990, 390] on p "To request a medical ID card for you or someone else covered by your health pla…" at bounding box center [803, 410] width 821 height 41
click at [1169, 371] on icon "editPencil" at bounding box center [1174, 375] width 11 height 11
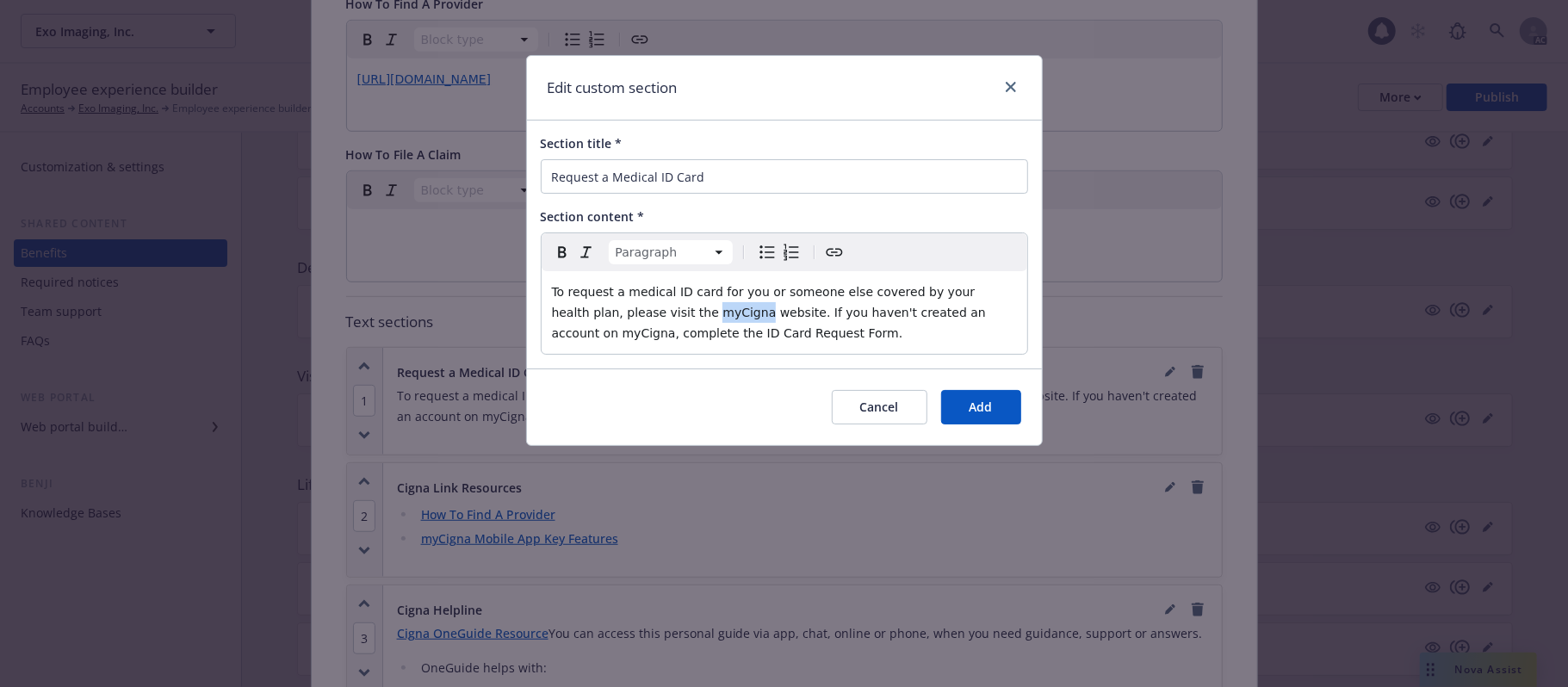
drag, startPoint x: 638, startPoint y: 308, endPoint x: 679, endPoint y: 315, distance: 41.6
click at [679, 315] on span "To request a medical ID card for you or someone else covered by your health pla…" at bounding box center [771, 313] width 438 height 55
click at [829, 252] on icon "Create link" at bounding box center [834, 253] width 21 height 21
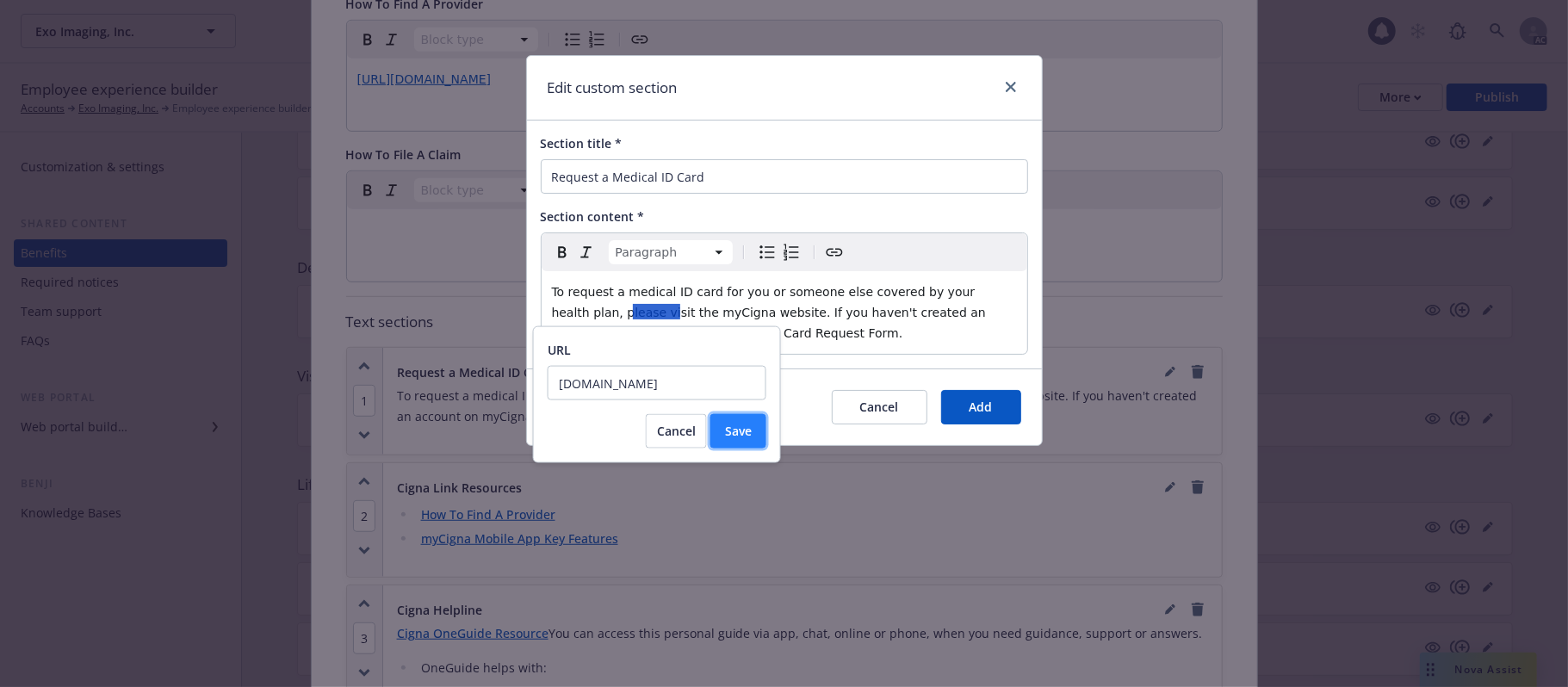
click at [725, 429] on span "Save" at bounding box center [738, 430] width 27 height 16
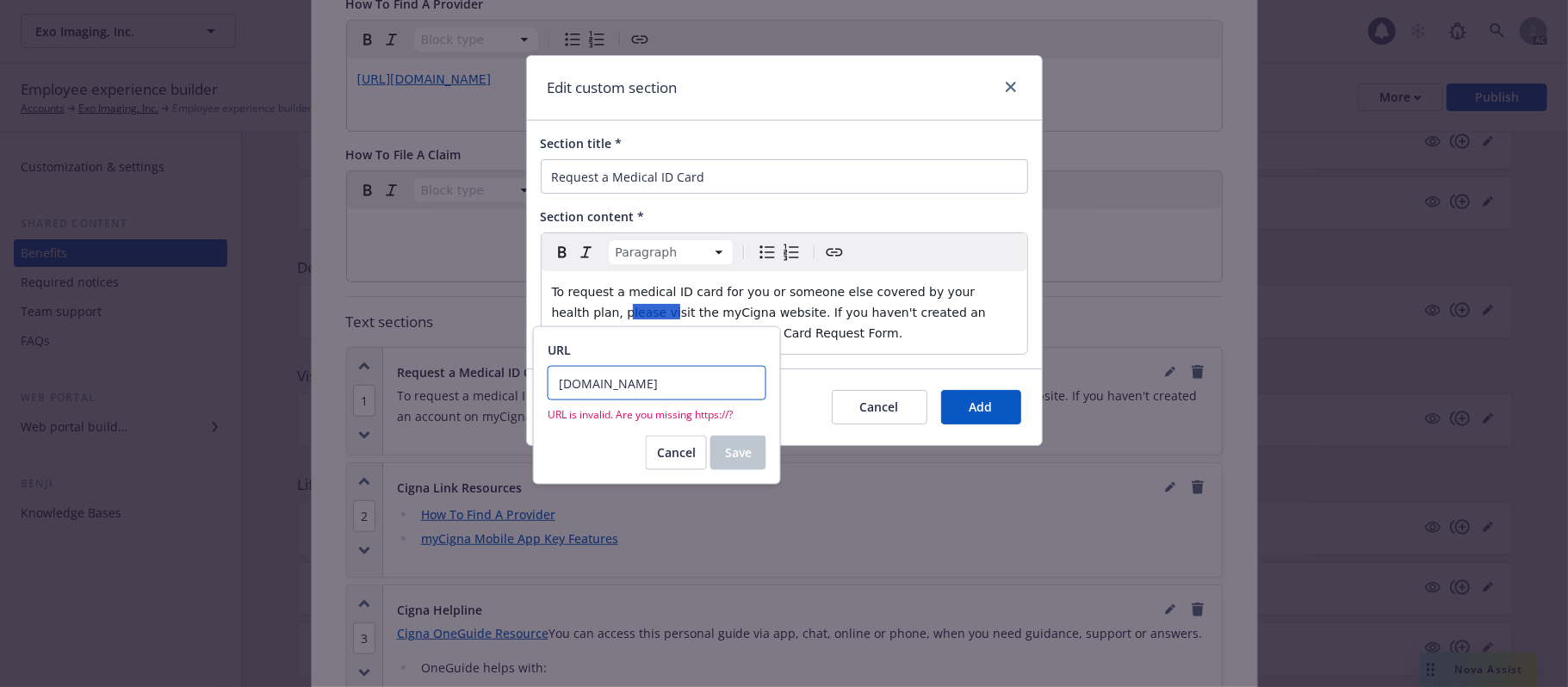
click at [560, 382] on input "[DOMAIN_NAME]" at bounding box center [657, 383] width 219 height 34
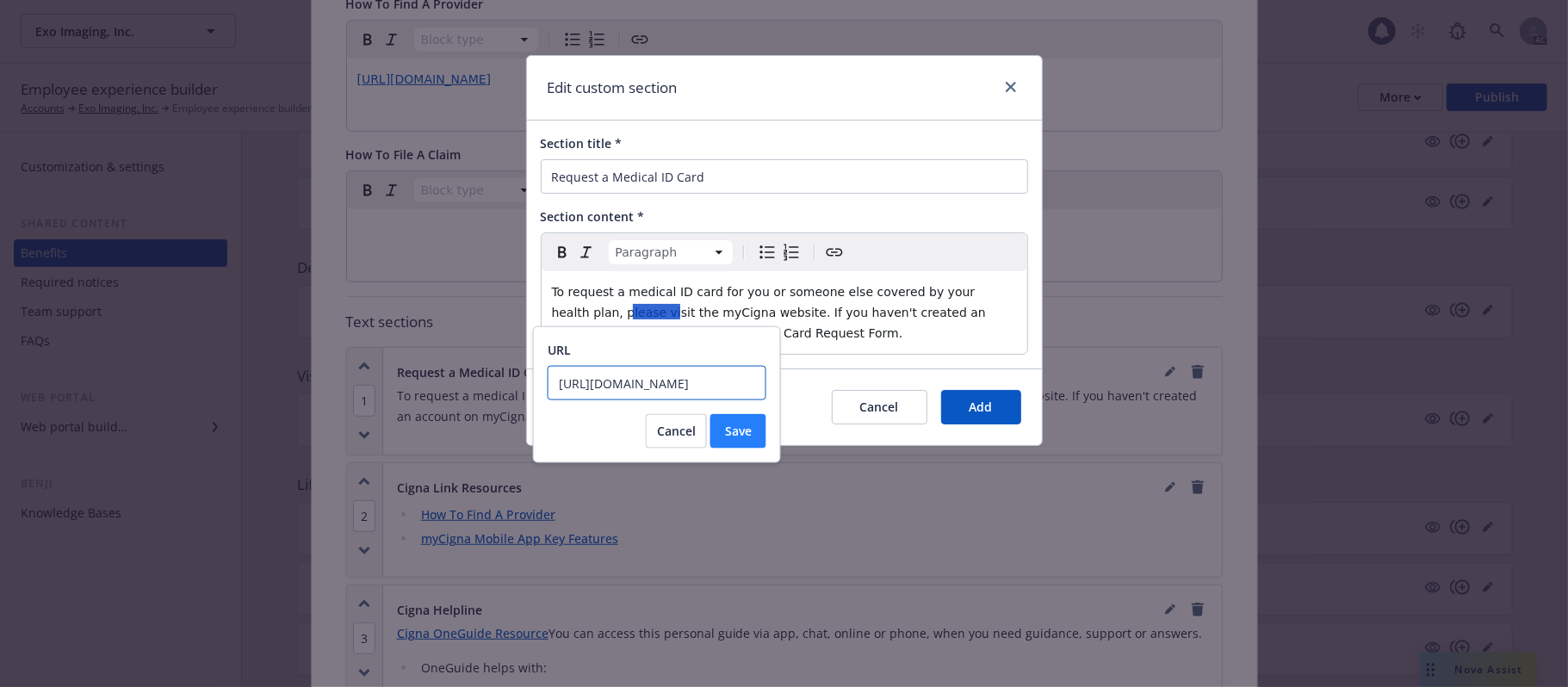
type input "[URL][DOMAIN_NAME]"
click at [734, 431] on span "Save" at bounding box center [738, 430] width 27 height 16
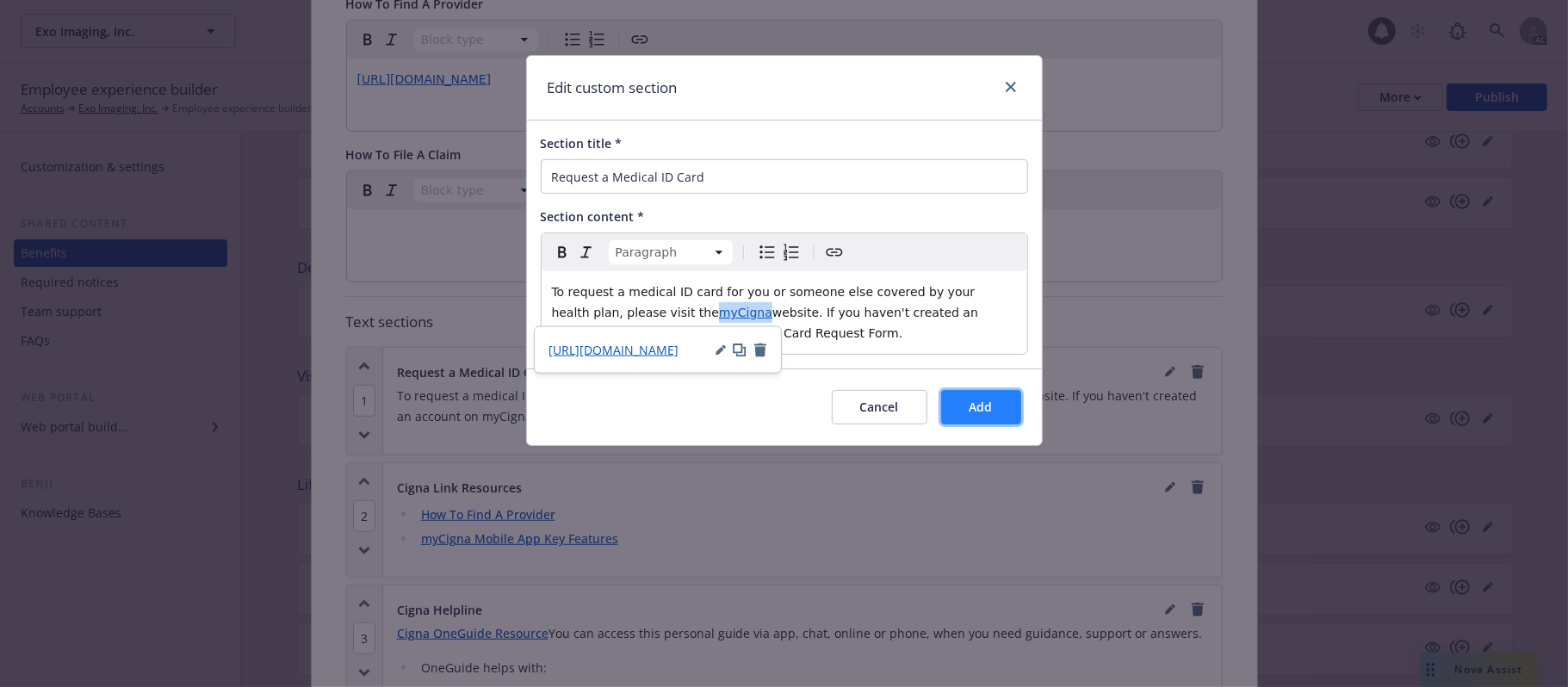
click at [971, 404] on span "Add" at bounding box center [981, 407] width 23 height 16
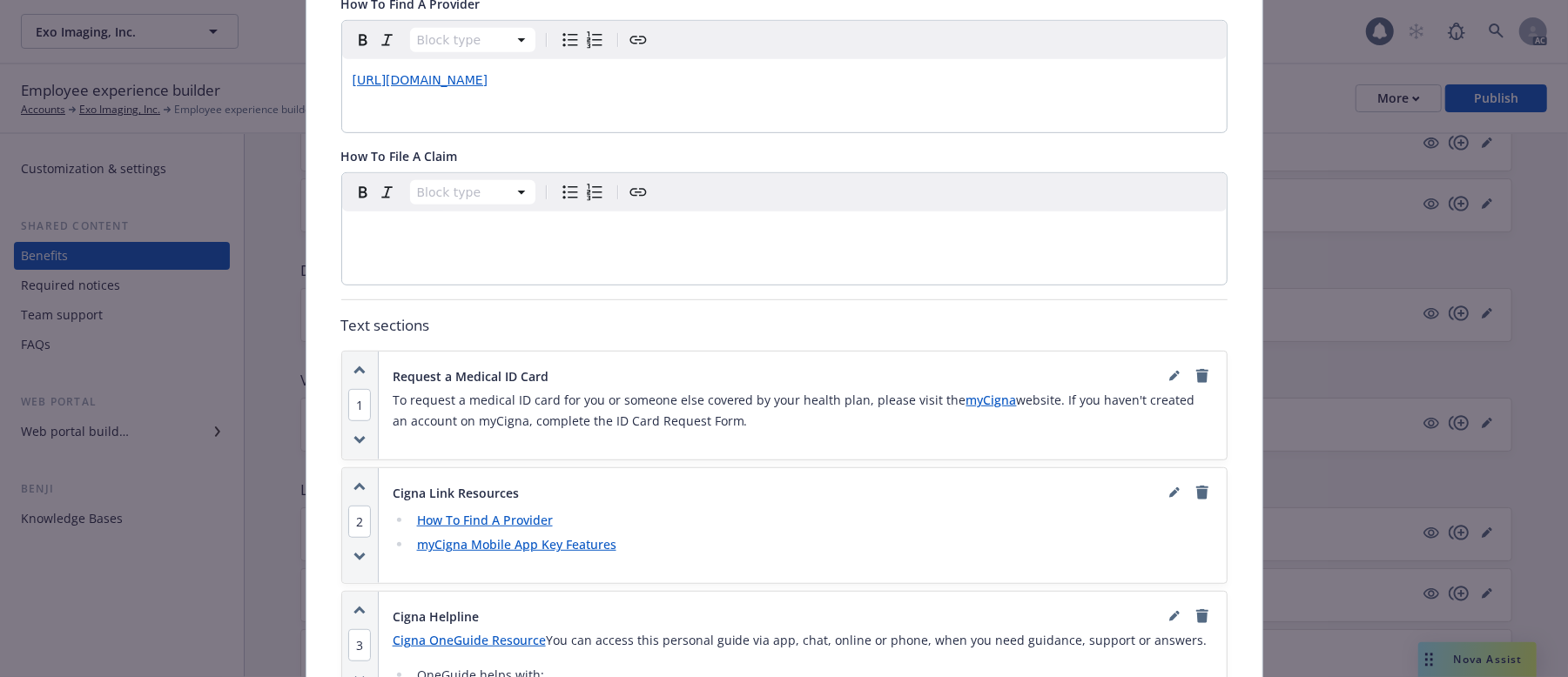
click at [442, 402] on p "To request a medical ID card for you or someone else covered by your health pla…" at bounding box center [803, 410] width 821 height 41
click at [721, 407] on p "To request a medical ID card for you or someone else covered by your health pla…" at bounding box center [803, 410] width 821 height 41
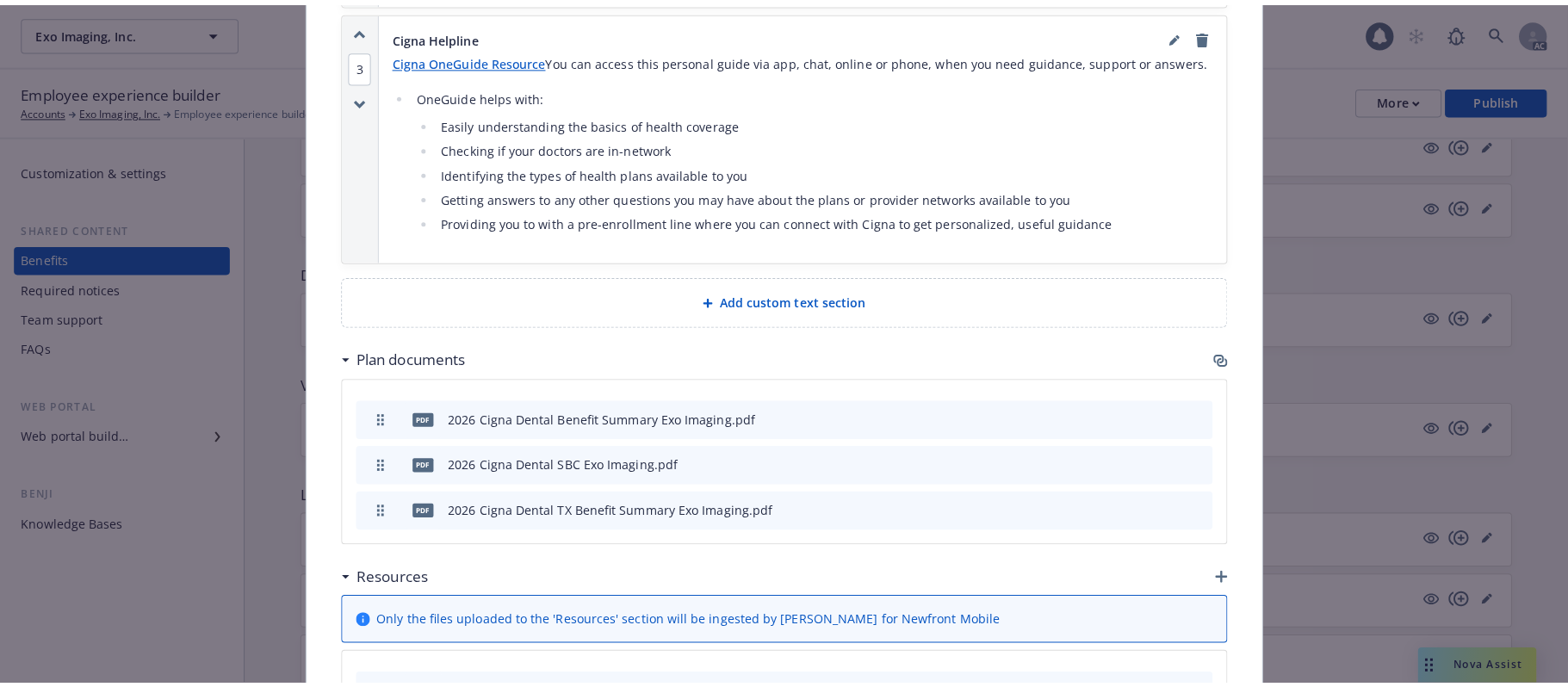
scroll to position [1427, 0]
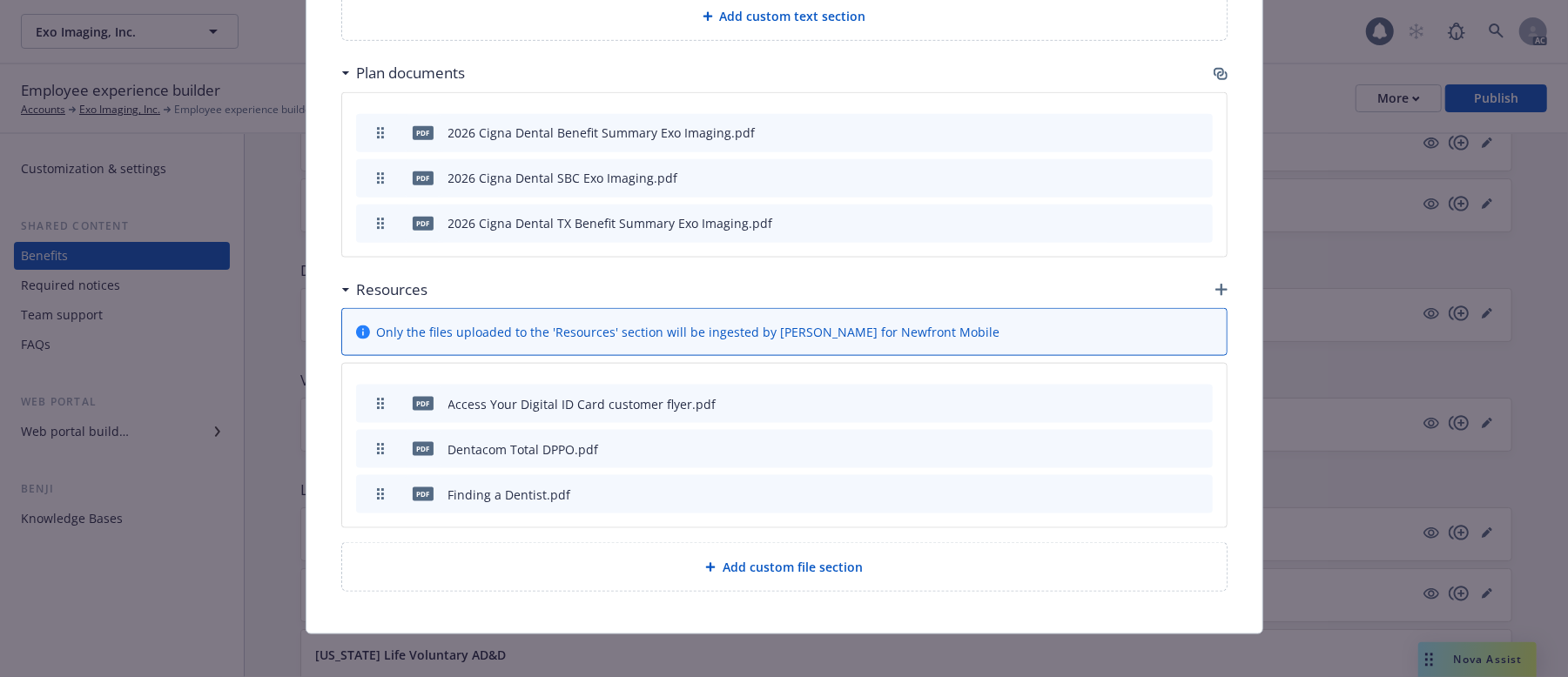
click at [1109, 399] on icon "button" at bounding box center [1114, 403] width 11 height 11
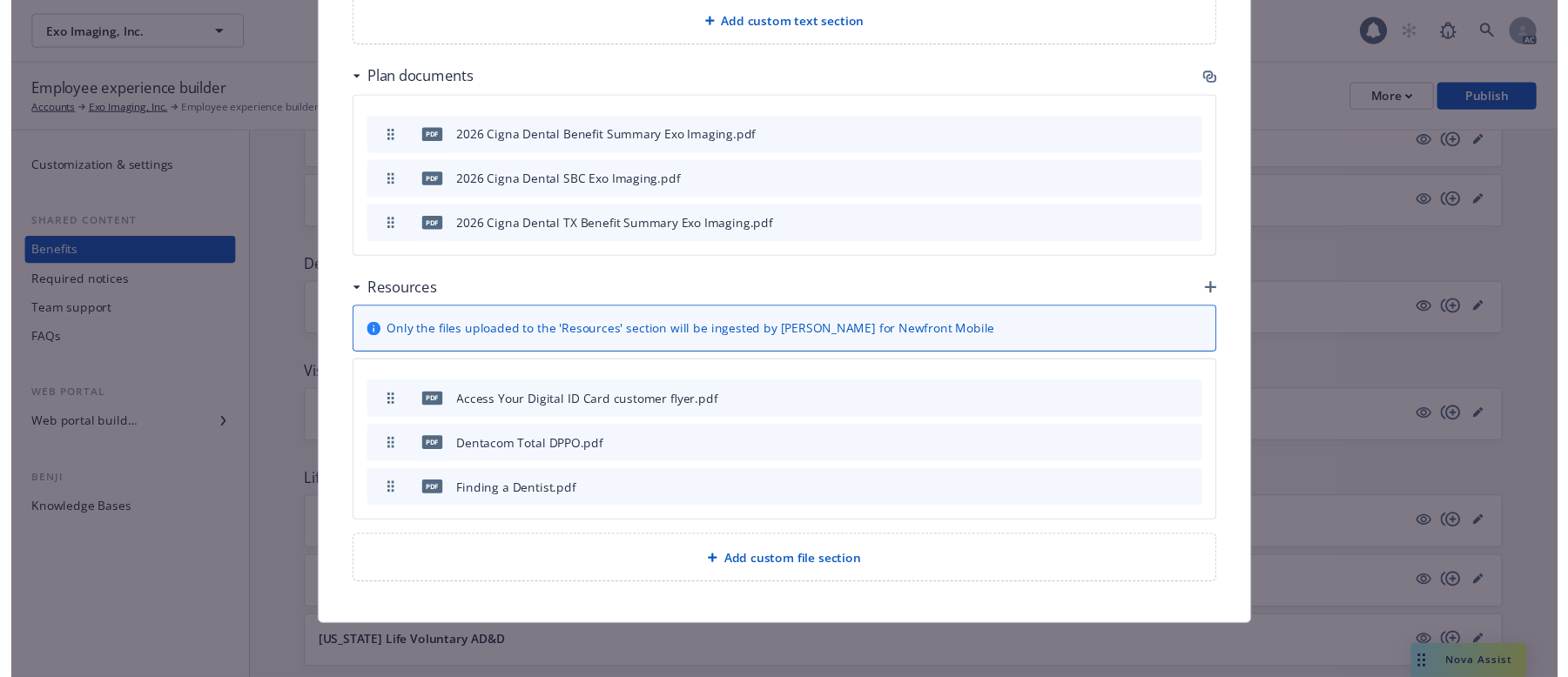
scroll to position [1424, 0]
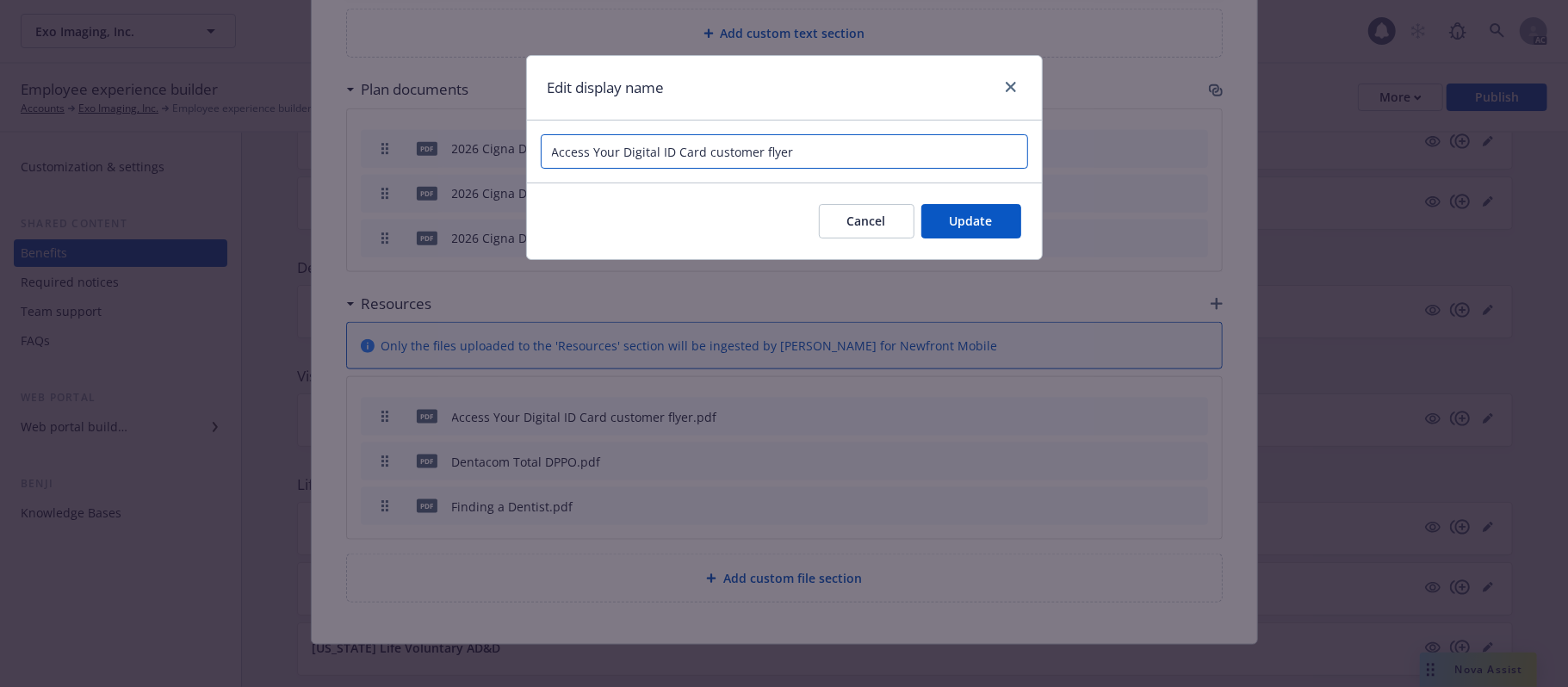
click at [715, 152] on input "Access Your Digital ID Card customer flyer" at bounding box center [784, 151] width 488 height 34
type input "Access Your Digital ID Card Customer Flyer"
click at [986, 215] on span "Update" at bounding box center [971, 220] width 43 height 16
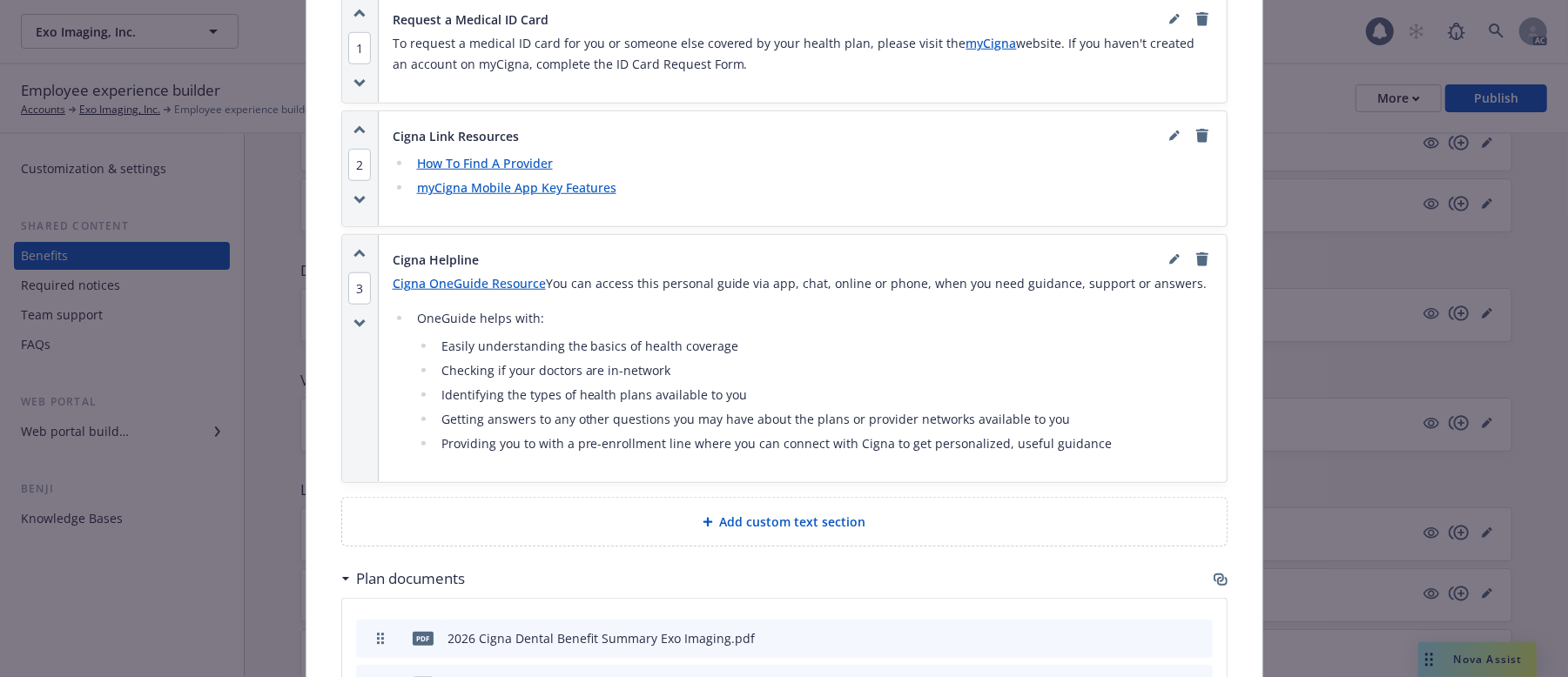
scroll to position [728, 0]
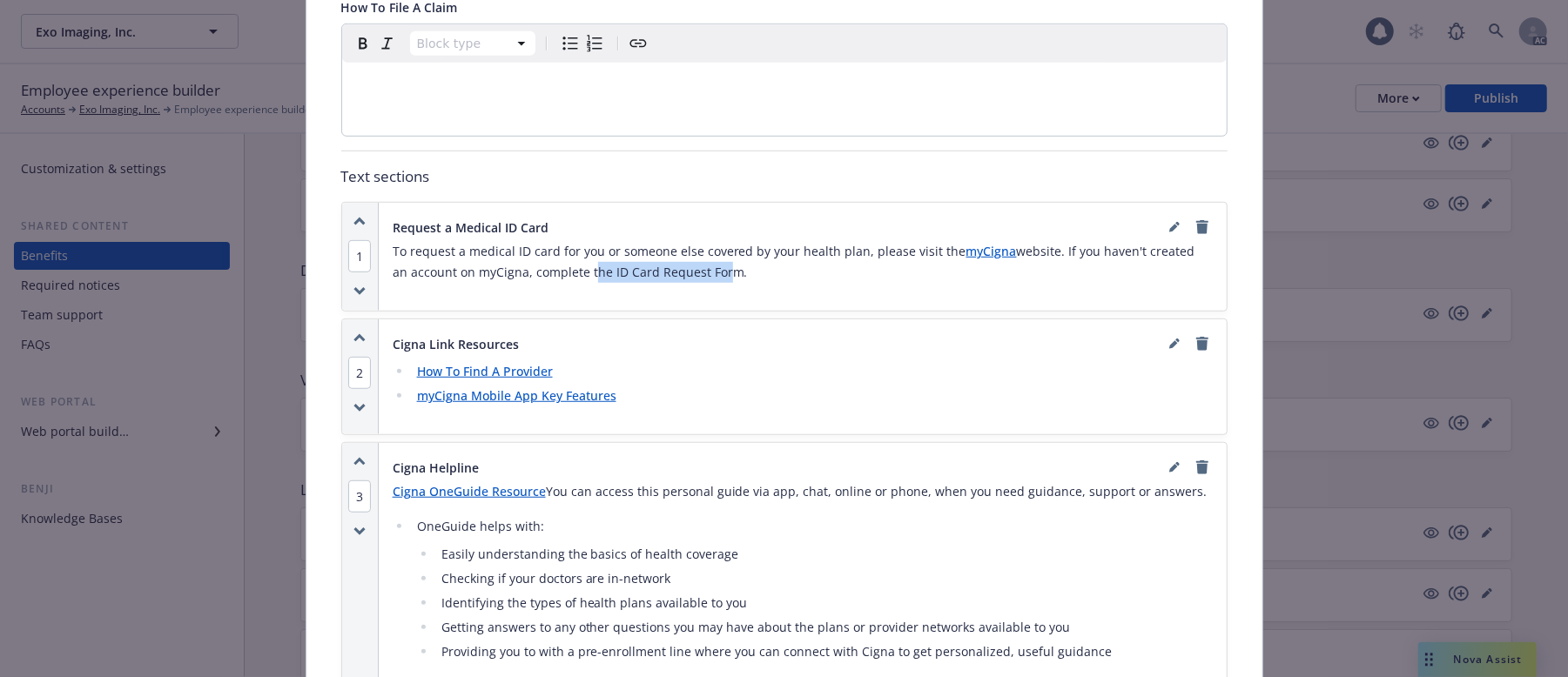
drag, startPoint x: 561, startPoint y: 258, endPoint x: 716, endPoint y: 257, distance: 155.0
click at [698, 255] on p "To request a medical ID card for you or someone else covered by your health pla…" at bounding box center [803, 261] width 821 height 41
click at [778, 259] on p "To request a medical ID card for you or someone else covered by your health pla…" at bounding box center [803, 261] width 821 height 41
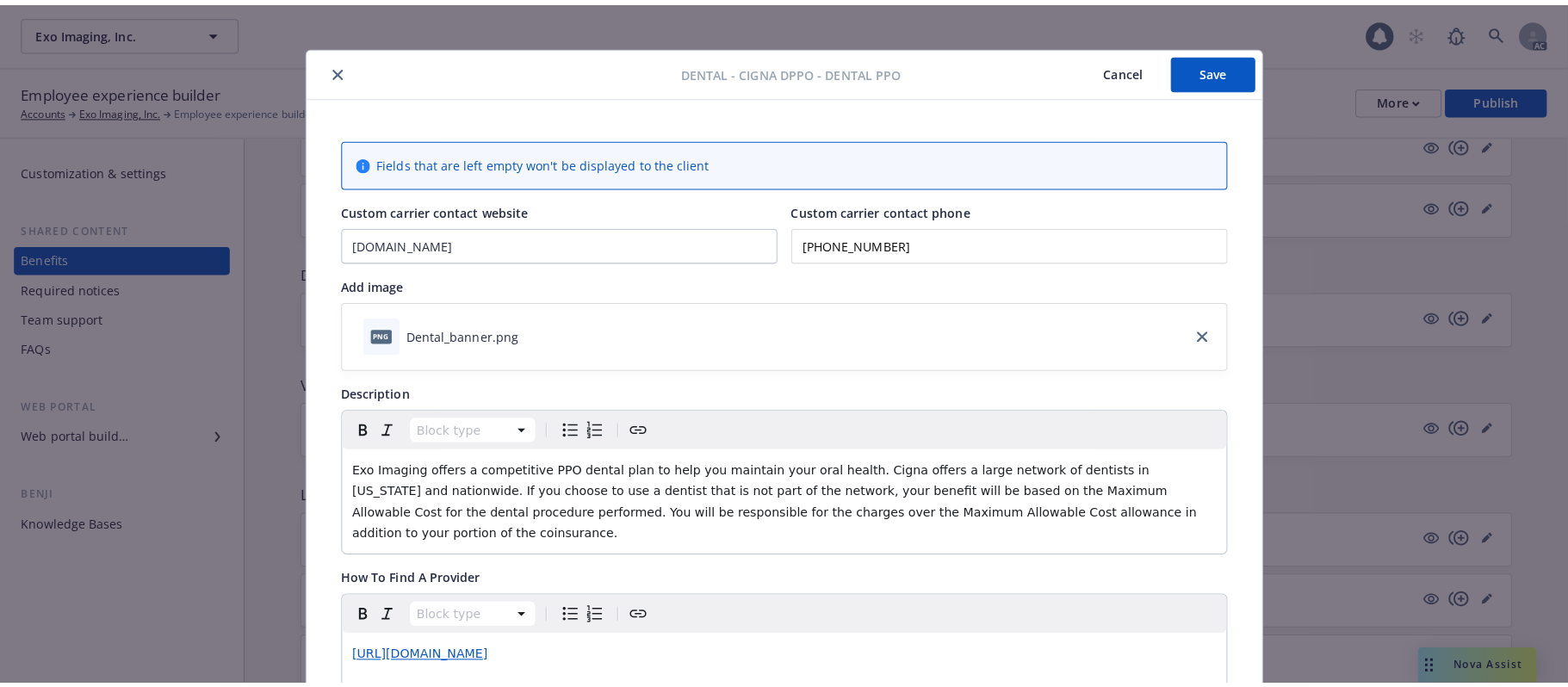
scroll to position [0, 0]
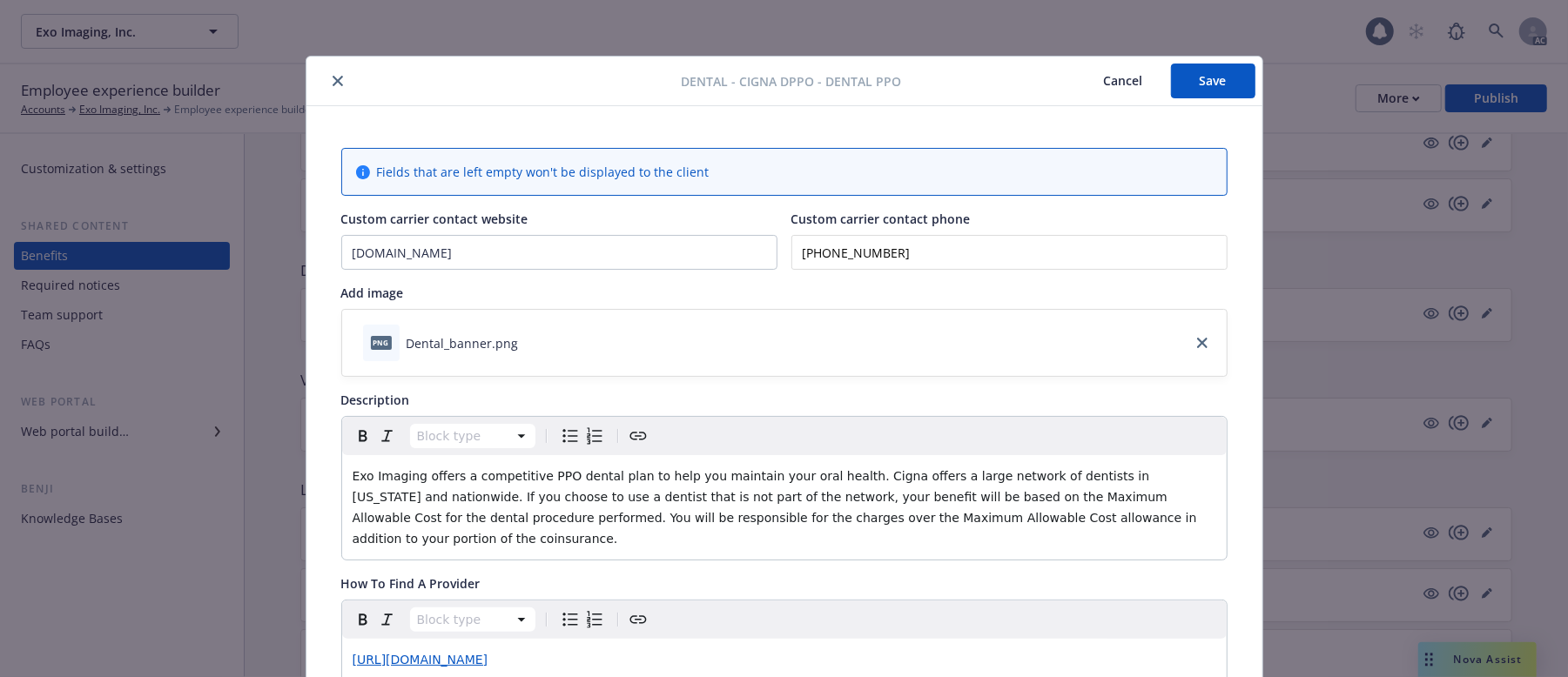
click at [1195, 79] on button "Save" at bounding box center [1213, 81] width 85 height 35
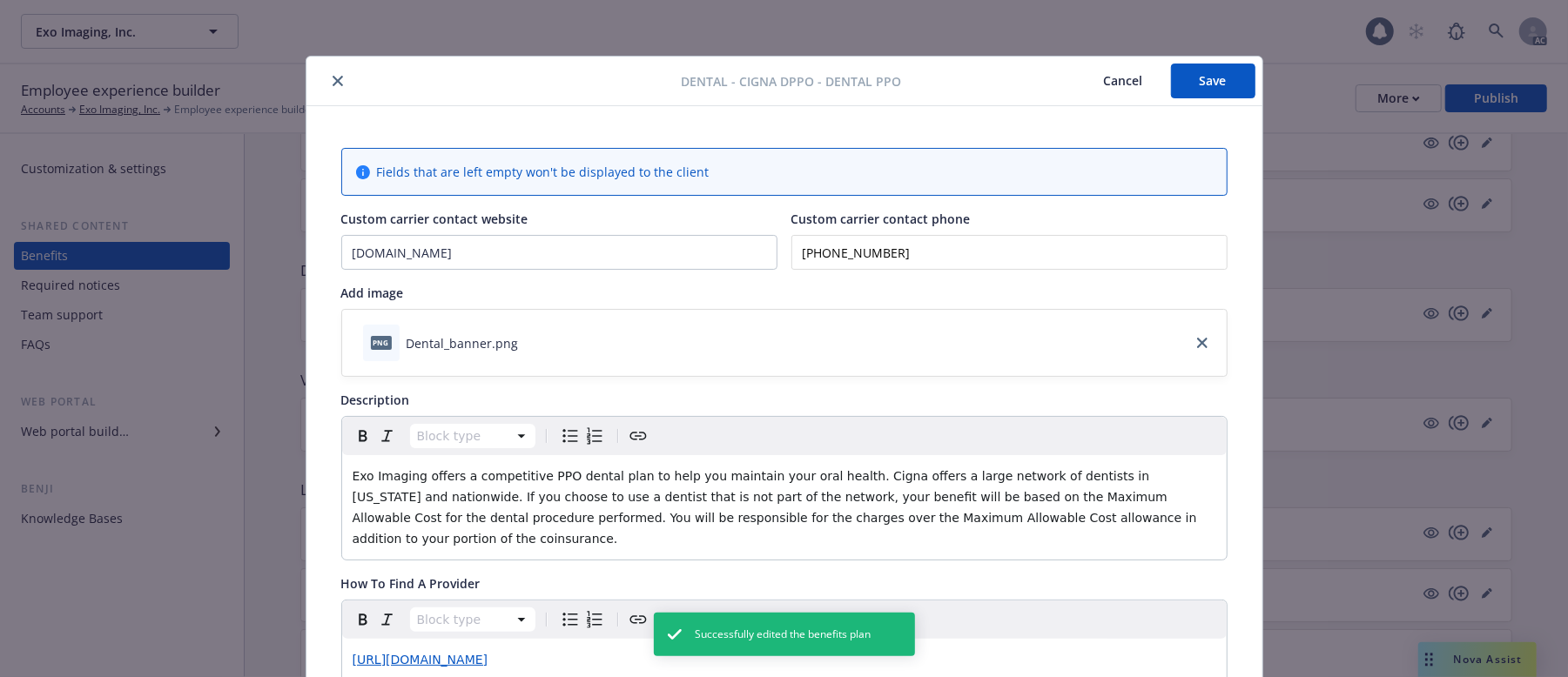
click at [1104, 80] on button "Cancel" at bounding box center [1123, 81] width 95 height 35
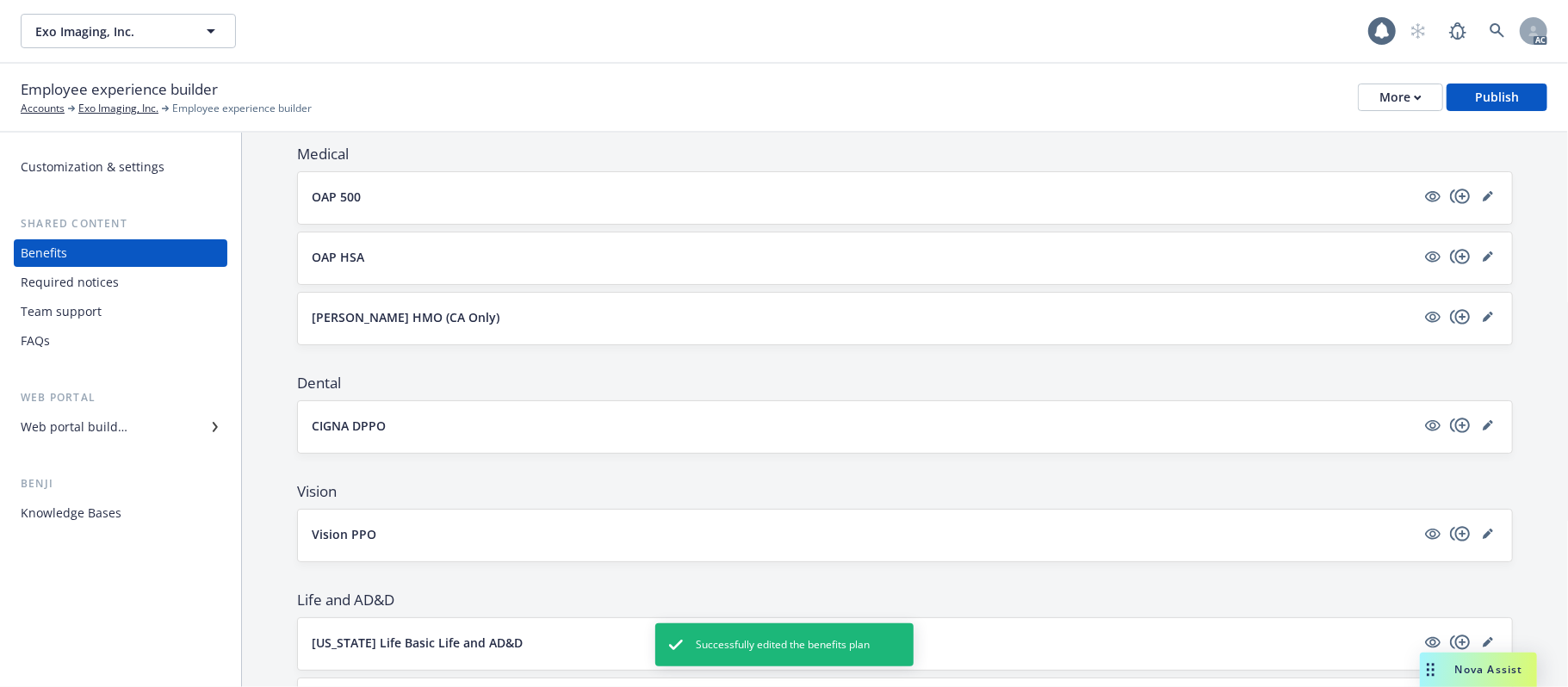
scroll to position [459, 0]
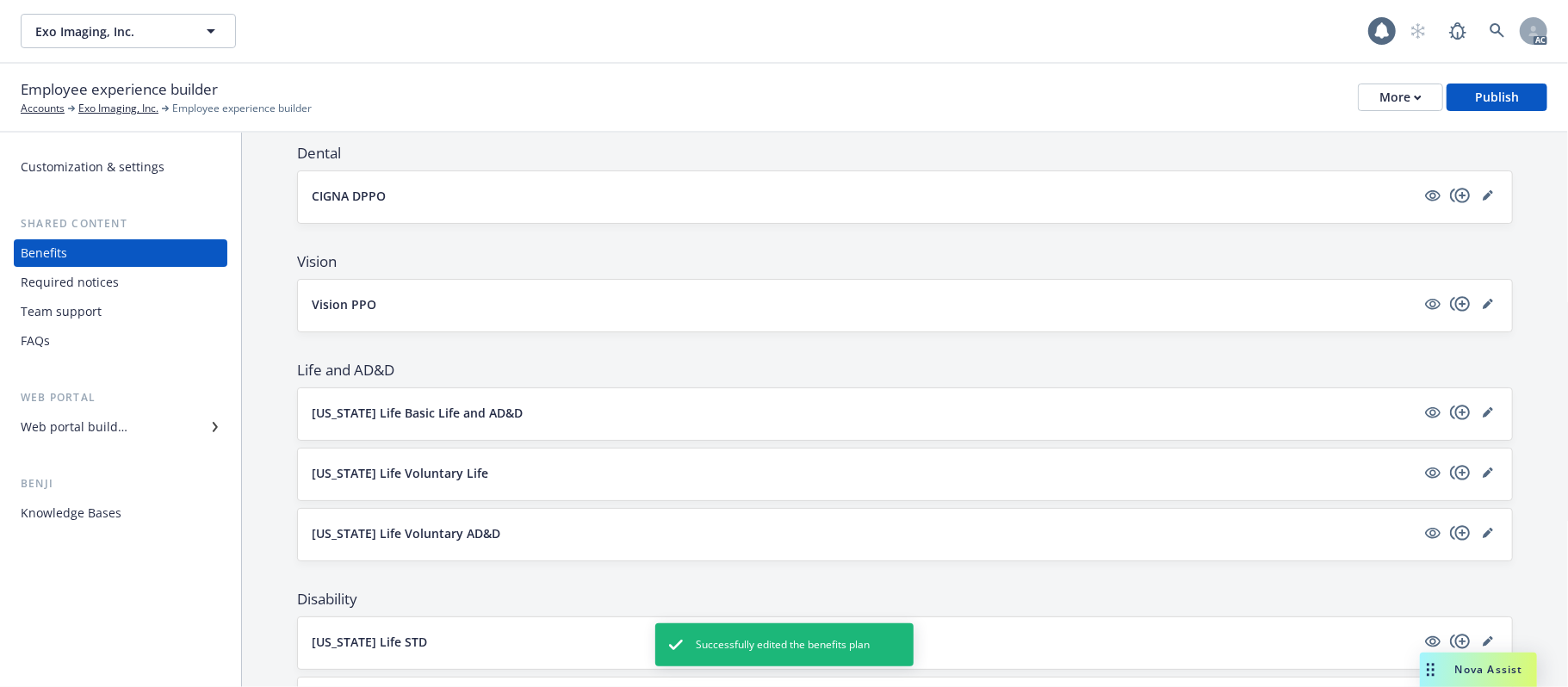
click at [684, 314] on button "Vision PPO" at bounding box center [864, 304] width 1104 height 18
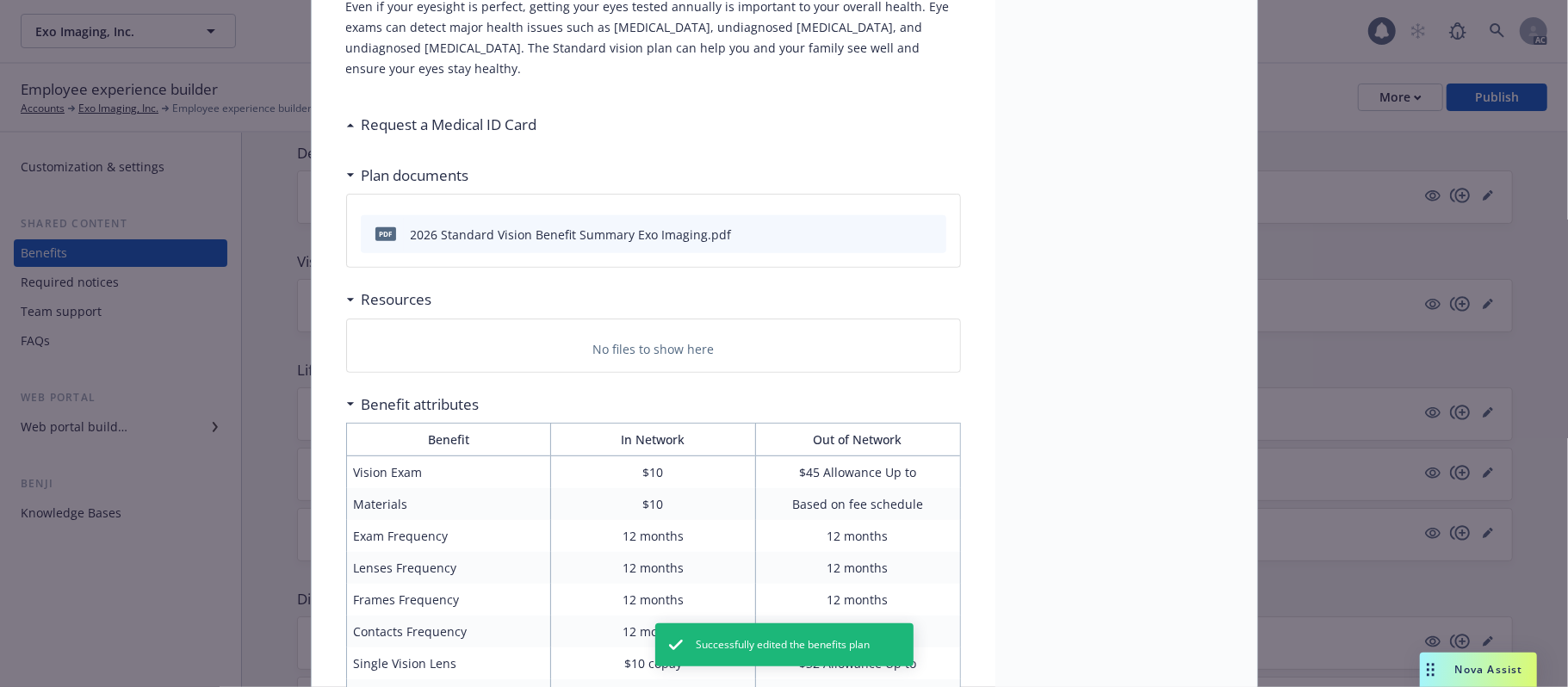
scroll to position [396, 0]
click at [449, 124] on h3 "Request a Medical ID Card" at bounding box center [449, 124] width 176 height 23
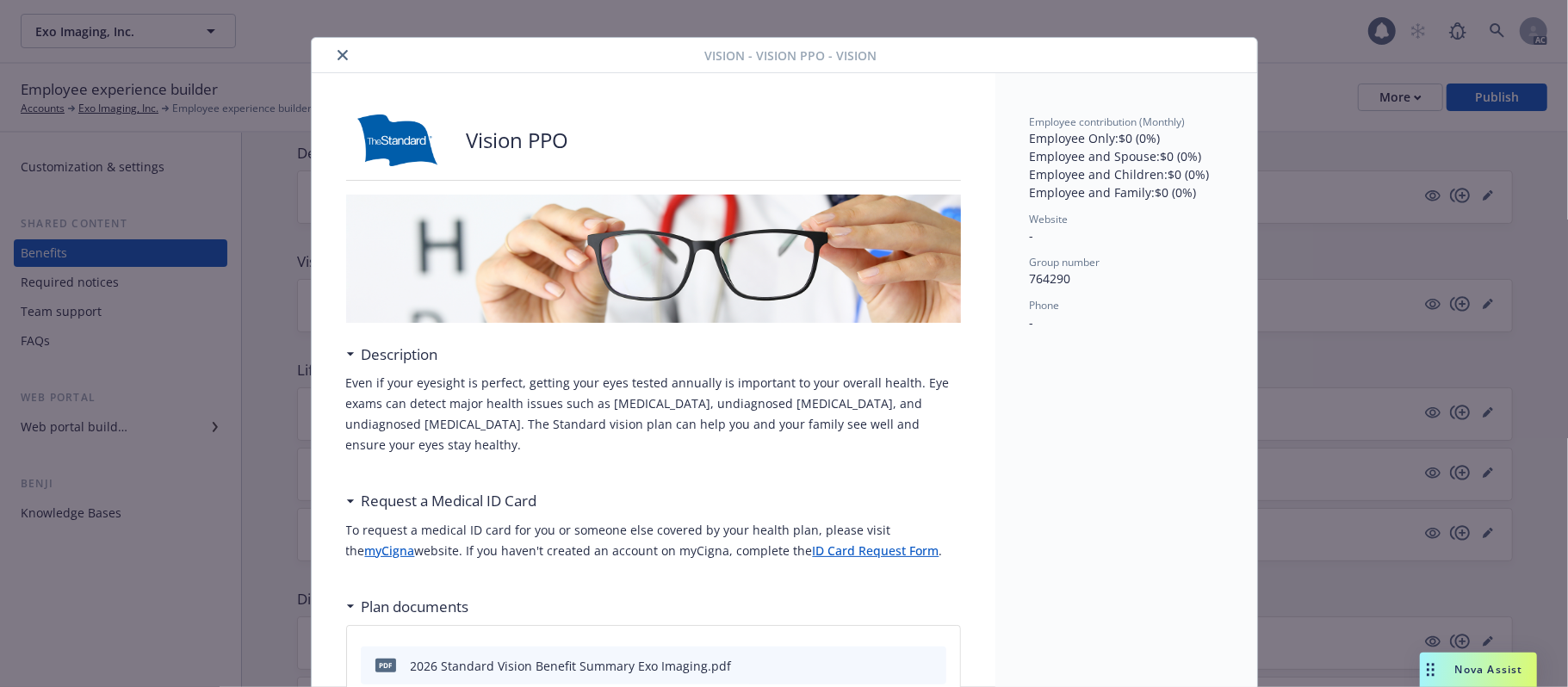
scroll to position [0, 0]
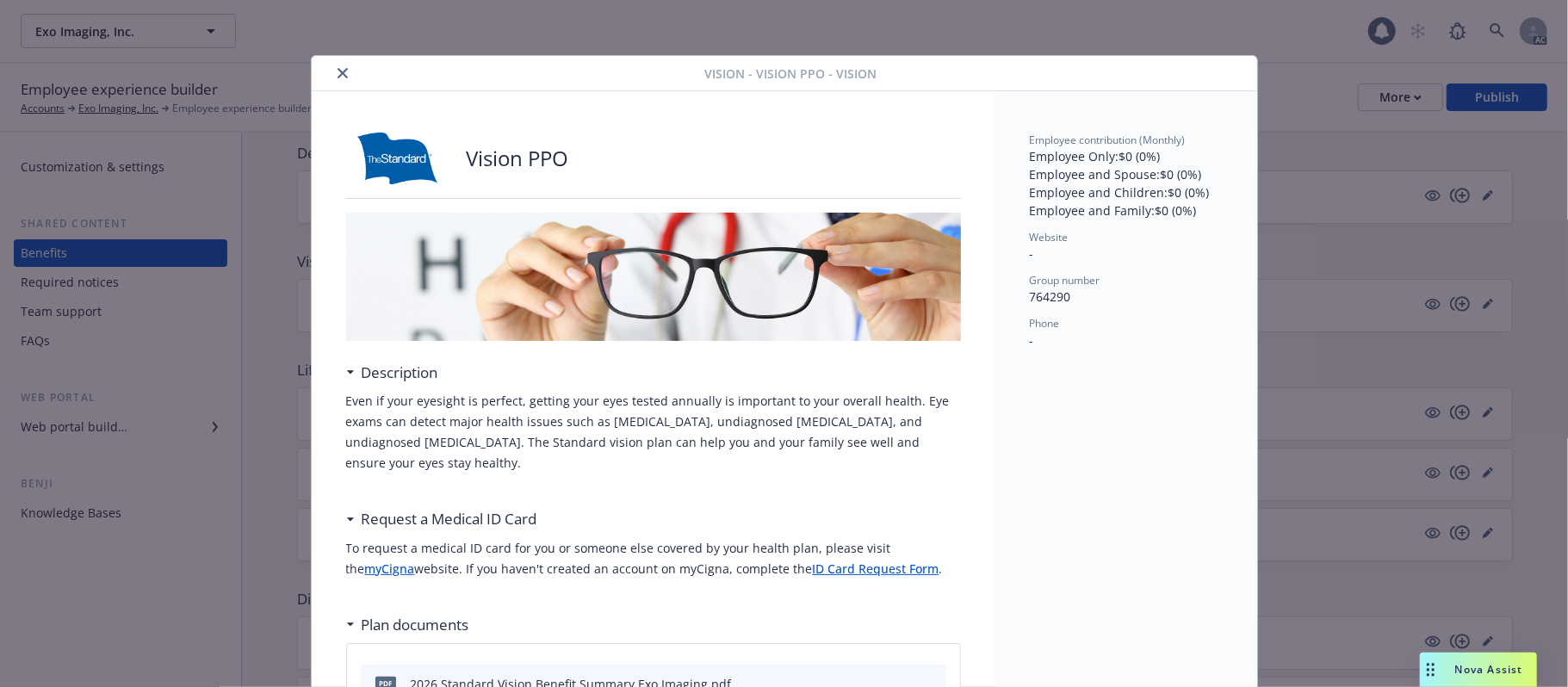
click at [337, 74] on icon "close" at bounding box center [342, 73] width 10 height 10
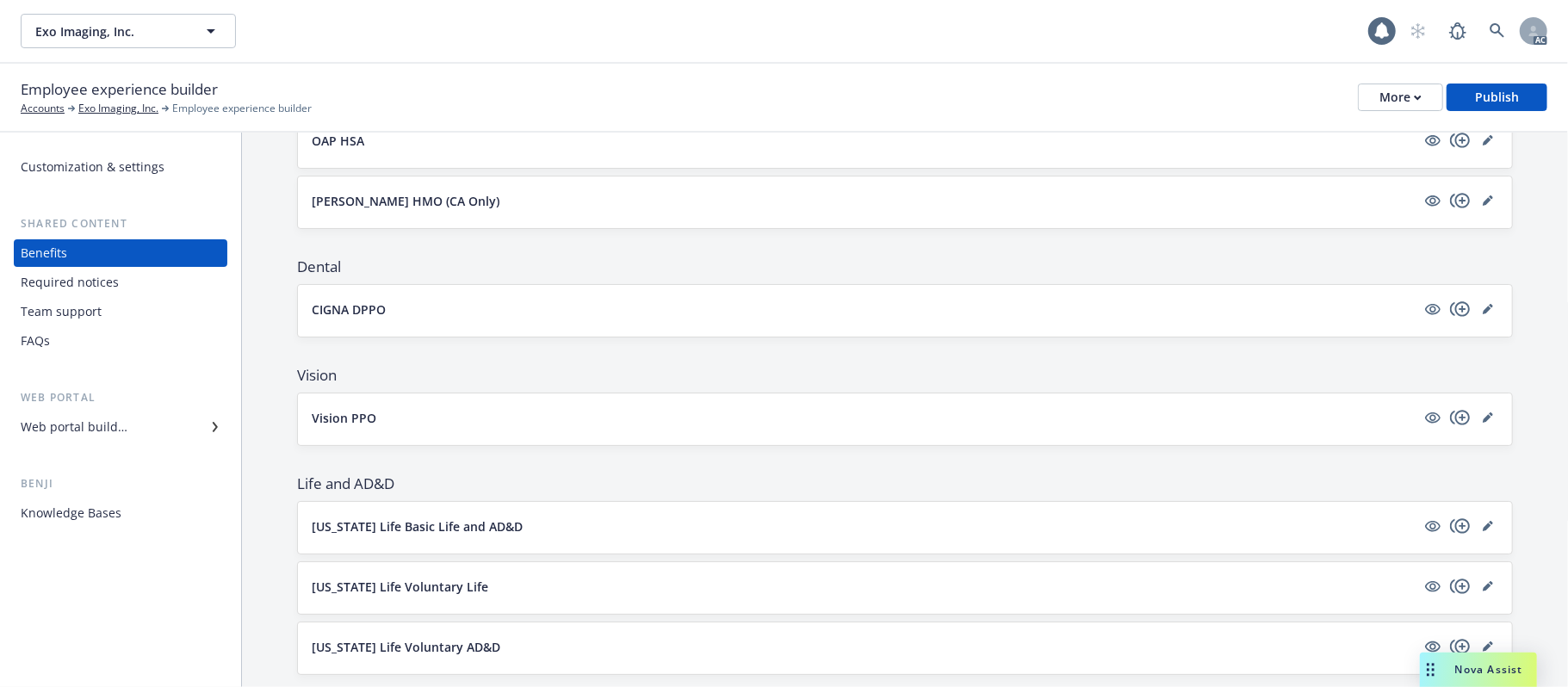
scroll to position [344, 0]
click at [935, 318] on button "CIGNA DPPO" at bounding box center [864, 310] width 1104 height 18
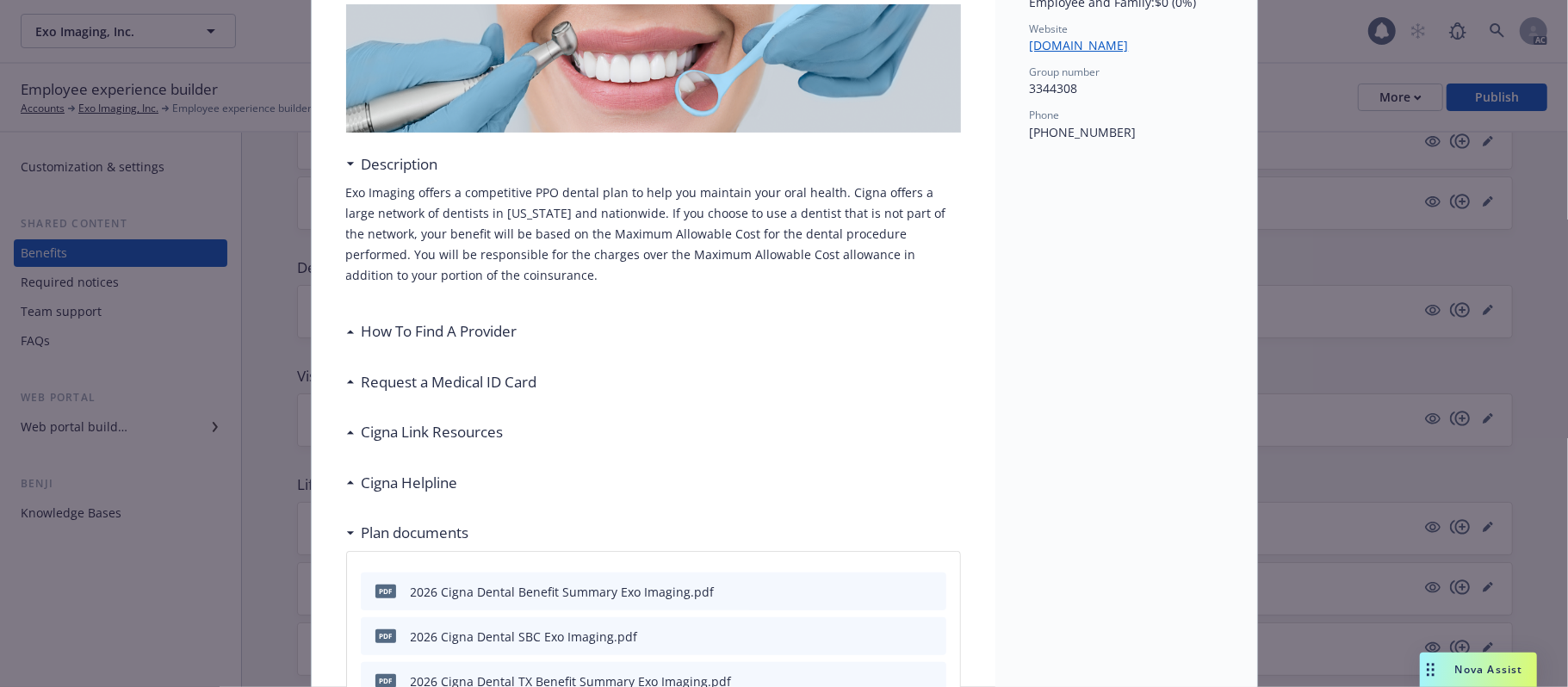
scroll to position [396, 0]
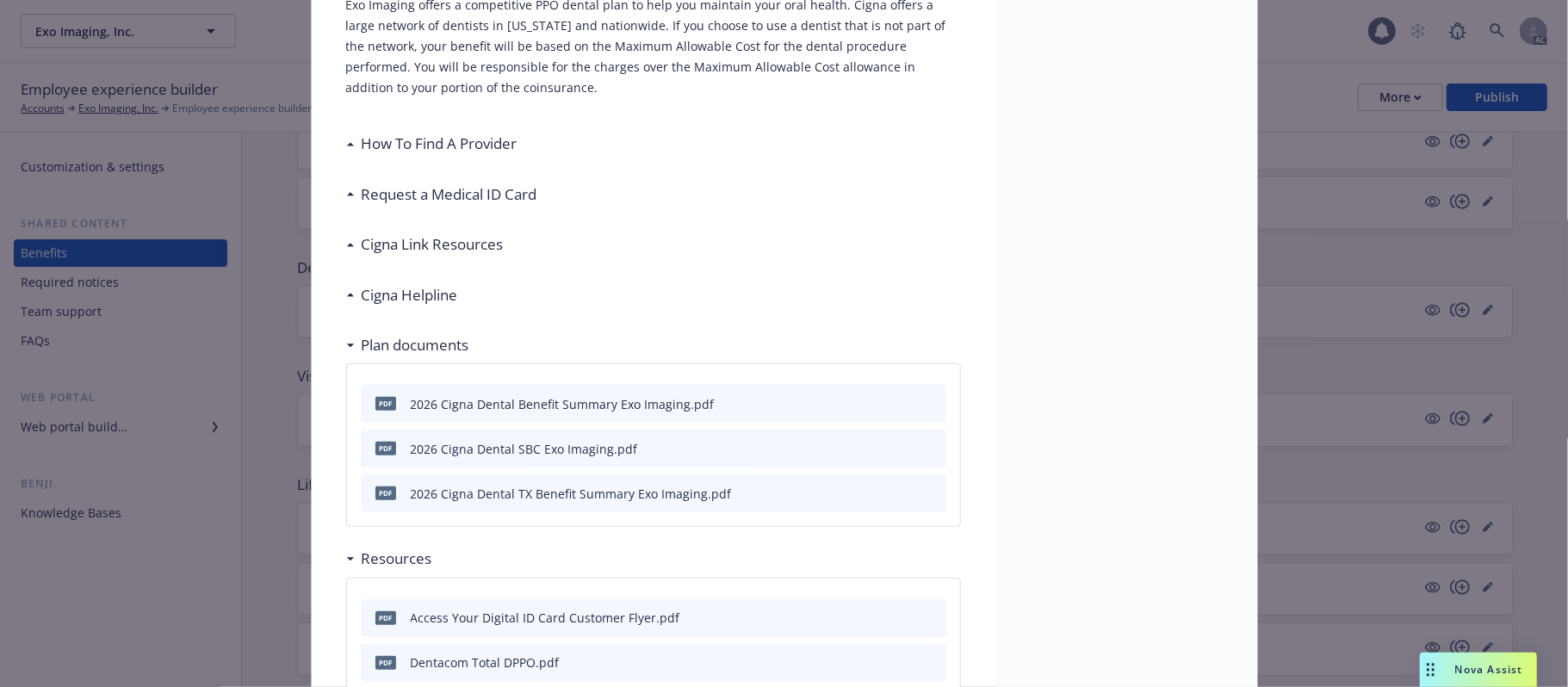
click at [481, 183] on h3 "Request a Medical ID Card" at bounding box center [449, 195] width 176 height 23
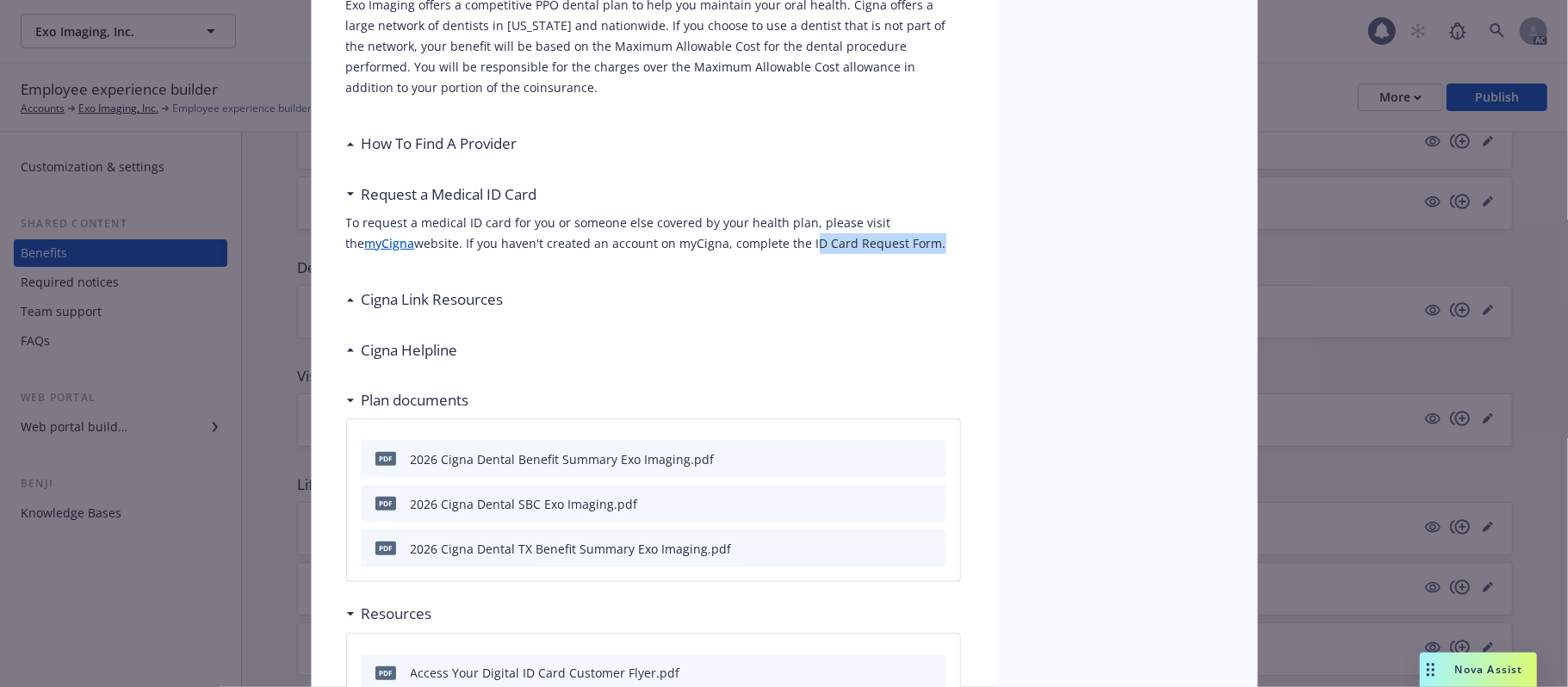
drag, startPoint x: 845, startPoint y: 243, endPoint x: 728, endPoint y: 241, distance: 117.0
click at [728, 241] on p "To request a medical ID card for you or someone else covered by your health pla…" at bounding box center [653, 233] width 615 height 41
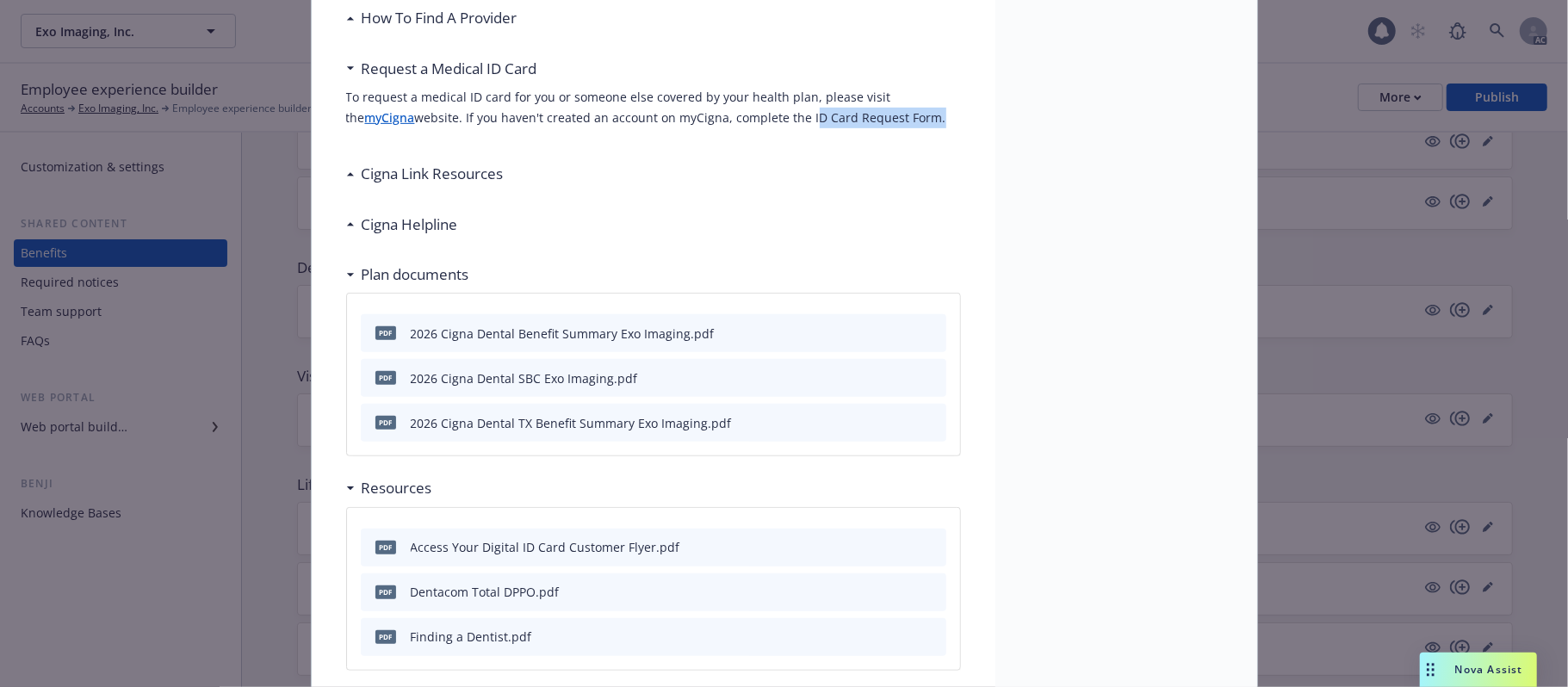
scroll to position [855, 0]
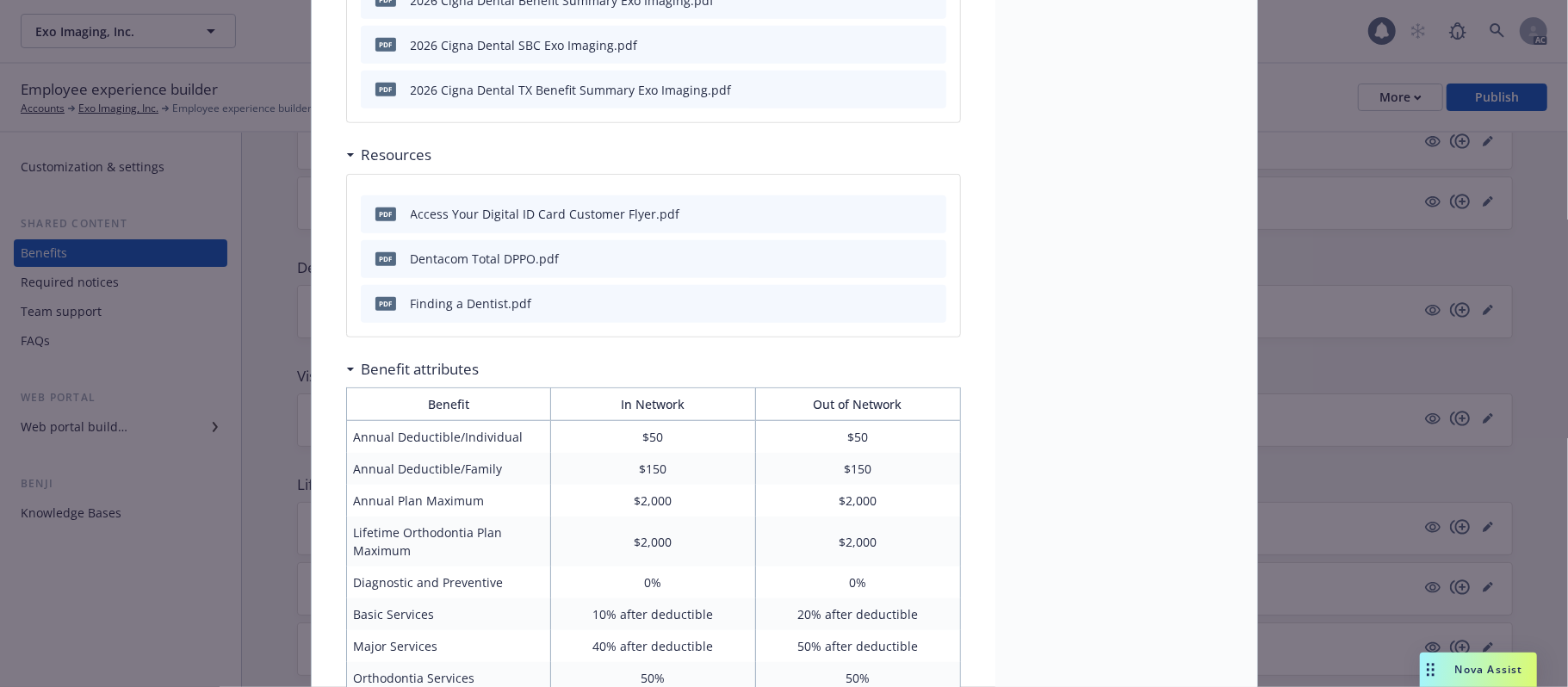
click at [923, 215] on icon "preview file" at bounding box center [930, 212] width 15 height 12
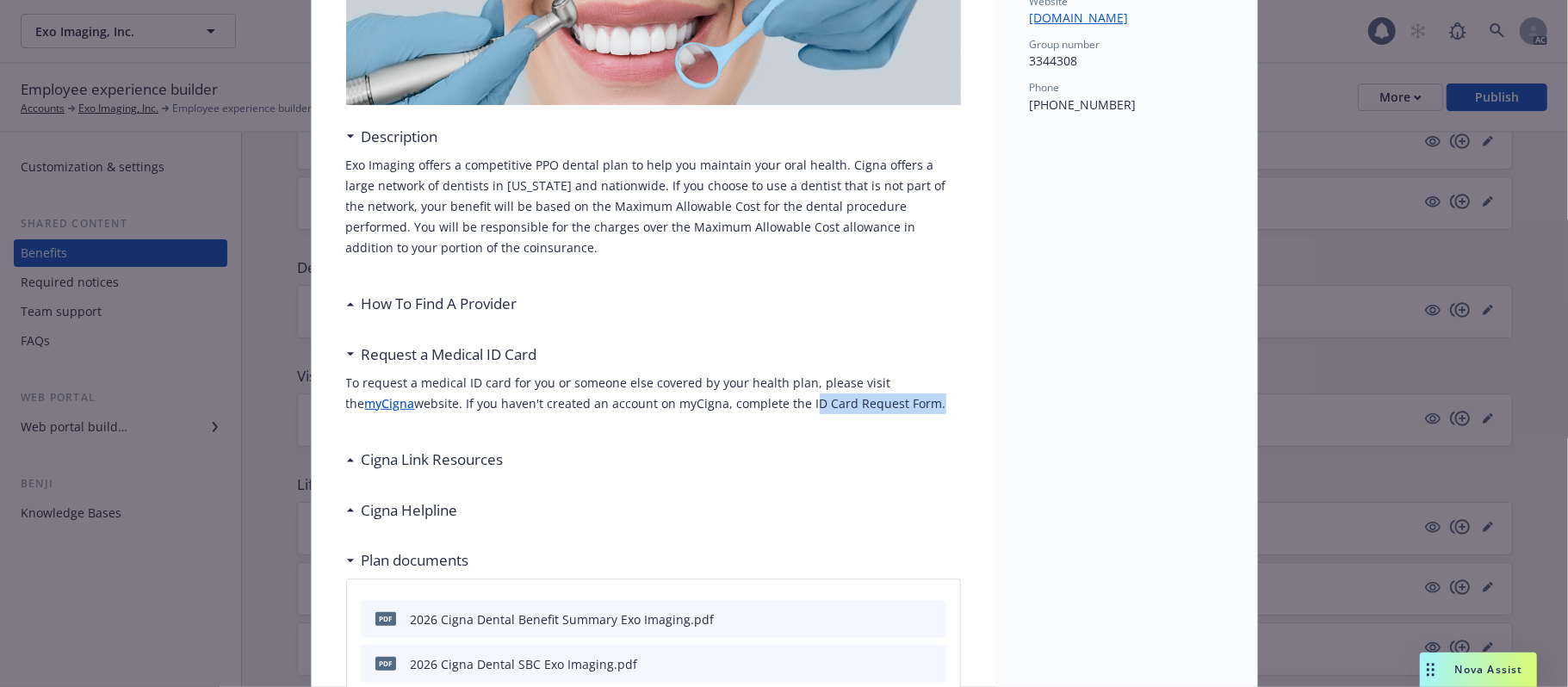
scroll to position [51, 0]
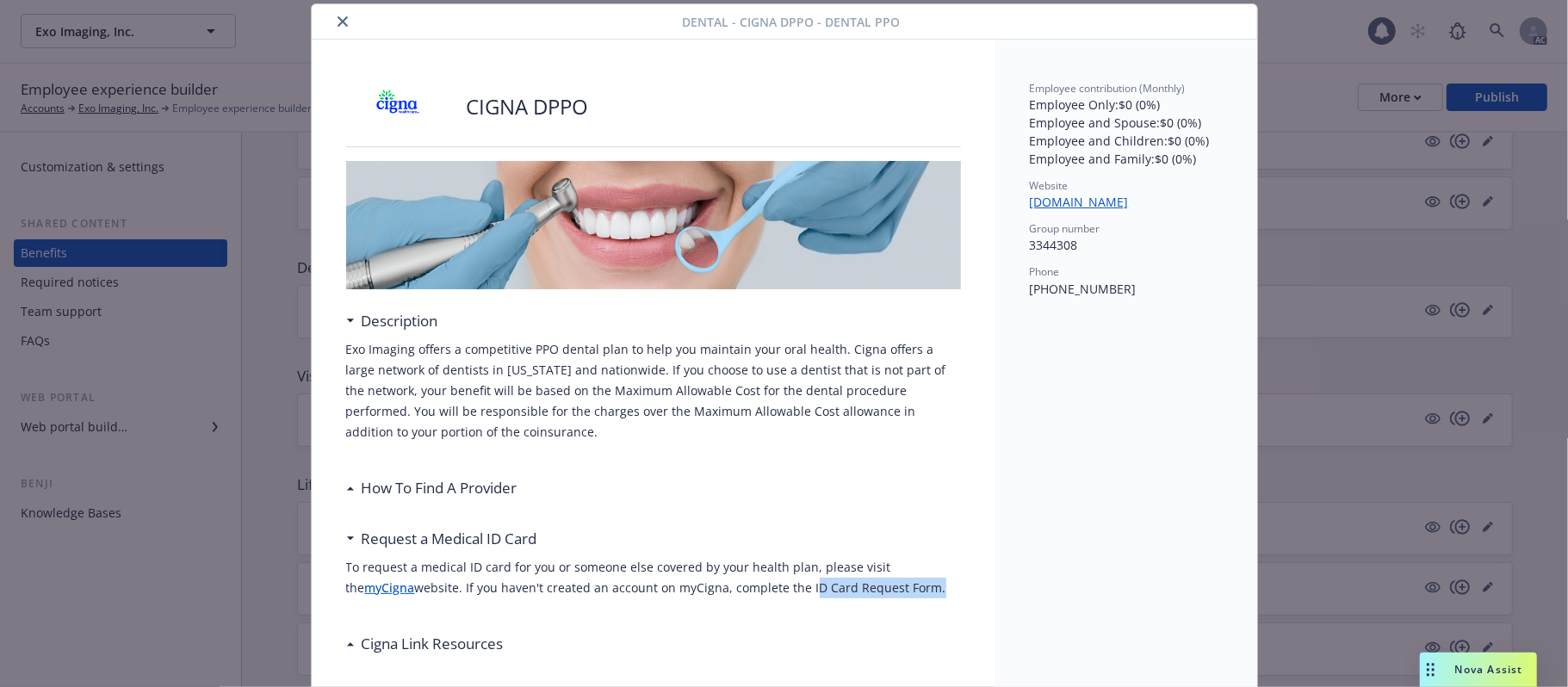
click at [1048, 210] on link "[DOMAIN_NAME]" at bounding box center [1086, 201] width 113 height 16
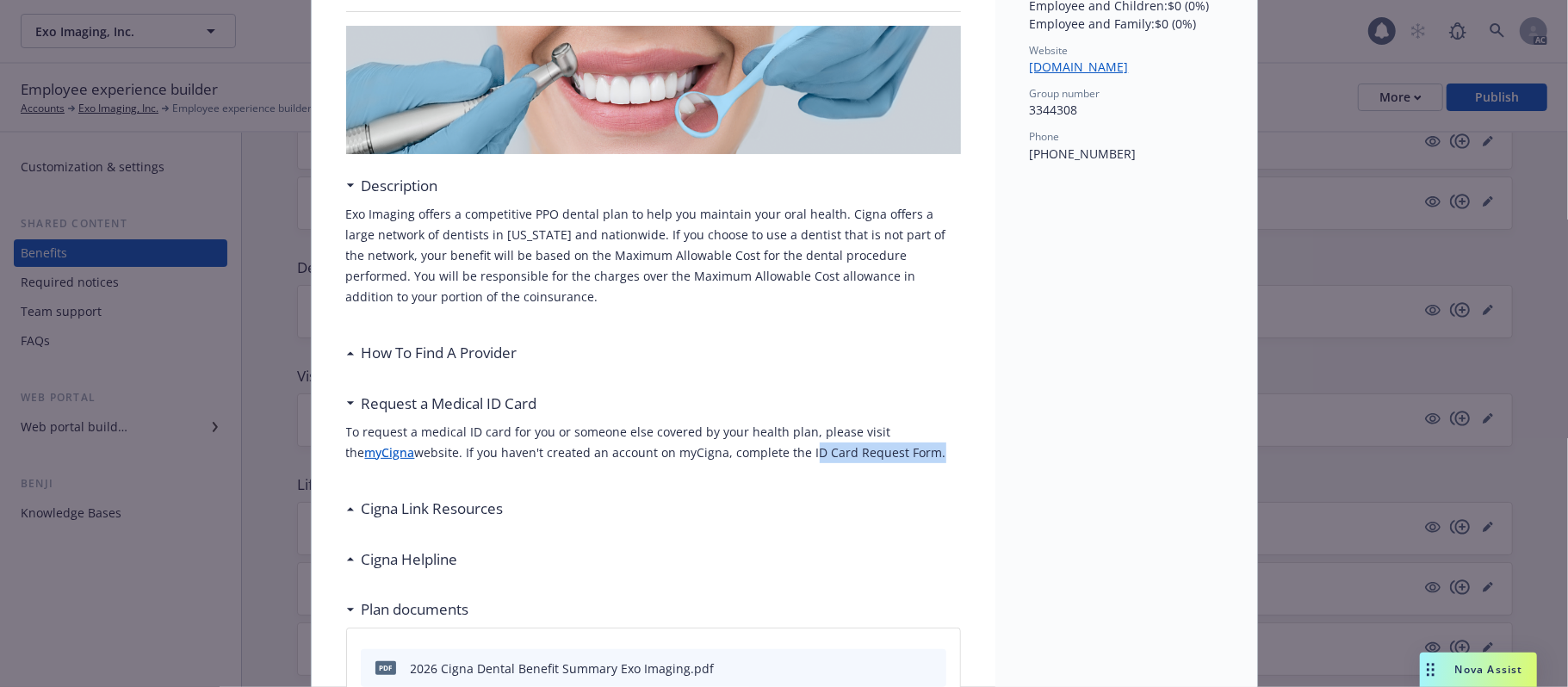
scroll to position [396, 0]
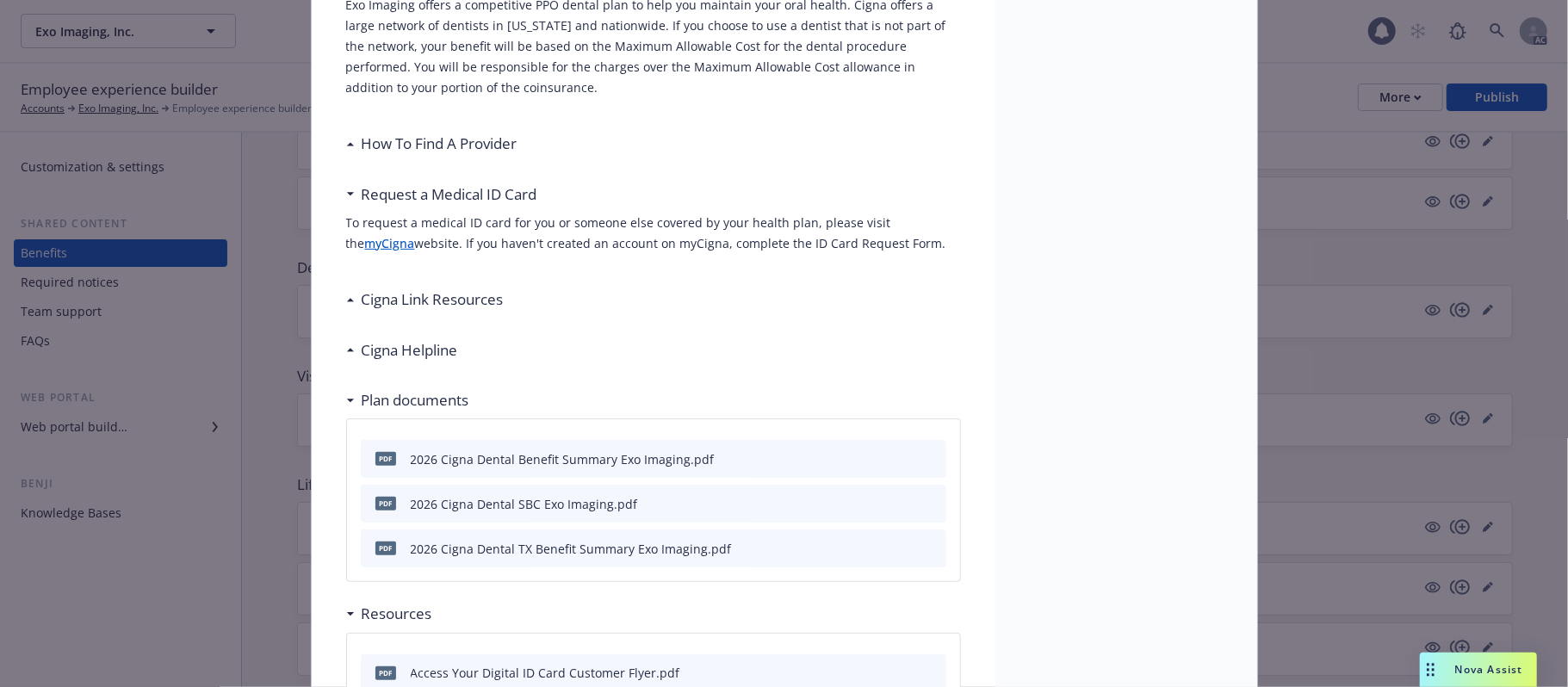
click at [410, 304] on h3 "Cigna Link Resources" at bounding box center [433, 300] width 143 height 23
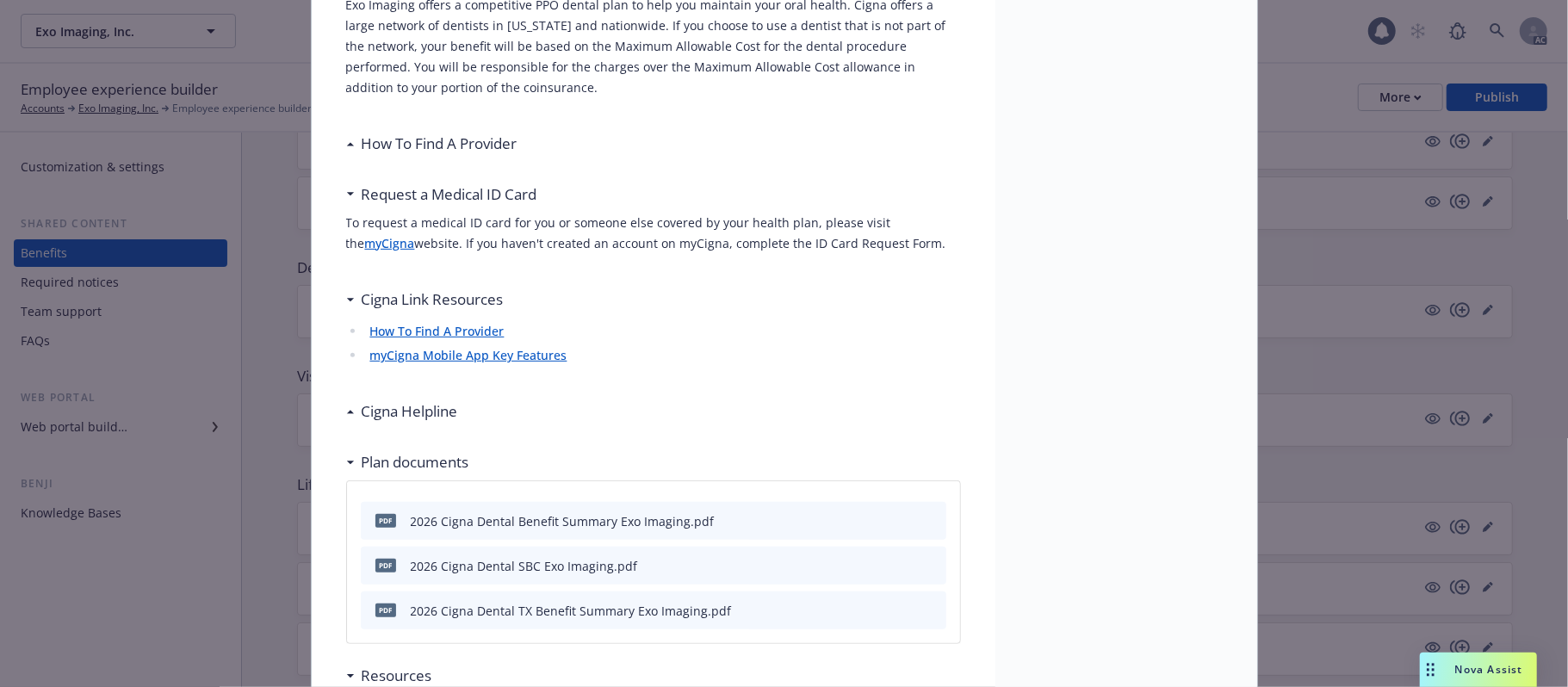
click at [405, 410] on h3 "Cigna Helpline" at bounding box center [410, 411] width 96 height 23
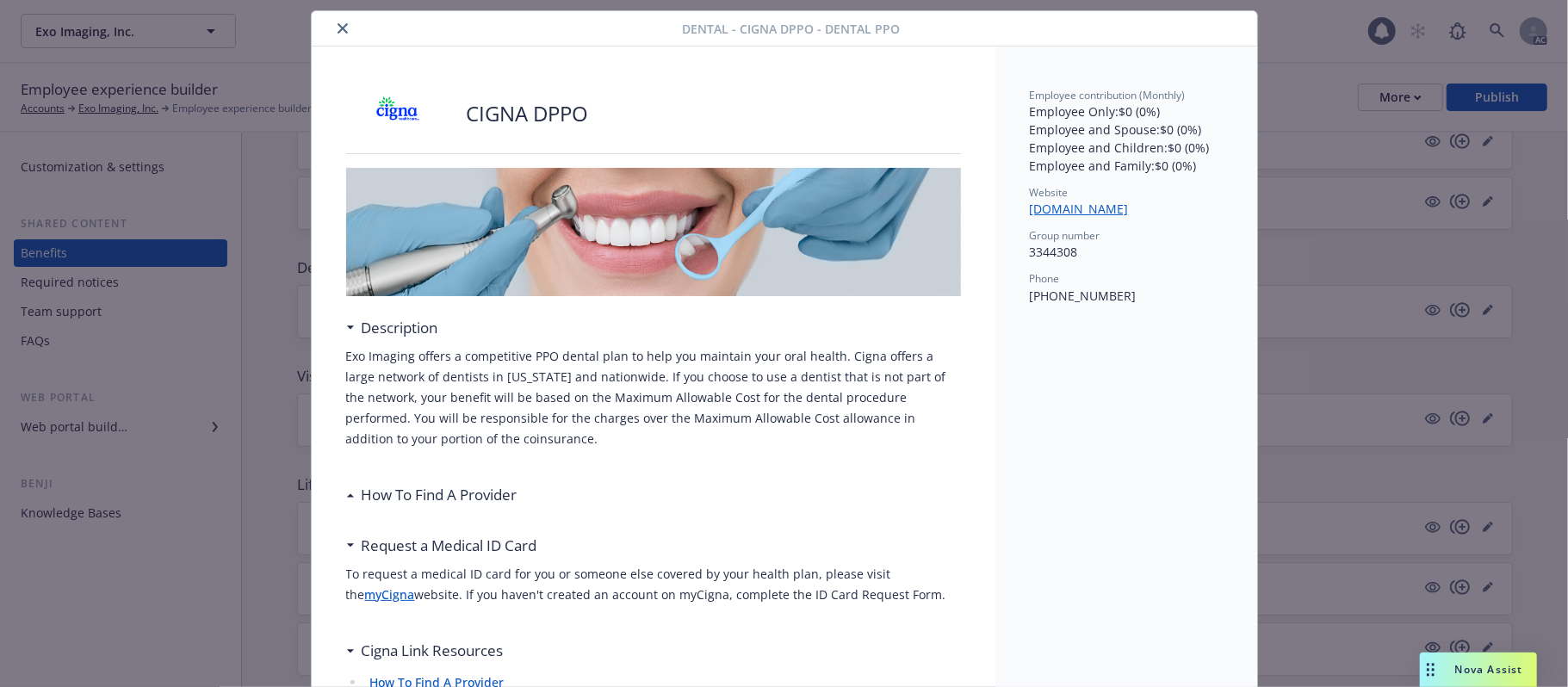
scroll to position [0, 0]
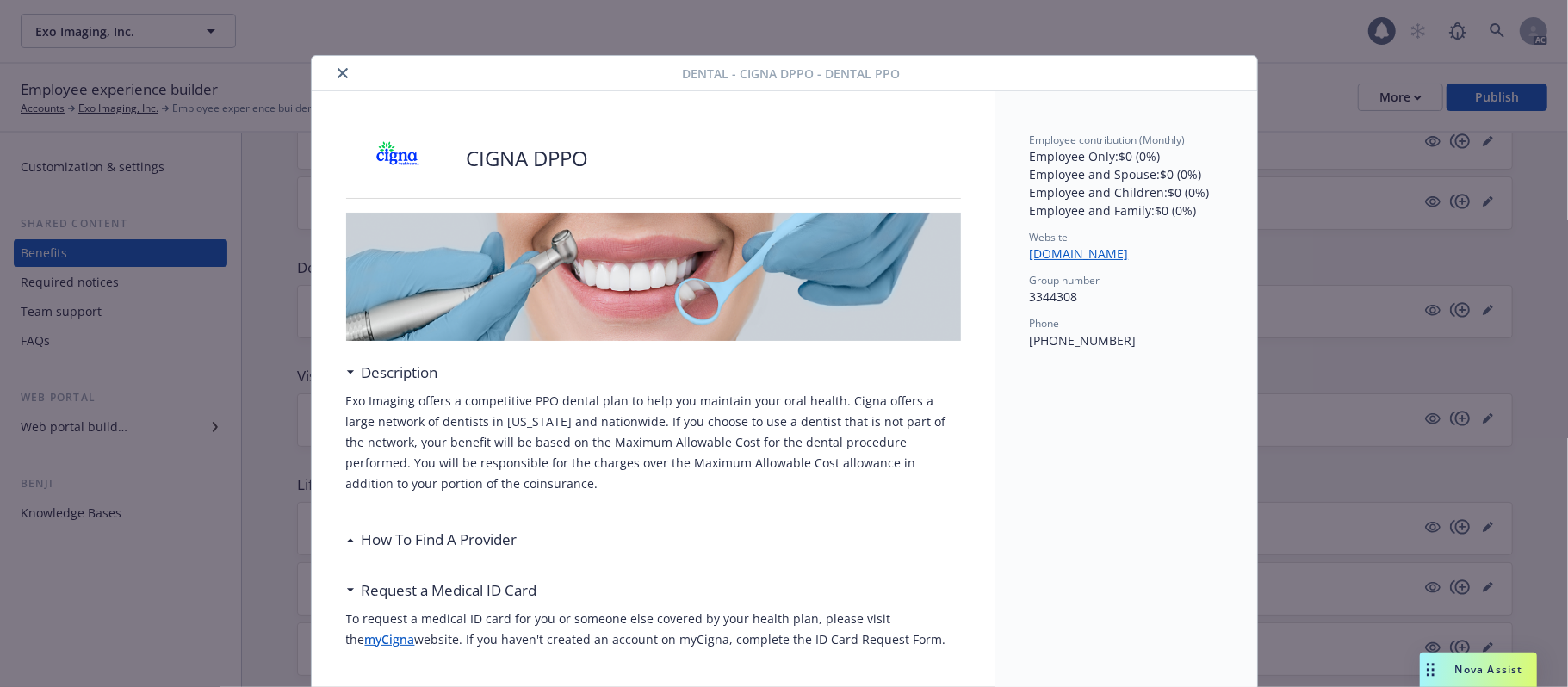
click at [337, 72] on icon "close" at bounding box center [342, 73] width 10 height 10
